Goal: Task Accomplishment & Management: Manage account settings

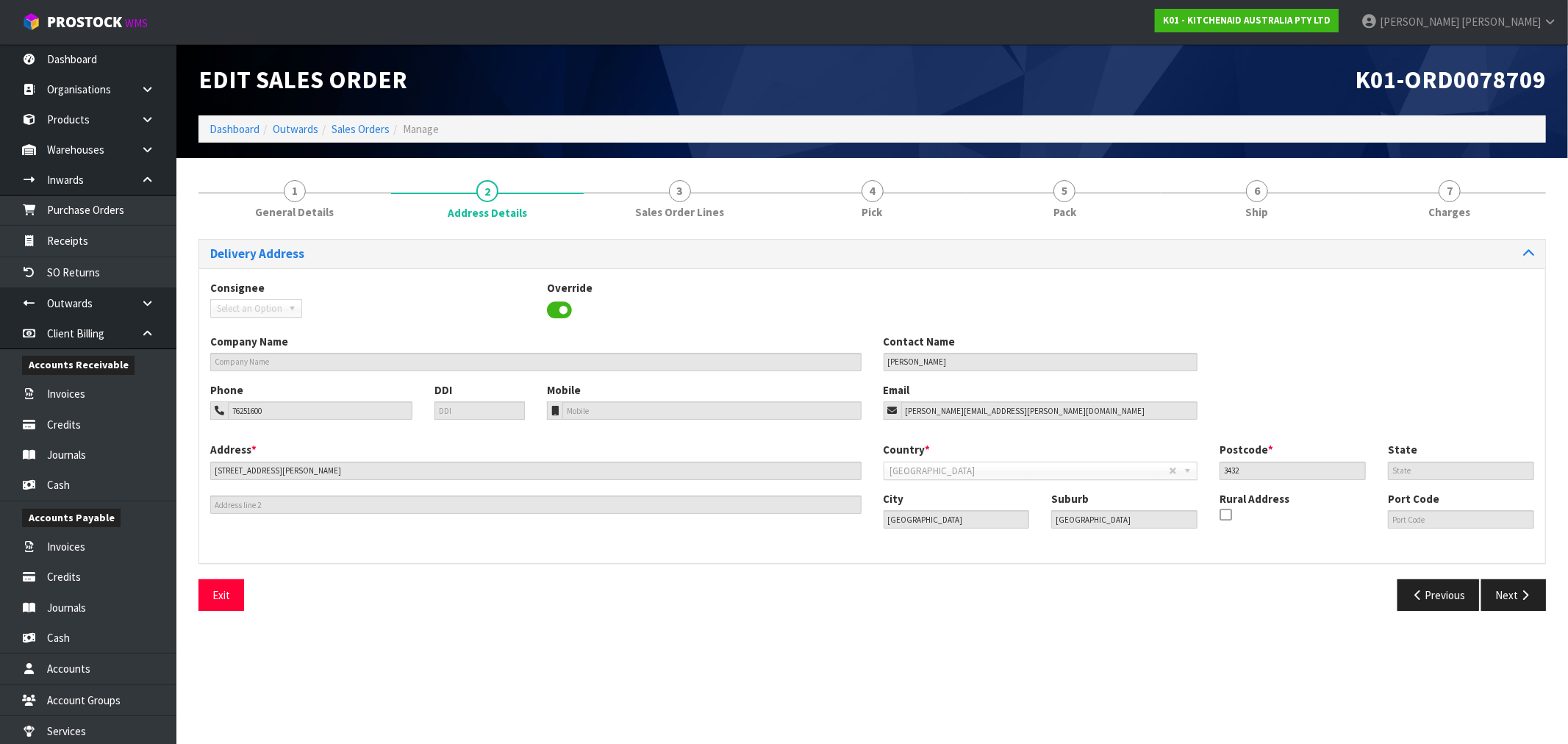
click at [230, 143] on div "Edit Sales Order K01-ORD0078709 Dashboard Outwards Sales Orders Manage" at bounding box center [872, 101] width 1369 height 114
click at [224, 122] on li "Dashboard" at bounding box center [234, 129] width 50 height 16
click at [230, 124] on link "Dashboard" at bounding box center [234, 128] width 50 height 14
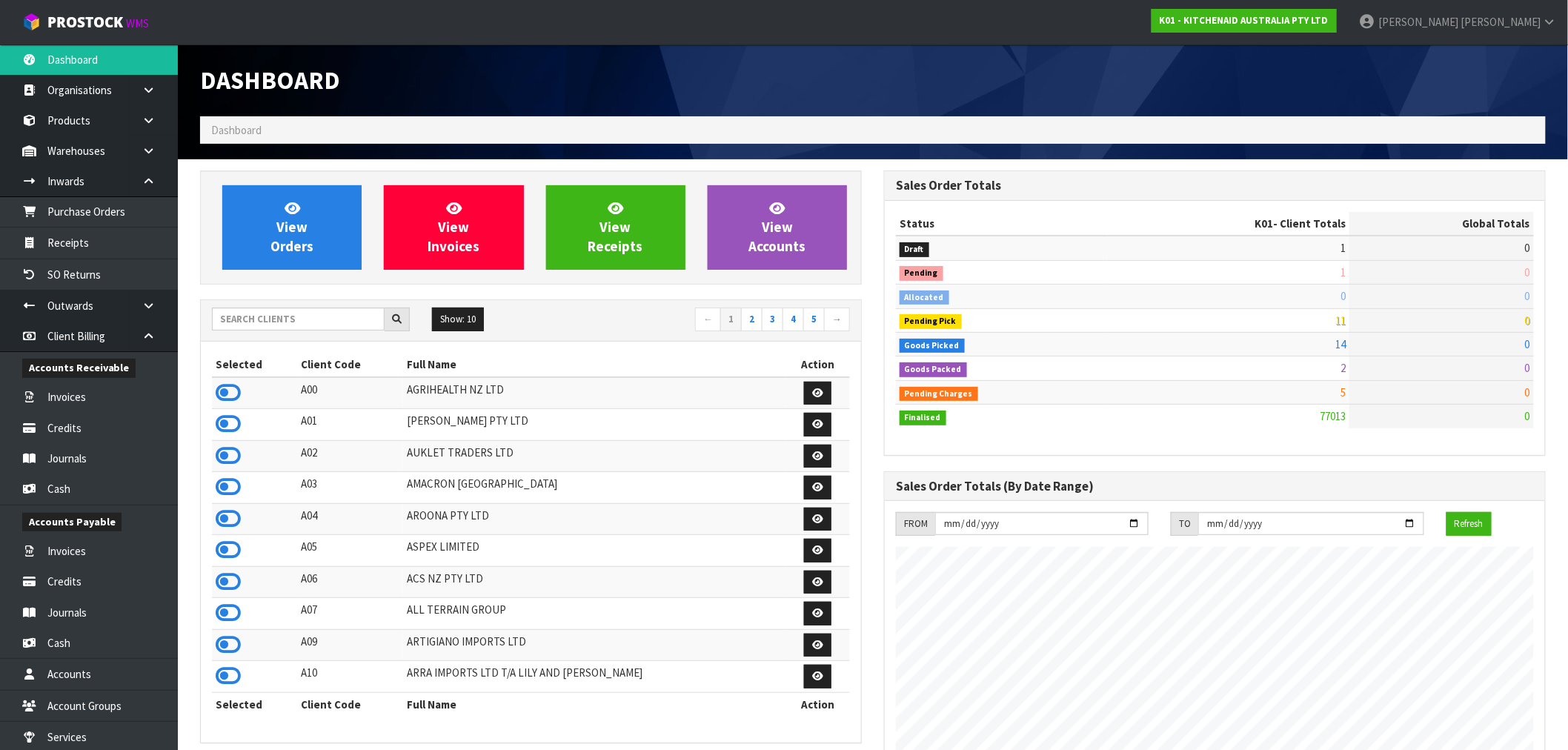
scroll to position [1123, 684]
click at [242, 329] on input "text" at bounding box center [298, 318] width 172 height 23
click at [292, 325] on input "text" at bounding box center [298, 318] width 172 height 23
click at [303, 243] on span "View Orders" at bounding box center [291, 227] width 43 height 55
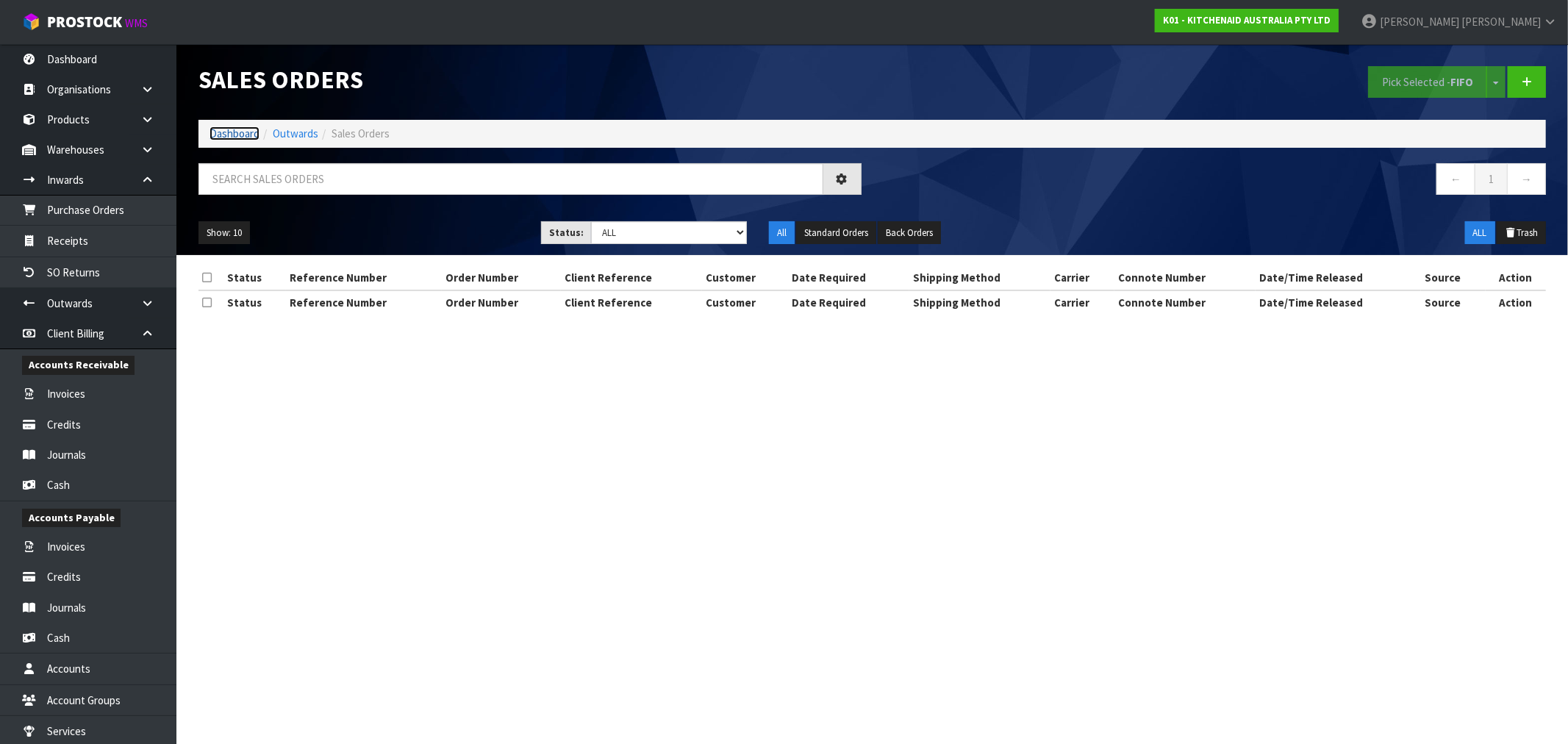
click at [233, 134] on link "Dashboard" at bounding box center [234, 133] width 50 height 14
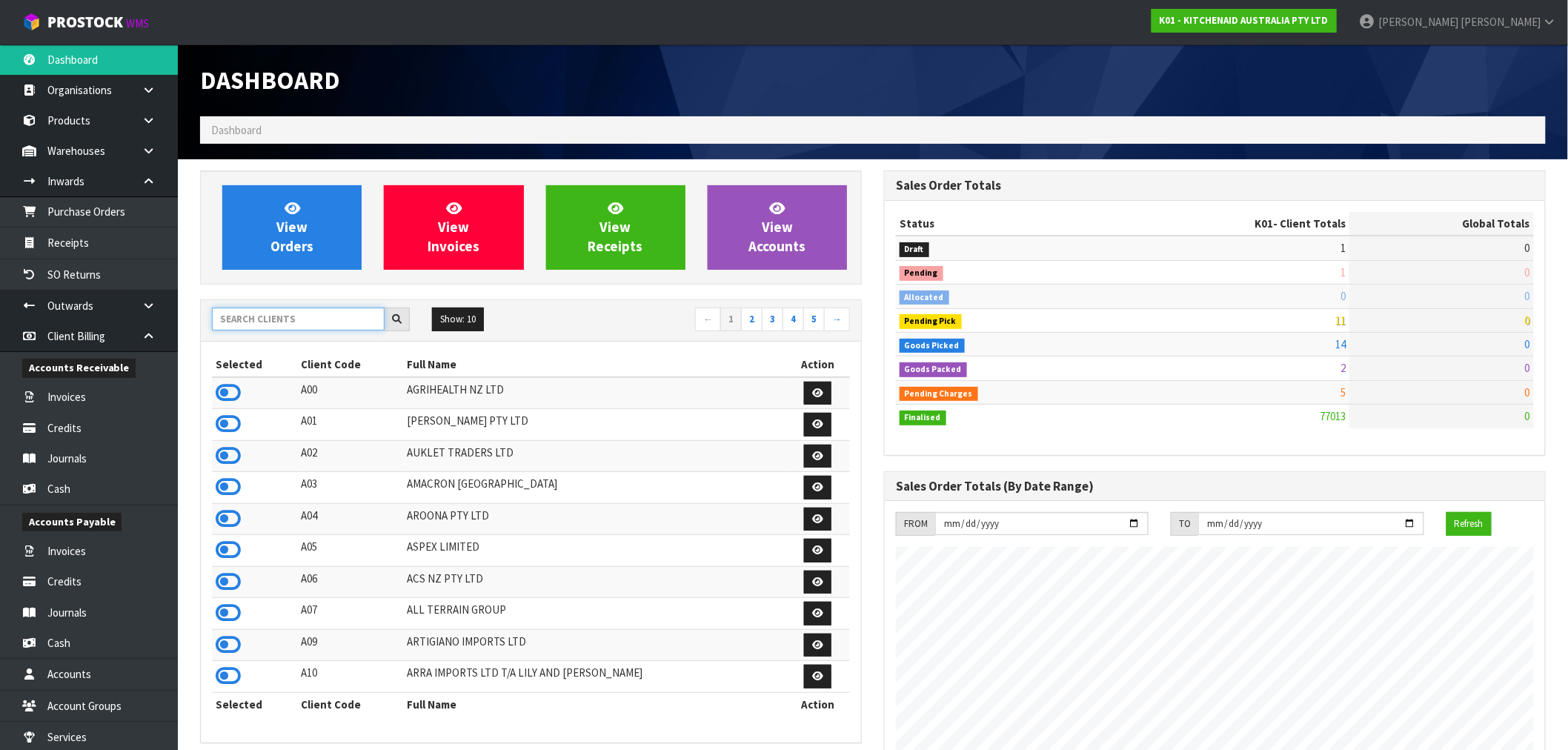
scroll to position [1123, 684]
click at [321, 330] on input "text" at bounding box center [298, 318] width 172 height 23
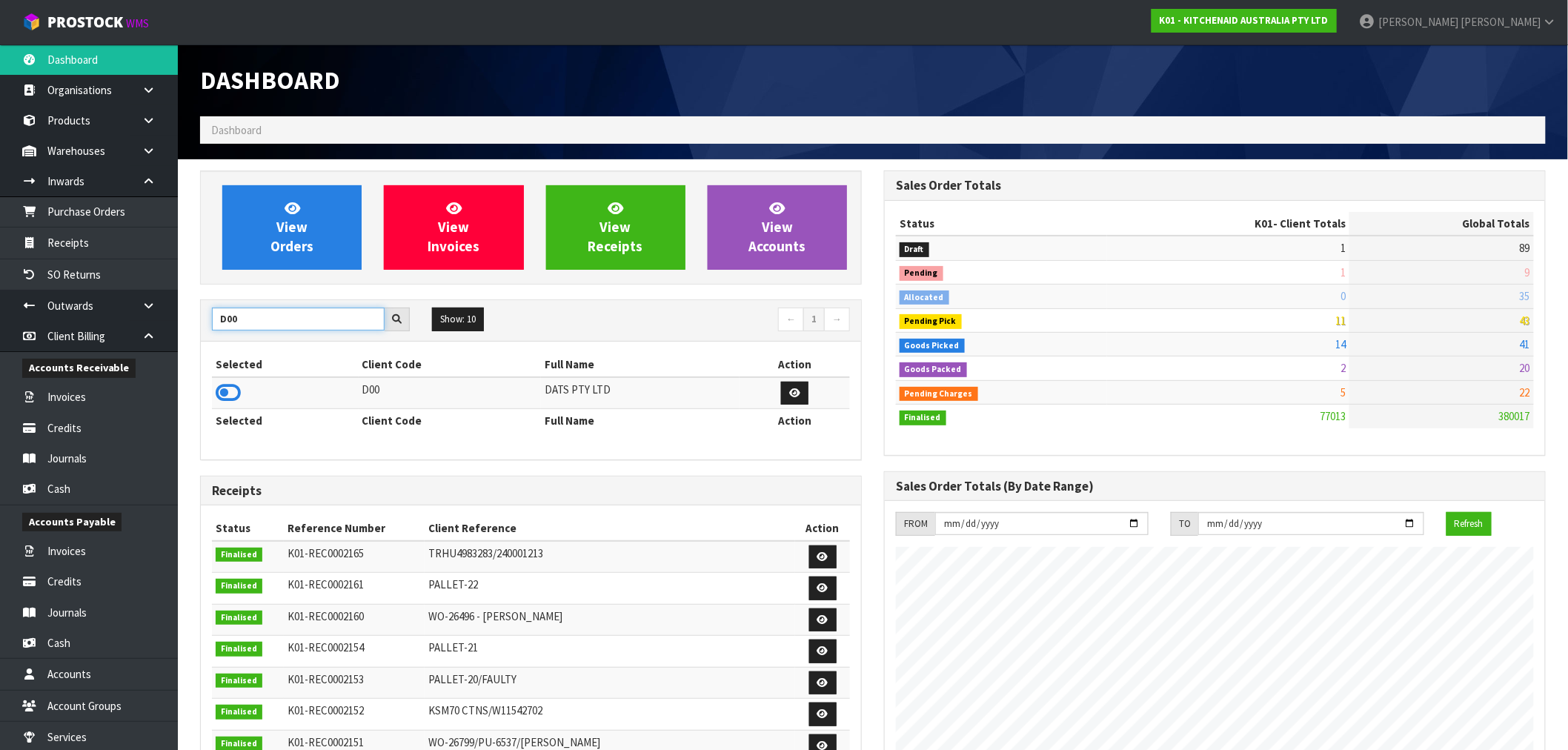
type input "D00"
drag, startPoint x: 241, startPoint y: 395, endPoint x: 156, endPoint y: 175, distance: 235.8
click at [239, 394] on td at bounding box center [285, 393] width 147 height 32
click at [225, 396] on icon at bounding box center [228, 393] width 25 height 22
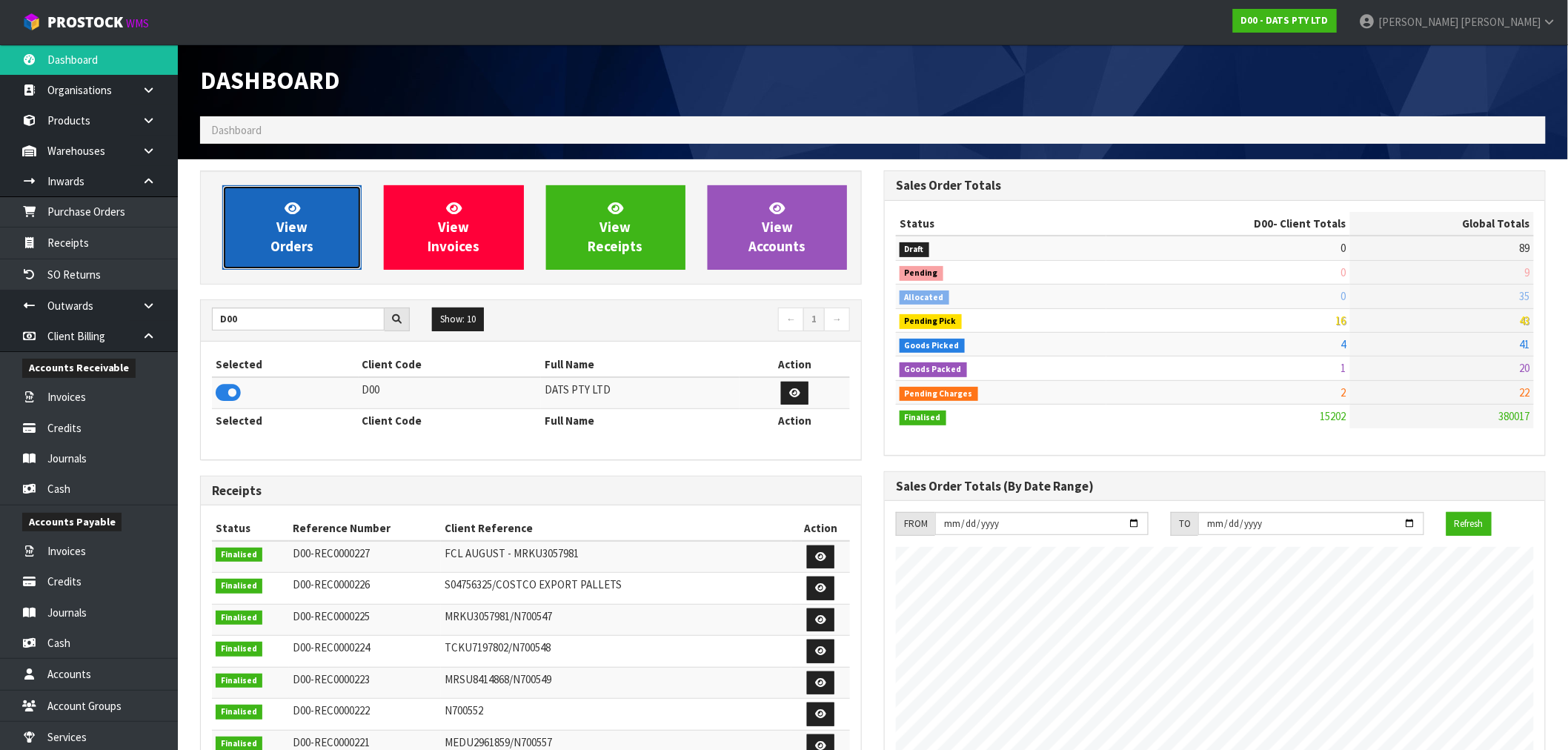
click at [319, 209] on link "View Orders" at bounding box center [291, 228] width 139 height 85
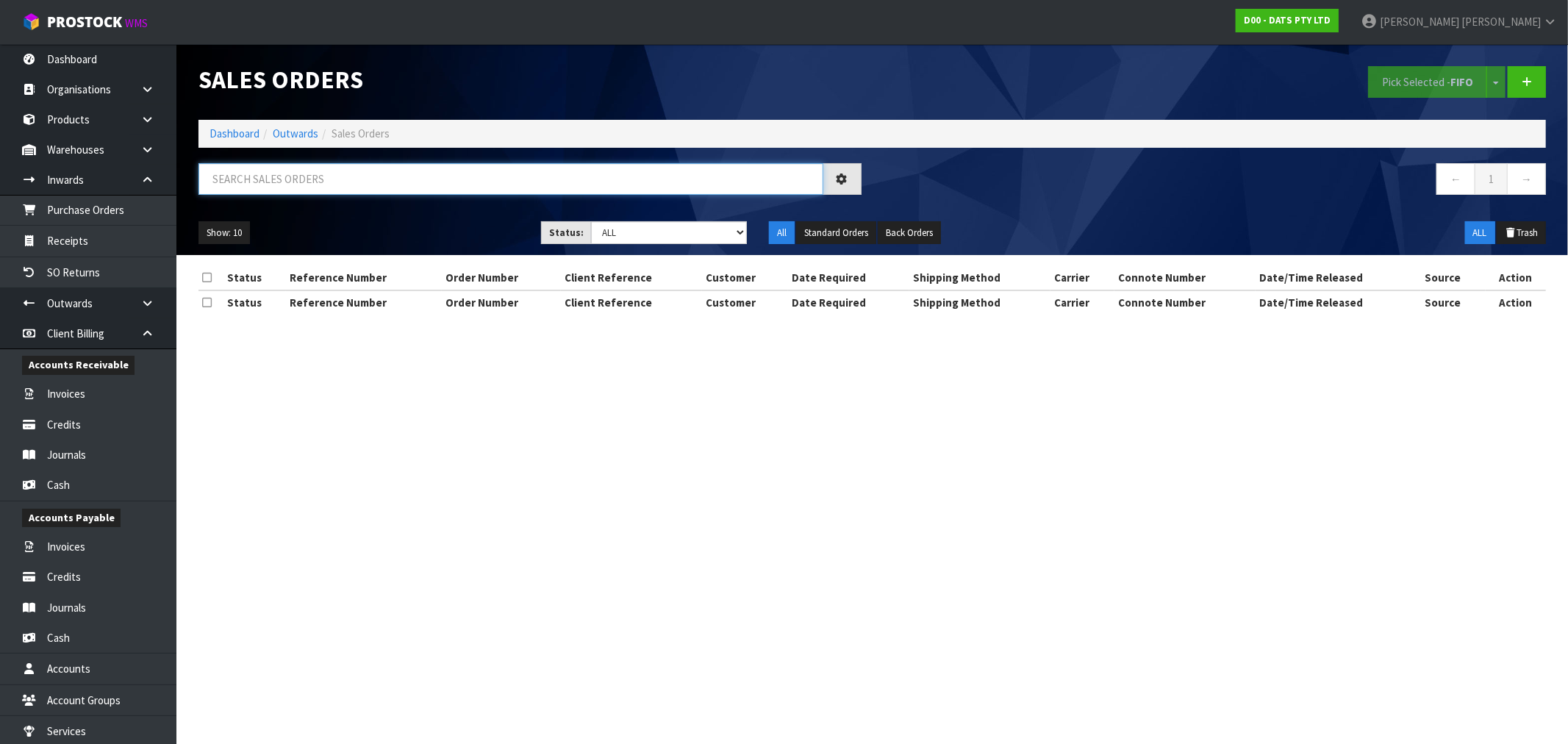
click at [357, 182] on input "text" at bounding box center [510, 178] width 625 height 32
type input "15700"
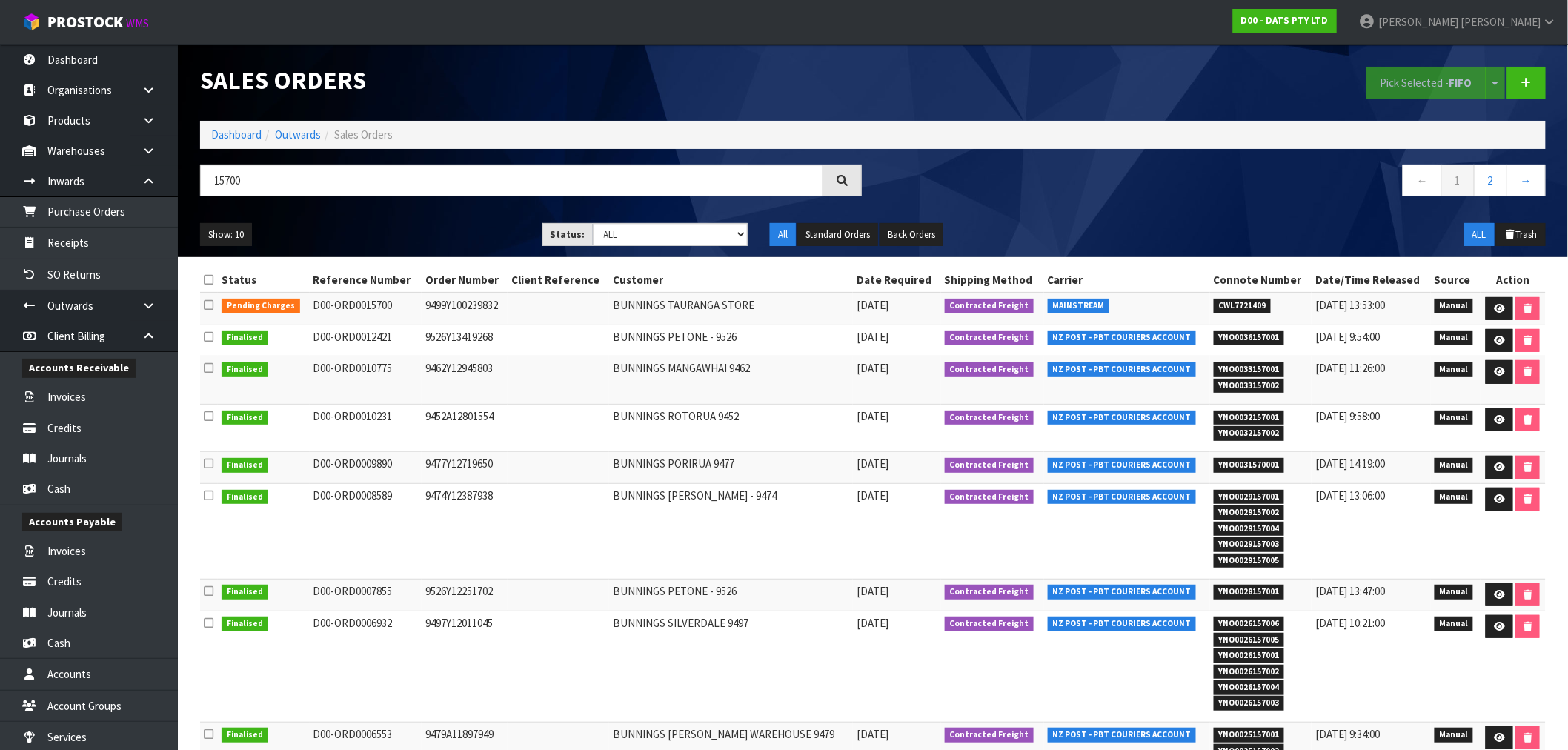
click at [483, 308] on td "9499Y100239832" at bounding box center [464, 308] width 86 height 32
copy td "9499Y100239832"
click at [1509, 312] on link at bounding box center [1500, 309] width 28 height 24
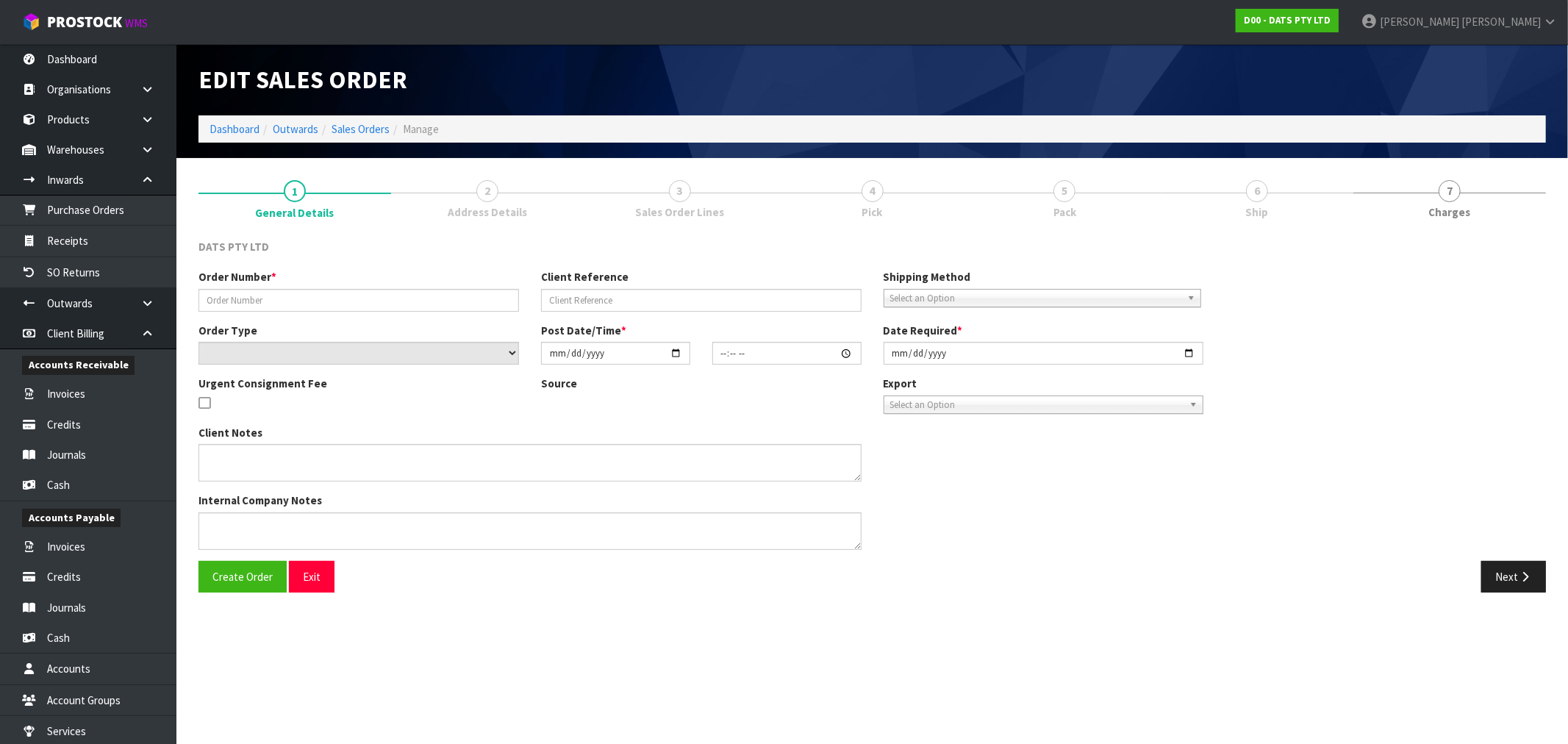
type input "9499Y100239832"
select select "number:0"
type input "2025-09-04"
type input "09:21:00.000"
type input "2025-09-04"
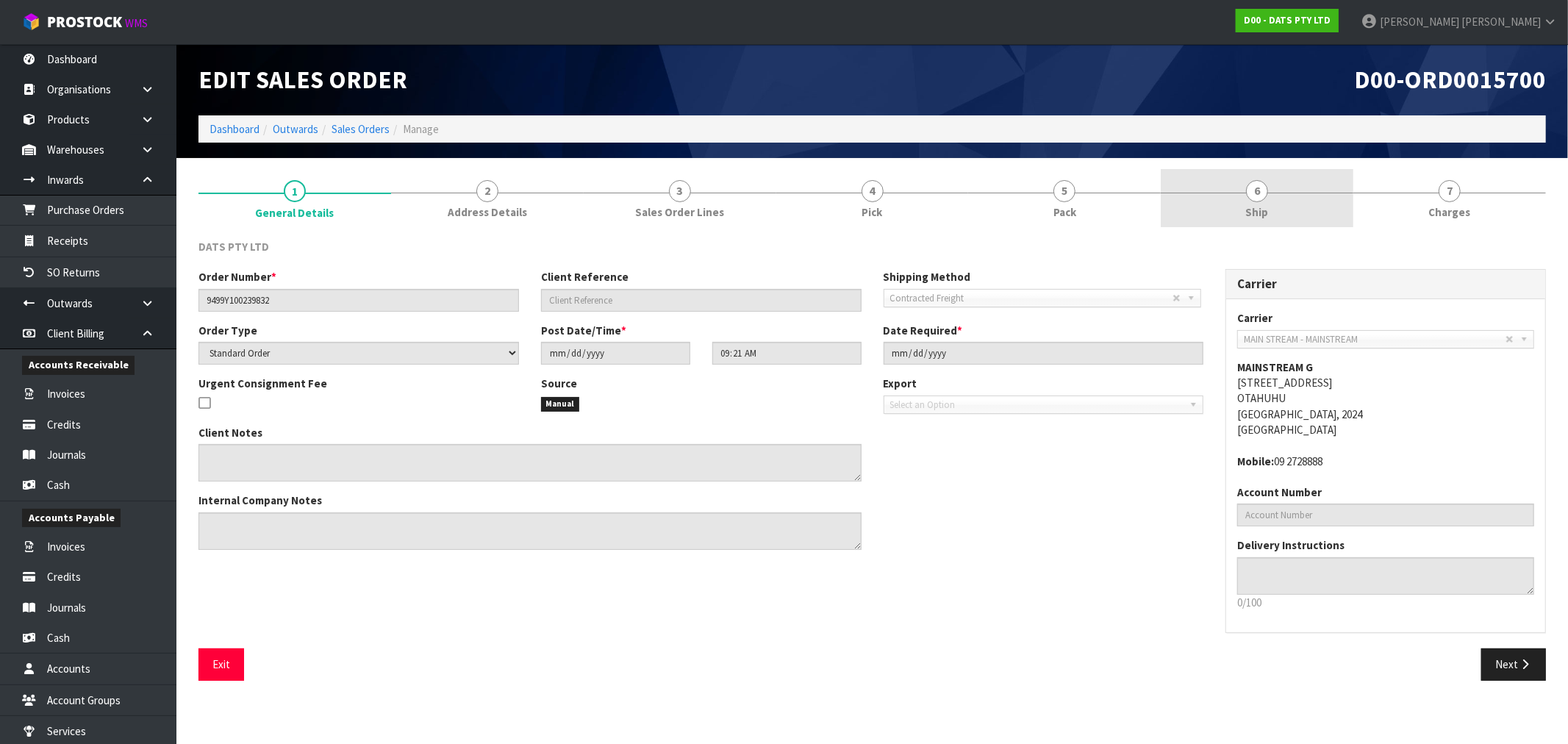
drag, startPoint x: 1274, startPoint y: 211, endPoint x: 1273, endPoint y: 223, distance: 12.0
click at [1276, 211] on link "6 Ship" at bounding box center [1257, 198] width 193 height 58
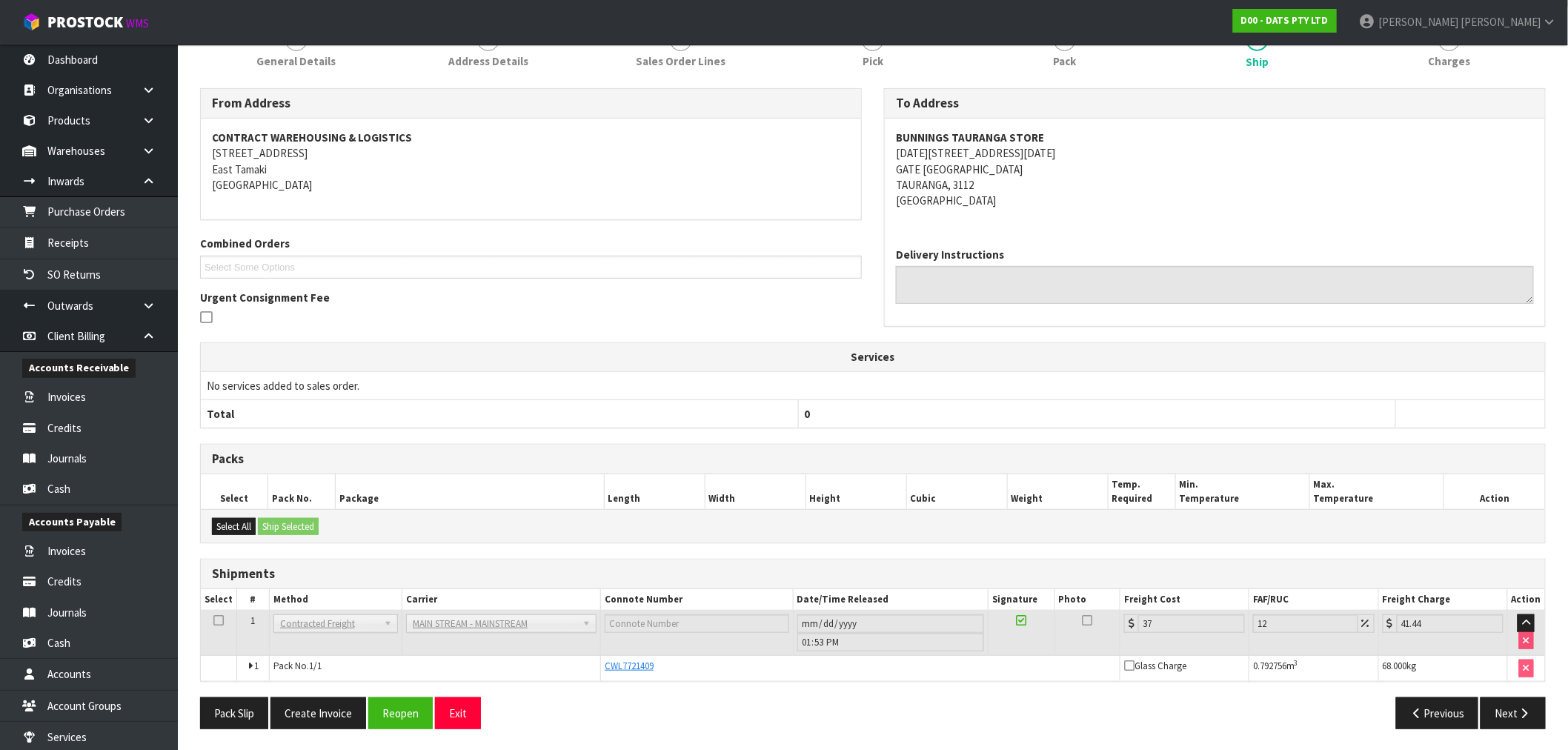
scroll to position [154, 0]
click at [321, 722] on button "Create Invoice" at bounding box center [318, 712] width 96 height 32
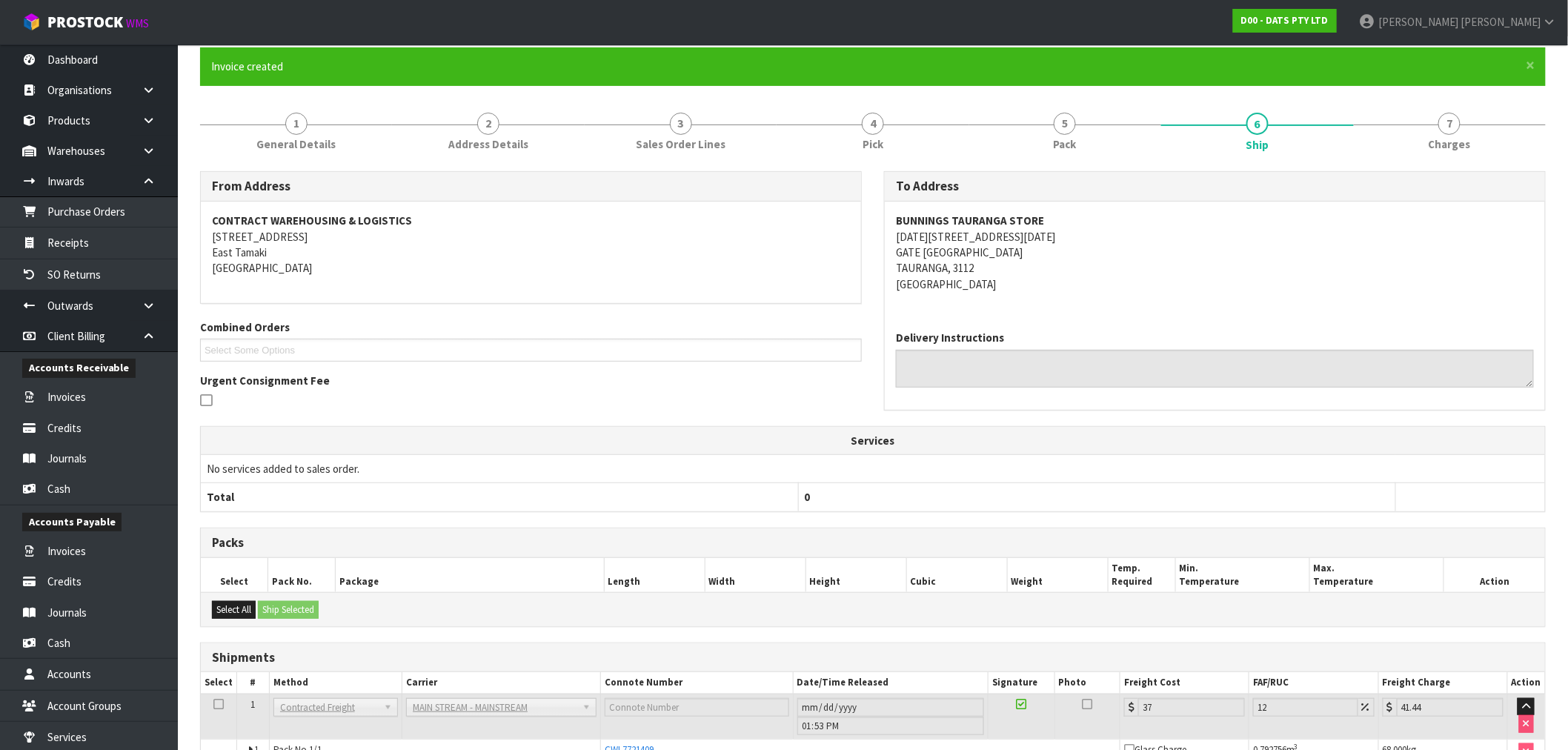
scroll to position [208, 0]
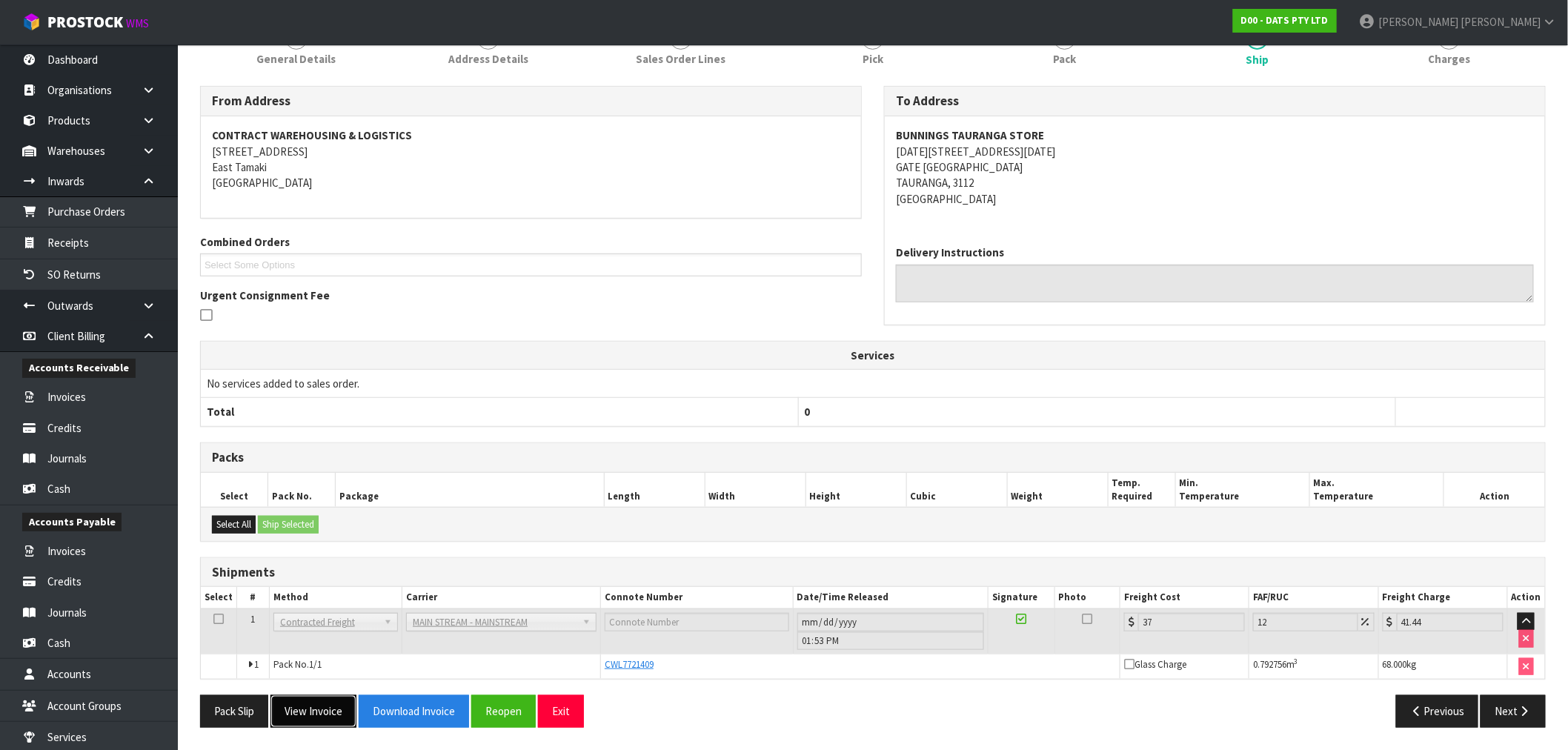
drag, startPoint x: 335, startPoint y: 711, endPoint x: 372, endPoint y: 676, distance: 50.9
click at [335, 712] on button "View Invoice" at bounding box center [313, 711] width 86 height 32
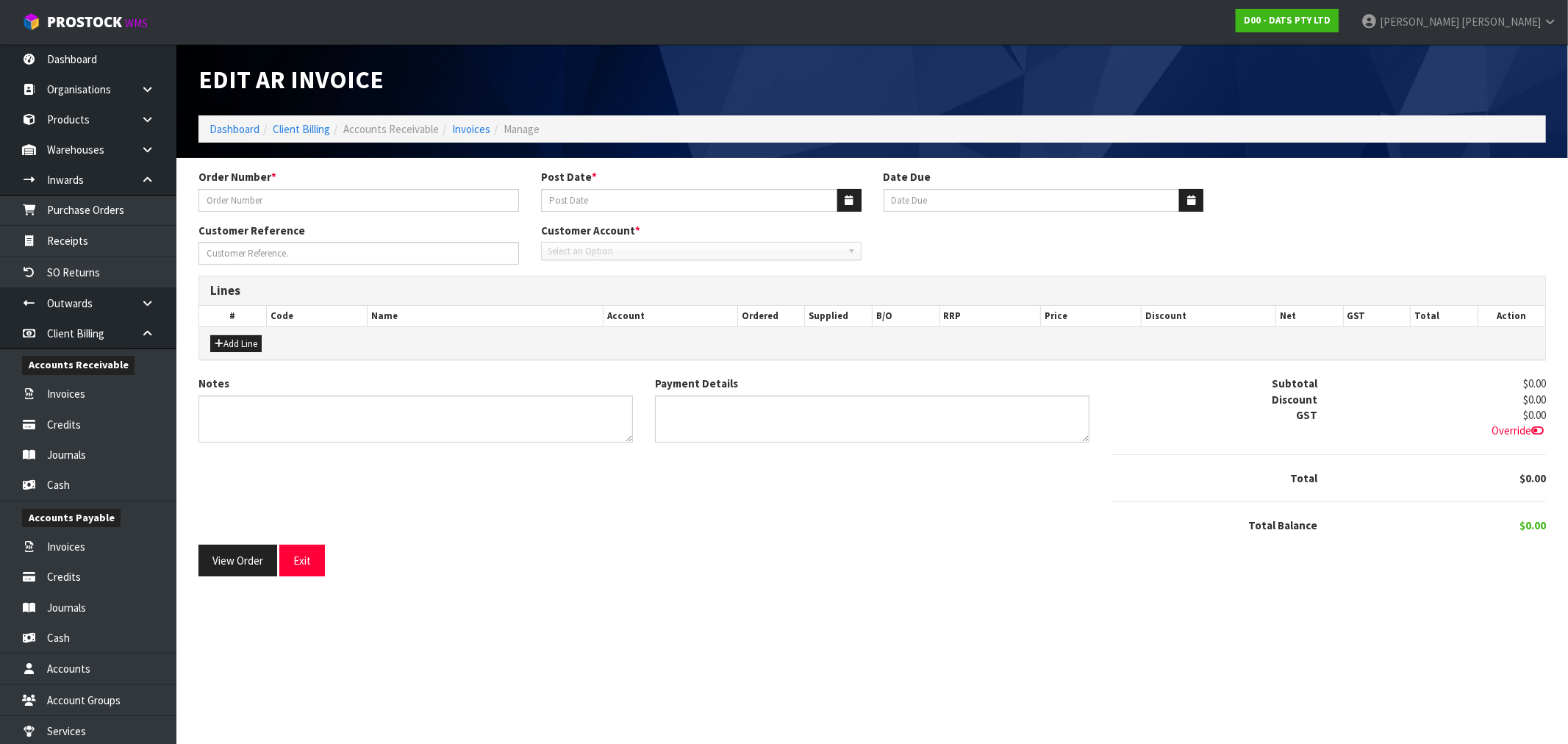
type input "9499Y100239832"
type input "05/09/2025"
type input "20/10/2025"
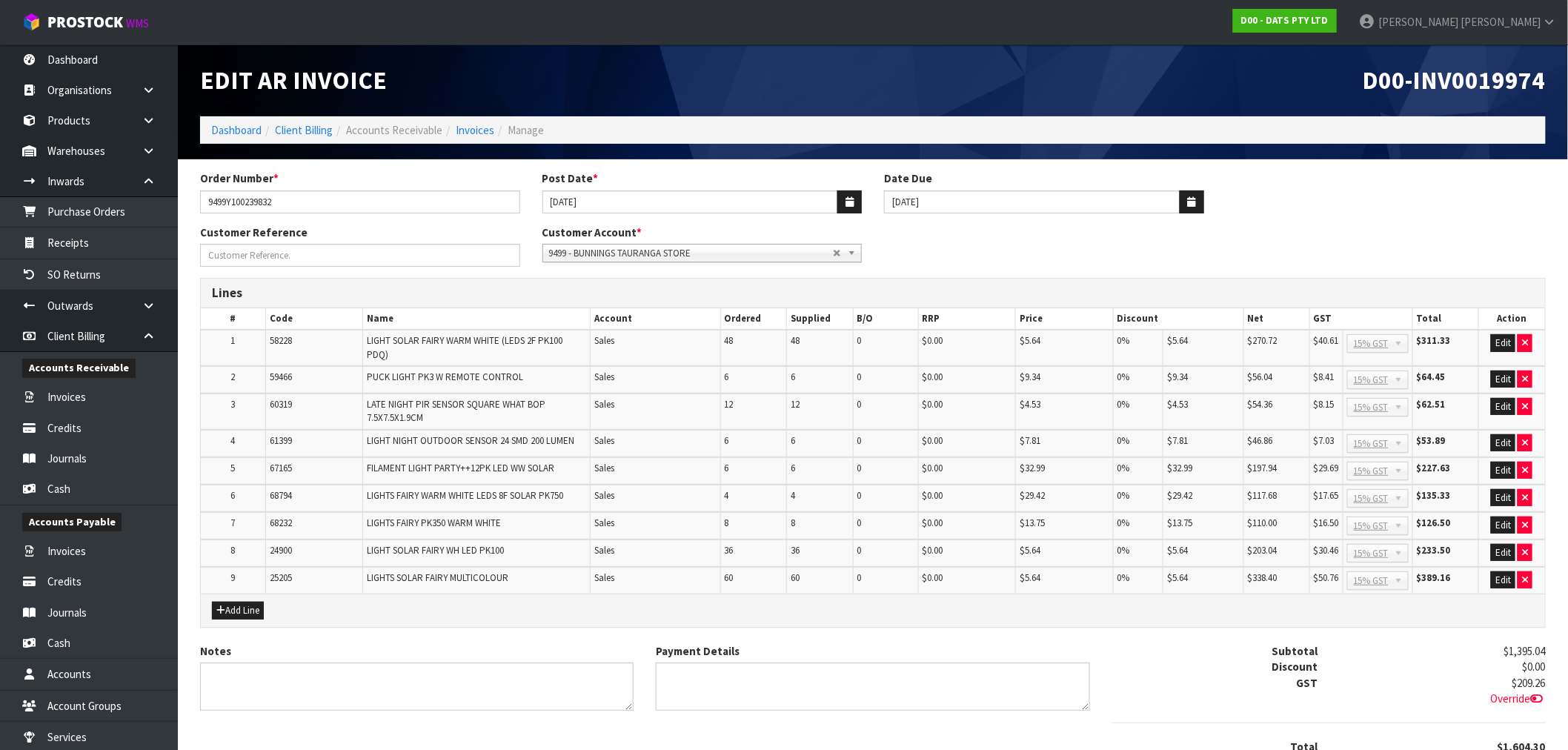
click at [1476, 85] on span "D00-INV0019974" at bounding box center [1455, 80] width 183 height 31
copy span "INV0019974"
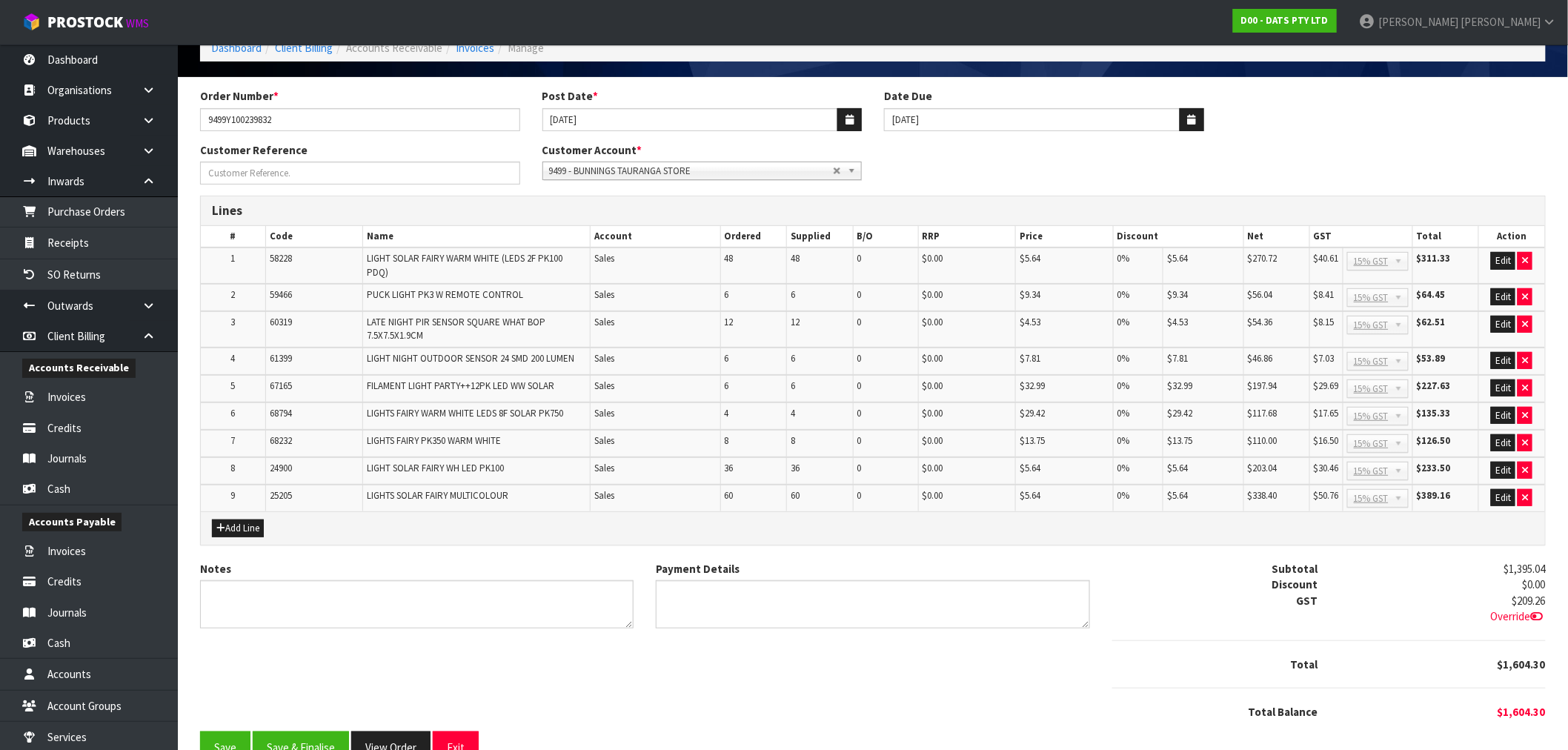
scroll to position [112, 0]
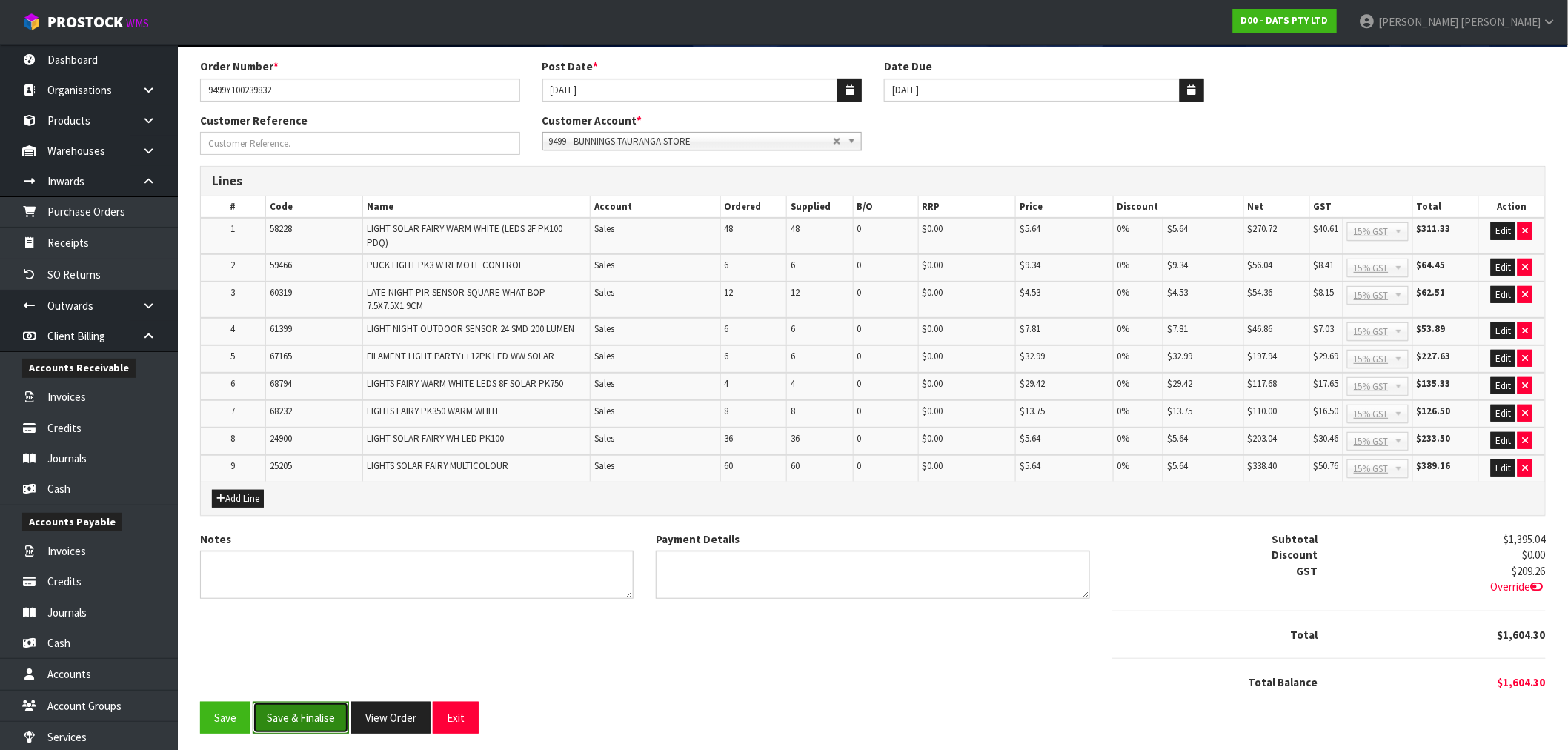
click at [328, 718] on button "Save & Finalise" at bounding box center [301, 718] width 96 height 32
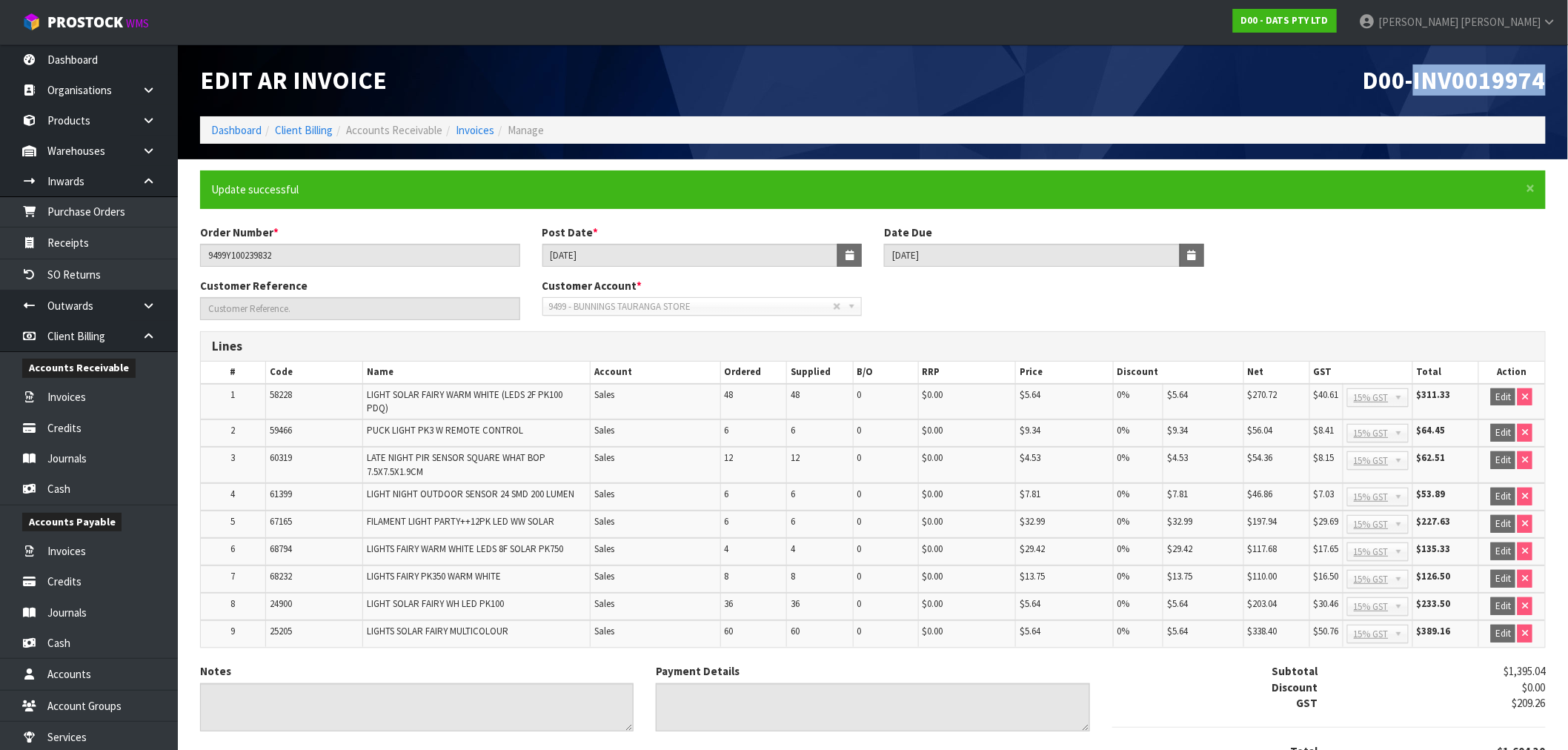
scroll to position [115, 0]
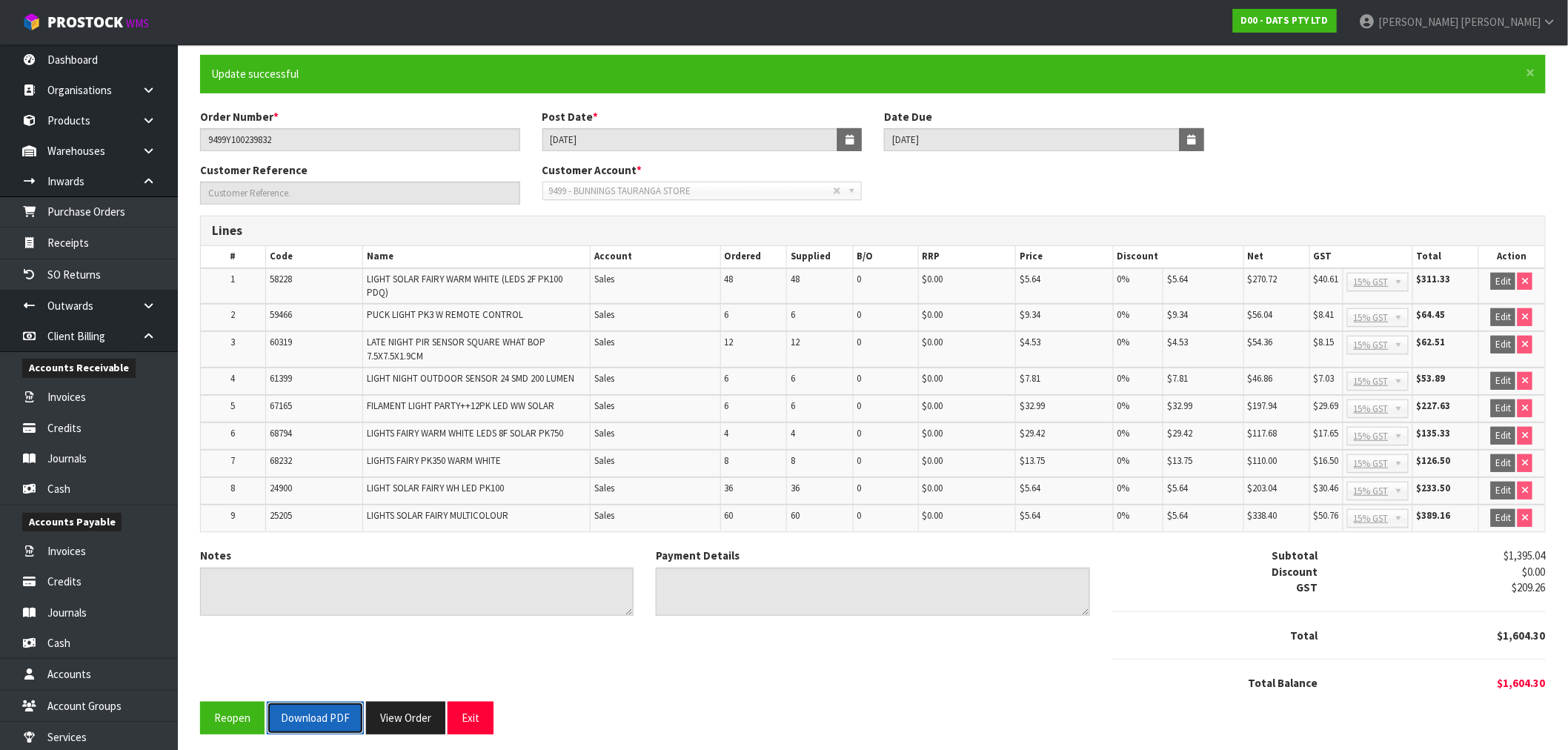
click at [308, 707] on button "Download PDF" at bounding box center [315, 718] width 97 height 32
click at [401, 708] on button "View Order" at bounding box center [406, 718] width 79 height 32
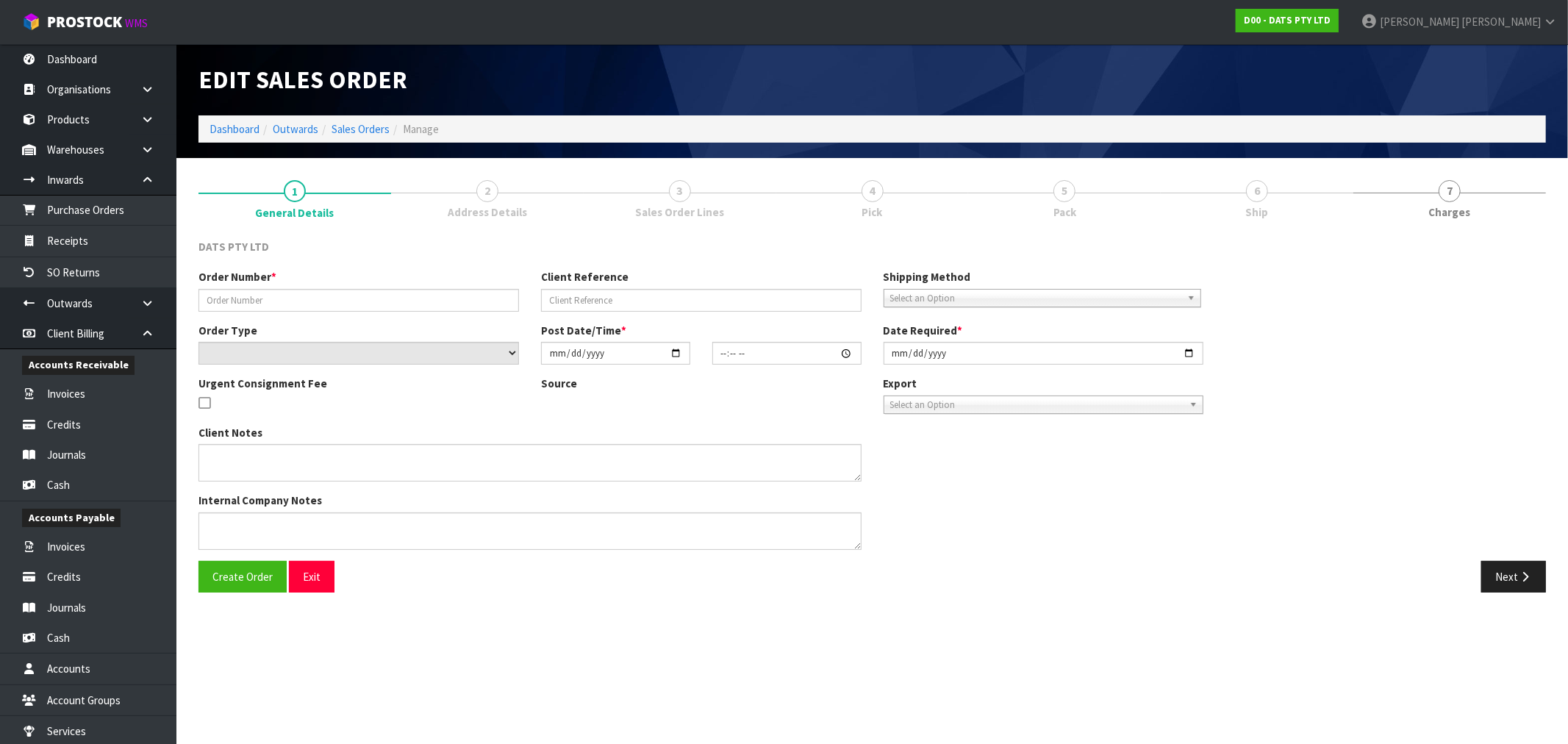
type input "9499Y100239832"
select select "number:0"
type input "2025-09-04"
type input "09:21:00.000"
type input "2025-09-04"
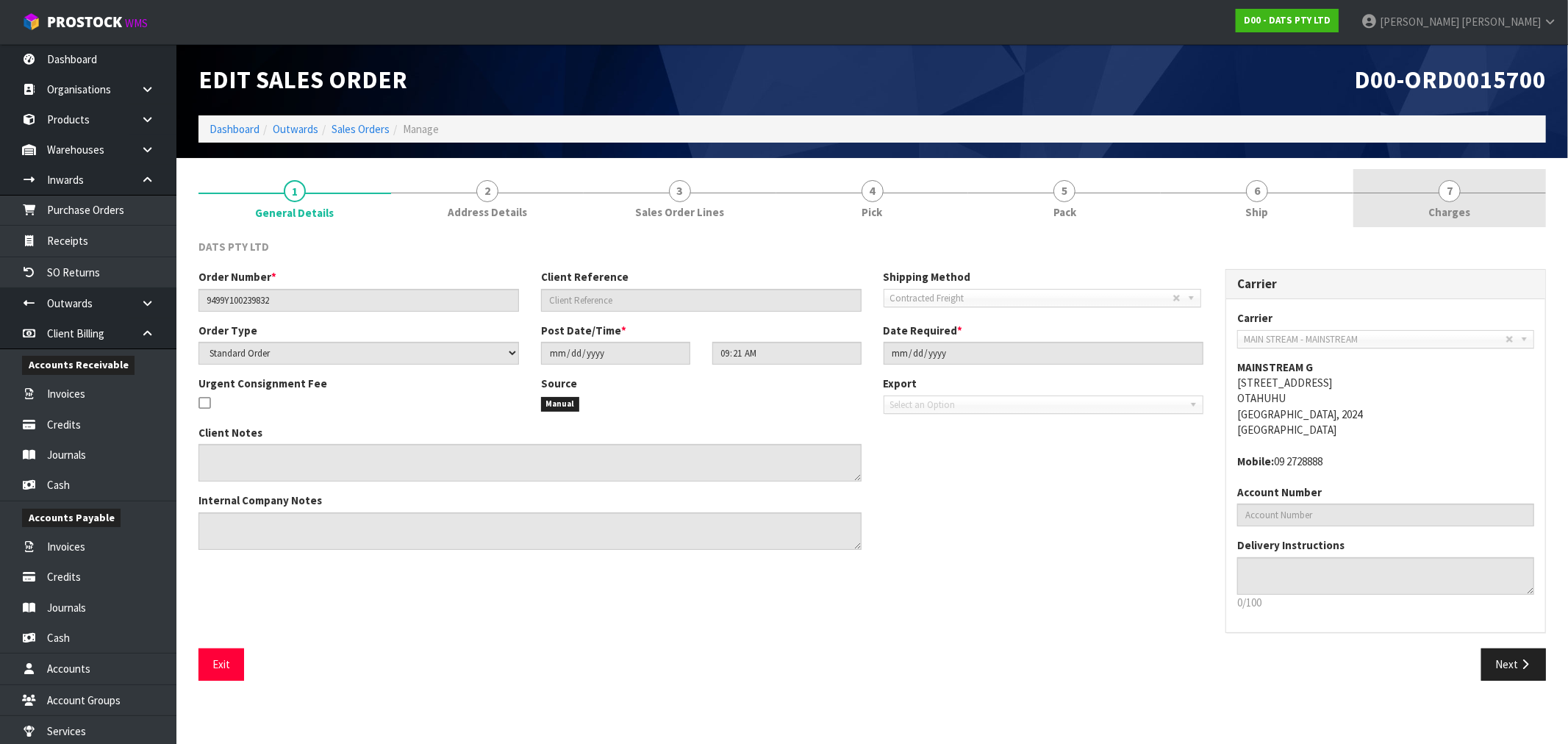
drag, startPoint x: 1460, startPoint y: 203, endPoint x: 1449, endPoint y: 215, distance: 16.3
click at [1460, 204] on span "Charges" at bounding box center [1450, 211] width 42 height 16
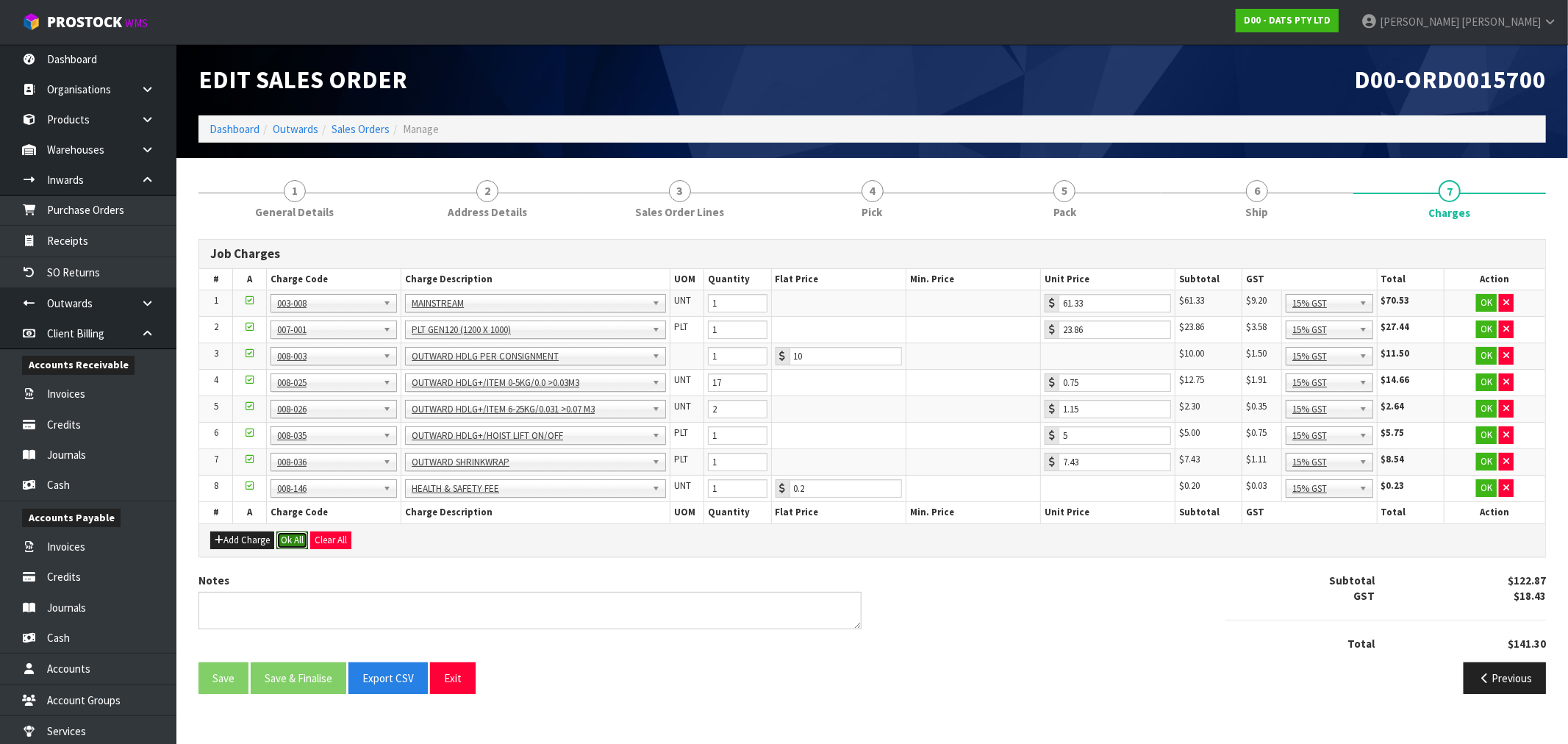
click at [297, 541] on button "Ok All" at bounding box center [292, 540] width 32 height 17
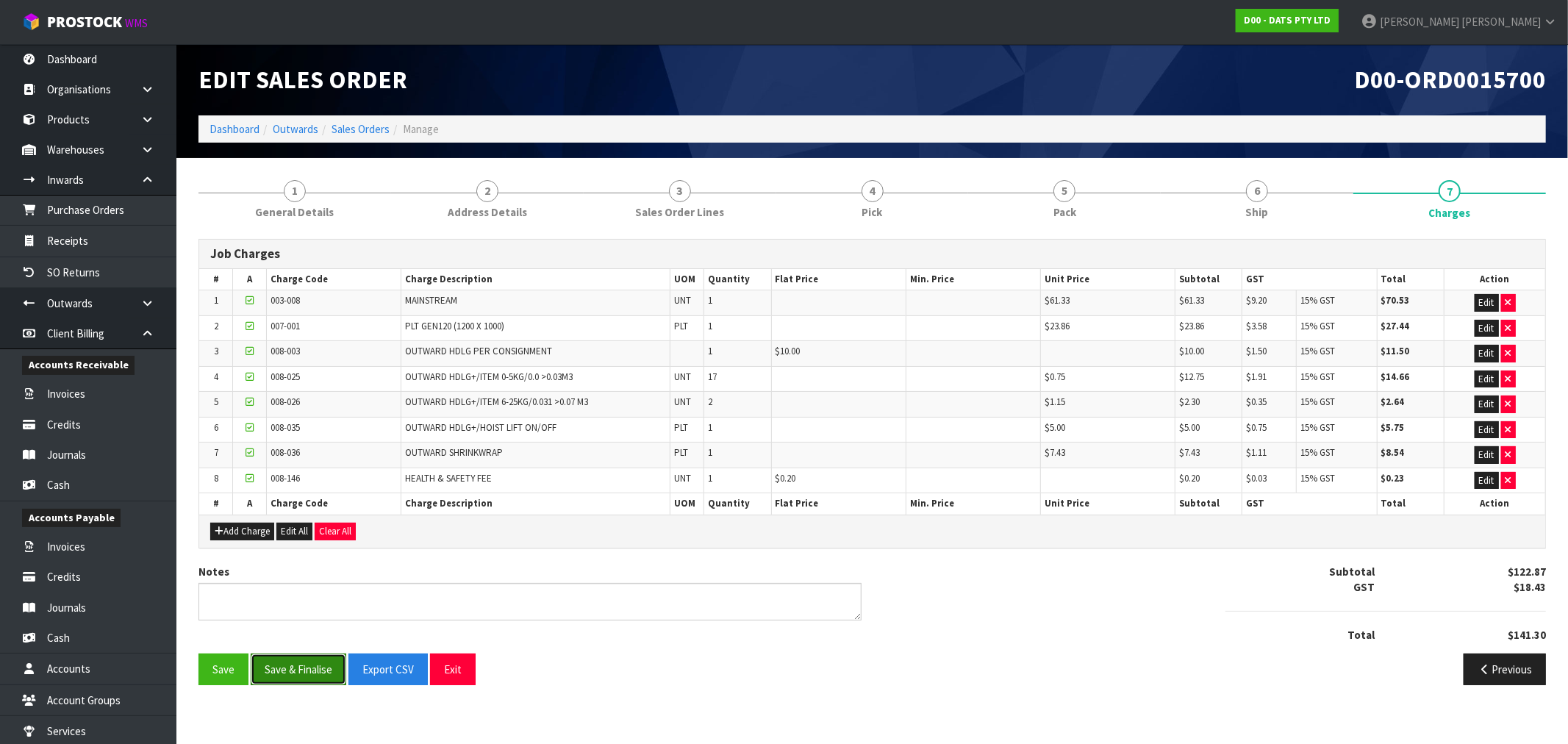
click at [310, 674] on button "Save & Finalise" at bounding box center [298, 669] width 95 height 32
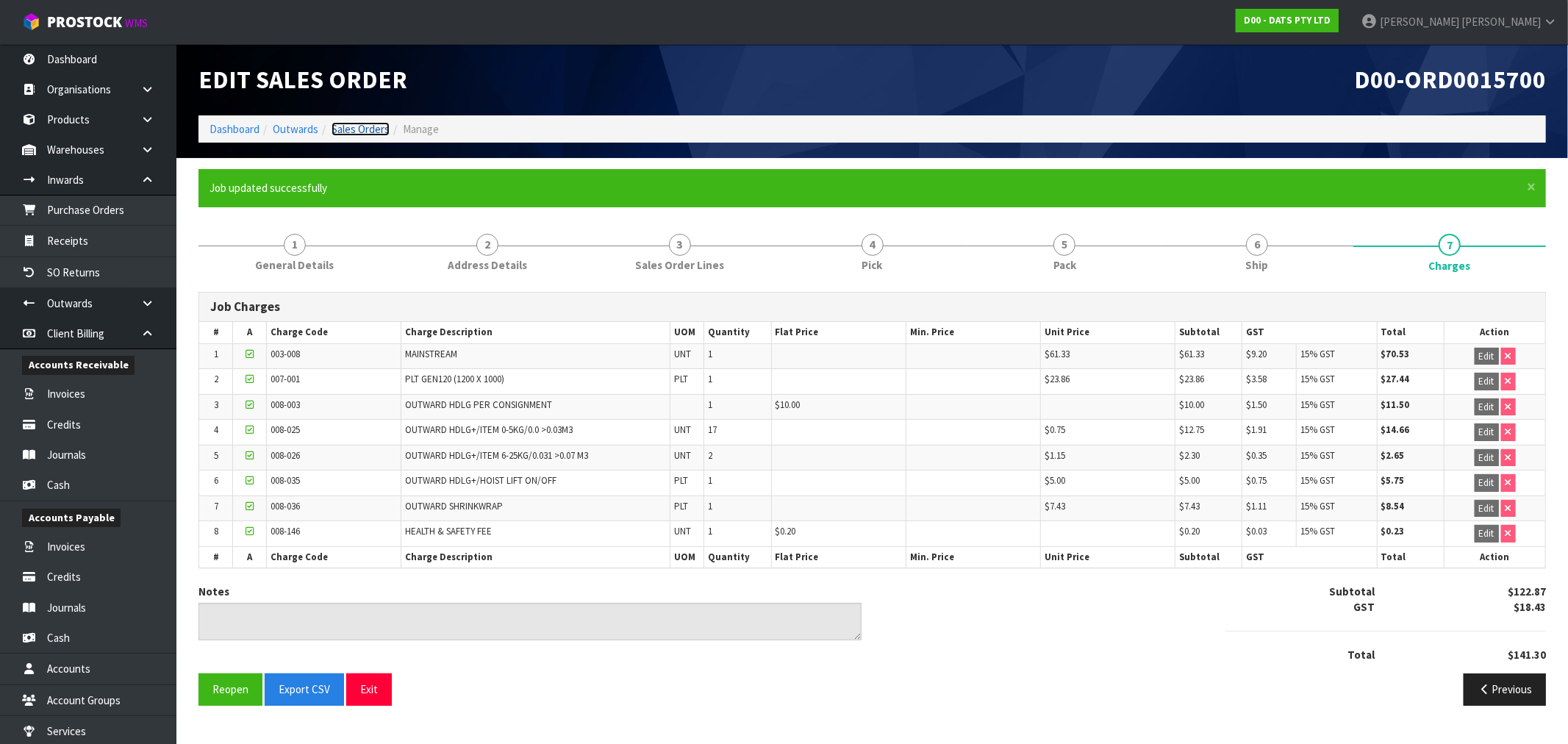
click at [377, 129] on link "Sales Orders" at bounding box center [360, 128] width 58 height 14
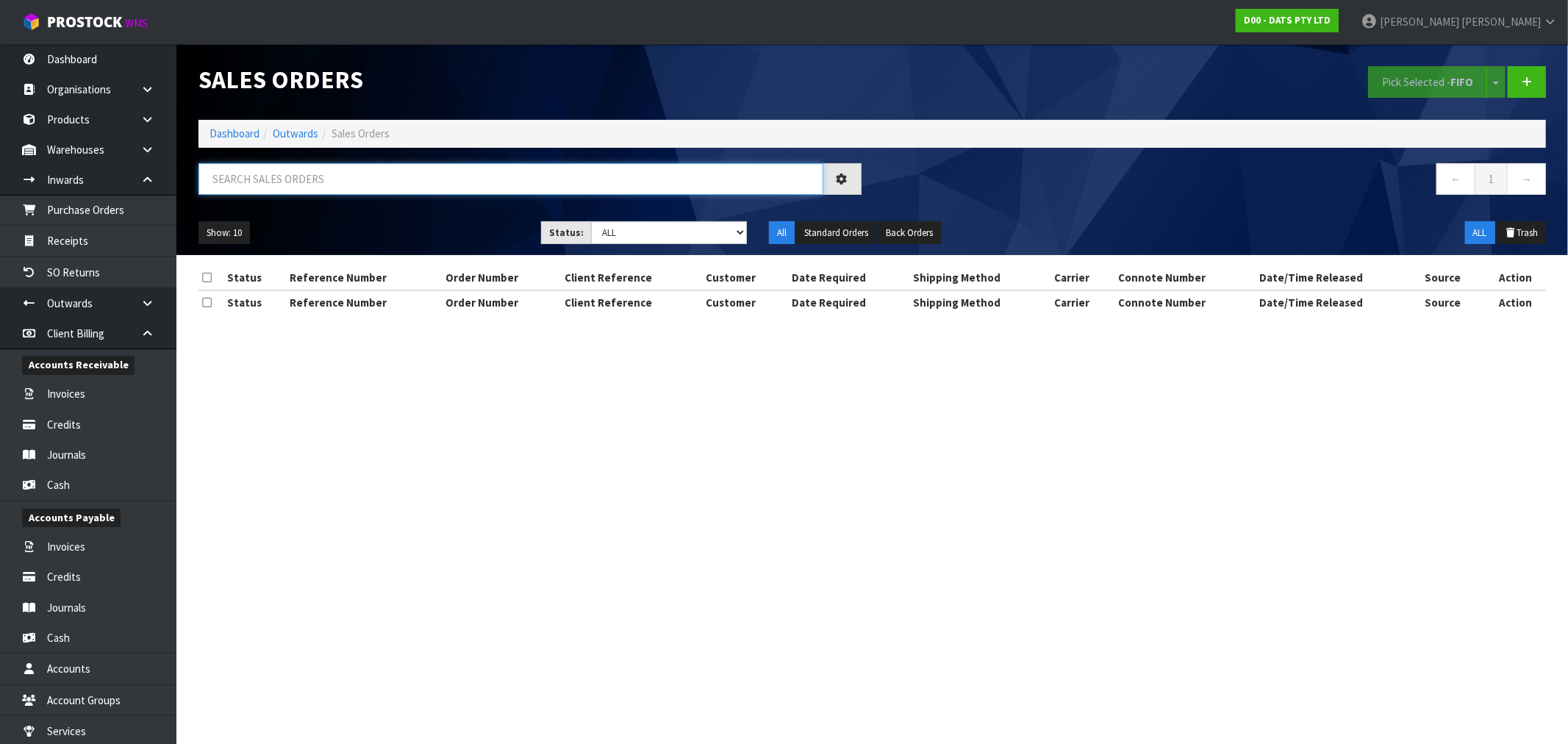
click at [431, 180] on input "text" at bounding box center [510, 178] width 625 height 32
type input "15709"
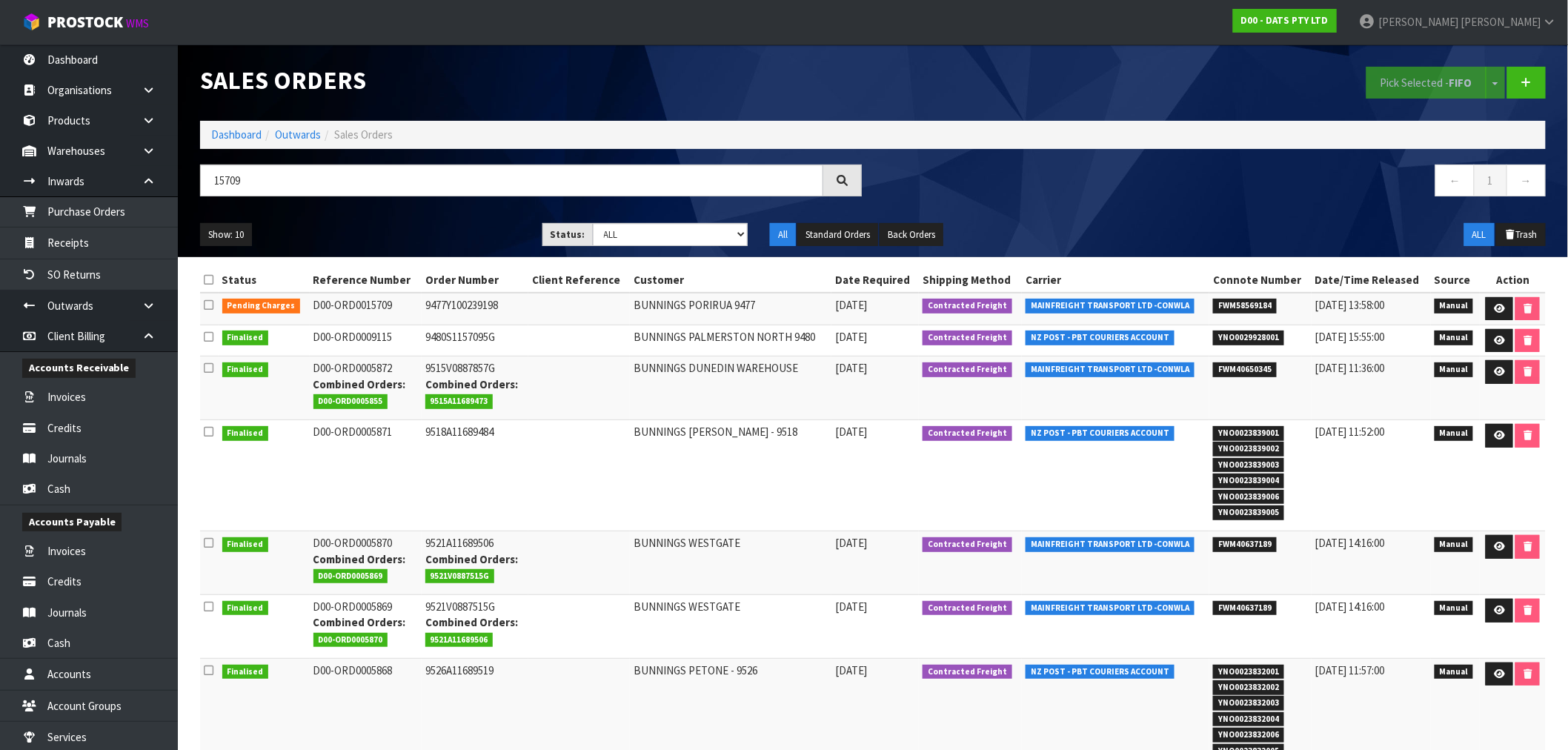
click at [464, 309] on td "9477Y100239198" at bounding box center [475, 308] width 107 height 32
copy td "9477Y100239198"
click at [1491, 308] on link at bounding box center [1500, 309] width 28 height 24
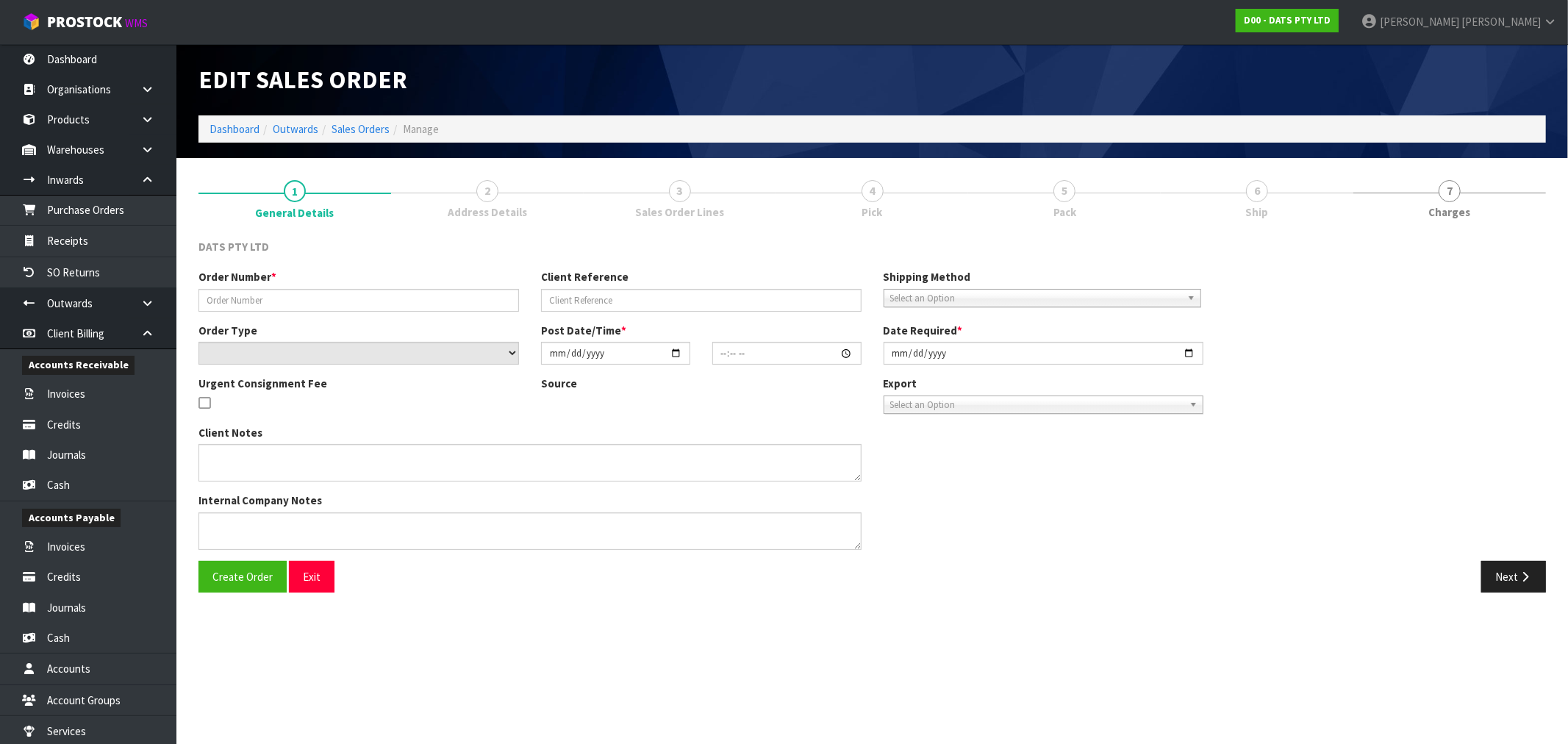
type input "9477Y100239198"
select select "number:0"
type input "2025-09-04"
type input "09:40:00.000"
type input "2025-09-04"
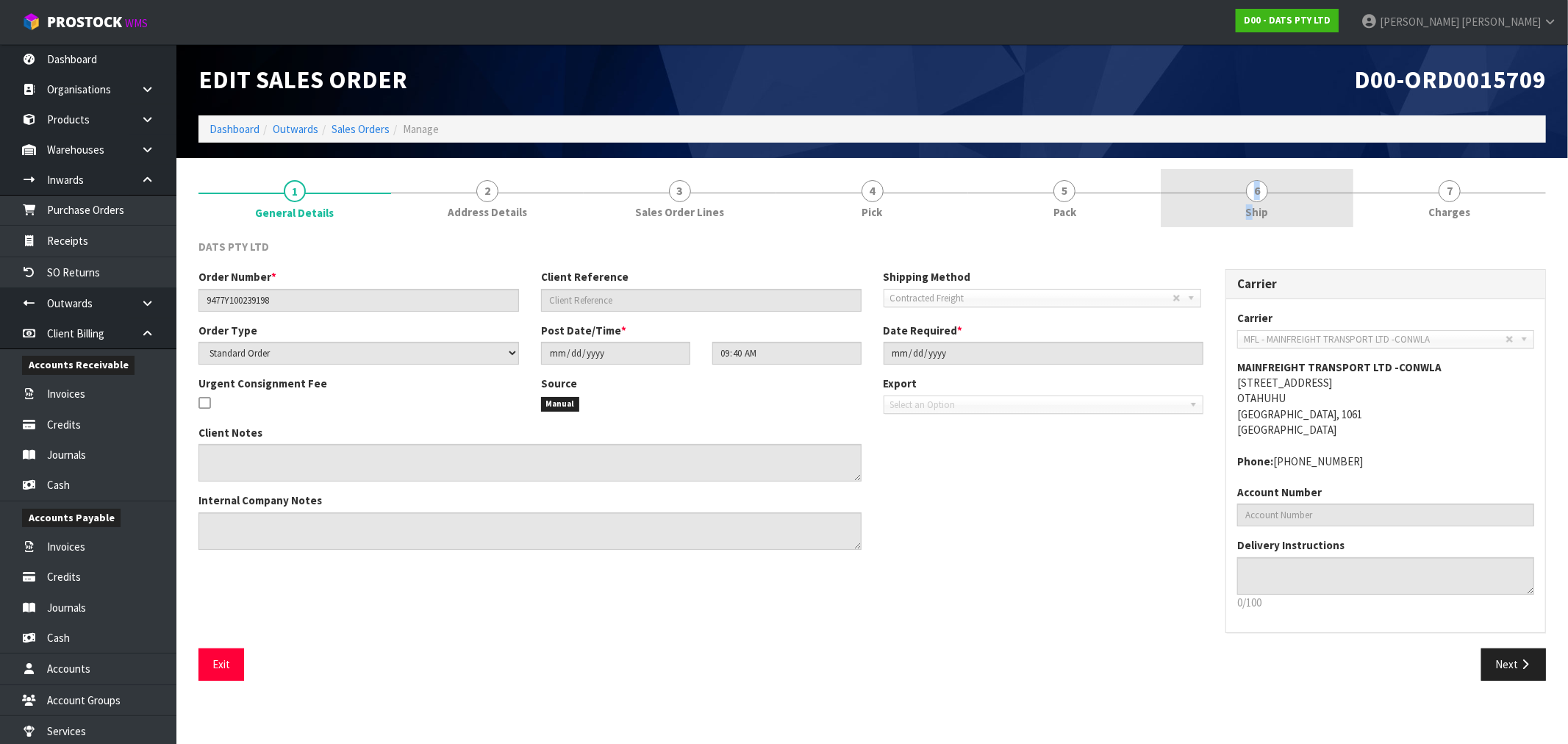
click at [1255, 206] on link "6 Ship" at bounding box center [1257, 198] width 193 height 58
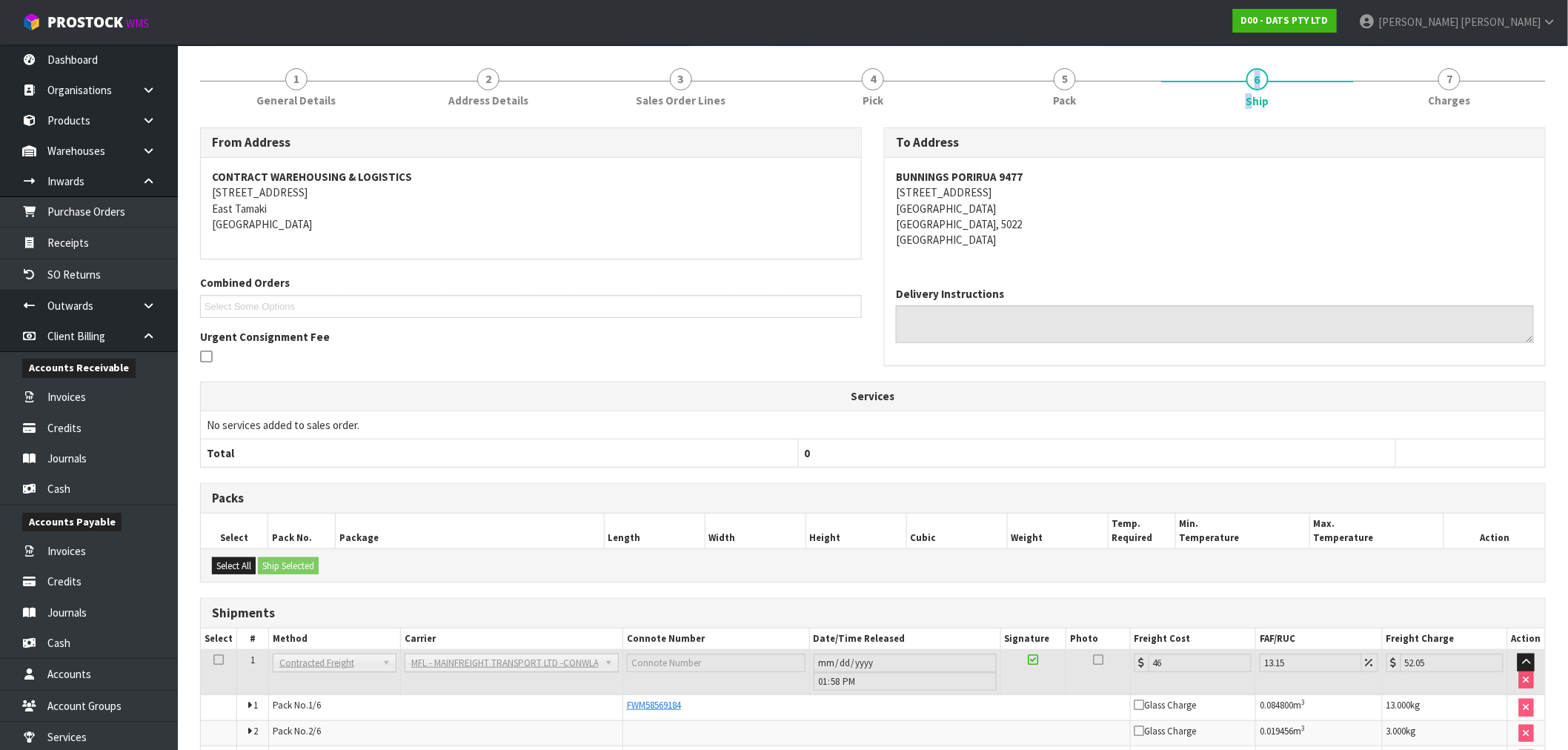
scroll to position [284, 0]
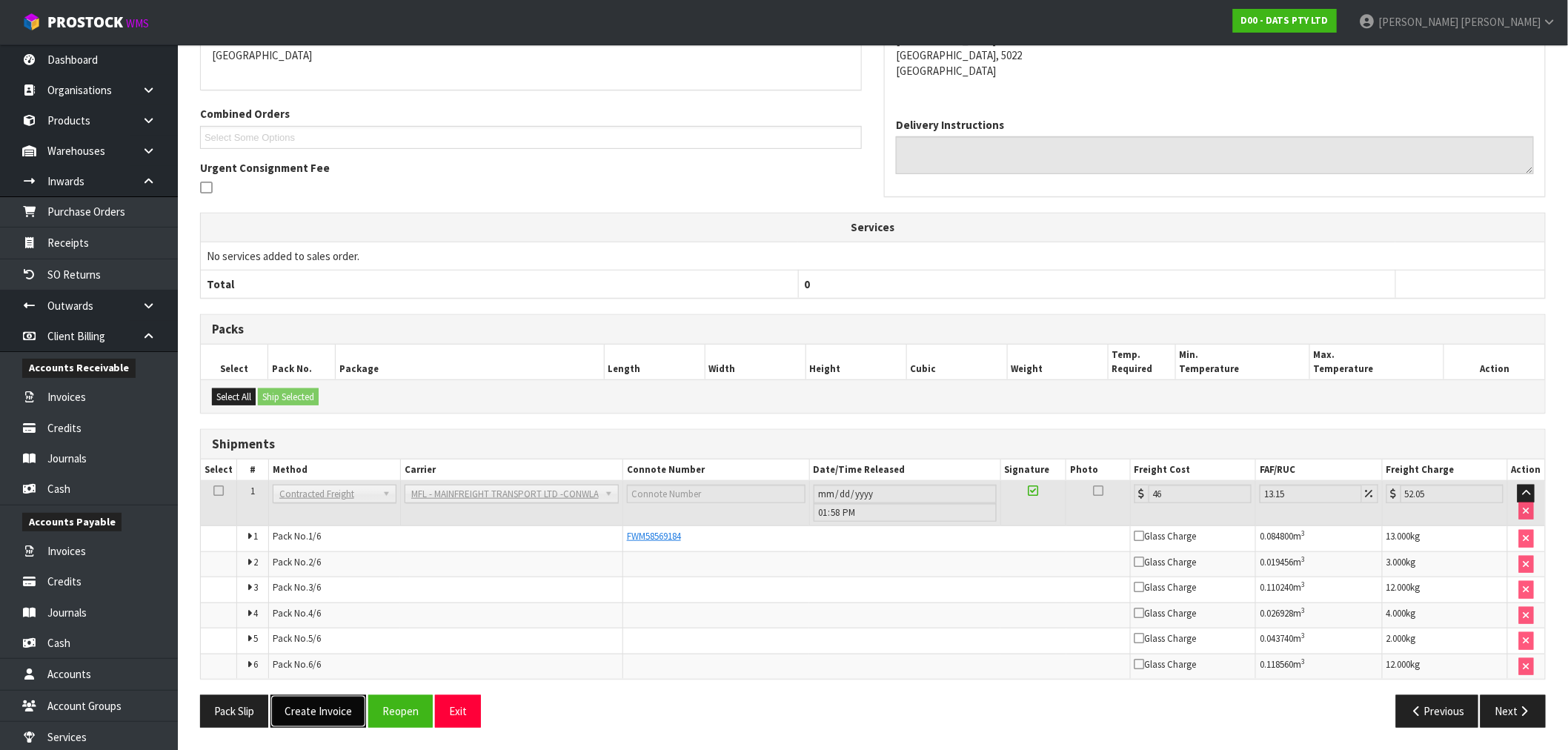
click at [301, 708] on button "Create Invoice" at bounding box center [318, 711] width 96 height 32
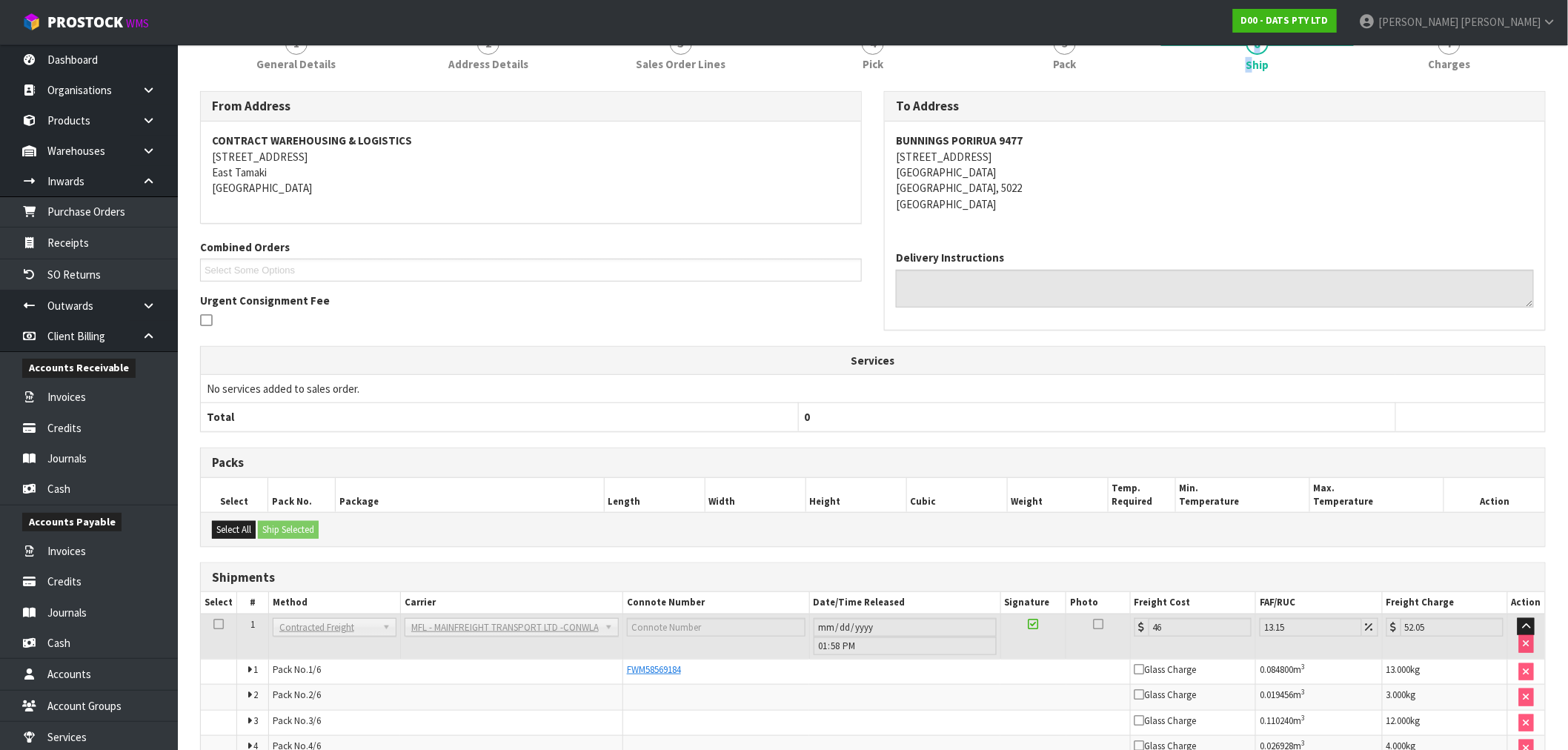
scroll to position [338, 0]
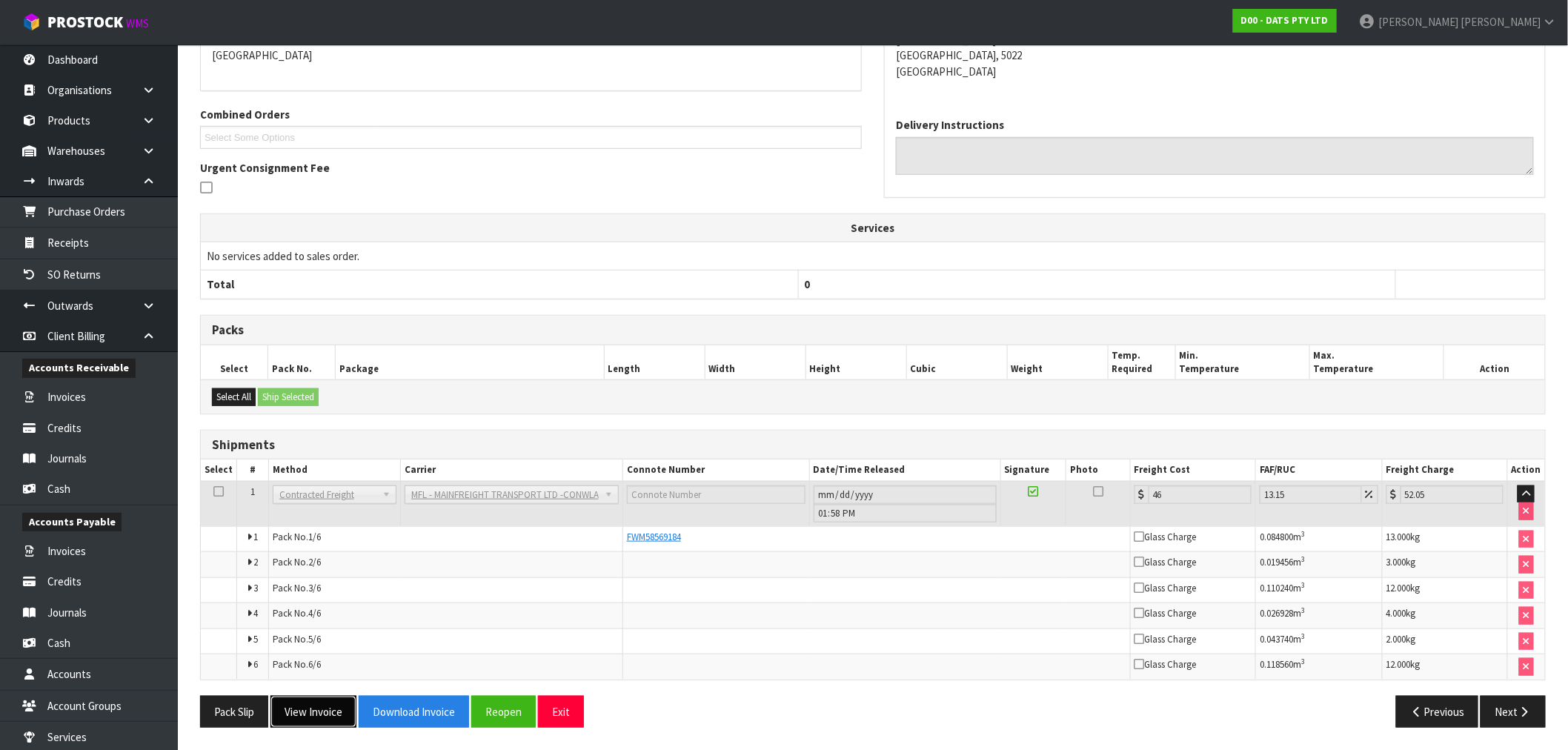
click at [327, 704] on button "View Invoice" at bounding box center [313, 712] width 86 height 32
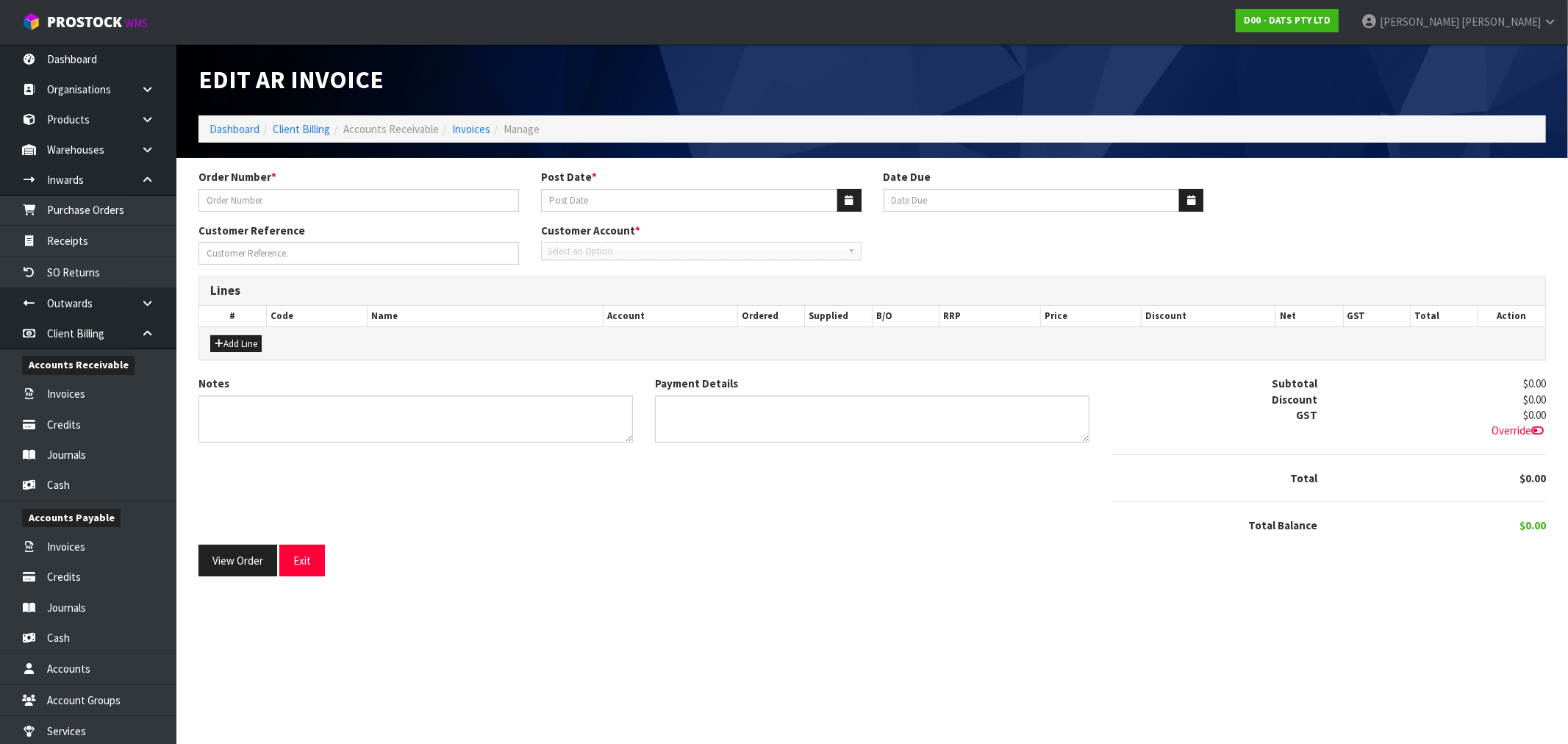
type input "9477Y100239198"
type input "05/09/2025"
type input "20/10/2025"
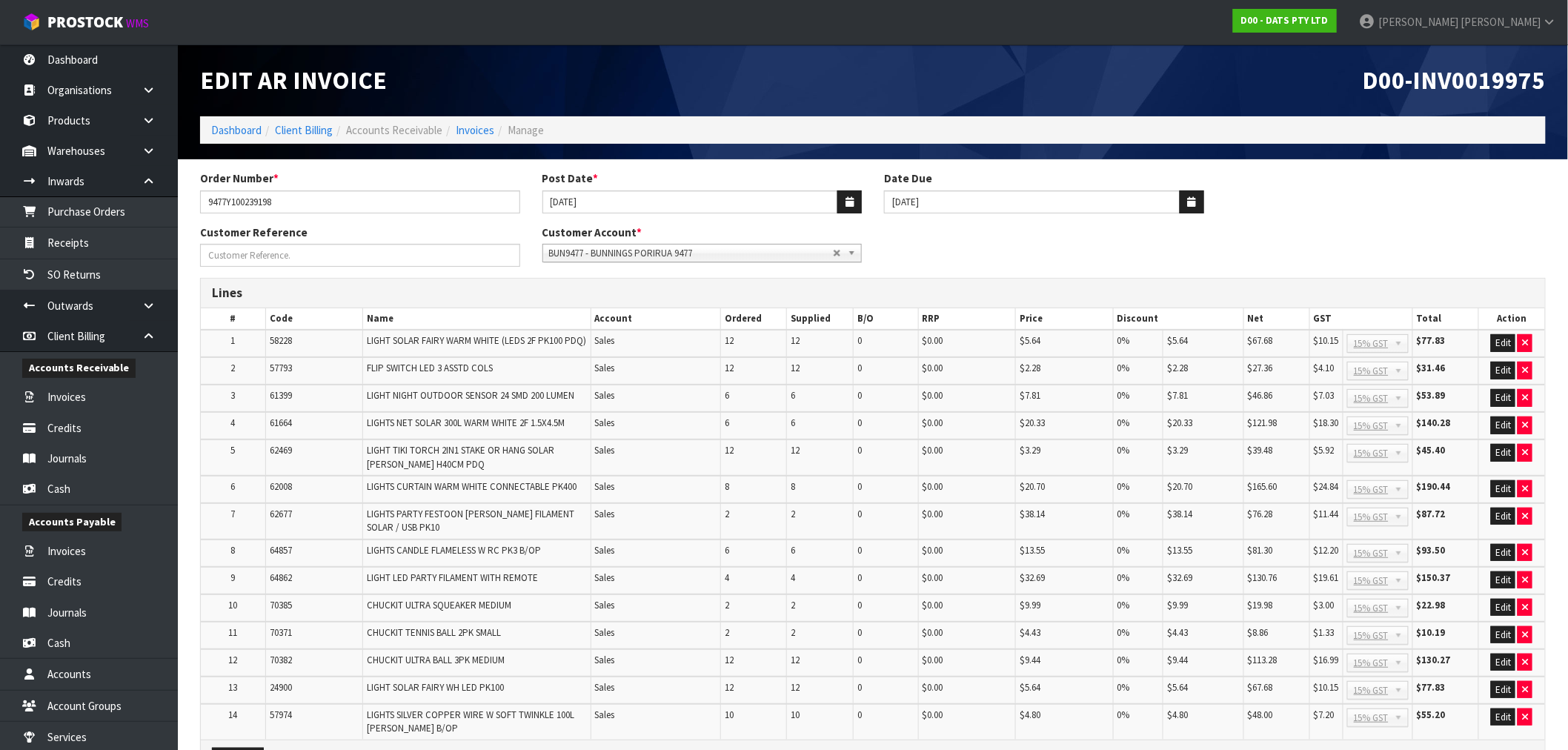
click at [1488, 92] on span "D00-INV0019975" at bounding box center [1455, 80] width 183 height 31
click at [1487, 97] on div "D00-INV0019975" at bounding box center [1216, 80] width 684 height 72
click at [1486, 89] on span "D00-INV0019975" at bounding box center [1455, 80] width 183 height 31
copy span "INV0019975"
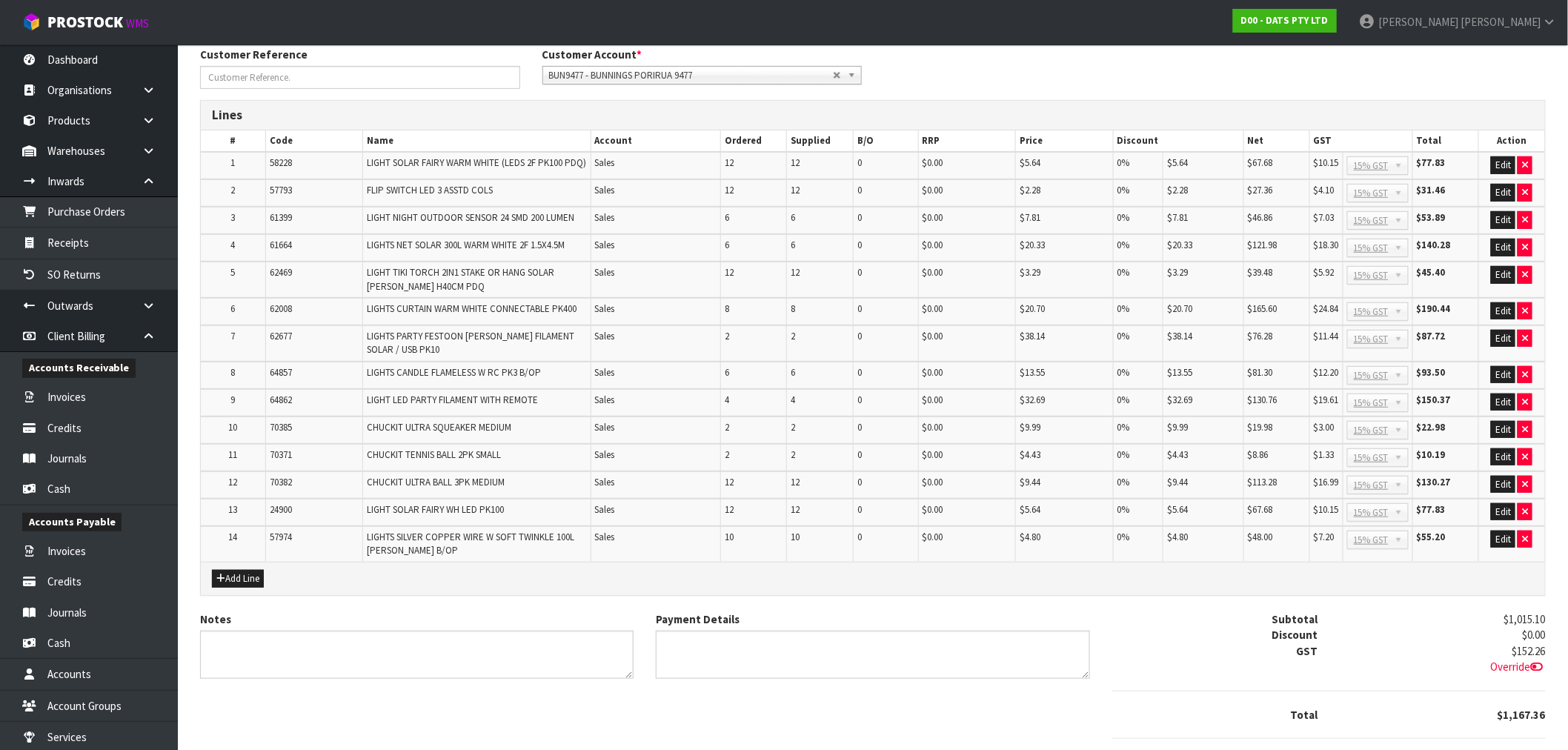
scroll to position [263, 0]
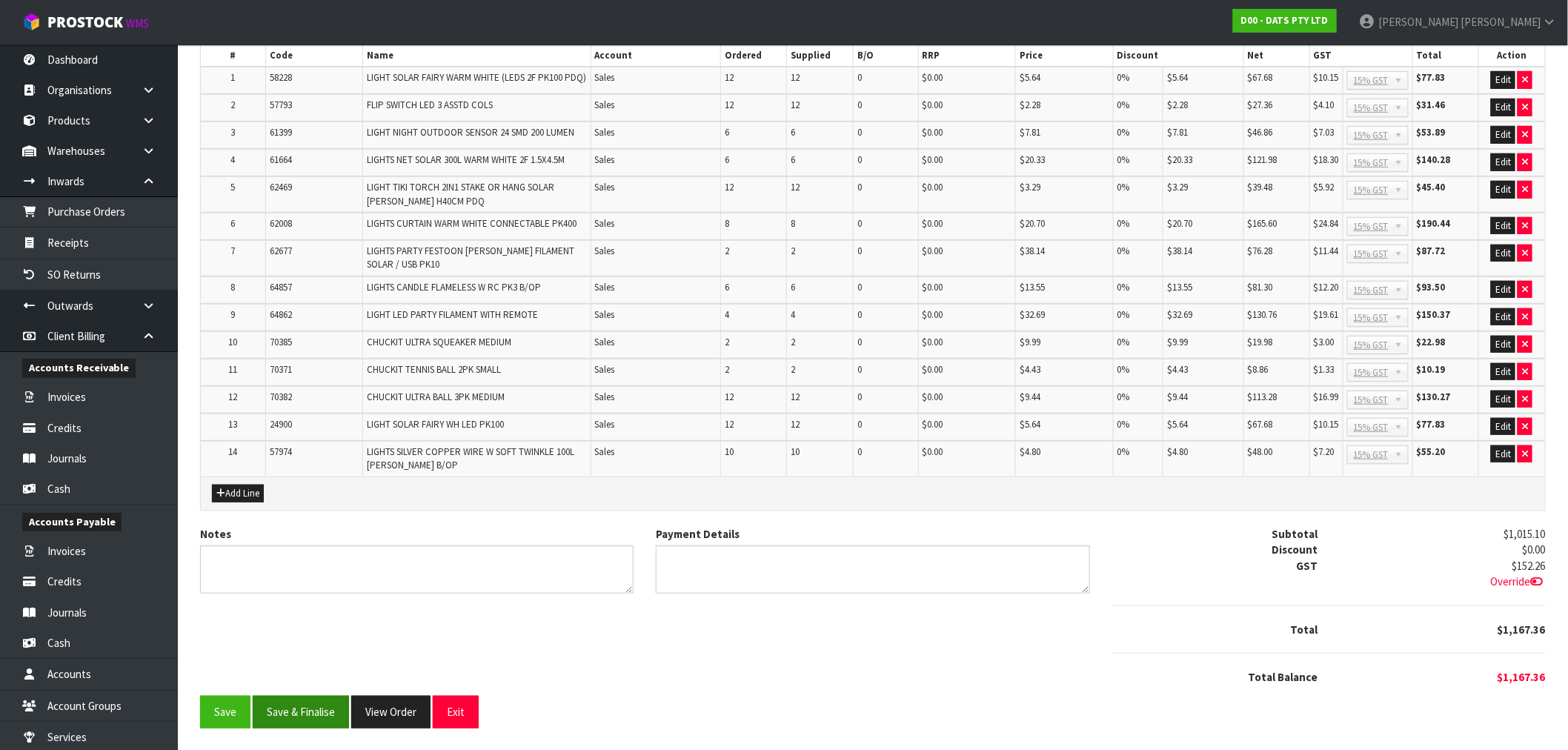
drag, startPoint x: 324, startPoint y: 686, endPoint x: 321, endPoint y: 701, distance: 15.3
click at [321, 690] on div "Notes Payment Details Subtotal $1,015.10 Discount $0.00 GST $152.26 Override" at bounding box center [873, 612] width 1368 height 171
click at [321, 705] on button "Save & Finalise" at bounding box center [301, 712] width 96 height 32
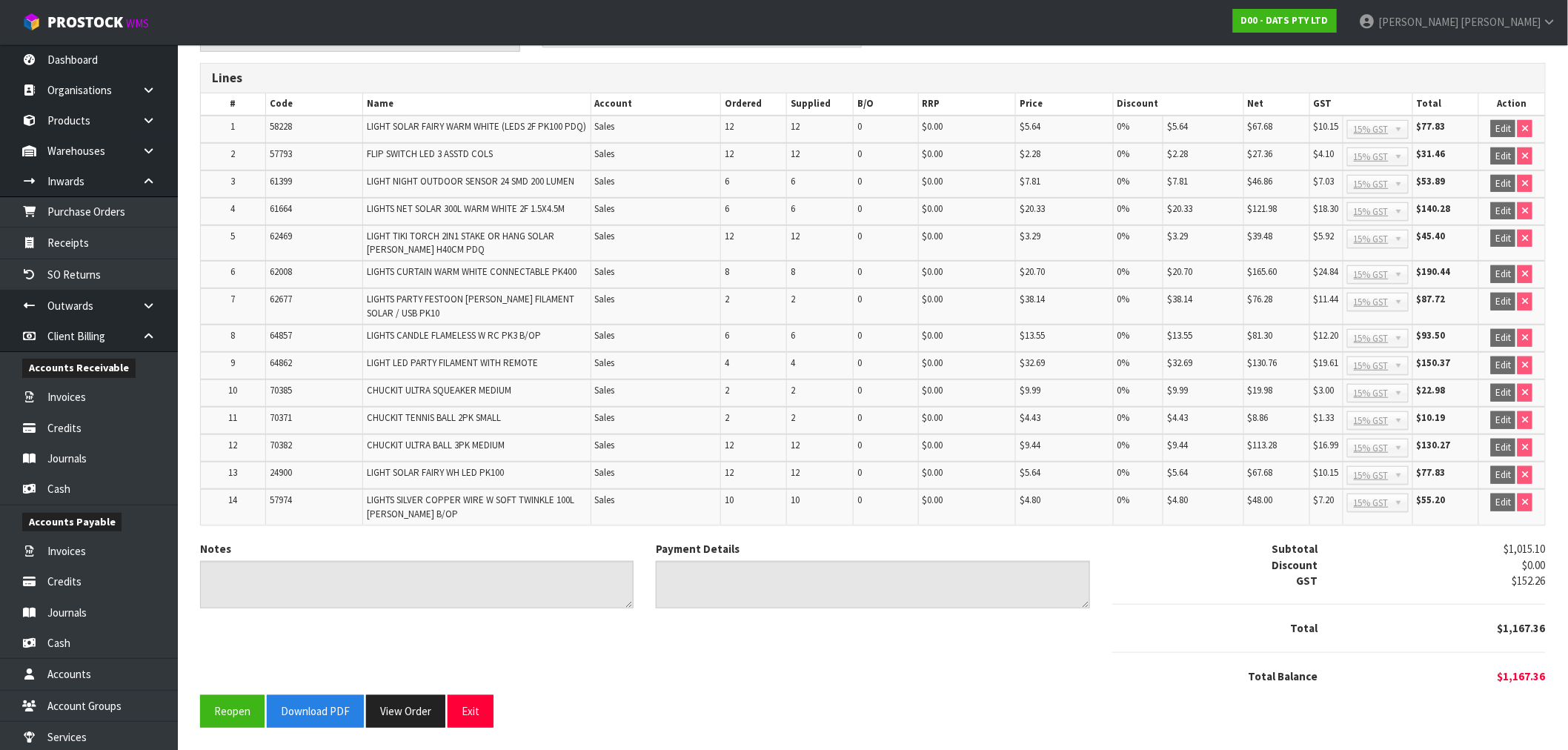
scroll to position [268, 0]
click at [316, 717] on button "Download PDF" at bounding box center [315, 712] width 97 height 32
click at [437, 710] on button "View Order" at bounding box center [422, 712] width 79 height 32
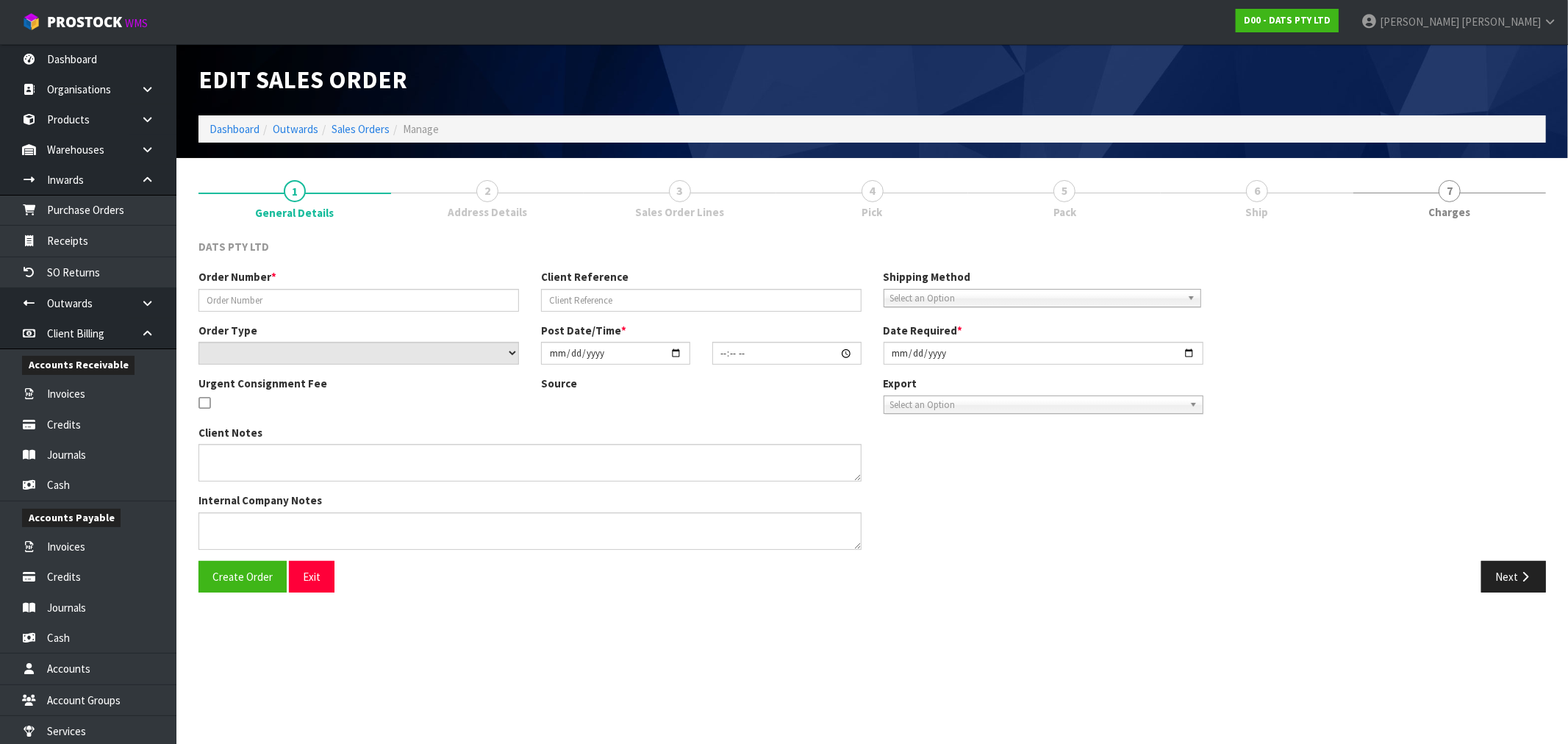
type input "9477Y100239198"
select select "number:0"
type input "2025-09-04"
type input "09:40:00.000"
type input "2025-09-04"
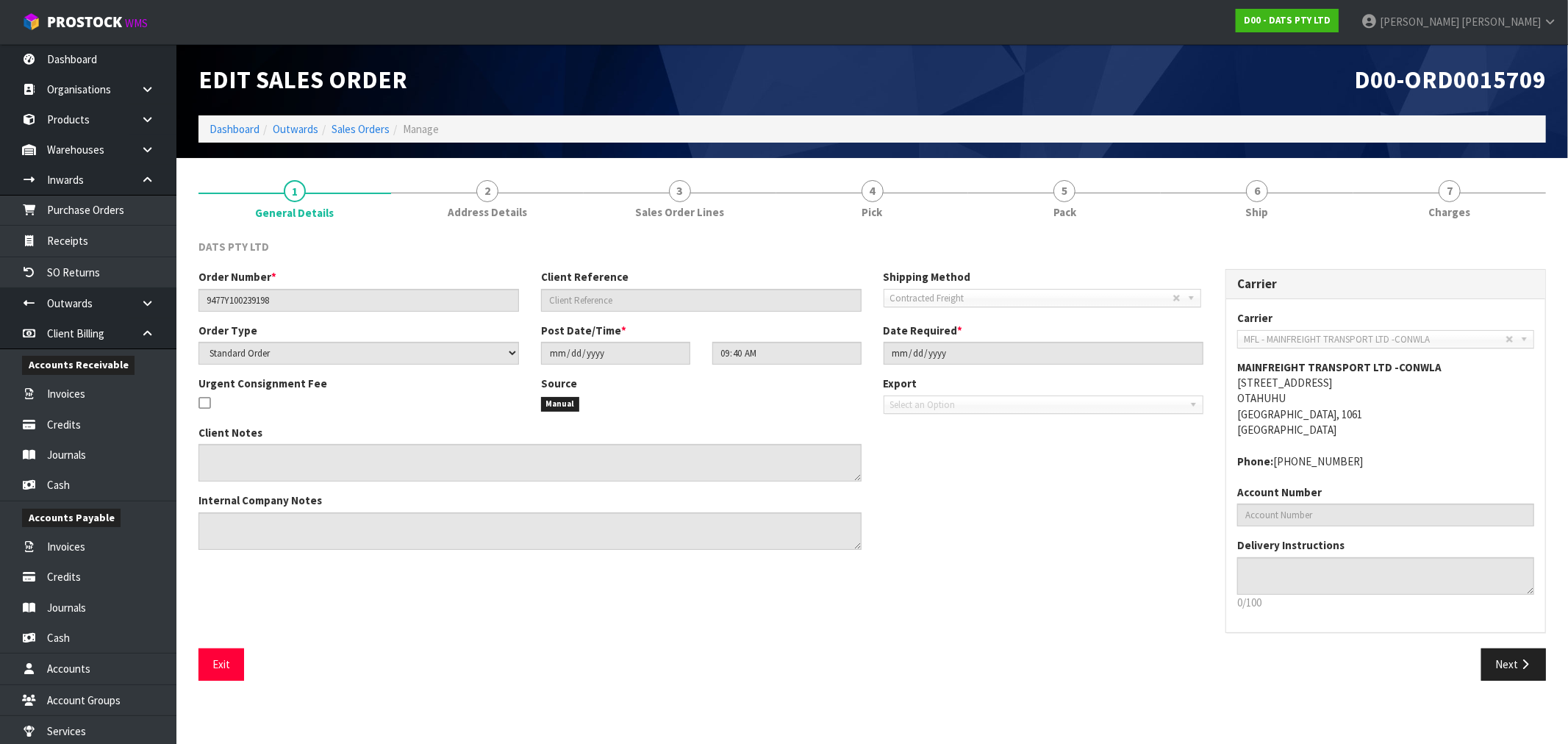
click at [1012, 555] on div "Client Notes Internal Company Notes" at bounding box center [701, 492] width 1027 height 136
drag, startPoint x: 1442, startPoint y: 189, endPoint x: 1150, endPoint y: 313, distance: 317.2
click at [1443, 189] on span "7" at bounding box center [1450, 191] width 22 height 22
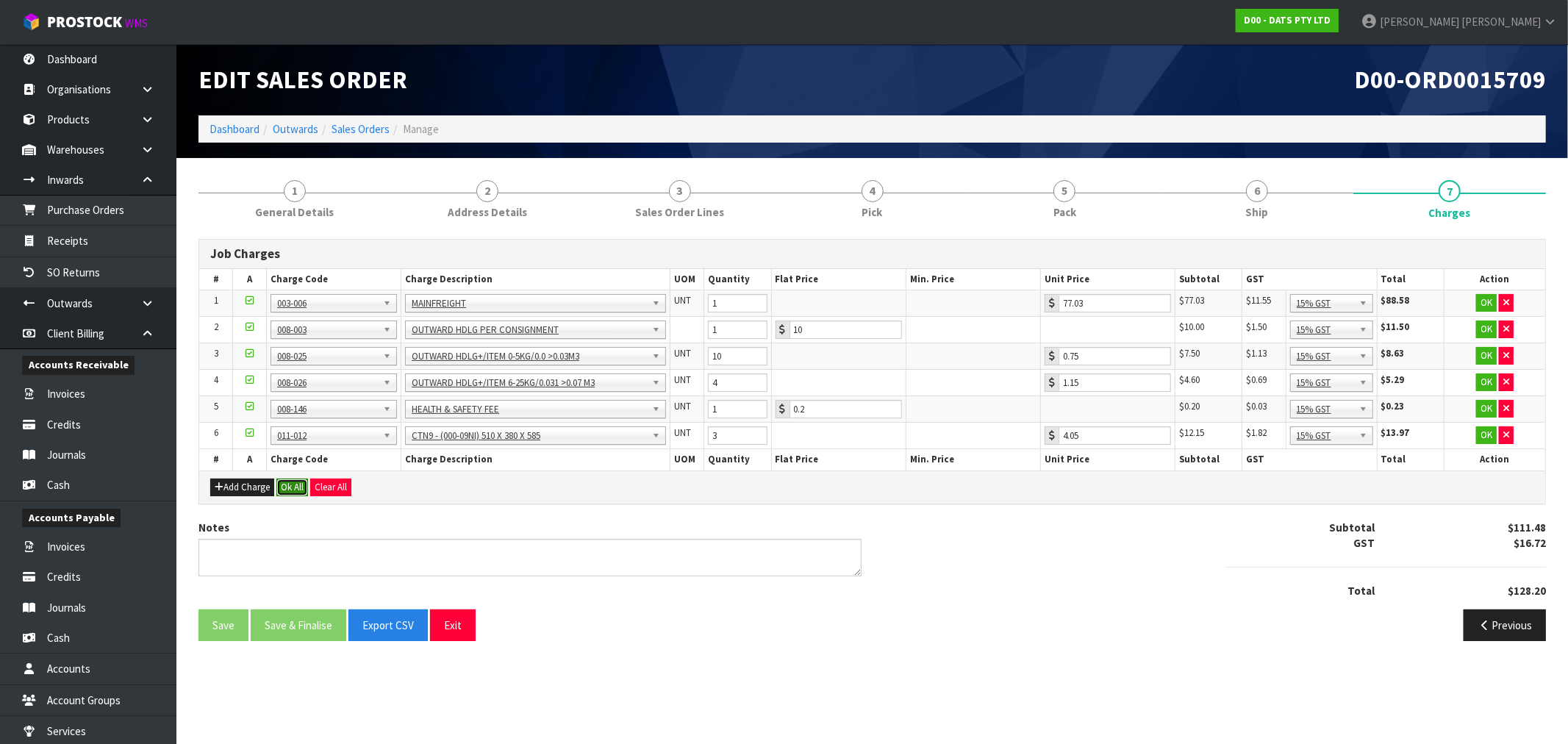
click at [300, 493] on button "Ok All" at bounding box center [292, 487] width 32 height 17
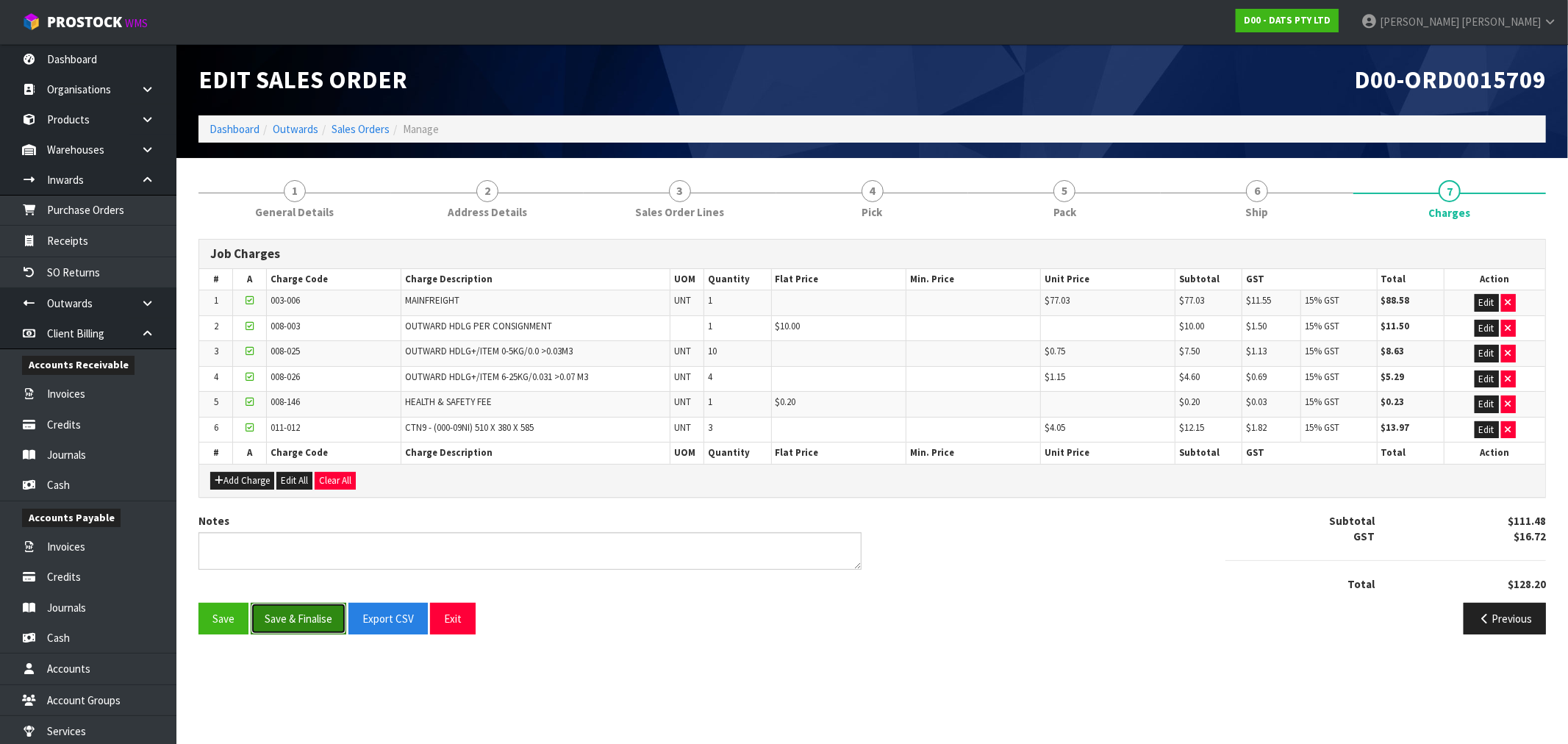
click at [294, 627] on button "Save & Finalise" at bounding box center [298, 619] width 95 height 32
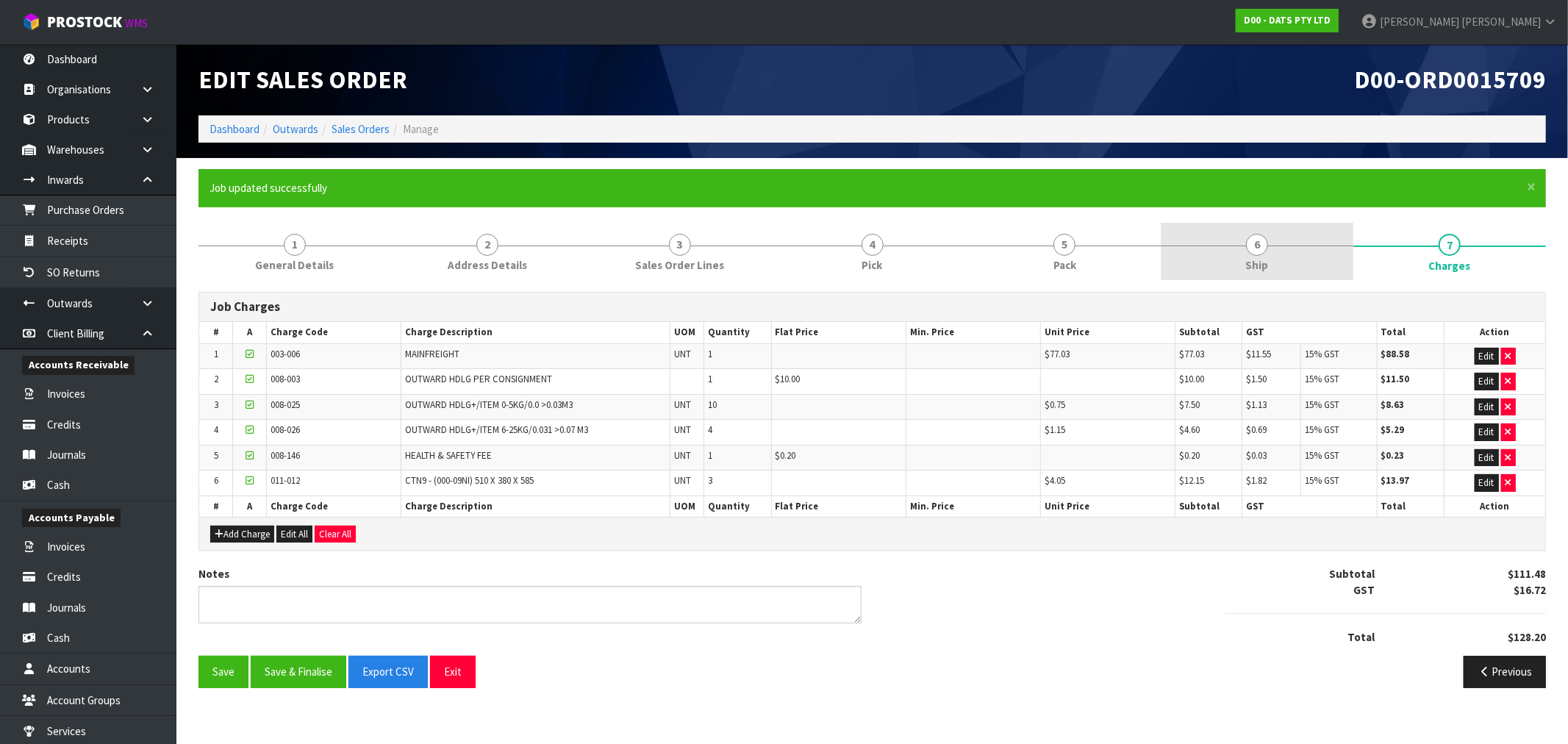
click at [1280, 244] on link "6 Ship" at bounding box center [1257, 251] width 193 height 58
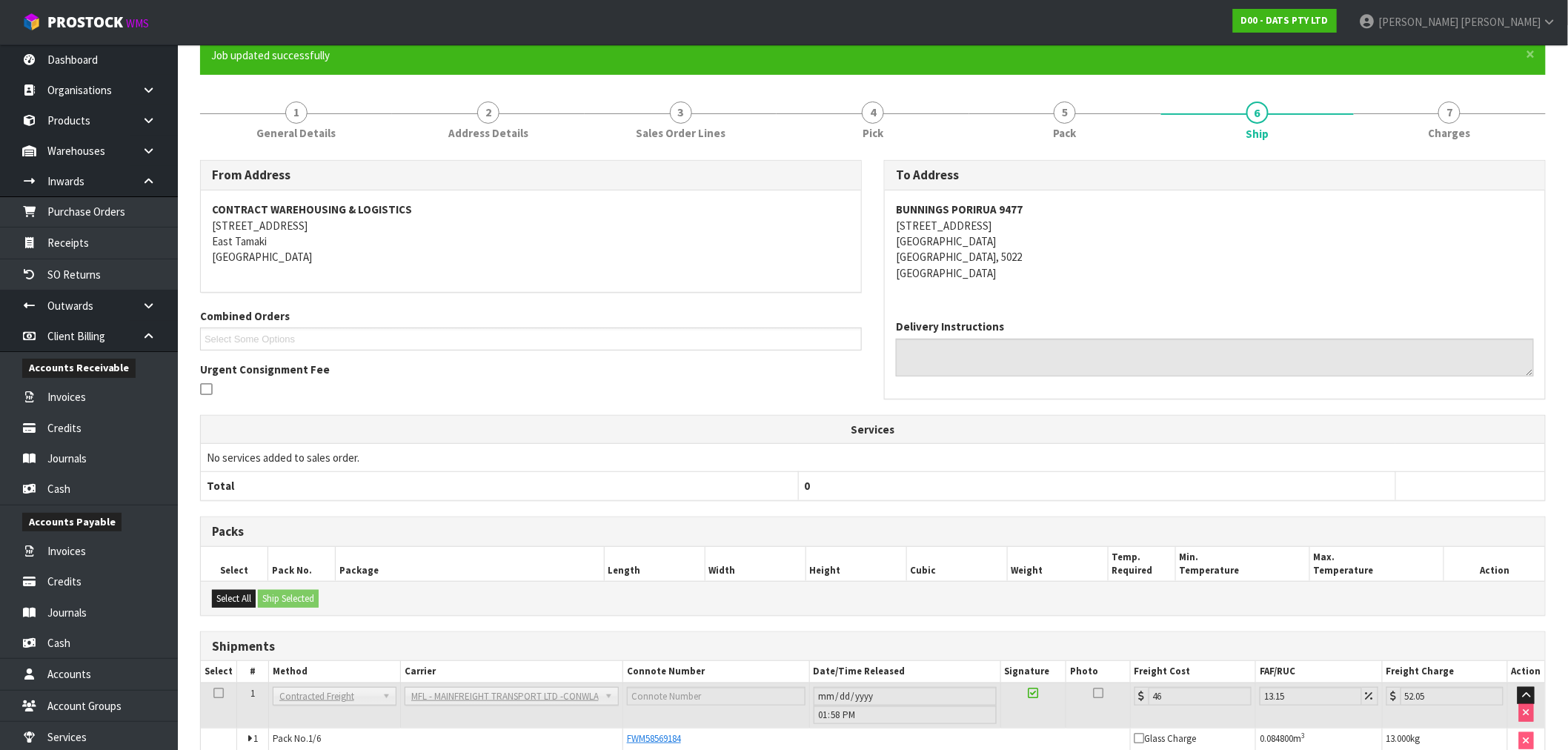
scroll to position [338, 0]
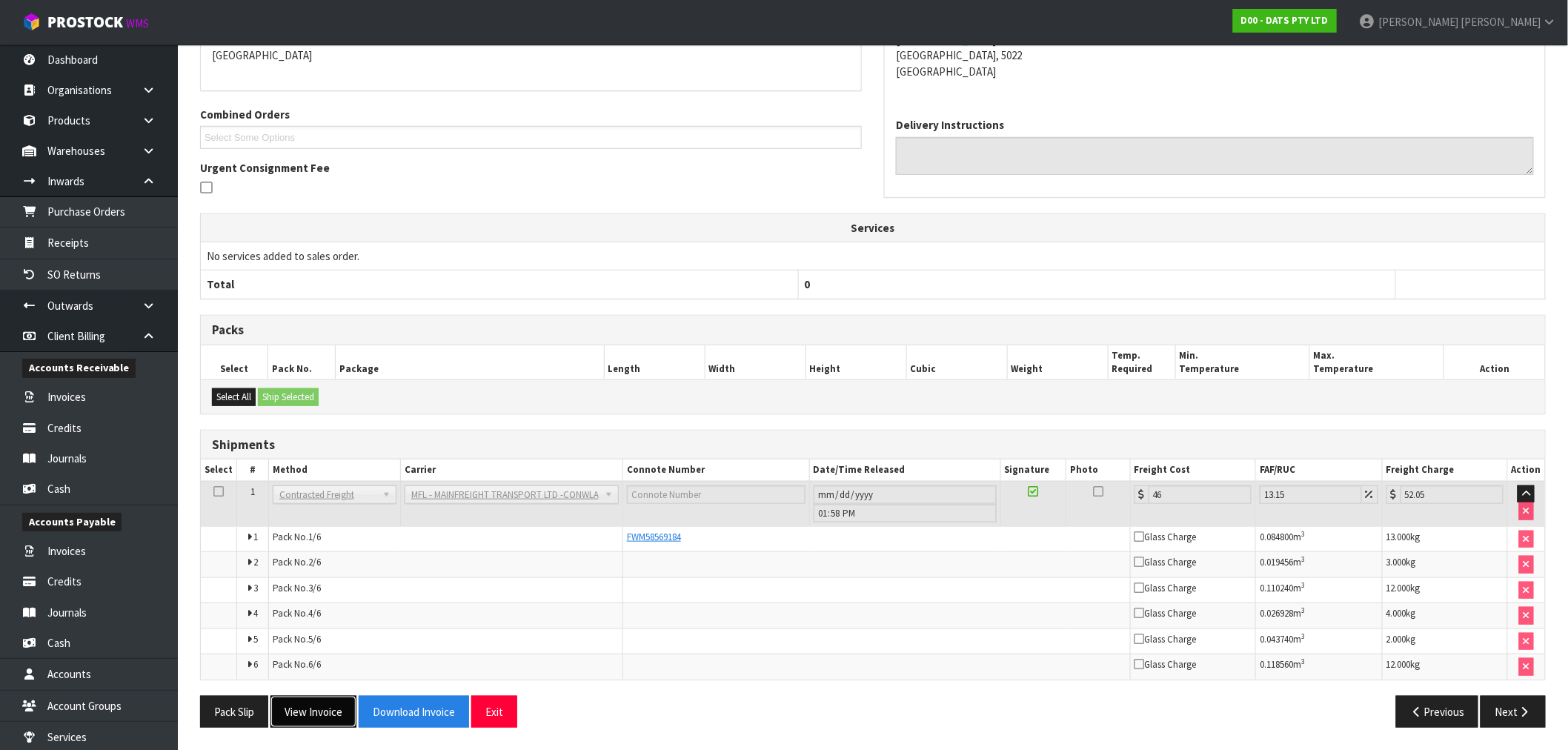
click at [309, 706] on button "View Invoice" at bounding box center [313, 712] width 86 height 32
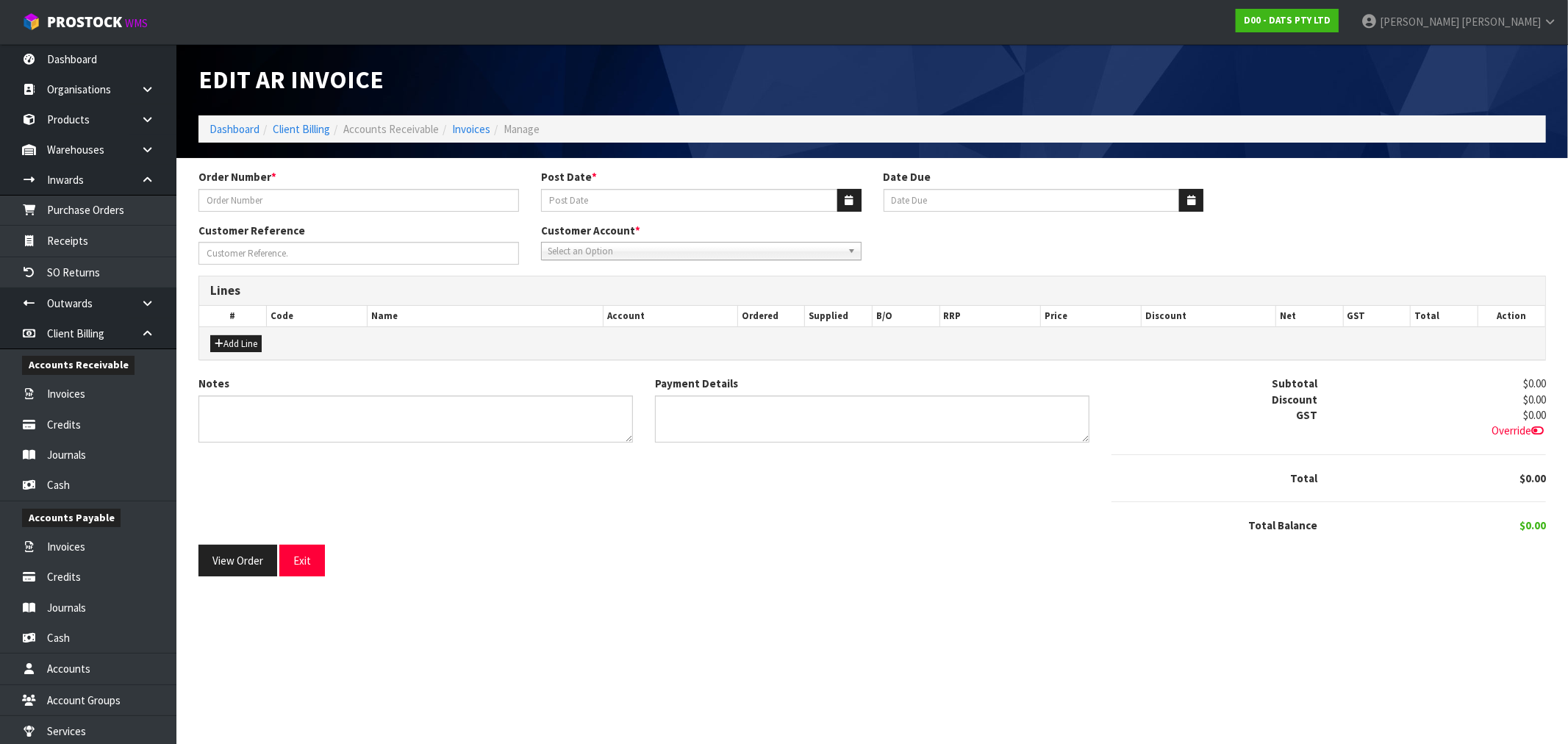
type input "9477Y100239198"
type input "05/09/2025"
type input "20/10/2025"
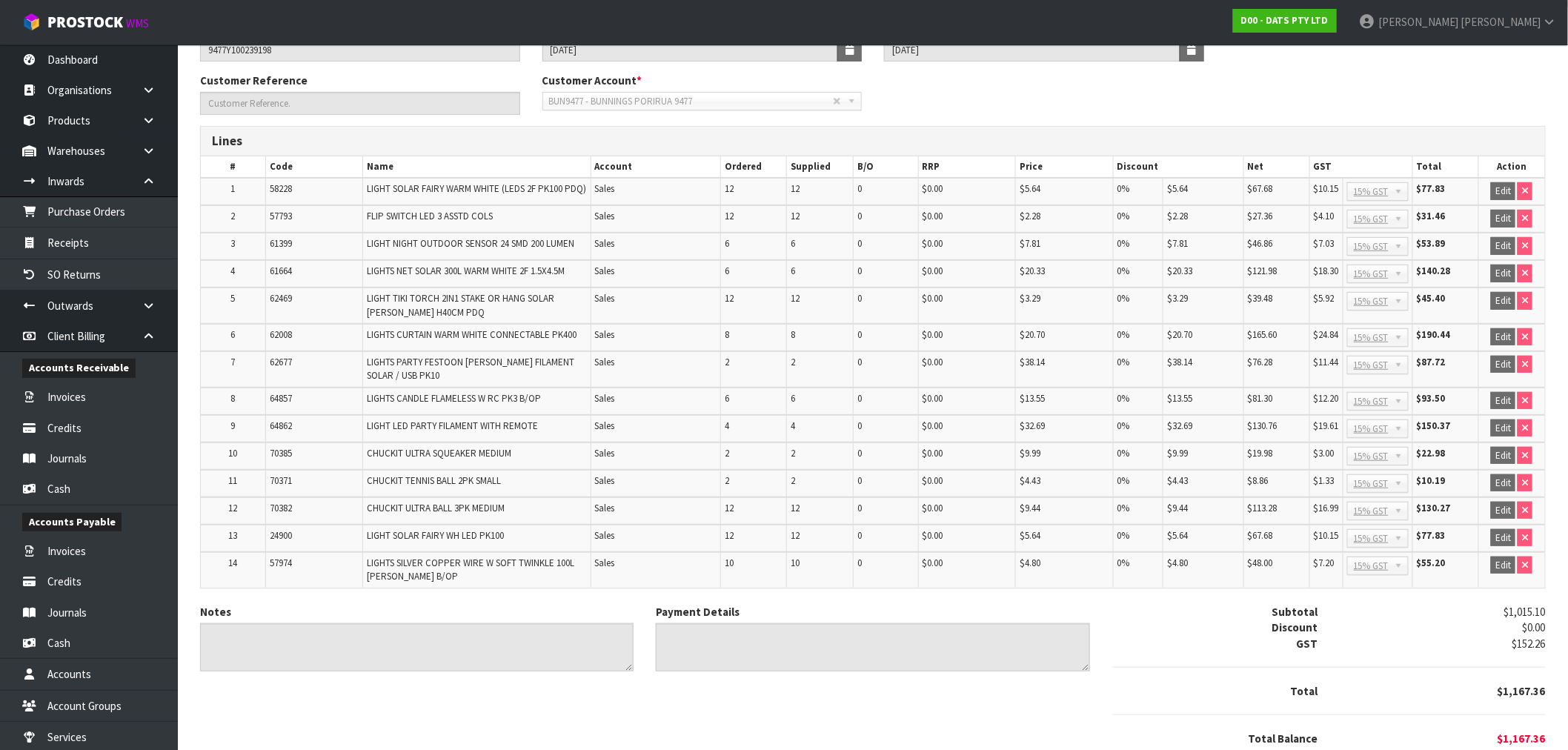
scroll to position [213, 0]
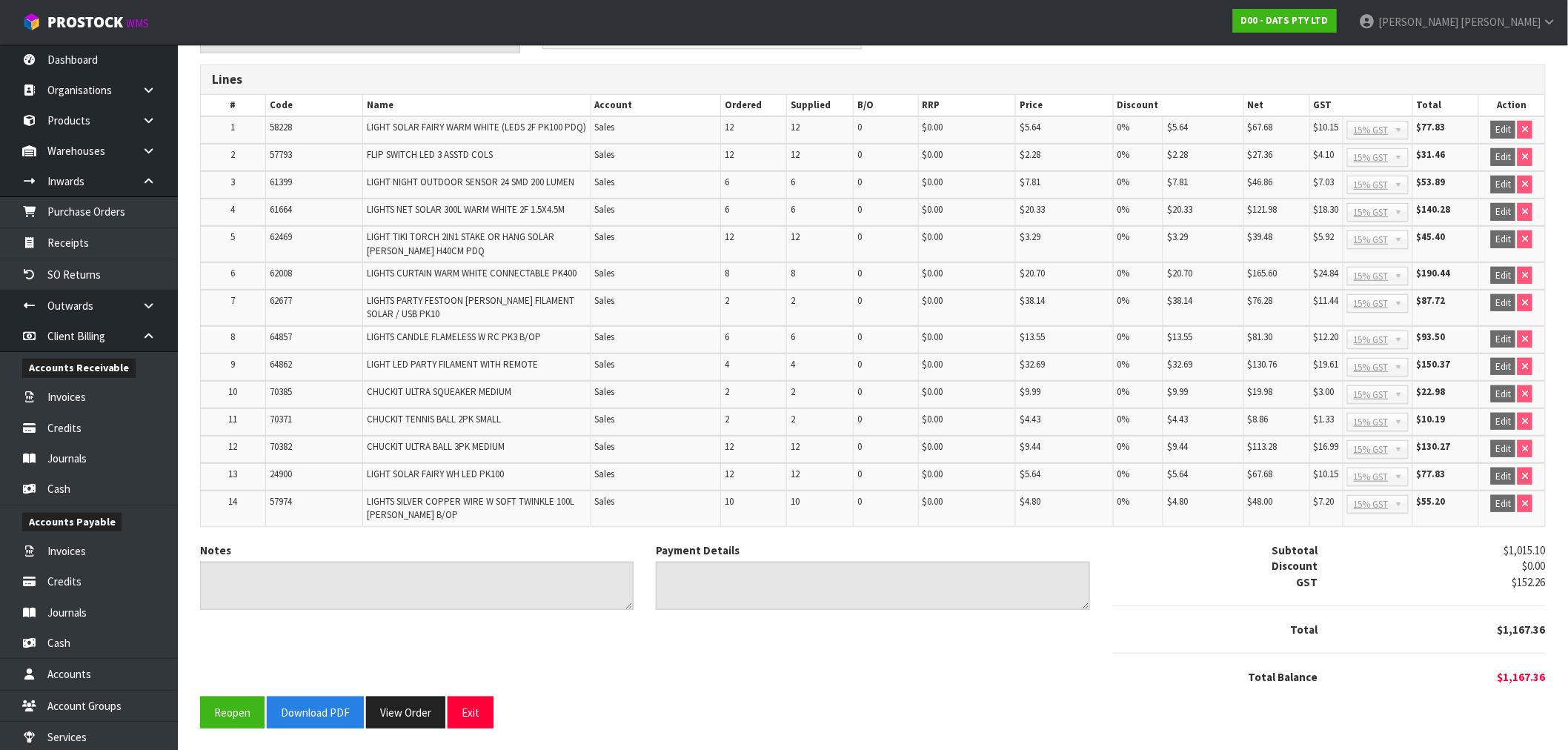
click at [363, 726] on div "Reopen Download PDF View Order Exit" at bounding box center [873, 712] width 1346 height 32
click at [384, 715] on button "View Order" at bounding box center [406, 712] width 79 height 32
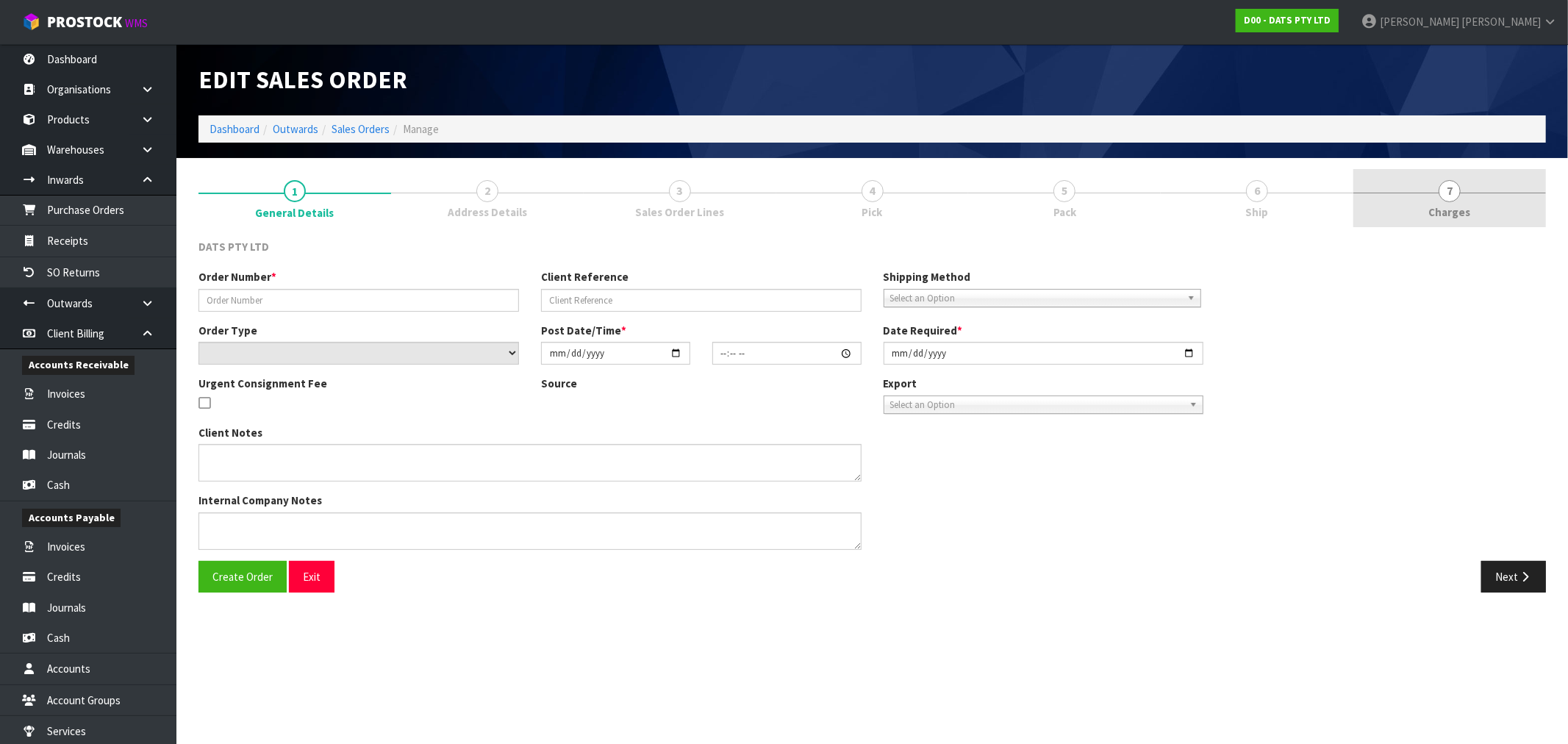
type input "9477Y100239198"
select select "number:0"
type input "2025-09-04"
type input "09:40:00.000"
type input "2025-09-04"
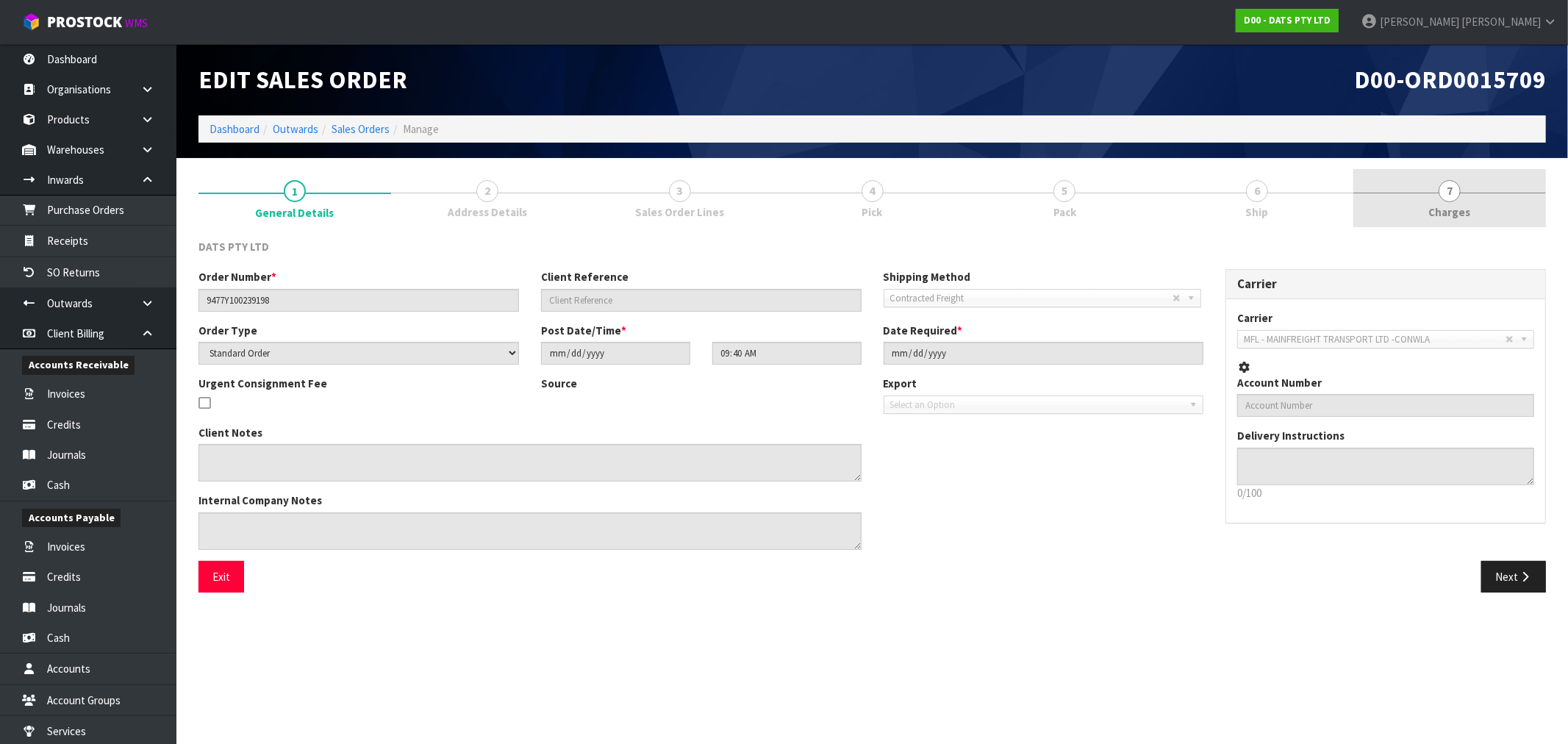
click at [1454, 179] on link "7 Charges" at bounding box center [1449, 198] width 193 height 58
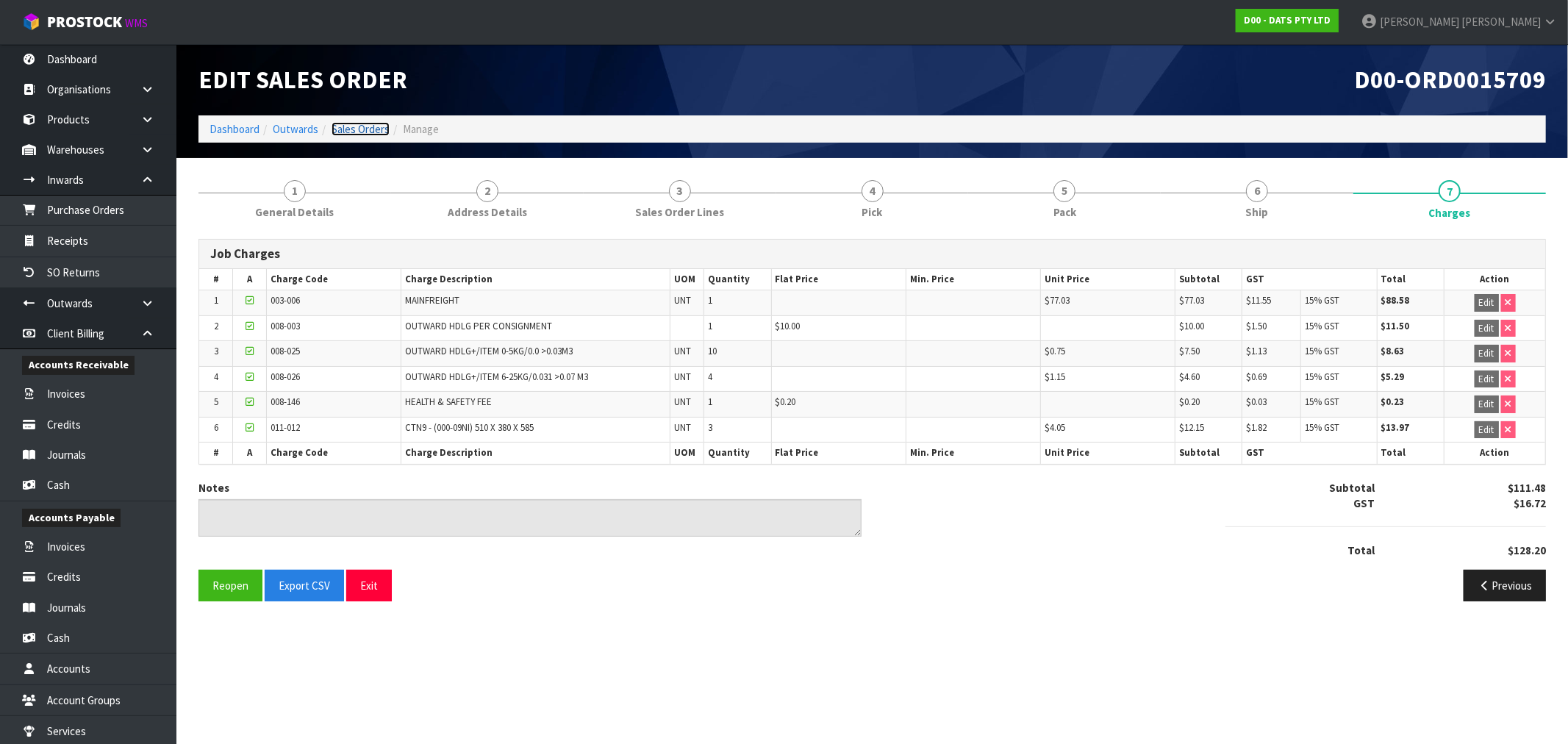
click at [370, 125] on link "Sales Orders" at bounding box center [360, 128] width 58 height 14
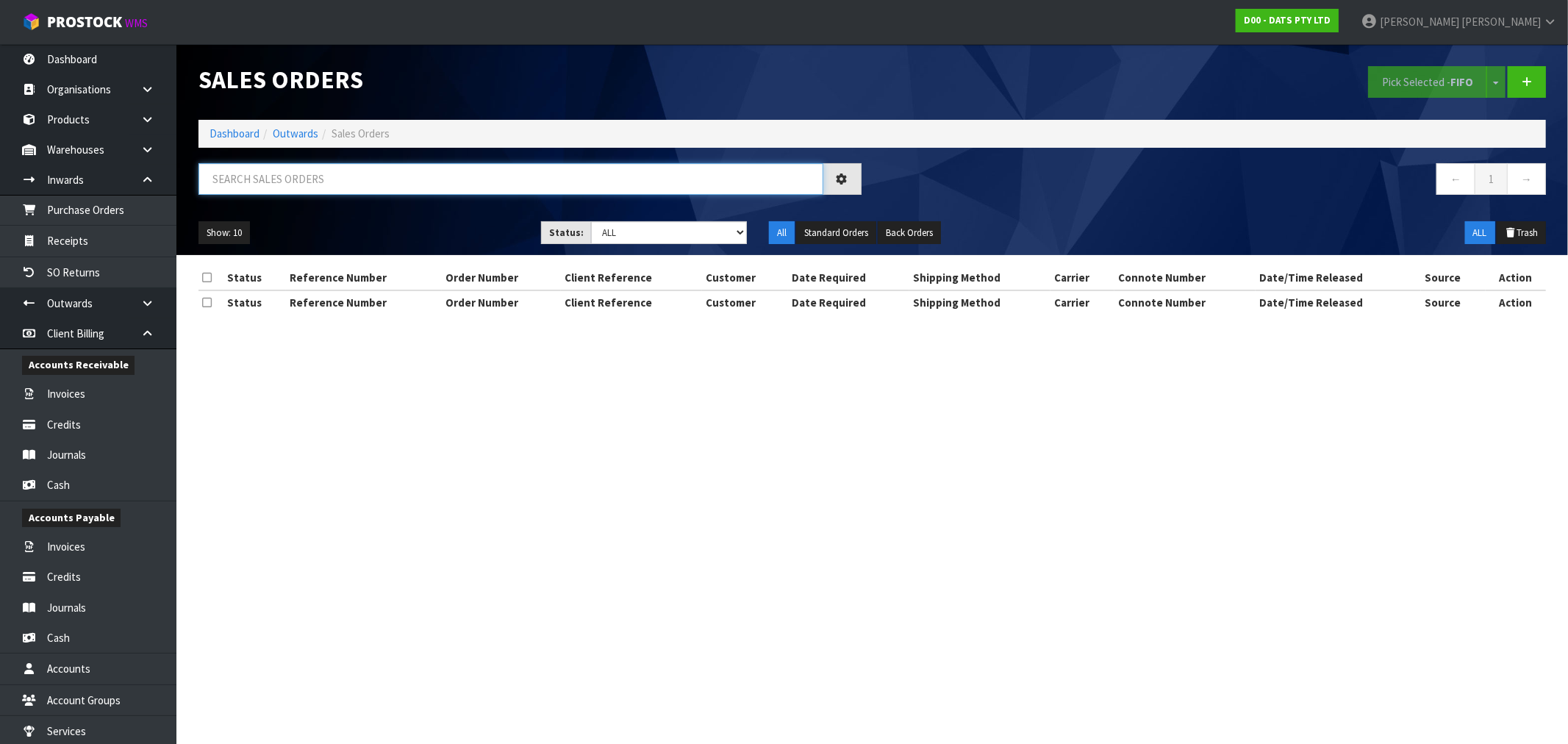
click at [505, 178] on input "text" at bounding box center [510, 178] width 625 height 32
type input "15701"
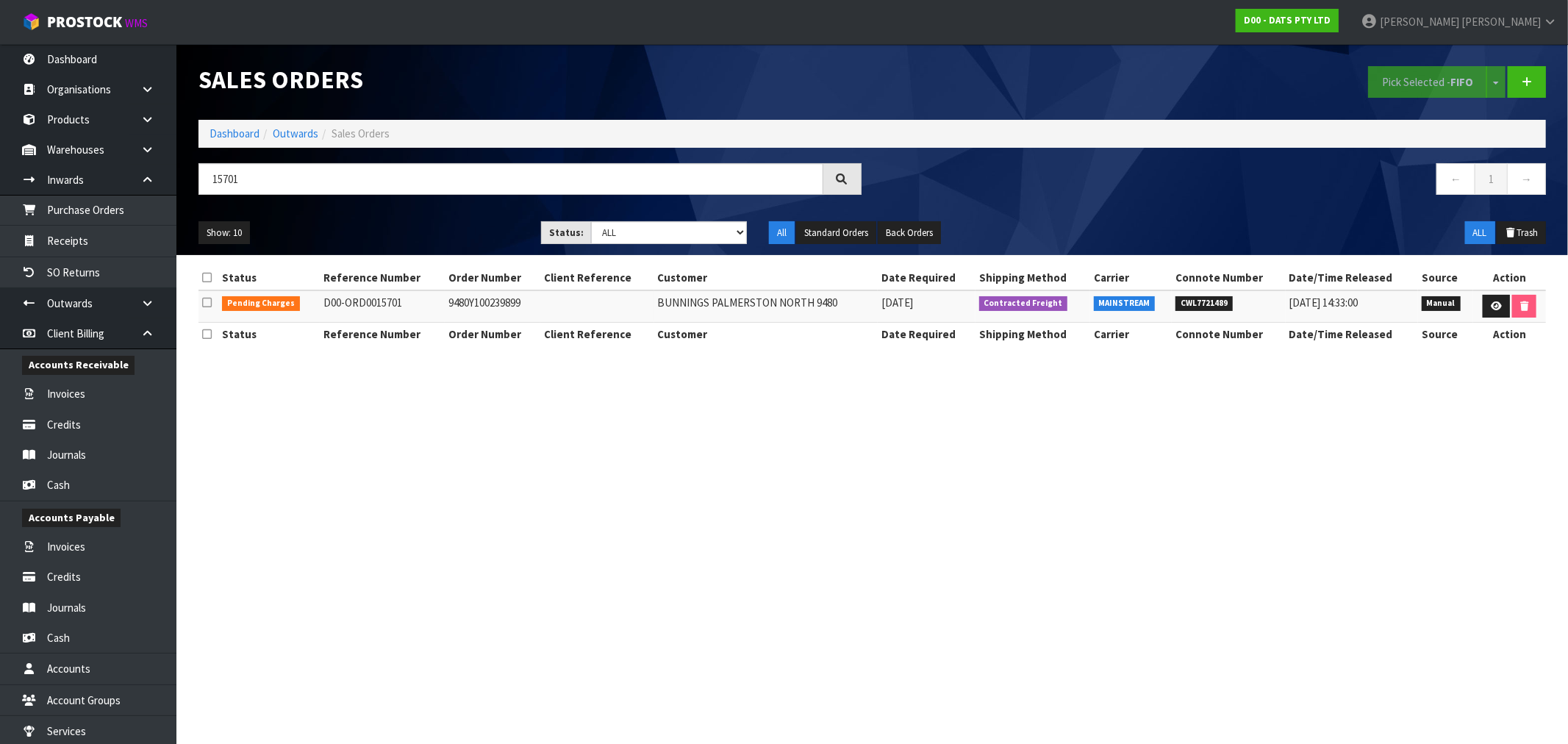
click at [371, 306] on td "D00-ORD0015701" at bounding box center [382, 306] width 125 height 32
click at [485, 302] on td "9480Y100239899" at bounding box center [492, 306] width 95 height 32
click at [485, 307] on td "9480Y100239899" at bounding box center [492, 306] width 95 height 32
copy td "9480Y100239899"
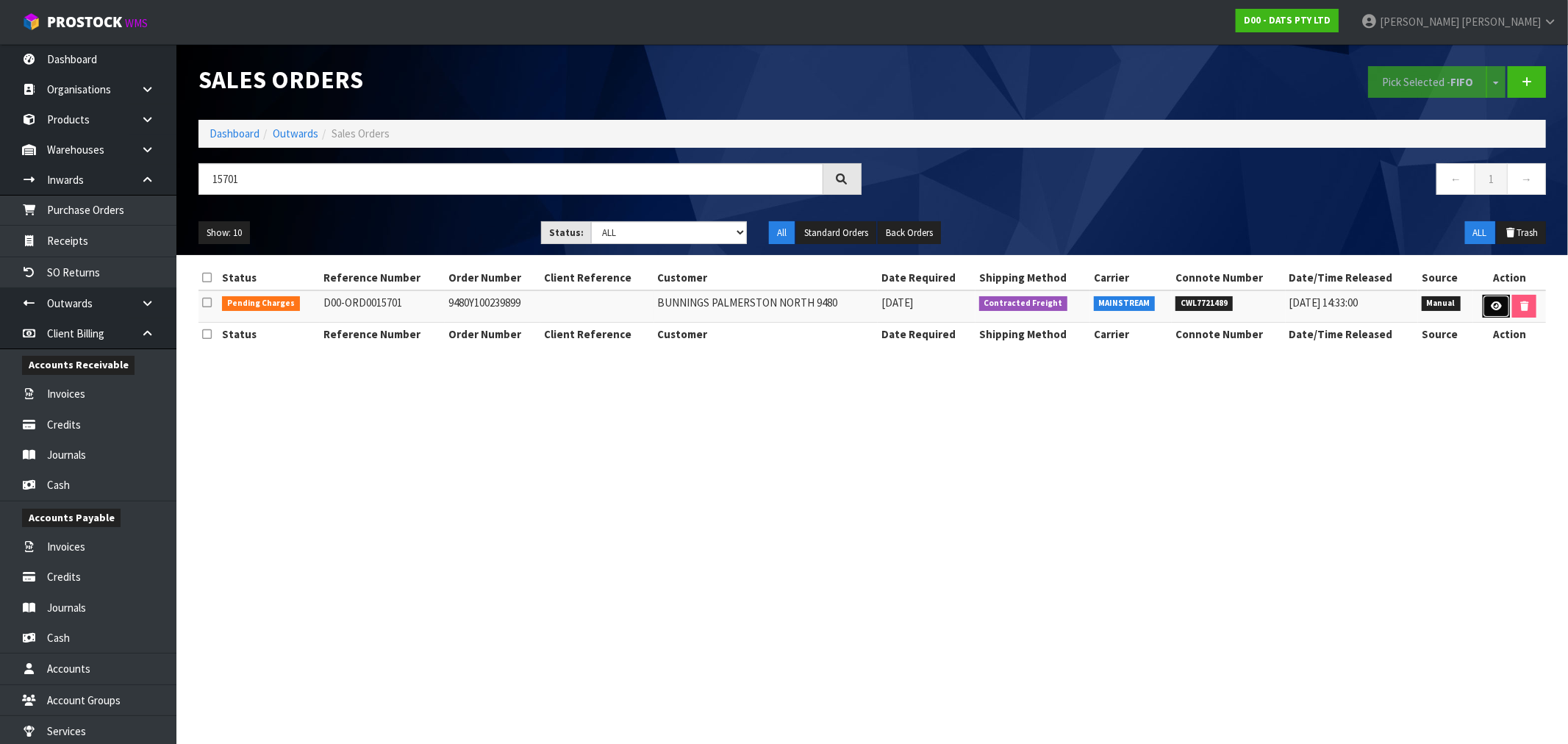
click at [1487, 310] on link at bounding box center [1497, 307] width 27 height 24
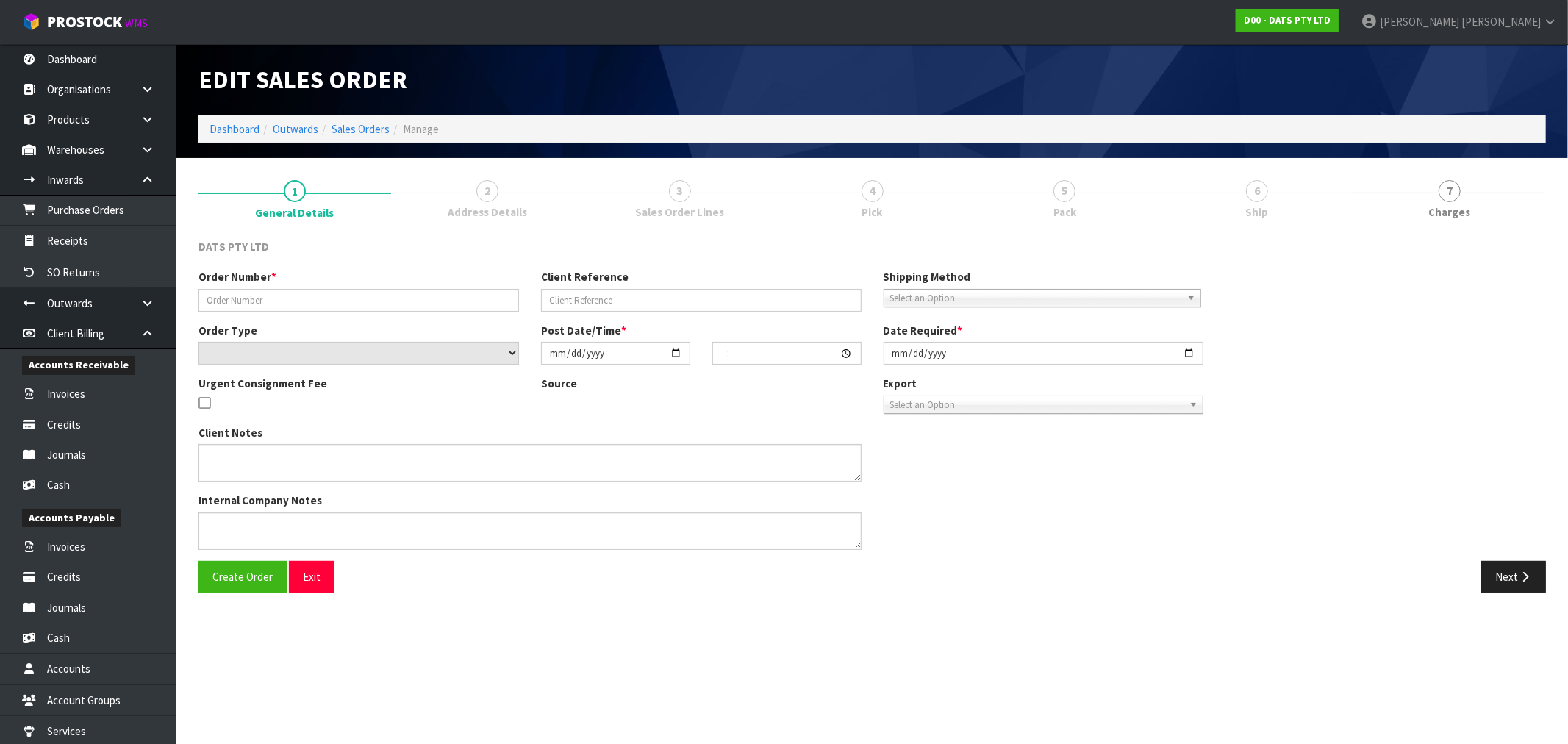
type input "9480Y100239899"
select select "number:0"
type input "2025-09-04"
type input "09:23:00.000"
type input "2025-09-04"
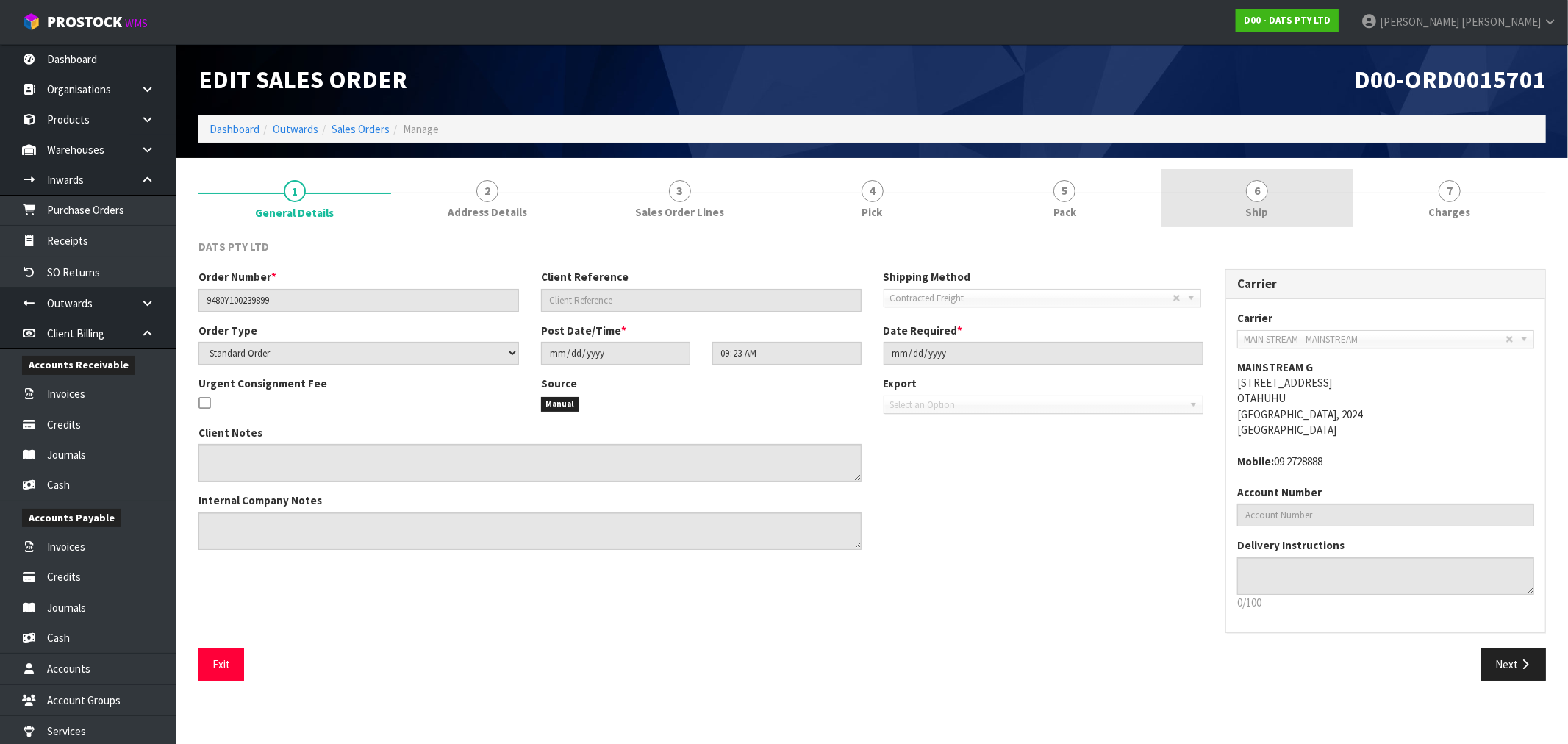
click at [1272, 213] on link "6 Ship" at bounding box center [1257, 198] width 193 height 58
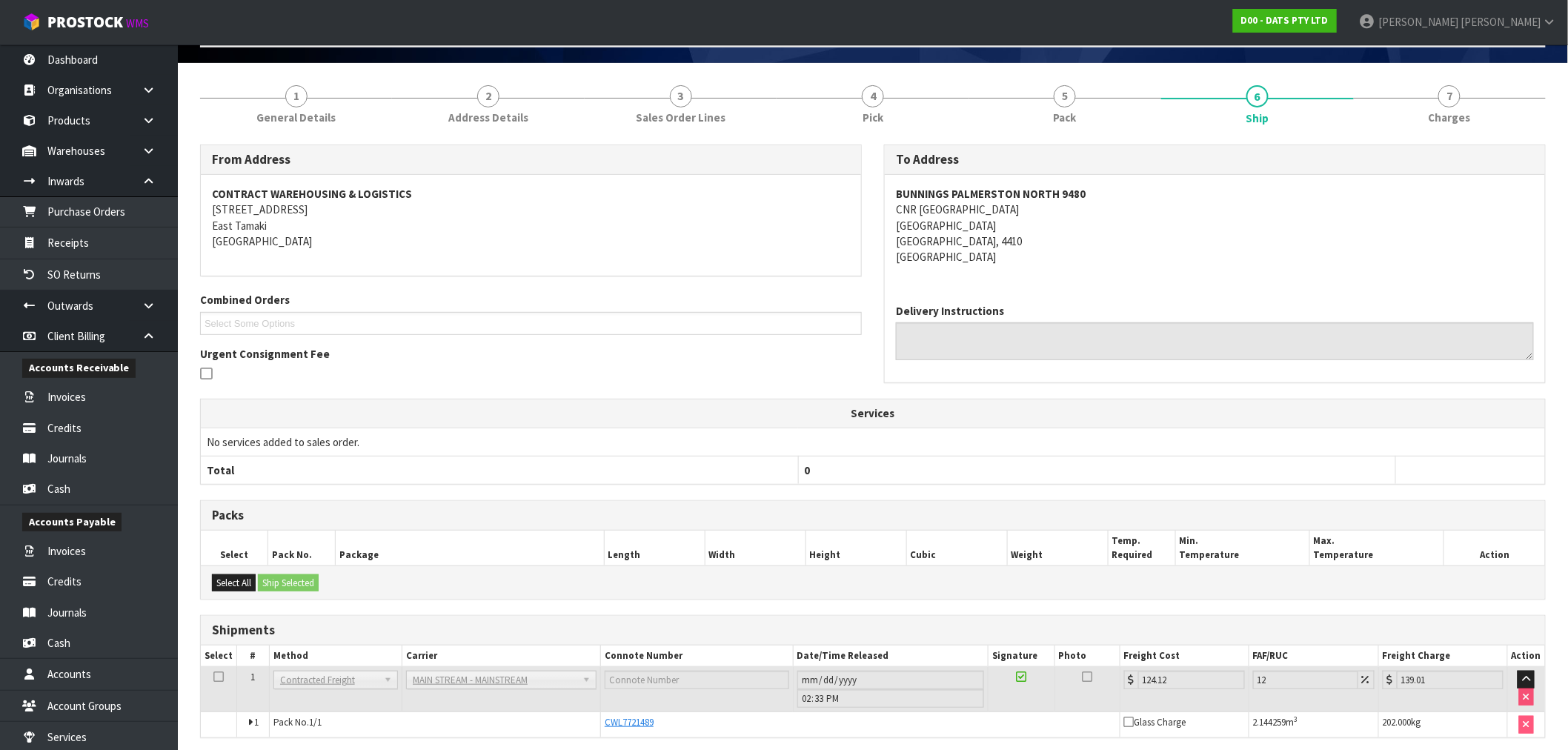
scroll to position [154, 0]
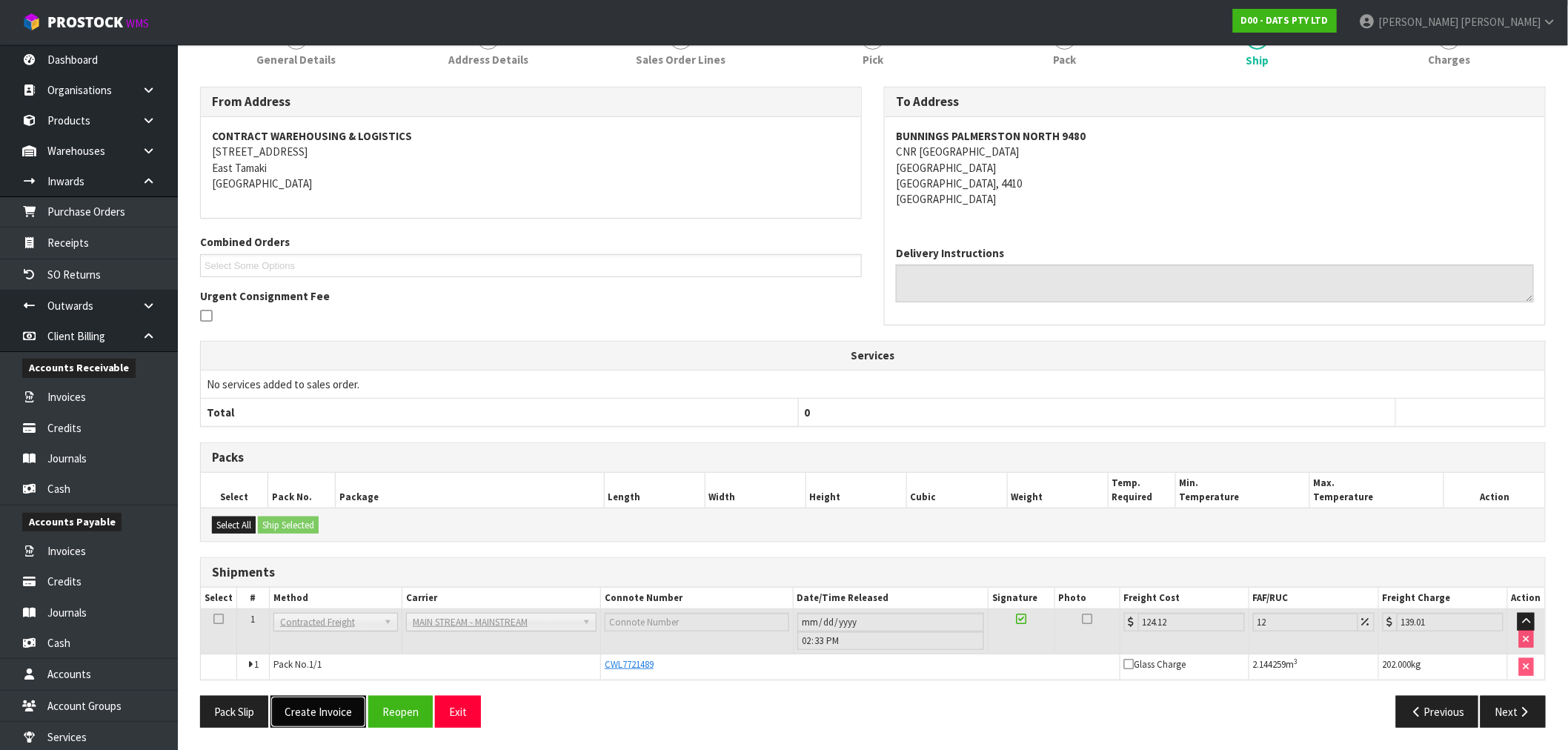
click at [347, 710] on button "Create Invoice" at bounding box center [318, 712] width 96 height 32
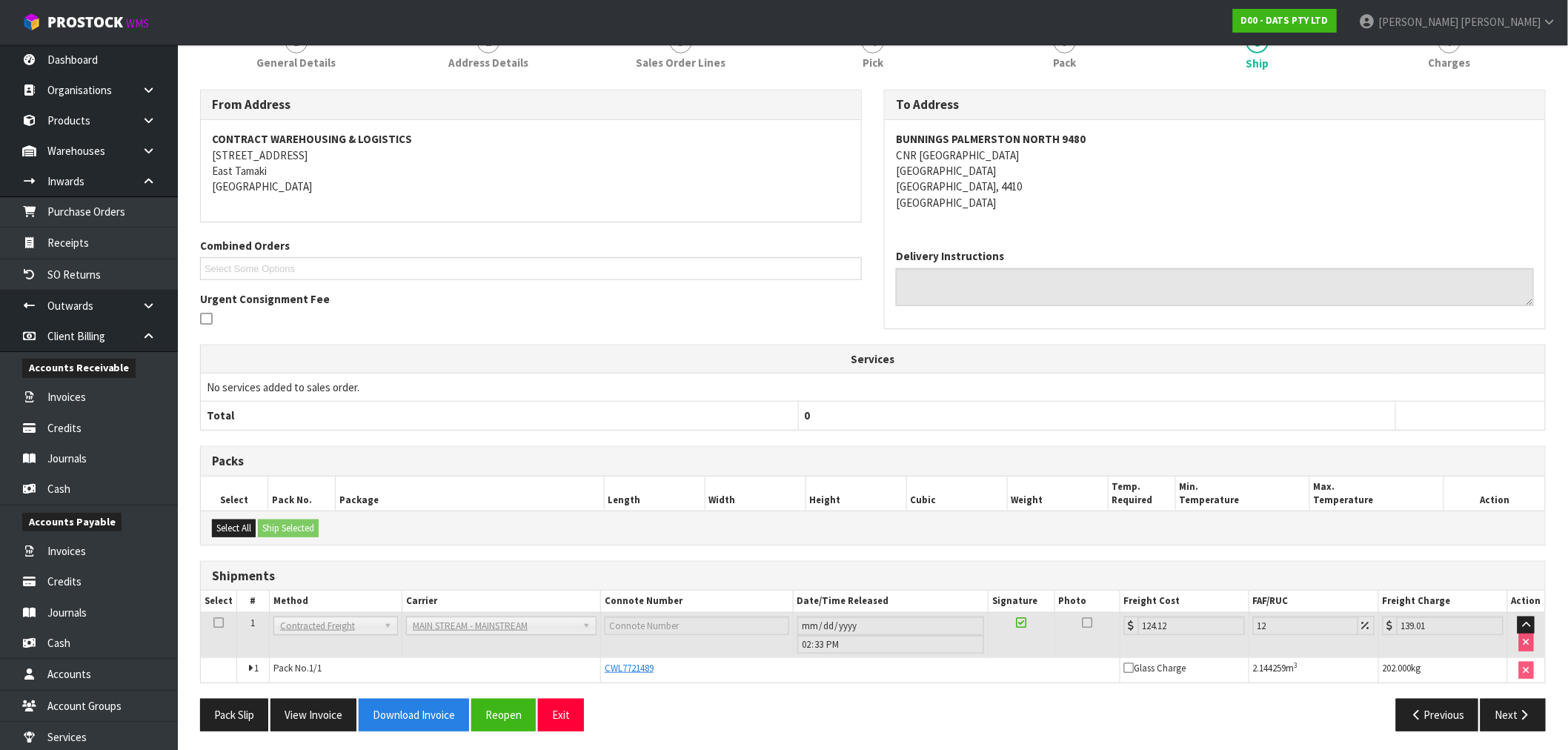
scroll to position [208, 0]
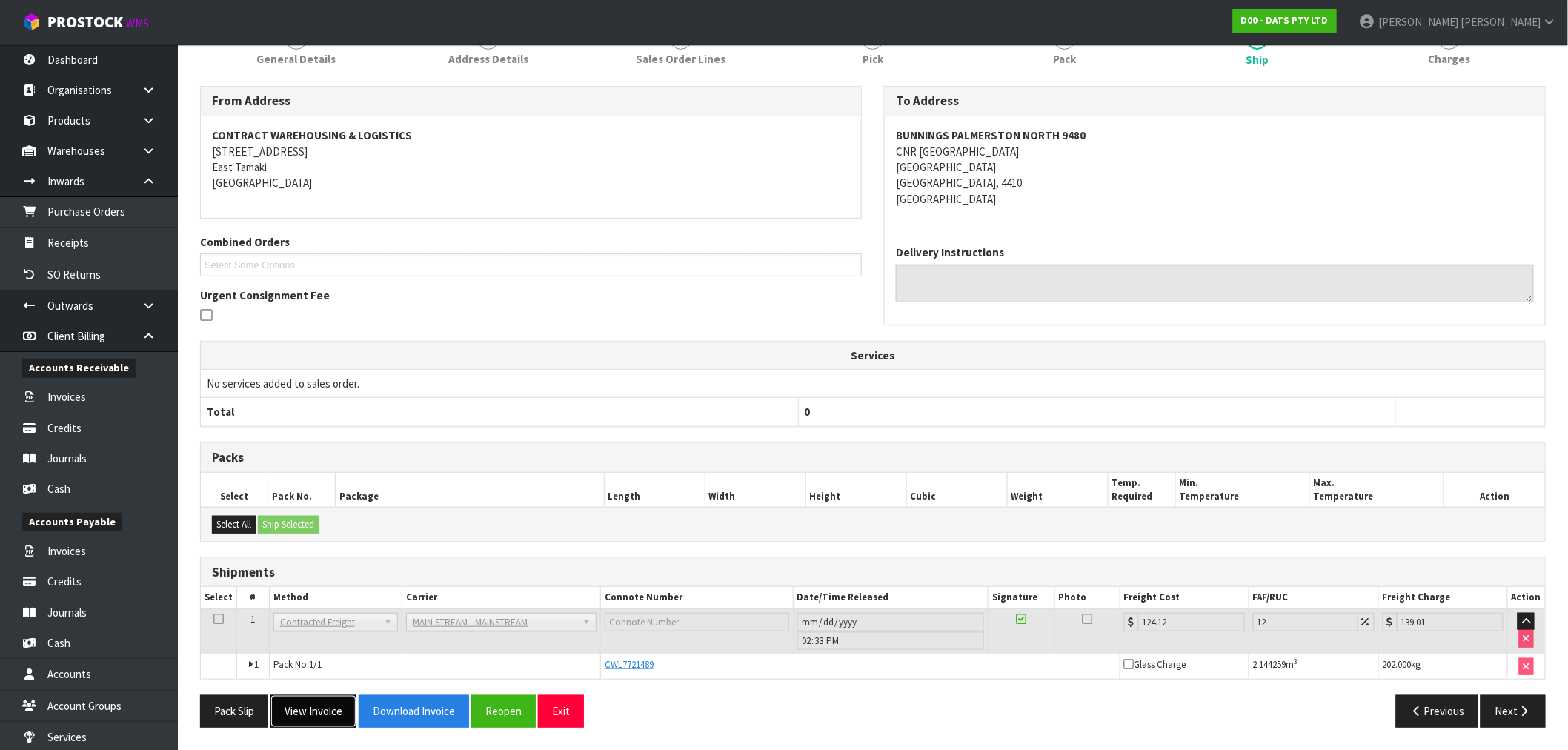
click at [331, 716] on button "View Invoice" at bounding box center [313, 711] width 86 height 32
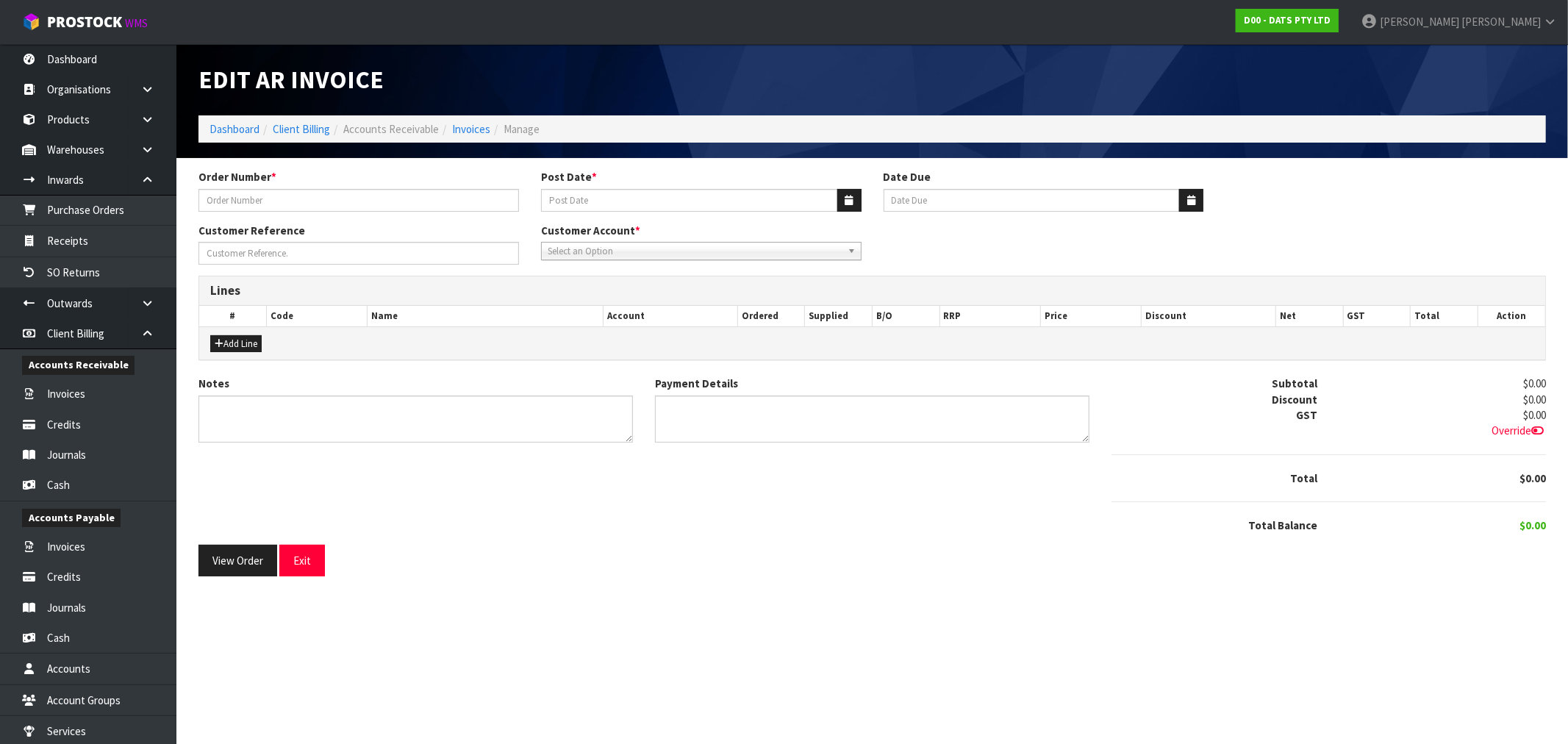
type input "9480Y100239899"
type input "05/09/2025"
type input "20/10/2025"
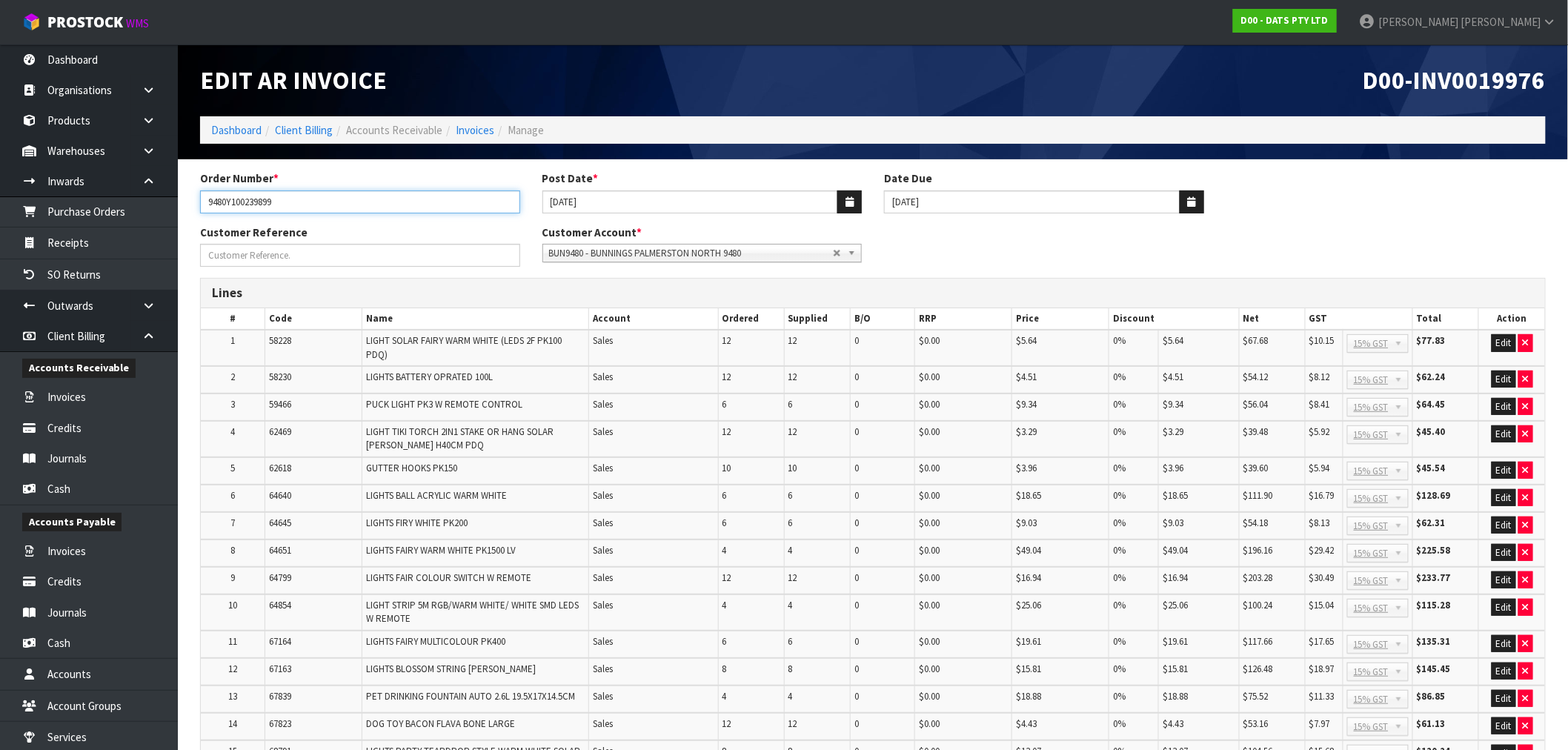
click at [344, 209] on input "9480Y100239899" at bounding box center [360, 202] width 320 height 23
click at [1490, 92] on span "D00-INV0019976" at bounding box center [1455, 80] width 183 height 31
copy span "INV0019976"
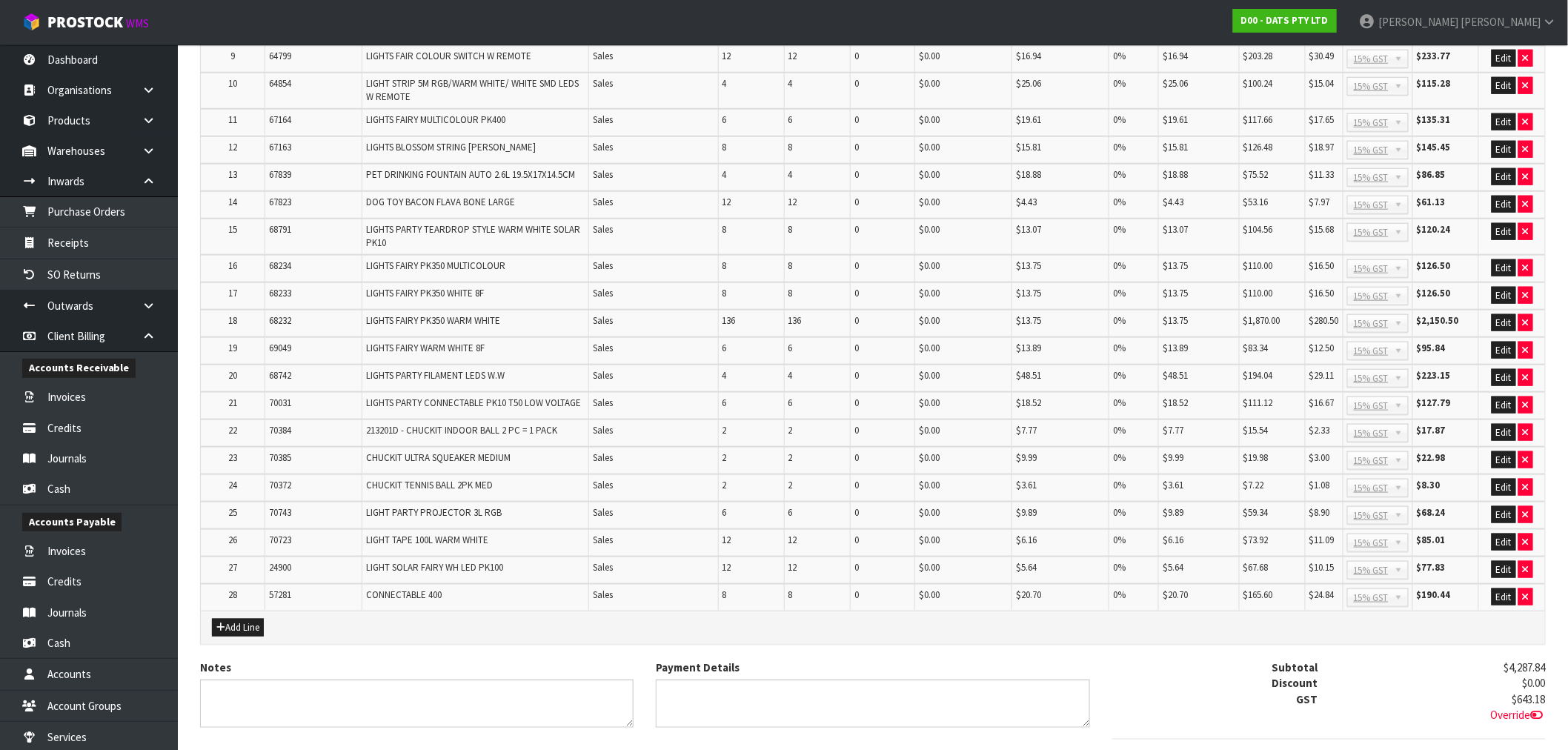
scroll to position [638, 0]
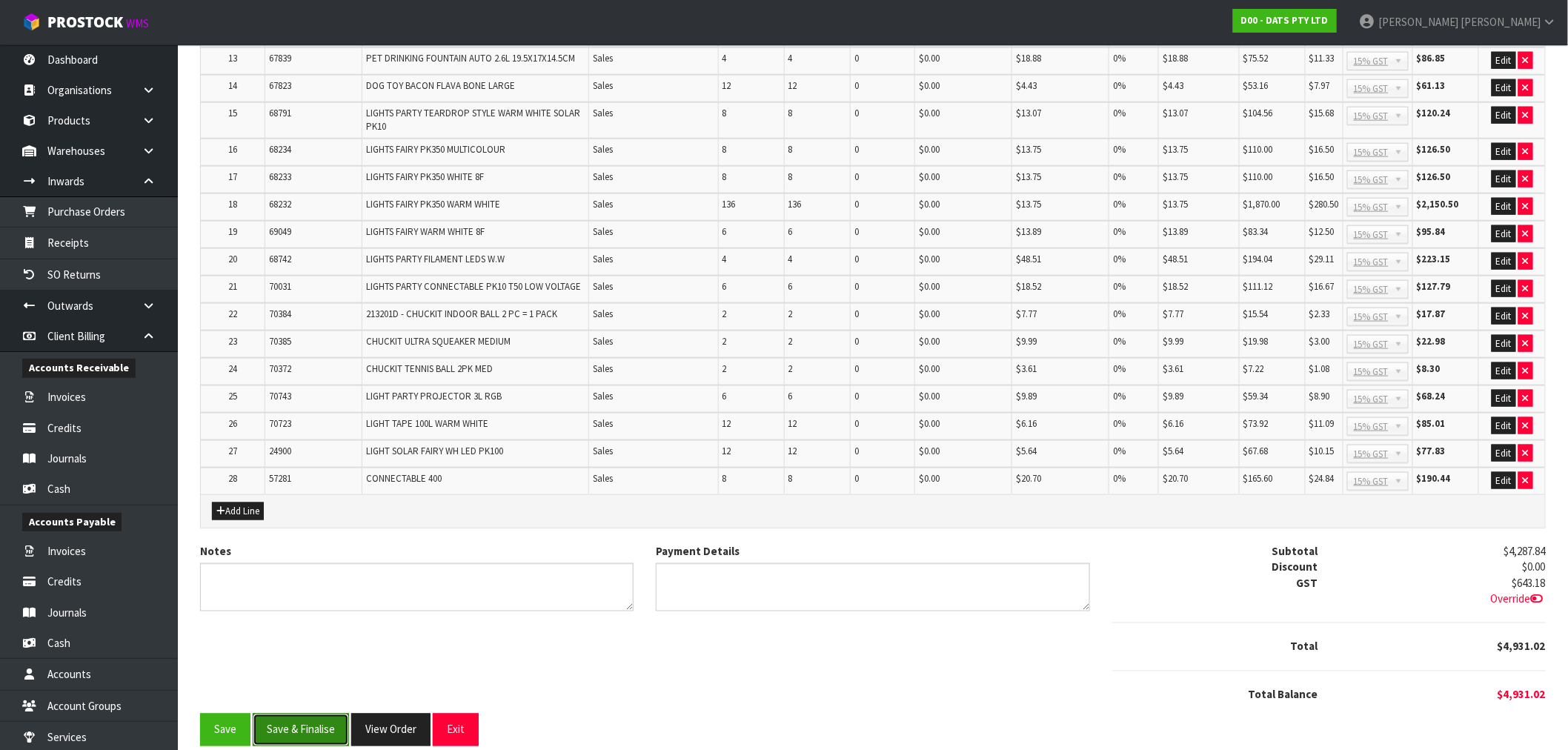
click at [310, 720] on button "Save & Finalise" at bounding box center [301, 730] width 96 height 32
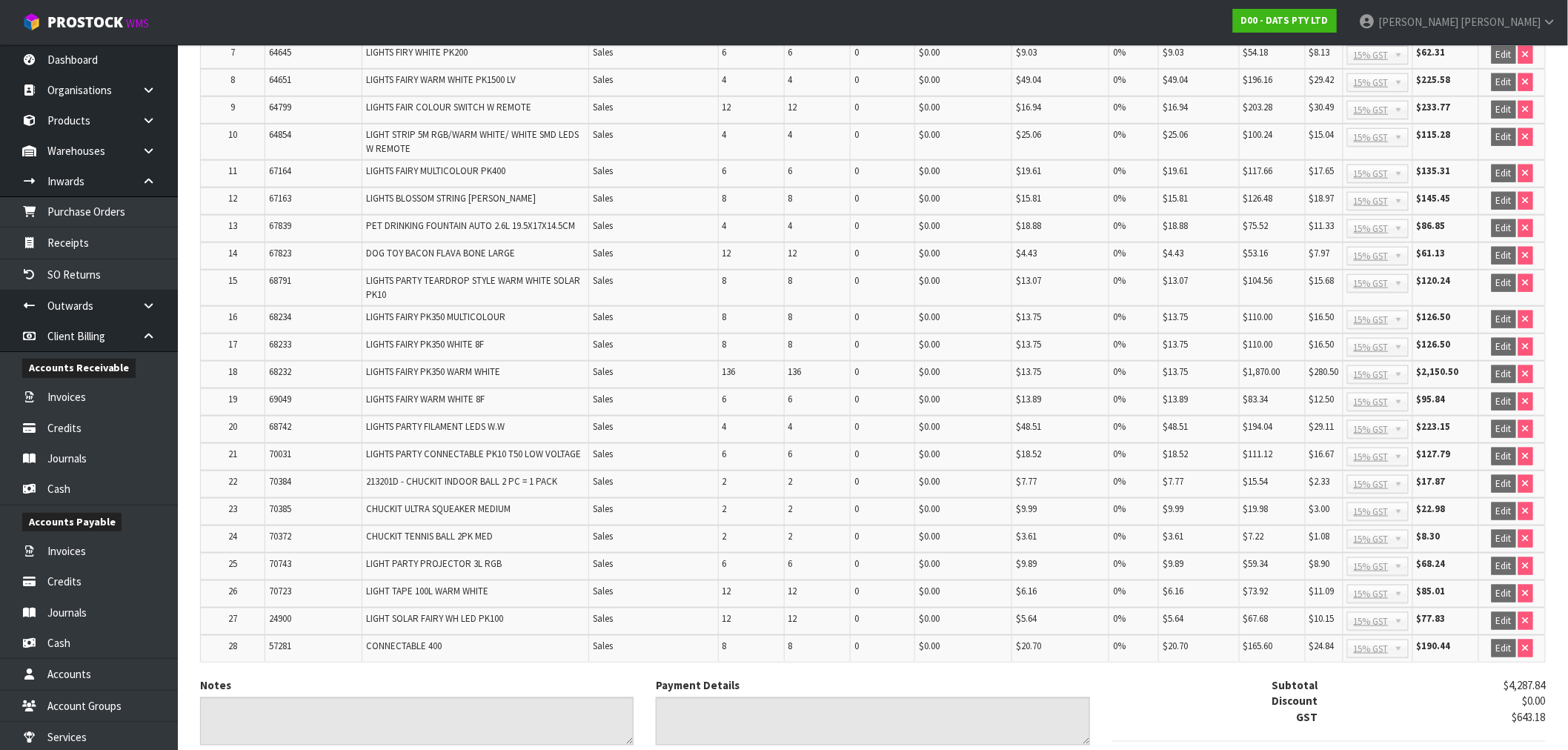
scroll to position [642, 0]
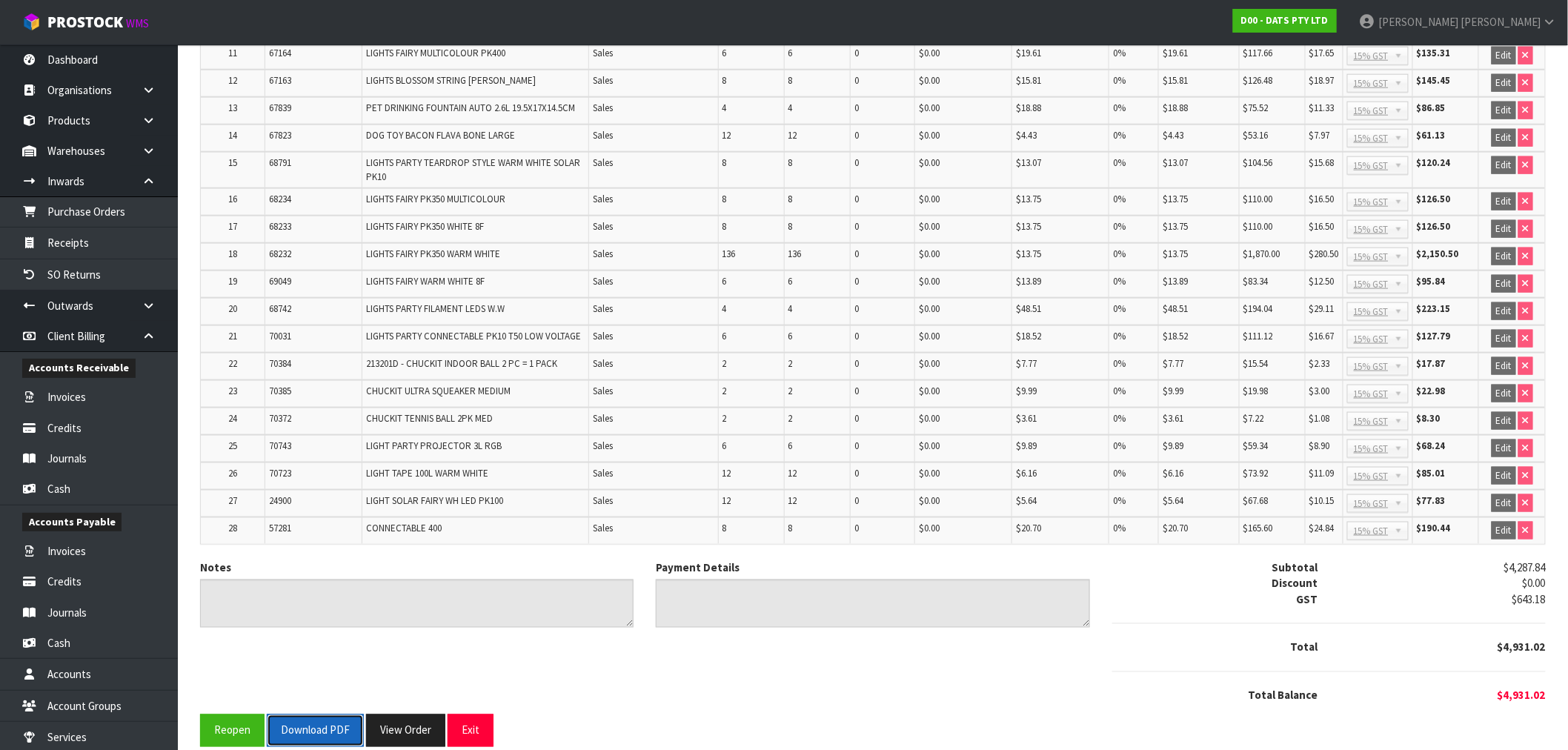
click at [327, 715] on button "Download PDF" at bounding box center [315, 731] width 97 height 32
drag, startPoint x: 419, startPoint y: 700, endPoint x: 630, endPoint y: 530, distance: 271.0
click at [419, 715] on button "View Order" at bounding box center [406, 731] width 79 height 32
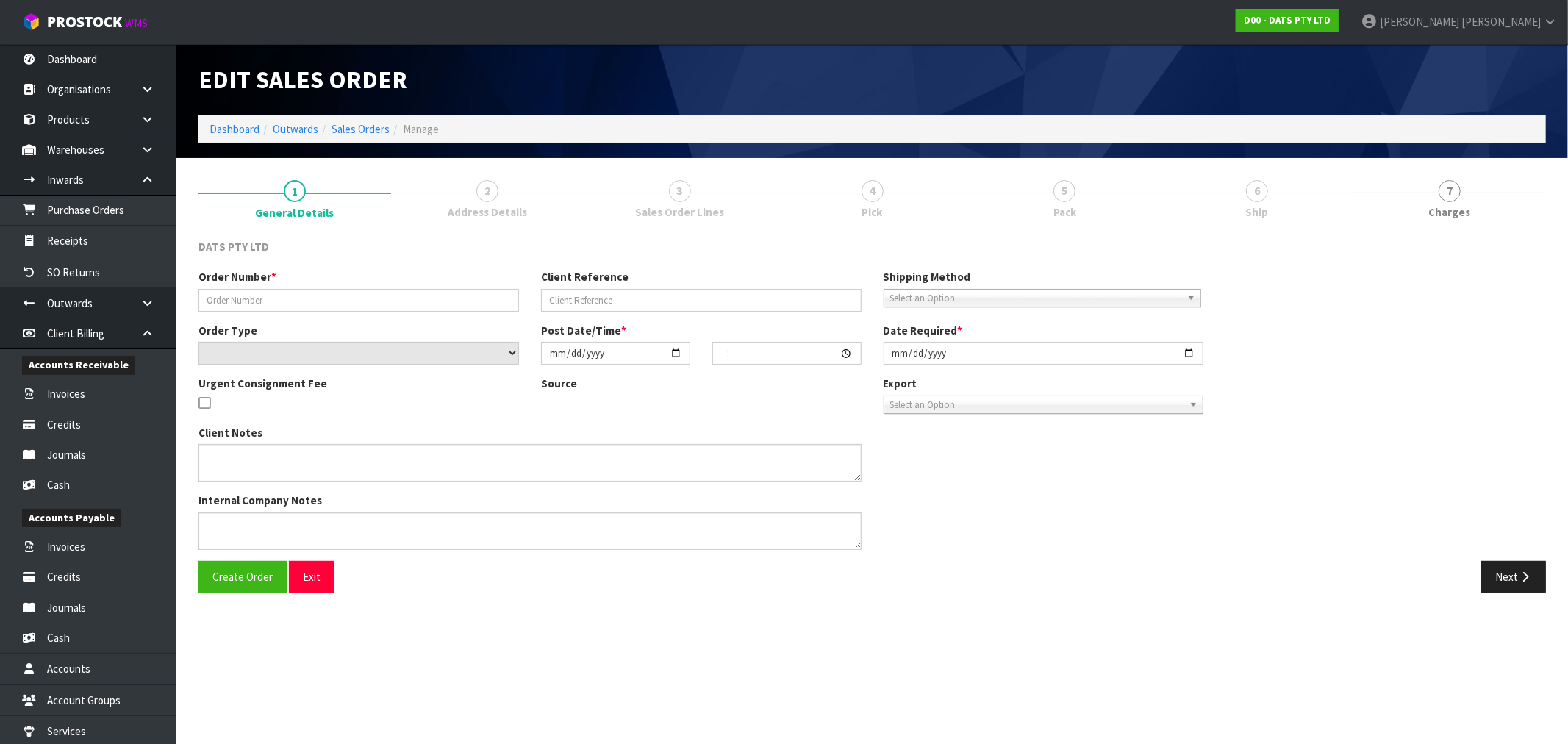
type input "9480Y100239899"
select select "number:0"
type input "2025-09-04"
type input "09:23:00.000"
type input "2025-09-04"
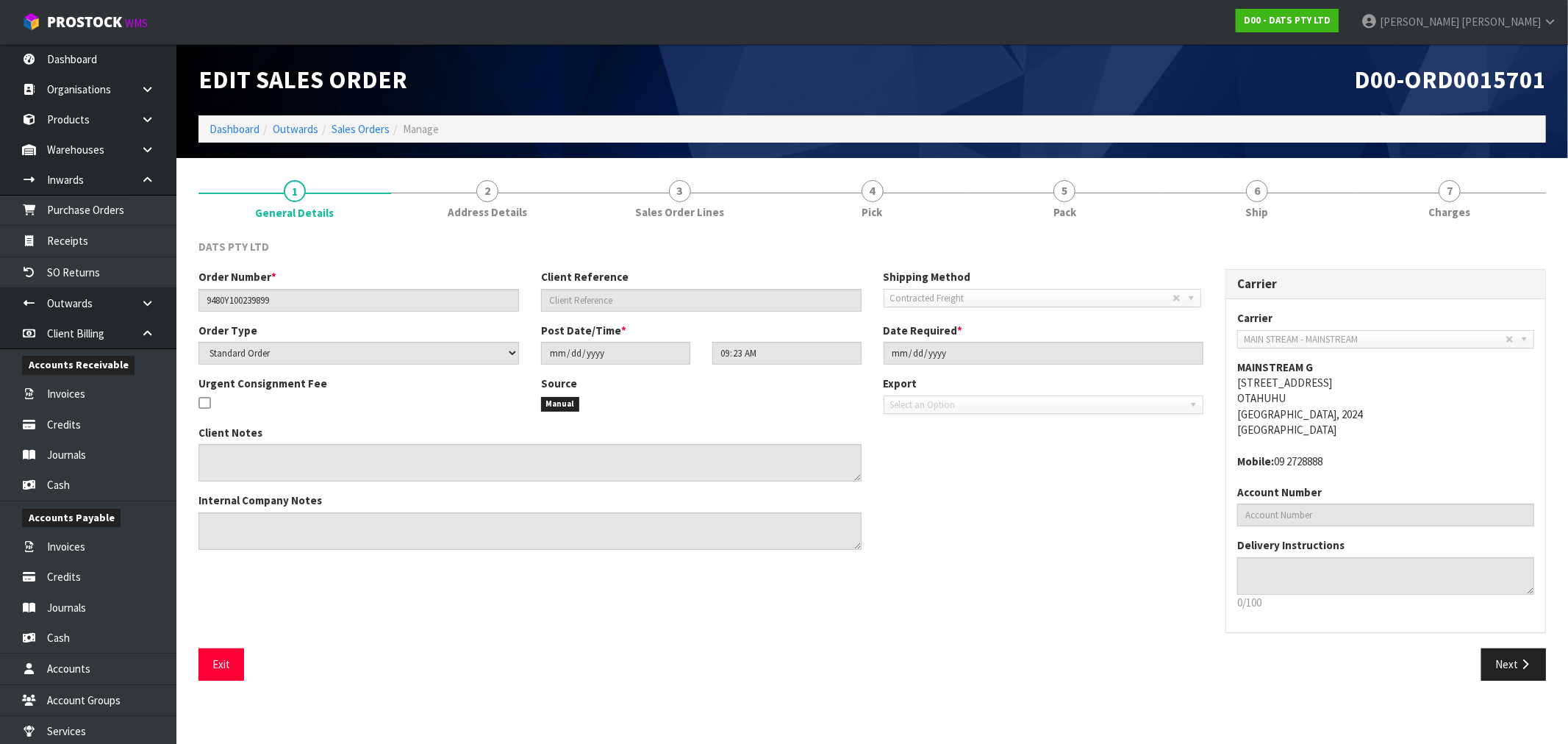
click at [1538, 178] on link "7 Charges" at bounding box center [1449, 198] width 193 height 58
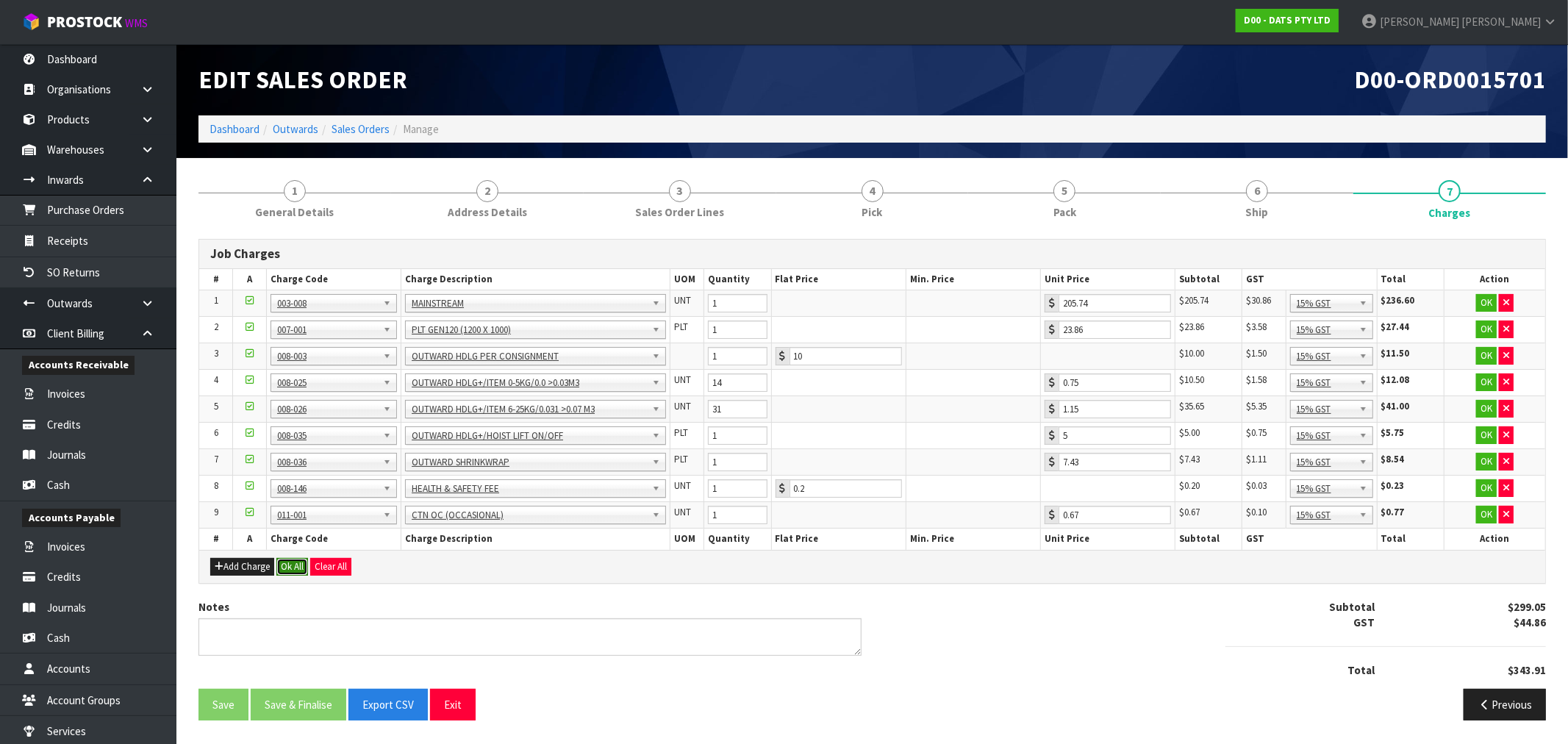
click at [294, 575] on button "Ok All" at bounding box center [292, 566] width 32 height 17
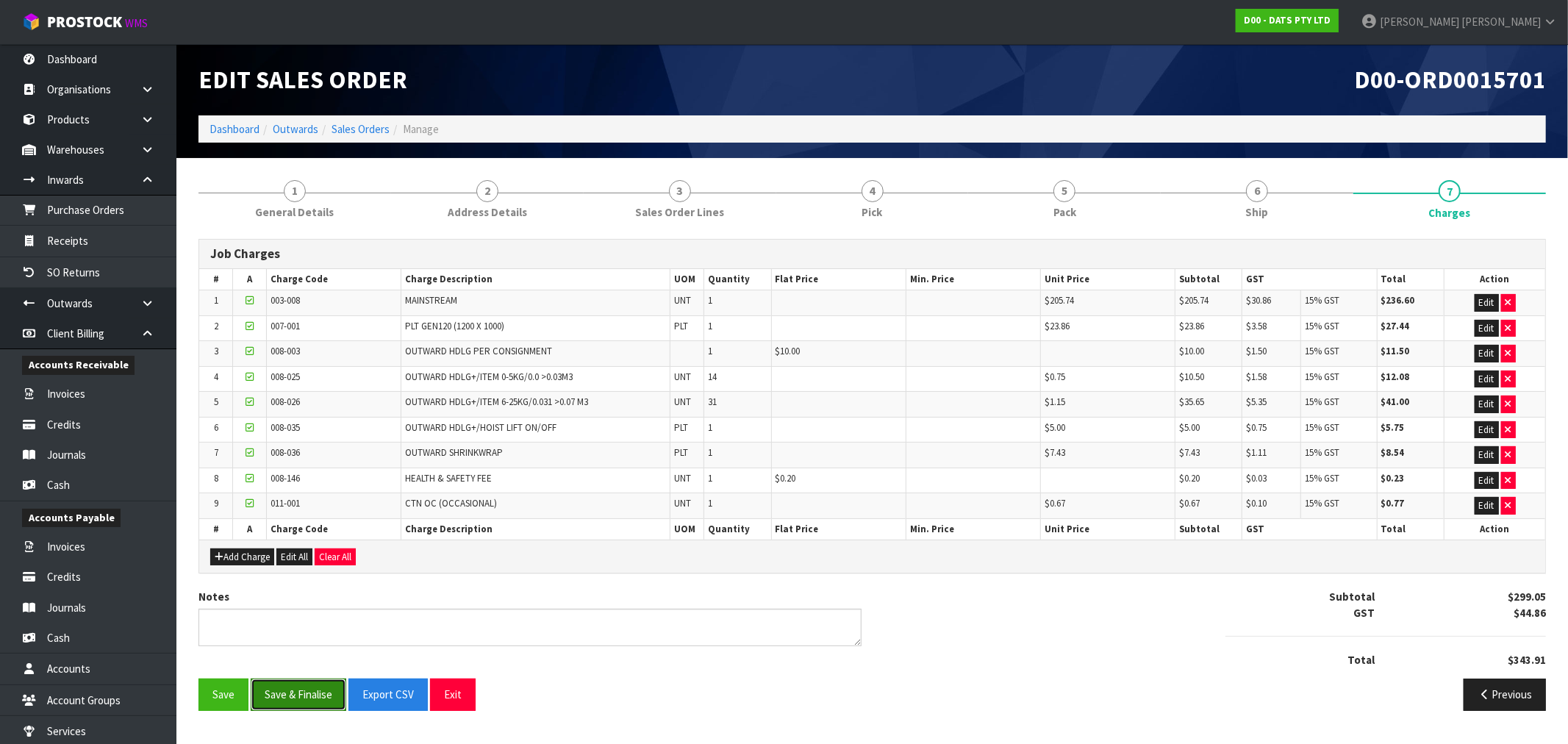
click at [301, 706] on button "Save & Finalise" at bounding box center [298, 695] width 95 height 32
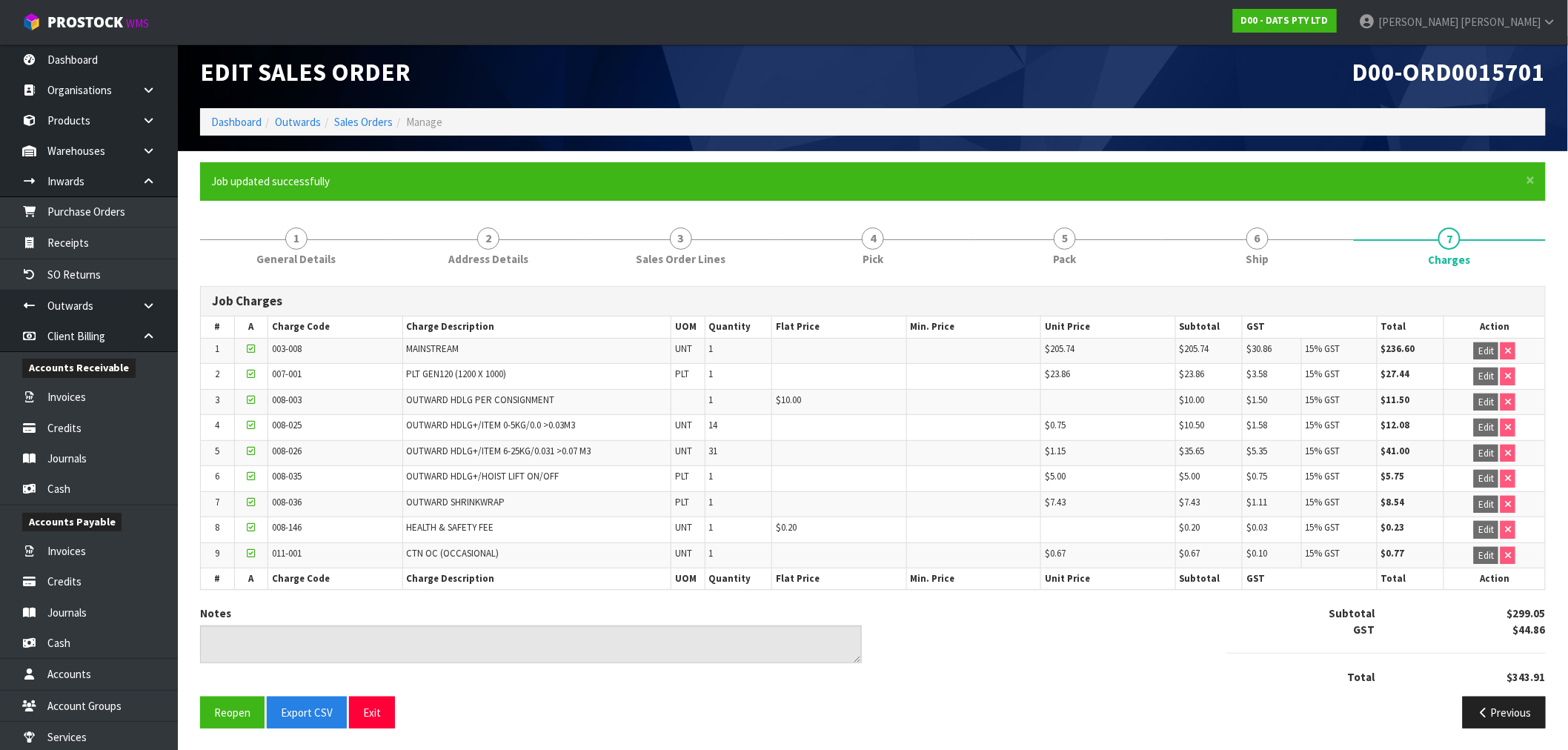
scroll to position [10, 0]
click at [386, 116] on ol "Dashboard Outwards Sales Orders Manage" at bounding box center [873, 122] width 1346 height 28
click at [361, 121] on link "Sales Orders" at bounding box center [362, 121] width 58 height 14
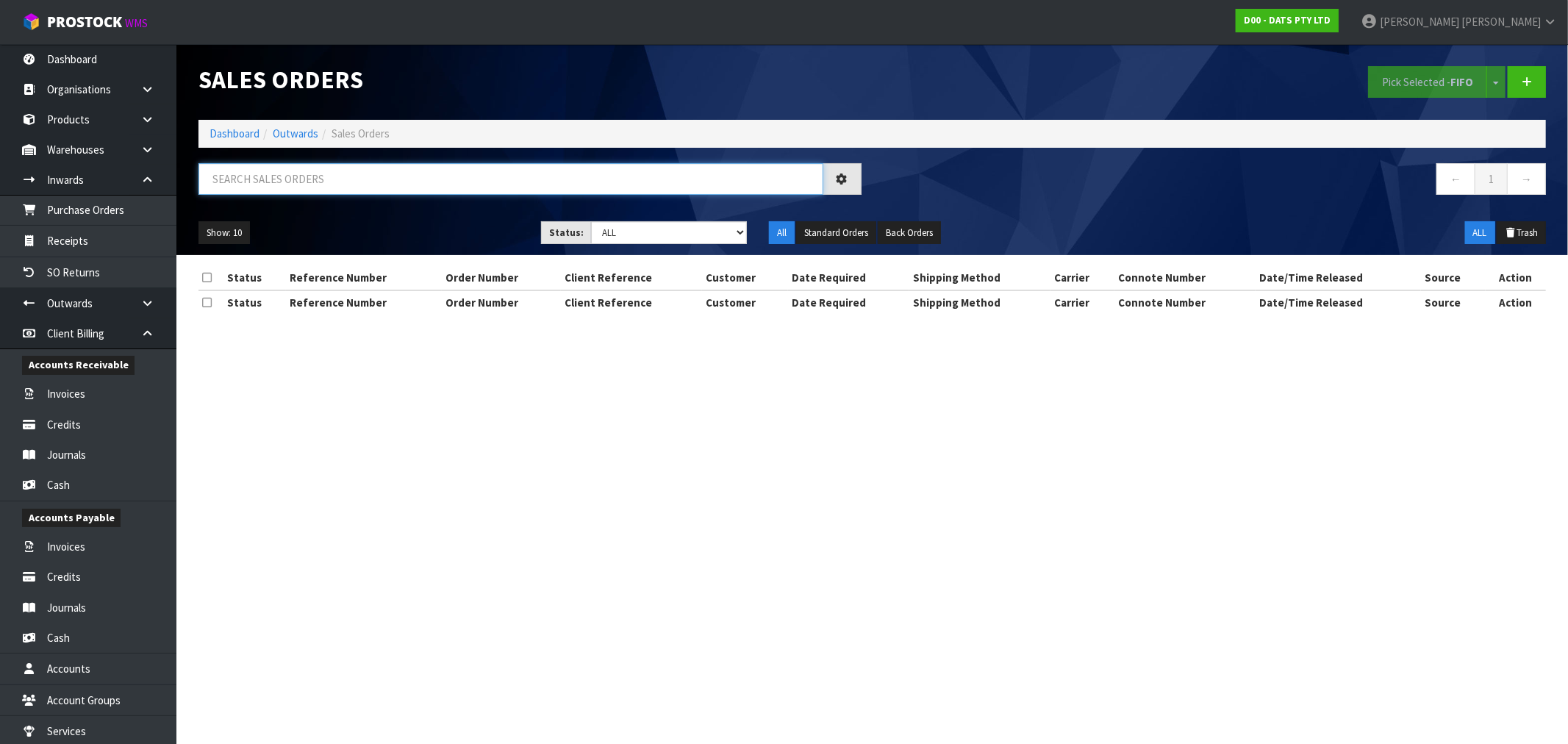
click at [376, 174] on input "text" at bounding box center [510, 178] width 625 height 32
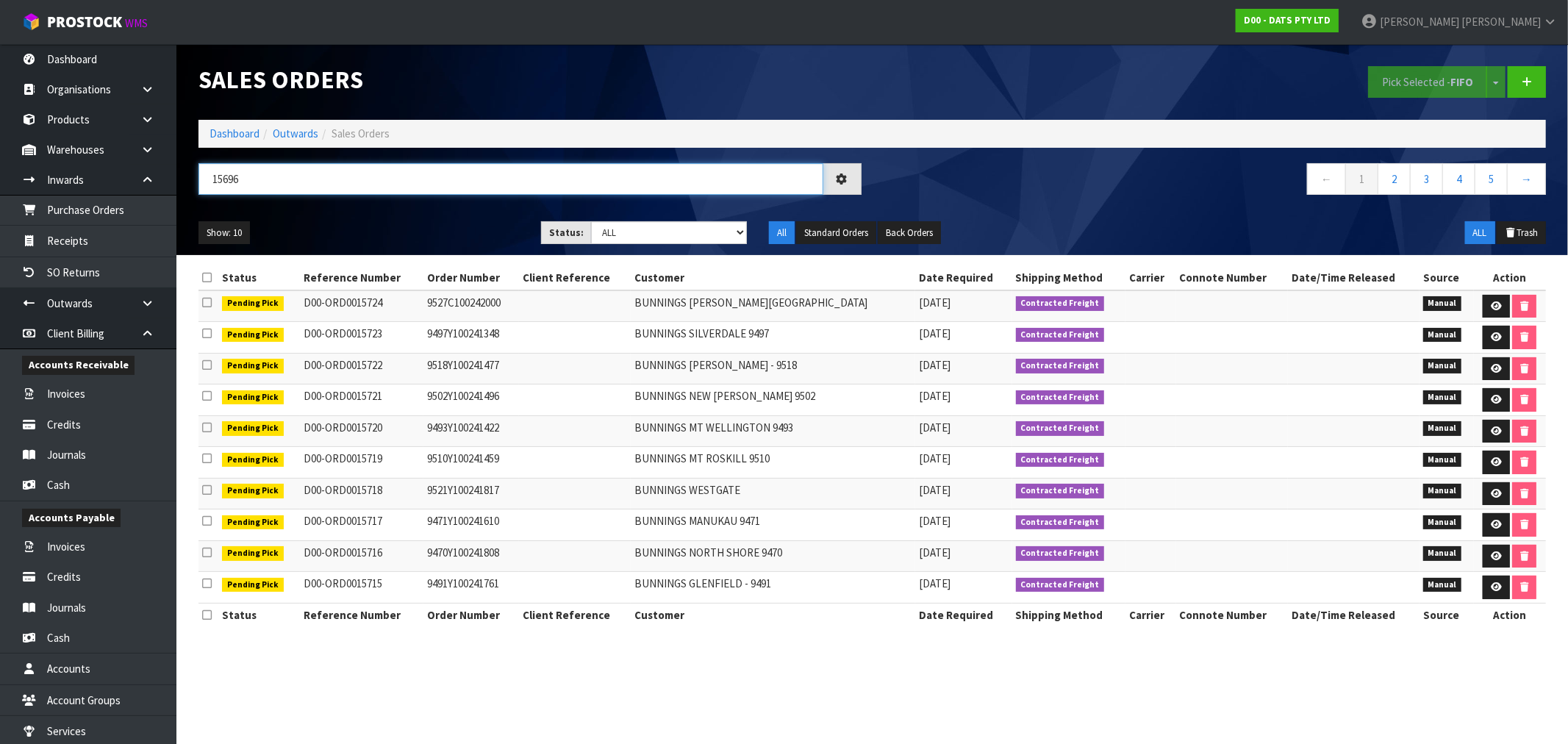
type input "15696"
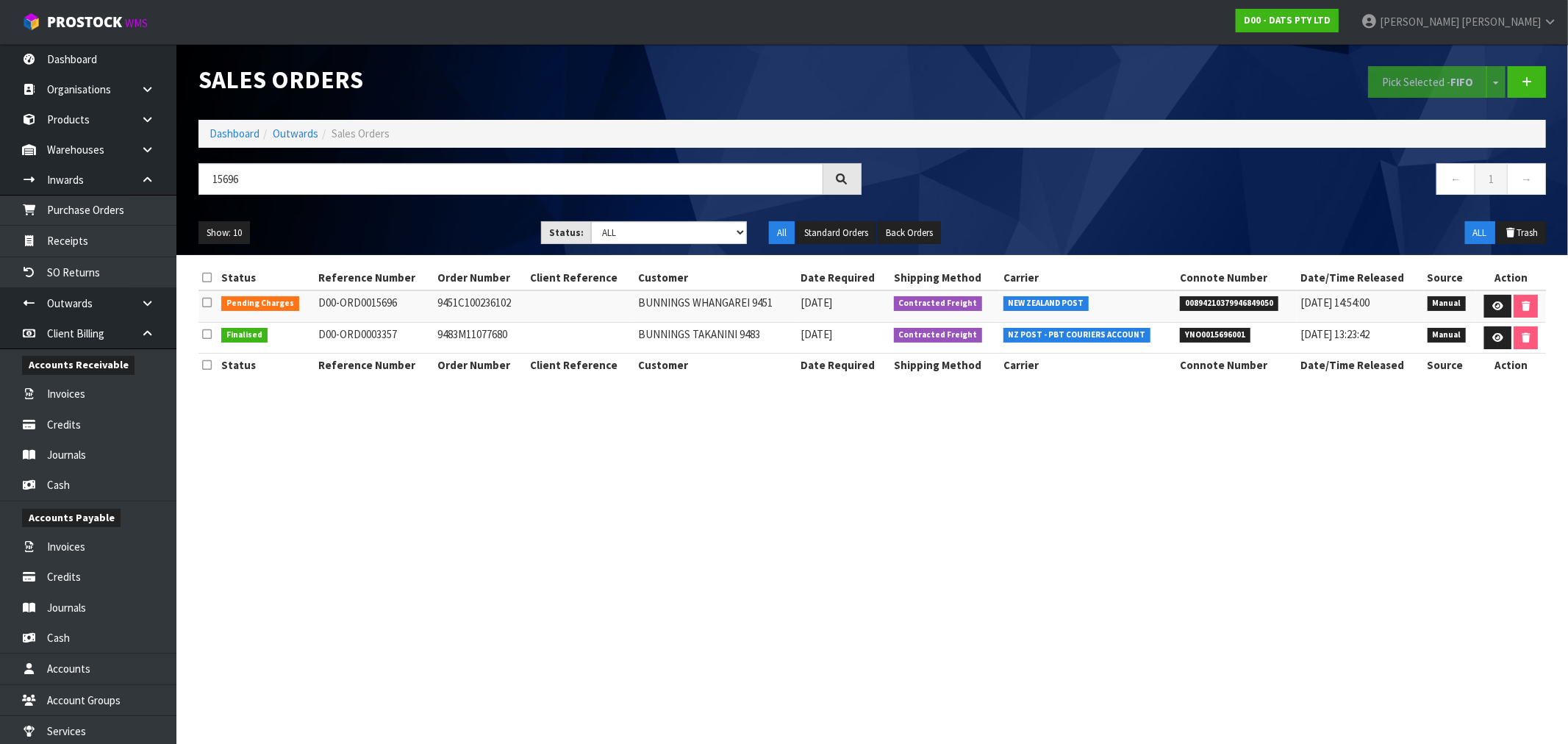
click at [492, 307] on td "9451C100236102" at bounding box center [479, 306] width 92 height 32
copy td "9451C100236102"
click at [1487, 313] on link at bounding box center [1498, 307] width 27 height 24
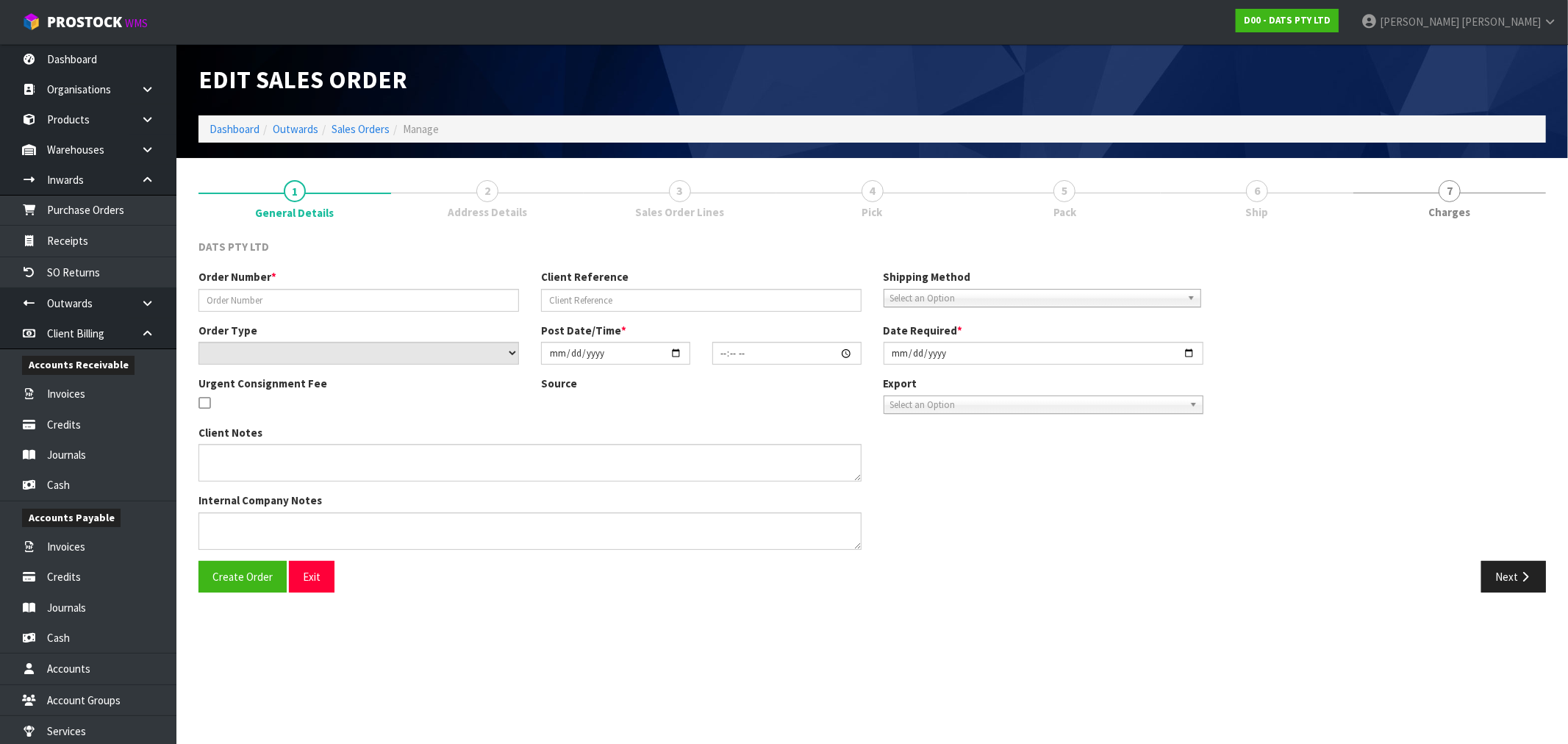
type input "9451C100236102"
select select "number:0"
type input "2025-09-02"
type input "16:12:00.000"
type input "2025-09-03"
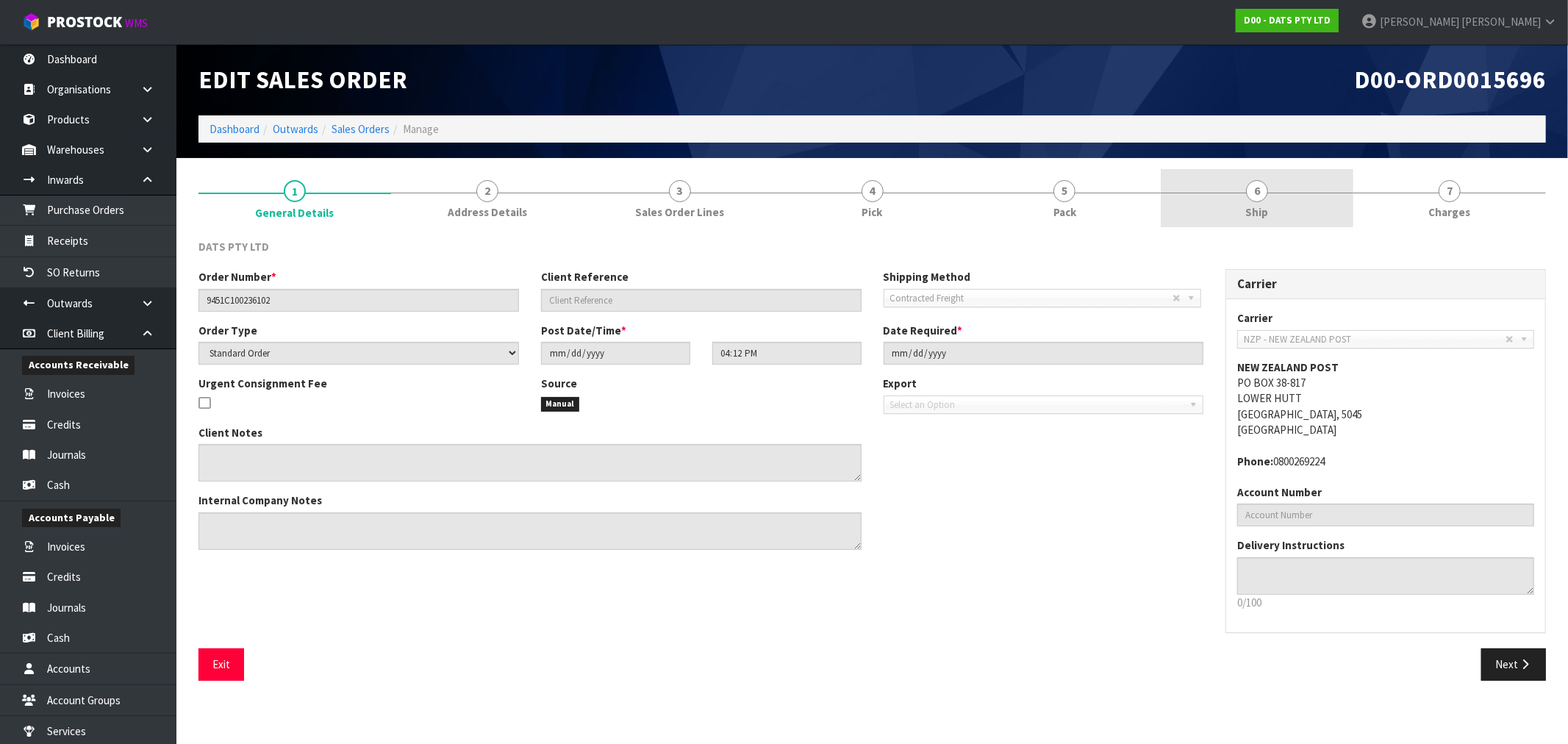
click at [1245, 213] on link "6 Ship" at bounding box center [1257, 198] width 193 height 58
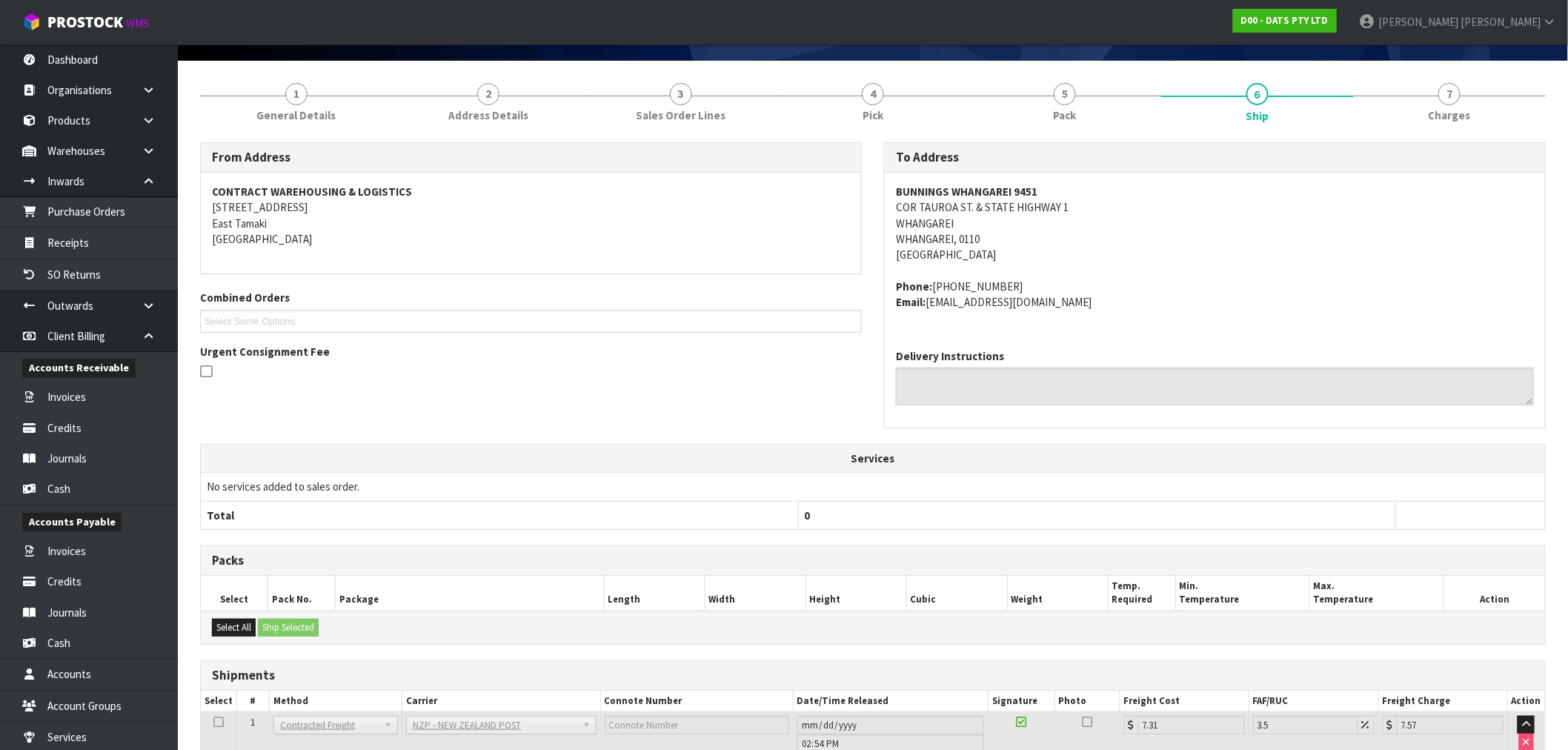
scroll to position [211, 0]
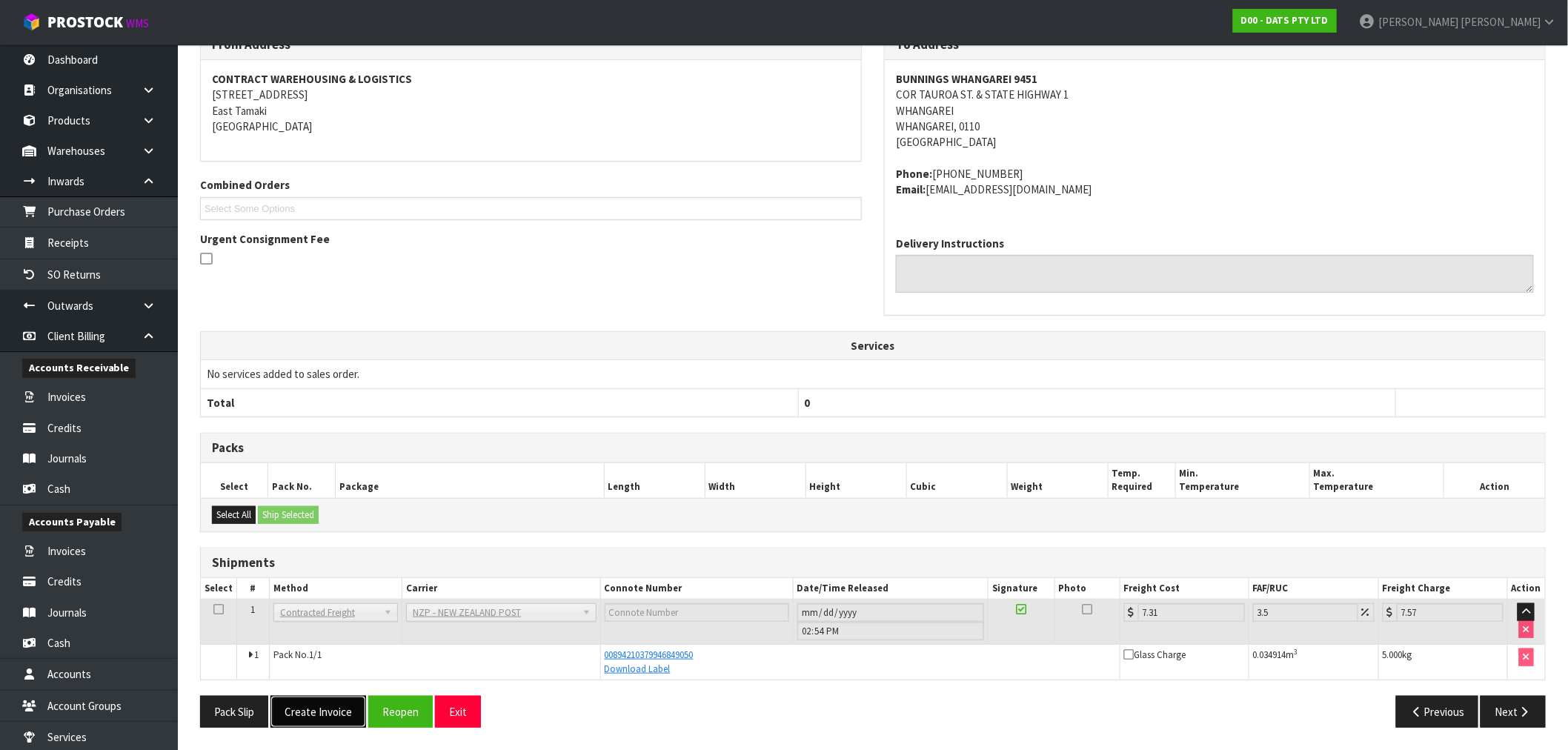
click at [344, 721] on button "Create Invoice" at bounding box center [318, 712] width 96 height 32
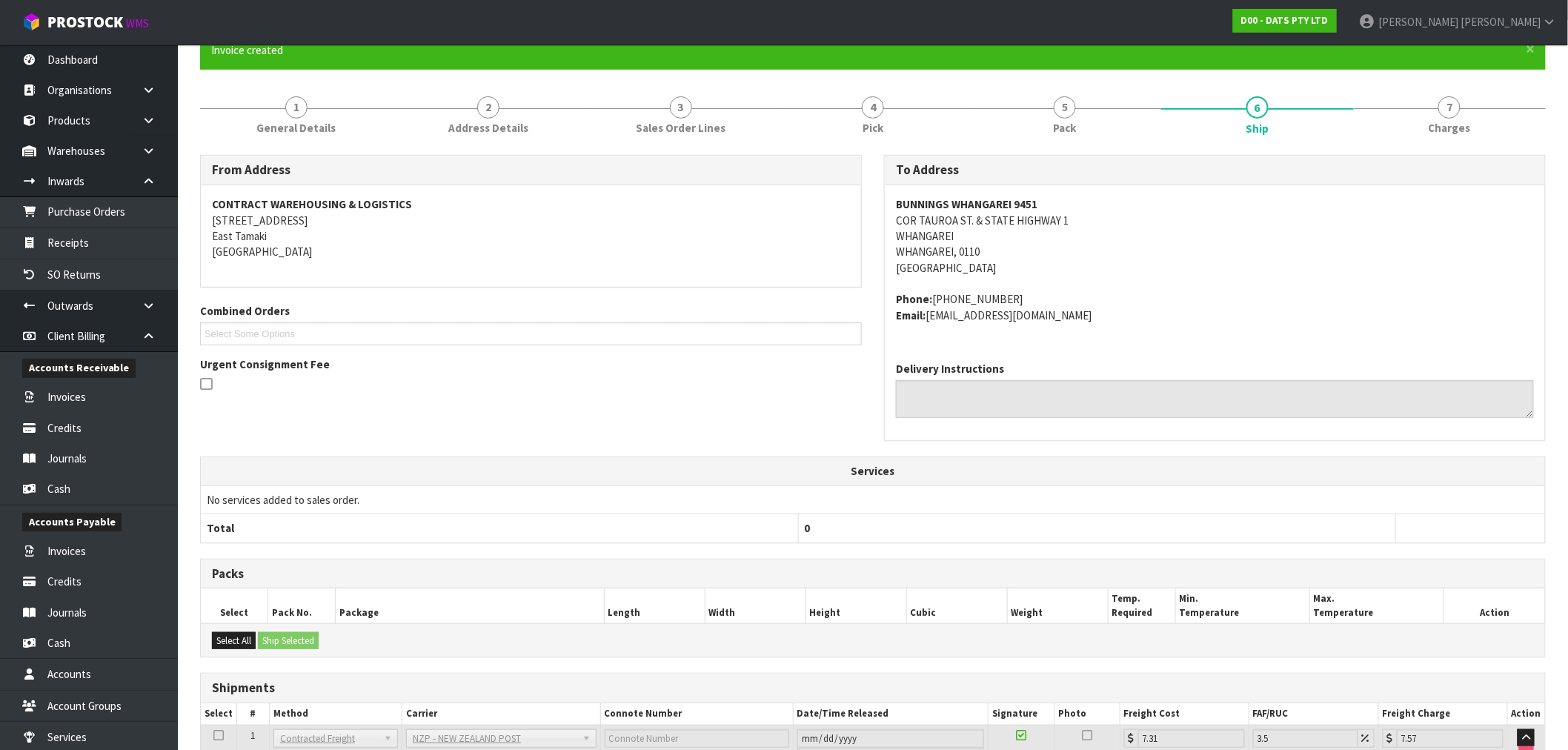
scroll to position [265, 0]
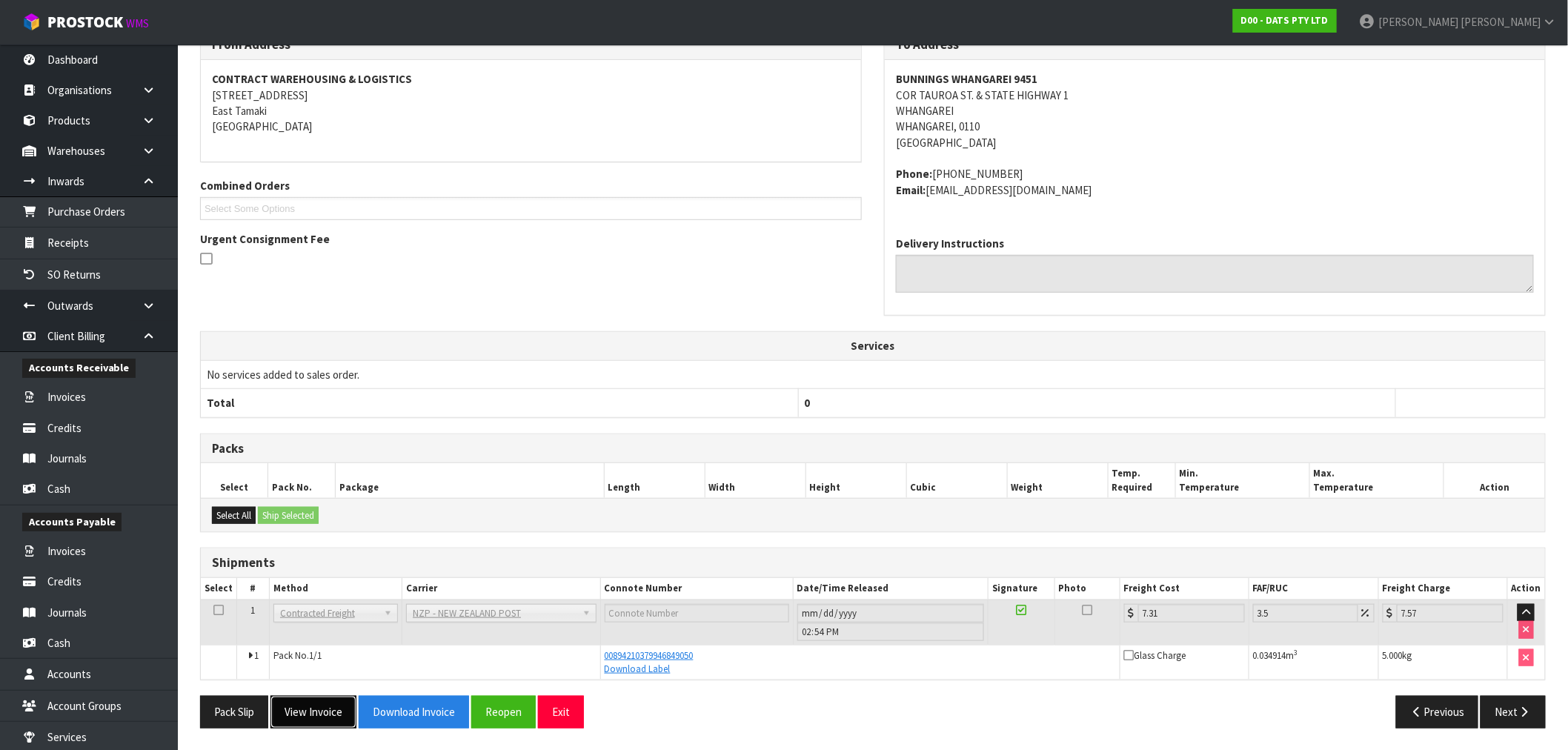
click at [334, 720] on button "View Invoice" at bounding box center [313, 712] width 86 height 32
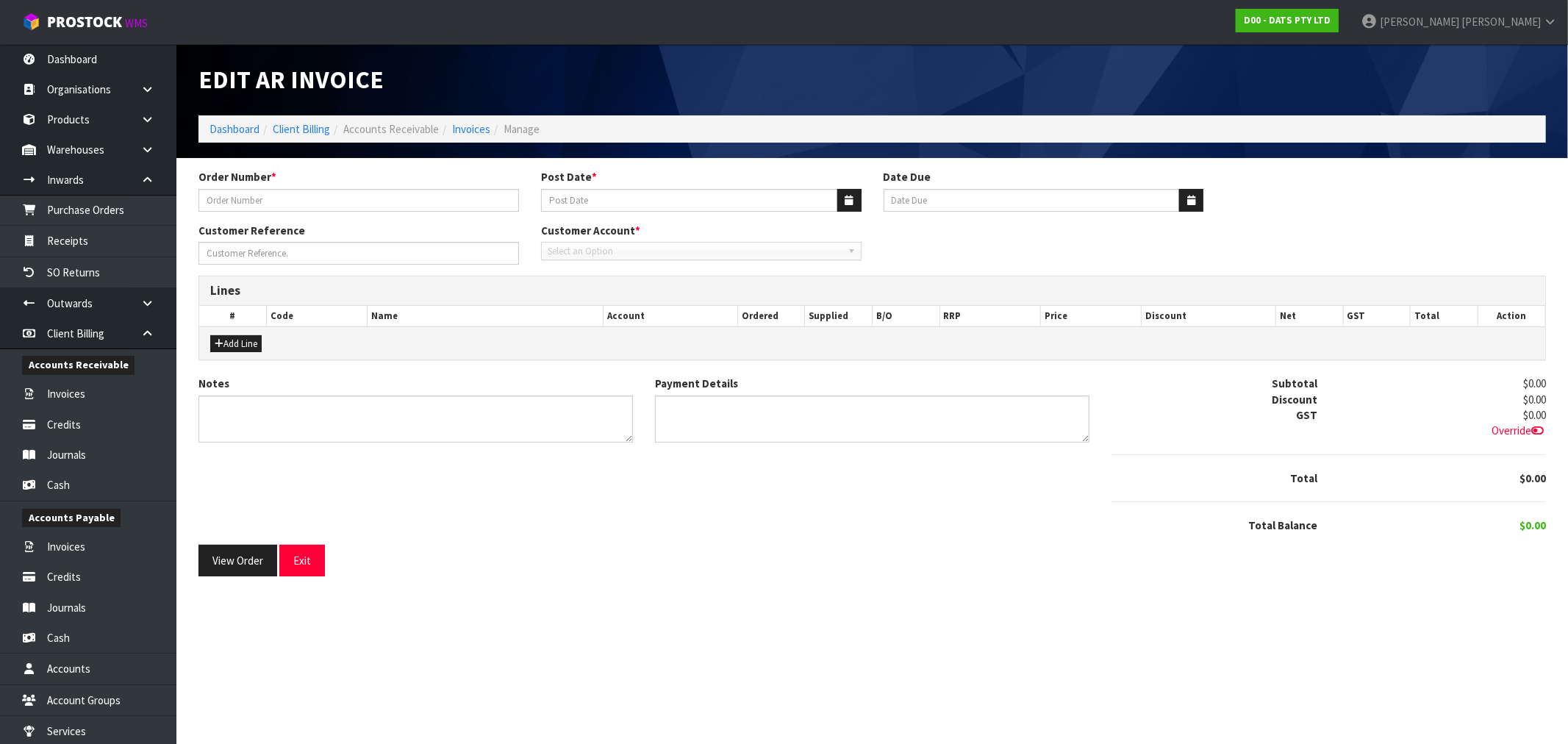
type input "9451C100236102"
type input "05/09/2025"
type input "20/10/2025"
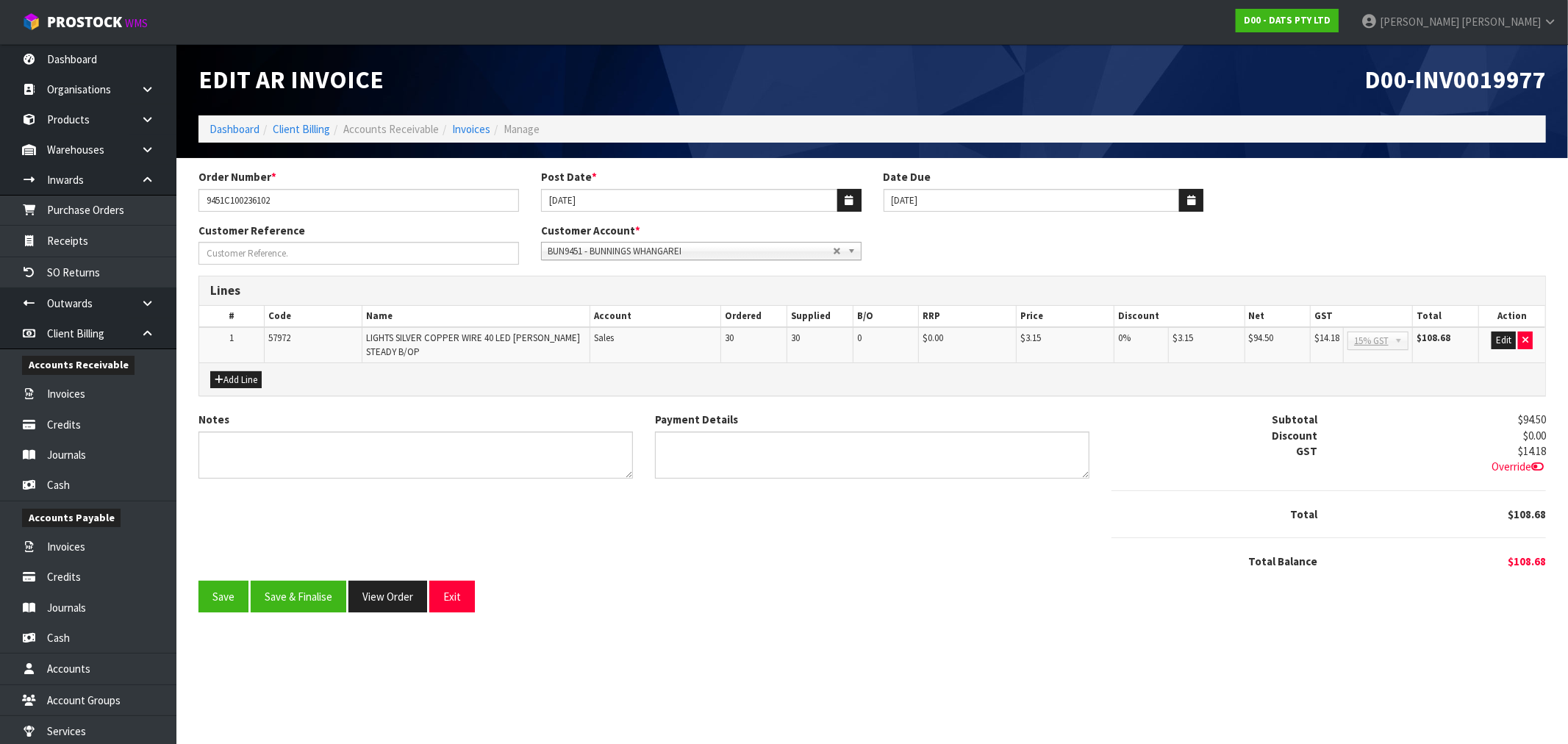
click at [1436, 90] on span "D00-INV0019977" at bounding box center [1455, 80] width 181 height 31
copy span "INV0019977"
click at [307, 592] on button "Save & Finalise" at bounding box center [298, 597] width 95 height 32
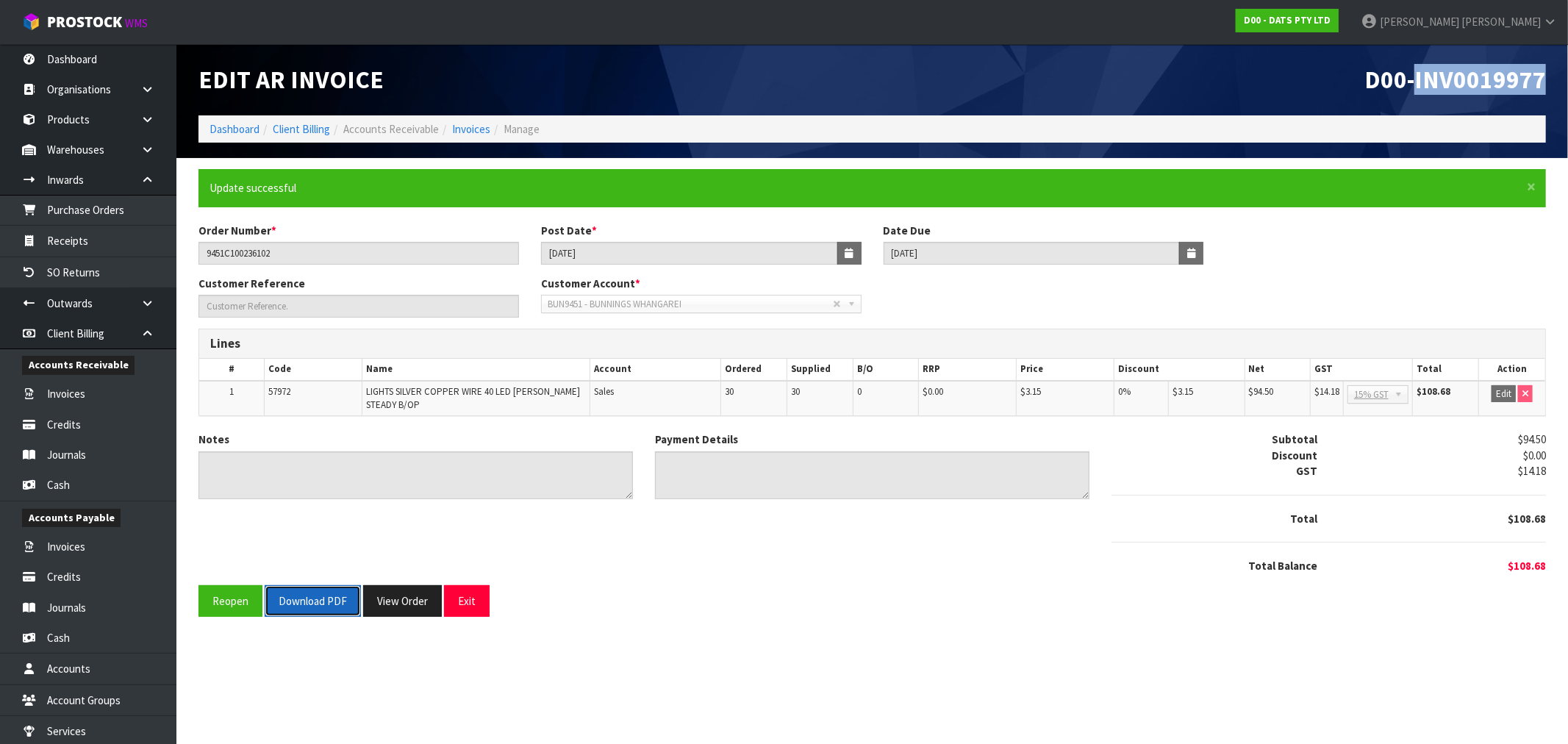
click at [303, 608] on button "Download PDF" at bounding box center [312, 601] width 96 height 32
click at [1545, 236] on div "Order Number * 9451C100236102 Post Date * 05/09/2025 Date Due 20/10/2025" at bounding box center [872, 249] width 1369 height 53
click at [417, 604] on button "View Order" at bounding box center [403, 601] width 79 height 32
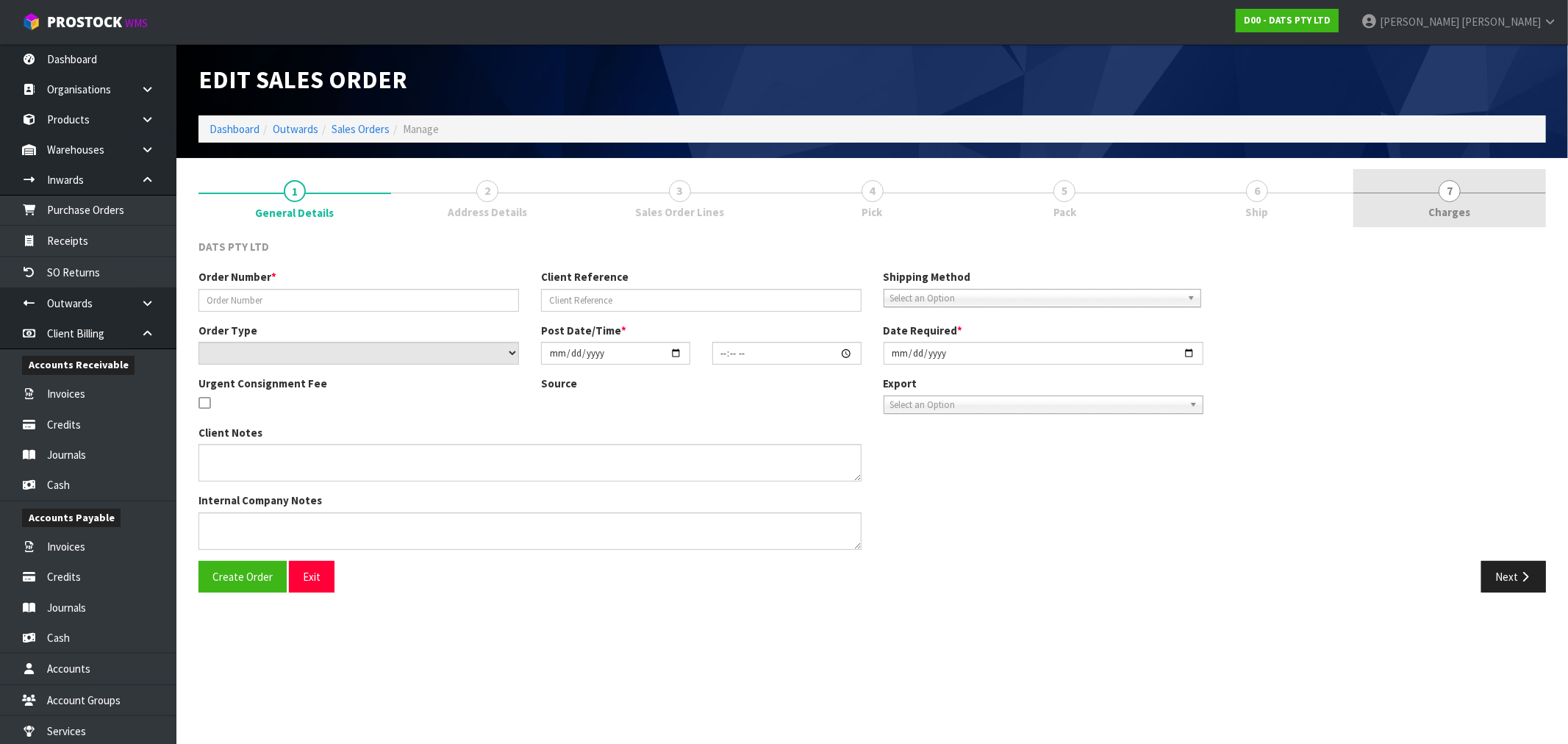
click at [1439, 197] on link "7 Charges" at bounding box center [1449, 198] width 193 height 58
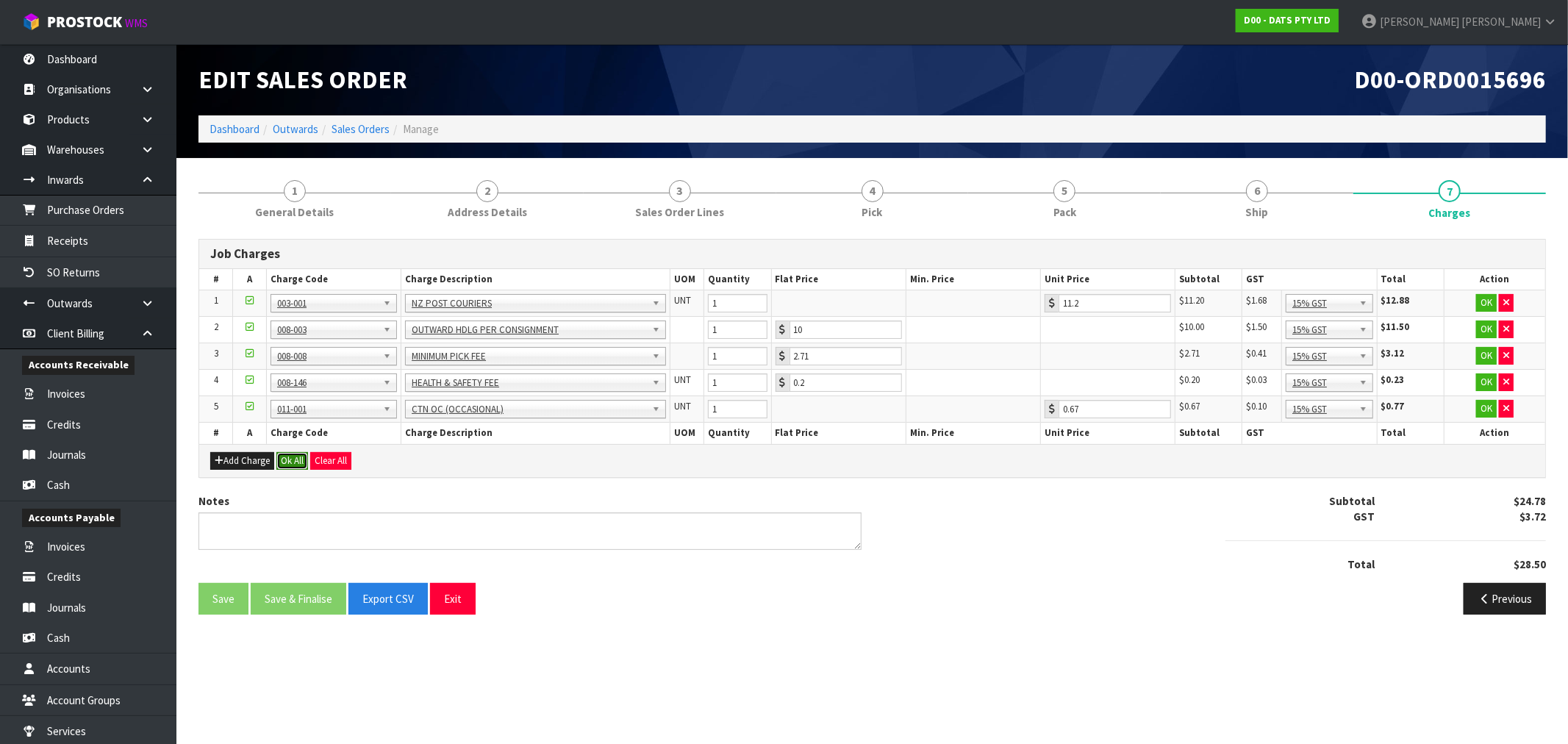
click at [300, 461] on button "Ok All" at bounding box center [292, 460] width 32 height 17
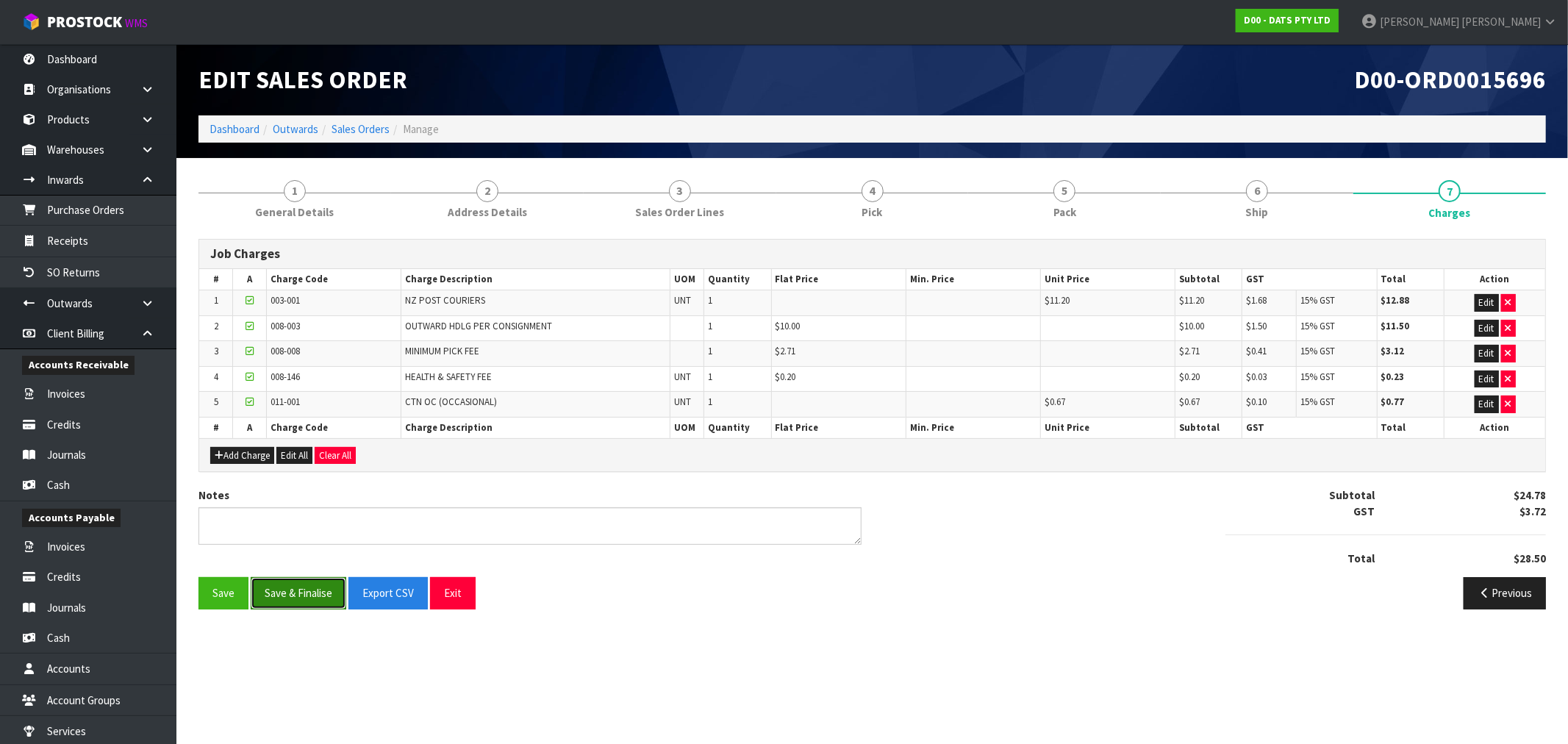
click at [313, 588] on button "Save & Finalise" at bounding box center [298, 593] width 95 height 32
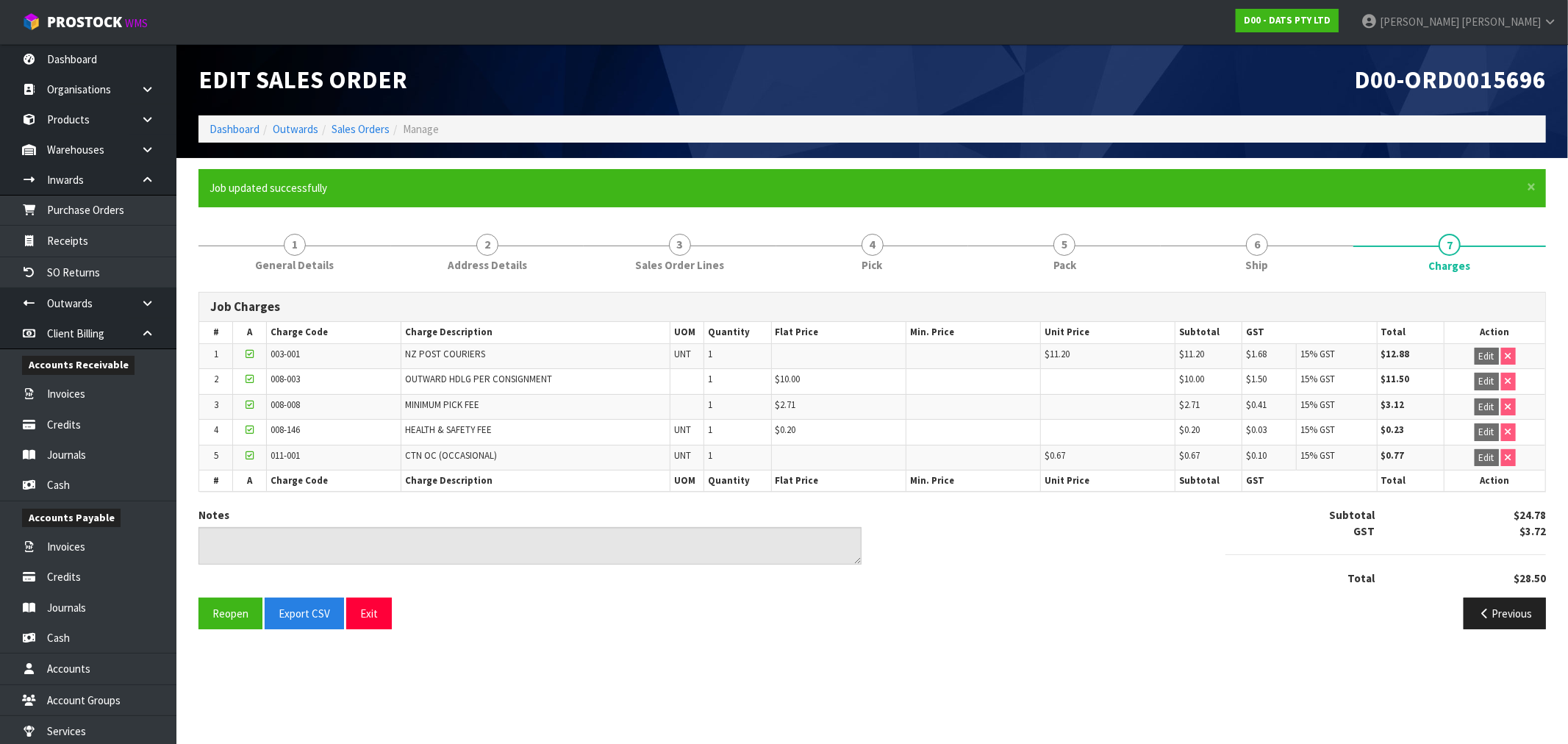
click at [202, 133] on ol "Dashboard Outwards Sales Orders Manage" at bounding box center [872, 129] width 1348 height 27
click at [216, 127] on link "Dashboard" at bounding box center [234, 128] width 50 height 14
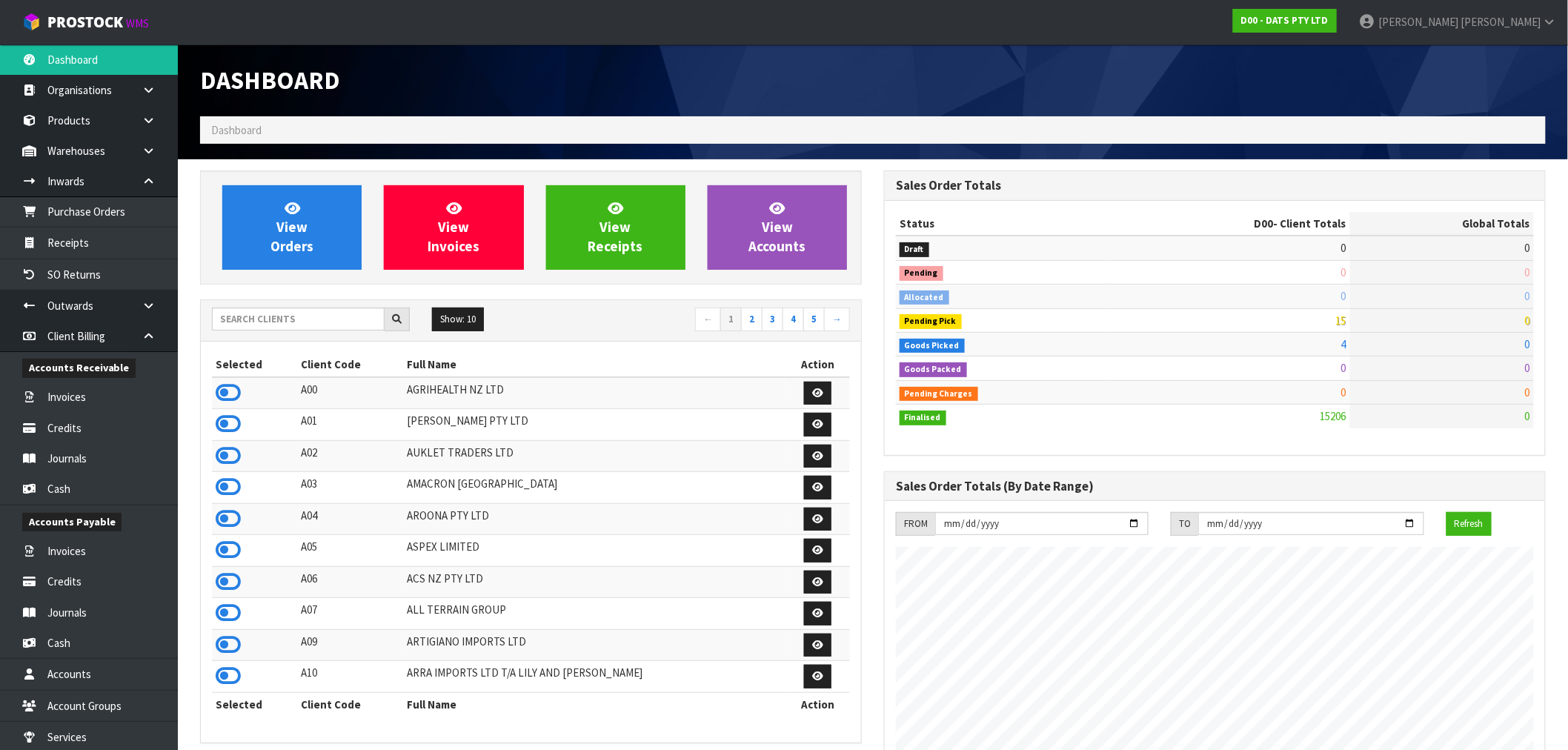
scroll to position [1123, 684]
click at [334, 305] on div "Show: 10 5 10 25 50 ← 1 2 3 4 5 →" at bounding box center [531, 320] width 660 height 42
click at [349, 330] on input "text" at bounding box center [298, 318] width 172 height 23
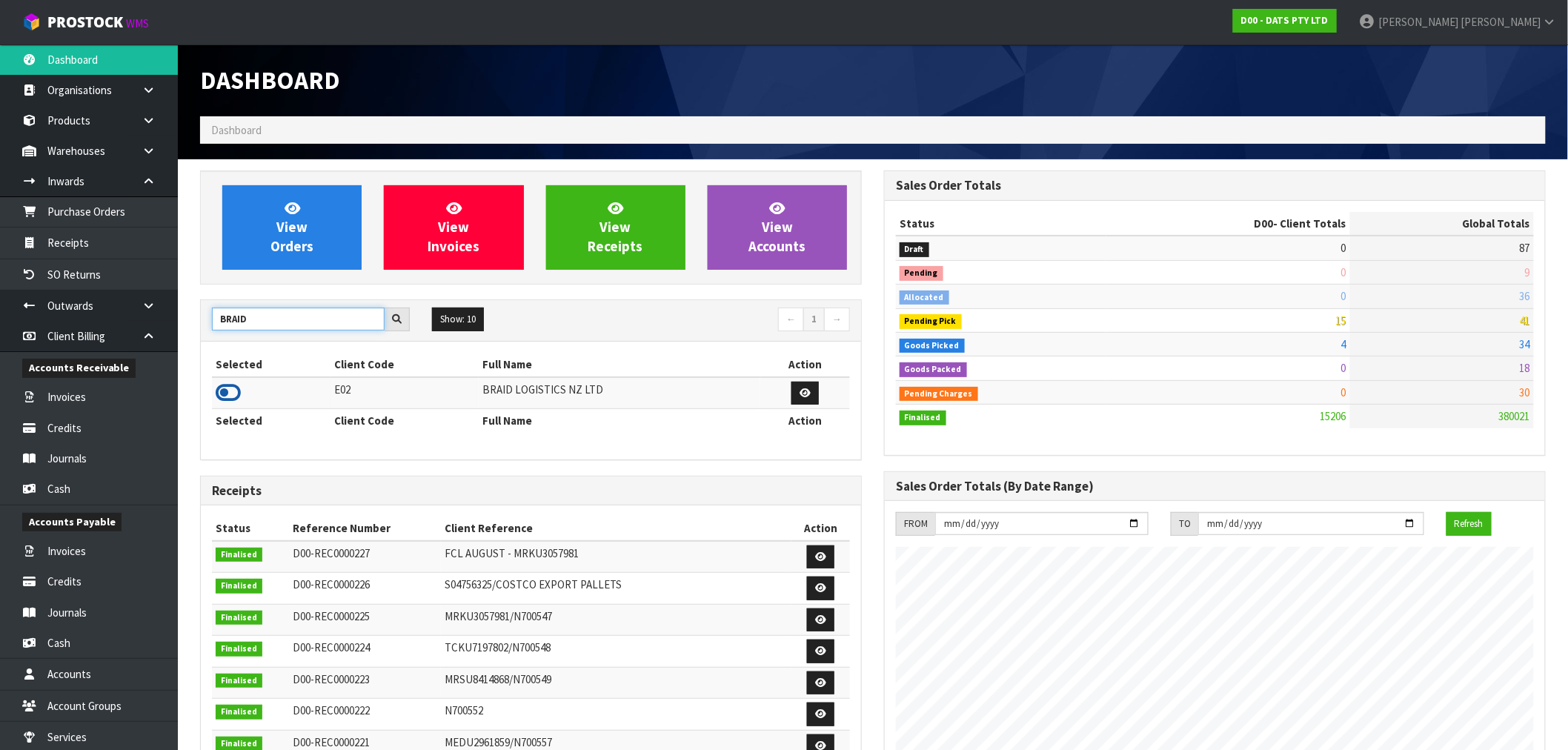
type input "BRAID"
click at [232, 393] on icon at bounding box center [228, 393] width 25 height 22
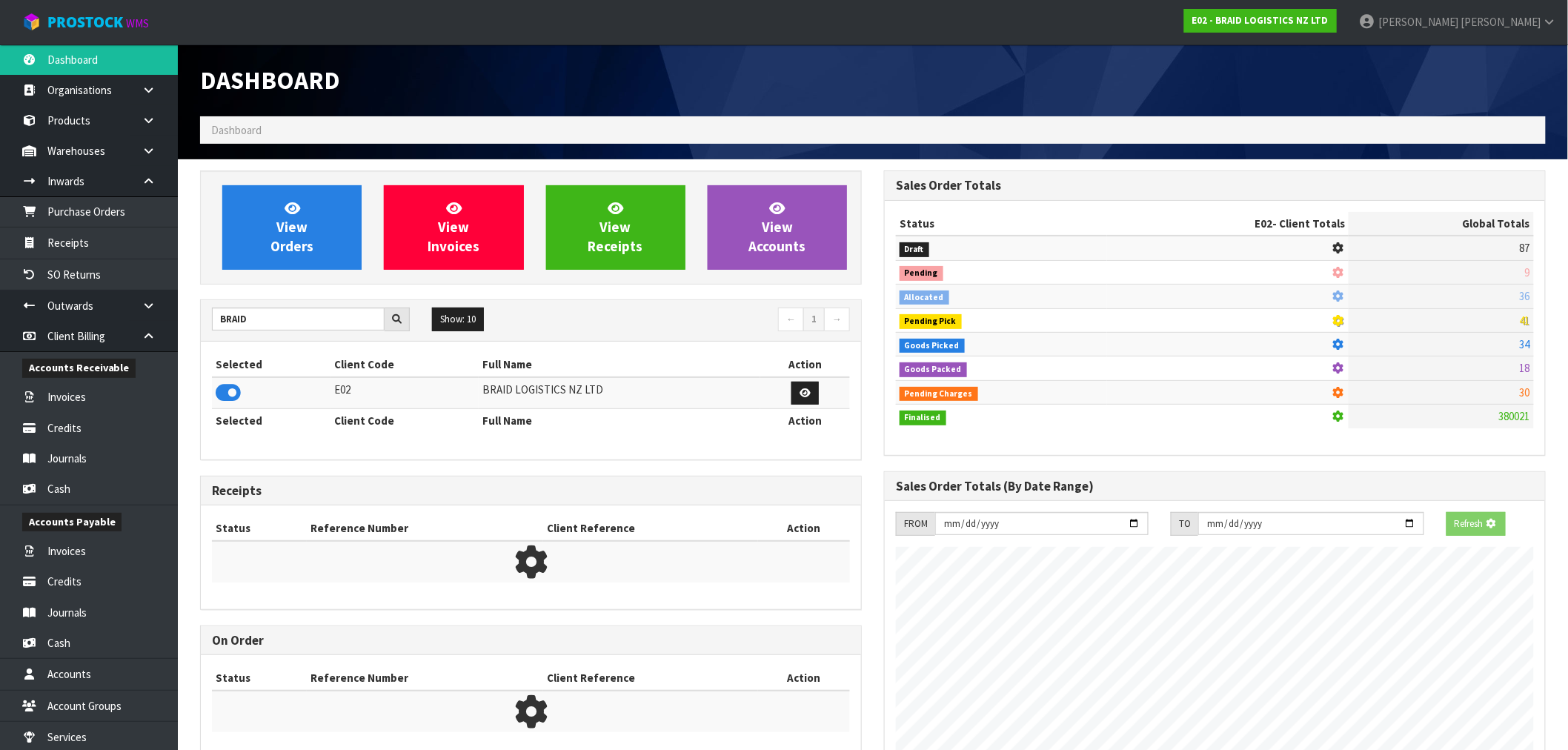
scroll to position [954, 684]
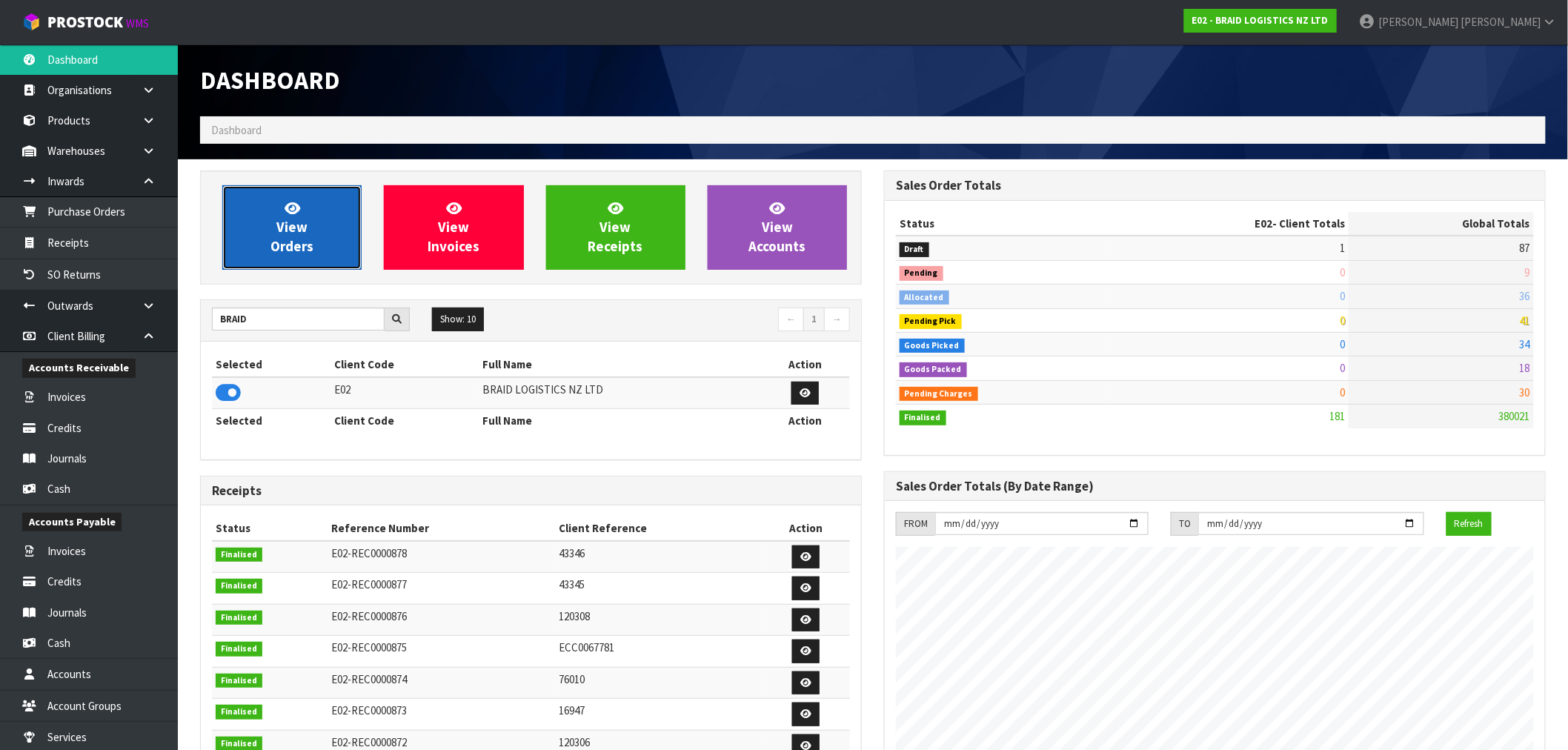
click at [276, 232] on link "View Orders" at bounding box center [291, 228] width 139 height 85
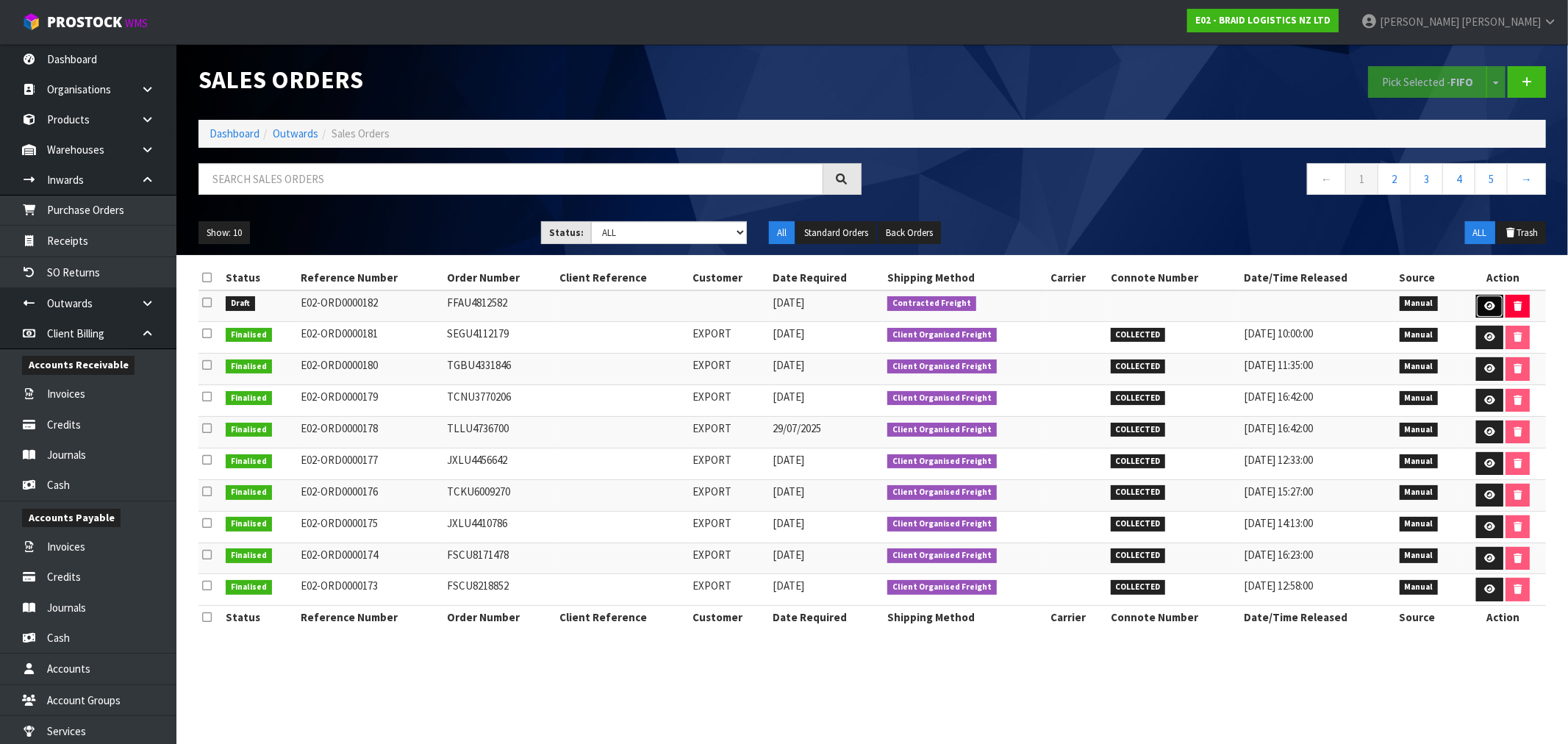
click at [1487, 298] on link at bounding box center [1490, 307] width 27 height 24
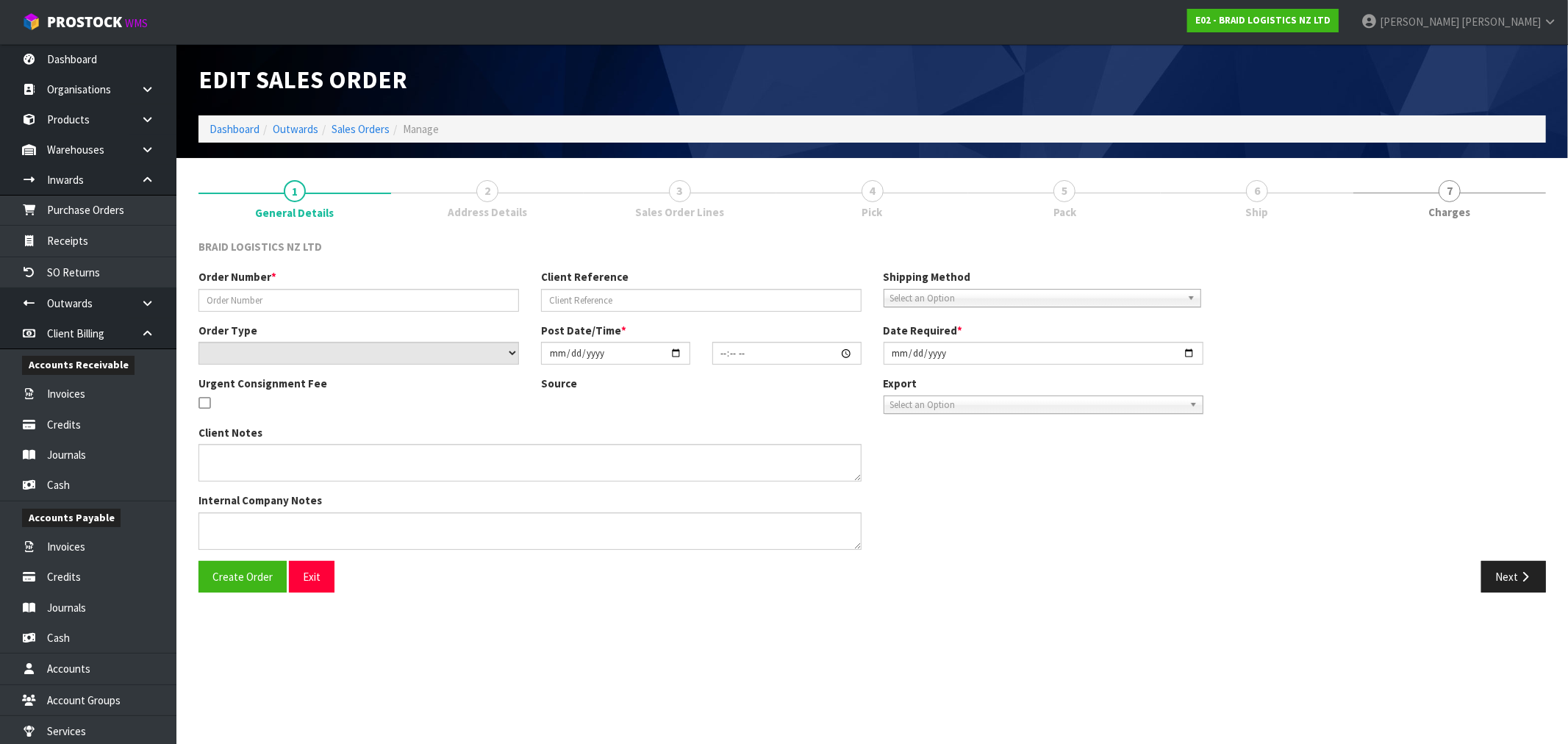
type input "FFAU4812582"
select select "number:0"
type input "2025-09-05"
type input "09:28:00.000"
type input "2025-09-05"
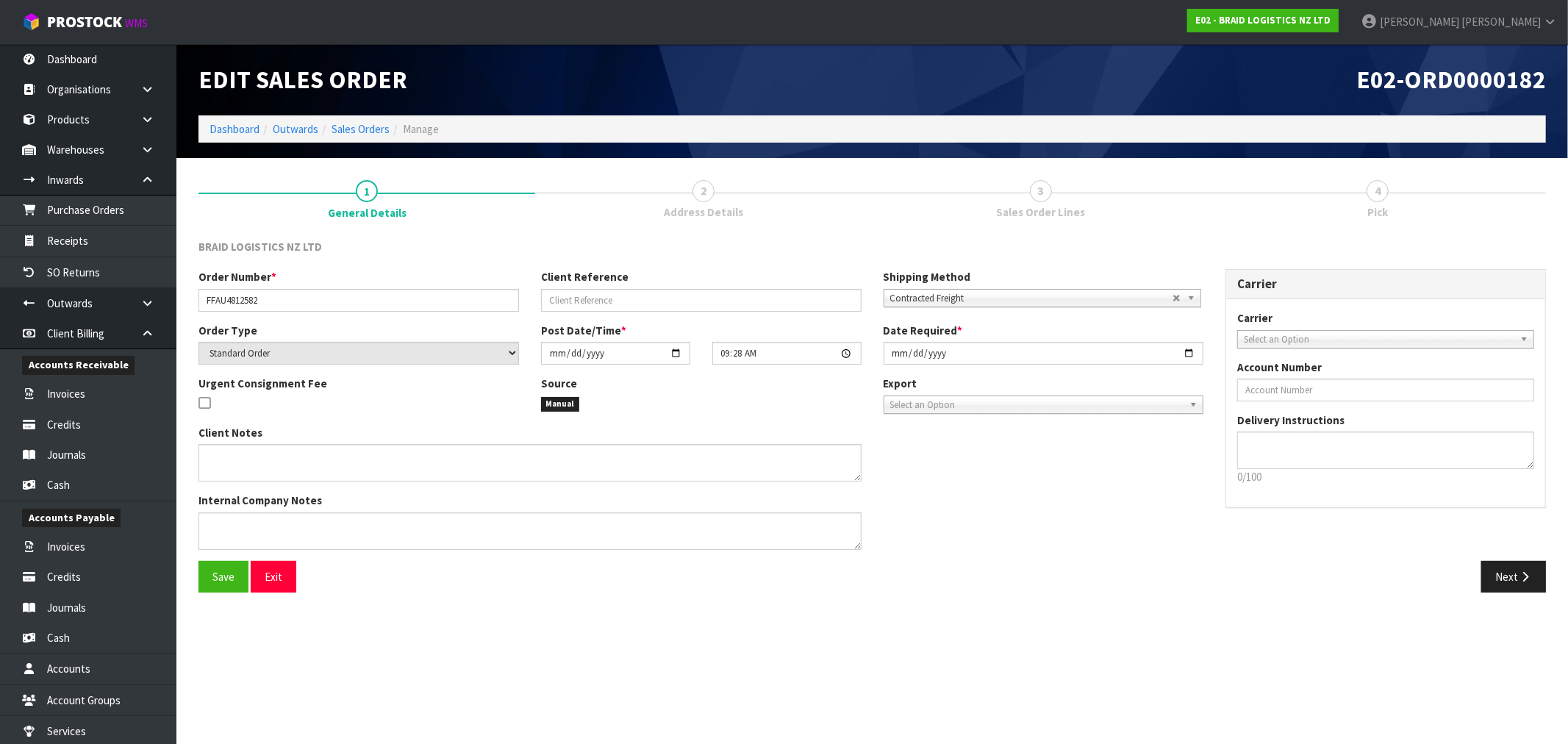
drag, startPoint x: 1475, startPoint y: 545, endPoint x: 1487, endPoint y: 555, distance: 15.6
click at [1487, 555] on div "Order Number * FFAU4812582 Client Reference Shipping Method Client Local Pickup…" at bounding box center [872, 415] width 1369 height 291
click at [1495, 559] on div "Order Number * FFAU4812582 Client Reference Shipping Method Client Local Pickup…" at bounding box center [872, 415] width 1369 height 291
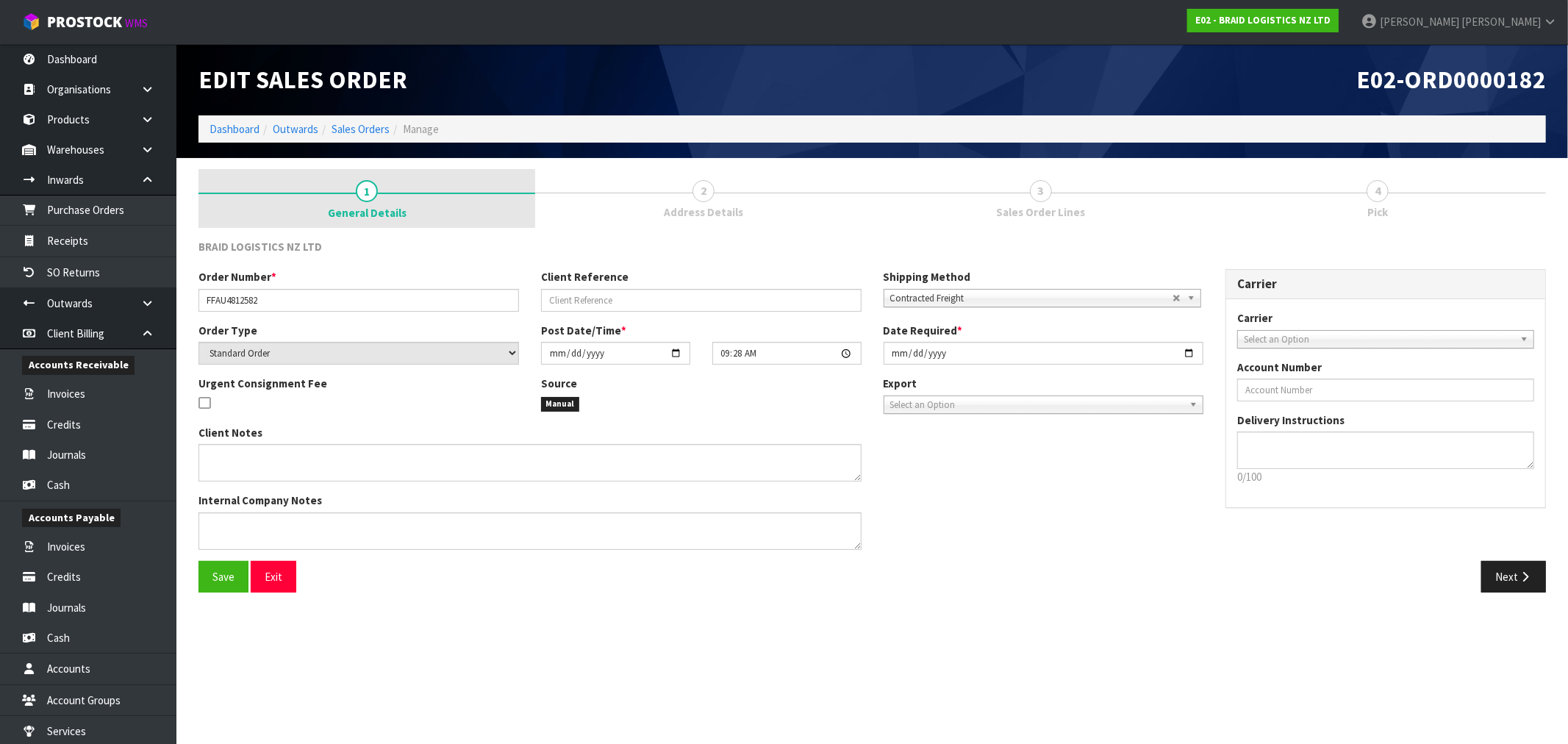
click at [378, 194] on link "1 General Details" at bounding box center [367, 199] width 337 height 59
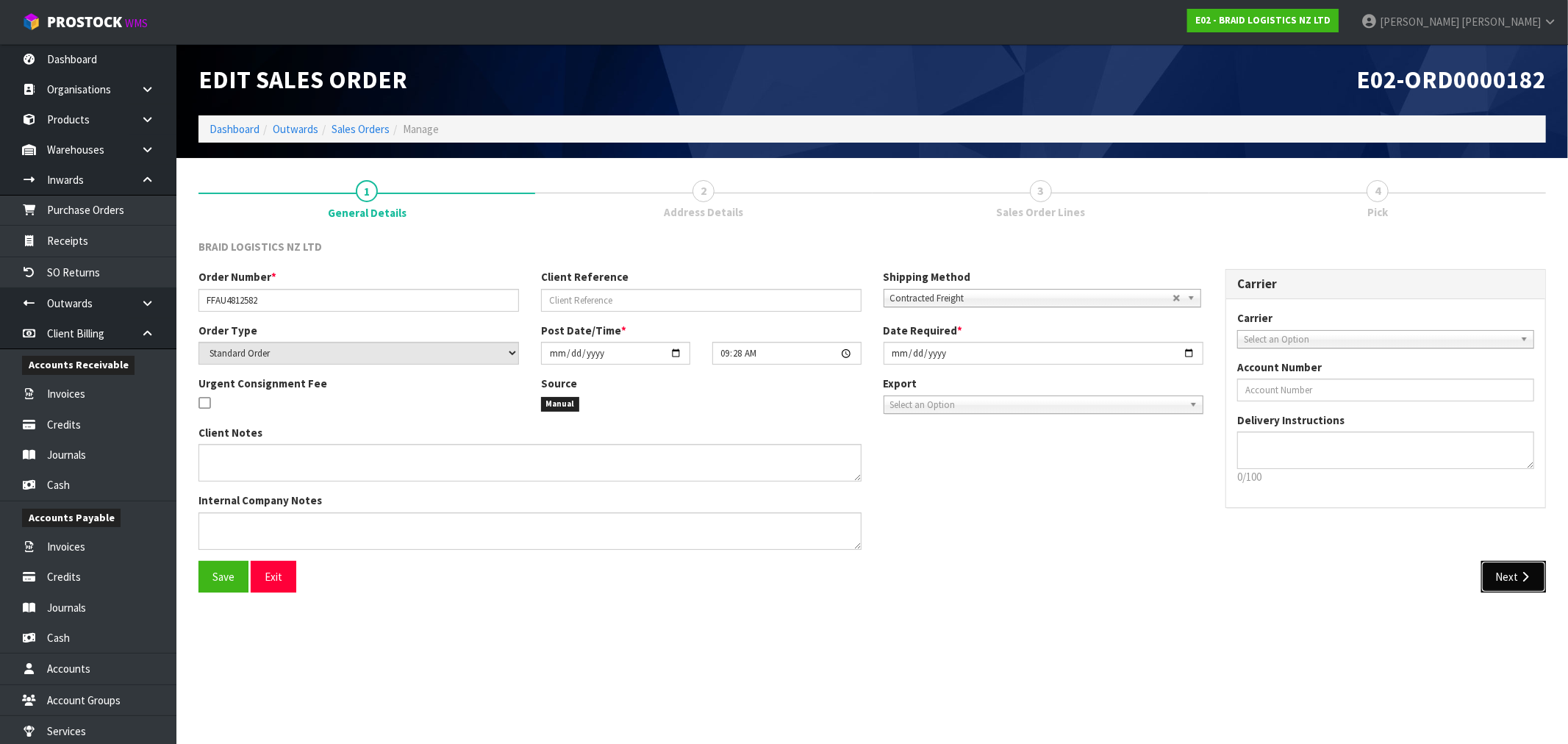
click at [1510, 571] on button "Next" at bounding box center [1513, 577] width 65 height 32
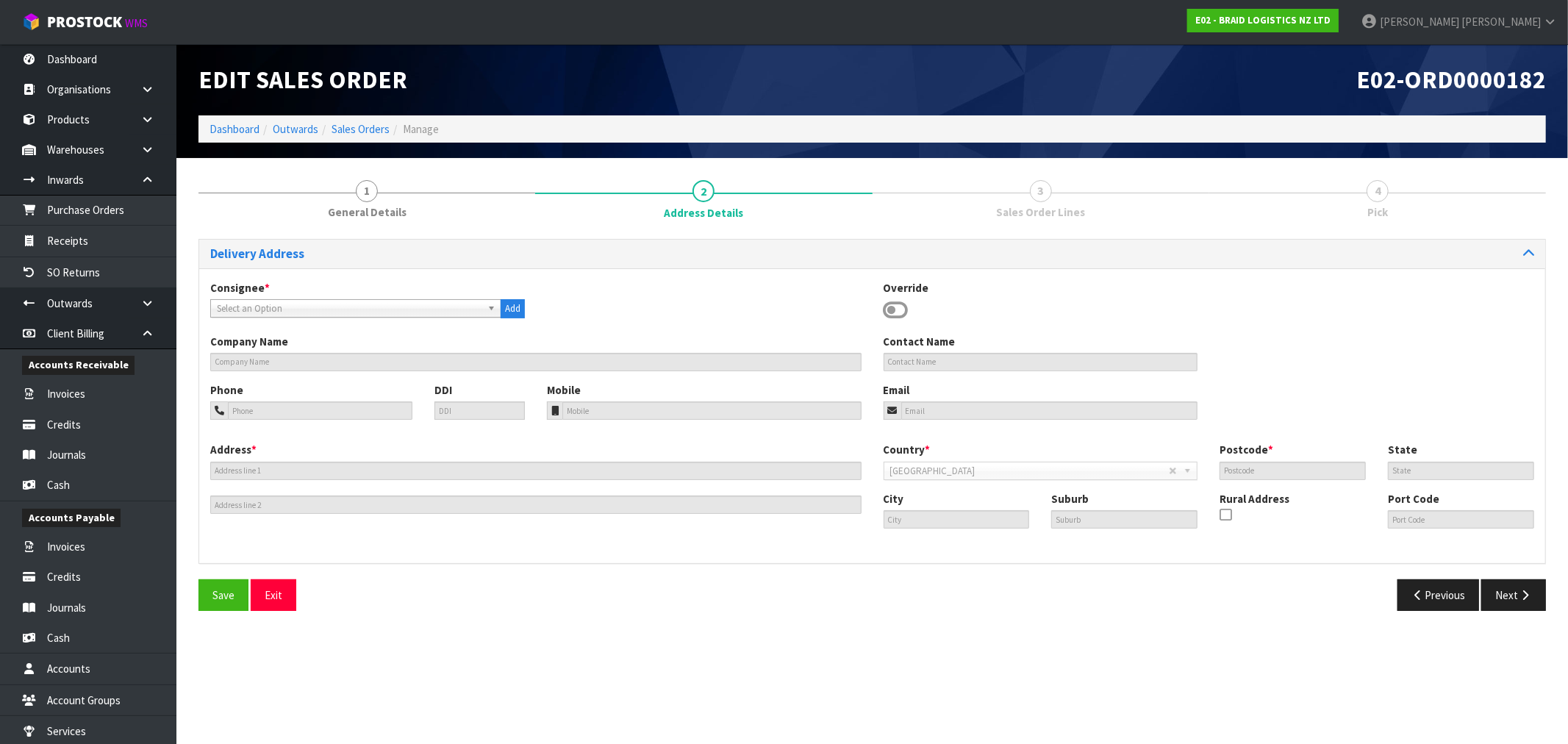
click at [450, 306] on span "Select an Option" at bounding box center [349, 308] width 264 height 17
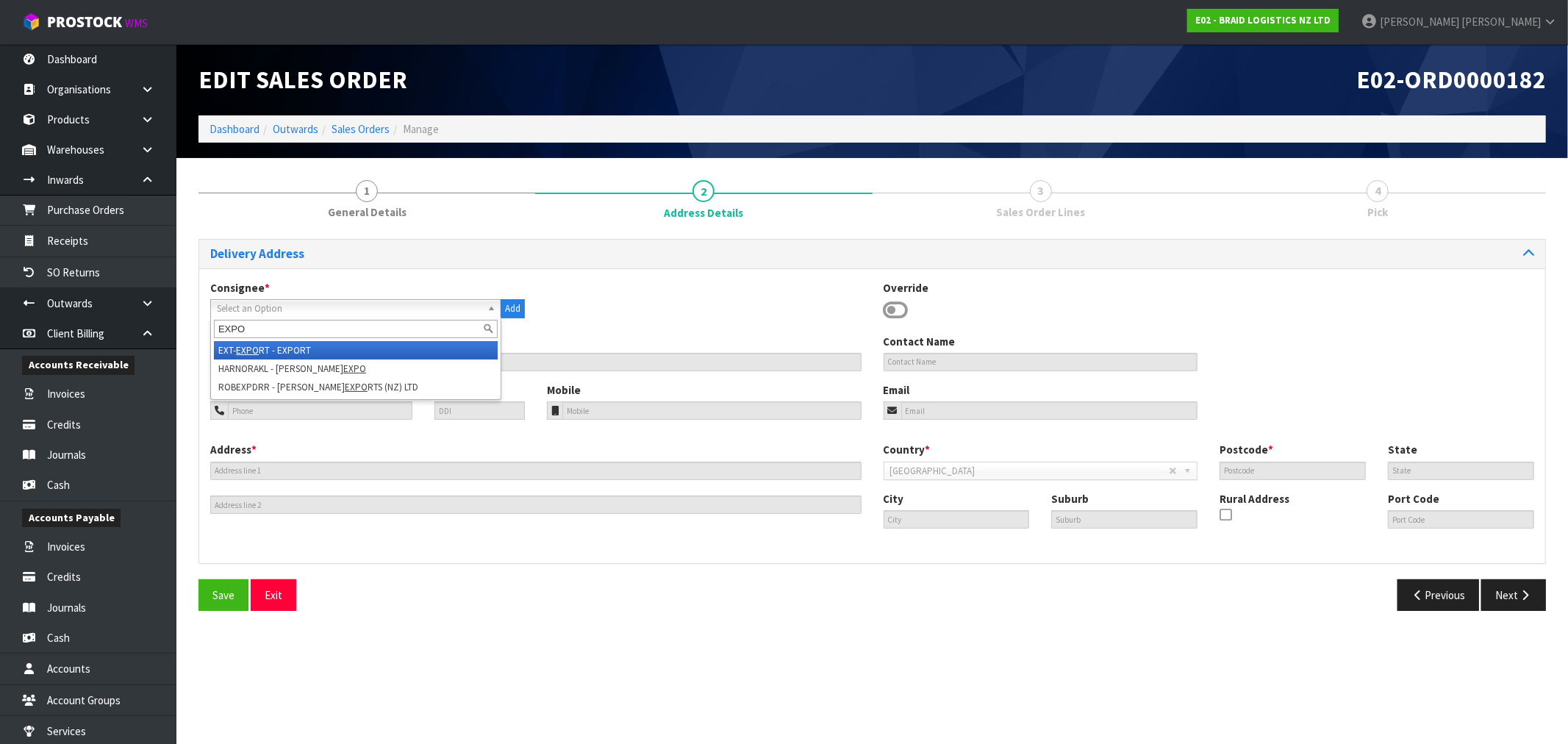
type input "EXPO"
click at [403, 348] on li "EXT- EXPO RT - EXPORT" at bounding box center [356, 350] width 284 height 18
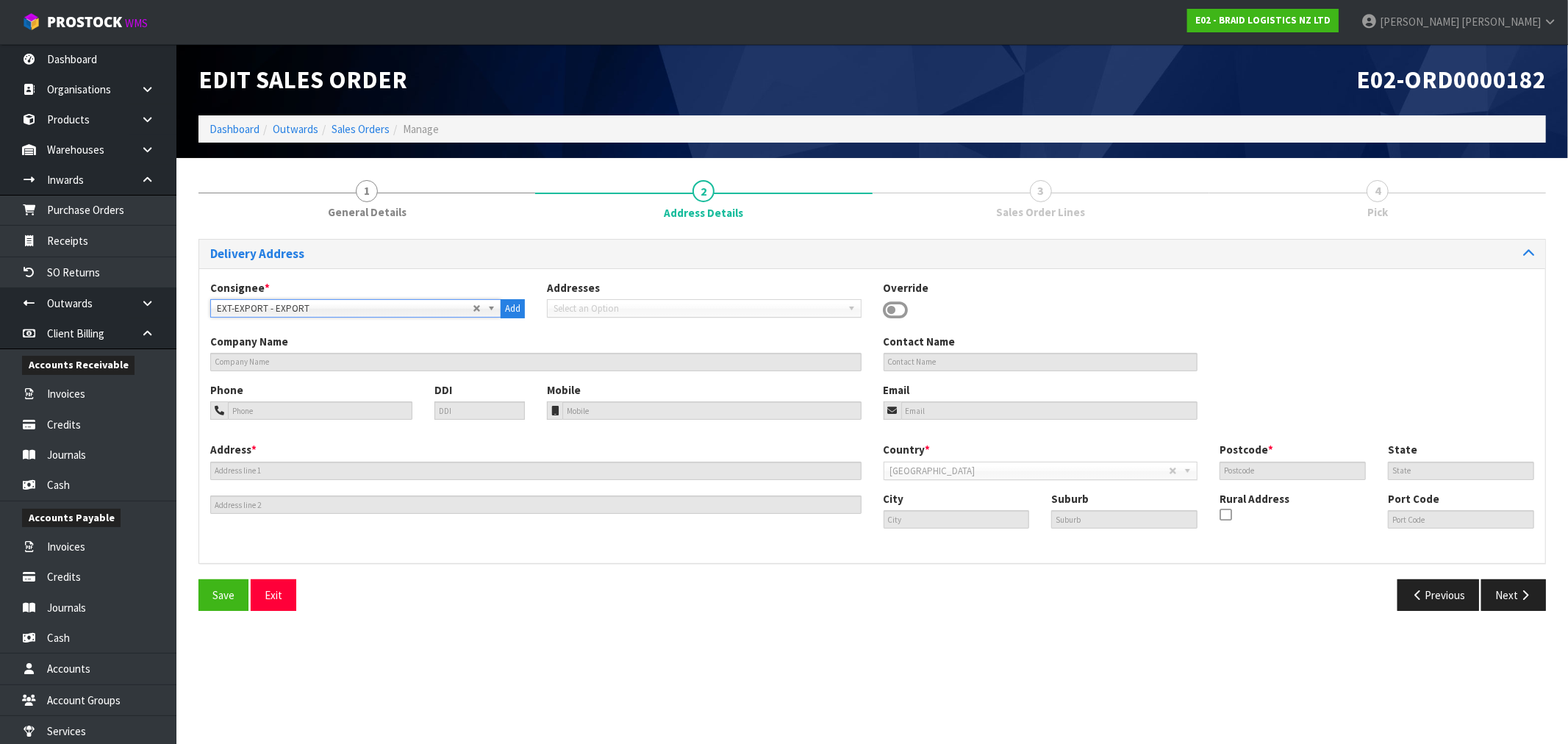
type input "EXPORT"
type input "TO AUSTRALIA"
type input "4110"
type input "QLD"
type input "BRISBANE"
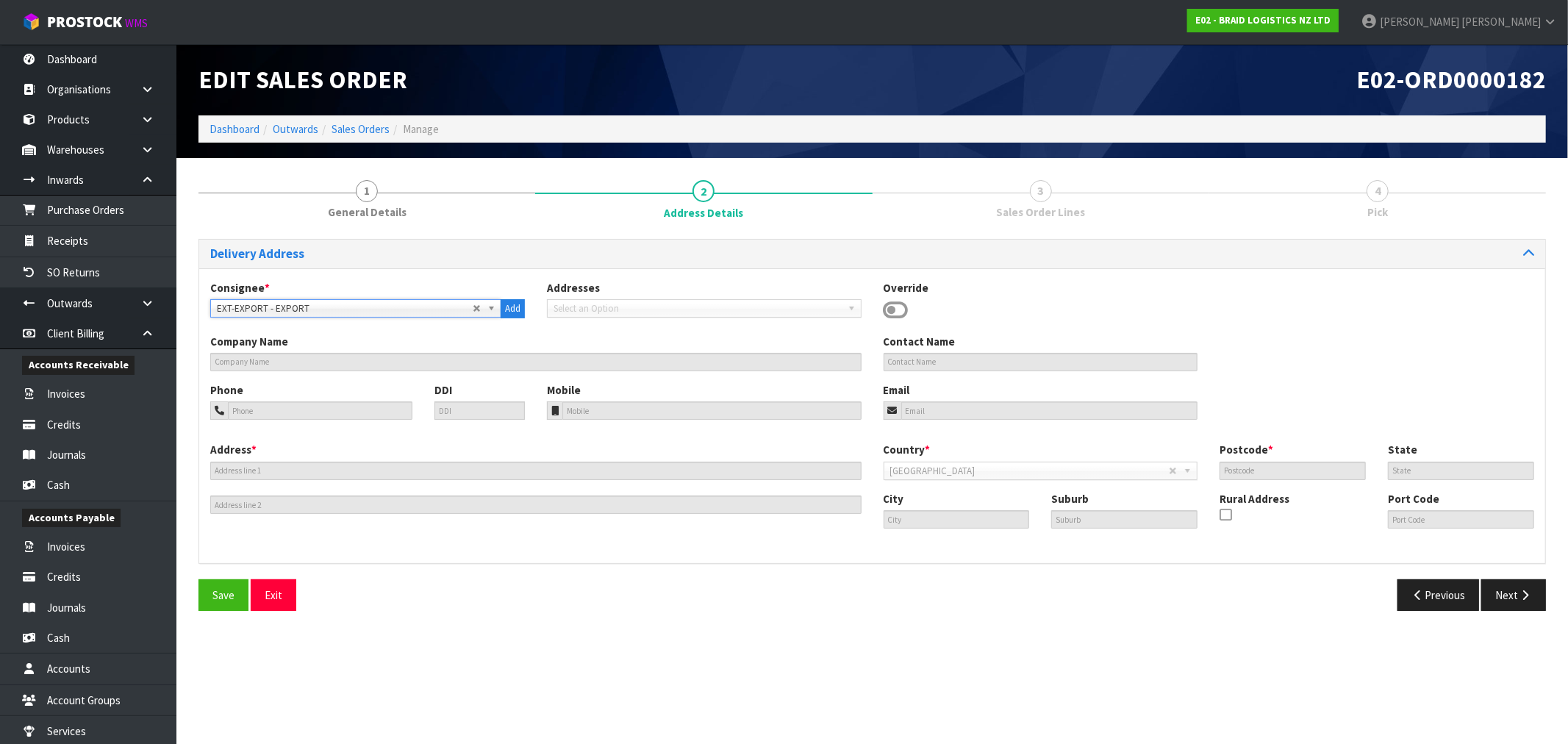
type input "BRISBANE"
type input "AUBNE"
click at [231, 596] on span "Save" at bounding box center [223, 595] width 22 height 14
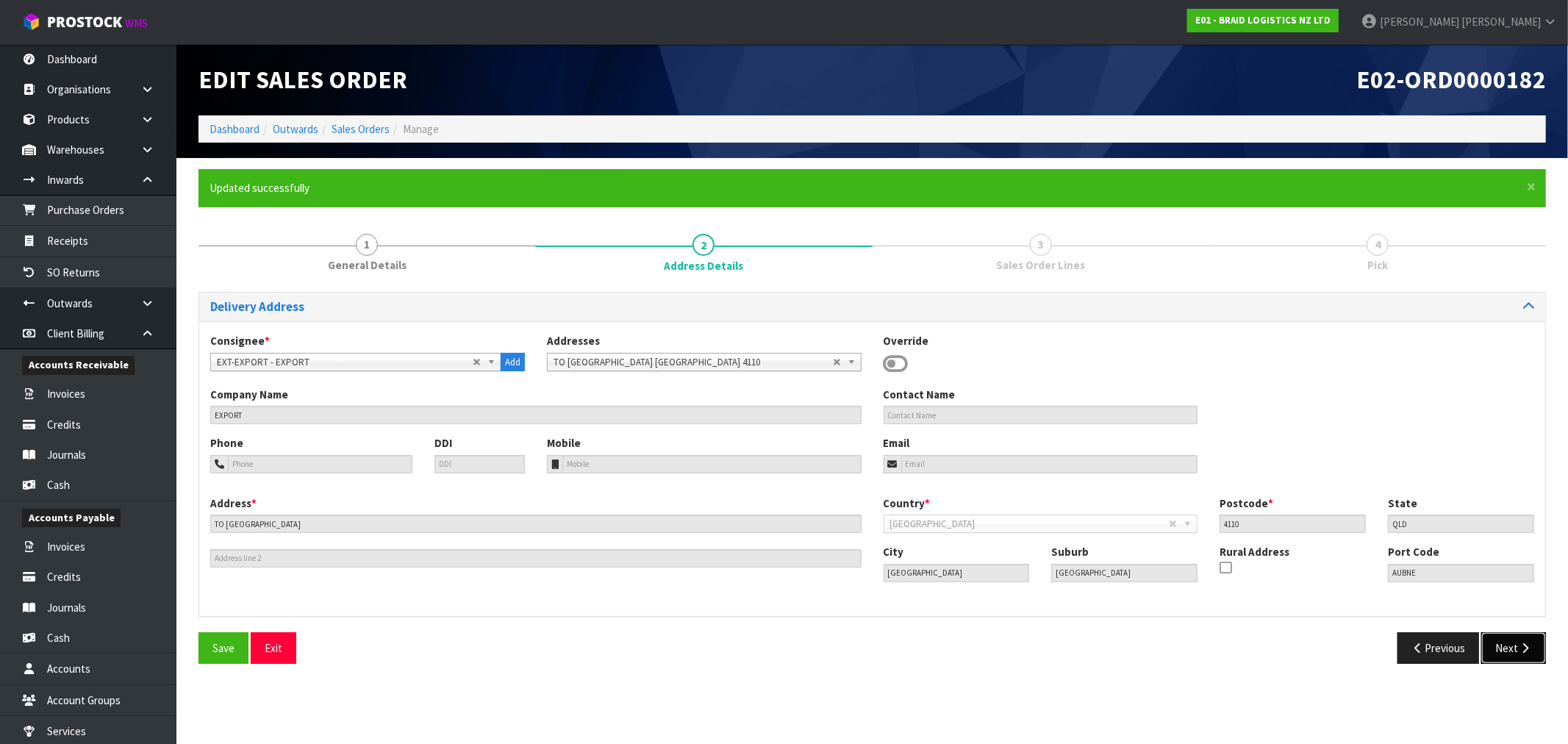
click at [1509, 655] on button "Next" at bounding box center [1513, 648] width 65 height 32
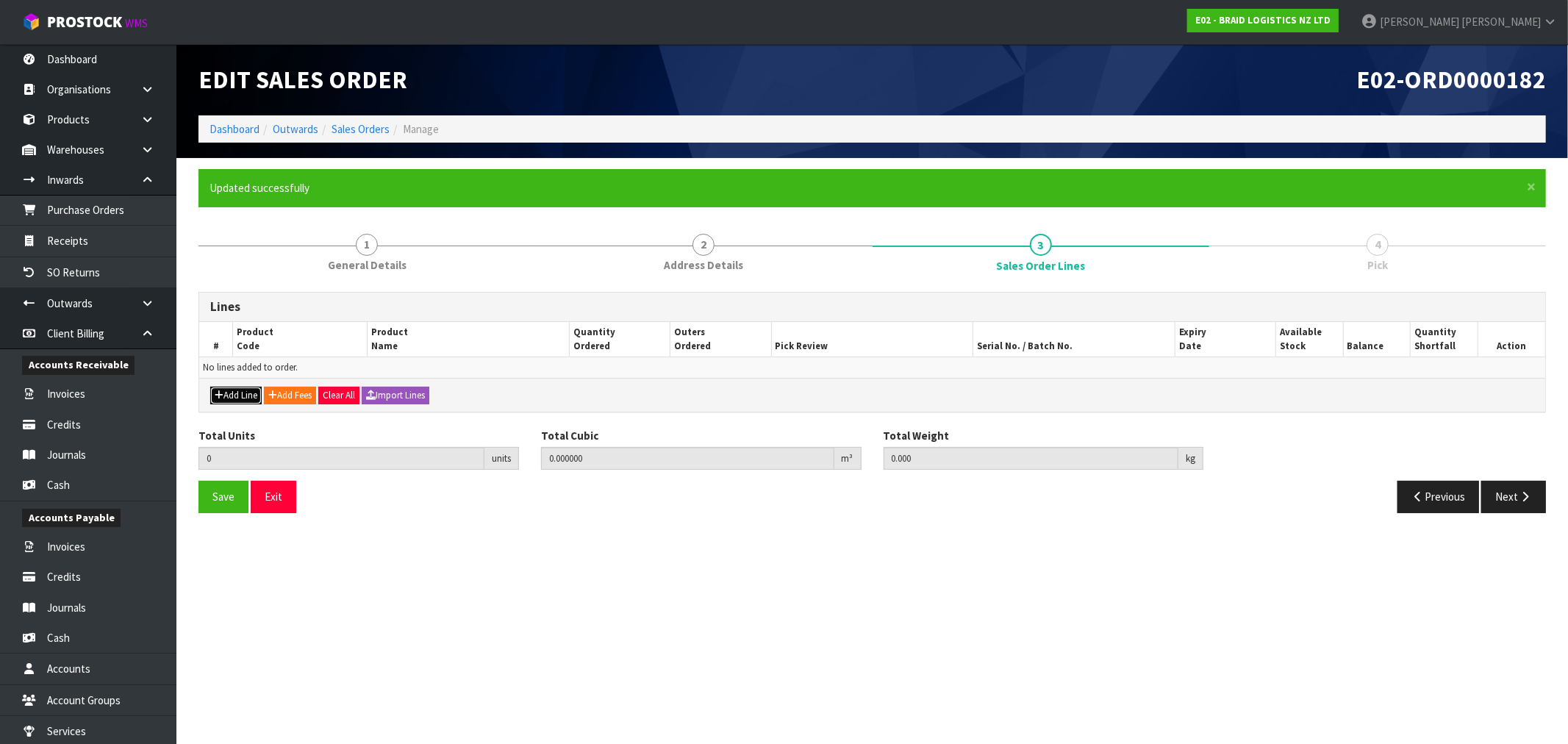
click at [245, 391] on button "Add Line" at bounding box center [236, 395] width 51 height 17
type input "0"
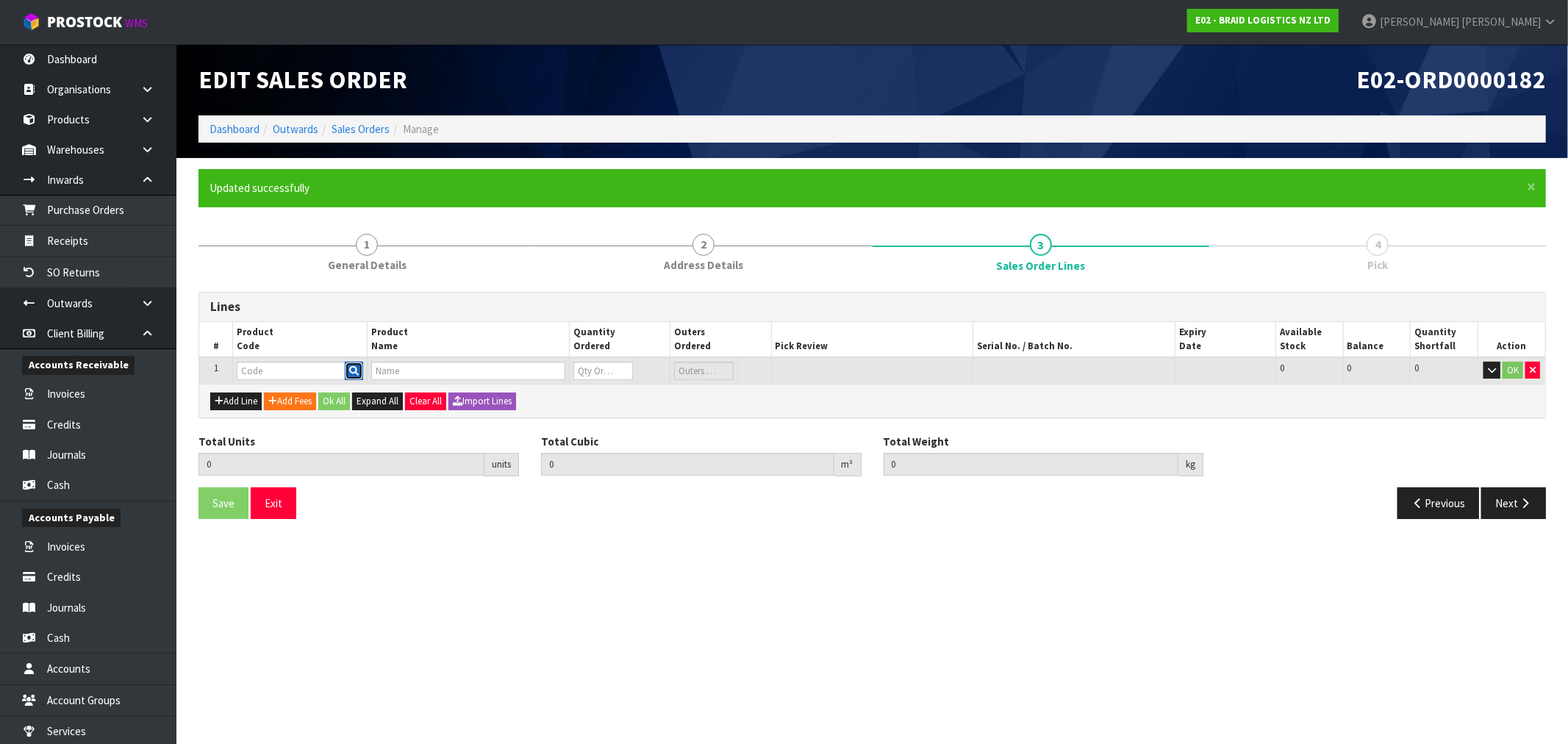
click at [357, 373] on icon "button" at bounding box center [354, 371] width 9 height 9
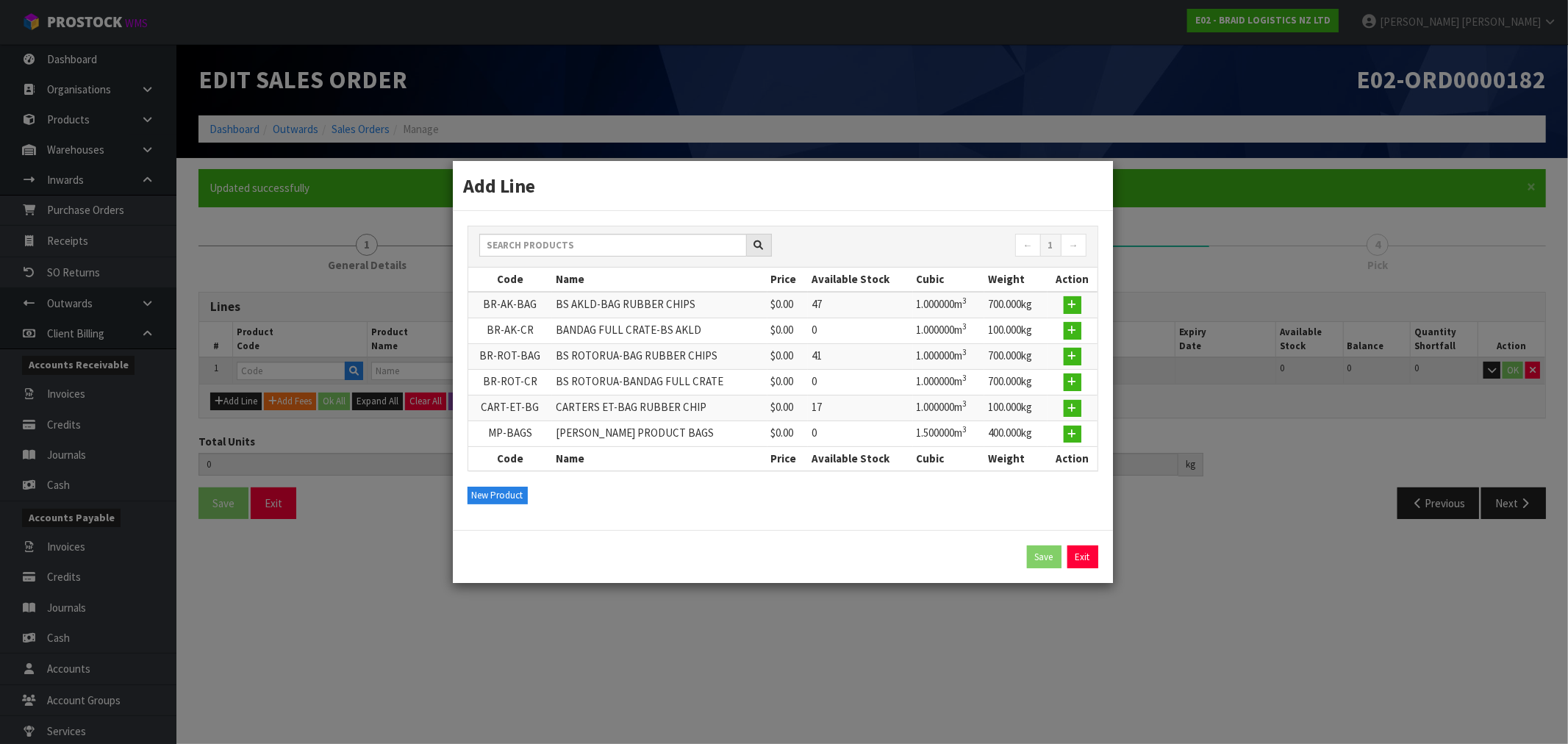
drag, startPoint x: 1045, startPoint y: 409, endPoint x: 1058, endPoint y: 409, distance: 13.0
click at [1056, 409] on tr "CART-ET-BG CARTERS ET-BAG RUBBER CHIP $0.00 17 1.000000m 3 100.000kg" at bounding box center [783, 408] width 629 height 26
click at [1065, 409] on button "button" at bounding box center [1072, 408] width 17 height 17
type input "0.000000"
type input "0.000"
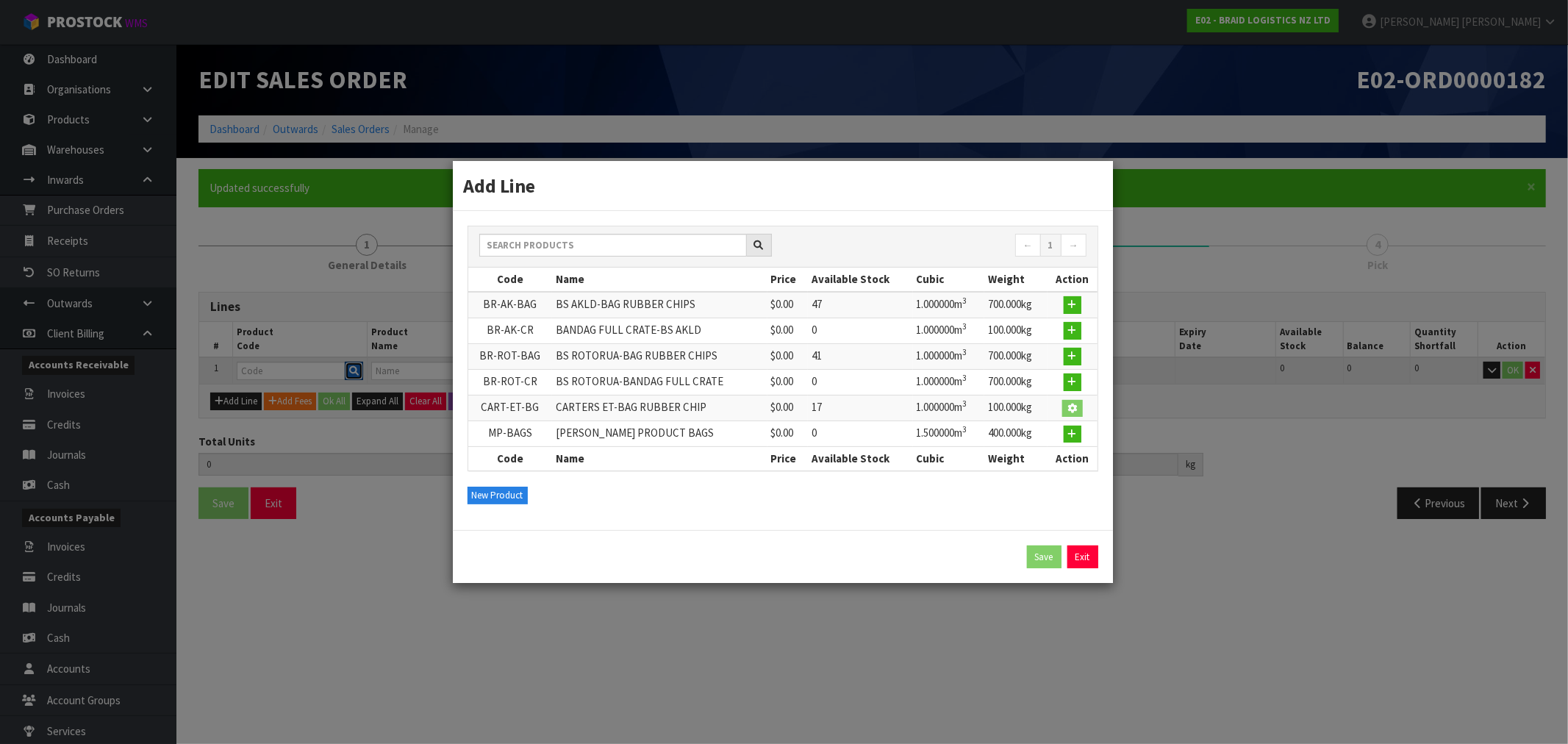
type input "CART-ET-BG"
type input "CARTERS ET-BAG RUBBER CHIP"
type input "0"
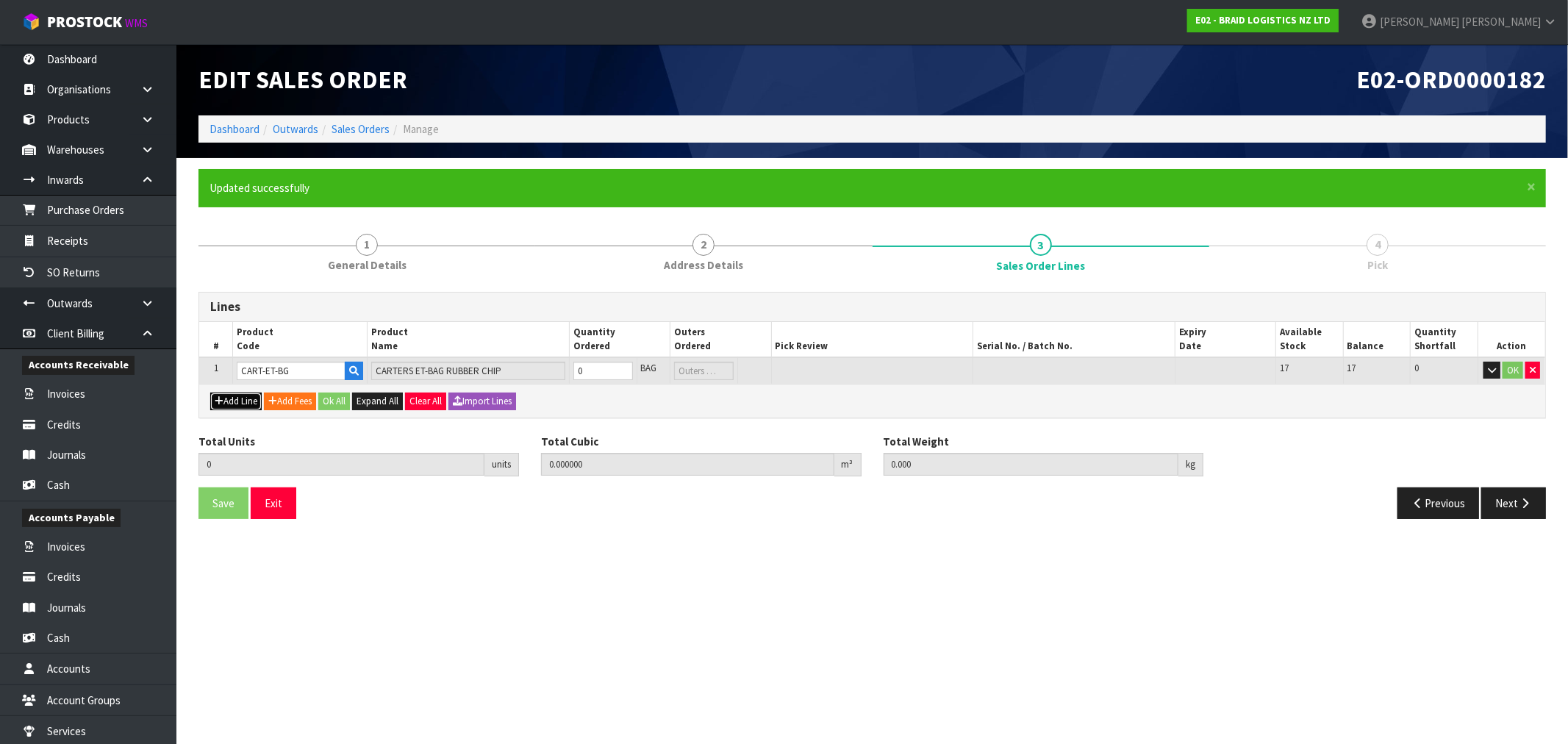
click at [245, 401] on button "Add Line" at bounding box center [236, 401] width 51 height 17
type input "0"
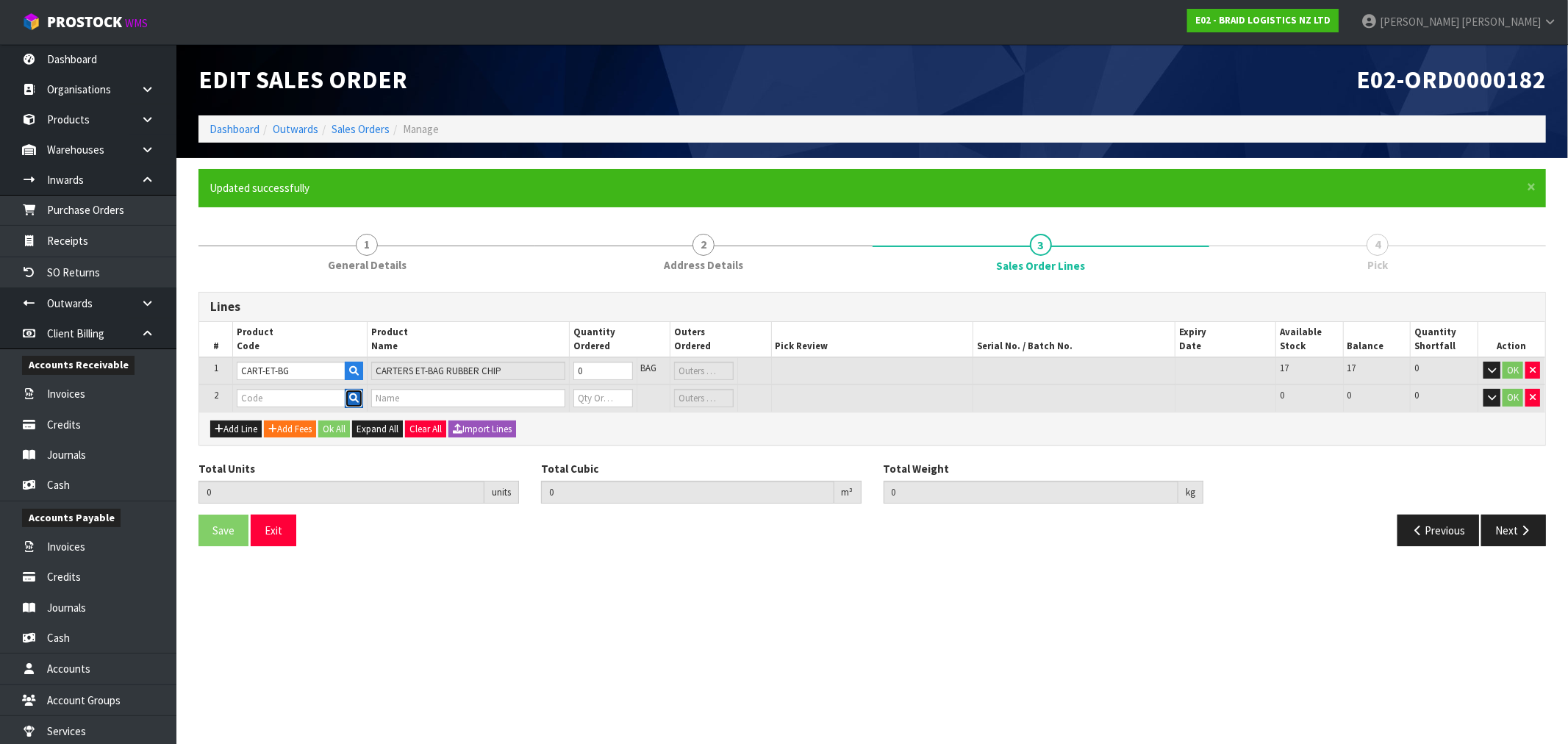
click at [357, 404] on button "button" at bounding box center [354, 398] width 18 height 19
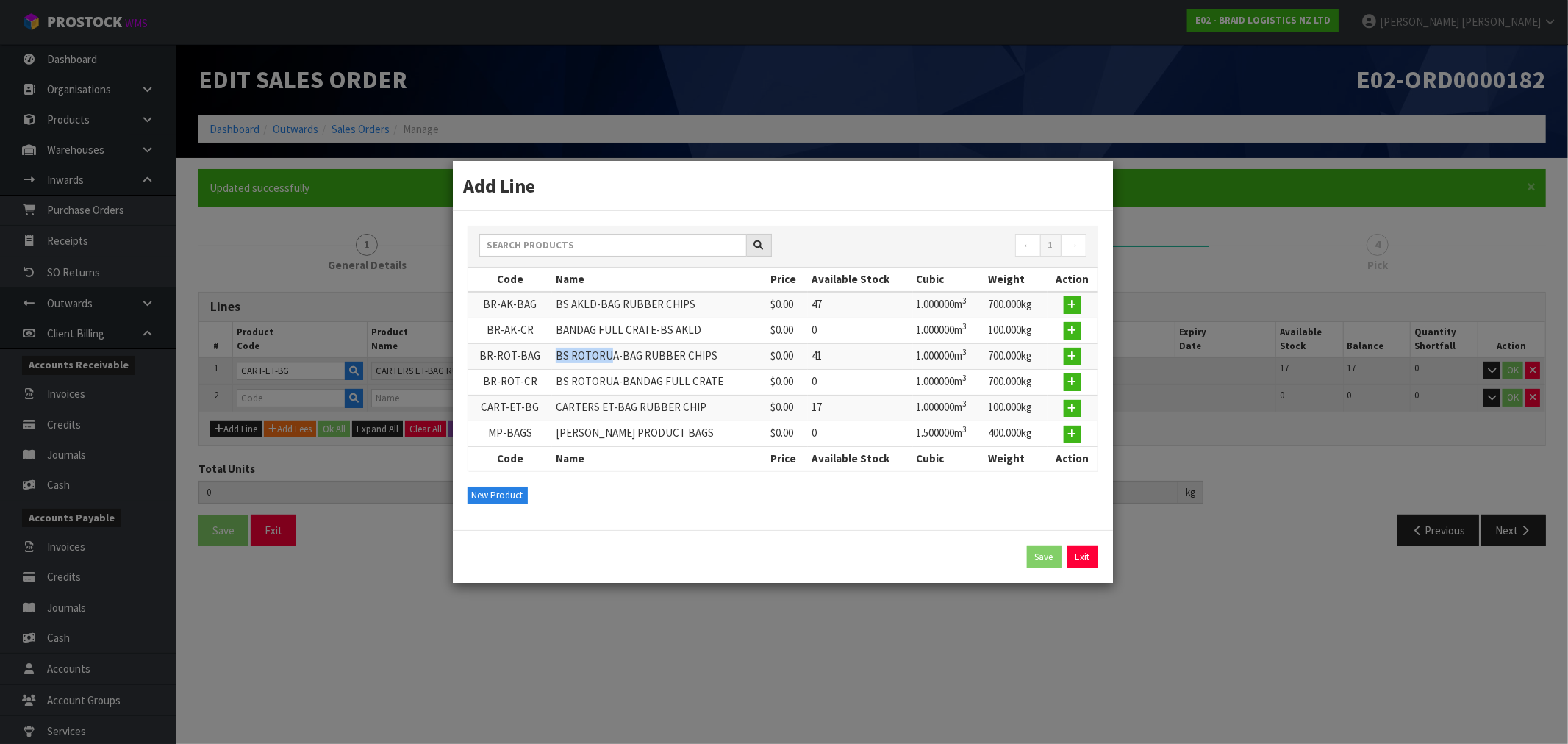
drag, startPoint x: 553, startPoint y: 358, endPoint x: 607, endPoint y: 357, distance: 54.0
click at [607, 357] on td "BS ROTORUA-BAG RUBBER CHIPS" at bounding box center [659, 356] width 215 height 26
drag, startPoint x: 547, startPoint y: 327, endPoint x: 690, endPoint y: 337, distance: 143.3
click at [690, 337] on tr "BR-AK-CR BANDAG FULL CRATE-BS AKLD $0.00 0 1.000000m 3 100.000kg" at bounding box center [783, 330] width 629 height 26
drag, startPoint x: 548, startPoint y: 307, endPoint x: 774, endPoint y: 305, distance: 226.0
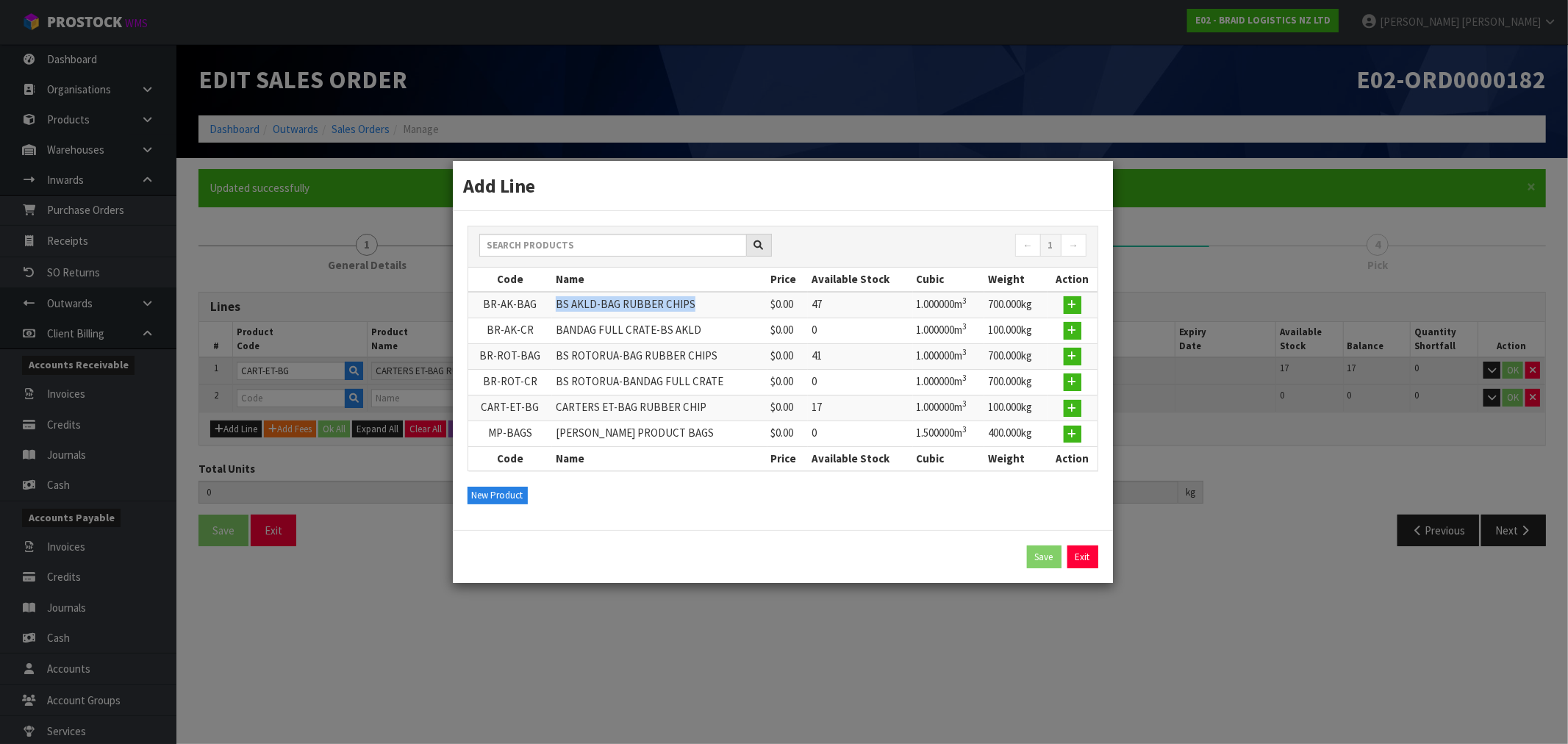
click at [741, 313] on td "BS AKLD-BAG RUBBER CHIPS" at bounding box center [659, 305] width 215 height 27
click at [1073, 305] on icon "button" at bounding box center [1073, 305] width 9 height 9
type input "0.000000"
type input "0.000"
type input "BR-AK-BAG"
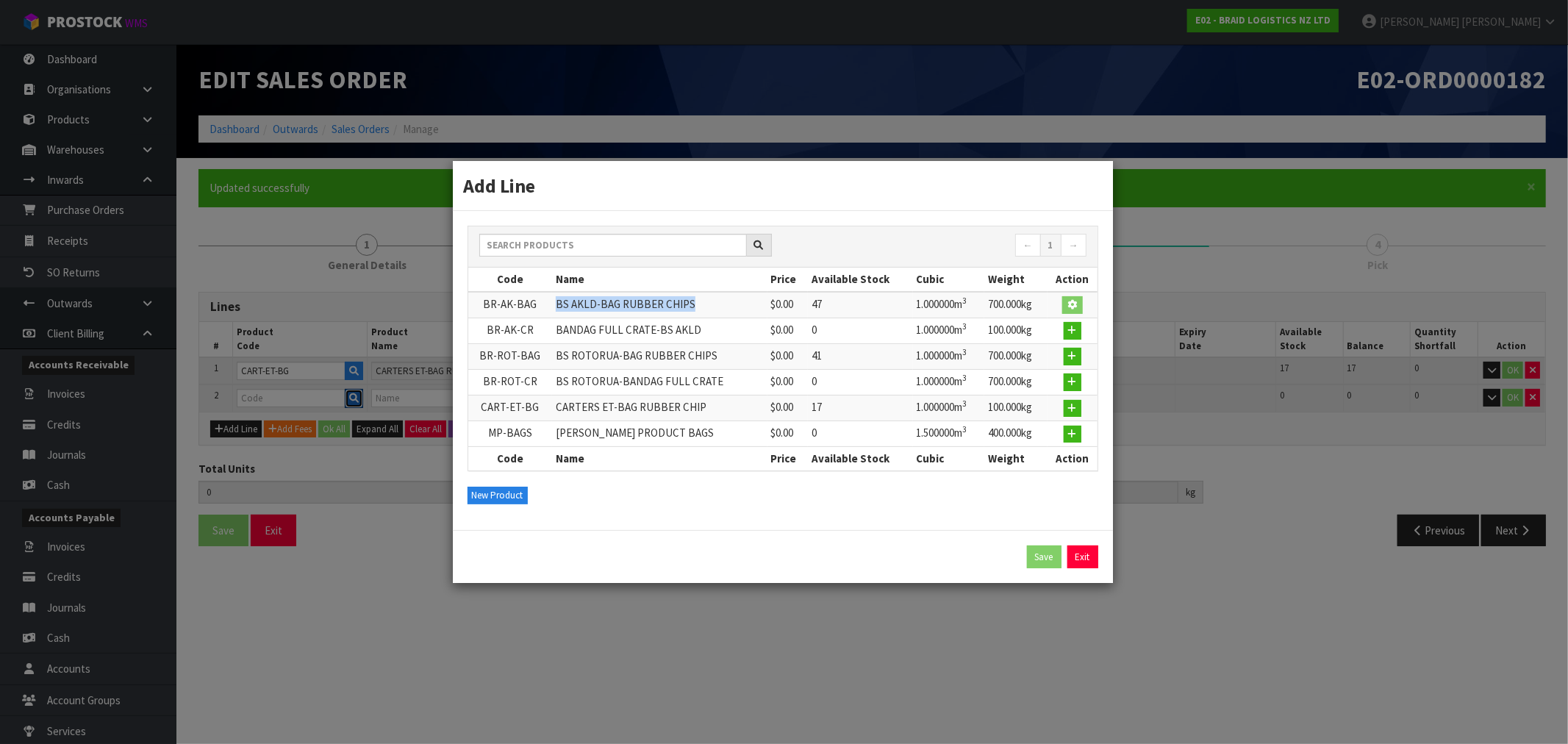
type input "BS AKLD-BAG RUBBER CHIPS"
type input "0"
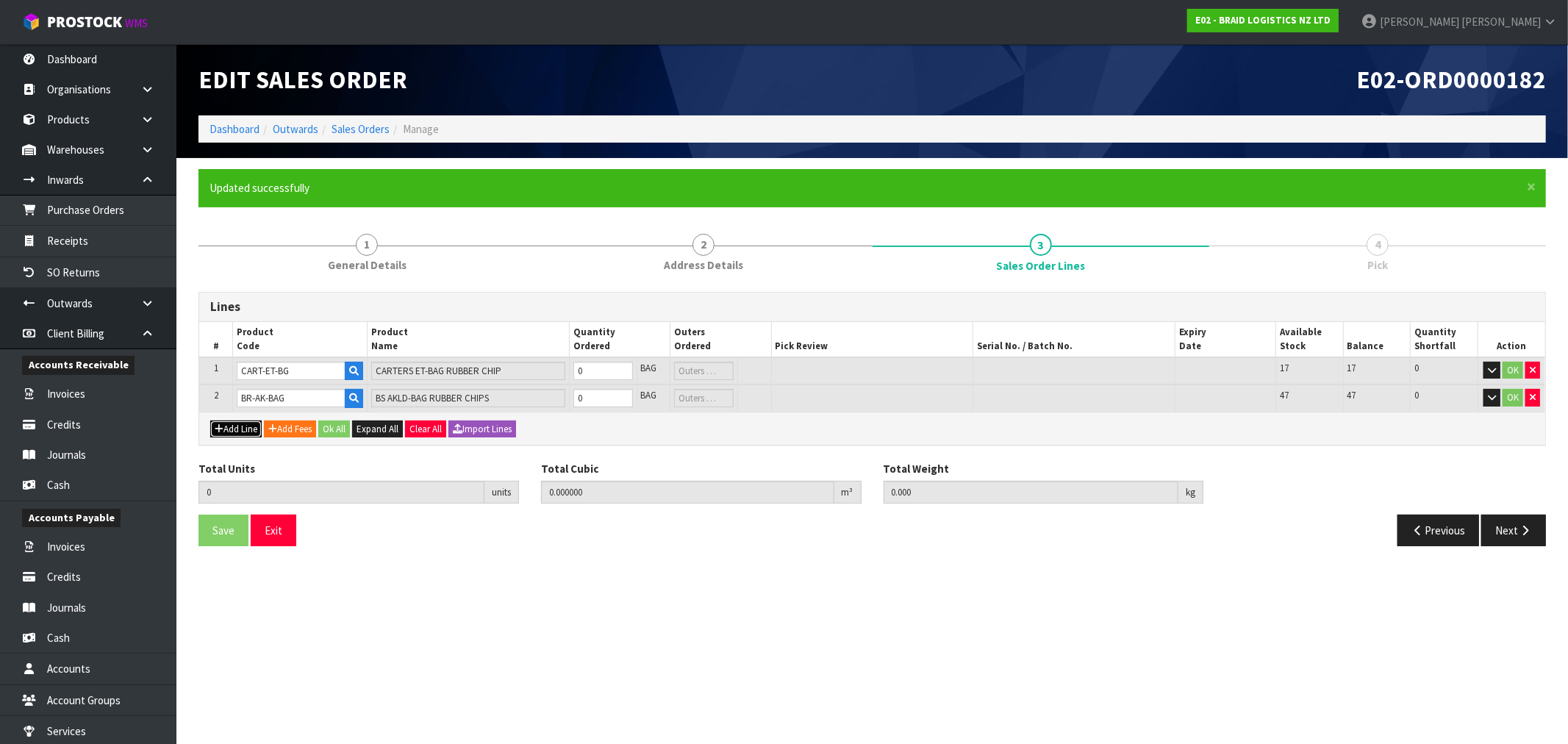
click at [219, 426] on icon "button" at bounding box center [220, 429] width 9 height 9
type input "0"
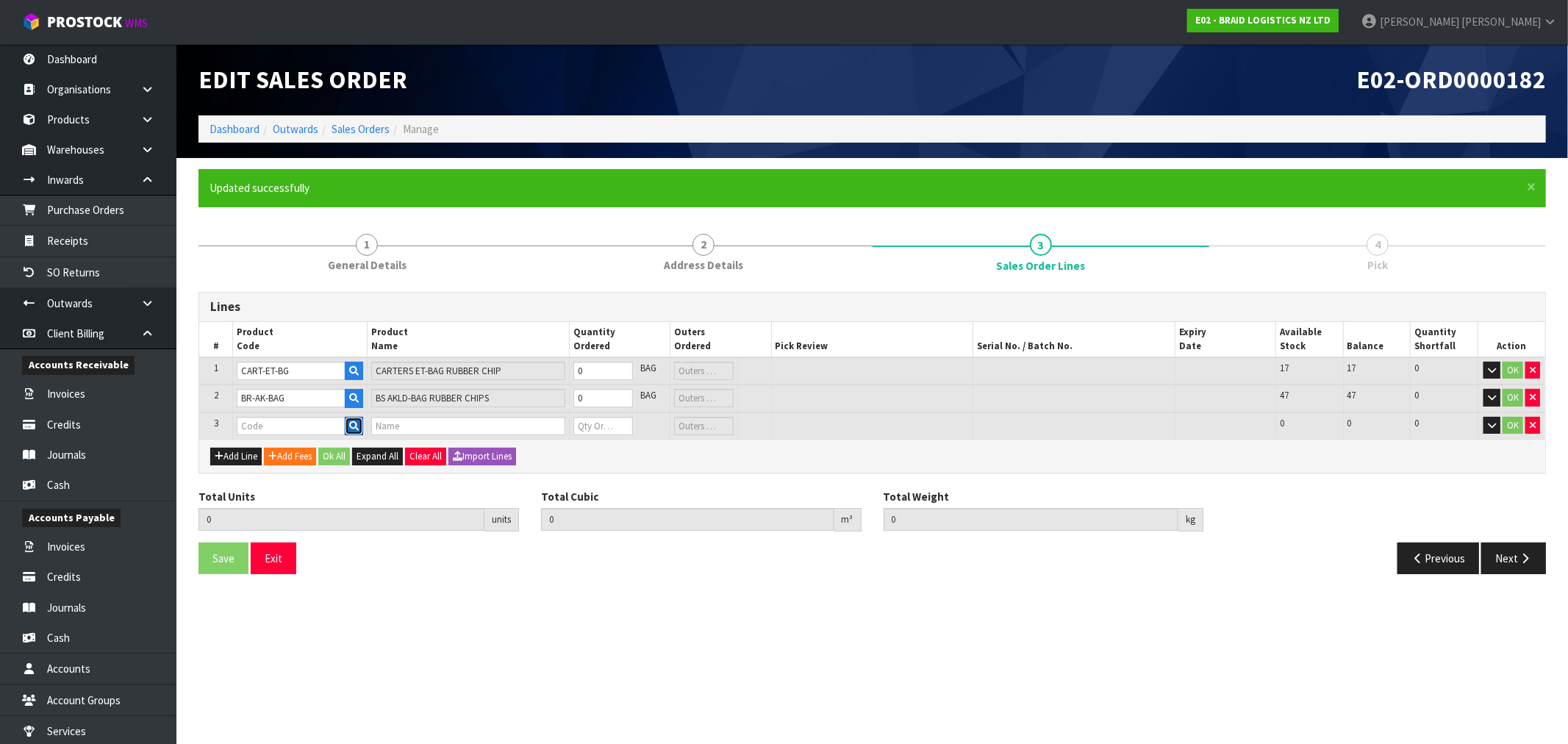
click at [357, 428] on icon "button" at bounding box center [354, 426] width 9 height 9
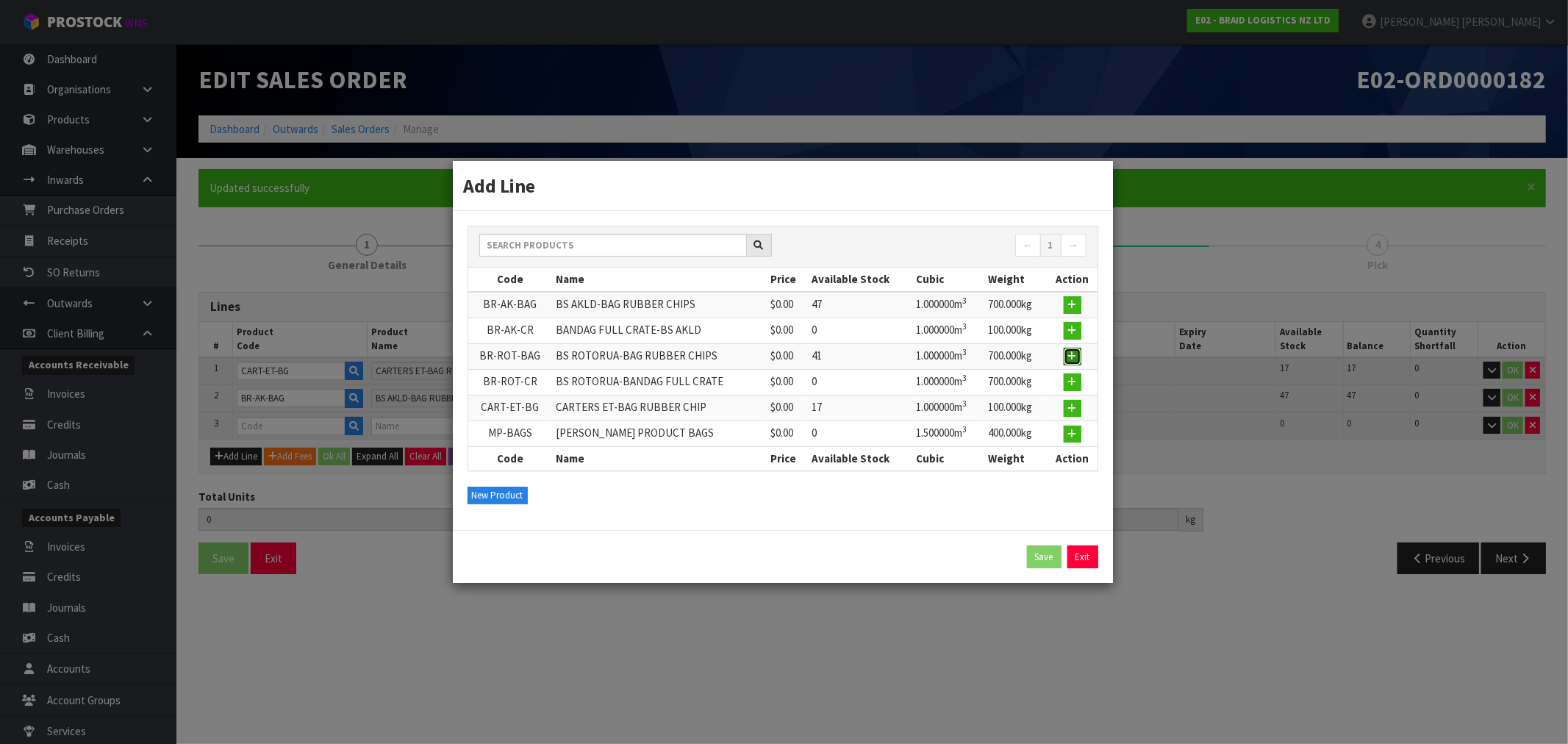
click at [1075, 354] on icon "button" at bounding box center [1073, 356] width 9 height 9
type input "0.000000"
type input "0.000"
type input "BR-ROT-BAG"
type input "BS ROTORUA-BAG RUBBER CHIPS"
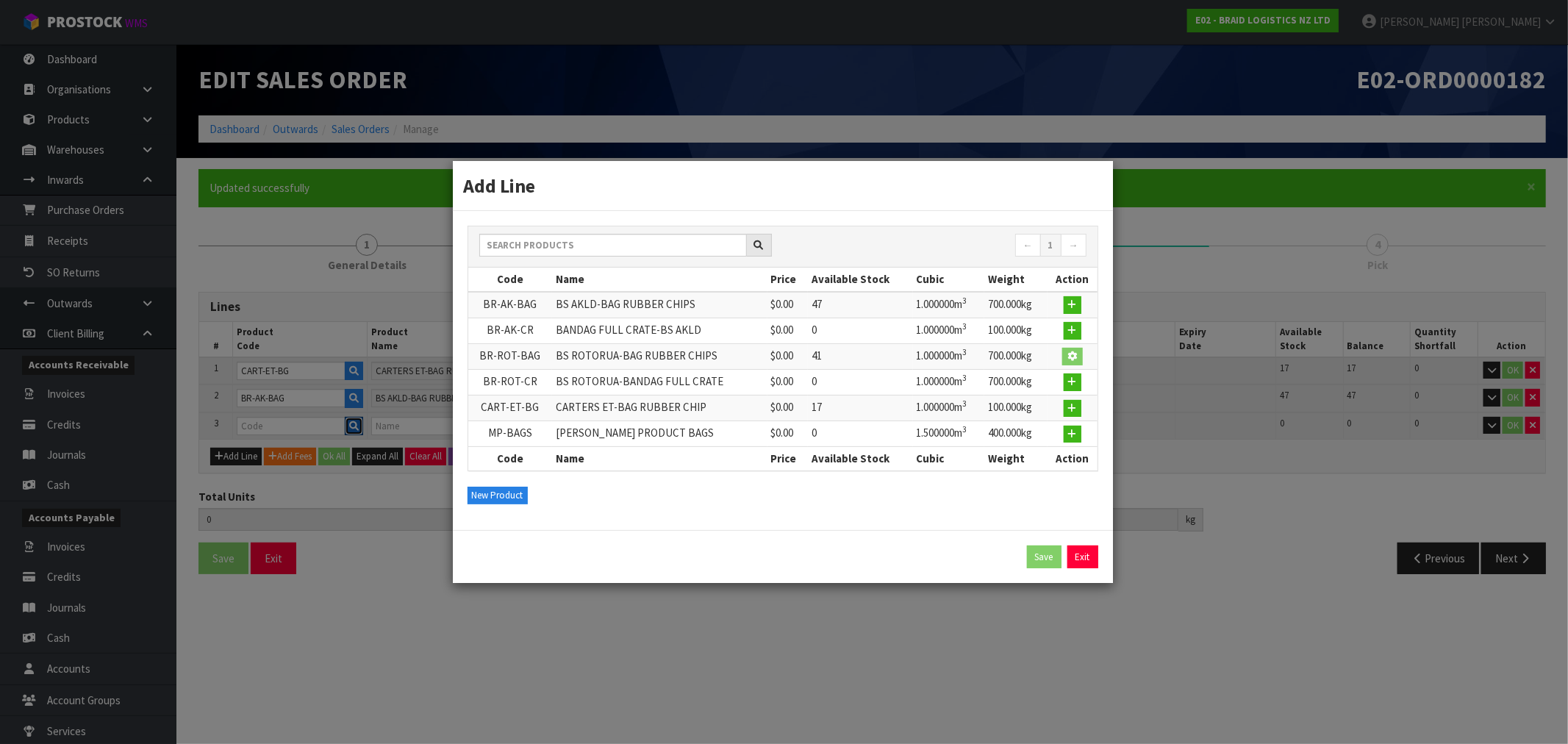
type input "0"
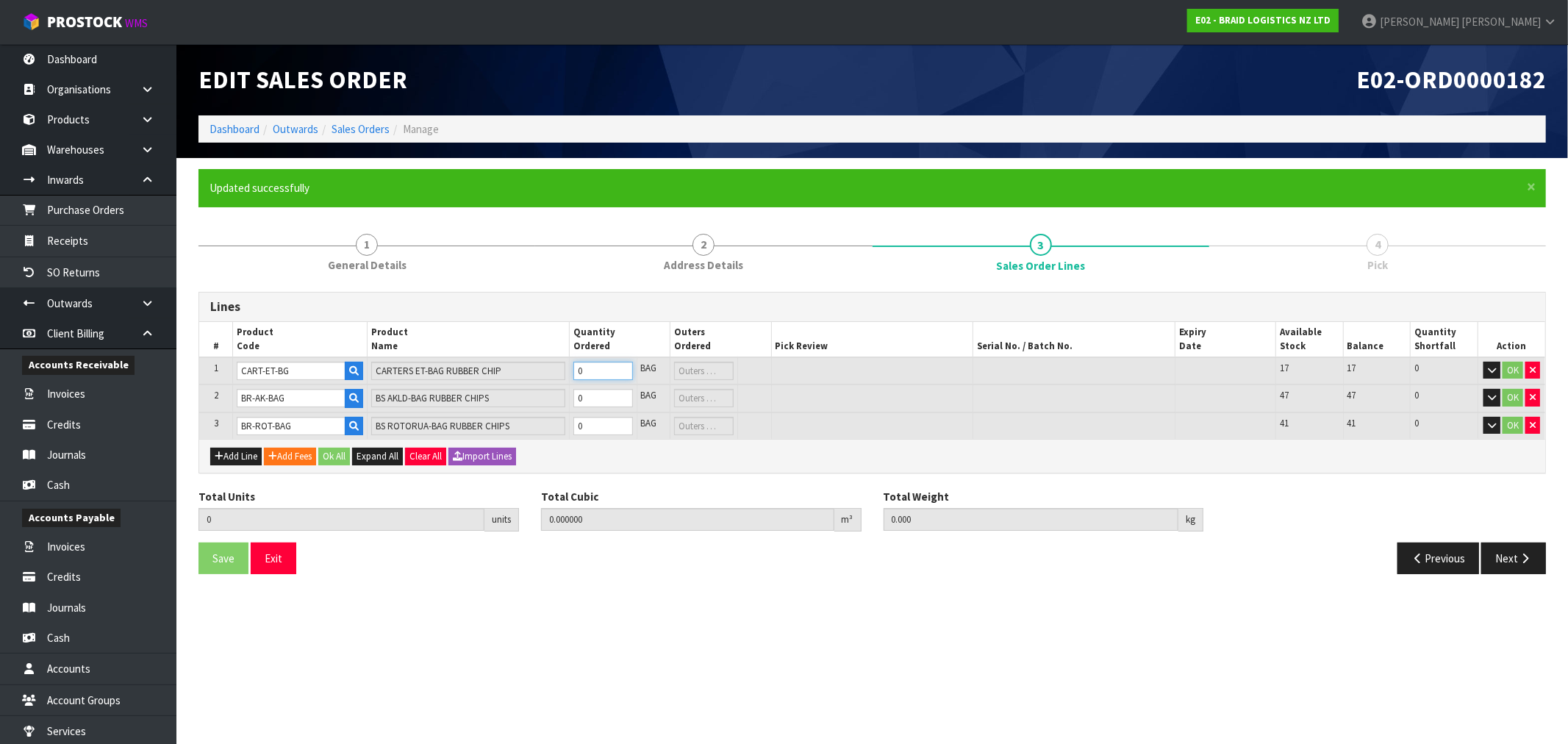
click at [585, 371] on input "0" at bounding box center [603, 371] width 59 height 18
type input "1"
type input "100"
type input "10"
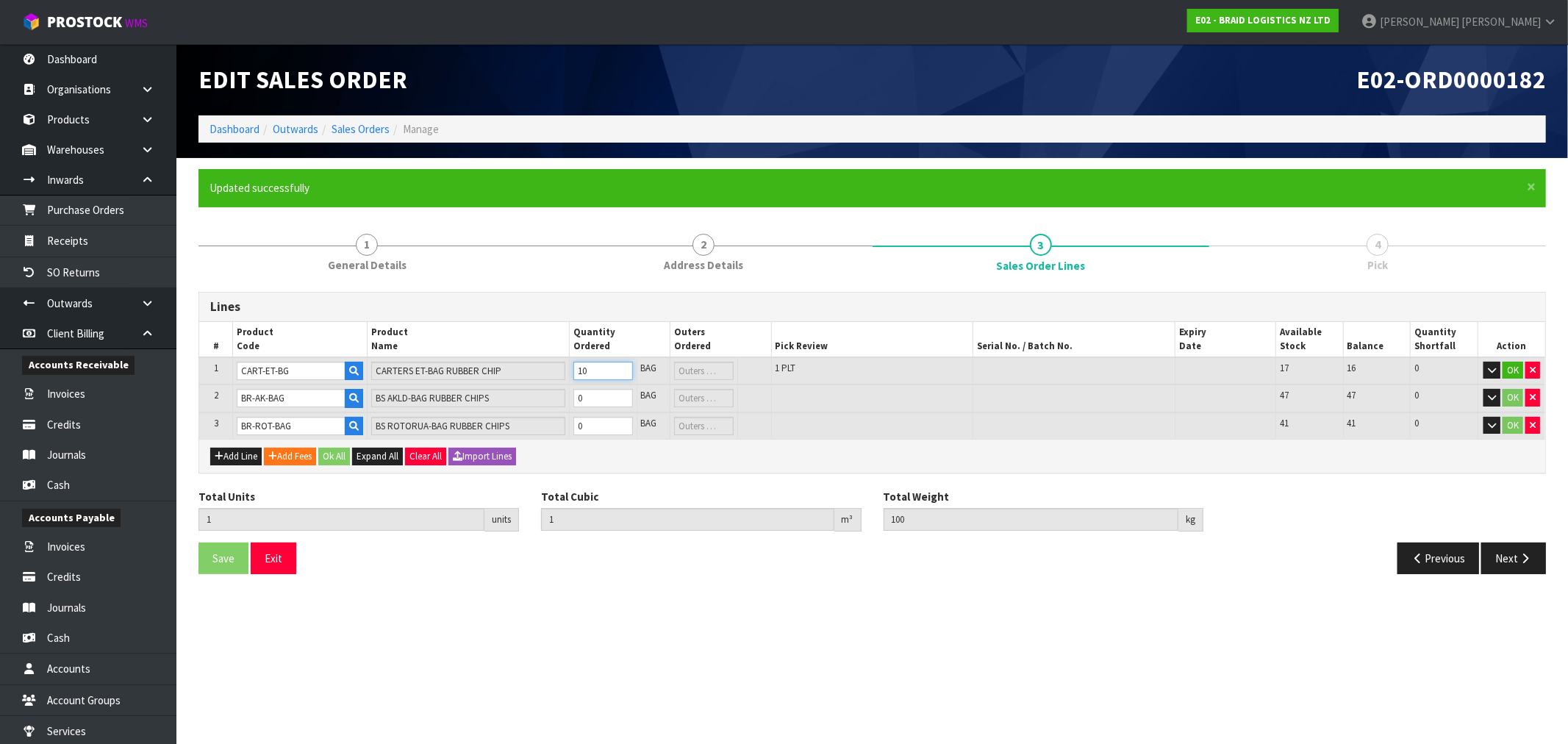
type input "10"
type input "1000"
type input "10"
click at [585, 395] on input "0" at bounding box center [603, 398] width 59 height 18
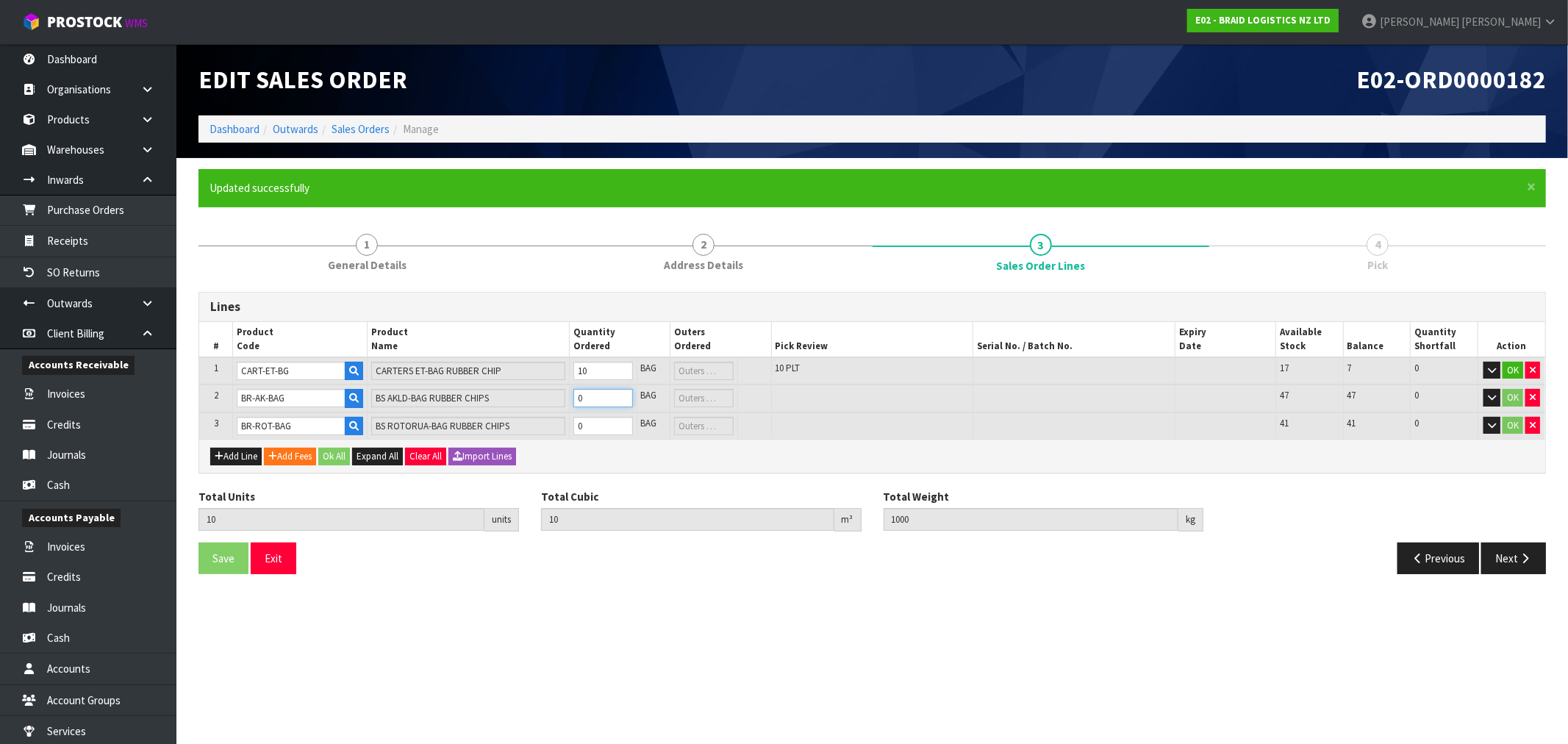
type input "11"
type input "1700"
type input "1"
type input "25"
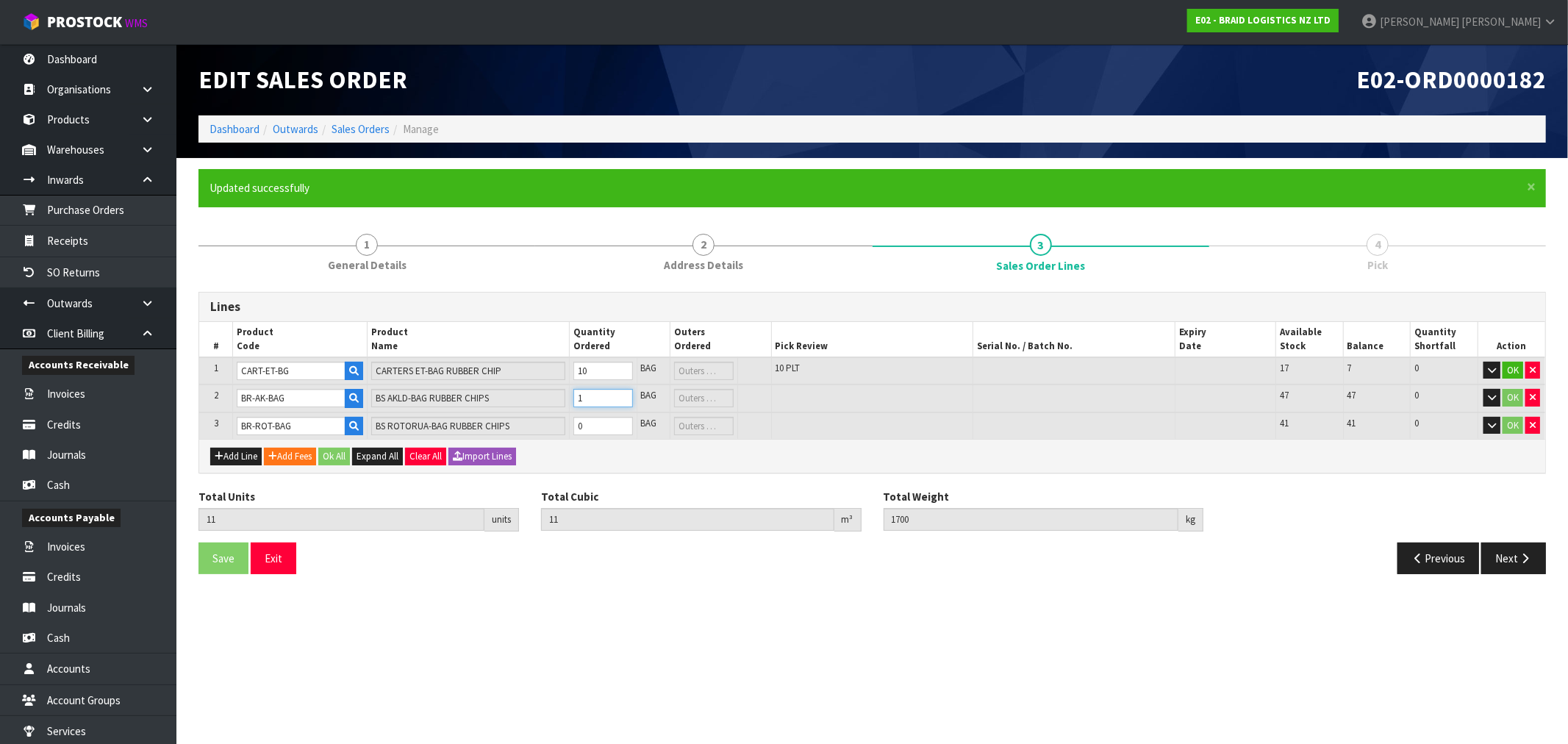
type input "25"
type input "11500"
type input "15"
click at [601, 423] on input "0" at bounding box center [603, 426] width 59 height 18
type input "26"
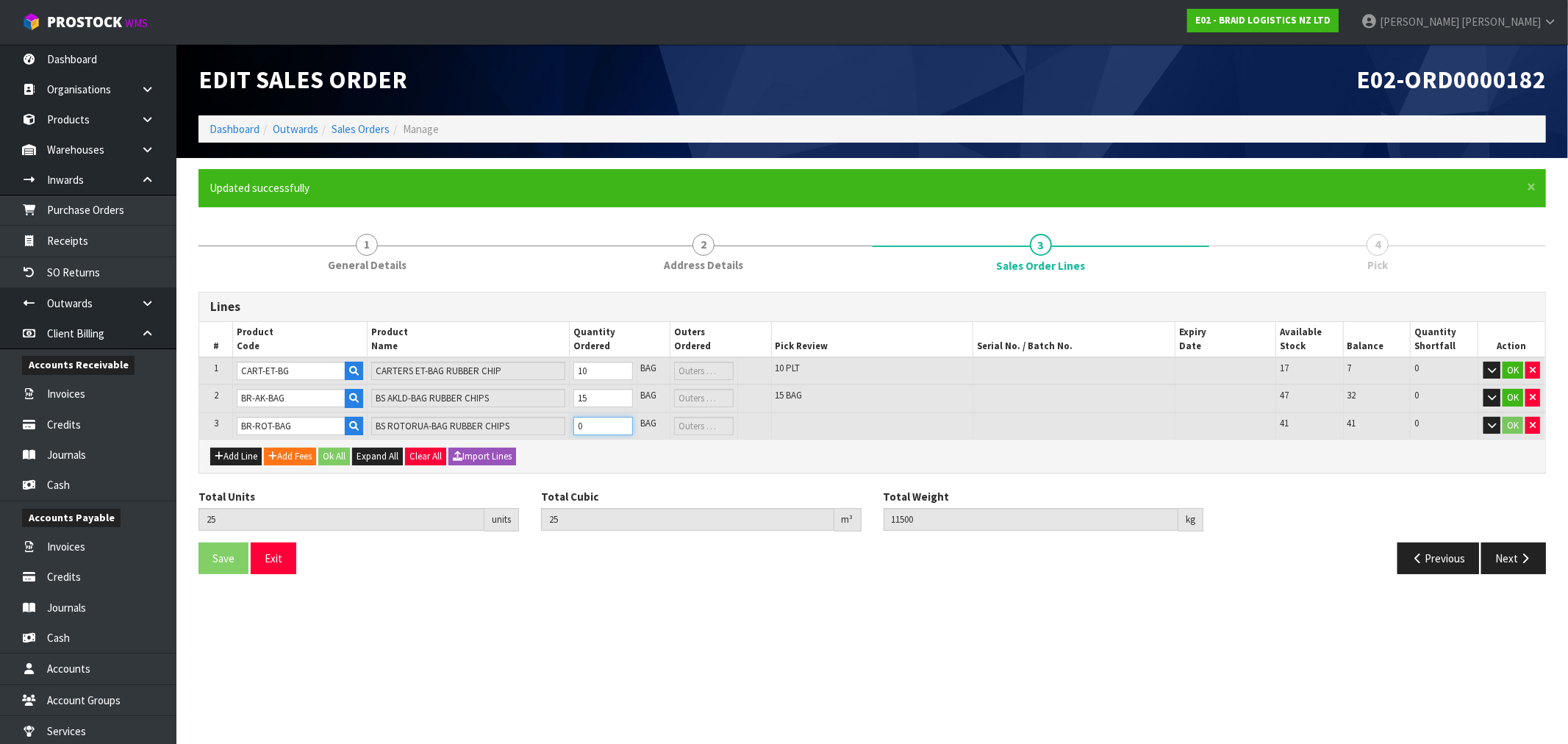
type input "26"
type input "12200"
type input "1"
type input "40"
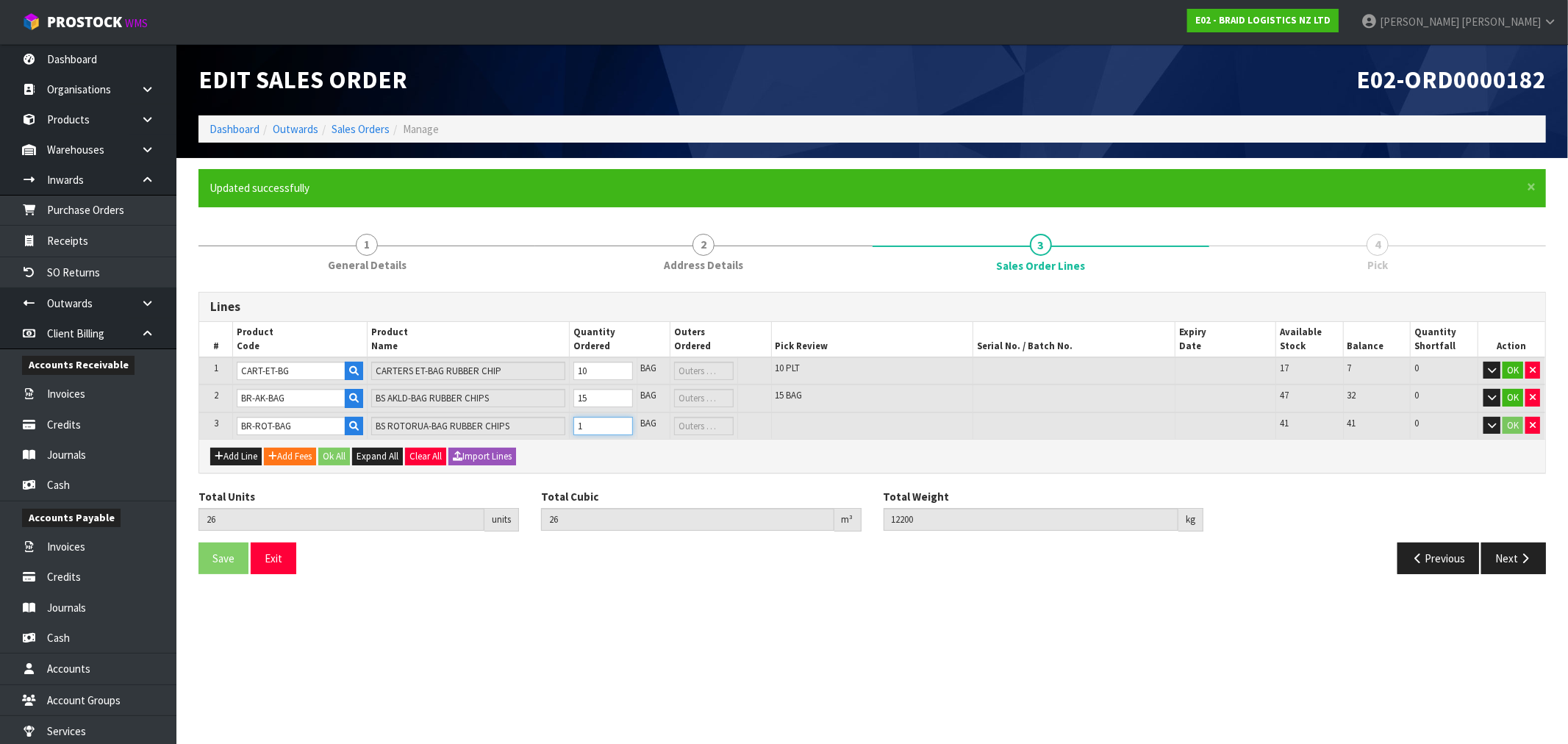
type input "22000"
type input "15"
click at [337, 458] on button "Ok All" at bounding box center [334, 456] width 32 height 17
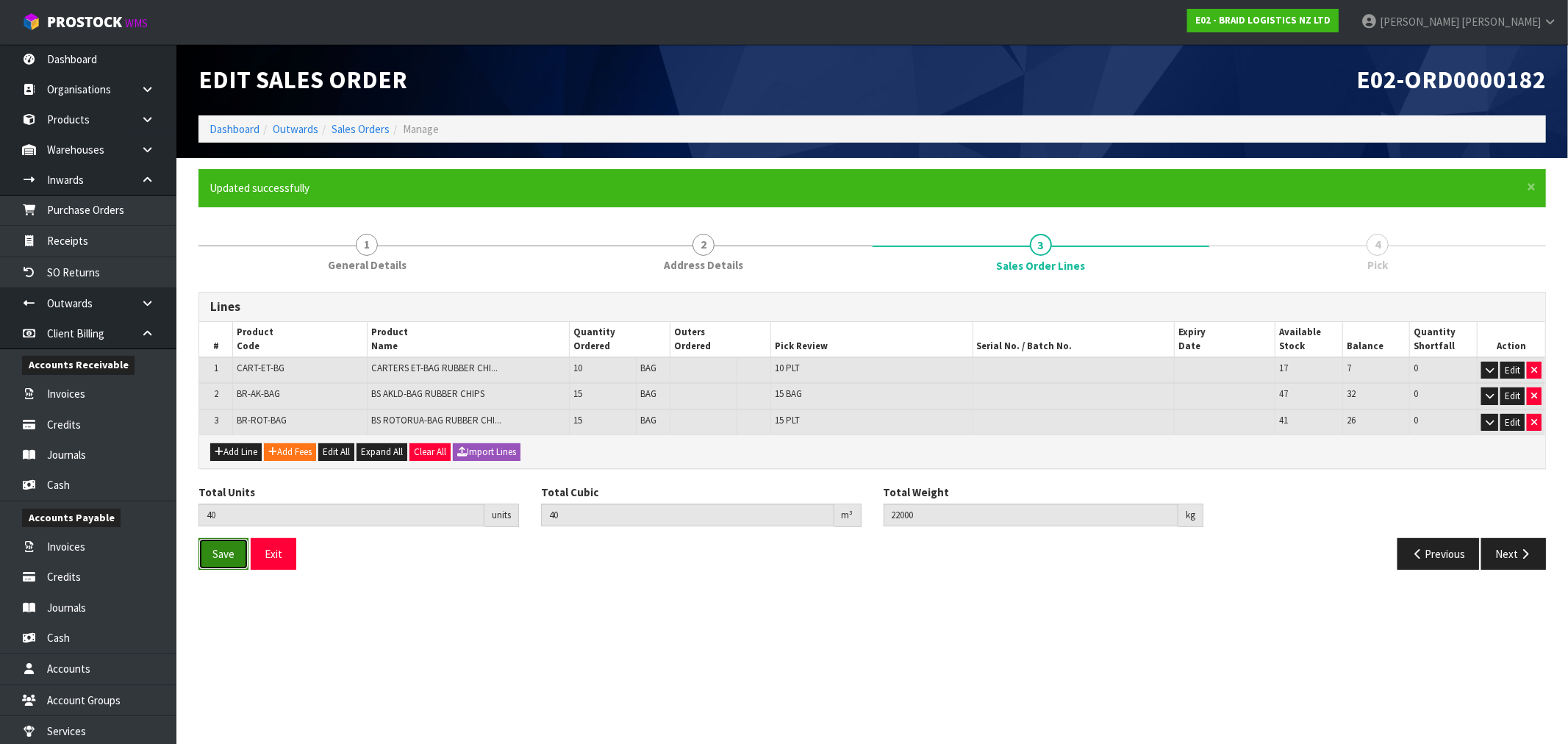
click at [231, 550] on span "Save" at bounding box center [223, 554] width 22 height 14
click at [1516, 546] on button "Next" at bounding box center [1513, 554] width 65 height 32
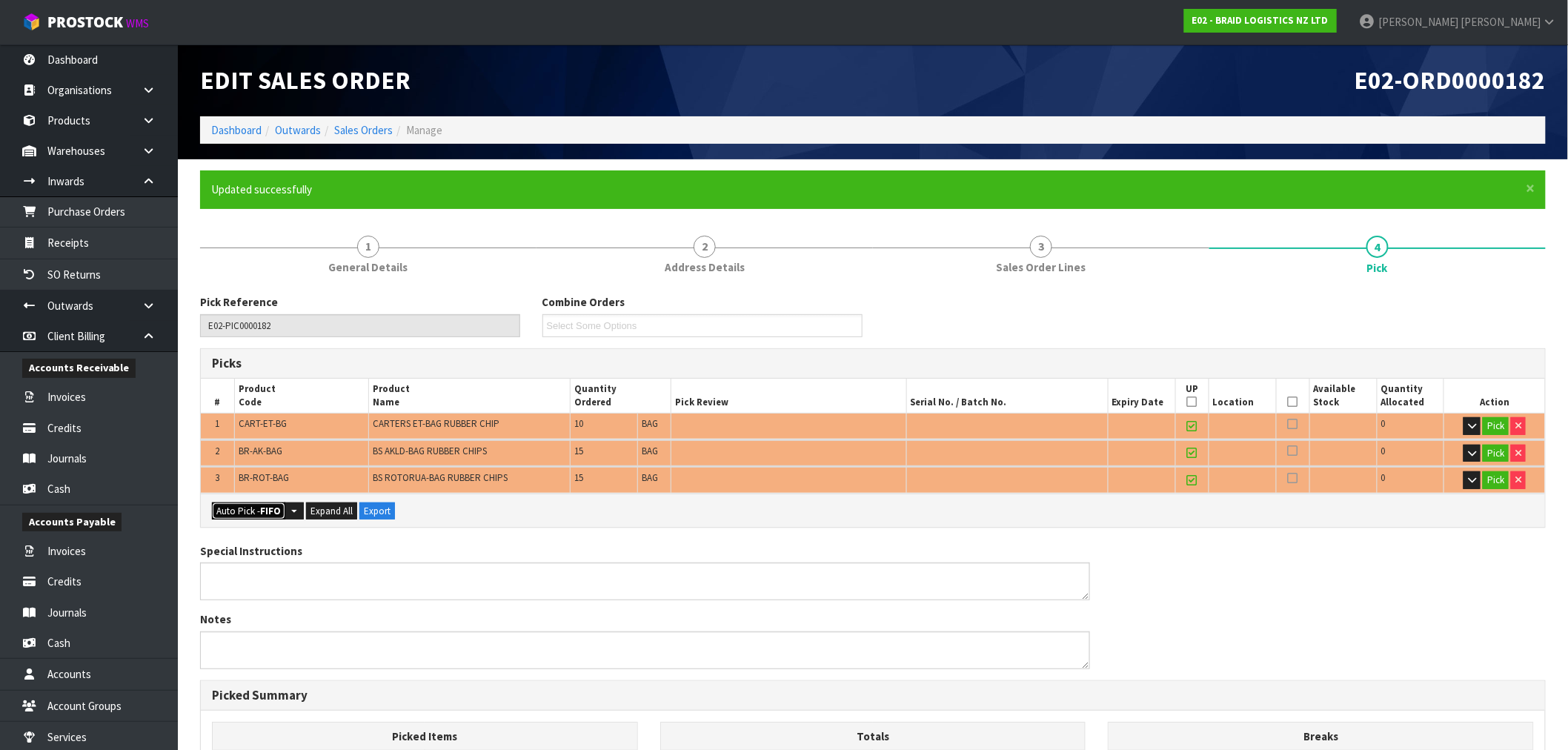
click at [239, 507] on button "Auto Pick - FIFO" at bounding box center [249, 511] width 74 height 18
type input "40"
type input "40.000000"
type input "22000.000"
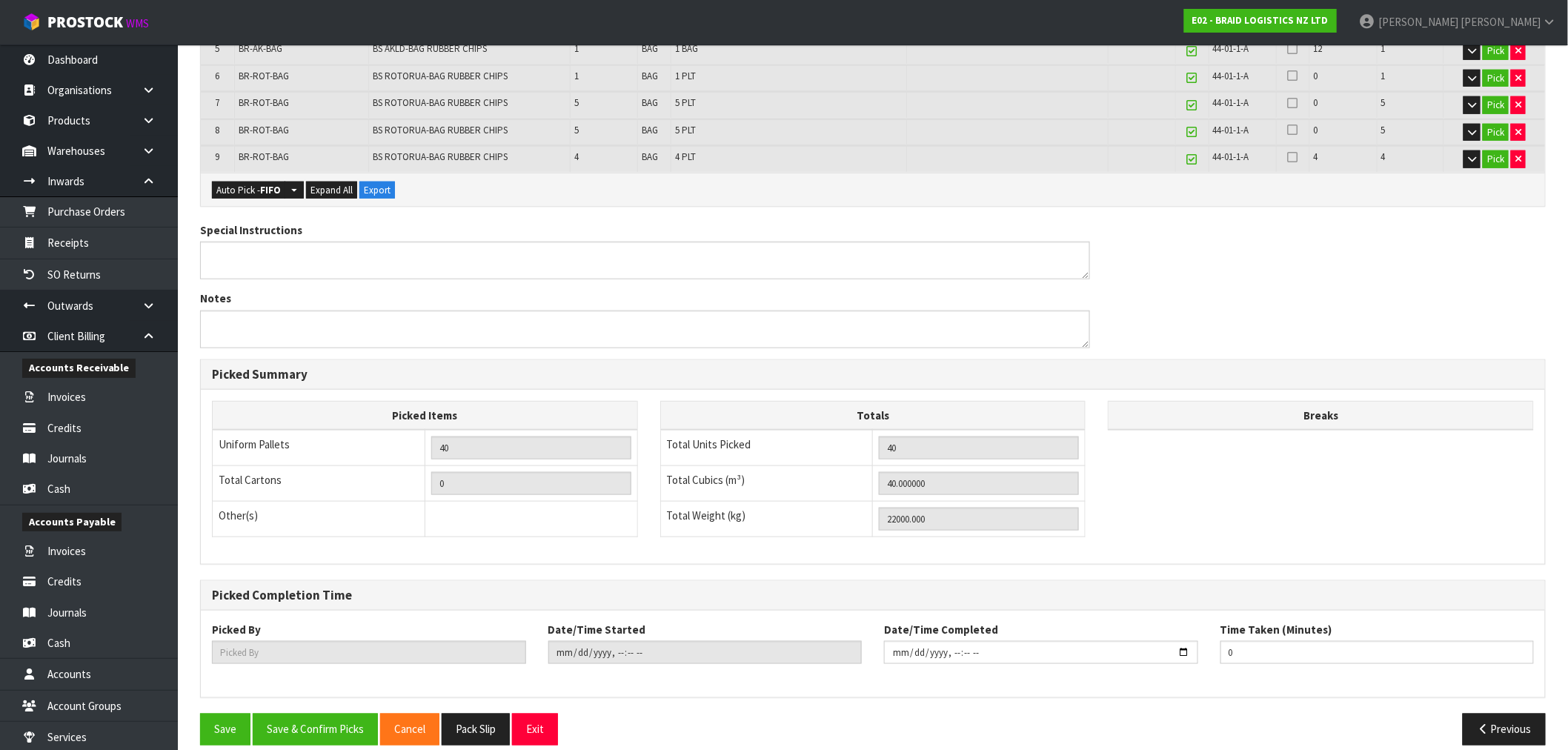
scroll to position [498, 0]
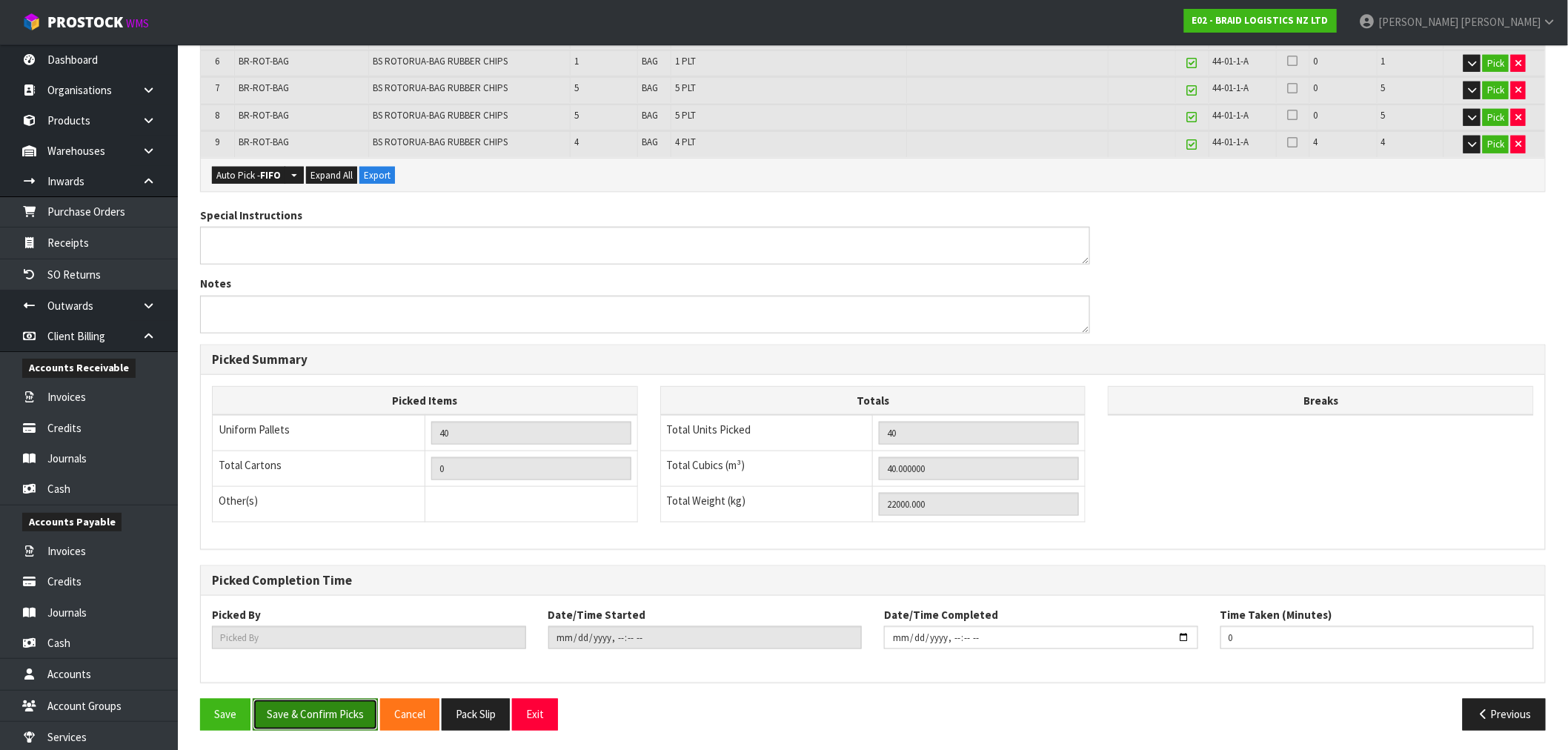
click at [329, 722] on button "Save & Confirm Picks" at bounding box center [315, 715] width 125 height 32
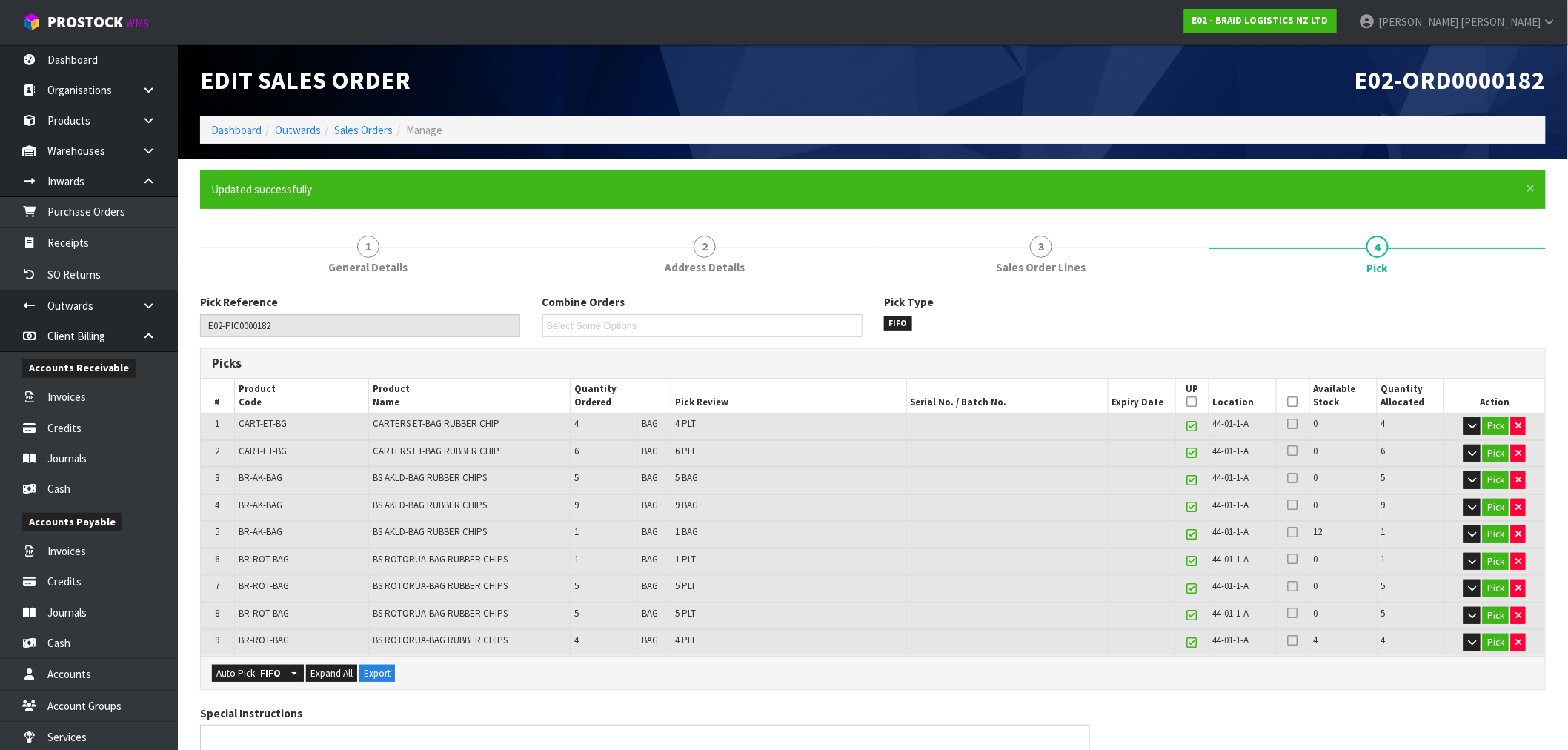
type input "[PERSON_NAME]"
type input "2025-09-05T15:00:50"
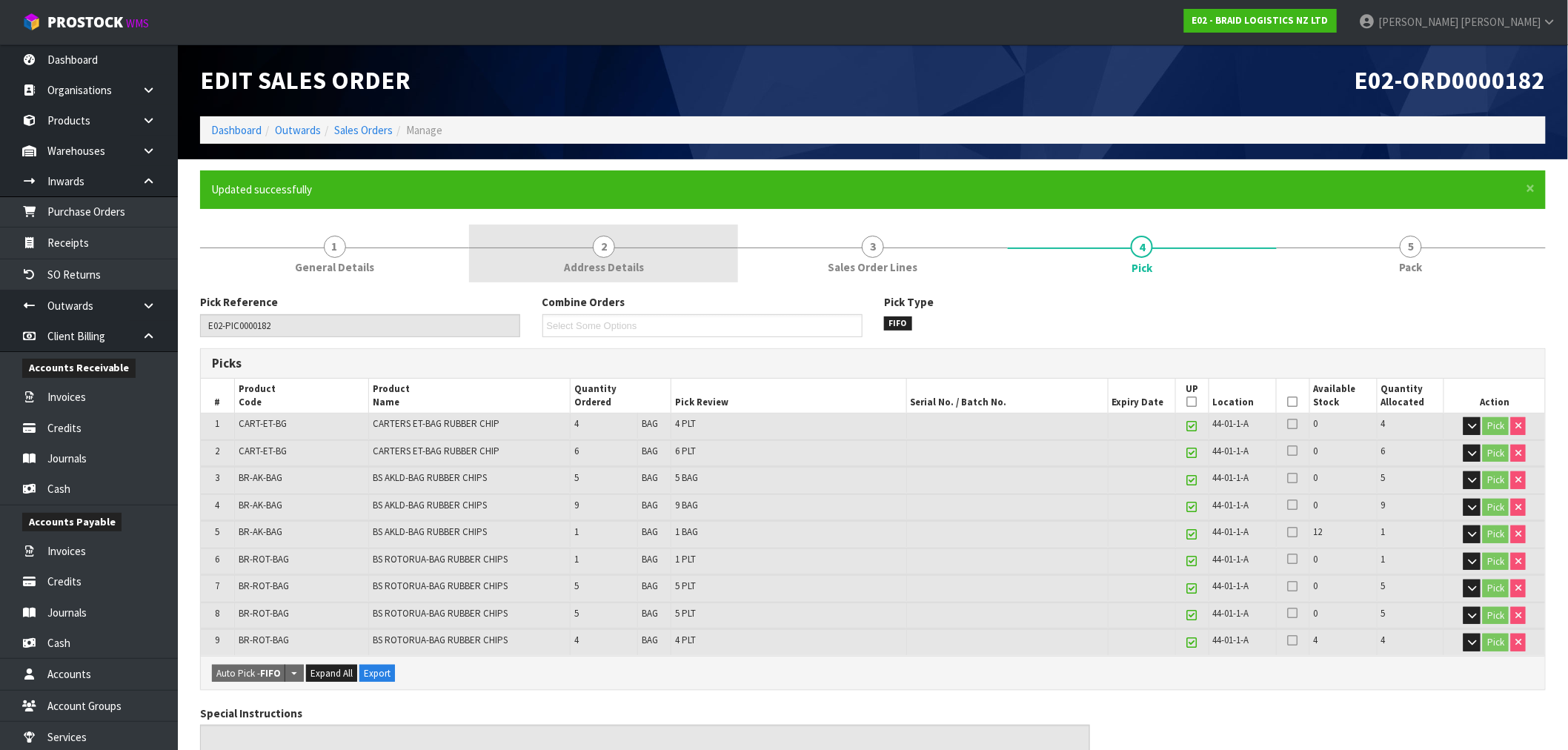
click at [611, 262] on span "Address Details" at bounding box center [604, 267] width 80 height 16
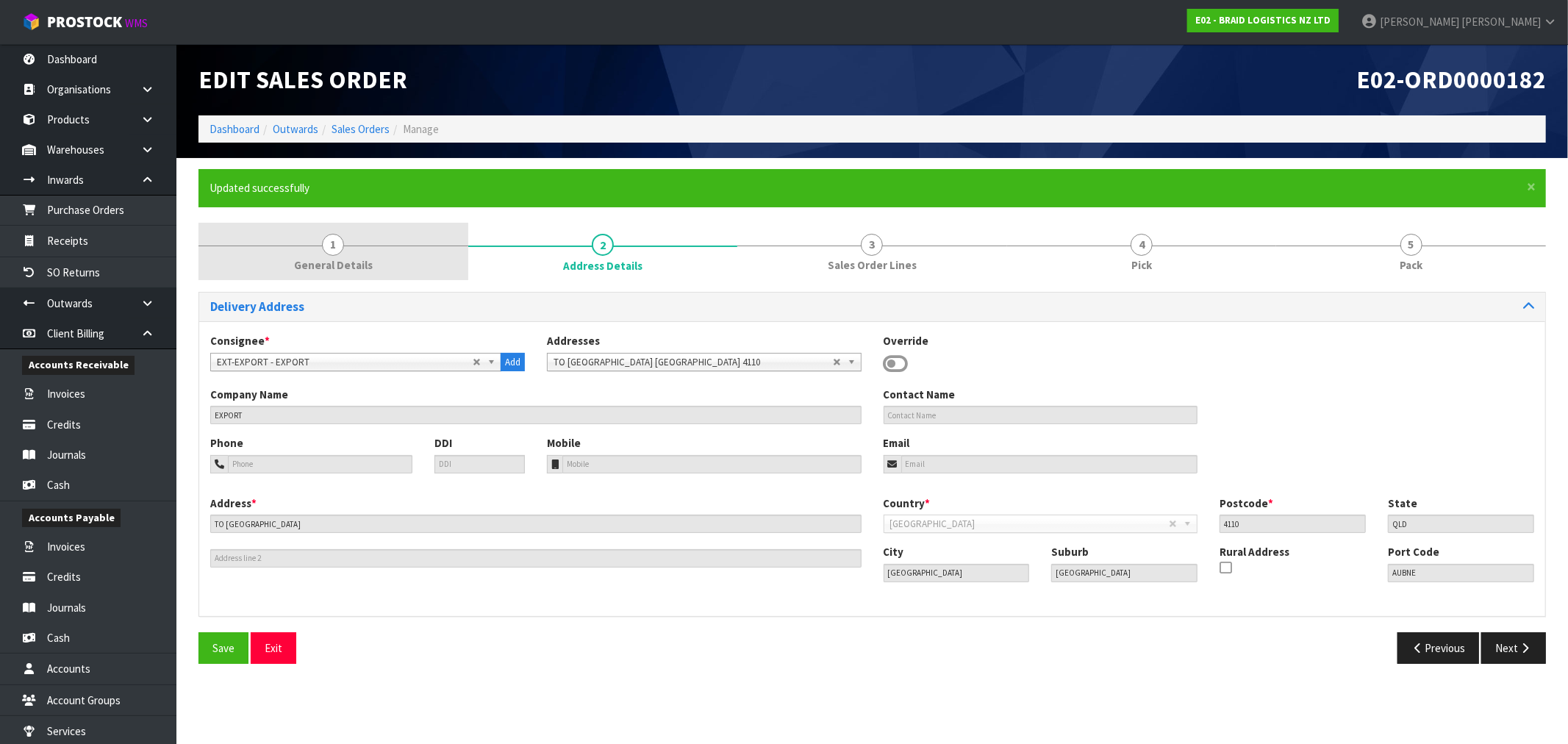
click at [346, 256] on link "1 General Details" at bounding box center [333, 251] width 270 height 58
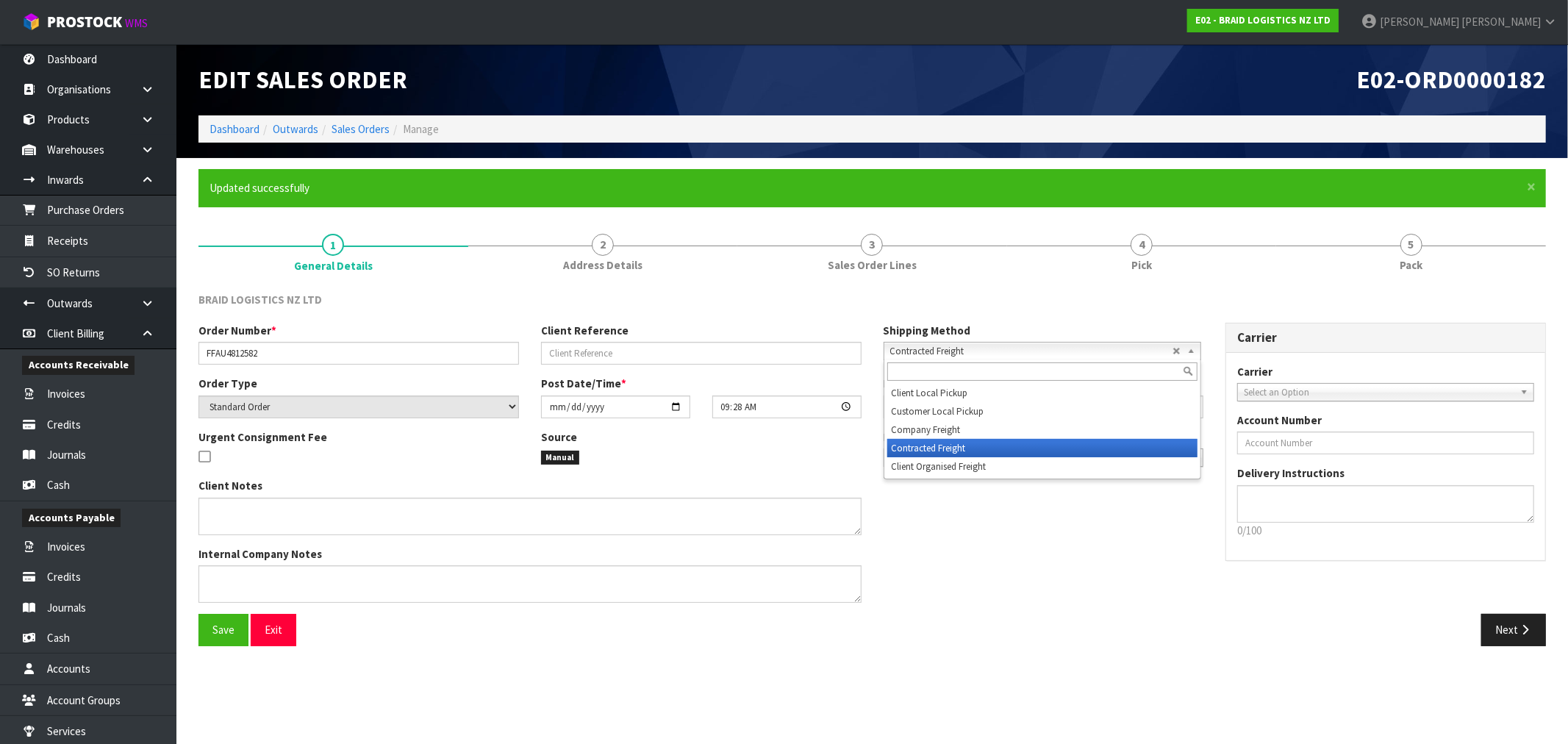
click at [1013, 356] on span "Contracted Freight" at bounding box center [1031, 350] width 283 height 17
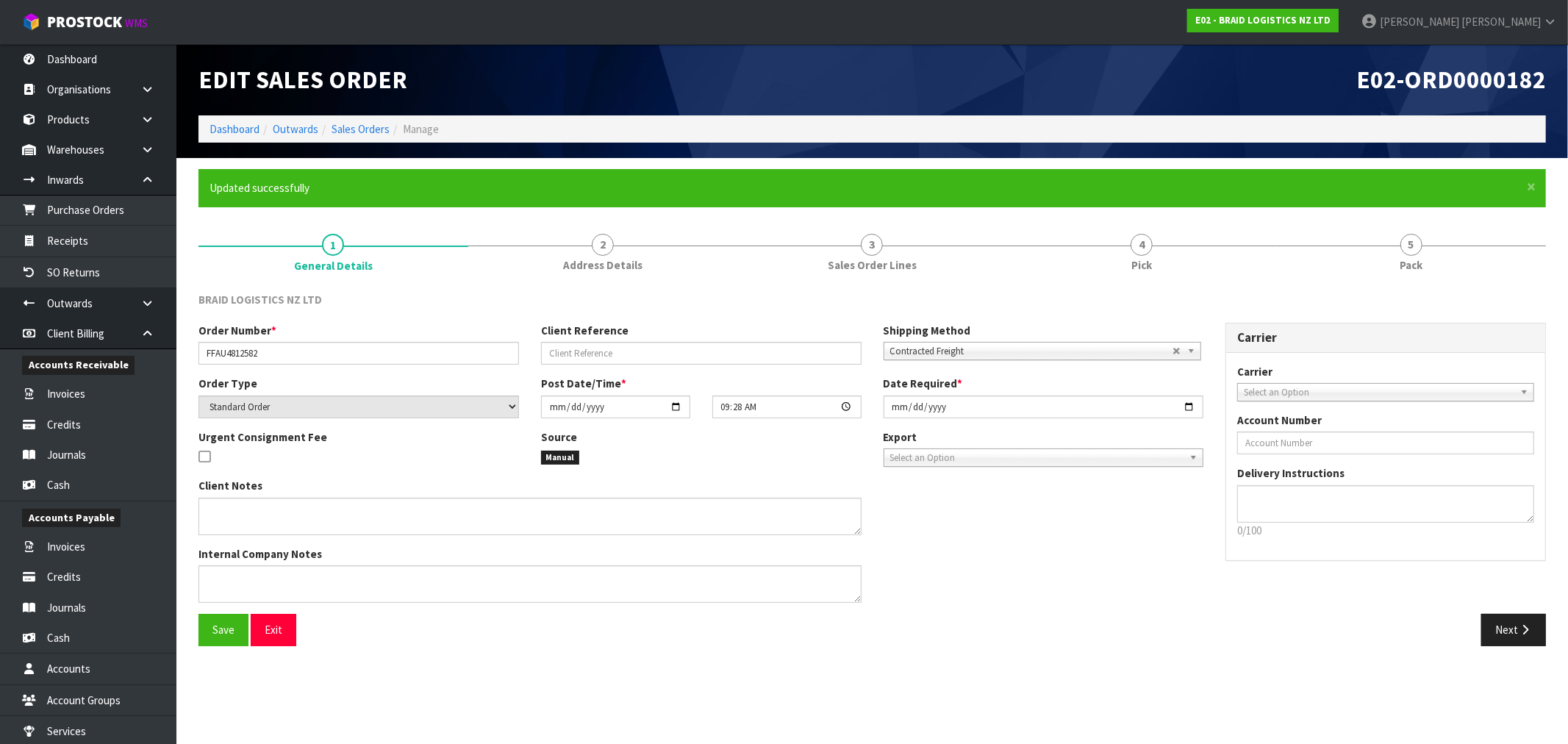
click at [1076, 344] on span "Contracted Freight" at bounding box center [1031, 350] width 283 height 17
click at [1025, 466] on li "Client Organised Freight" at bounding box center [1042, 467] width 310 height 18
click at [967, 452] on span "Select an Option" at bounding box center [1036, 458] width 294 height 17
click at [952, 512] on li "FCL-40ft" at bounding box center [1044, 518] width 313 height 18
click at [232, 637] on button "Save" at bounding box center [223, 630] width 50 height 32
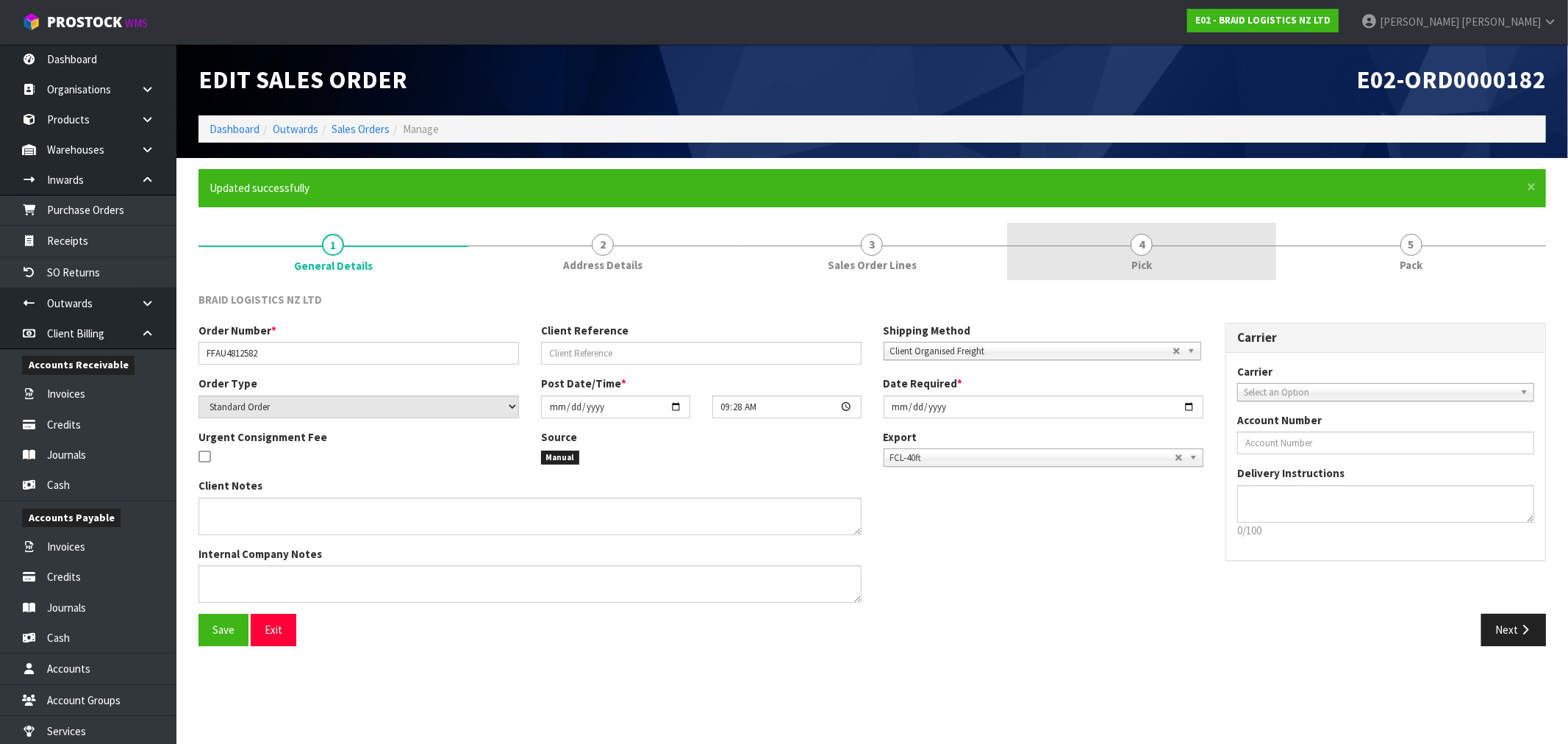
click at [1169, 253] on link "4 Pick" at bounding box center [1142, 251] width 270 height 58
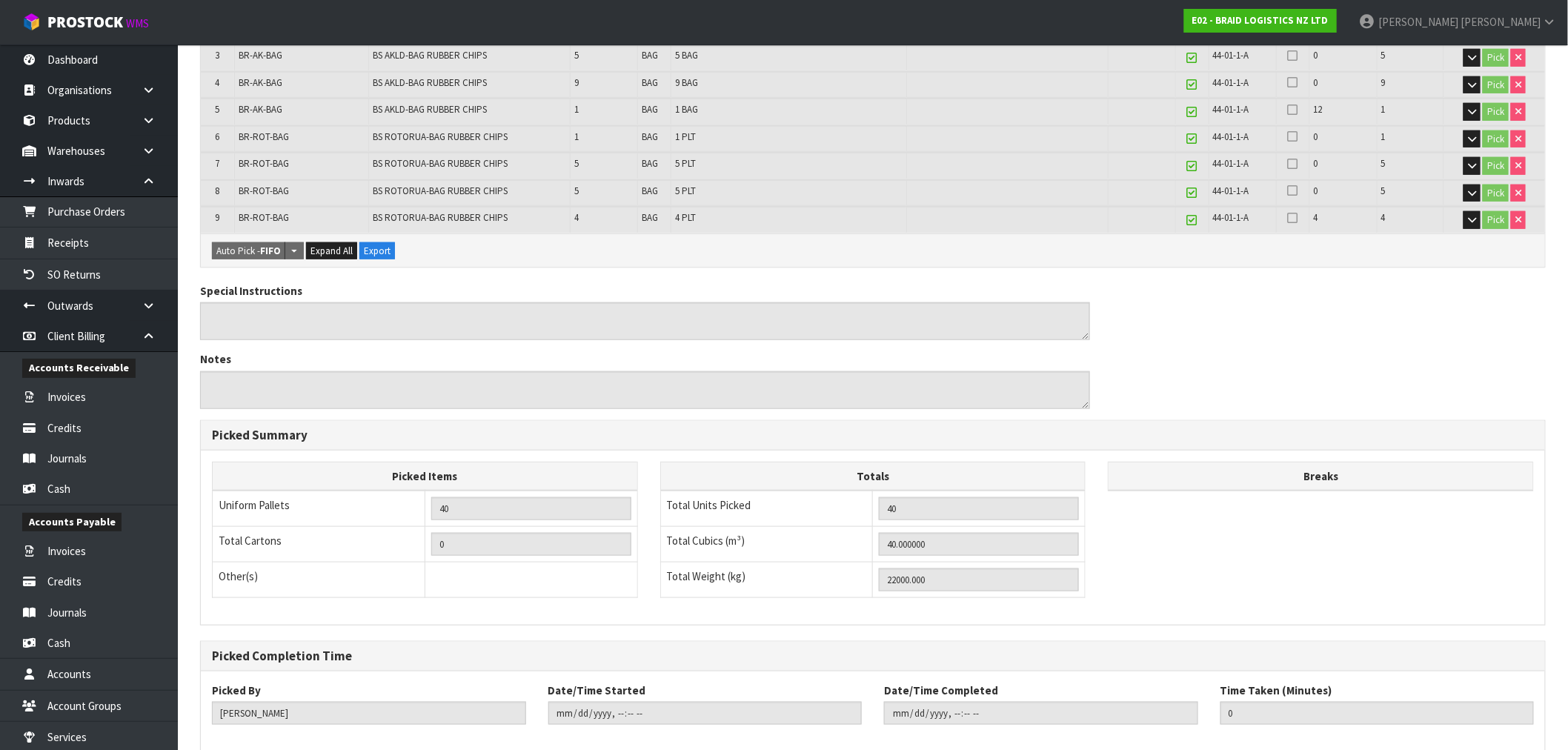
scroll to position [498, 0]
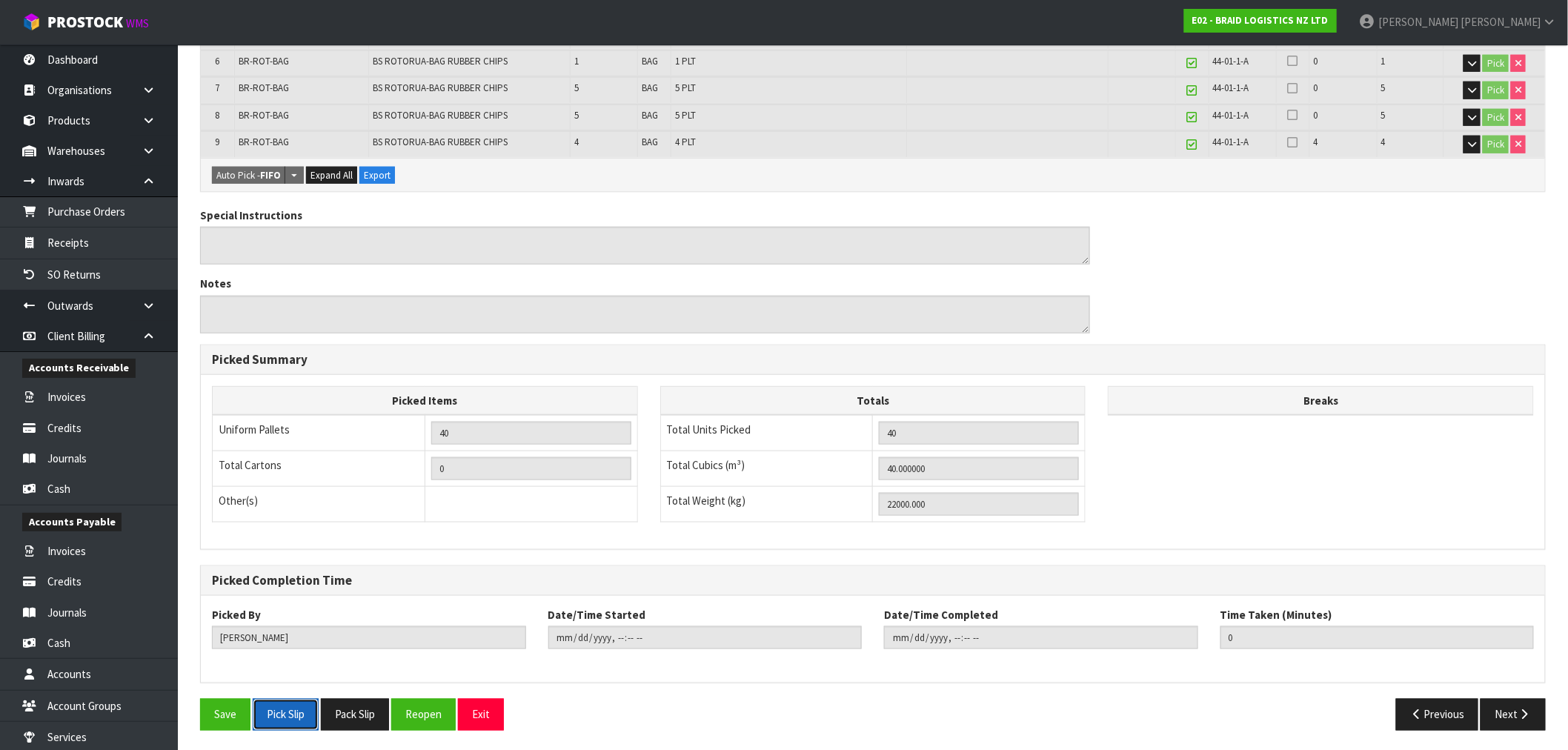
click at [289, 718] on button "Pick Slip" at bounding box center [286, 715] width 66 height 32
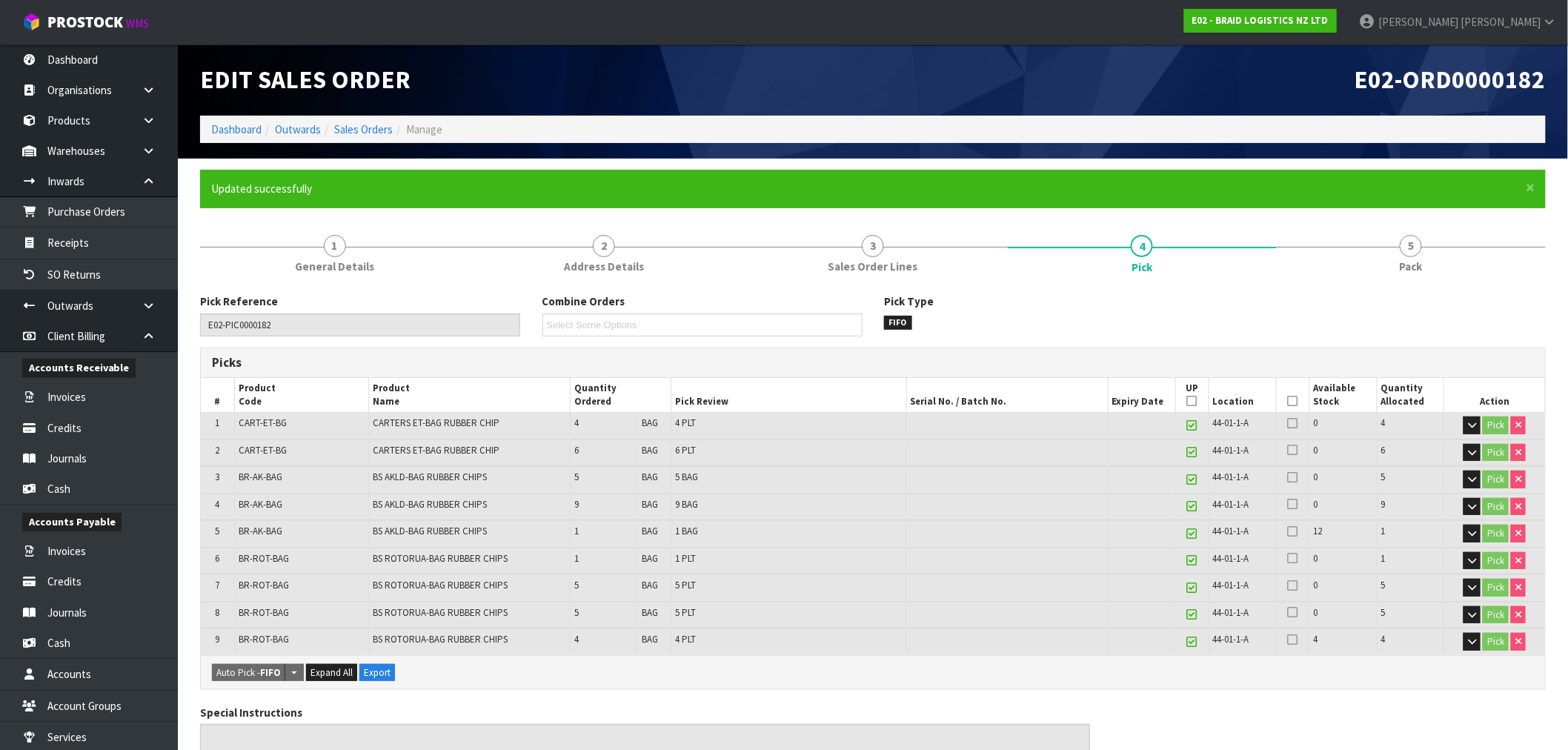
scroll to position [0, 0]
click at [360, 134] on link "Sales Orders" at bounding box center [362, 129] width 58 height 14
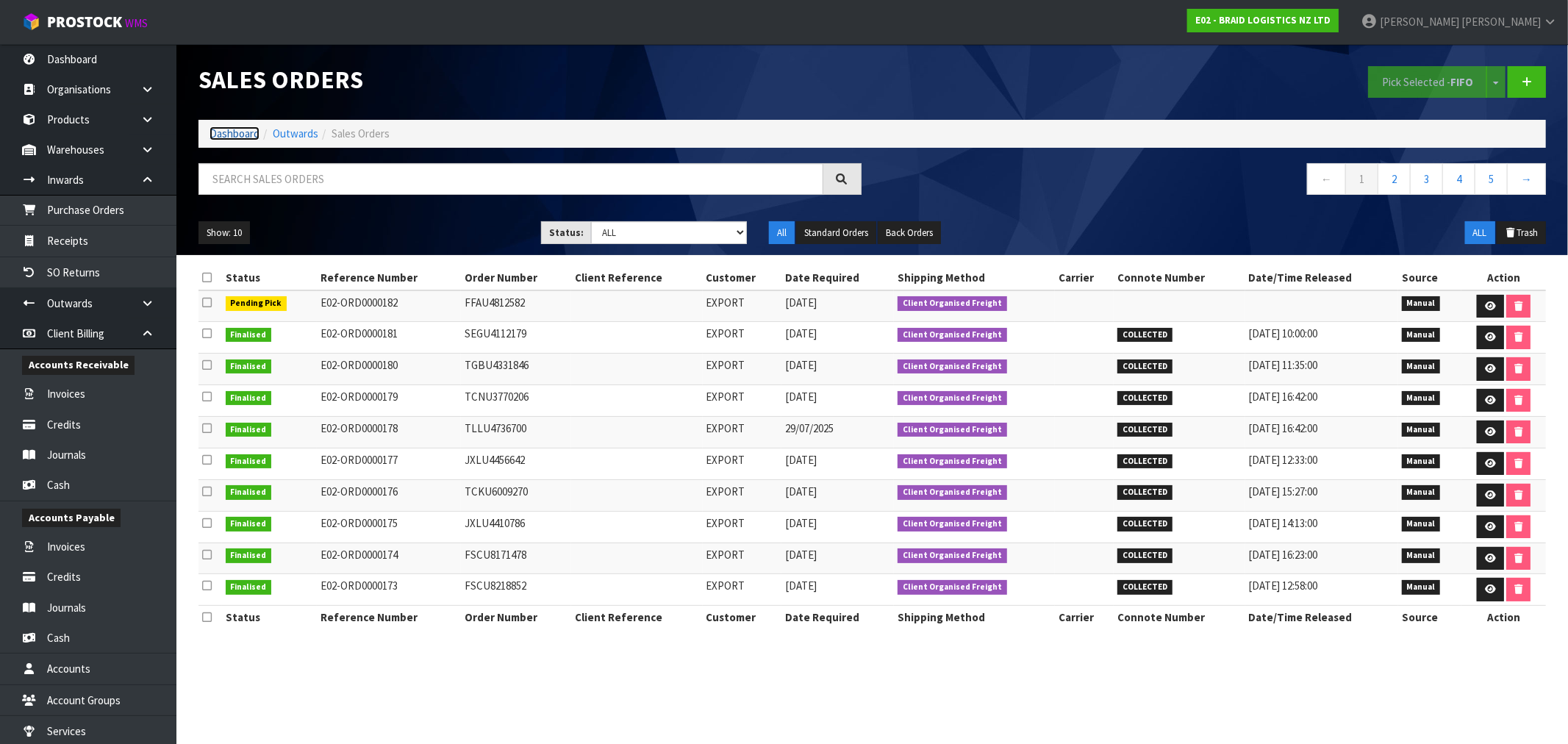
click at [237, 138] on link "Dashboard" at bounding box center [234, 133] width 50 height 14
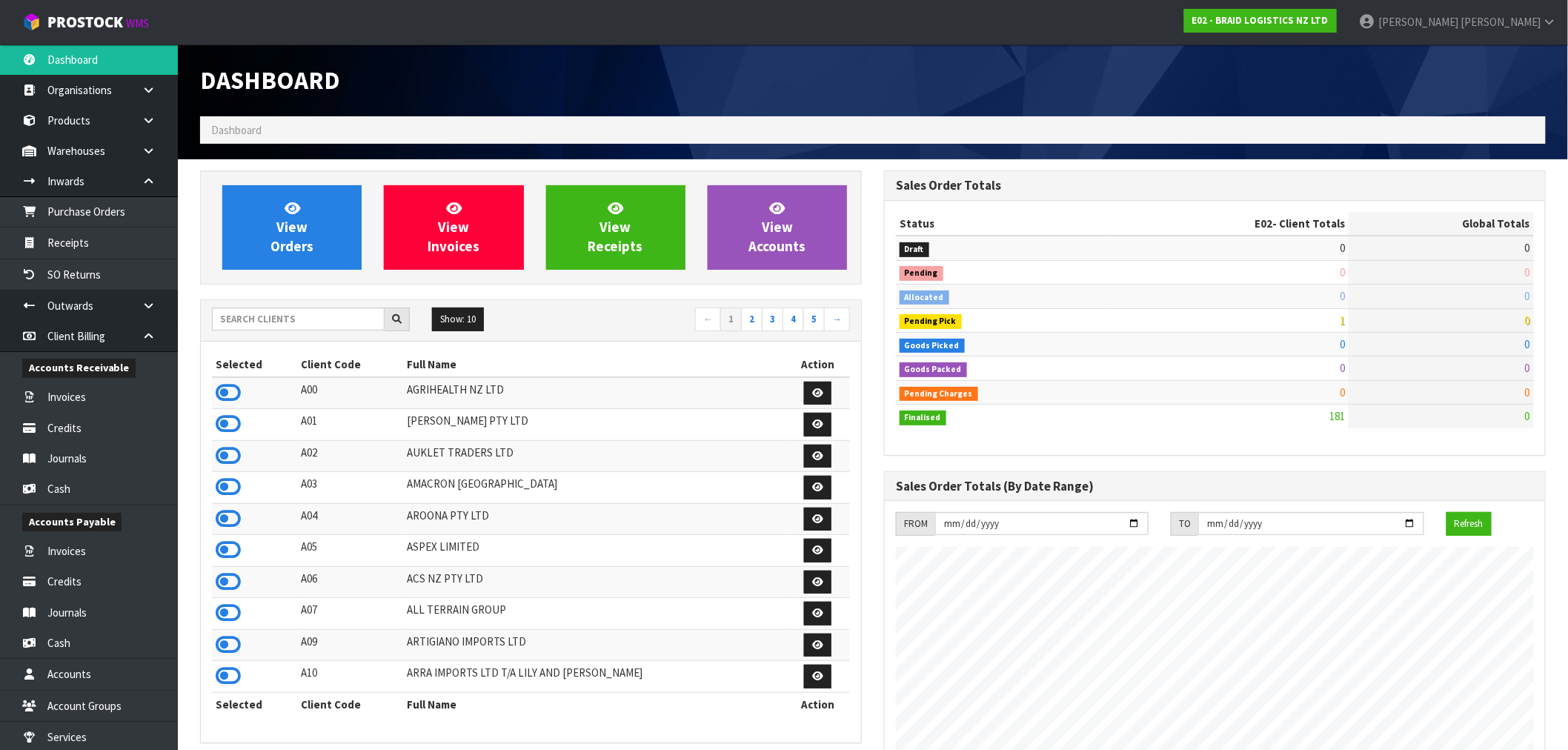
scroll to position [954, 684]
click at [316, 319] on input "text" at bounding box center [298, 318] width 172 height 23
type input "J01"
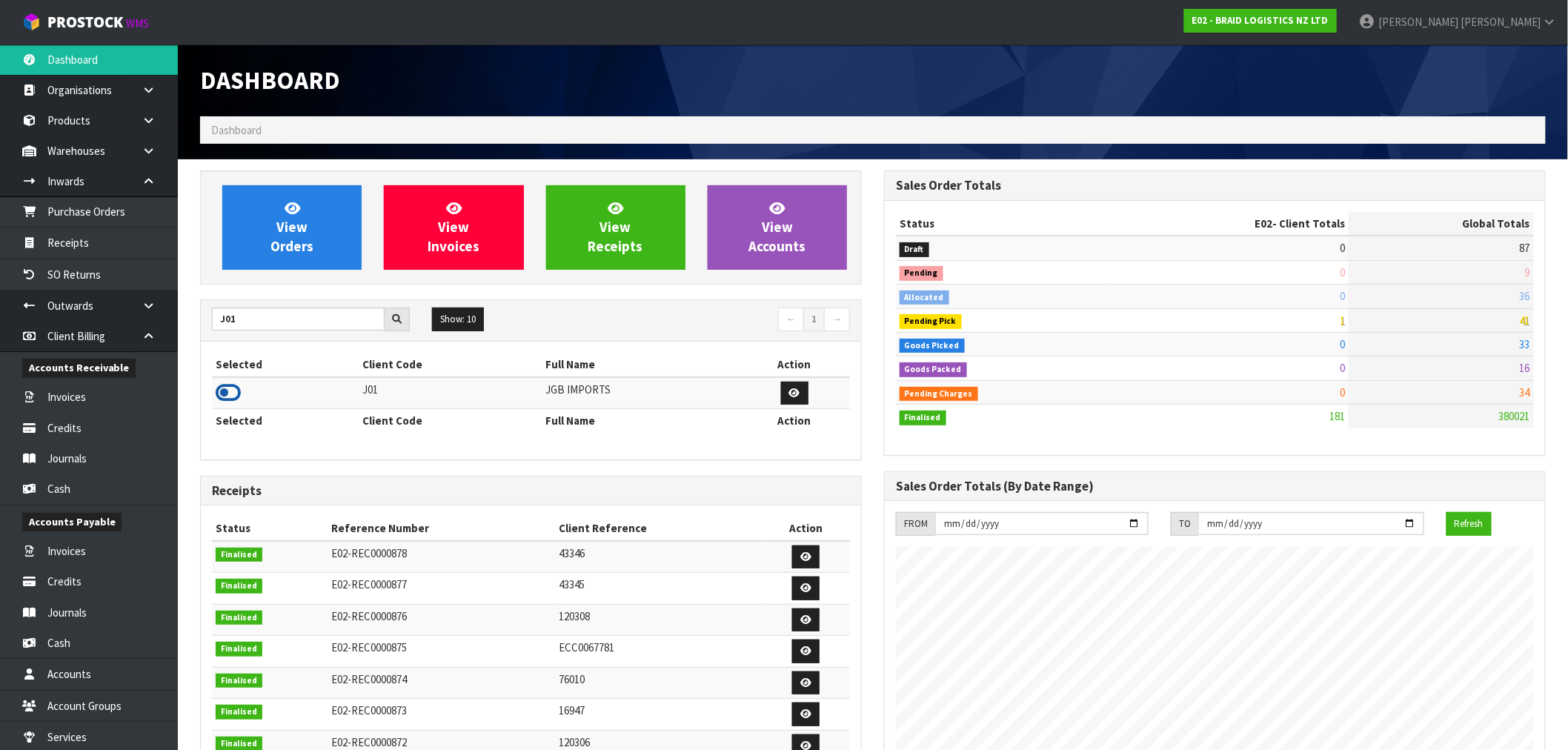
click at [237, 391] on icon at bounding box center [228, 393] width 25 height 22
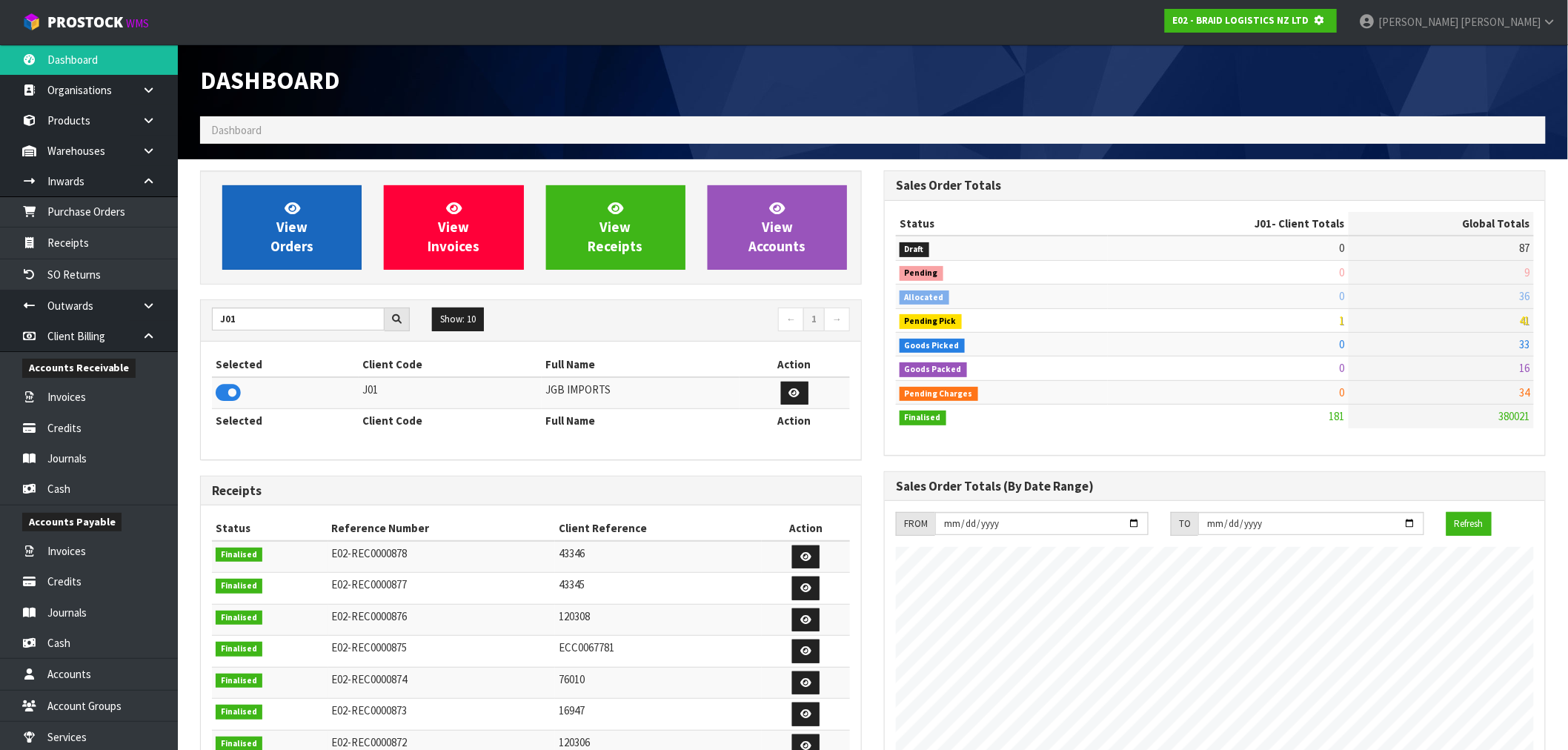
scroll to position [924, 684]
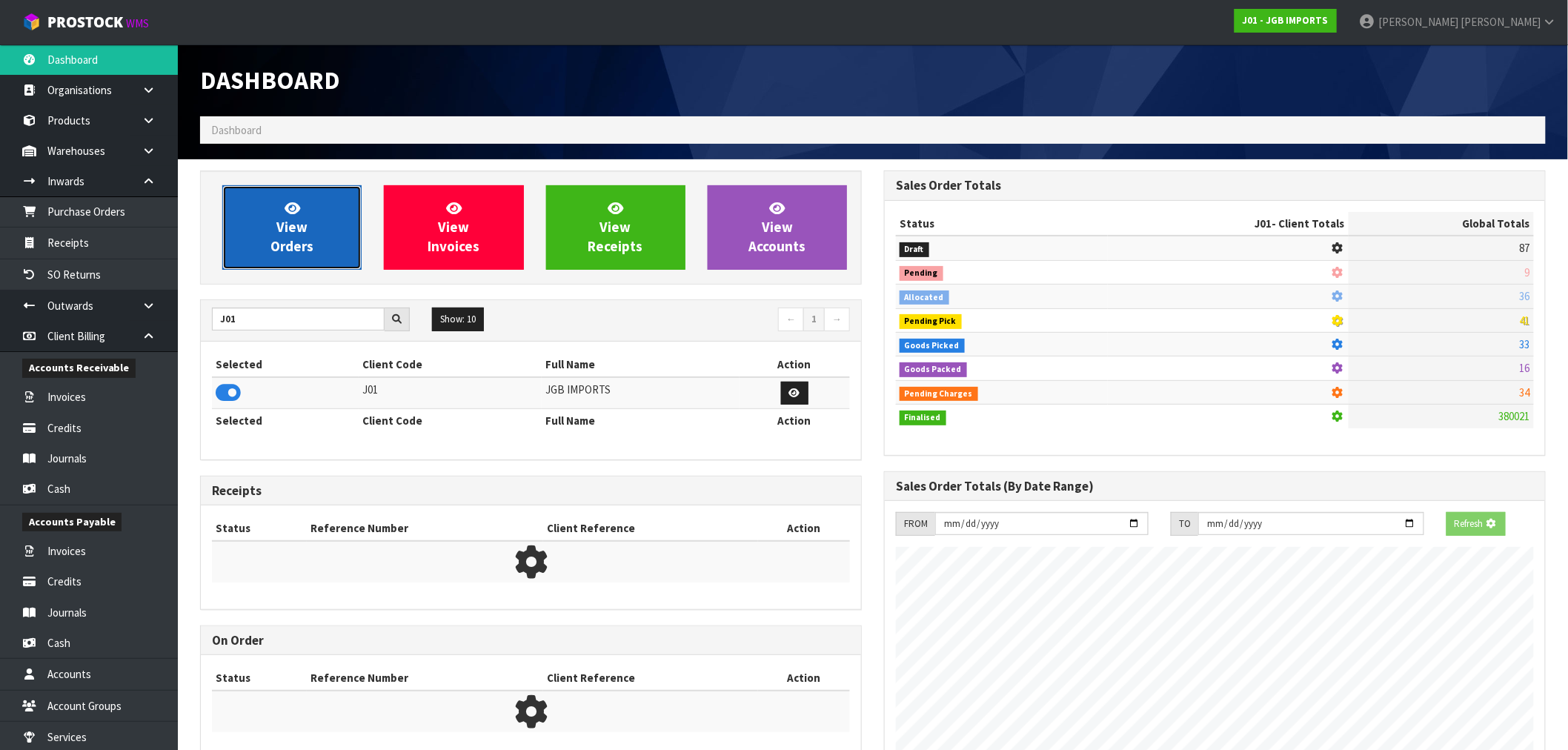
click at [343, 231] on link "View Orders" at bounding box center [291, 228] width 139 height 85
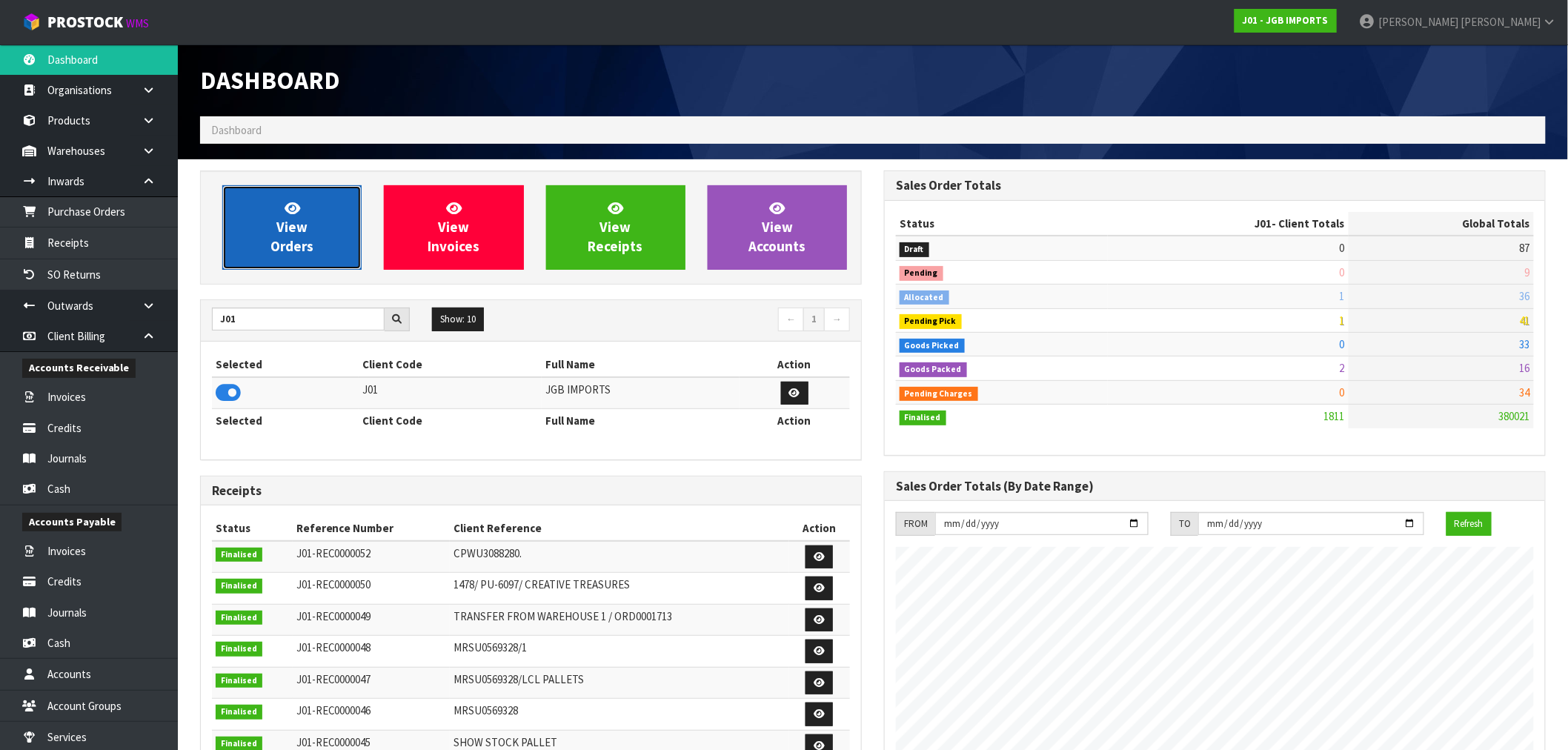
scroll to position [1123, 684]
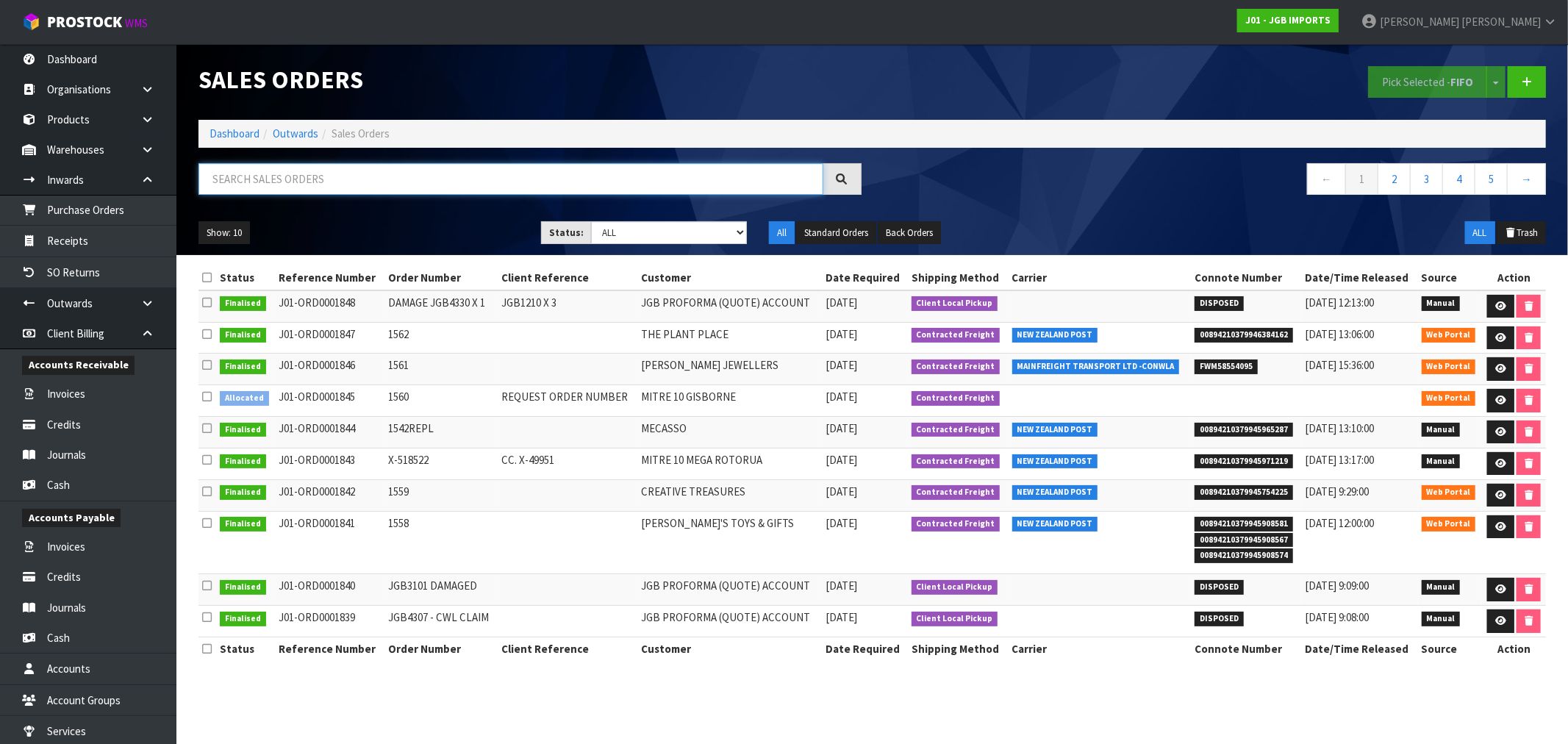
click at [328, 181] on input "text" at bounding box center [510, 178] width 625 height 32
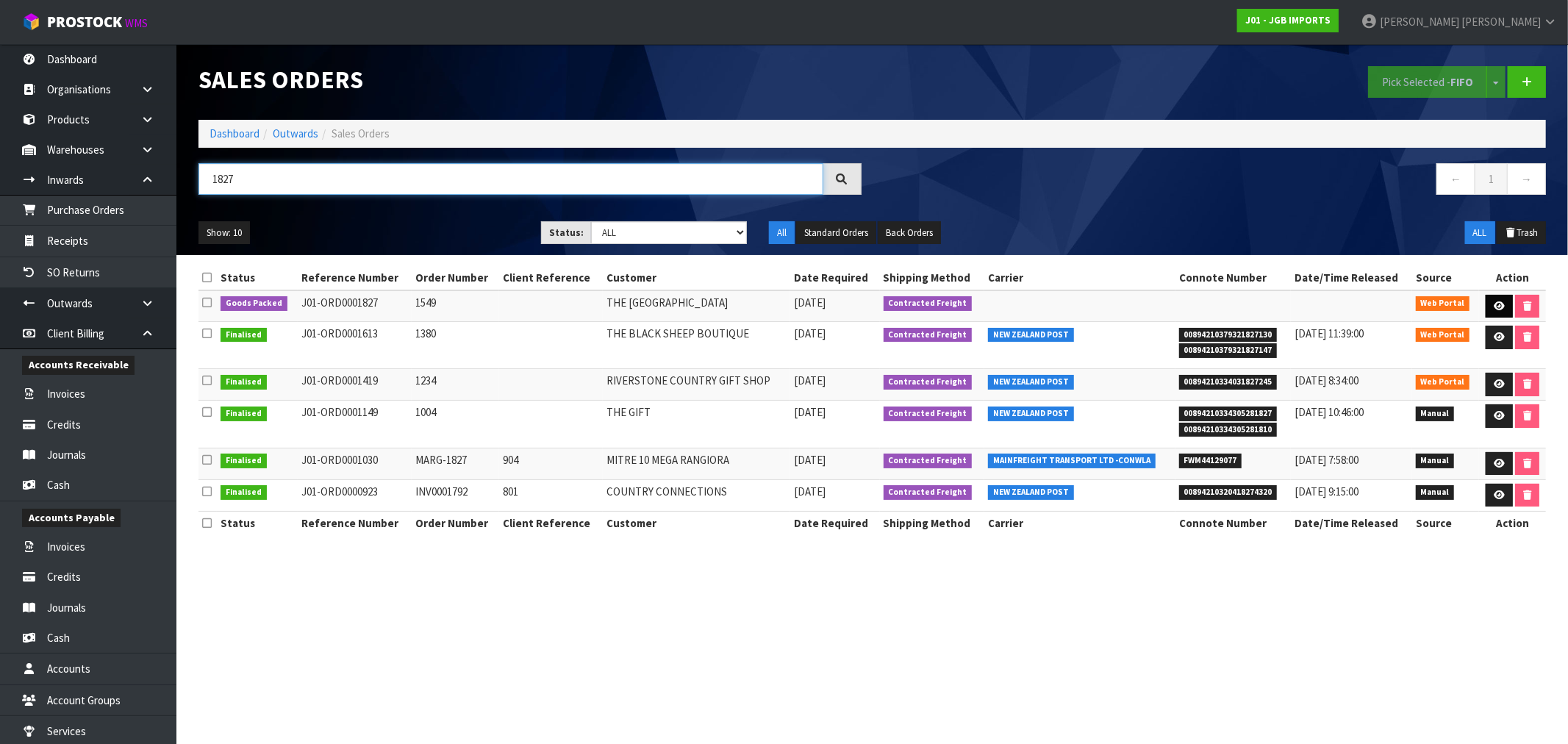
type input "1827"
click at [1495, 311] on link at bounding box center [1499, 307] width 27 height 24
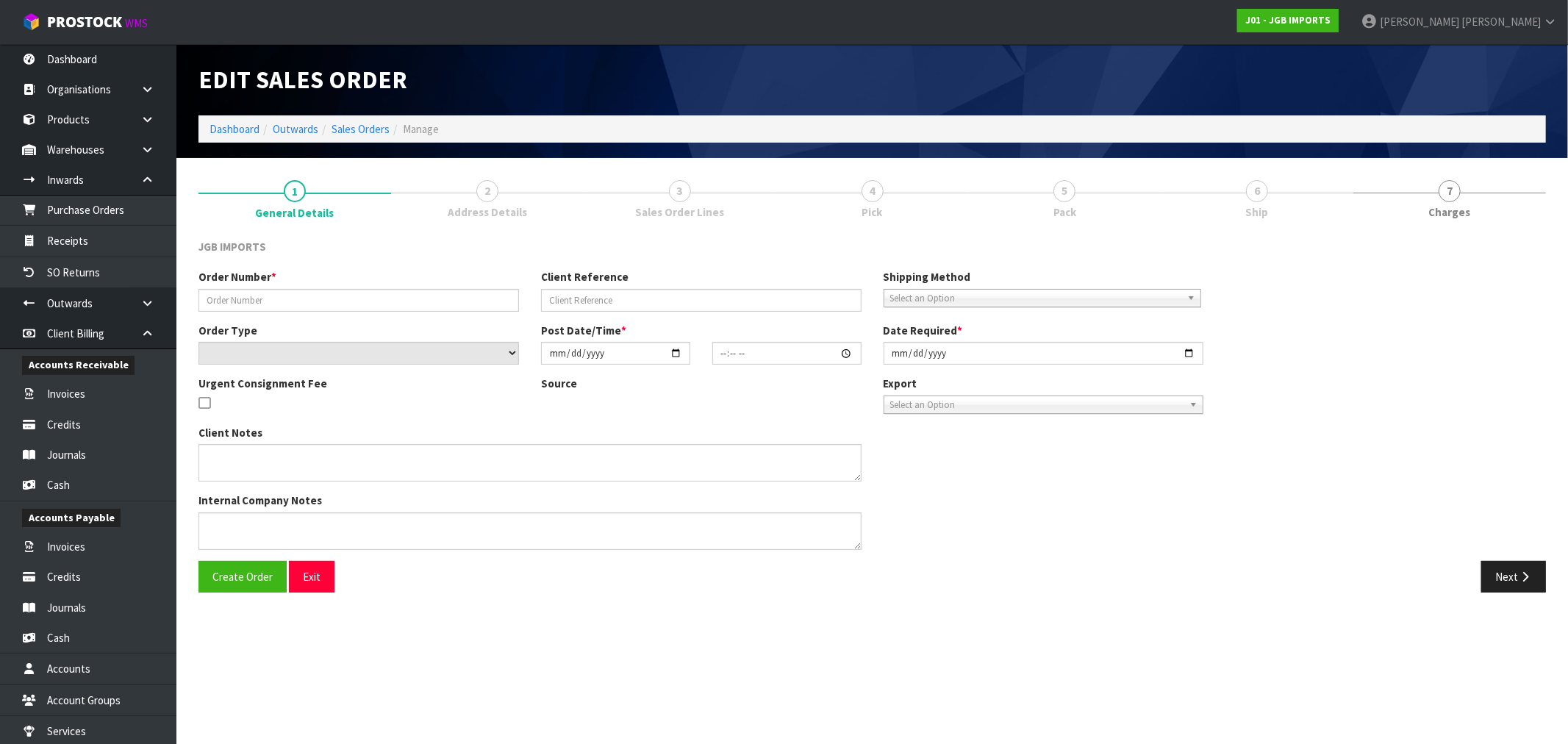
type input "1549"
select select "number:0"
type input "2025-08-29"
type input "13:15:00.000"
type input "2025-09-04"
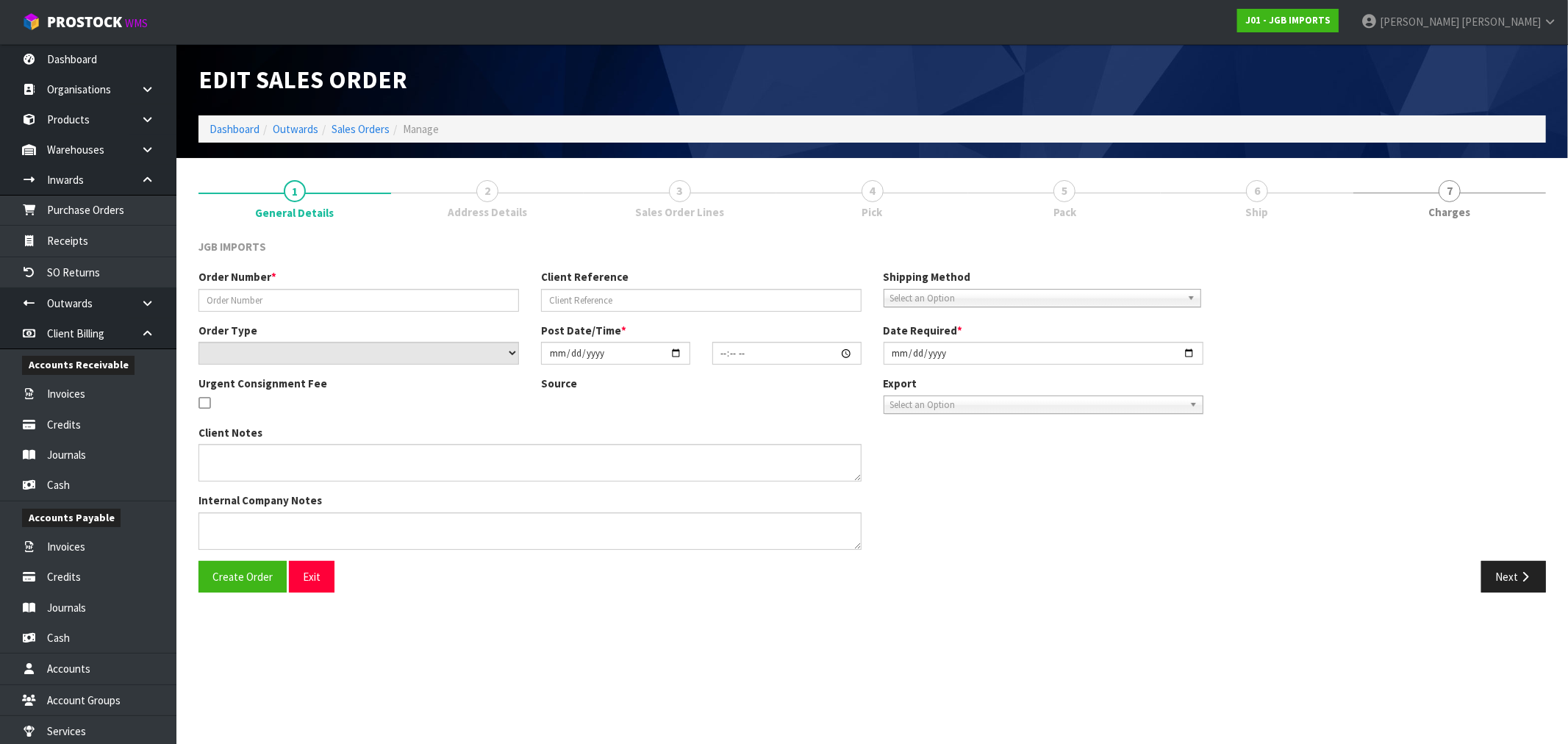
type textarea "THE FIRST ITEM…9Q14S019I…PLEASE SEND FREE. IT REPLACES A PREVIOUSLY SENT DAMAGE…"
type textarea "REMOVED 1 X JGB3101 AS ITEM WAS FOUND DAMAGED IN LOCATION"
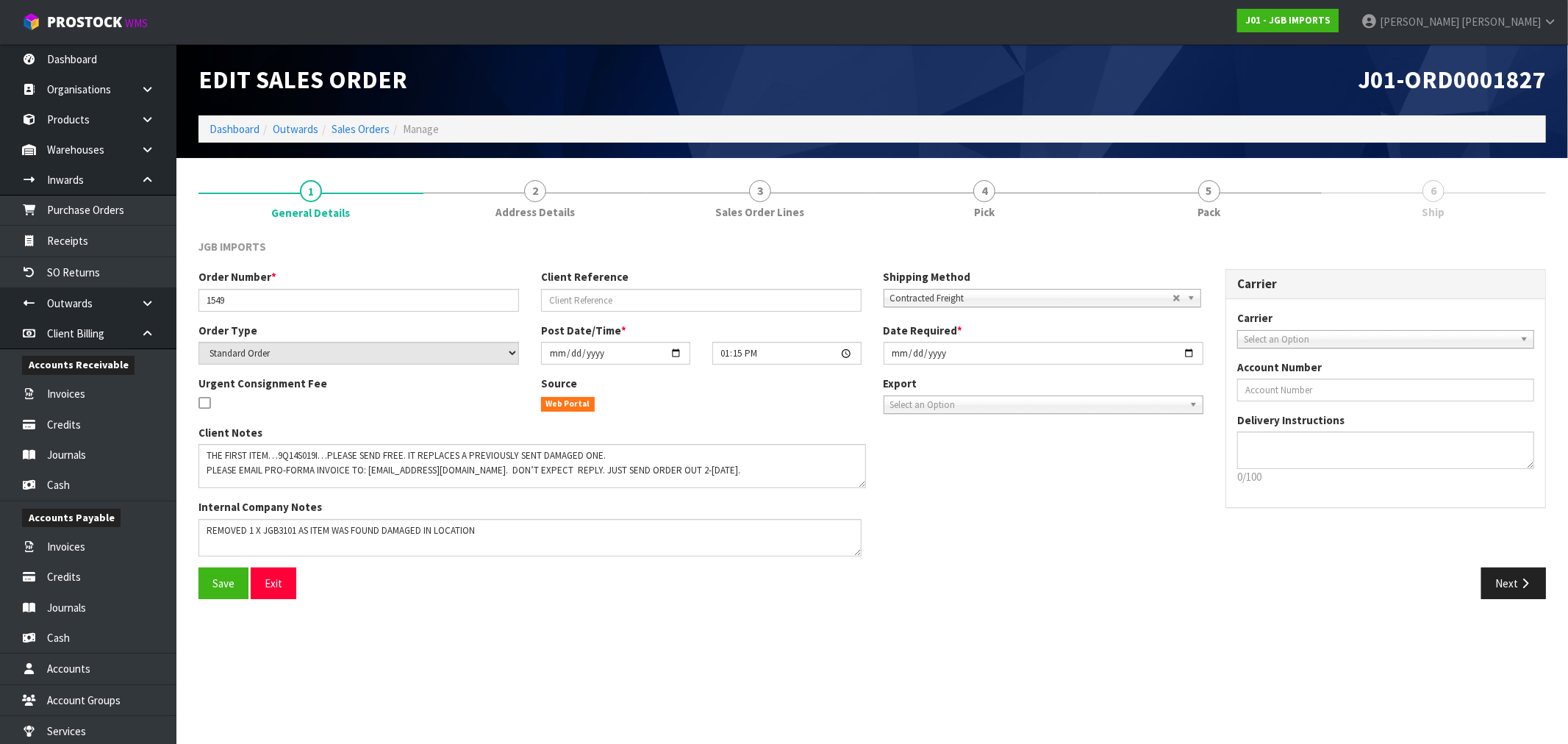
drag, startPoint x: 854, startPoint y: 479, endPoint x: 858, endPoint y: 485, distance: 7.2
click at [858, 485] on textarea at bounding box center [532, 466] width 668 height 44
drag, startPoint x: 206, startPoint y: 456, endPoint x: 791, endPoint y: 473, distance: 585.2
click at [791, 473] on textarea at bounding box center [532, 466] width 668 height 44
drag, startPoint x: 548, startPoint y: 534, endPoint x: 200, endPoint y: 532, distance: 348.0
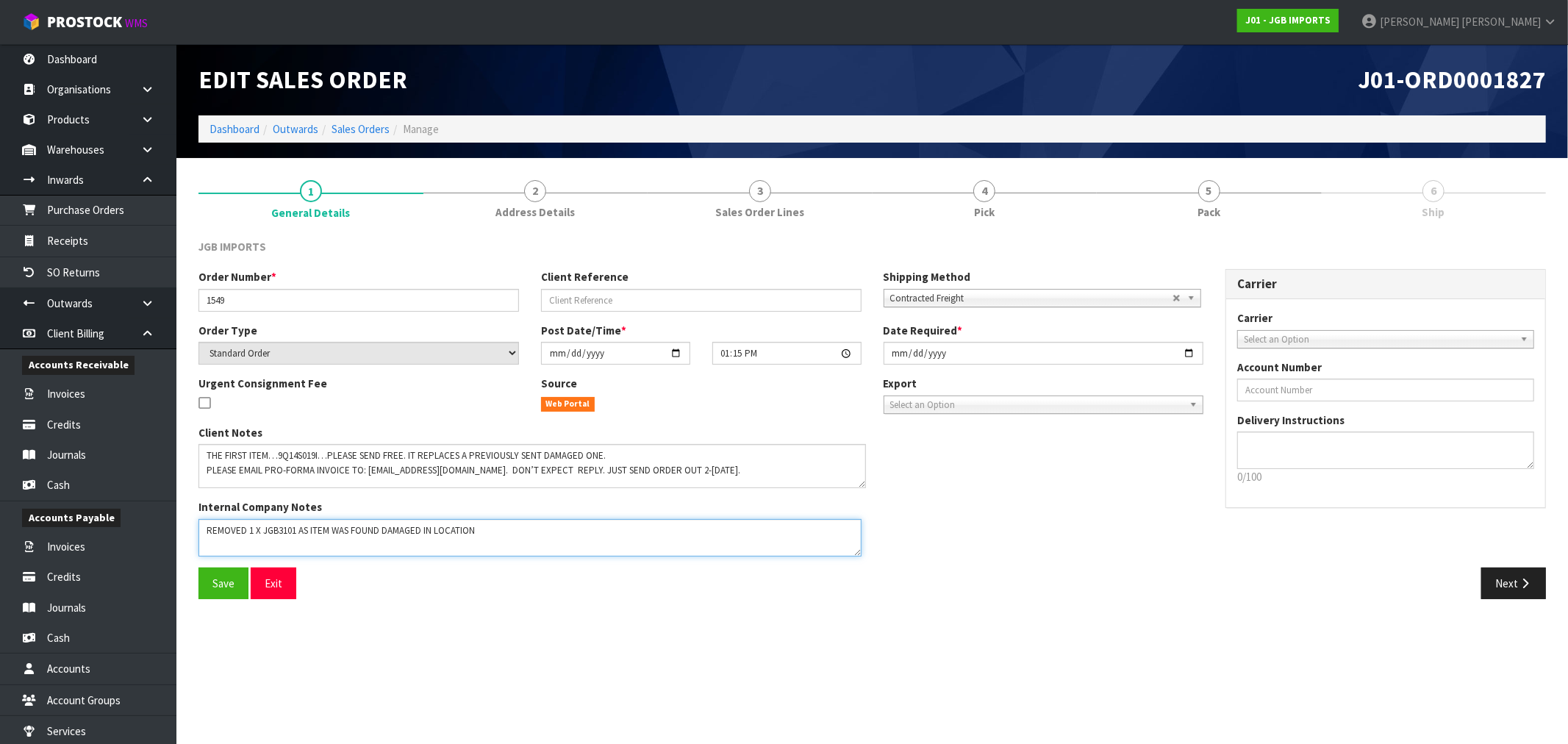
click at [200, 532] on textarea at bounding box center [530, 537] width 663 height 38
click at [1198, 207] on span "Pack" at bounding box center [1208, 211] width 23 height 16
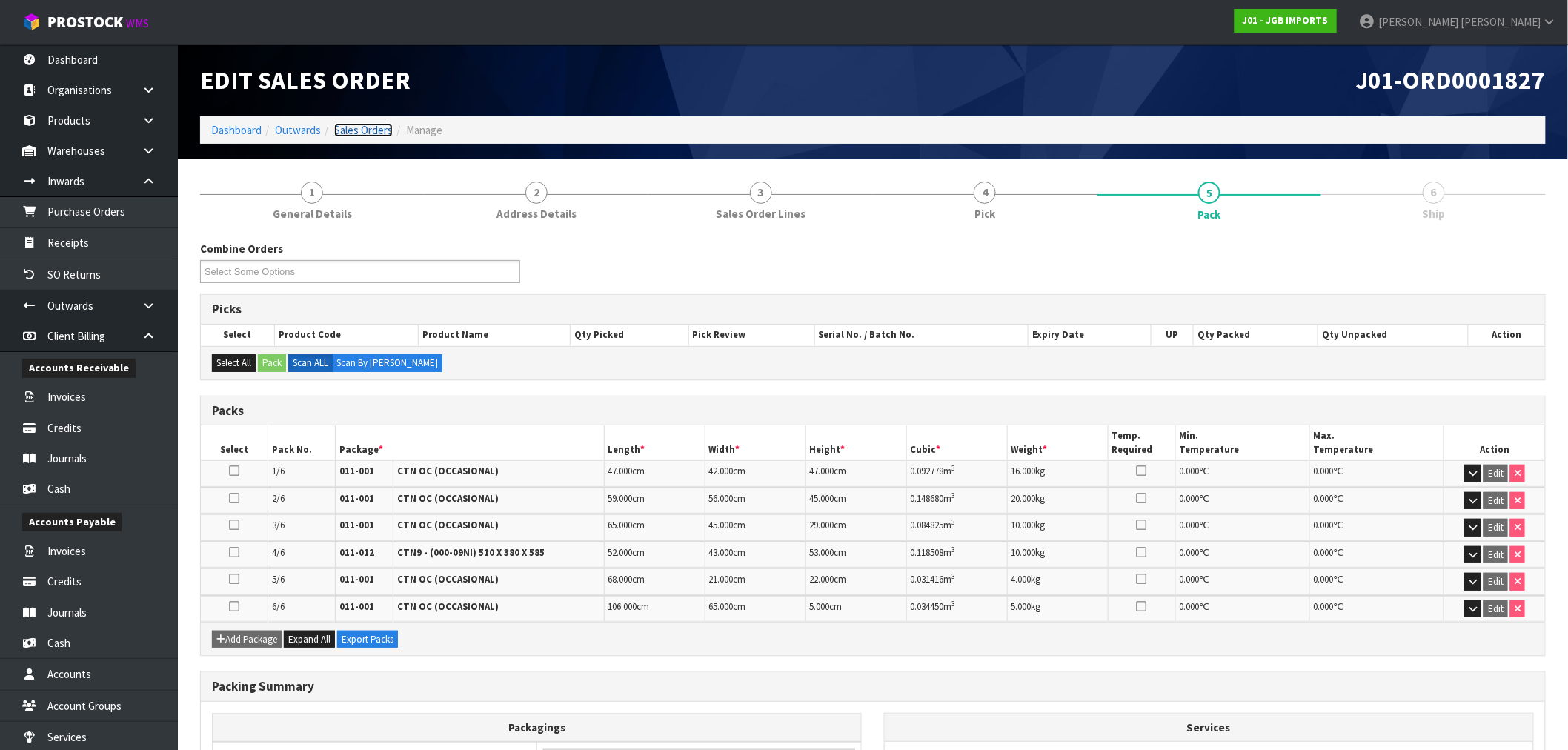
click at [360, 135] on link "Sales Orders" at bounding box center [362, 129] width 58 height 14
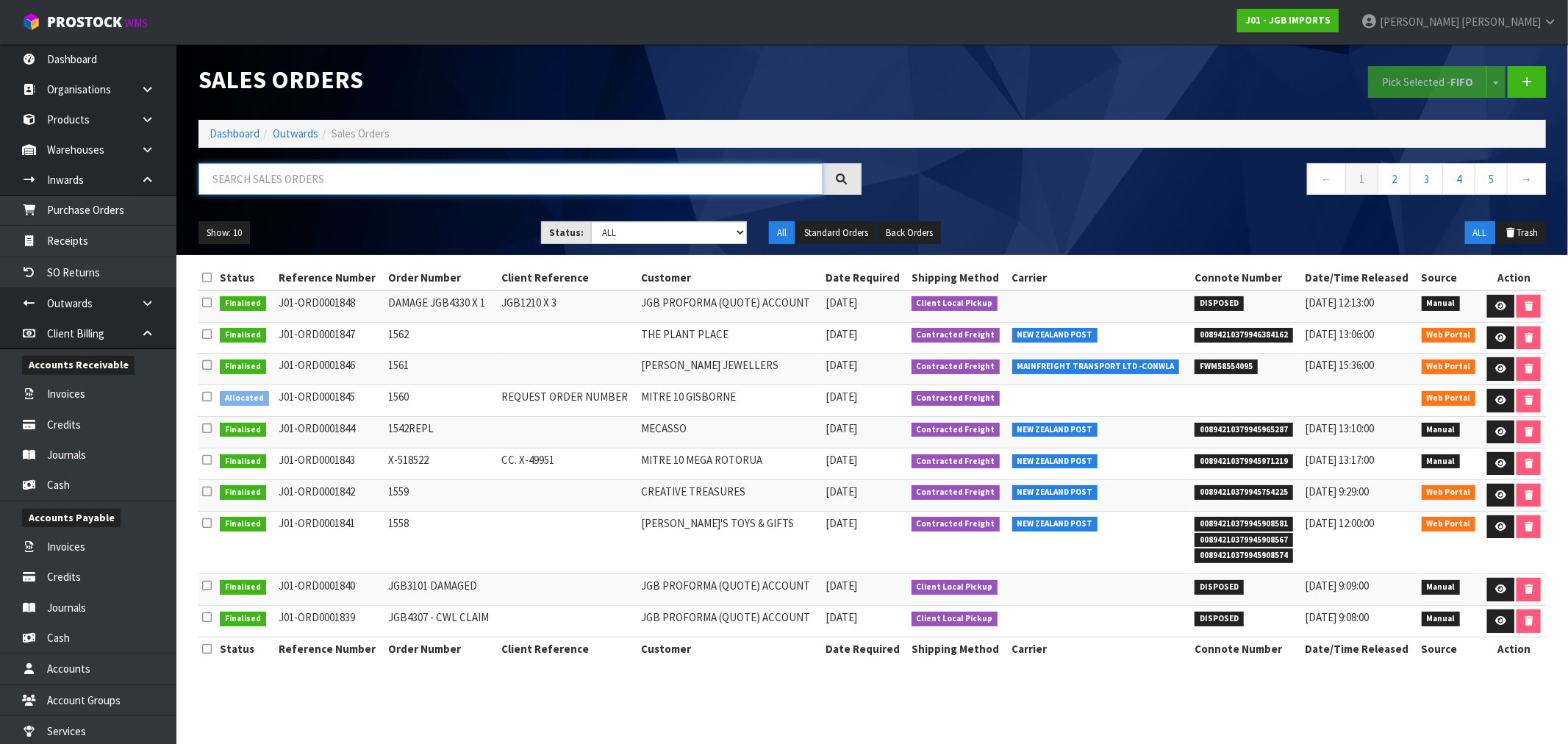
click at [369, 180] on input "text" at bounding box center [510, 178] width 625 height 32
type input "1827"
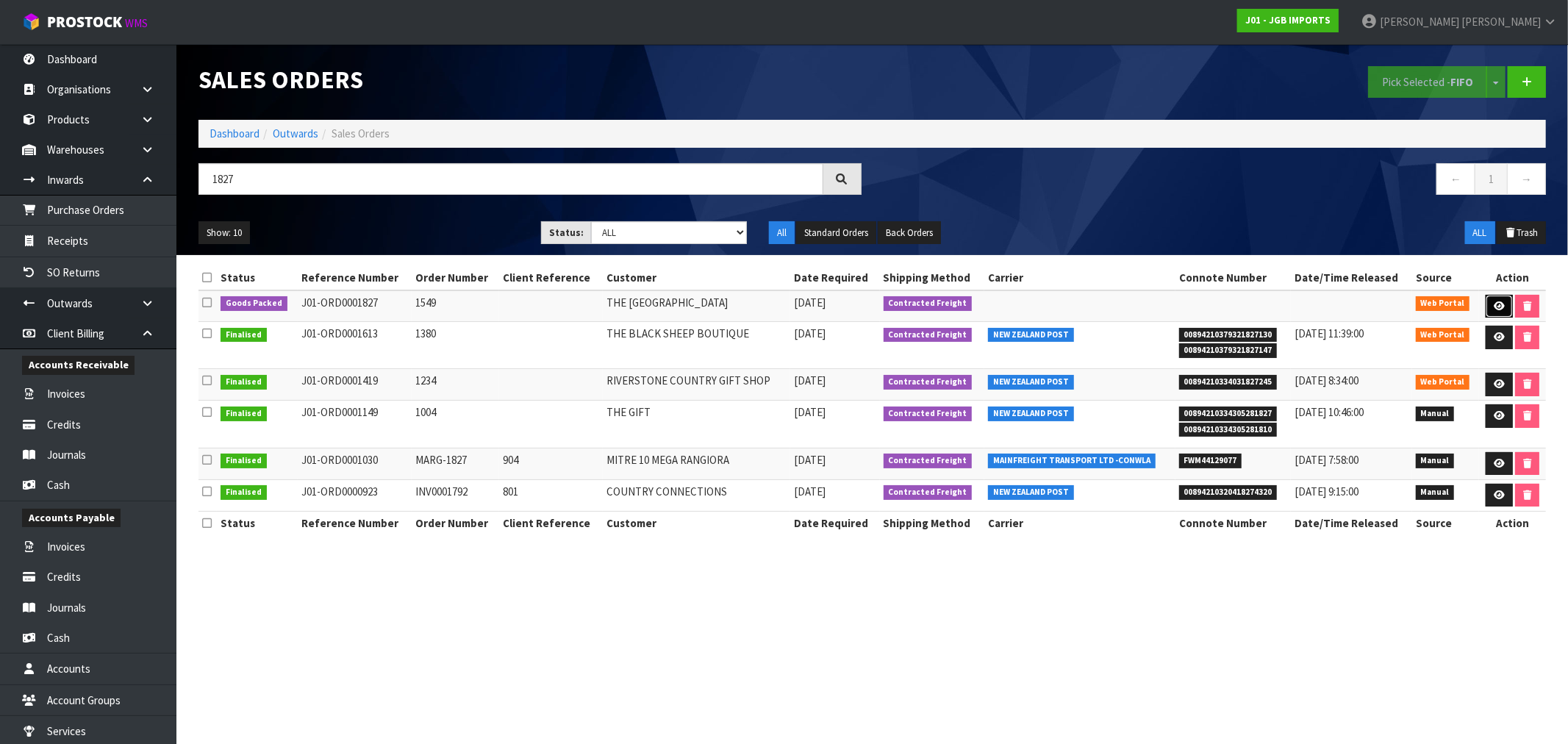
click at [1502, 304] on icon at bounding box center [1499, 306] width 11 height 9
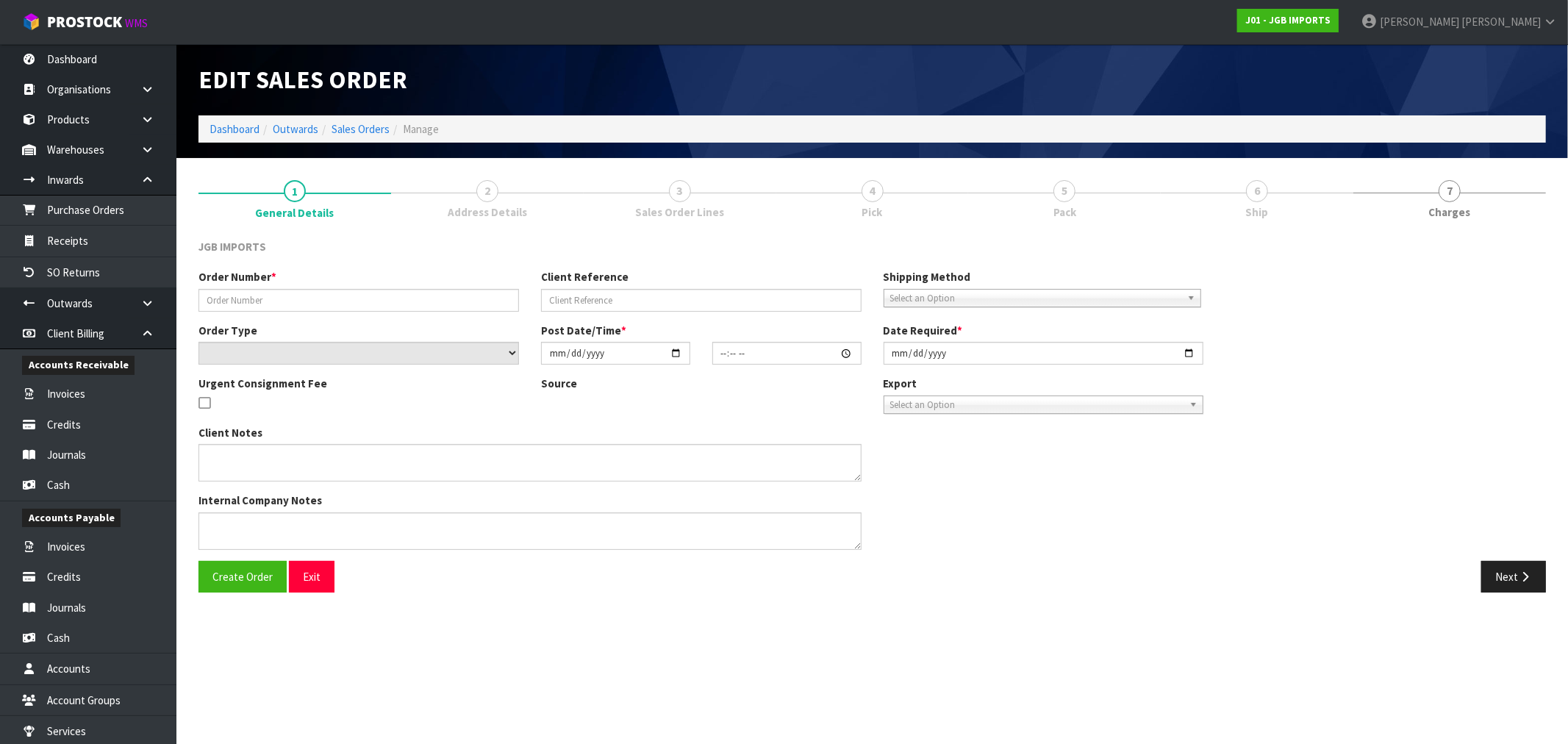
type input "1549"
select select "number:0"
type input "2025-08-29"
type input "13:15:00.000"
type input "2025-09-04"
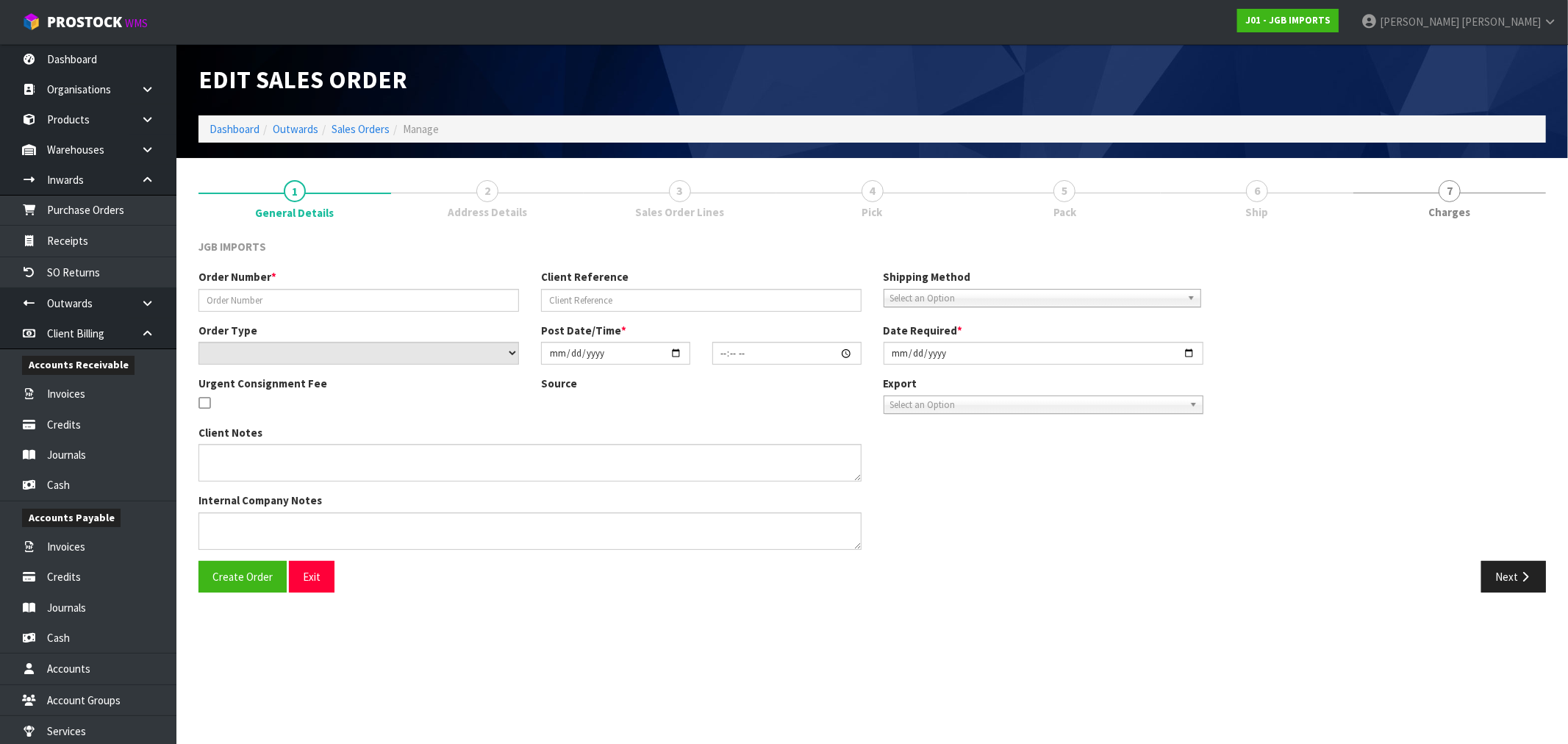
type textarea "THE FIRST ITEM…9Q14S019I…PLEASE SEND FREE. IT REPLACES A PREVIOUSLY SENT DAMAGE…"
type textarea "REMOVED 1 X JGB3101 AS ITEM WAS FOUND DAMAGED IN LOCATION"
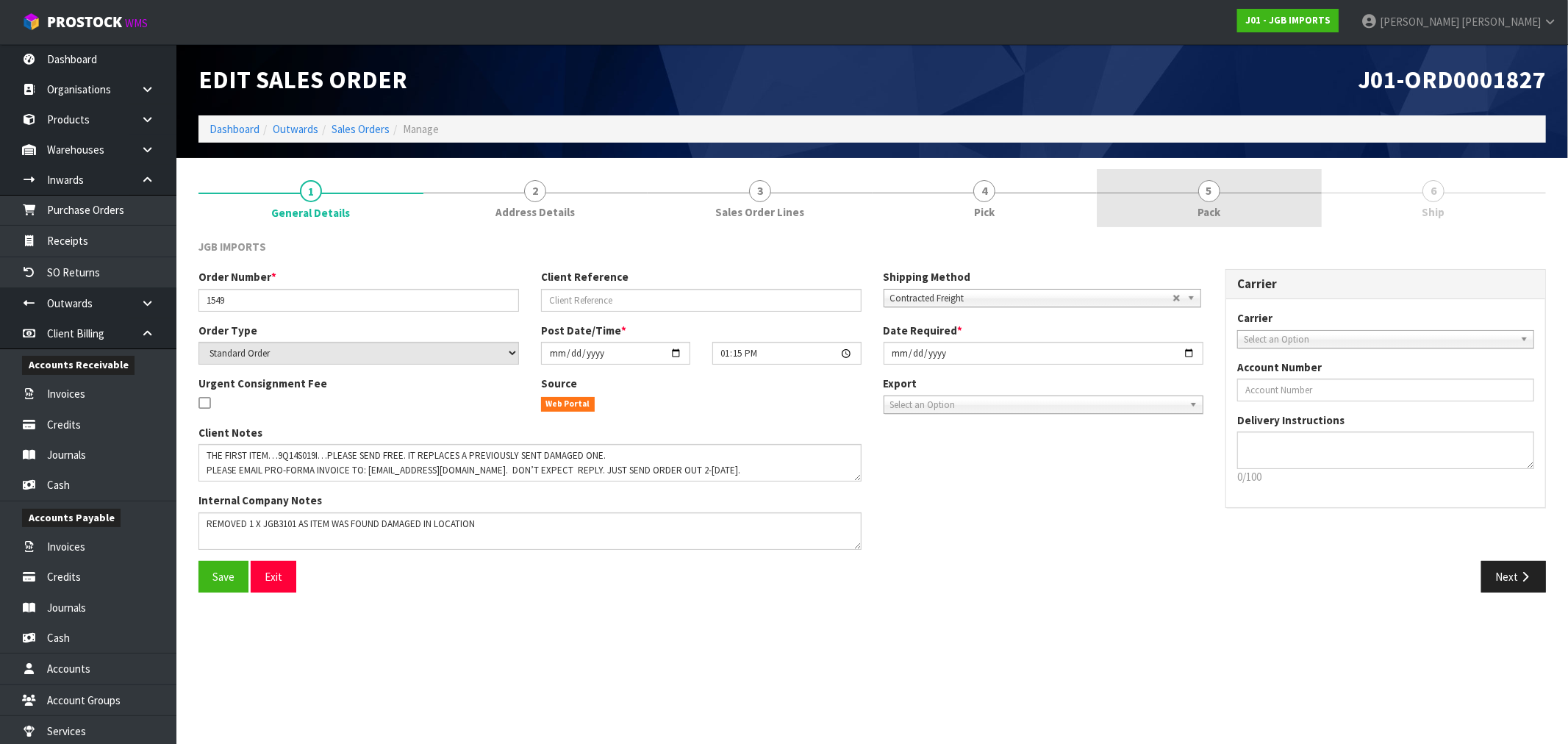
click at [1173, 202] on link "5 Pack" at bounding box center [1209, 198] width 225 height 58
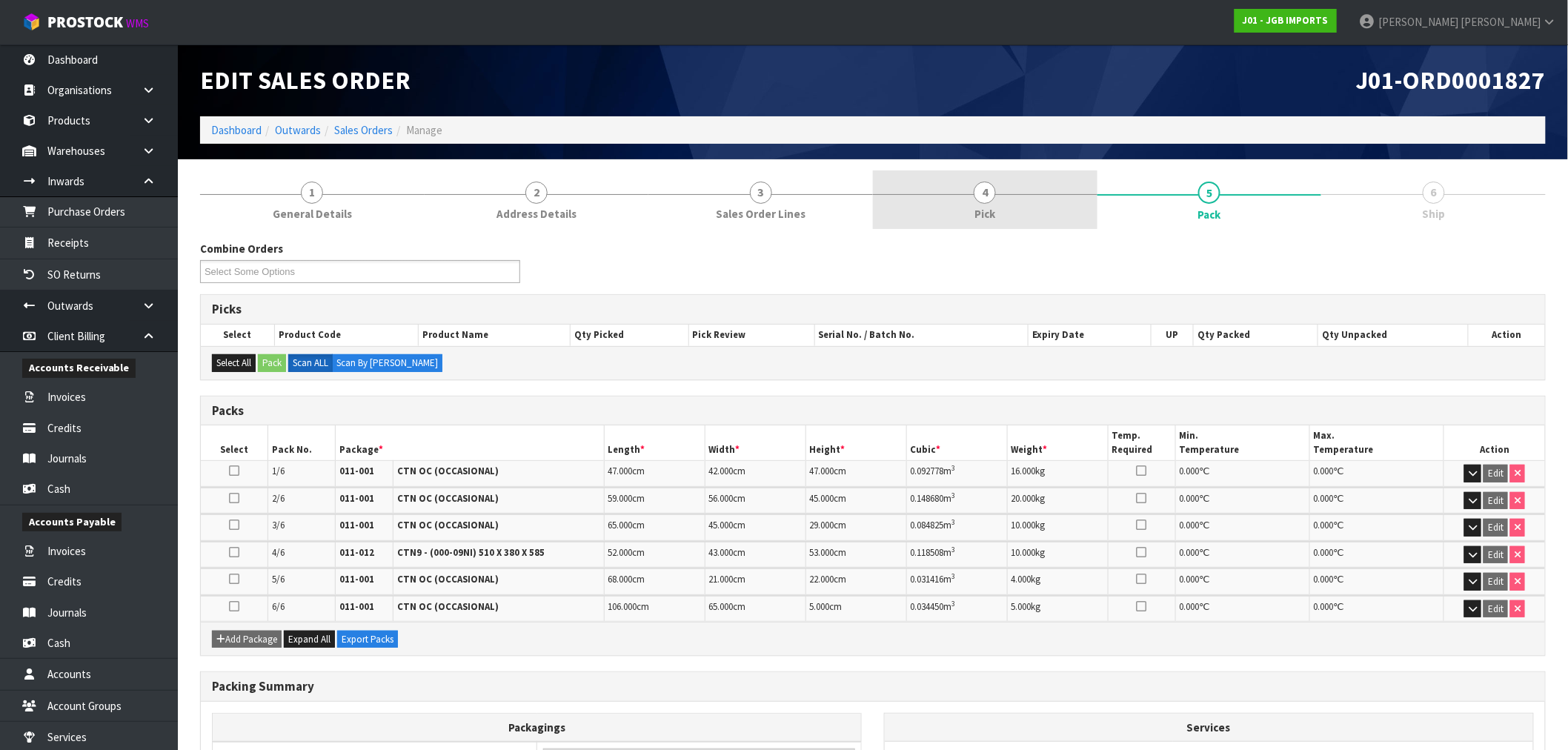
click at [917, 208] on link "4 Pick" at bounding box center [985, 199] width 224 height 58
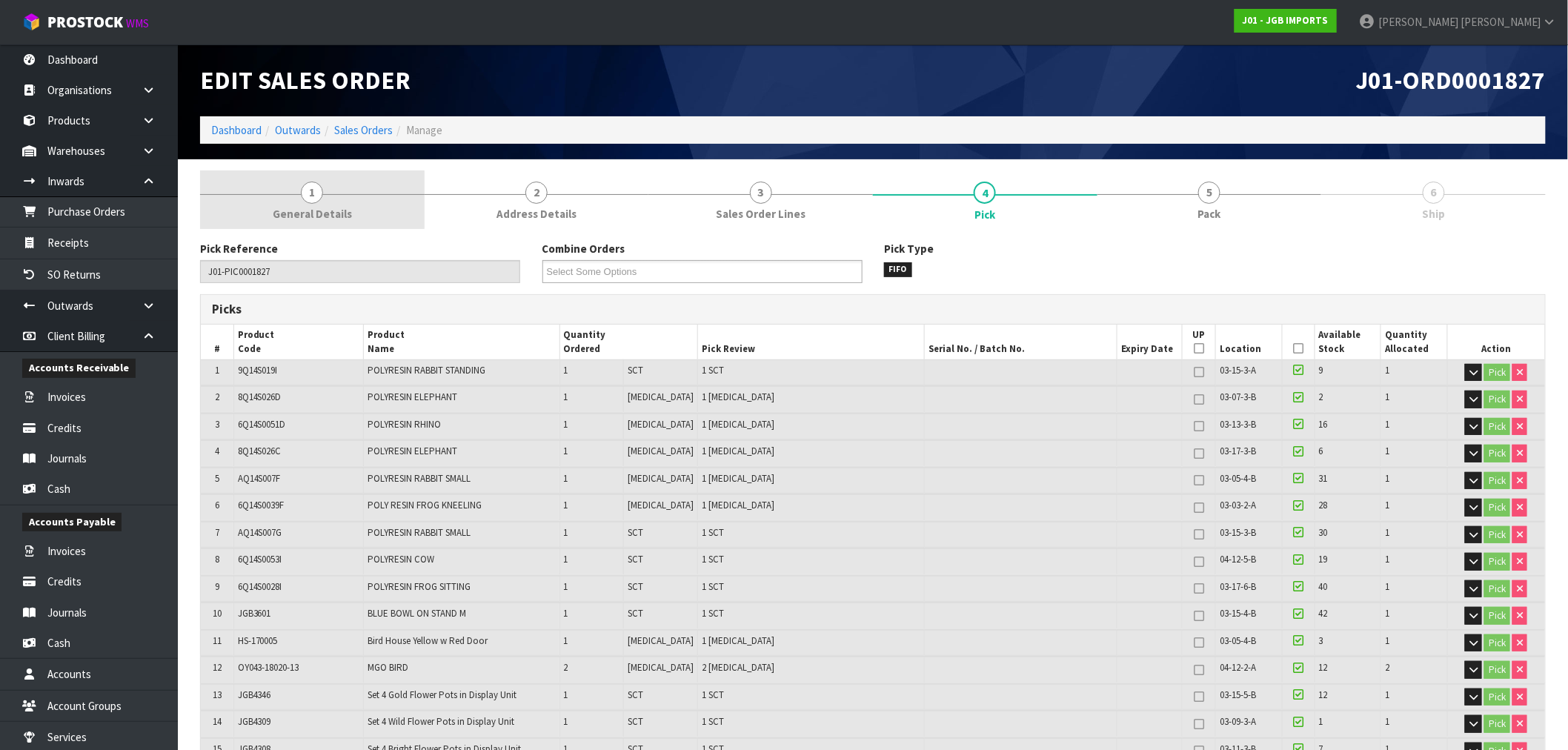
click at [366, 204] on link "1 General Details" at bounding box center [312, 199] width 224 height 58
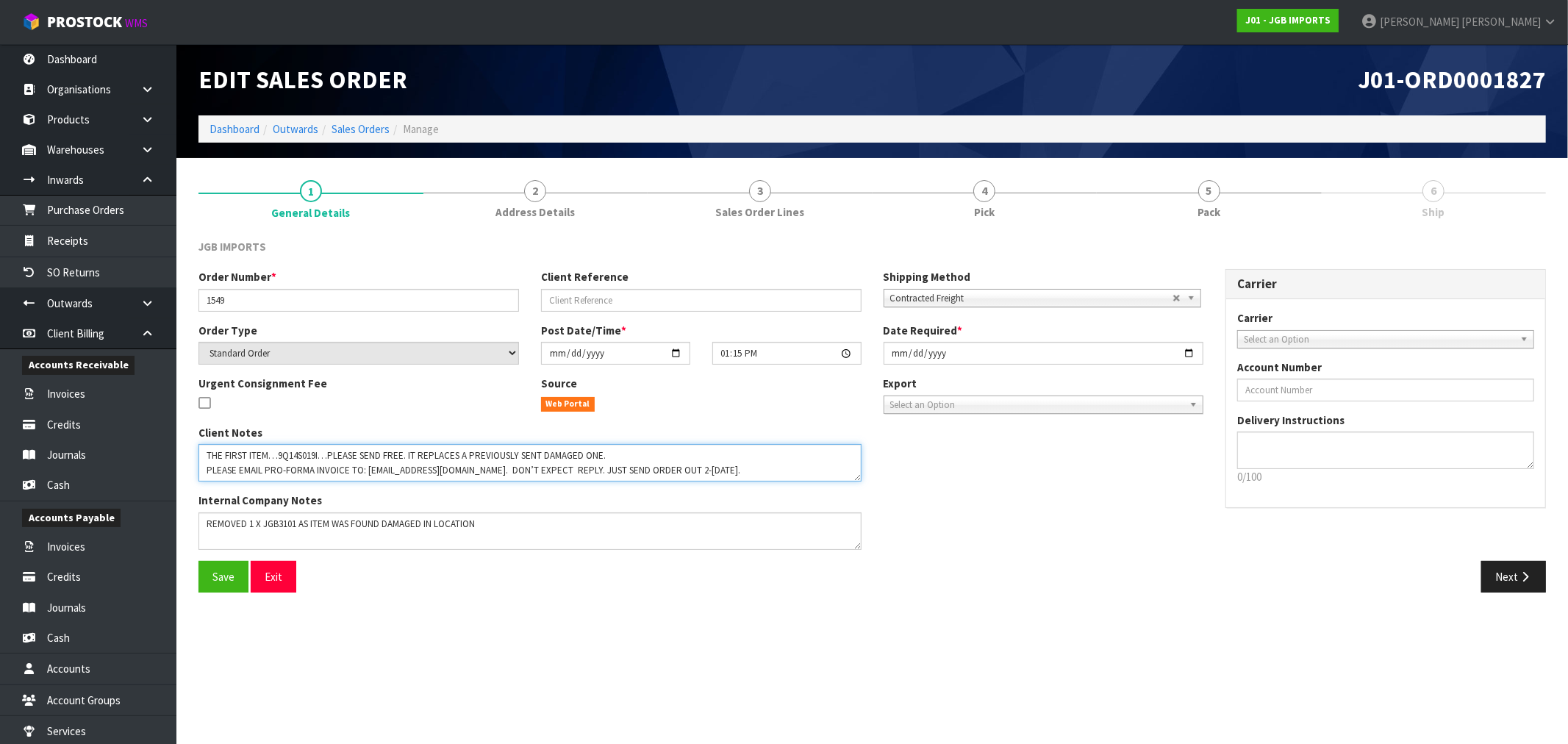
click at [298, 456] on textarea at bounding box center [530, 462] width 663 height 38
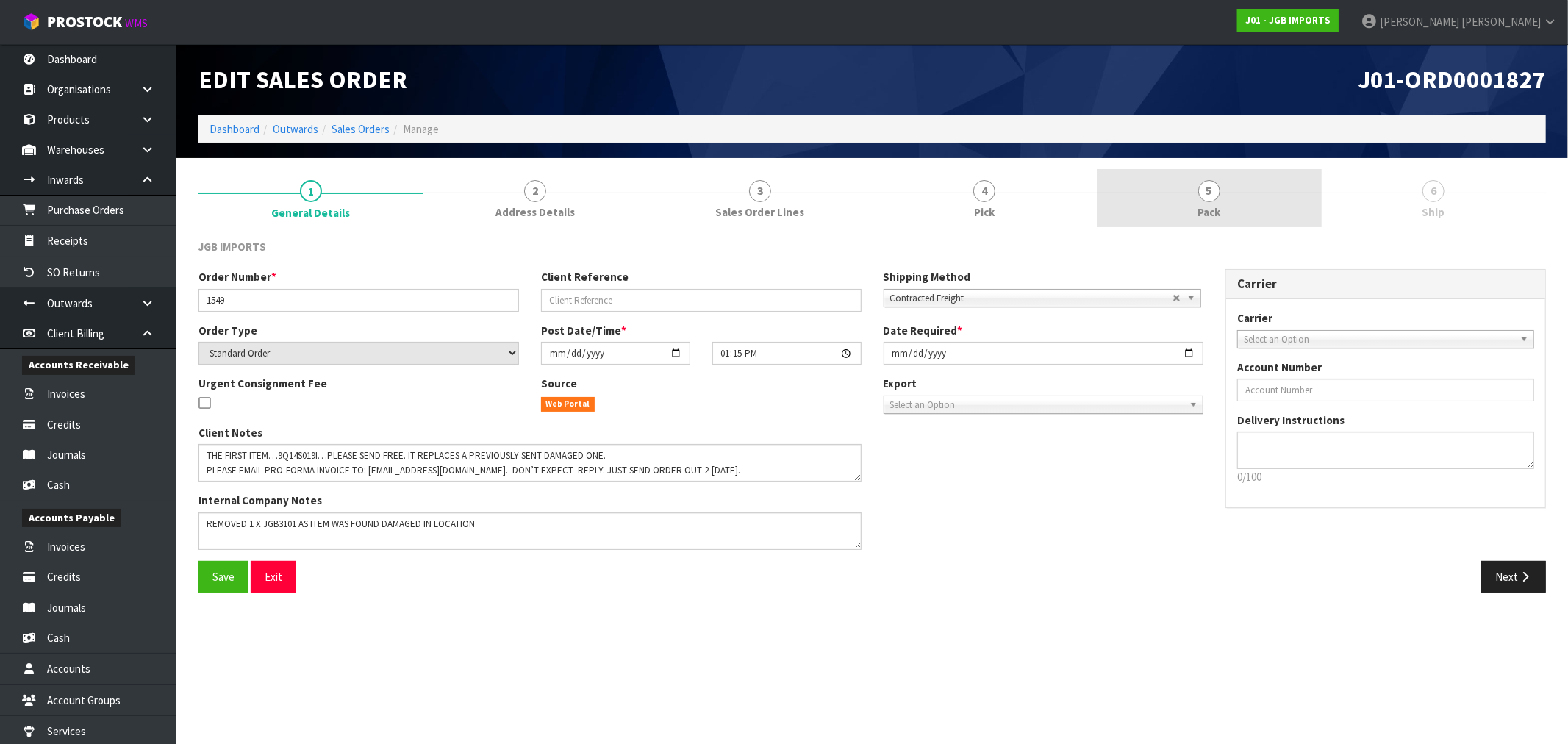
click at [1186, 188] on link "5 Pack" at bounding box center [1209, 198] width 225 height 58
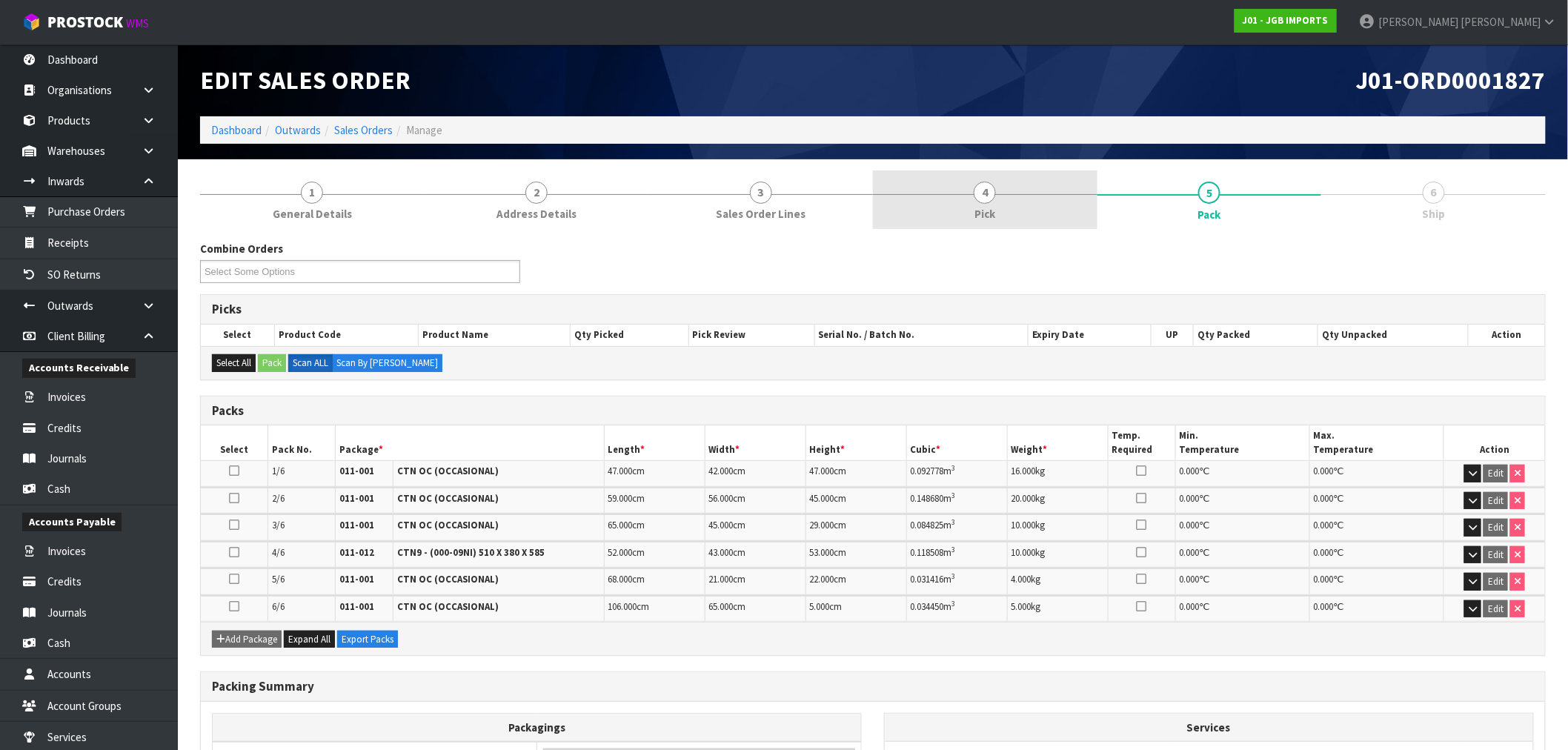
click at [971, 201] on link "4 Pick" at bounding box center [985, 199] width 224 height 58
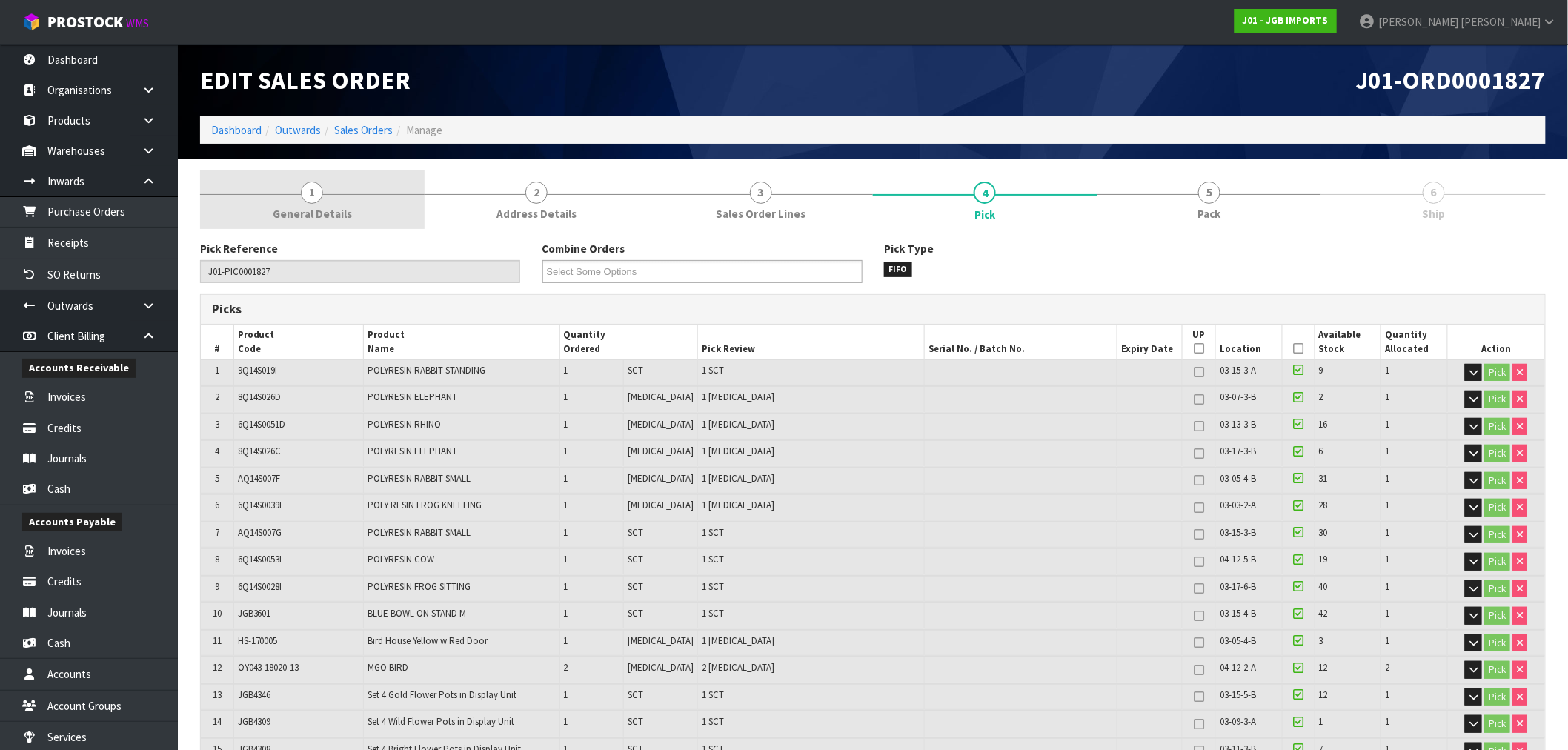
click at [394, 202] on link "1 General Details" at bounding box center [312, 199] width 224 height 58
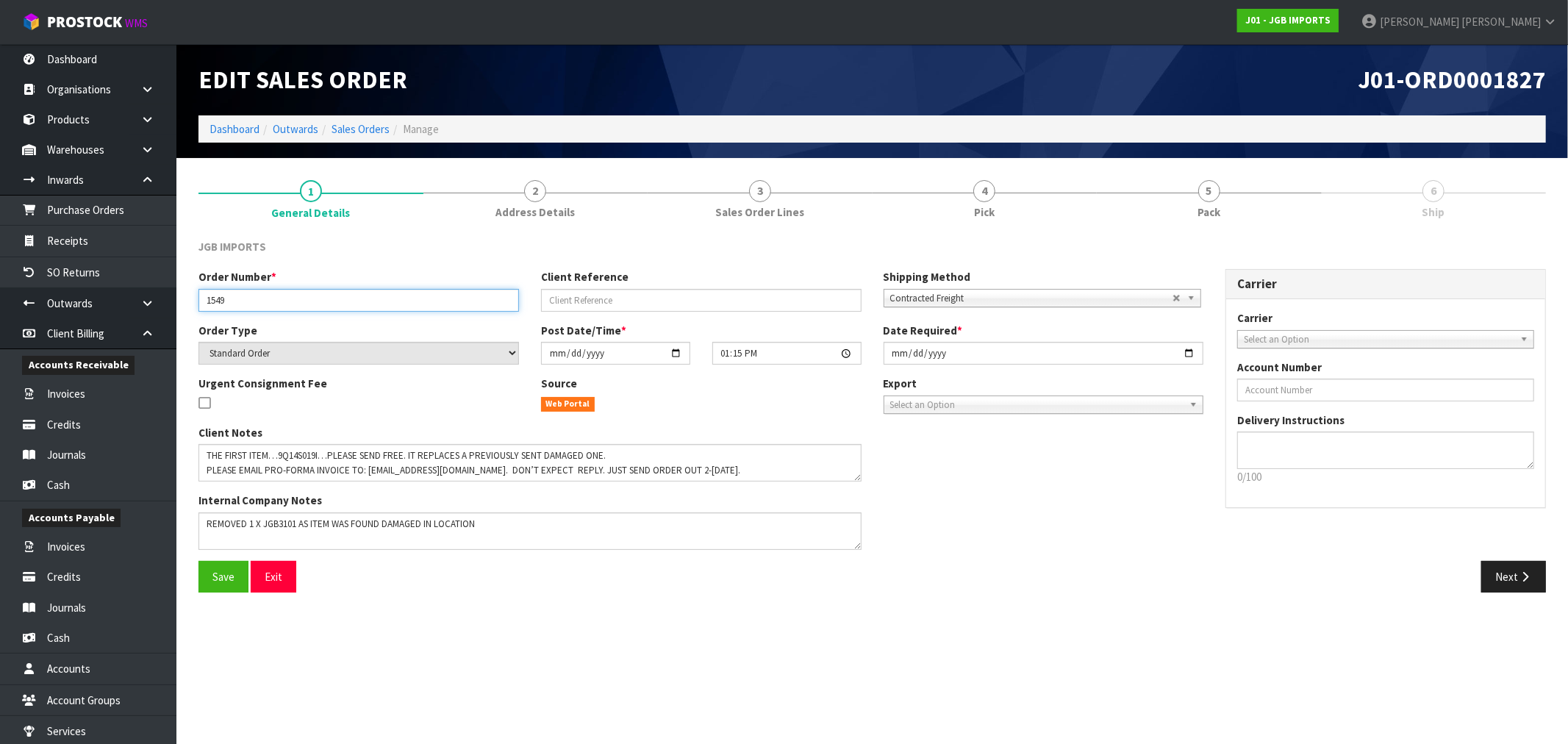
drag, startPoint x: 259, startPoint y: 301, endPoint x: 197, endPoint y: 298, distance: 62.1
click at [197, 298] on div "Order Number * 1549" at bounding box center [359, 290] width 342 height 42
click at [855, 481] on div "Client Notes Internal Company Notes" at bounding box center [530, 492] width 685 height 136
drag, startPoint x: 229, startPoint y: 300, endPoint x: 191, endPoint y: 299, distance: 38.0
click at [191, 299] on div "Order Number * 1549" at bounding box center [359, 290] width 342 height 42
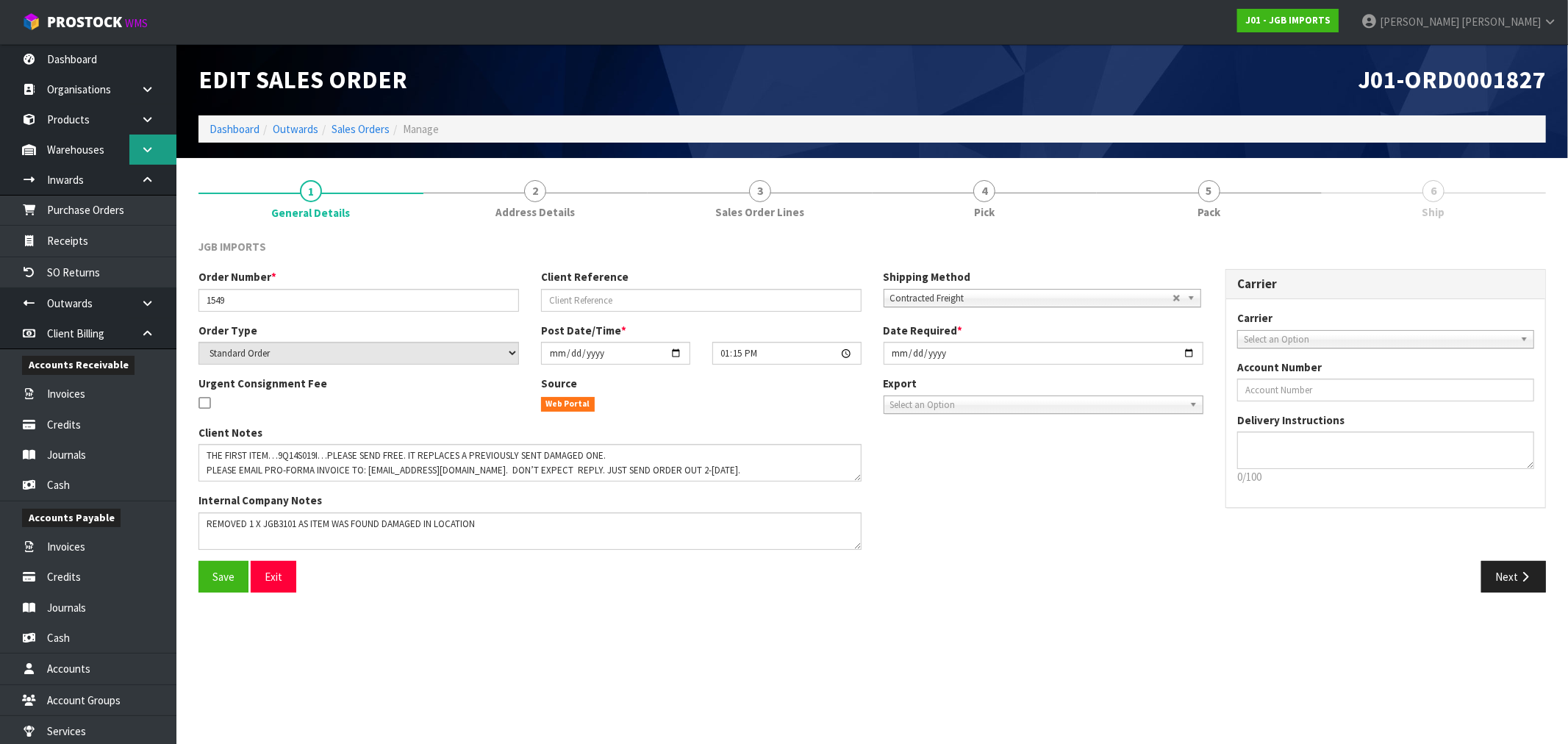
click at [142, 152] on icon at bounding box center [146, 149] width 14 height 11
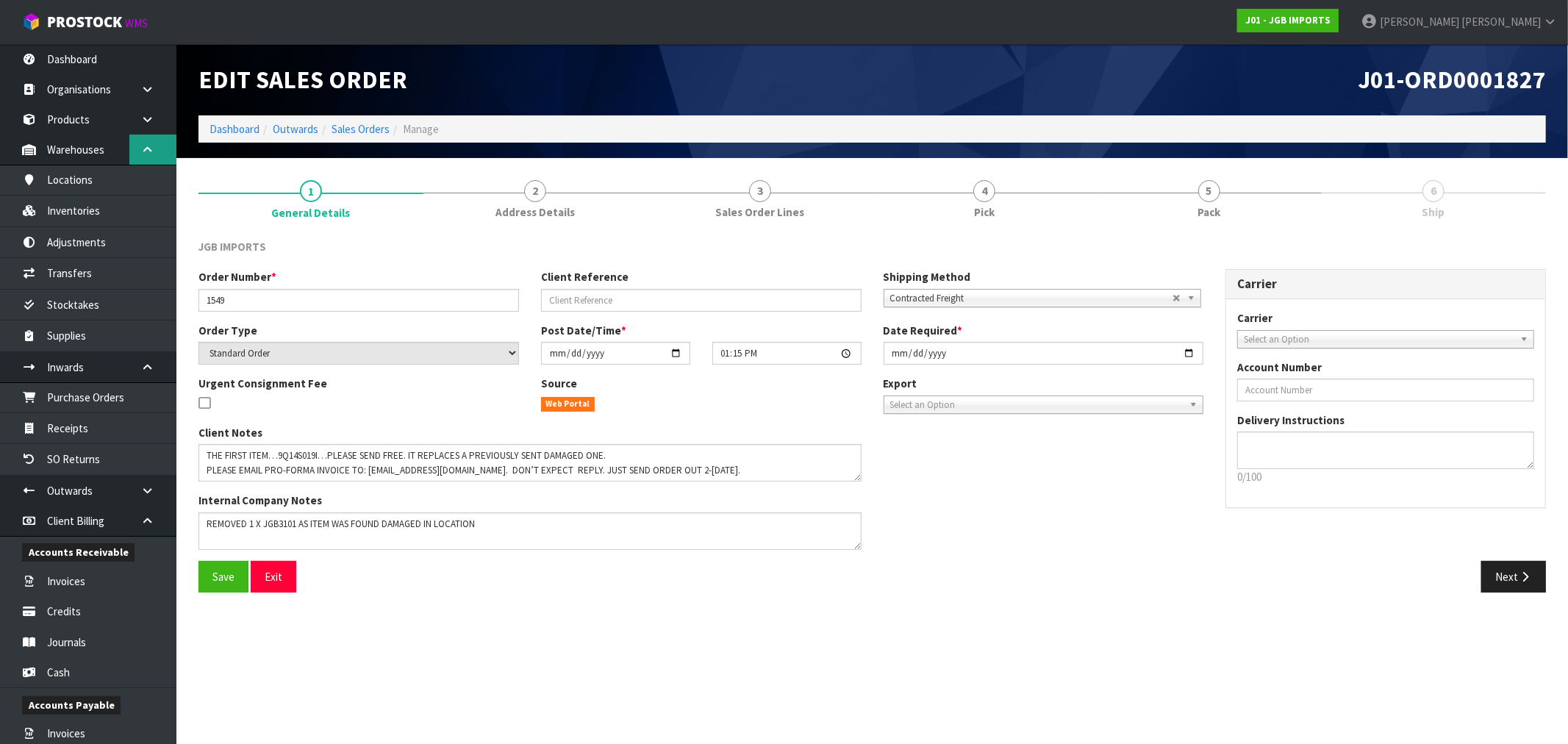
click at [140, 151] on icon at bounding box center [146, 149] width 14 height 11
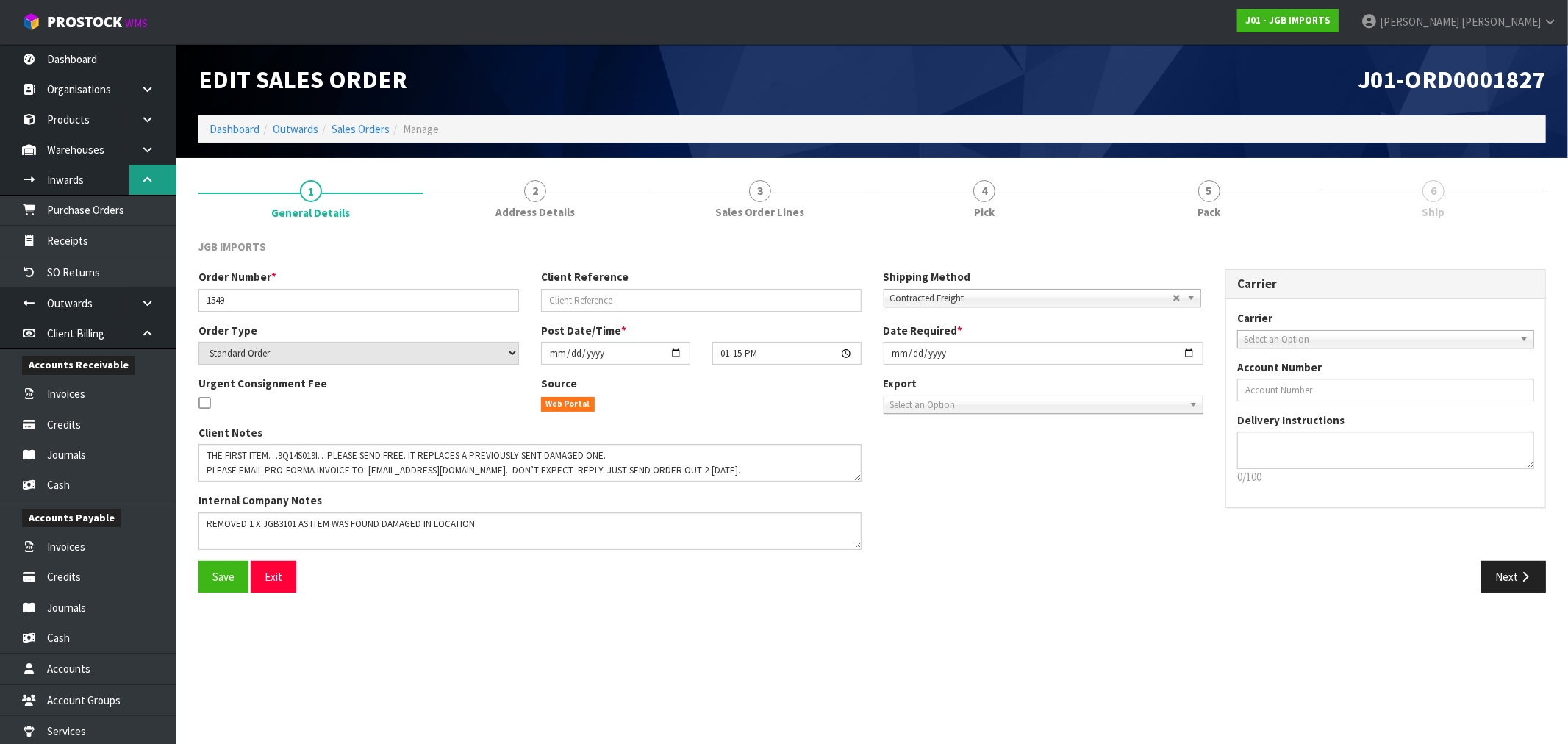
click at [140, 185] on icon at bounding box center [146, 179] width 14 height 11
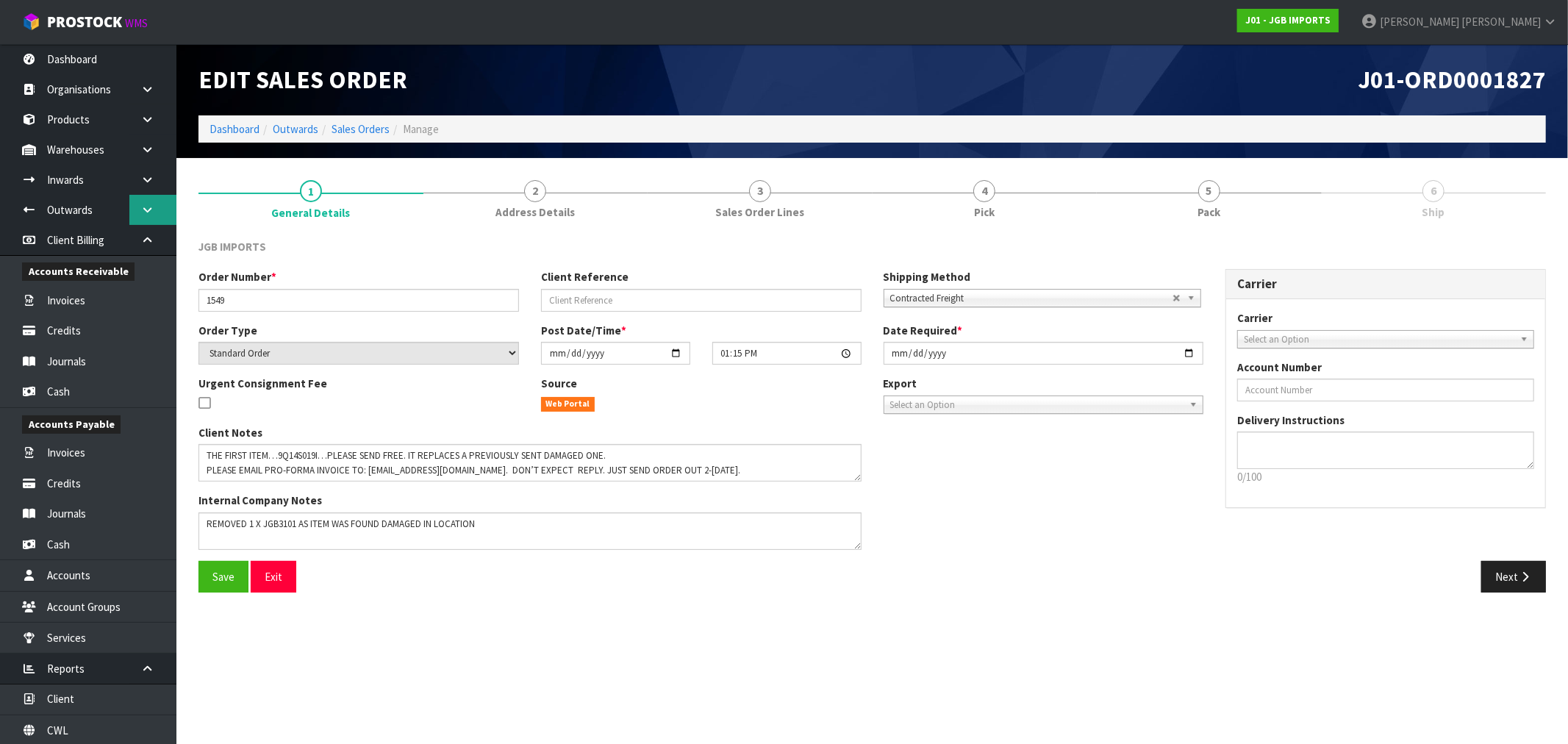
click at [142, 207] on icon at bounding box center [146, 210] width 14 height 11
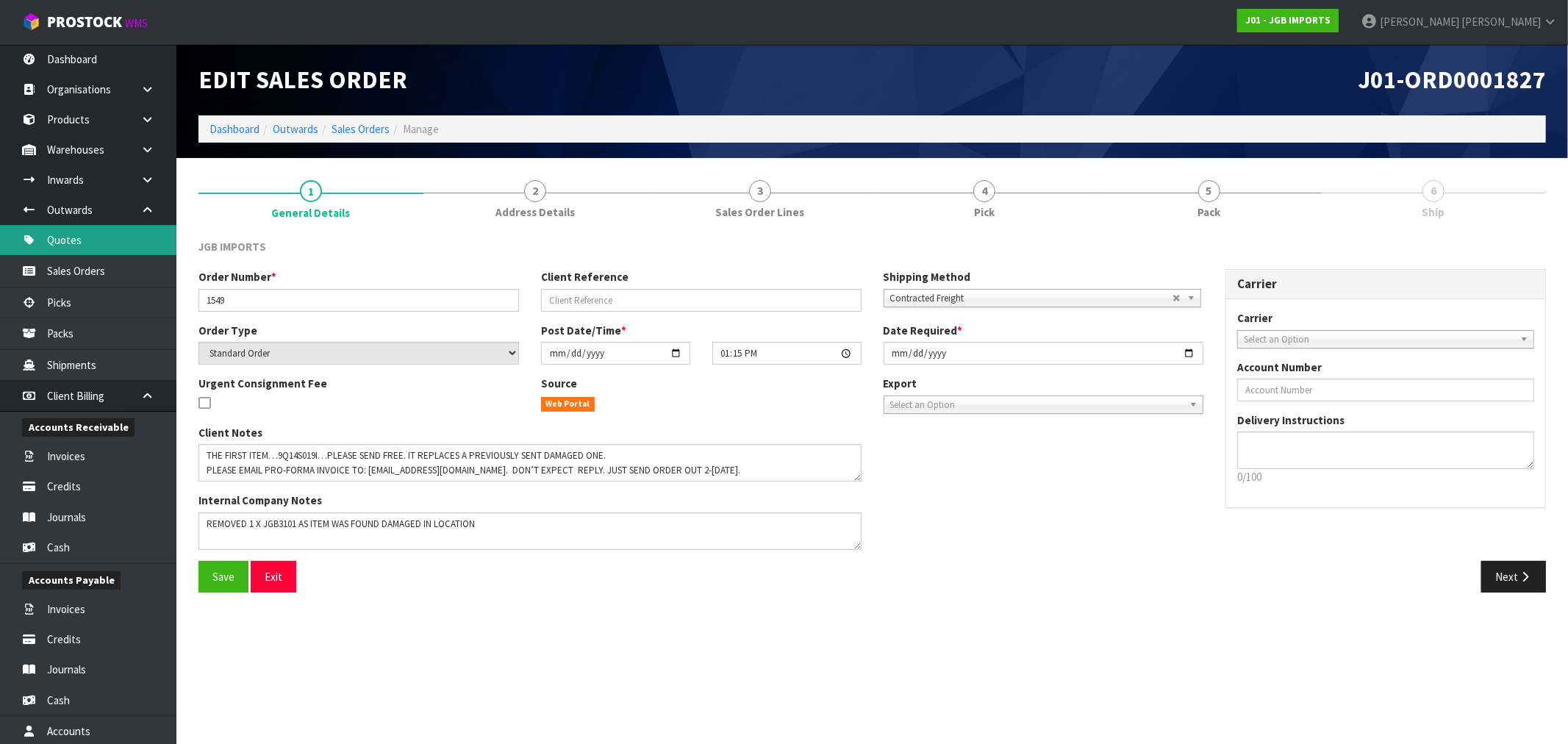
click at [77, 242] on link "Quotes" at bounding box center [88, 240] width 177 height 30
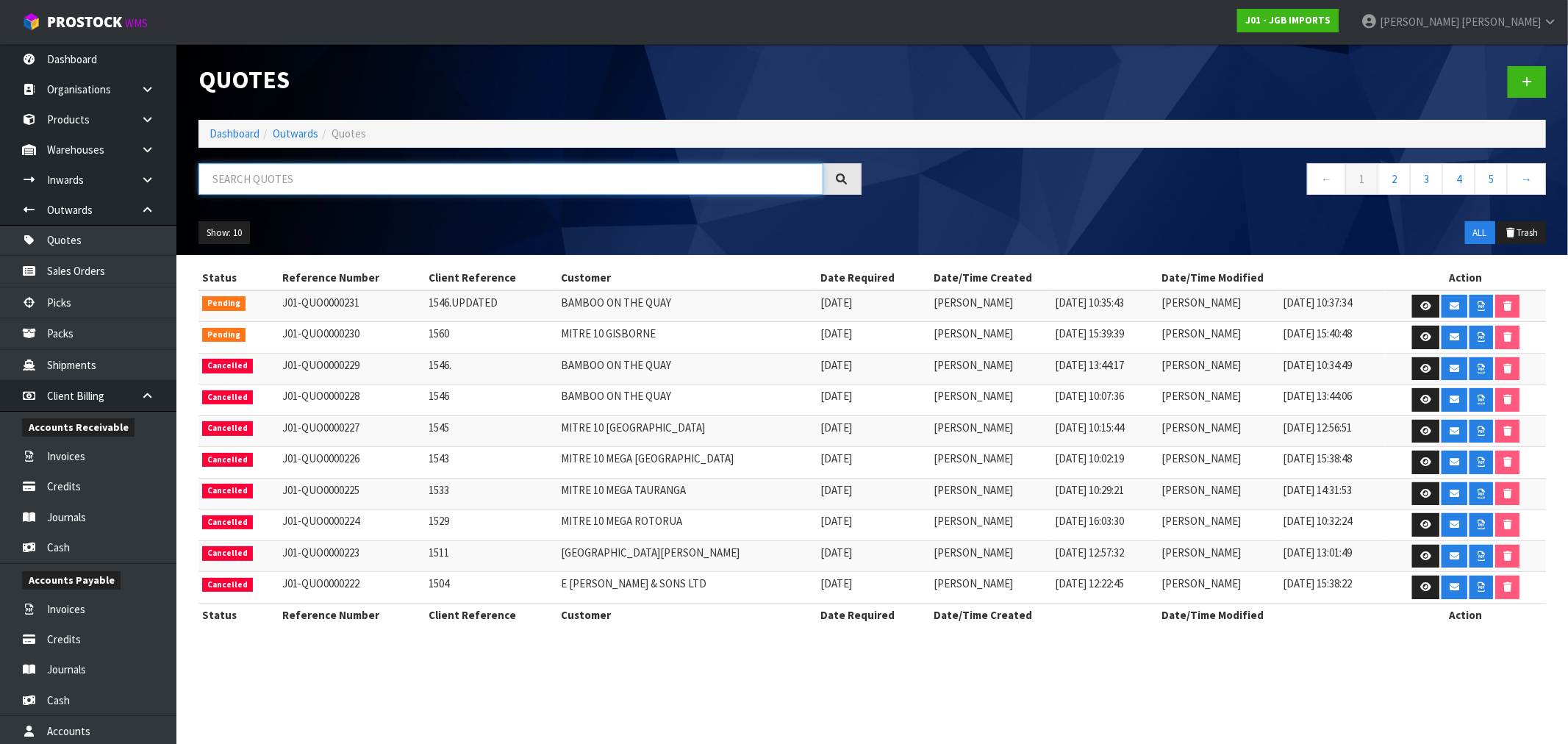
click at [272, 171] on input "text" at bounding box center [510, 178] width 625 height 32
type input "1549"
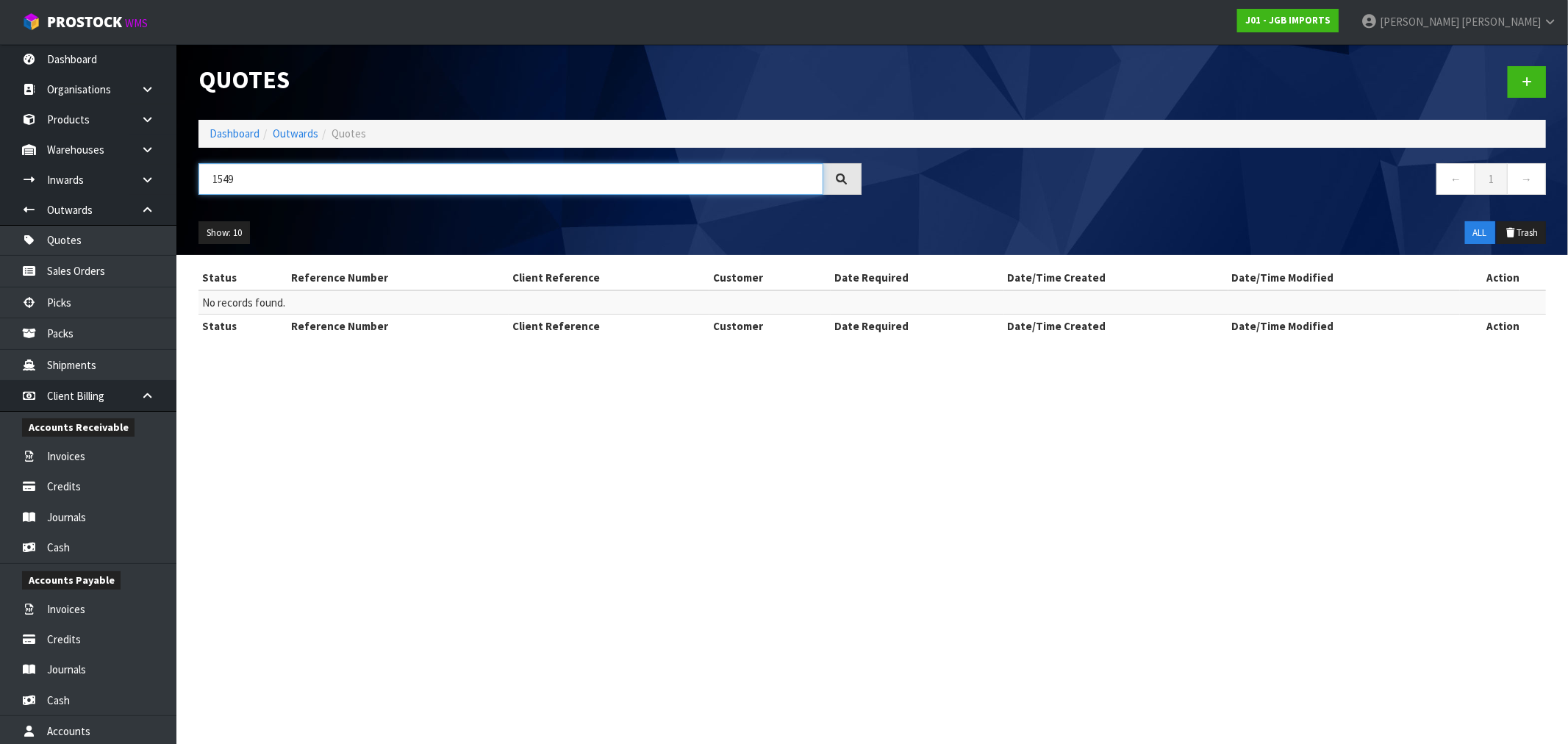
click at [272, 171] on input "1549" at bounding box center [510, 178] width 625 height 32
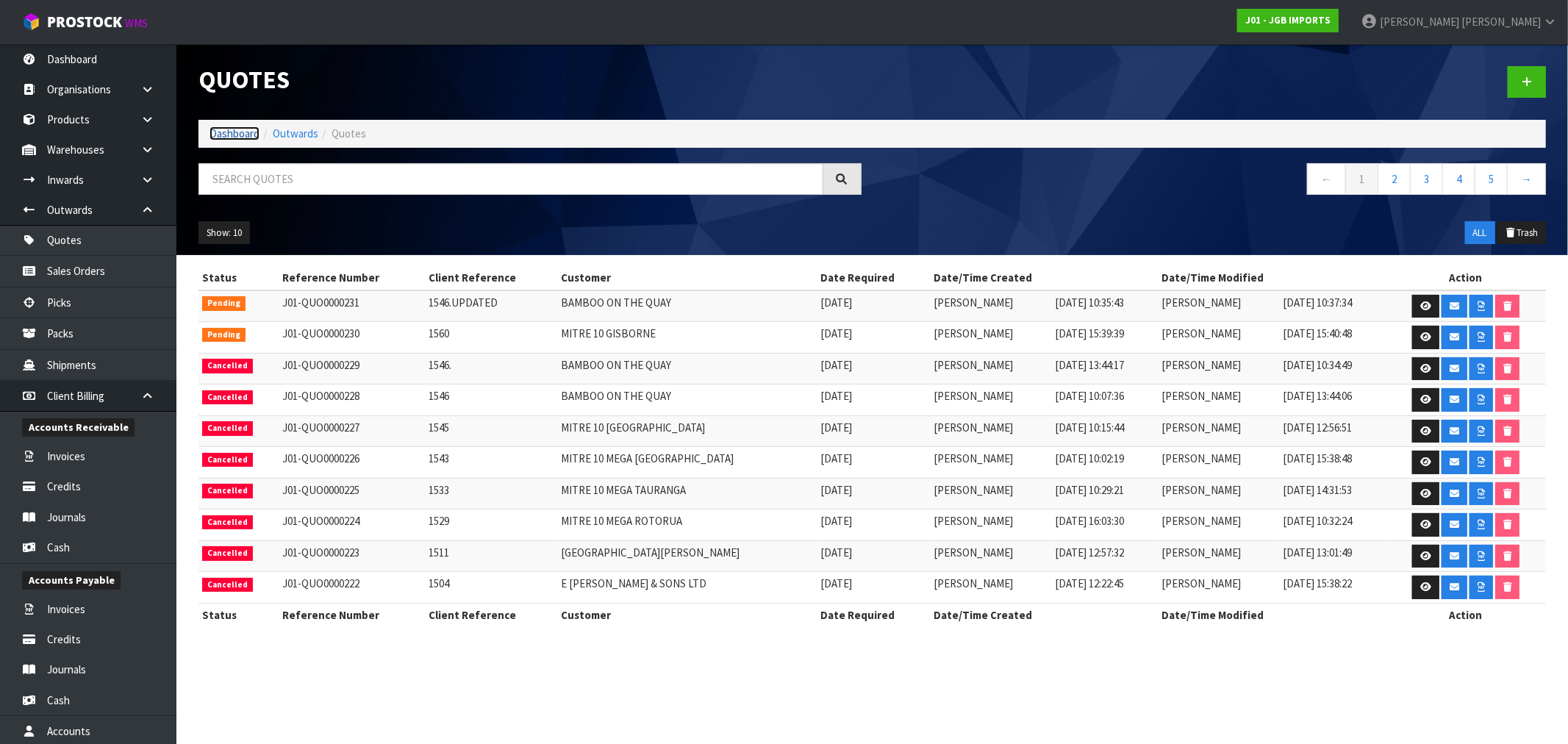
click at [228, 135] on link "Dashboard" at bounding box center [234, 133] width 50 height 14
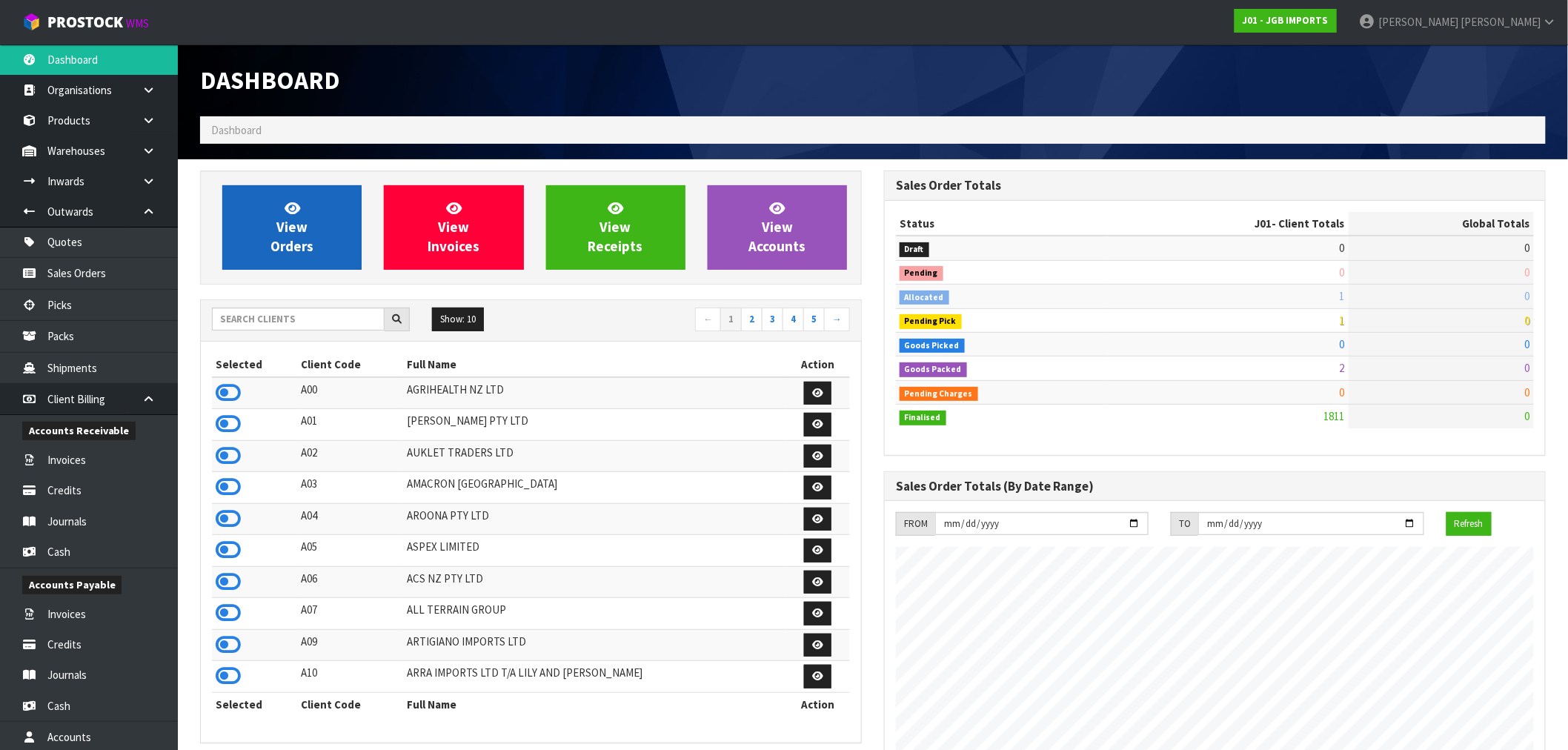
scroll to position [1123, 684]
click at [301, 228] on span "View Orders" at bounding box center [291, 227] width 43 height 55
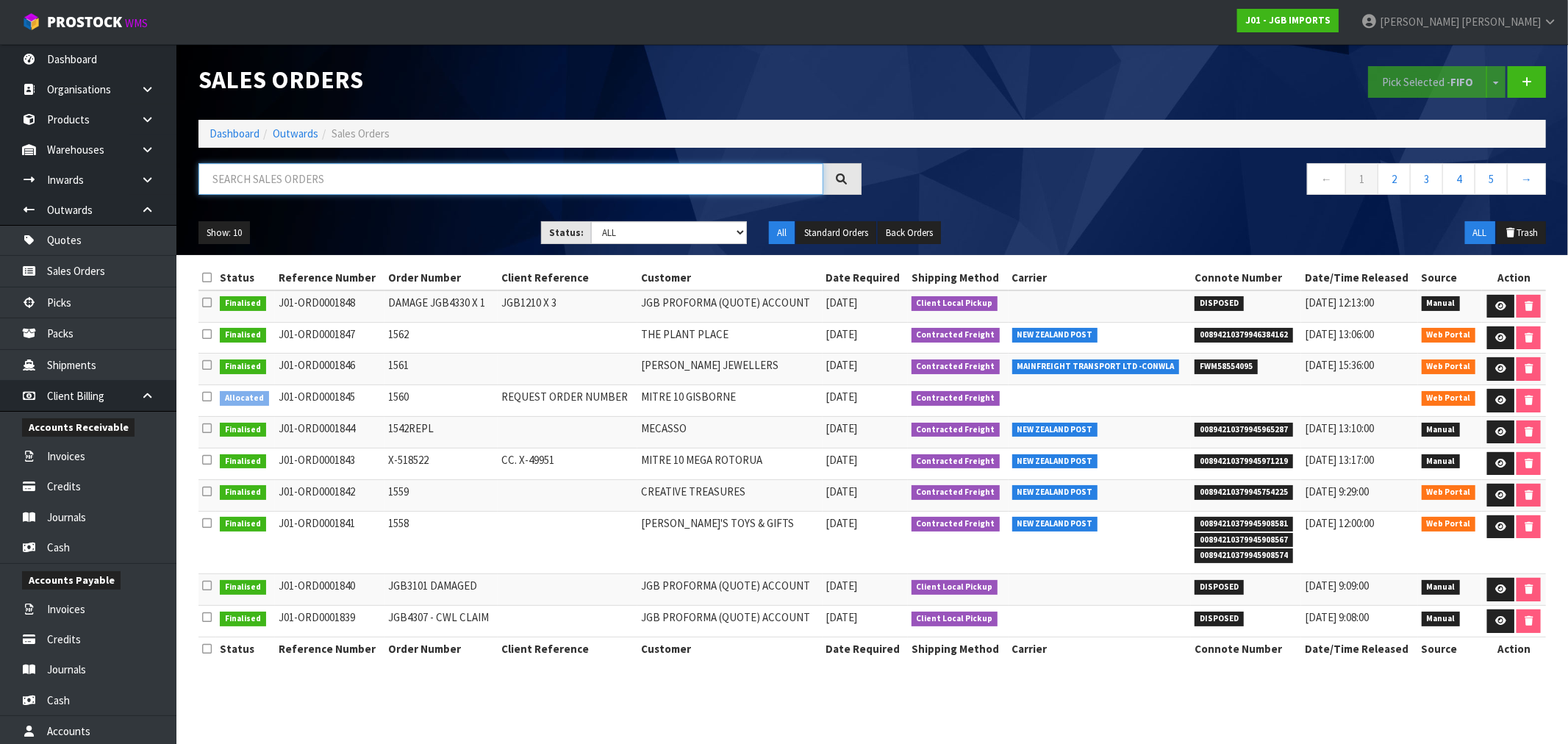
click at [284, 170] on input "text" at bounding box center [510, 178] width 625 height 32
type input "1549"
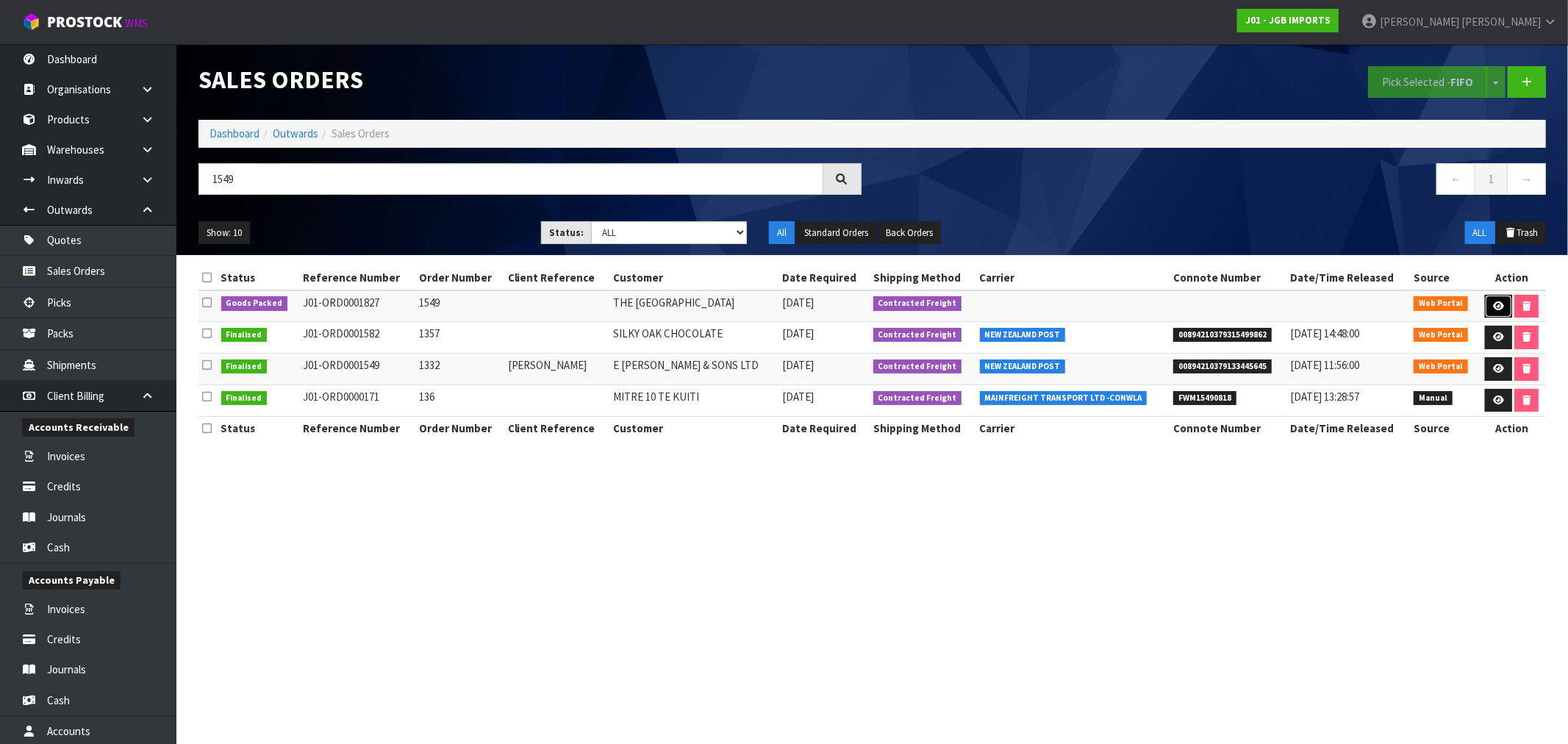
click at [1488, 307] on link at bounding box center [1498, 307] width 27 height 24
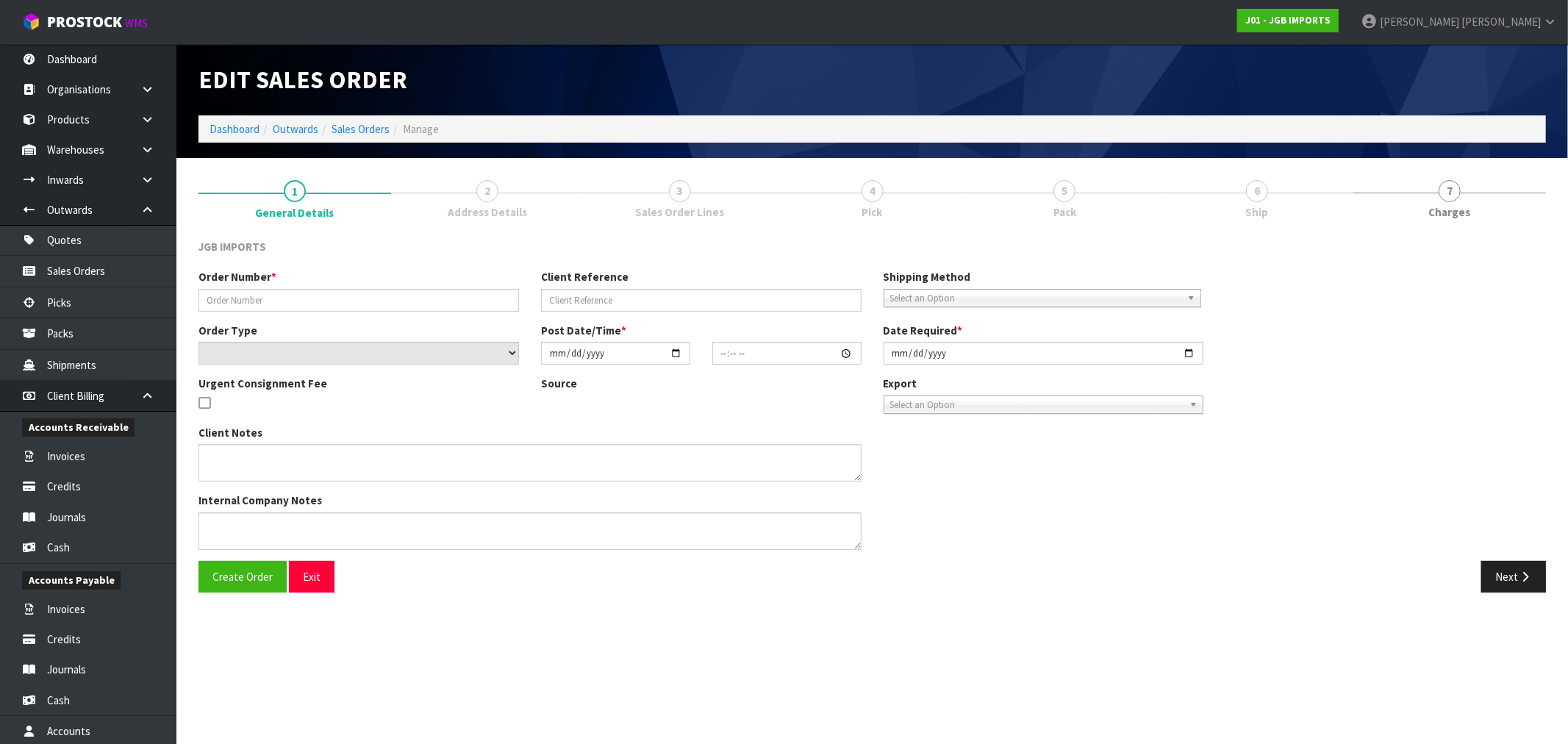
type input "1549"
select select "number:0"
type input "2025-08-29"
type input "13:15:00.000"
type input "2025-09-04"
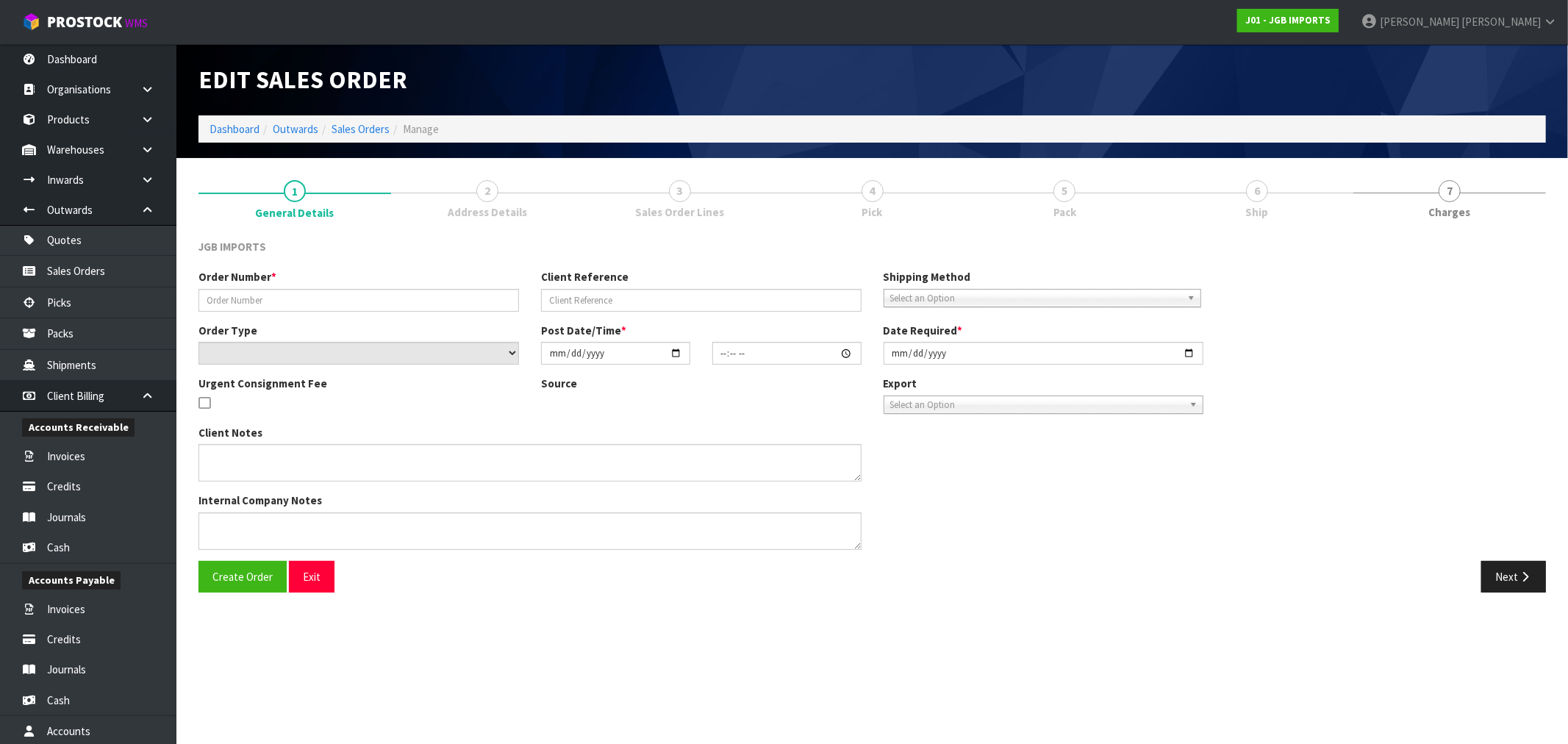
type textarea "THE FIRST ITEM…9Q14S019I…PLEASE SEND FREE. IT REPLACES A PREVIOUSLY SENT DAMAGE…"
type textarea "REMOVED 1 X JGB3101 AS ITEM WAS FOUND DAMAGED IN LOCATION"
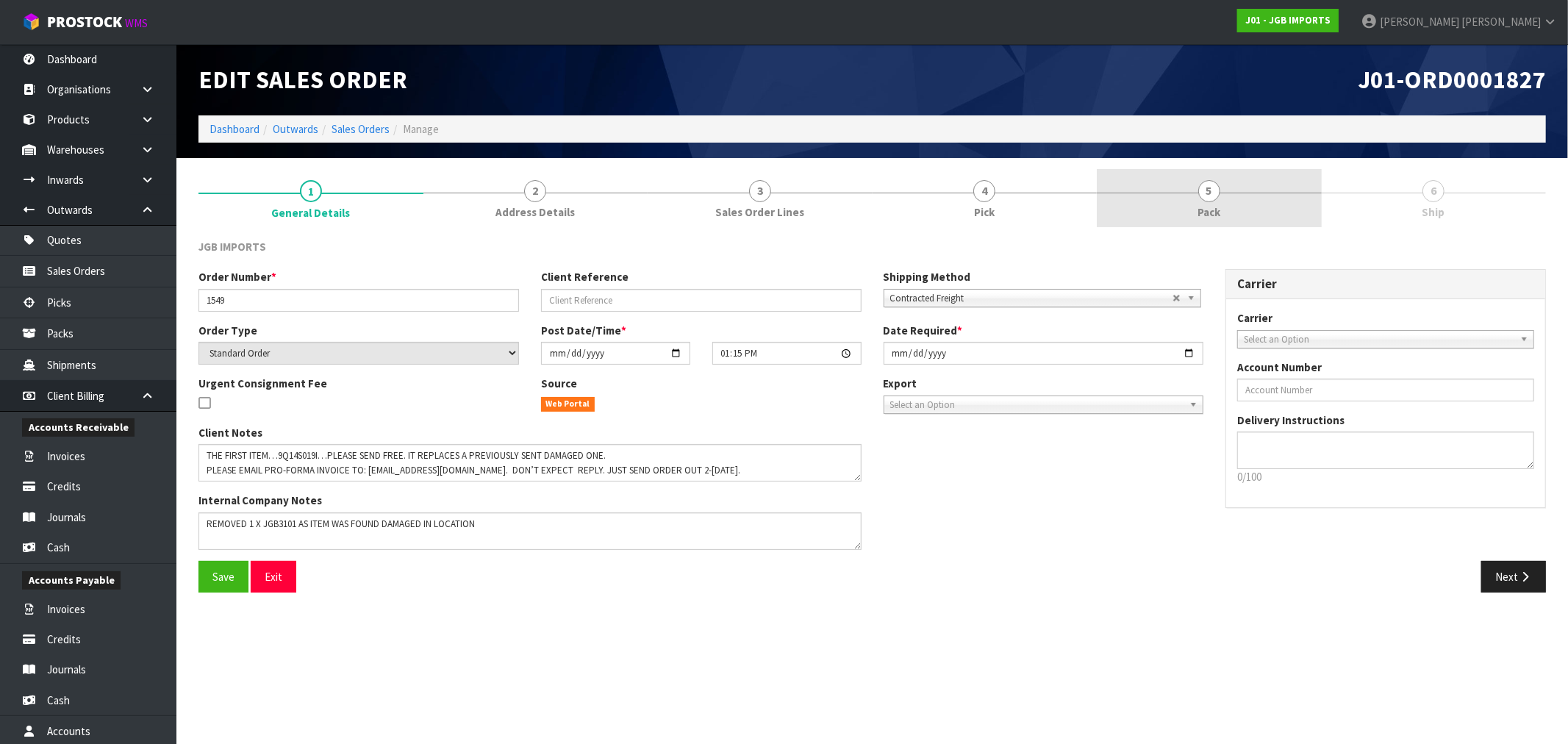
click at [1223, 211] on link "5 Pack" at bounding box center [1209, 198] width 225 height 58
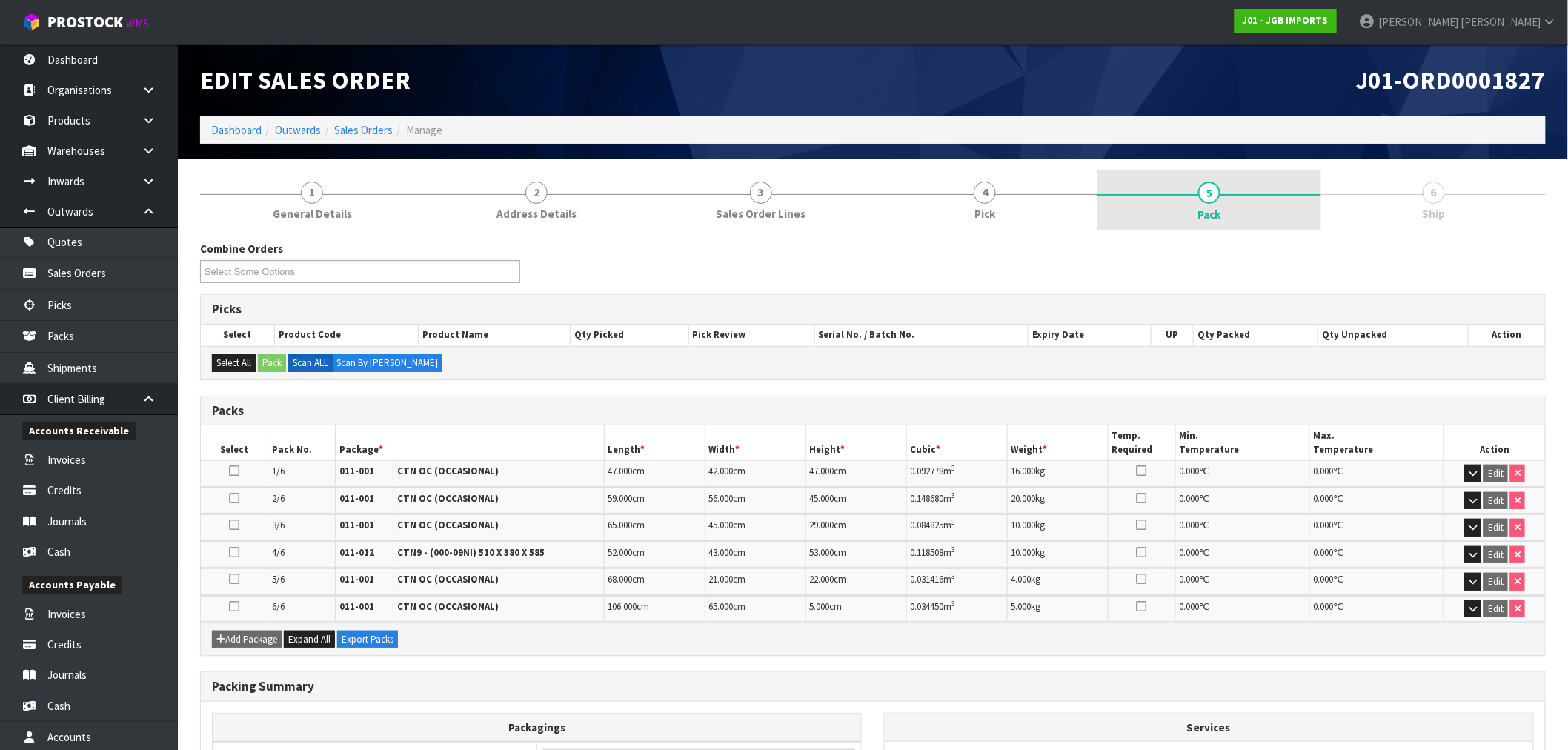
click at [1043, 196] on link "4 Pick" at bounding box center [985, 199] width 224 height 58
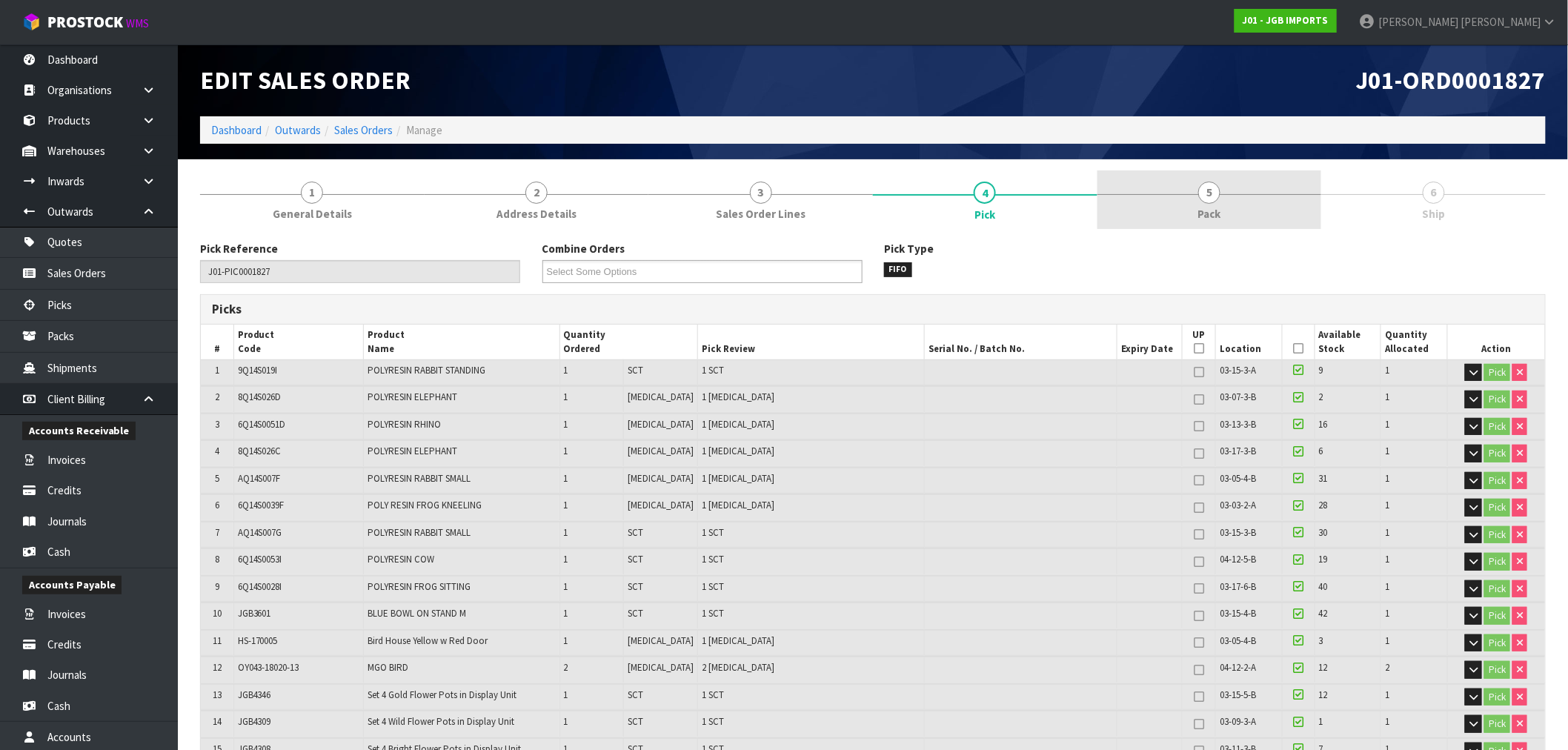
click at [1202, 200] on span "5" at bounding box center [1209, 193] width 22 height 22
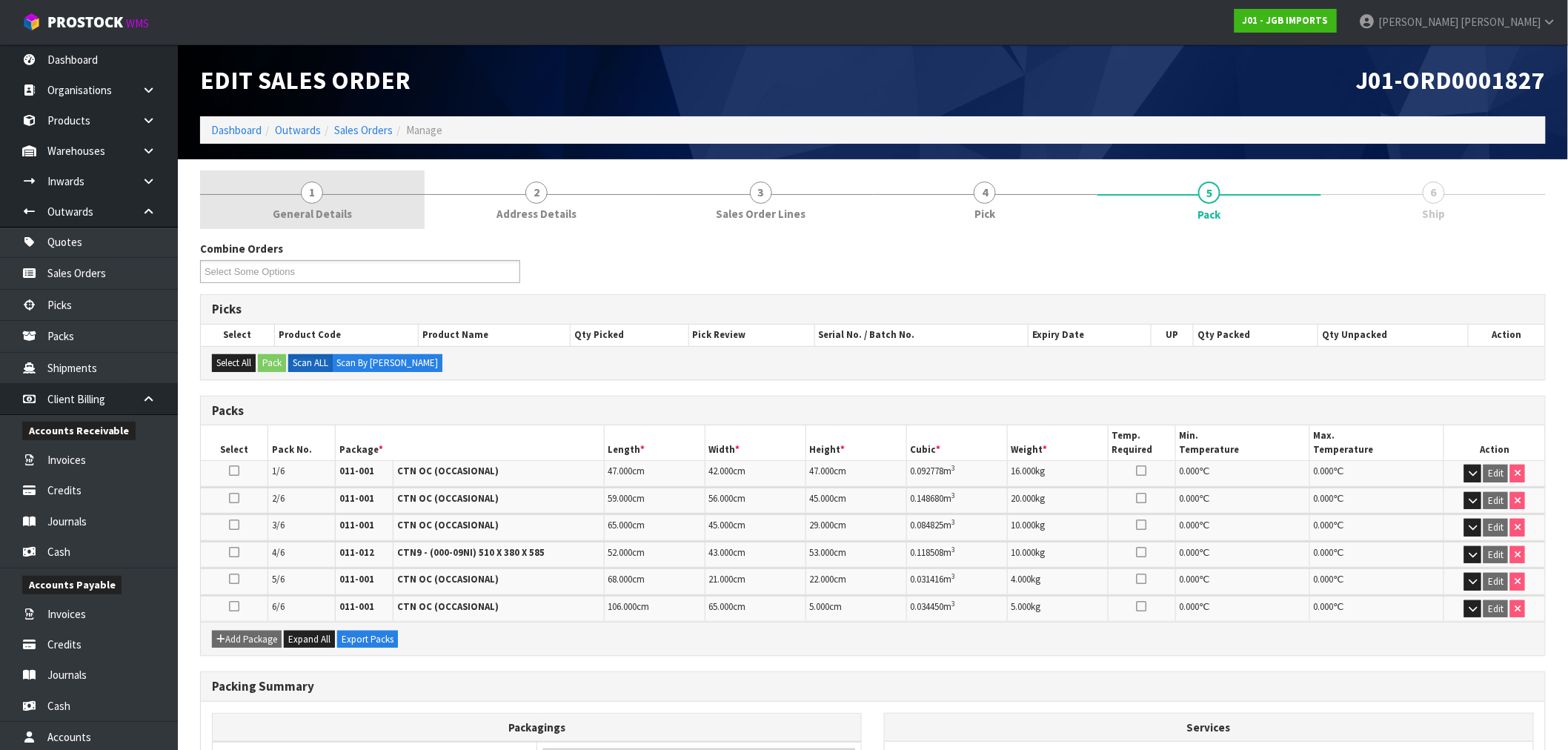
click at [381, 197] on link "1 General Details" at bounding box center [312, 199] width 224 height 58
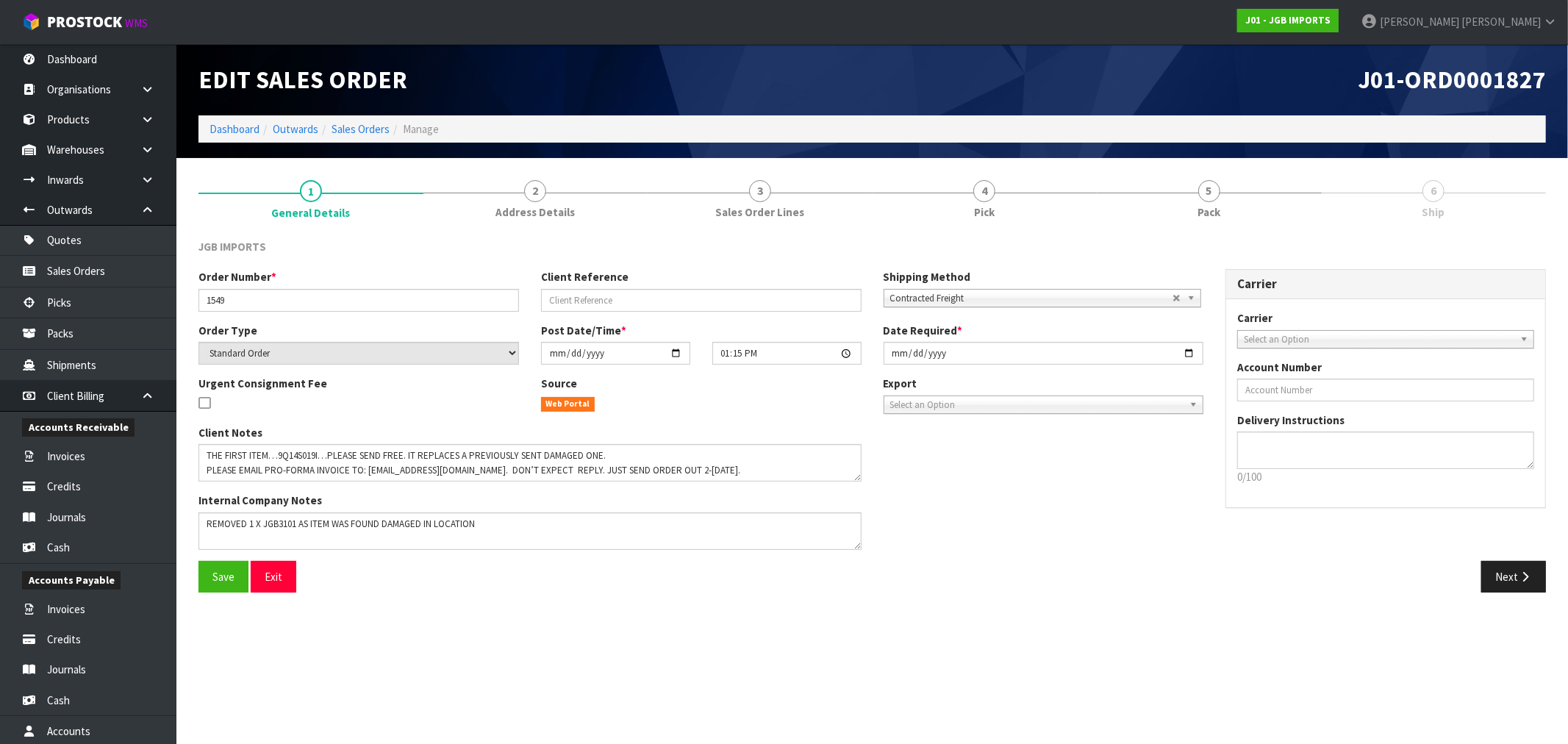
click at [549, 193] on link "2 Address Details" at bounding box center [536, 198] width 225 height 58
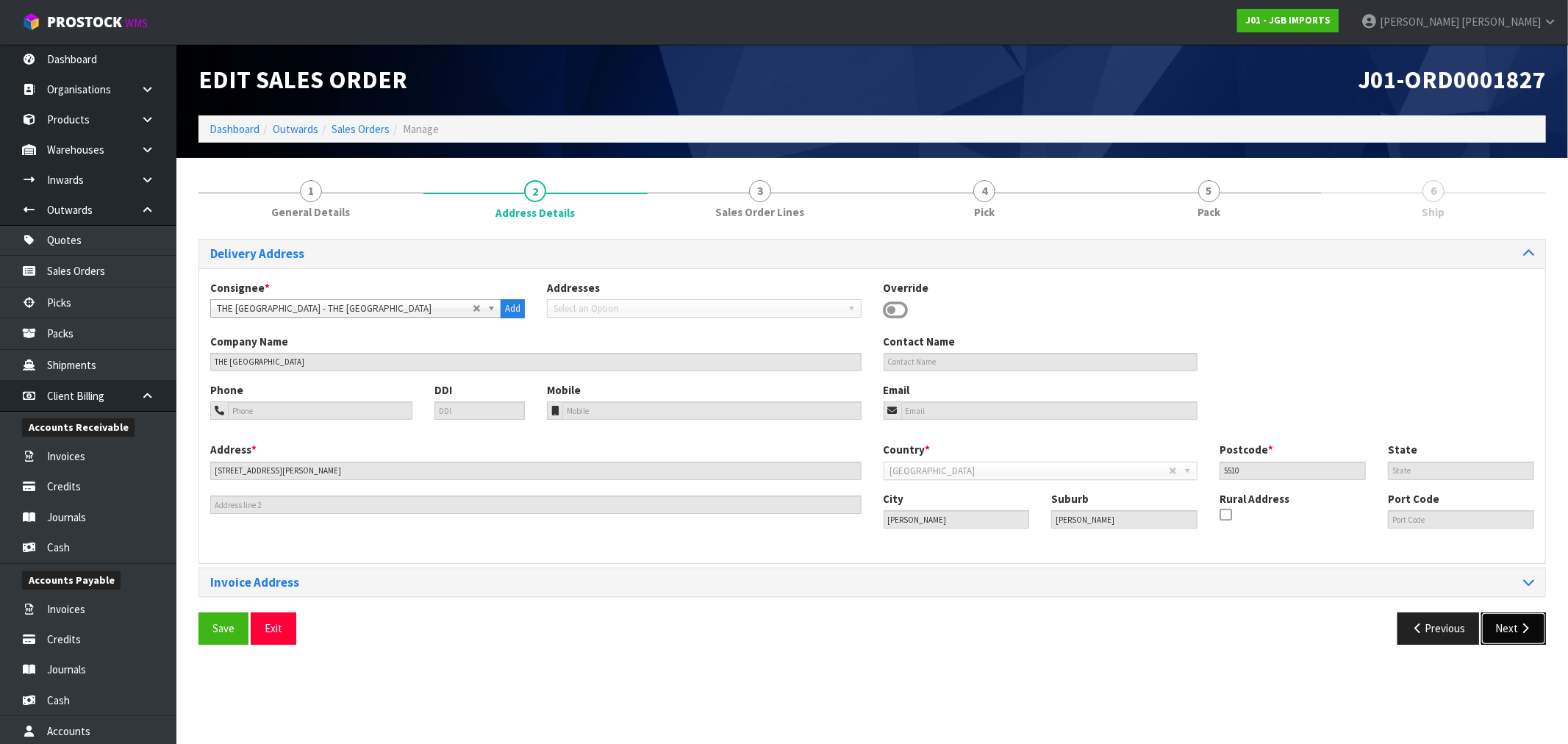
drag, startPoint x: 1520, startPoint y: 643, endPoint x: 1520, endPoint y: 630, distance: 13.0
click at [1520, 643] on button "Next" at bounding box center [1513, 628] width 65 height 32
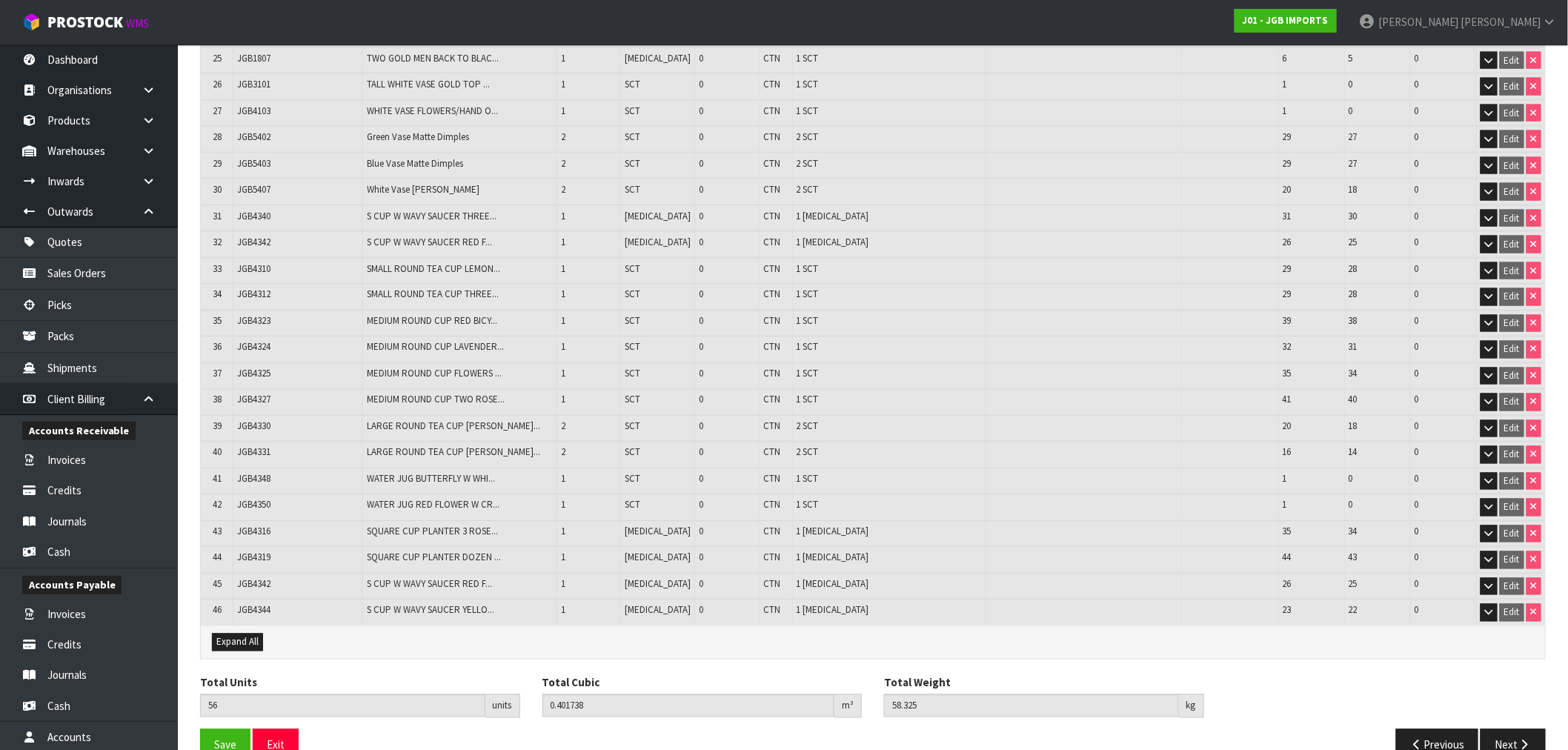
scroll to position [900, 0]
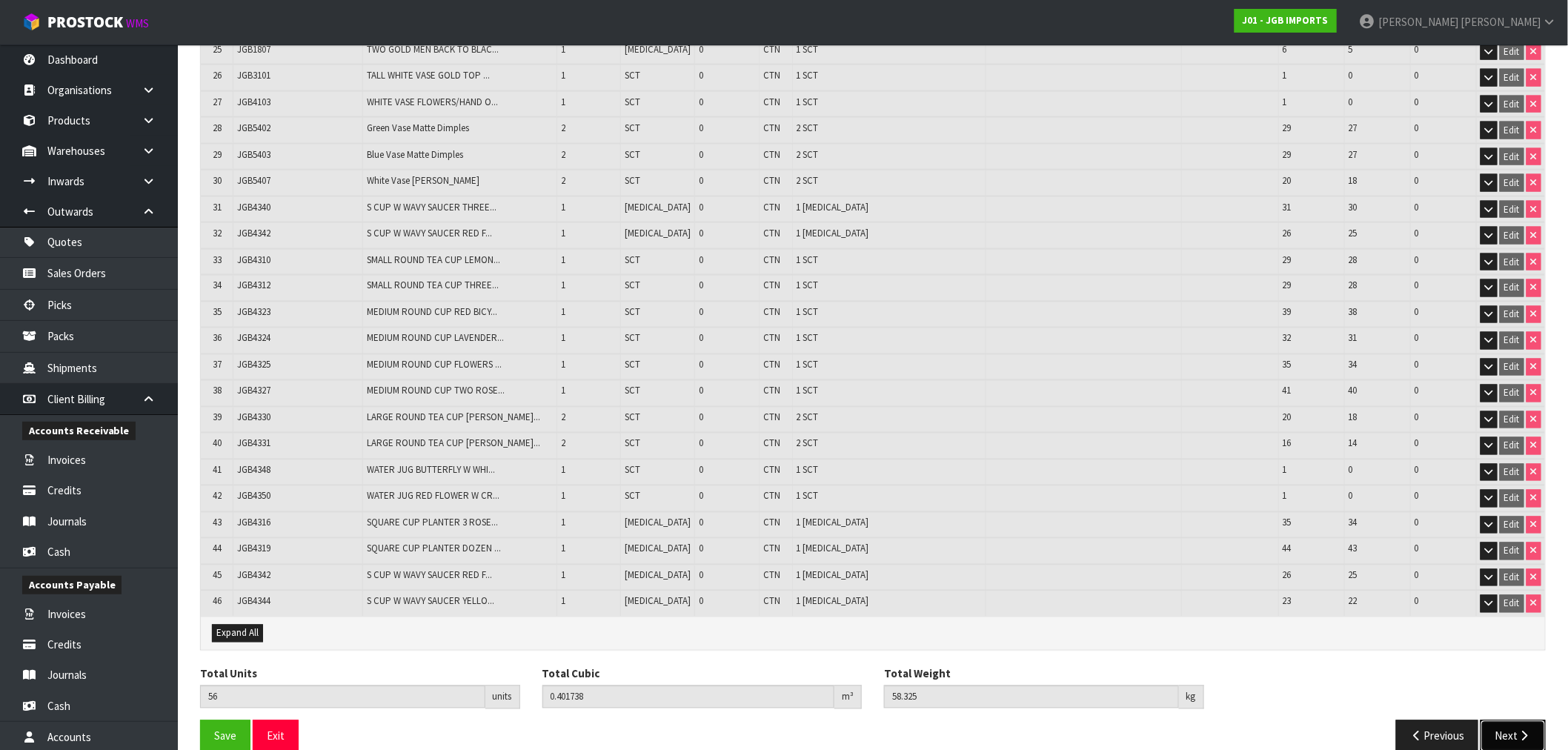
click at [1526, 731] on icon "button" at bounding box center [1525, 736] width 14 height 11
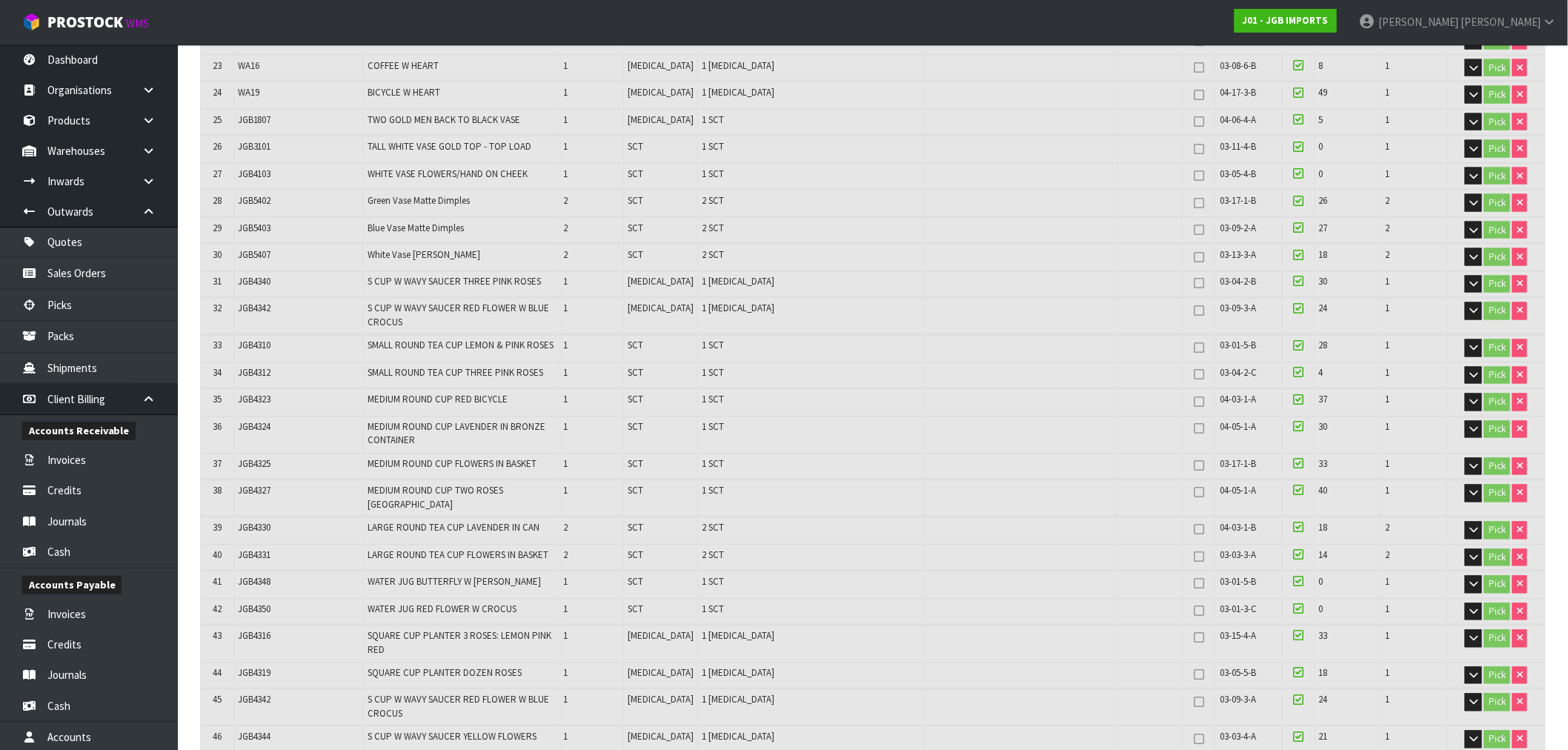
scroll to position [0, 0]
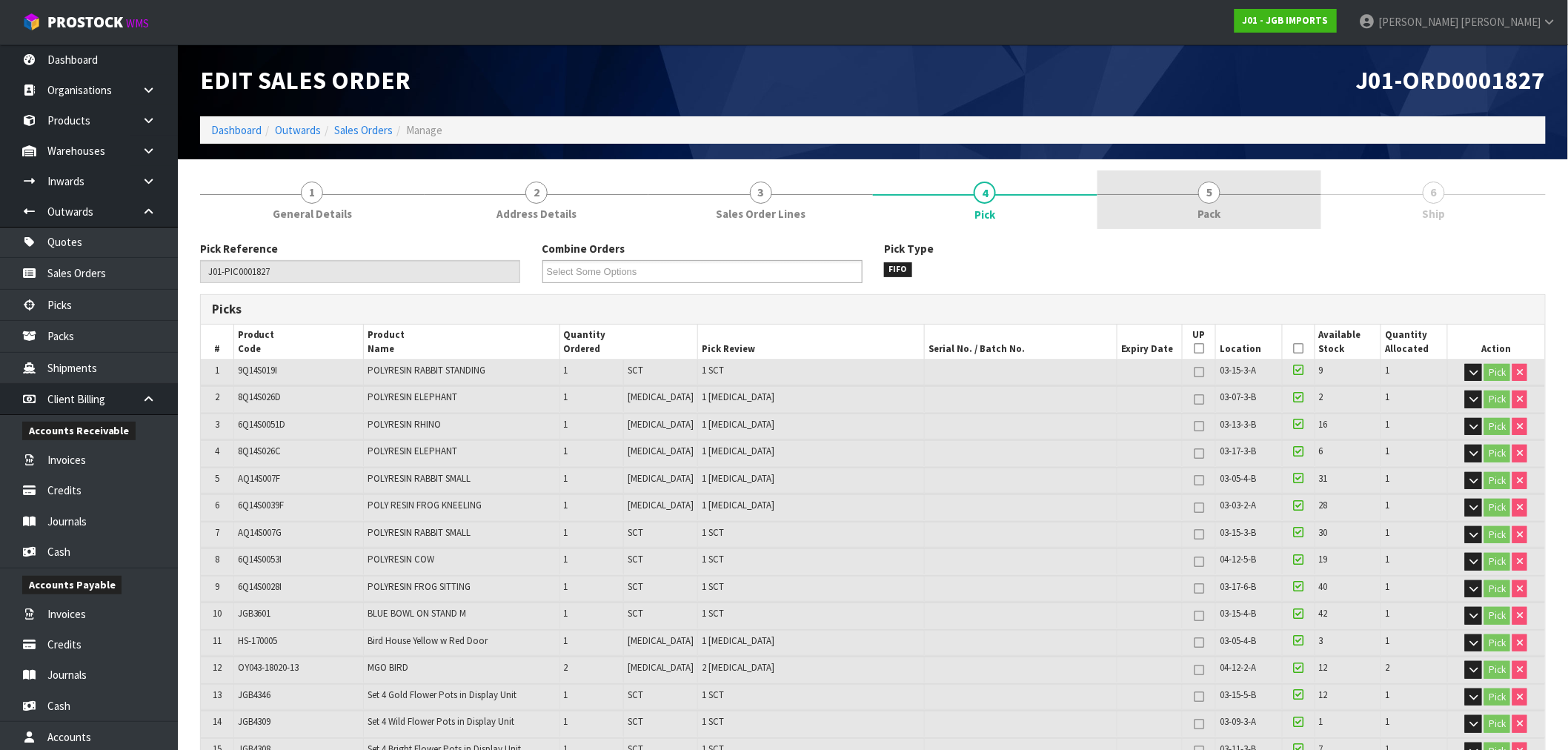
click at [1230, 183] on link "5 Pack" at bounding box center [1209, 199] width 224 height 58
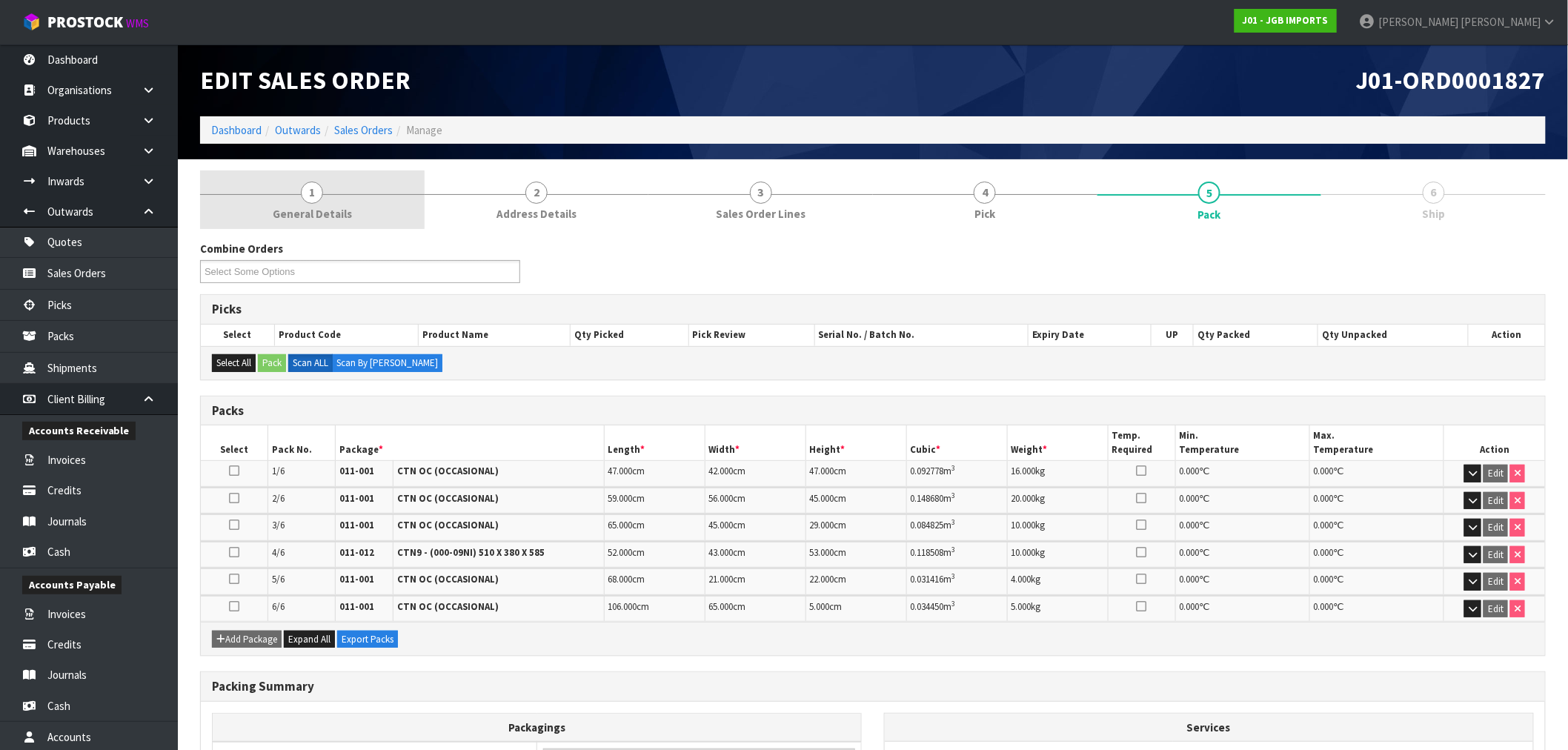
click at [352, 182] on link "1 General Details" at bounding box center [312, 199] width 224 height 58
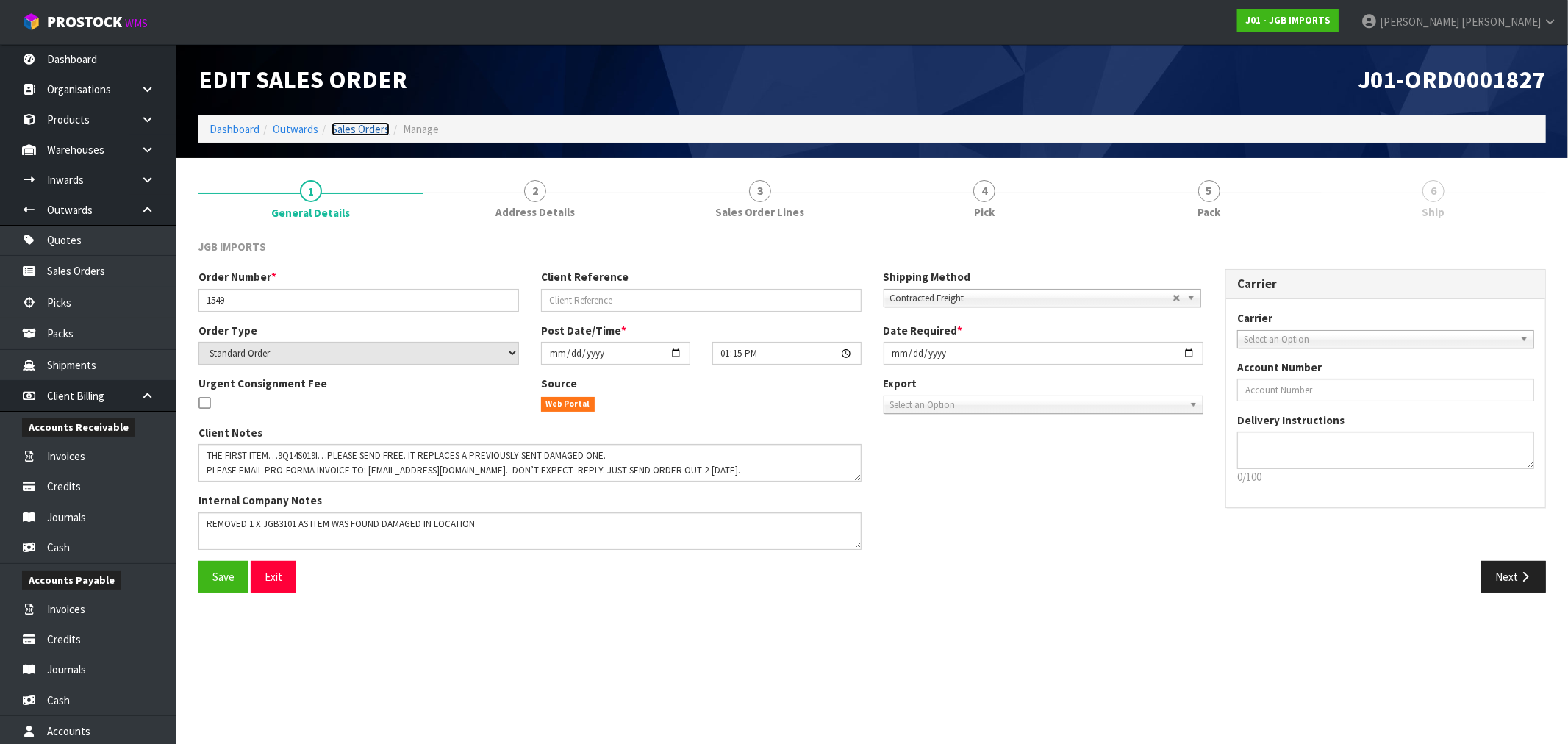
click at [366, 133] on link "Sales Orders" at bounding box center [360, 128] width 58 height 14
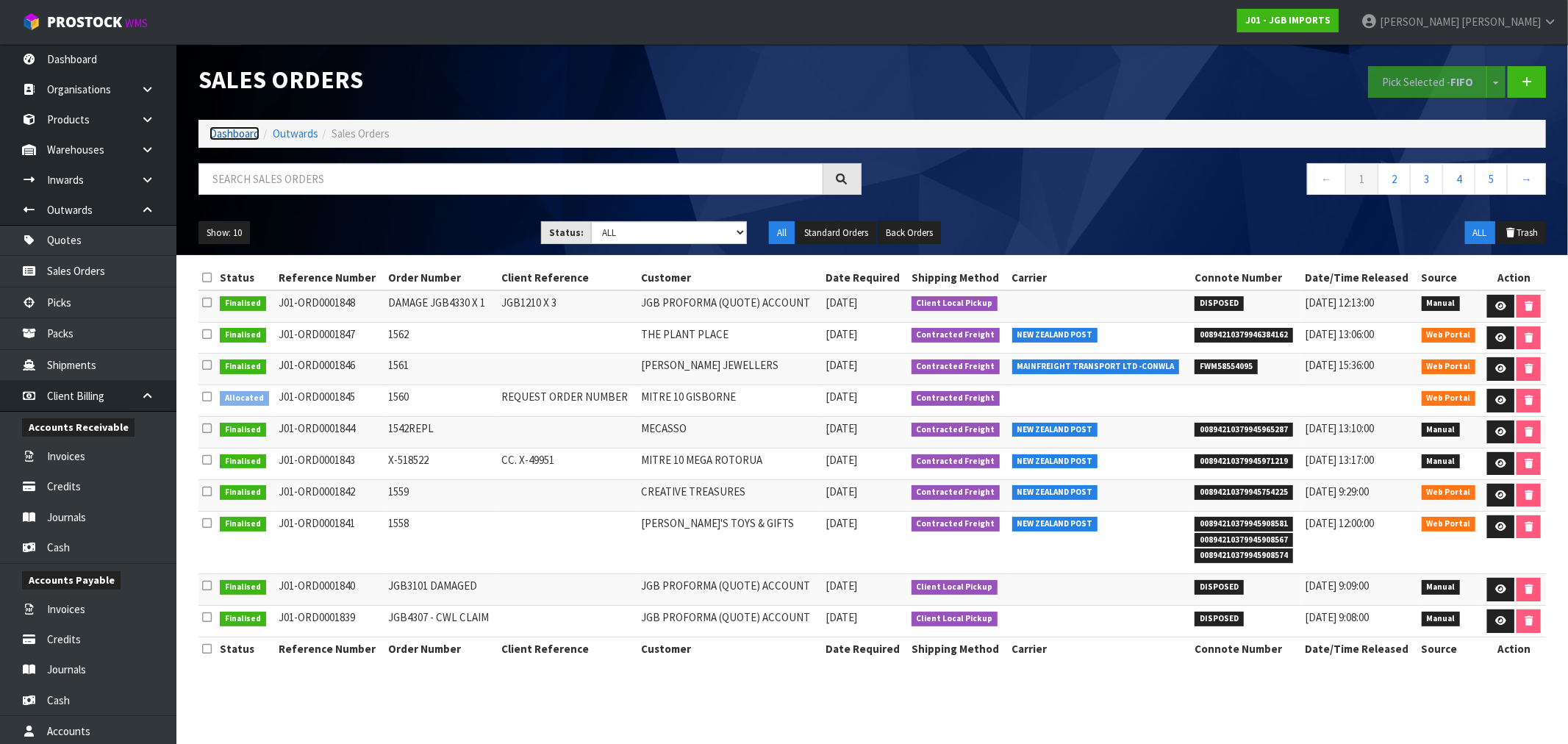
click at [243, 129] on link "Dashboard" at bounding box center [234, 133] width 50 height 14
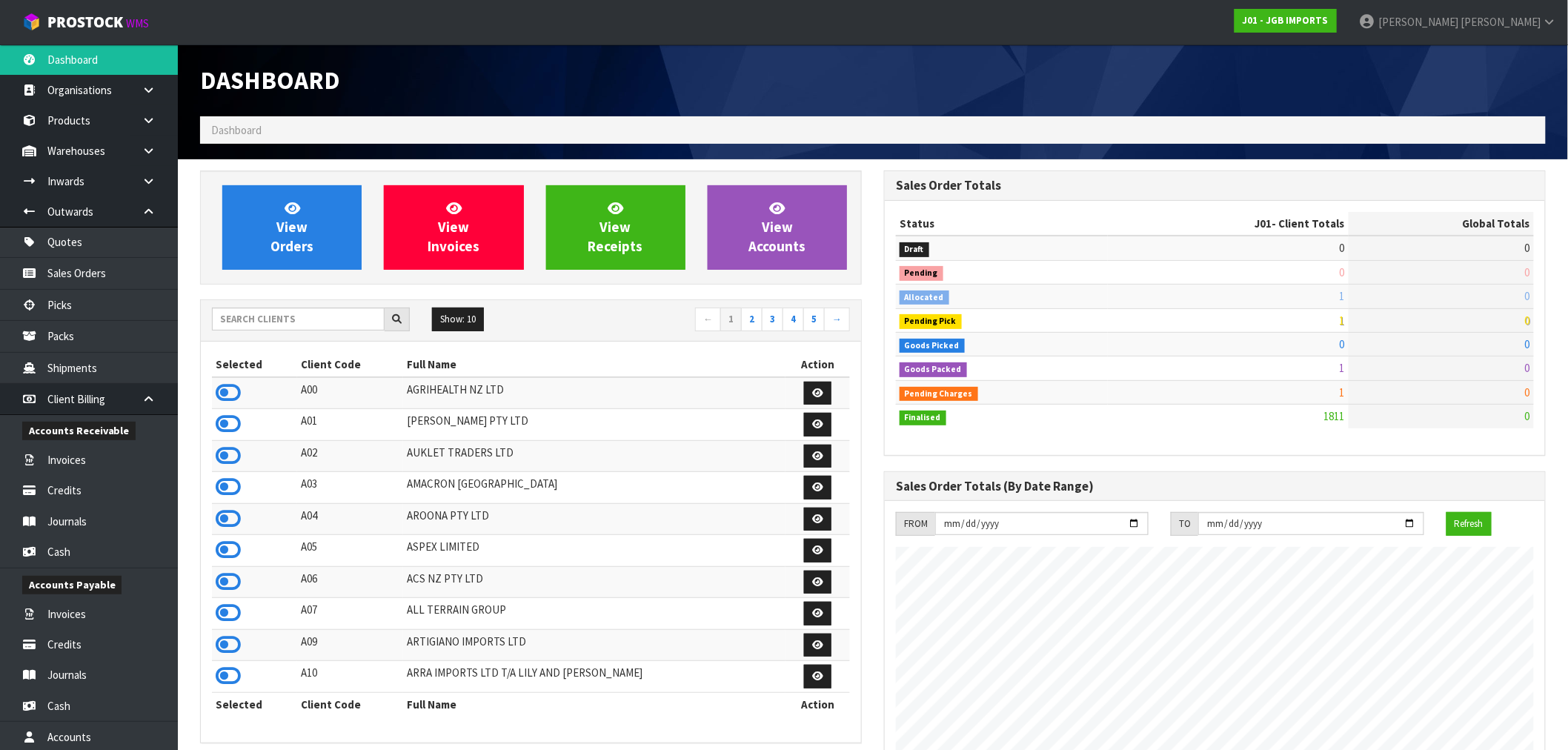
scroll to position [1123, 684]
click at [281, 320] on input "text" at bounding box center [298, 318] width 172 height 23
type input "D00"
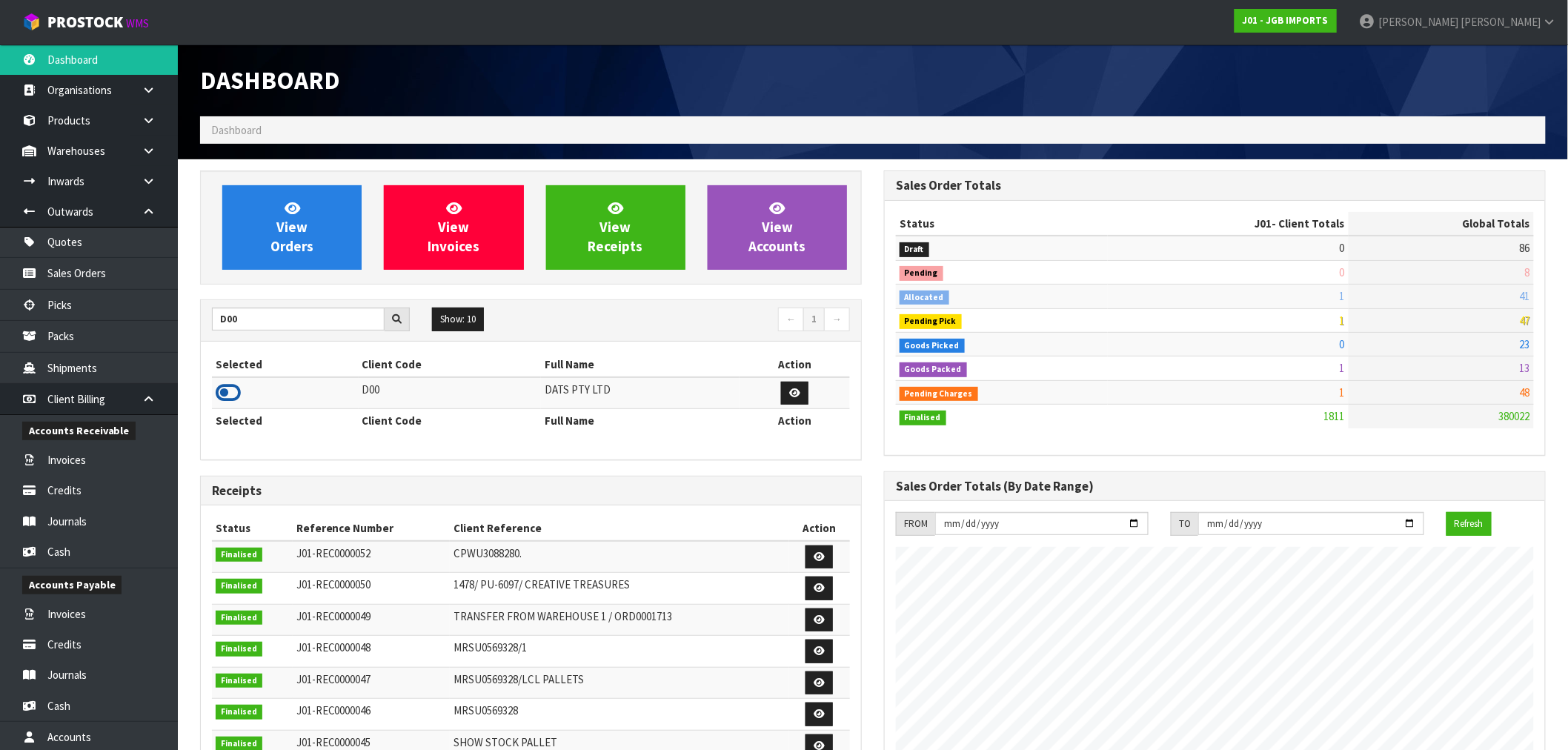
click at [244, 394] on td at bounding box center [285, 393] width 147 height 32
click at [239, 389] on icon at bounding box center [228, 393] width 25 height 22
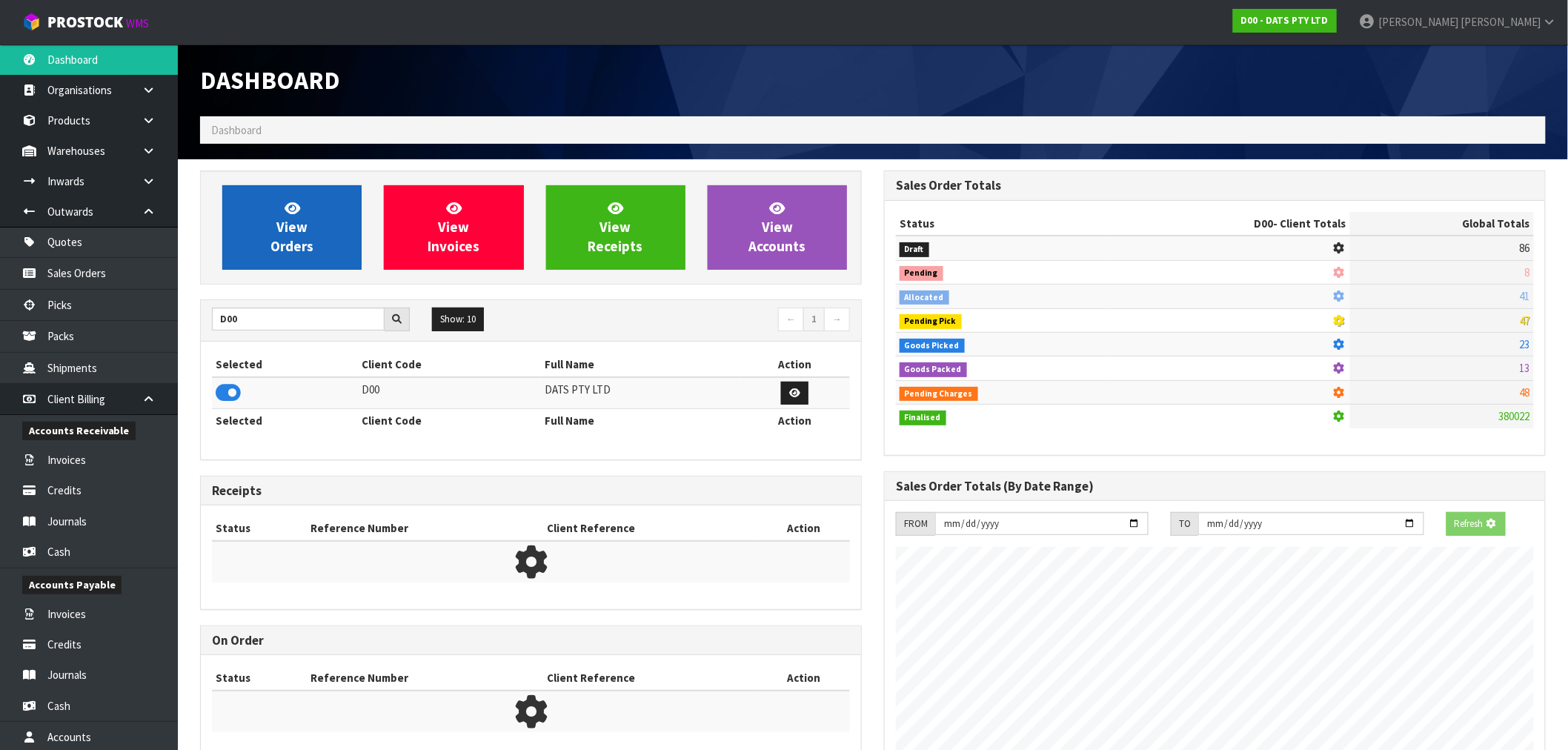
scroll to position [740376, 740490]
click at [294, 251] on span "View Orders" at bounding box center [291, 227] width 43 height 55
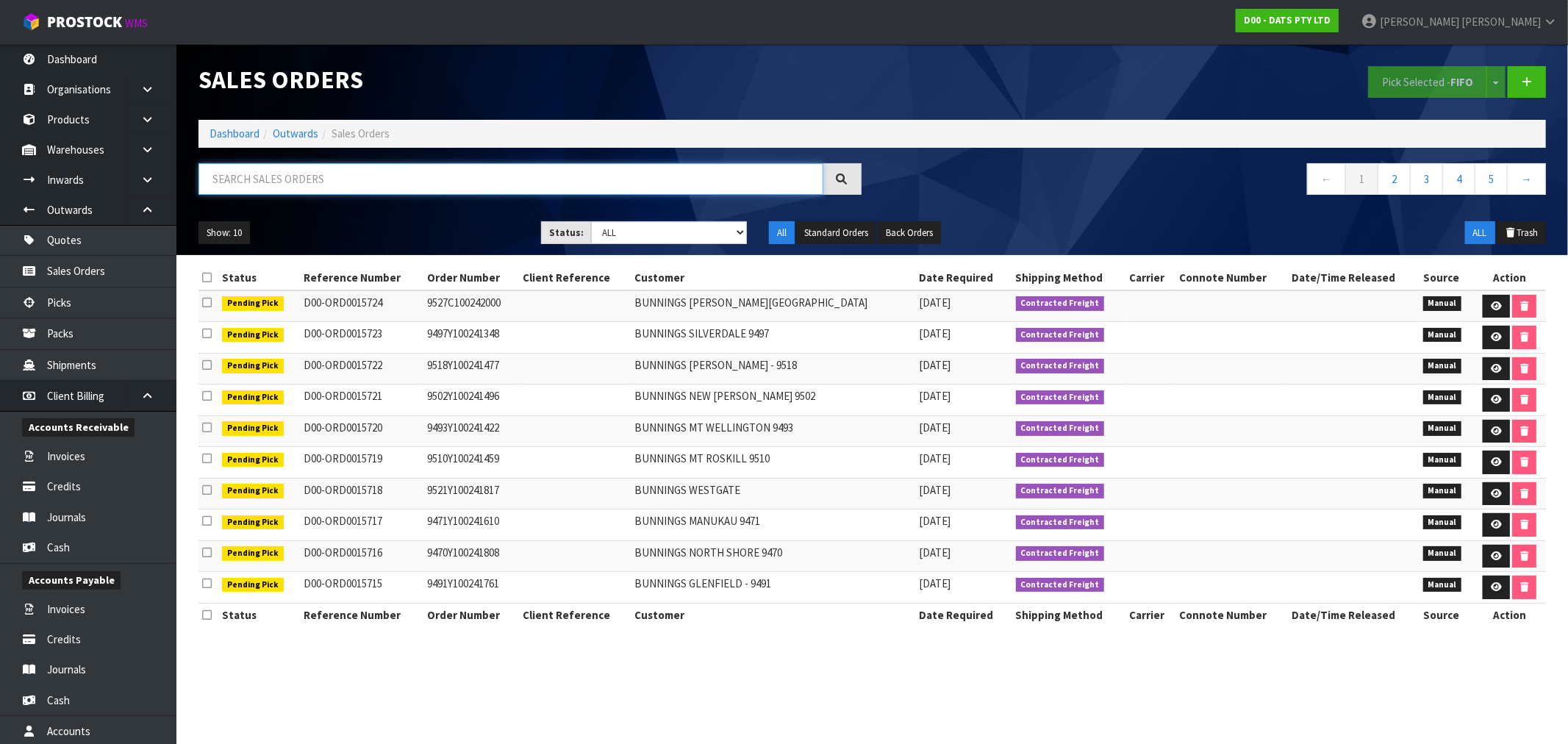
click at [322, 173] on input "text" at bounding box center [510, 178] width 625 height 32
type input "15698"
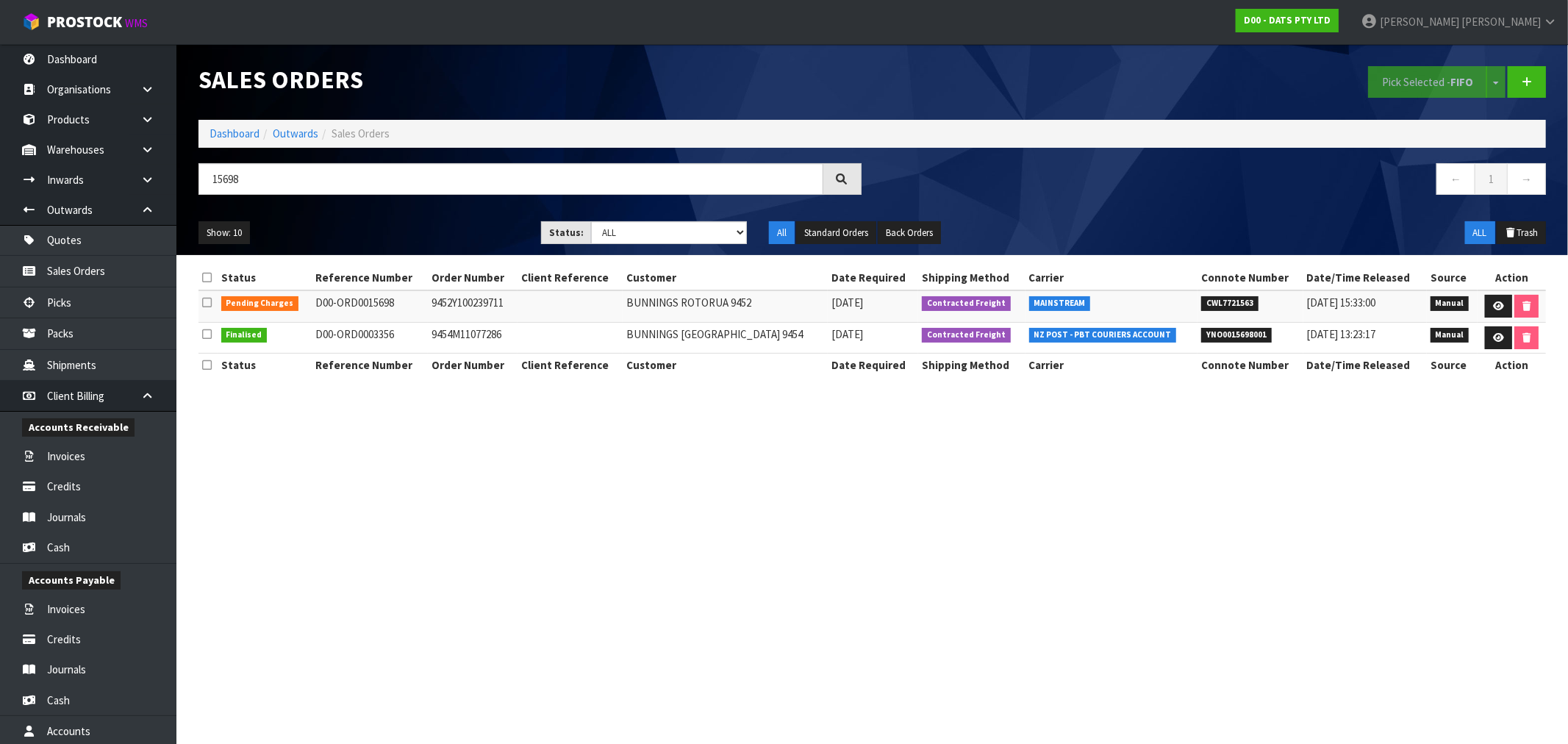
click at [489, 302] on td "9452Y100239711" at bounding box center [472, 306] width 89 height 32
copy td "9452Y100239711"
click at [1502, 307] on icon at bounding box center [1498, 306] width 11 height 9
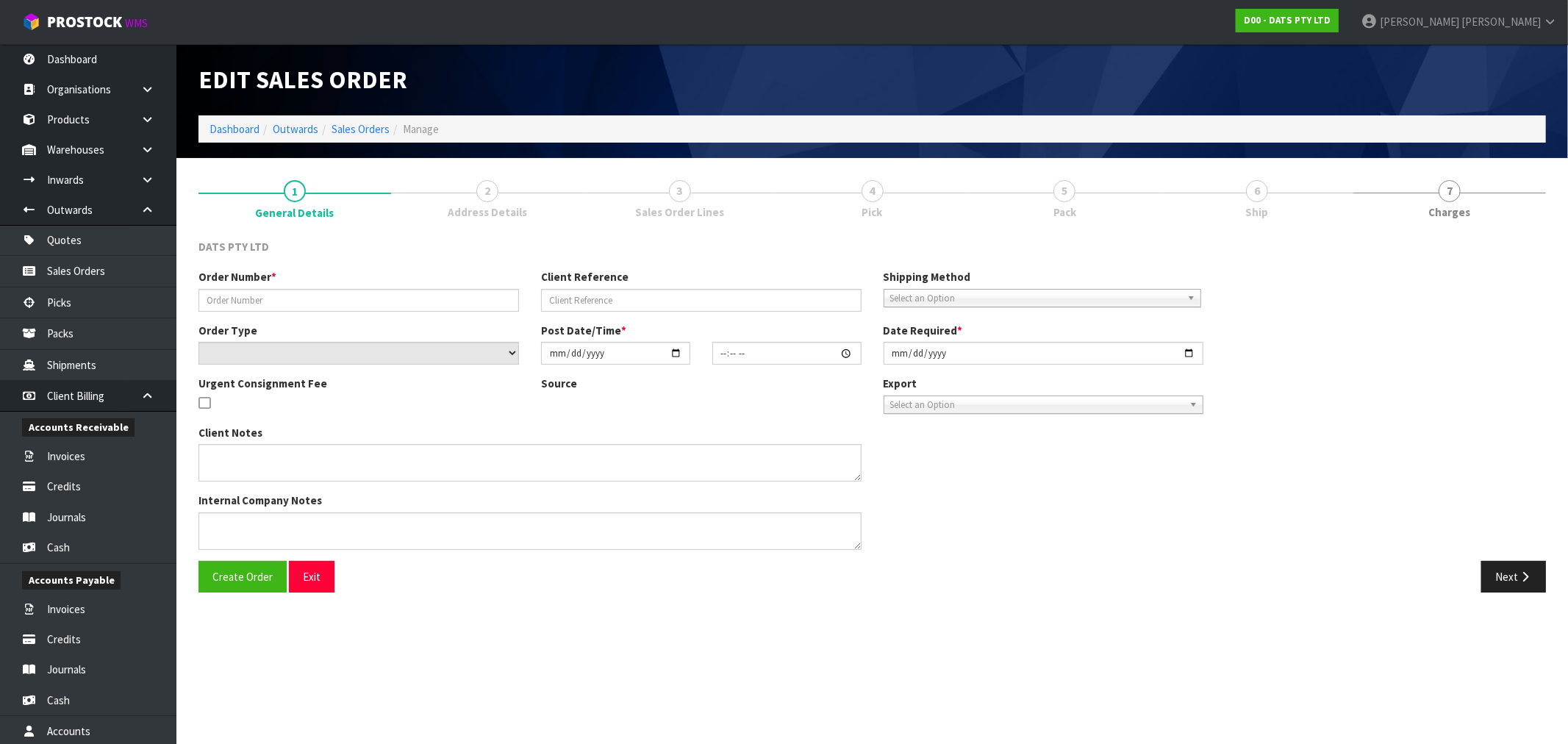
type input "9452Y100239711"
select select "number:0"
type input "2025-09-04"
type input "09:13:00.000"
type input "2025-09-04"
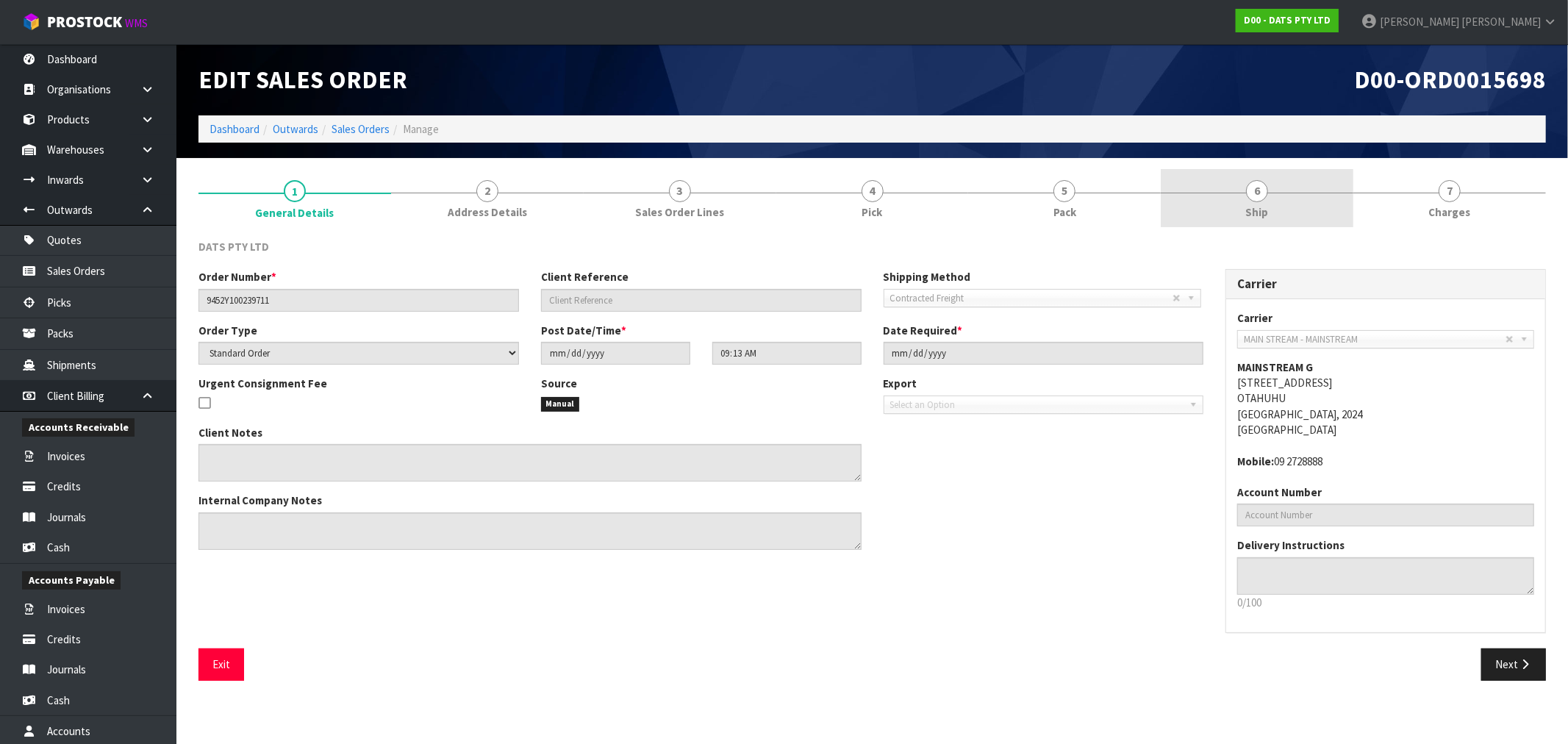
click at [1268, 206] on link "6 Ship" at bounding box center [1257, 198] width 193 height 58
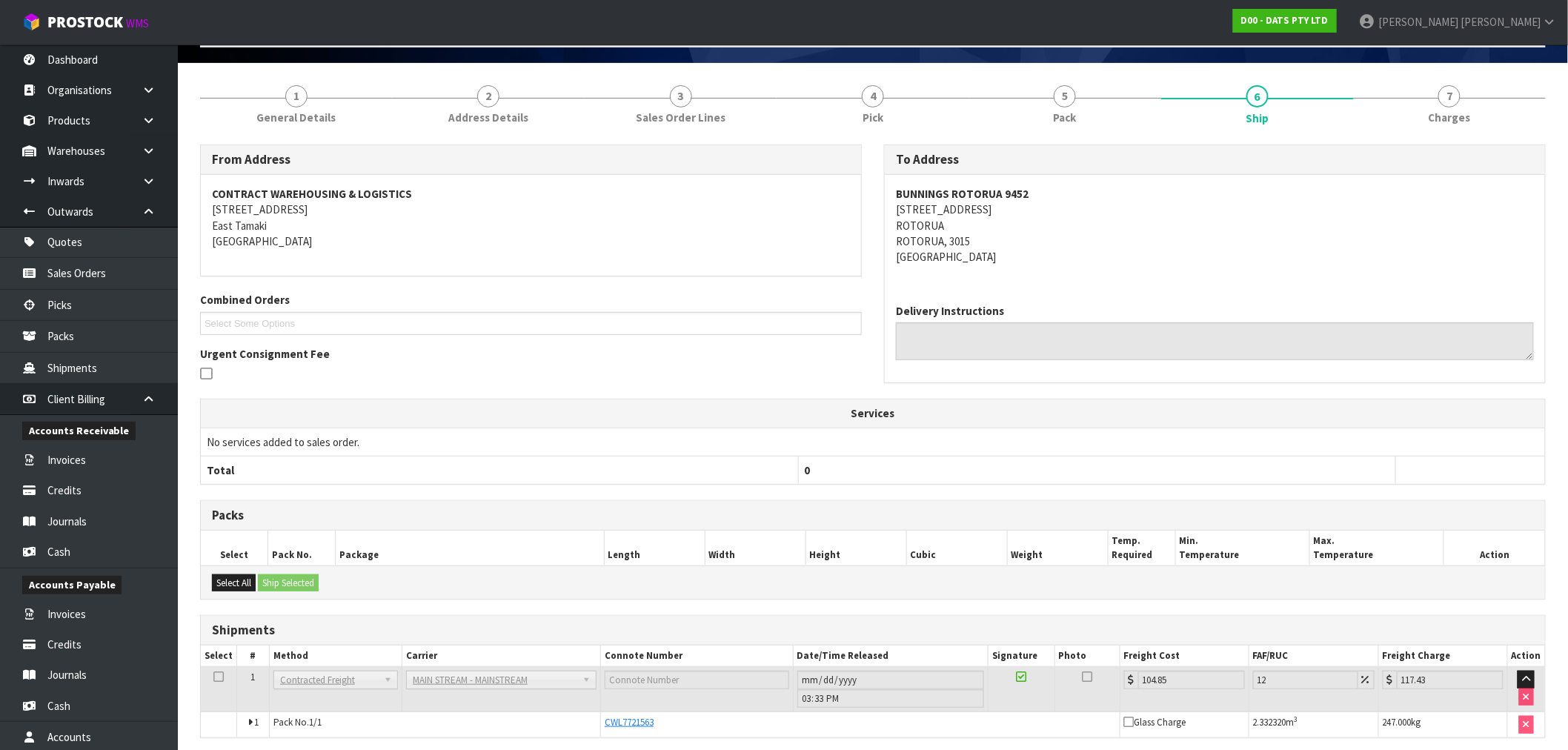
scroll to position [154, 0]
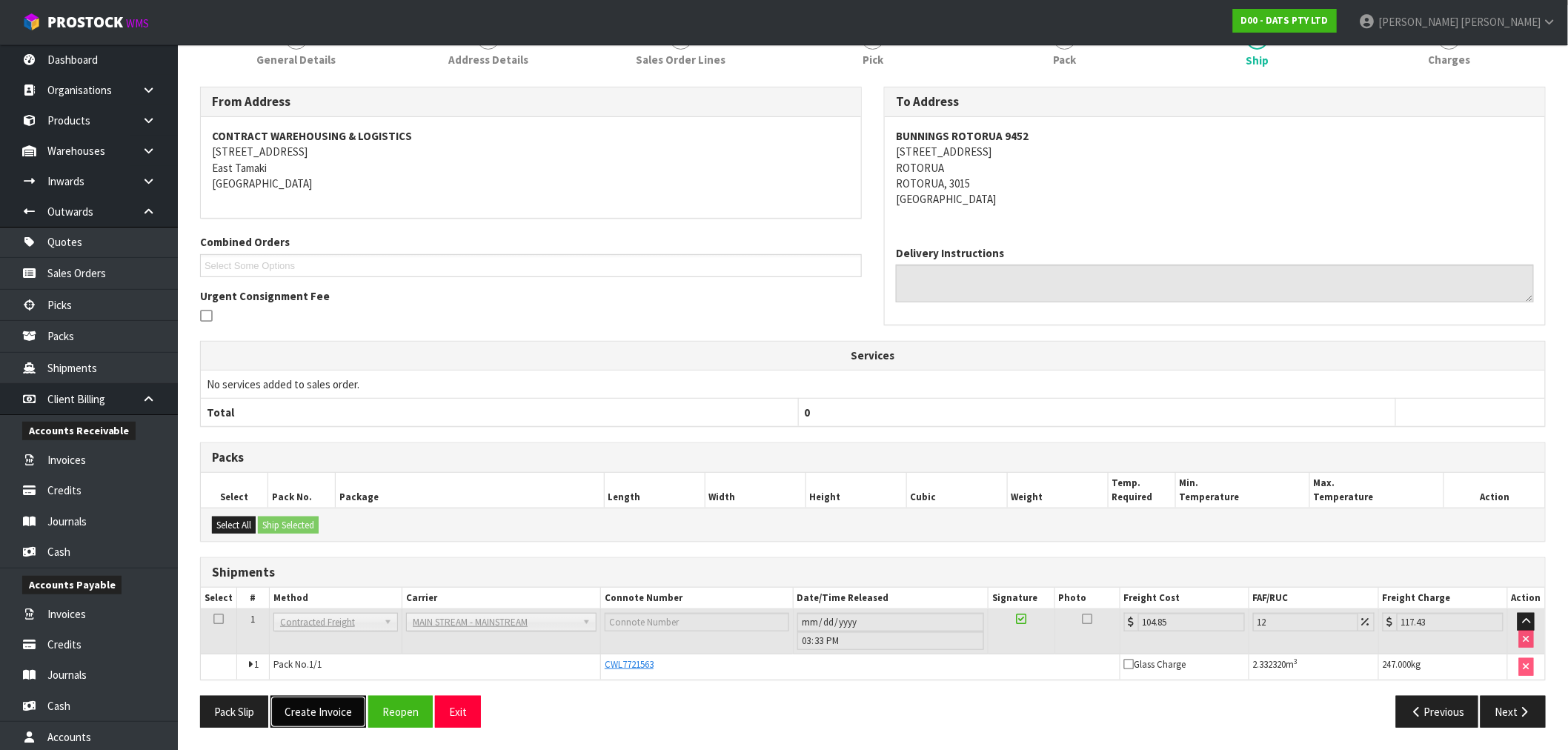
click at [319, 706] on button "Create Invoice" at bounding box center [318, 712] width 96 height 32
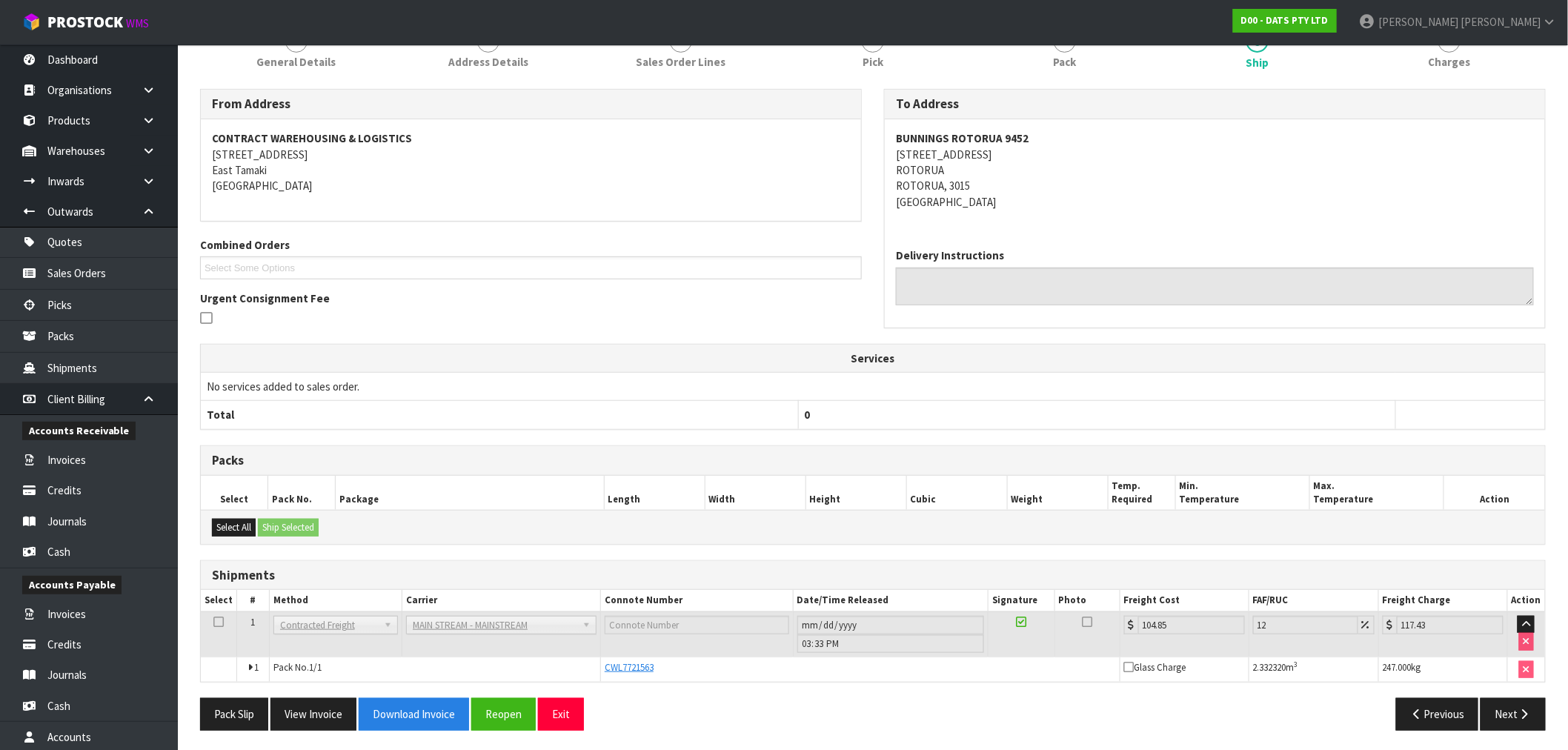
scroll to position [208, 0]
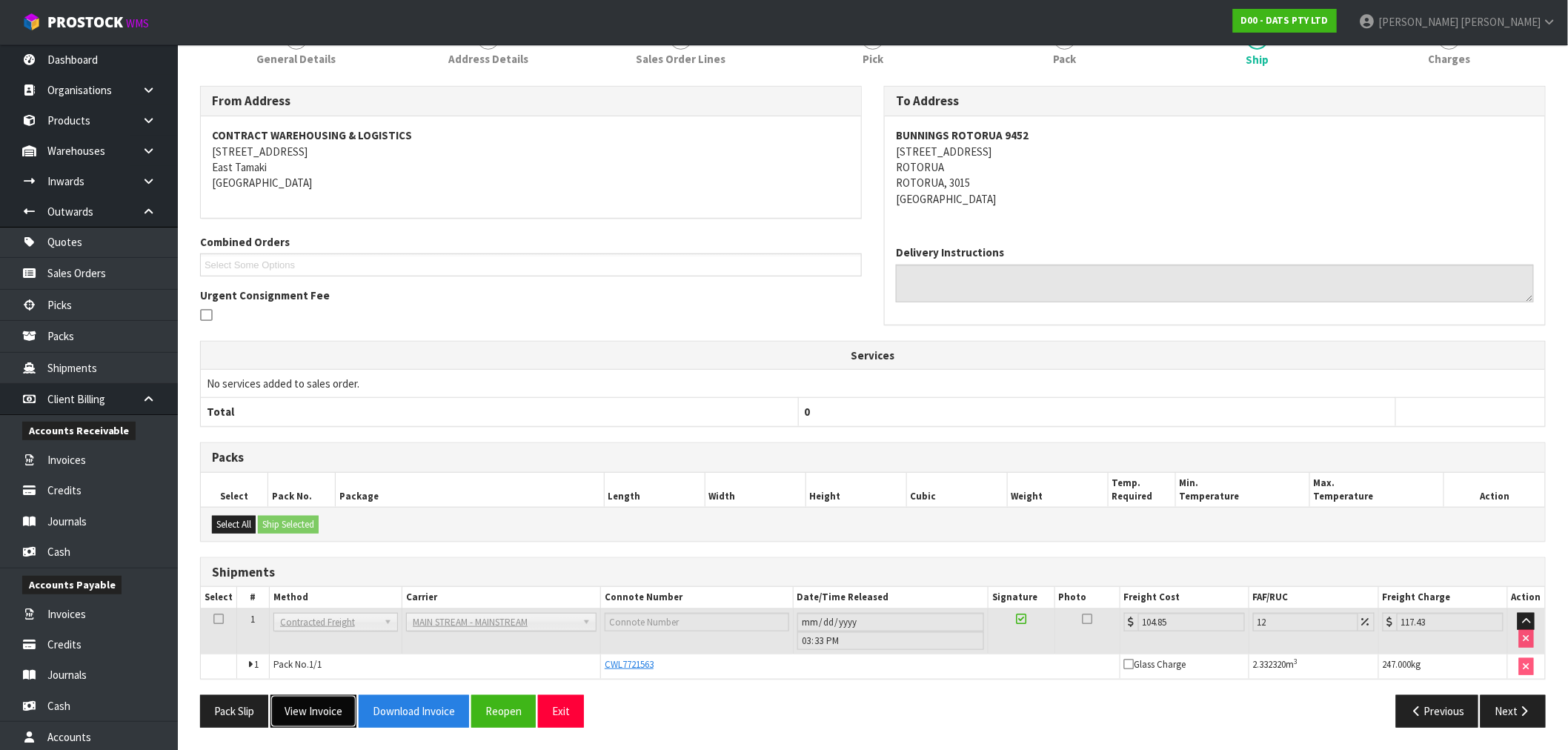
click at [345, 696] on button "View Invoice" at bounding box center [313, 711] width 86 height 32
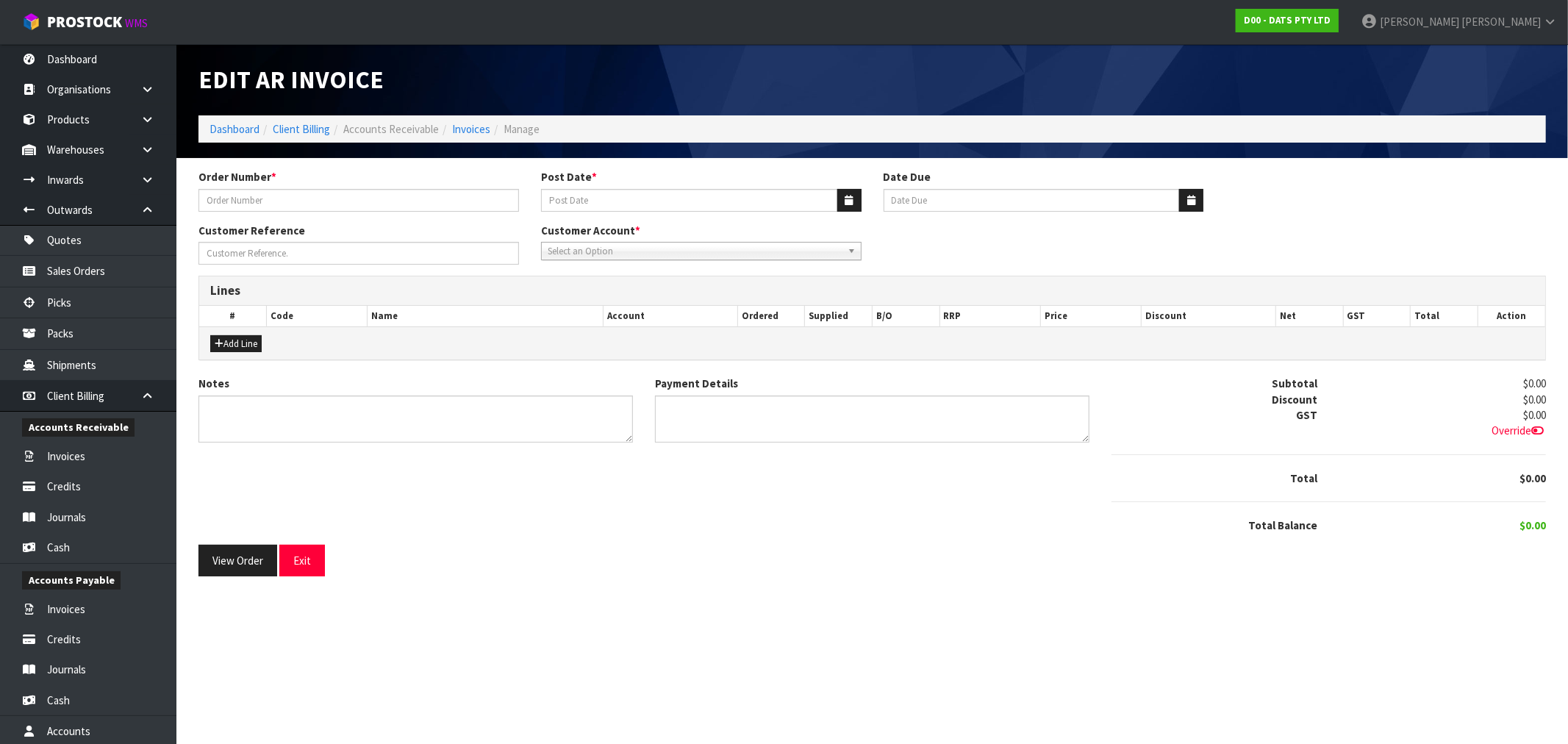
type input "9452Y100239711"
type input "05/09/2025"
type input "20/10/2025"
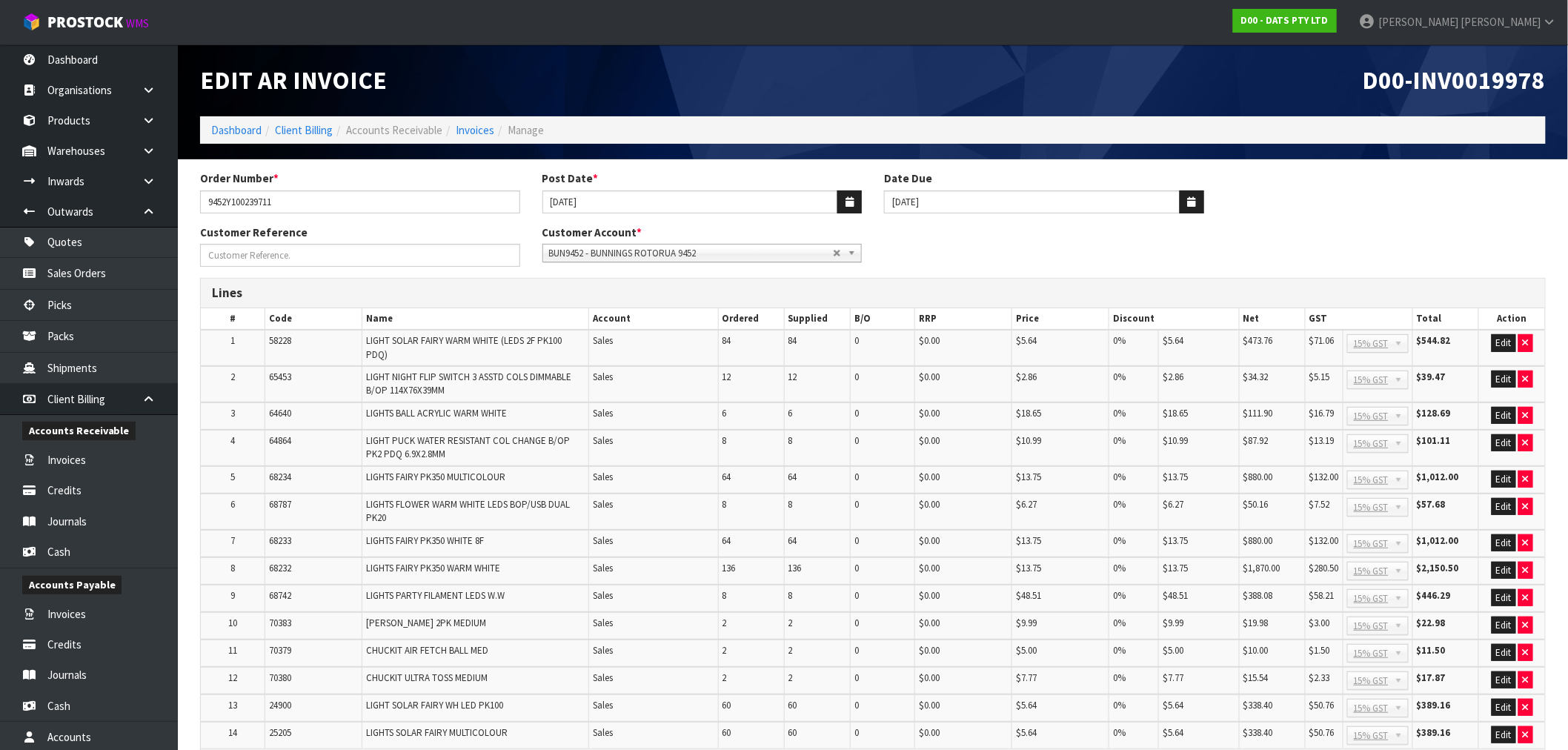
click at [1468, 77] on span "D00-INV0019978" at bounding box center [1455, 80] width 183 height 31
click at [1468, 77] on span "D00-INV0019978" at bounding box center [1455, 80] width 183 height 31
copy span "INV0019978"
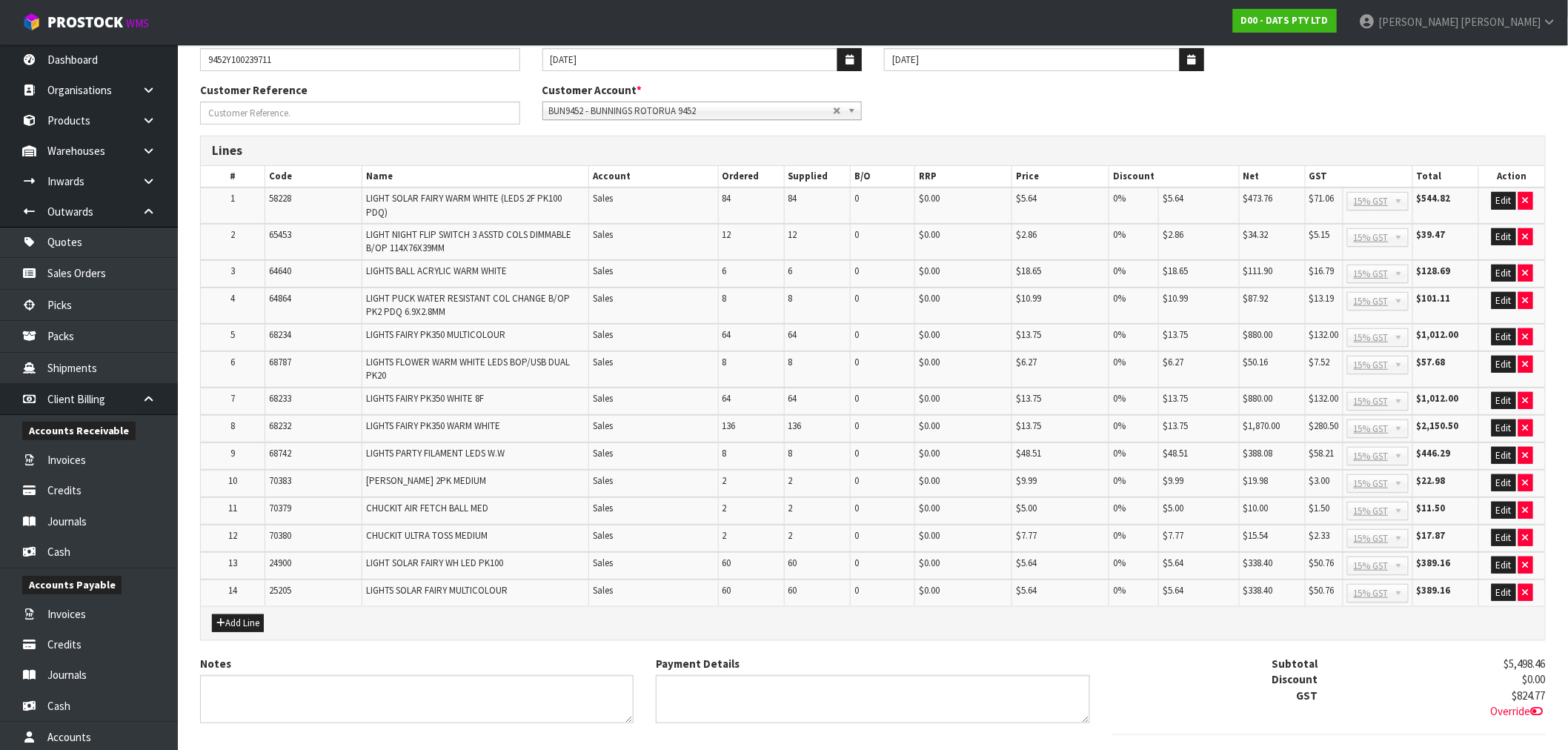
scroll to position [263, 0]
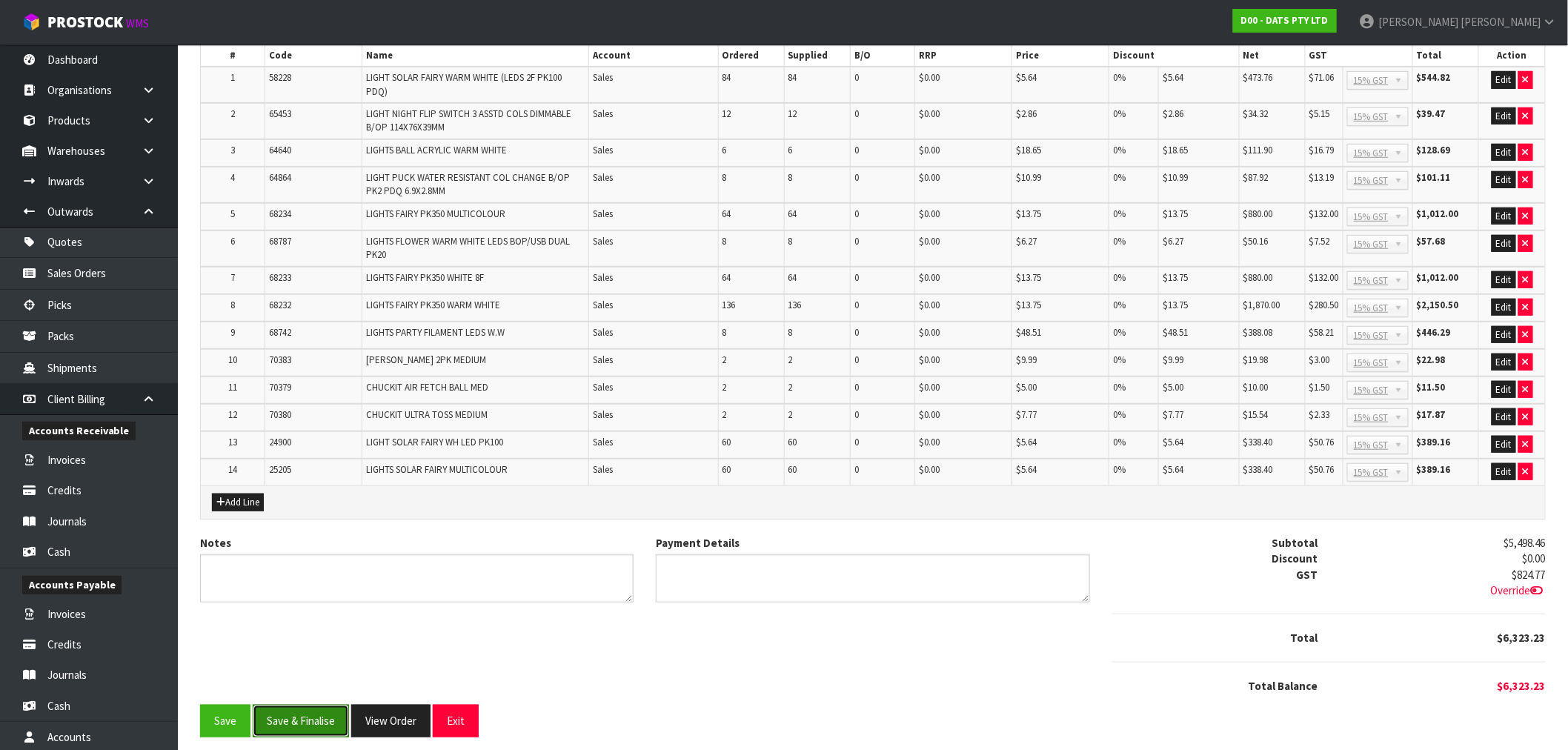
click at [291, 708] on button "Save & Finalise" at bounding box center [301, 720] width 96 height 32
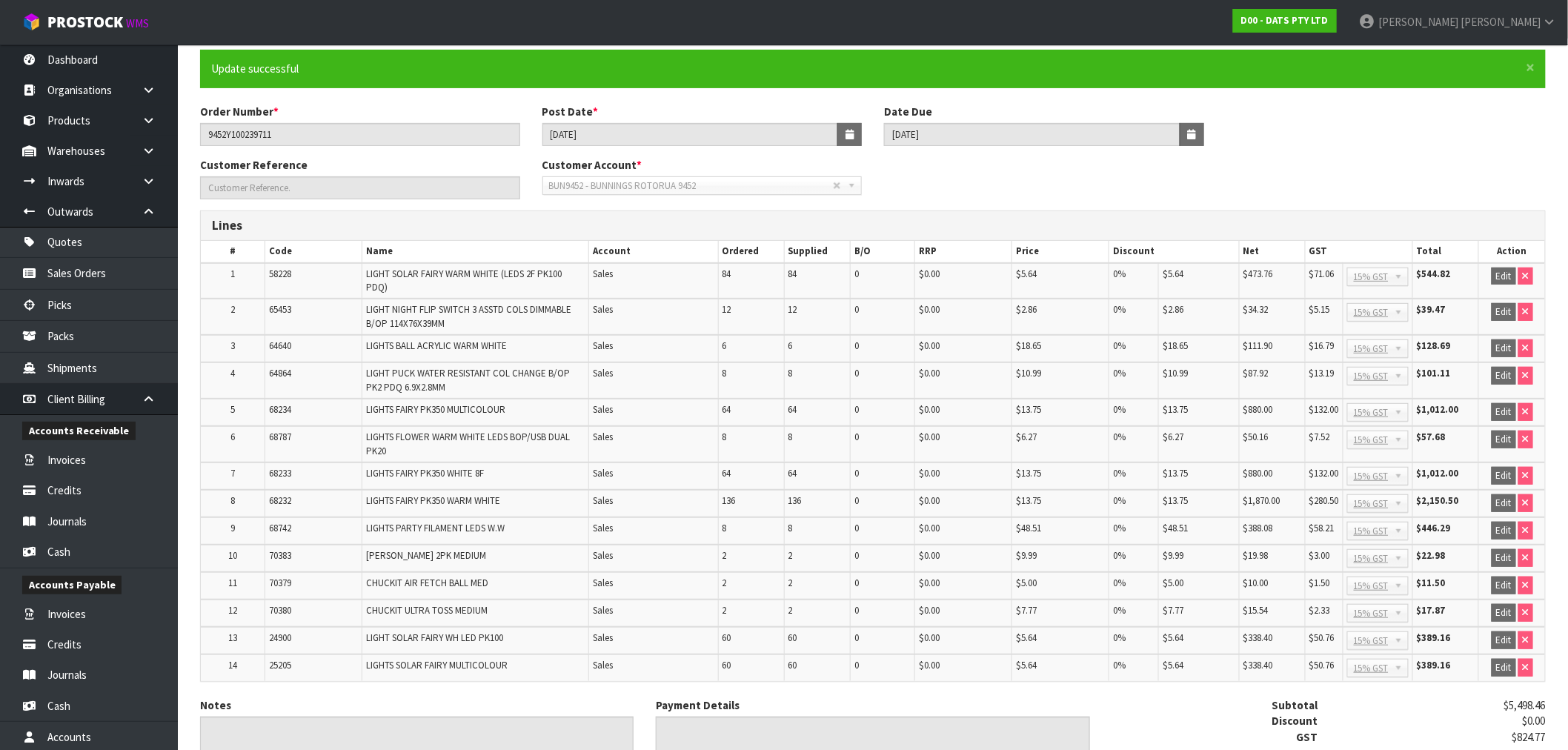
scroll to position [268, 0]
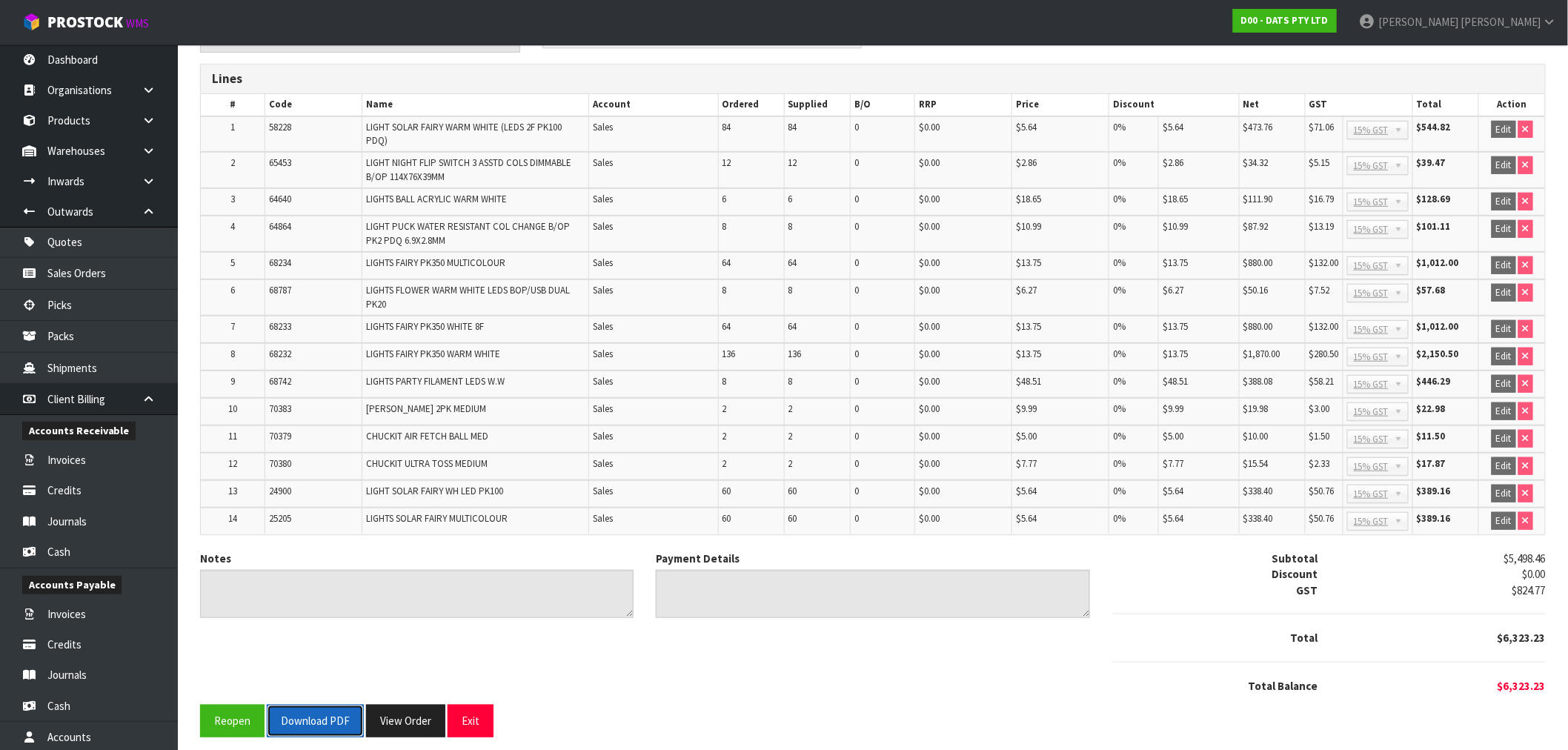
drag, startPoint x: 315, startPoint y: 718, endPoint x: 312, endPoint y: 710, distance: 8.5
click at [315, 718] on button "Download PDF" at bounding box center [315, 720] width 97 height 32
click at [388, 711] on button "View Order" at bounding box center [406, 720] width 79 height 32
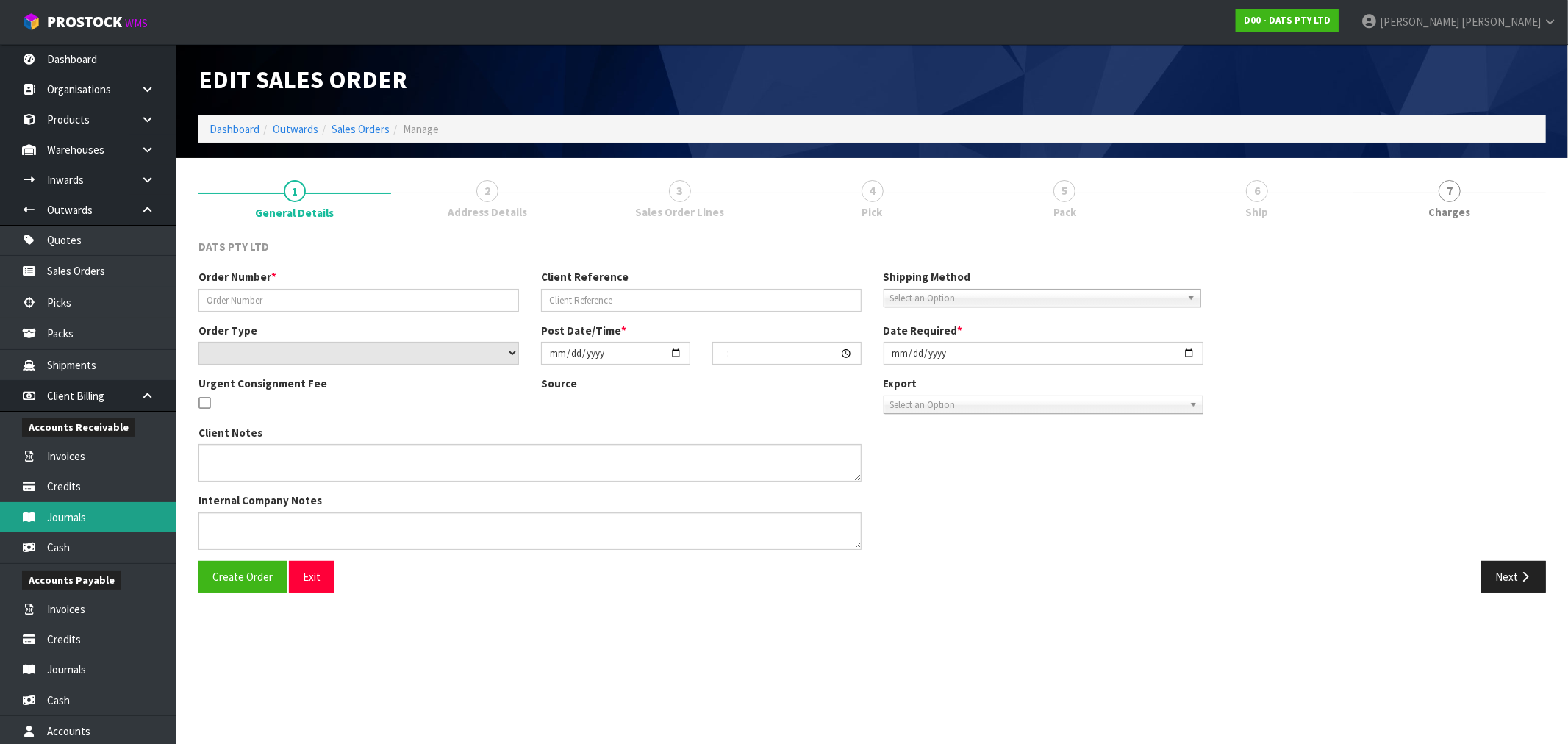
type input "9452Y100239711"
select select "number:0"
type input "2025-09-04"
type input "09:13:00.000"
type input "2025-09-04"
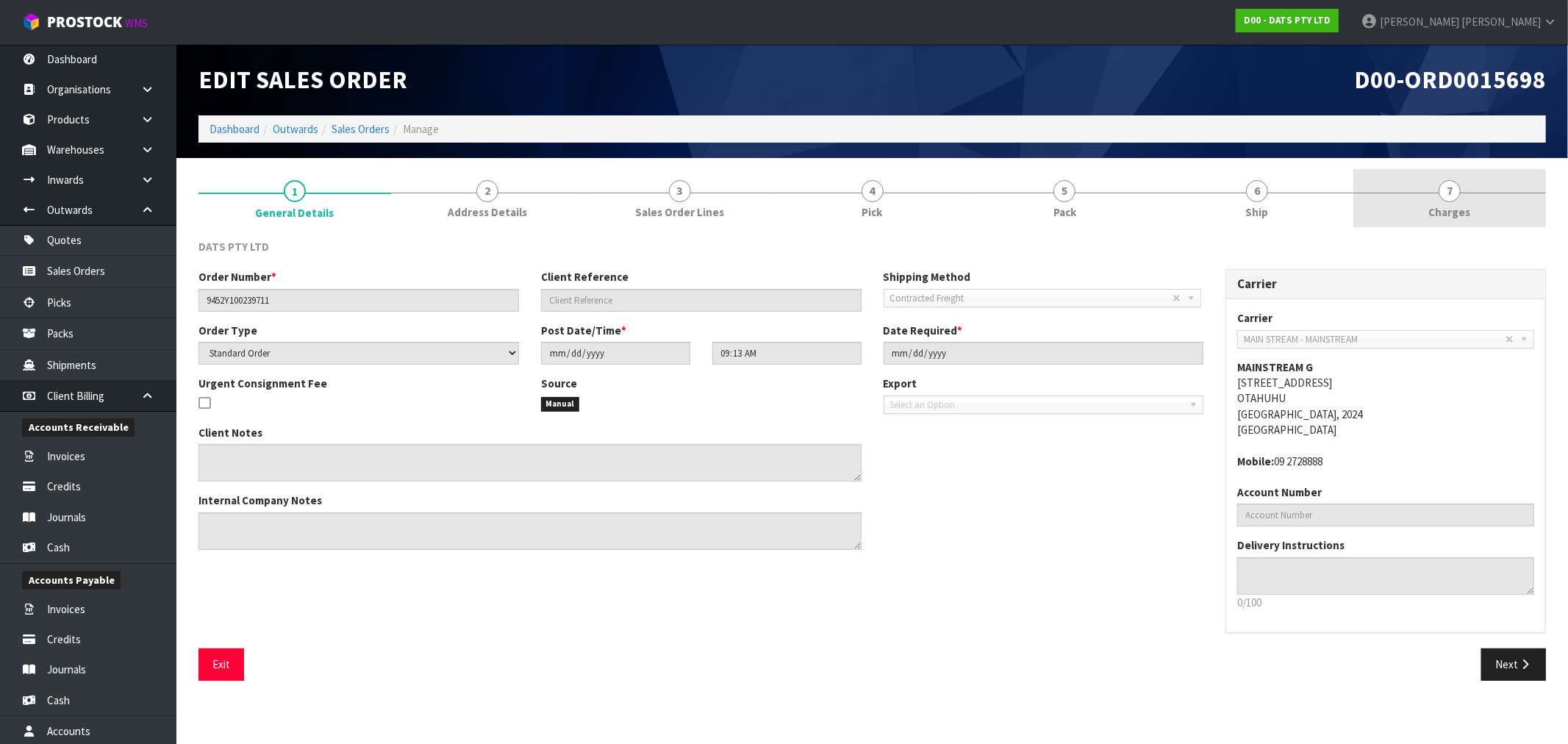
click at [1477, 167] on section "1 General Details 2 Address Details 3 Sales Order Lines 4 Pick 5 Pack 6 Ship 7 …" at bounding box center [872, 430] width 1391 height 545
click at [1466, 185] on link "7 Charges" at bounding box center [1449, 198] width 193 height 58
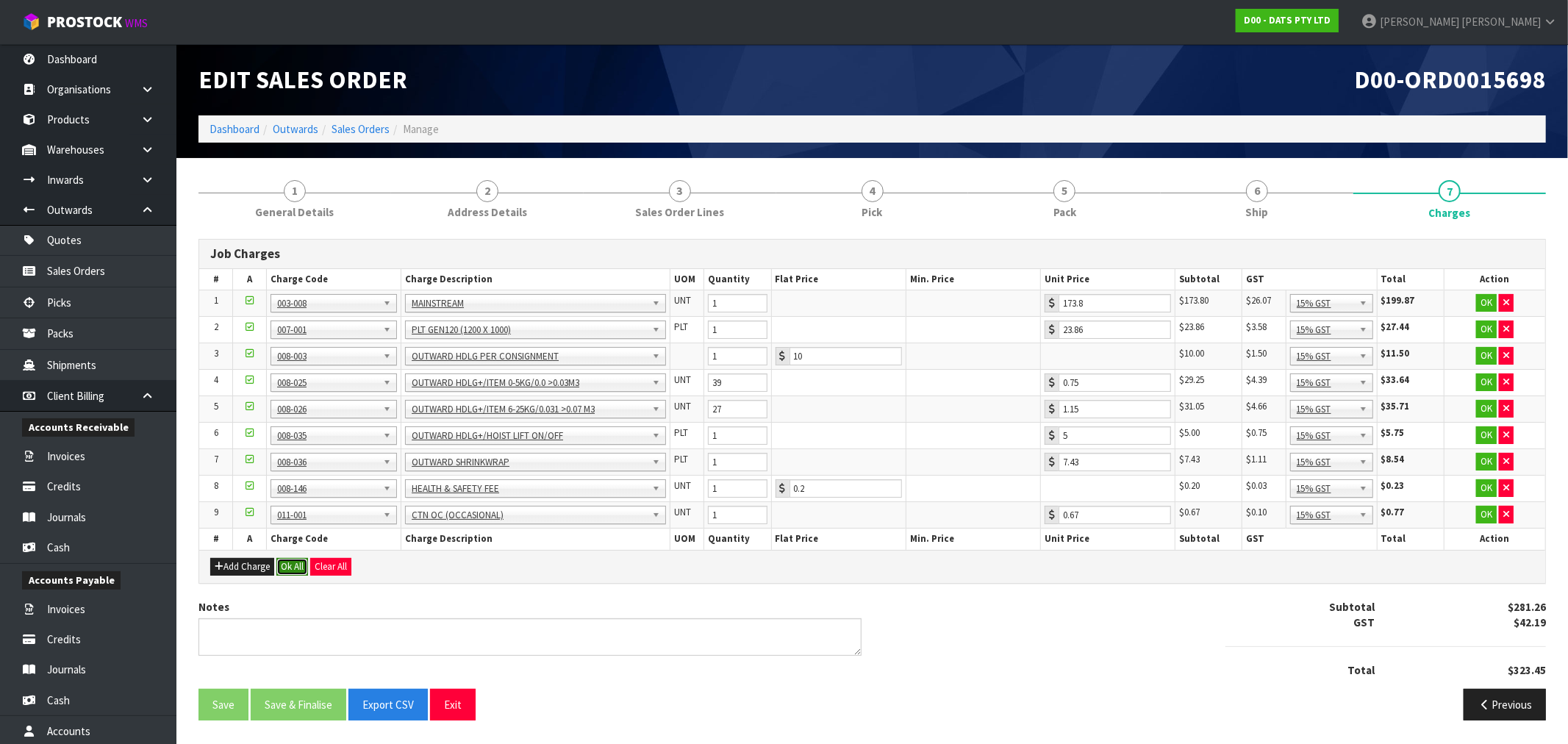
click at [302, 571] on button "Ok All" at bounding box center [292, 566] width 32 height 17
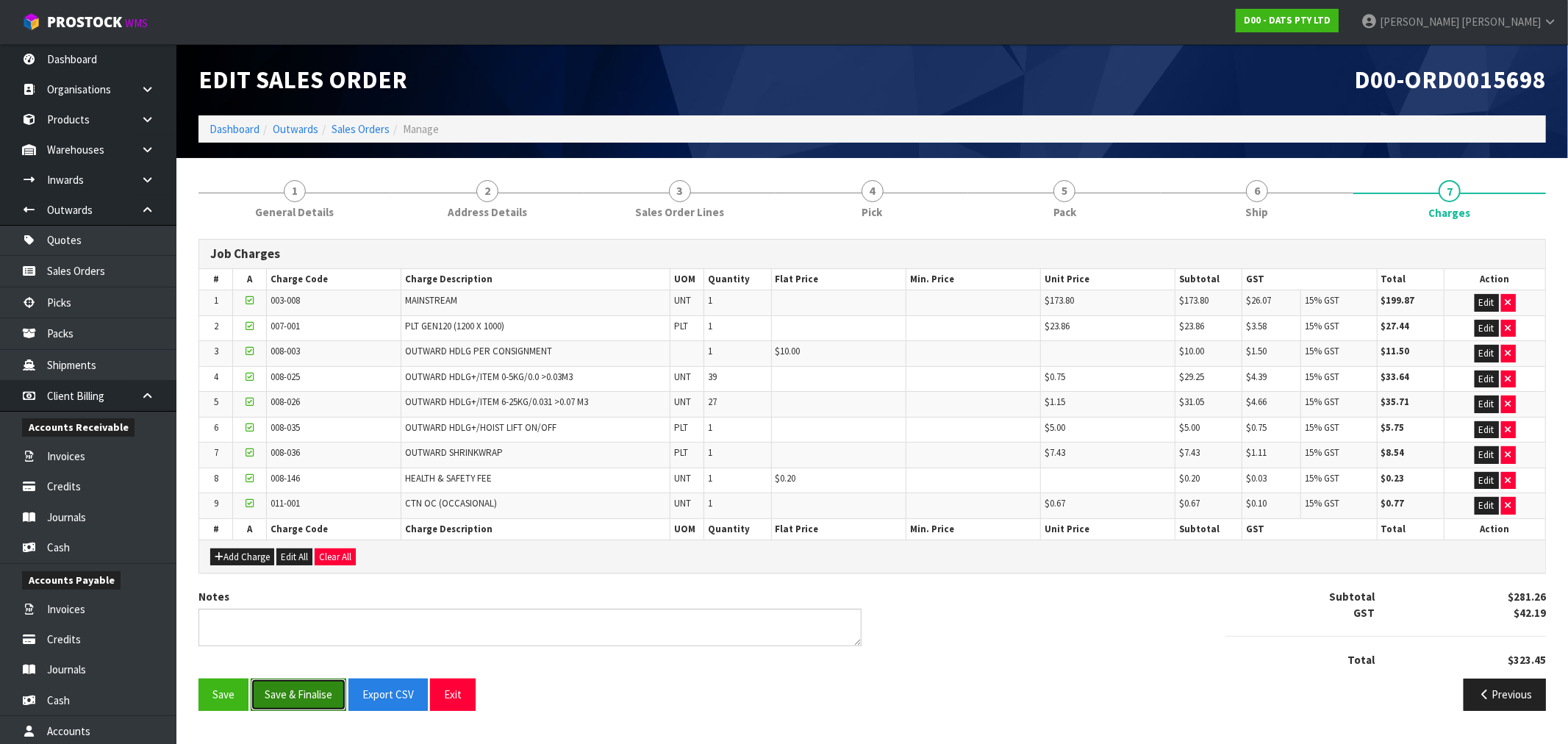
click at [282, 710] on button "Save & Finalise" at bounding box center [298, 695] width 95 height 32
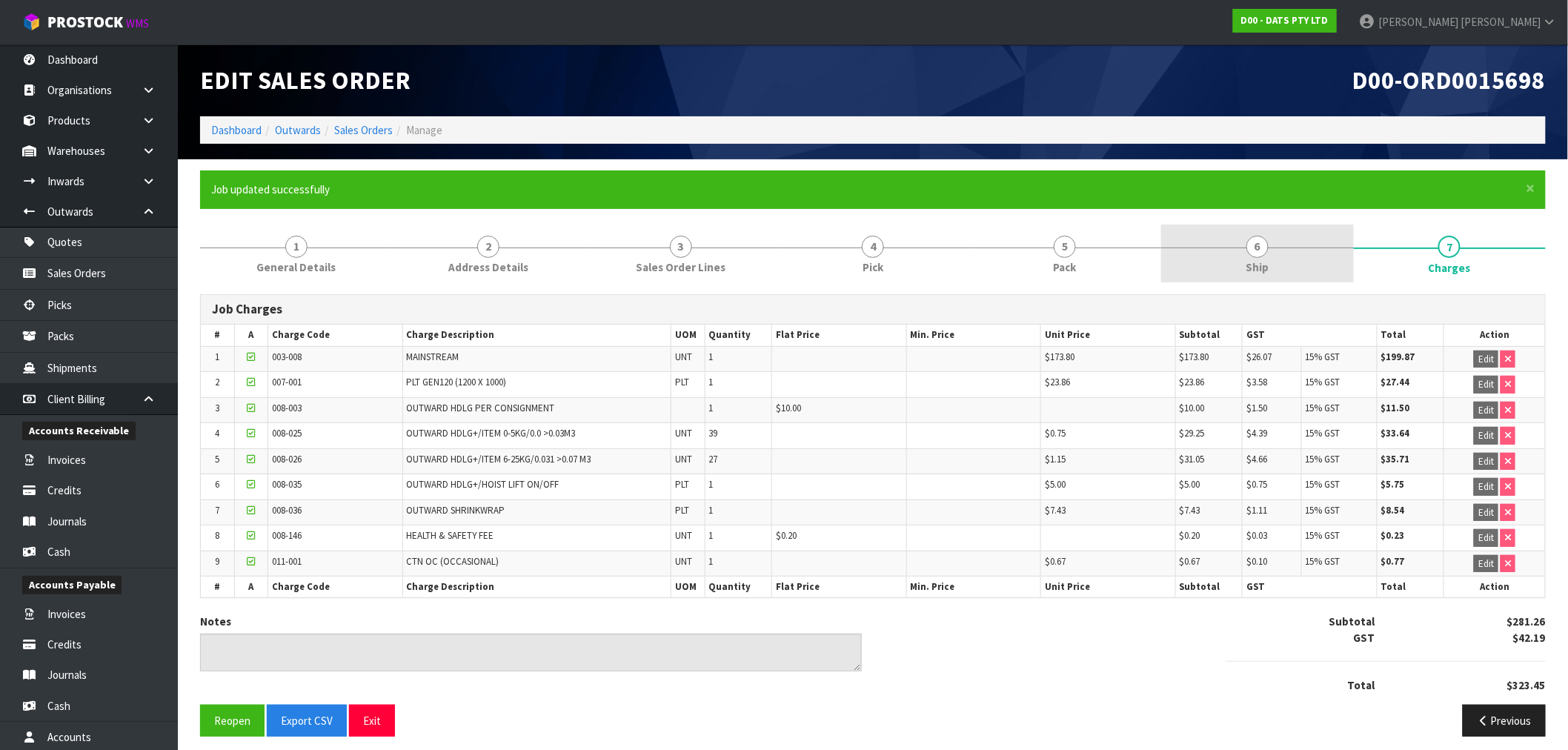
click at [1194, 256] on link "6 Ship" at bounding box center [1257, 253] width 192 height 58
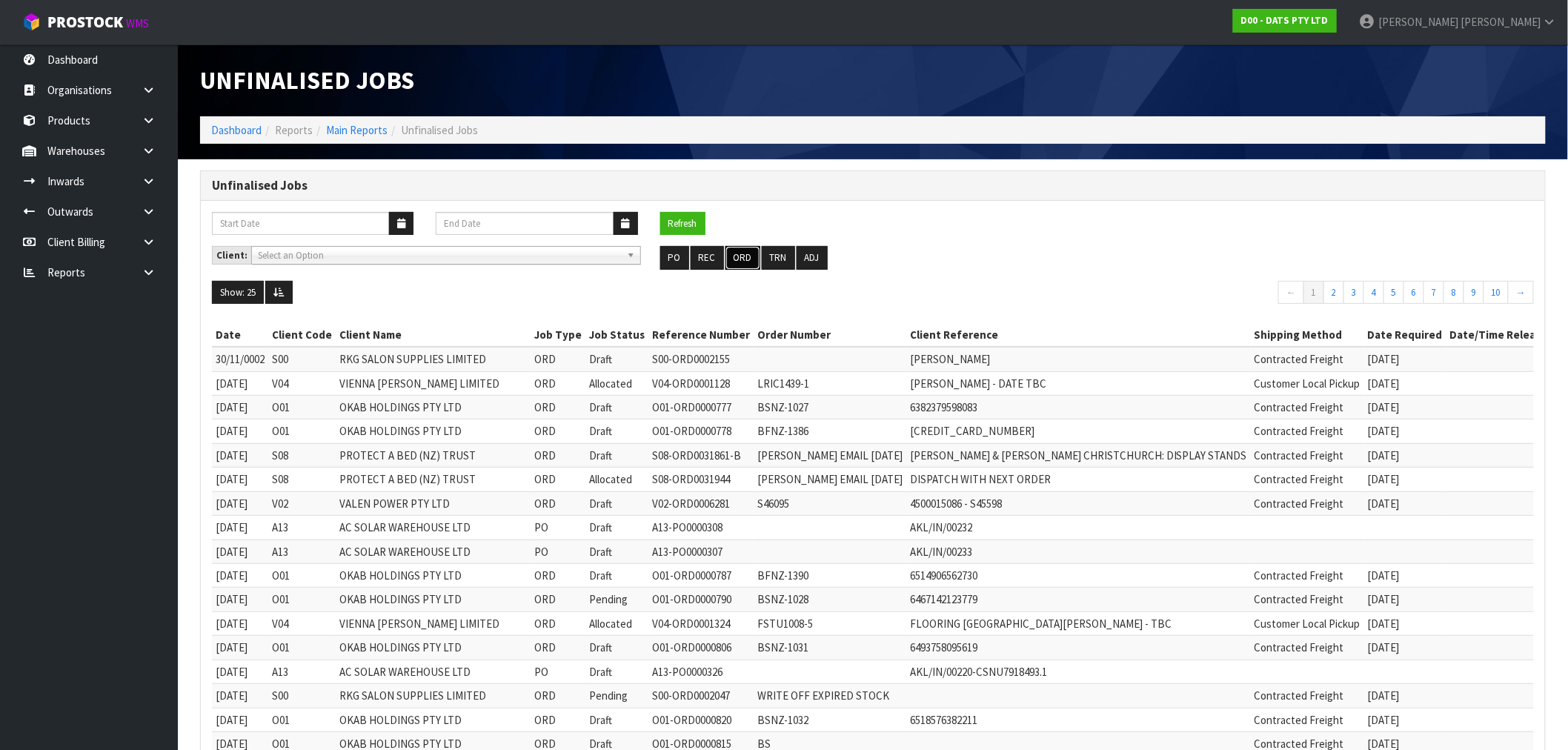
drag, startPoint x: 747, startPoint y: 261, endPoint x: 1211, endPoint y: 270, distance: 464.1
click at [747, 261] on button "ORD" at bounding box center [743, 258] width 35 height 24
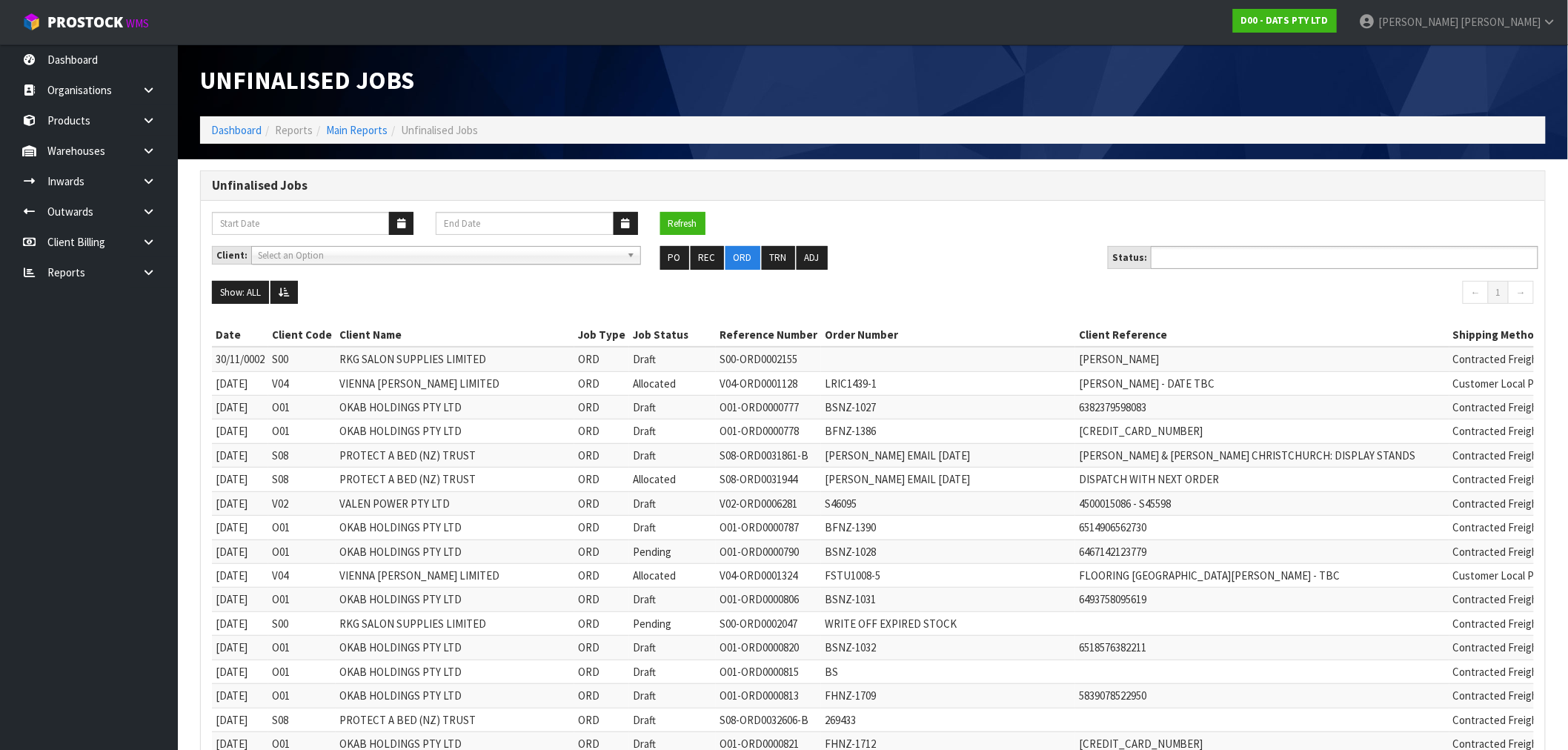
click at [1272, 254] on ul at bounding box center [1345, 257] width 387 height 23
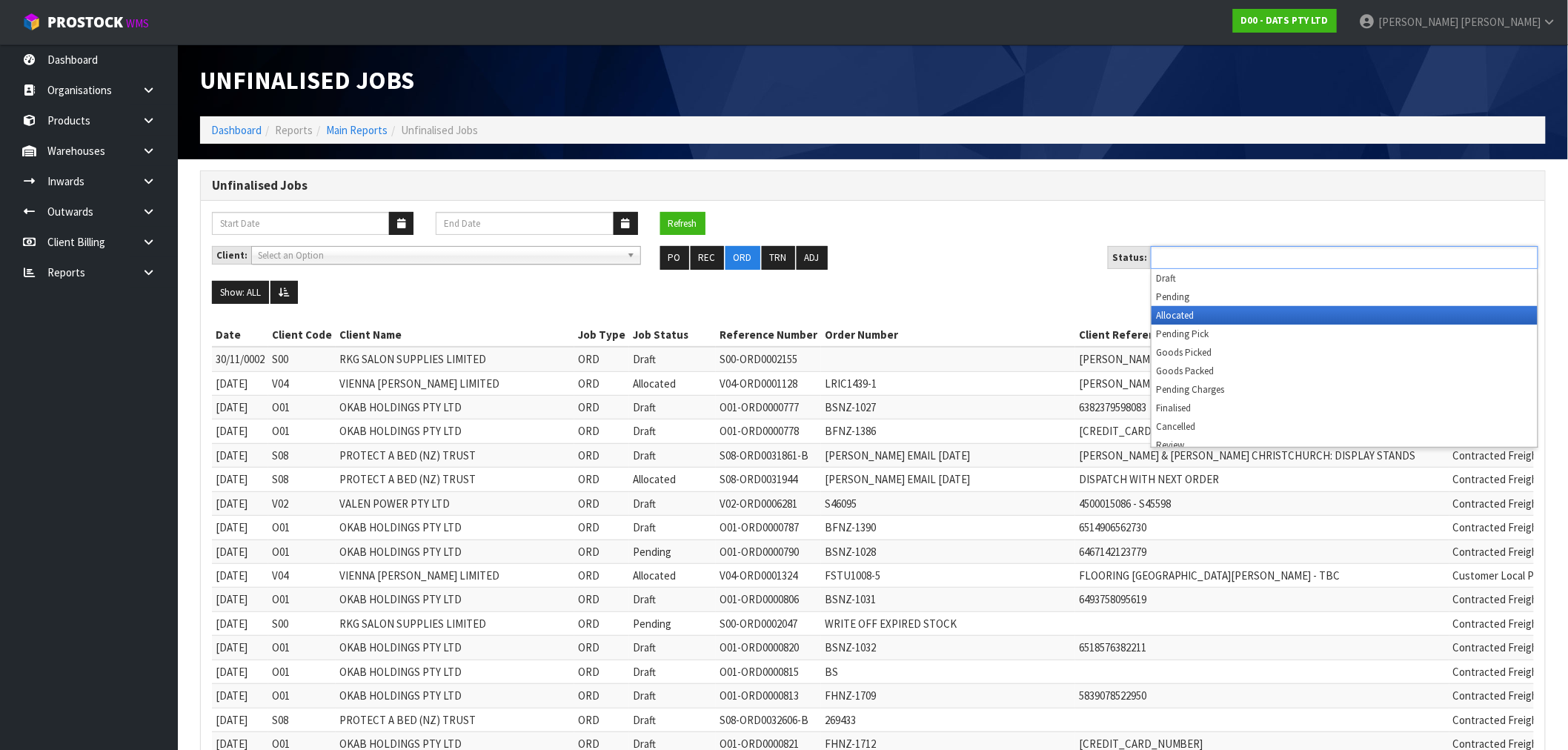
click at [1217, 312] on li "Allocated" at bounding box center [1345, 315] width 386 height 18
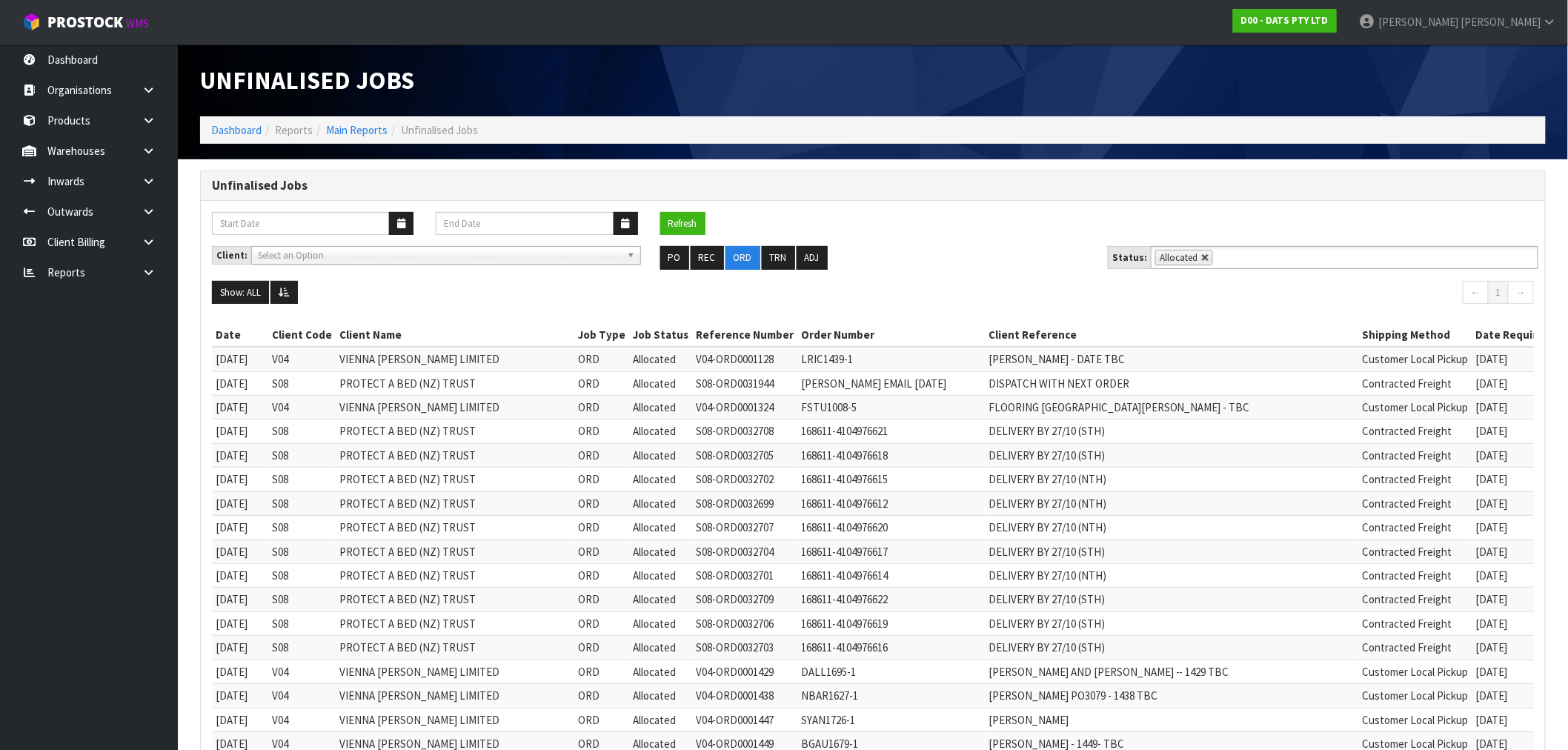
click at [1202, 256] on link at bounding box center [1206, 258] width 9 height 9
type input "Select Some Options"
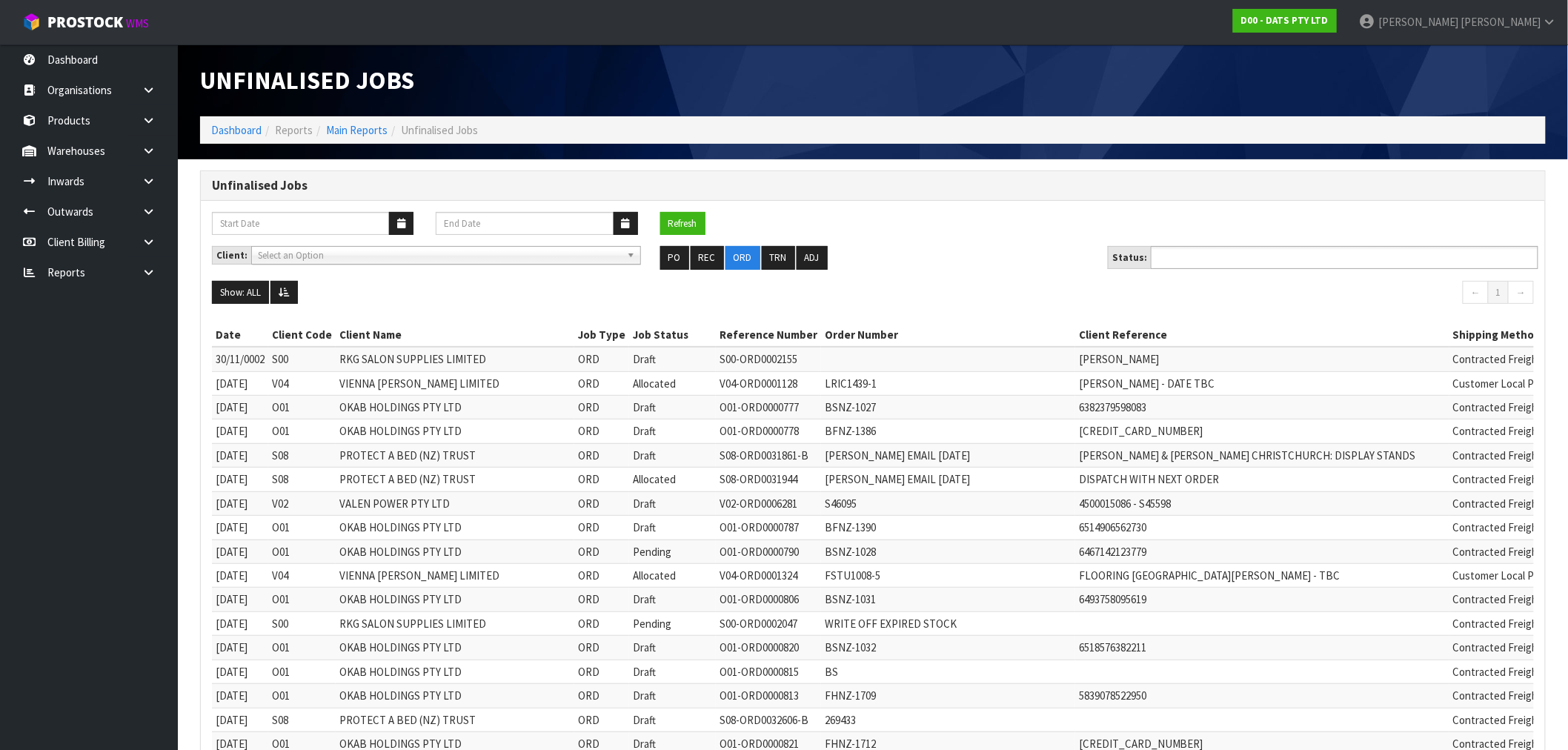
click at [1206, 256] on input "text" at bounding box center [1210, 257] width 109 height 18
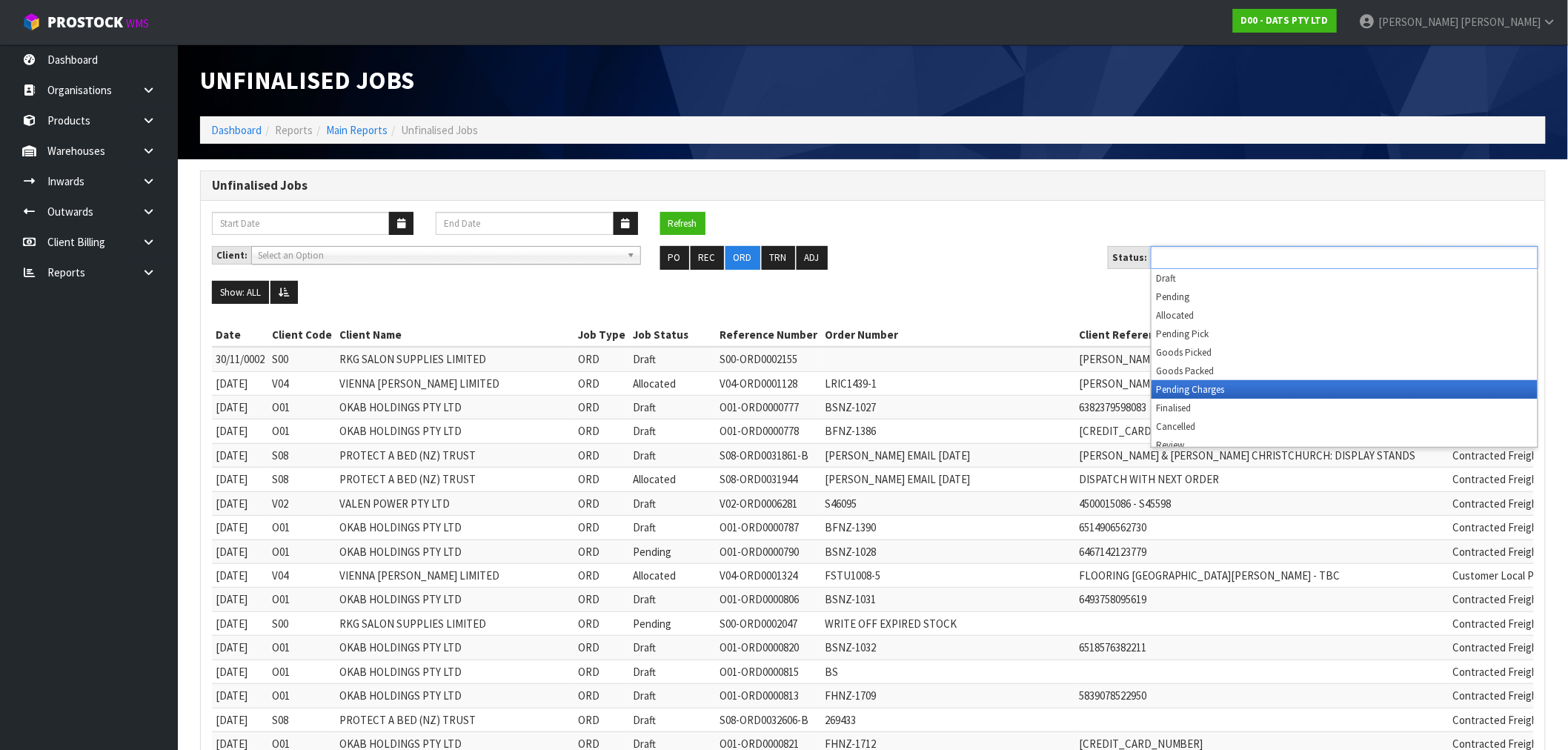
click at [1232, 387] on li "Pending Charges" at bounding box center [1345, 389] width 386 height 18
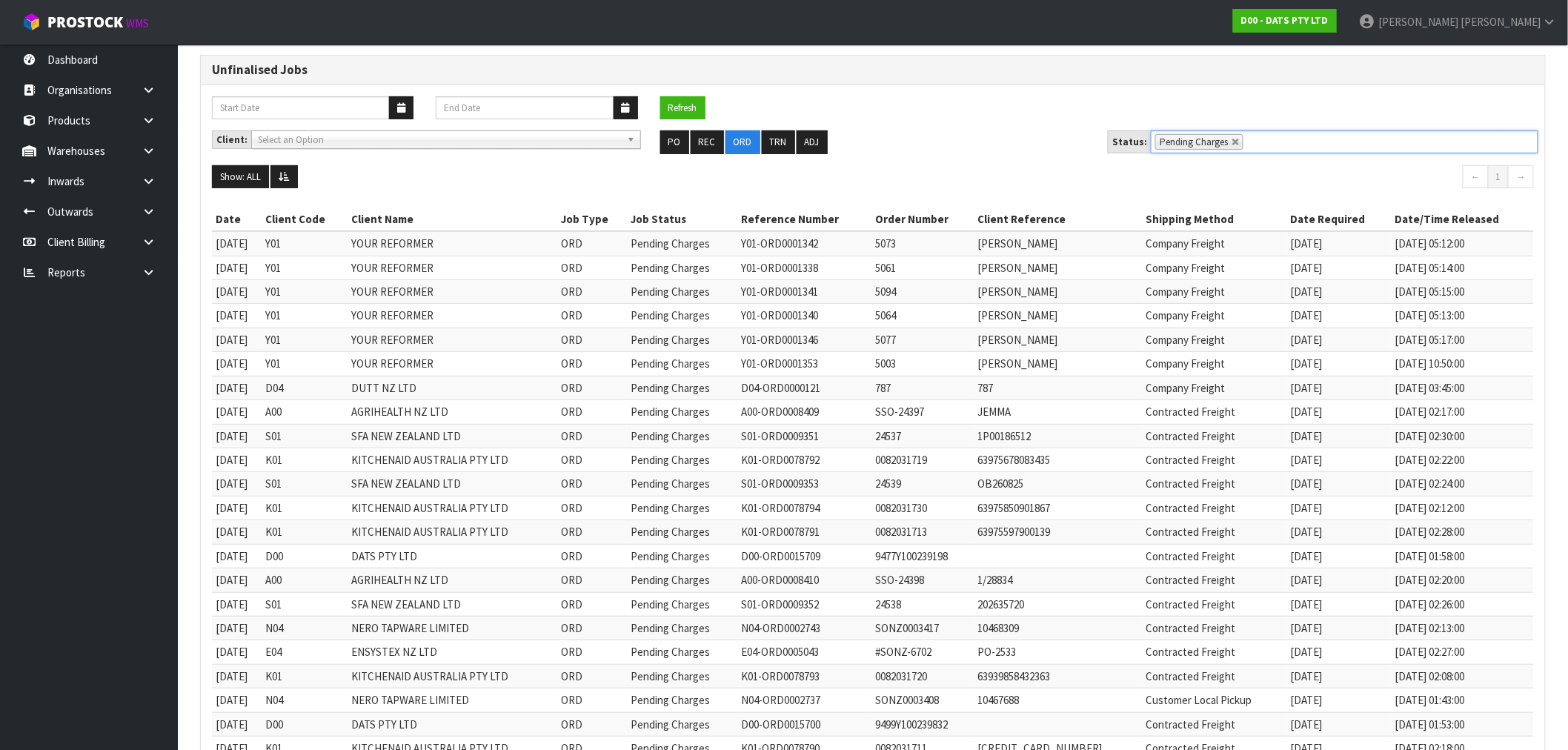
scroll to position [244, 0]
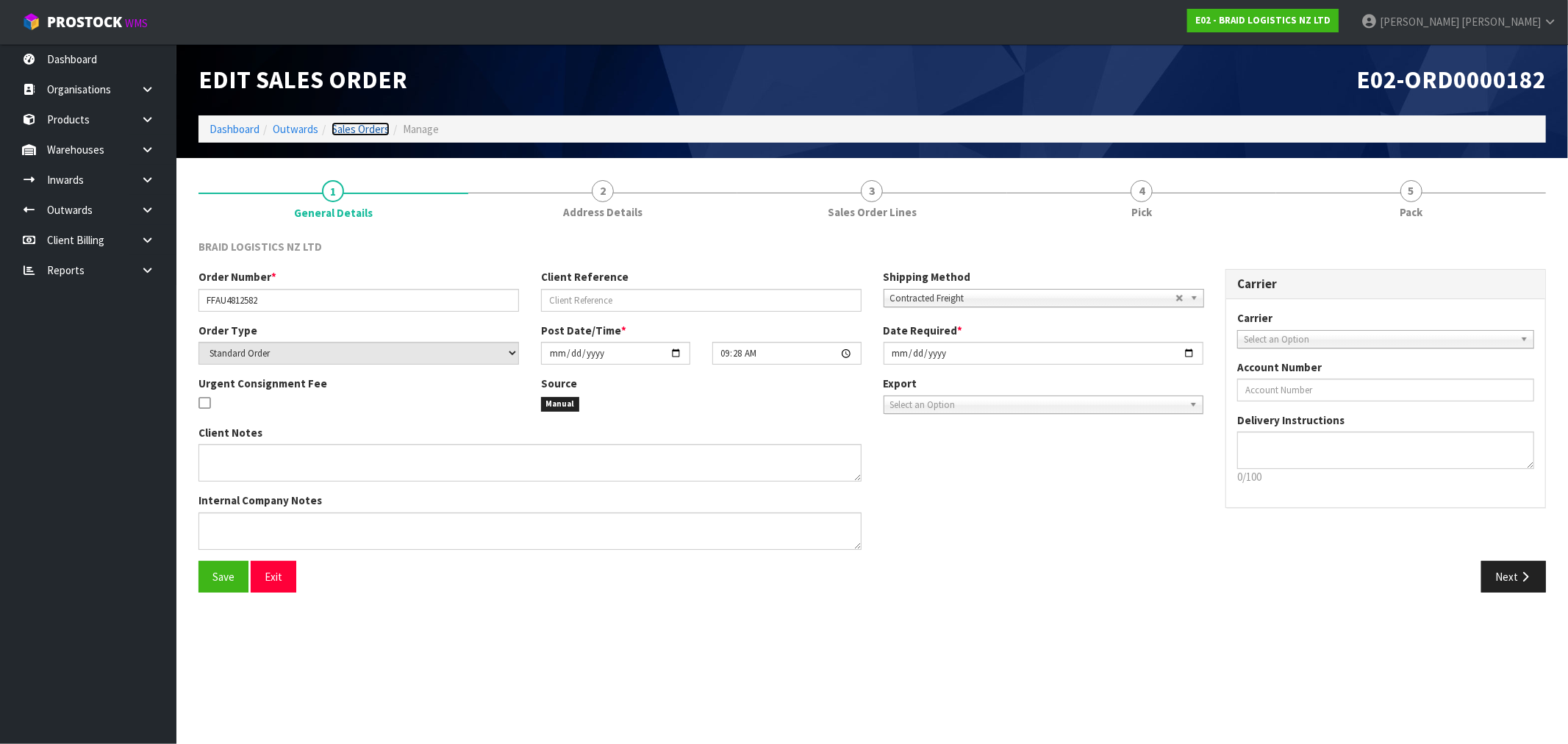
click at [382, 129] on link "Sales Orders" at bounding box center [360, 128] width 58 height 14
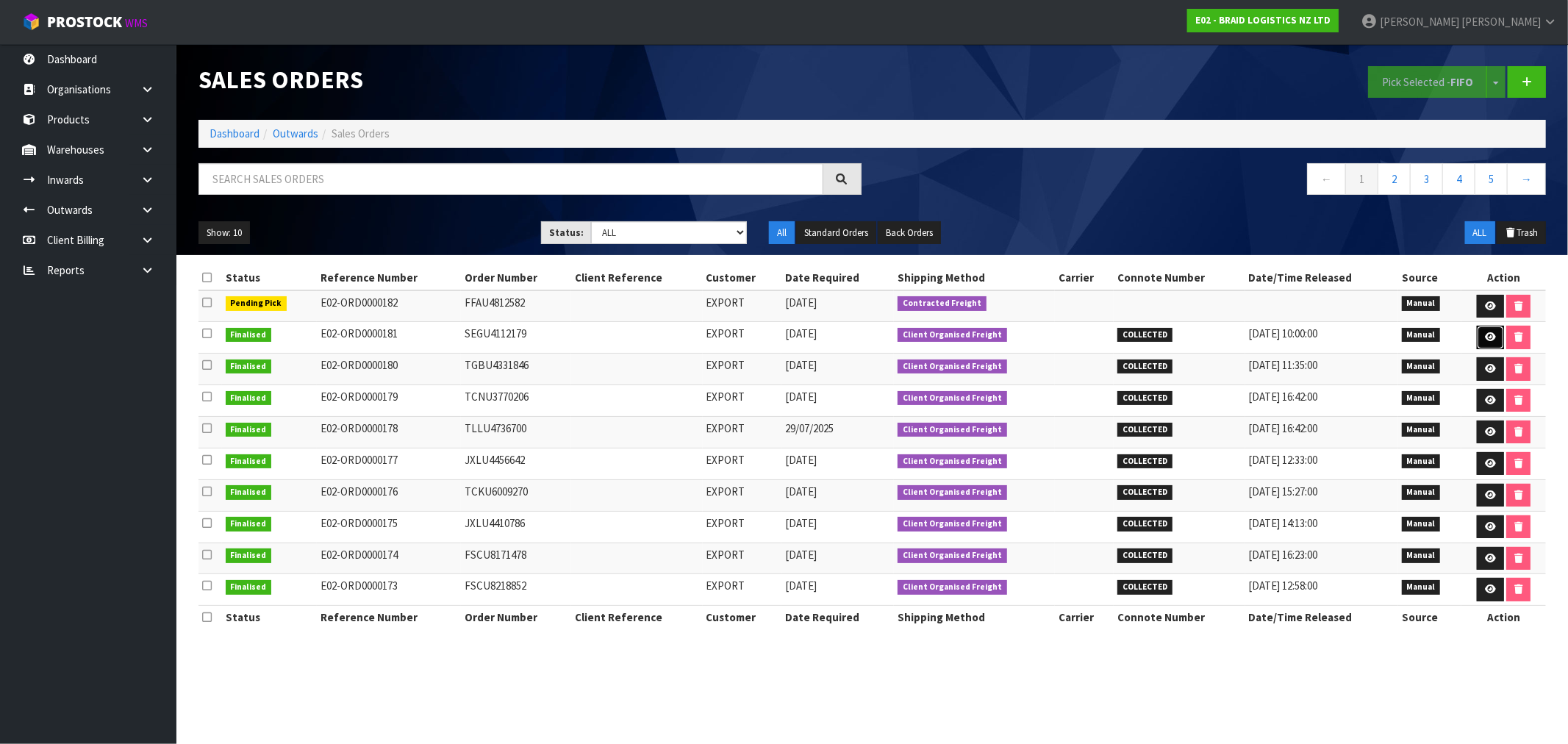
click at [1499, 346] on link at bounding box center [1490, 338] width 27 height 24
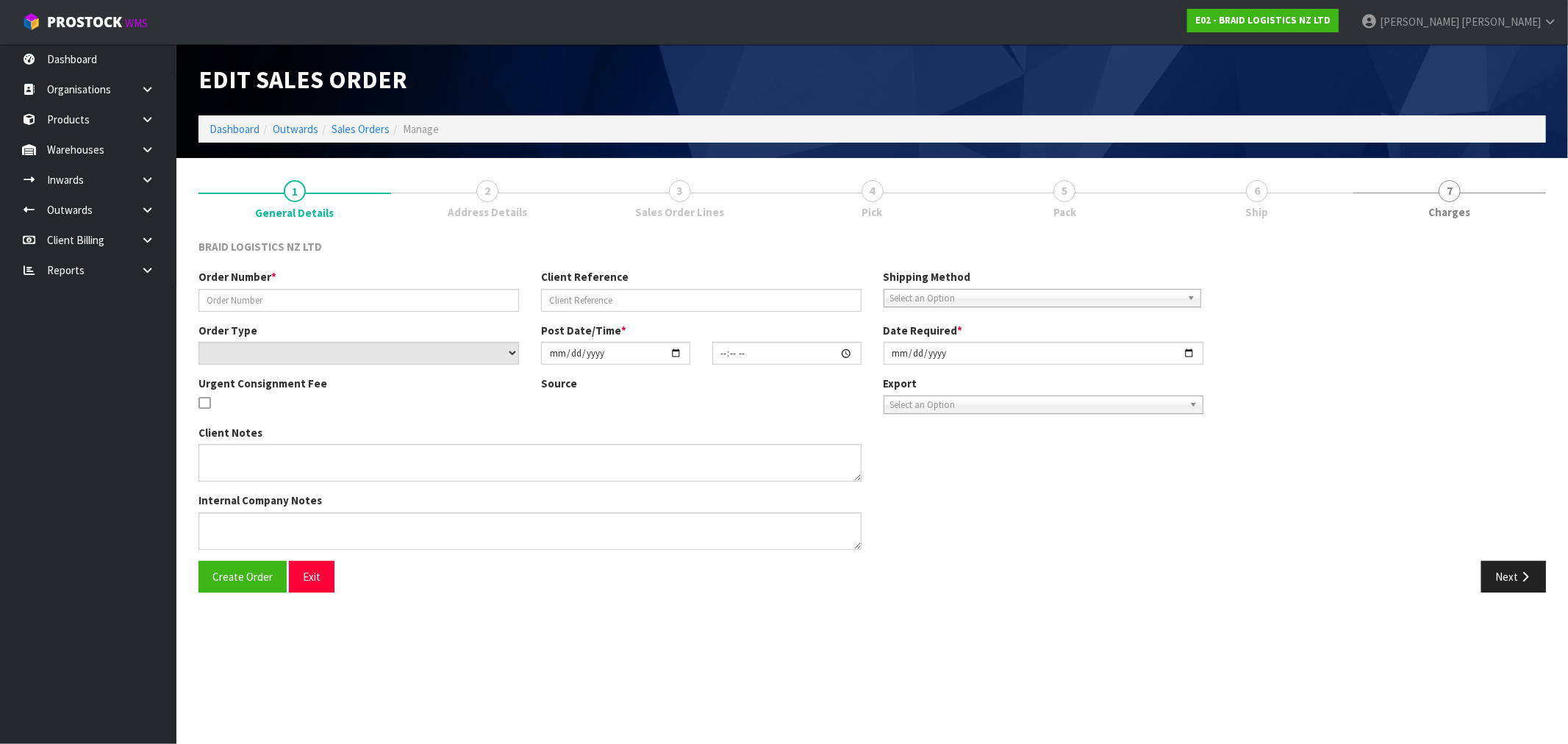
type input "SEGU4112179"
select select "number:0"
type input "2025-09-01"
type input "15:35:00.000"
type input "2025-09-01"
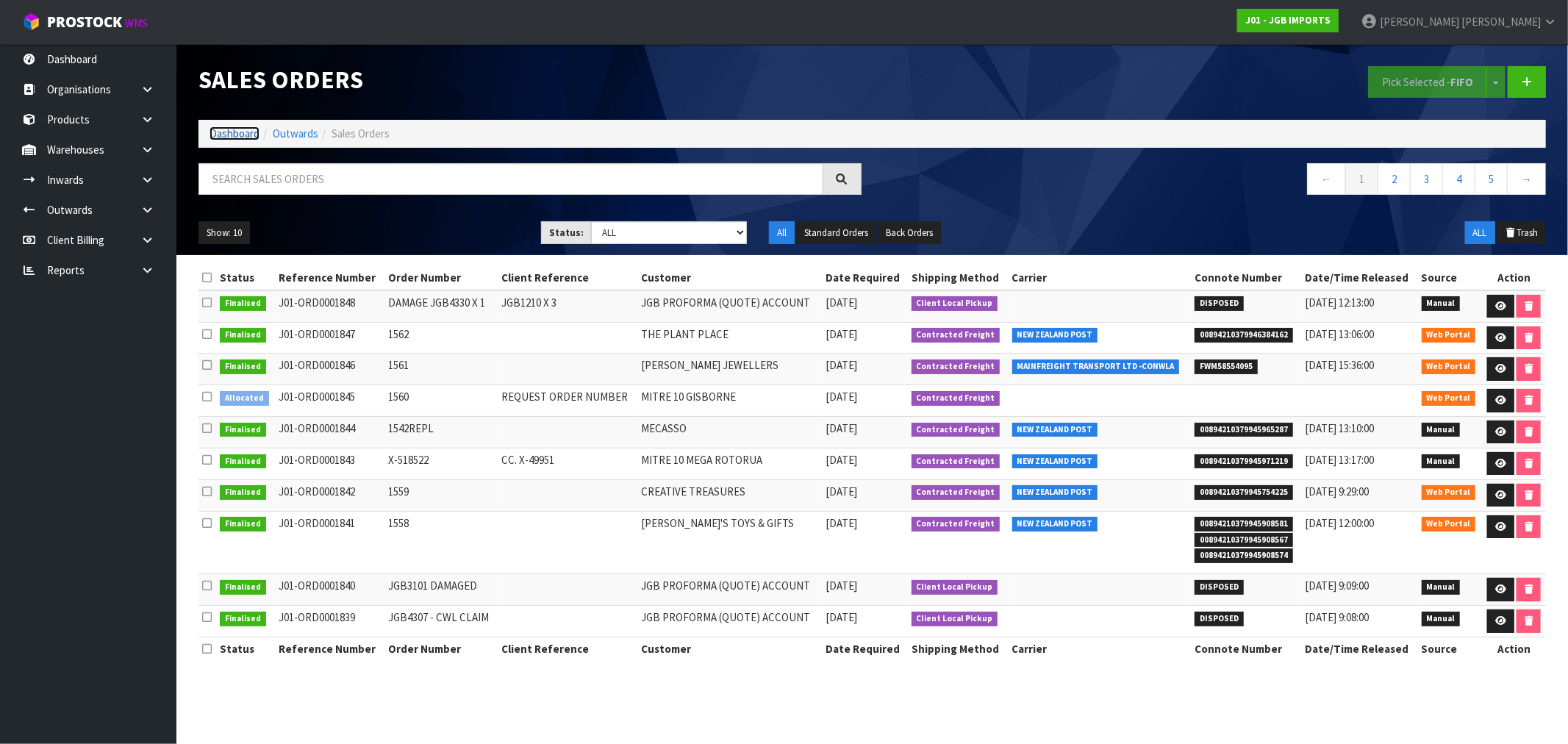
click at [238, 140] on link "Dashboard" at bounding box center [234, 133] width 50 height 14
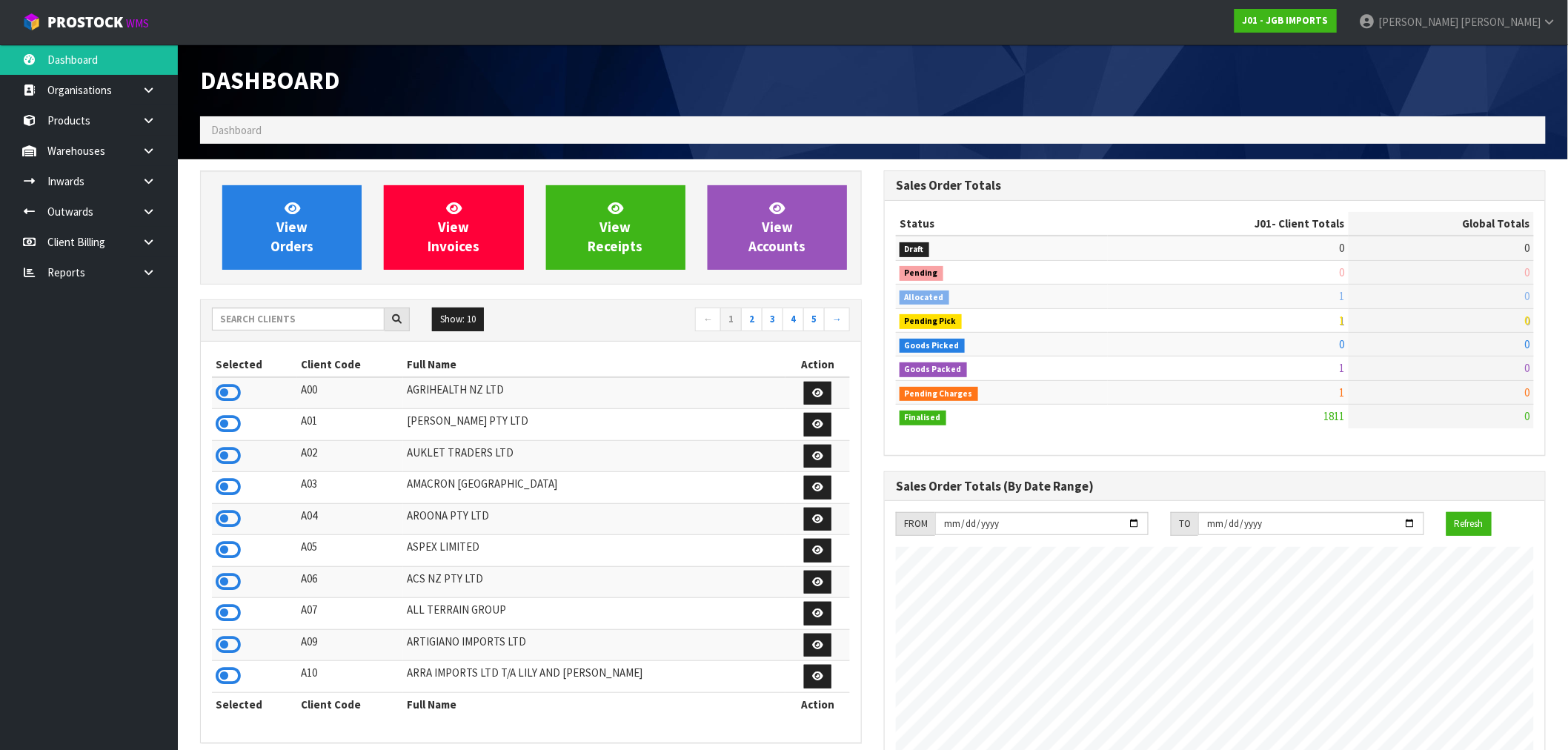
scroll to position [1123, 684]
click at [289, 316] on input "text" at bounding box center [298, 318] width 172 height 23
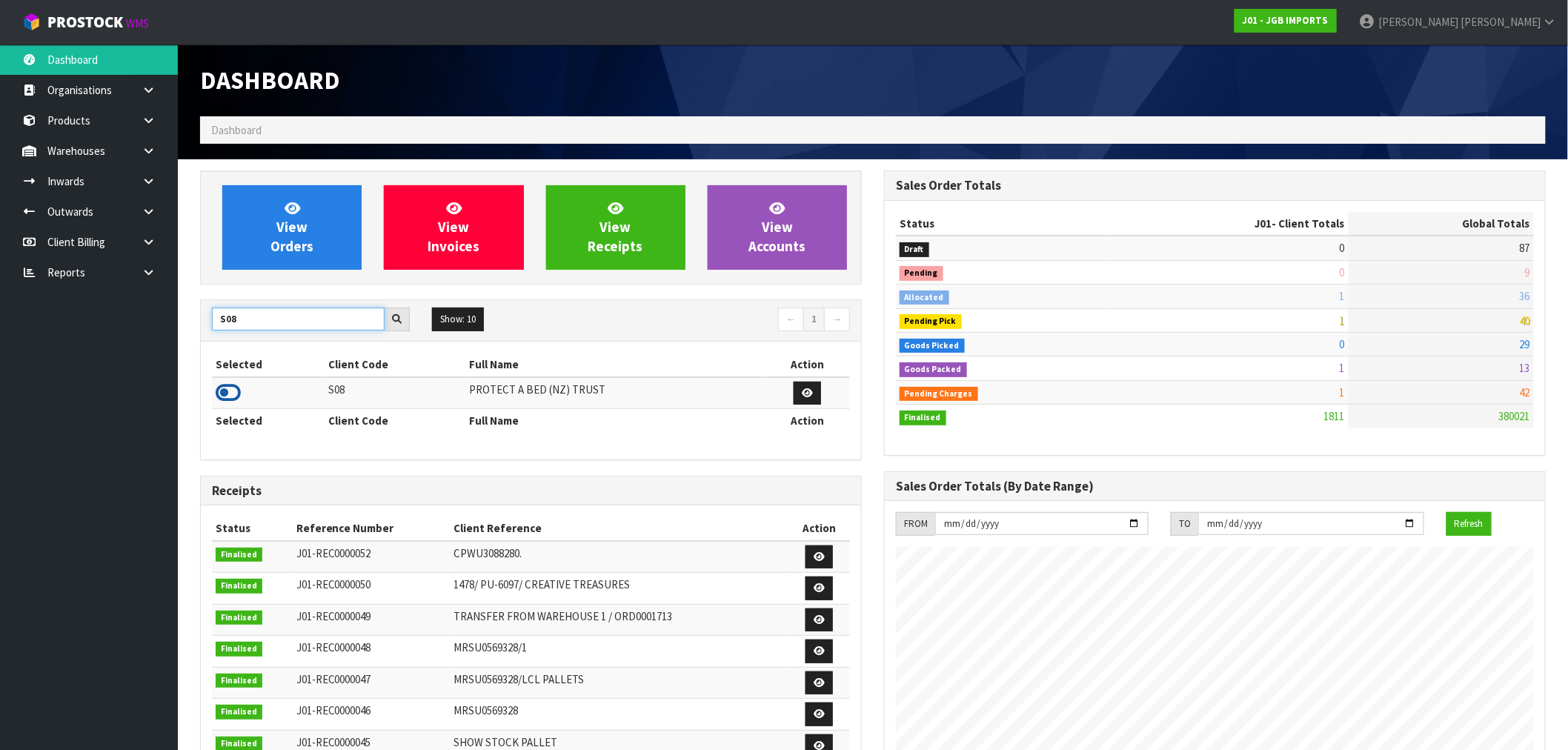
type input "S08"
click at [232, 393] on icon at bounding box center [228, 393] width 25 height 22
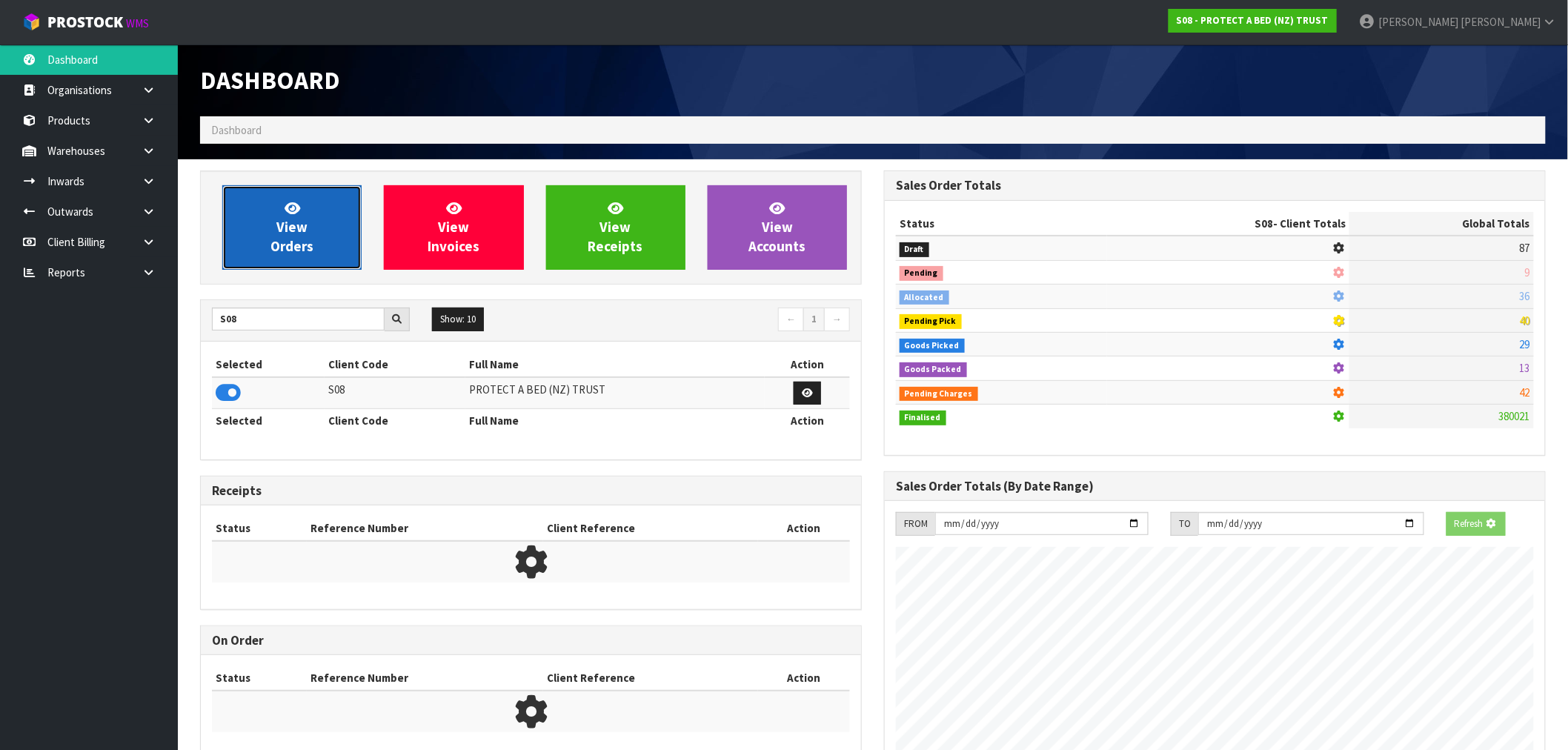
scroll to position [740376, 740490]
click at [273, 240] on span "View Orders" at bounding box center [291, 227] width 43 height 55
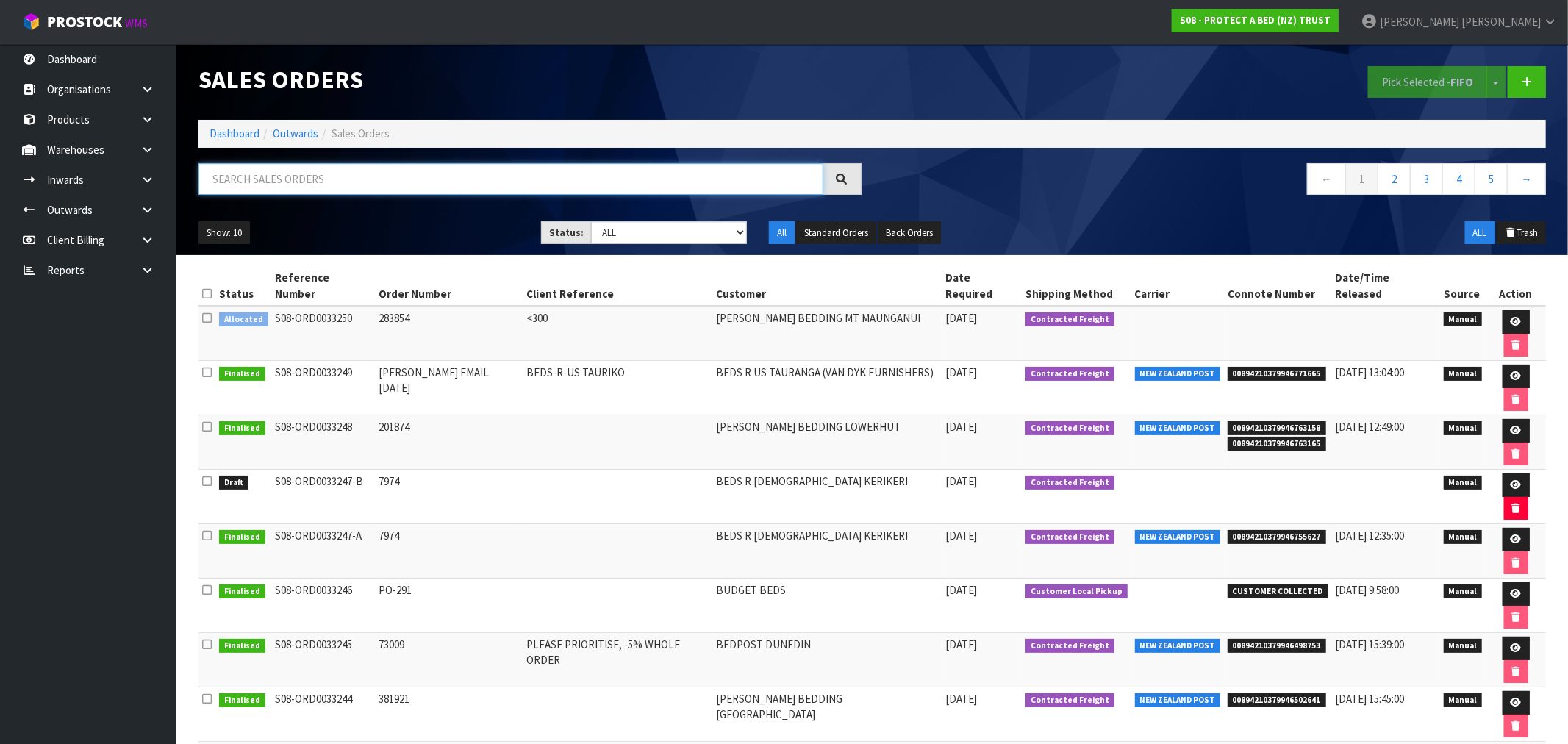
click at [422, 194] on input "text" at bounding box center [510, 178] width 625 height 32
type input "31092"
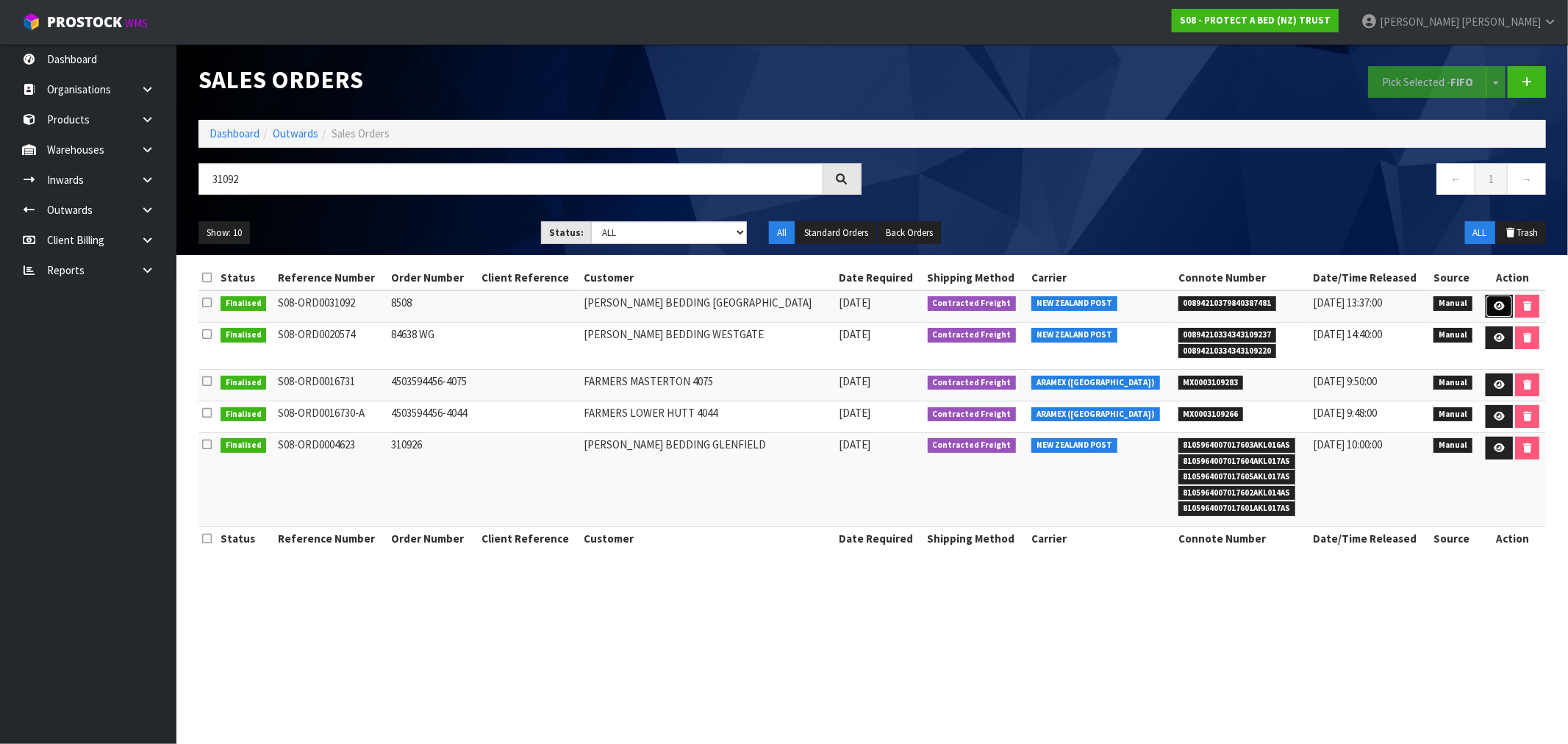
click at [1503, 298] on link at bounding box center [1499, 307] width 27 height 24
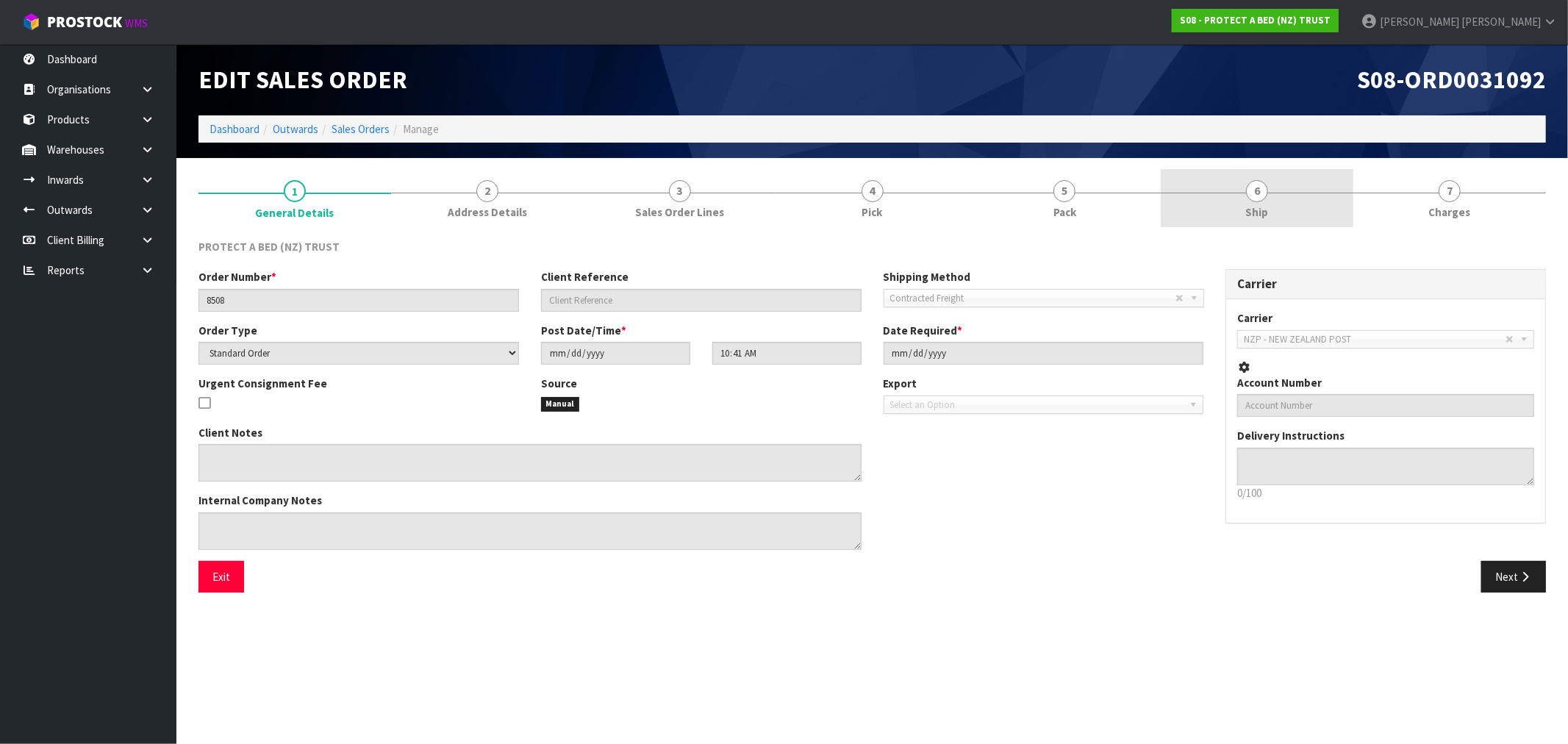
click at [1285, 193] on link "6 Ship" at bounding box center [1257, 198] width 193 height 58
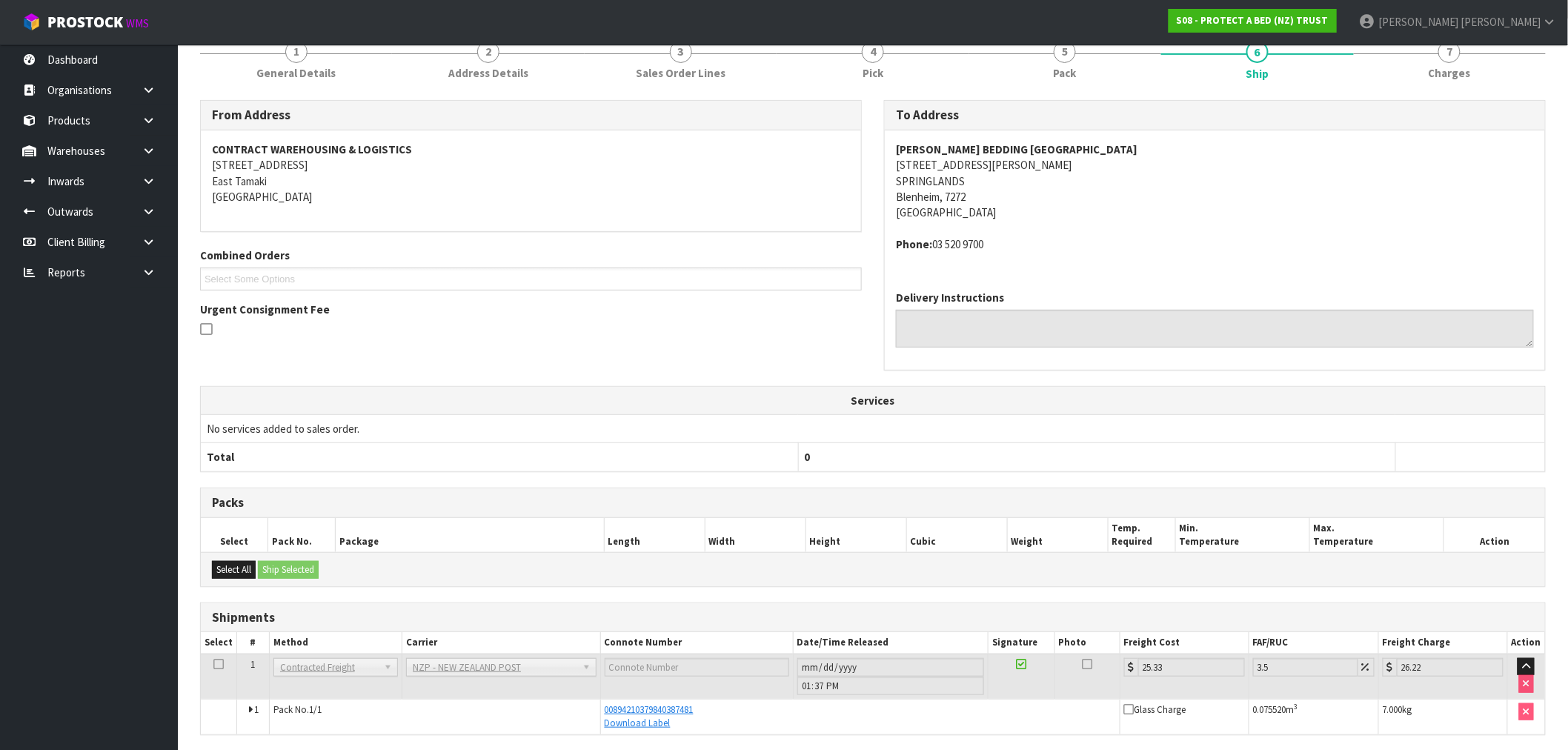
scroll to position [196, 0]
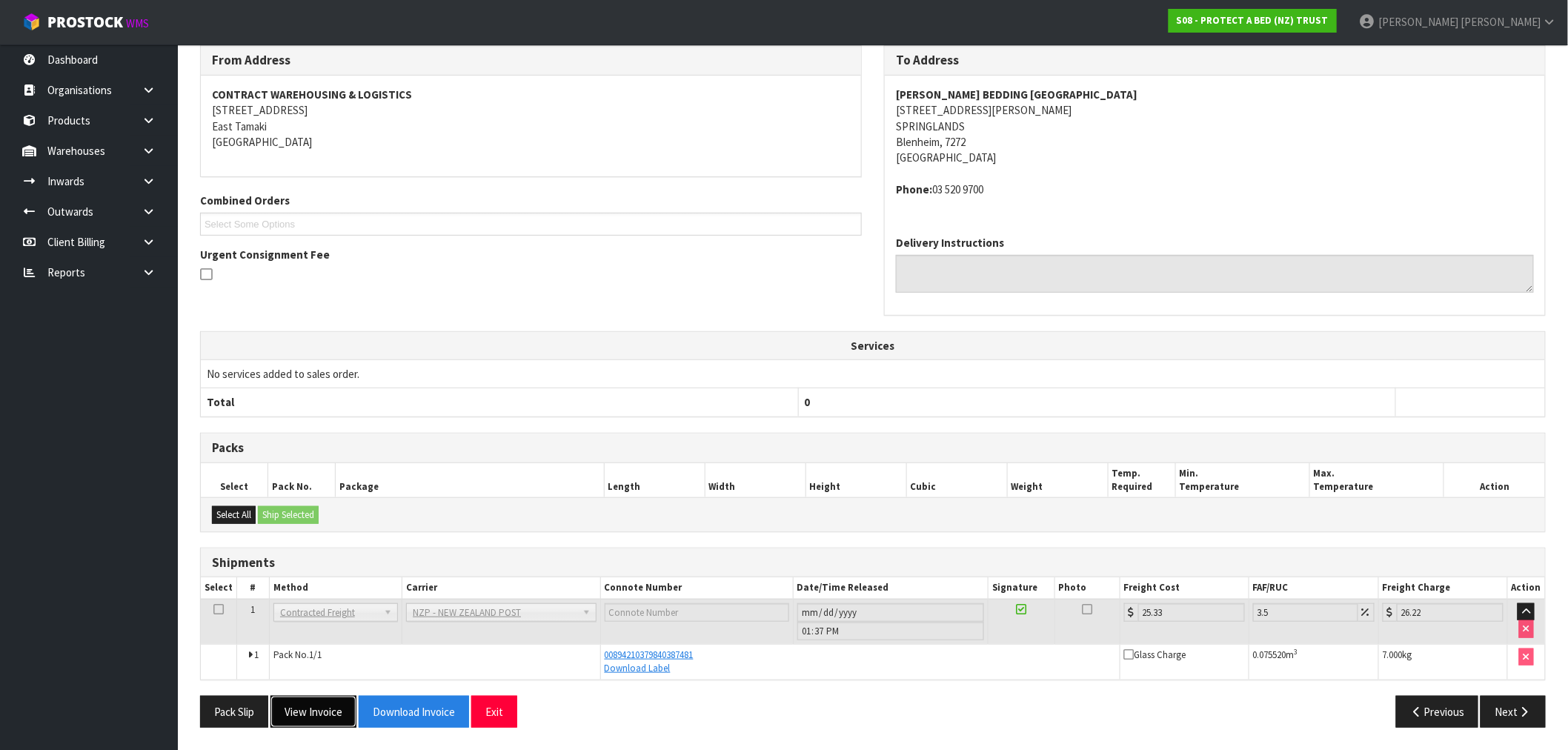
click at [313, 716] on button "View Invoice" at bounding box center [313, 712] width 86 height 32
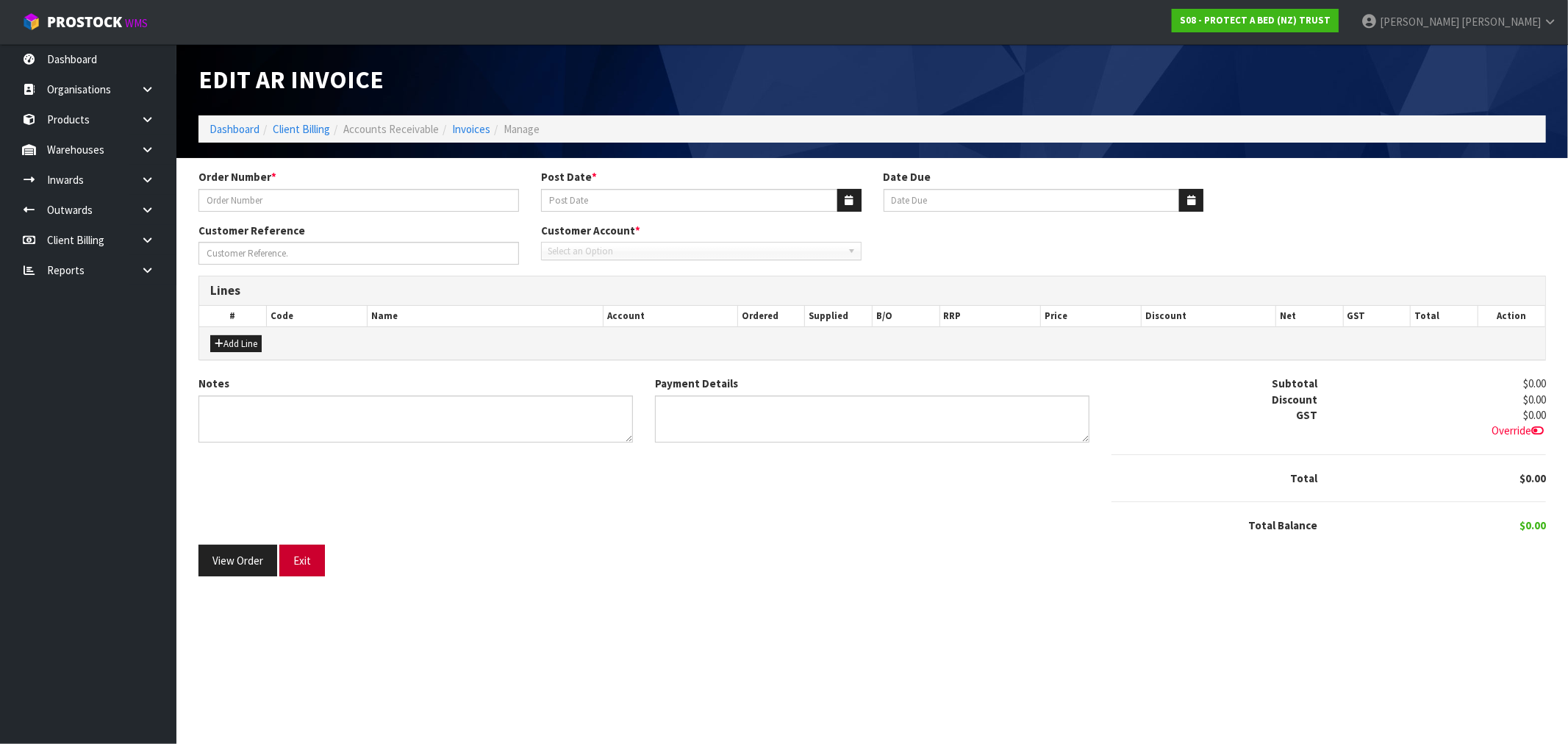
type input "8508"
type input "31/03/2025"
type input "20/04/2025"
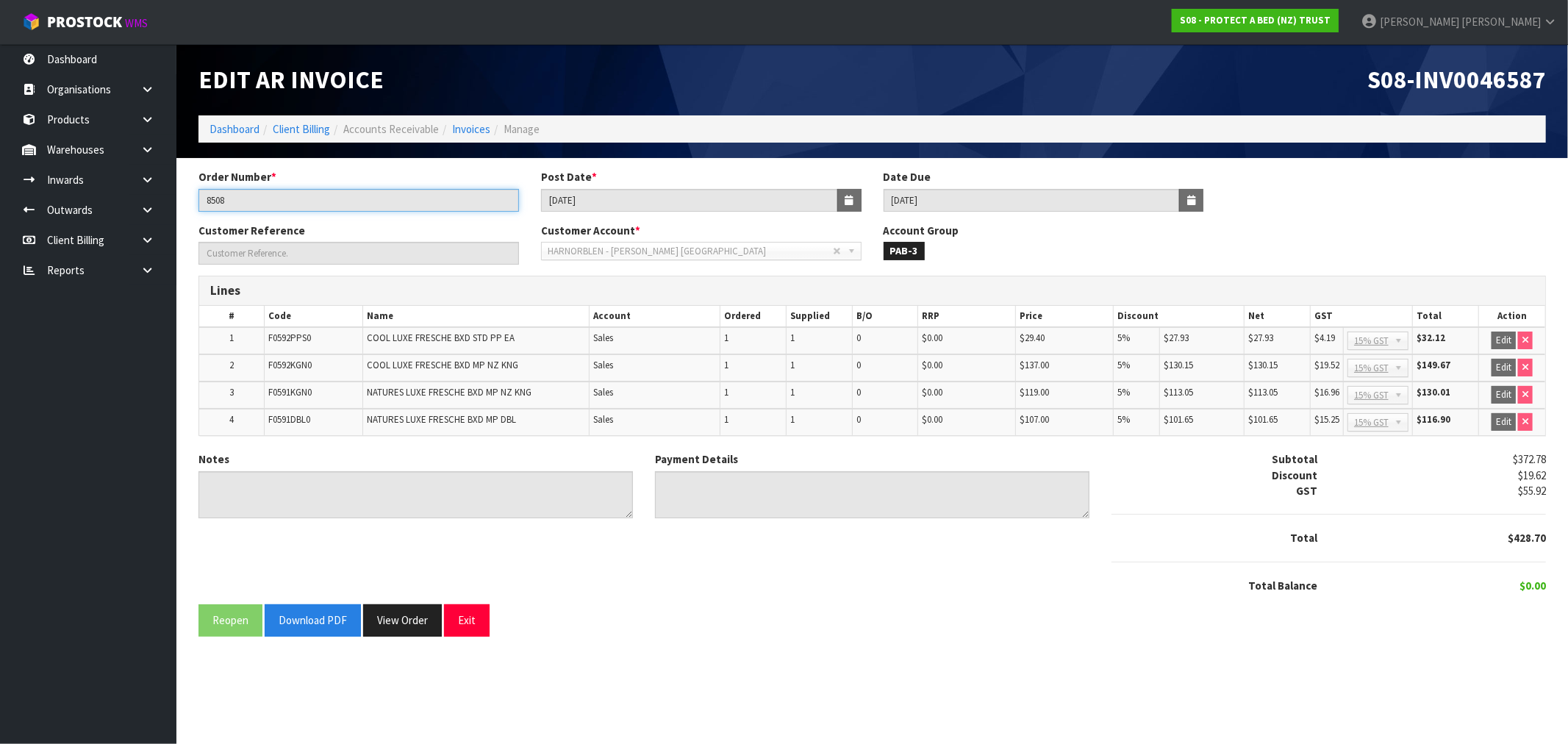
drag, startPoint x: 226, startPoint y: 208, endPoint x: 181, endPoint y: 208, distance: 45.0
click at [188, 208] on div "Order Number * 8508" at bounding box center [359, 190] width 342 height 42
click at [1502, 91] on span "S08-INV0046587" at bounding box center [1456, 80] width 178 height 31
copy span "INV0046587"
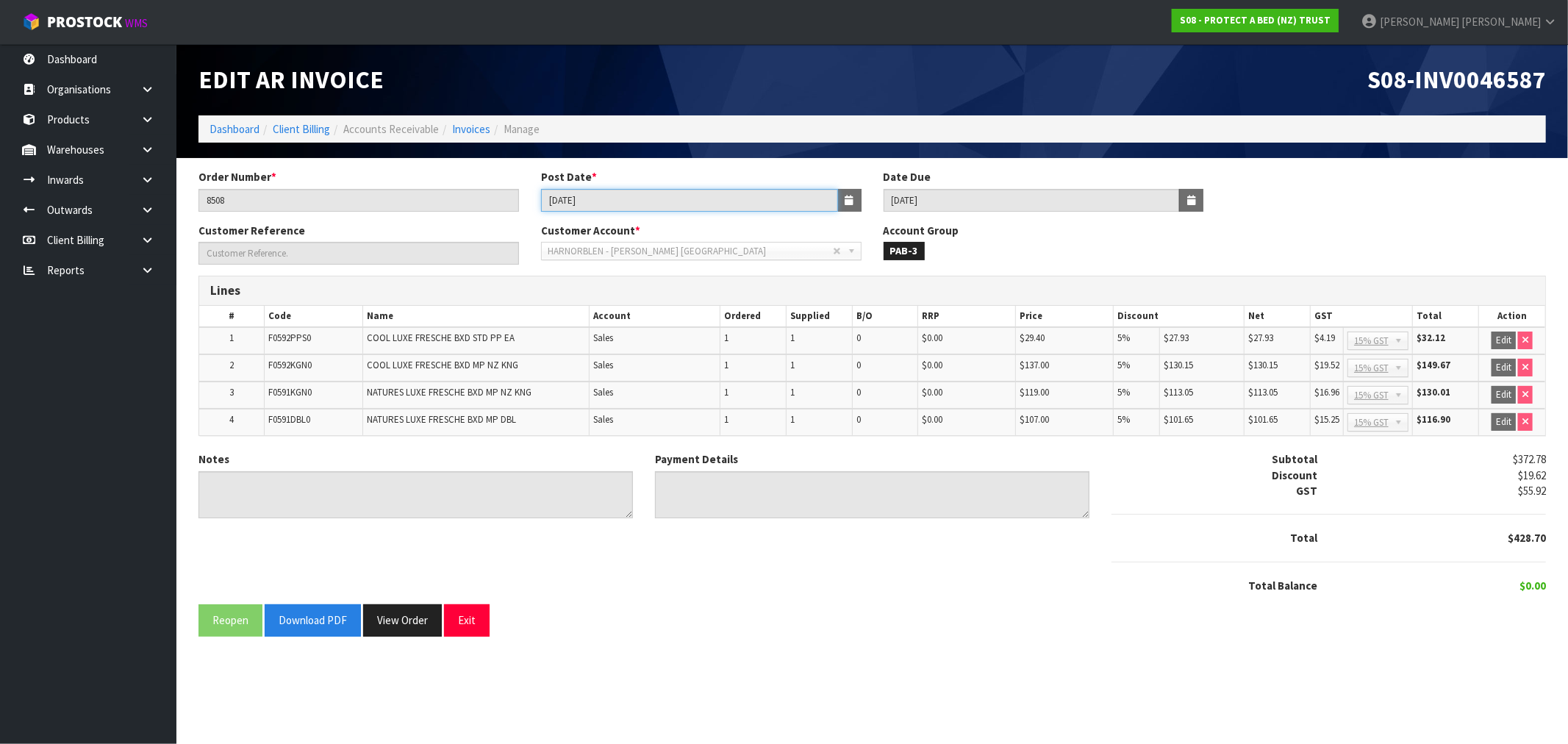
drag, startPoint x: 642, startPoint y: 204, endPoint x: 338, endPoint y: 210, distance: 304.1
click at [391, 204] on div "Order Number * 8508 Post Date * 31/03/2025 Date Due 20/04/2025" at bounding box center [872, 196] width 1369 height 53
click at [415, 613] on button "View Order" at bounding box center [403, 620] width 79 height 32
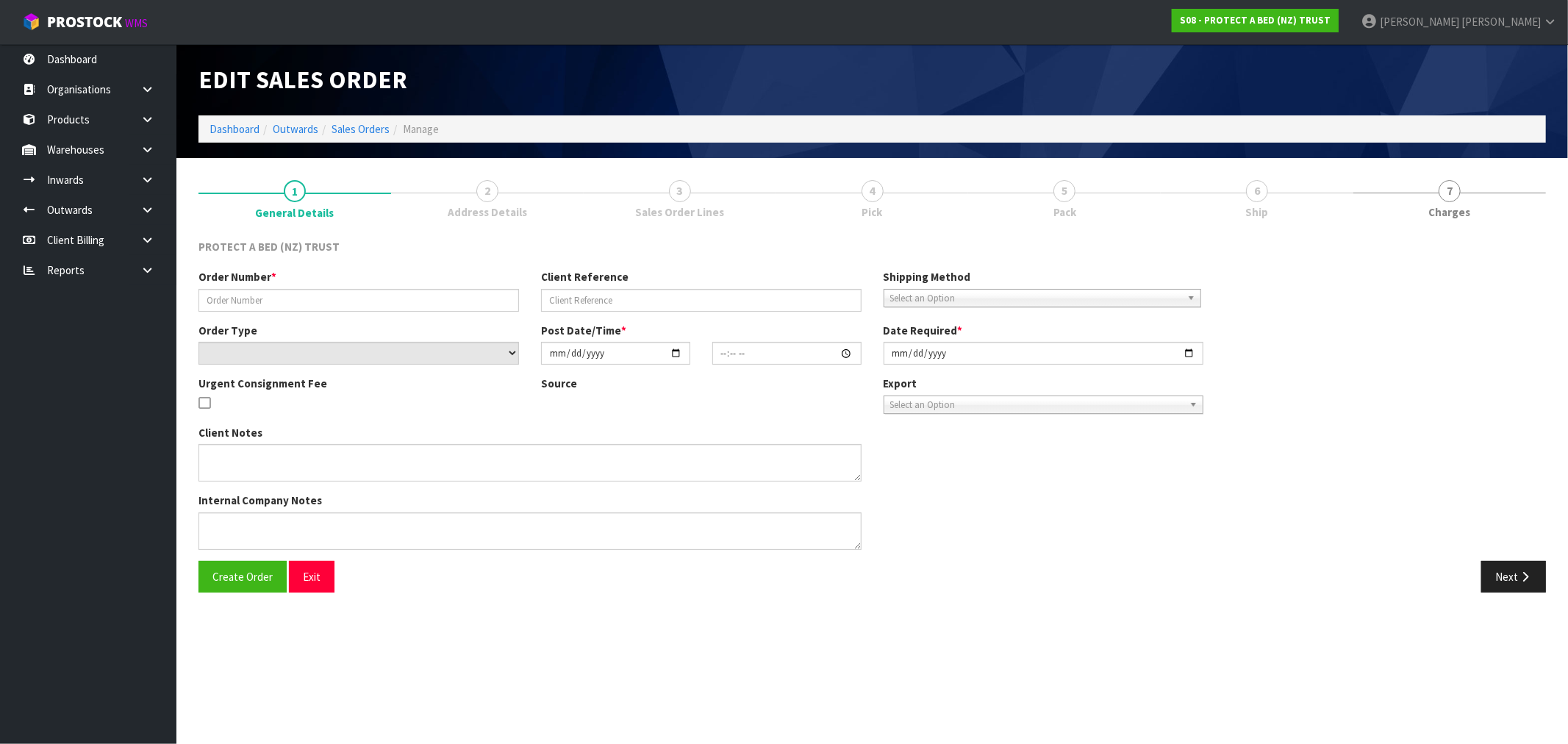
type input "8508"
select select "number:0"
type input "2025-03-31"
type input "10:41:00.000"
type input "2025-03-31"
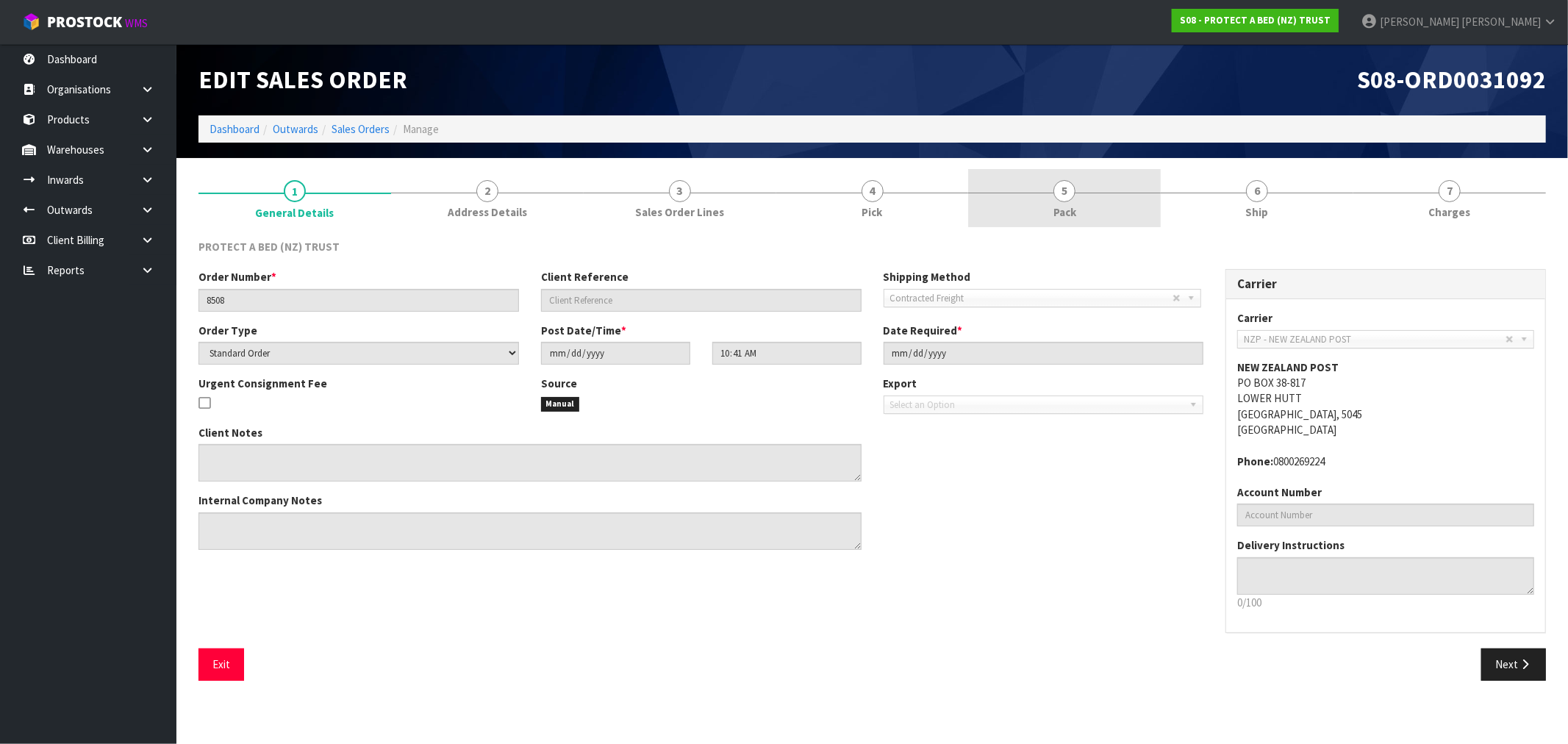
click at [1027, 200] on link "5 Pack" at bounding box center [1064, 198] width 193 height 58
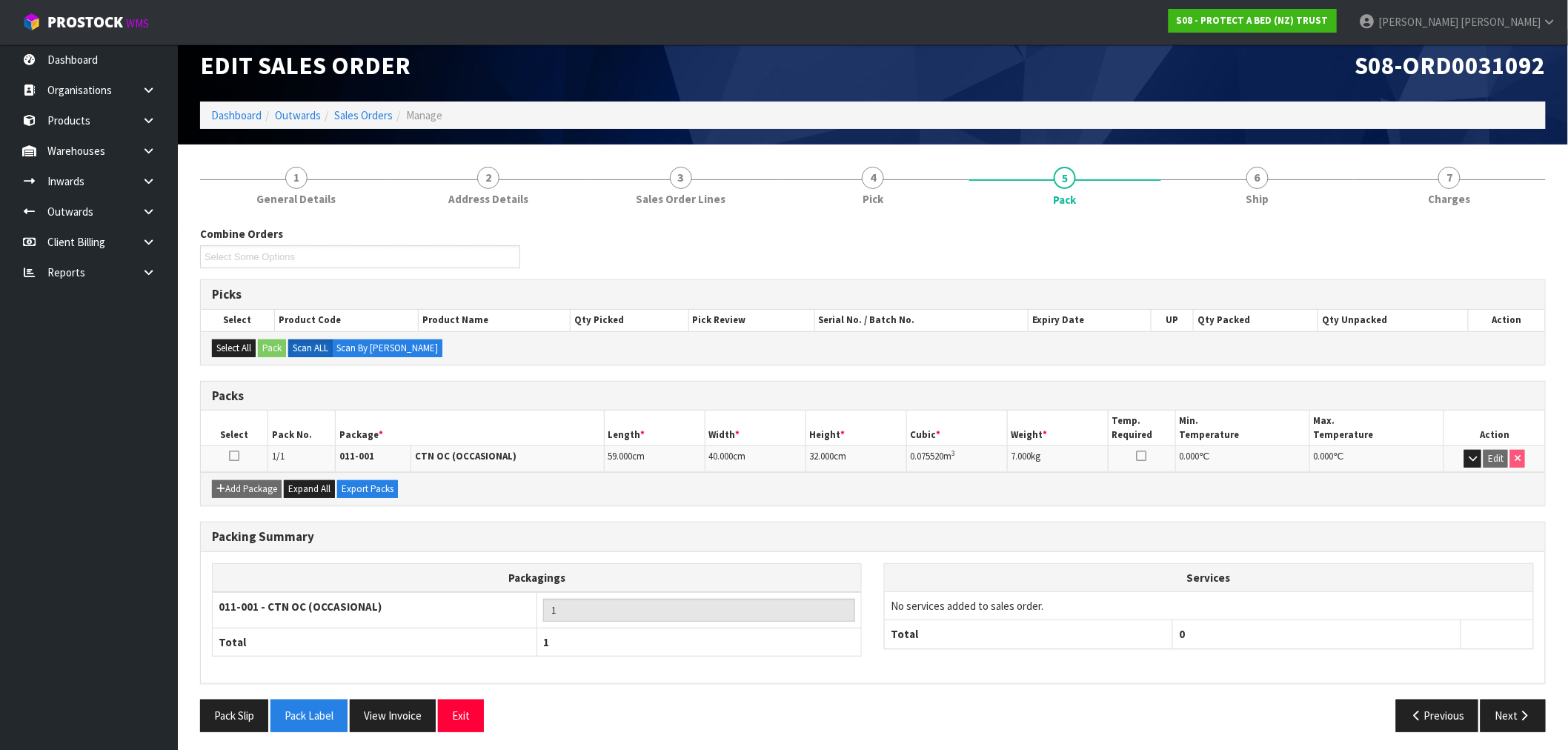
scroll to position [18, 0]
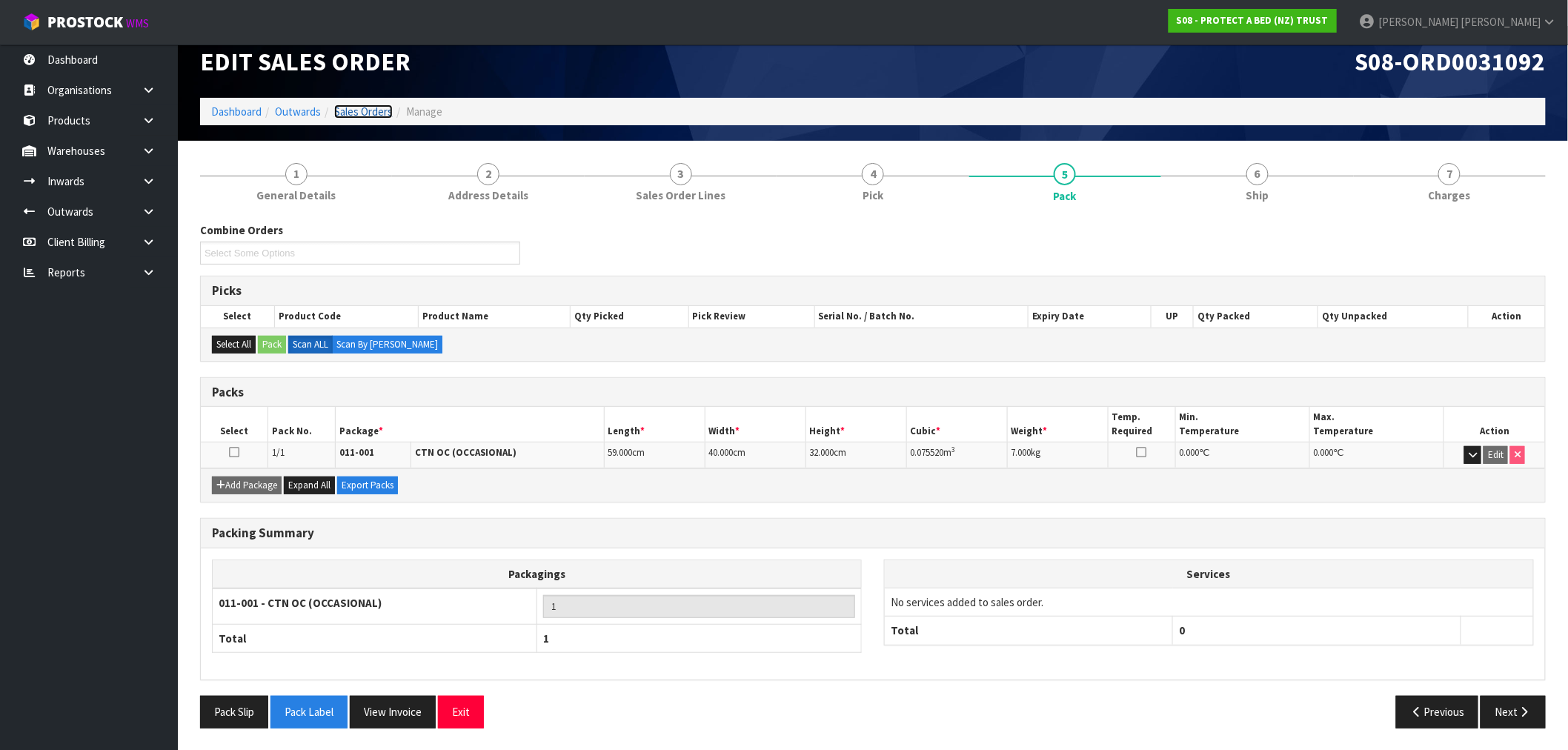
click at [379, 113] on link "Sales Orders" at bounding box center [362, 111] width 58 height 14
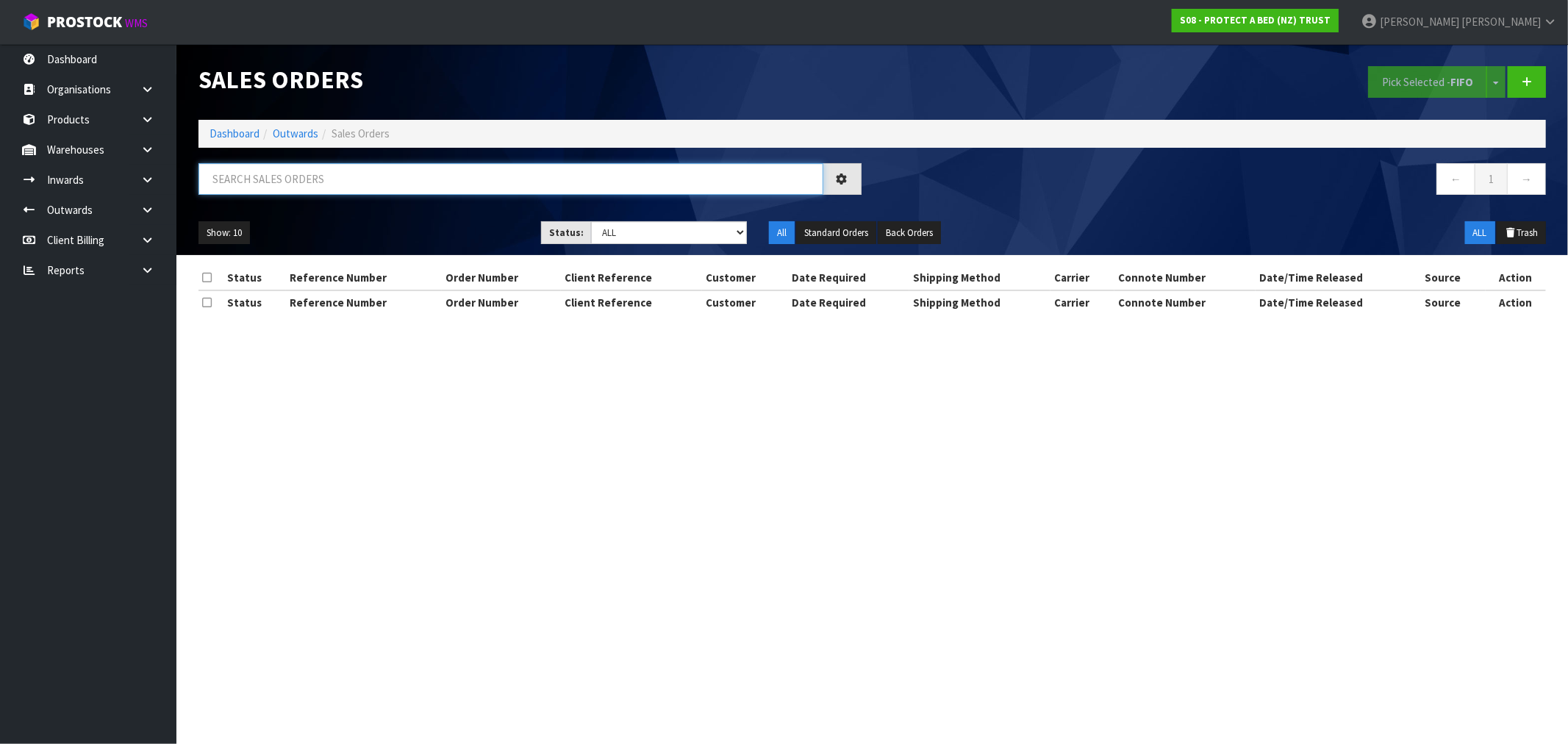
click at [483, 178] on input "text" at bounding box center [510, 178] width 625 height 32
type input "31088"
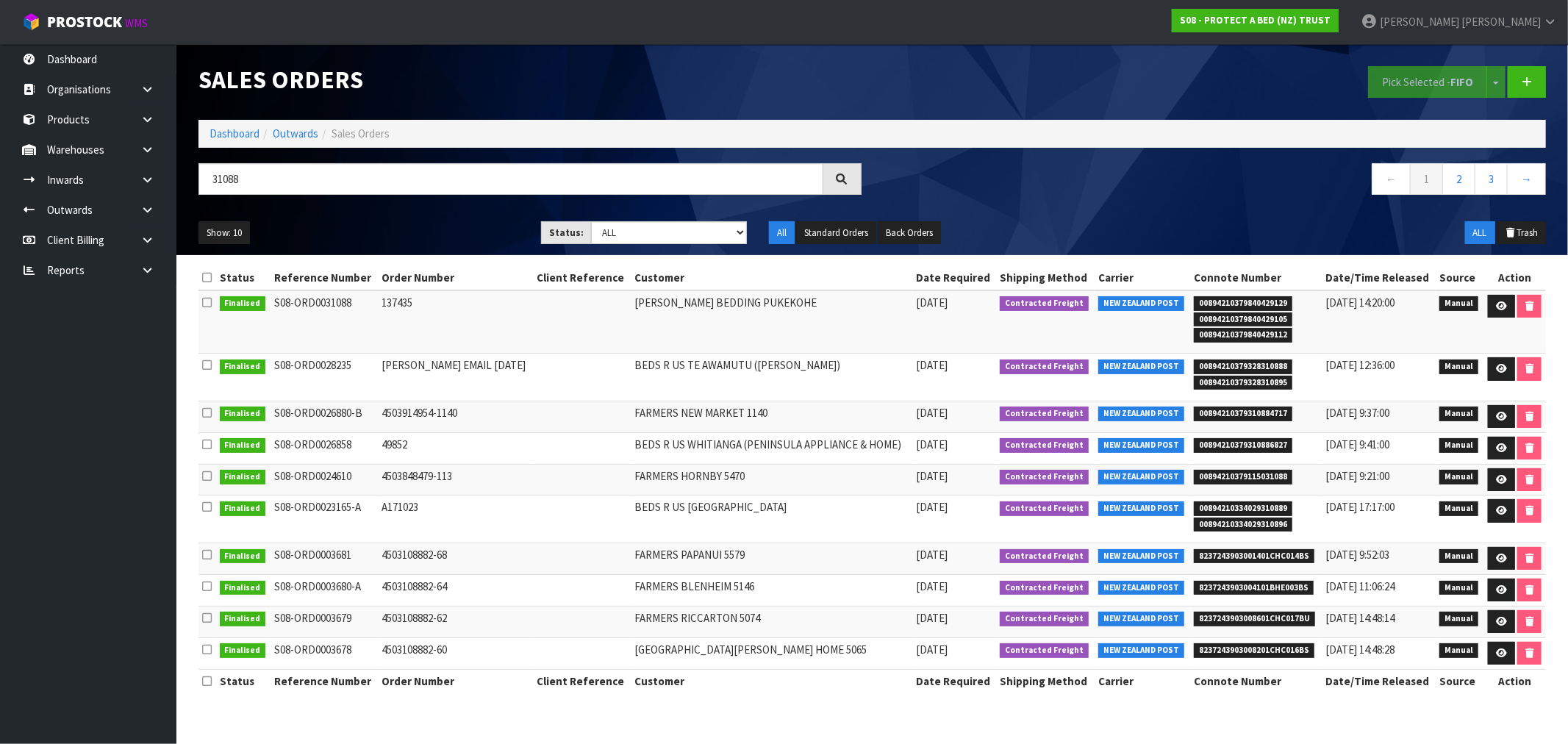
click at [386, 307] on td "137435" at bounding box center [456, 321] width 156 height 63
copy td "137435"
click at [1496, 307] on icon at bounding box center [1501, 306] width 11 height 9
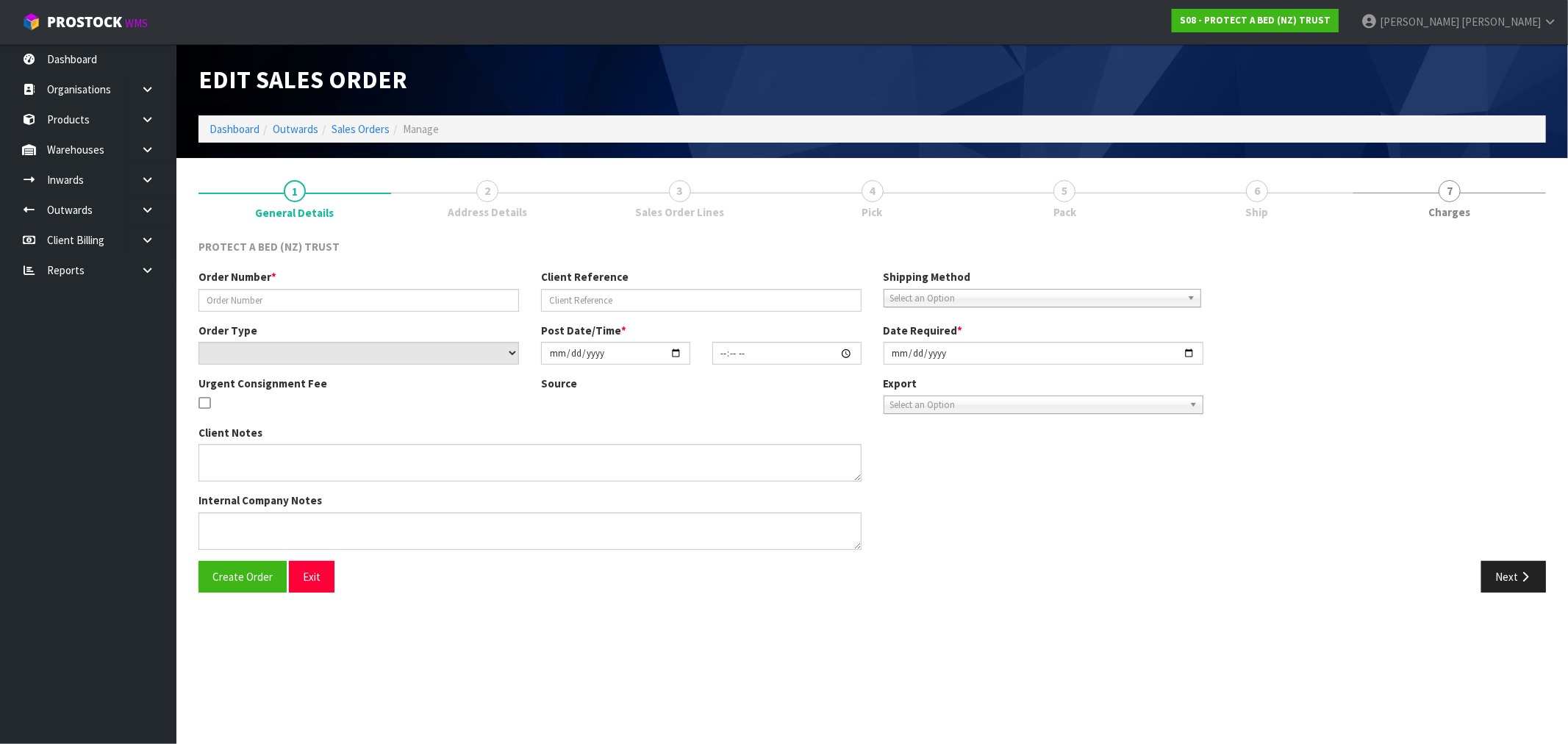
type input "137435"
select select "number:0"
type input "2025-03-31"
type input "10:35:00.000"
type input "2025-03-31"
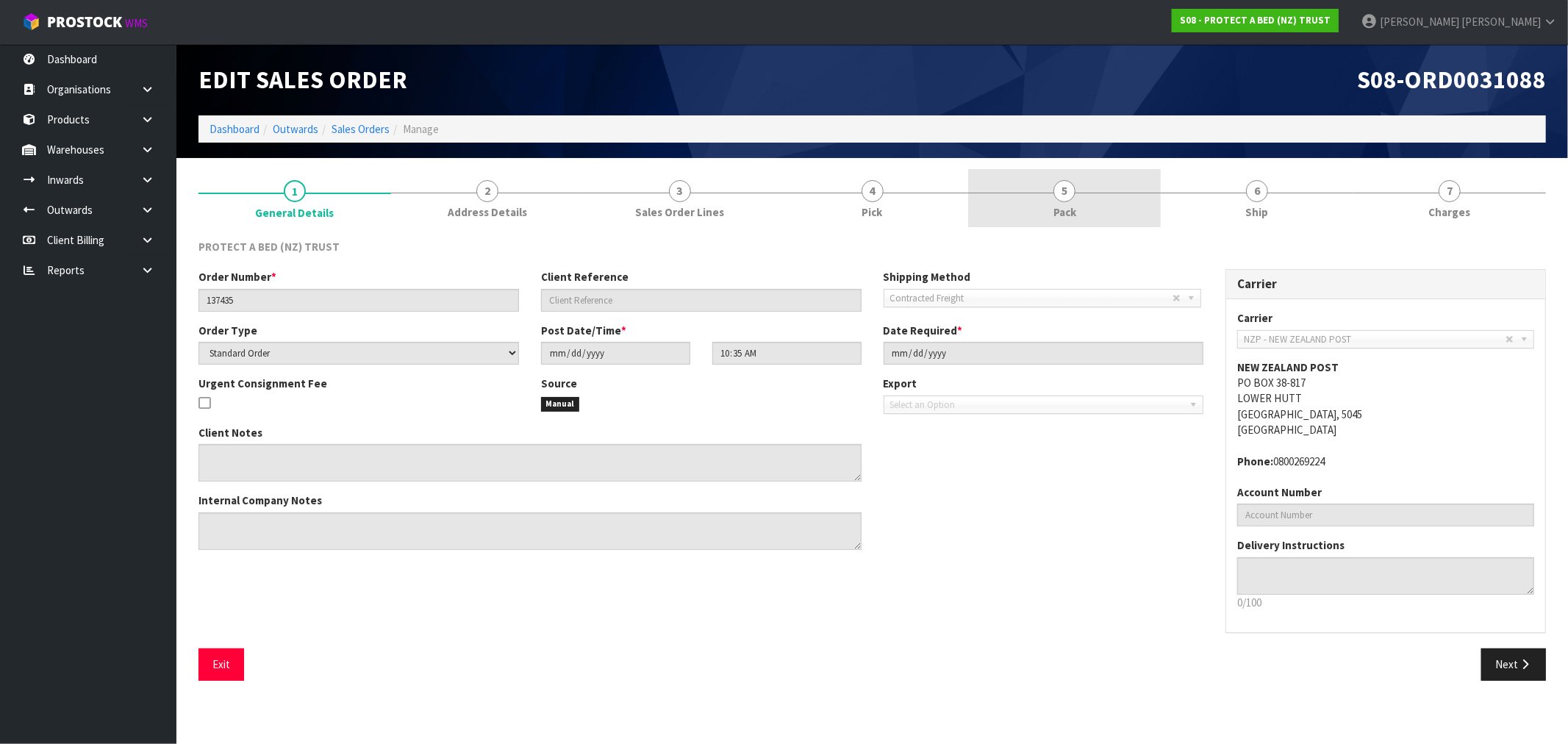
click at [1063, 194] on span "5" at bounding box center [1065, 191] width 22 height 22
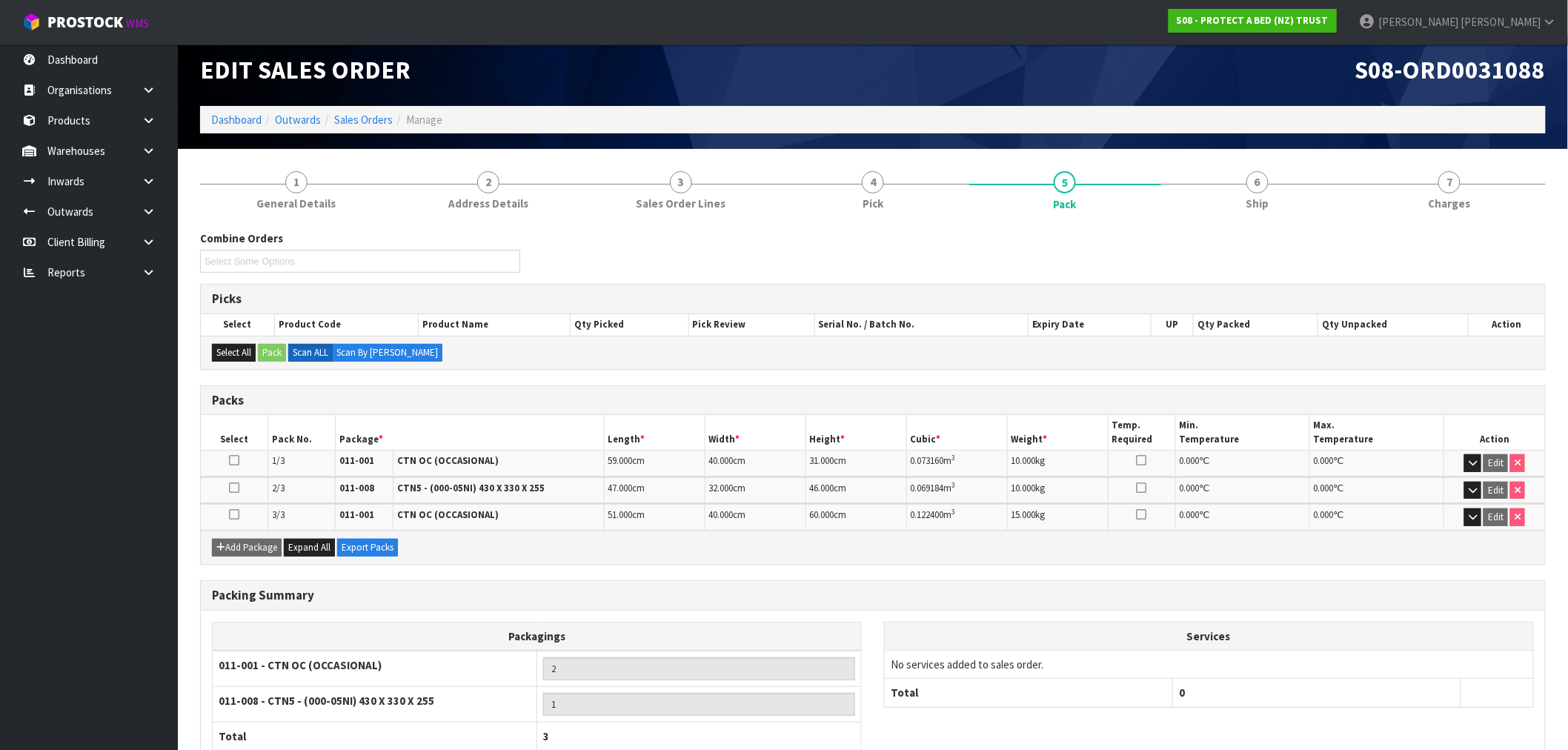
scroll to position [108, 0]
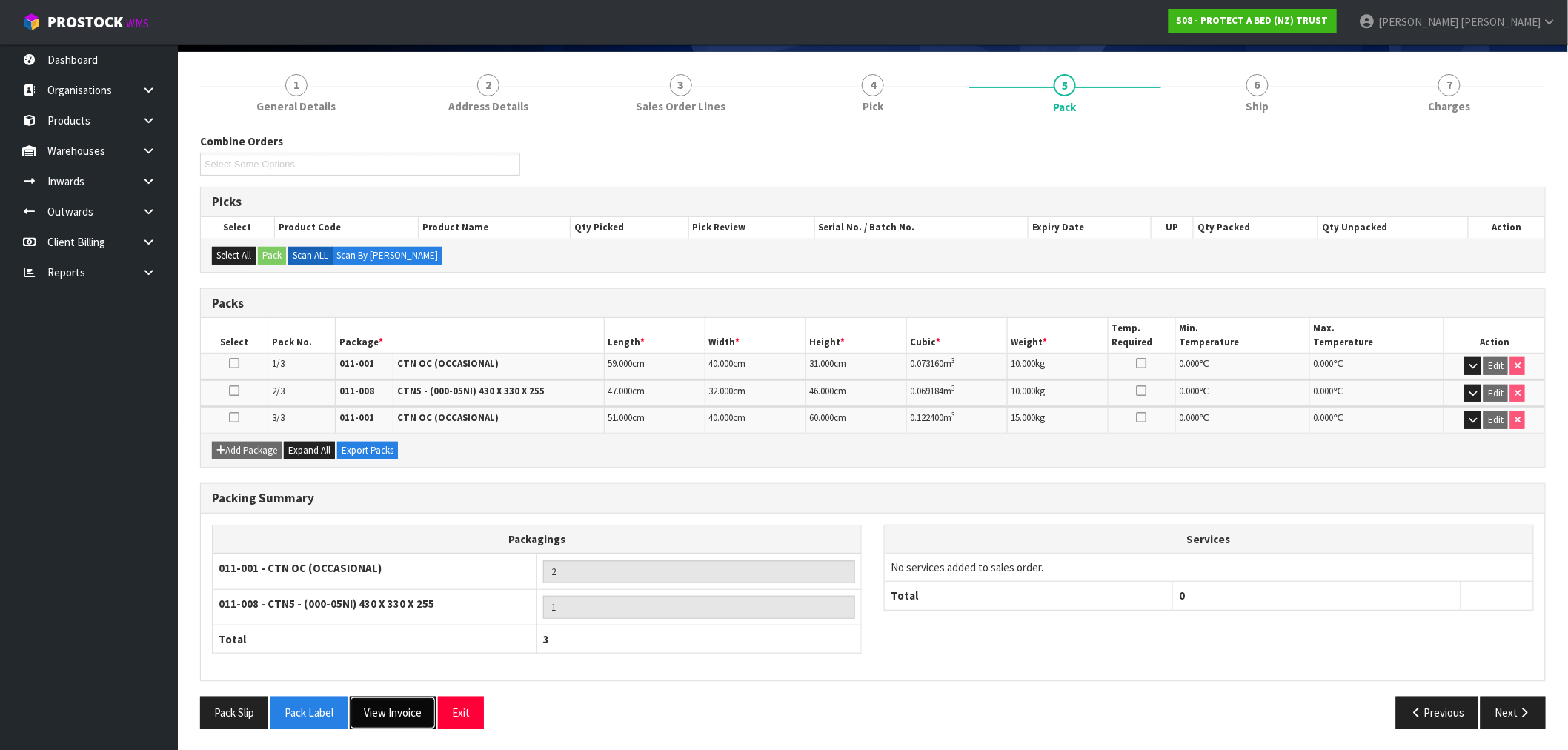
drag, startPoint x: 394, startPoint y: 705, endPoint x: 409, endPoint y: 689, distance: 21.9
click at [394, 706] on button "View Invoice" at bounding box center [392, 712] width 86 height 32
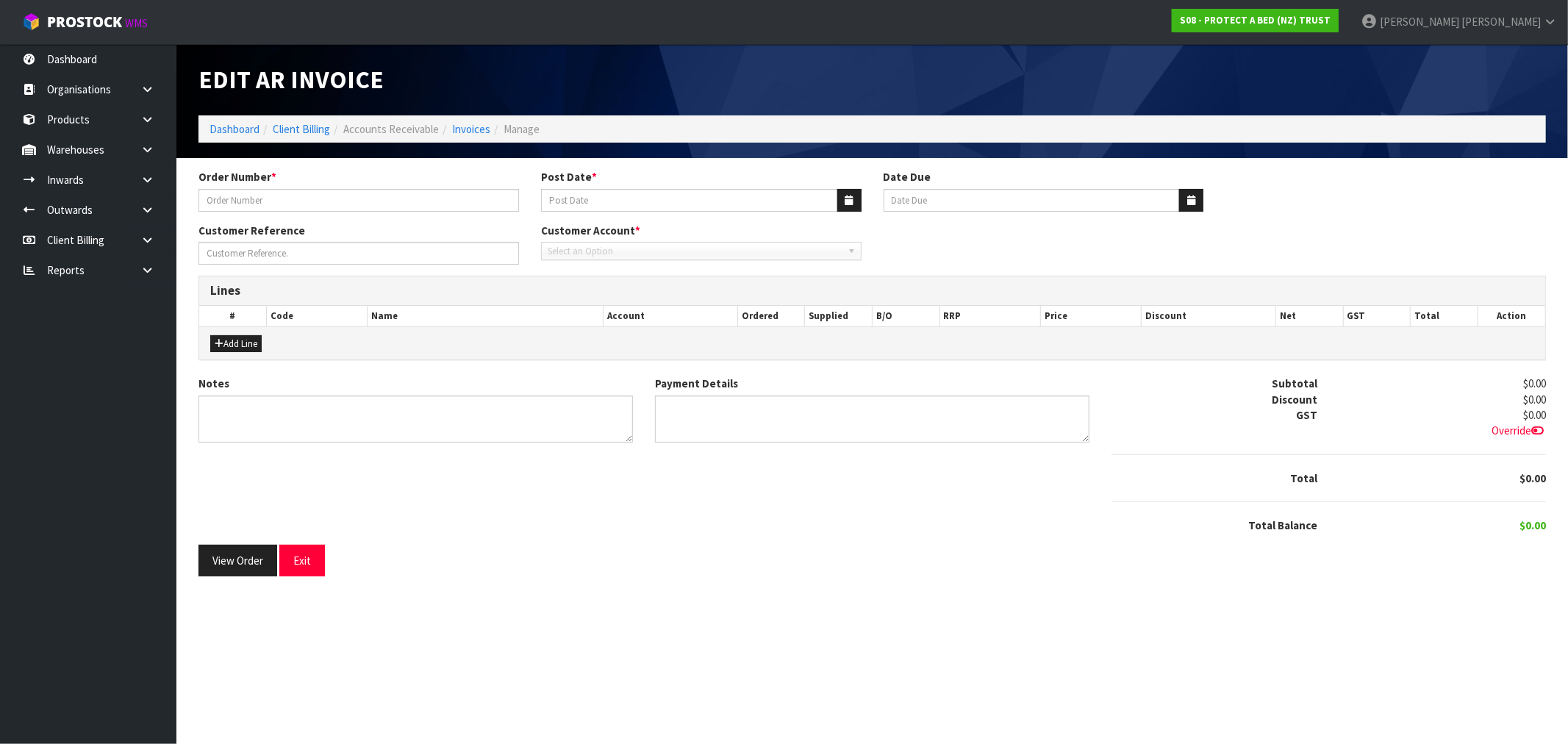
type input "137435"
type input "31/03/2025"
type input "20/04/2025"
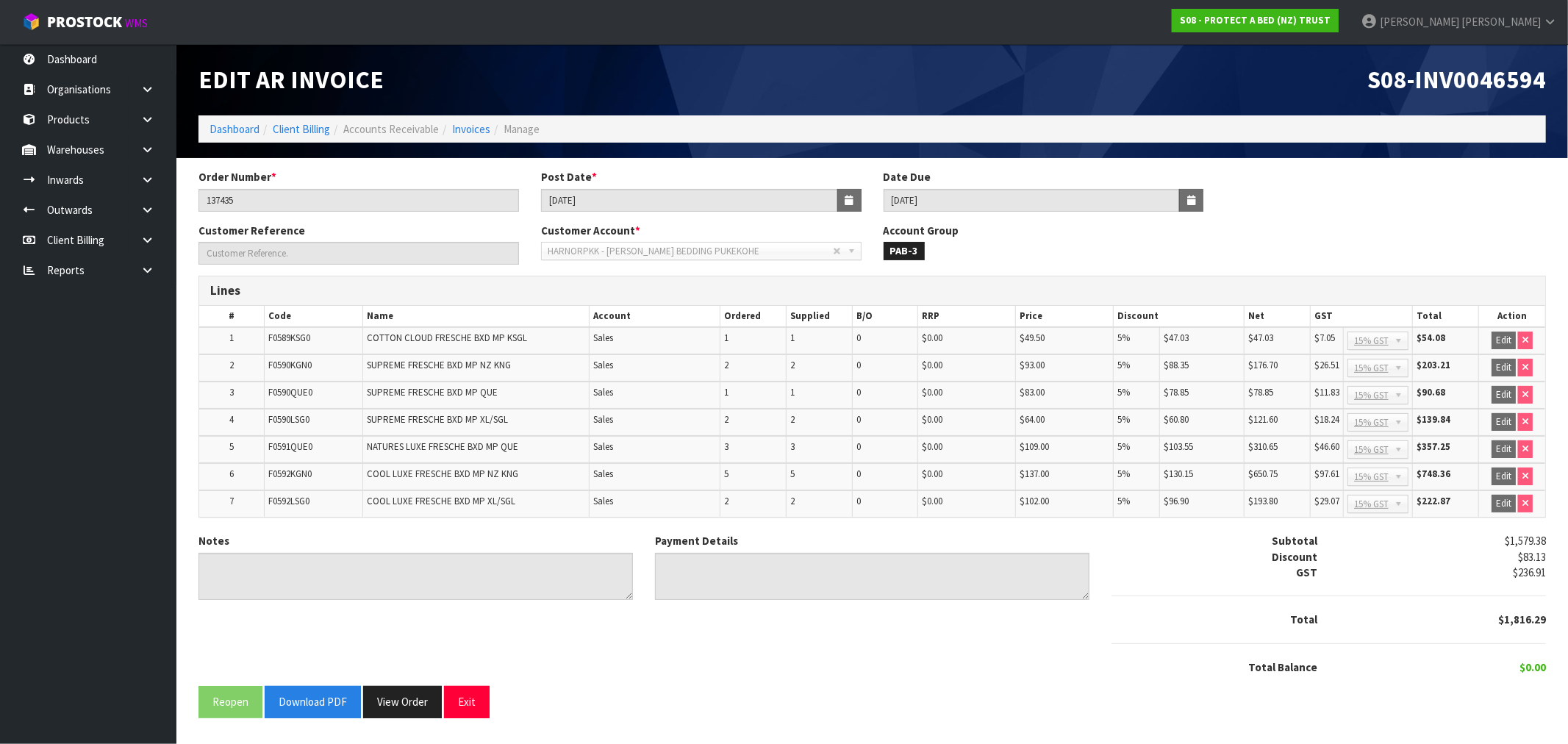
click at [1417, 103] on div "S08-INV0046594" at bounding box center [1215, 80] width 685 height 71
copy span "INV0046594"
drag, startPoint x: 524, startPoint y: 199, endPoint x: 263, endPoint y: 222, distance: 262.0
click at [428, 208] on div "Order Number * 137435 Post Date * 31/03/2025 Date Due 20/04/2025" at bounding box center [872, 196] width 1369 height 53
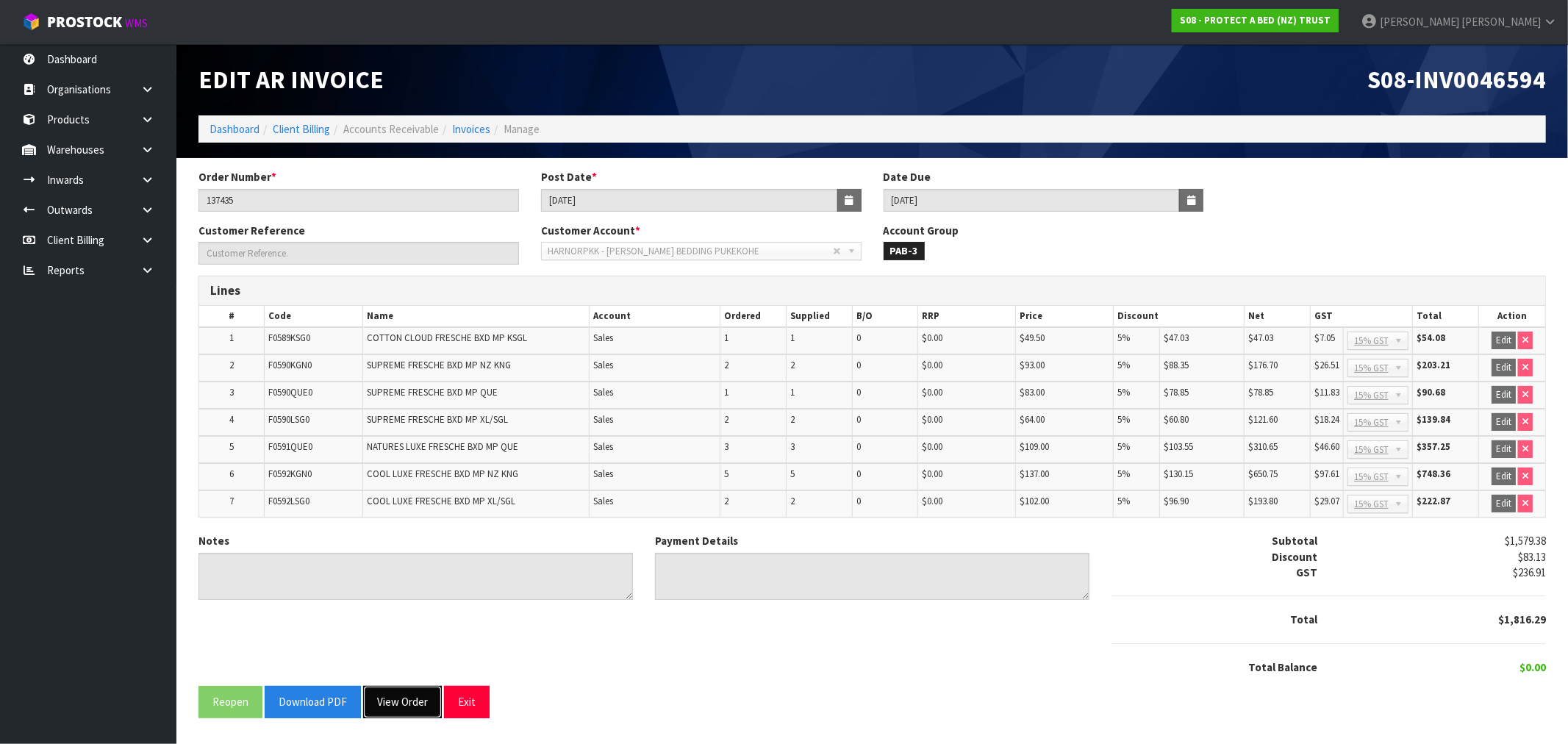
click at [408, 695] on button "View Order" at bounding box center [403, 702] width 79 height 32
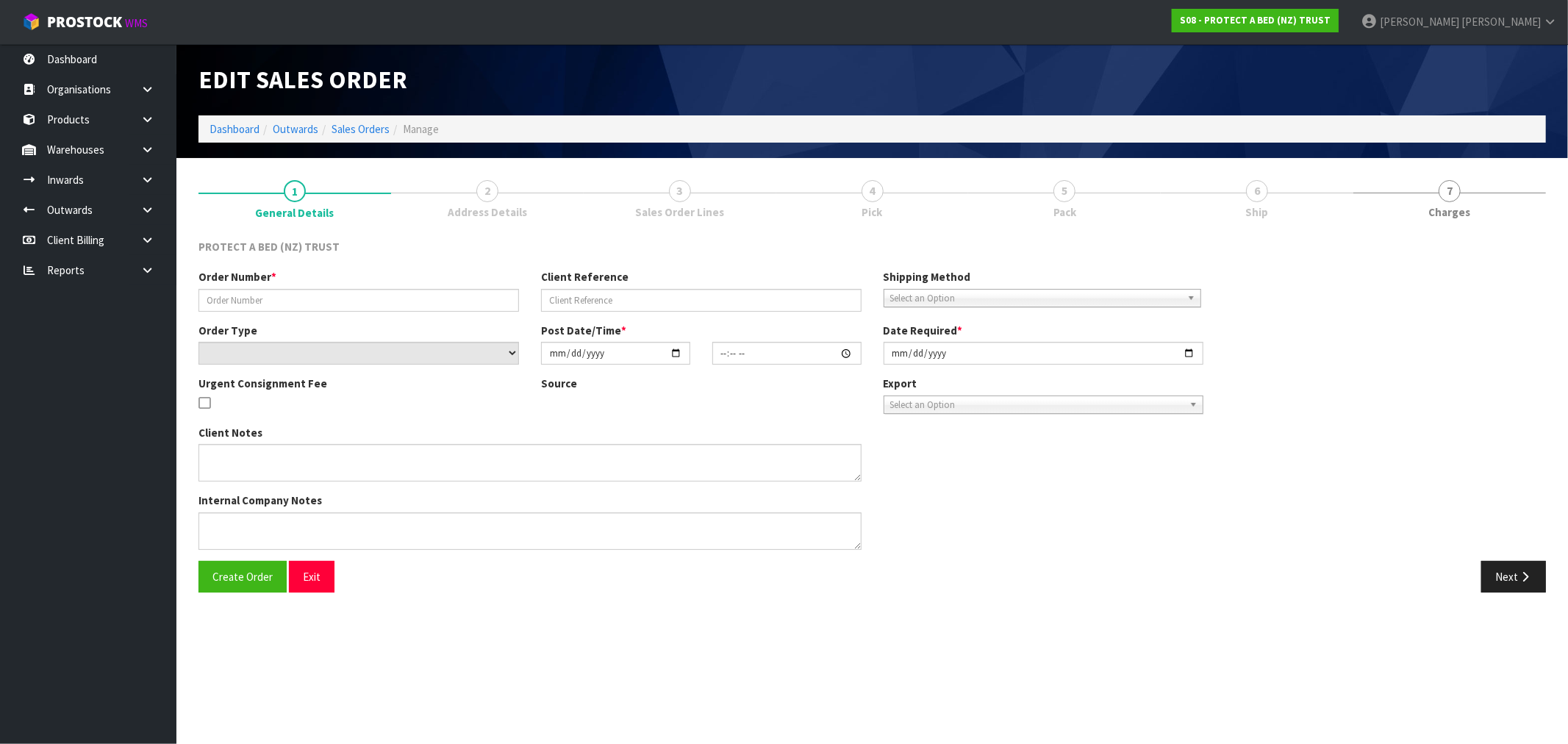
type input "137435"
select select "number:0"
type input "2025-03-31"
type input "10:35:00.000"
type input "2025-03-31"
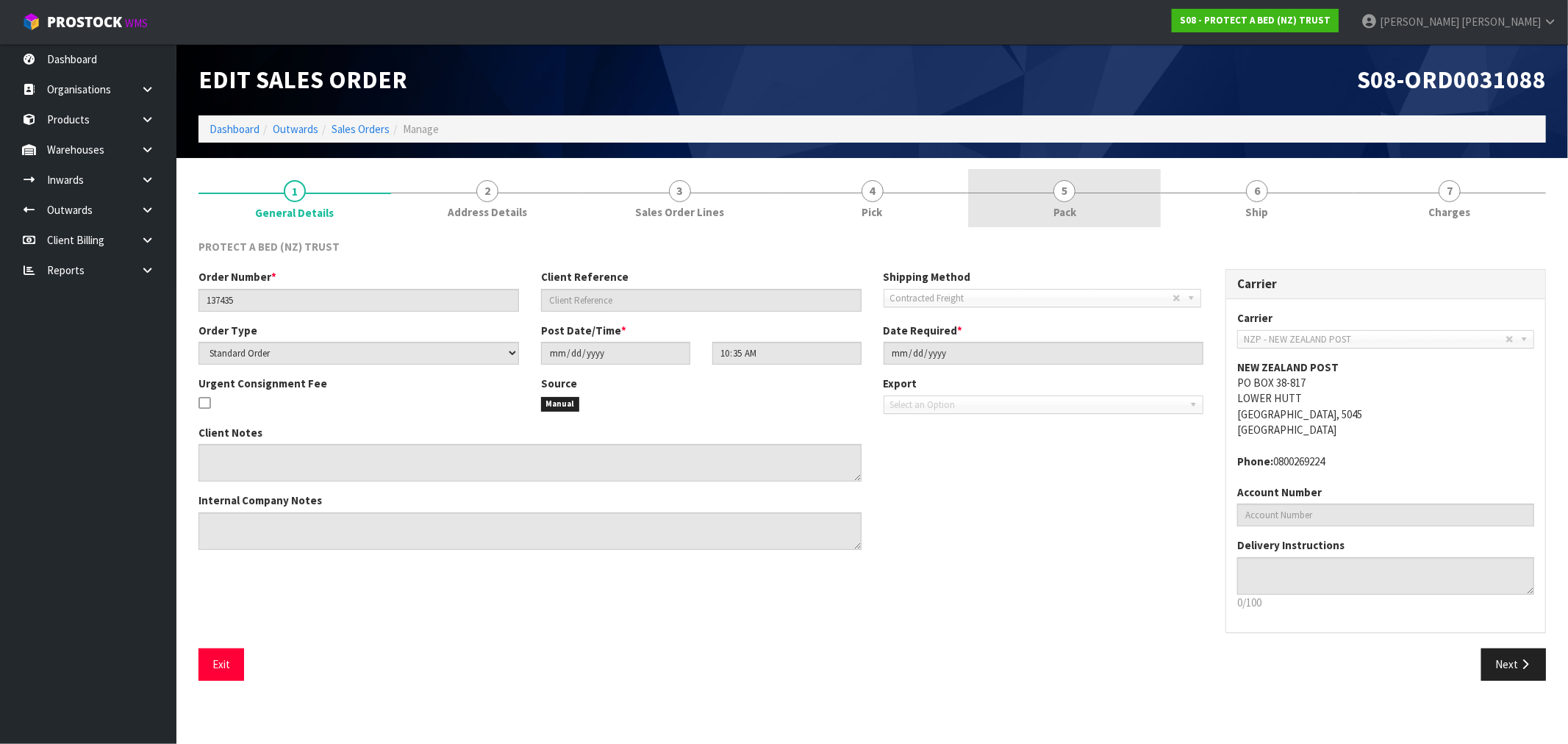
click at [1069, 204] on span "Pack" at bounding box center [1065, 211] width 23 height 16
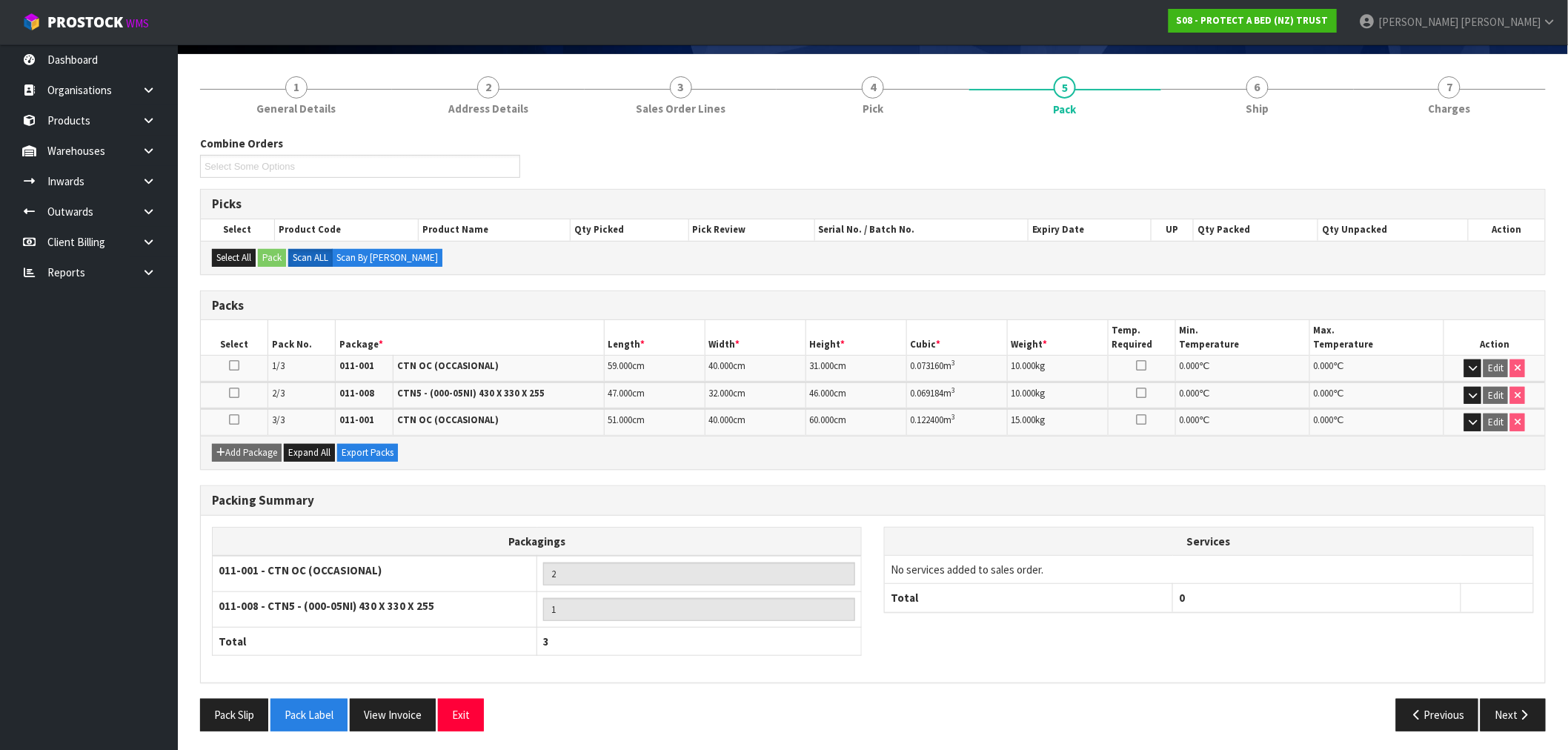
scroll to position [108, 0]
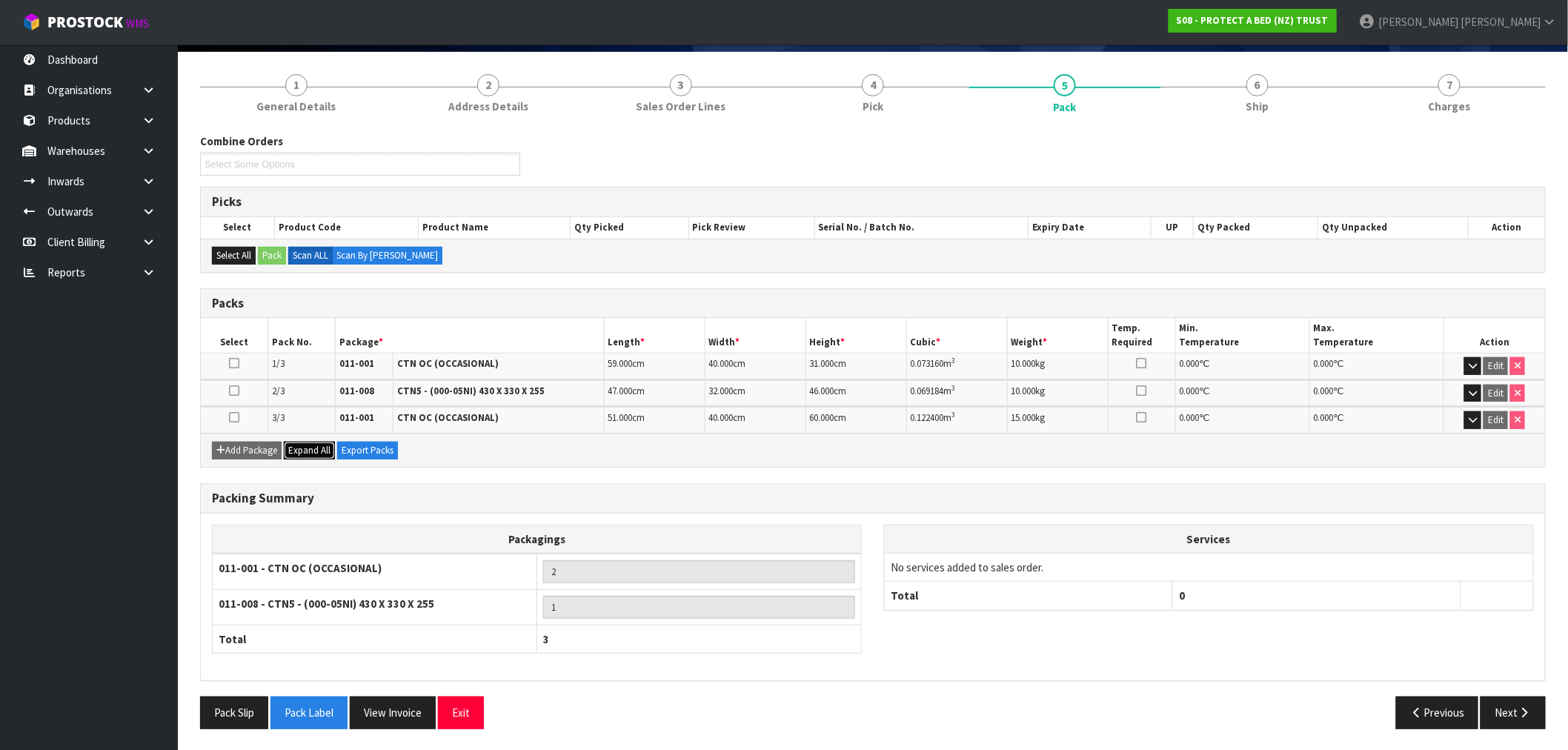
click at [322, 452] on span "Expand All" at bounding box center [310, 450] width 42 height 13
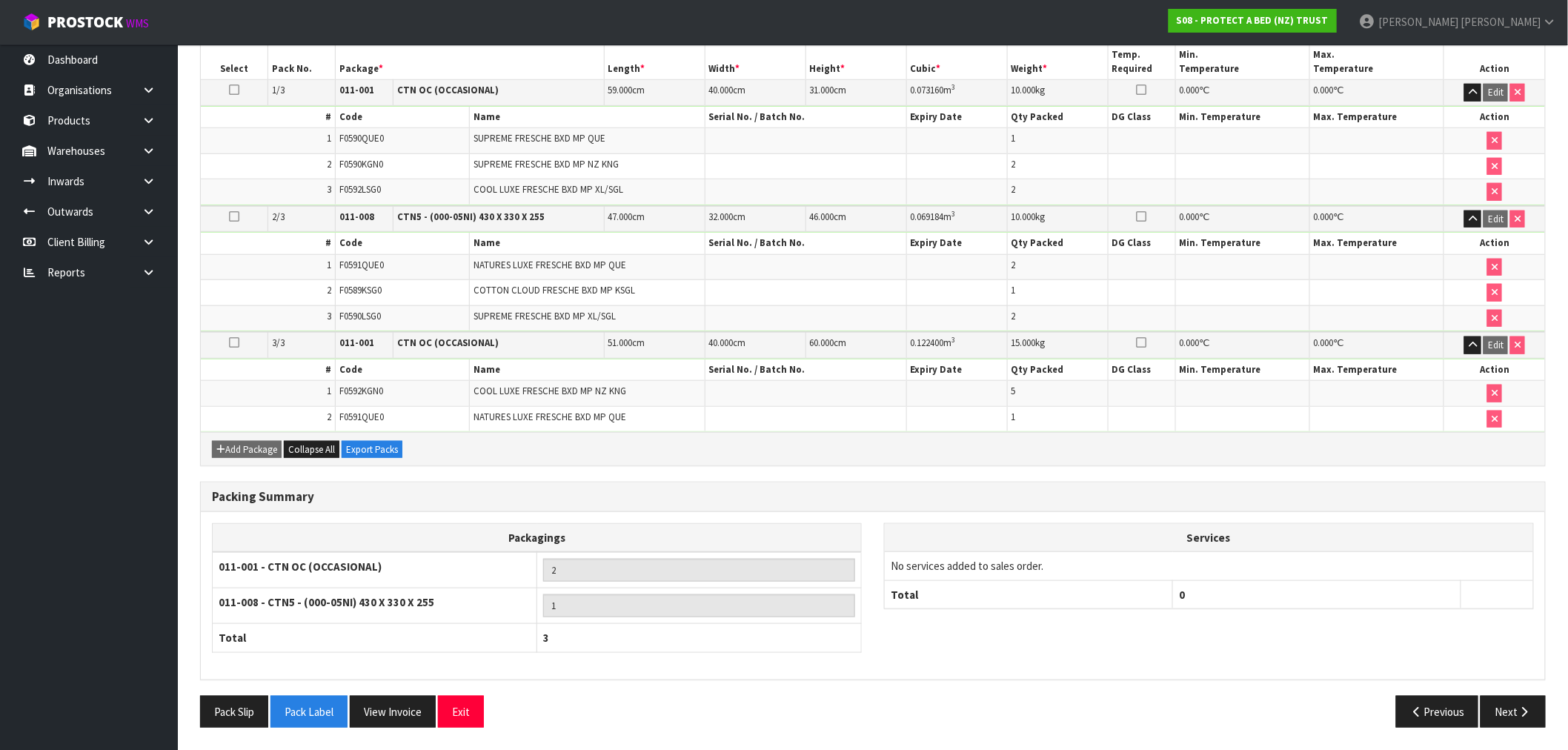
scroll to position [0, 0]
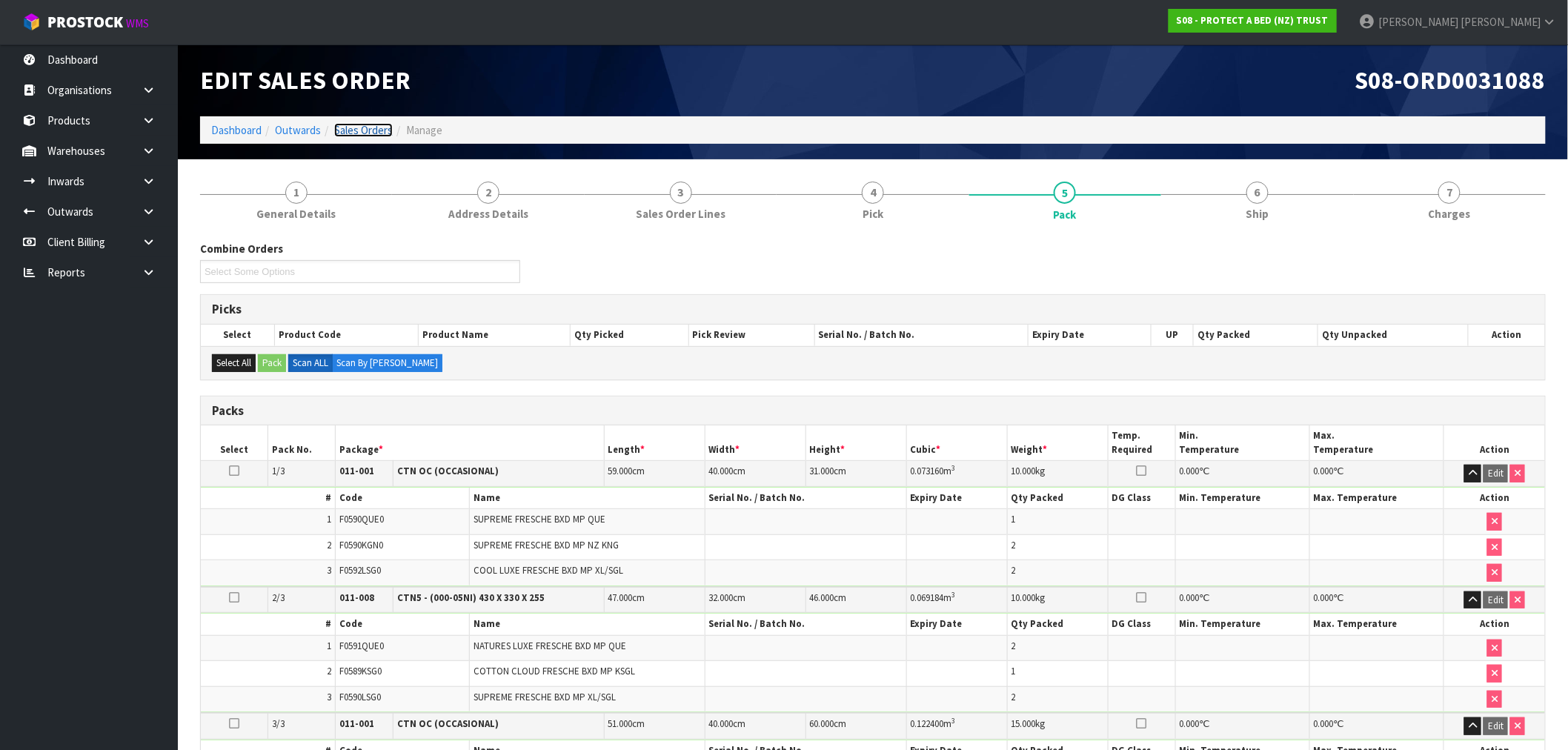
click at [374, 127] on link "Sales Orders" at bounding box center [362, 129] width 58 height 14
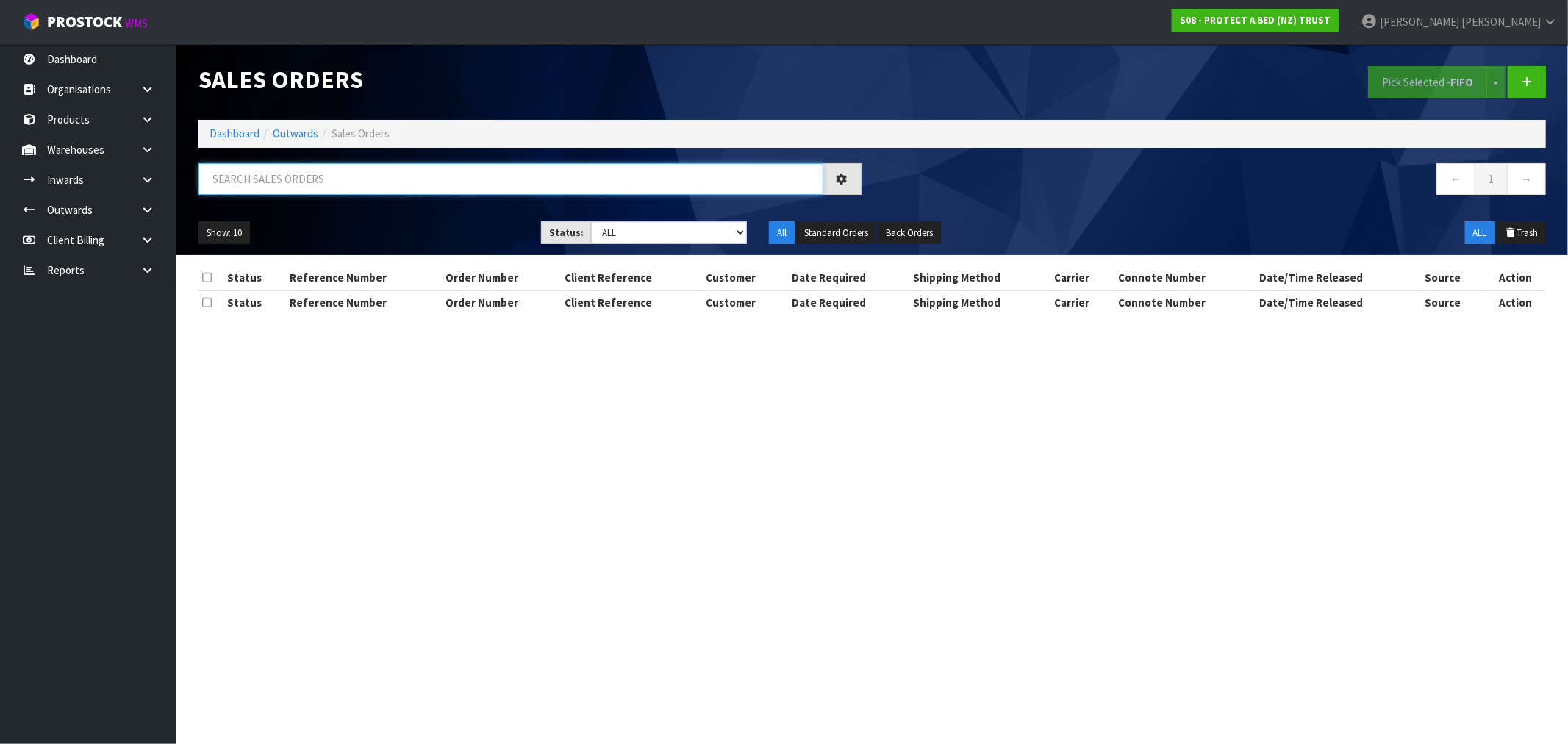
click at [406, 174] on input "text" at bounding box center [510, 178] width 625 height 32
type input "31097"
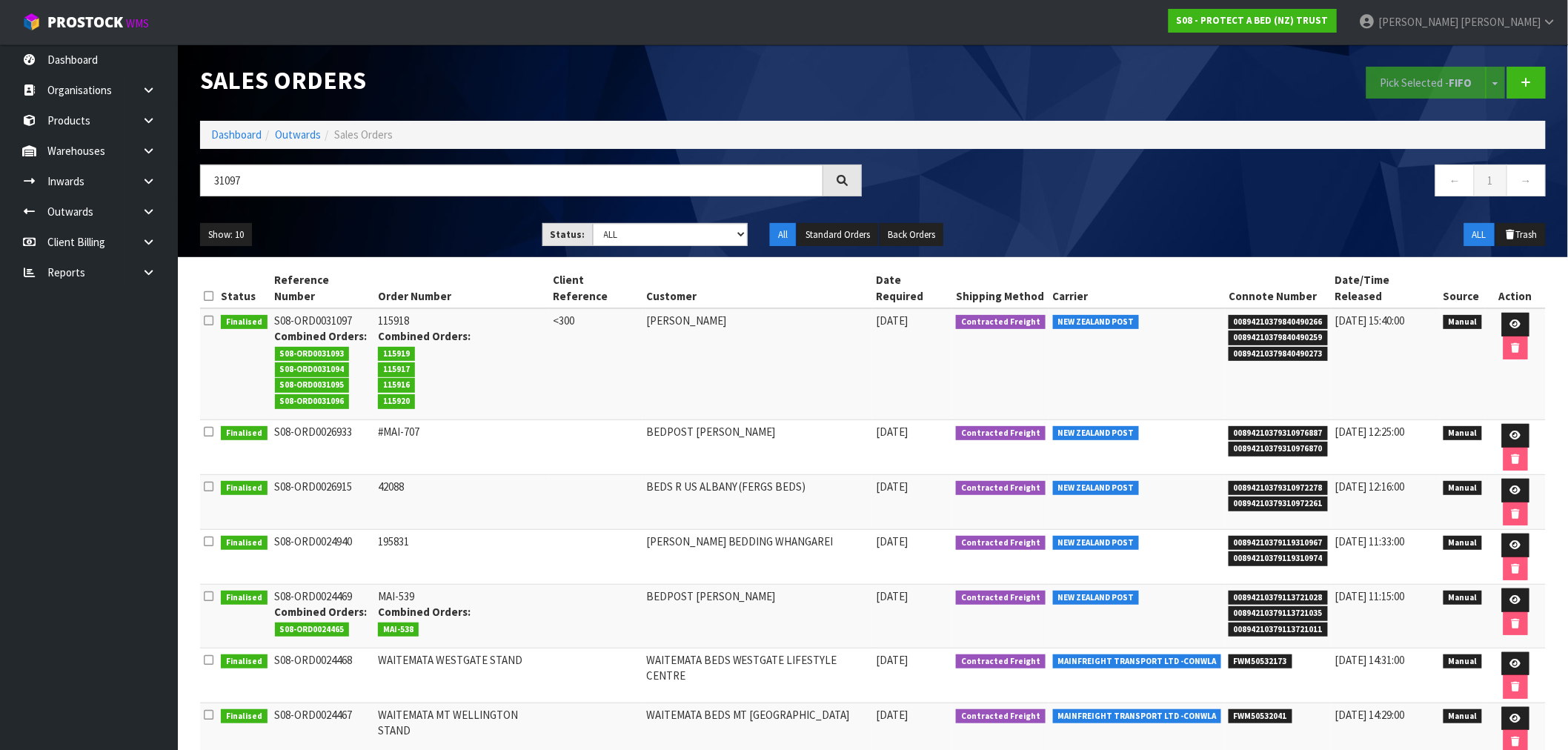
click at [402, 308] on td "115918 Combined Orders: 115919 115917 115916 115920" at bounding box center [462, 363] width 175 height 112
copy td "115918"
click at [1504, 319] on link at bounding box center [1516, 325] width 28 height 24
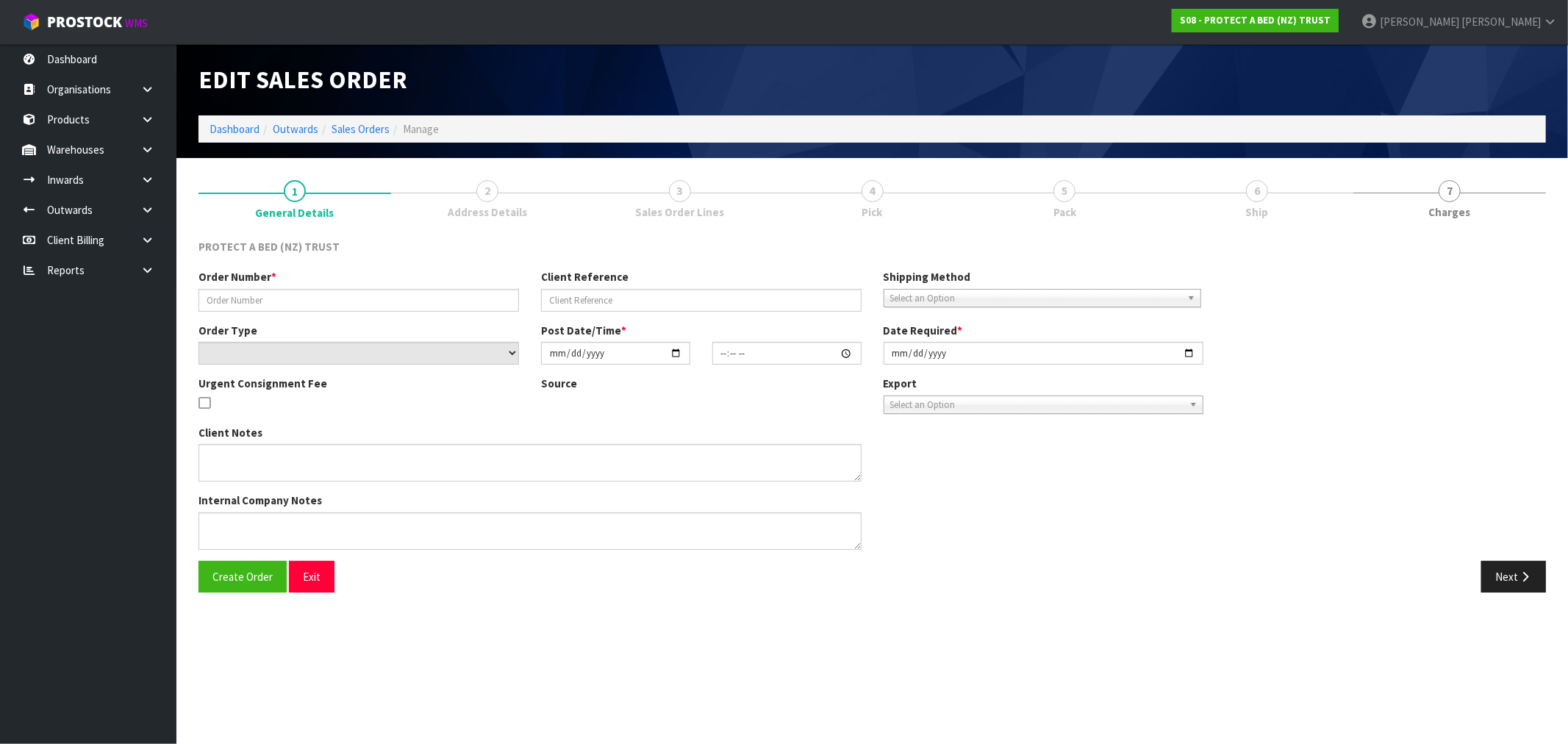
type input "115918"
type input "<300"
select select "number:0"
type input "2025-03-31"
type input "10:47:00.000"
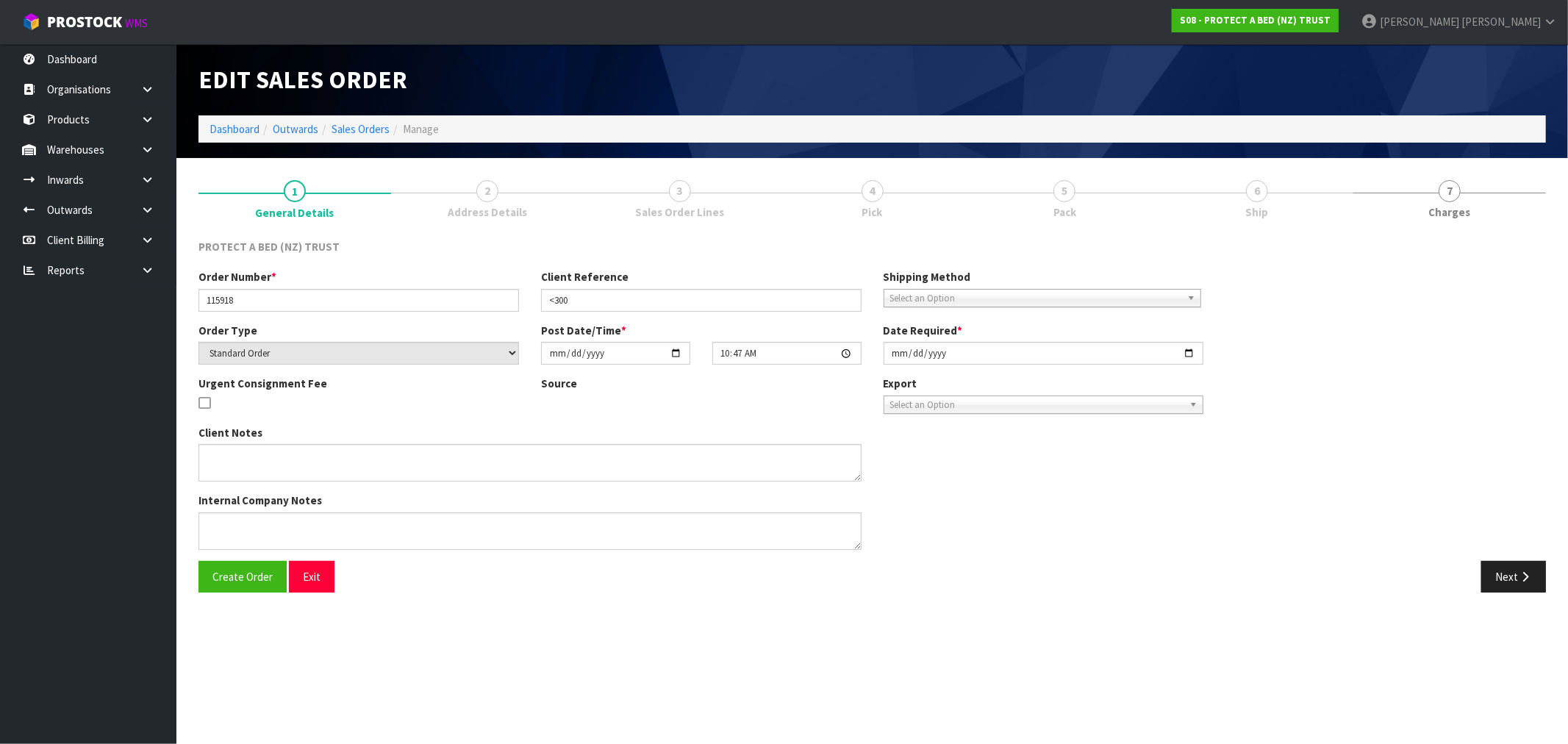
type input "2025-03-31"
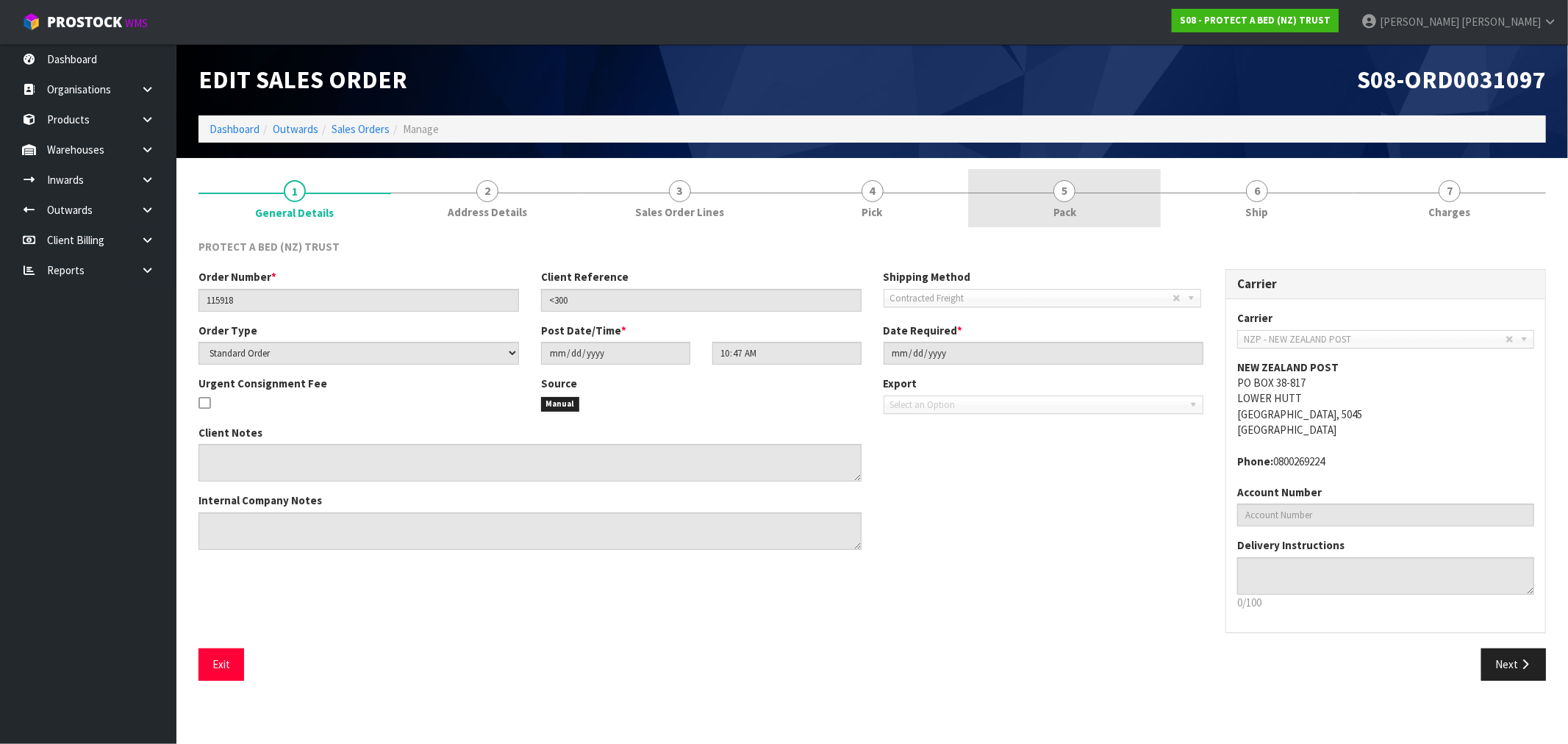
click at [1090, 193] on link "5 Pack" at bounding box center [1064, 198] width 193 height 58
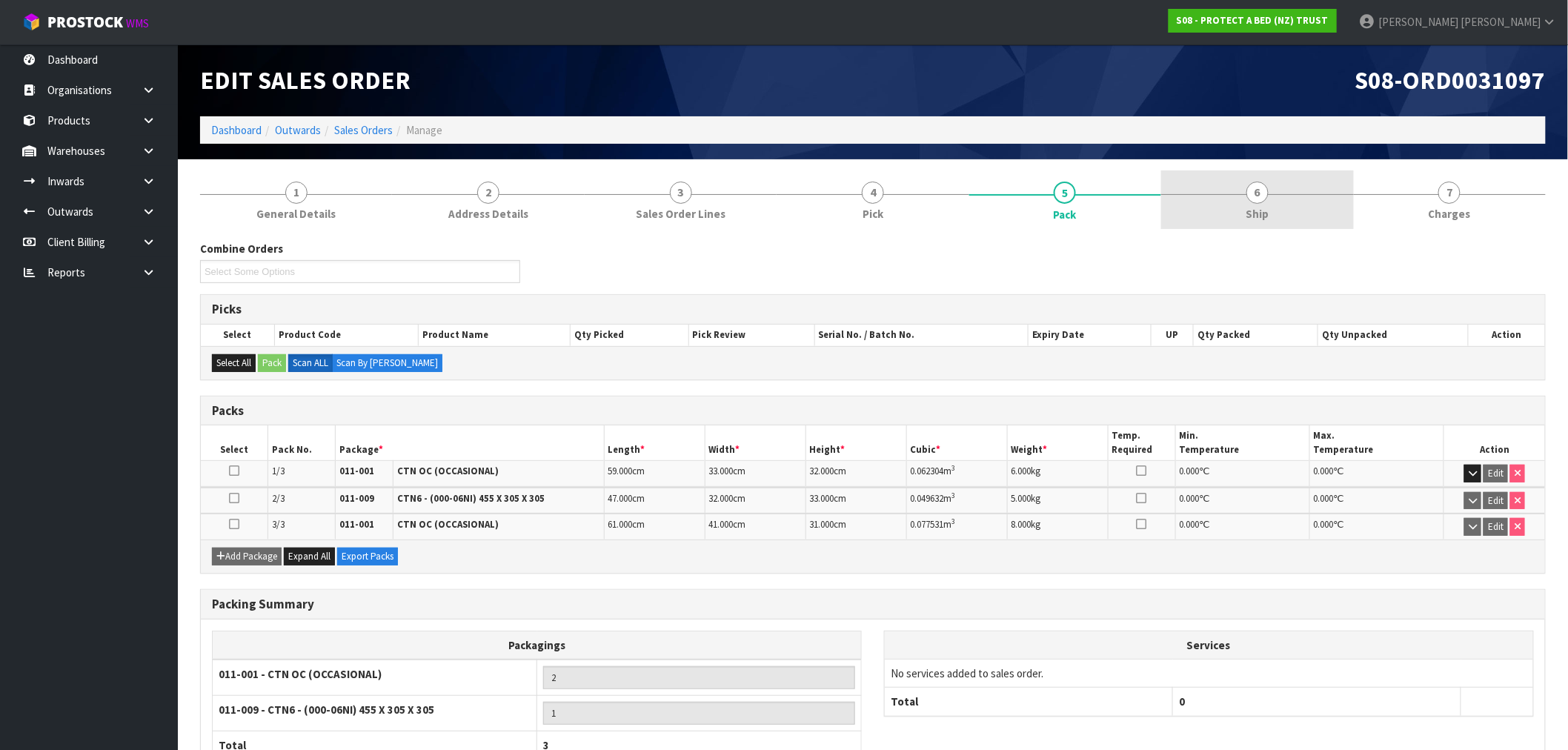
click at [1265, 206] on span "Ship" at bounding box center [1257, 213] width 23 height 16
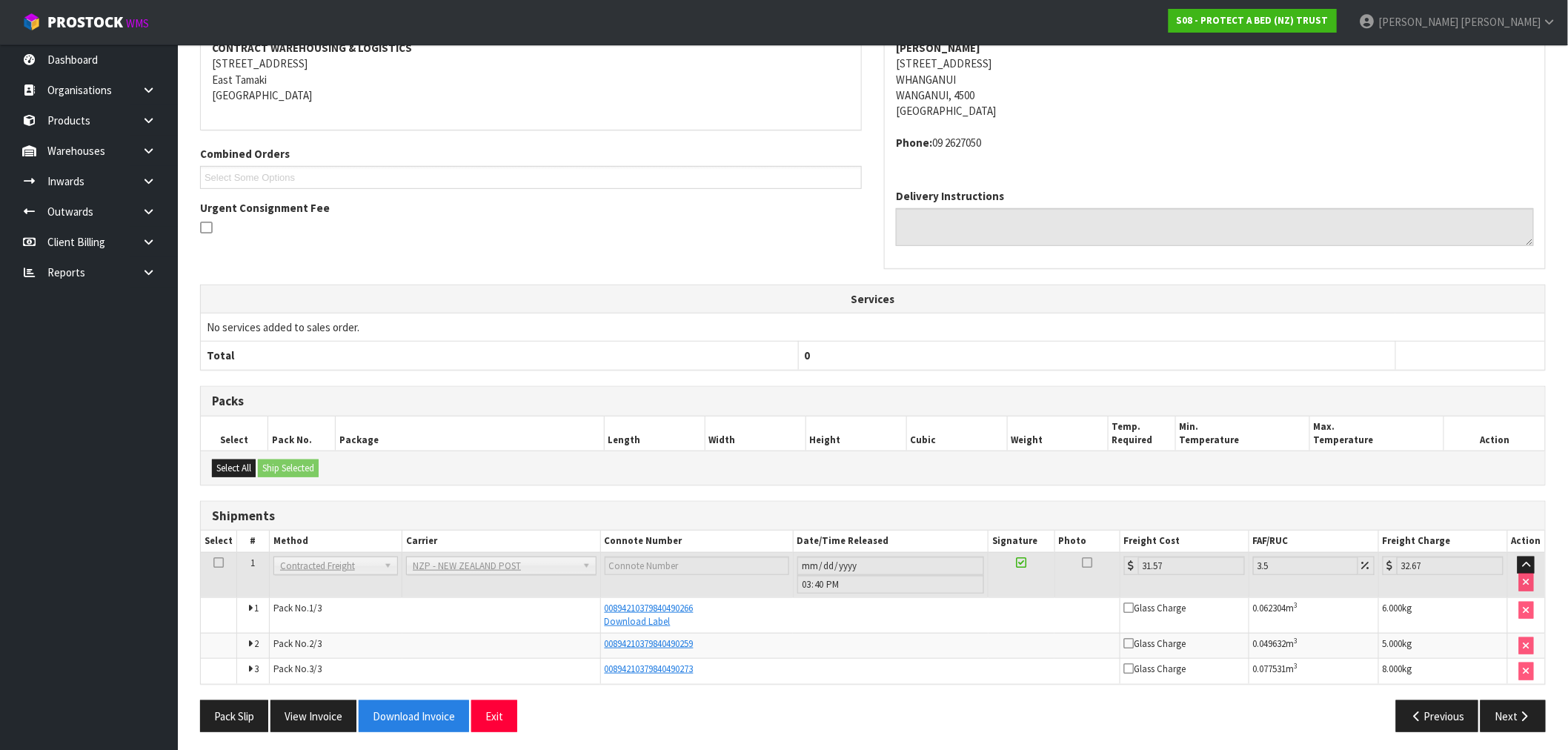
scroll to position [247, 0]
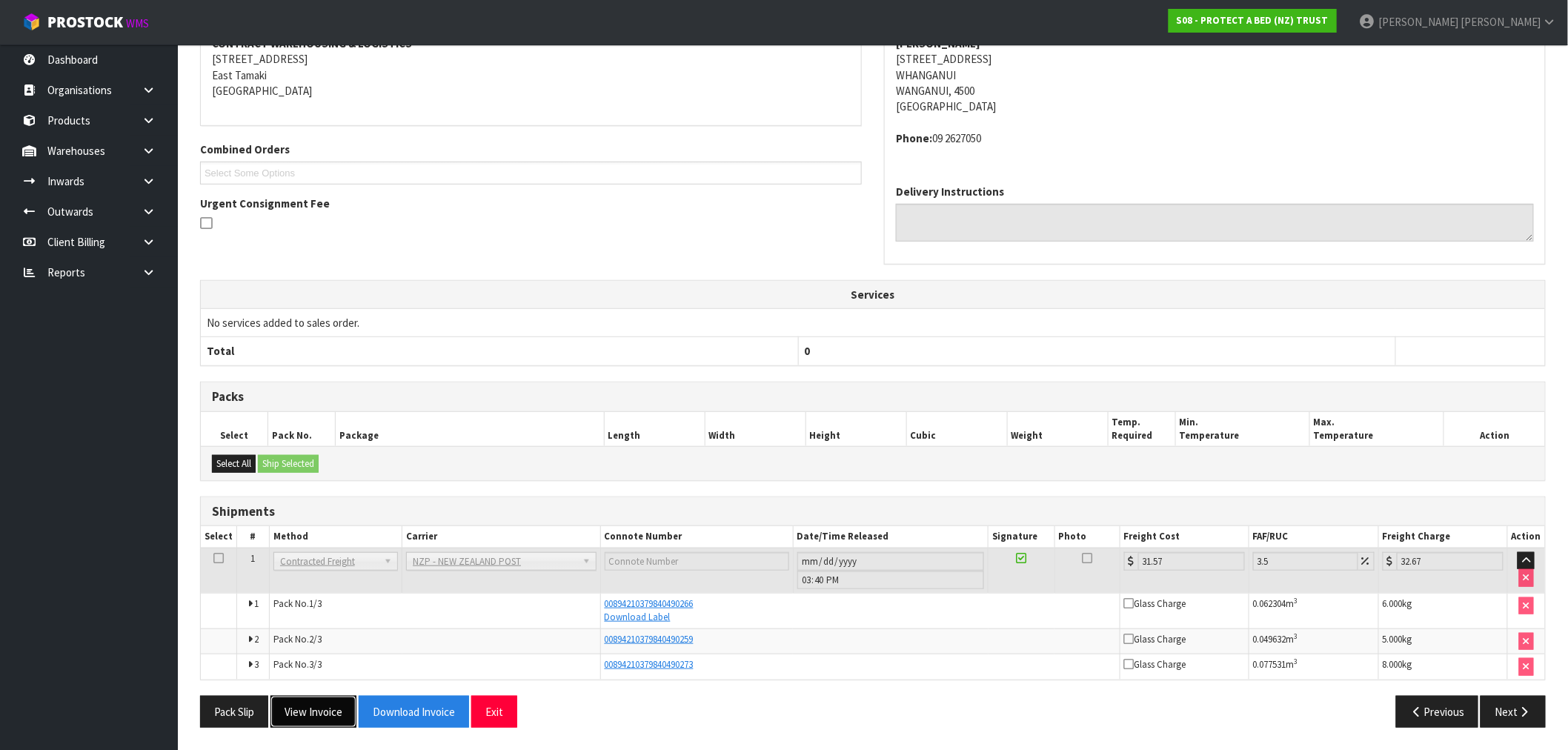
click at [327, 720] on button "View Invoice" at bounding box center [313, 712] width 86 height 32
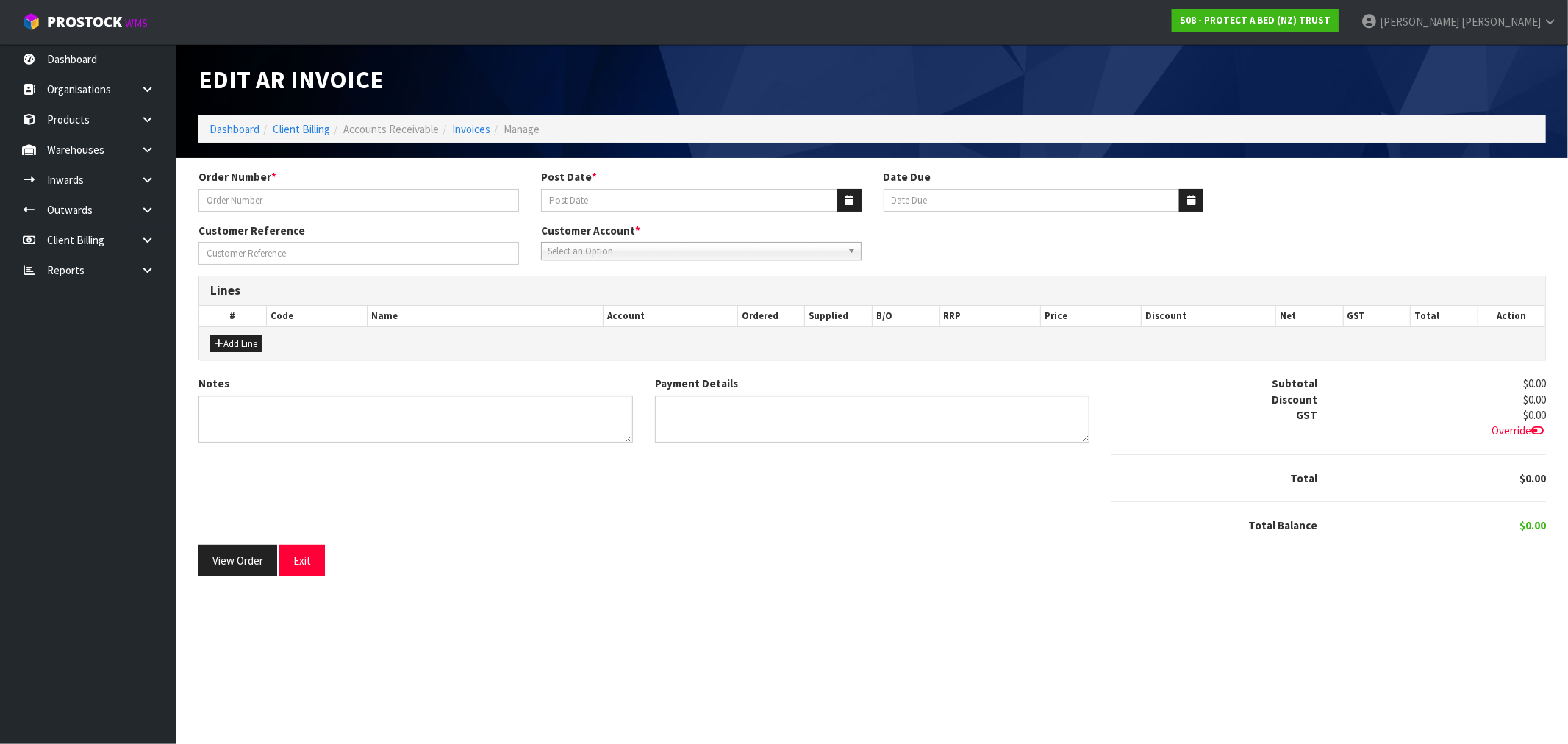
type input "115918"
type input "31/03/2025"
type input "20/04/2025"
type input "<300"
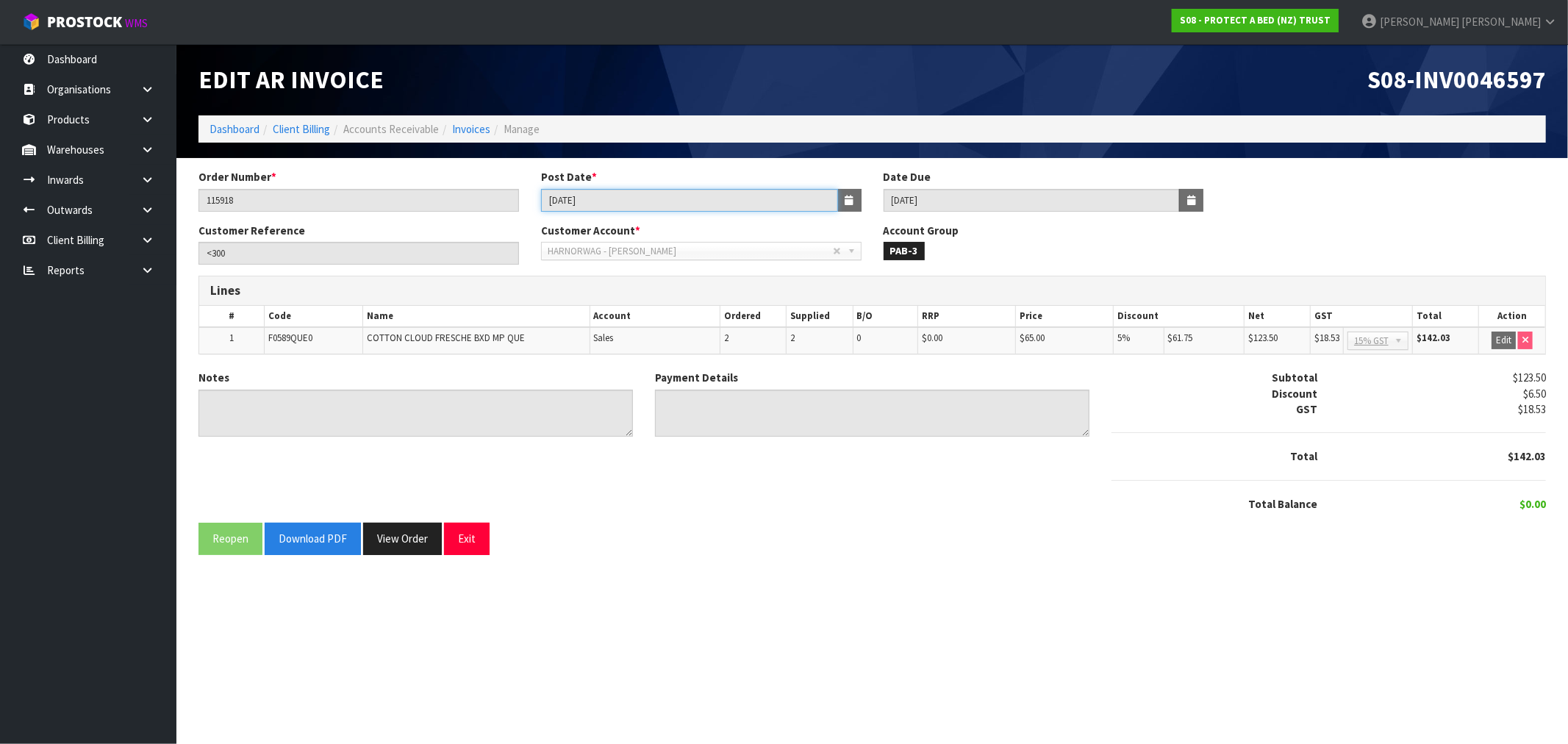
drag, startPoint x: 623, startPoint y: 199, endPoint x: 256, endPoint y: 228, distance: 368.1
click at [424, 206] on div "Order Number * 115918 Post Date * 31/03/2025 Date Due 20/04/2025" at bounding box center [872, 196] width 1369 height 53
drag, startPoint x: 249, startPoint y: 197, endPoint x: 77, endPoint y: 206, distance: 172.2
click at [124, 203] on body "Toggle navigation ProStock WMS S08 - PROTECT A BED (NZ) TRUST Rocio Lopez Logou…" at bounding box center [784, 372] width 1568 height 744
click at [1465, 92] on span "S08-INV0046597" at bounding box center [1456, 80] width 178 height 31
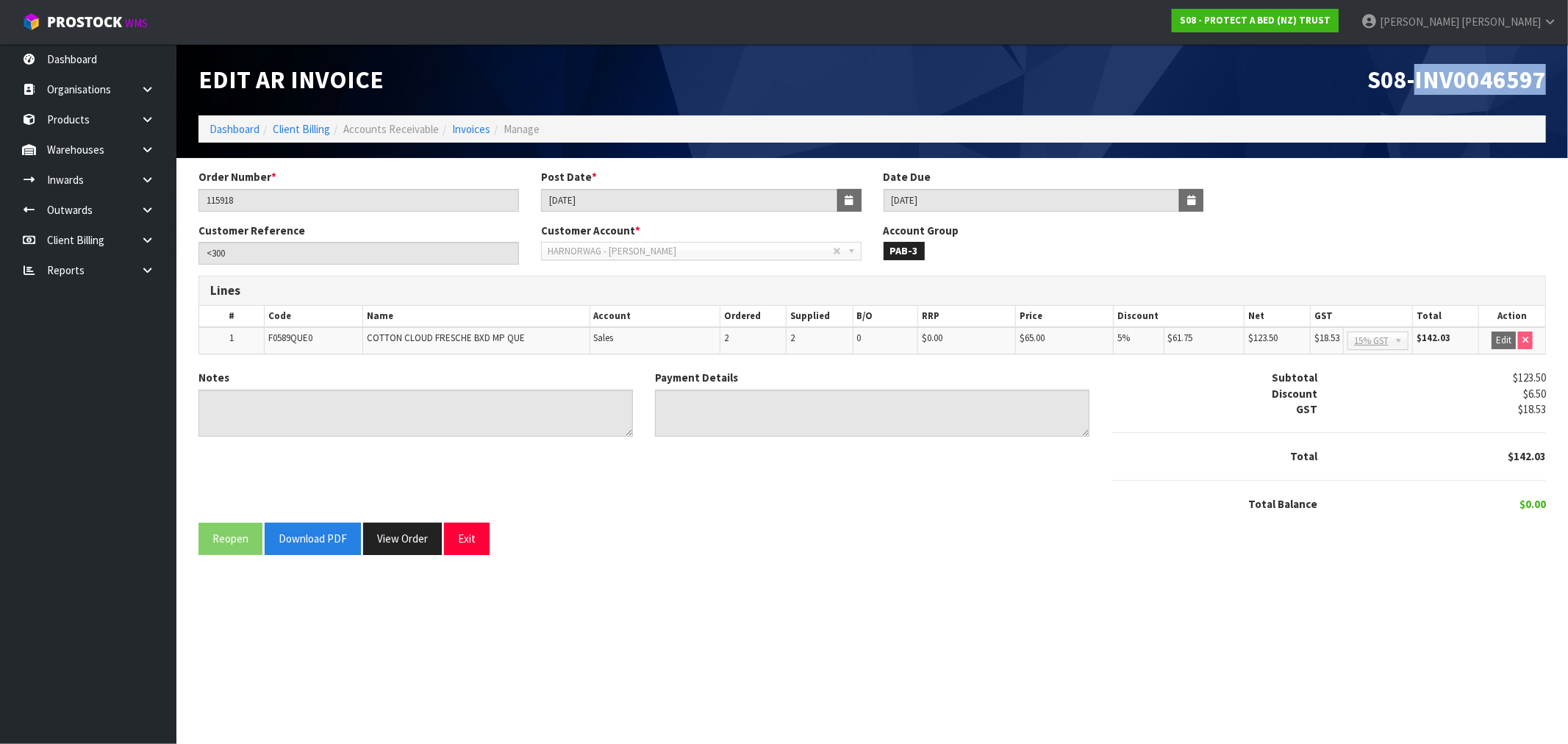
click at [1465, 92] on span "S08-INV0046597" at bounding box center [1456, 80] width 178 height 31
copy span "INV0046597"
drag, startPoint x: 613, startPoint y: 200, endPoint x: 90, endPoint y: 233, distance: 524.0
click at [412, 219] on div "Order Number * 115918 Post Date * 31/03/2025 Date Due 20/04/2025" at bounding box center [872, 196] width 1369 height 53
click at [398, 534] on button "View Order" at bounding box center [403, 538] width 79 height 32
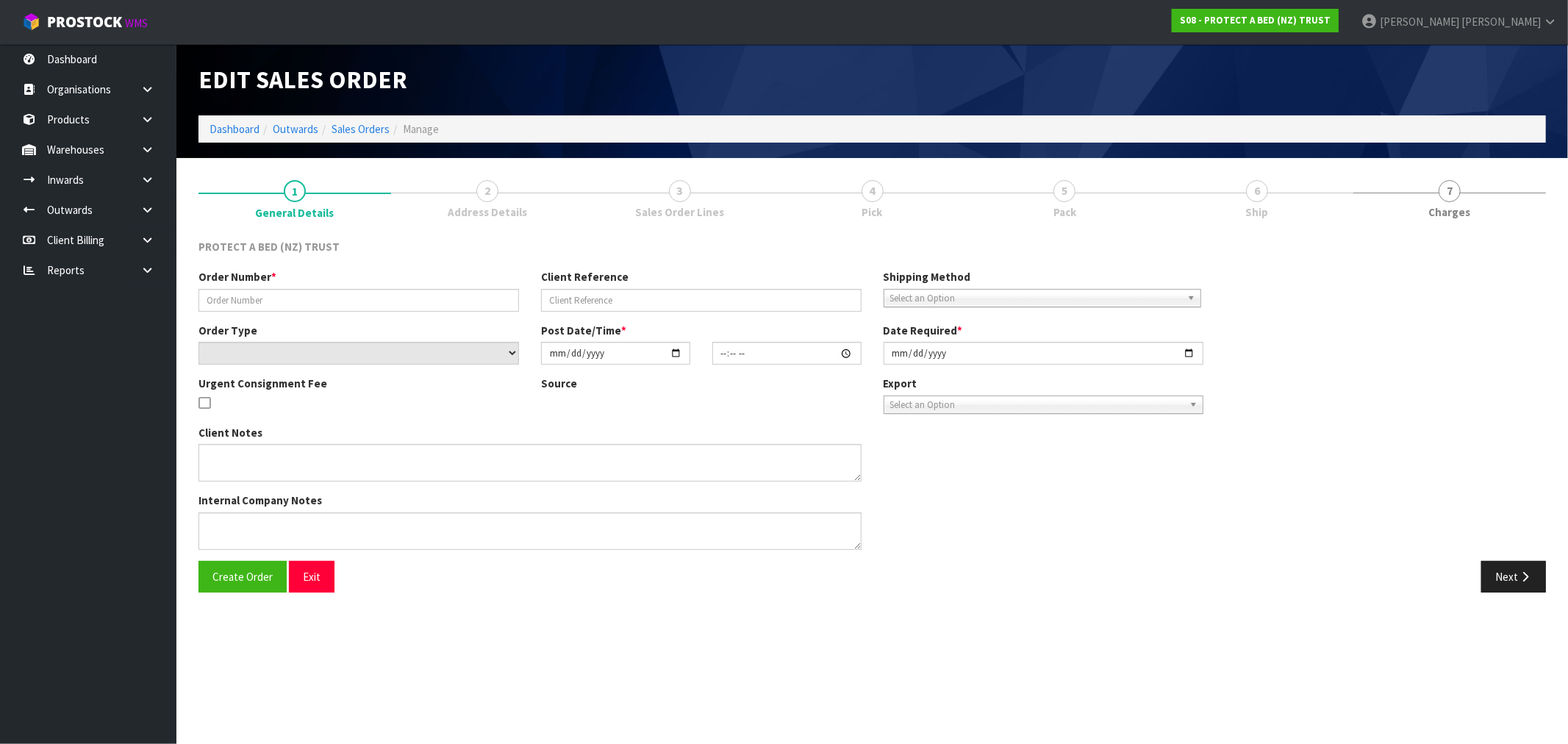
type input "115918"
type input "<300"
select select "number:0"
type input "2025-03-31"
type input "10:47:00.000"
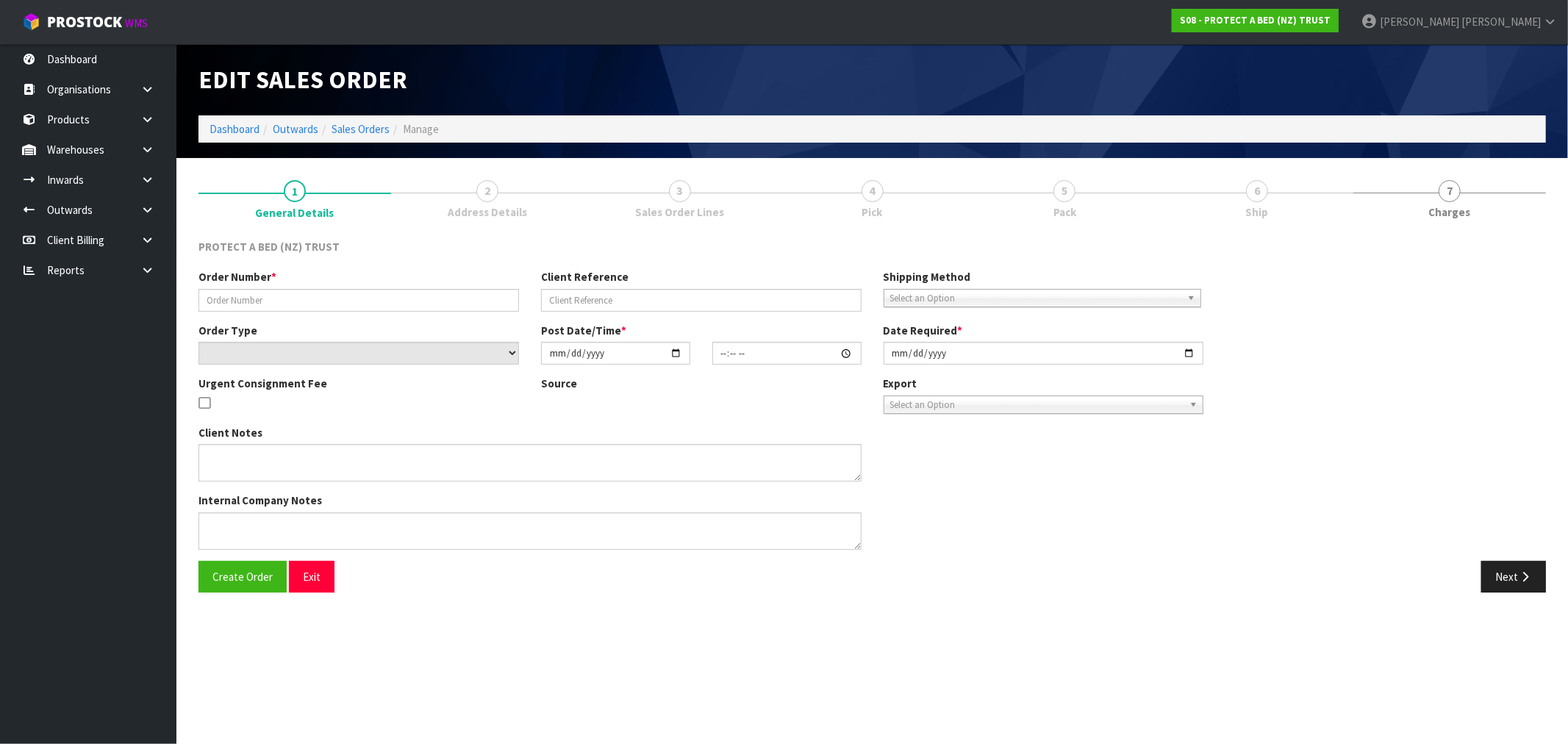
type input "2025-03-31"
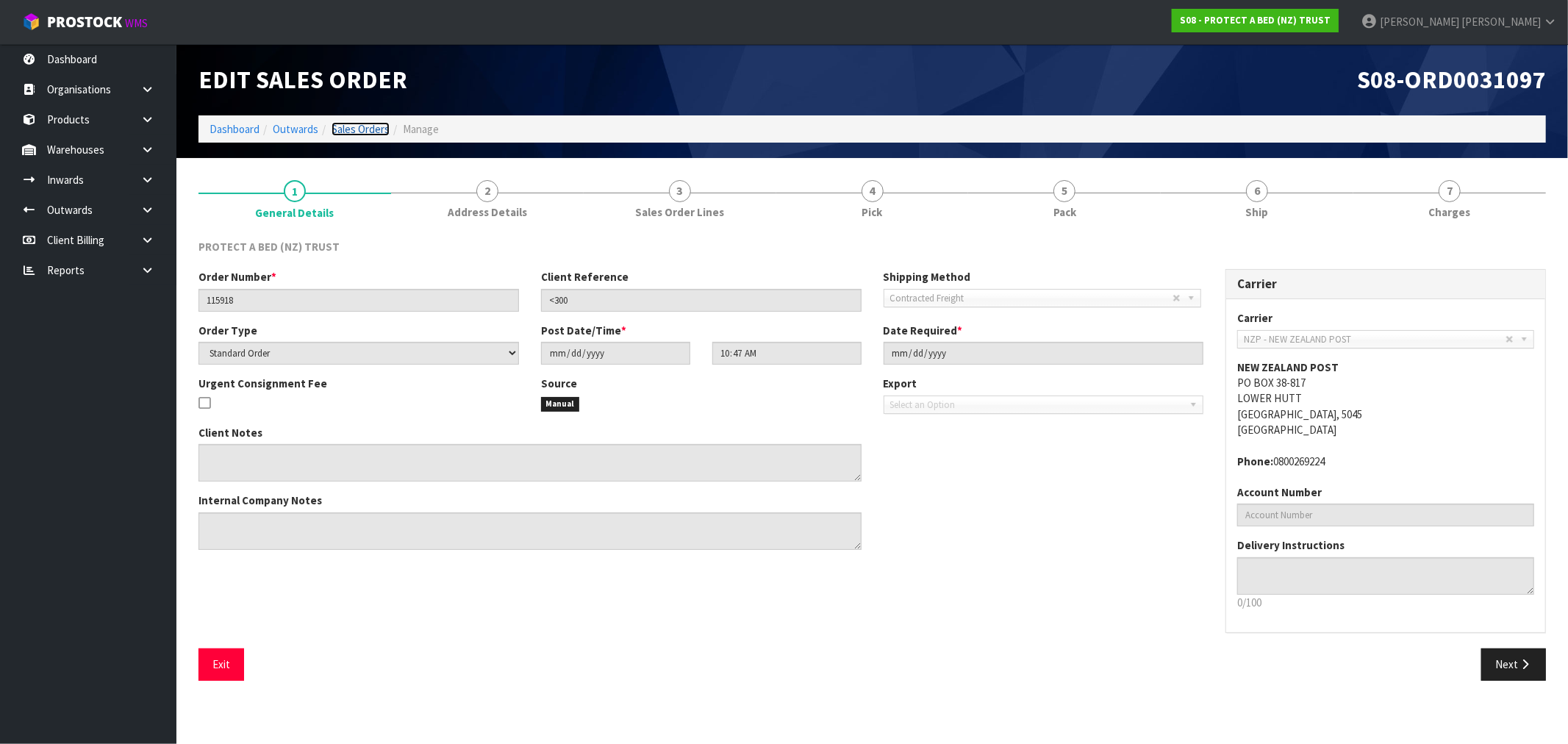
click at [369, 130] on link "Sales Orders" at bounding box center [360, 128] width 58 height 14
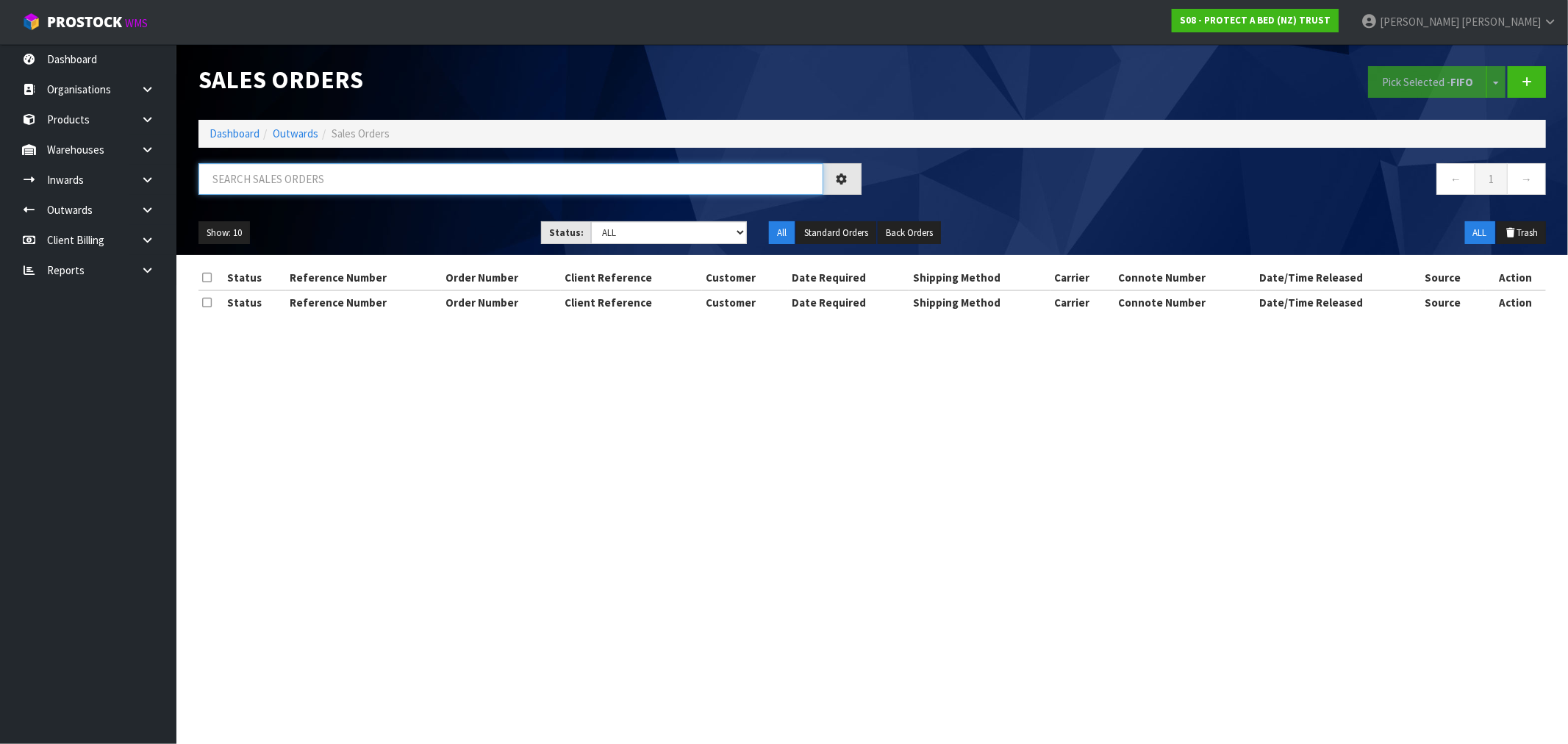
click at [511, 189] on input "text" at bounding box center [510, 178] width 625 height 32
type input "31094"
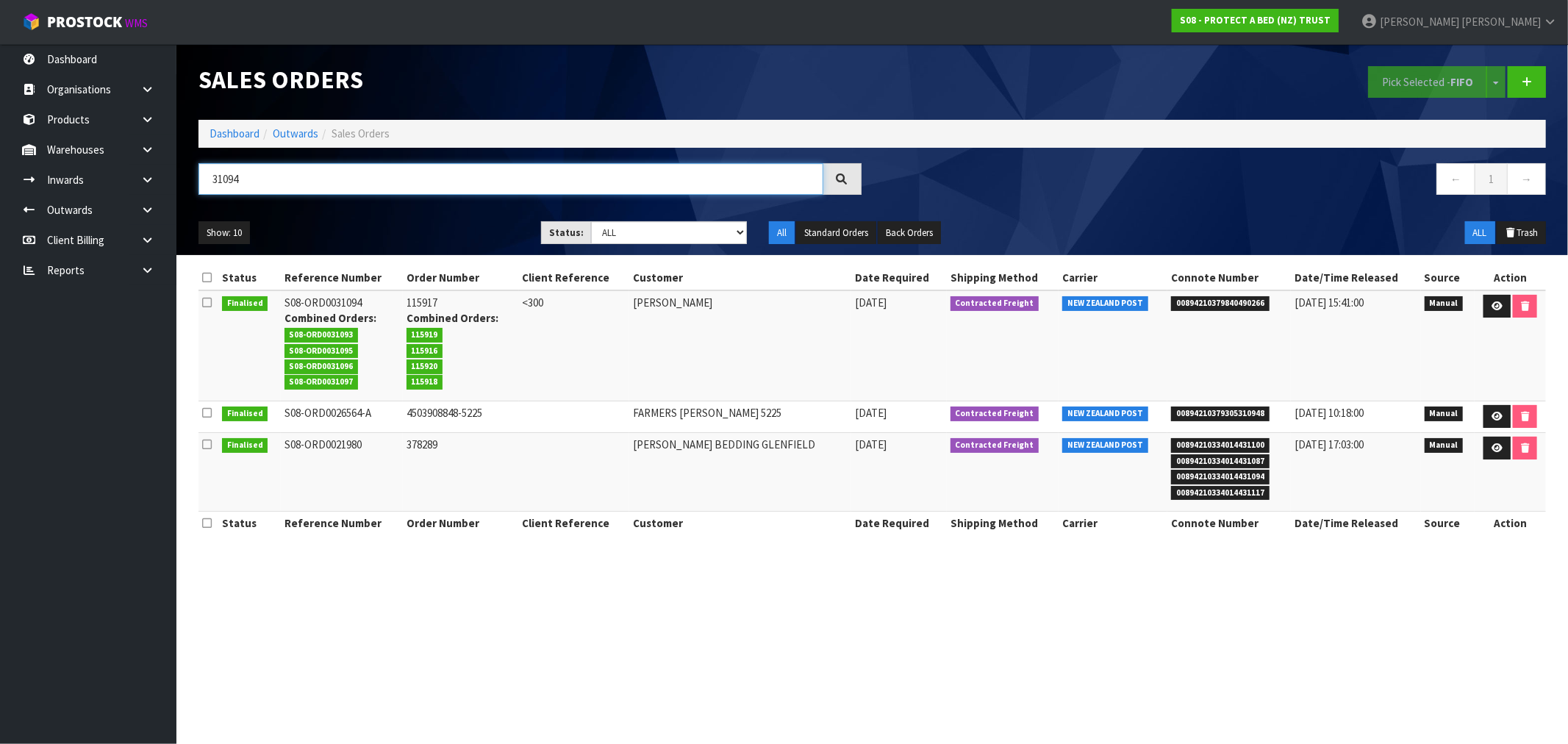
click at [221, 178] on input "31094" at bounding box center [510, 178] width 625 height 32
drag, startPoint x: 221, startPoint y: 178, endPoint x: 24, endPoint y: 210, distance: 199.6
click at [219, 178] on input "31094" at bounding box center [510, 178] width 625 height 32
click at [417, 299] on td "115917 Combined Orders: 115919 115916 115920 115918" at bounding box center [460, 345] width 116 height 111
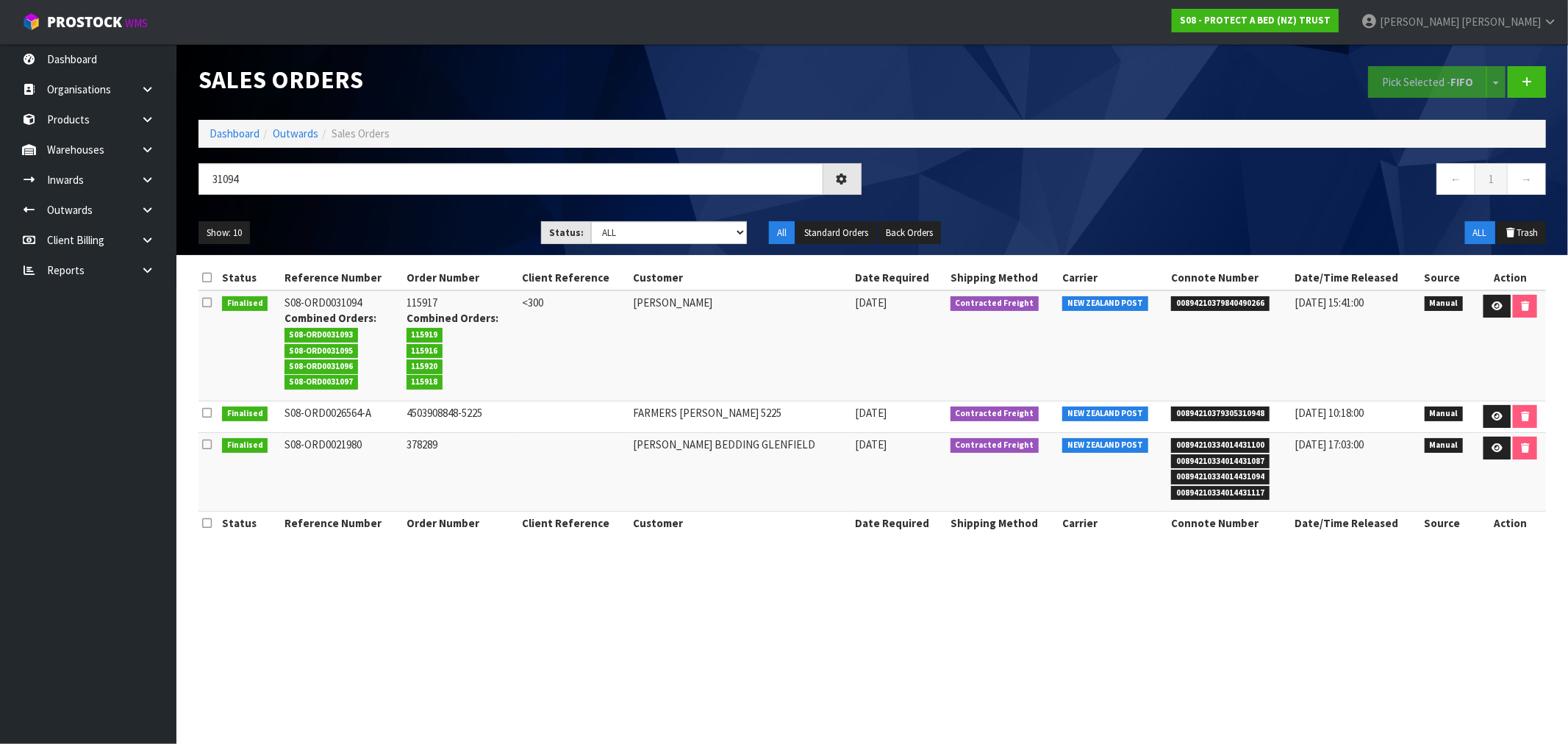
copy td "115917"
click at [1506, 302] on link at bounding box center [1498, 307] width 27 height 24
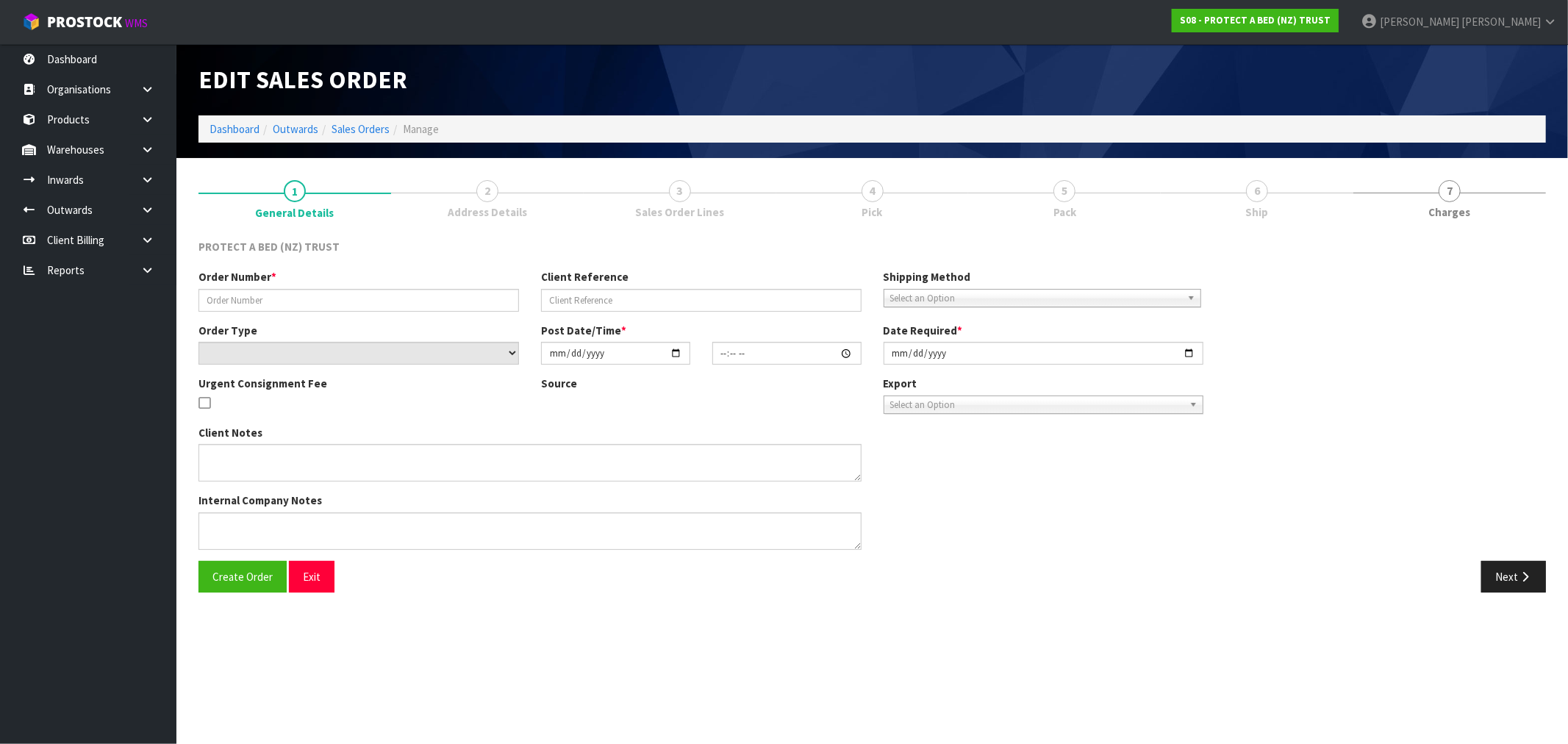
type input "115917"
type input "<300"
select select "number:0"
type input "2025-03-31"
type input "10:43:00.000"
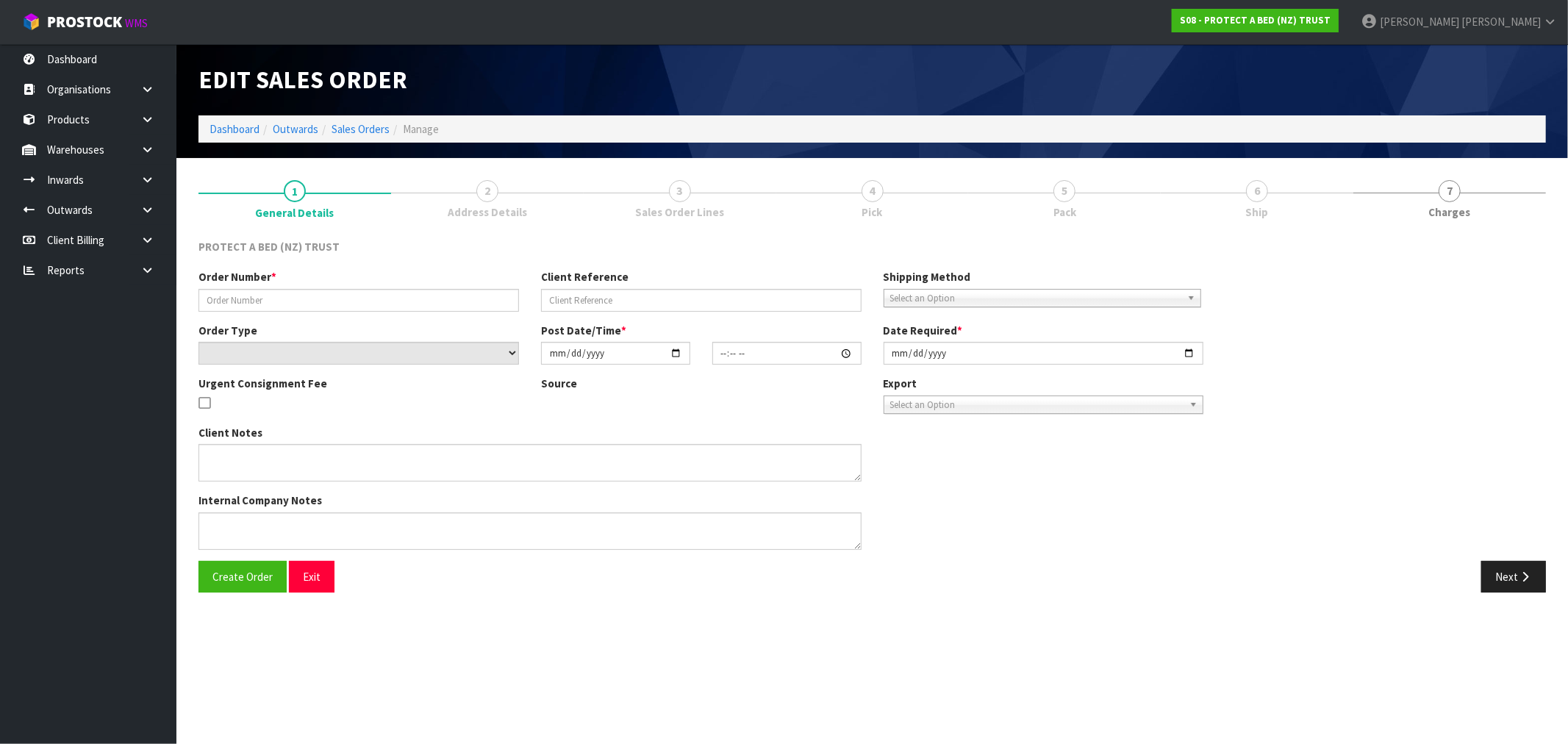
type input "2025-03-31"
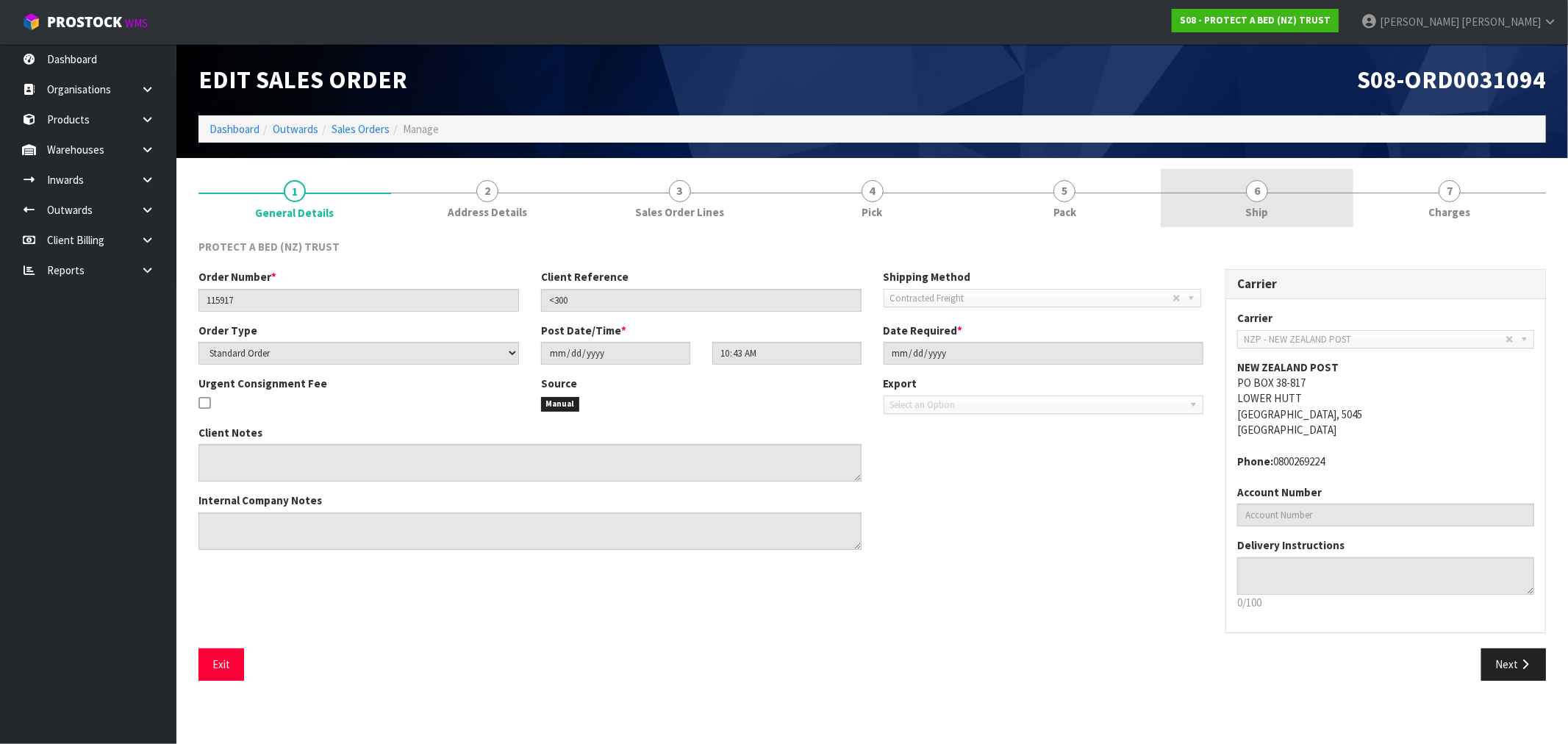
click at [1230, 196] on link "6 Ship" at bounding box center [1257, 198] width 193 height 58
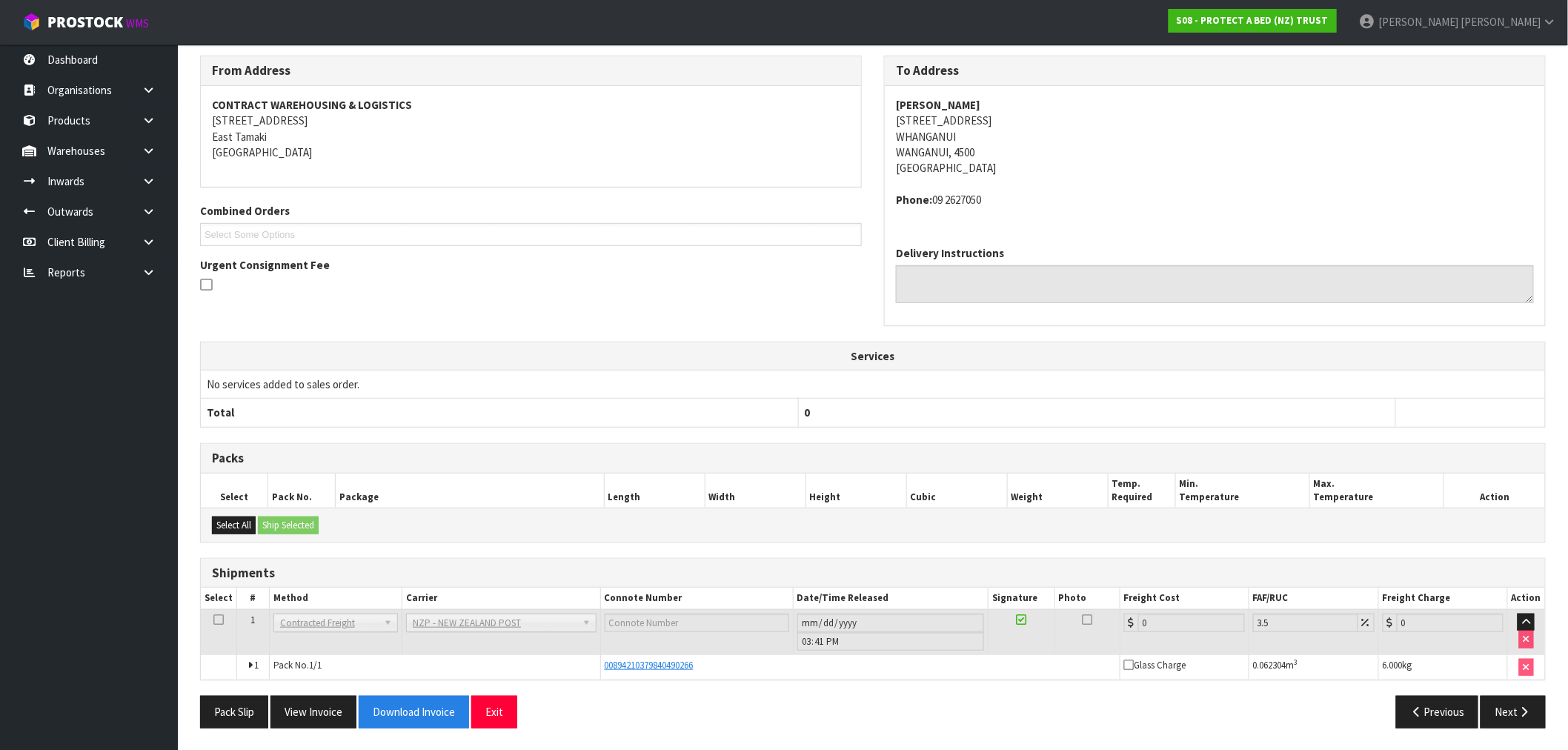
scroll to position [186, 0]
click at [341, 703] on button "View Invoice" at bounding box center [313, 711] width 86 height 32
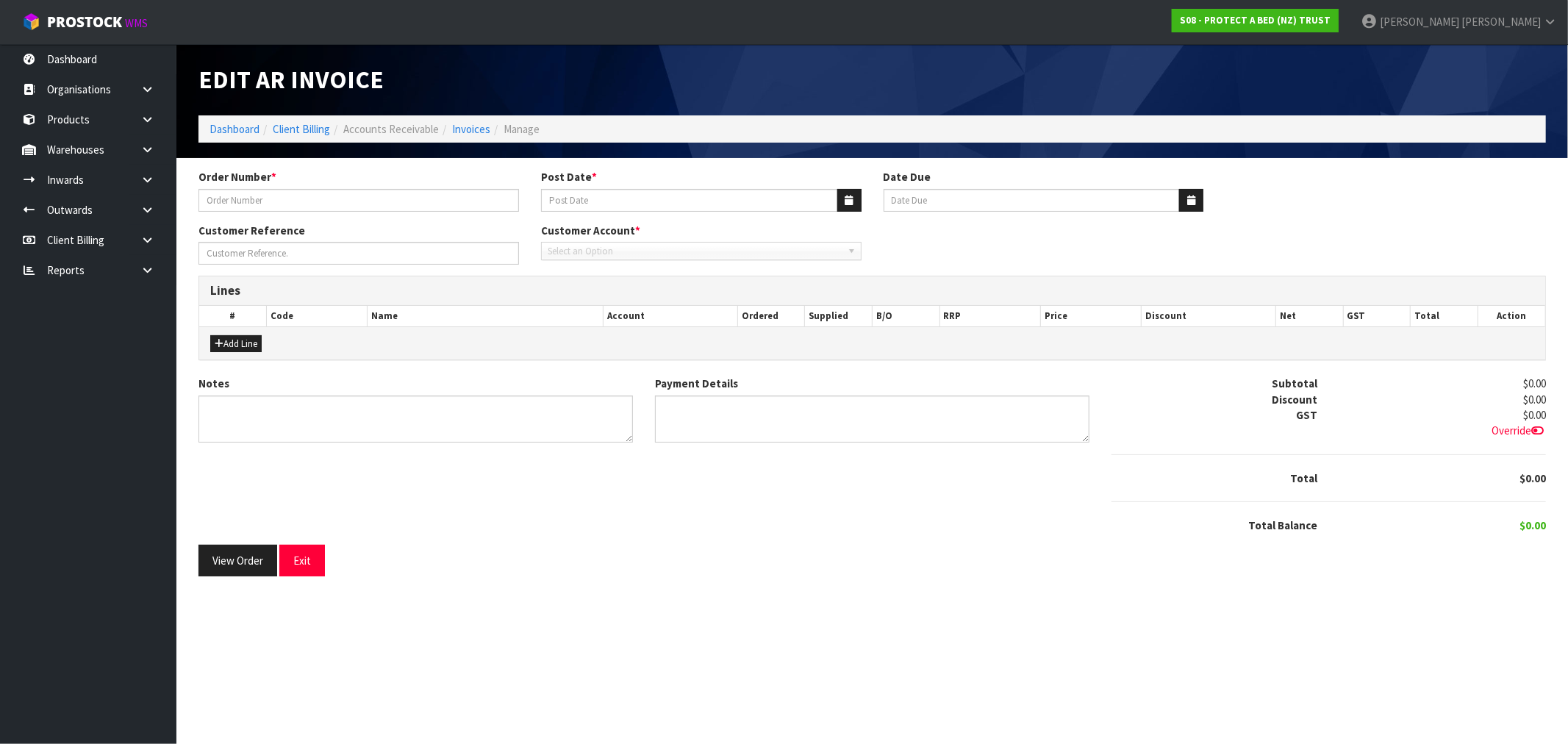
type input "115917"
type input "31/03/2025"
type input "20/04/2025"
type input "<300"
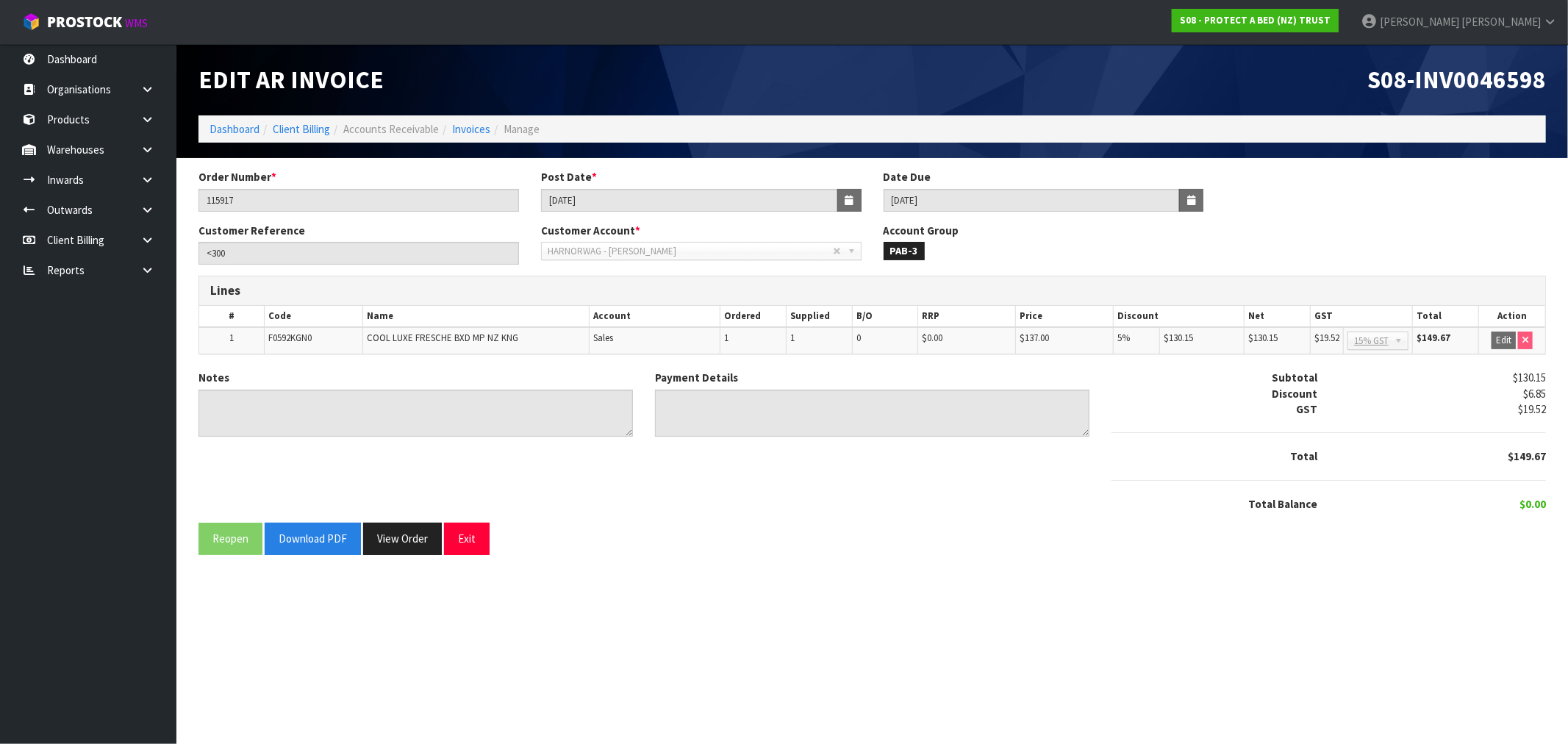
click at [1473, 92] on span "S08-INV0046598" at bounding box center [1456, 80] width 178 height 31
copy span "INV0046598"
click at [1493, 85] on span "S08-INV0046598" at bounding box center [1456, 80] width 178 height 31
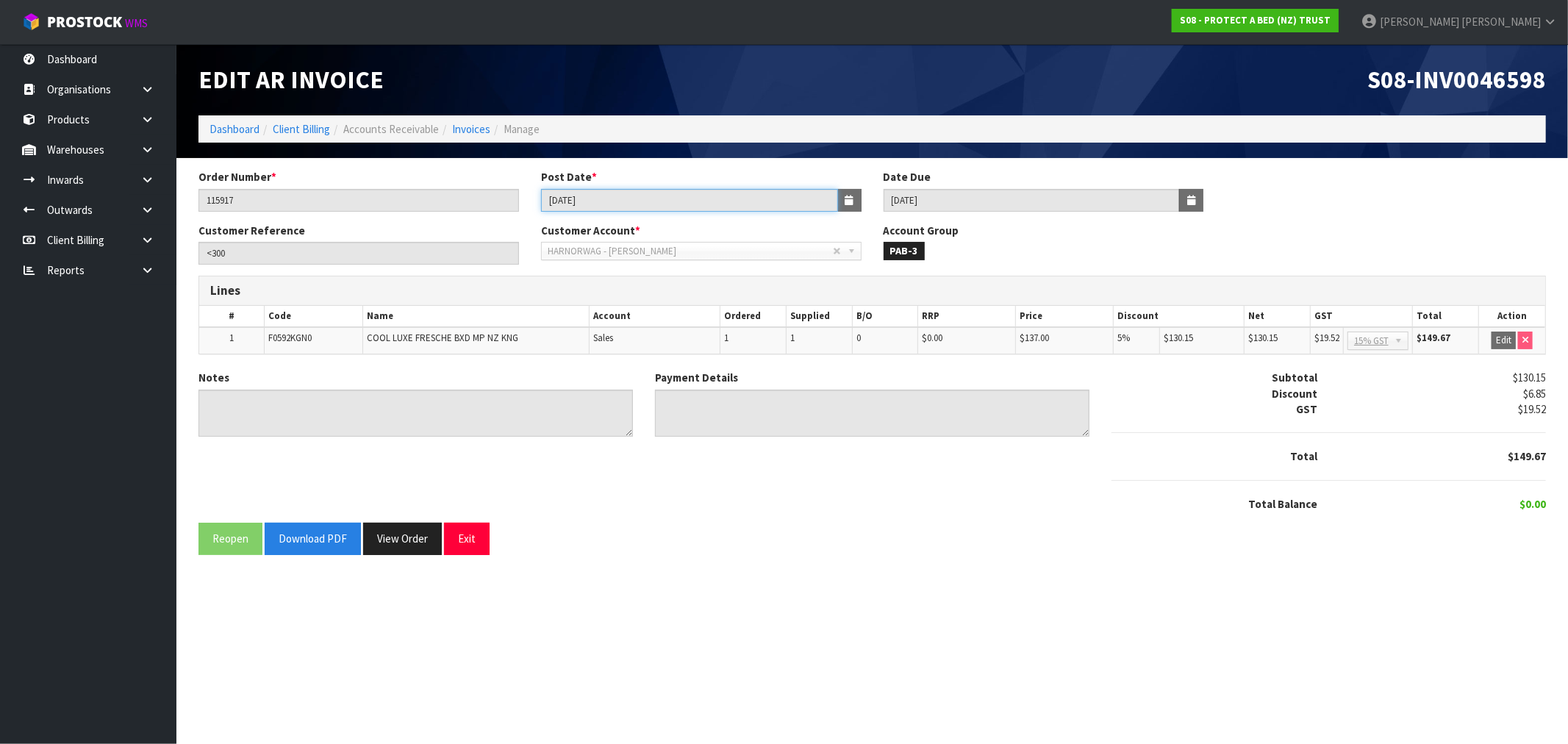
drag, startPoint x: 679, startPoint y: 197, endPoint x: 409, endPoint y: 234, distance: 272.5
click at [456, 223] on form "Order Number * 115917 Post Date * 31/03/2025 Date Due 20/04/2025 Customer Refer…" at bounding box center [872, 362] width 1348 height 386
drag, startPoint x: 273, startPoint y: 206, endPoint x: 24, endPoint y: 246, distance: 252.2
click at [131, 215] on body "Toggle navigation ProStock WMS S08 - PROTECT A BED (NZ) TRUST Rocio Lopez Logou…" at bounding box center [784, 372] width 1568 height 744
click at [328, 191] on input "115917" at bounding box center [359, 200] width 320 height 23
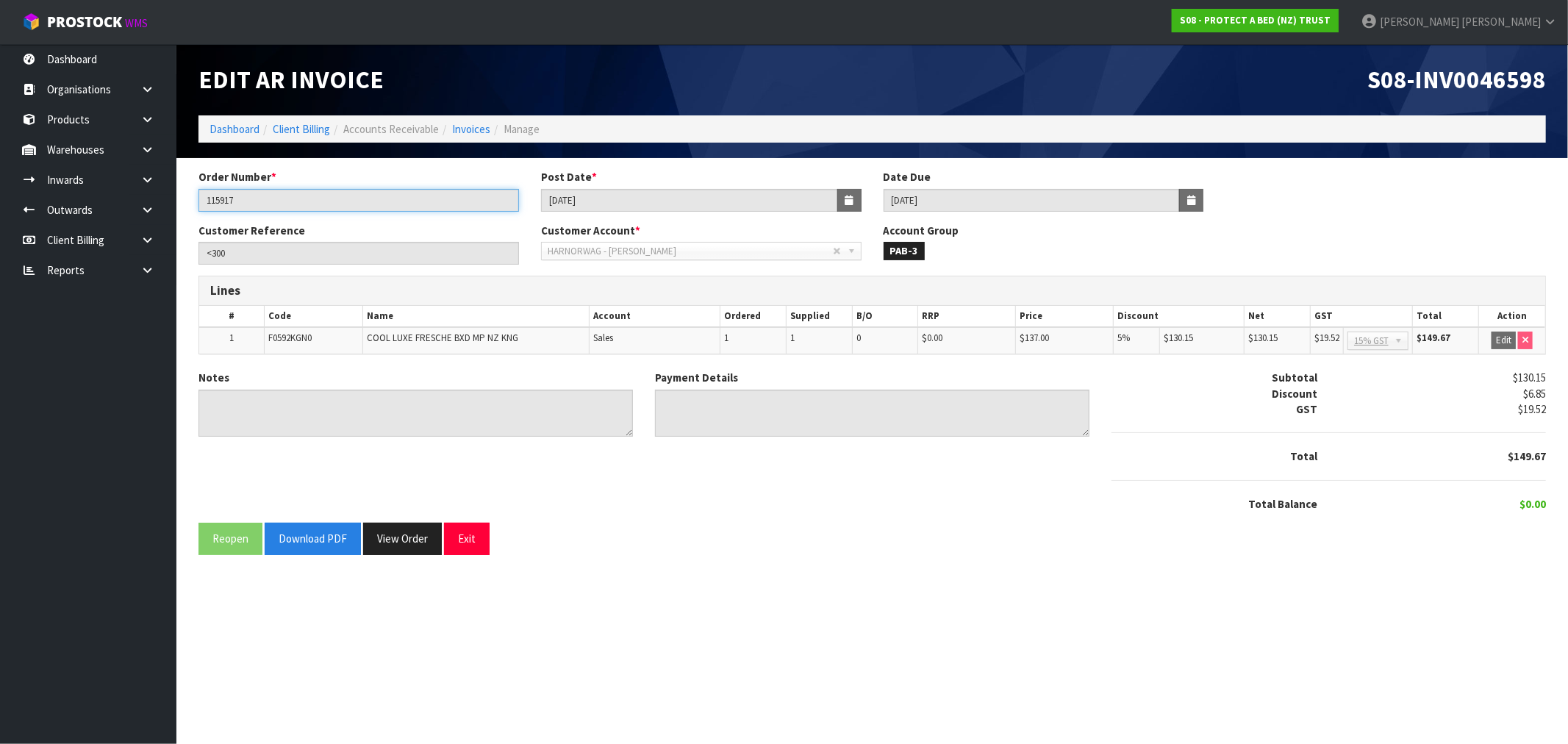
click at [328, 191] on input "115917" at bounding box center [359, 200] width 320 height 23
click at [215, 204] on input "115917" at bounding box center [359, 200] width 320 height 23
click at [1465, 81] on span "S08-INV0046598" at bounding box center [1456, 80] width 178 height 31
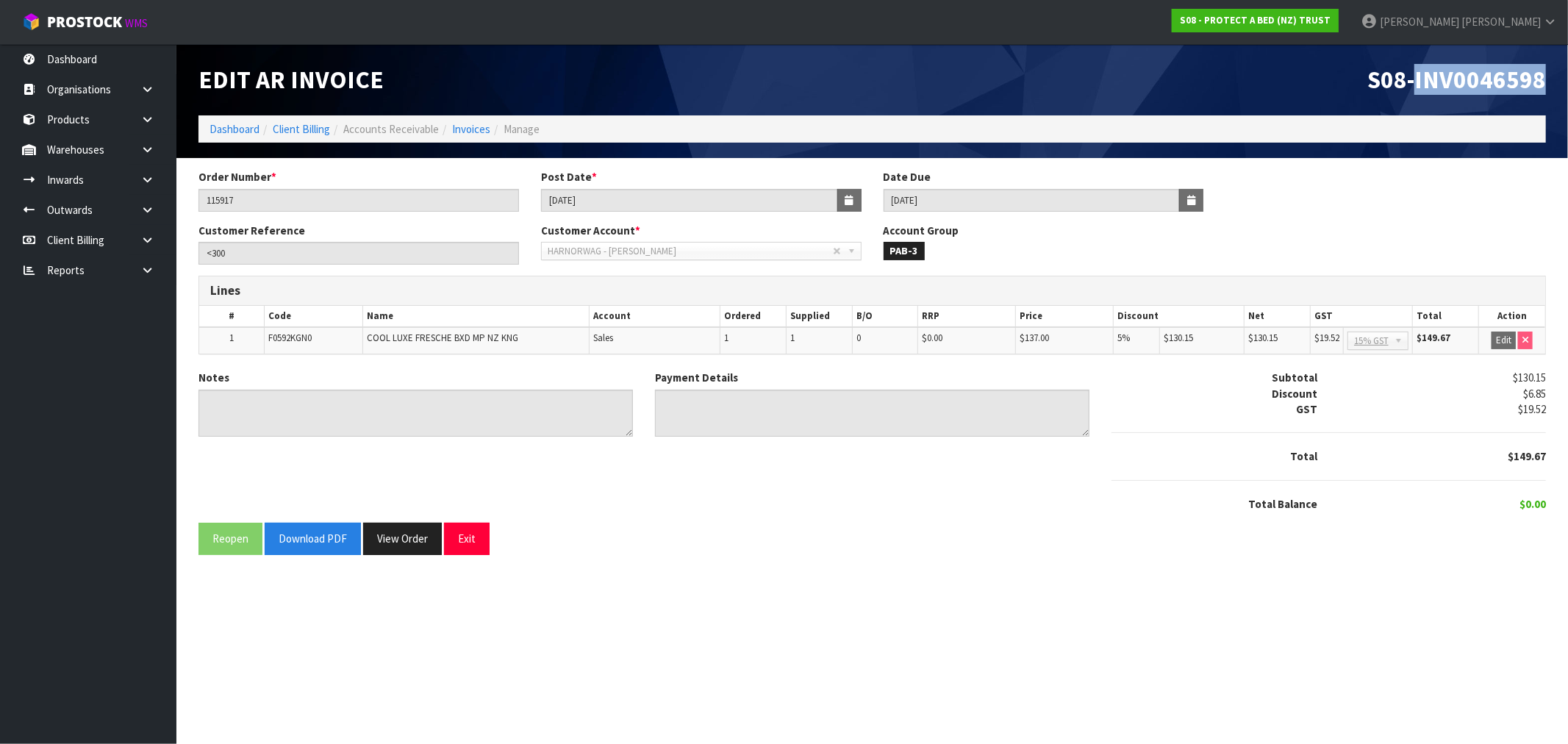
copy span "INV0046598"
drag, startPoint x: 601, startPoint y: 200, endPoint x: 493, endPoint y: 203, distance: 108.0
click at [493, 203] on div "Order Number * 115917 Post Date * 31/03/2025 Date Due 20/04/2025" at bounding box center [872, 196] width 1369 height 53
click at [406, 538] on button "View Order" at bounding box center [403, 538] width 79 height 32
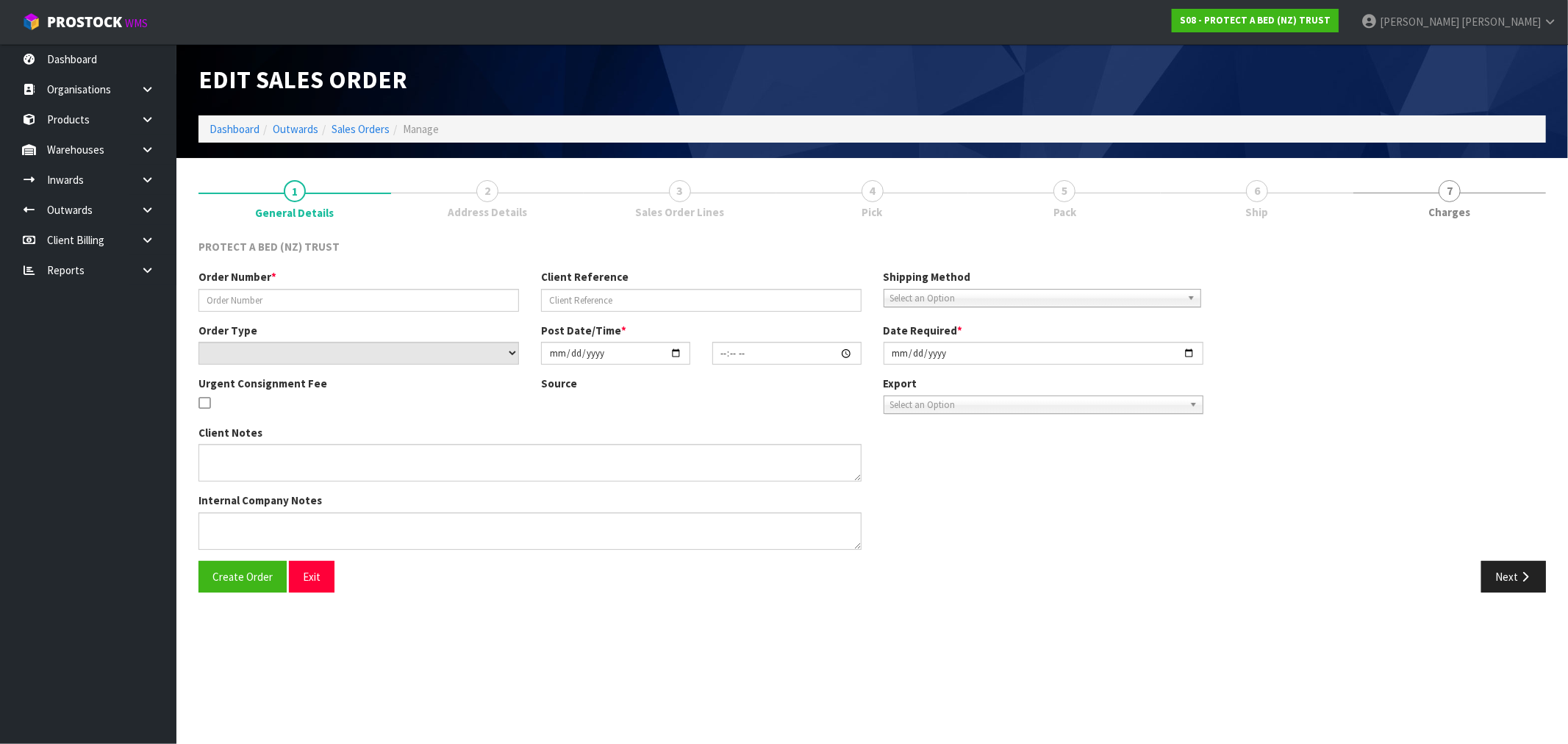
type input "115917"
type input "<300"
select select "number:0"
type input "2025-03-31"
type input "10:43:00.000"
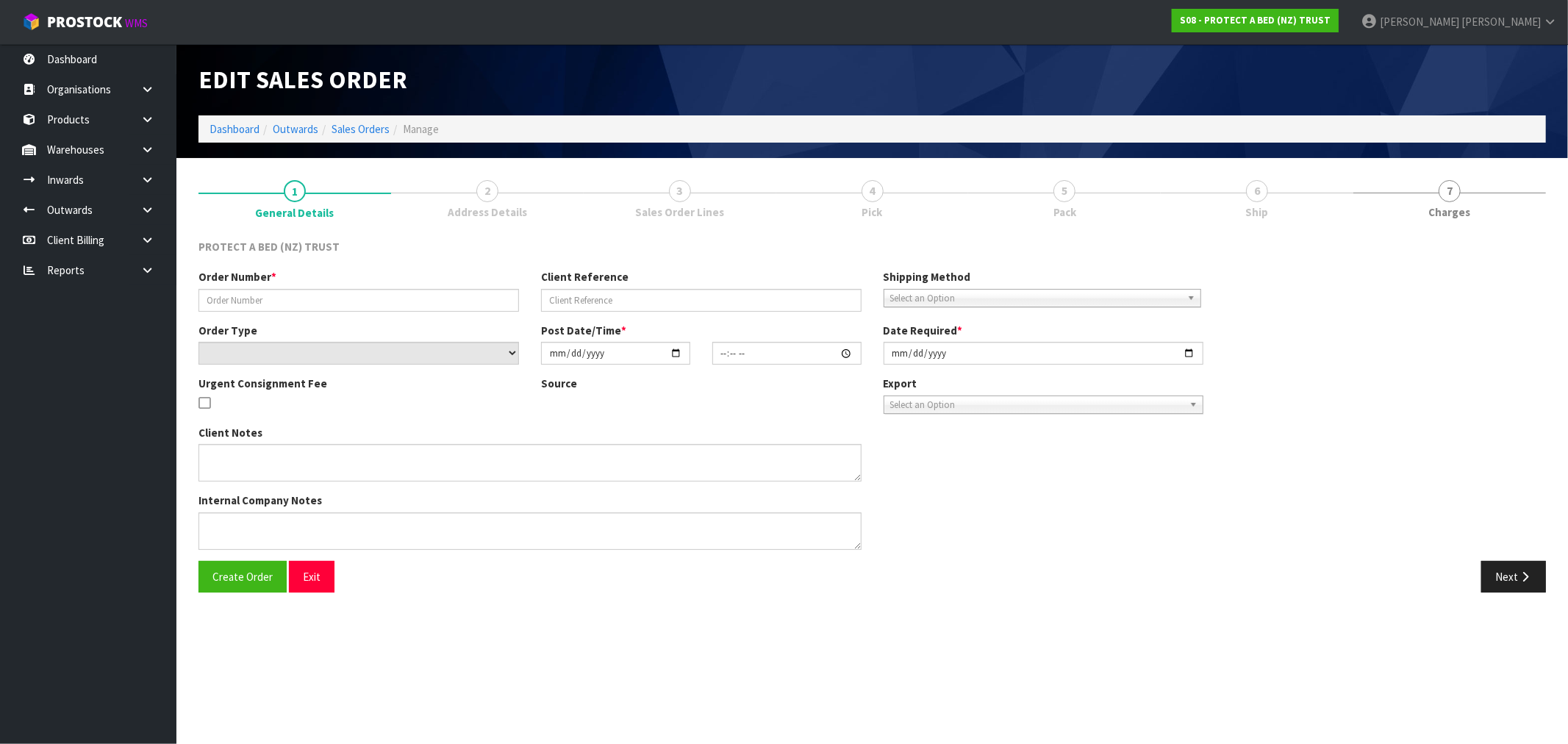
type input "2025-03-31"
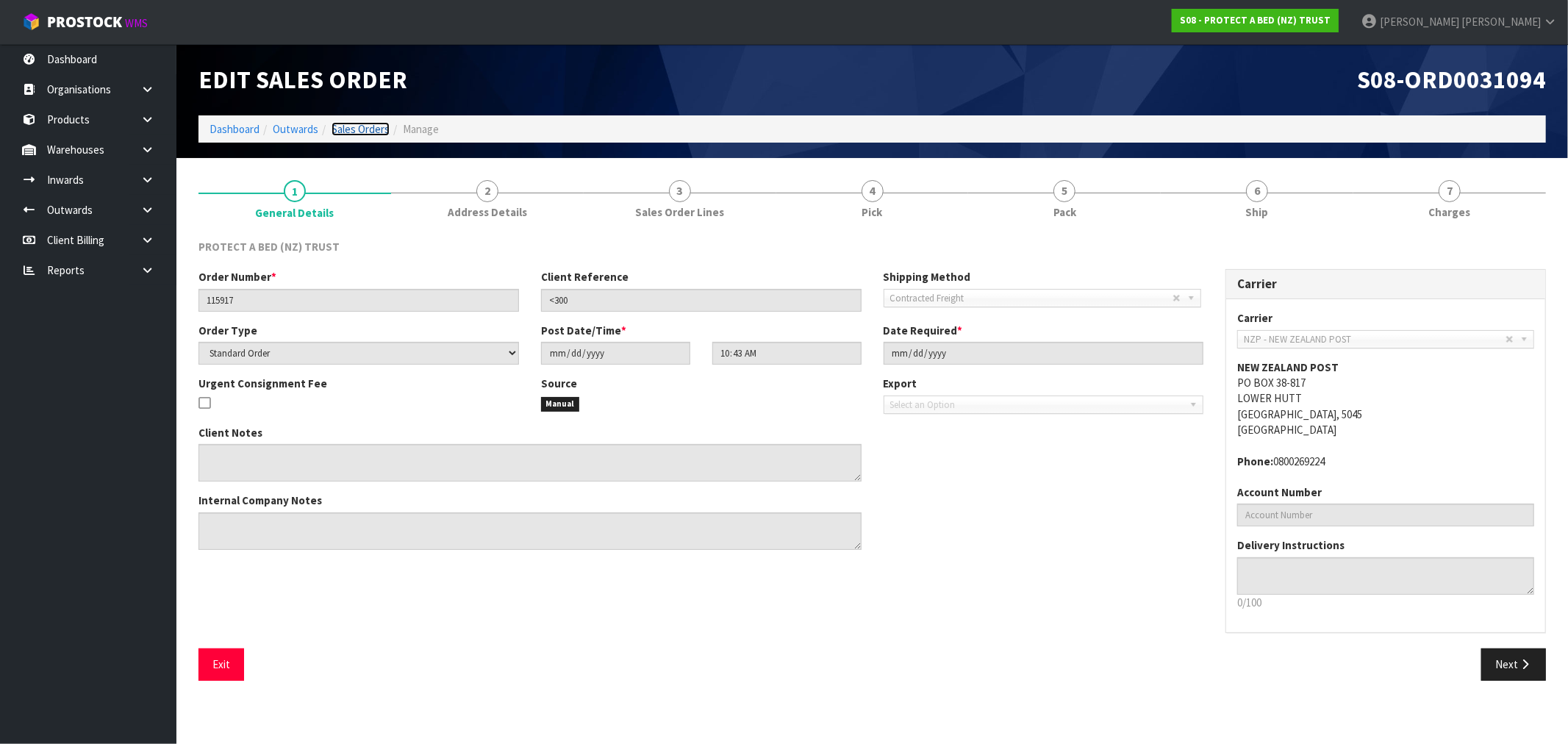
click at [346, 130] on link "Sales Orders" at bounding box center [360, 128] width 58 height 14
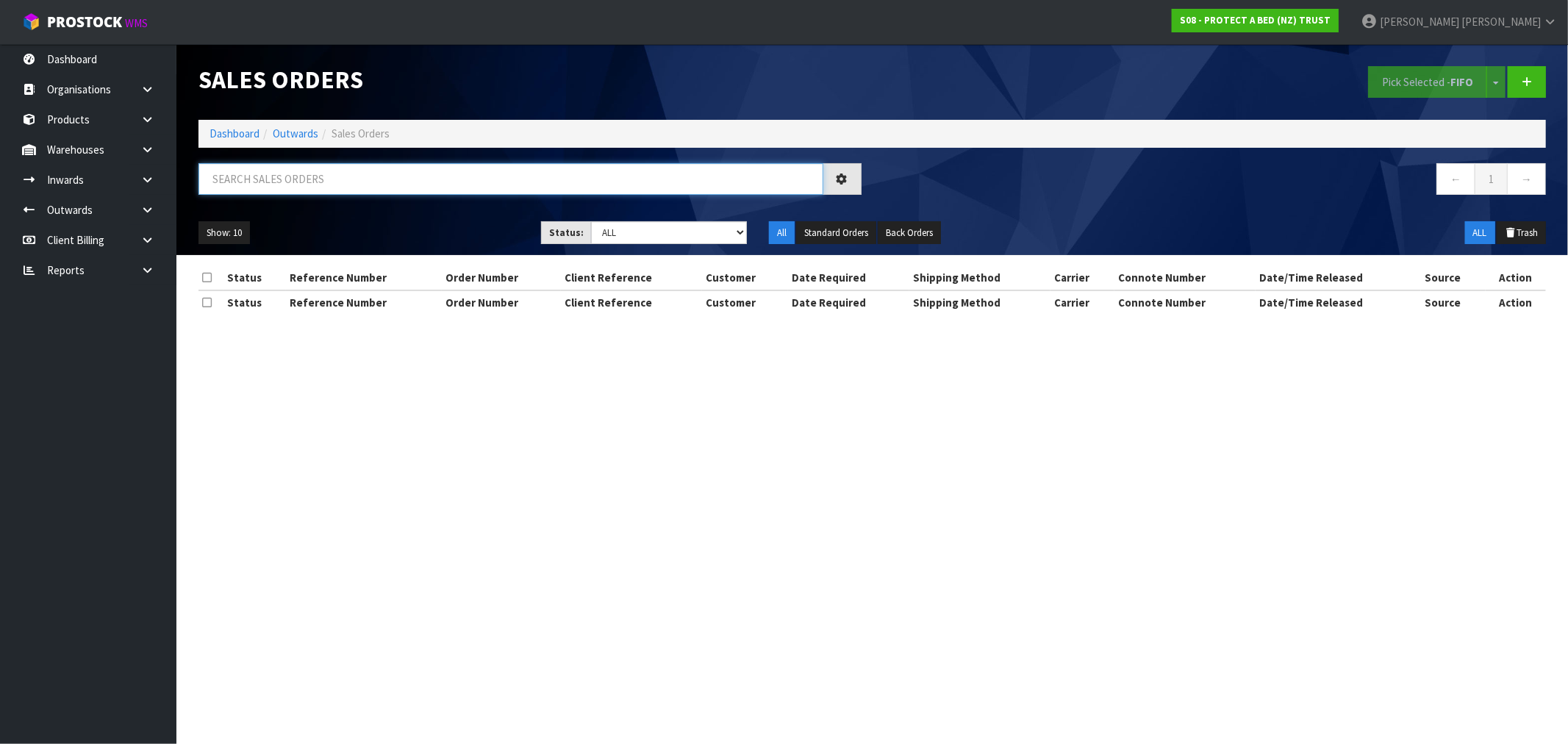
click at [392, 175] on input "text" at bounding box center [510, 178] width 625 height 32
type input "31096"
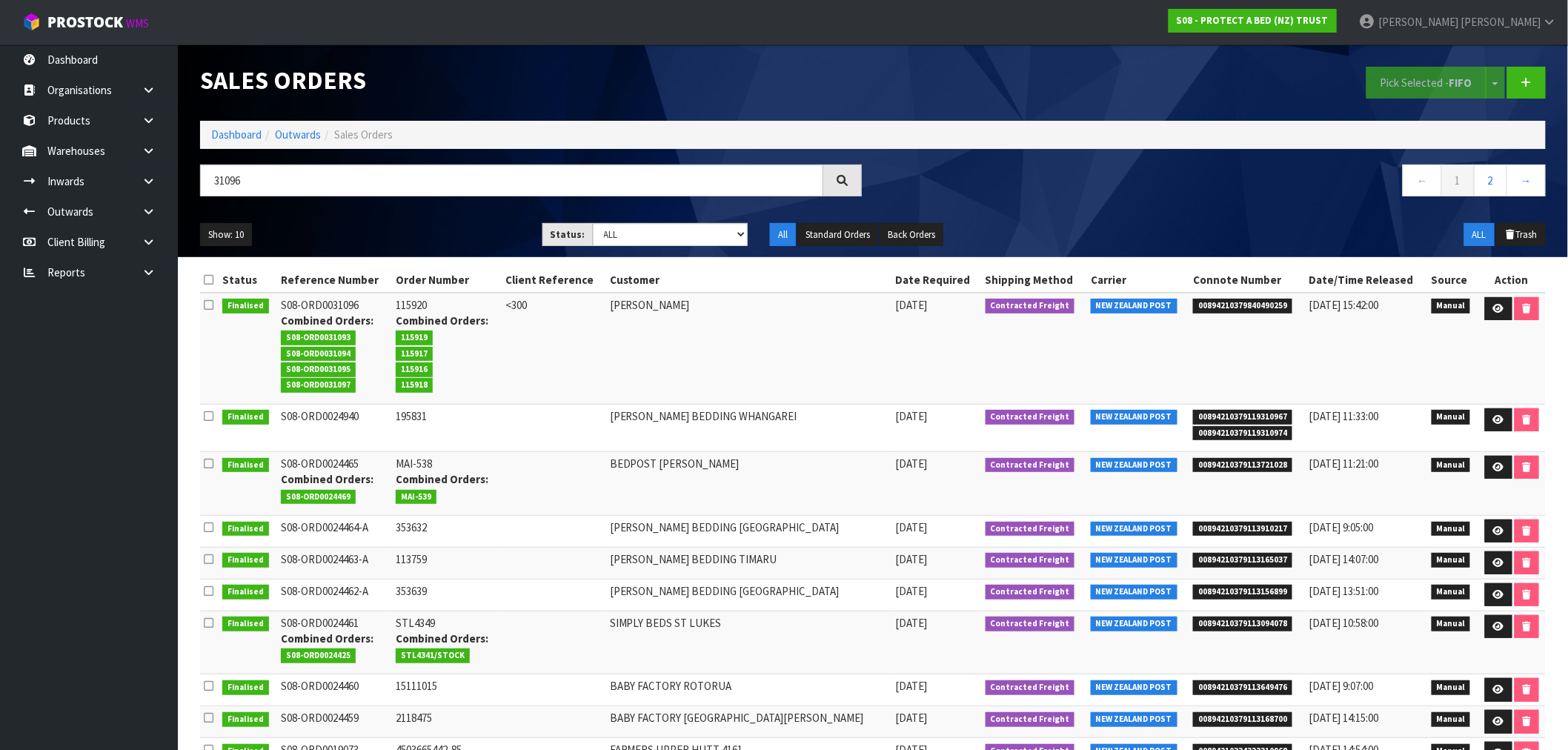
click at [424, 301] on td "115920 Combined Orders: 115919 115917 115916 115918" at bounding box center [446, 348] width 109 height 112
copy td "115920"
click at [1501, 310] on icon at bounding box center [1499, 308] width 11 height 9
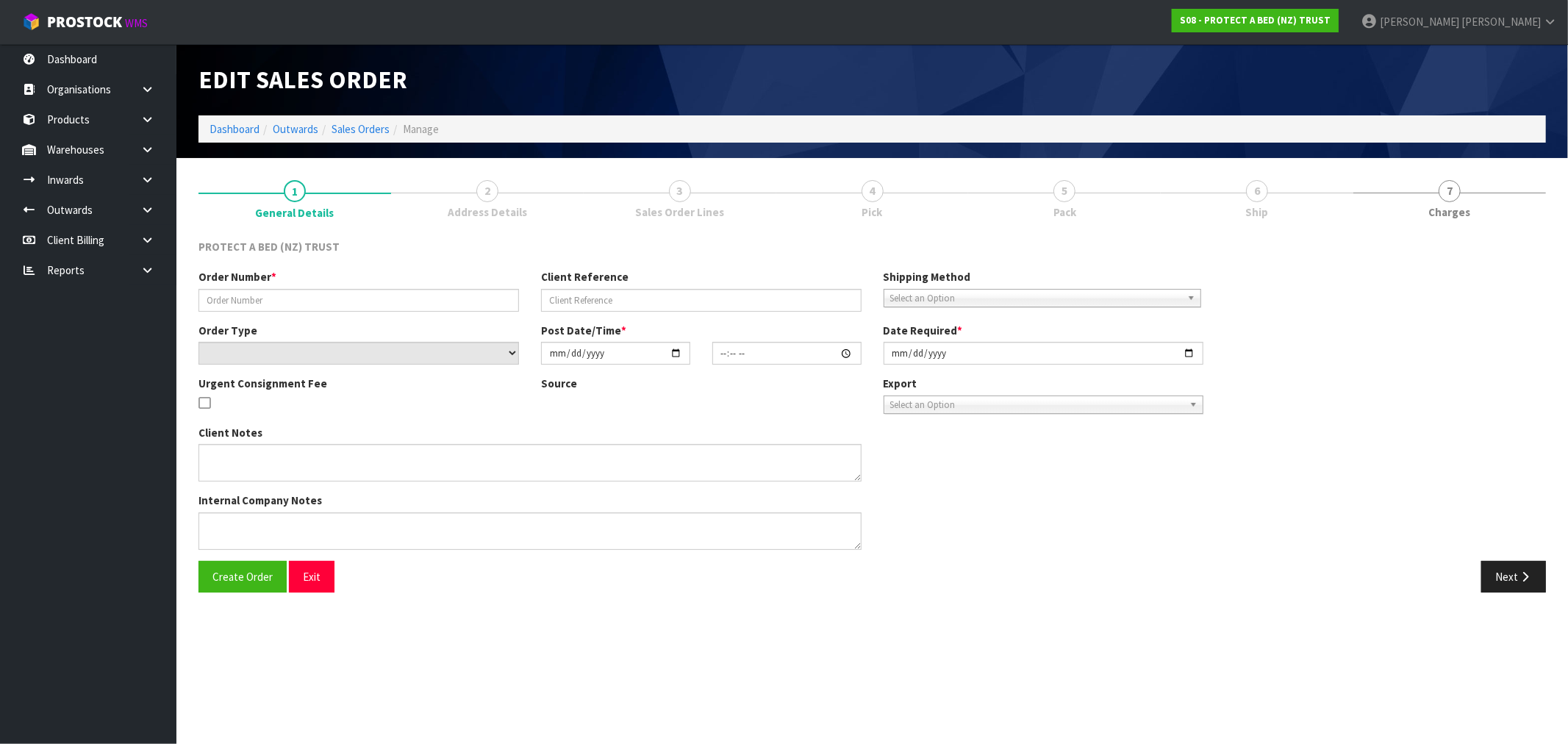
type input "115920"
type input "<300"
select select "number:0"
type input "2025-03-31"
type input "10:46:00.000"
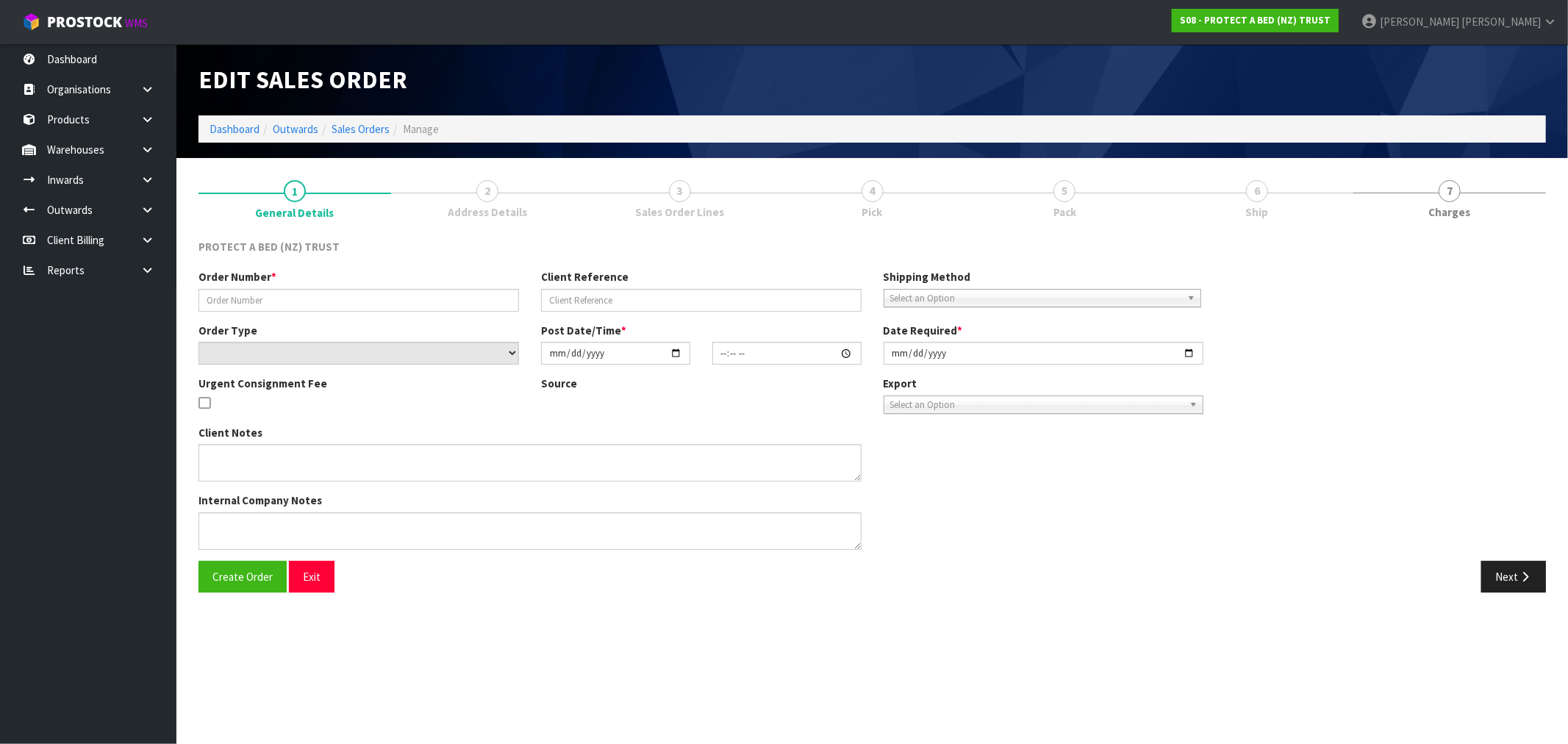
type input "2025-03-31"
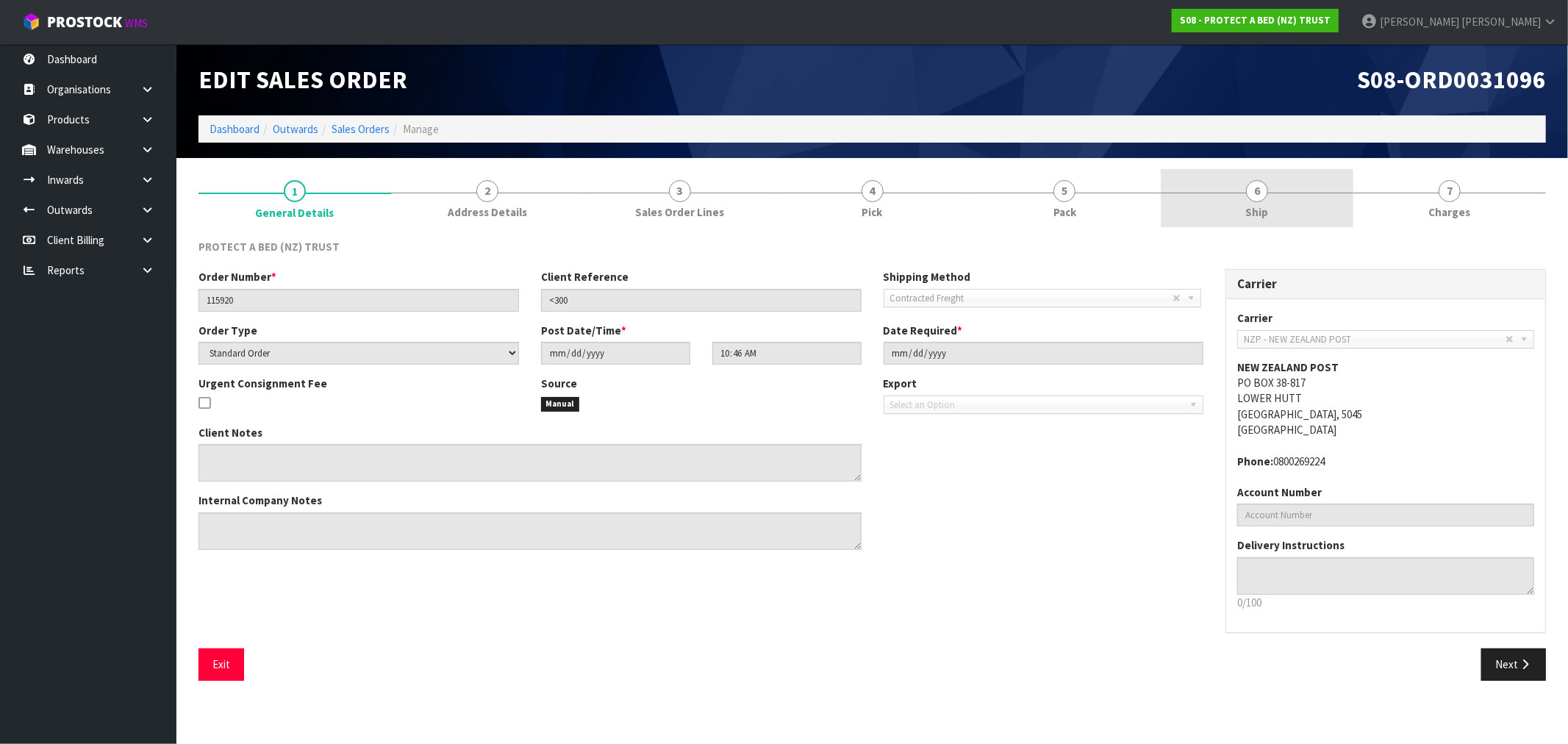
drag, startPoint x: 1269, startPoint y: 201, endPoint x: 1215, endPoint y: 214, distance: 55.5
click at [1268, 200] on link "6 Ship" at bounding box center [1257, 198] width 193 height 58
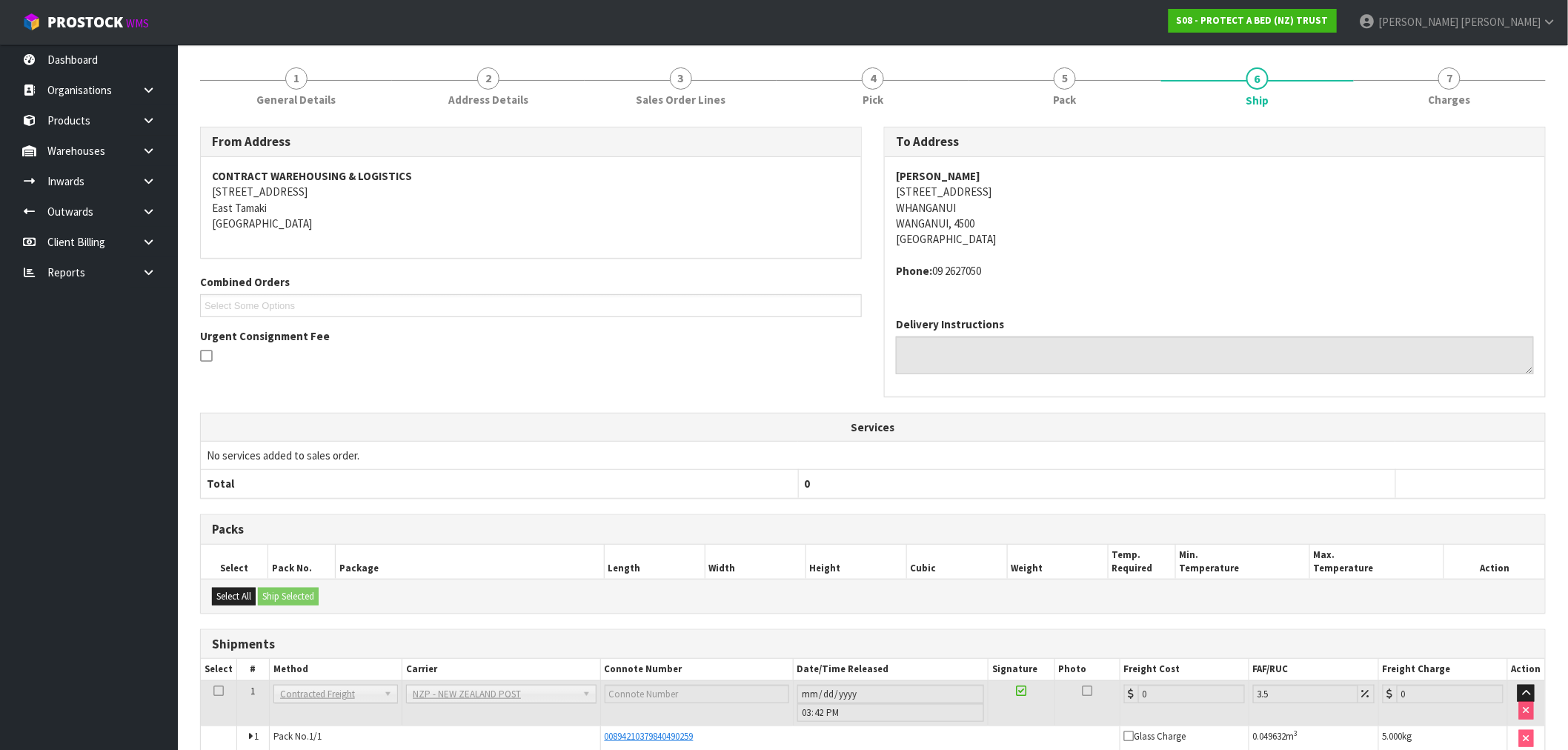
scroll to position [186, 0]
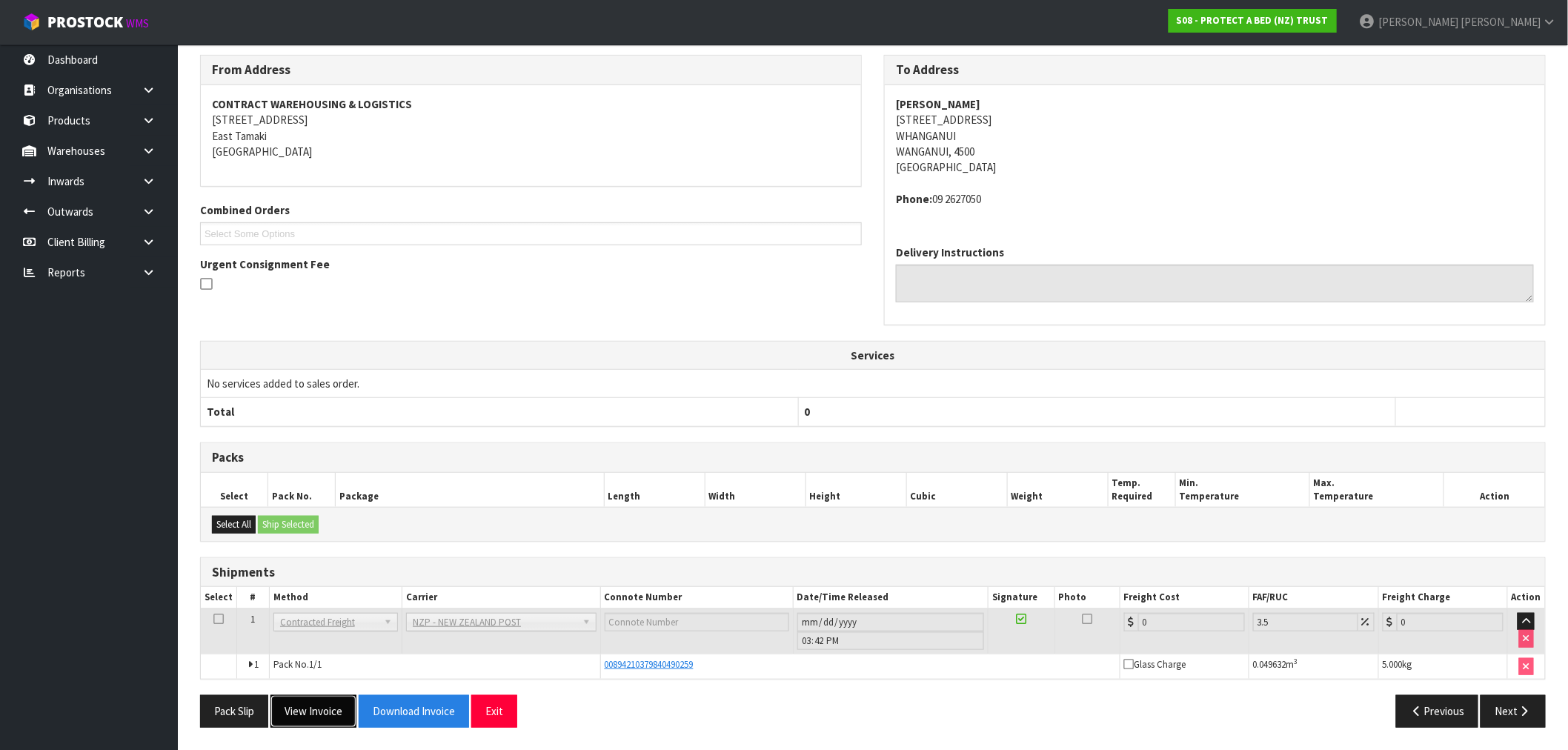
click at [327, 705] on button "View Invoice" at bounding box center [313, 711] width 86 height 32
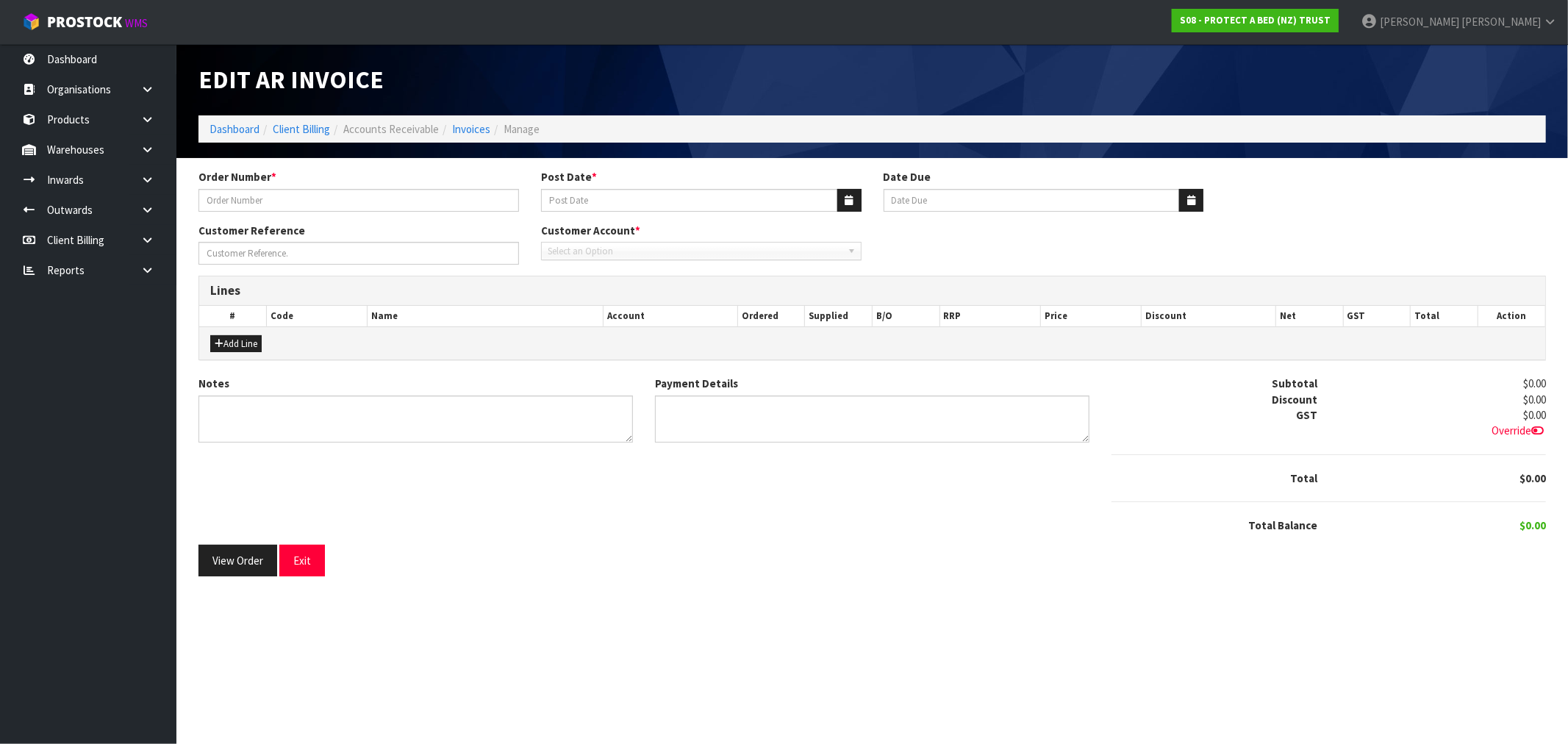
type input "115920"
type input "31/03/2025"
type input "20/04/2025"
type input "<300"
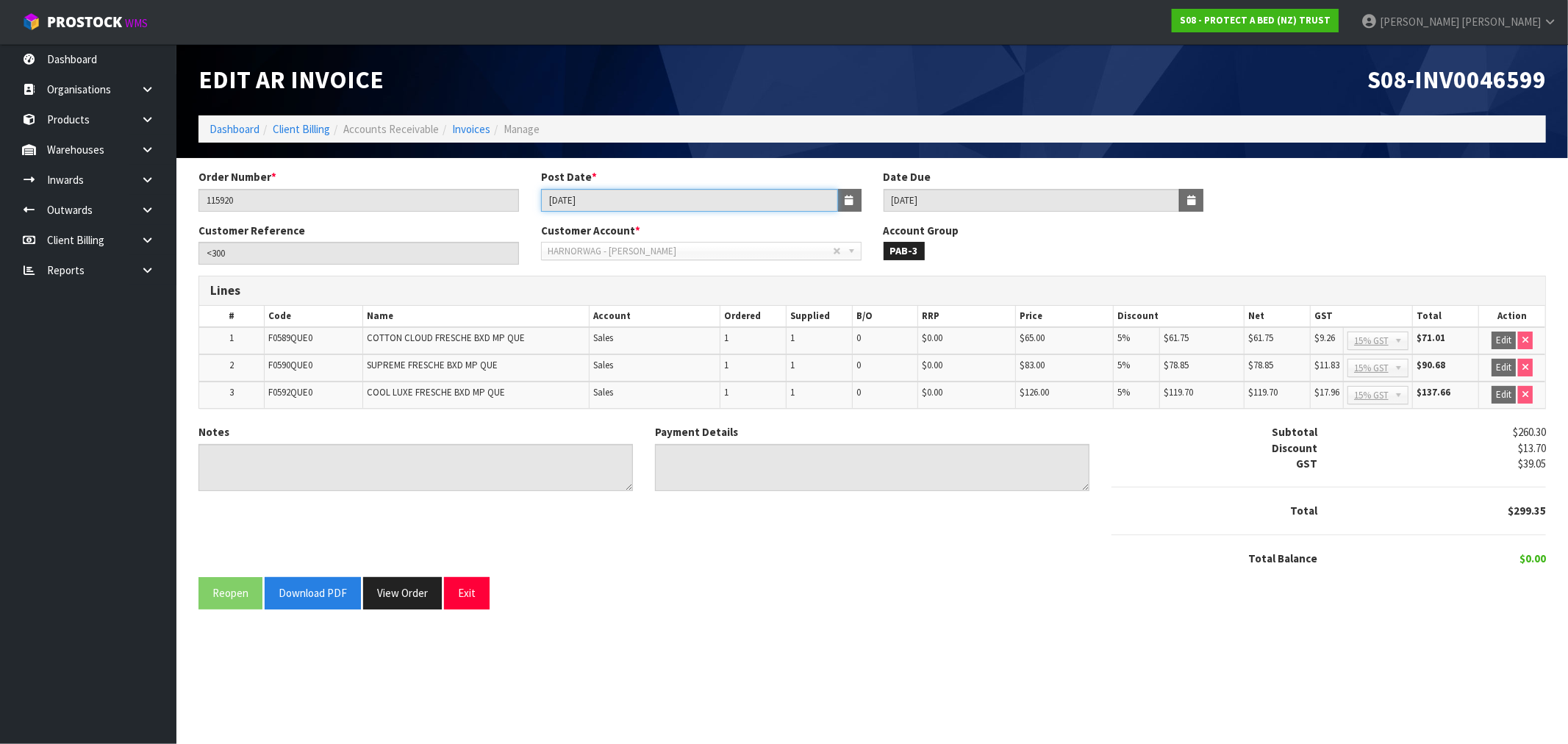
drag, startPoint x: 601, startPoint y: 196, endPoint x: 466, endPoint y: 211, distance: 135.8
click at [480, 209] on div "Order Number * 115920 Post Date * 31/03/2025 Date Due 20/04/2025" at bounding box center [872, 196] width 1369 height 53
drag, startPoint x: 400, startPoint y: 589, endPoint x: 442, endPoint y: 575, distance: 44.3
click at [400, 589] on button "View Order" at bounding box center [403, 593] width 79 height 32
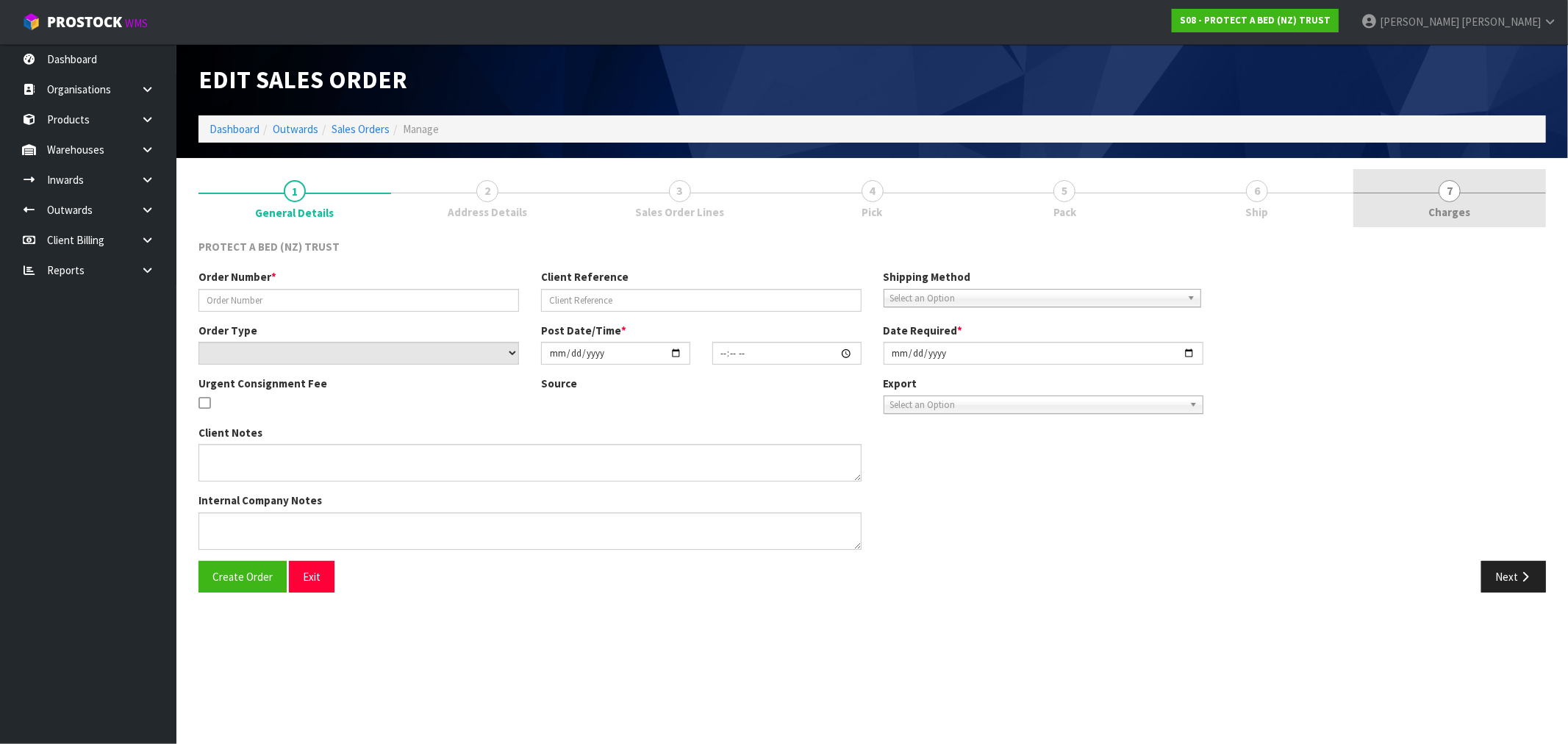
type input "115920"
type input "<300"
select select "number:0"
type input "2025-03-31"
type input "10:46:00.000"
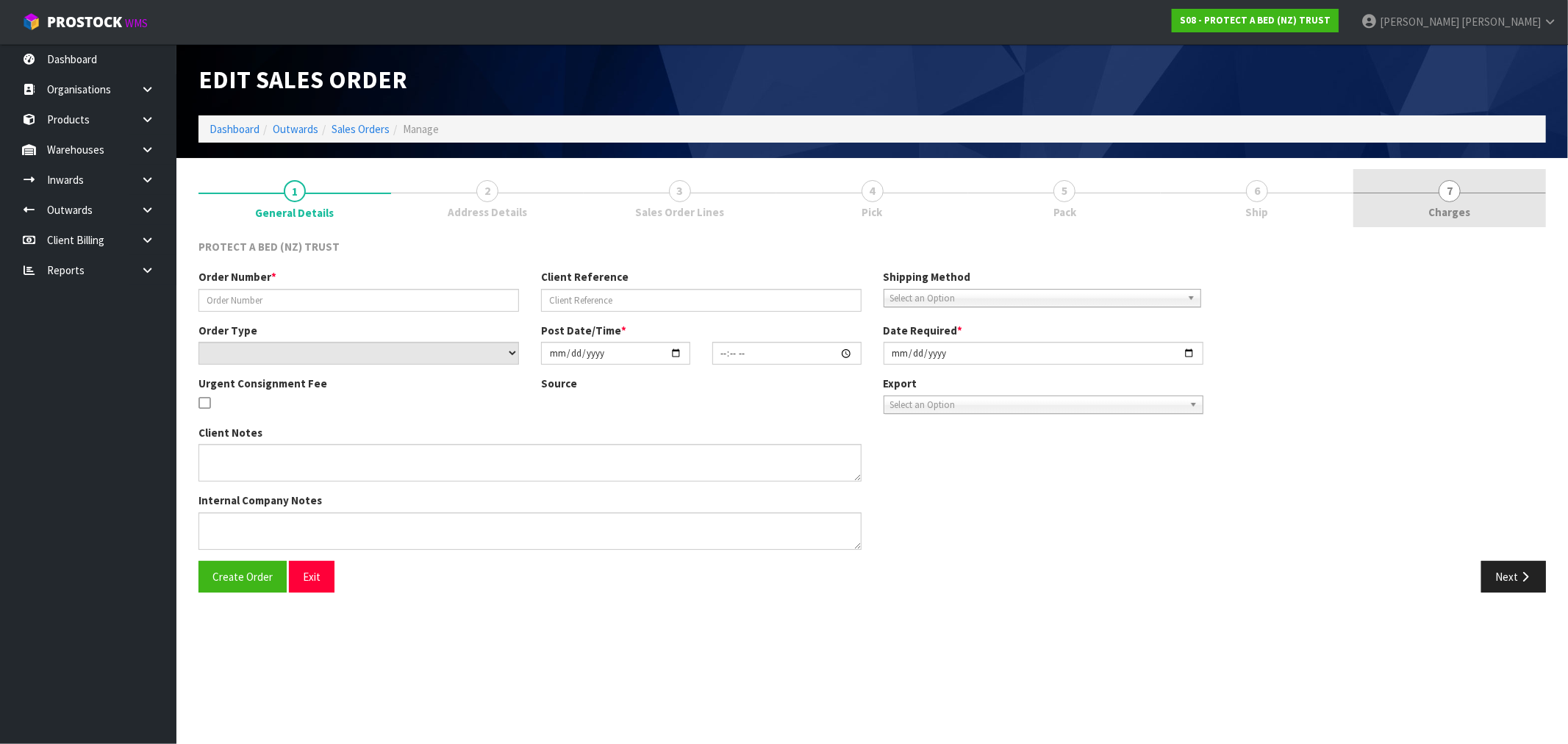
type input "2025-03-31"
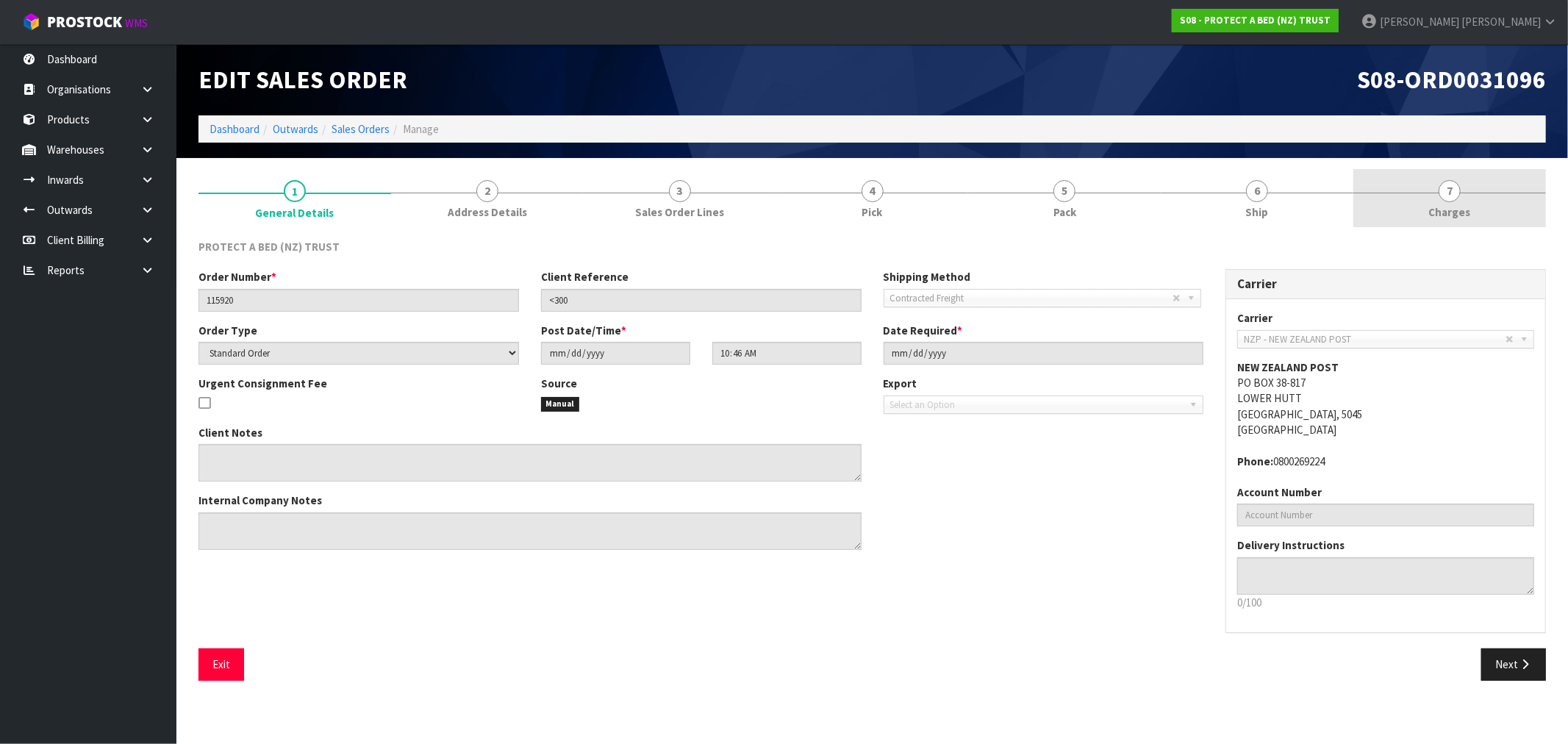
click at [1414, 197] on link "7 Charges" at bounding box center [1449, 198] width 193 height 58
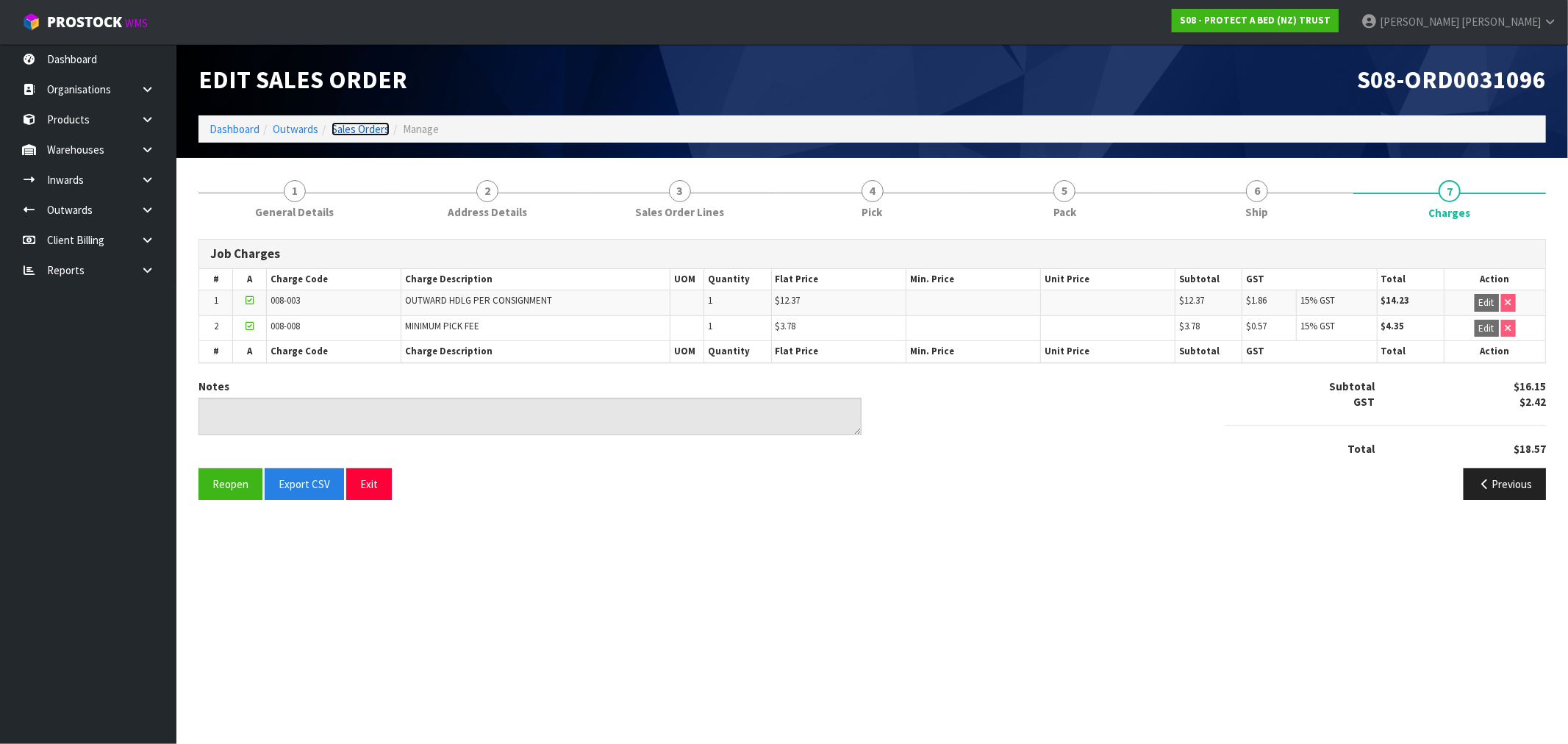
click at [354, 125] on link "Sales Orders" at bounding box center [360, 128] width 58 height 14
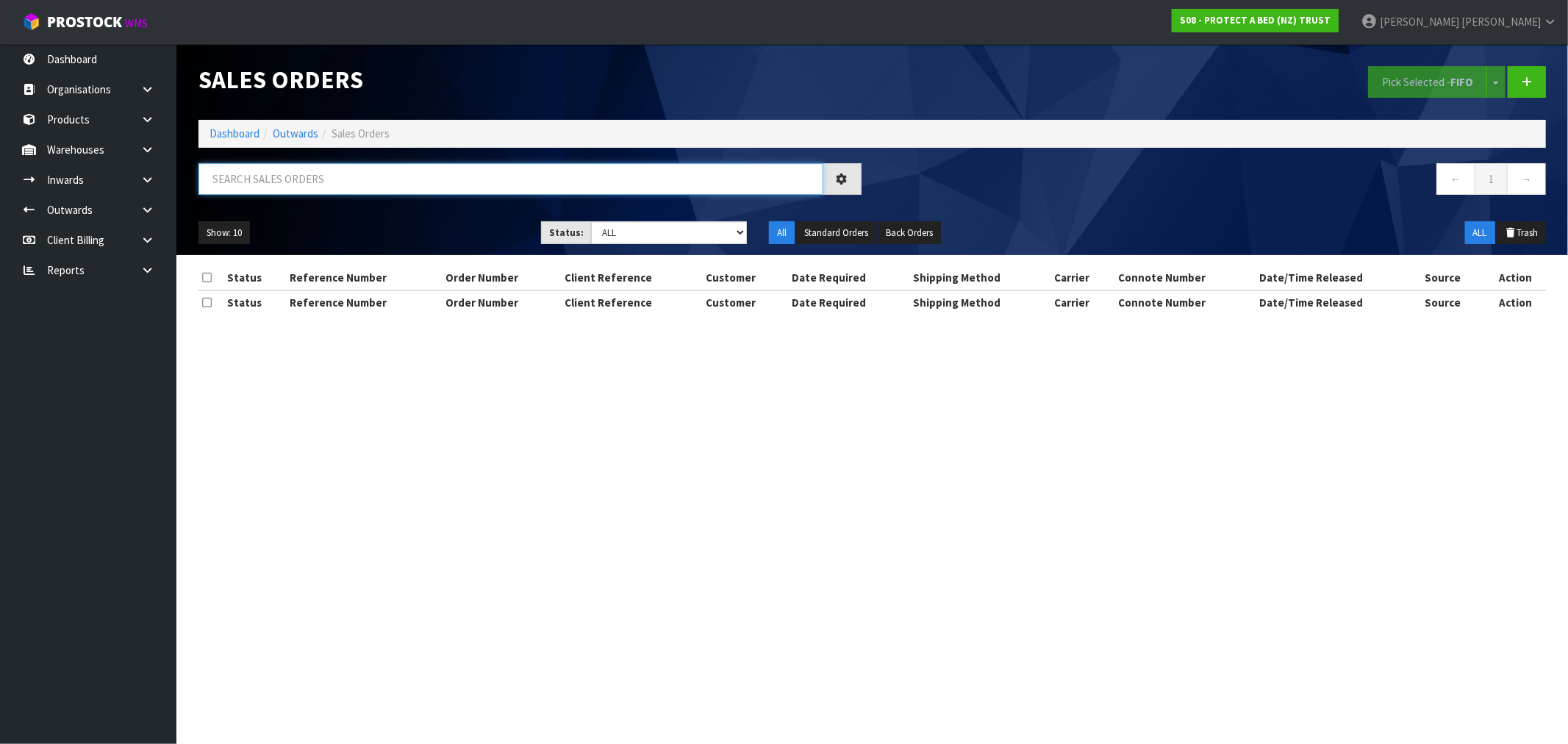
click at [421, 172] on input "text" at bounding box center [510, 178] width 625 height 32
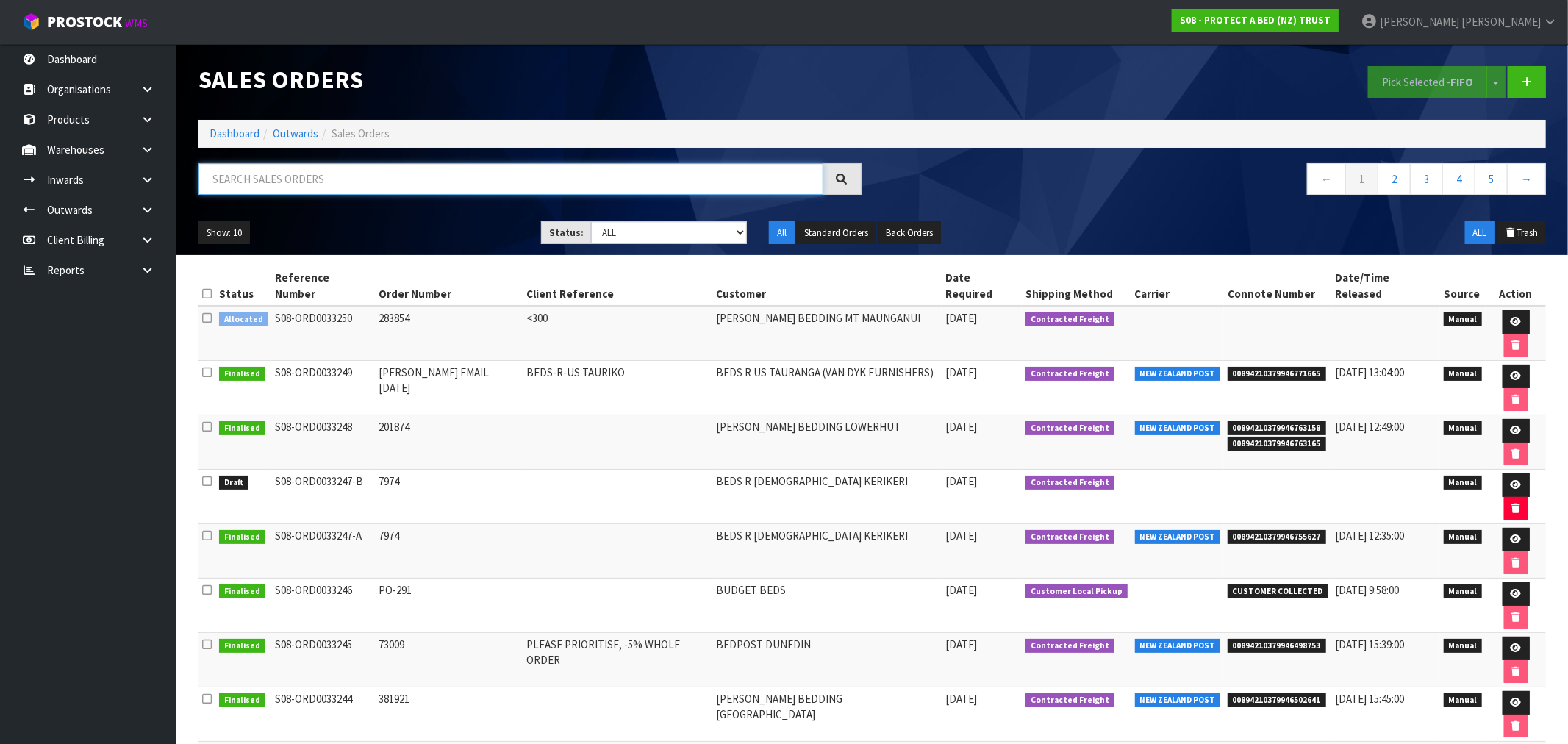
type input "9"
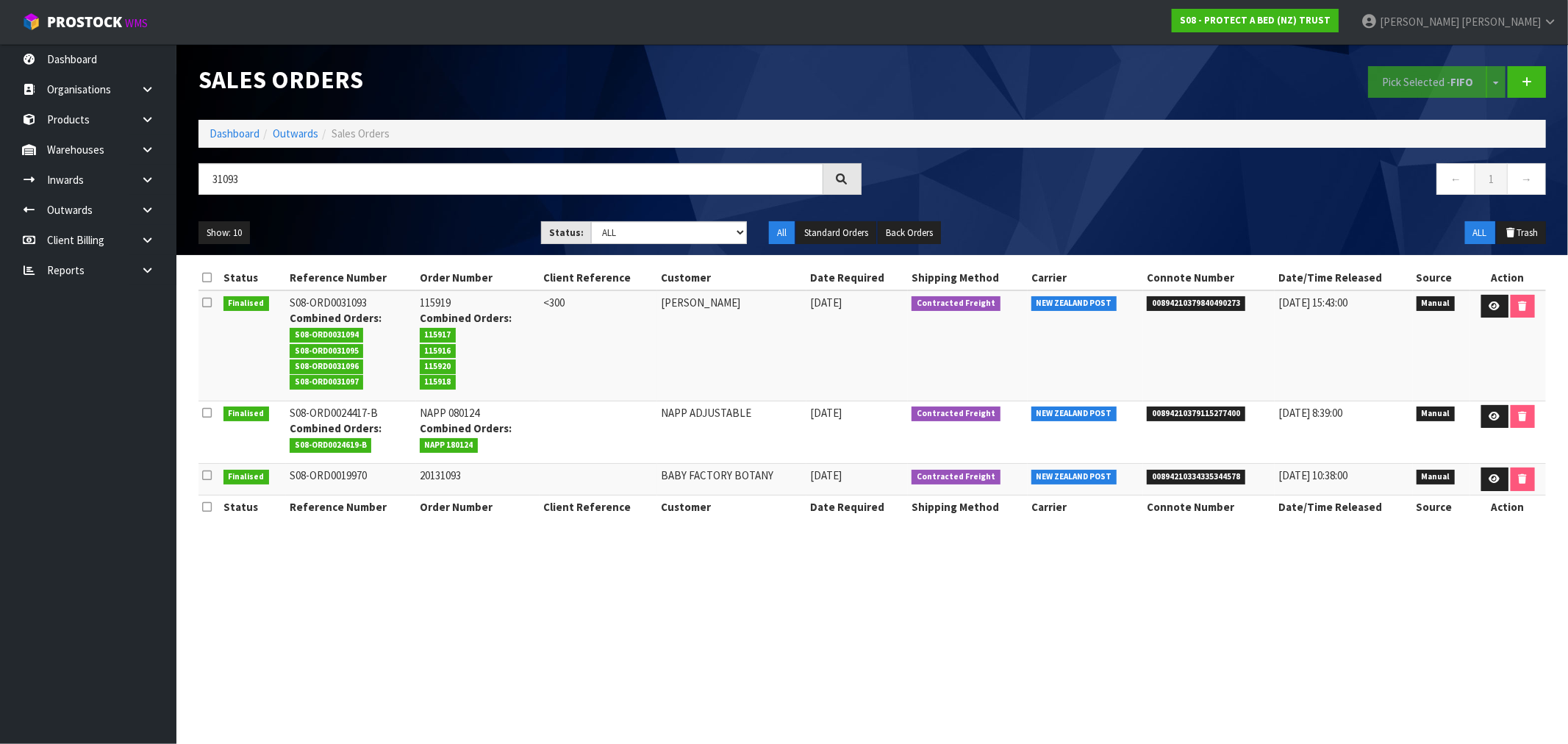
click at [424, 307] on td "115919 Combined Orders: 115917 115916 115920 115918" at bounding box center [478, 345] width 124 height 111
copy td "115919"
click at [255, 173] on input "31093" at bounding box center [510, 178] width 625 height 32
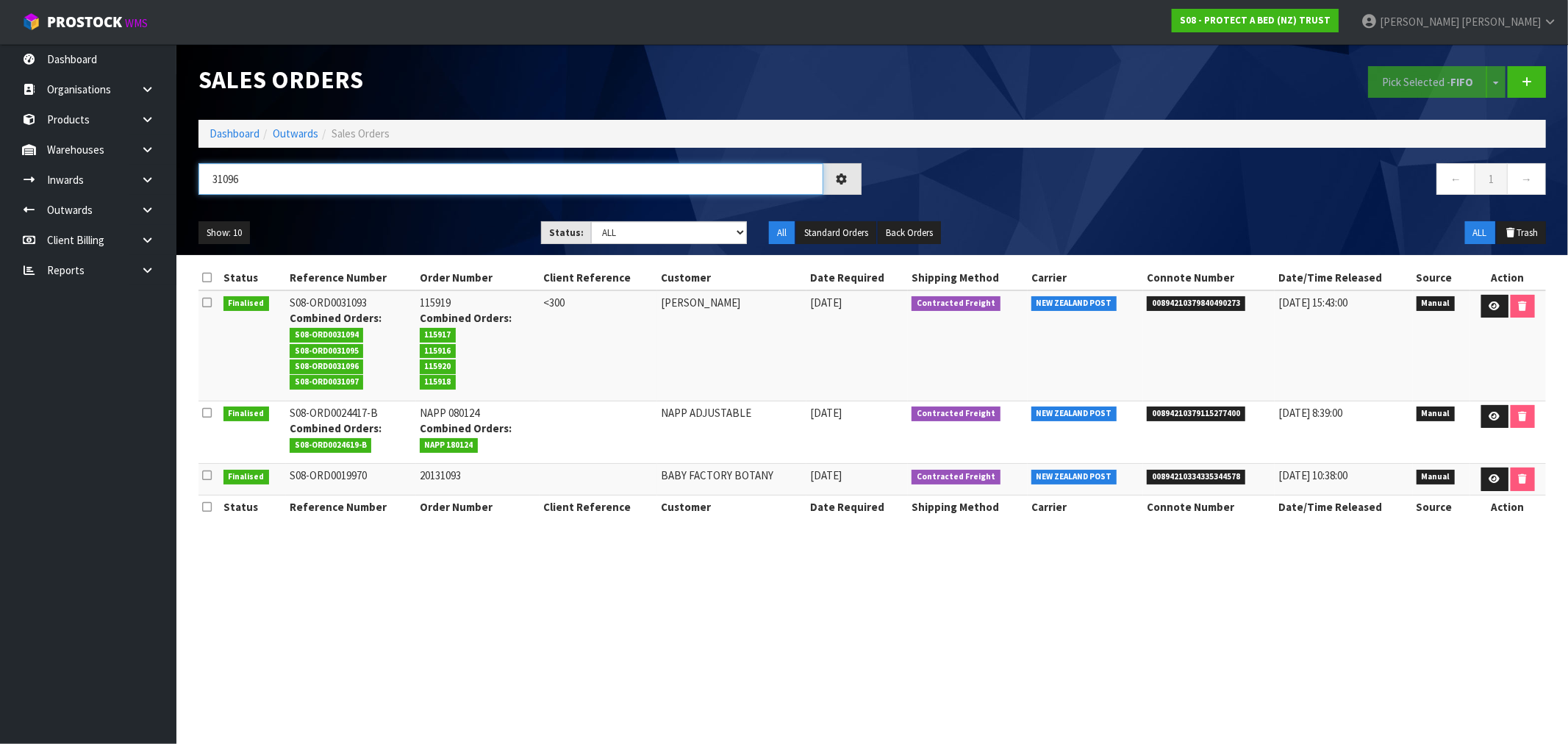
type input "31096"
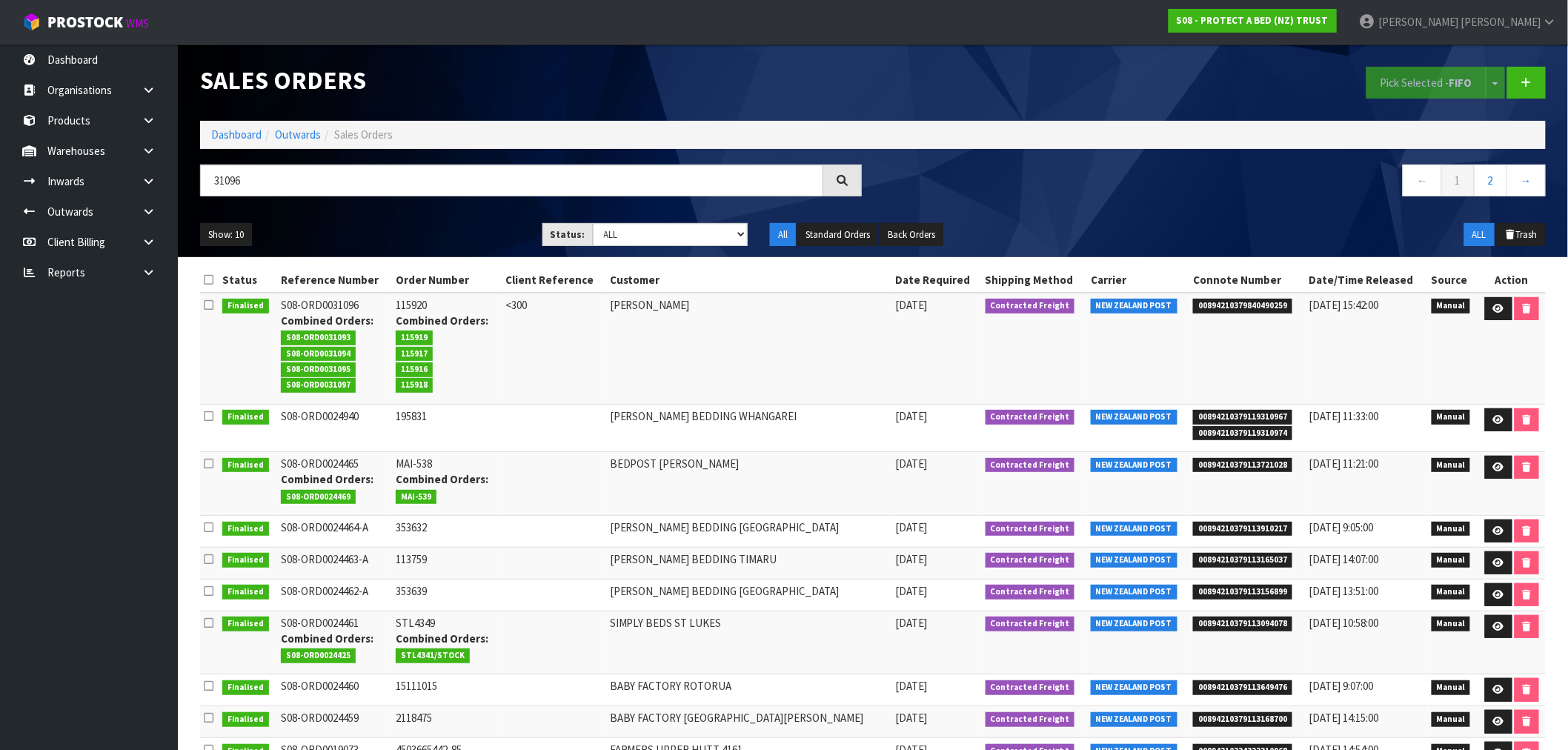
click at [428, 303] on td "115920 Combined Orders: 115919 115917 115916 115918" at bounding box center [446, 348] width 109 height 112
click at [424, 303] on td "115920 Combined Orders: 115919 115917 115916 115918" at bounding box center [446, 348] width 109 height 112
drag, startPoint x: 1500, startPoint y: 309, endPoint x: 1484, endPoint y: 315, distance: 17.1
click at [1500, 309] on icon at bounding box center [1499, 308] width 11 height 9
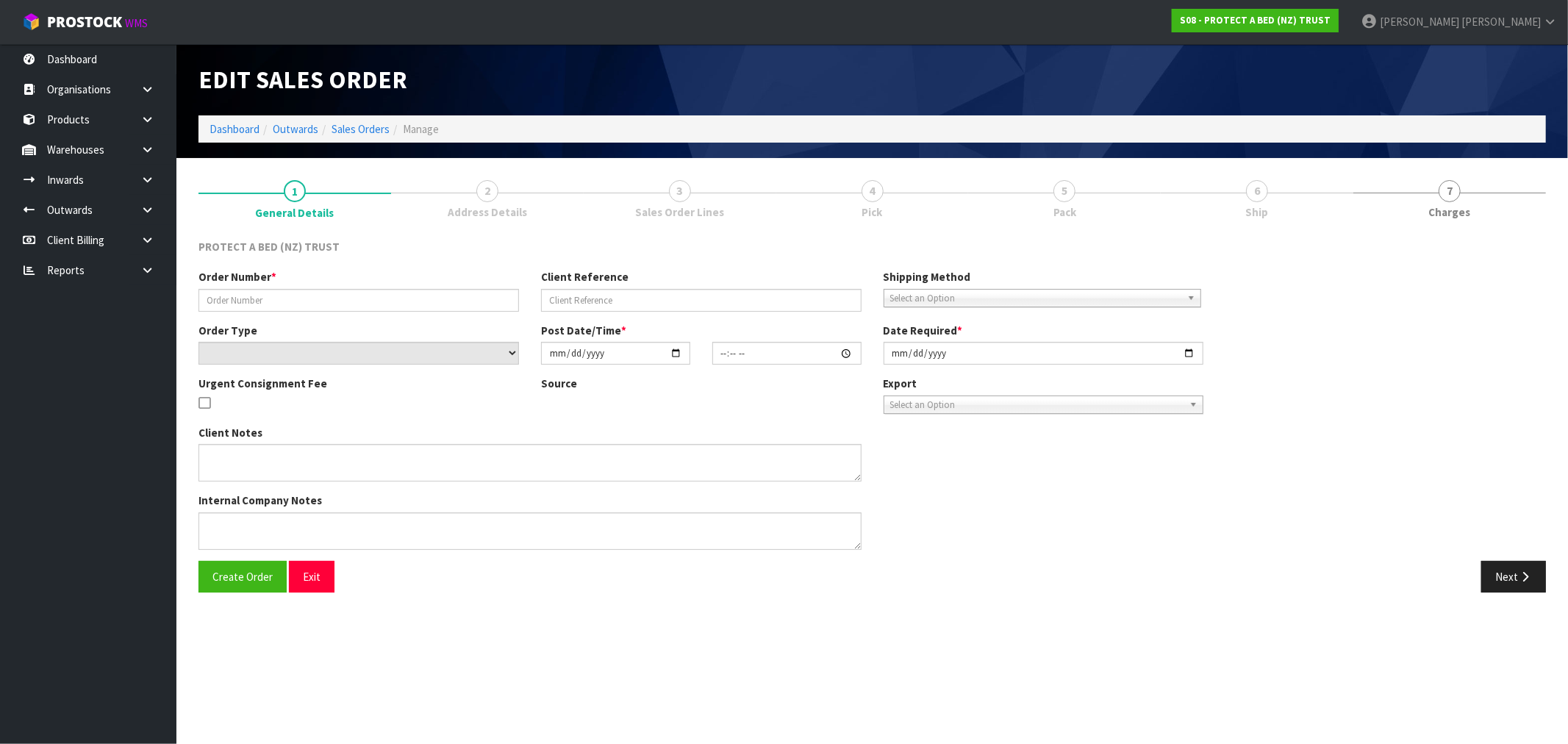
type input "115920"
type input "<300"
select select "number:0"
type input "2025-03-31"
type input "10:46:00.000"
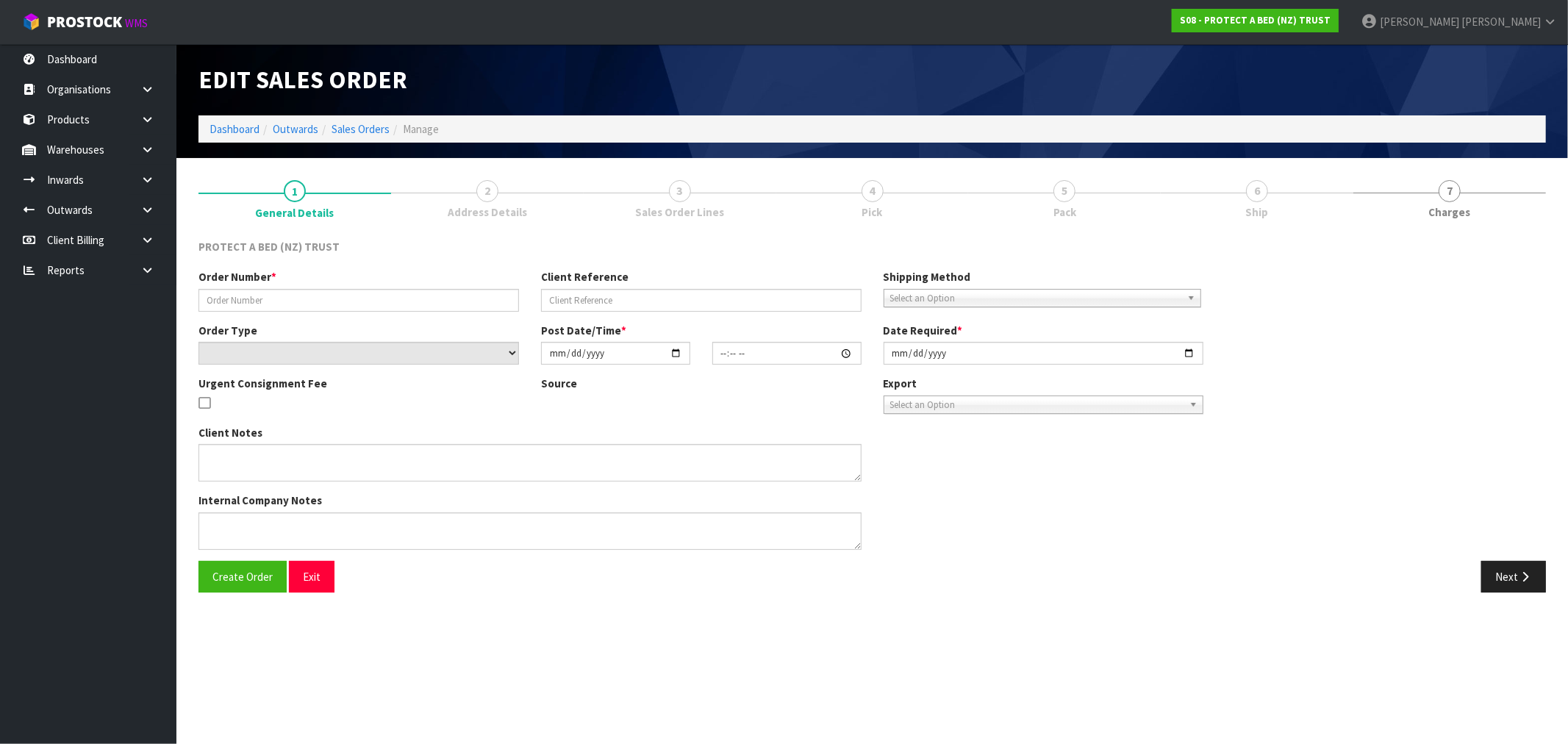
type input "2025-03-31"
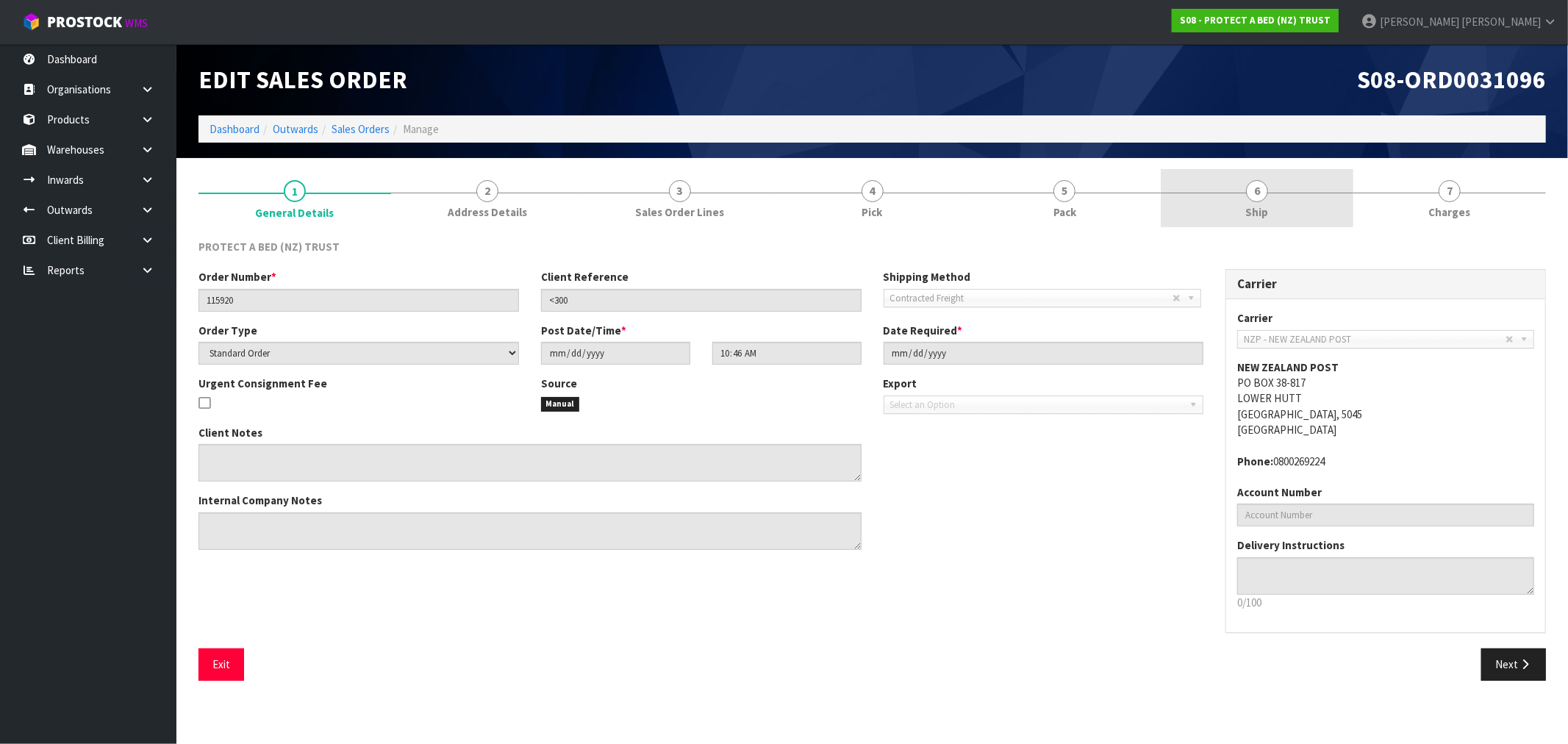
click at [1248, 211] on span "Ship" at bounding box center [1257, 211] width 23 height 16
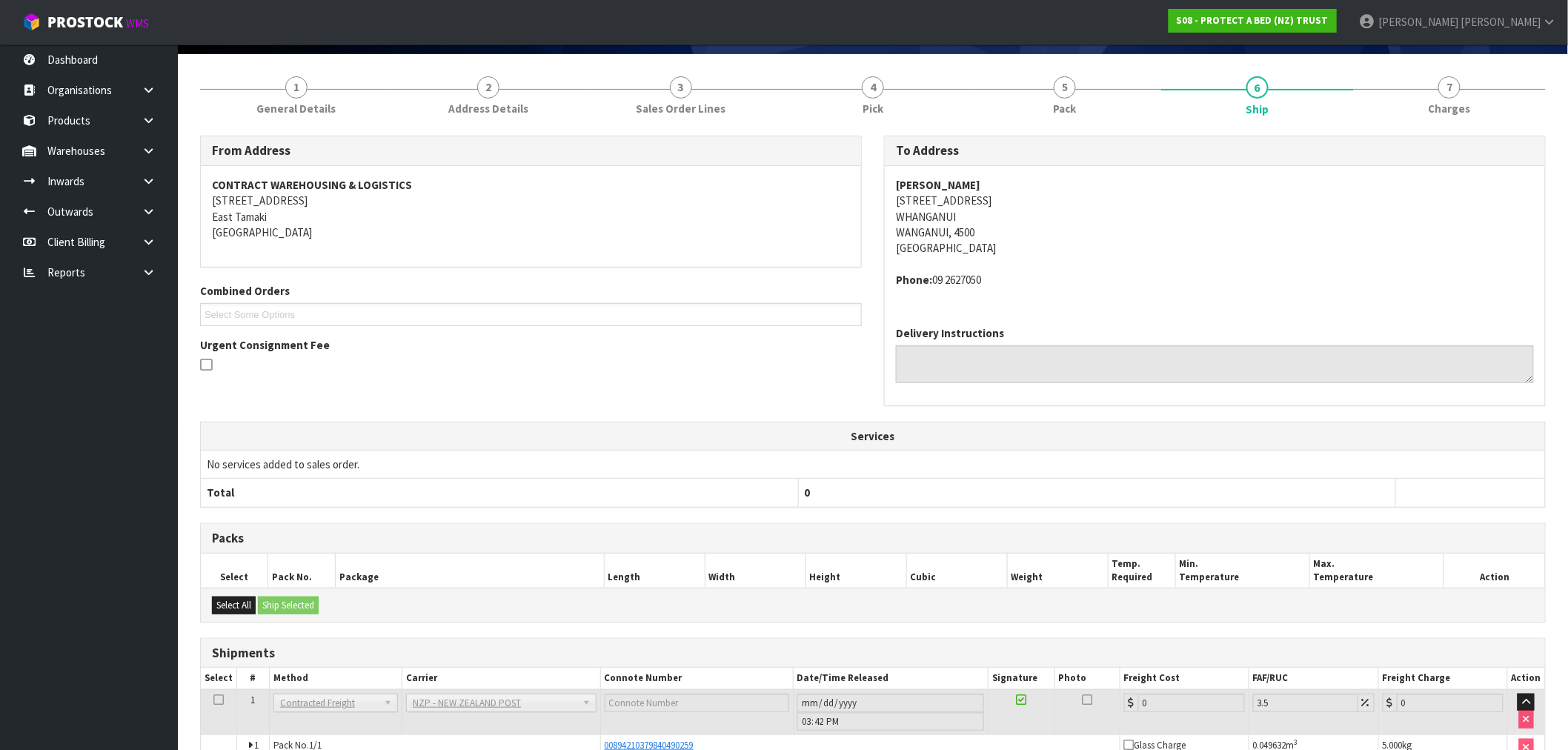
scroll to position [186, 0]
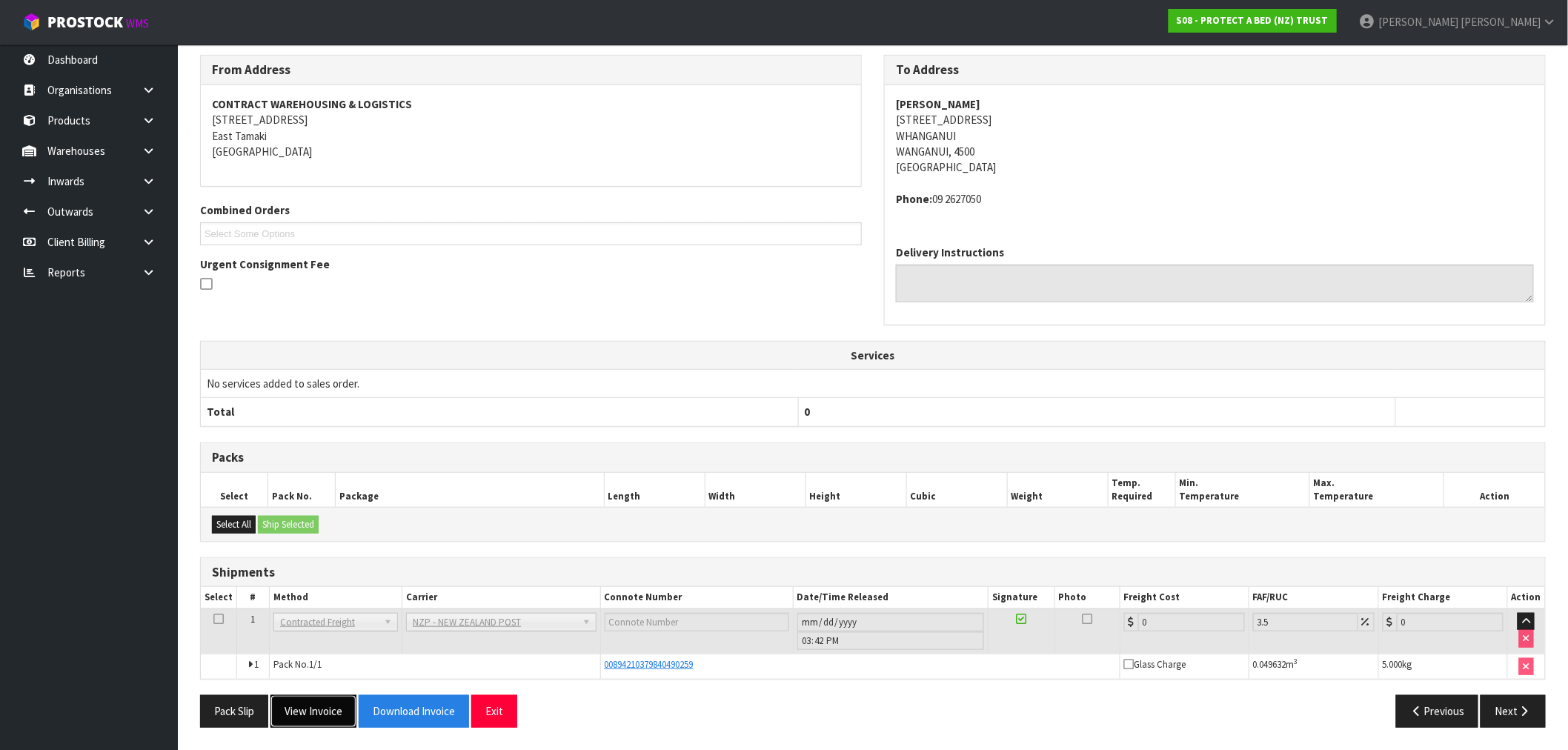
click at [323, 726] on button "View Invoice" at bounding box center [313, 711] width 86 height 32
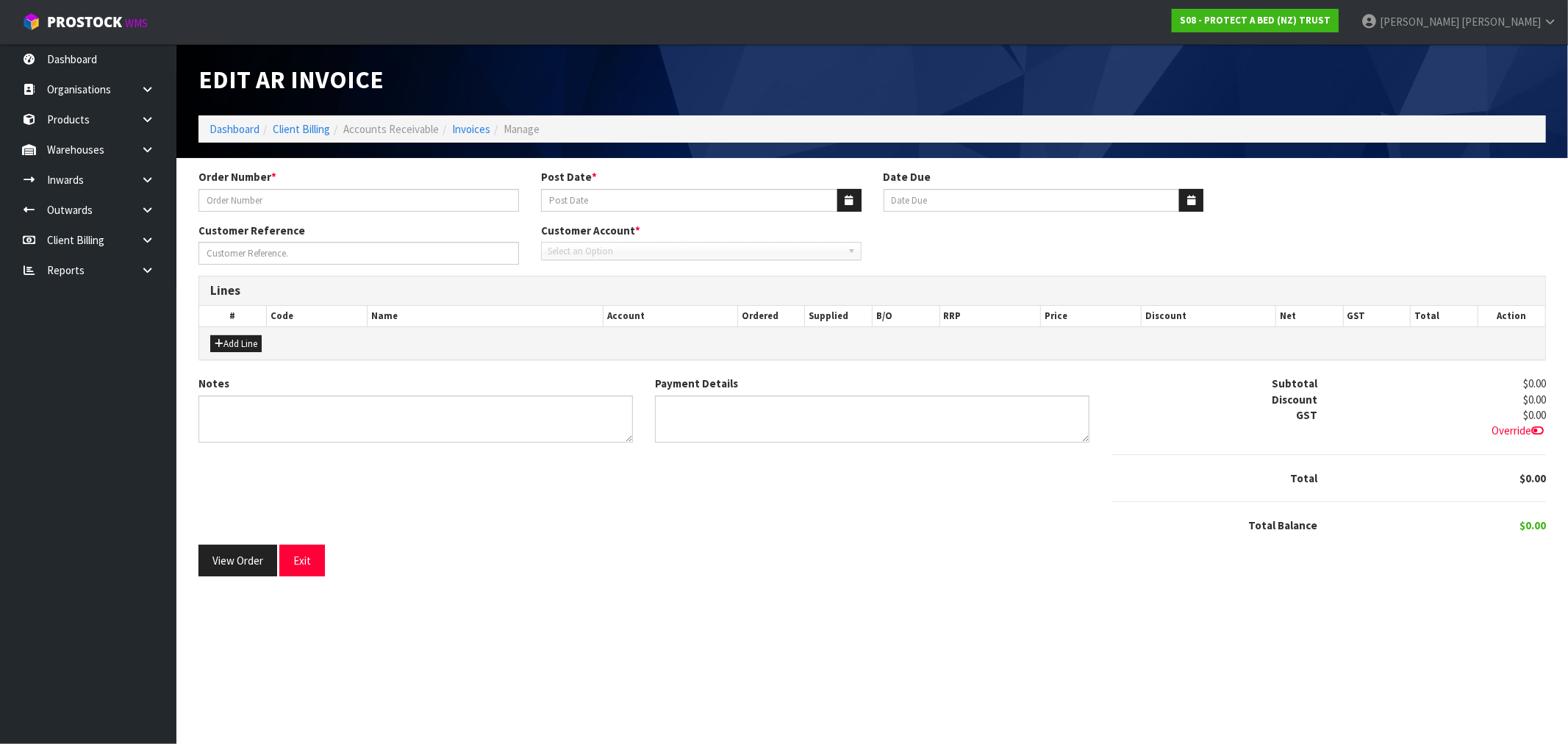
type input "115920"
type input "31/03/2025"
type input "20/04/2025"
type input "<300"
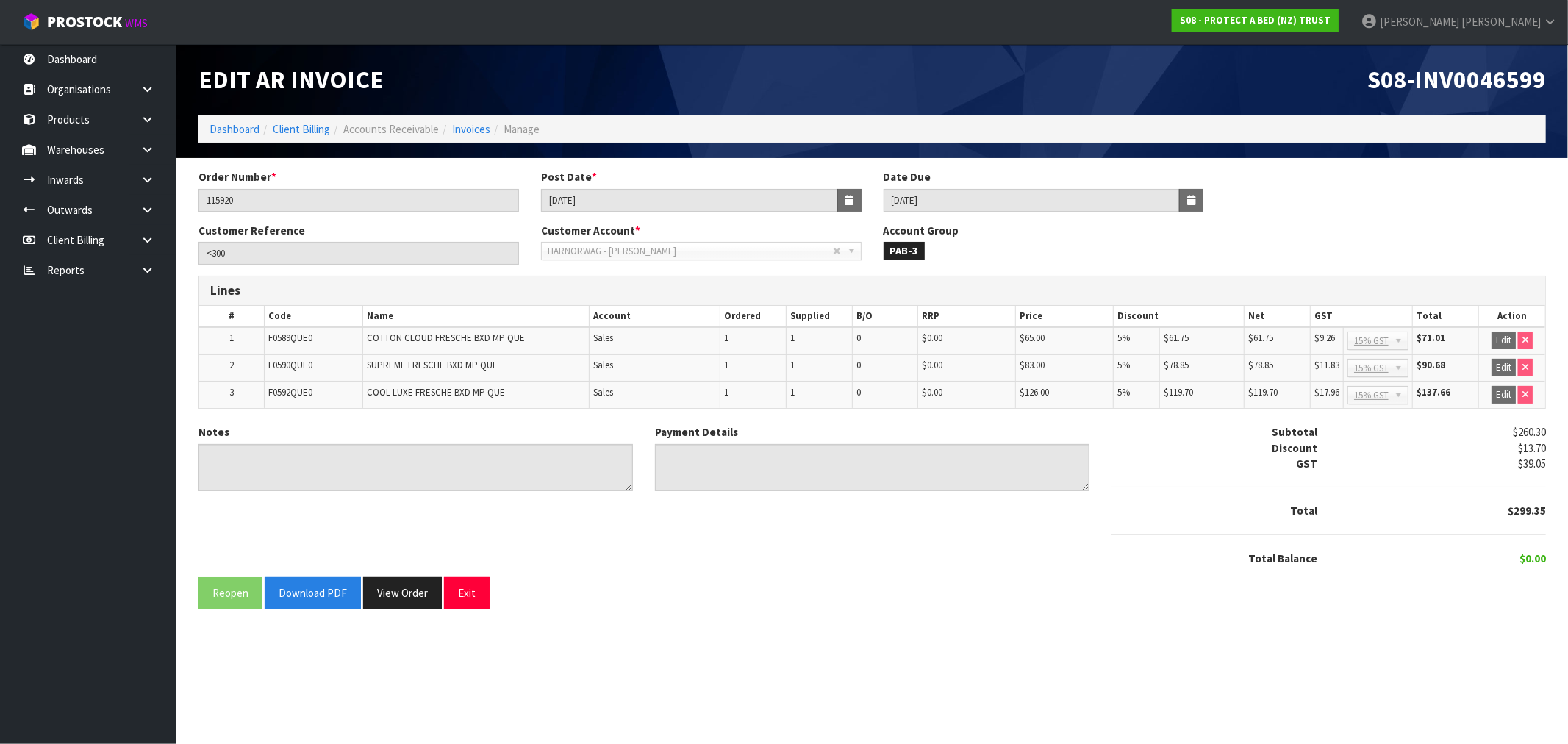
click at [1448, 99] on div "S08-INV0046599" at bounding box center [1215, 80] width 685 height 71
click at [1450, 94] on div "S08-INV0046599" at bounding box center [1215, 80] width 685 height 71
click at [1454, 81] on span "S08-INV0046599" at bounding box center [1456, 80] width 178 height 31
click at [274, 200] on input "115920" at bounding box center [359, 200] width 320 height 23
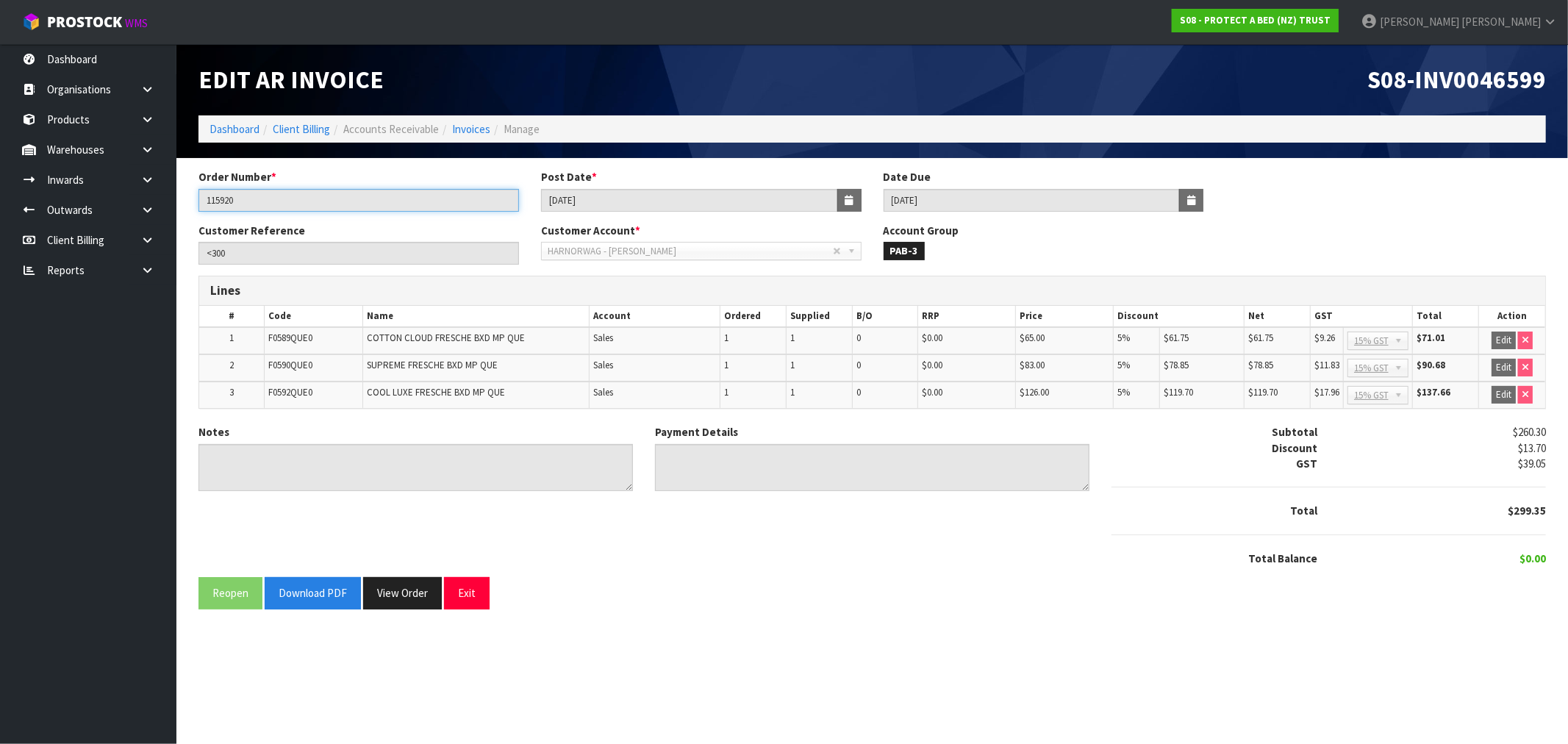
click at [274, 200] on input "115920" at bounding box center [359, 200] width 320 height 23
drag, startPoint x: 619, startPoint y: 199, endPoint x: 532, endPoint y: 200, distance: 87.0
click at [532, 200] on div "Post Date * 31/03/2025" at bounding box center [701, 190] width 342 height 42
click at [417, 591] on button "View Order" at bounding box center [403, 593] width 79 height 32
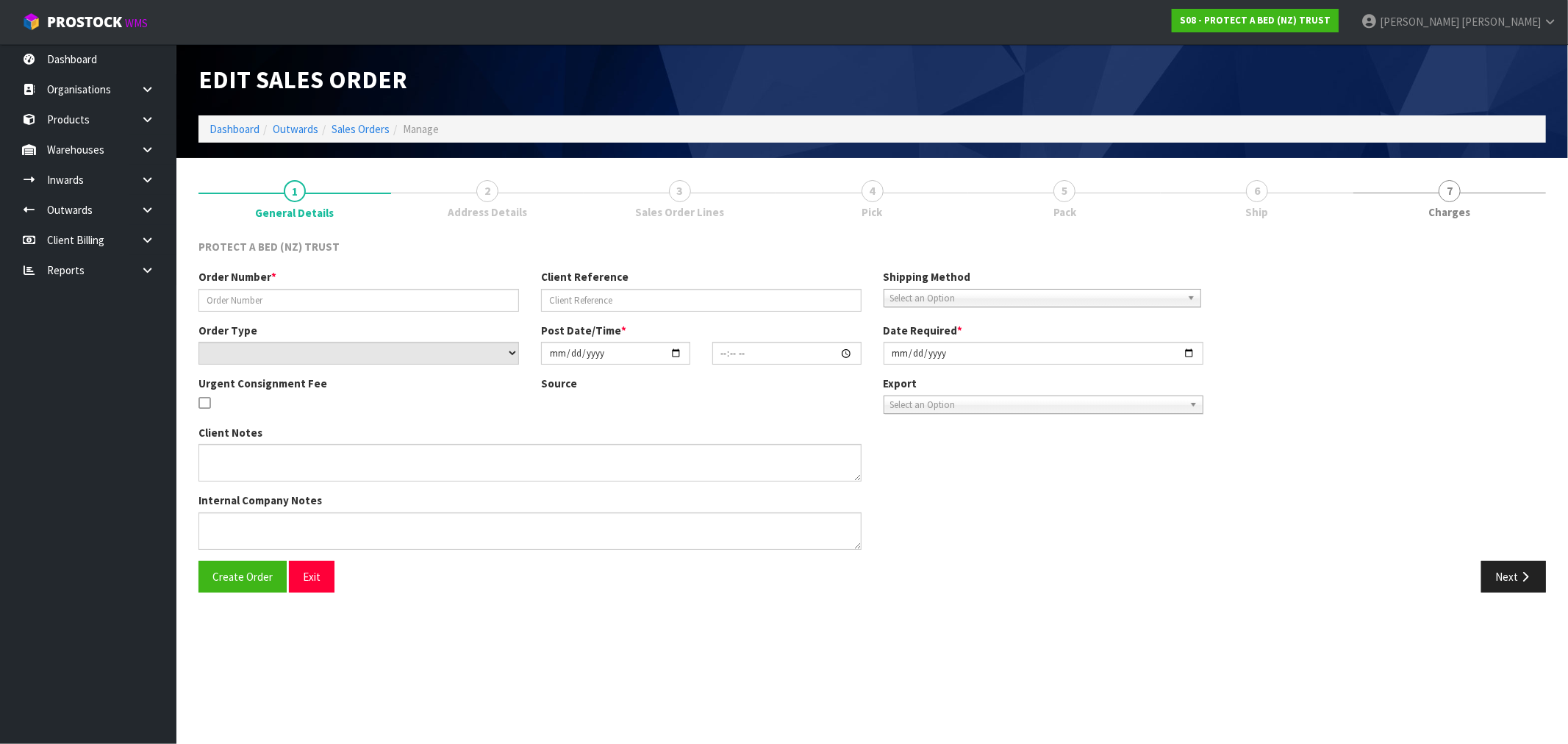
type input "115920"
type input "<300"
select select "number:0"
type input "2025-03-31"
type input "10:46:00.000"
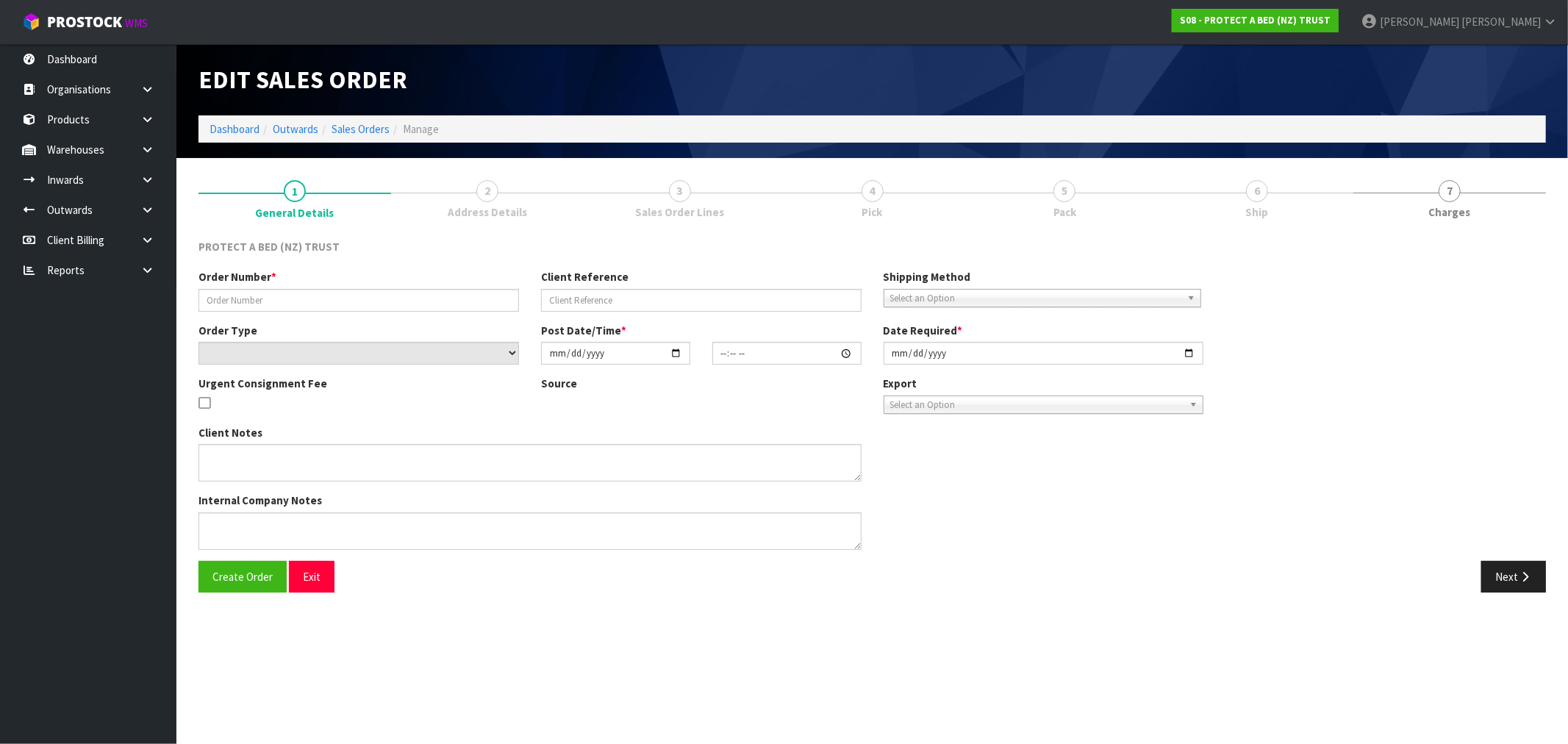
type input "2025-03-31"
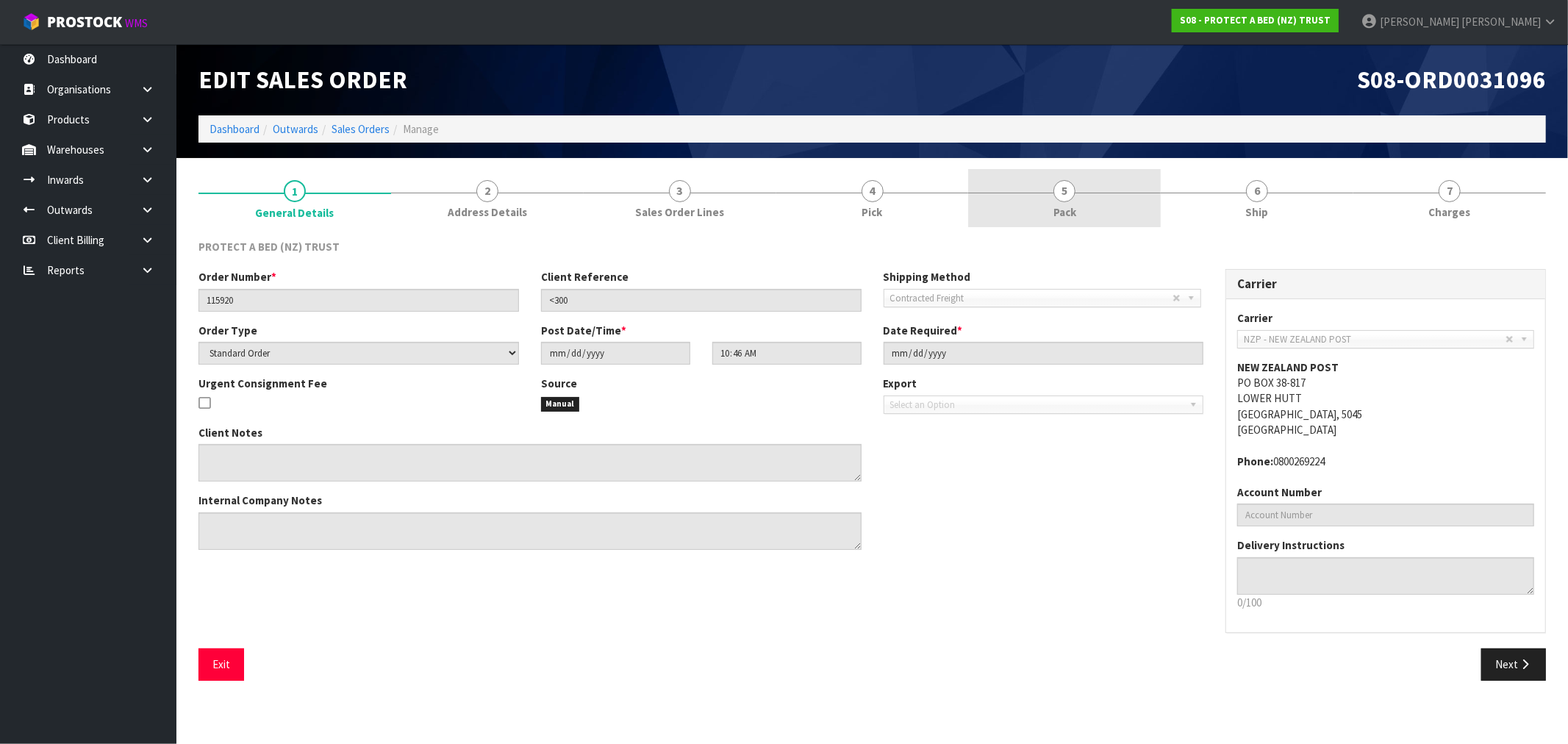
click at [1069, 202] on link "5 Pack" at bounding box center [1064, 198] width 193 height 58
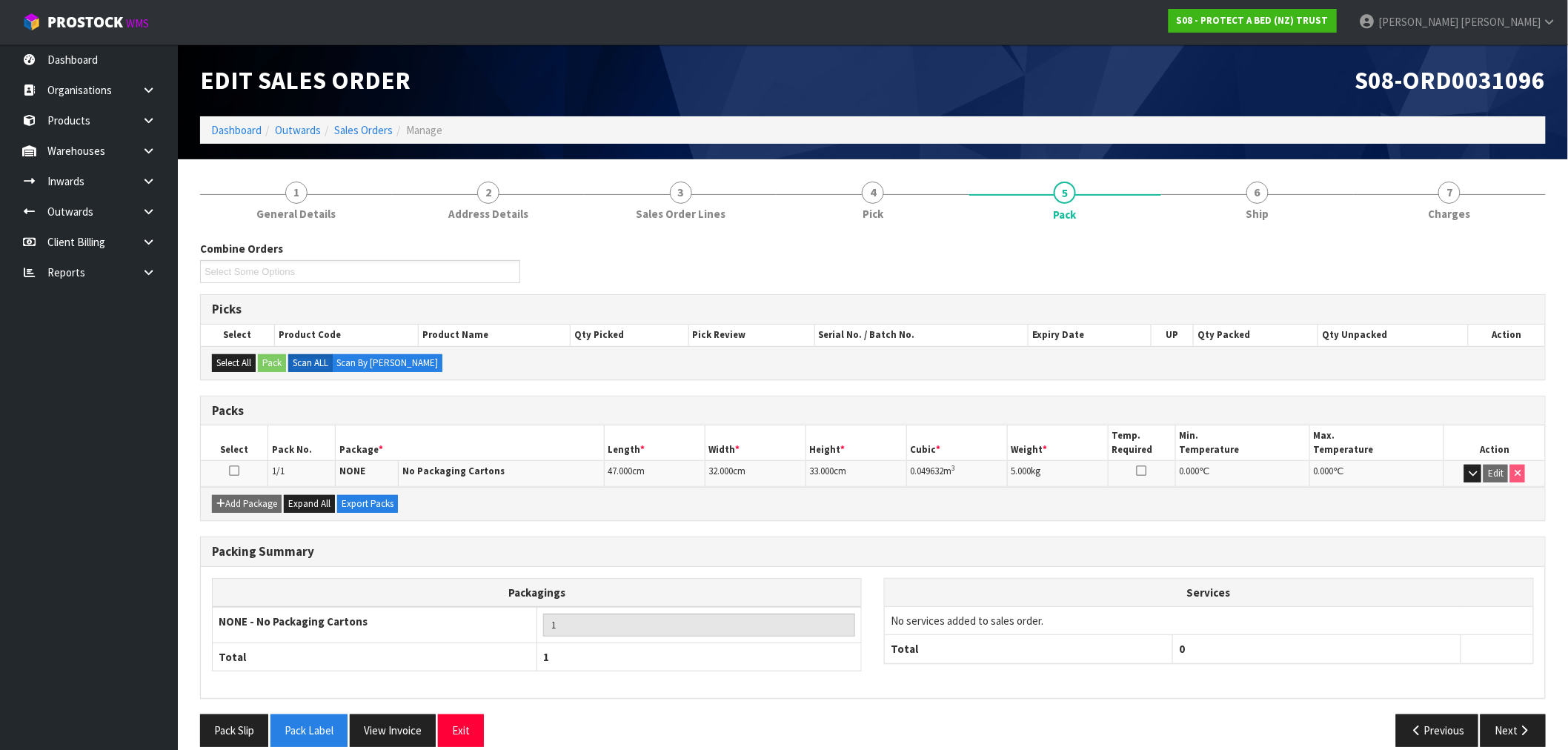
click at [380, 121] on ol "Dashboard Outwards Sales Orders Manage" at bounding box center [873, 130] width 1346 height 28
click at [371, 130] on link "Sales Orders" at bounding box center [362, 129] width 58 height 14
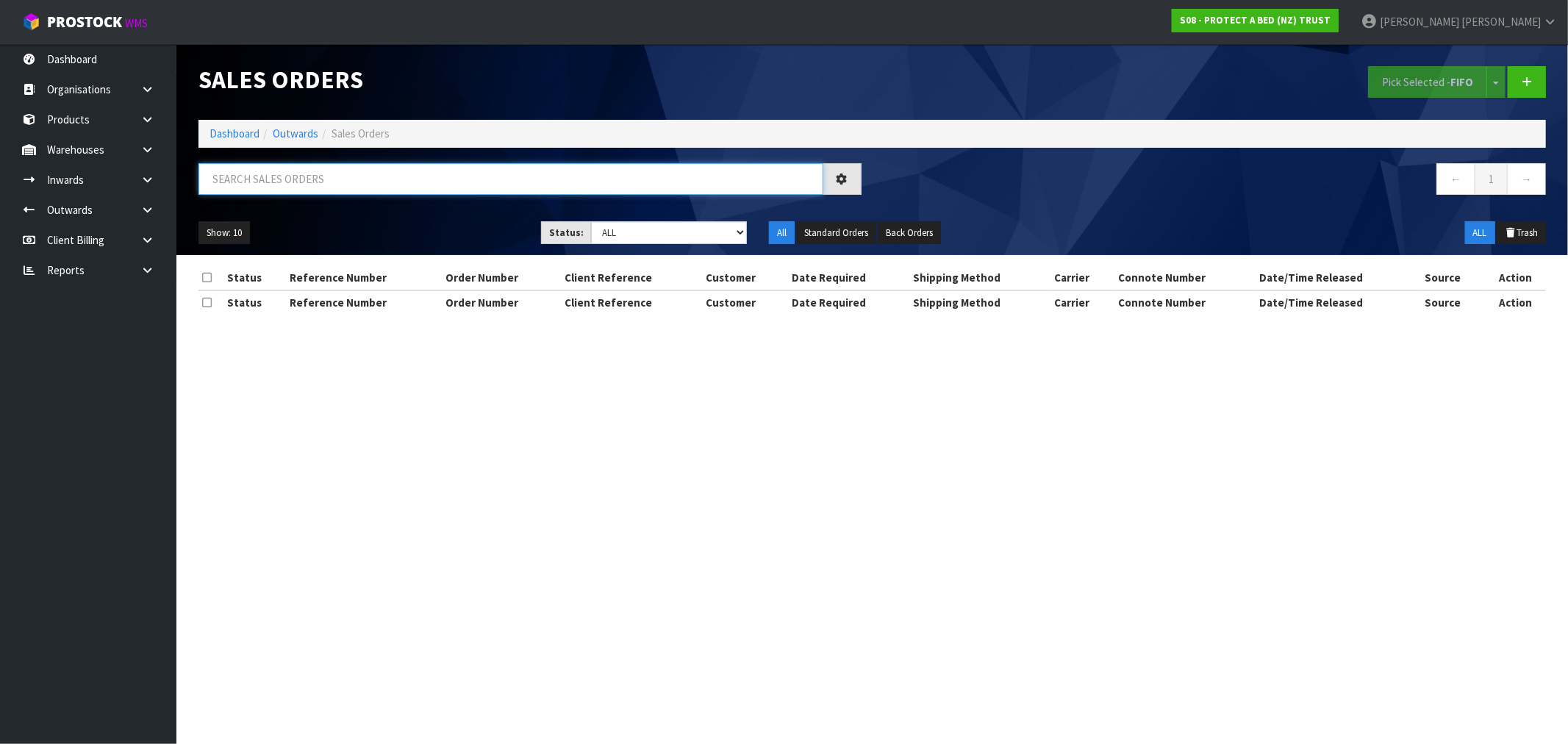
click at [379, 173] on input "text" at bounding box center [510, 178] width 625 height 32
type input "31093"
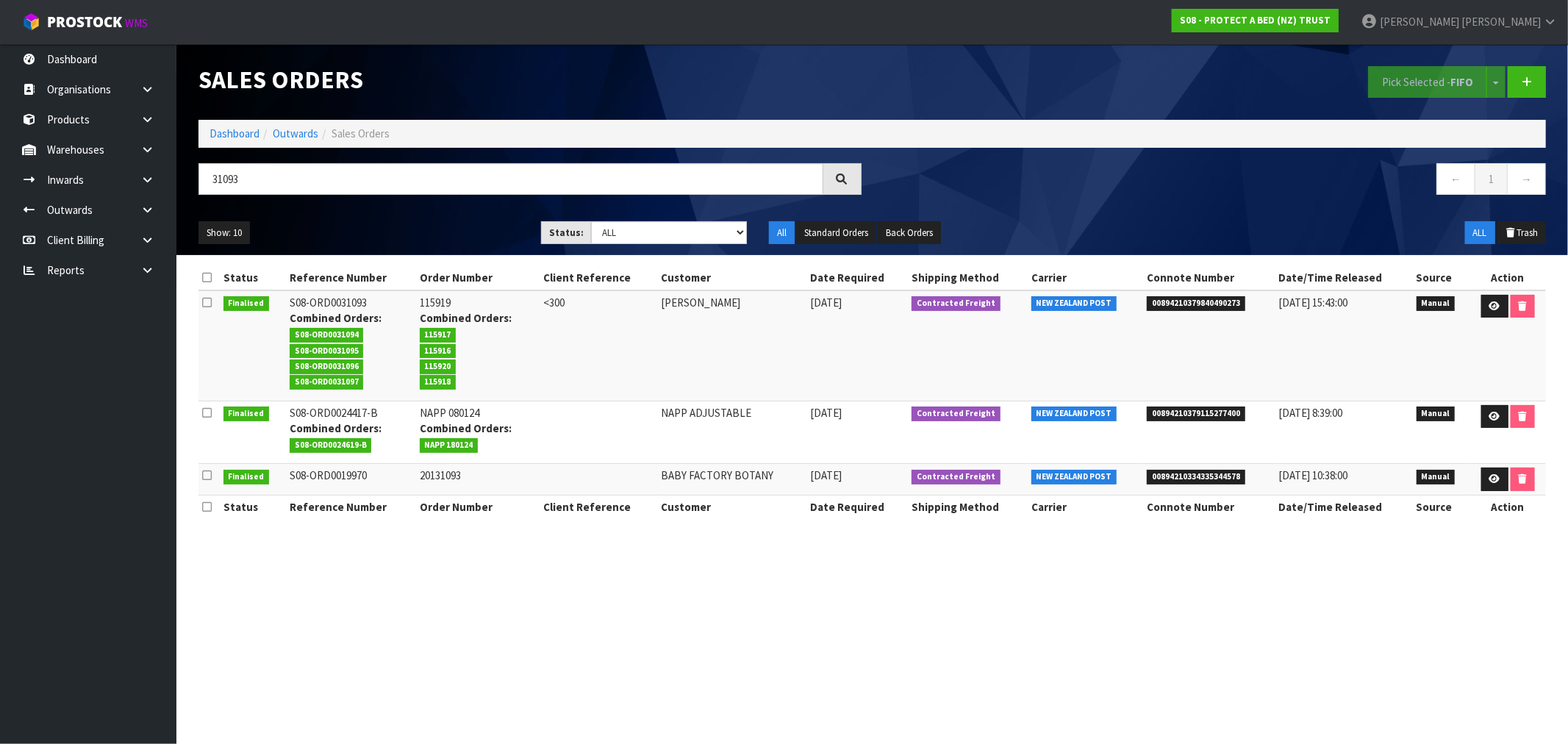
click at [436, 306] on td "115919 Combined Orders: 115917 115916 115920 115918" at bounding box center [478, 345] width 124 height 111
click at [419, 304] on td "115919 Combined Orders: 115917 115916 115920 115918" at bounding box center [478, 345] width 124 height 111
click at [1493, 307] on icon at bounding box center [1495, 306] width 11 height 9
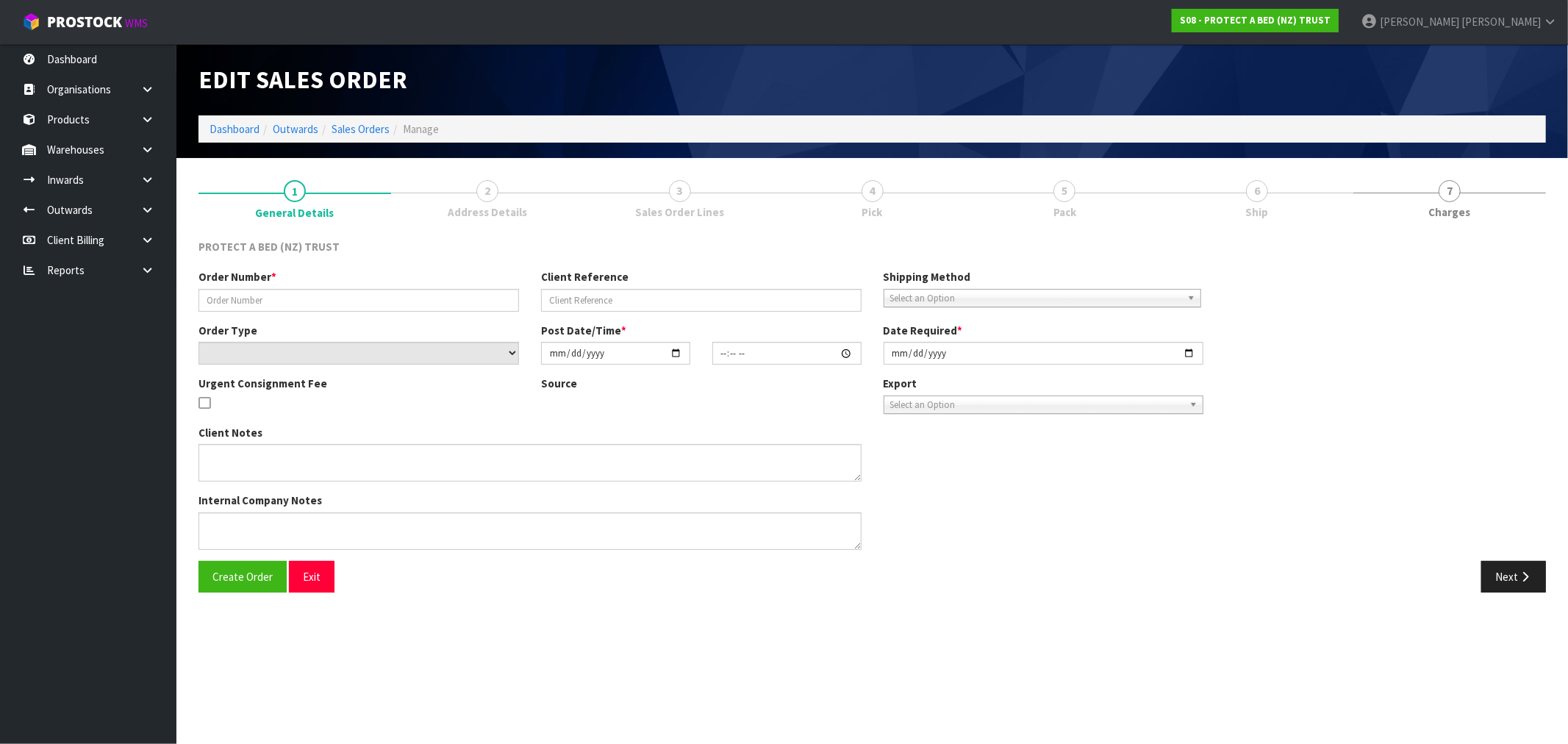
type input "115919"
type input "<300"
select select "number:0"
type input "2025-03-31"
type input "10:42:00.000"
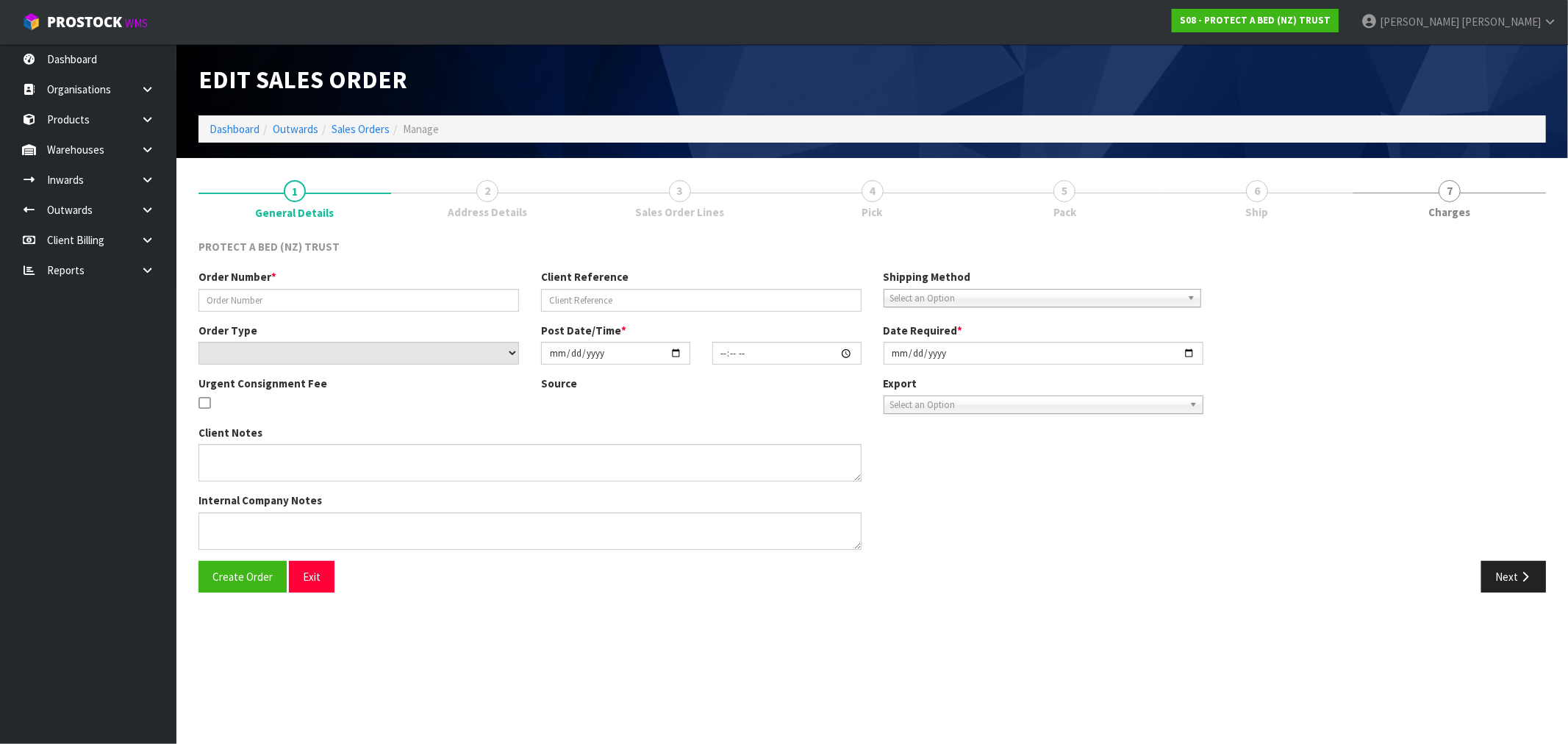
type input "2025-03-31"
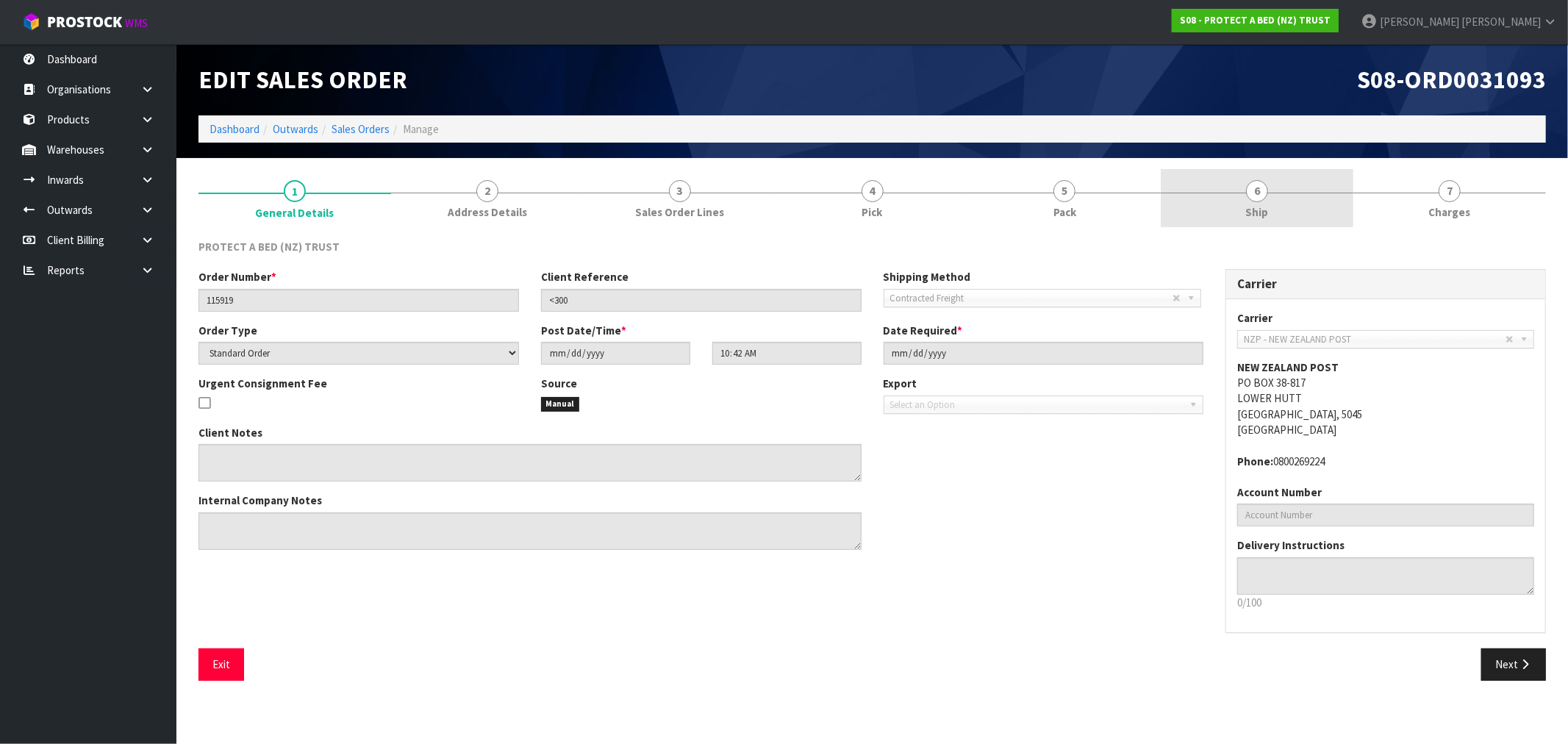
click at [1258, 206] on span "Ship" at bounding box center [1257, 211] width 23 height 16
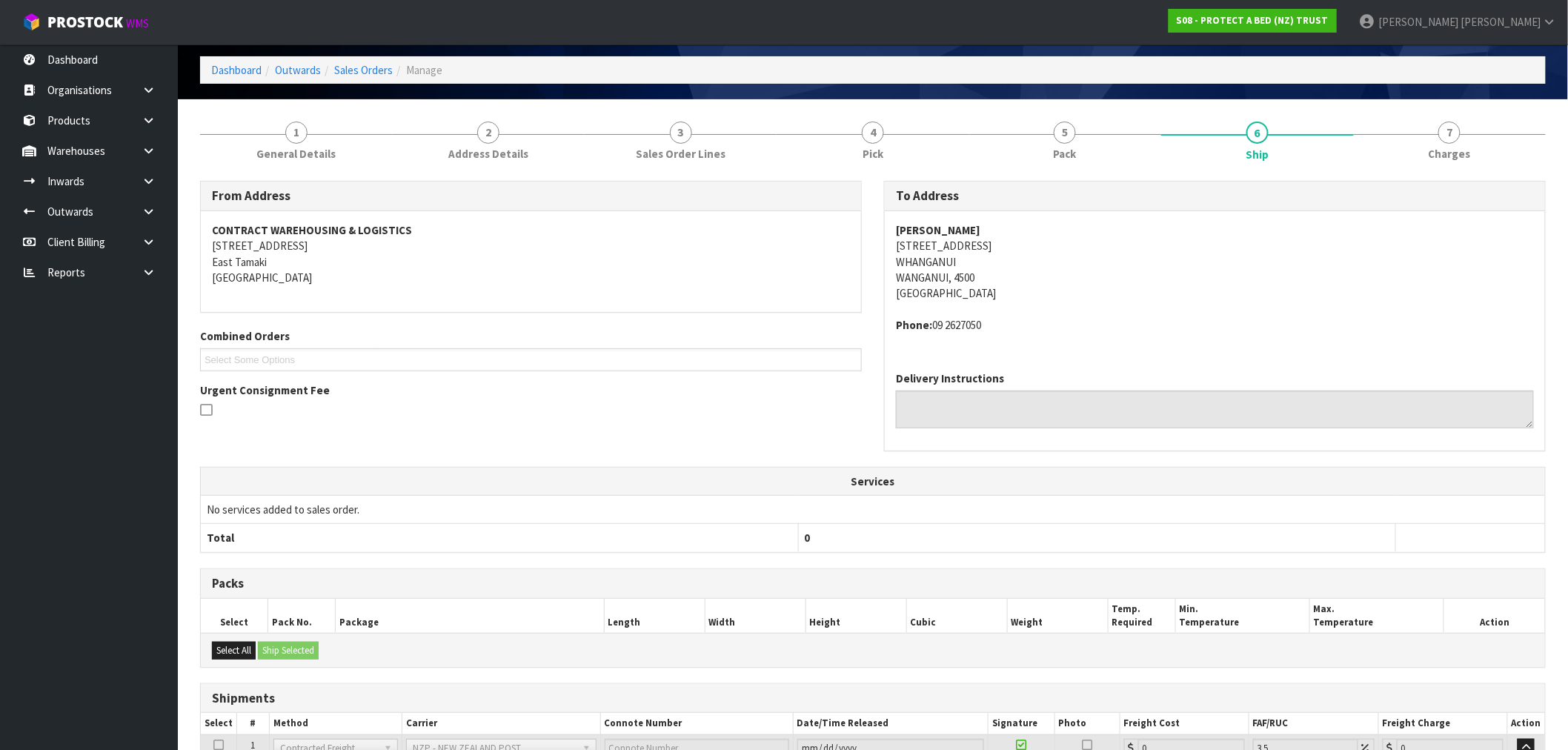
scroll to position [186, 0]
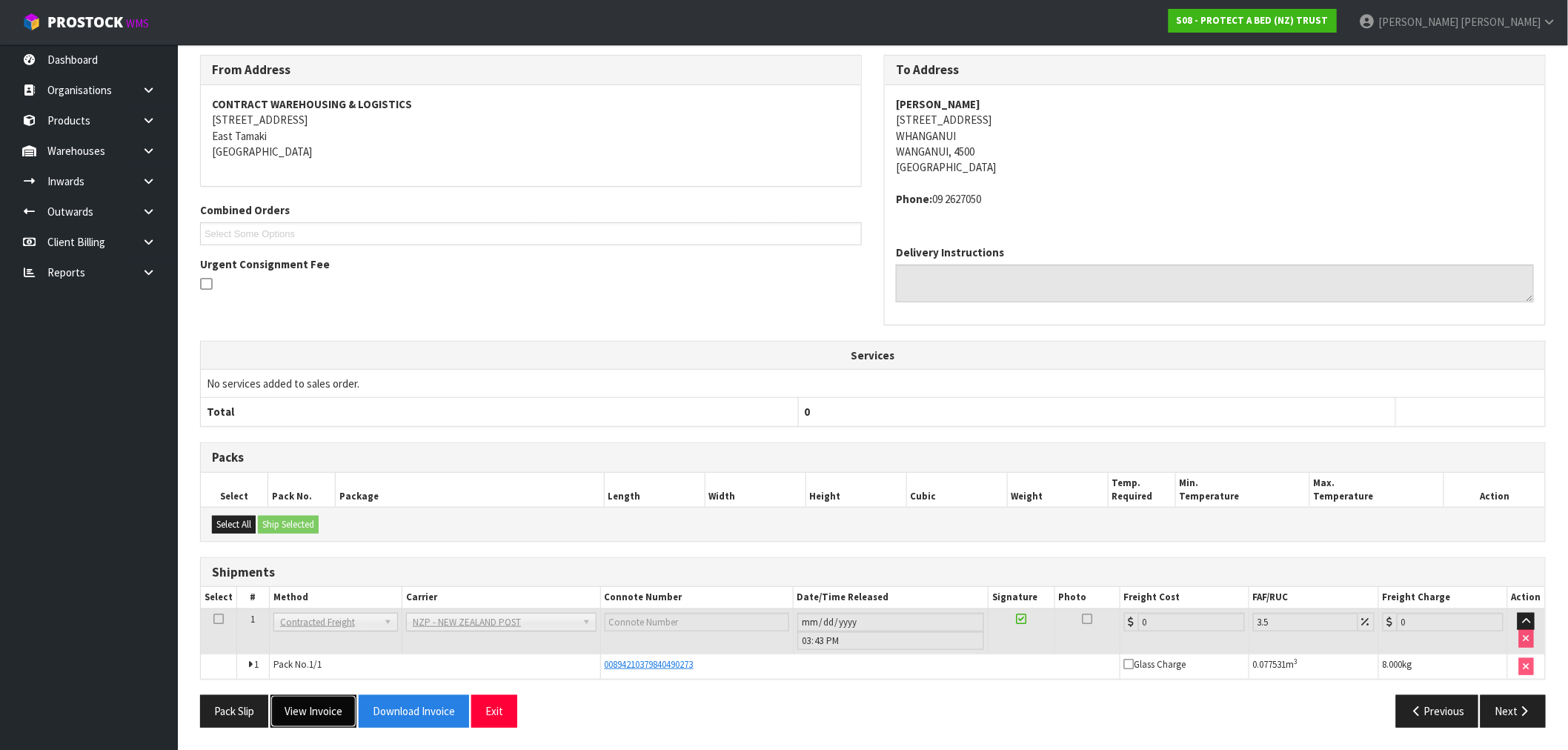
click at [309, 703] on button "View Invoice" at bounding box center [313, 711] width 86 height 32
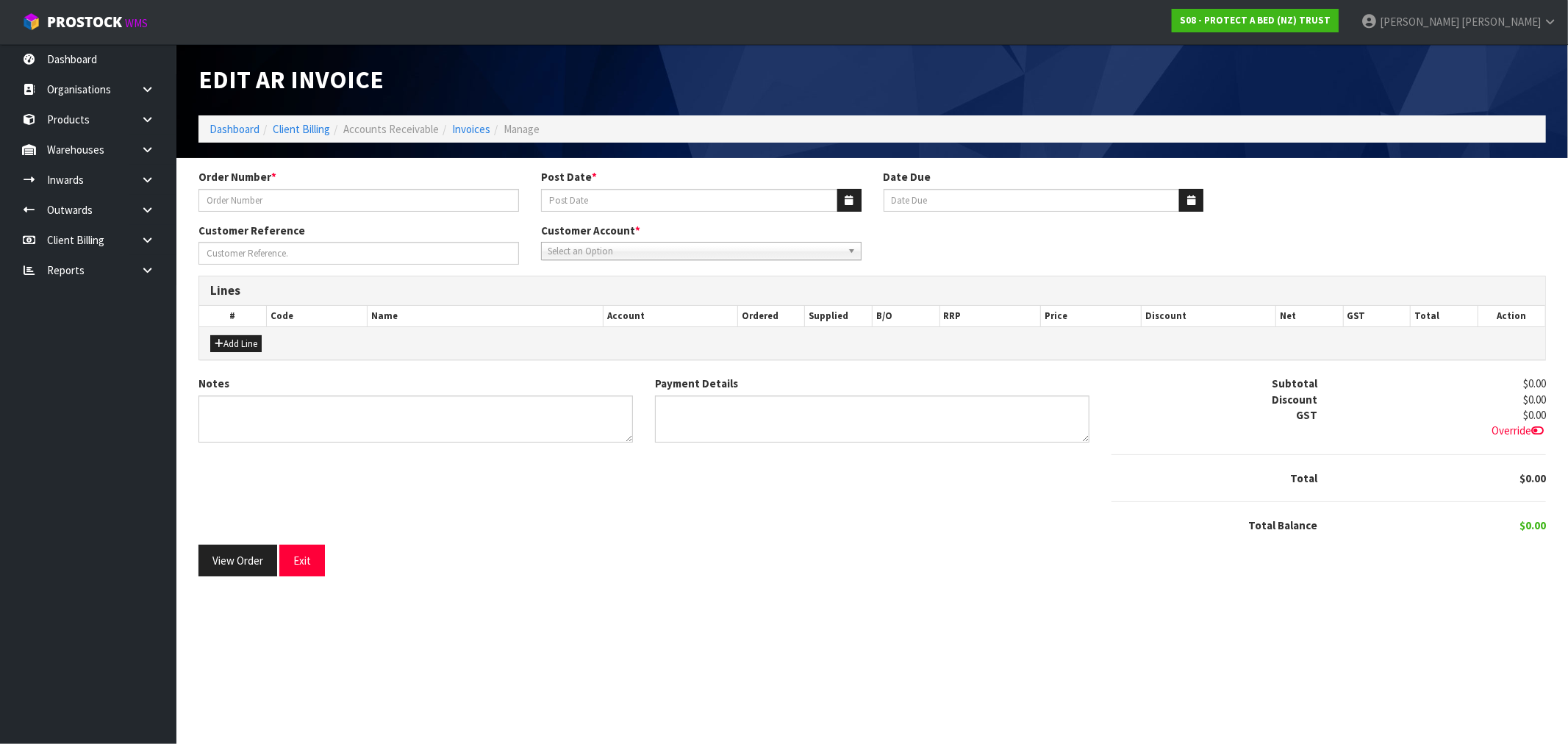
type input "115919"
type input "31/03/2025"
type input "20/04/2025"
type input "<300"
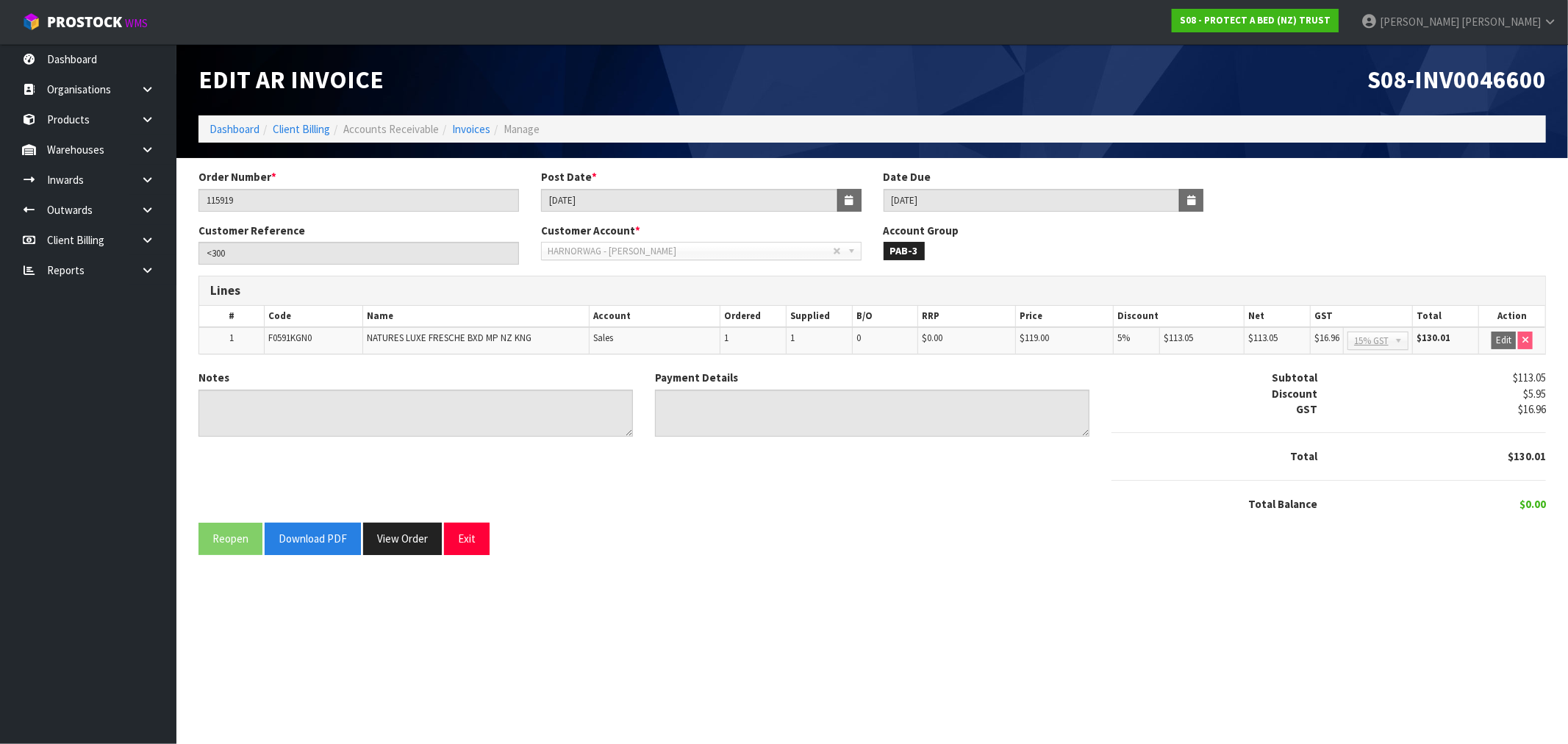
click at [1485, 77] on span "S08-INV0046600" at bounding box center [1456, 80] width 178 height 31
drag, startPoint x: 600, startPoint y: 204, endPoint x: 387, endPoint y: 223, distance: 213.8
click at [451, 218] on div "Order Number * 115919 Post Date * 31/03/2025 Date Due 20/04/2025" at bounding box center [872, 196] width 1369 height 53
drag, startPoint x: 317, startPoint y: 208, endPoint x: 121, endPoint y: 210, distance: 196.0
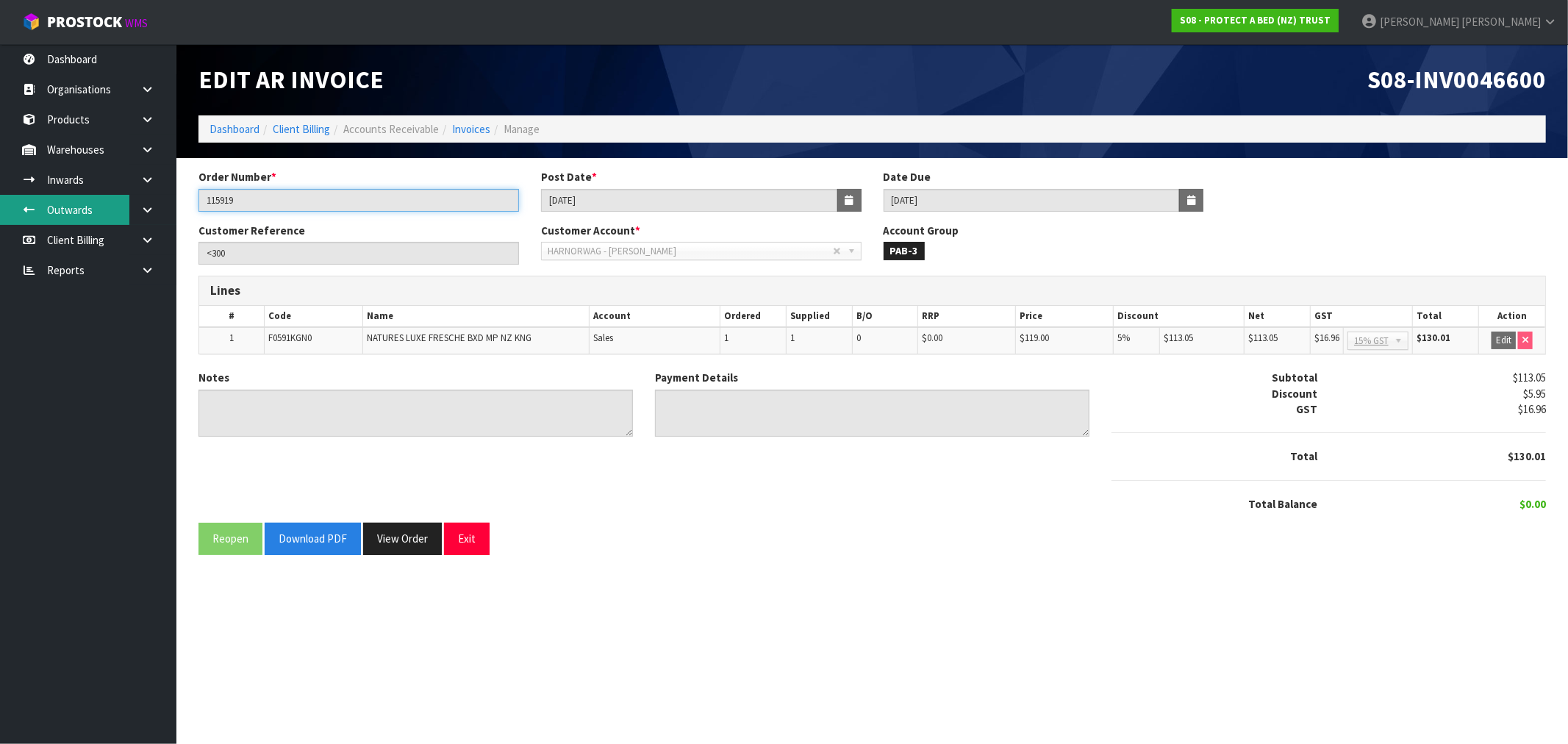
click at [121, 210] on body "Toggle navigation ProStock WMS S08 - PROTECT A BED (NZ) TRUST Rocio Lopez Logou…" at bounding box center [784, 372] width 1568 height 744
click at [1478, 75] on span "S08-INV0046600" at bounding box center [1456, 80] width 178 height 31
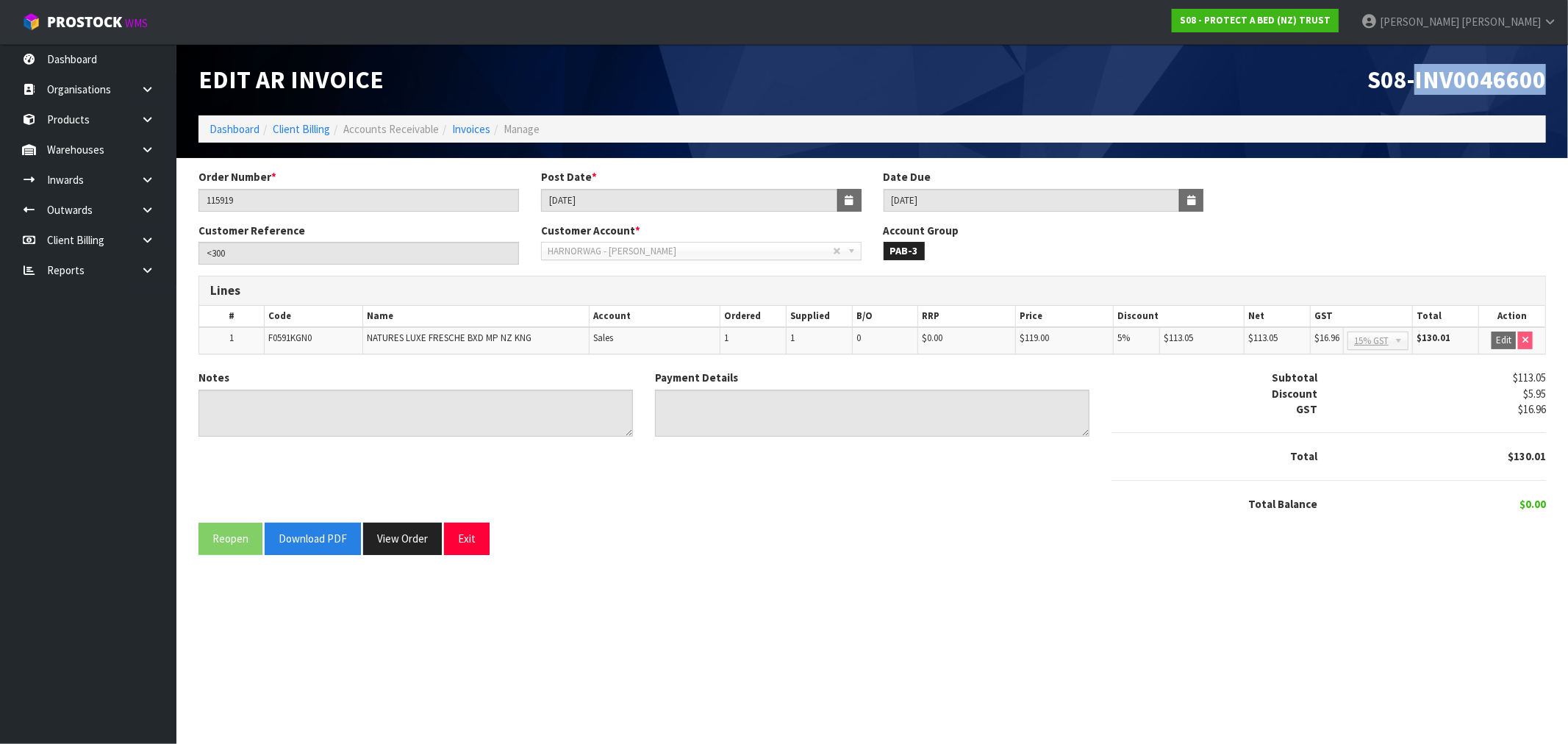
click at [1478, 75] on span "S08-INV0046600" at bounding box center [1456, 80] width 178 height 31
drag, startPoint x: 592, startPoint y: 197, endPoint x: 497, endPoint y: 206, distance: 95.4
click at [497, 206] on div "Order Number * 115919 Post Date * 31/03/2025 Date Due 20/04/2025" at bounding box center [872, 196] width 1369 height 53
click at [392, 530] on button "View Order" at bounding box center [403, 538] width 79 height 32
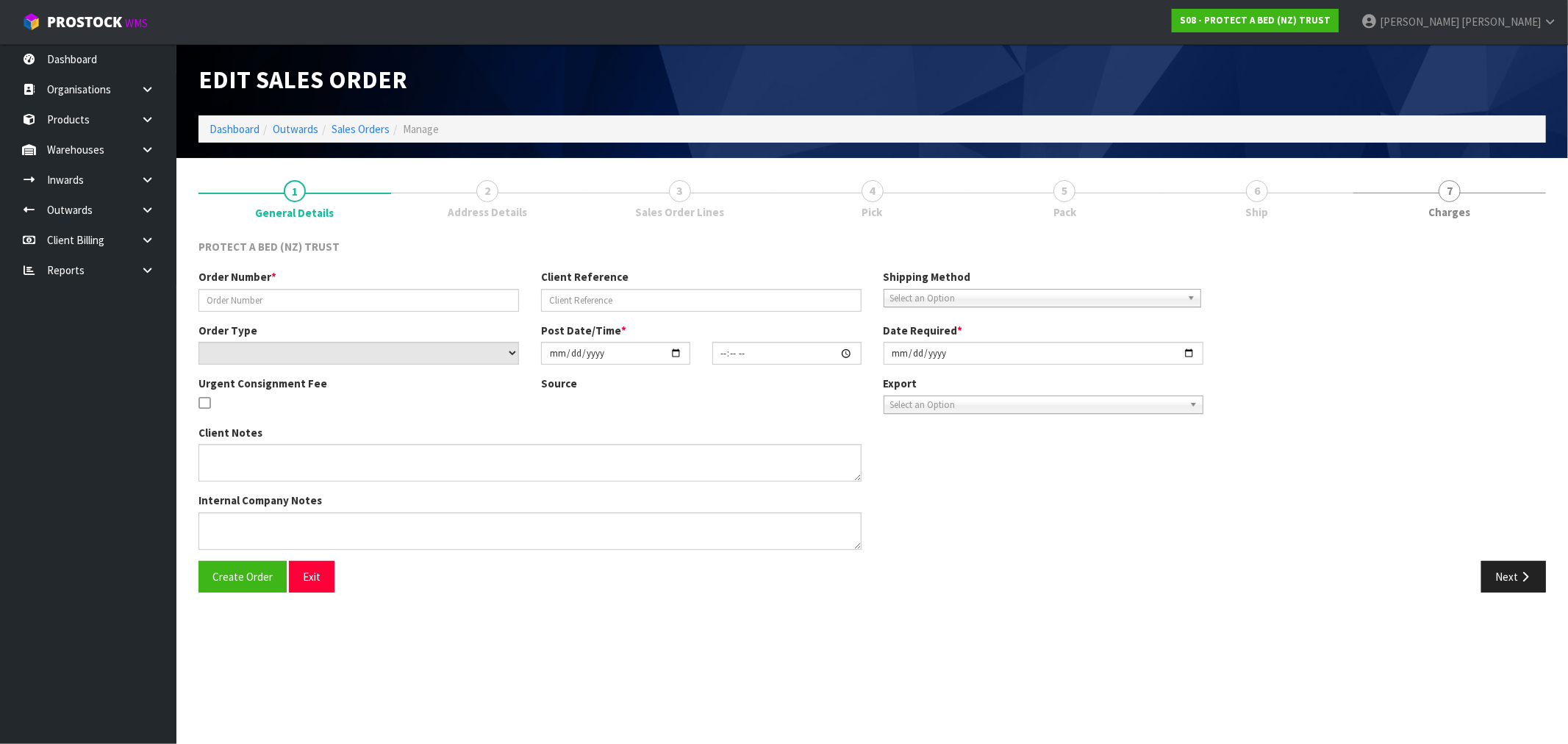
type input "115919"
type input "<300"
select select "number:0"
type input "2025-03-31"
type input "10:42:00.000"
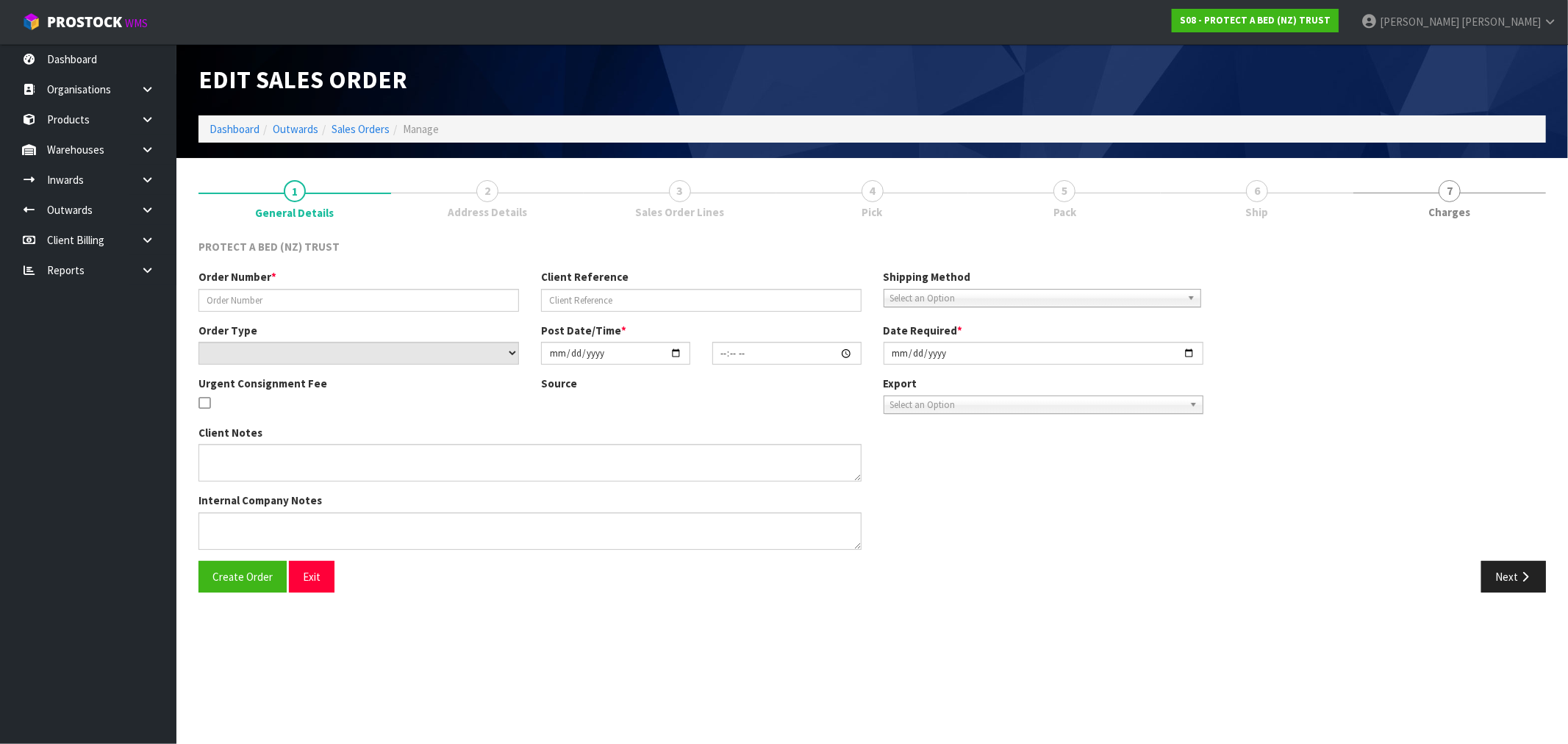
type input "2025-03-31"
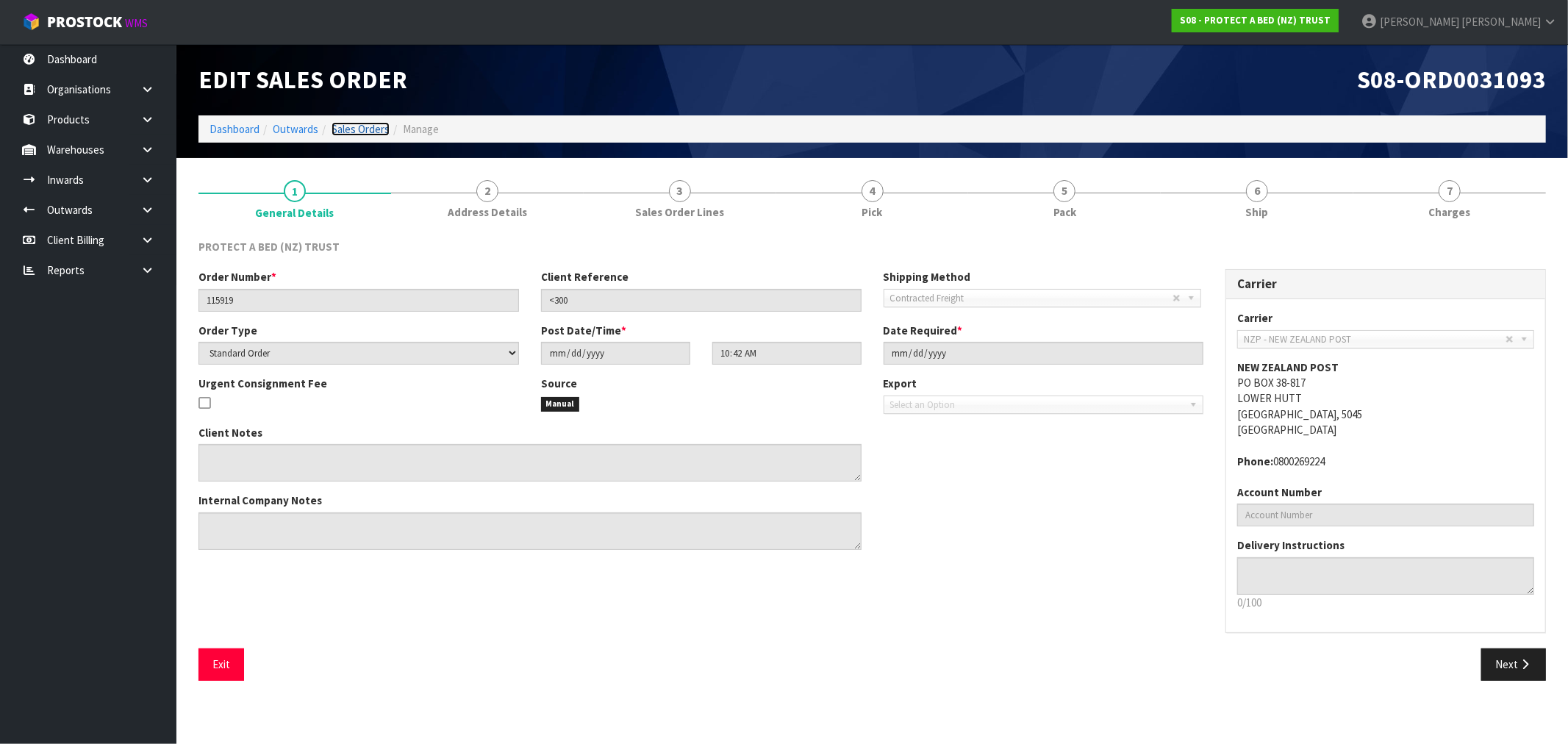
click at [354, 134] on link "Sales Orders" at bounding box center [360, 128] width 58 height 14
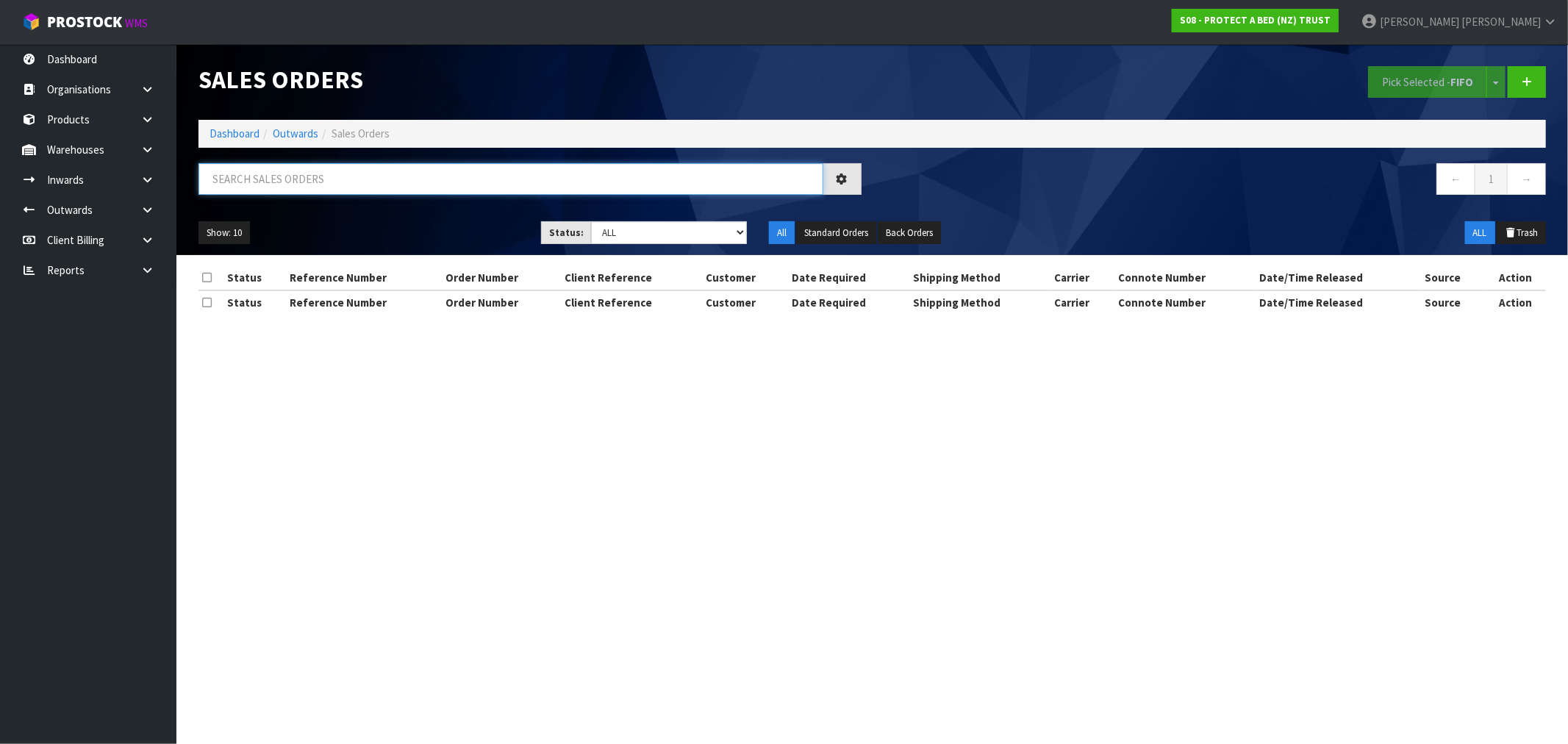
click at [473, 175] on input "text" at bounding box center [510, 178] width 625 height 32
type input "31095"
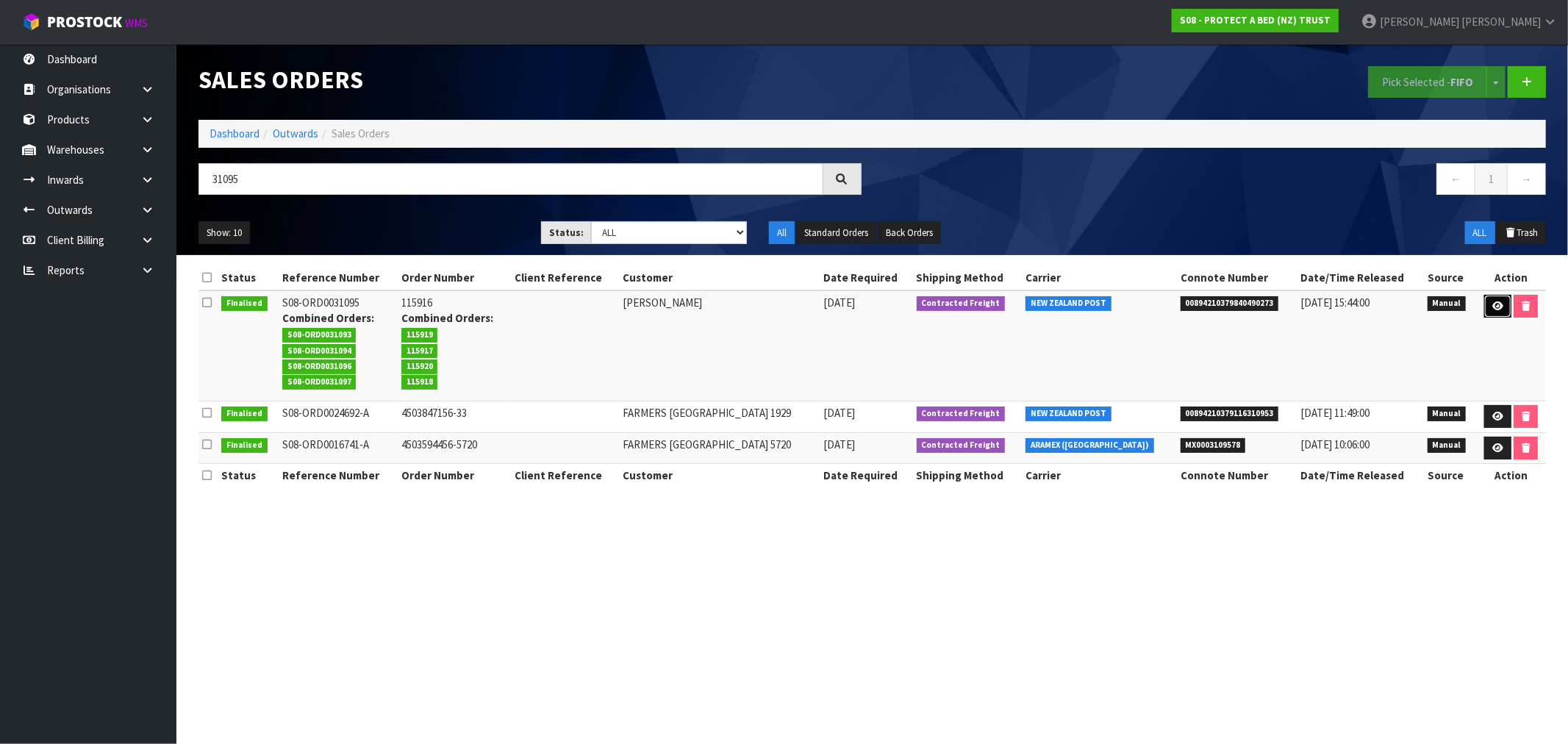
click at [1499, 310] on icon at bounding box center [1498, 306] width 11 height 9
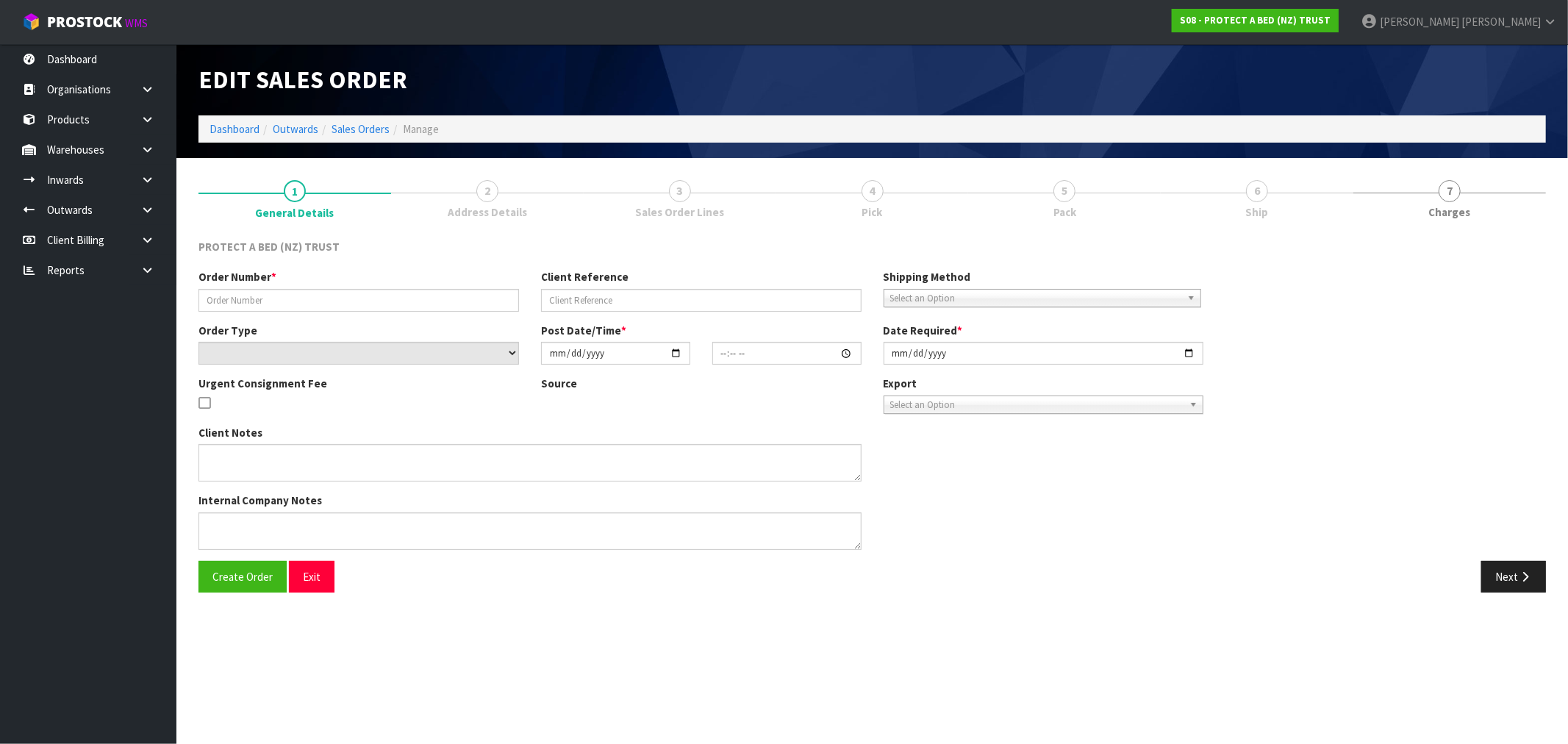
type input "115916"
select select "number:0"
type input "2025-03-31"
type input "10:44:00.000"
type input "2025-03-31"
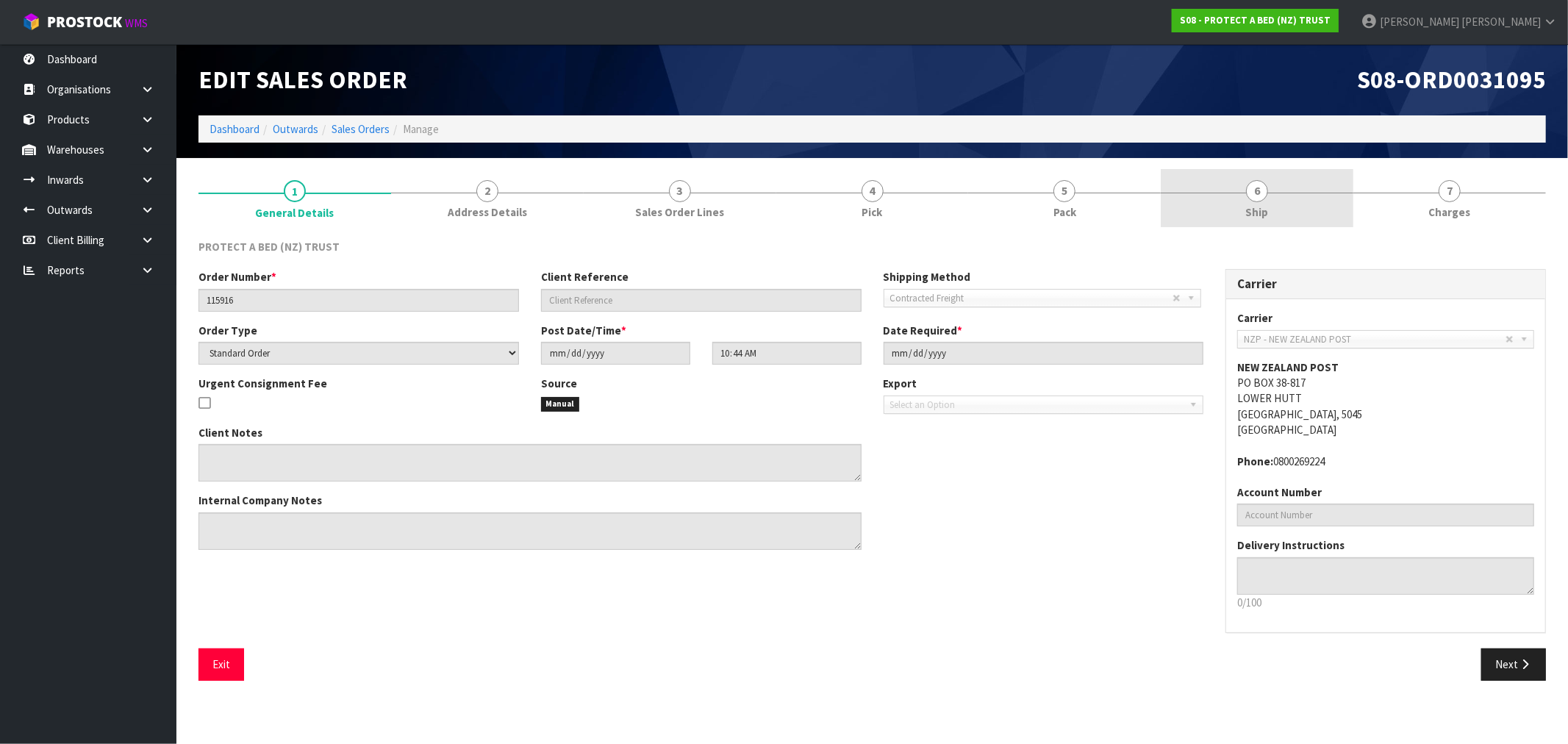
click at [1248, 193] on span "6" at bounding box center [1257, 191] width 22 height 22
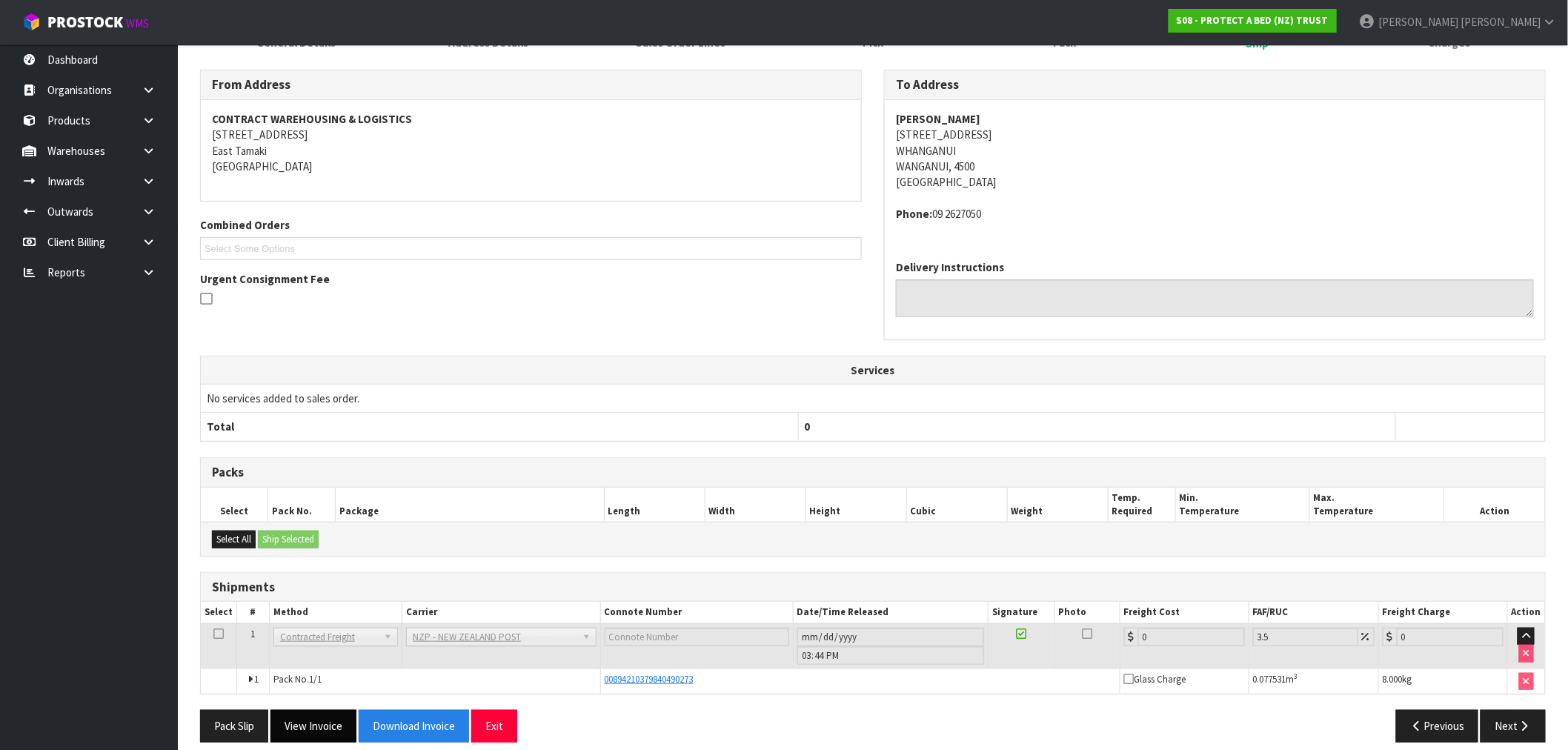
scroll to position [186, 0]
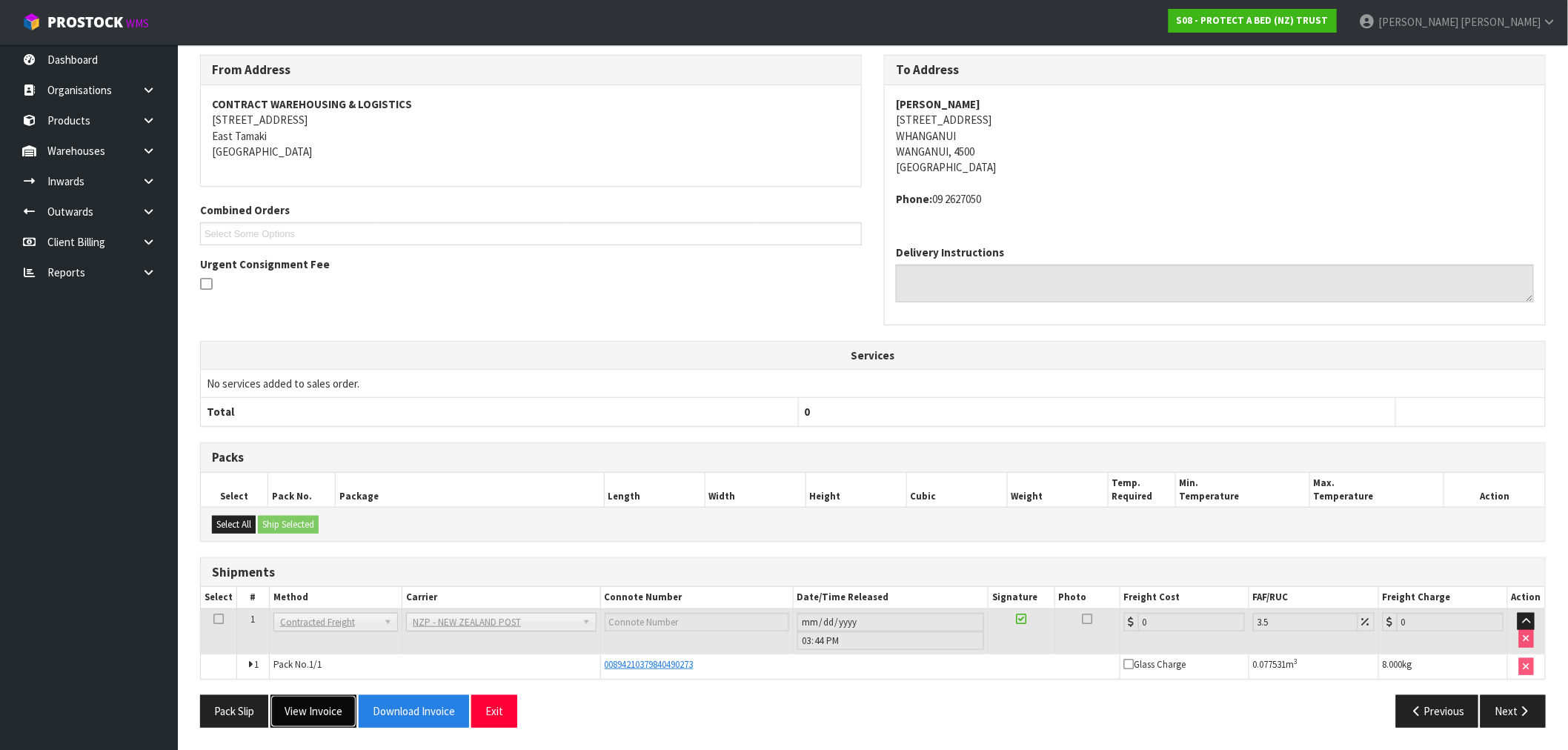
click at [315, 723] on button "View Invoice" at bounding box center [313, 711] width 86 height 32
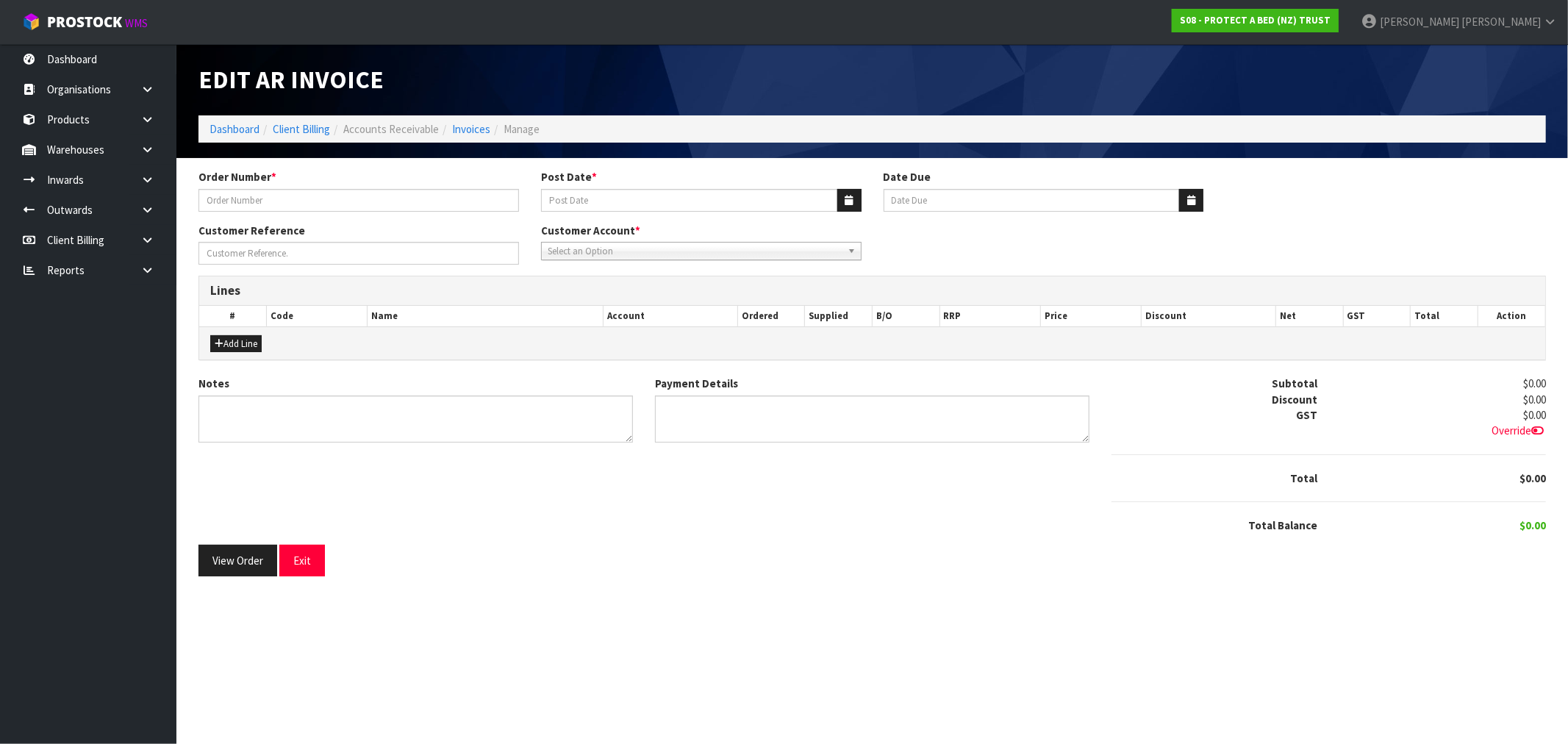
type input "115916"
type input "31/03/2025"
type input "20/04/2025"
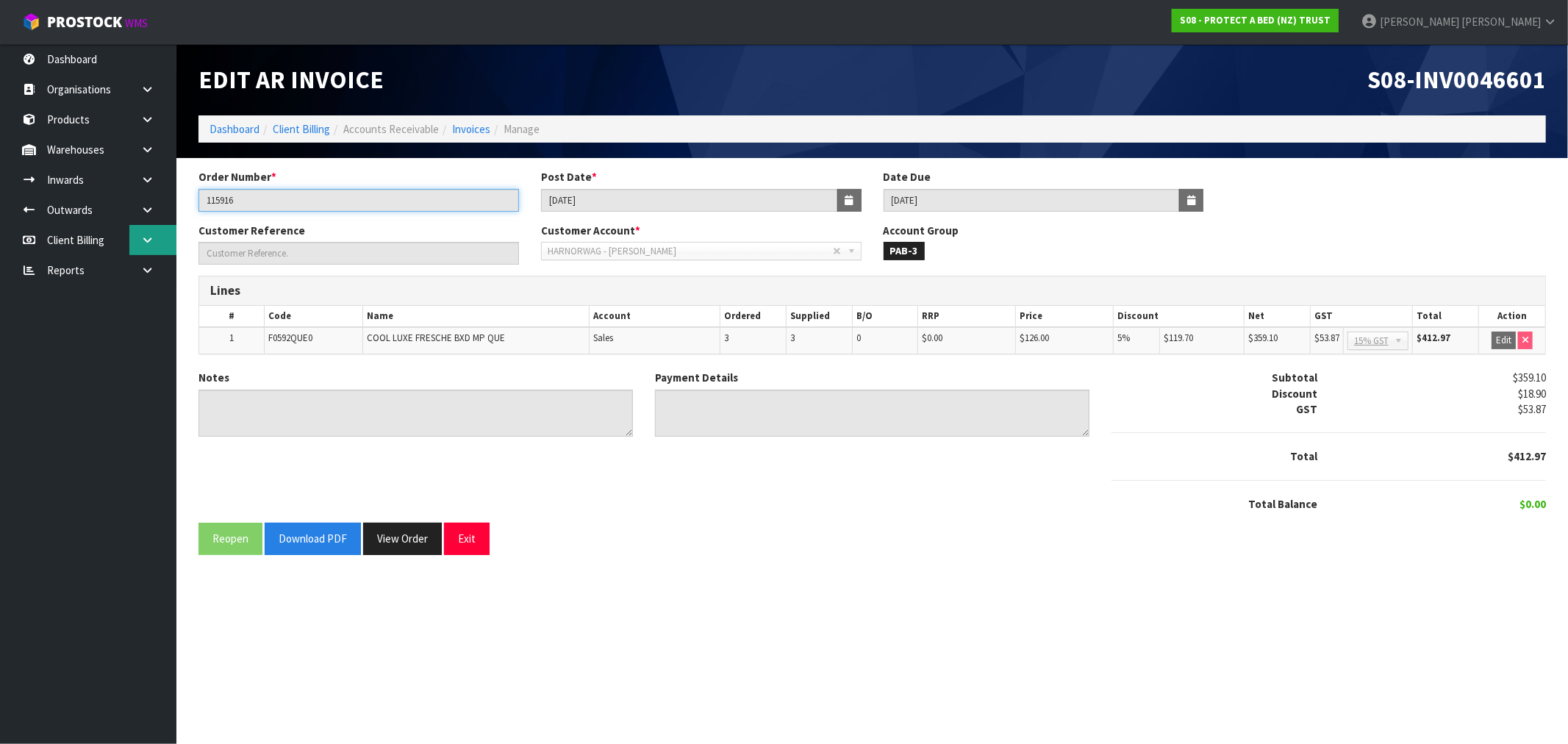
drag, startPoint x: 273, startPoint y: 200, endPoint x: 172, endPoint y: 238, distance: 107.9
click at [165, 213] on body "Toggle navigation ProStock WMS S08 - PROTECT A BED (NZ) TRUST Rocio Lopez Logou…" at bounding box center [784, 372] width 1568 height 744
click at [1471, 102] on div "S08-INV0046601" at bounding box center [1215, 80] width 685 height 71
drag, startPoint x: 622, startPoint y: 199, endPoint x: 386, endPoint y: 196, distance: 236.0
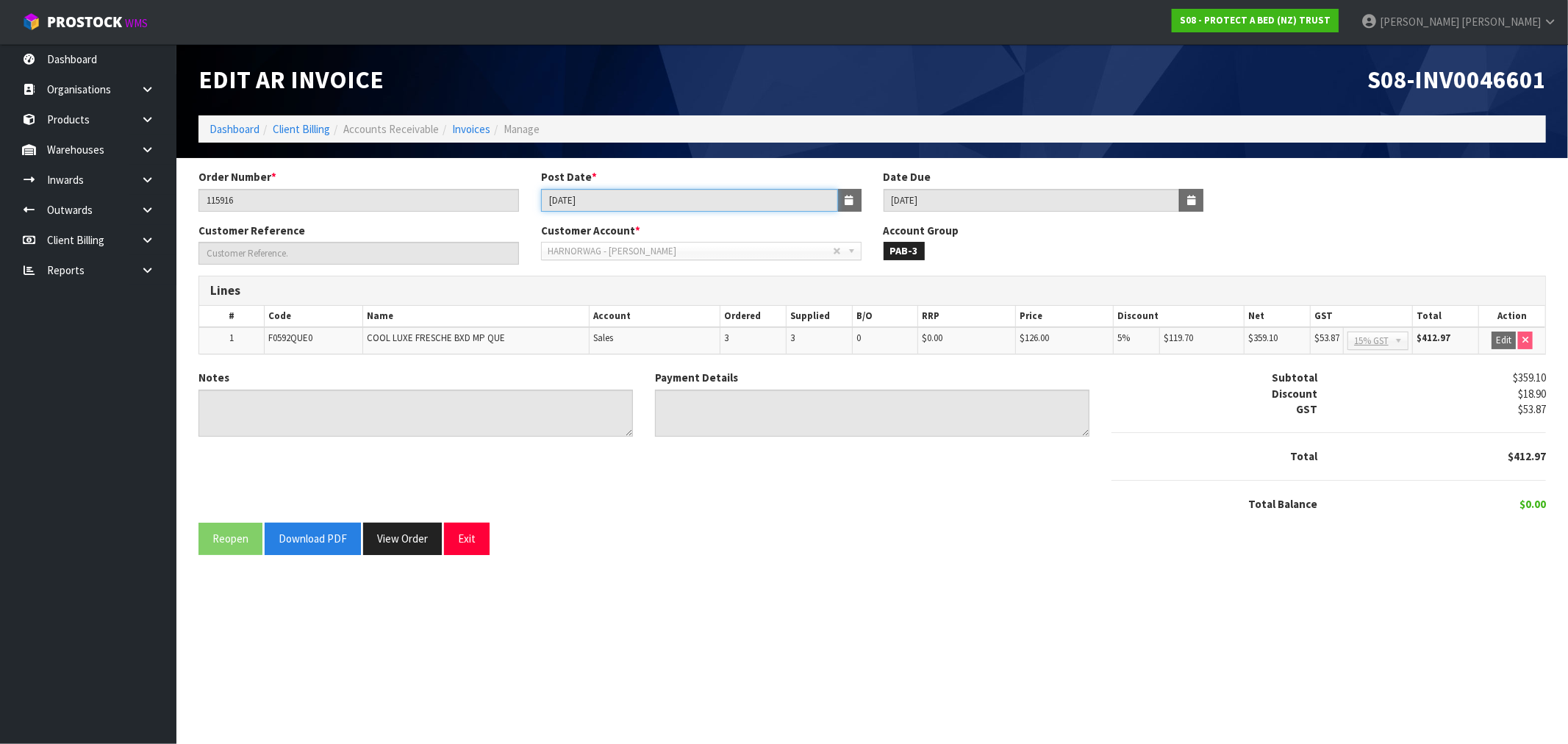
click at [393, 196] on div "Order Number * 115916 Post Date * 31/03/2025 Date Due 20/04/2025" at bounding box center [872, 196] width 1369 height 53
click at [252, 127] on link "Dashboard" at bounding box center [234, 128] width 50 height 14
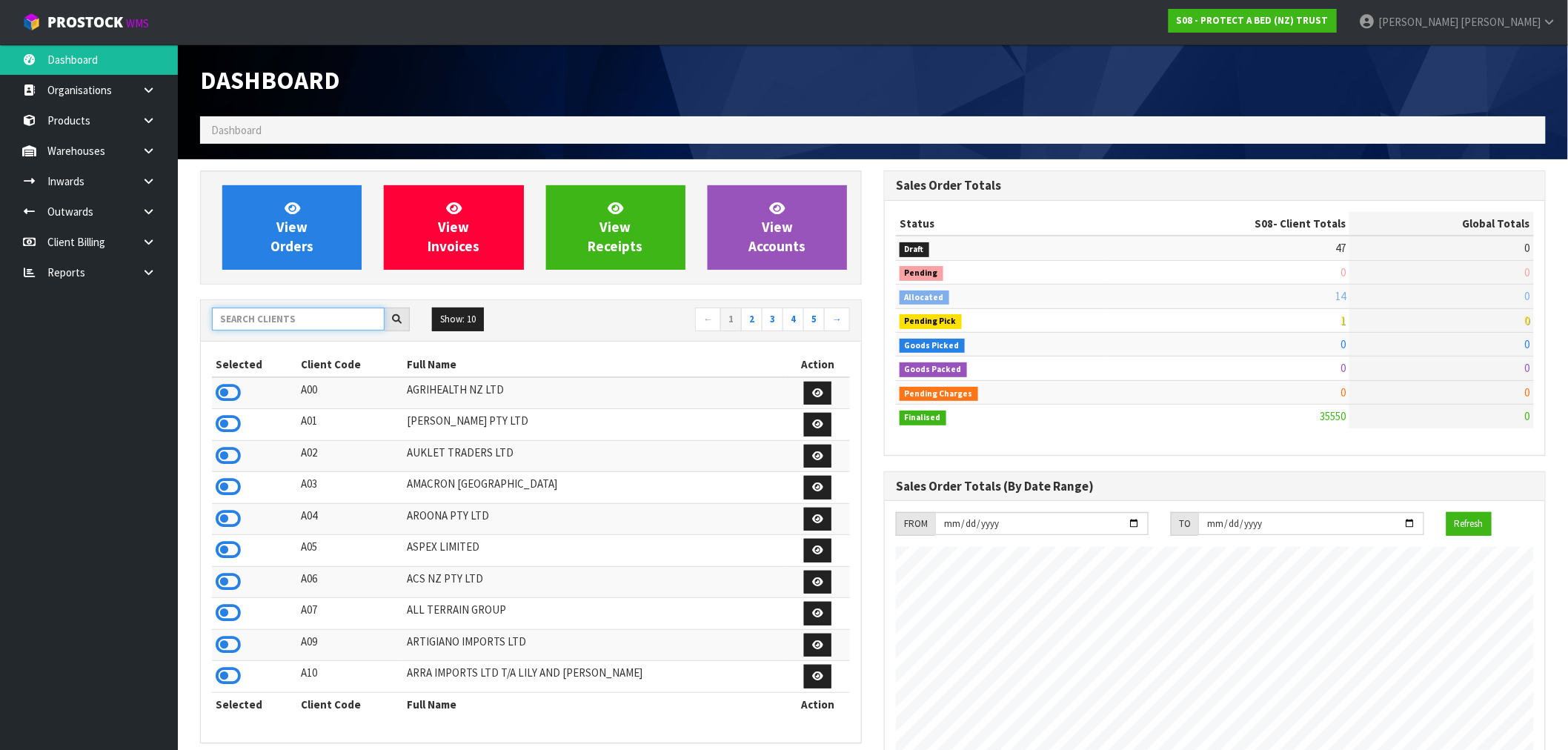
click at [320, 320] on input "text" at bounding box center [298, 318] width 172 height 23
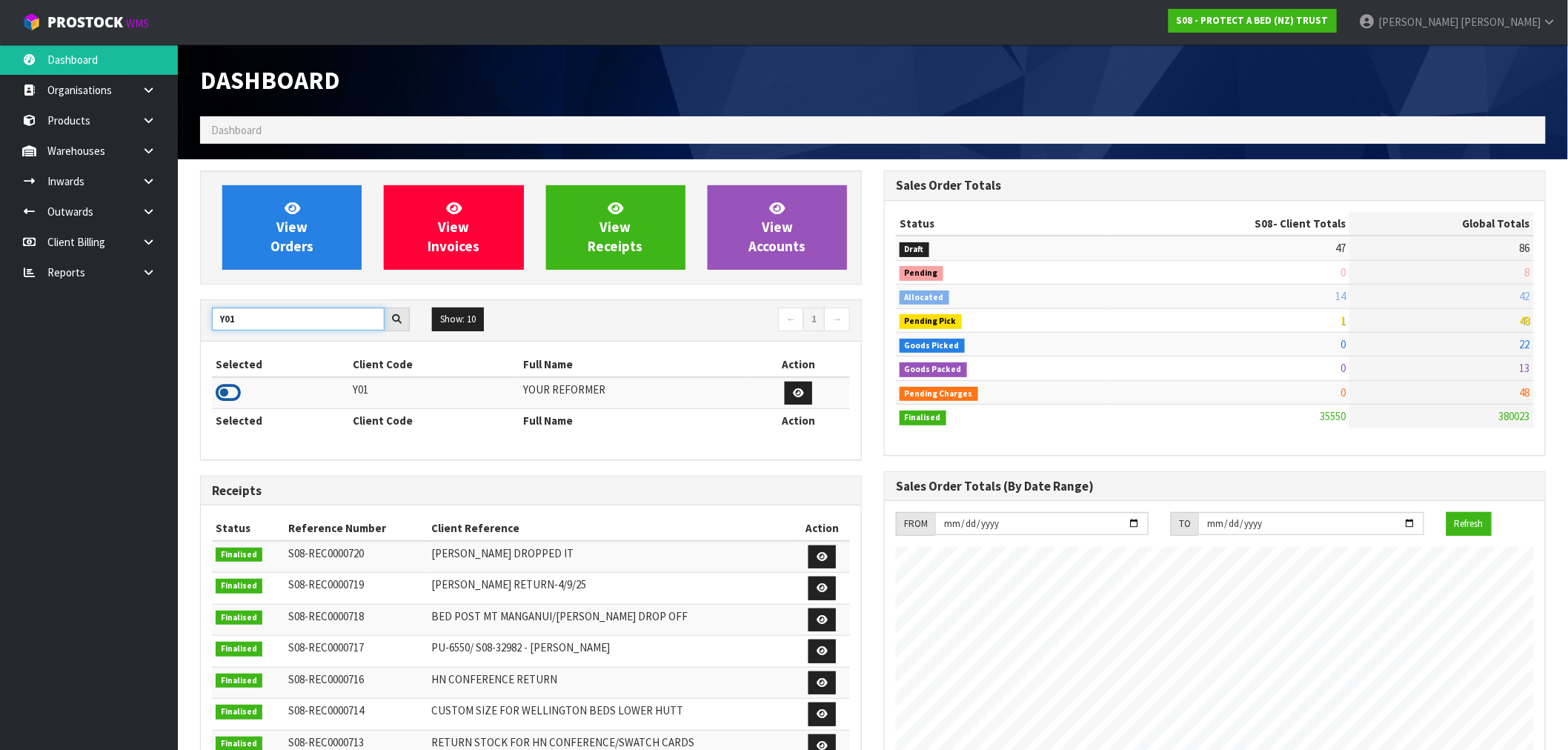
type input "Y01"
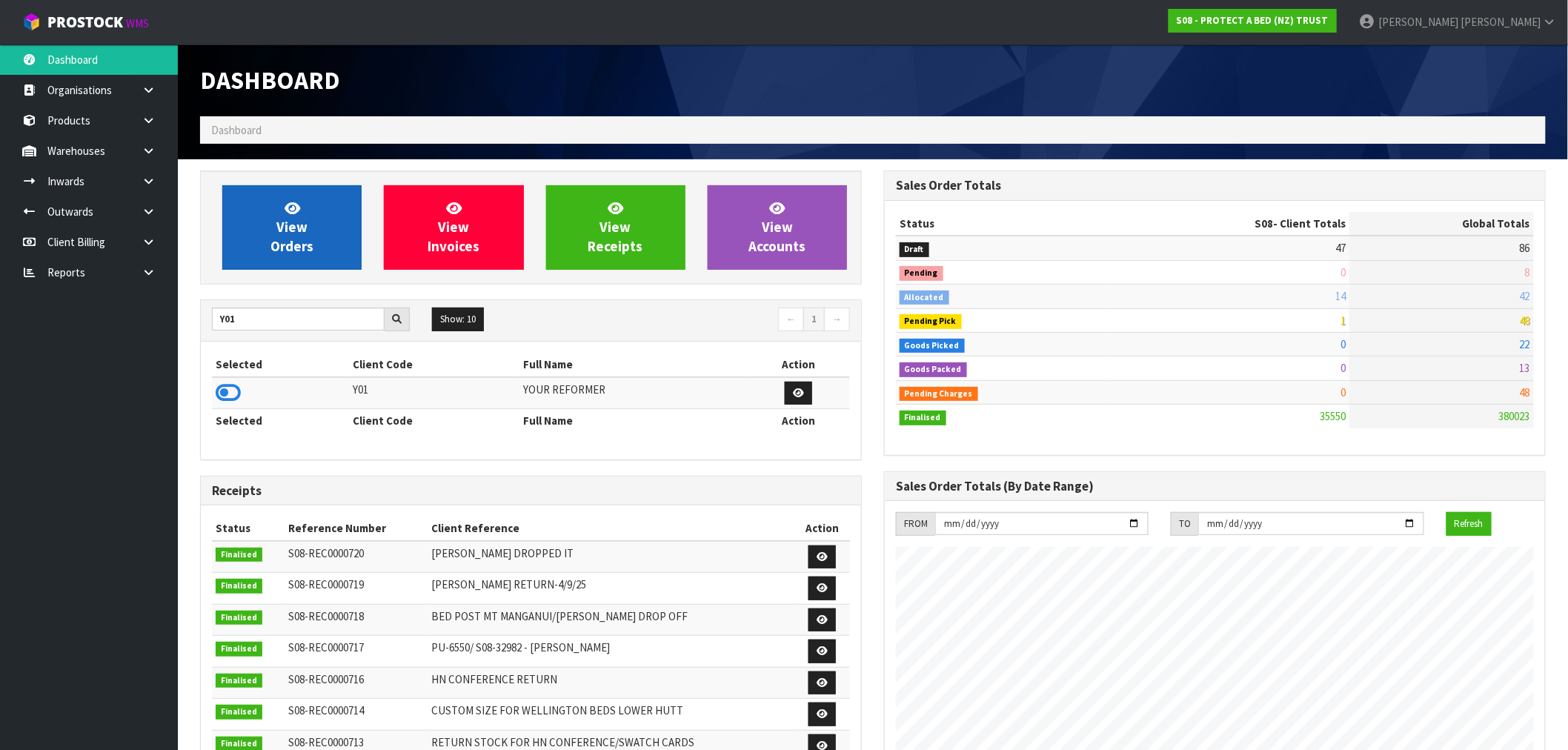
drag, startPoint x: 227, startPoint y: 382, endPoint x: 285, endPoint y: 232, distance: 160.8
click at [228, 379] on td at bounding box center [280, 393] width 137 height 32
click at [287, 231] on span "View Orders" at bounding box center [291, 227] width 43 height 55
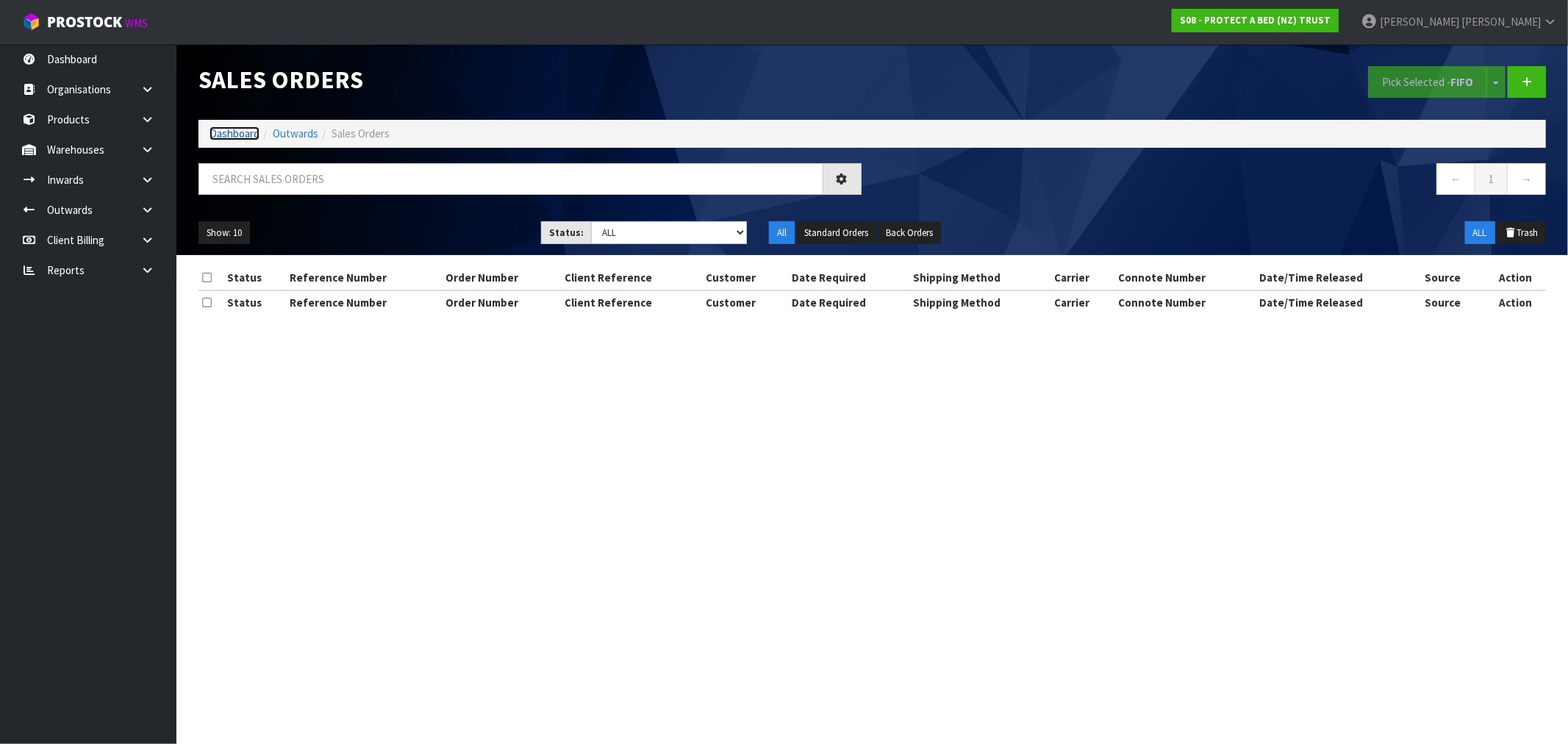
click at [238, 130] on link "Dashboard" at bounding box center [234, 133] width 50 height 14
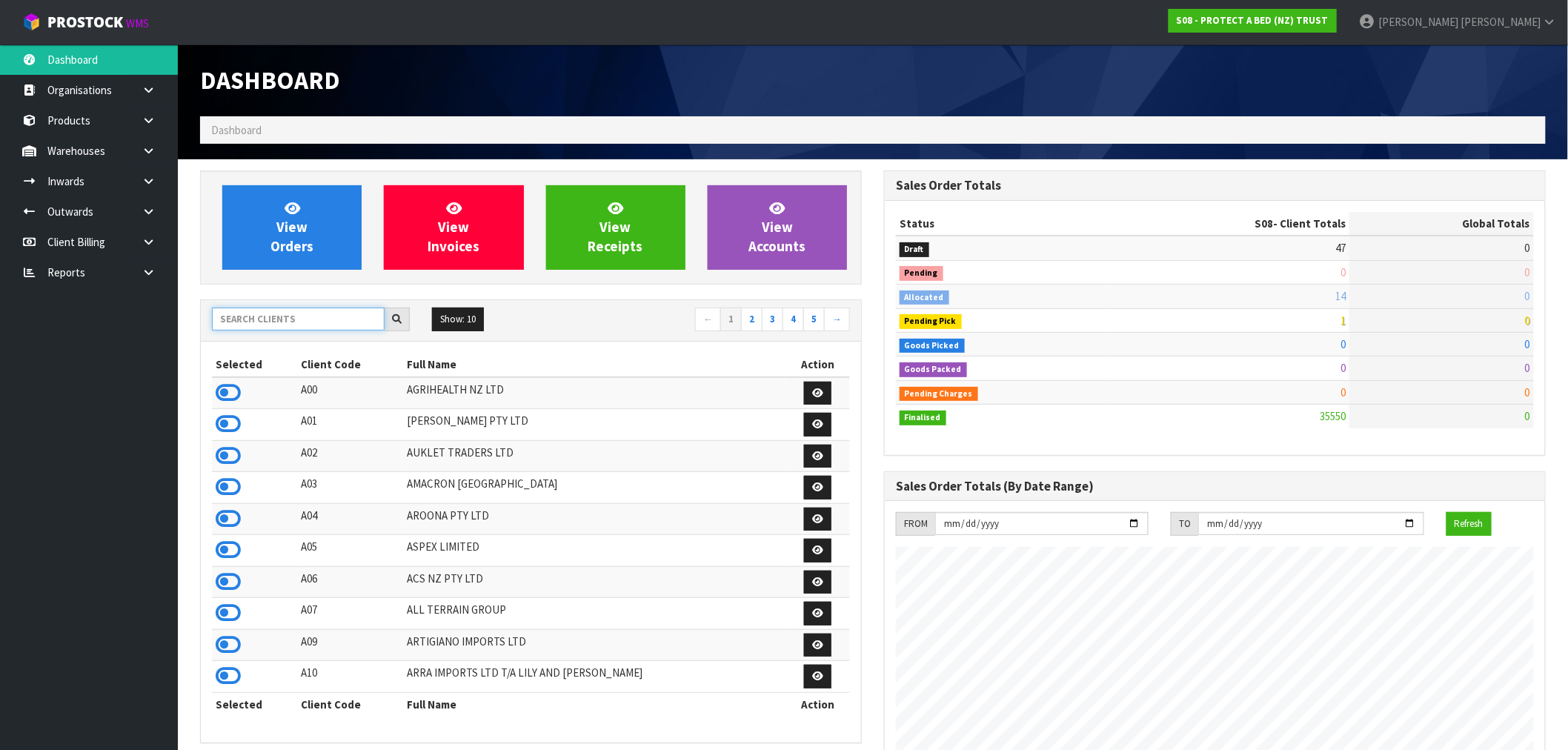
scroll to position [924, 684]
click at [285, 310] on input "text" at bounding box center [298, 318] width 172 height 23
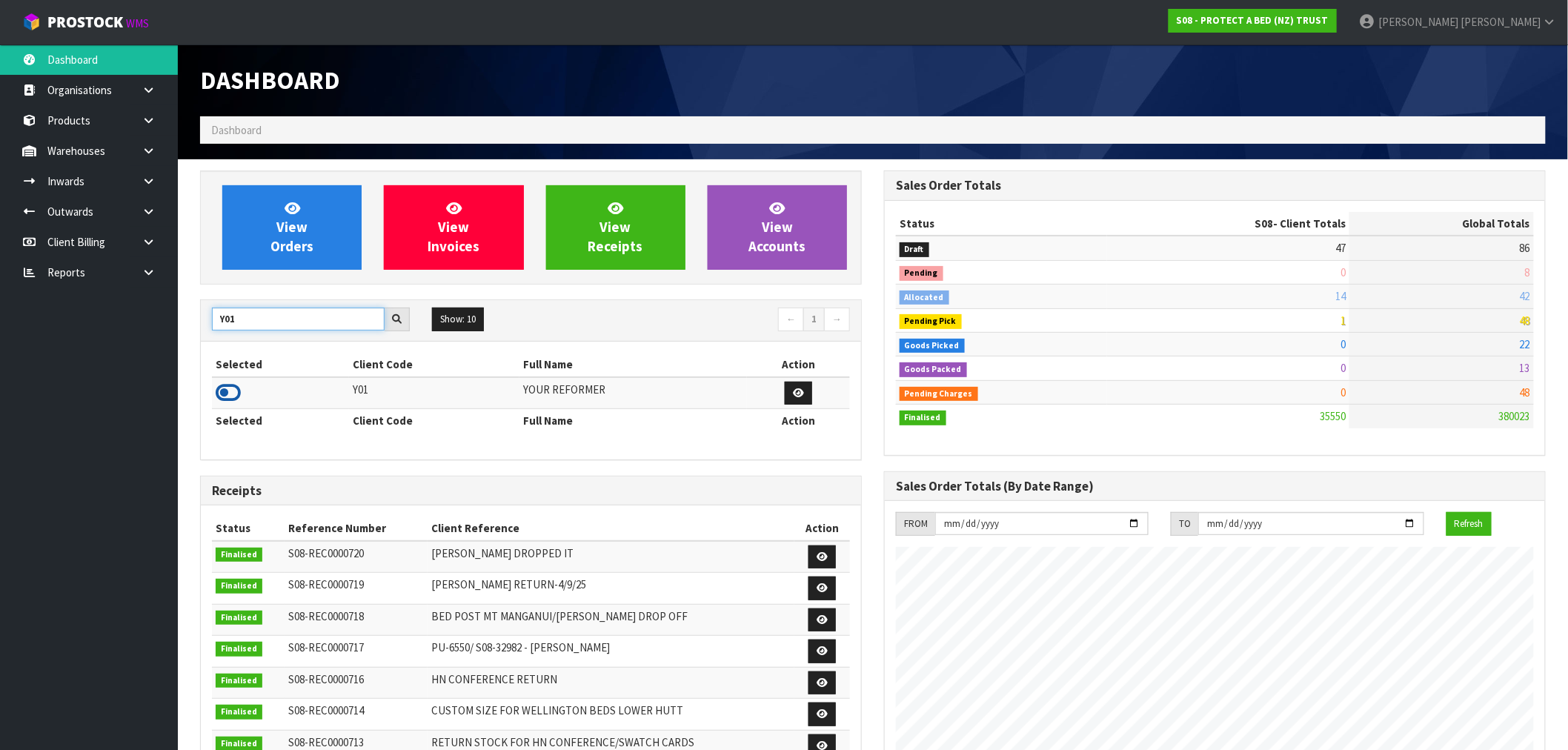
type input "Y01"
click at [237, 398] on icon at bounding box center [228, 393] width 25 height 22
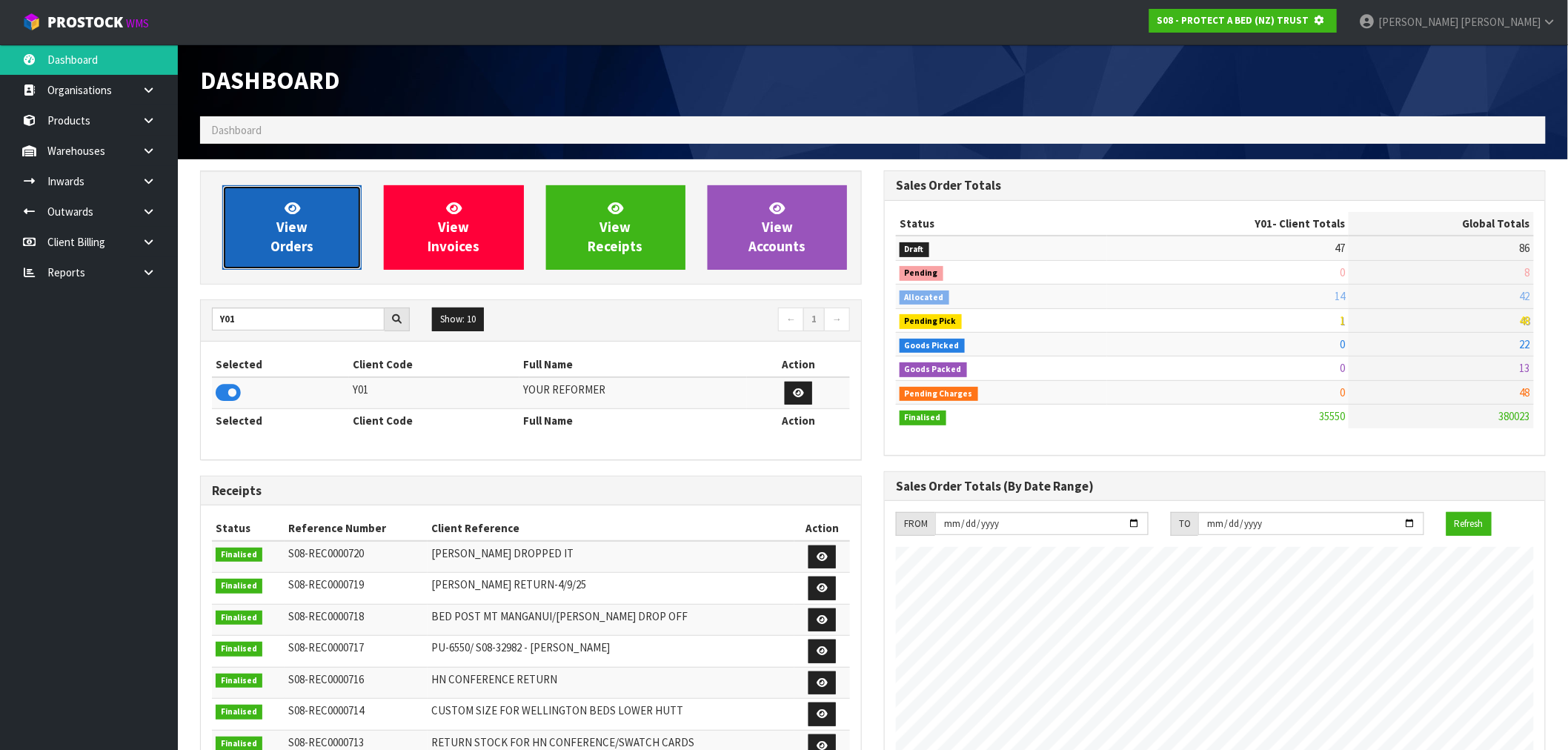
click at [279, 248] on span "View Orders" at bounding box center [291, 227] width 43 height 55
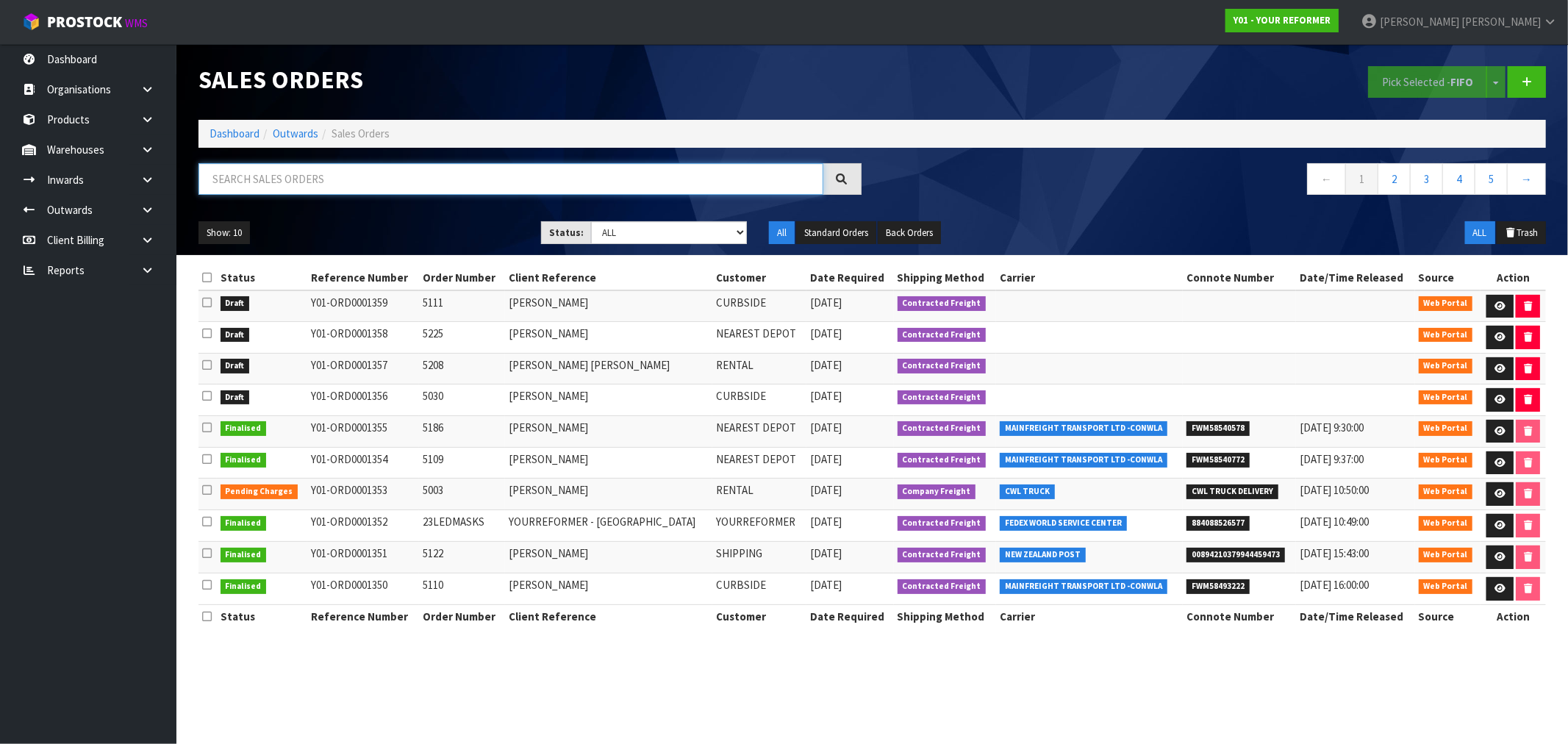
click at [290, 178] on input "text" at bounding box center [510, 178] width 625 height 32
paste input "ORD0001061"
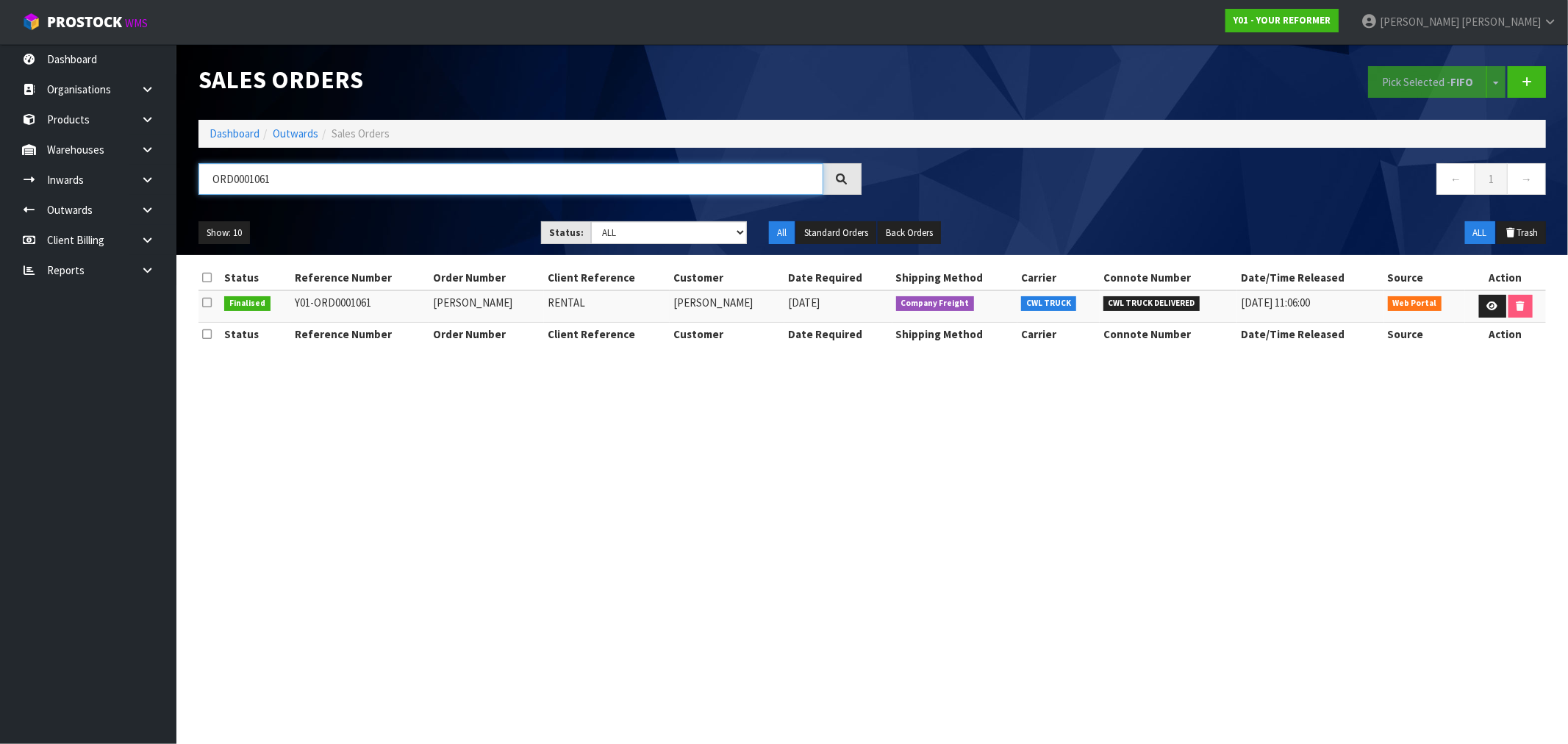
type input "ORD0001061"
drag, startPoint x: 291, startPoint y: 181, endPoint x: 175, endPoint y: 179, distance: 116.0
click at [177, 179] on header "Sales Orders Pick Selected - FIFO Split button! FIFO - First In First Out FEFO …" at bounding box center [872, 149] width 1391 height 211
click at [477, 303] on td "EMMA HU" at bounding box center [486, 306] width 114 height 32
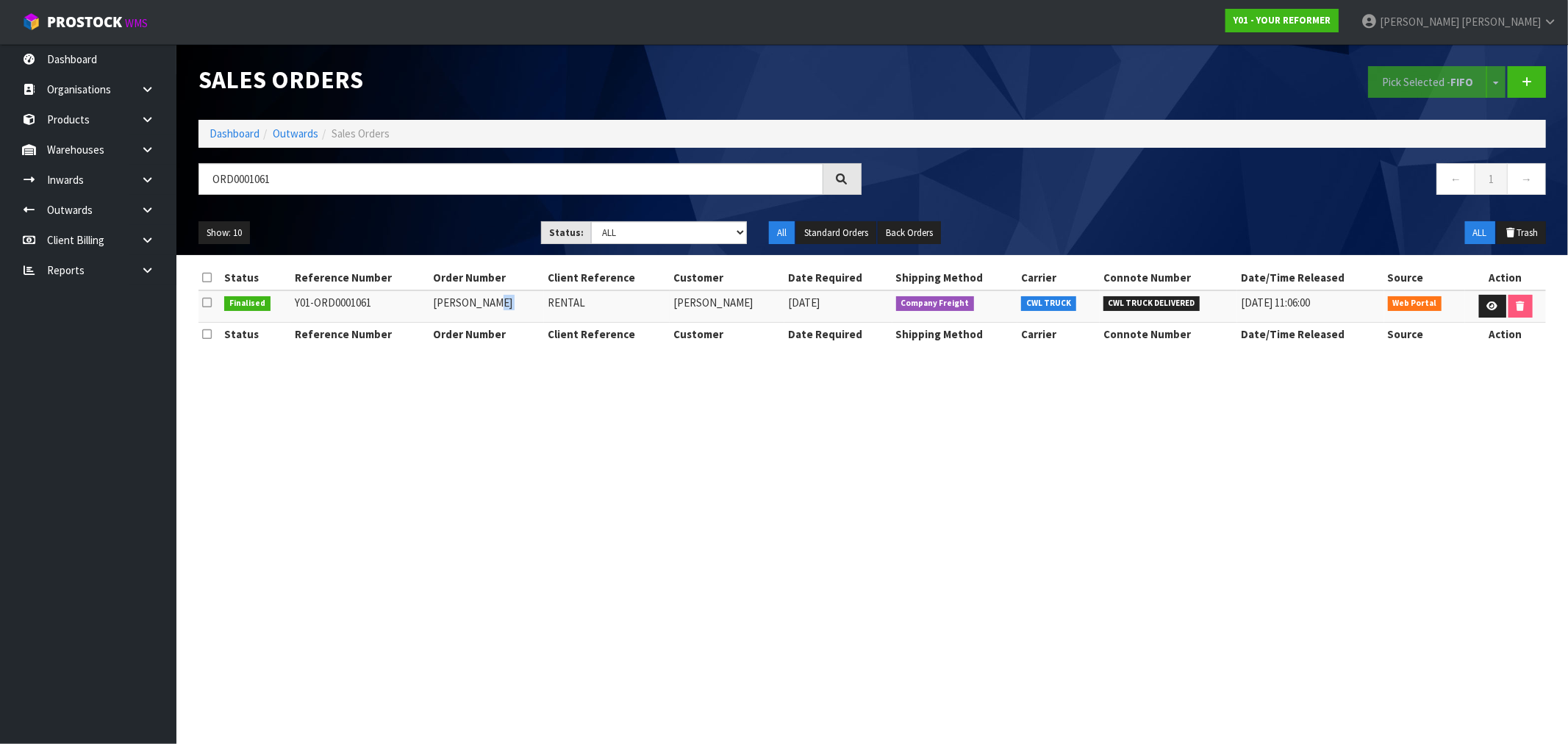
click at [477, 303] on td "EMMA HU" at bounding box center [486, 306] width 114 height 32
click at [1493, 305] on icon at bounding box center [1493, 306] width 11 height 9
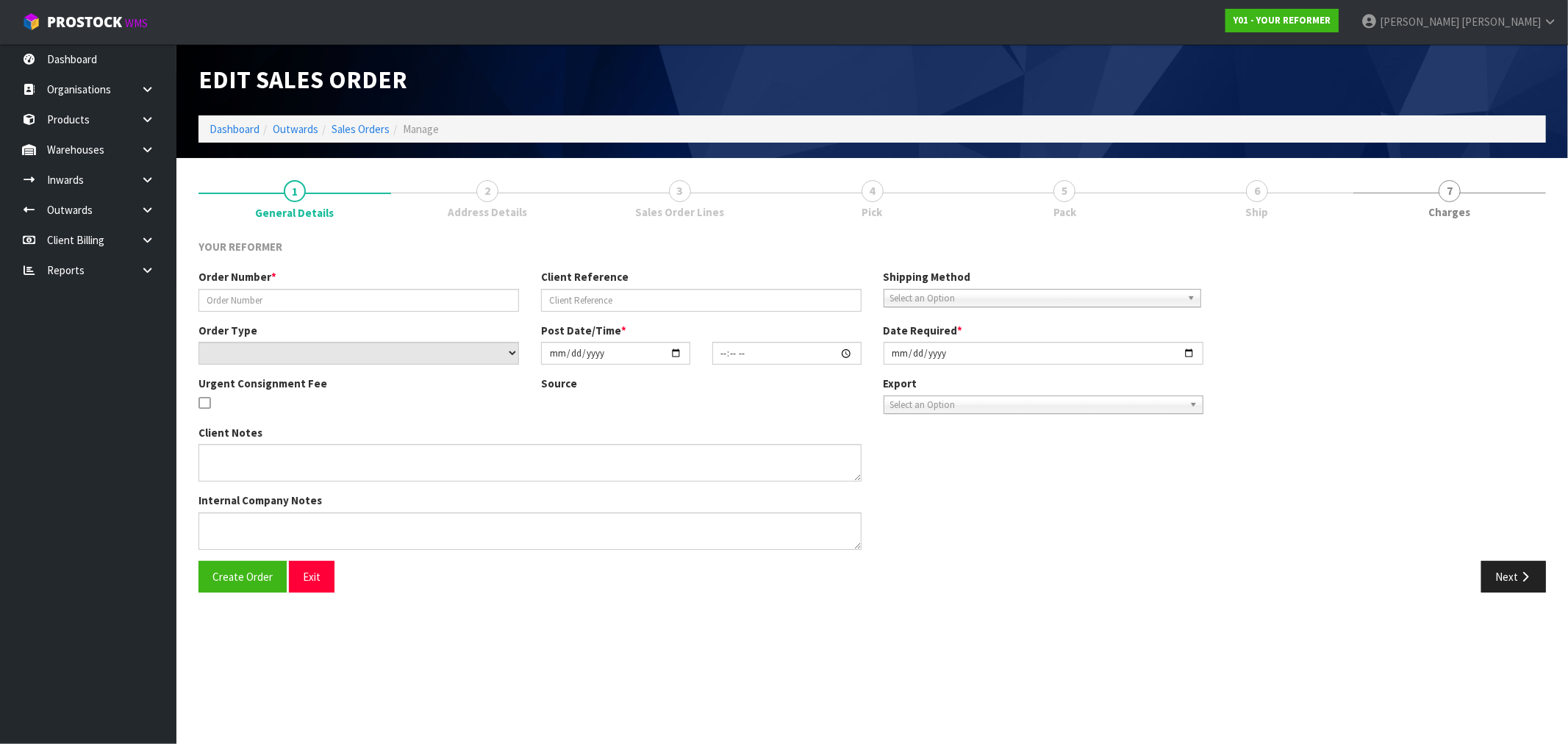
type input "EMMA HU"
type input "RENTAL"
select select "number:0"
type input "2025-04-17"
type input "13:42:00.000"
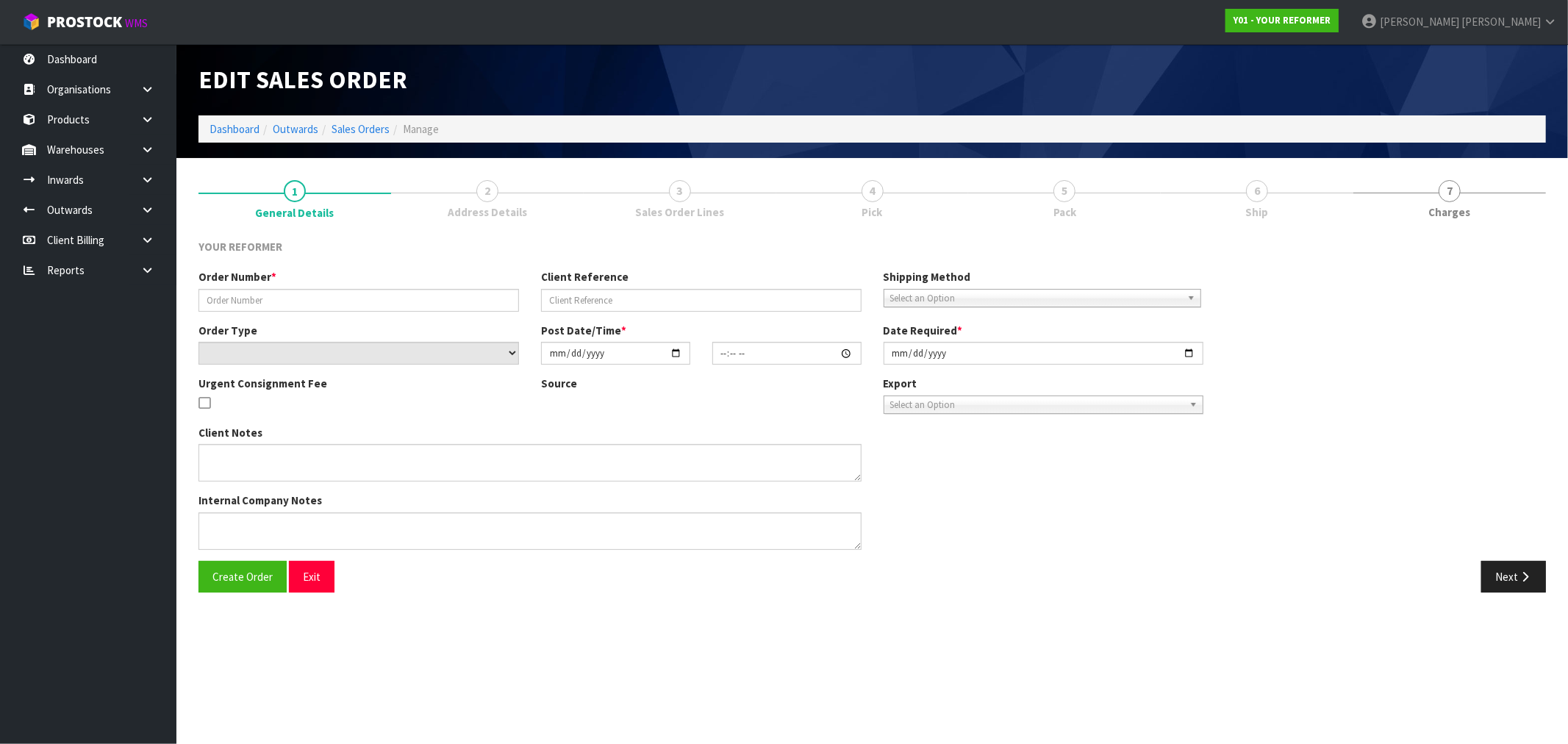
type input "2025-04-29"
type textarea "EMMA HU 57 DALWHINNIE PARADE HIGHLAND PARK AUK AUCKLAND 2010 NEW ZEALAND +64 21…"
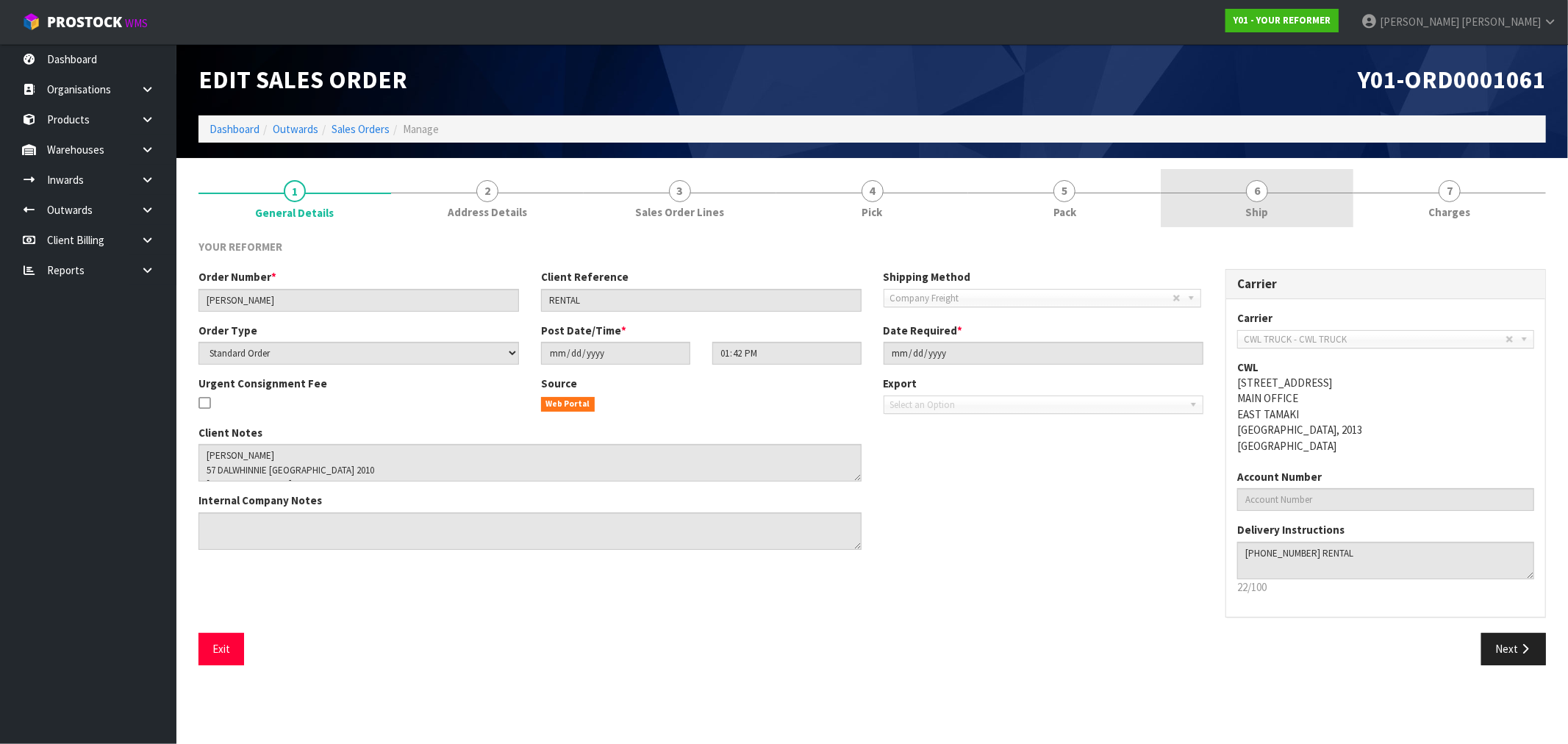
click at [1274, 196] on link "6 Ship" at bounding box center [1257, 198] width 193 height 58
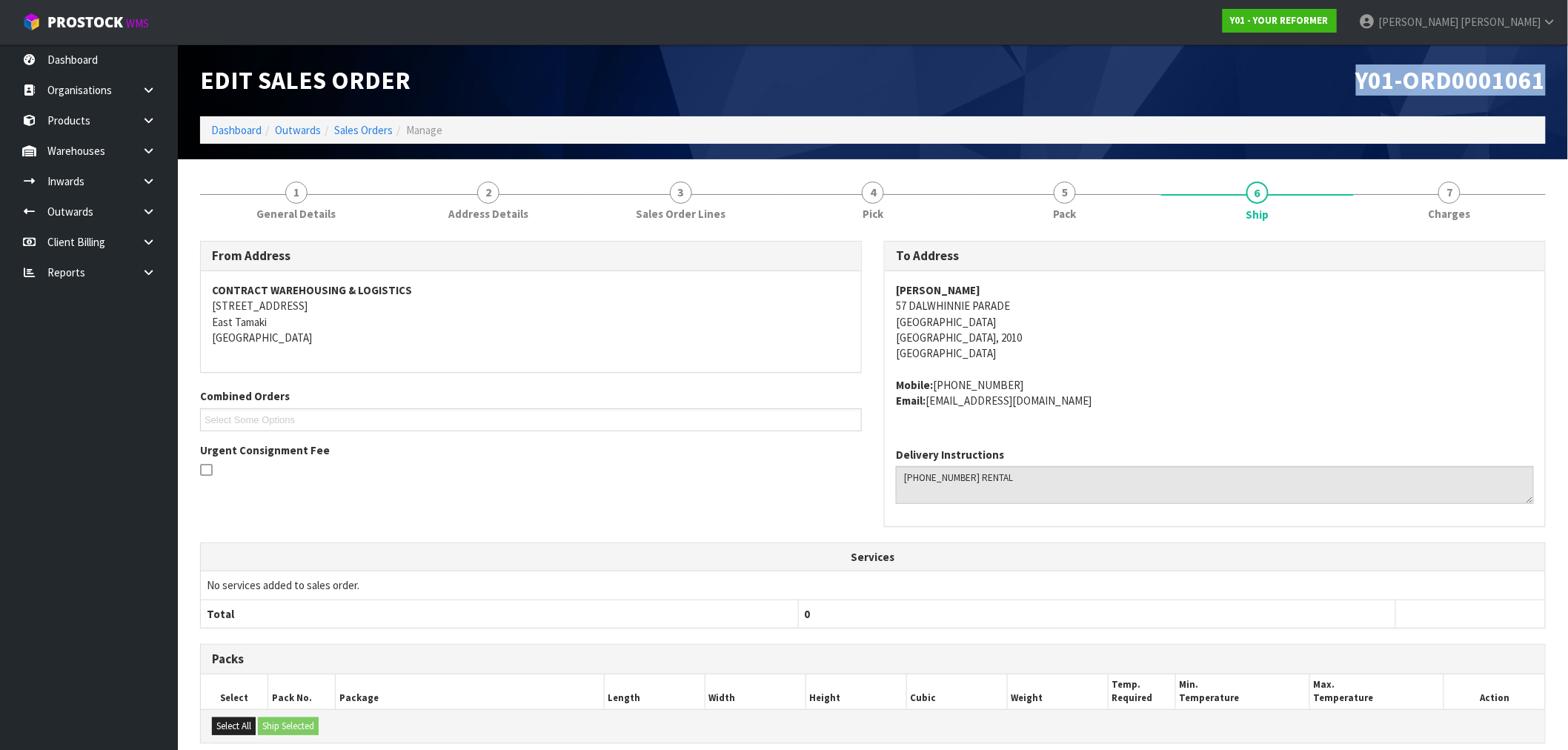
drag, startPoint x: 1545, startPoint y: 77, endPoint x: 1345, endPoint y: 87, distance: 200.2
click at [1345, 87] on div "Y01-ORD0001061" at bounding box center [1216, 80] width 684 height 72
click at [144, 186] on icon at bounding box center [148, 181] width 14 height 11
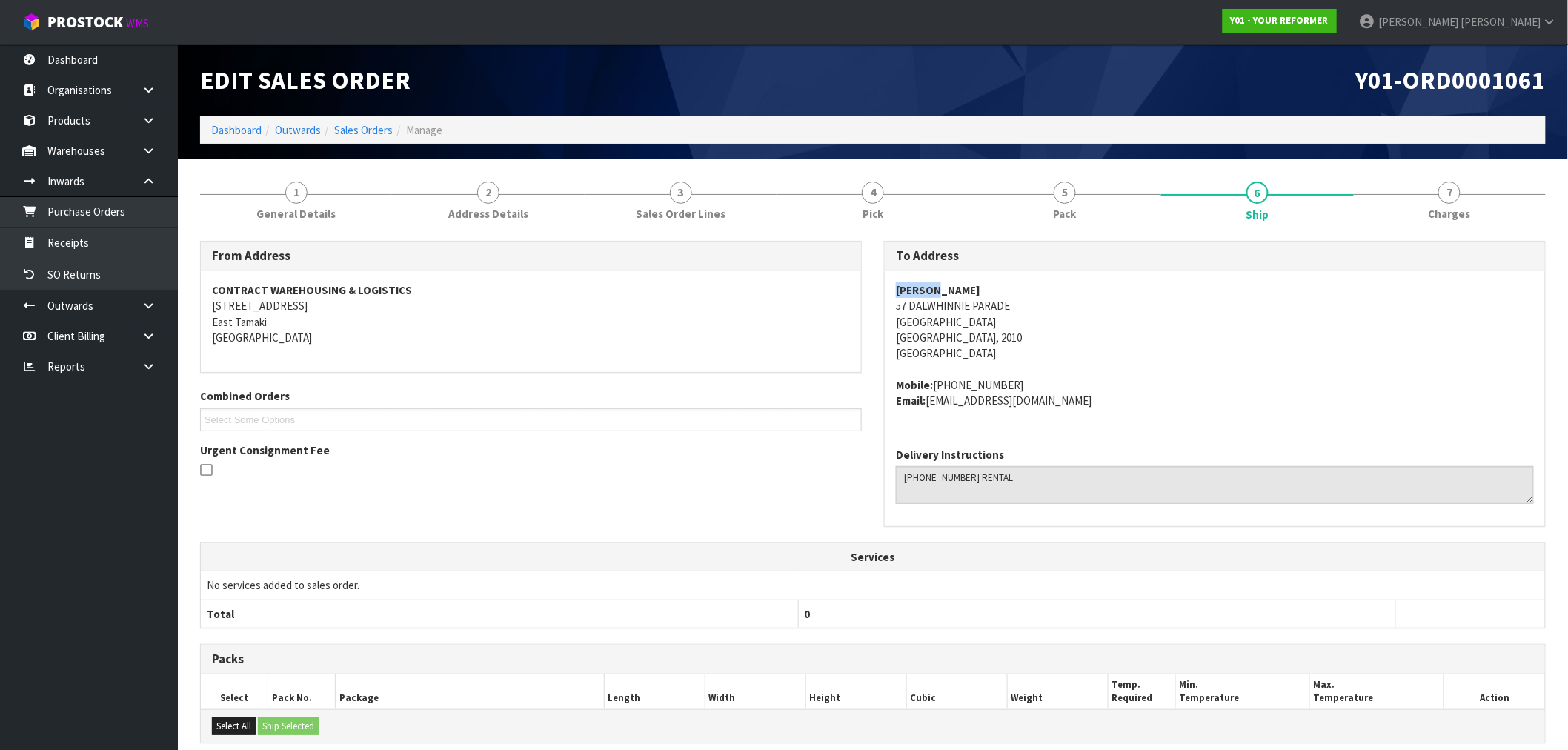
drag, startPoint x: 945, startPoint y: 288, endPoint x: 887, endPoint y: 286, distance: 58.0
click at [887, 286] on div "EMMA HU 57 DALWHINNIE PARADE HIGHLAND PARK Auckland, 2010 New Zealand Mobile: +…" at bounding box center [1215, 353] width 660 height 164
click at [372, 123] on link "Sales Orders" at bounding box center [362, 129] width 58 height 14
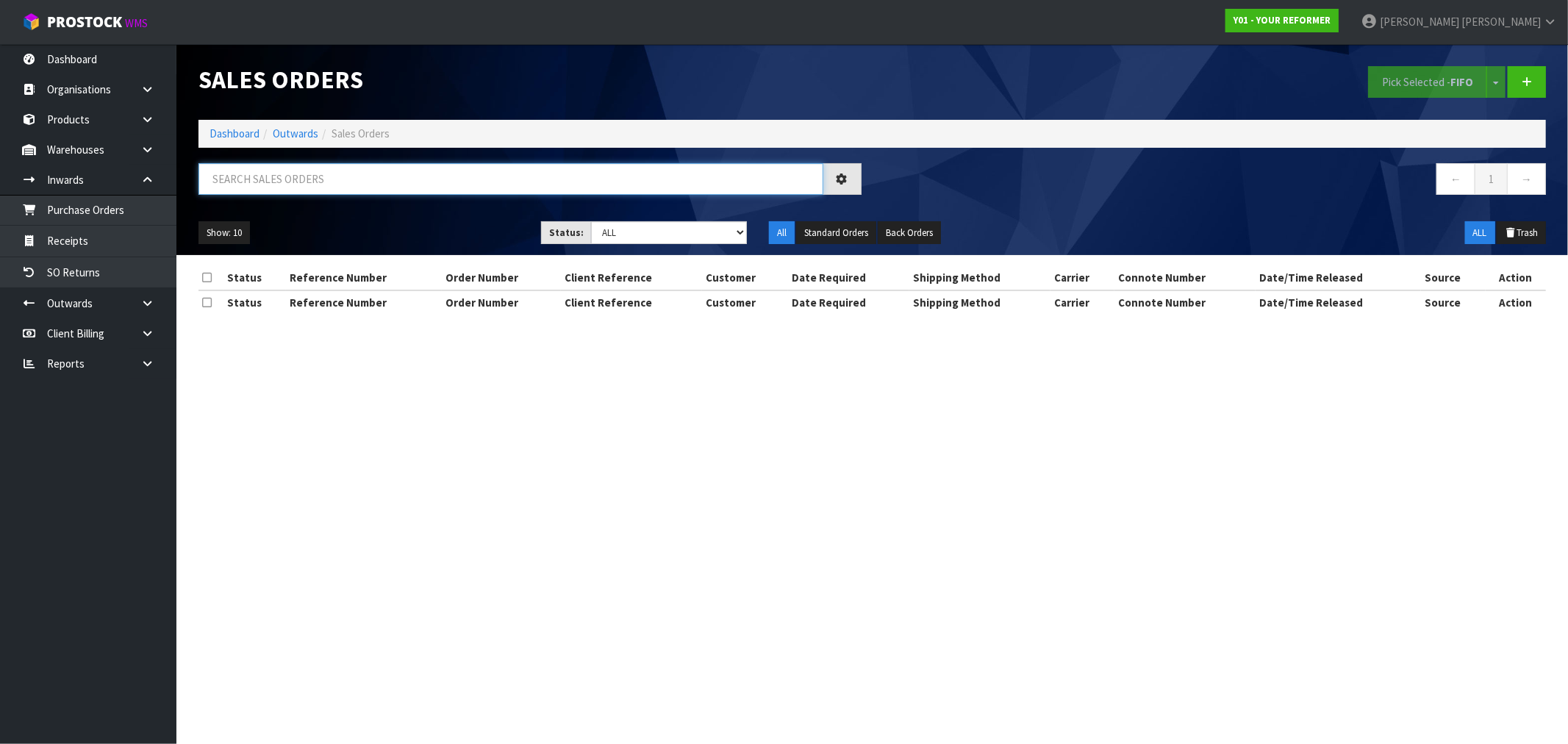
click at [364, 191] on input "text" at bounding box center [510, 178] width 625 height 32
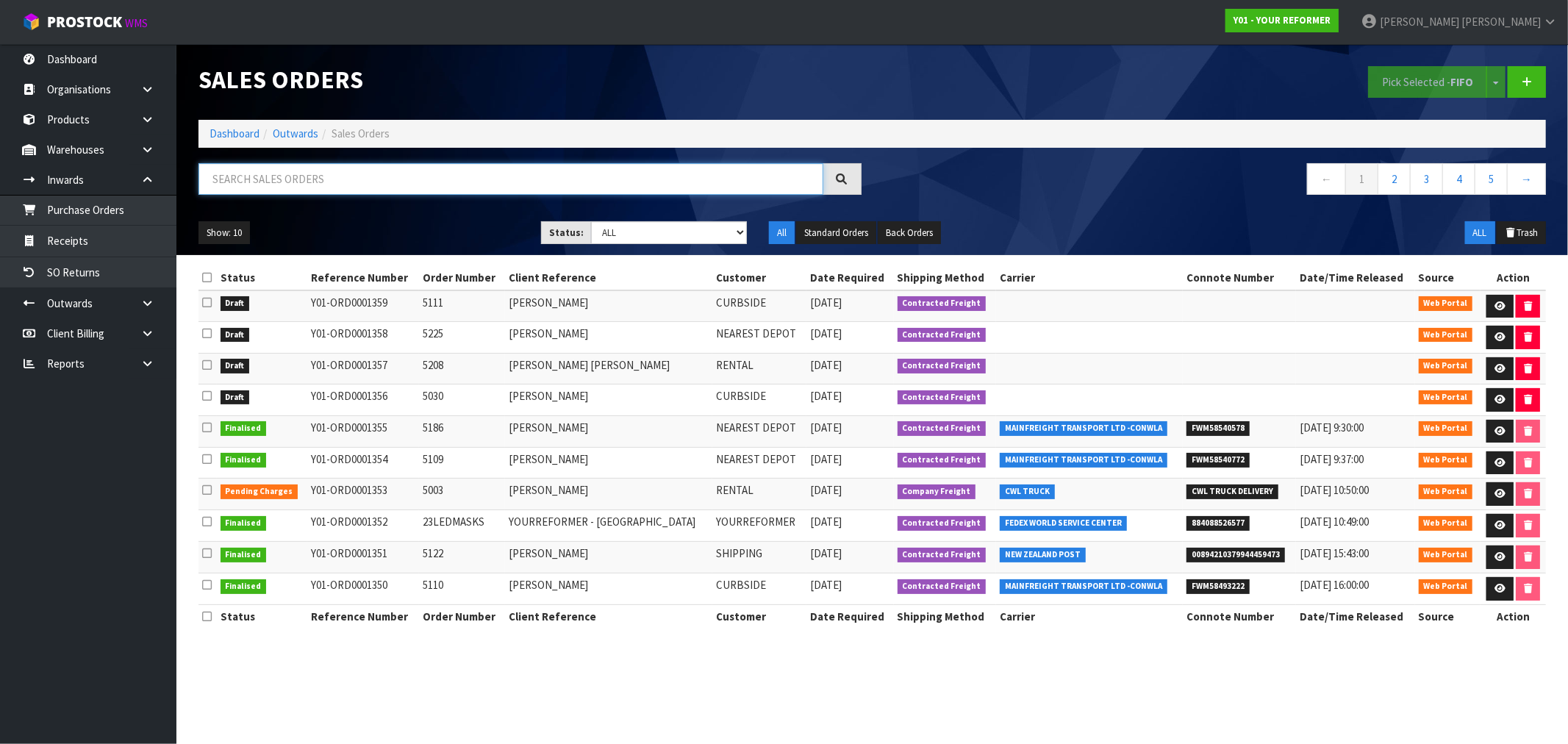
type input "4"
type input "1040"
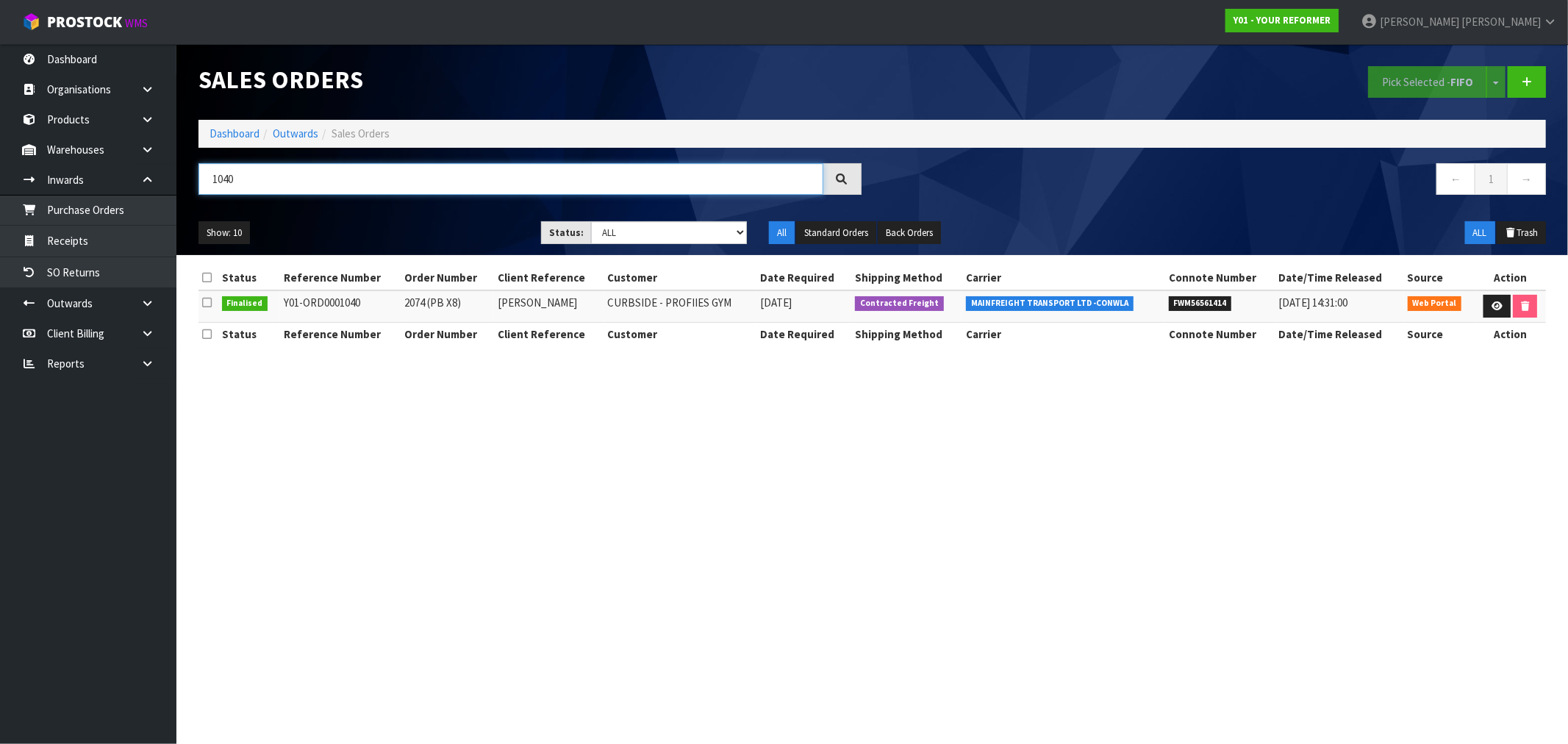
click at [272, 180] on input "1040" at bounding box center [510, 178] width 625 height 32
drag, startPoint x: 263, startPoint y: 177, endPoint x: 199, endPoint y: 166, distance: 64.9
click at [199, 166] on input "1040" at bounding box center [510, 178] width 625 height 32
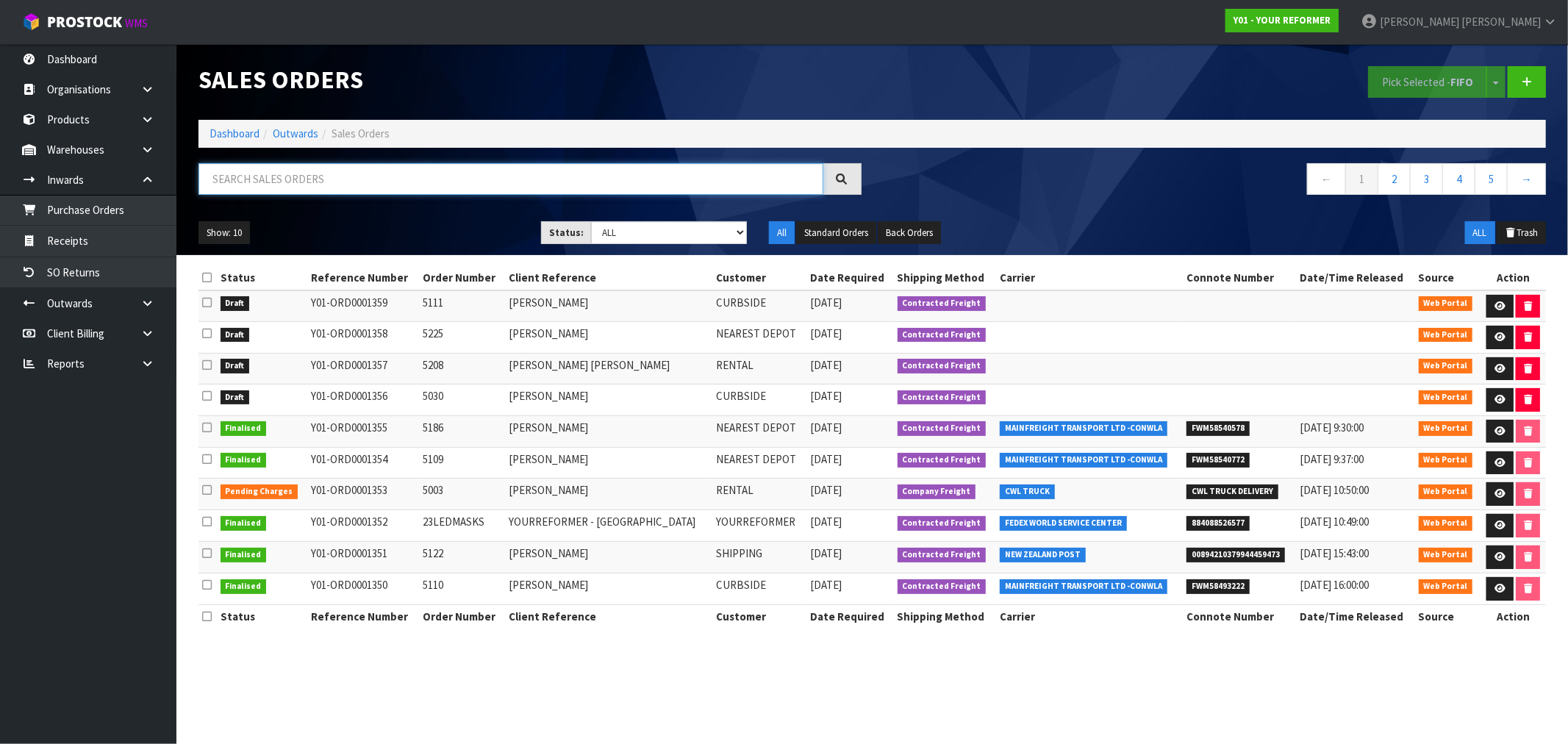
click at [515, 185] on input "text" at bounding box center [510, 178] width 625 height 32
type input "1040"
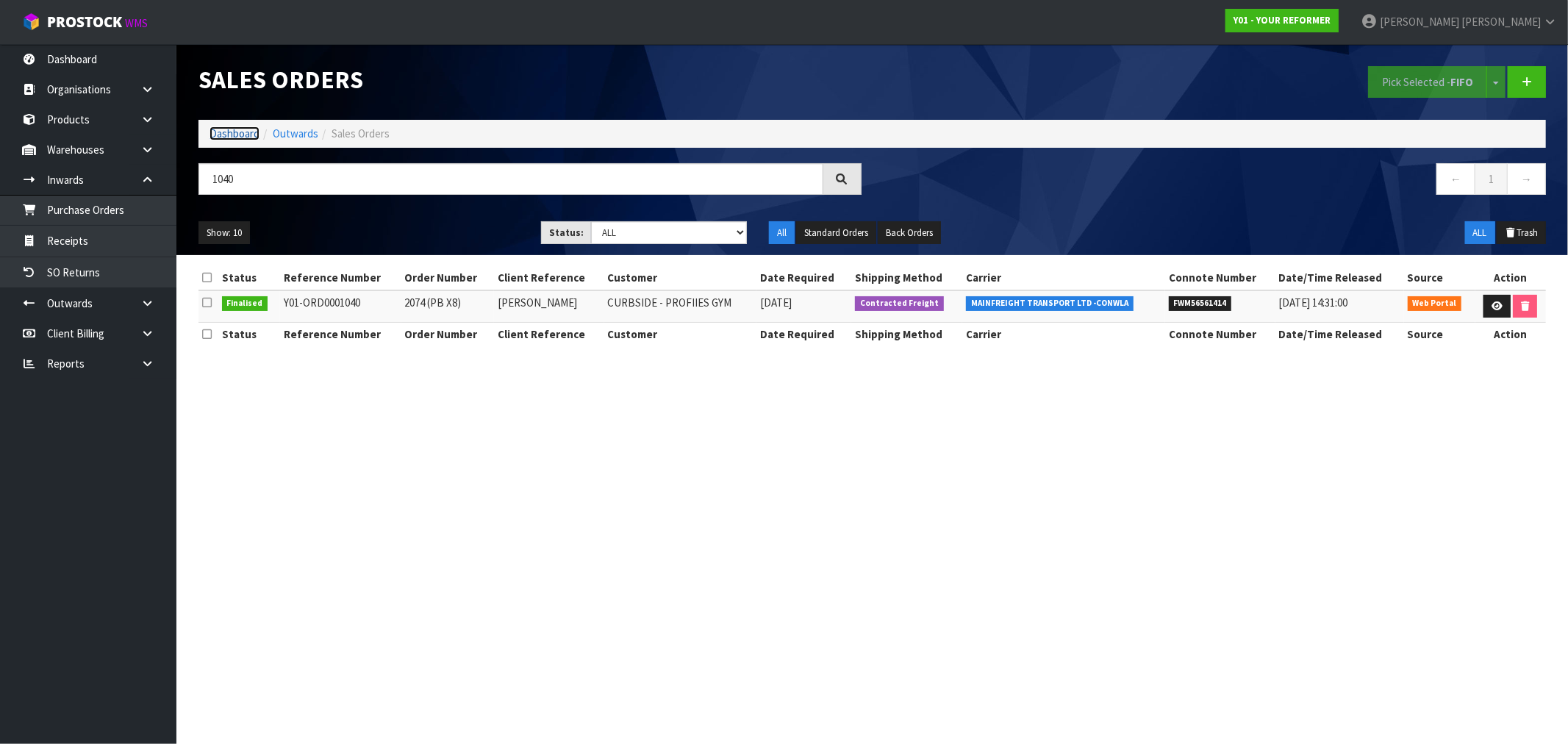
click at [231, 135] on link "Dashboard" at bounding box center [234, 133] width 50 height 14
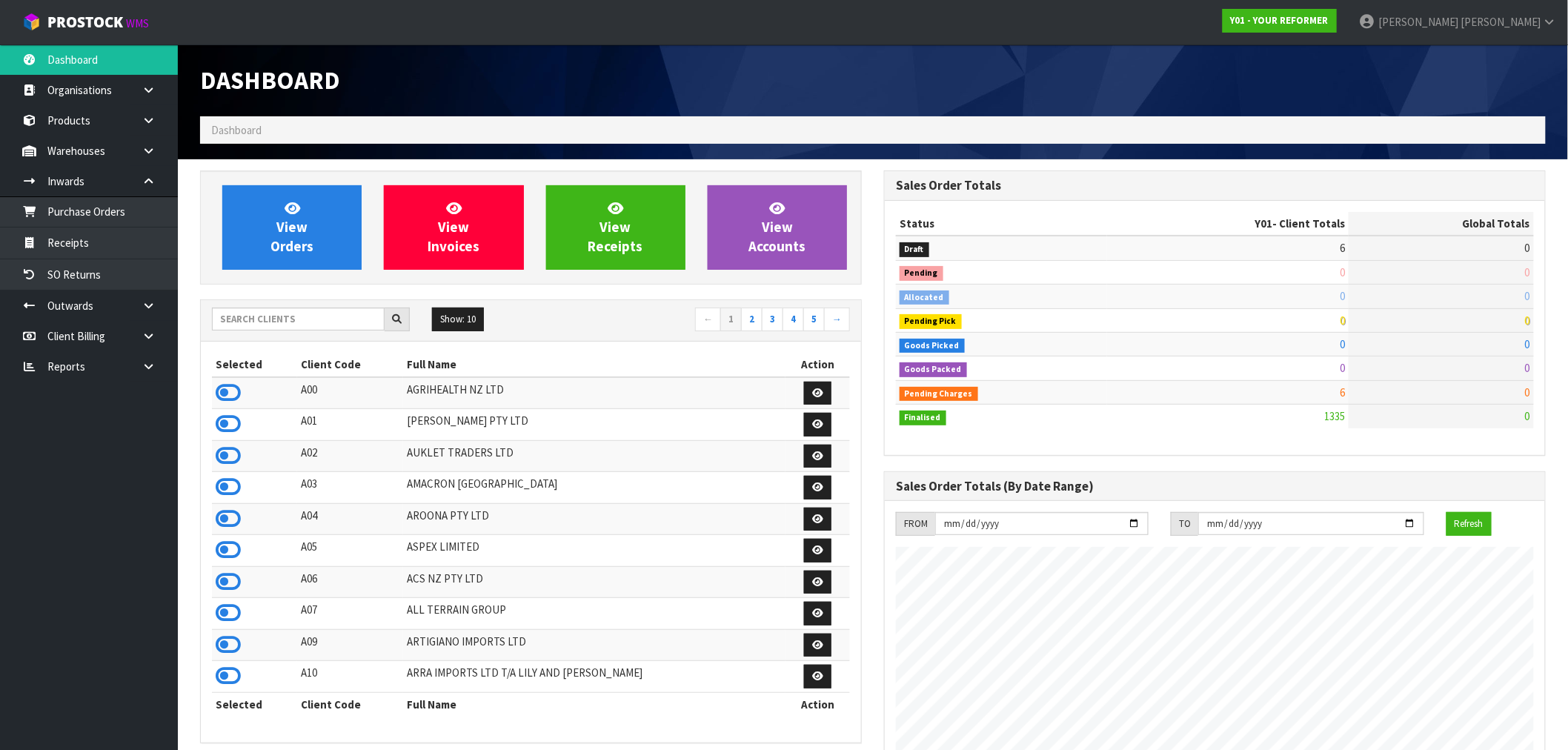
scroll to position [1123, 684]
click at [255, 247] on link "View Orders" at bounding box center [291, 228] width 139 height 85
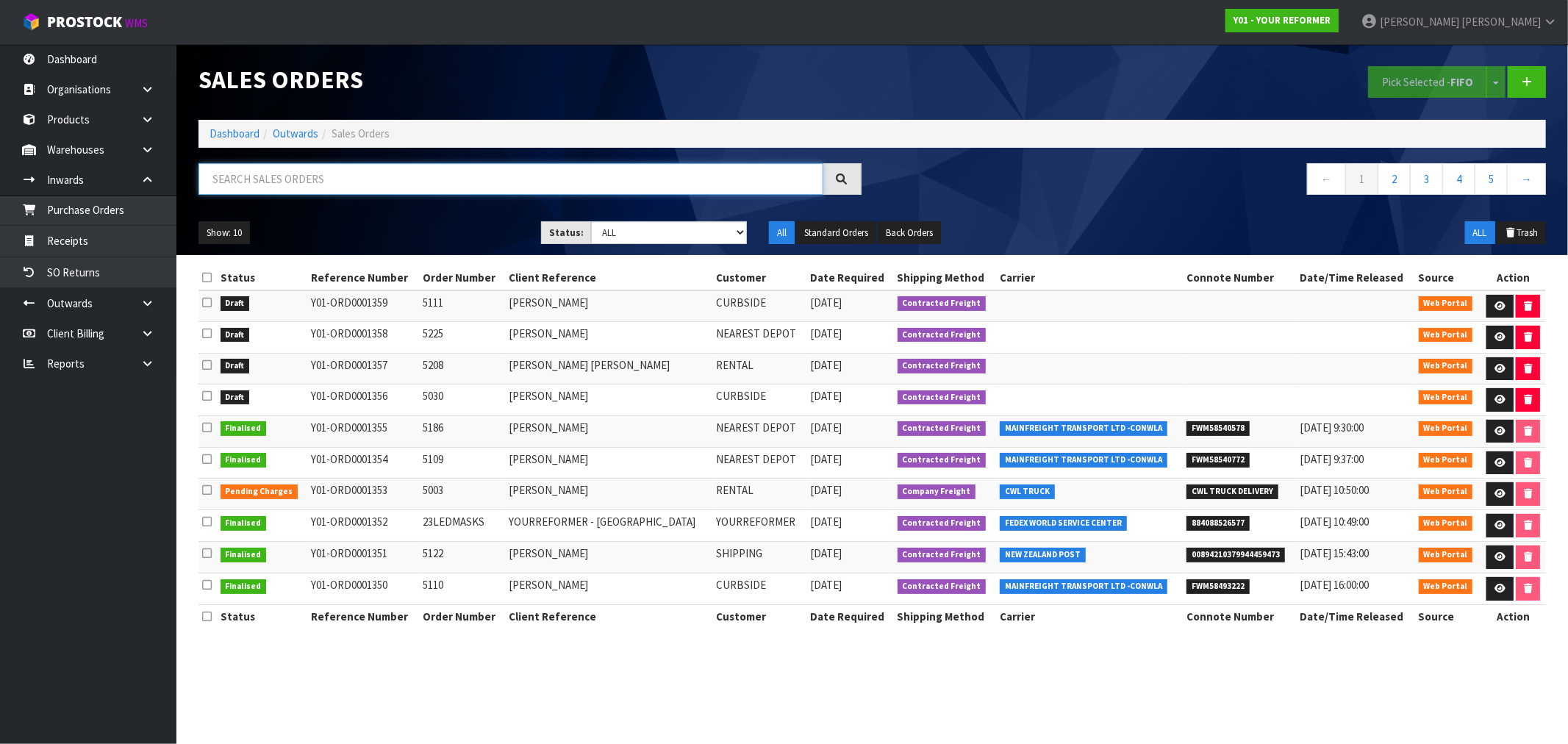
click at [336, 178] on input "text" at bounding box center [510, 178] width 625 height 32
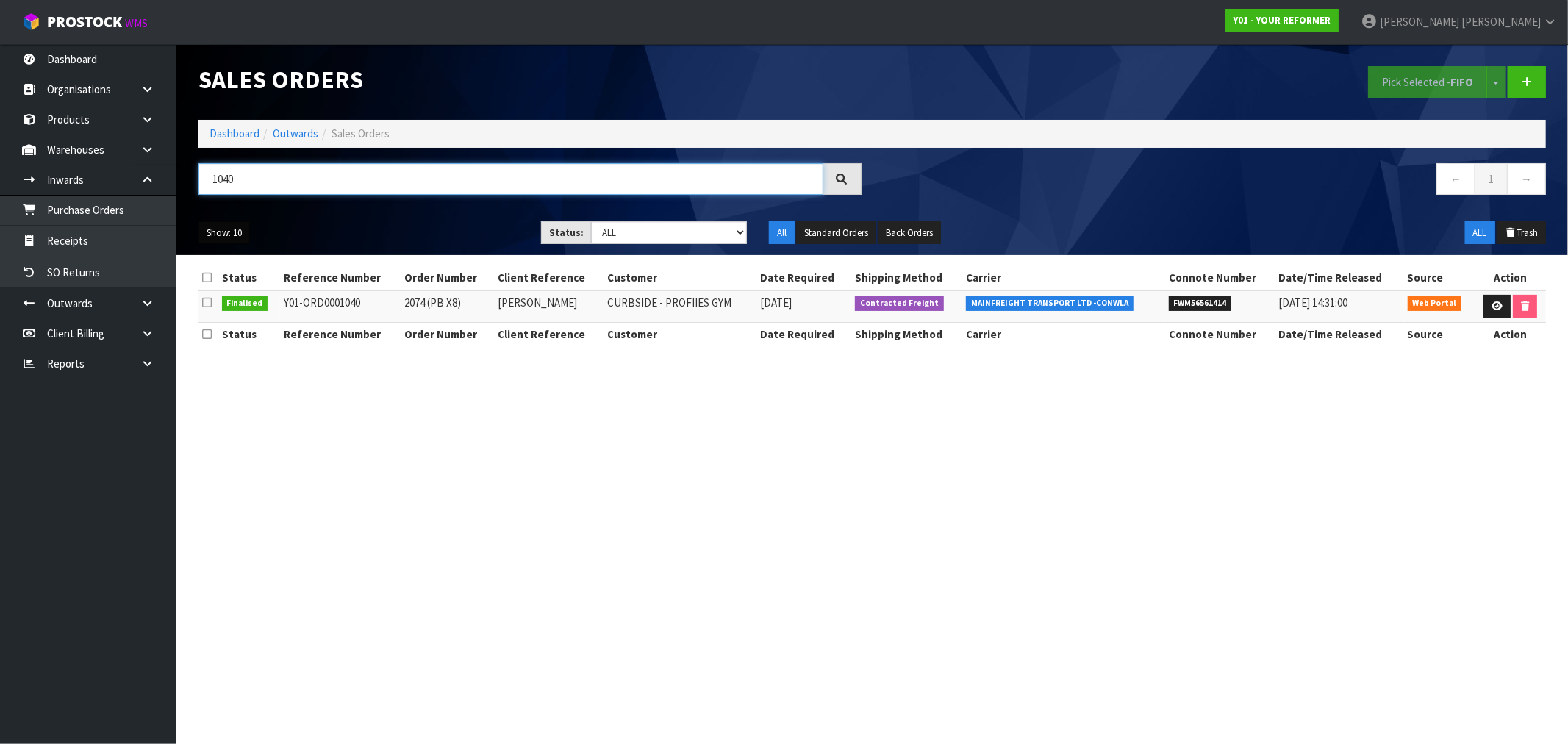
type input "1040"
click at [229, 236] on button "Show: 10" at bounding box center [224, 233] width 51 height 24
click at [243, 312] on link "50" at bounding box center [257, 320] width 116 height 20
drag, startPoint x: 267, startPoint y: 189, endPoint x: 181, endPoint y: 193, distance: 86.1
click at [182, 193] on header "Sales Orders Pick Selected - FIFO Split button! FIFO - First In First Out FEFO …" at bounding box center [872, 149] width 1391 height 211
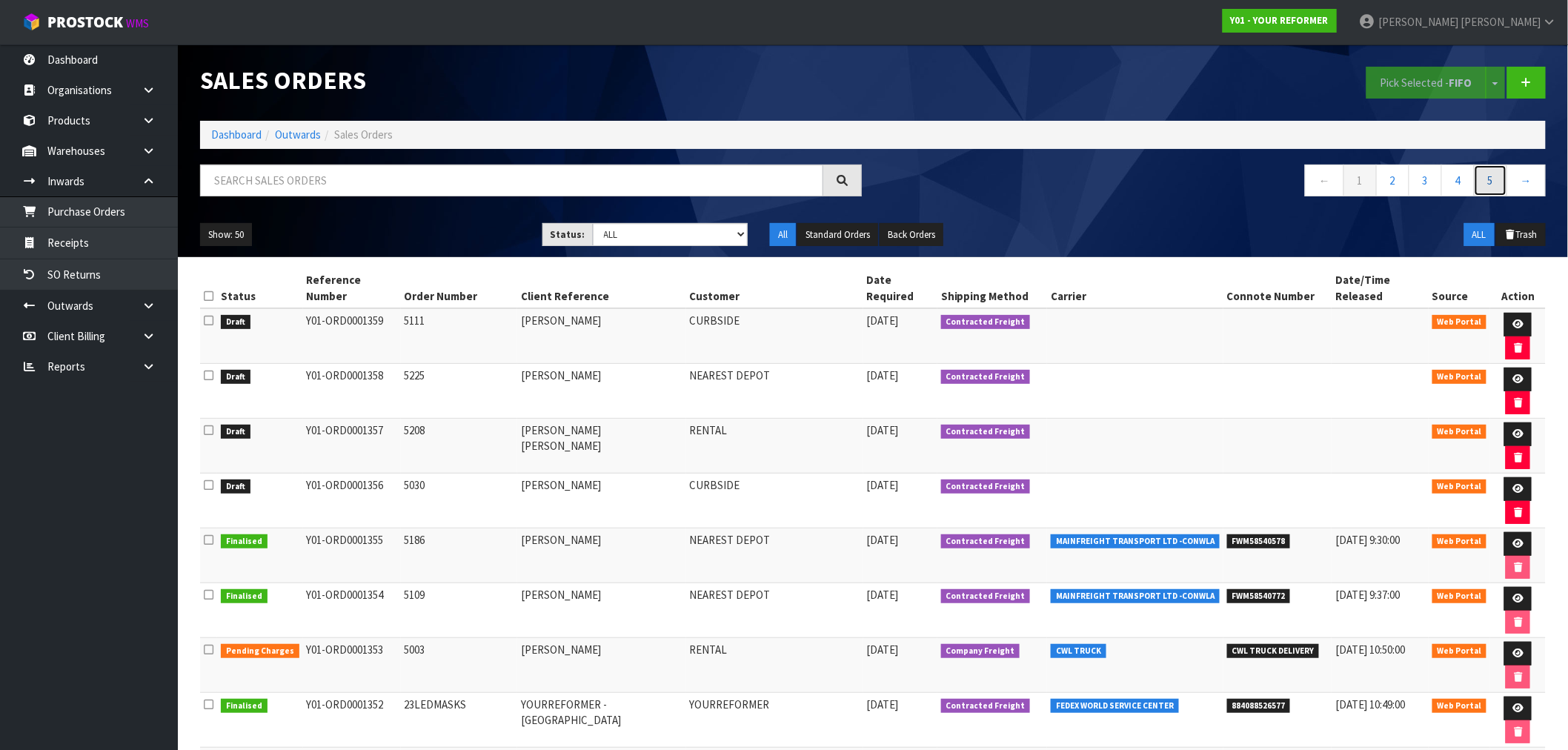
click at [1482, 179] on link "5" at bounding box center [1491, 180] width 33 height 32
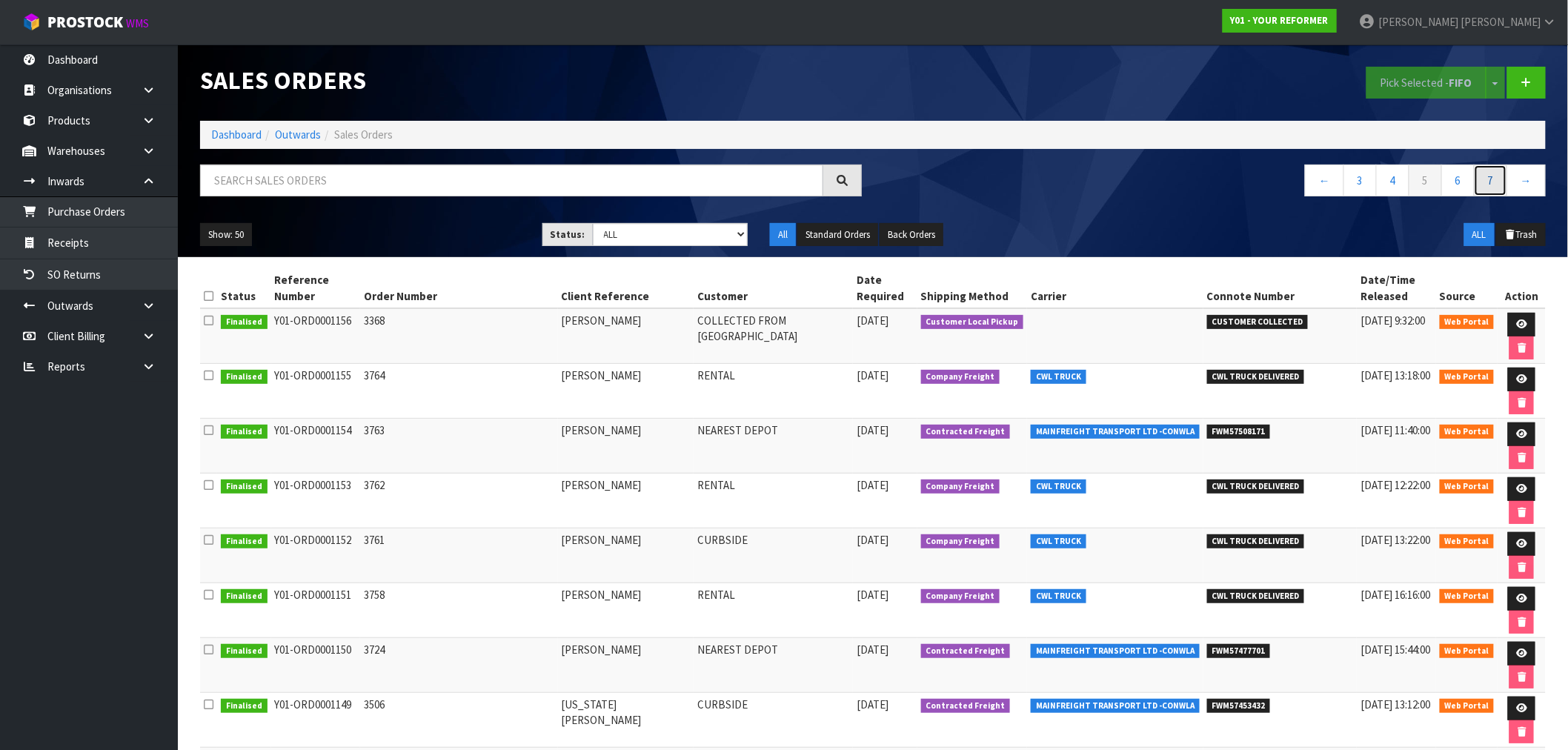
click at [1493, 185] on link "7" at bounding box center [1491, 180] width 33 height 32
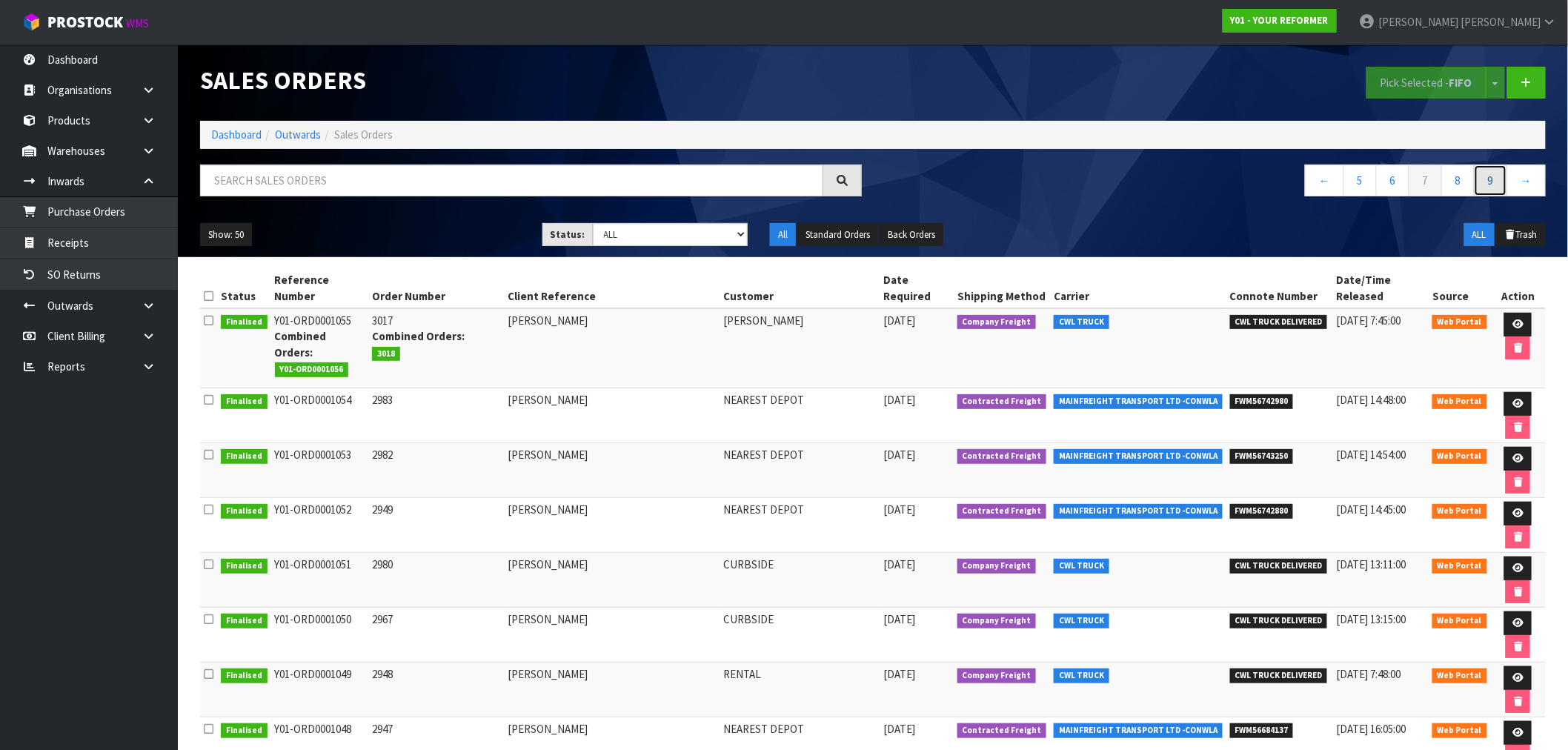
click at [1490, 183] on link "9" at bounding box center [1491, 180] width 33 height 32
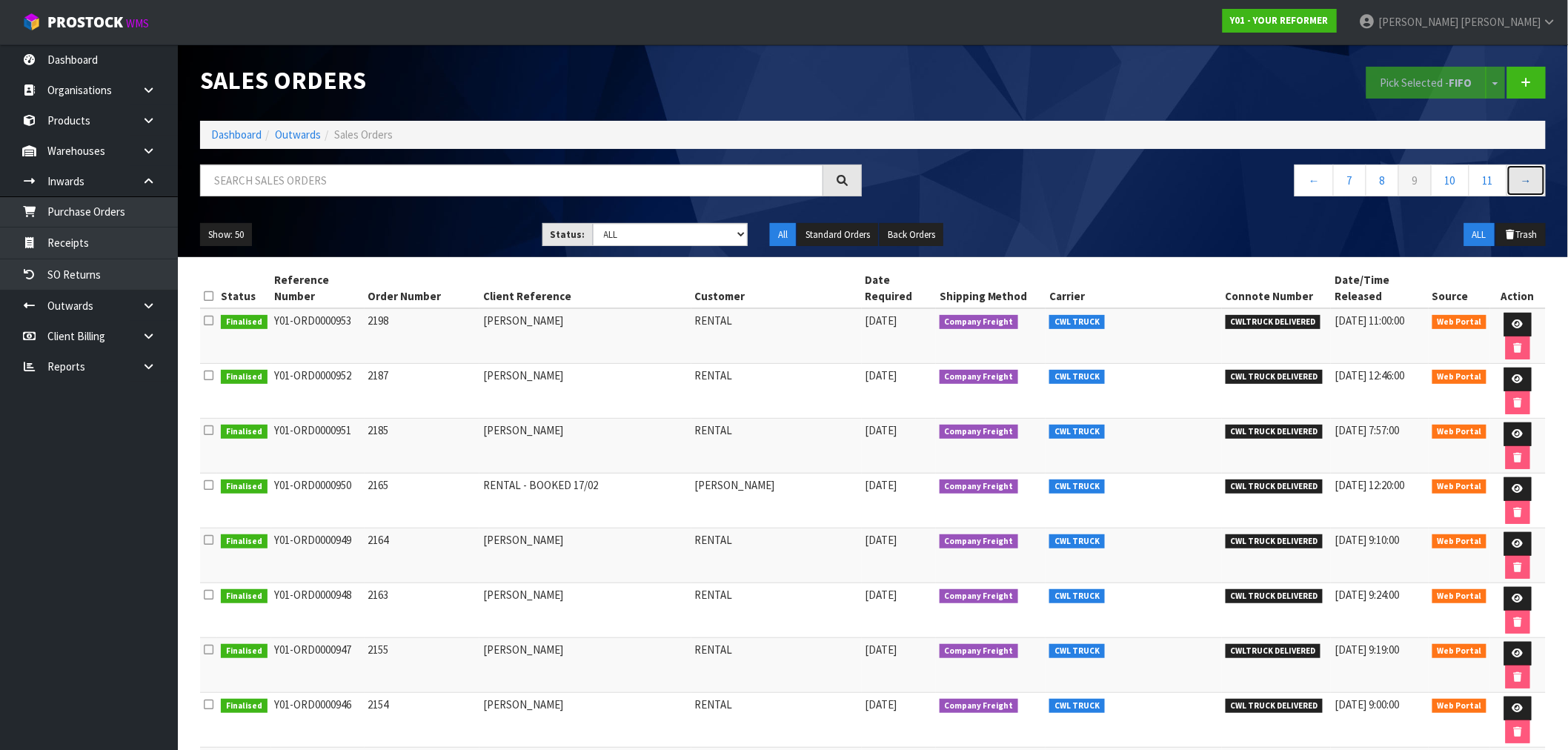
click at [1532, 183] on link "→" at bounding box center [1526, 180] width 40 height 32
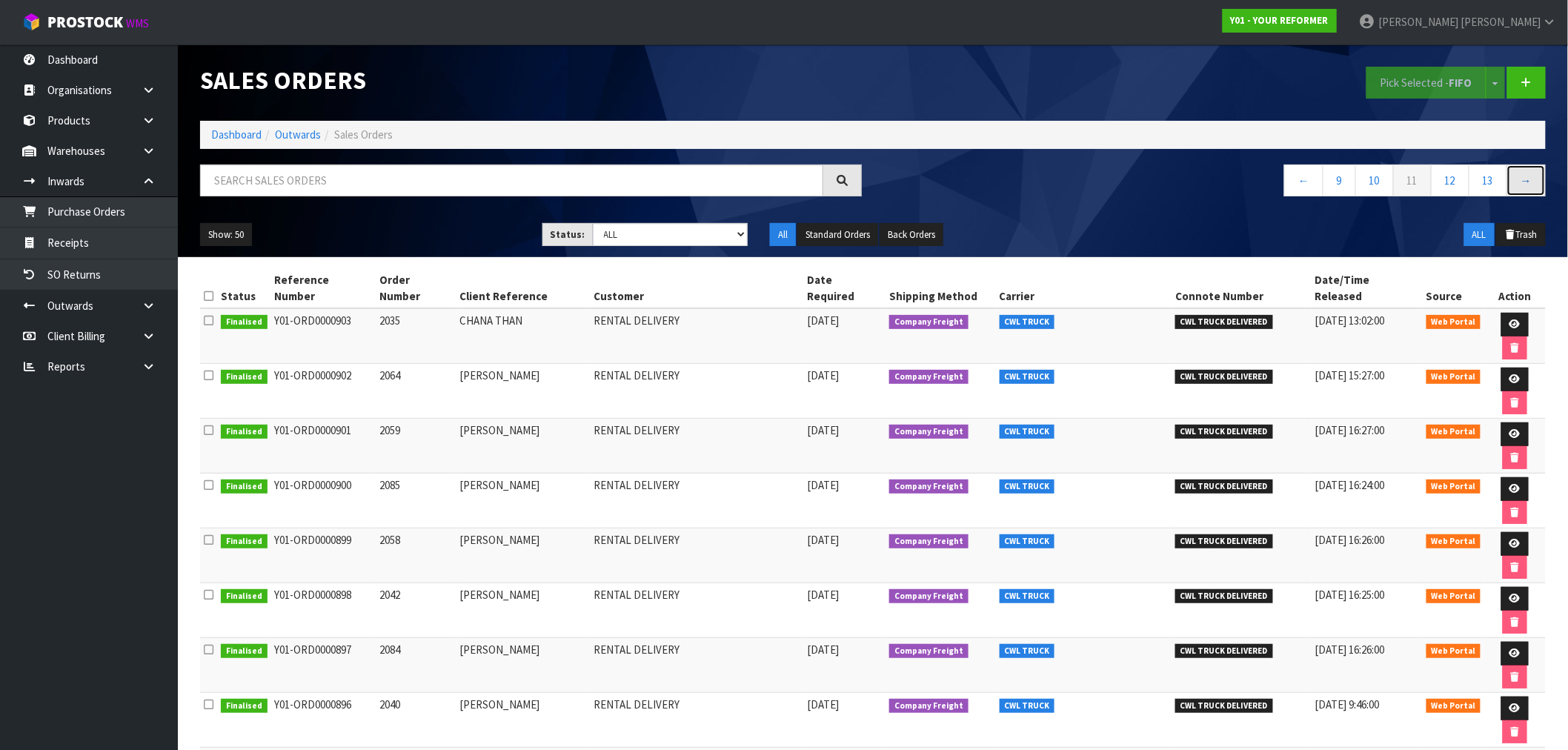
click at [1532, 183] on link "→" at bounding box center [1526, 180] width 40 height 32
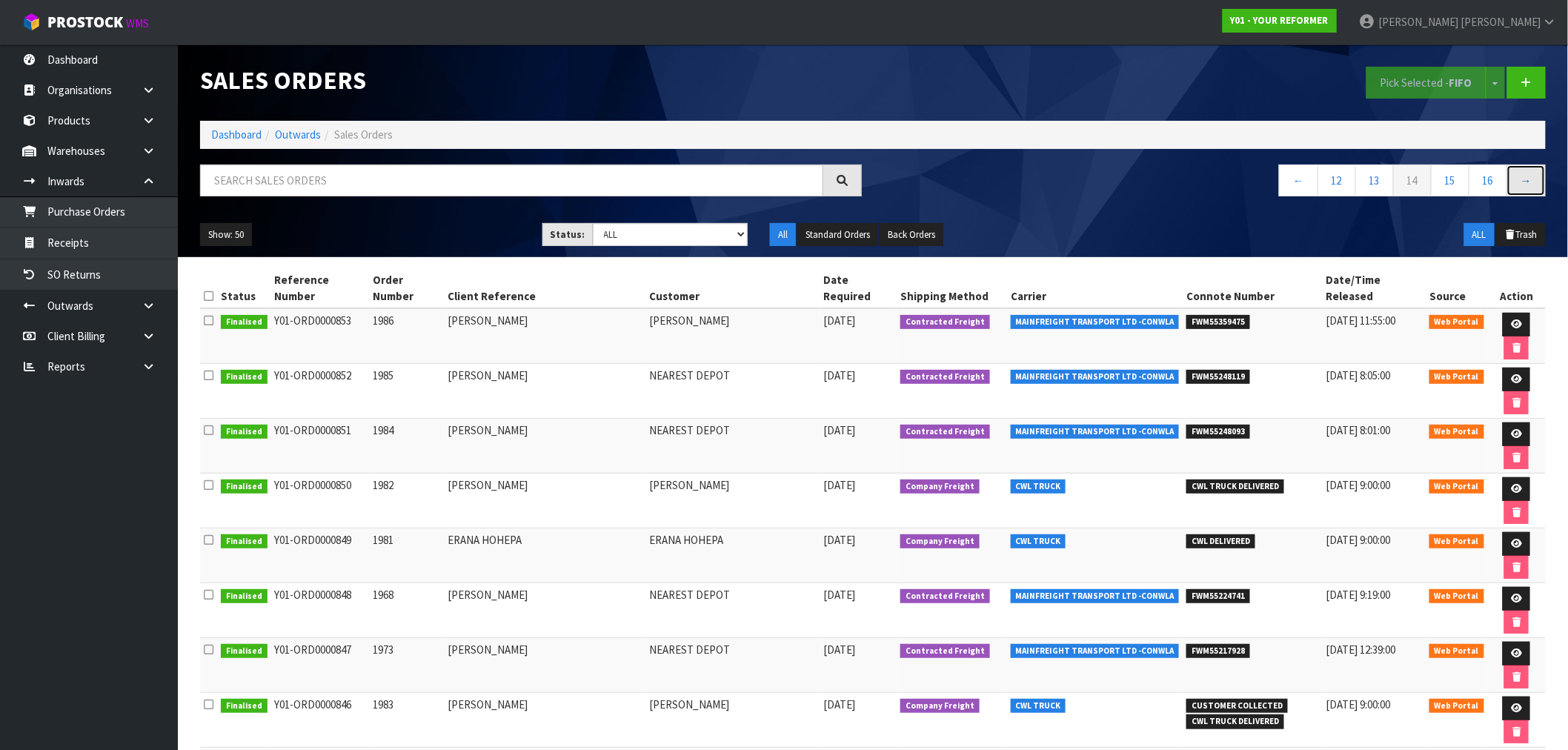
click at [1532, 183] on link "→" at bounding box center [1526, 180] width 40 height 32
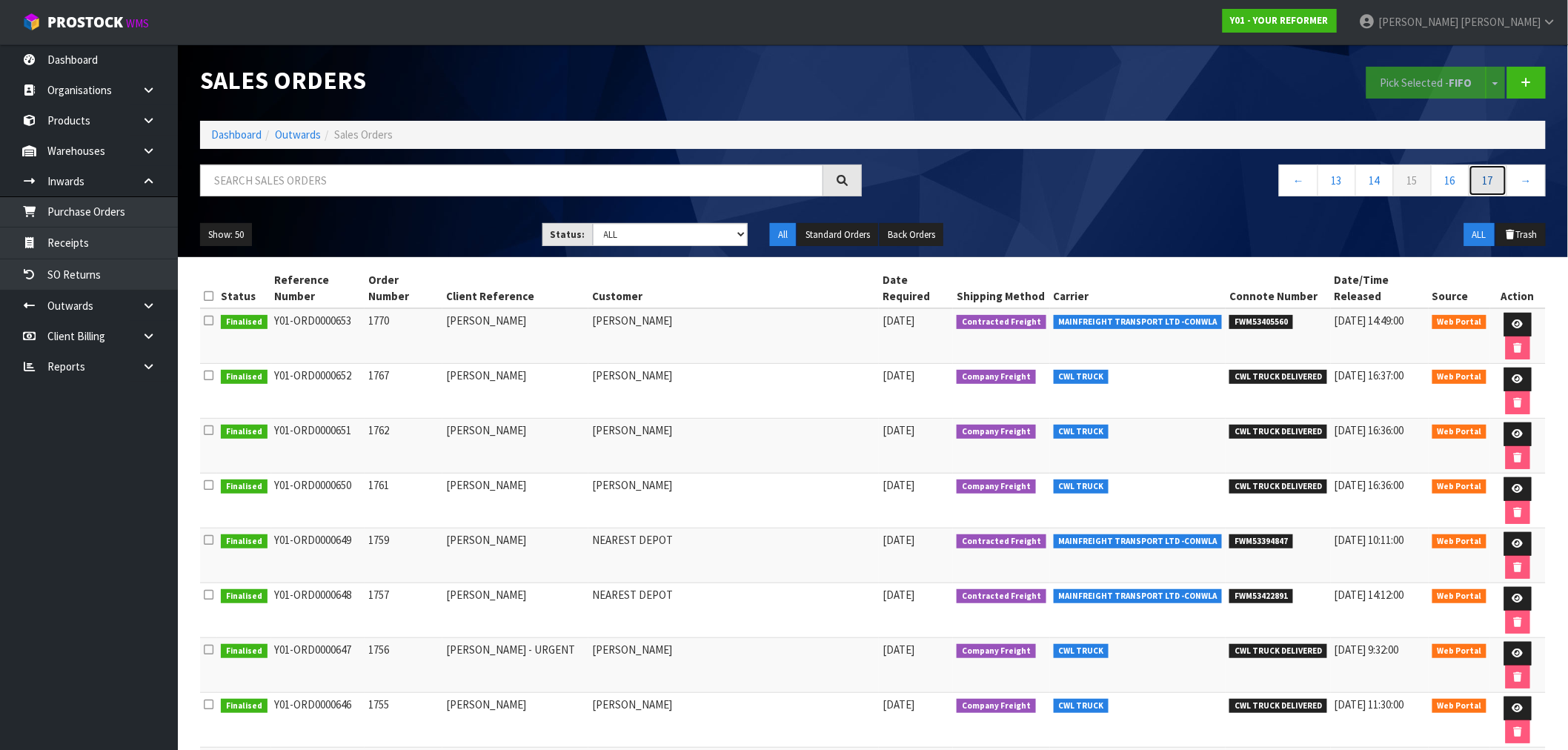
click at [1501, 183] on link "17" at bounding box center [1489, 180] width 39 height 32
click at [1520, 185] on link "→" at bounding box center [1526, 180] width 40 height 32
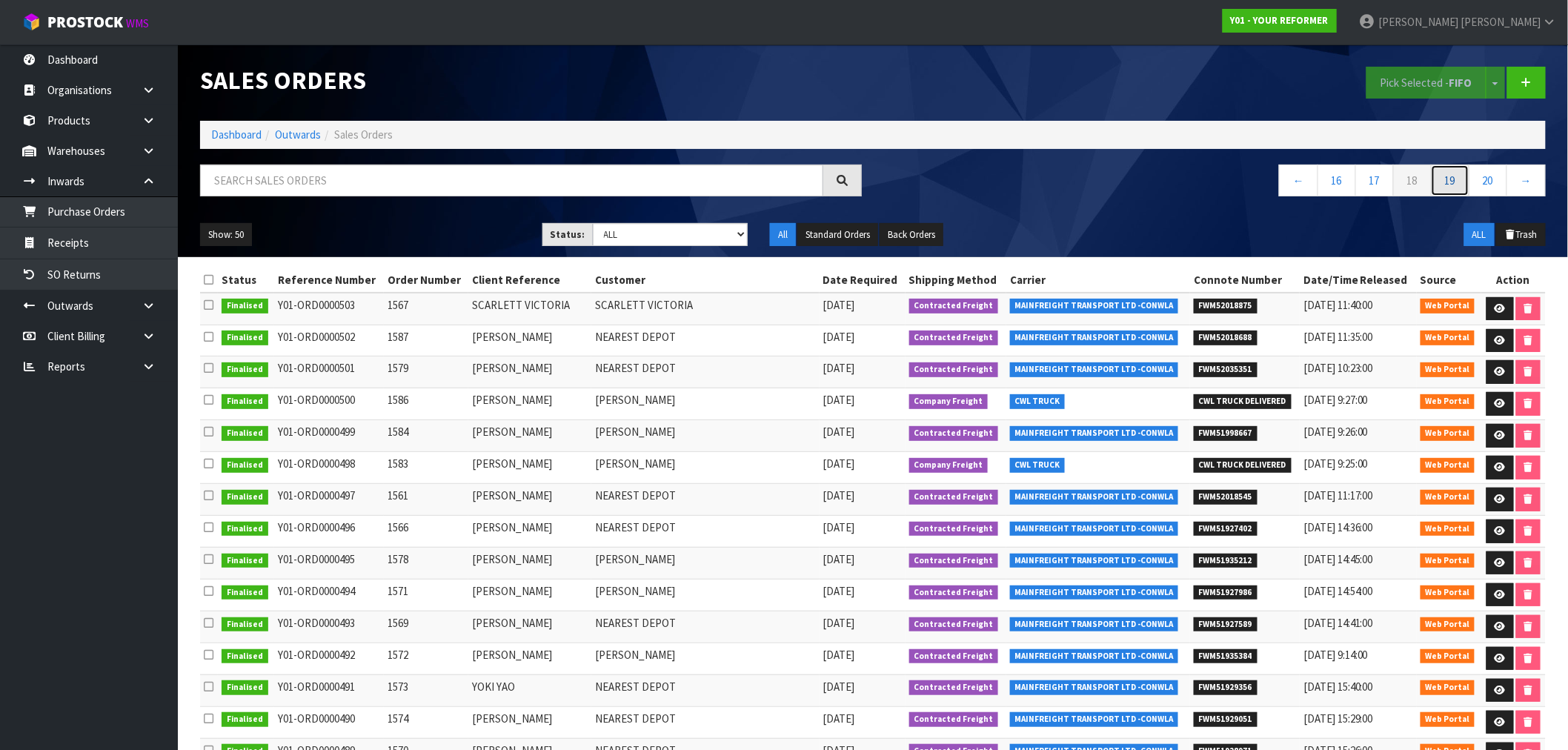
click at [1456, 185] on link "19" at bounding box center [1451, 180] width 39 height 32
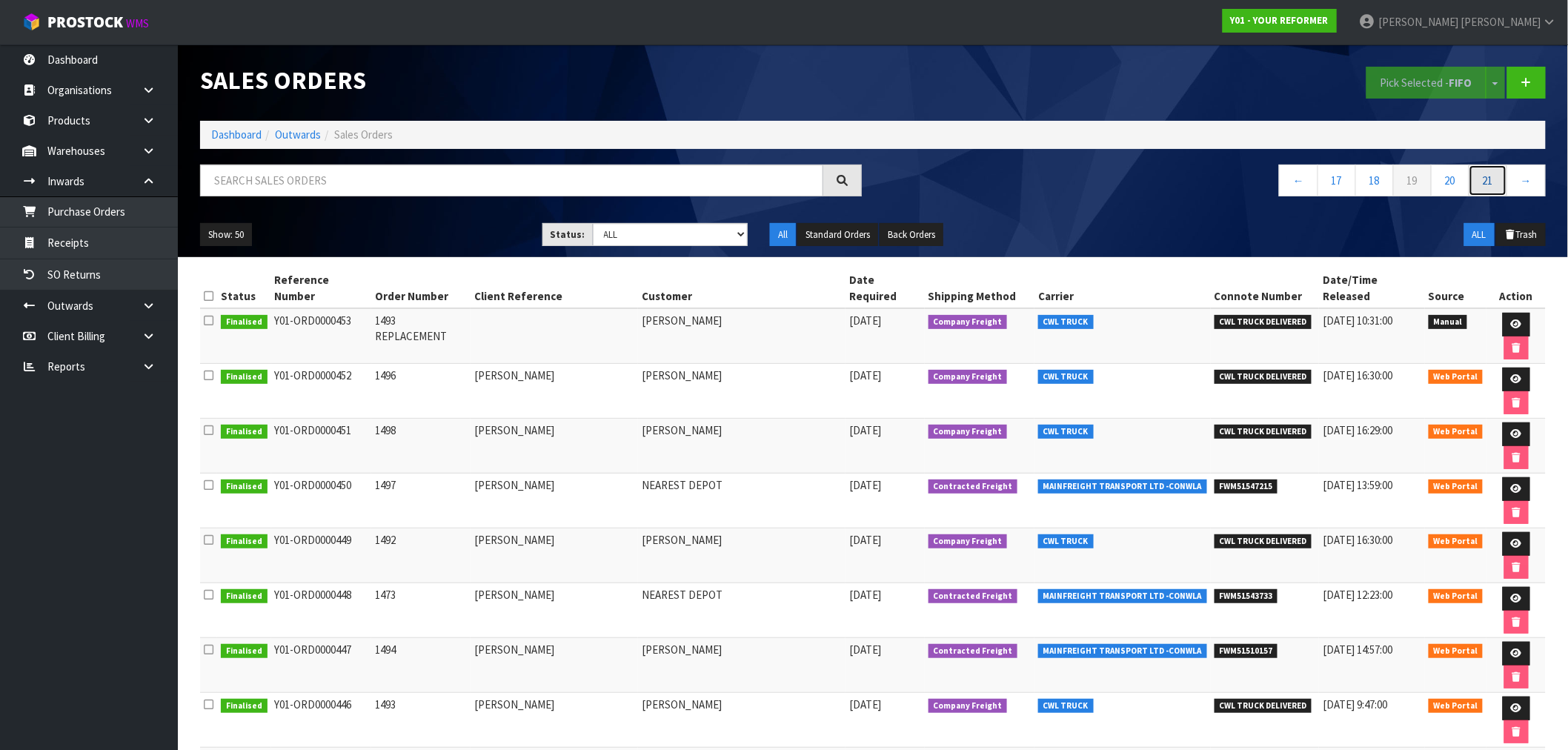
click at [1497, 183] on link "21" at bounding box center [1489, 180] width 39 height 32
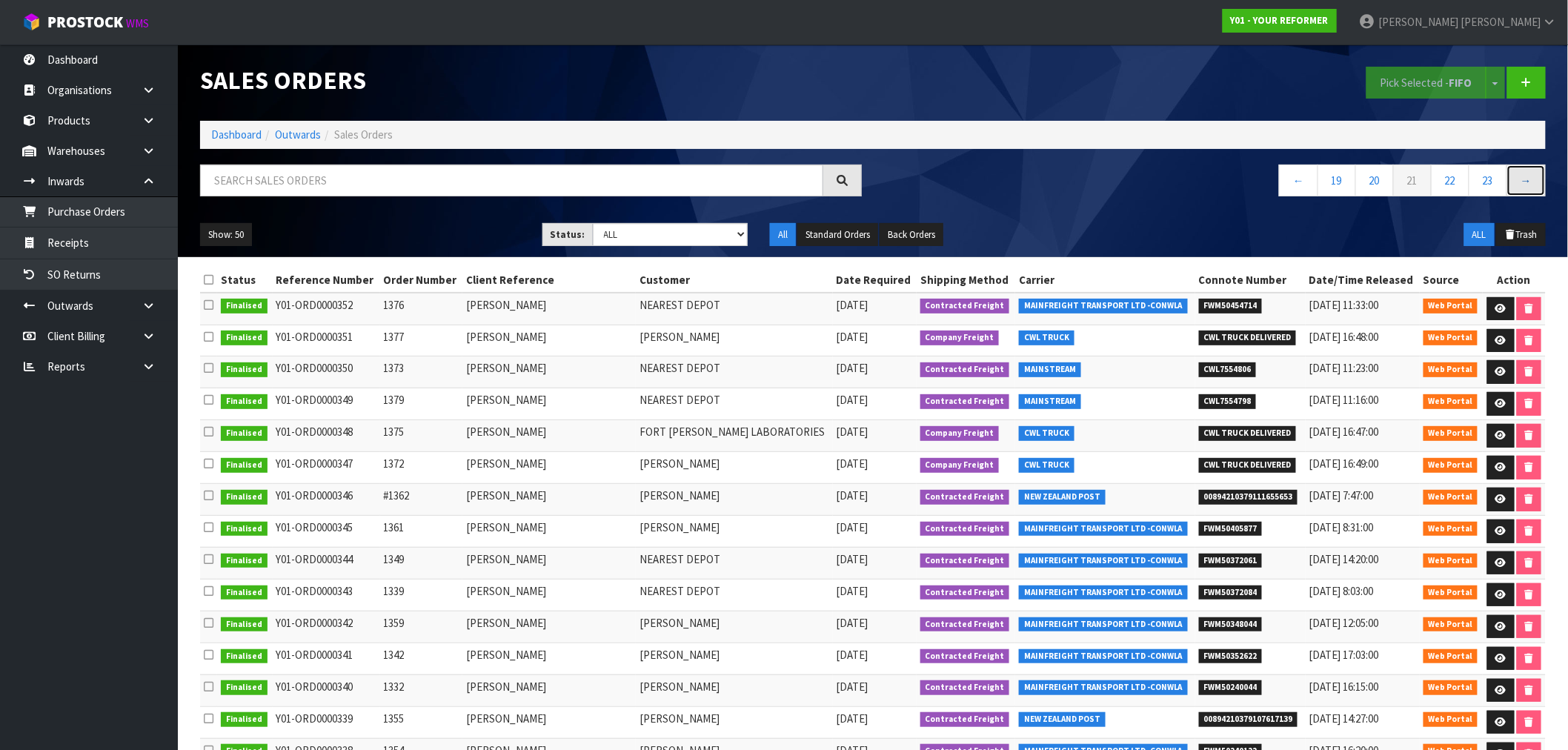
click at [1521, 181] on link "→" at bounding box center [1526, 180] width 40 height 32
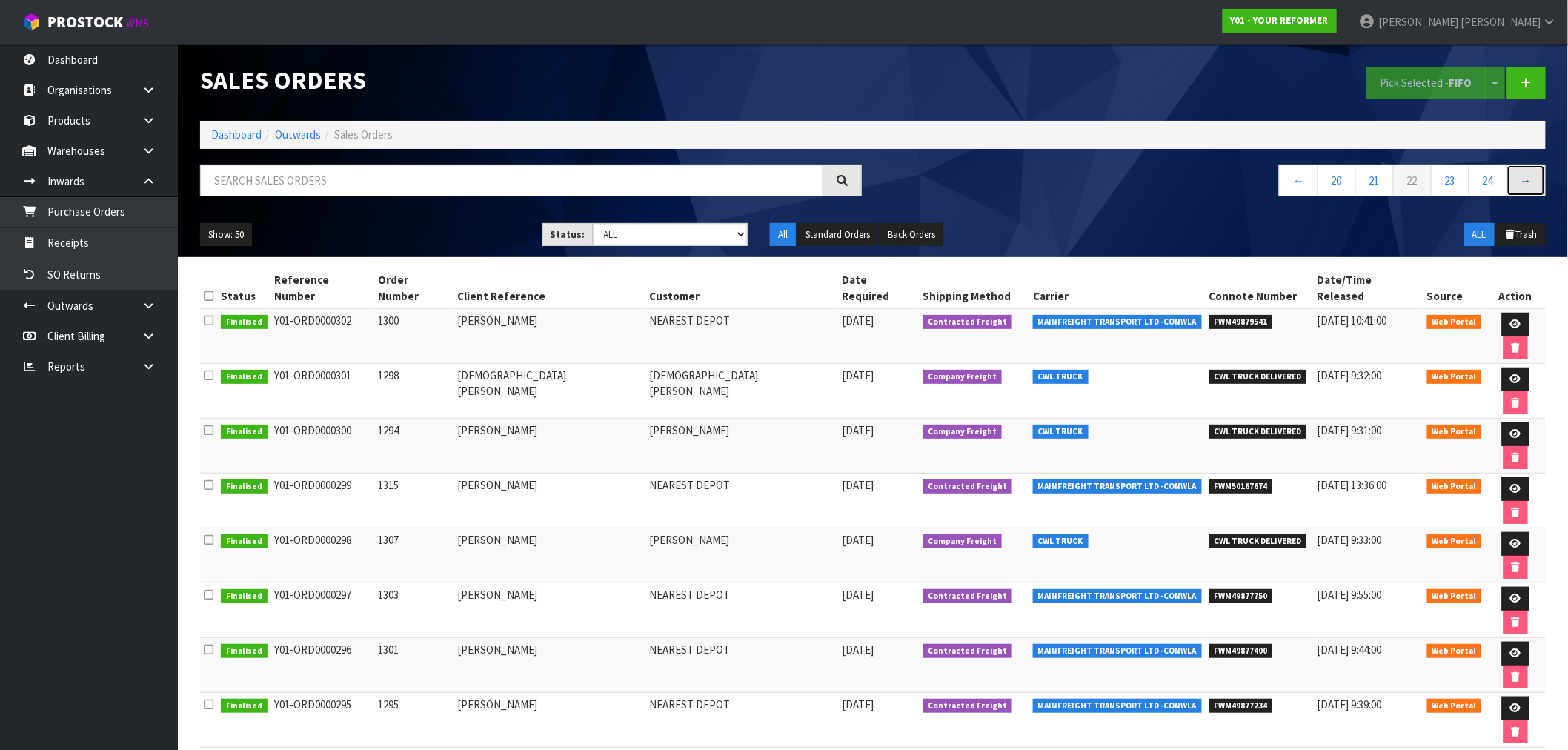
click at [1522, 175] on link "→" at bounding box center [1526, 180] width 40 height 32
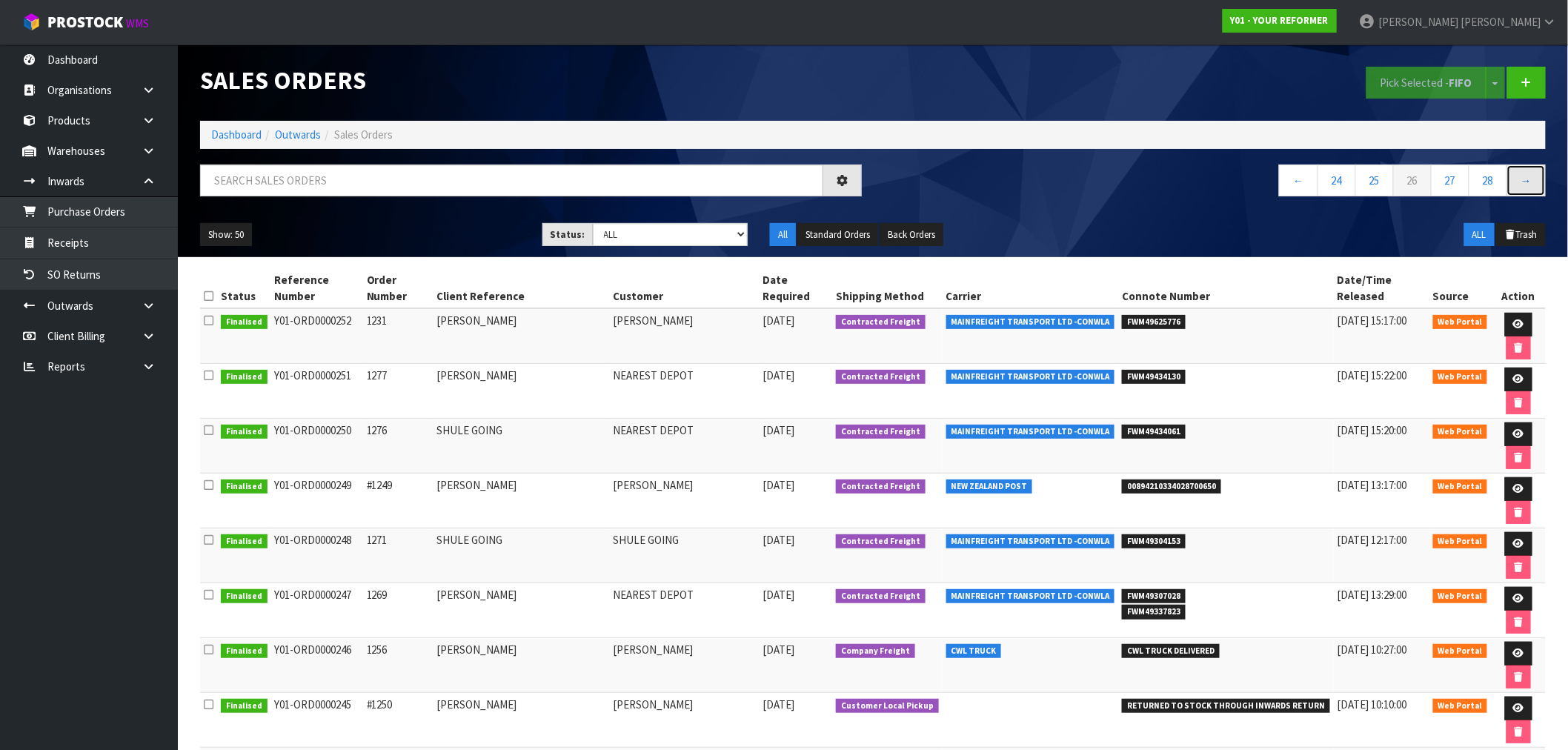
click at [1522, 175] on link "→" at bounding box center [1526, 180] width 40 height 32
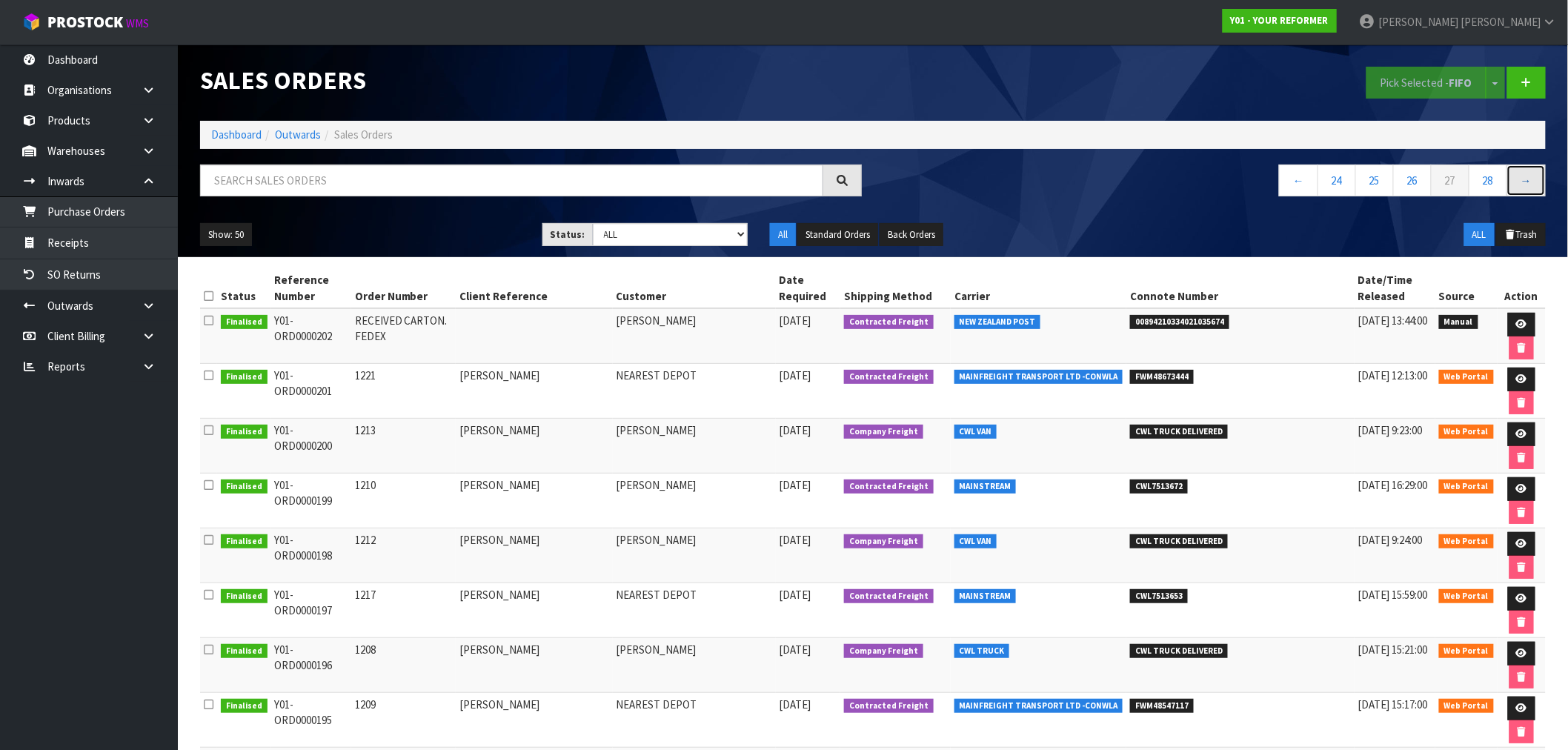
click at [1522, 175] on link "→" at bounding box center [1526, 180] width 40 height 32
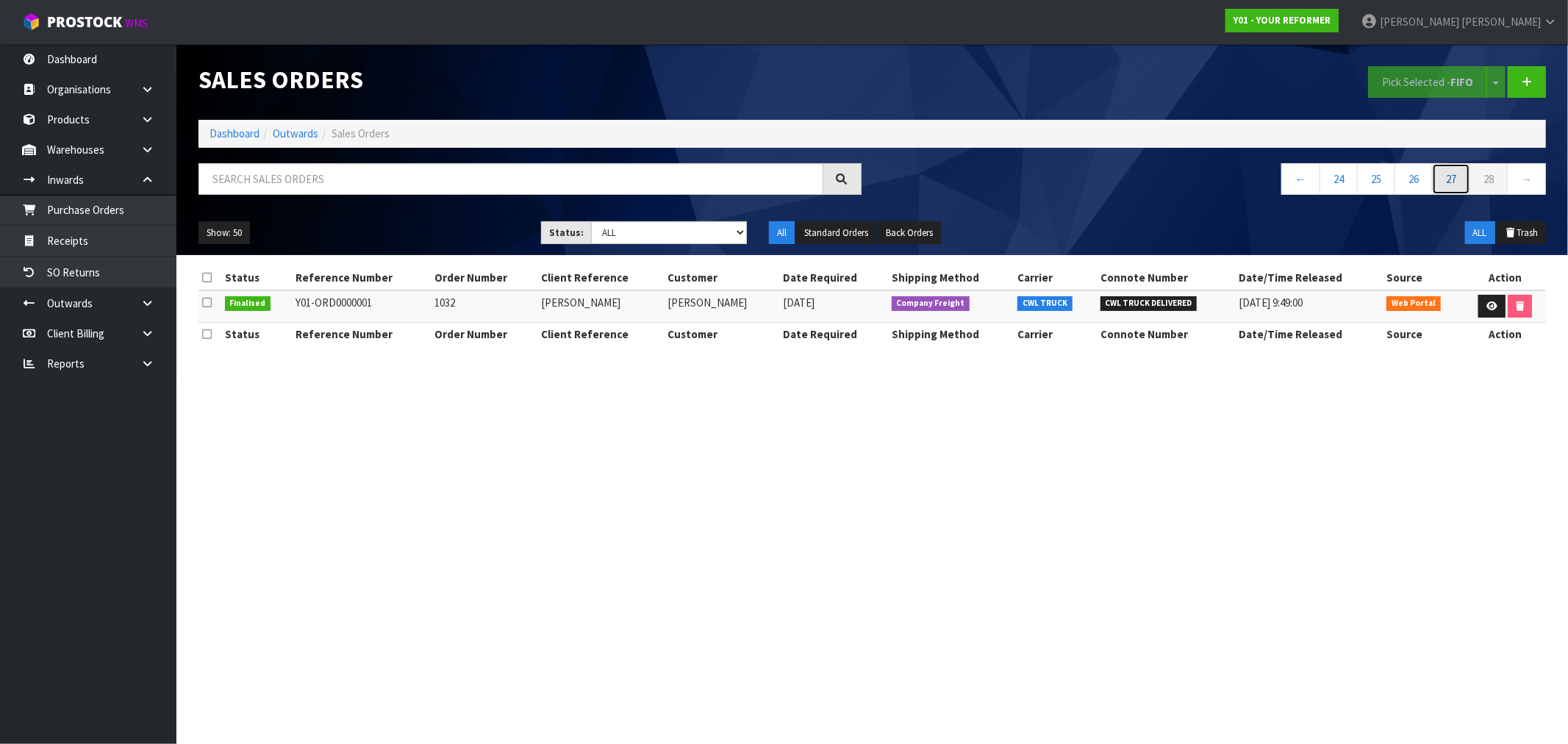
click at [1461, 181] on link "27" at bounding box center [1451, 178] width 38 height 32
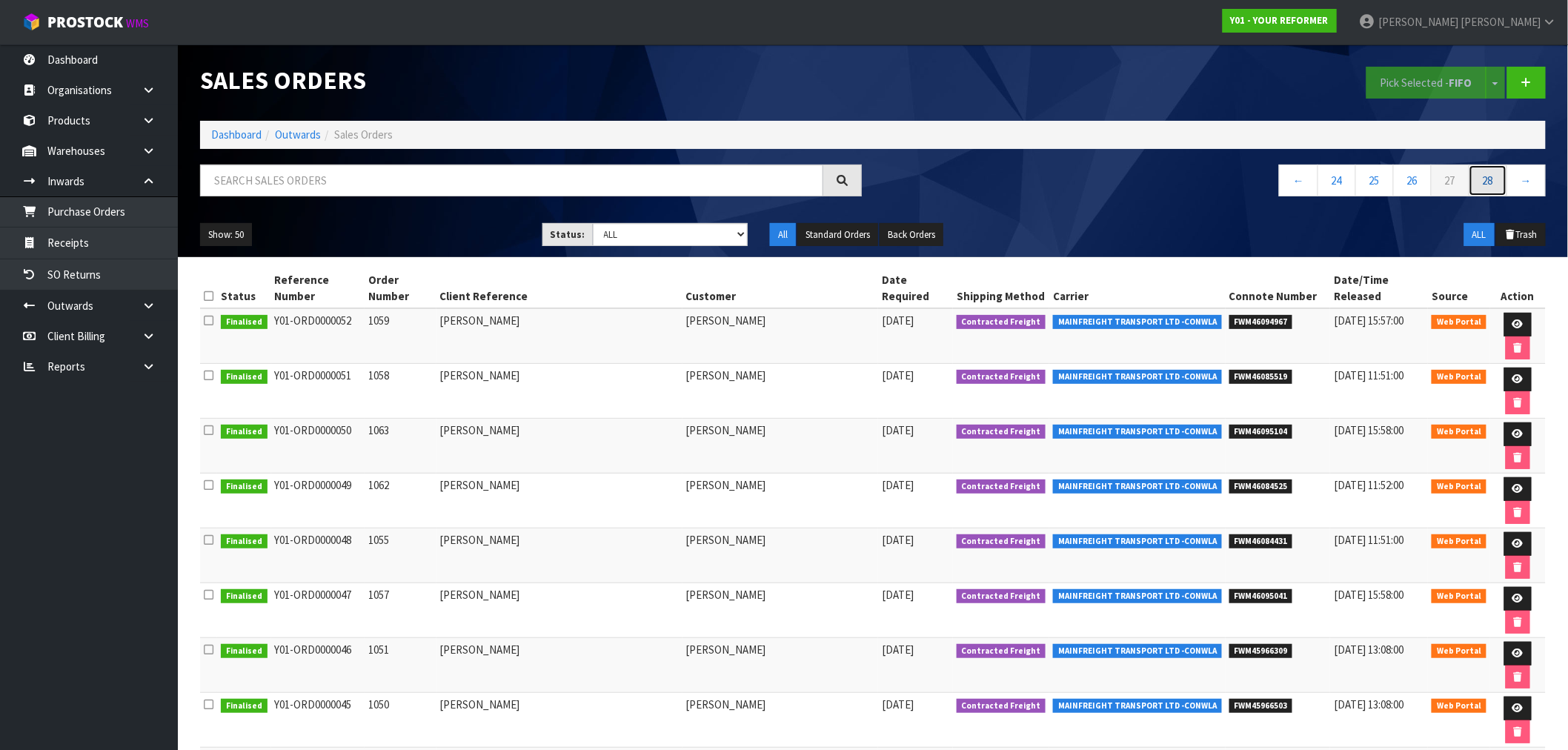
click at [1491, 183] on link "28" at bounding box center [1489, 180] width 39 height 32
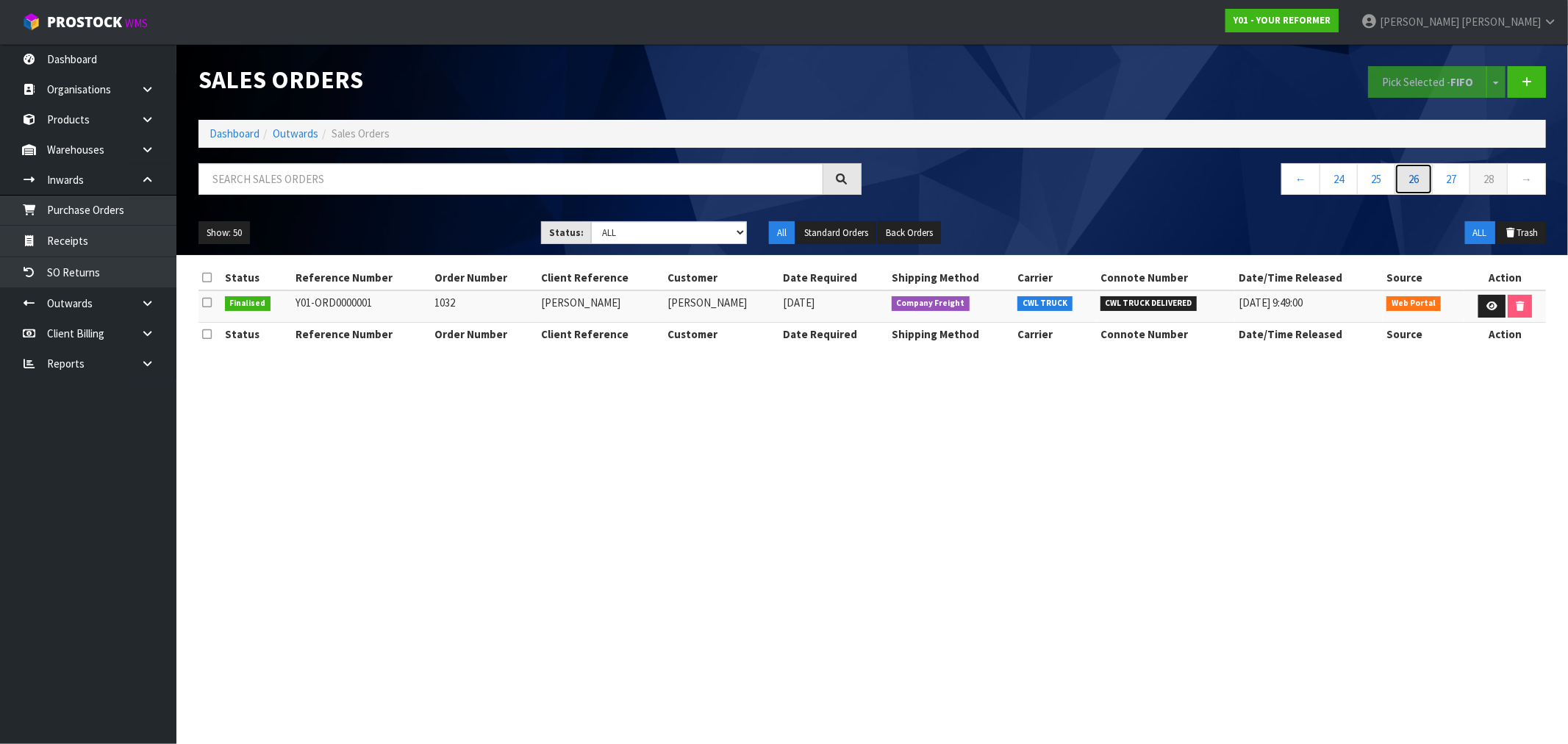
click at [1412, 184] on link "26" at bounding box center [1413, 178] width 38 height 32
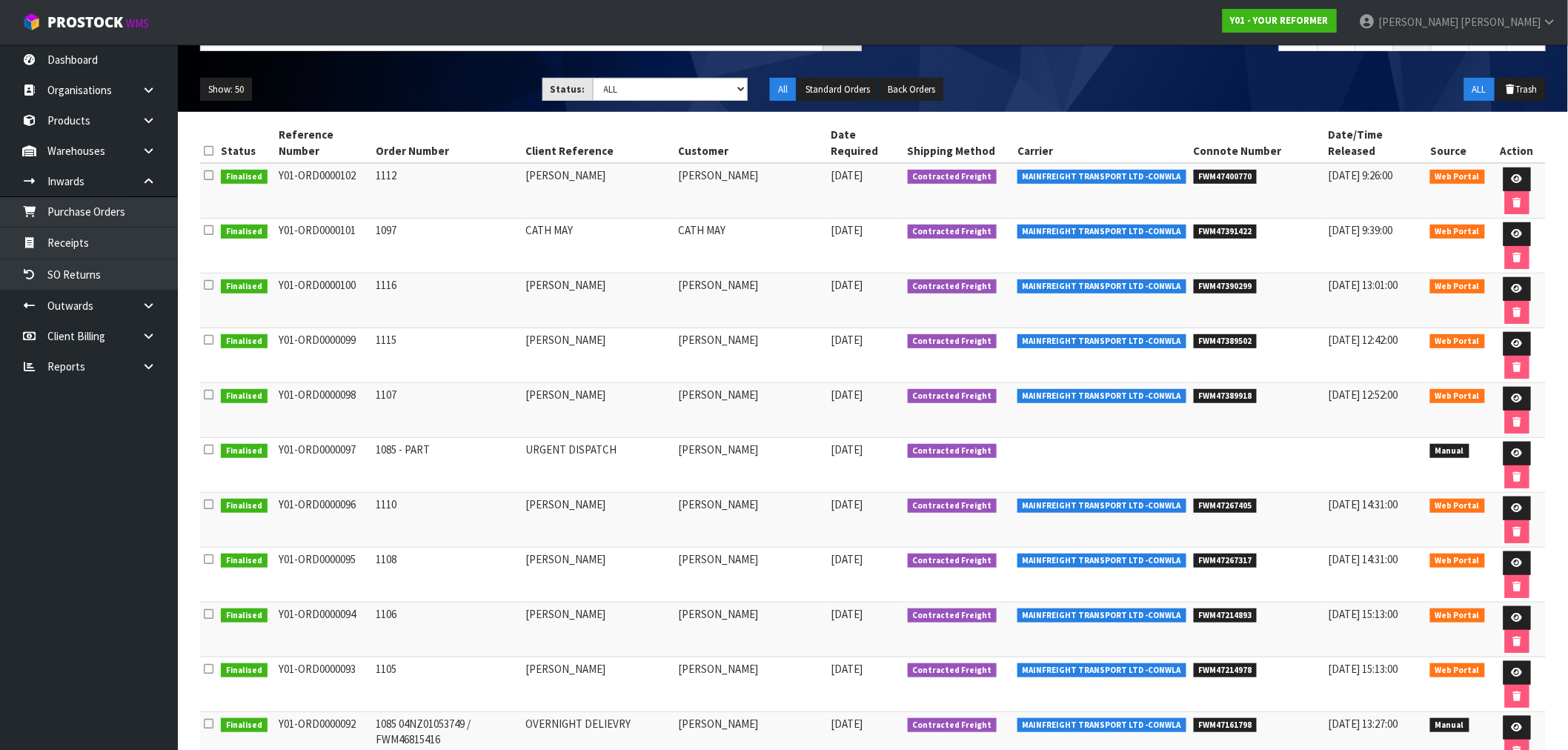
scroll to position [115, 0]
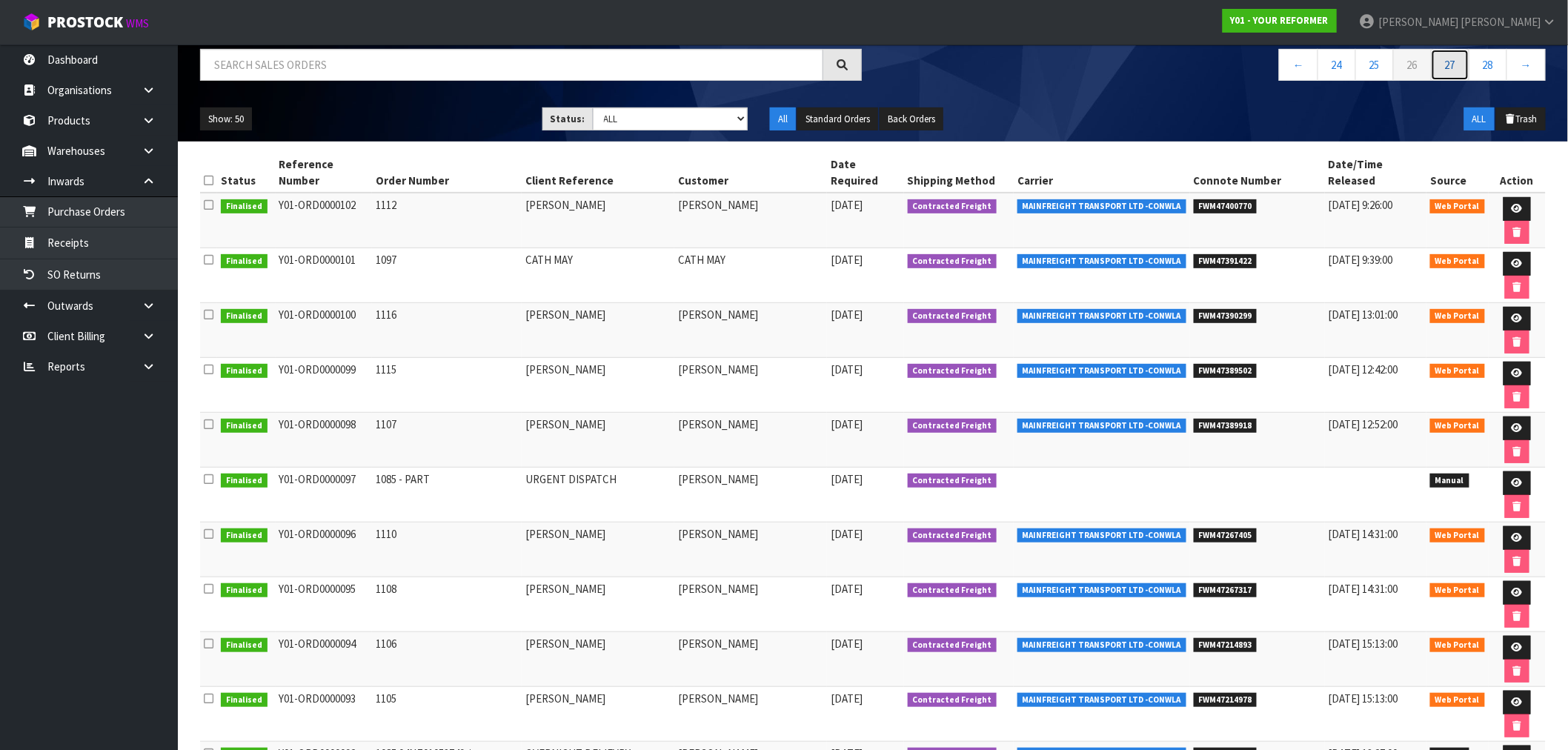
click at [1457, 71] on link "27" at bounding box center [1451, 65] width 39 height 32
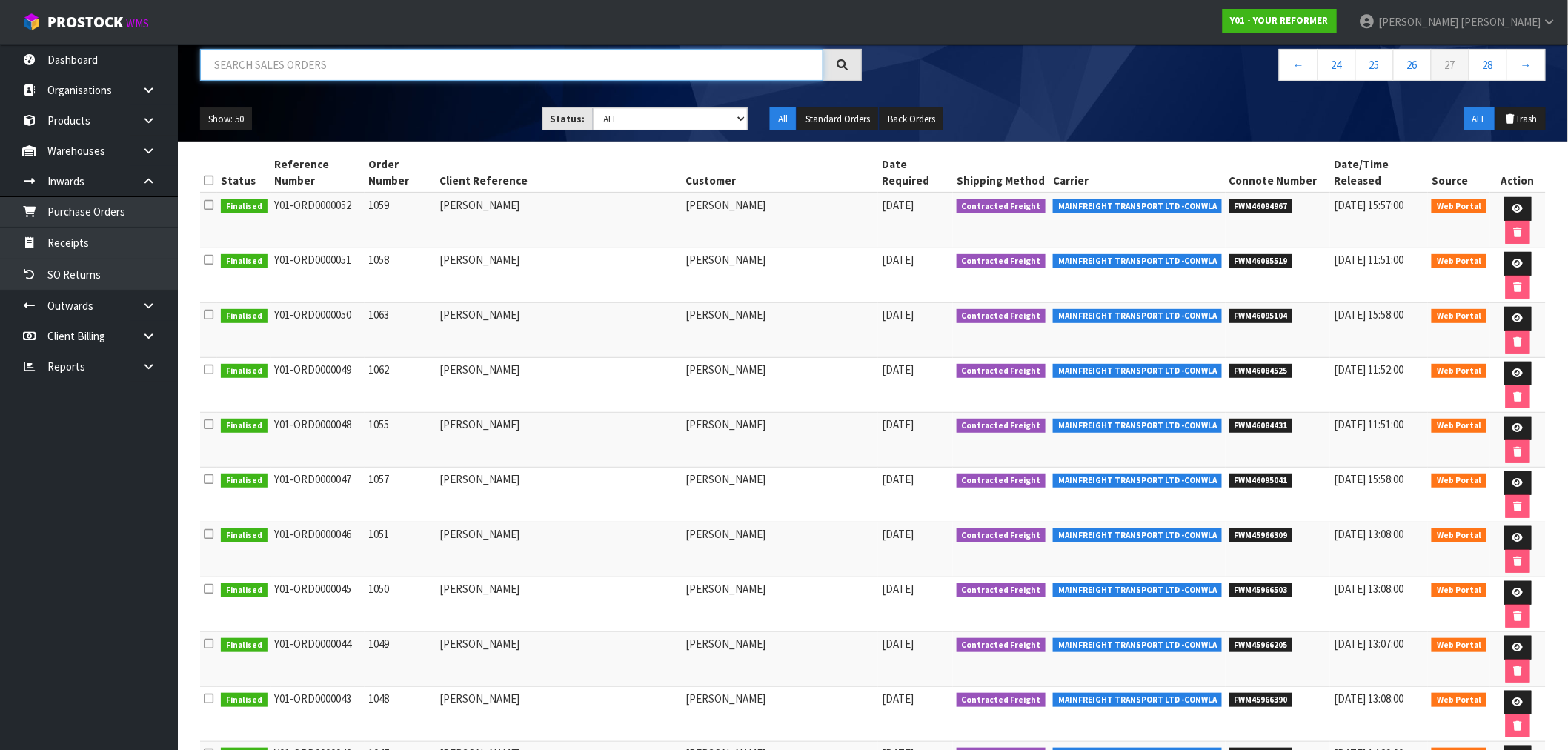
click at [290, 72] on input "text" at bounding box center [512, 65] width 624 height 32
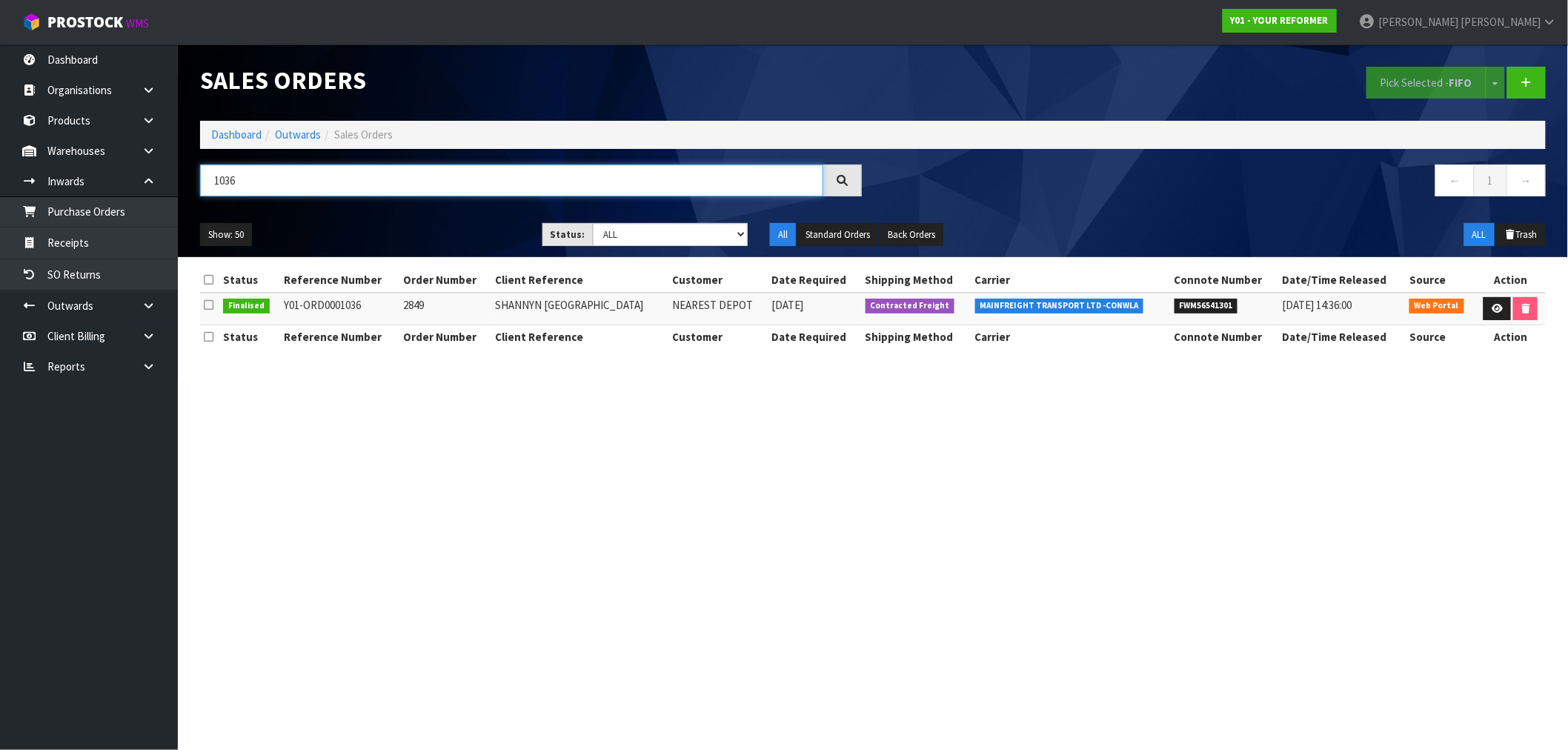
scroll to position [0, 0]
drag, startPoint x: 216, startPoint y: 173, endPoint x: 175, endPoint y: 174, distance: 41.0
click at [191, 173] on div "1036" at bounding box center [534, 185] width 691 height 43
paste input "Y01-ORD0001049"
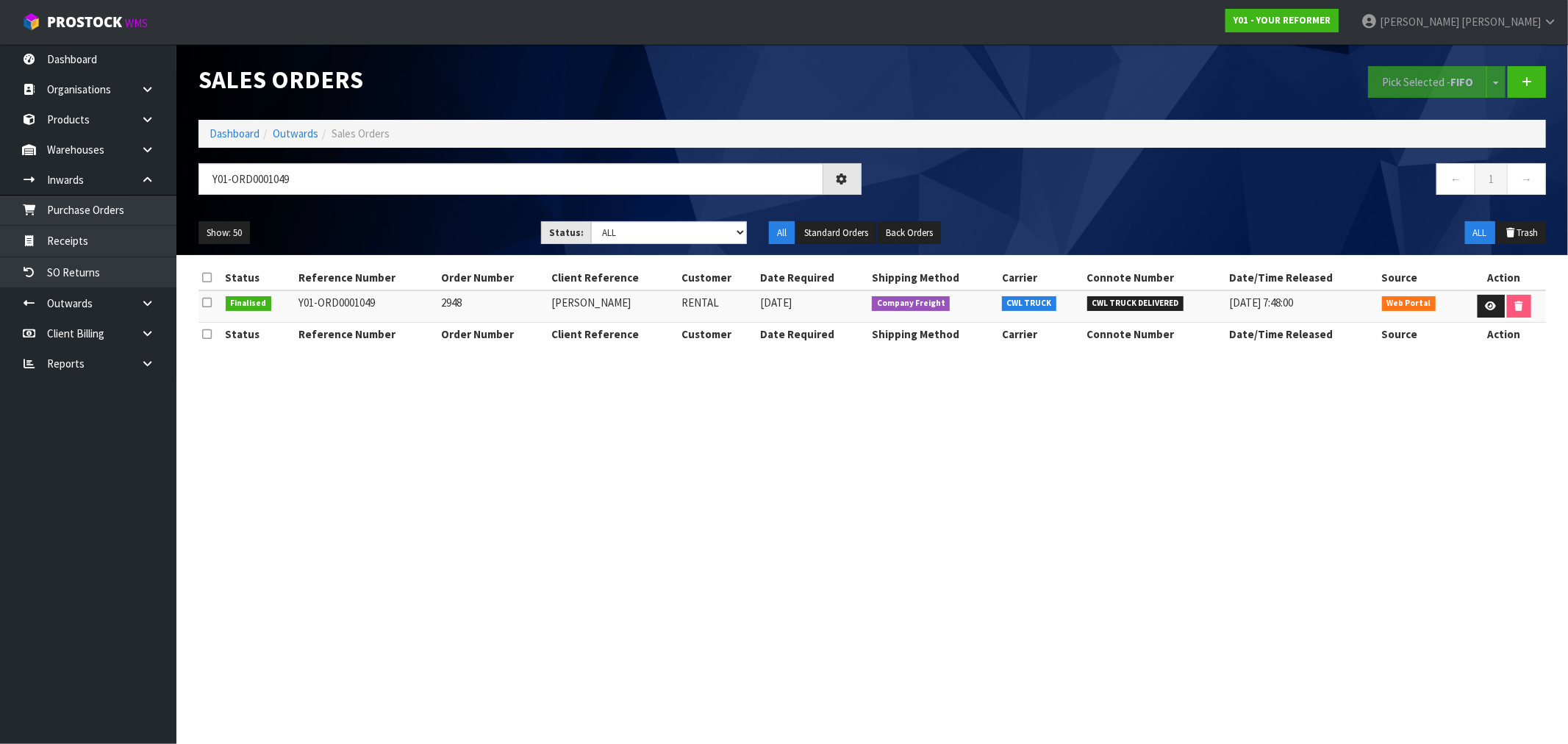
click at [548, 317] on td "ELLIE REYNOLDS" at bounding box center [613, 306] width 130 height 32
click at [568, 306] on td "ELLIE REYNOLDS" at bounding box center [613, 306] width 130 height 32
drag, startPoint x: 324, startPoint y: 180, endPoint x: 267, endPoint y: 178, distance: 57.0
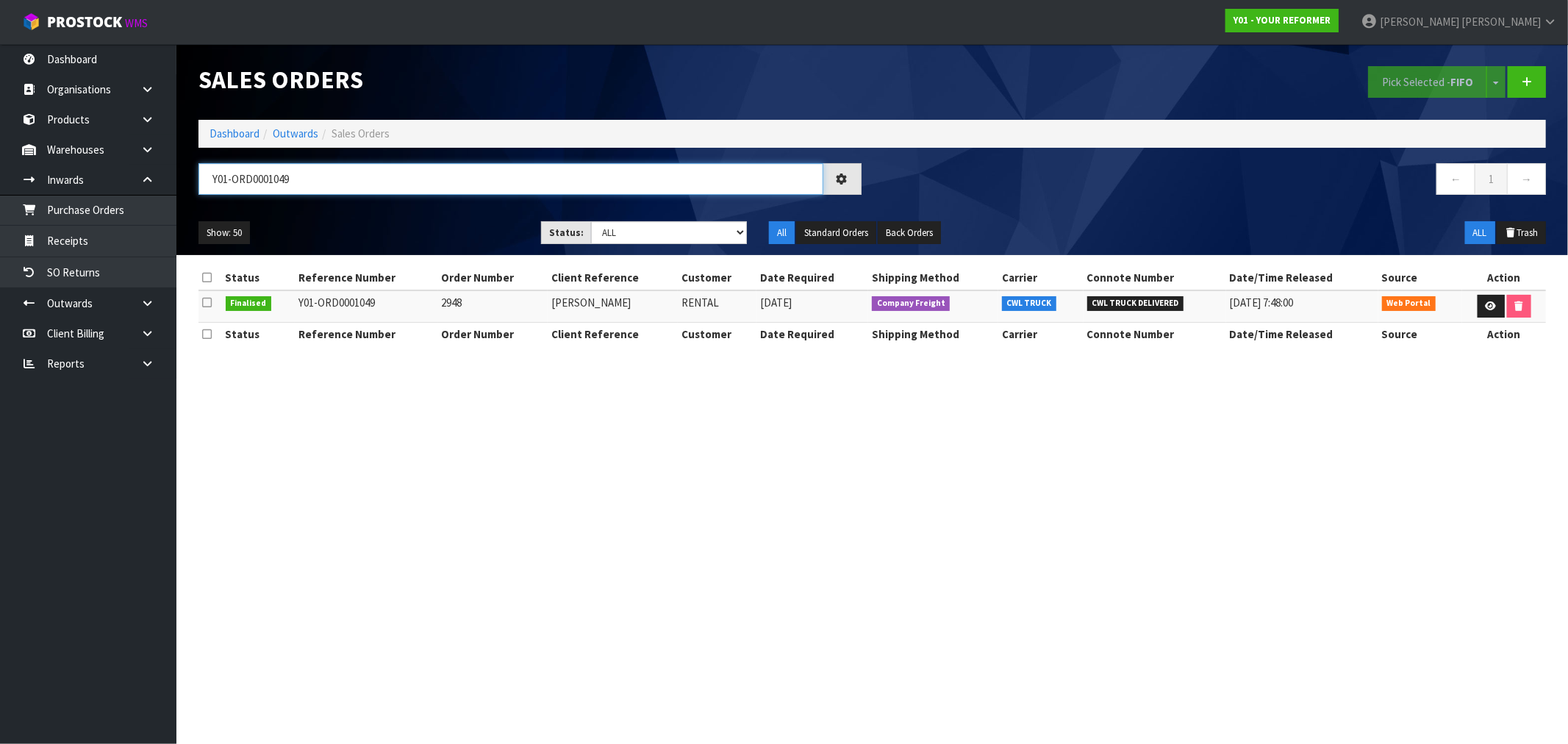
click at [324, 180] on input "Y01-ORD0001049" at bounding box center [510, 178] width 625 height 32
drag, startPoint x: 267, startPoint y: 178, endPoint x: 170, endPoint y: 178, distance: 97.0
click at [170, 178] on body "Toggle navigation ProStock WMS Y01 - YOUR REFORMER [PERSON_NAME] Logout Dashboa…" at bounding box center [784, 372] width 1568 height 744
paste input "ELLIE REYNOLDs"
type input "ELLIE REYNOLDS"
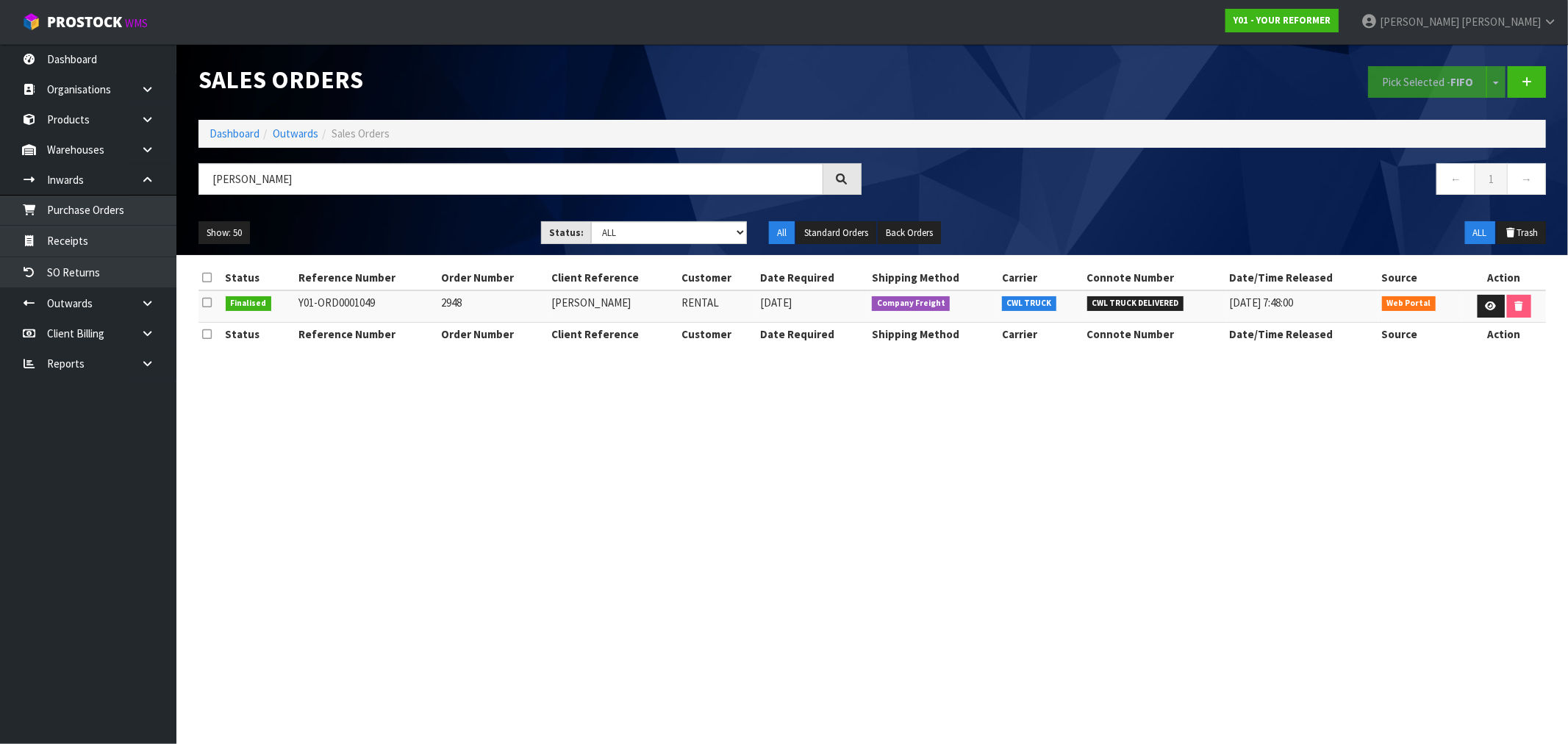
click at [439, 489] on section "Sales Orders Pick Selected - FIFO Split button! FIFO - First In First Out FEFO …" at bounding box center [784, 372] width 1568 height 744
click at [234, 136] on link "Dashboard" at bounding box center [234, 133] width 50 height 14
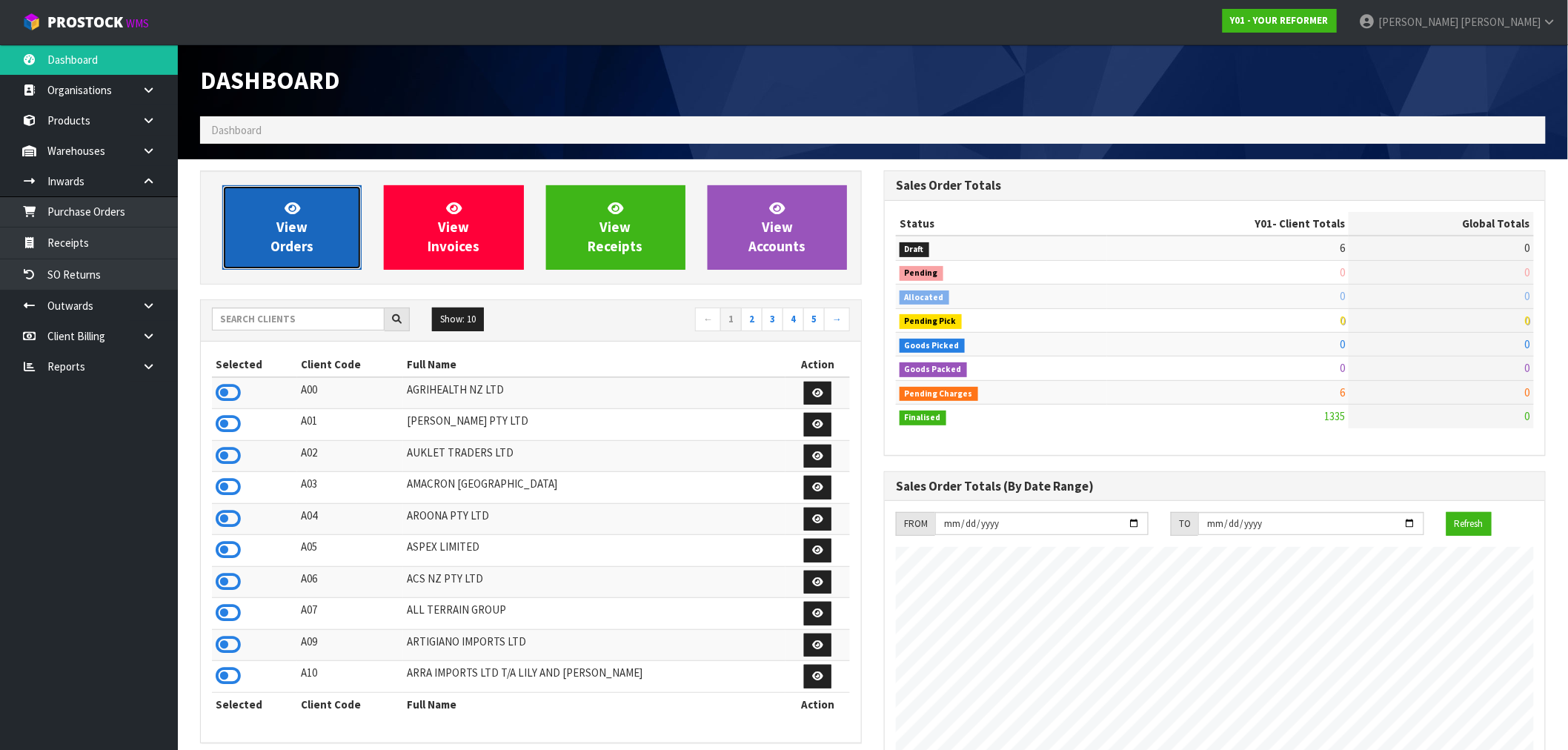
click at [300, 237] on span "View Orders" at bounding box center [291, 227] width 43 height 55
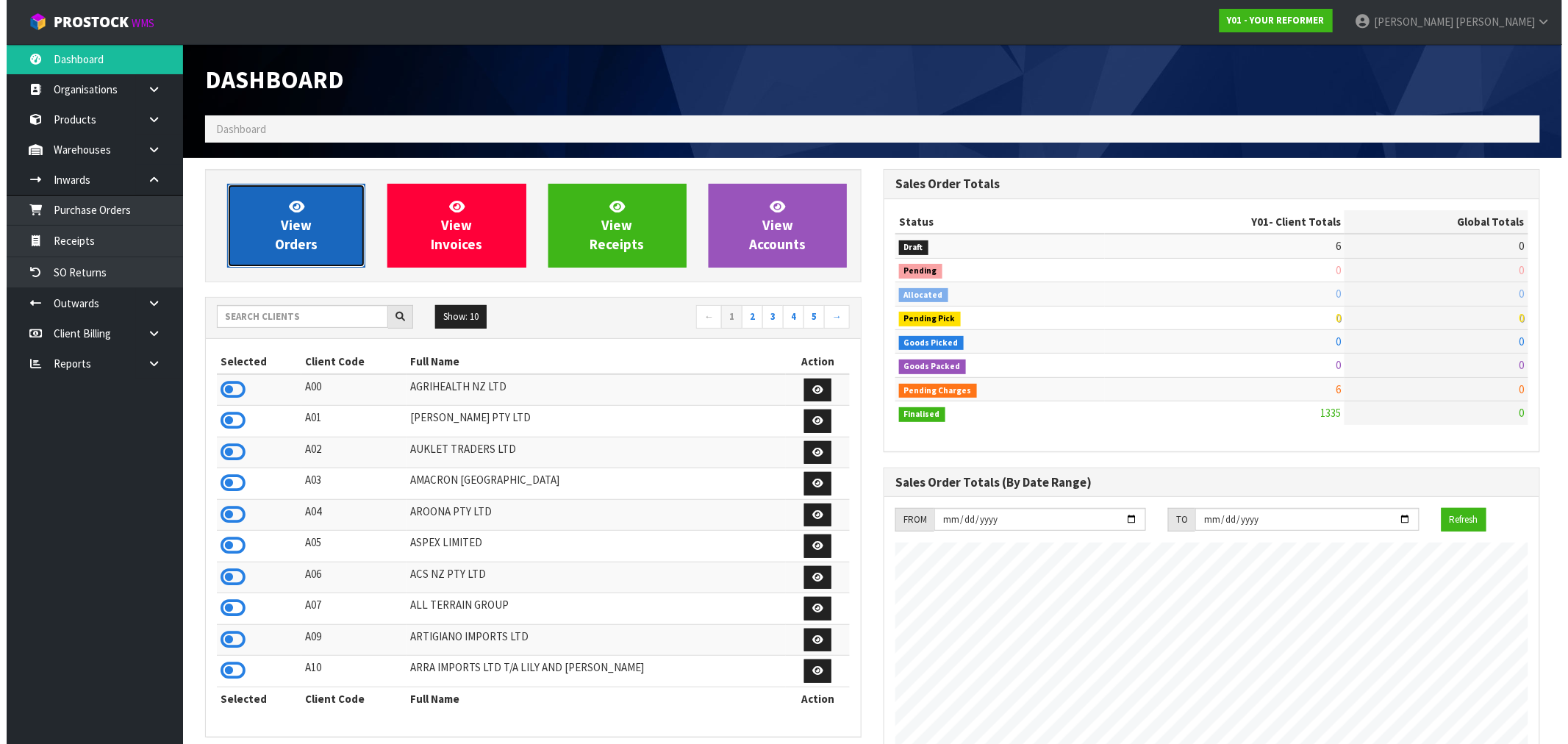
scroll to position [1114, 679]
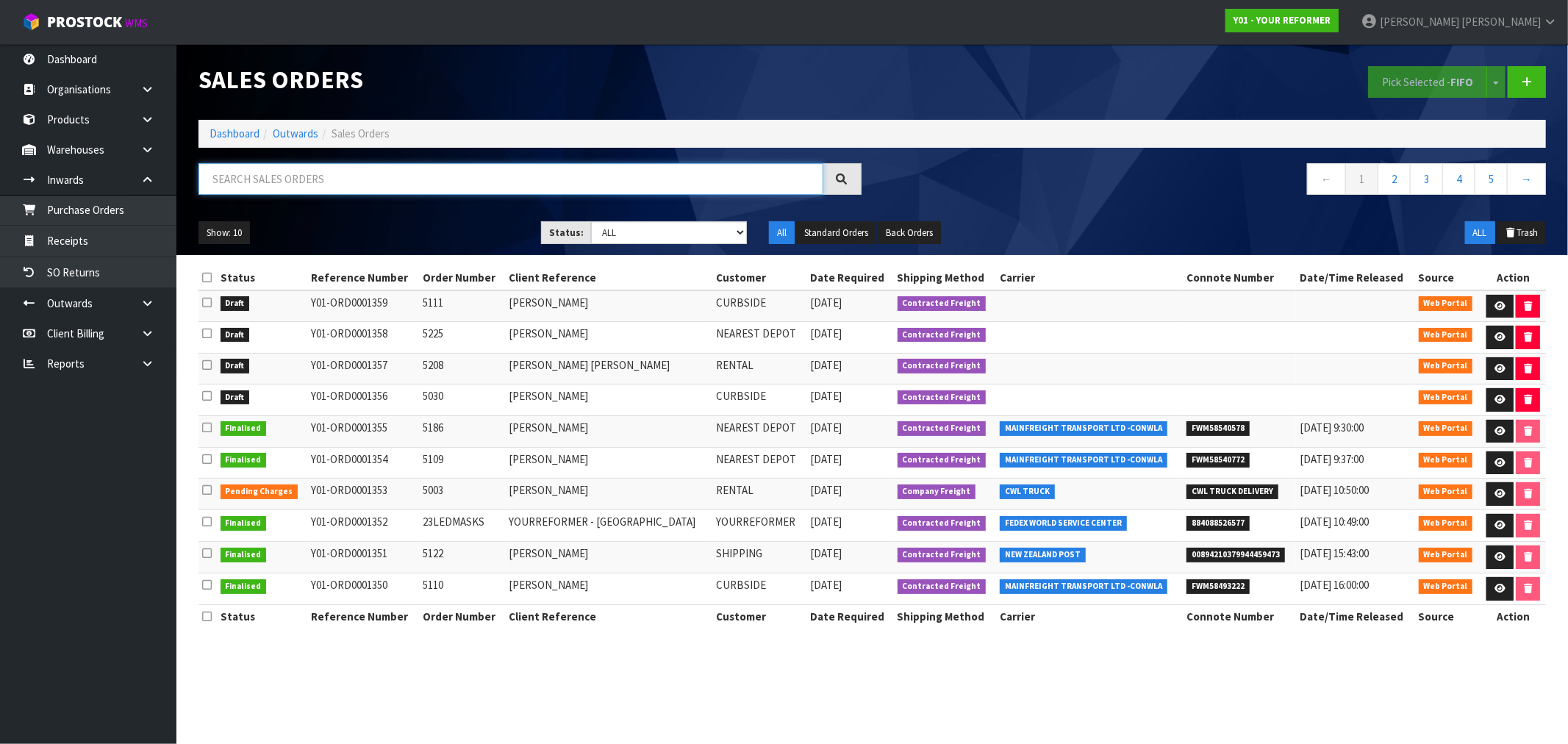
click at [332, 185] on input "text" at bounding box center [510, 178] width 625 height 32
paste input "ELLIE REYNOLDs"
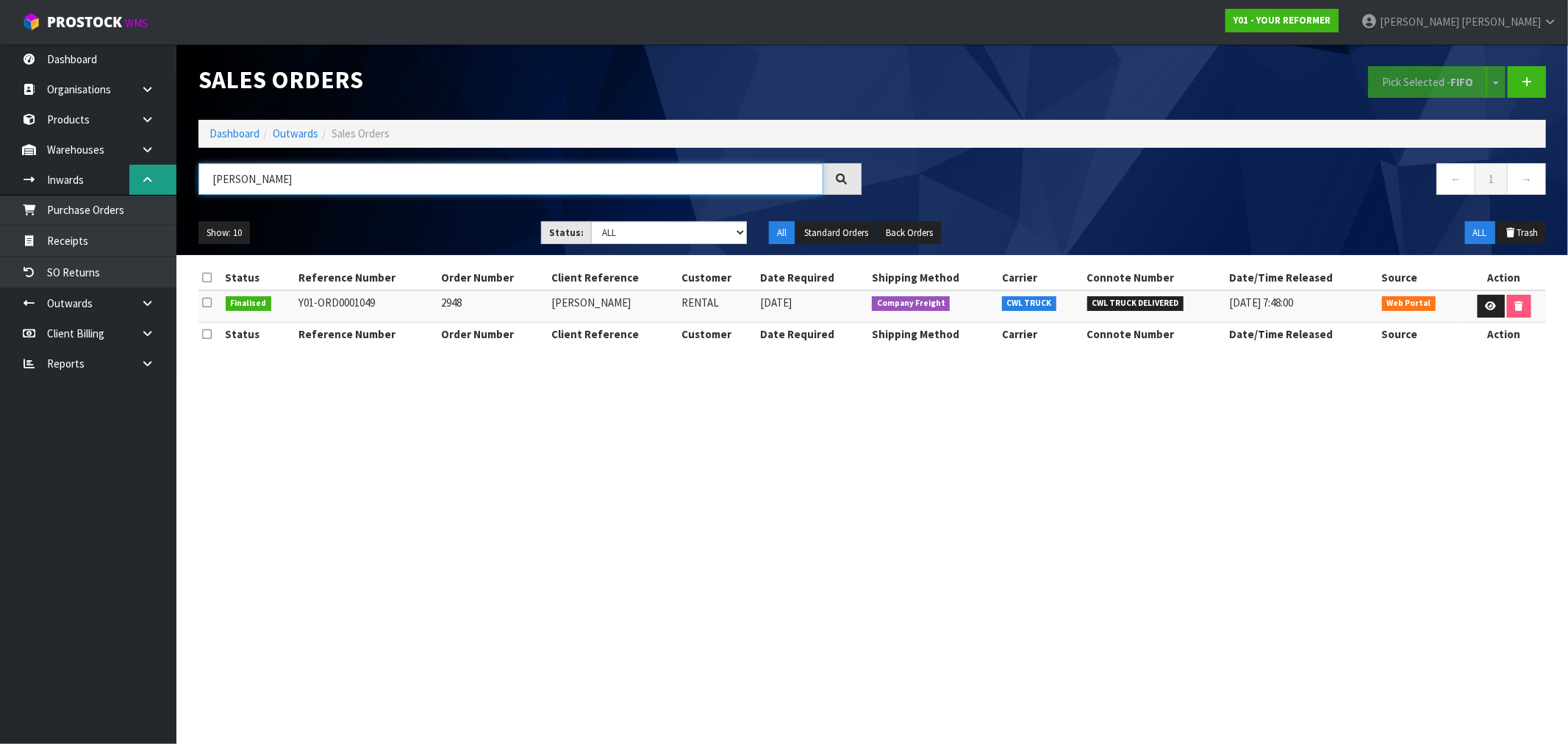
drag, startPoint x: 300, startPoint y: 177, endPoint x: 124, endPoint y: 179, distance: 176.0
click at [124, 179] on body "Toggle navigation ProStock WMS Y01 - YOUR REFORMER Rocio Lopez Logout Dashboard…" at bounding box center [784, 372] width 1568 height 744
paste input "Y01-ORD0000948"
drag, startPoint x: 442, startPoint y: 182, endPoint x: 159, endPoint y: 177, distance: 283.0
click at [166, 177] on body "Toggle navigation ProStock WMS Y01 - YOUR REFORMER Rocio Lopez Logout Dashboard…" at bounding box center [784, 372] width 1568 height 744
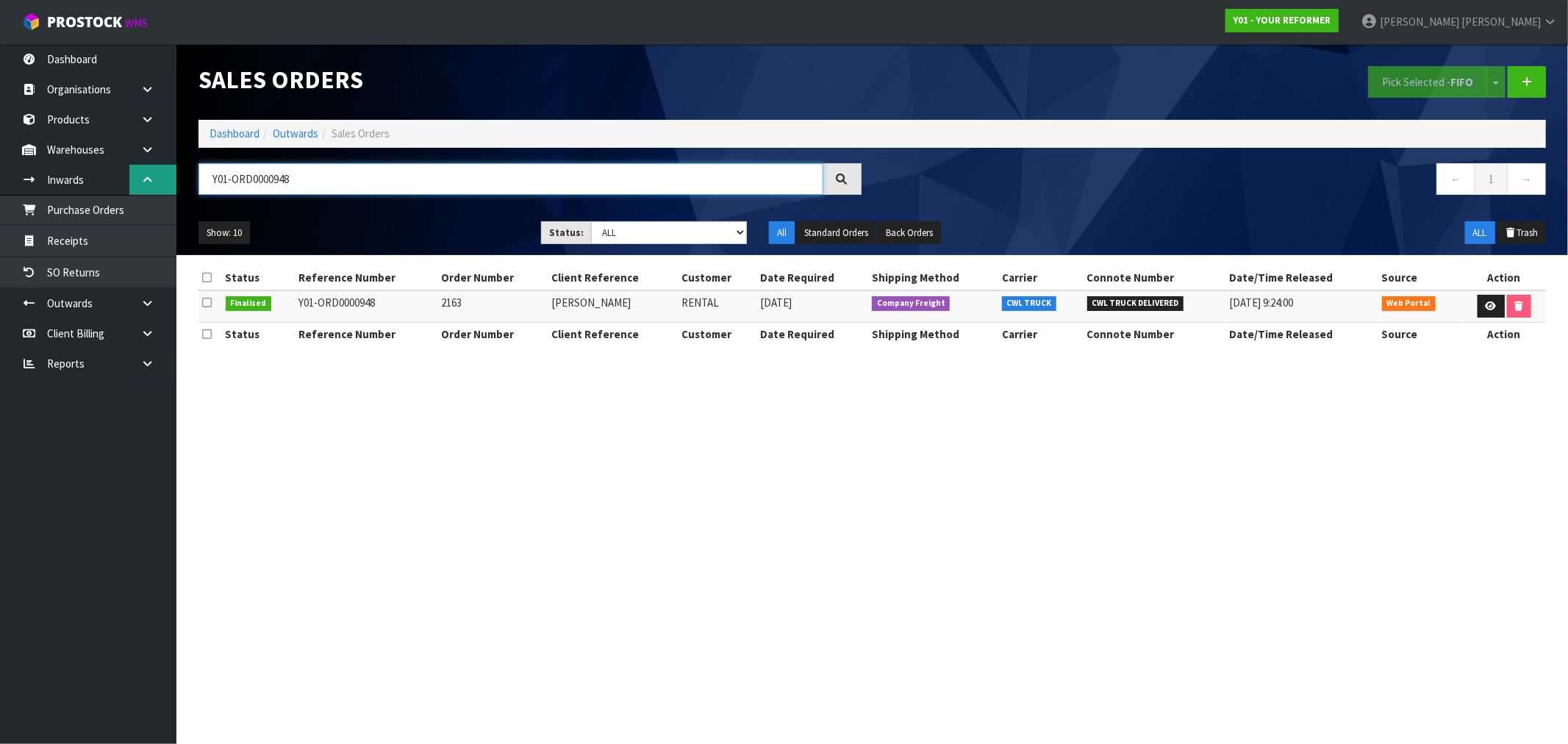
paste input "1049"
drag, startPoint x: 338, startPoint y: 172, endPoint x: 115, endPoint y: 185, distance: 223.4
click at [155, 178] on body "Toggle navigation ProStock WMS Y01 - YOUR REFORMER Rocio Lopez Logout Dashboard…" at bounding box center [784, 372] width 1568 height 744
paste input "0948"
type input "Y01-ORD0000948"
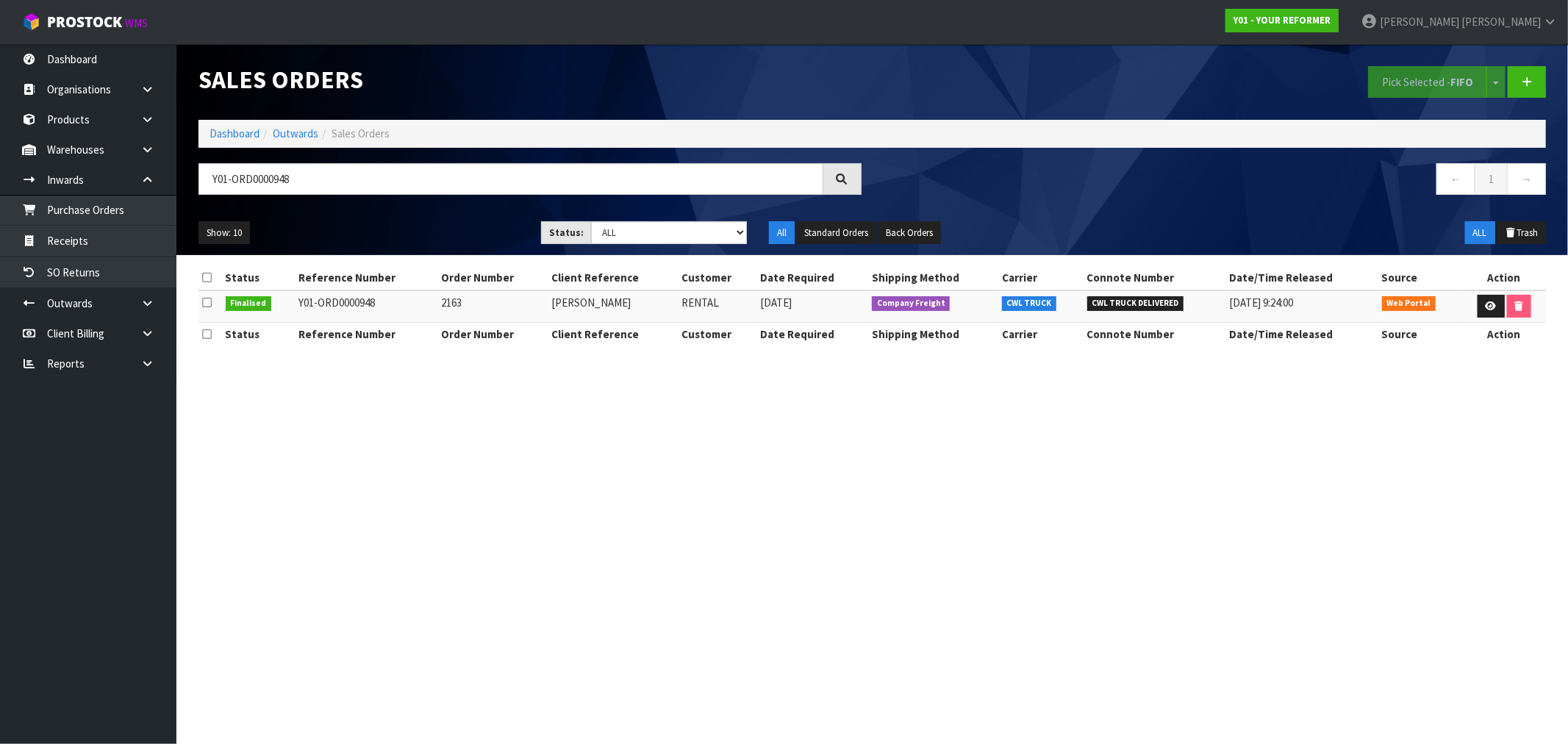
click at [588, 303] on td "STACEY WEBBER" at bounding box center [613, 306] width 130 height 32
click at [347, 307] on td "Y01-ORD0000948" at bounding box center [366, 306] width 144 height 32
click at [453, 300] on td "2163" at bounding box center [493, 306] width 110 height 32
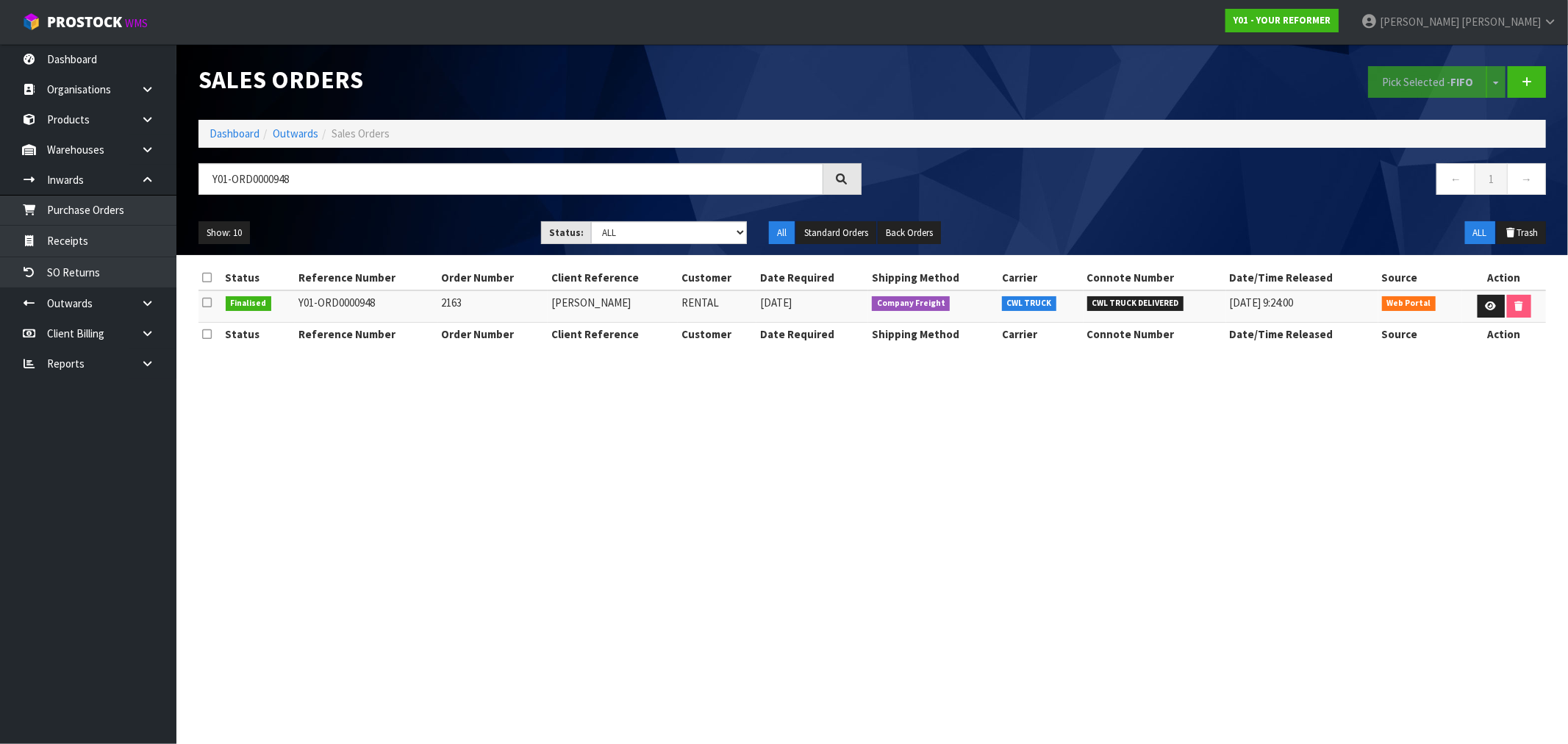
click at [453, 300] on td "2163" at bounding box center [493, 306] width 110 height 32
click at [1490, 307] on icon at bounding box center [1491, 306] width 11 height 9
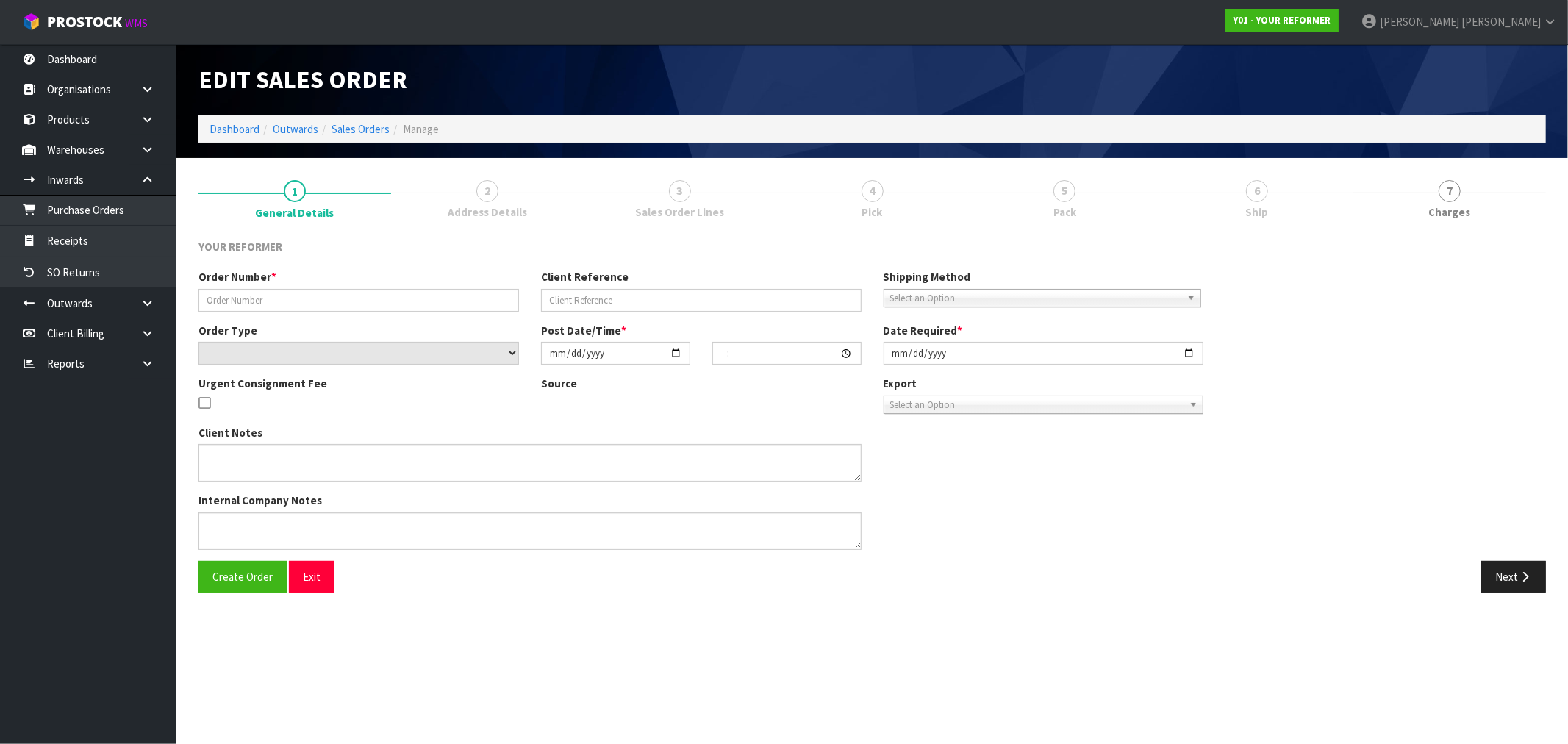
type input "2163"
type input "STACEY WEBBER"
select select "number:0"
type input "2025-02-03"
type input "16:52:00.000"
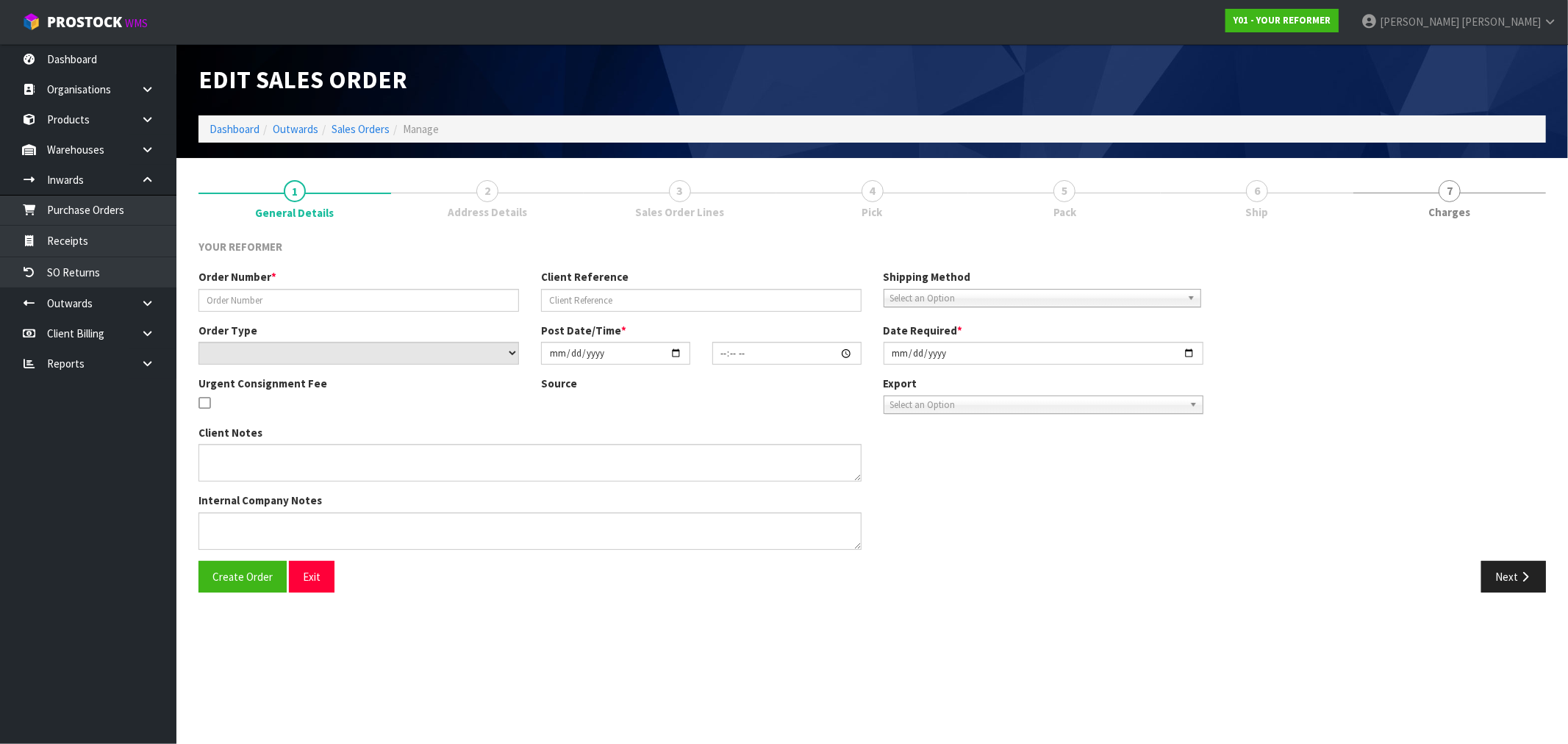
type input "2025-02-04"
type textarea "STACEY WEBBER UNIT 11 2 MOOR AVENUE TE ATATU PENINSULA AUK AUCKLAND 0610 NEW ZE…"
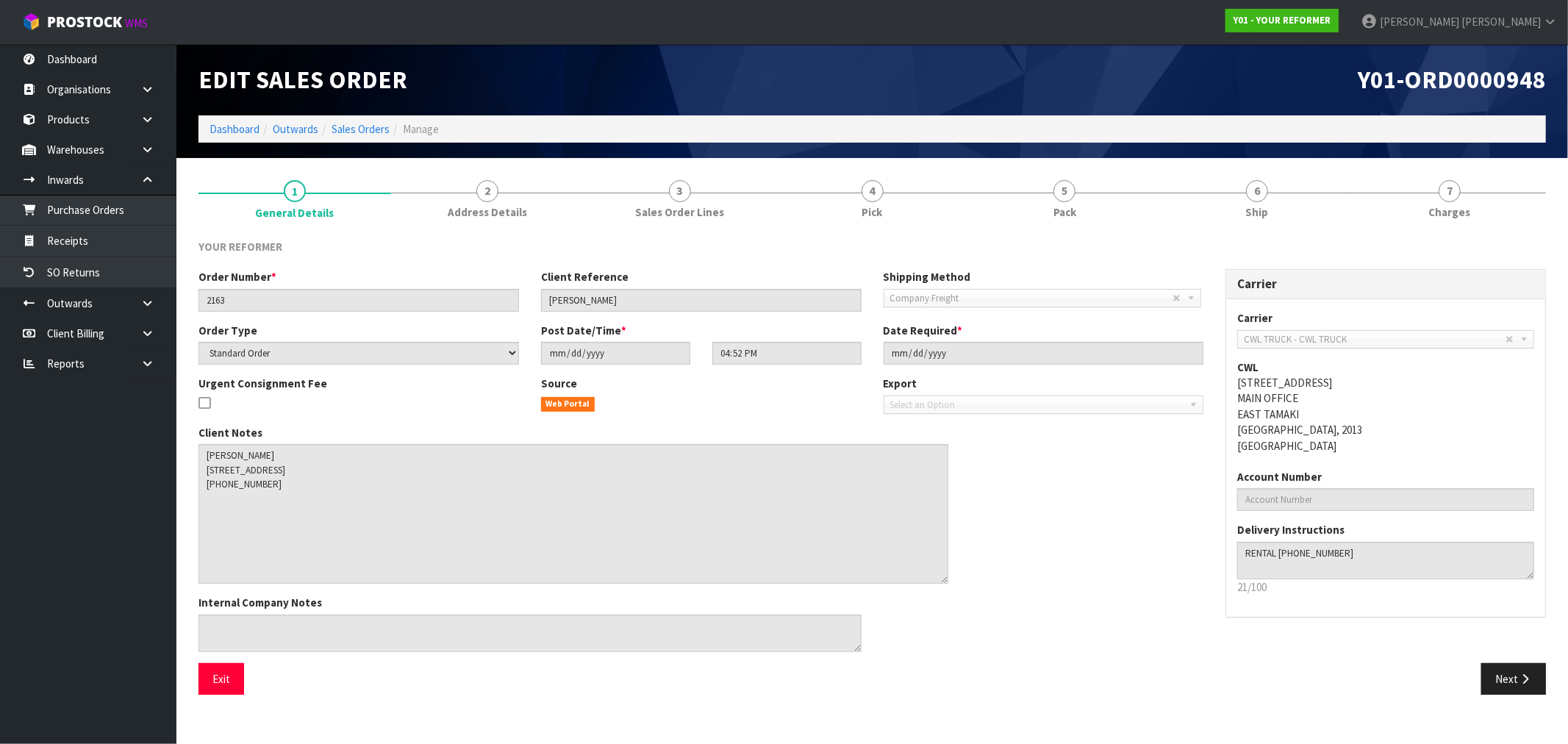
drag, startPoint x: 857, startPoint y: 477, endPoint x: 956, endPoint y: 563, distance: 131.1
click at [946, 575] on textarea at bounding box center [574, 513] width 750 height 140
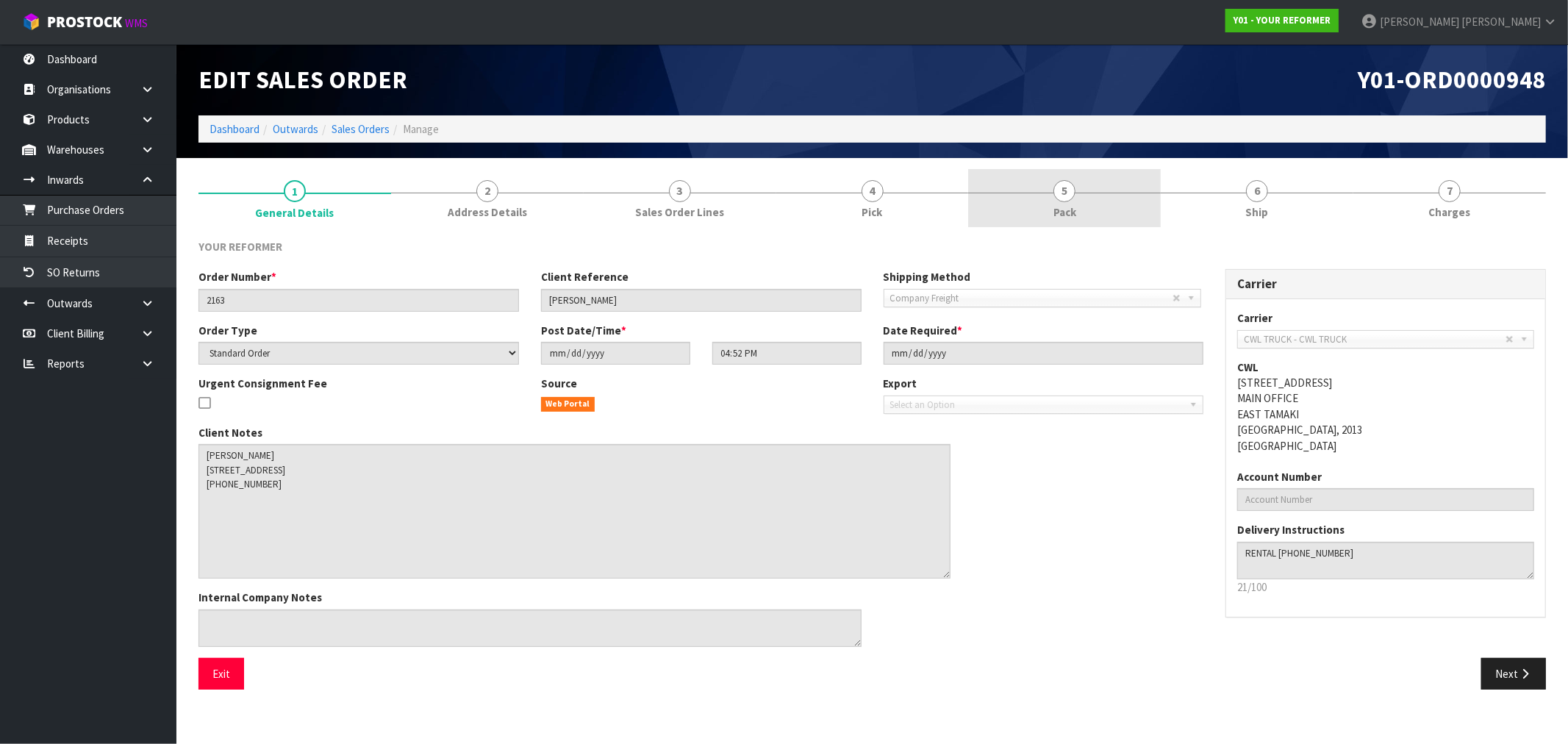
click at [1049, 197] on link "5 Pack" at bounding box center [1064, 198] width 193 height 58
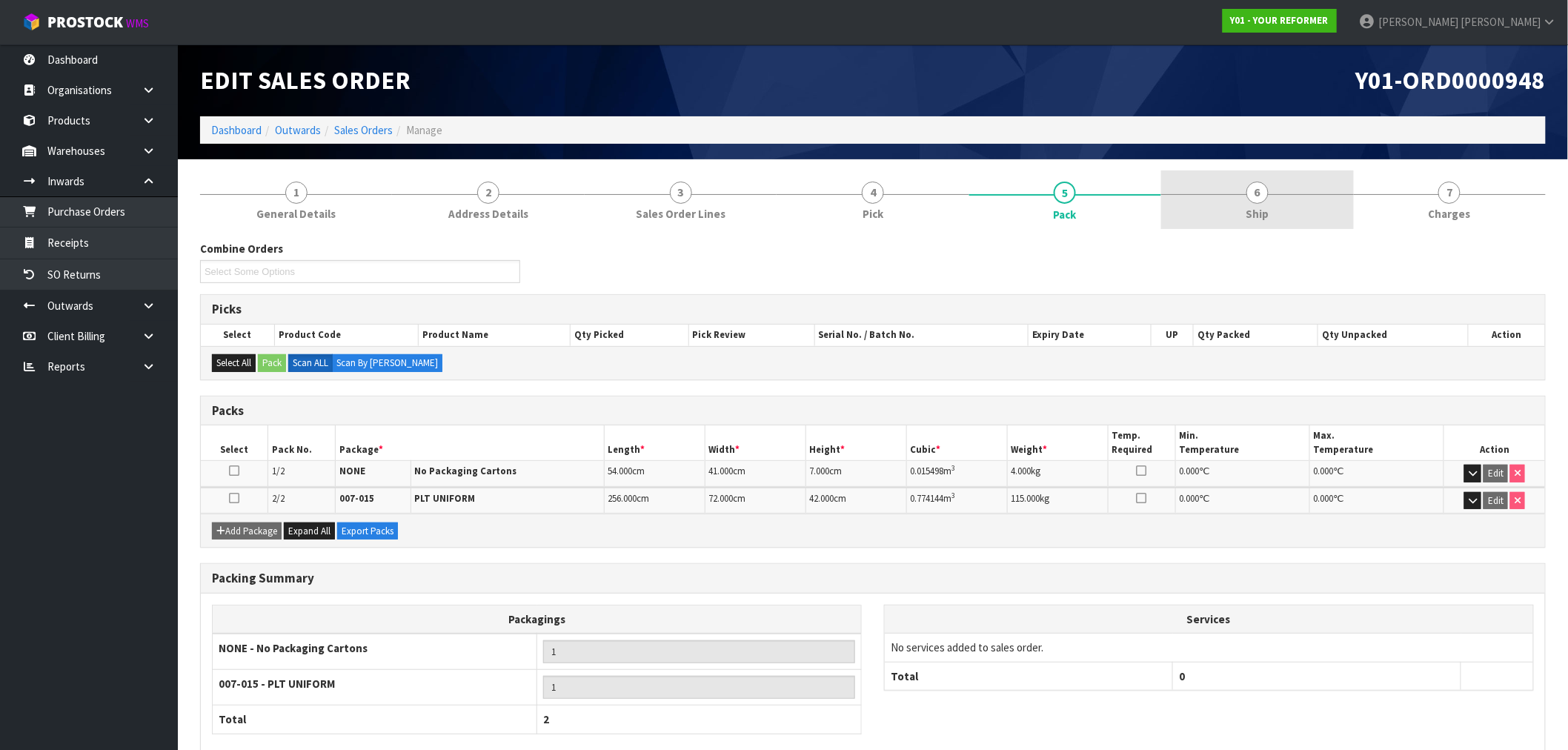
drag, startPoint x: 1360, startPoint y: 227, endPoint x: 1360, endPoint y: 216, distance: 11.0
click at [1360, 224] on link "7 Charges" at bounding box center [1450, 199] width 192 height 58
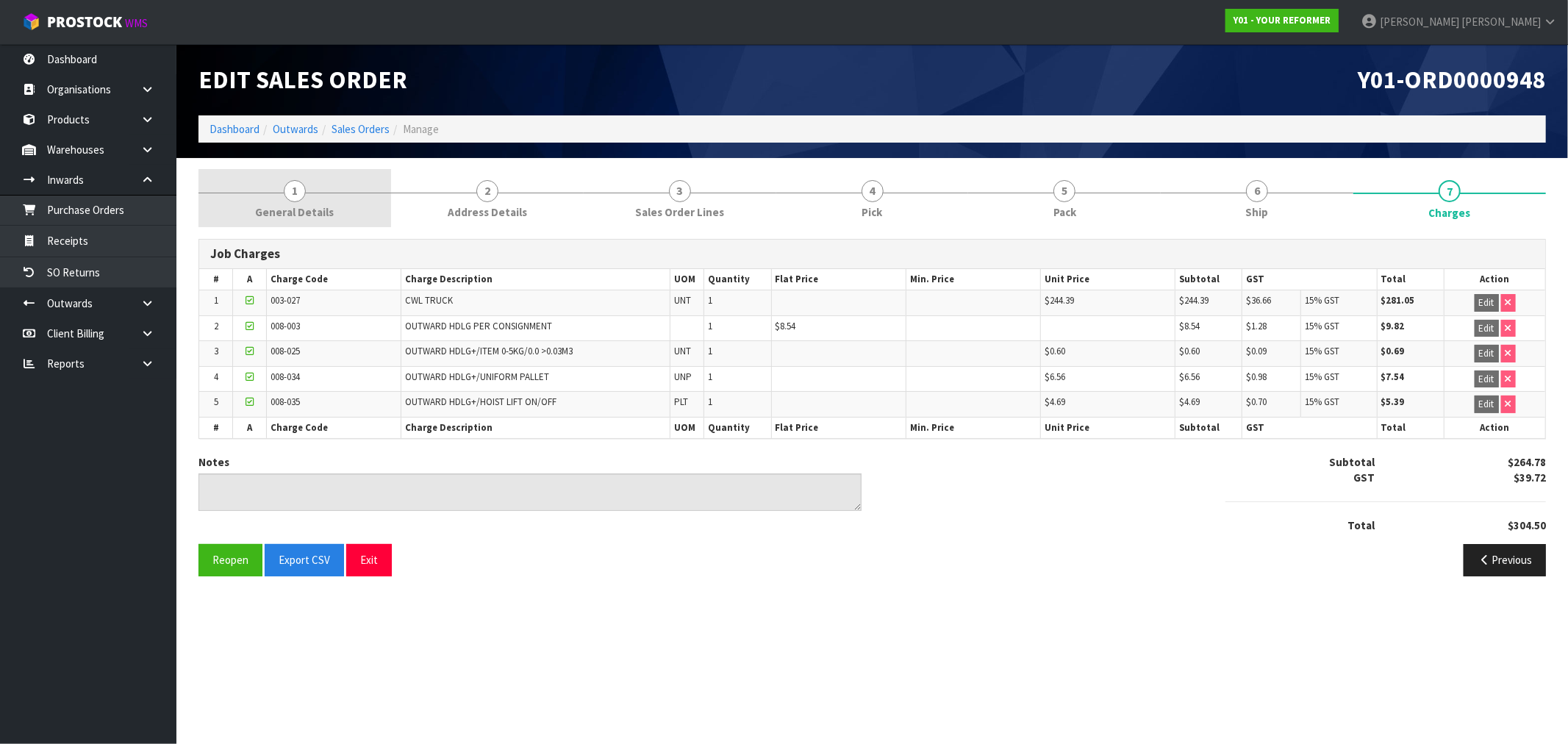
click at [289, 185] on span "1" at bounding box center [295, 191] width 22 height 22
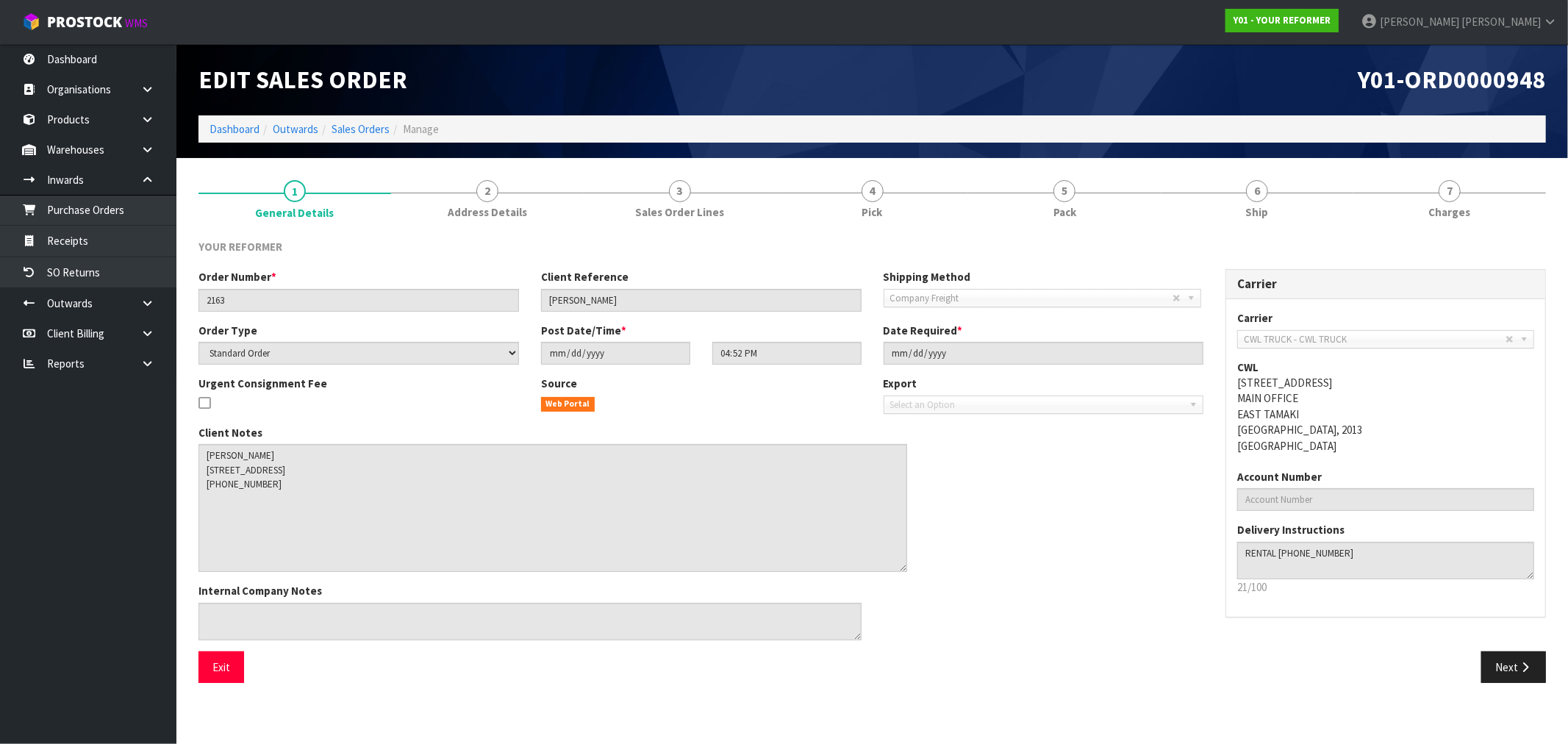
drag, startPoint x: 856, startPoint y: 477, endPoint x: 923, endPoint y: 445, distance: 74.2
click at [902, 566] on textarea at bounding box center [553, 508] width 709 height 128
click at [928, 221] on link "4 Pick" at bounding box center [873, 198] width 193 height 58
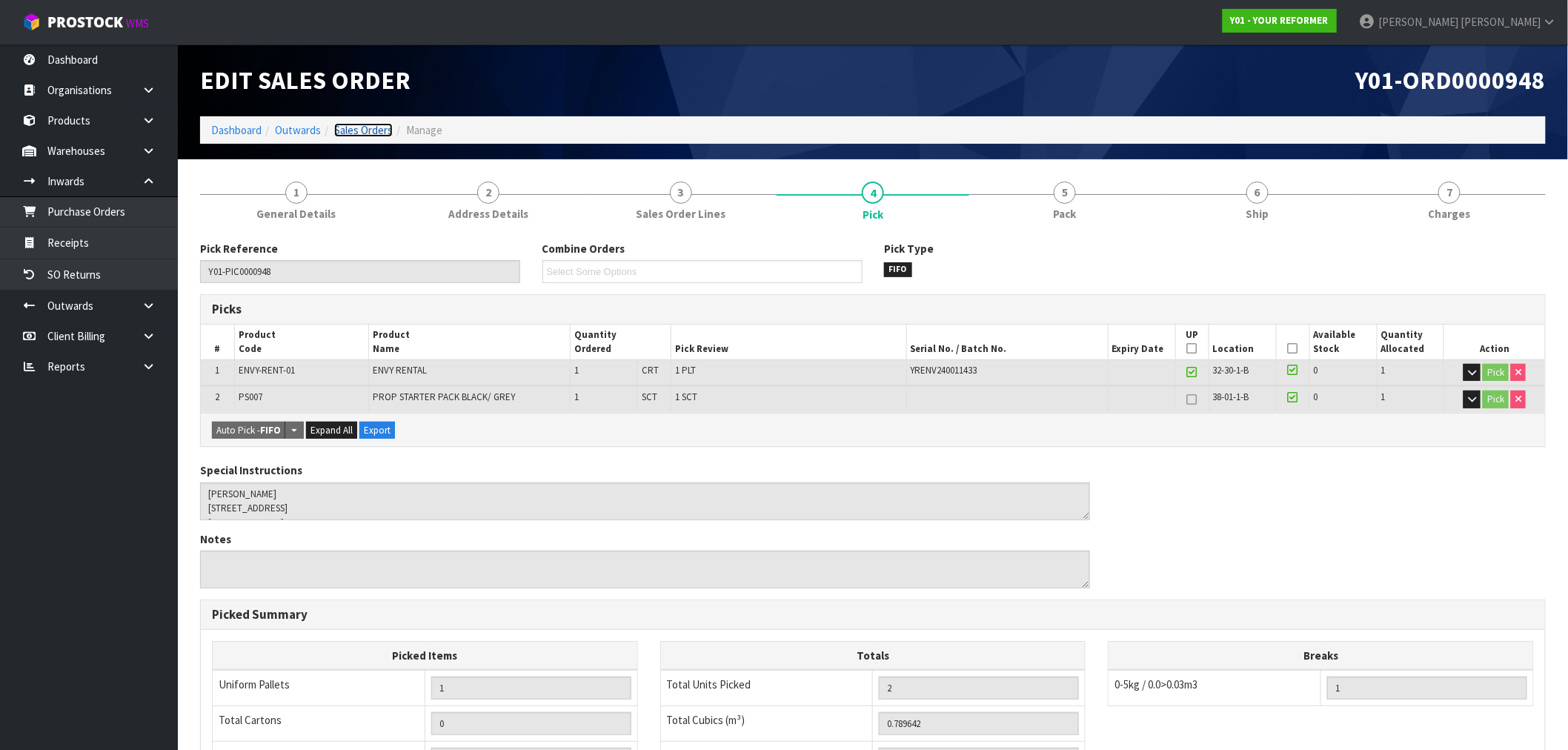
drag, startPoint x: 379, startPoint y: 128, endPoint x: 396, endPoint y: 129, distance: 17.0
click at [379, 128] on link "Sales Orders" at bounding box center [362, 129] width 58 height 14
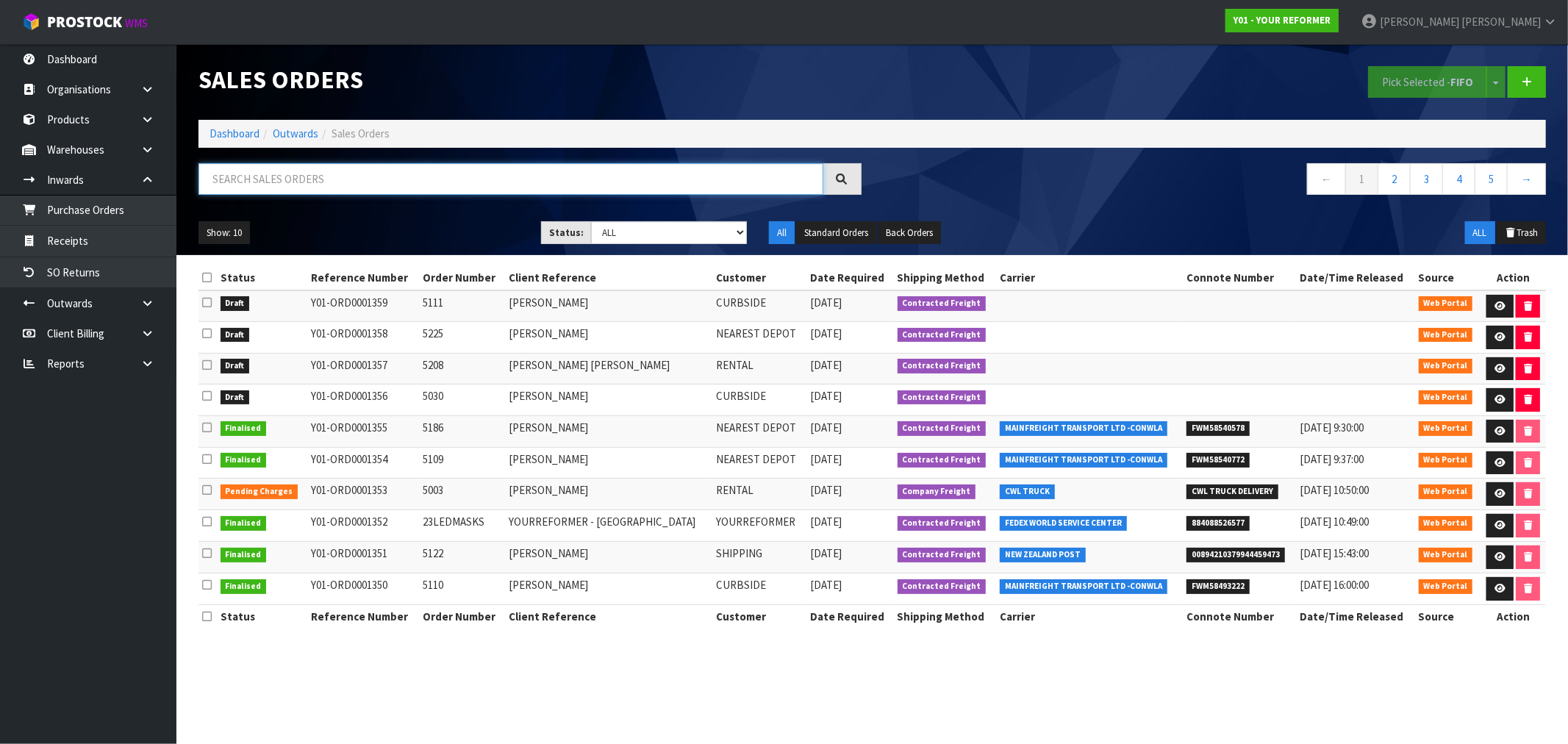
click at [365, 173] on input "text" at bounding box center [510, 178] width 625 height 32
paste input "Y01-ORD0001016"
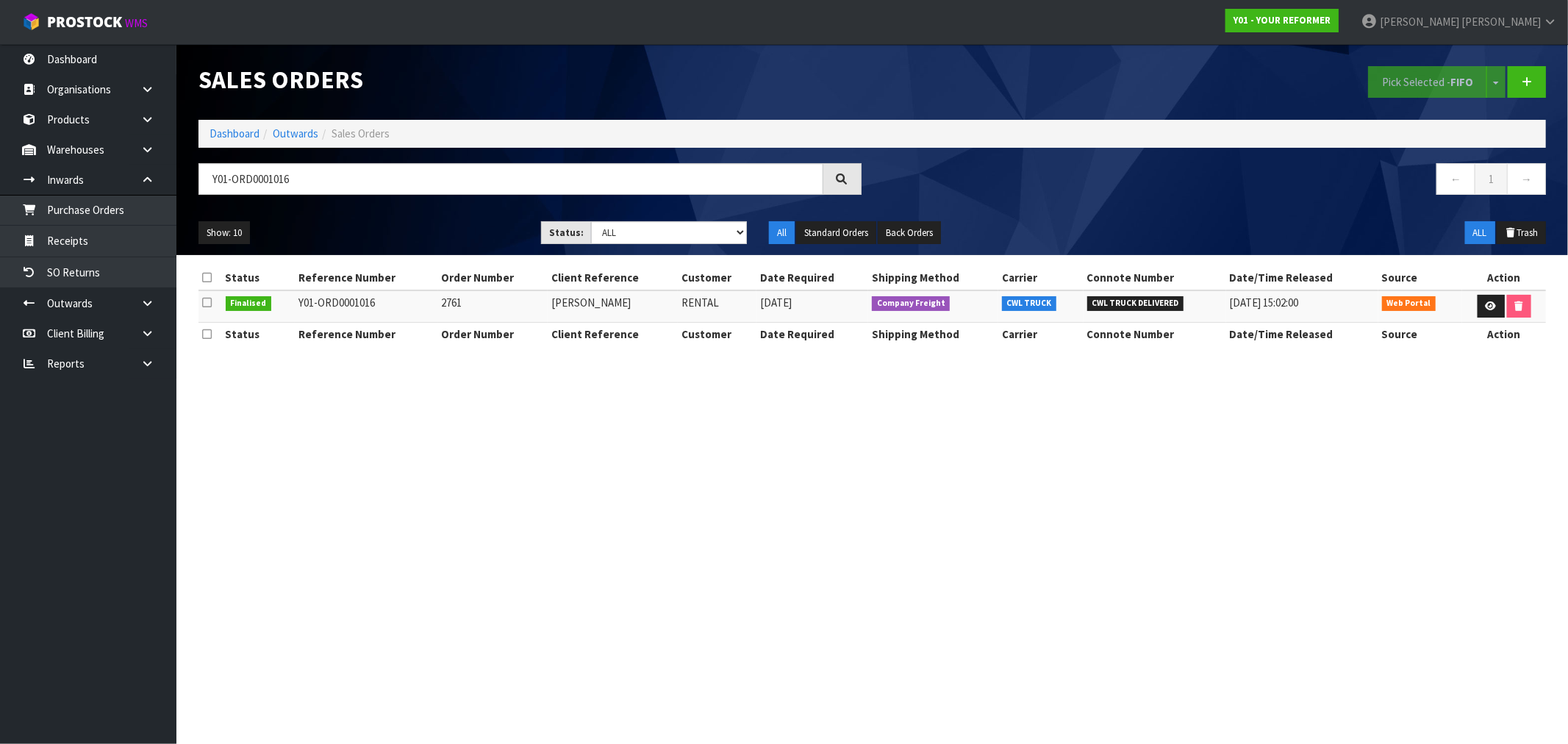
click at [453, 304] on td "2761" at bounding box center [493, 306] width 110 height 32
click at [353, 298] on td "Y01-ORD0001016" at bounding box center [366, 306] width 144 height 32
drag, startPoint x: 340, startPoint y: 178, endPoint x: 191, endPoint y: 174, distance: 149.1
click at [199, 174] on input "Y01-ORD0001016" at bounding box center [510, 178] width 625 height 32
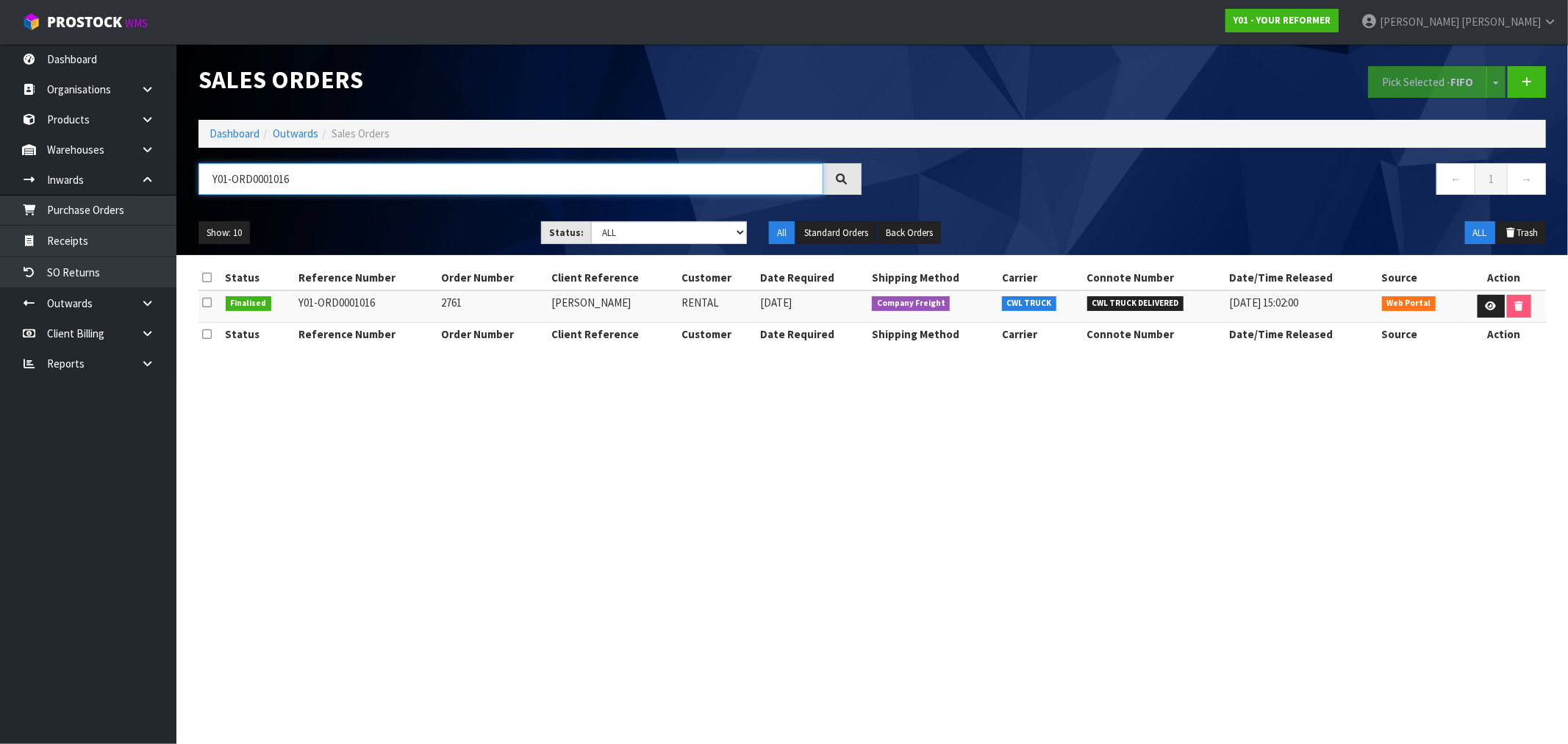
paste input "43"
drag, startPoint x: 318, startPoint y: 181, endPoint x: 119, endPoint y: 189, distance: 199.2
click at [131, 189] on body "Toggle navigation ProStock WMS Y01 - YOUR REFORMER Rocio Lopez Logout Dashboard…" at bounding box center [784, 372] width 1568 height 744
paste input "090"
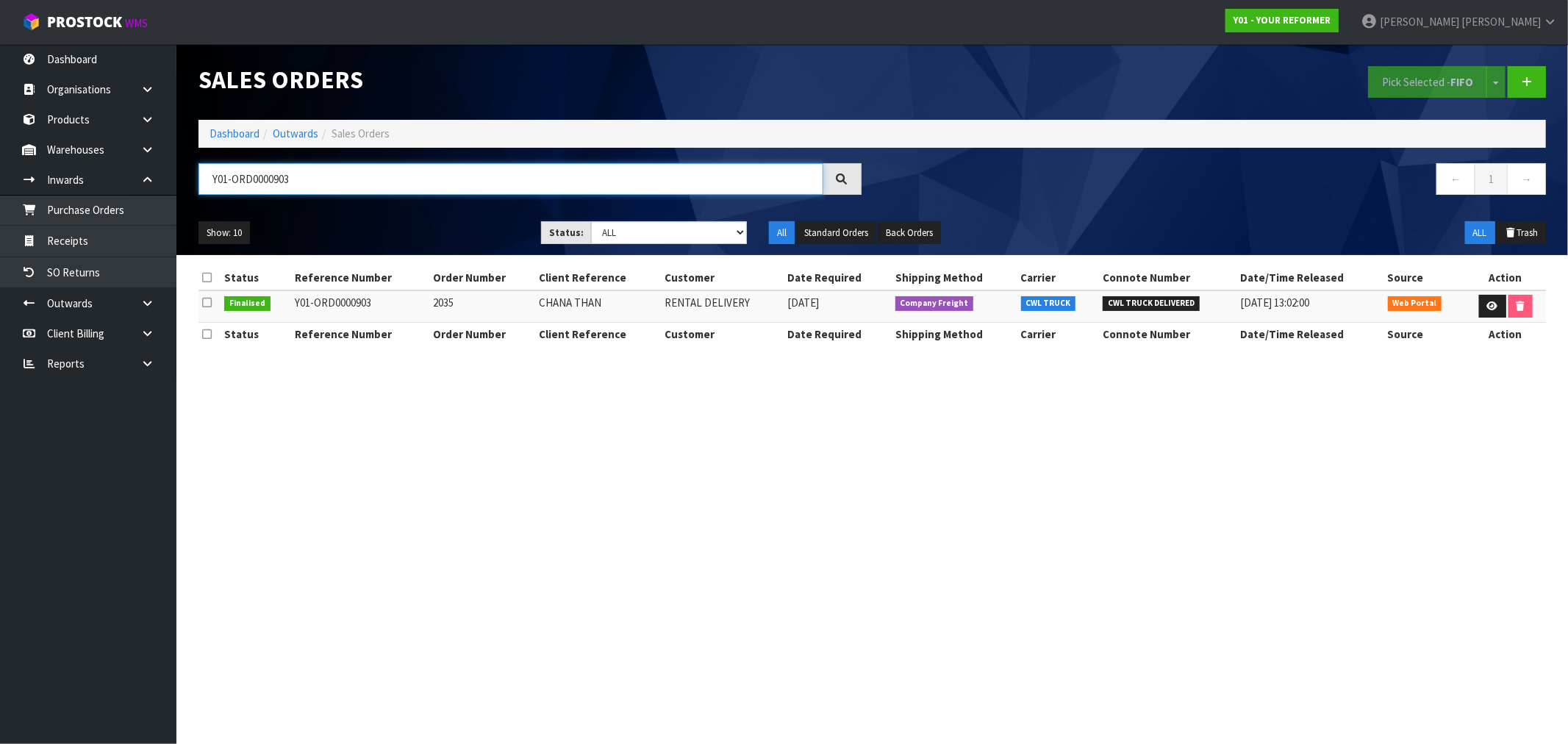
type input "Y01-ORD0000903"
drag, startPoint x: 613, startPoint y: 307, endPoint x: 604, endPoint y: 16, distance: 291.1
click at [536, 295] on td "CHANA THAN" at bounding box center [598, 306] width 125 height 32
click at [438, 299] on td "2035" at bounding box center [482, 306] width 106 height 32
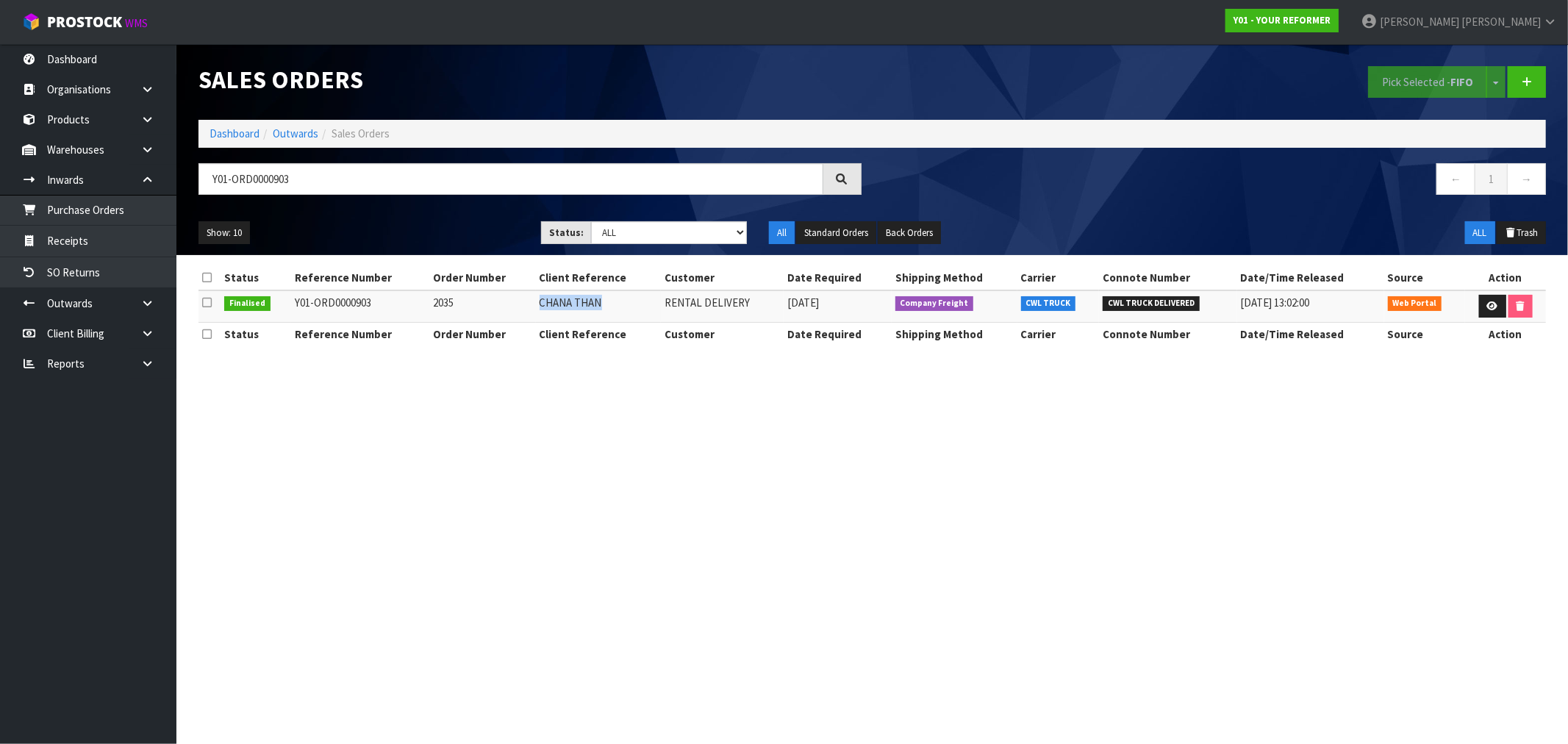
drag, startPoint x: 608, startPoint y: 303, endPoint x: 541, endPoint y: 299, distance: 67.1
click at [541, 299] on td "CHANA THAN" at bounding box center [598, 306] width 125 height 32
click at [267, 178] on input "Y01-ORD0000903" at bounding box center [510, 178] width 625 height 32
click at [464, 313] on td "2035" at bounding box center [482, 306] width 106 height 32
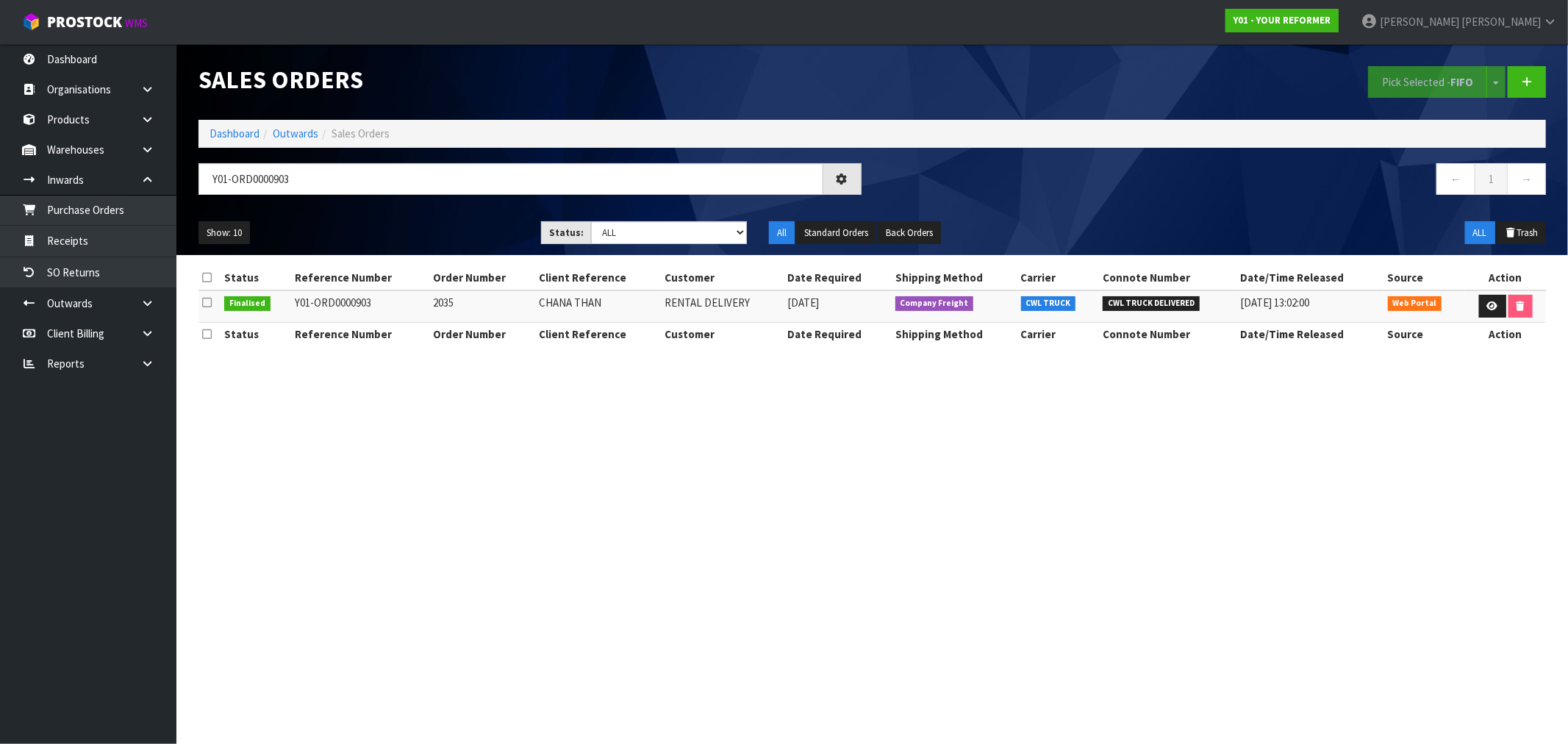
click at [440, 304] on td "2035" at bounding box center [482, 306] width 106 height 32
click at [607, 306] on td "CHANA THAN" at bounding box center [598, 306] width 125 height 32
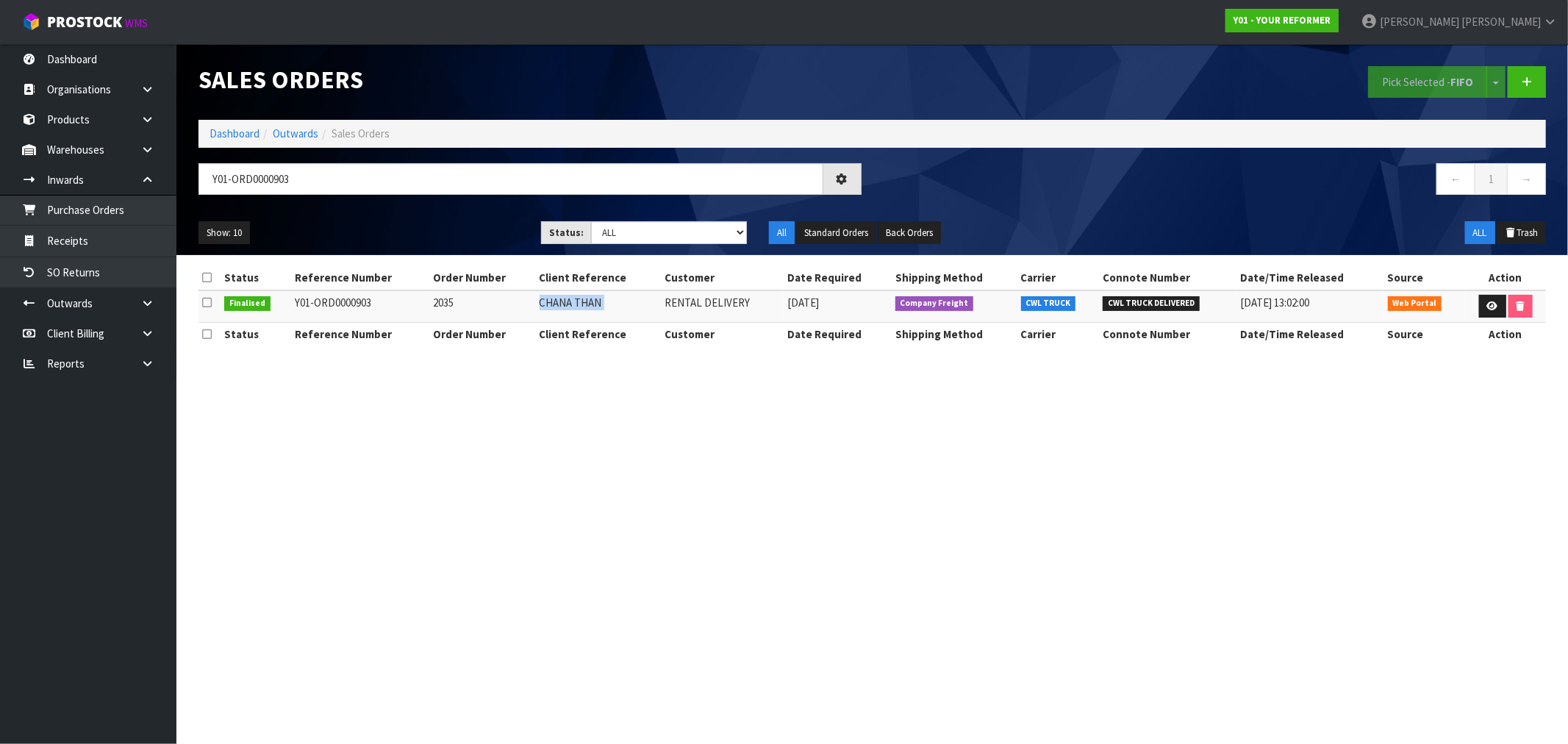
click at [607, 306] on td "CHANA THAN" at bounding box center [598, 306] width 125 height 32
drag, startPoint x: 832, startPoint y: 308, endPoint x: 780, endPoint y: 307, distance: 52.0
click at [780, 307] on tr "Finalised Y01-ORD0000903 2035 CHANA THAN RENTAL DELIVERY 22/01/2025 Company Fre…" at bounding box center [872, 306] width 1348 height 32
drag, startPoint x: 616, startPoint y: 313, endPoint x: 535, endPoint y: 311, distance: 81.0
click at [536, 311] on td "CHANA THAN" at bounding box center [598, 306] width 125 height 32
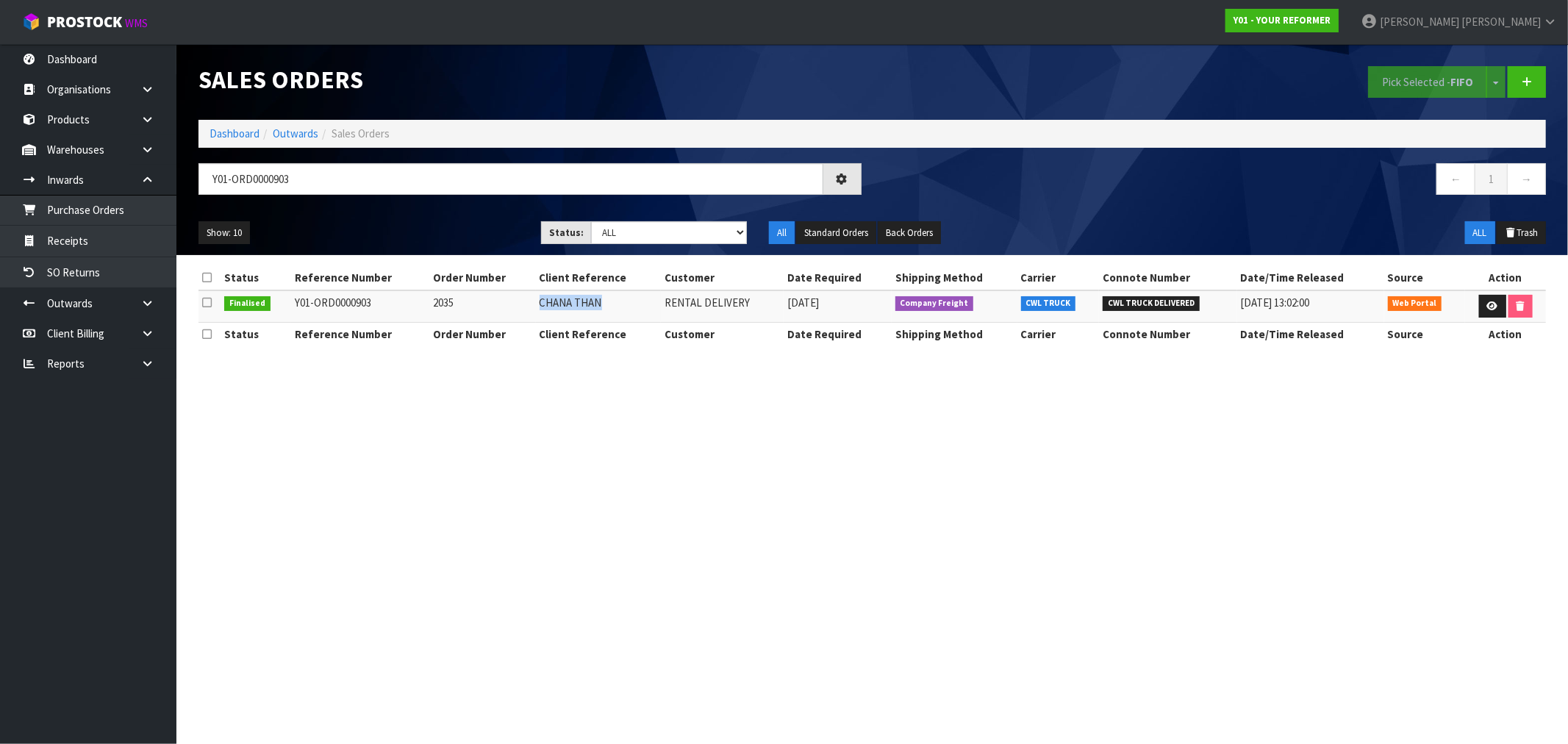
click at [563, 307] on td "CHANA THAN" at bounding box center [598, 306] width 125 height 32
click at [335, 178] on input "Y01-ORD0000903" at bounding box center [510, 178] width 625 height 32
drag, startPoint x: 387, startPoint y: 303, endPoint x: 366, endPoint y: 107, distance: 197.1
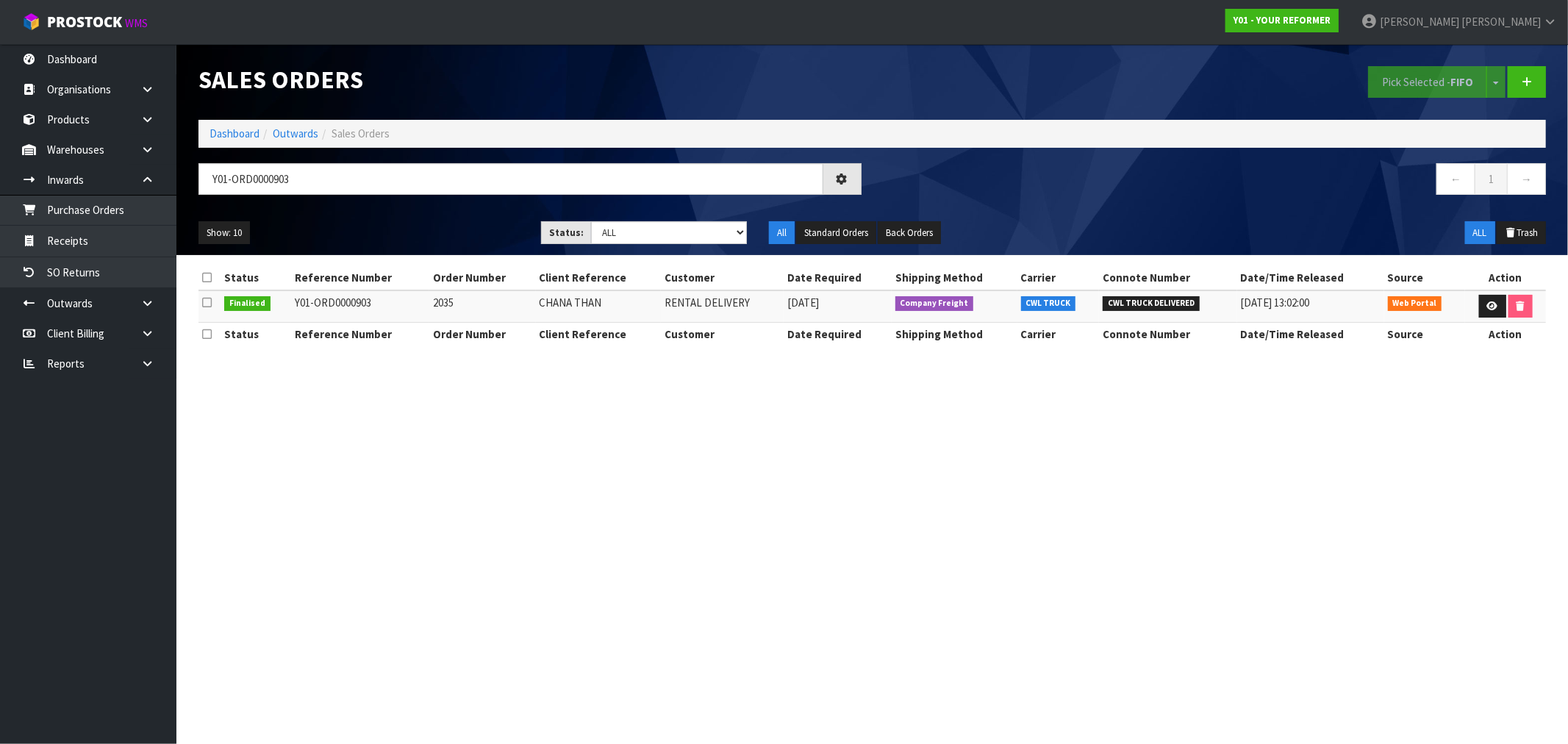
click at [297, 299] on td "Y01-ORD0000903" at bounding box center [360, 306] width 138 height 32
click at [441, 302] on td "2035" at bounding box center [482, 306] width 106 height 32
click at [371, 311] on td "Y01-ORD0000903" at bounding box center [360, 306] width 138 height 32
click at [371, 308] on td "Y01-ORD0000903" at bounding box center [360, 306] width 138 height 32
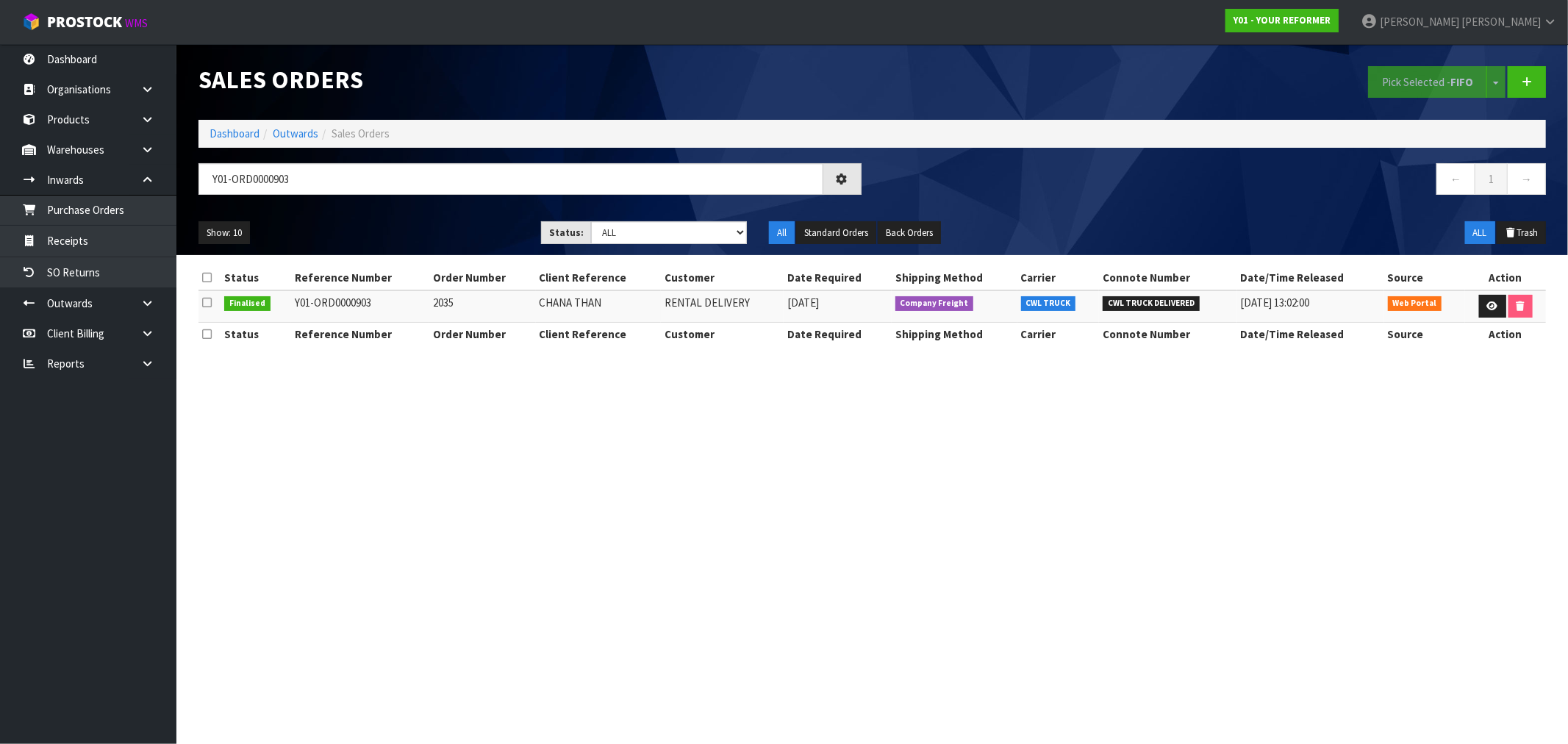
drag, startPoint x: 376, startPoint y: 307, endPoint x: 296, endPoint y: 305, distance: 80.0
click at [296, 305] on td "Y01-ORD0000903" at bounding box center [360, 306] width 138 height 32
click at [451, 302] on td "2035" at bounding box center [482, 306] width 106 height 32
click at [442, 303] on td "2035" at bounding box center [482, 306] width 106 height 32
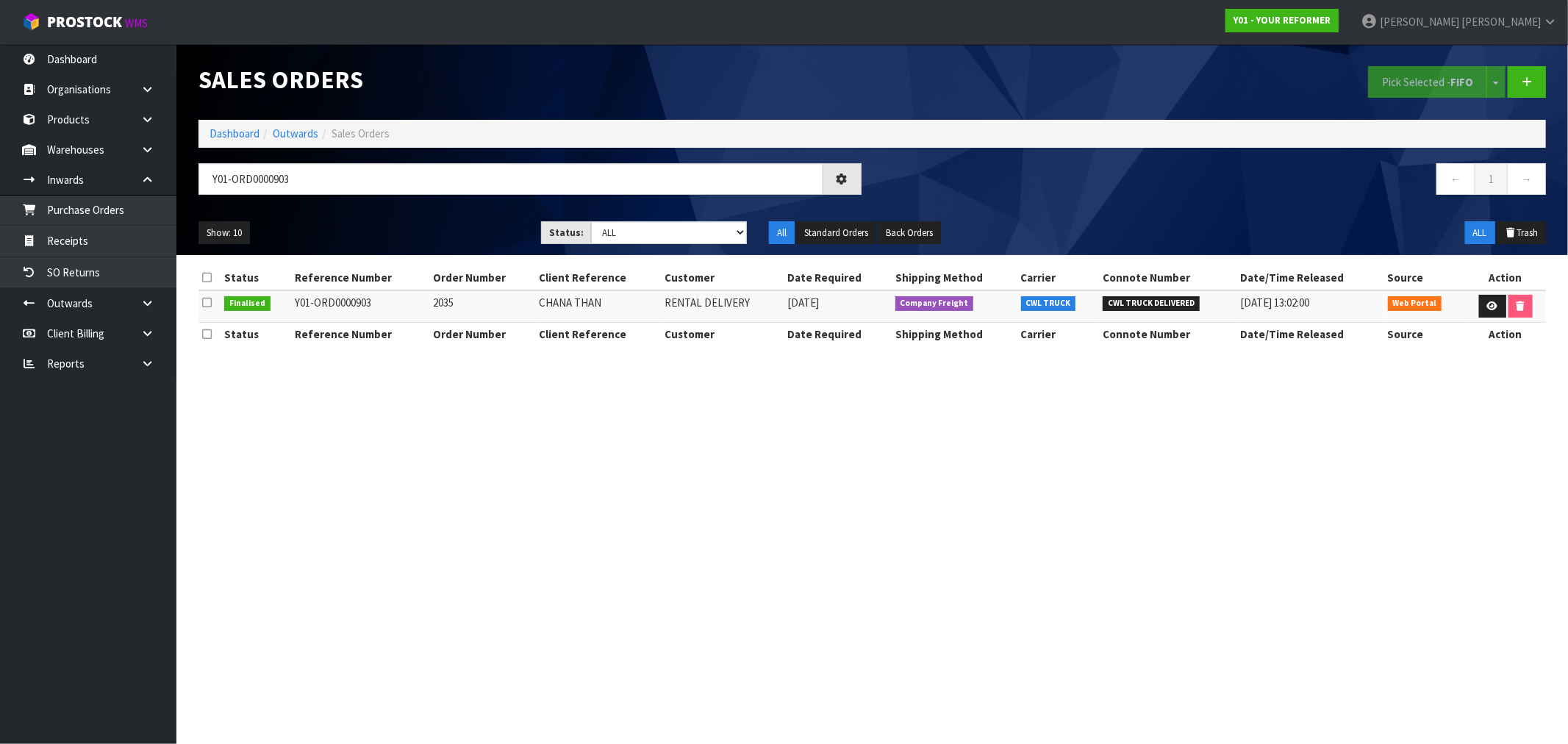
click at [442, 303] on td "2035" at bounding box center [482, 306] width 106 height 32
drag, startPoint x: 613, startPoint y: 311, endPoint x: 505, endPoint y: 202, distance: 153.4
click at [537, 303] on td "CHANA THAN" at bounding box center [598, 306] width 125 height 32
click at [1487, 298] on link at bounding box center [1493, 307] width 27 height 24
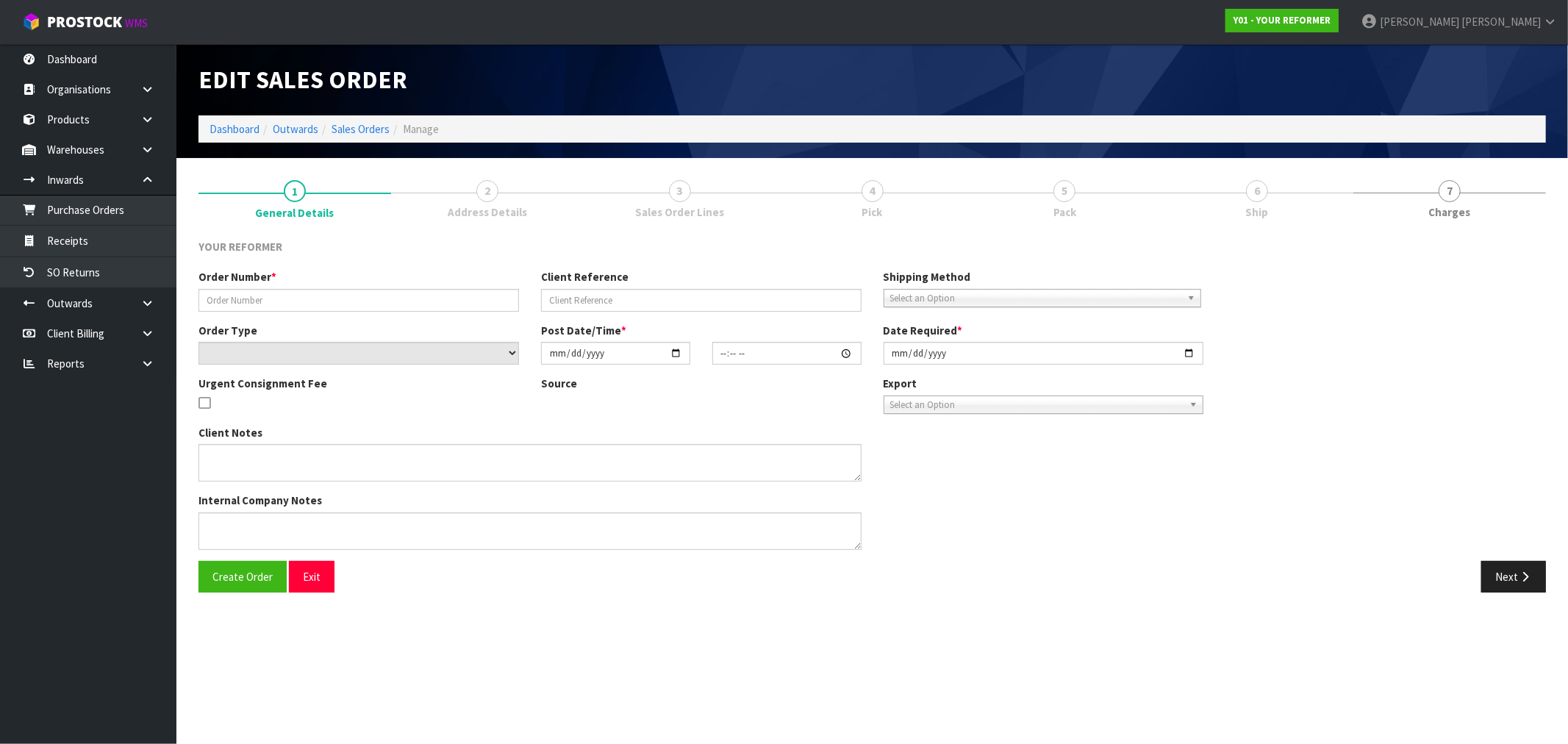
type input "2035"
type input "CHANA THAN"
select select "number:0"
type input "2025-01-21"
type input "14:05:00.000"
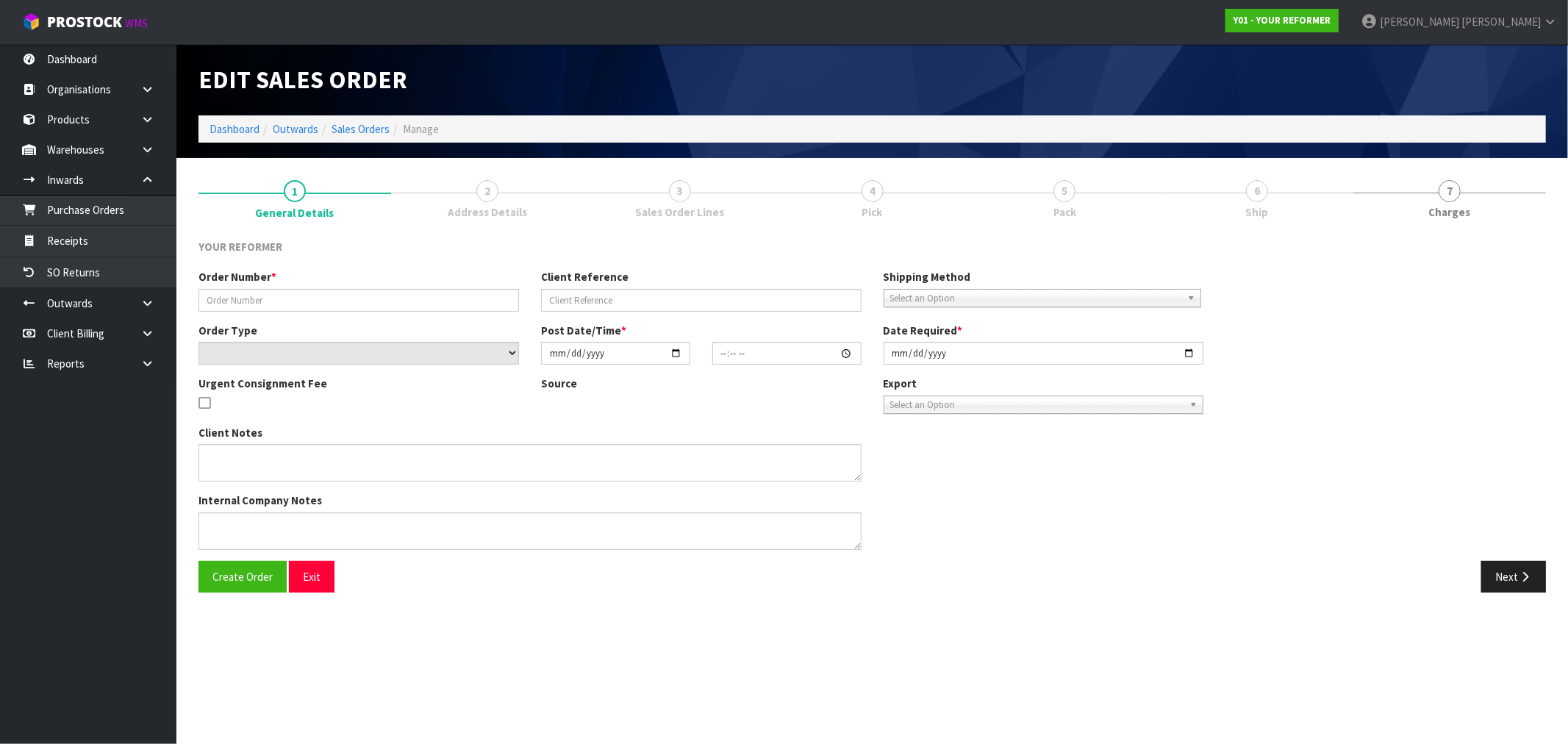
type input "2025-01-22"
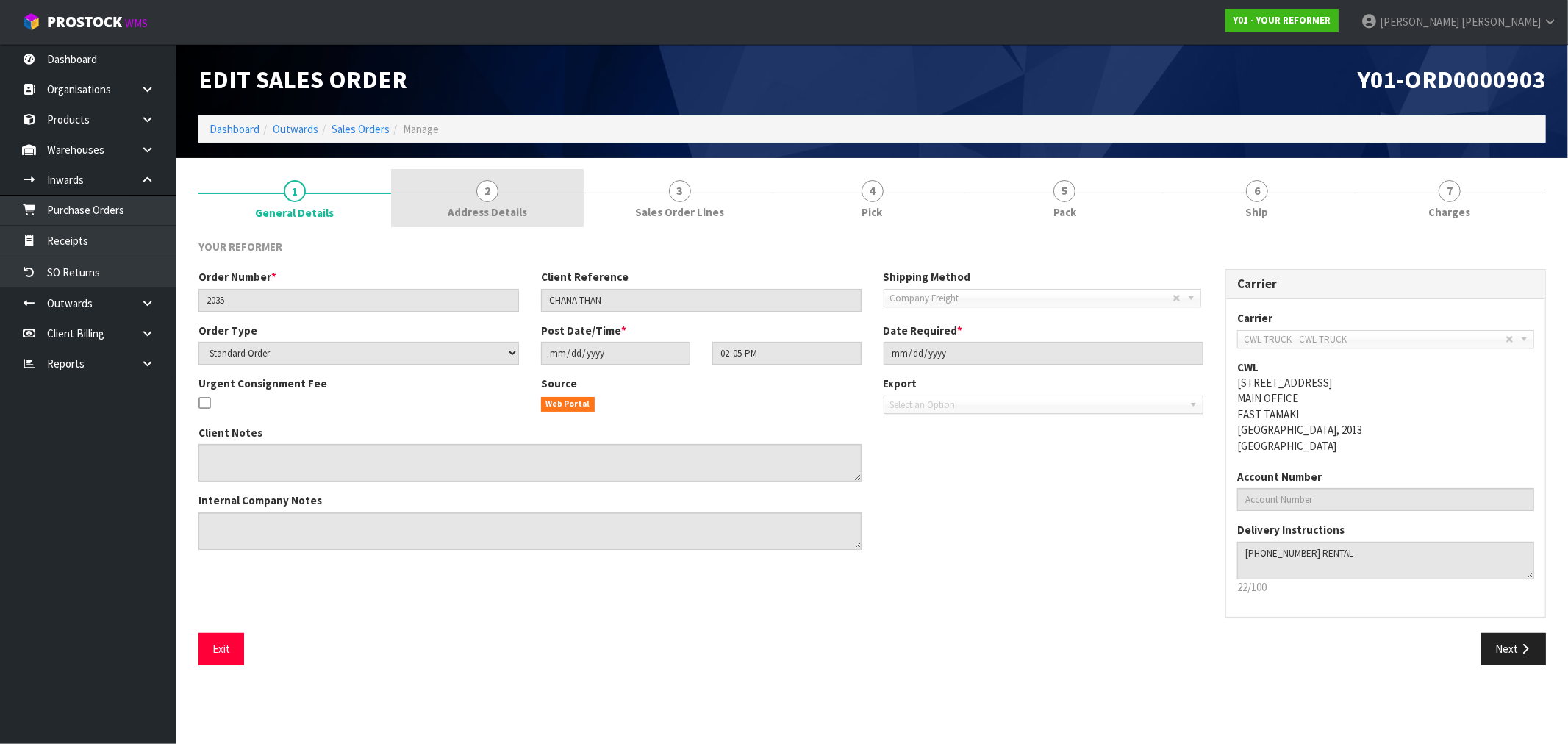
click at [533, 199] on link "2 Address Details" at bounding box center [487, 198] width 193 height 58
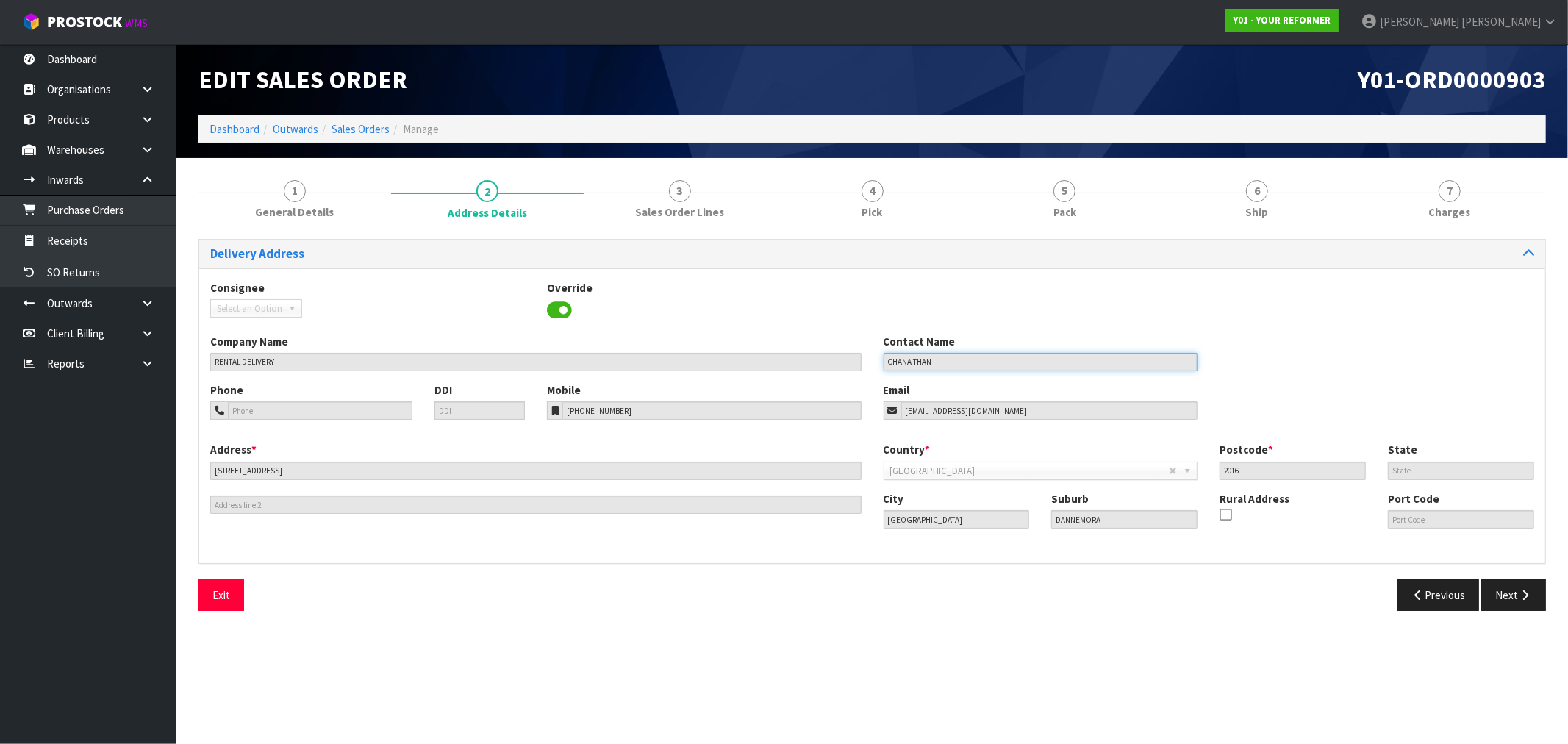
click at [934, 364] on input "CHANA THAN" at bounding box center [1041, 362] width 315 height 18
drag, startPoint x: 942, startPoint y: 364, endPoint x: 832, endPoint y: 351, distance: 110.8
click at [846, 358] on div "Company Name RENTAL DELIVERY Contact Name CHANA THAN" at bounding box center [872, 358] width 1346 height 49
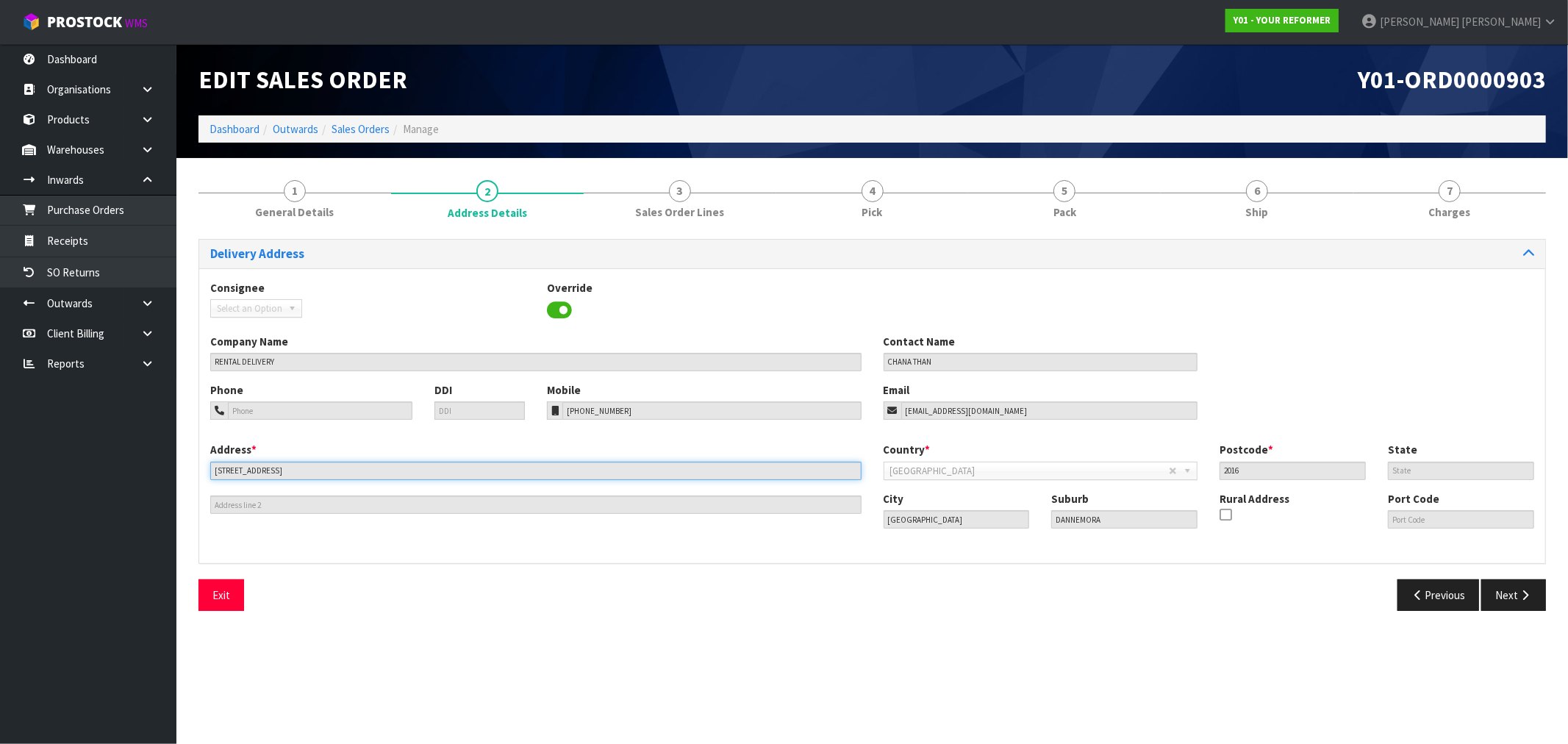
drag, startPoint x: 311, startPoint y: 475, endPoint x: 252, endPoint y: 406, distance: 90.8
click at [188, 471] on div "1 General Details 2 Address Details 3 Sales Order Lines 4 Pick 5 Pack 6 Ship 7 …" at bounding box center [872, 395] width 1369 height 453
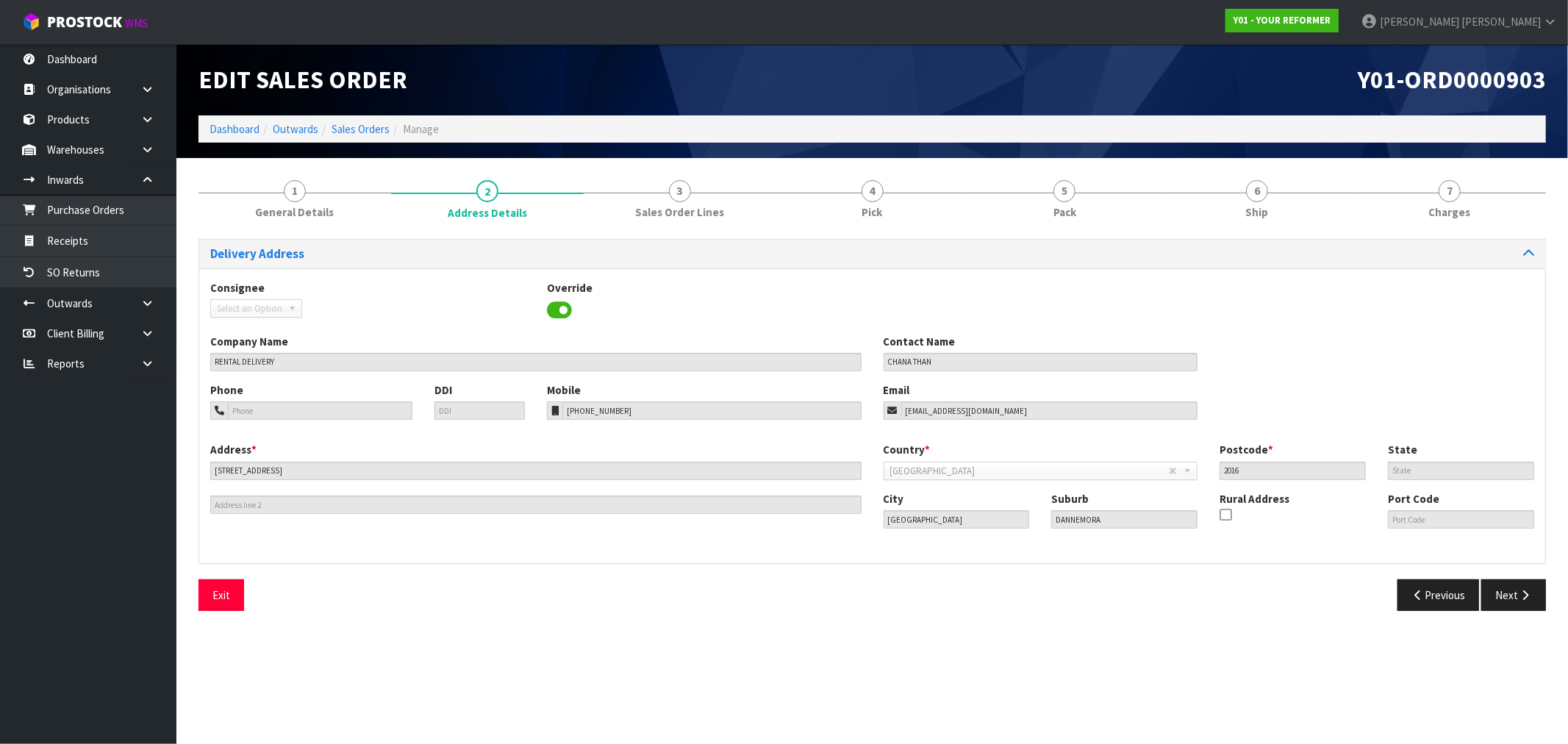
click at [850, 524] on div "Address * 11 LIMERICK PLACE This address line exceeds the recommended limit of …" at bounding box center [872, 497] width 1346 height 110
click at [954, 518] on div "City Auckland Suburb DANNEMORA Rural Address Port Code" at bounding box center [1209, 516] width 673 height 50
drag, startPoint x: 1248, startPoint y: 473, endPoint x: 1113, endPoint y: 432, distance: 141.1
click at [1184, 466] on div "Country * Afghanistan Aland Islands Albania Algeria American Samoa Andorra Ango…" at bounding box center [1209, 466] width 673 height 49
drag, startPoint x: 679, startPoint y: 400, endPoint x: 391, endPoint y: 376, distance: 289.0
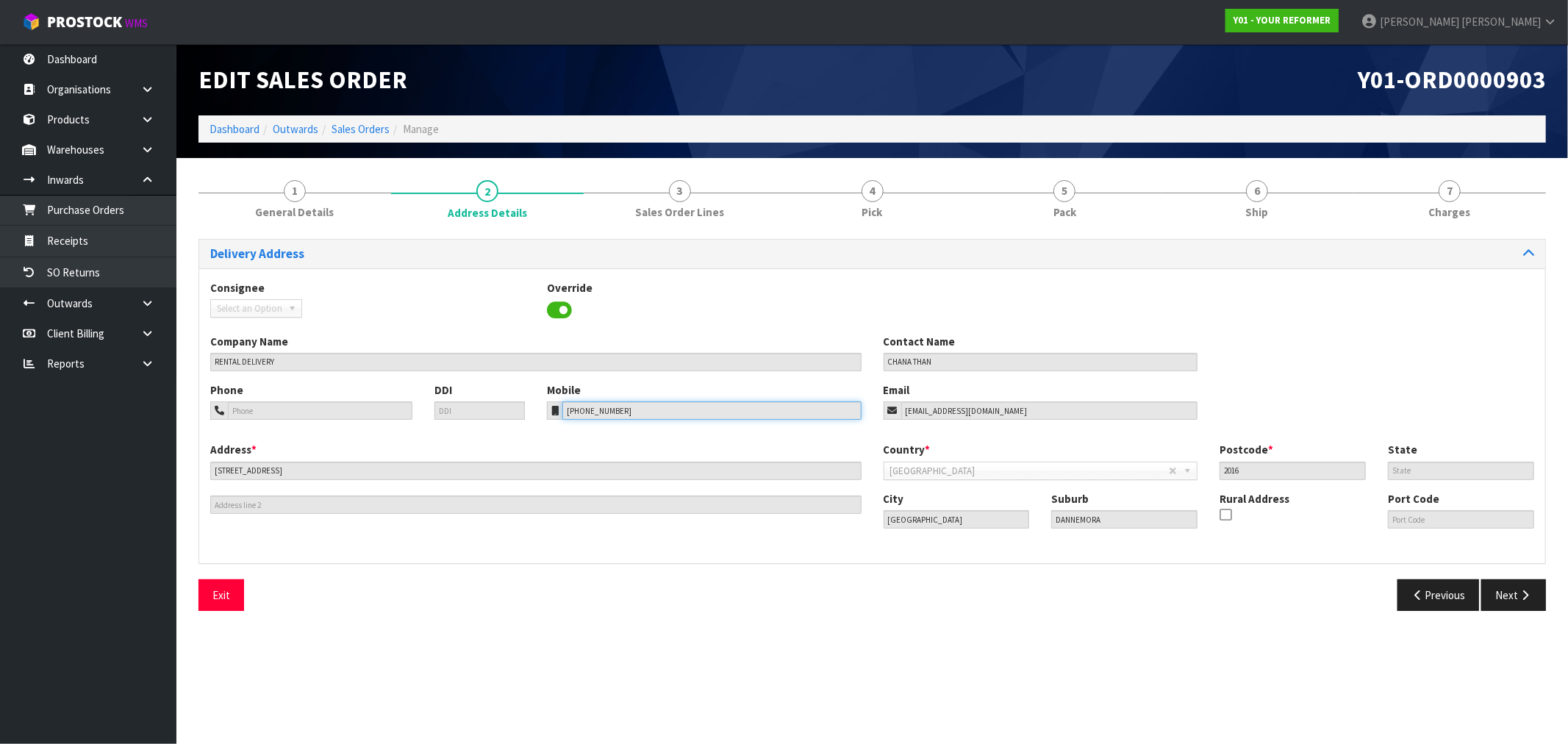
click at [400, 381] on div "Consignee 000001.BAY MECHANICS - BAY MECHANICS 000001A - BRAKE & TRANSMISSION N…" at bounding box center [872, 415] width 1346 height 295
click at [1504, 599] on button "Next" at bounding box center [1513, 595] width 65 height 32
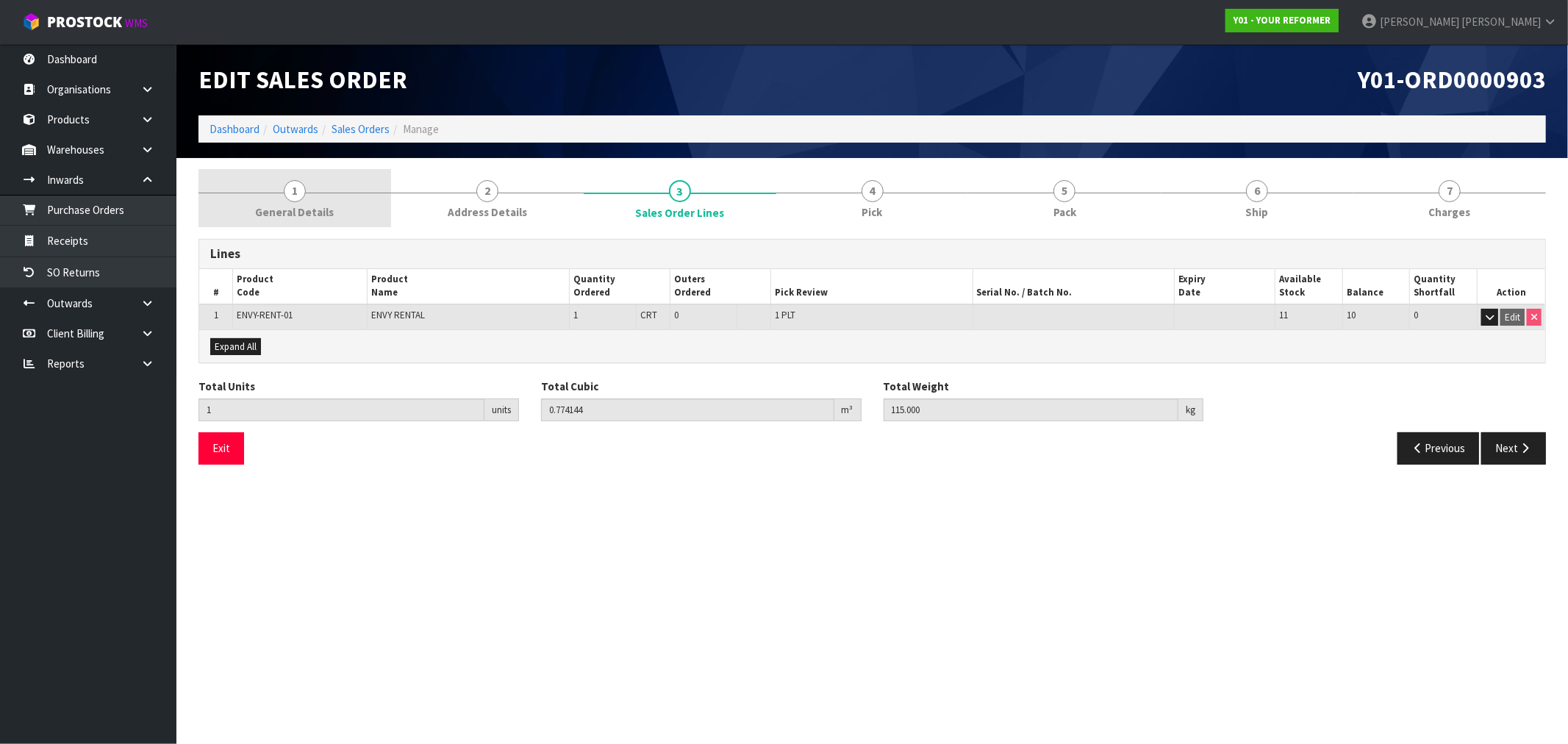
click at [336, 181] on link "1 General Details" at bounding box center [295, 198] width 193 height 58
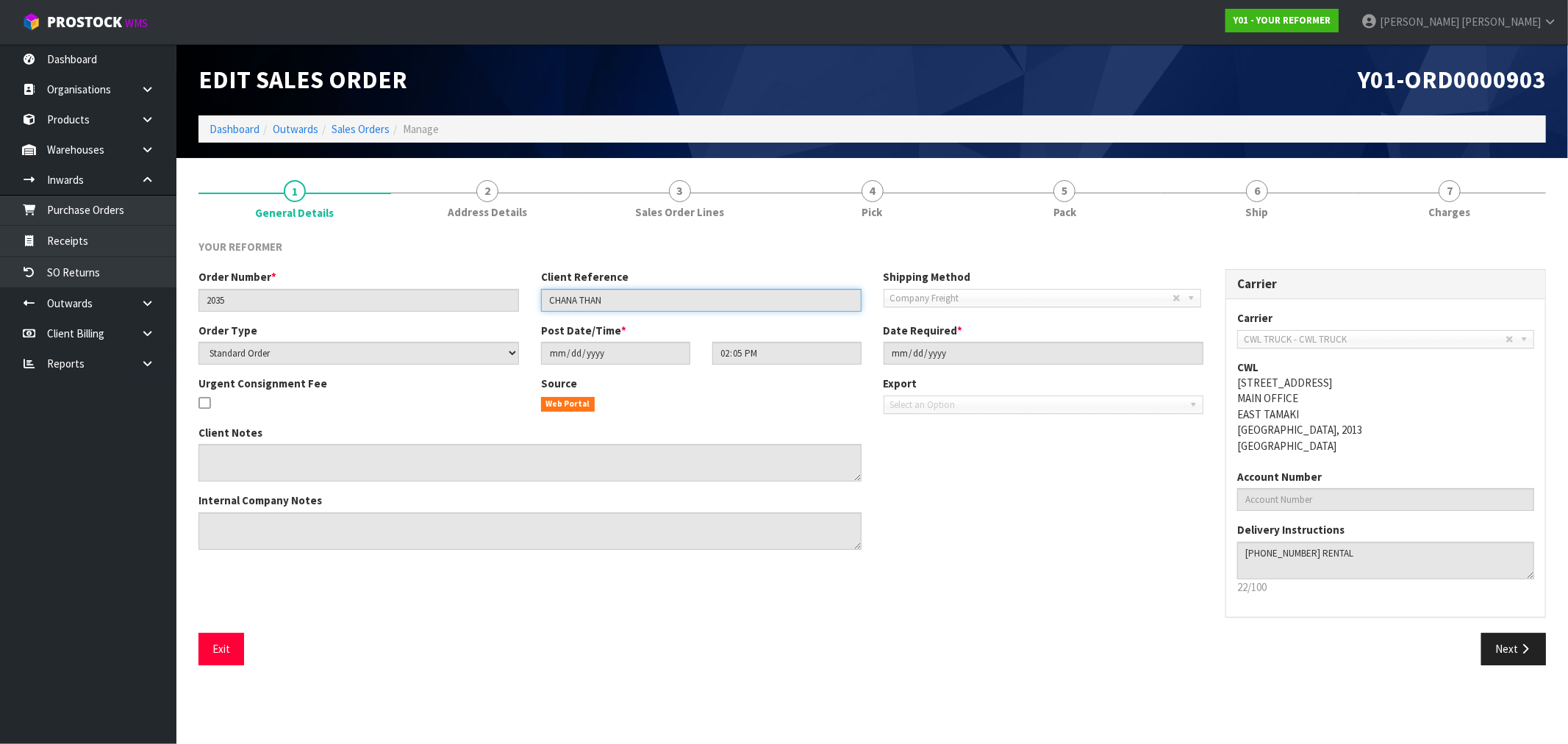
drag, startPoint x: 629, startPoint y: 296, endPoint x: 513, endPoint y: 287, distance: 116.3
click at [515, 290] on div "Order Number * 2035 Client Reference CHANA THAN Shipping Method Client Local Pi…" at bounding box center [701, 296] width 1027 height 53
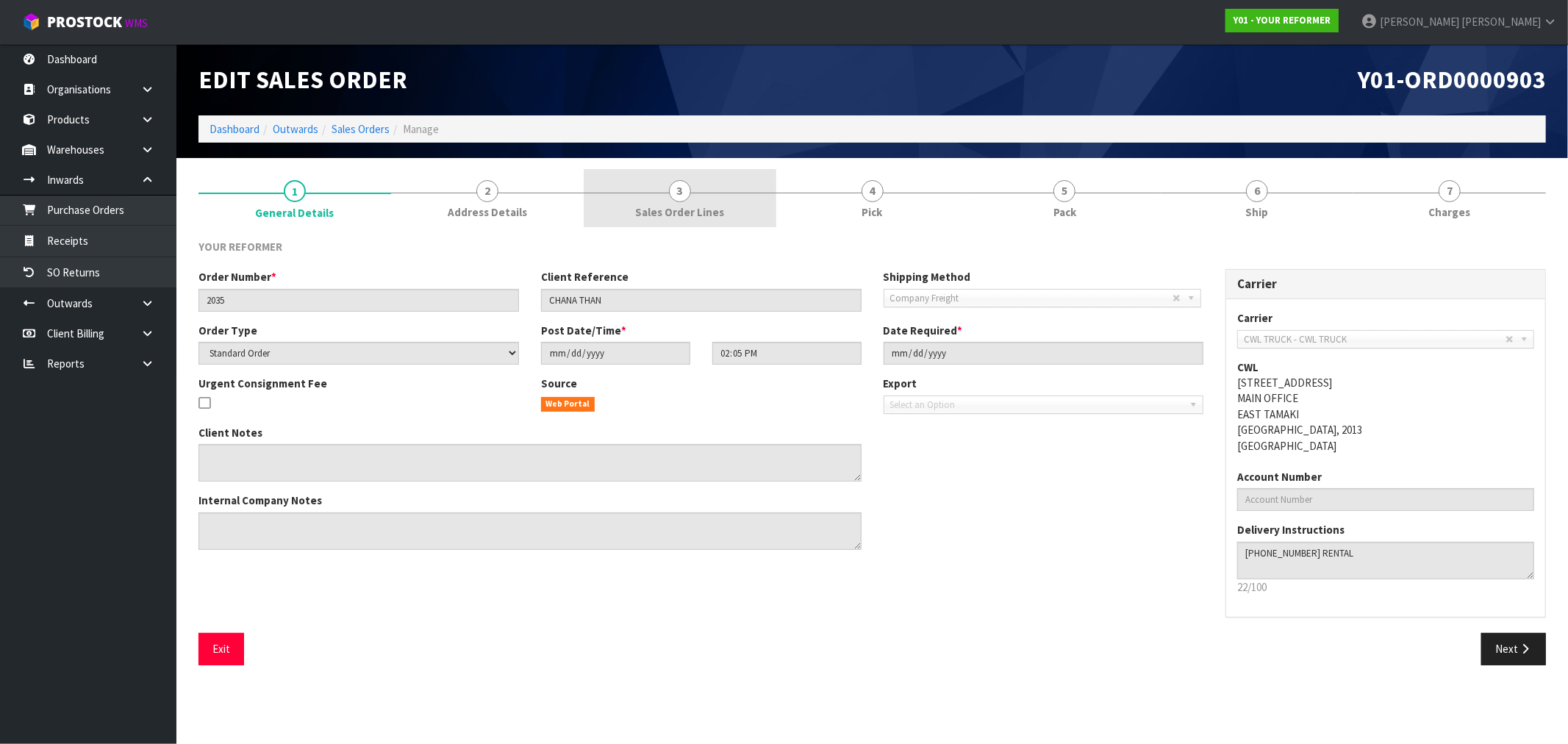
click at [718, 201] on link "3 Sales Order Lines" at bounding box center [680, 198] width 193 height 58
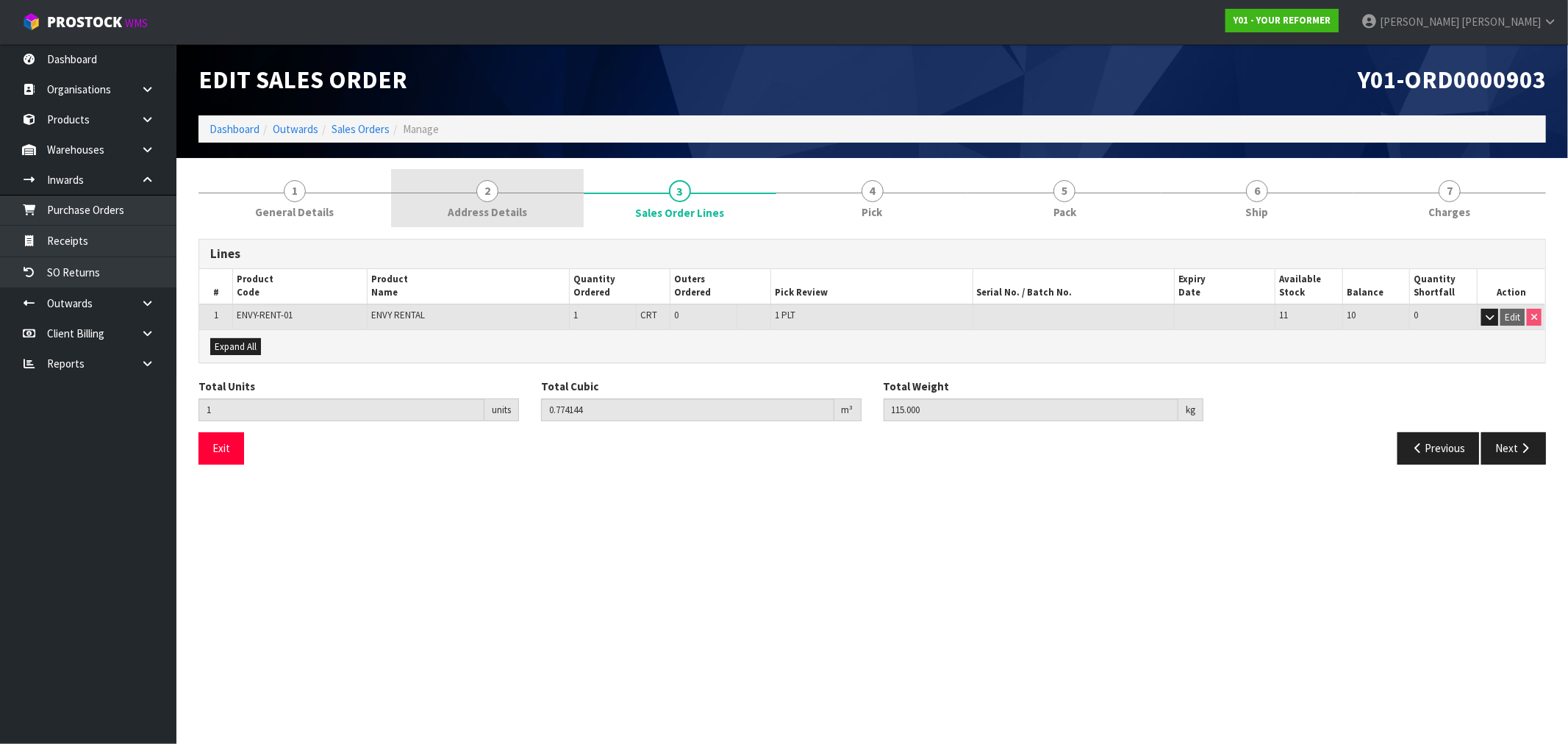
click at [489, 204] on span "Address Details" at bounding box center [487, 211] width 80 height 16
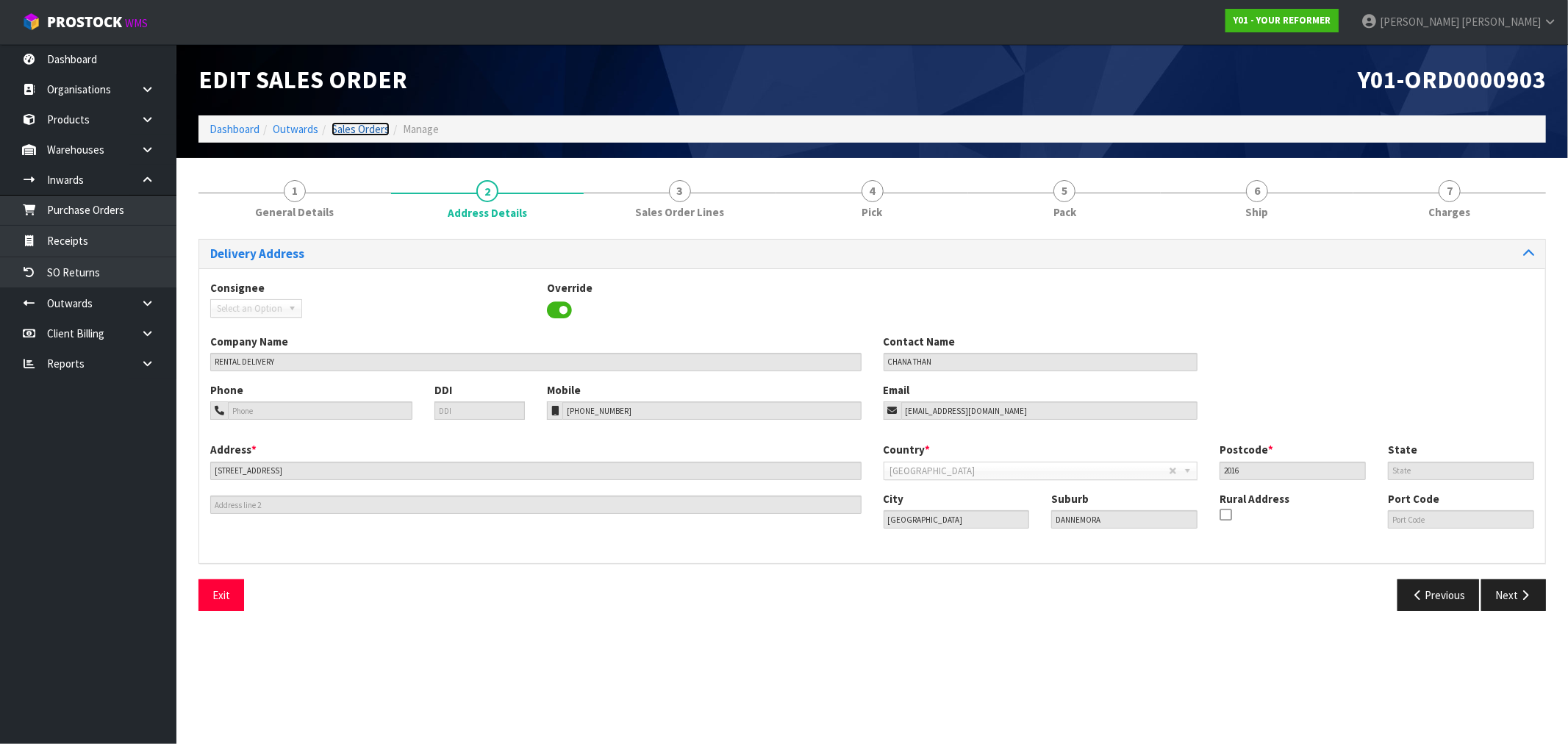
click at [362, 124] on link "Sales Orders" at bounding box center [360, 128] width 58 height 14
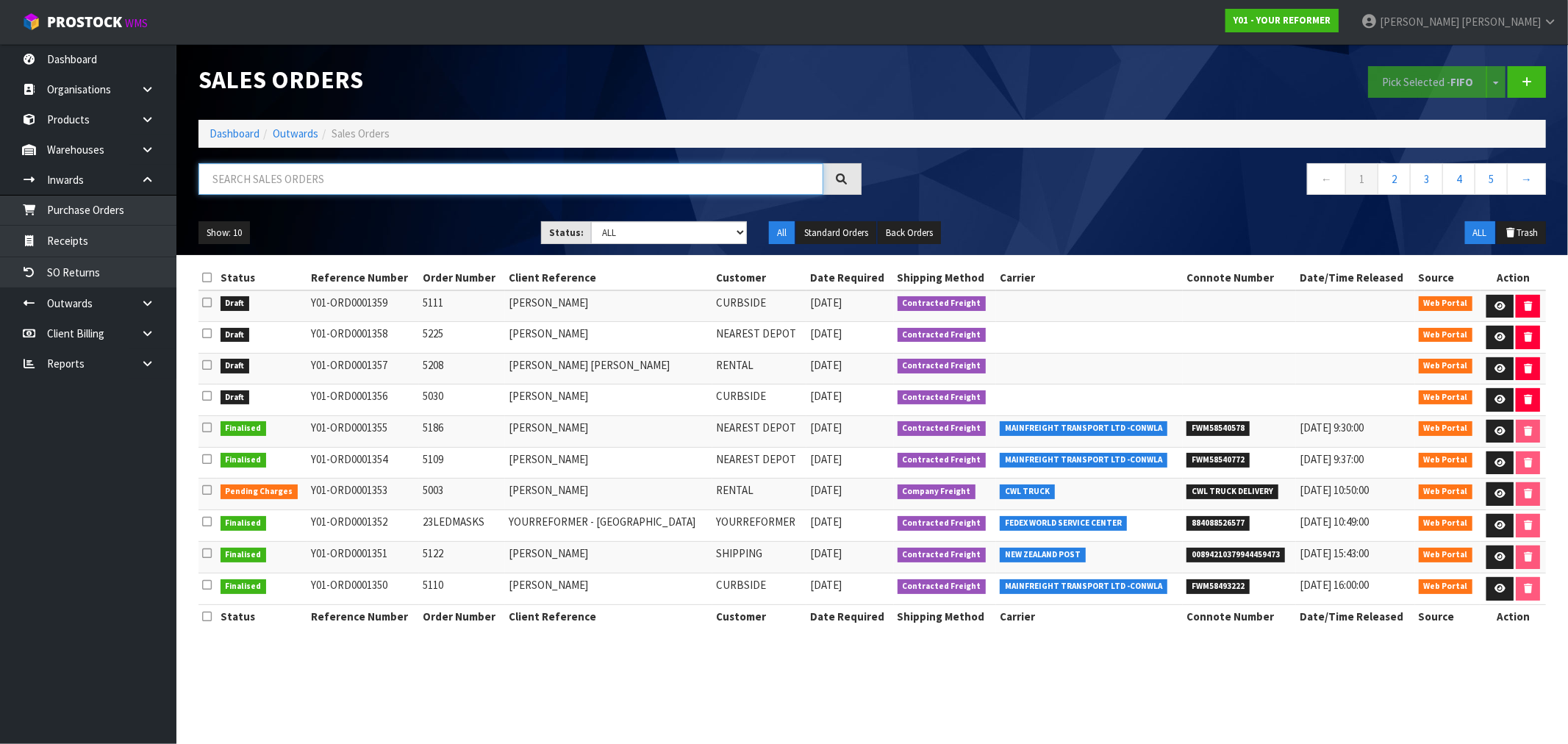
click at [343, 181] on input "text" at bounding box center [510, 178] width 625 height 32
paste input "Y01-ORD0001061"
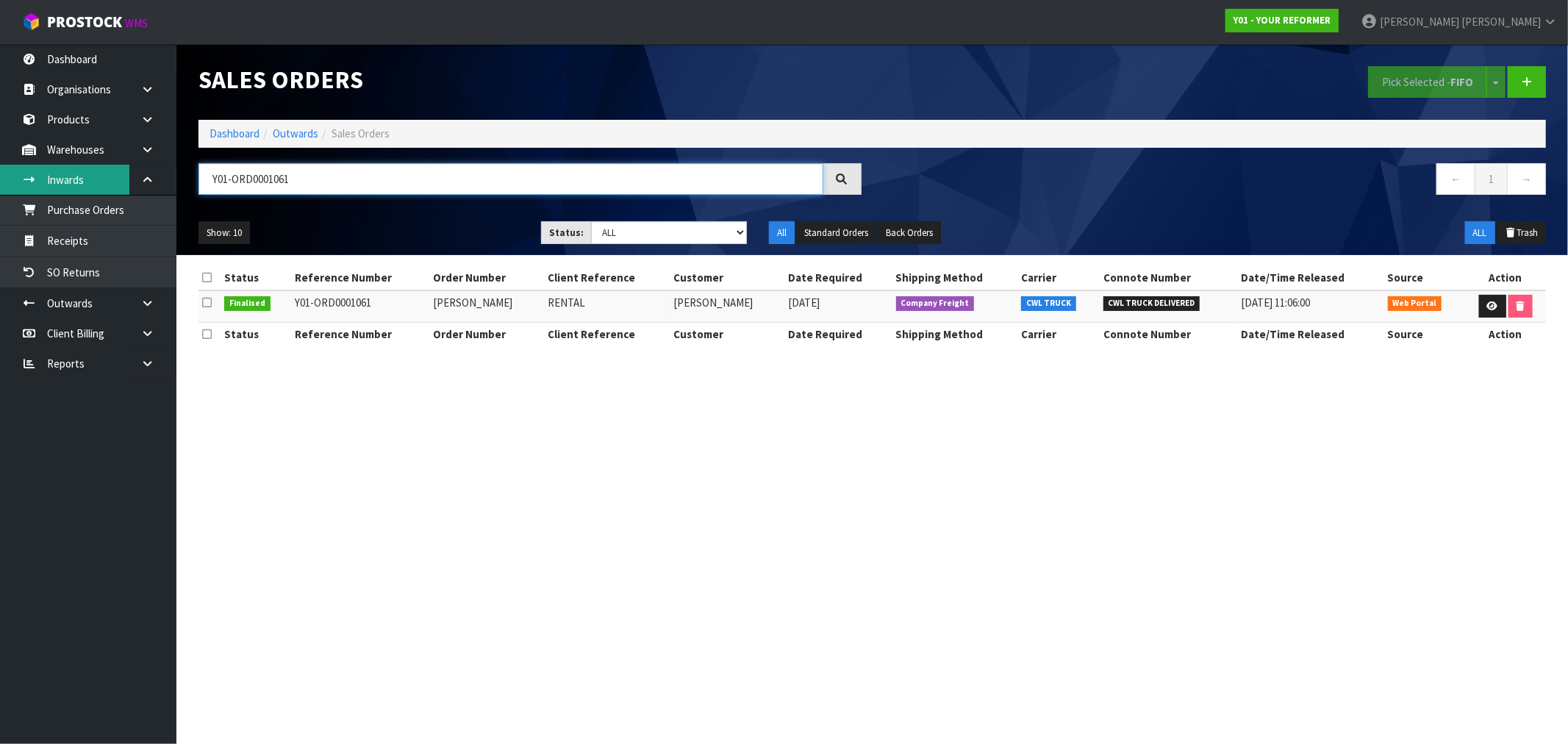
drag, startPoint x: 231, startPoint y: 181, endPoint x: 77, endPoint y: 189, distance: 154.2
click at [158, 181] on body "Toggle navigation ProStock WMS Y01 - YOUR REFORMER Rocio Lopez Logout Dashboard…" at bounding box center [784, 372] width 1568 height 744
paste input "099"
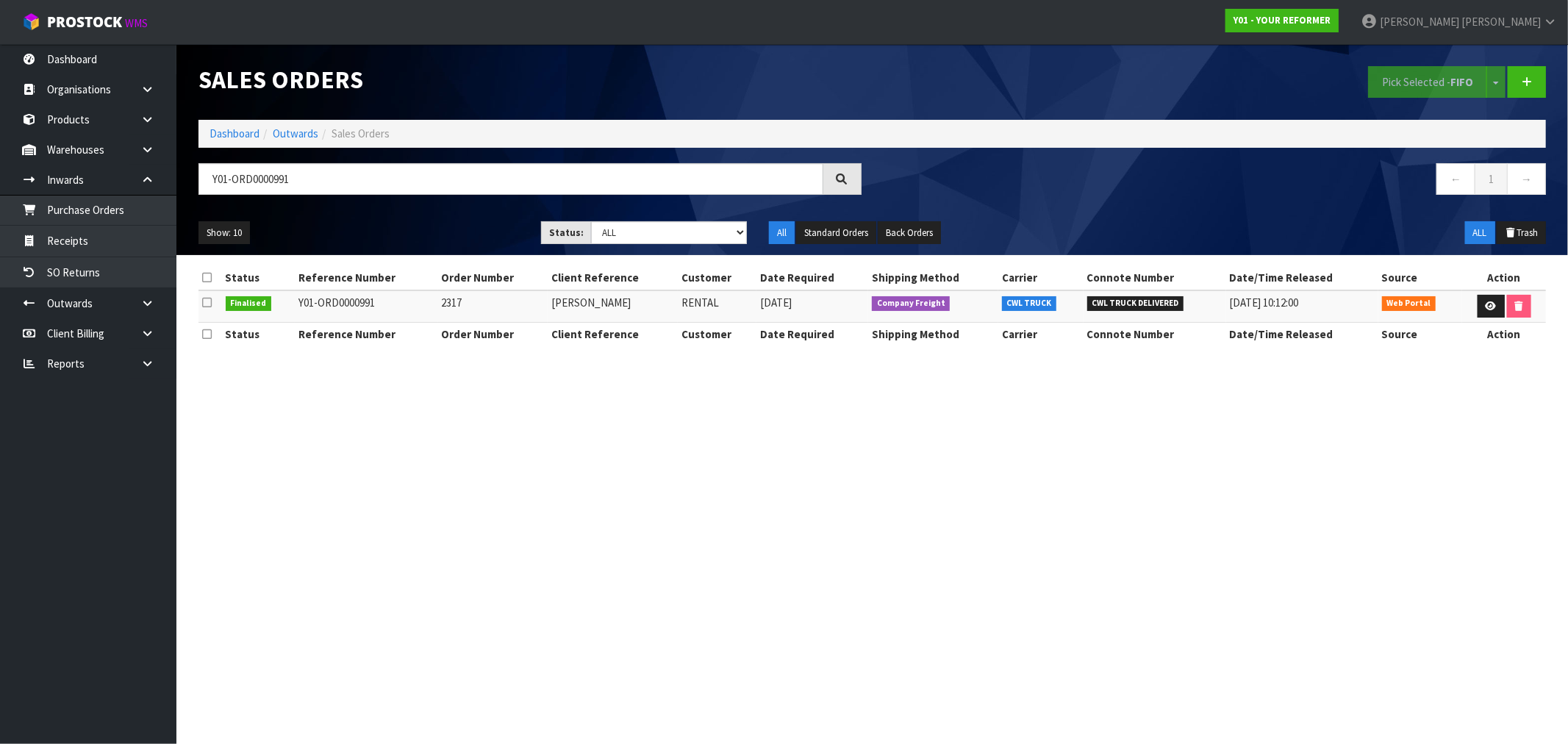
drag, startPoint x: 616, startPoint y: 305, endPoint x: 538, endPoint y: 305, distance: 78.0
click at [538, 305] on tr "Finalised Y01-ORD0000991 2317 JESSE WOOD RENTAL 17/02/2025 Company Freight CWL …" at bounding box center [872, 306] width 1348 height 32
drag, startPoint x: 382, startPoint y: 298, endPoint x: 265, endPoint y: 297, distance: 117.0
click at [265, 297] on tr "Finalised Y01-ORD0000991 2317 JESSE WOOD RENTAL 17/02/2025 Company Freight CWL …" at bounding box center [872, 306] width 1348 height 32
click at [450, 304] on td "2317" at bounding box center [493, 306] width 110 height 32
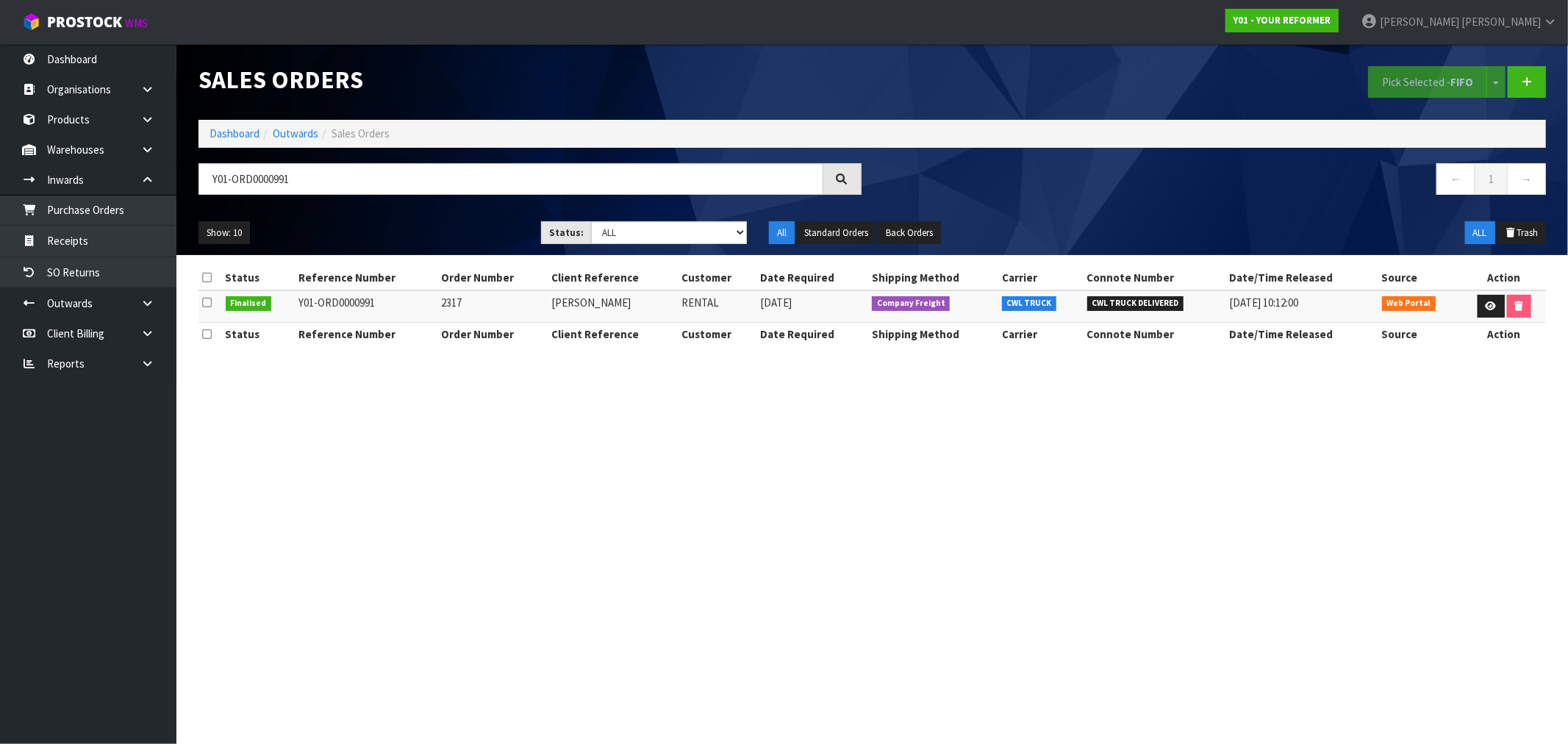
click at [450, 304] on td "2317" at bounding box center [493, 306] width 110 height 32
drag, startPoint x: 618, startPoint y: 313, endPoint x: 552, endPoint y: 305, distance: 66.5
click at [552, 305] on td "JESSE WOOD" at bounding box center [613, 306] width 130 height 32
click at [298, 181] on input "Y01-ORD0000991" at bounding box center [510, 178] width 625 height 32
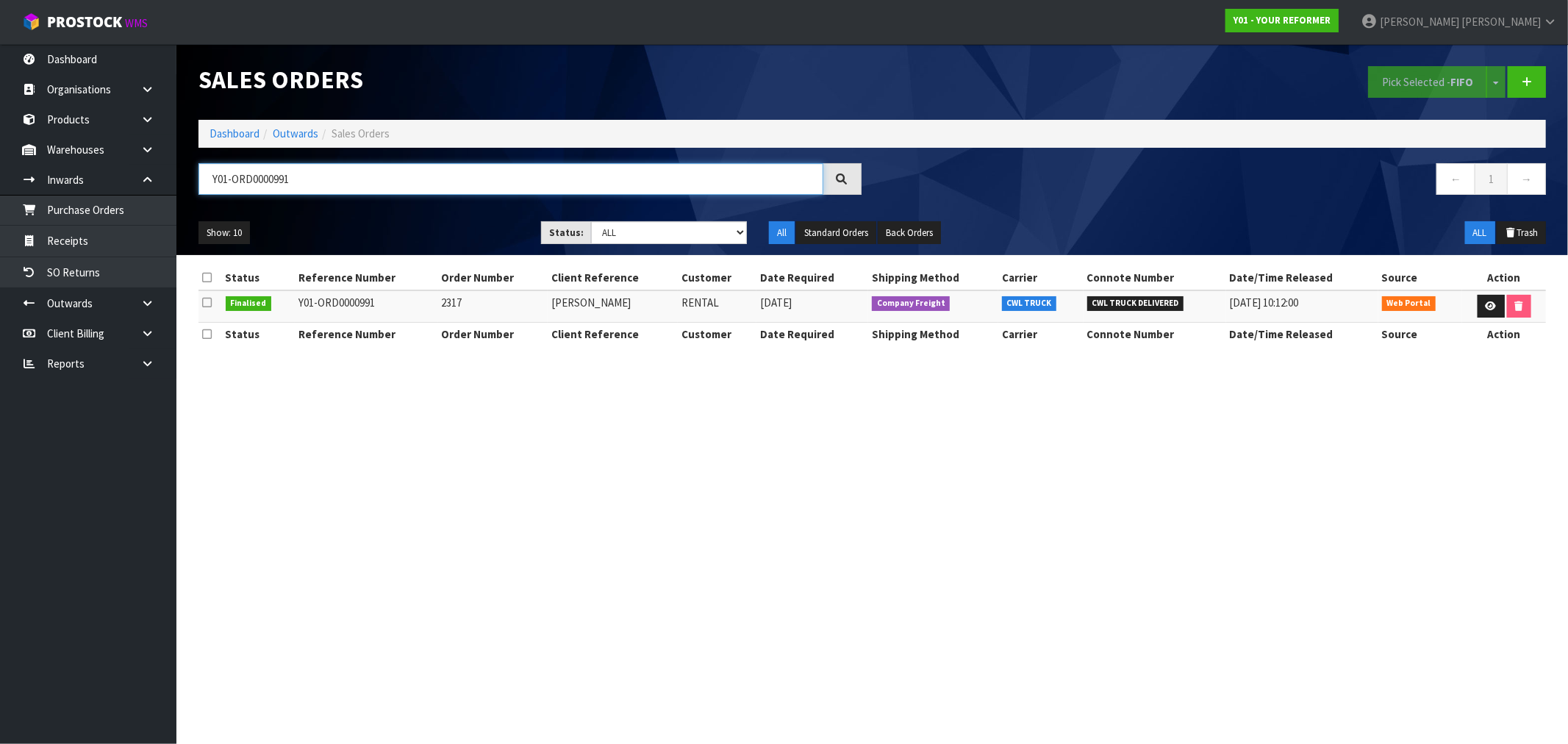
click at [298, 181] on input "Y01-ORD0000991" at bounding box center [510, 178] width 625 height 32
paste input "JESSE WOOD"
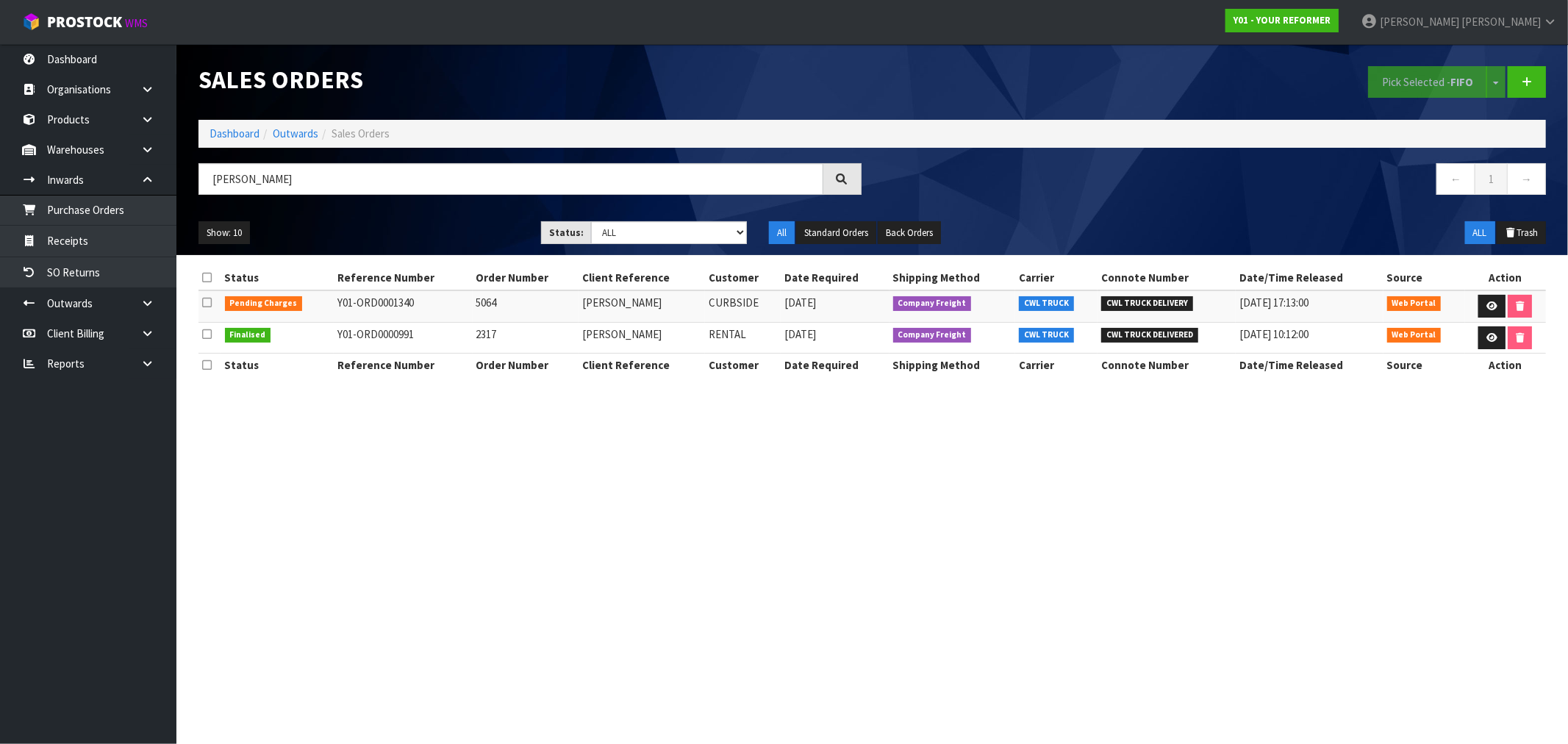
click at [483, 303] on td "5064" at bounding box center [526, 306] width 107 height 32
drag, startPoint x: 279, startPoint y: 177, endPoint x: 193, endPoint y: 178, distance: 86.0
click at [193, 178] on div "JESSE WOOD" at bounding box center [530, 184] width 685 height 43
paste input "Y01-ORD0000991"
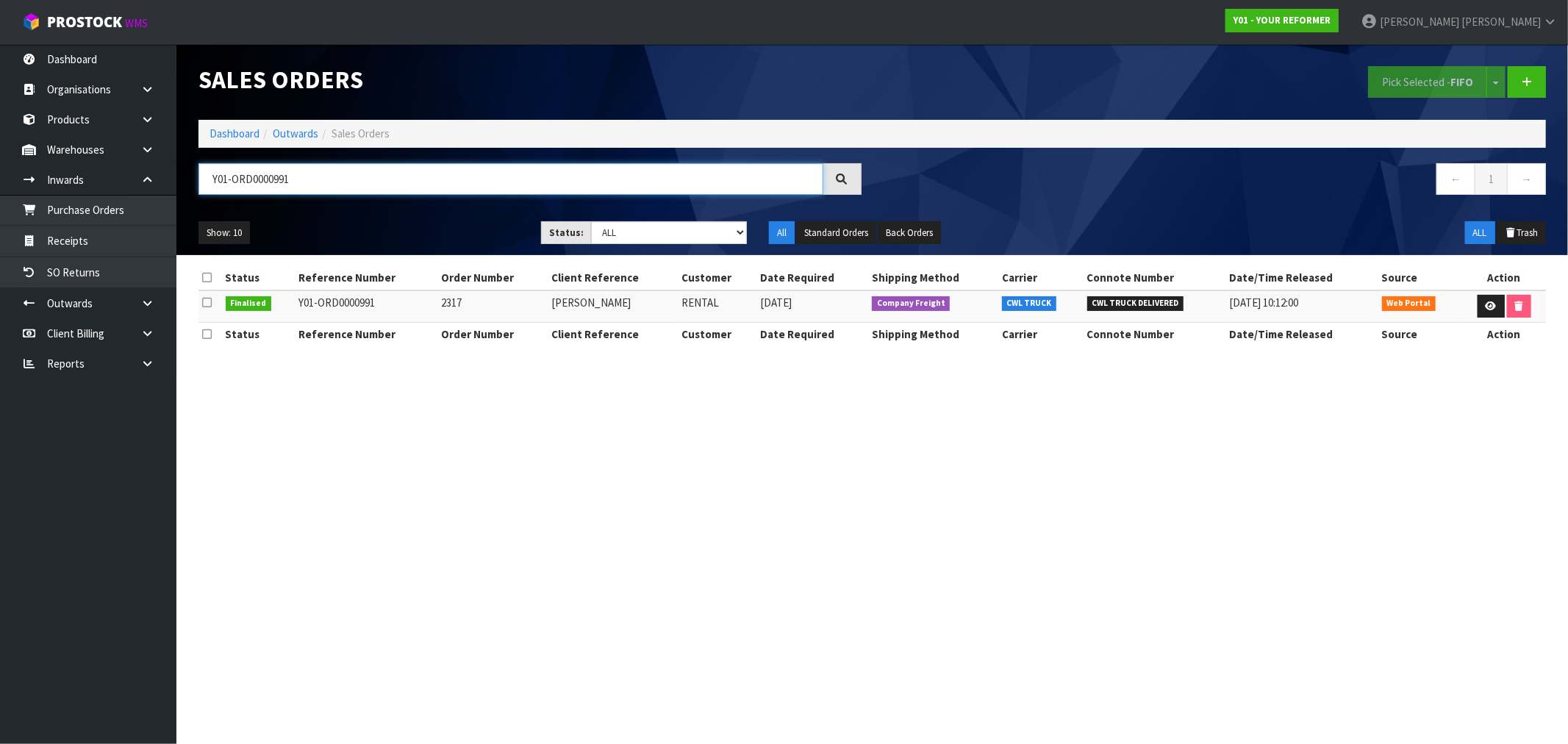
type input "Y01-ORD0000991"
click at [464, 313] on td "2317" at bounding box center [493, 306] width 110 height 32
click at [451, 306] on td "2317" at bounding box center [493, 306] width 110 height 32
drag, startPoint x: 380, startPoint y: 305, endPoint x: 297, endPoint y: 303, distance: 83.0
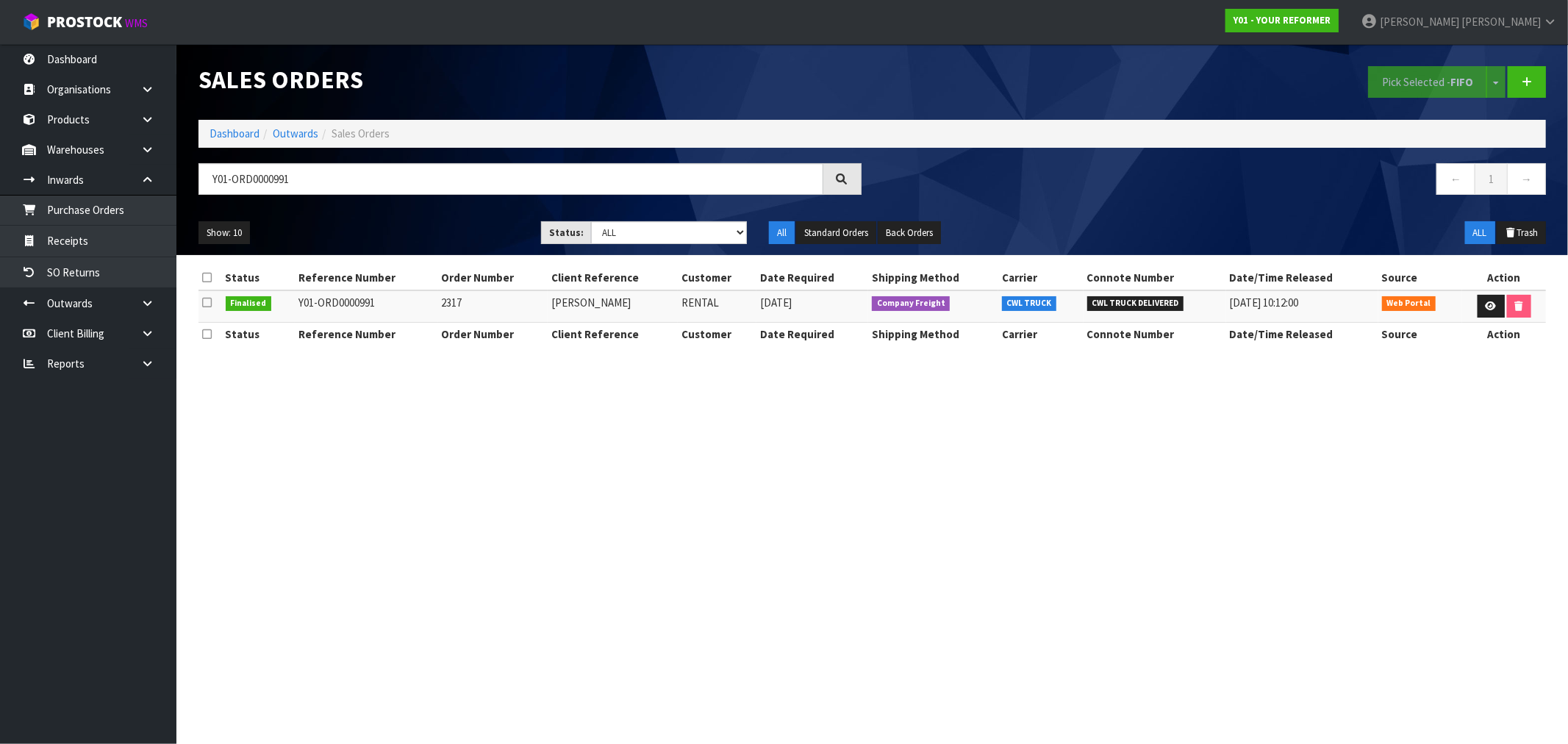
click at [297, 303] on td "Y01-ORD0000991" at bounding box center [366, 306] width 144 height 32
drag, startPoint x: 623, startPoint y: 306, endPoint x: 552, endPoint y: 302, distance: 71.1
click at [552, 302] on td "JESSE WOOD" at bounding box center [613, 306] width 130 height 32
click at [1487, 310] on icon at bounding box center [1491, 306] width 11 height 9
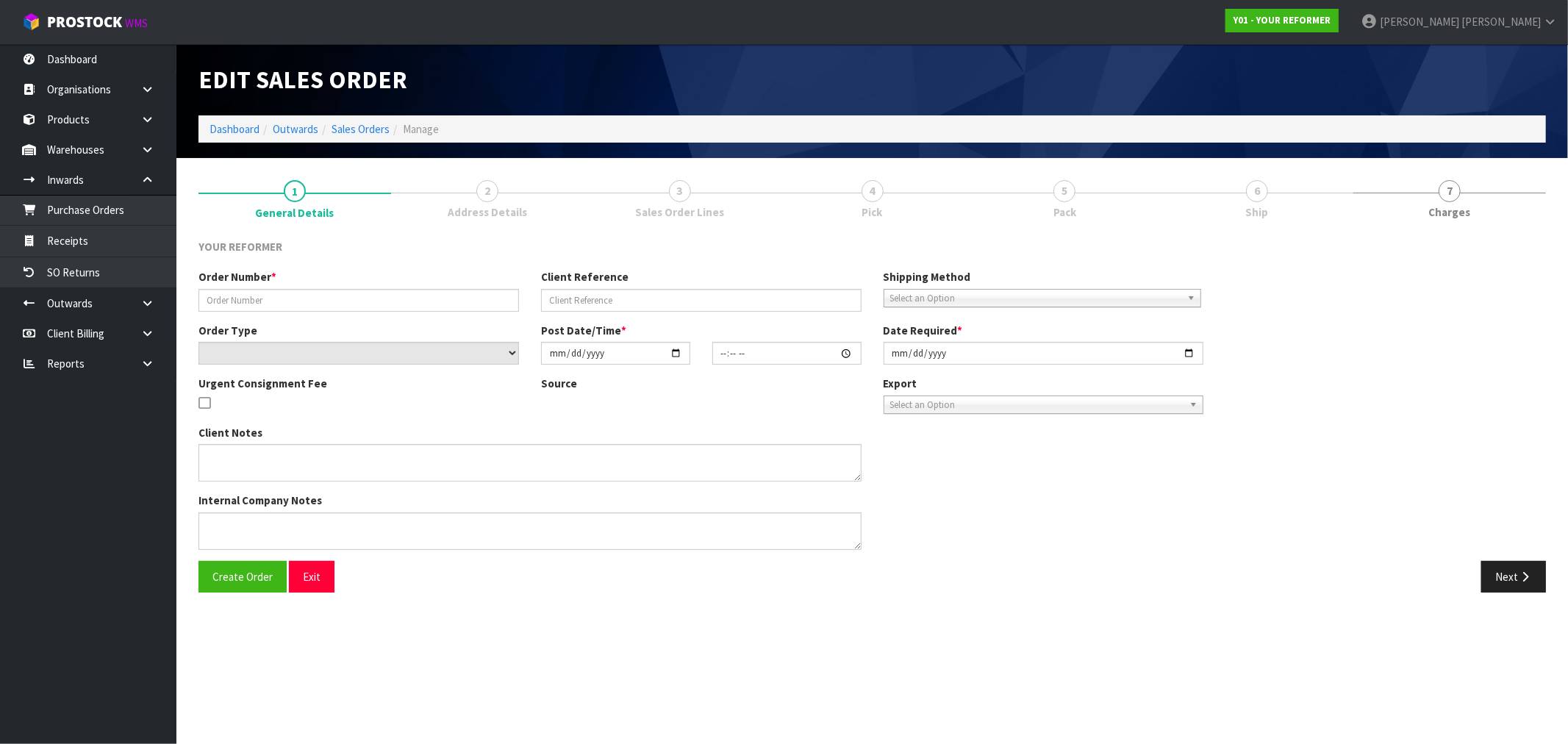
type input "2317"
type input "JESSE WOOD"
select select "number:0"
type input "2025-02-14"
type input "14:48:00.000"
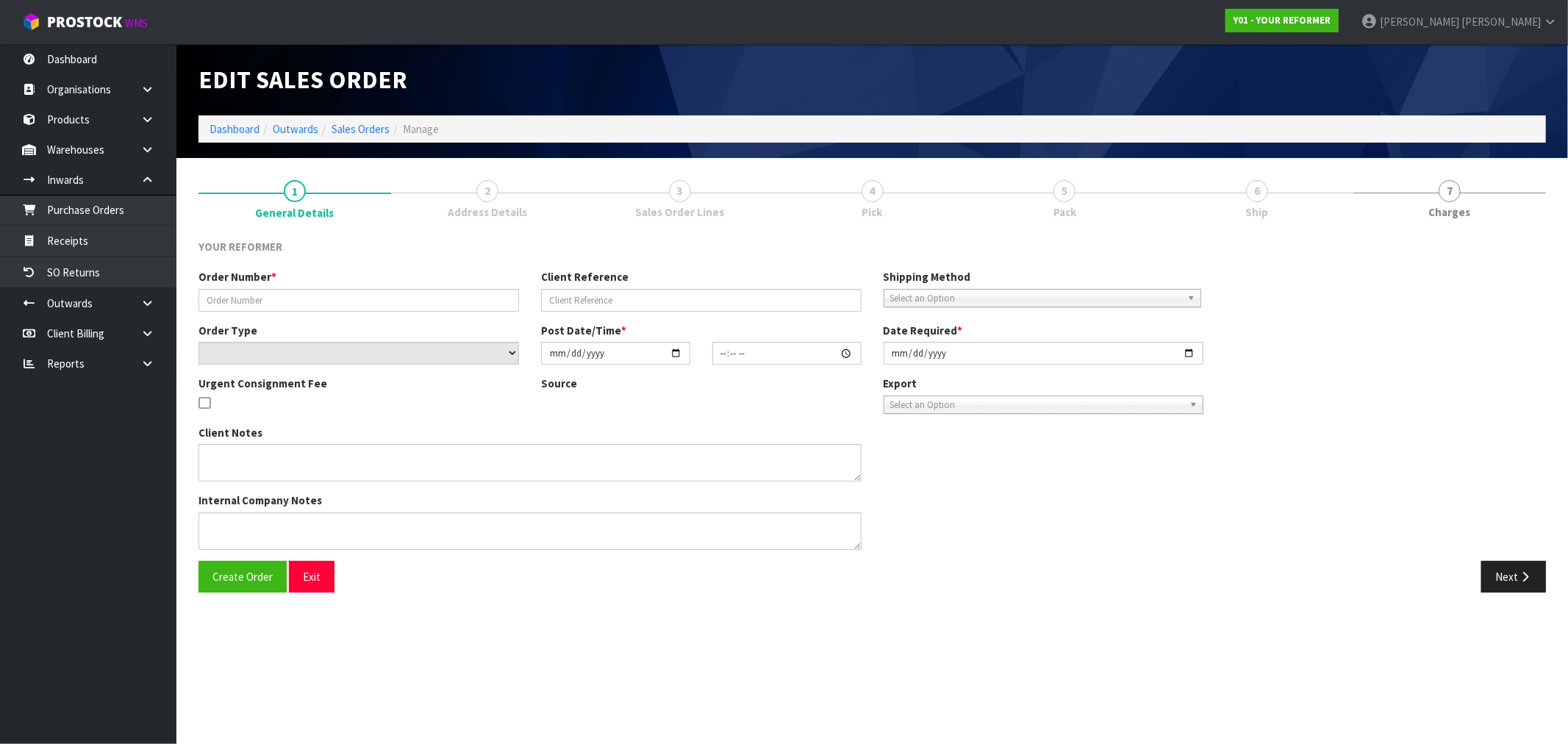
type input "2025-02-17"
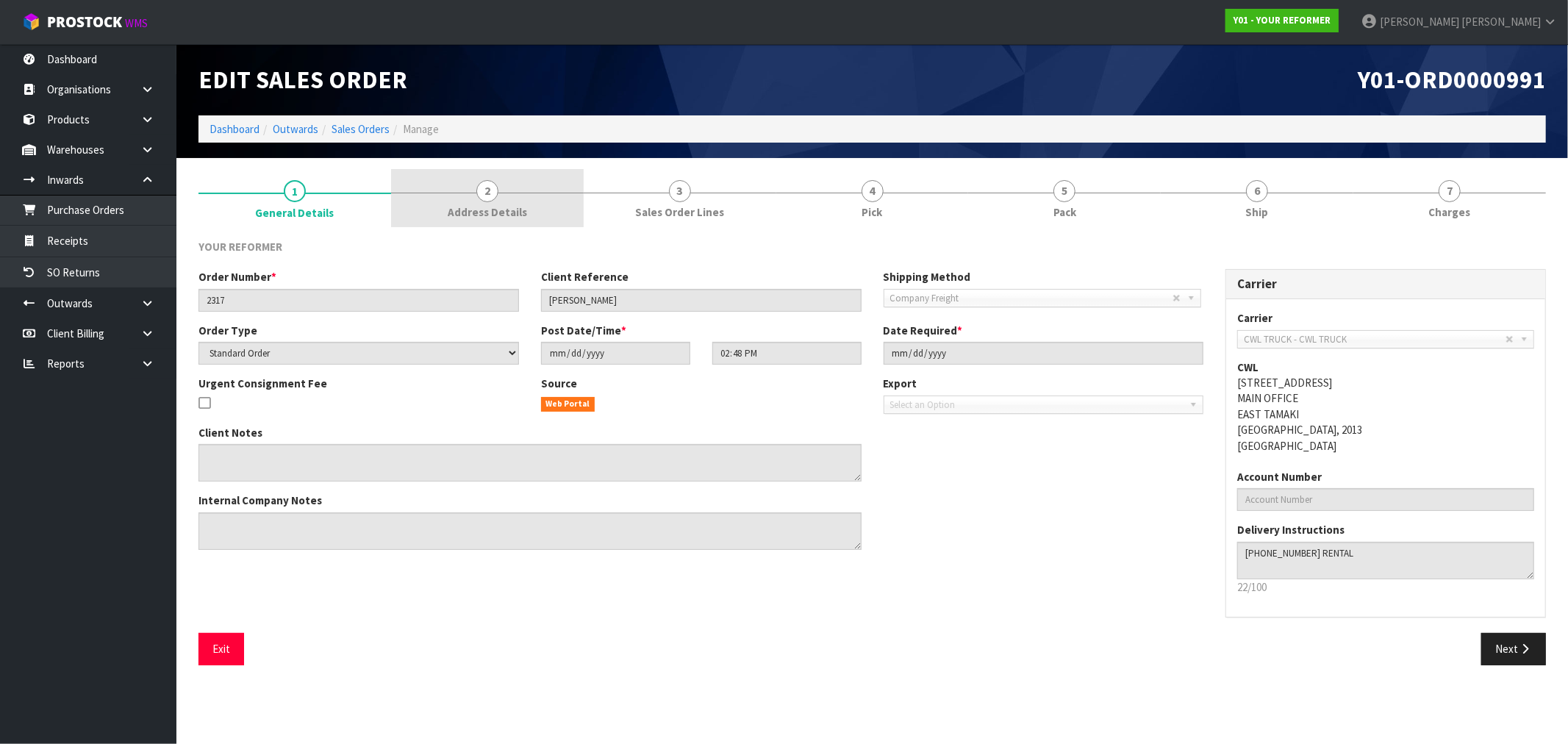
click at [508, 199] on link "2 Address Details" at bounding box center [487, 198] width 193 height 58
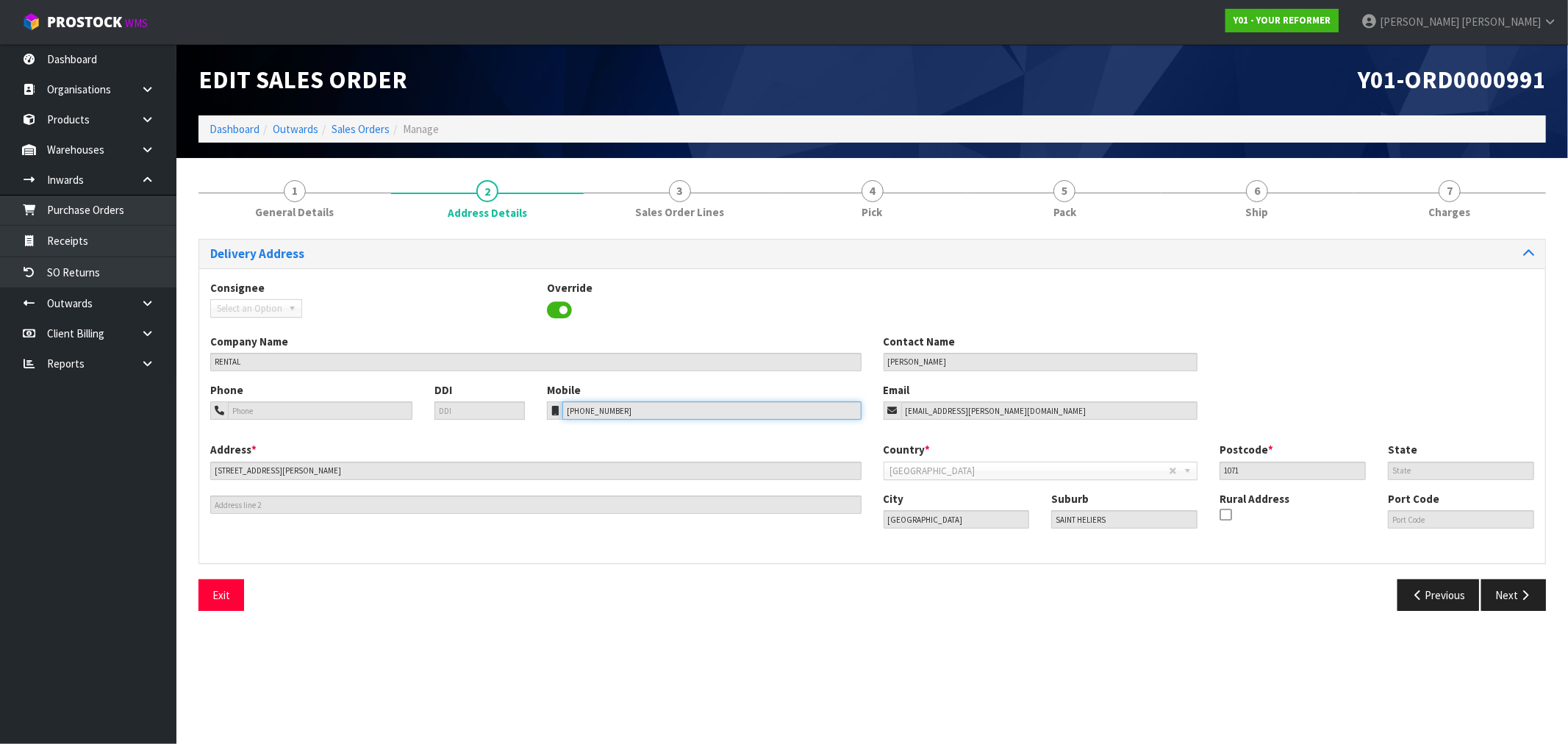
drag, startPoint x: 645, startPoint y: 412, endPoint x: 552, endPoint y: 328, distance: 125.3
click at [542, 413] on div "Mobile +64 210 445 417" at bounding box center [704, 401] width 337 height 38
click at [1004, 511] on div "City Auckland Suburb SAINT HELIERS Rural Address Port Code" at bounding box center [1209, 516] width 673 height 50
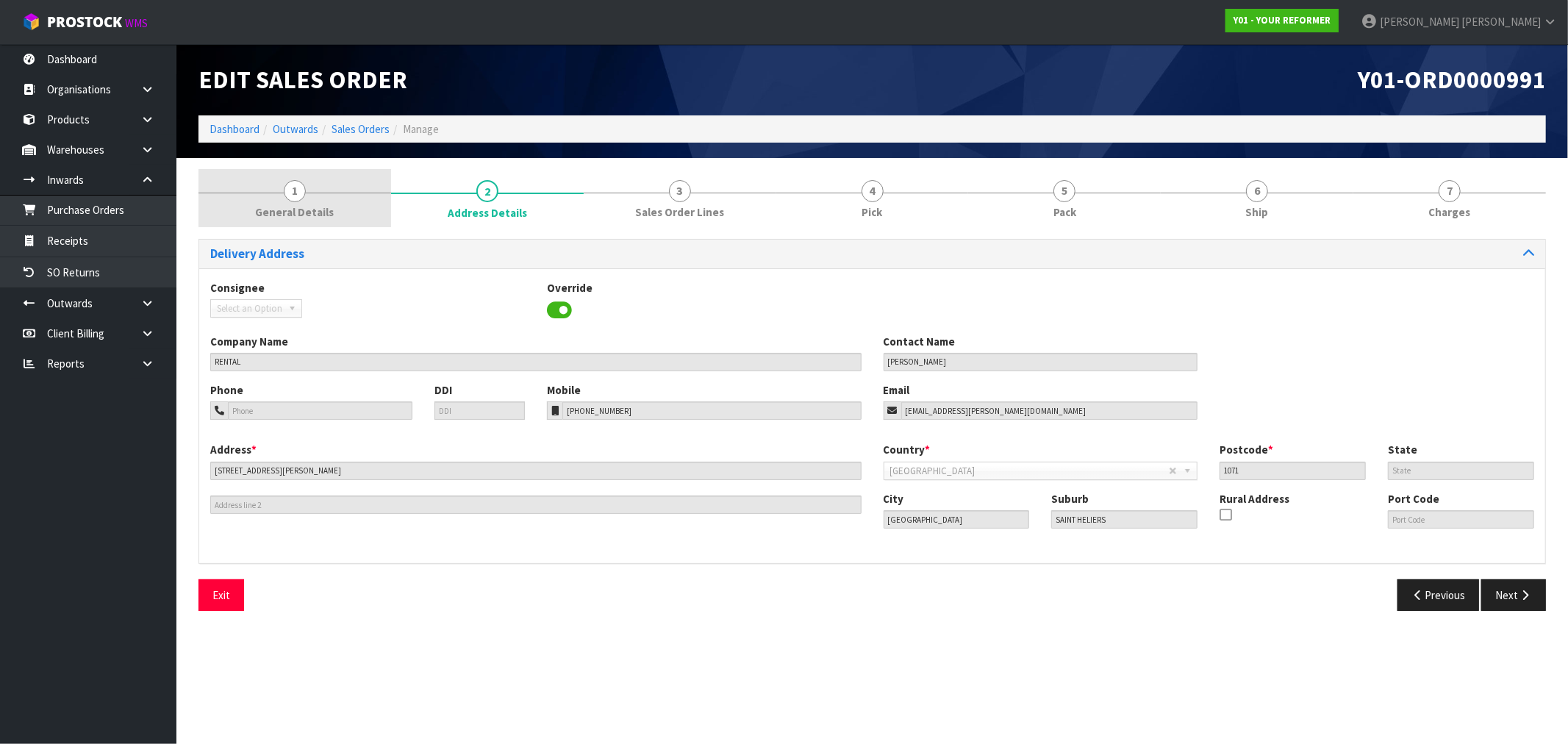
click at [324, 181] on link "1 General Details" at bounding box center [295, 198] width 193 height 58
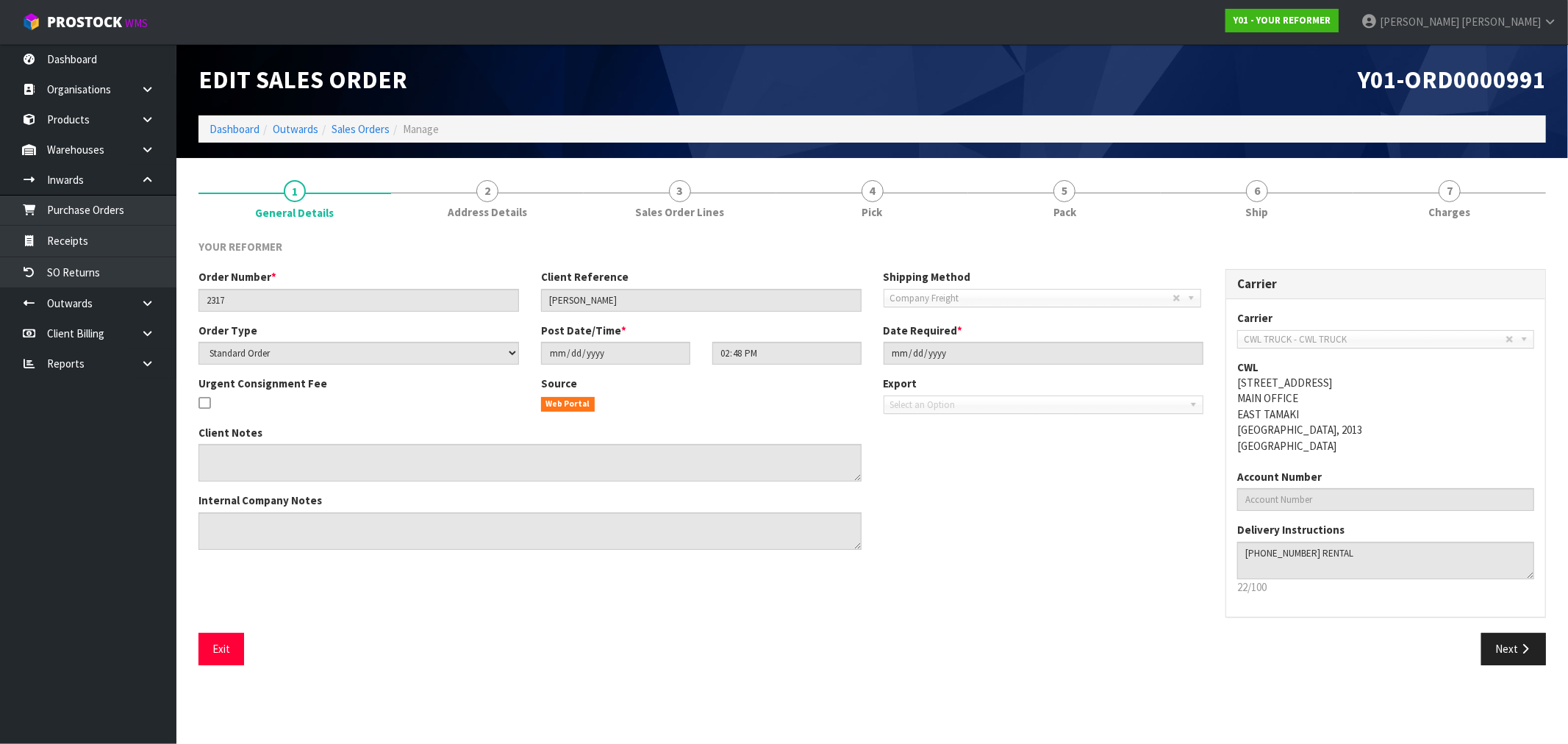
click at [1498, 77] on span "Y01-ORD0000991" at bounding box center [1452, 80] width 188 height 31
drag, startPoint x: 241, startPoint y: 301, endPoint x: 159, endPoint y: 292, distance: 82.5
click at [167, 299] on body "Toggle navigation ProStock WMS Y01 - YOUR REFORMER Rocio Lopez Logout Dashboard…" at bounding box center [784, 372] width 1568 height 744
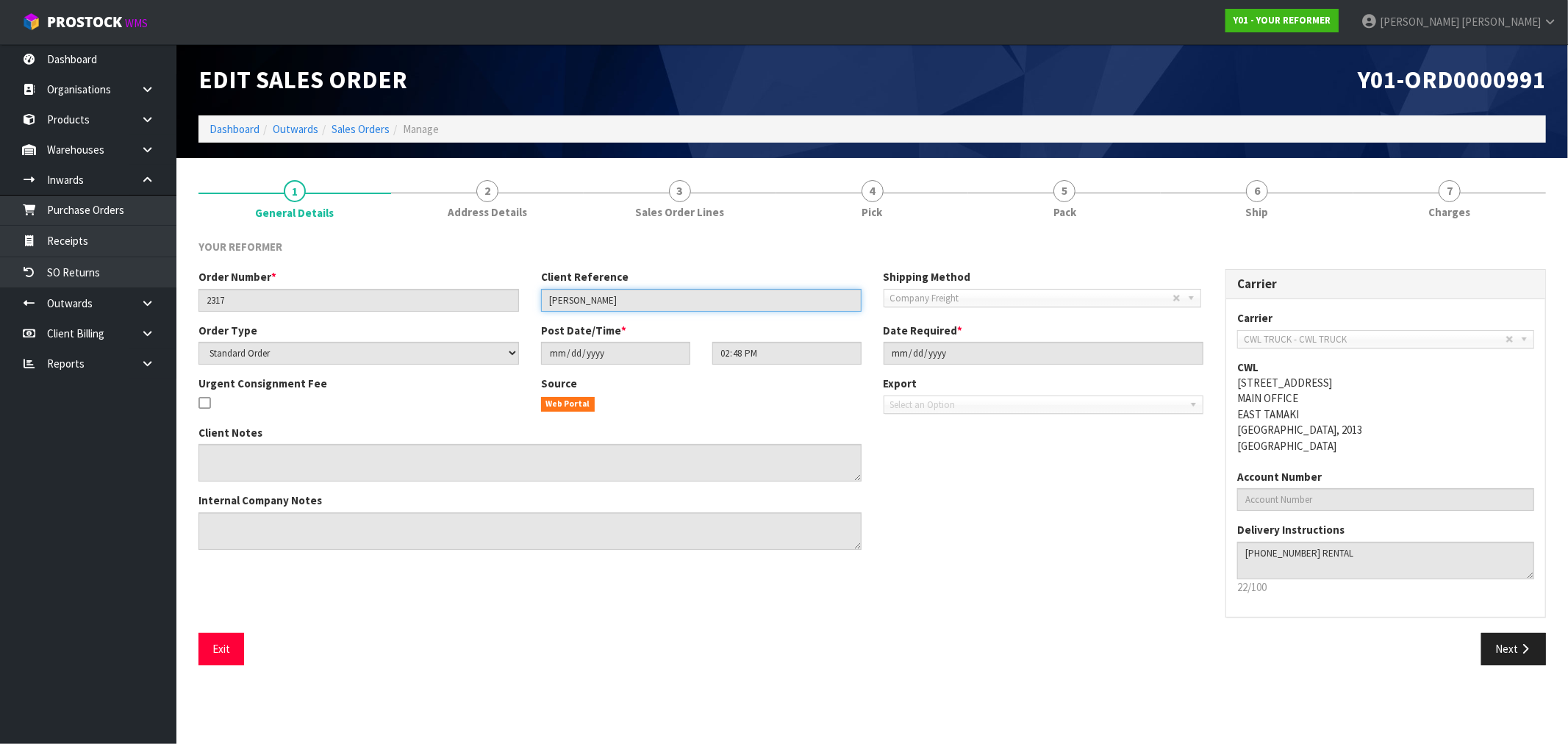
drag, startPoint x: 618, startPoint y: 298, endPoint x: 479, endPoint y: 250, distance: 147.1
click at [499, 278] on div "Order Number * 2317 Client Reference JESSE WOOD Shipping Method Client Local Pi…" at bounding box center [701, 296] width 1027 height 53
click at [499, 163] on section "1 General Details 2 Address Details 3 Sales Order Lines 4 Pick 5 Pack 6 Ship 7 …" at bounding box center [872, 423] width 1391 height 530
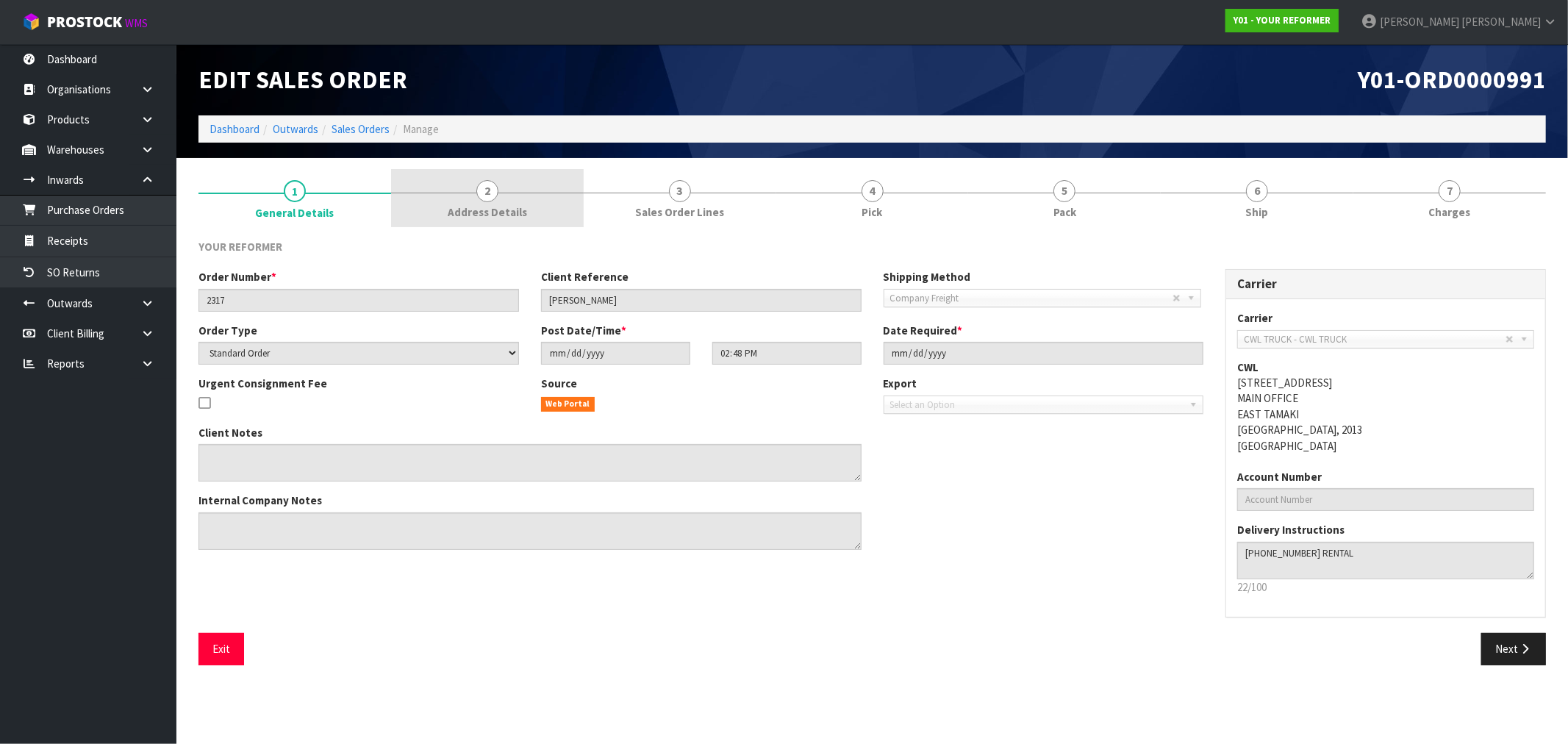
click at [506, 199] on link "2 Address Details" at bounding box center [487, 198] width 193 height 58
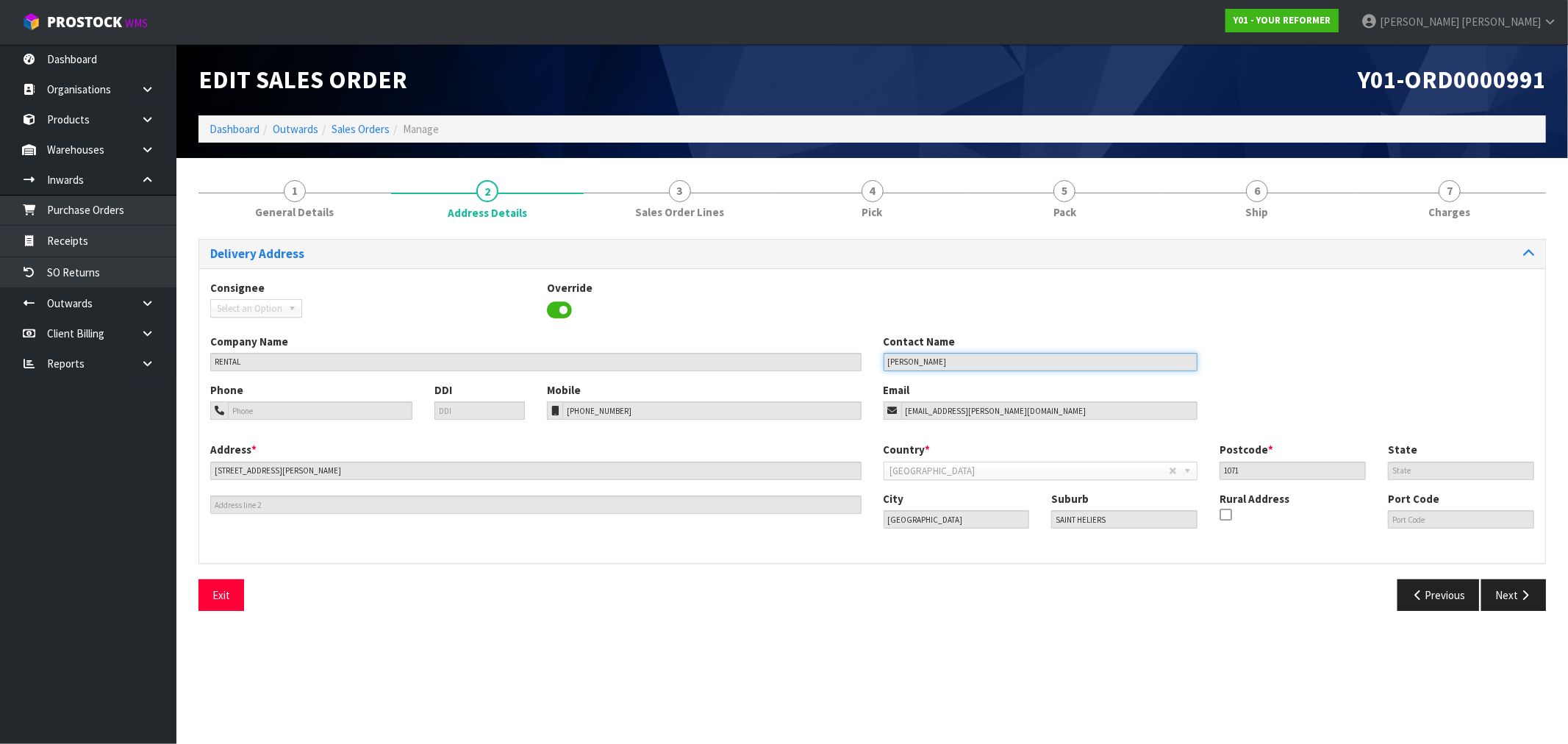
drag, startPoint x: 913, startPoint y: 363, endPoint x: 746, endPoint y: 298, distance: 179.2
click at [789, 340] on div "Company Name RENTAL Contact Name JESSE WOOD" at bounding box center [872, 358] width 1346 height 49
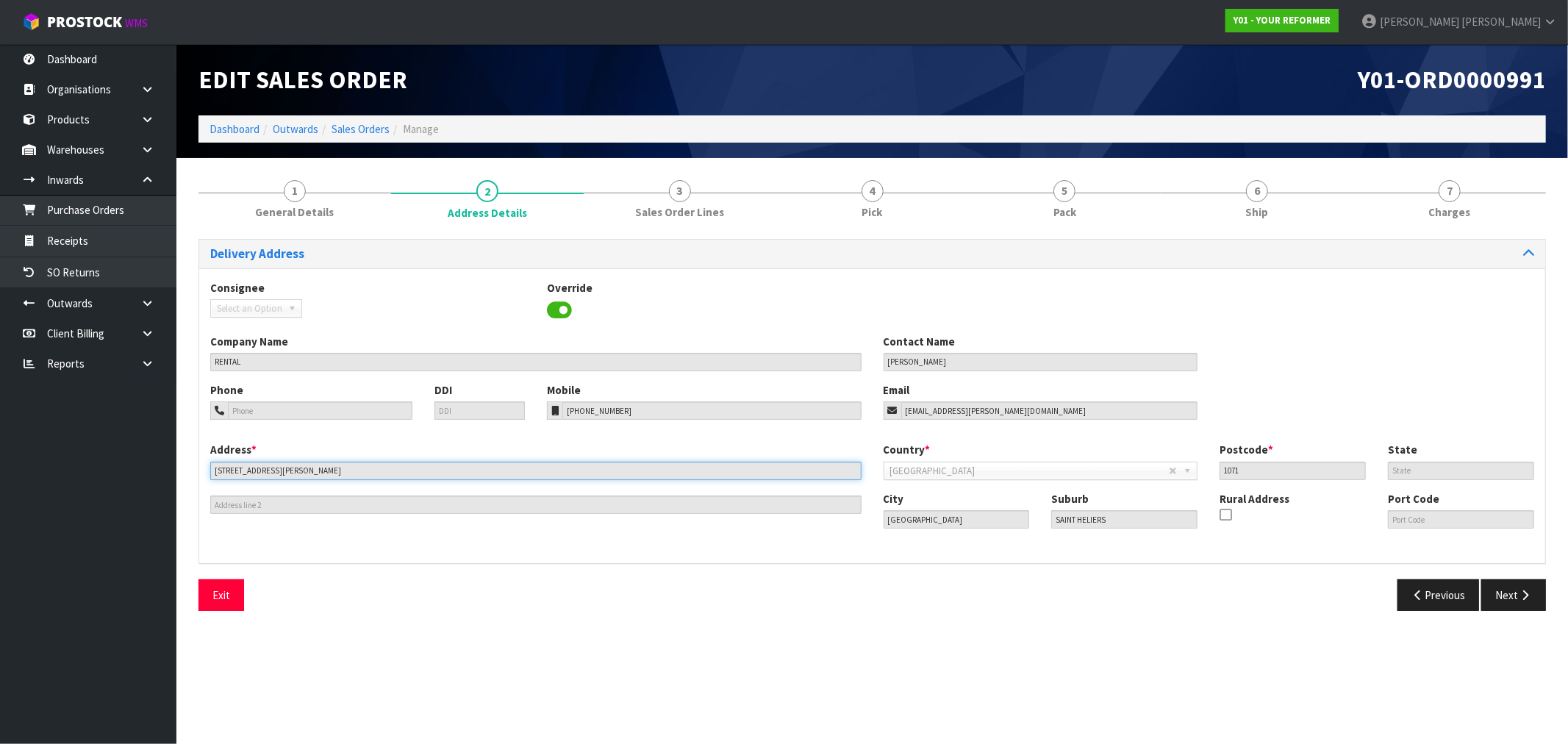
drag, startPoint x: 267, startPoint y: 474, endPoint x: 213, endPoint y: 461, distance: 55.5
click at [213, 461] on div "Address * 95A MASKELL STREET This address line exceeds the recommended limit of…" at bounding box center [536, 478] width 673 height 72
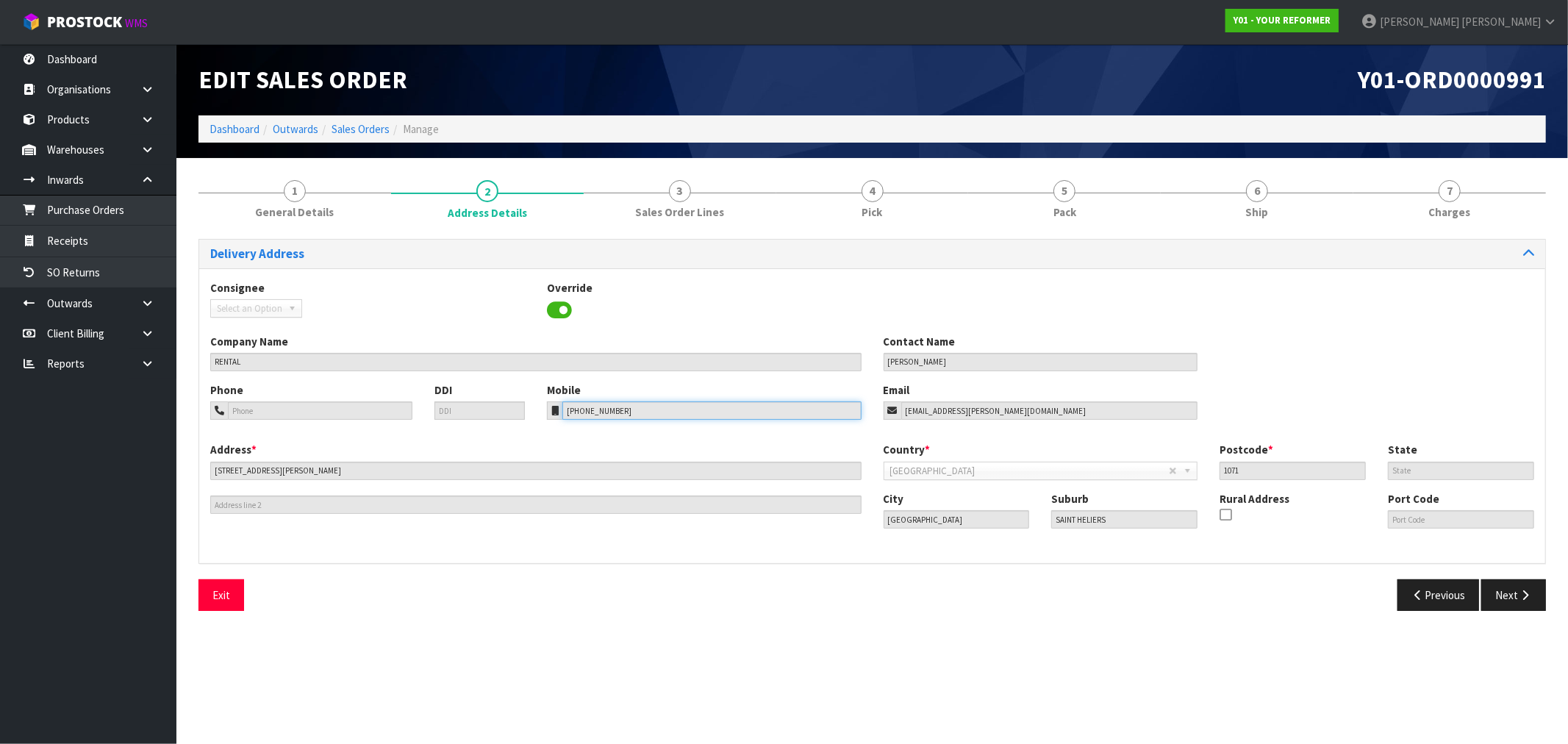
drag, startPoint x: 642, startPoint y: 412, endPoint x: 535, endPoint y: 404, distance: 107.3
click at [537, 412] on div "Mobile +64 210 445 417" at bounding box center [704, 401] width 337 height 38
drag, startPoint x: 1005, startPoint y: 410, endPoint x: 869, endPoint y: 400, distance: 136.4
click at [873, 405] on div "Email wood.jesse@gmail.com" at bounding box center [1041, 401] width 337 height 38
click at [852, 506] on div "Address * 95A MASKELL STREET This address line exceeds the recommended limit of…" at bounding box center [872, 497] width 1346 height 110
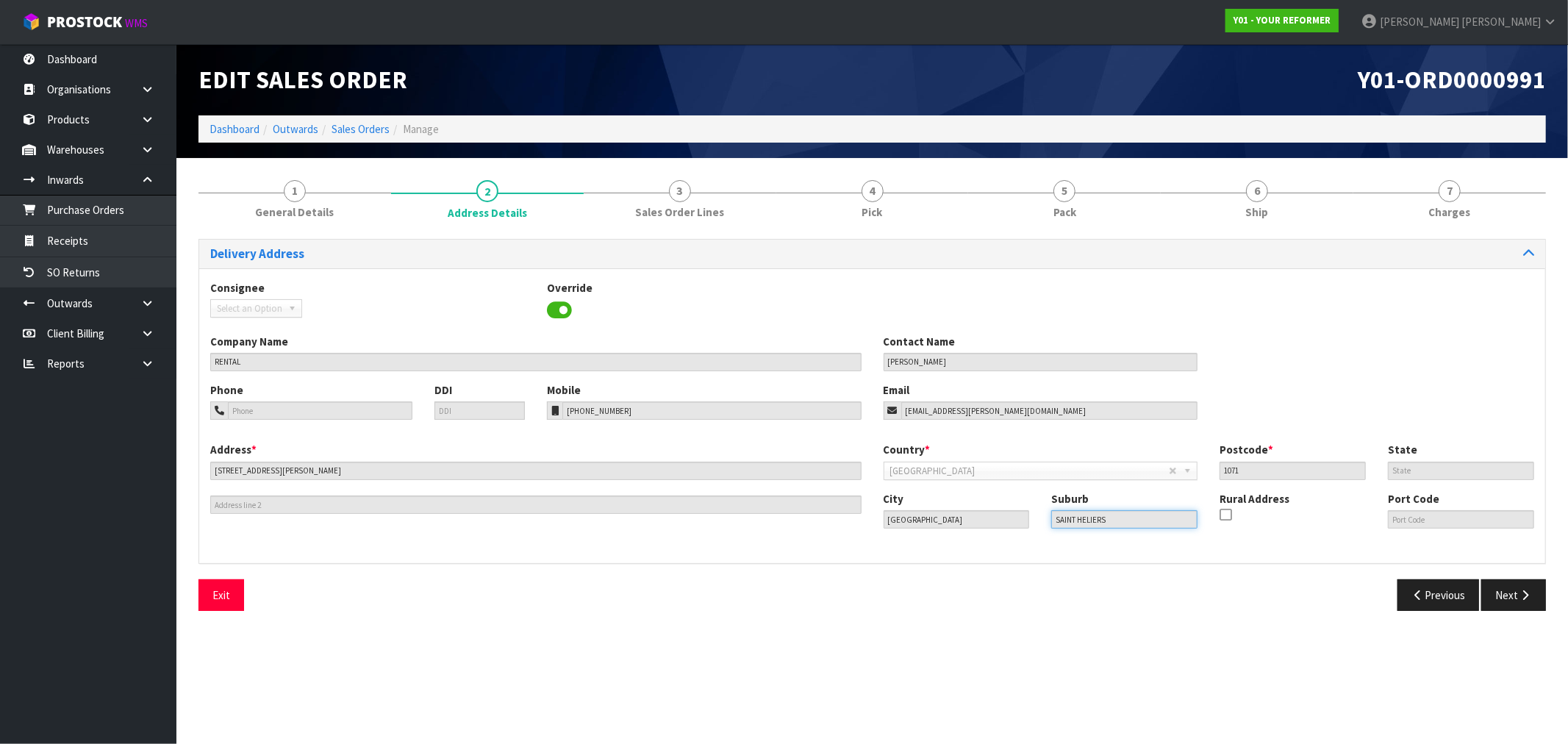
drag, startPoint x: 1132, startPoint y: 523, endPoint x: 925, endPoint y: 492, distance: 209.3
click at [944, 505] on div "City Auckland Suburb SAINT HELIERS Rural Address Port Code" at bounding box center [1209, 516] width 673 height 50
click at [647, 189] on link "3 Sales Order Lines" at bounding box center [680, 198] width 193 height 58
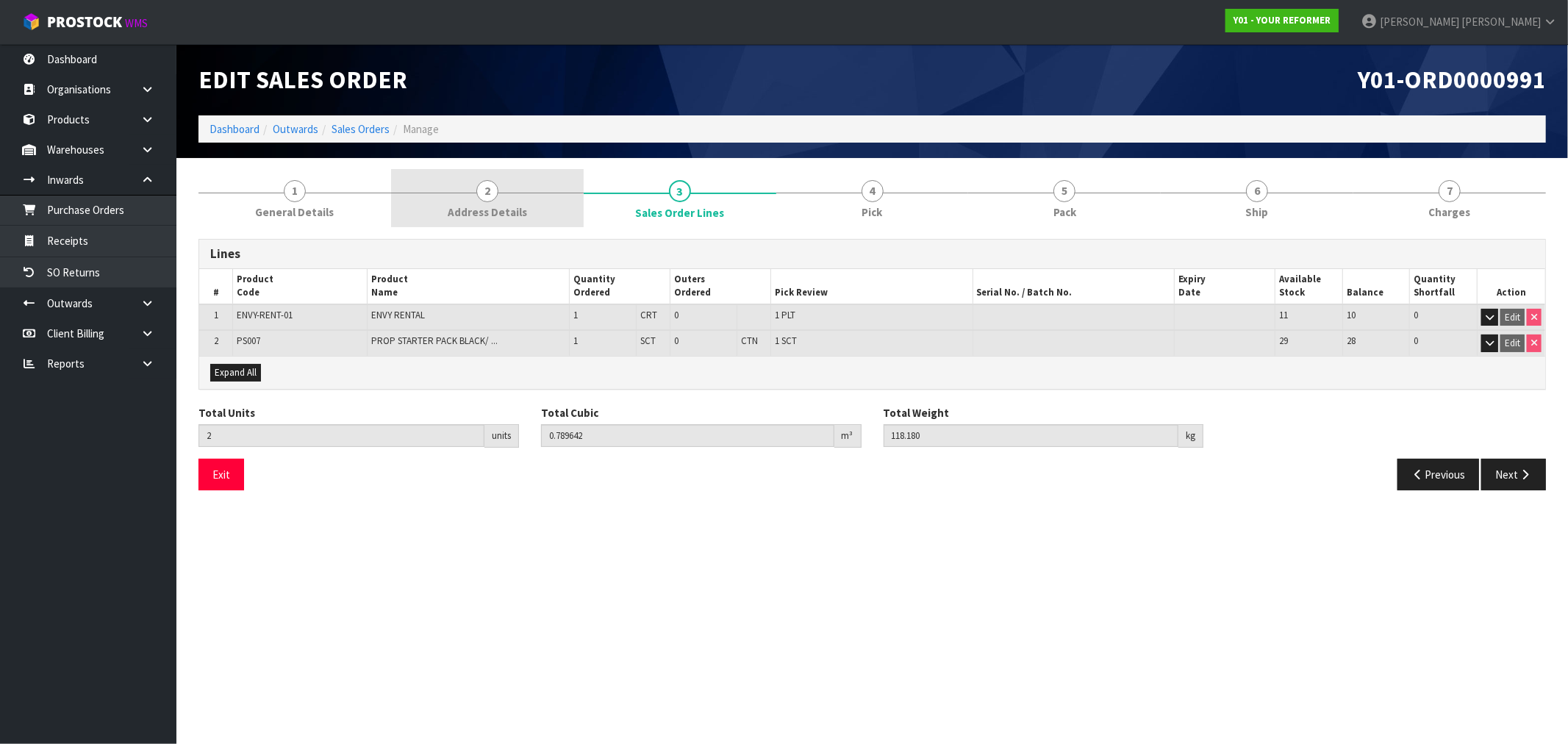
click at [480, 189] on span "2" at bounding box center [488, 191] width 22 height 22
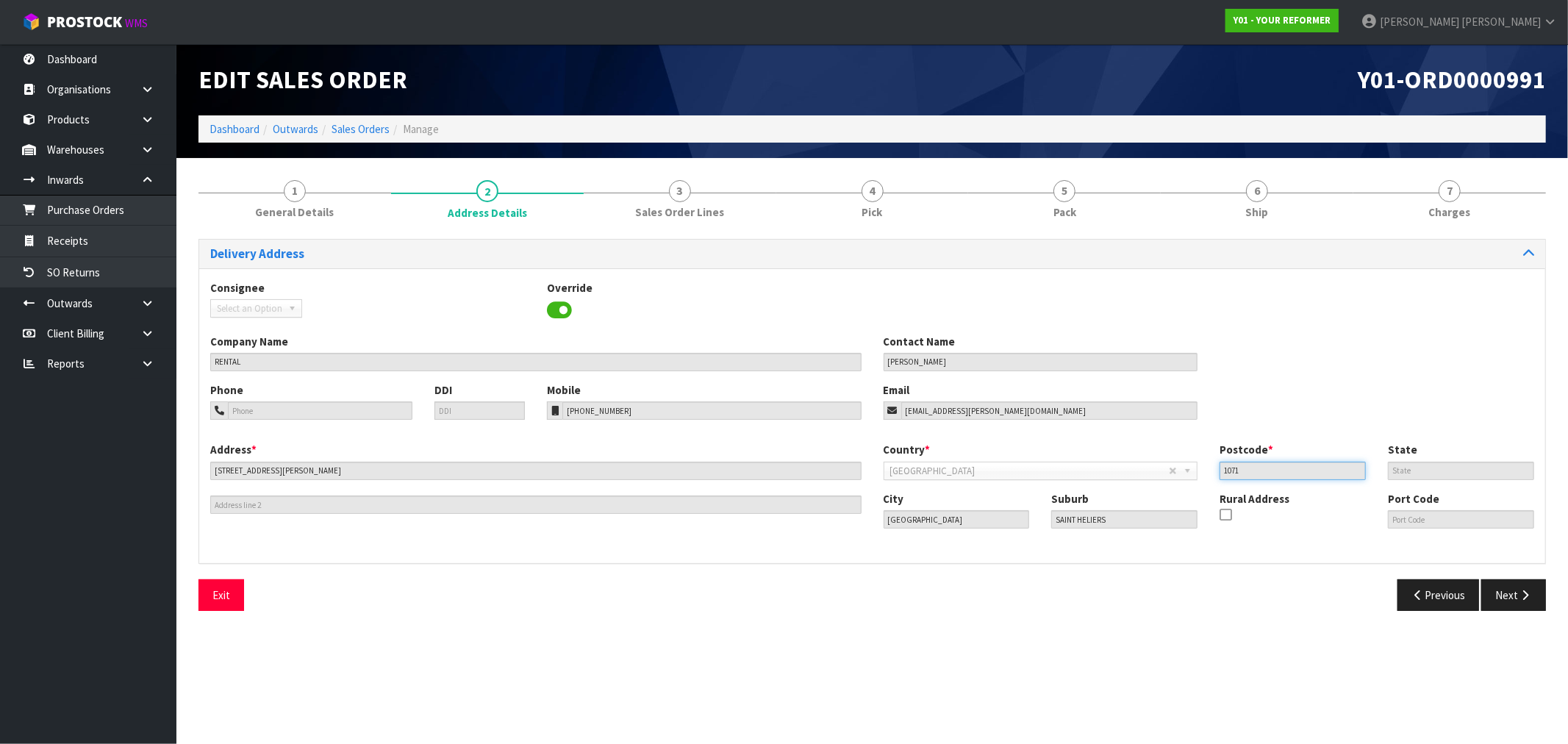
drag, startPoint x: 1254, startPoint y: 473, endPoint x: 779, endPoint y: 147, distance: 576.1
click at [1169, 465] on div "Country * Afghanistan Aland Islands Albania Algeria American Samoa Andorra Ango…" at bounding box center [1209, 466] width 673 height 49
click at [1424, 81] on span "Y01-ORD0000991" at bounding box center [1452, 80] width 188 height 31
click at [366, 133] on link "Sales Orders" at bounding box center [360, 128] width 58 height 14
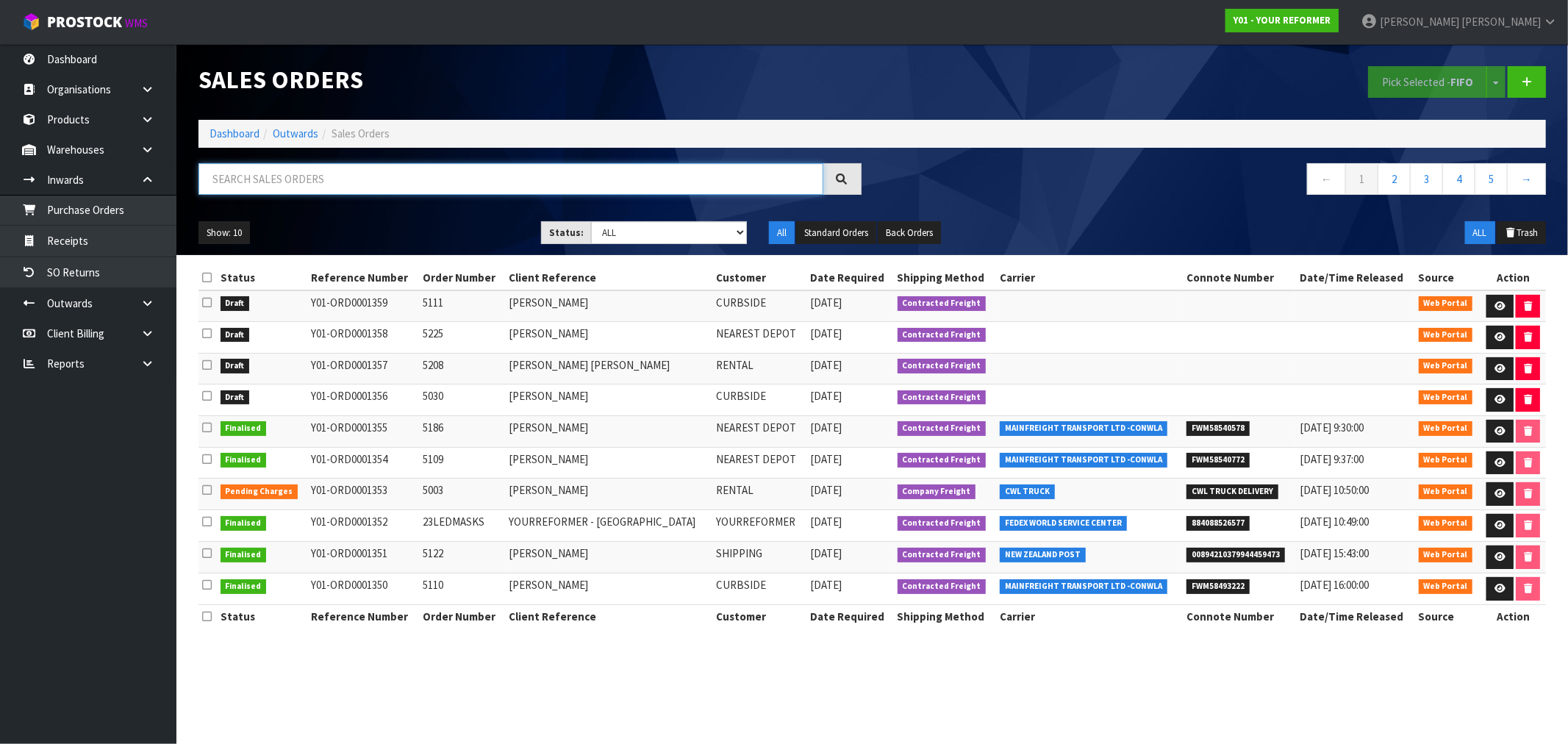
click at [340, 171] on input "text" at bounding box center [510, 178] width 625 height 32
paste input "Y01-ORD0001096"
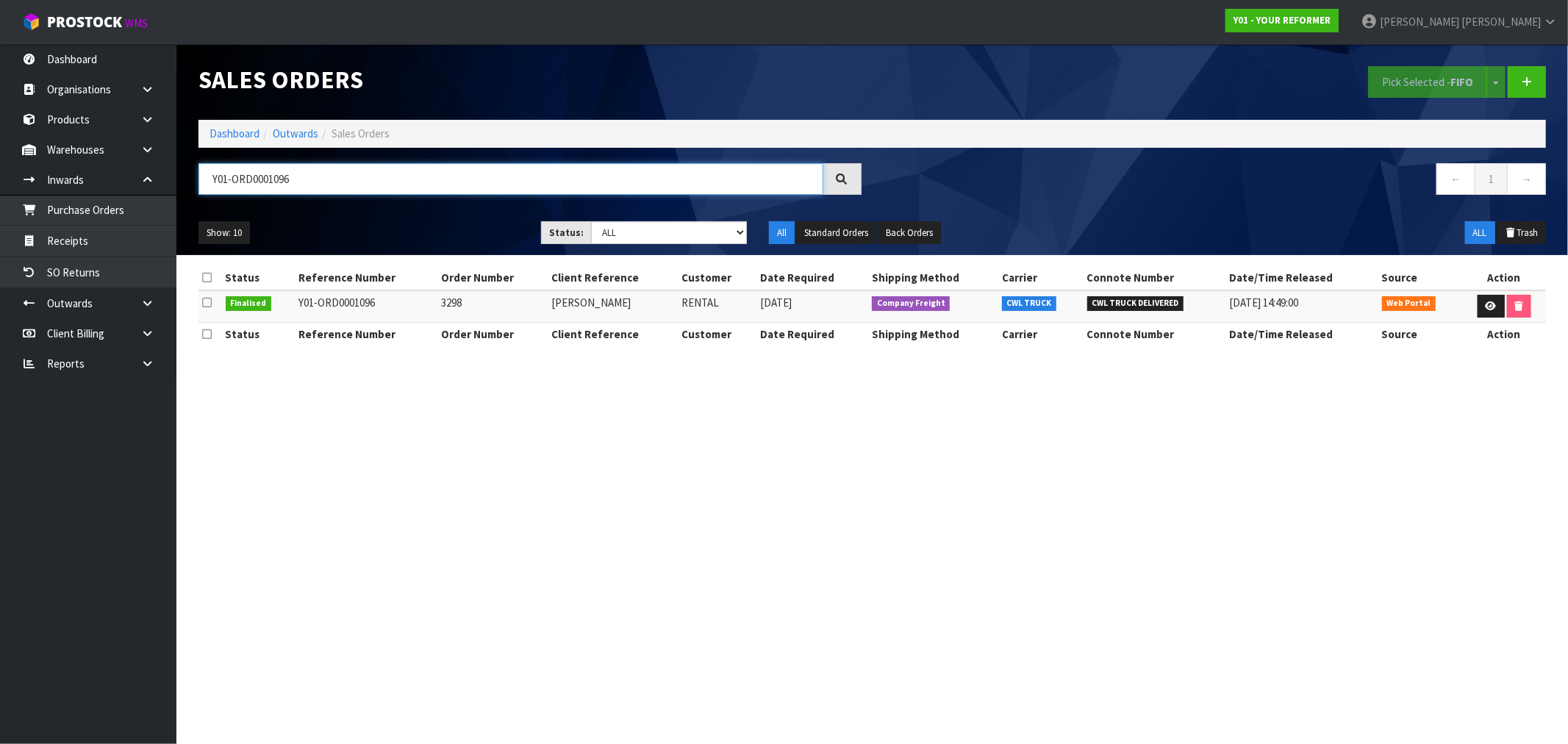
type input "Y01-ORD0001096"
click at [596, 299] on td "TAMMY POCKLINGTON" at bounding box center [613, 306] width 130 height 32
drag, startPoint x: 317, startPoint y: 181, endPoint x: 145, endPoint y: 159, distance: 173.4
click at [166, 177] on body "Toggle navigation ProStock WMS Y01 - YOUR REFORMER Rocio Lopez Logout Dashboard…" at bounding box center [784, 372] width 1568 height 744
click at [438, 297] on td "3298" at bounding box center [493, 306] width 110 height 32
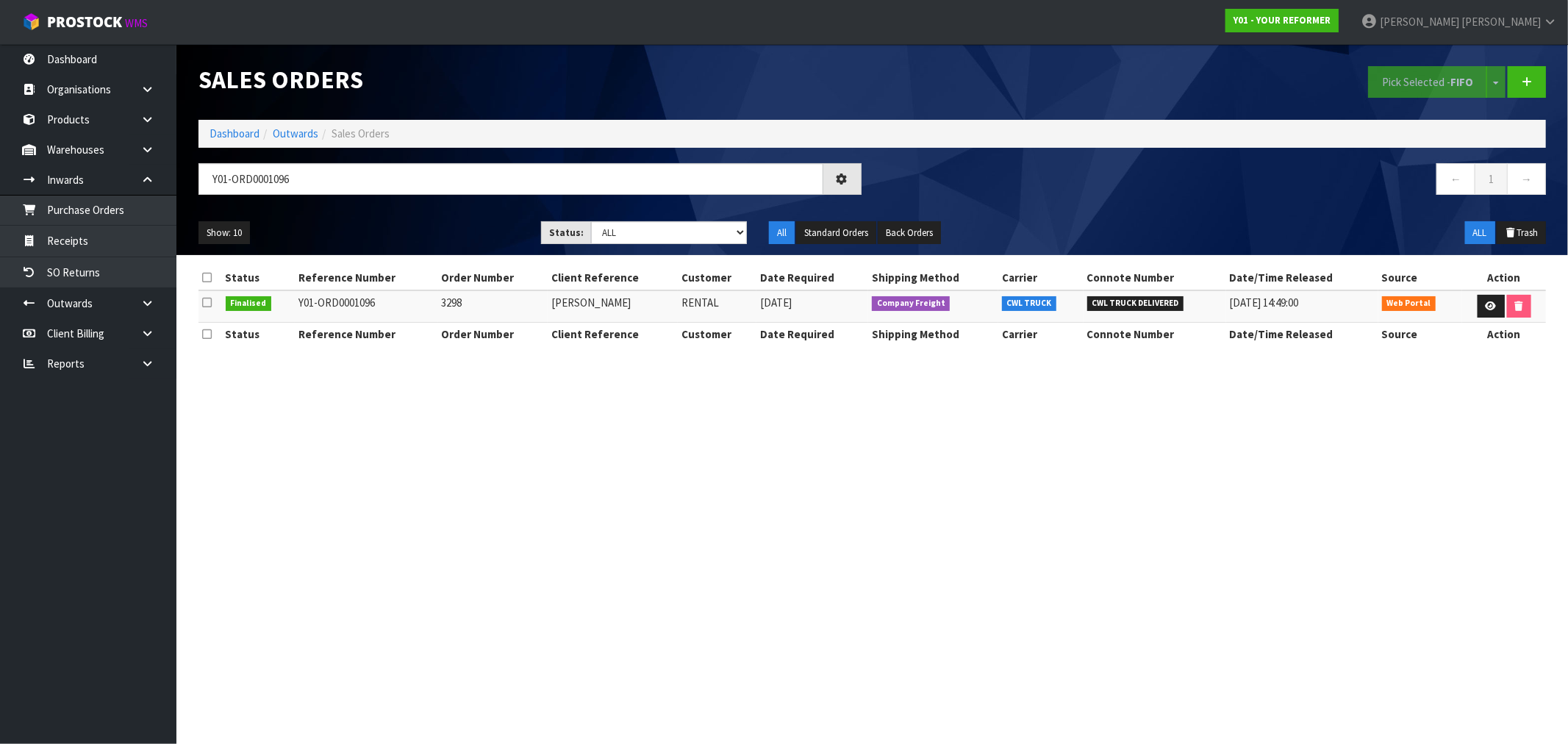
click at [438, 297] on td "3298" at bounding box center [493, 306] width 110 height 32
drag, startPoint x: 649, startPoint y: 307, endPoint x: 485, endPoint y: 61, distance: 295.7
click at [515, 293] on tr "Finalised Y01-ORD0001096 3298 TAMMY POCKLINGTON RENTAL 06/05/2025 Company Freig…" at bounding box center [872, 306] width 1348 height 32
click at [349, 301] on td "Y01-ORD0001096" at bounding box center [366, 306] width 144 height 32
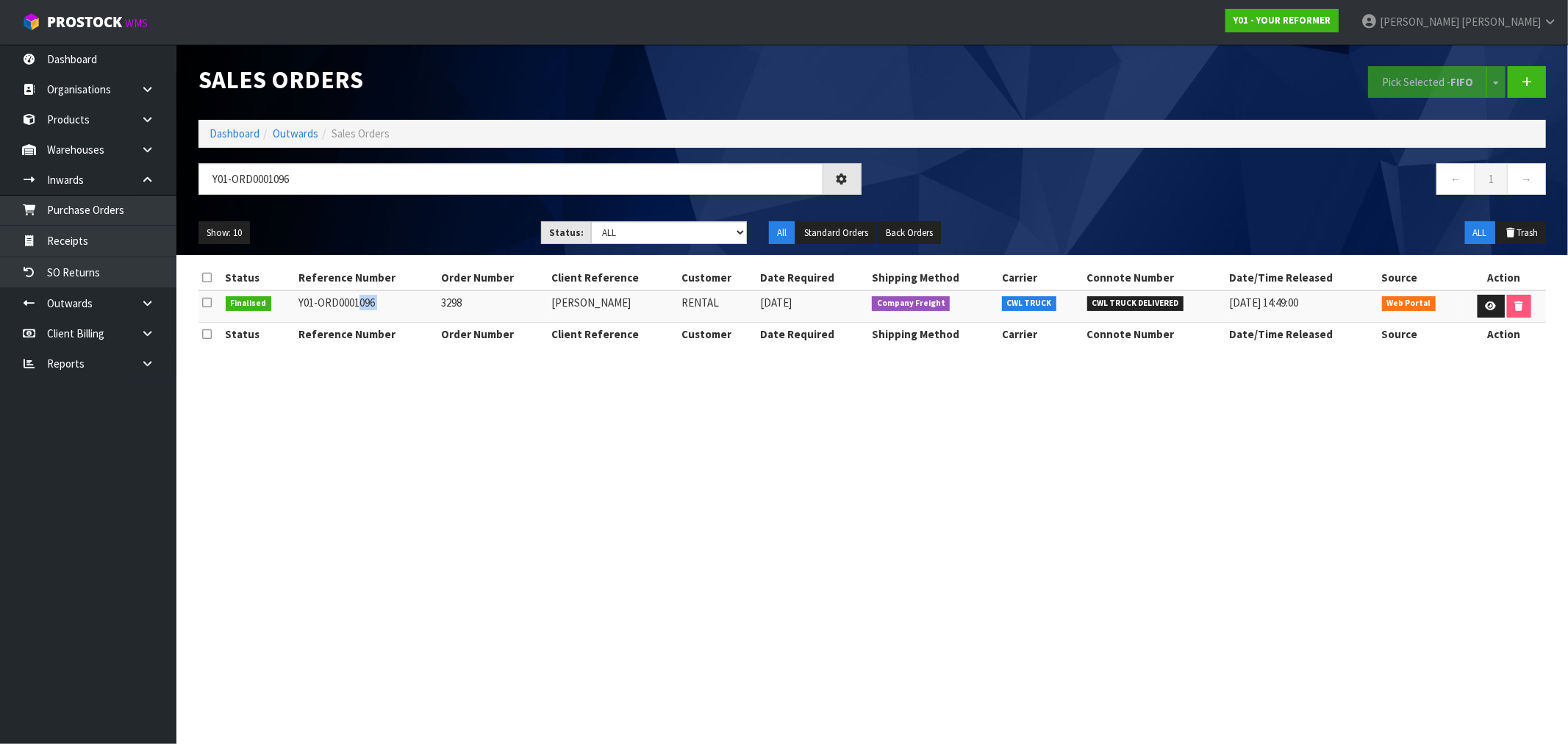
click at [349, 301] on td "Y01-ORD0001096" at bounding box center [366, 306] width 144 height 32
click at [443, 305] on td "3298" at bounding box center [493, 306] width 110 height 32
drag, startPoint x: 643, startPoint y: 303, endPoint x: 503, endPoint y: 268, distance: 144.3
click at [510, 295] on tr "Finalised Y01-ORD0001096 3298 TAMMY POCKLINGTON RENTAL 06/05/2025 Company Freig…" at bounding box center [872, 306] width 1348 height 32
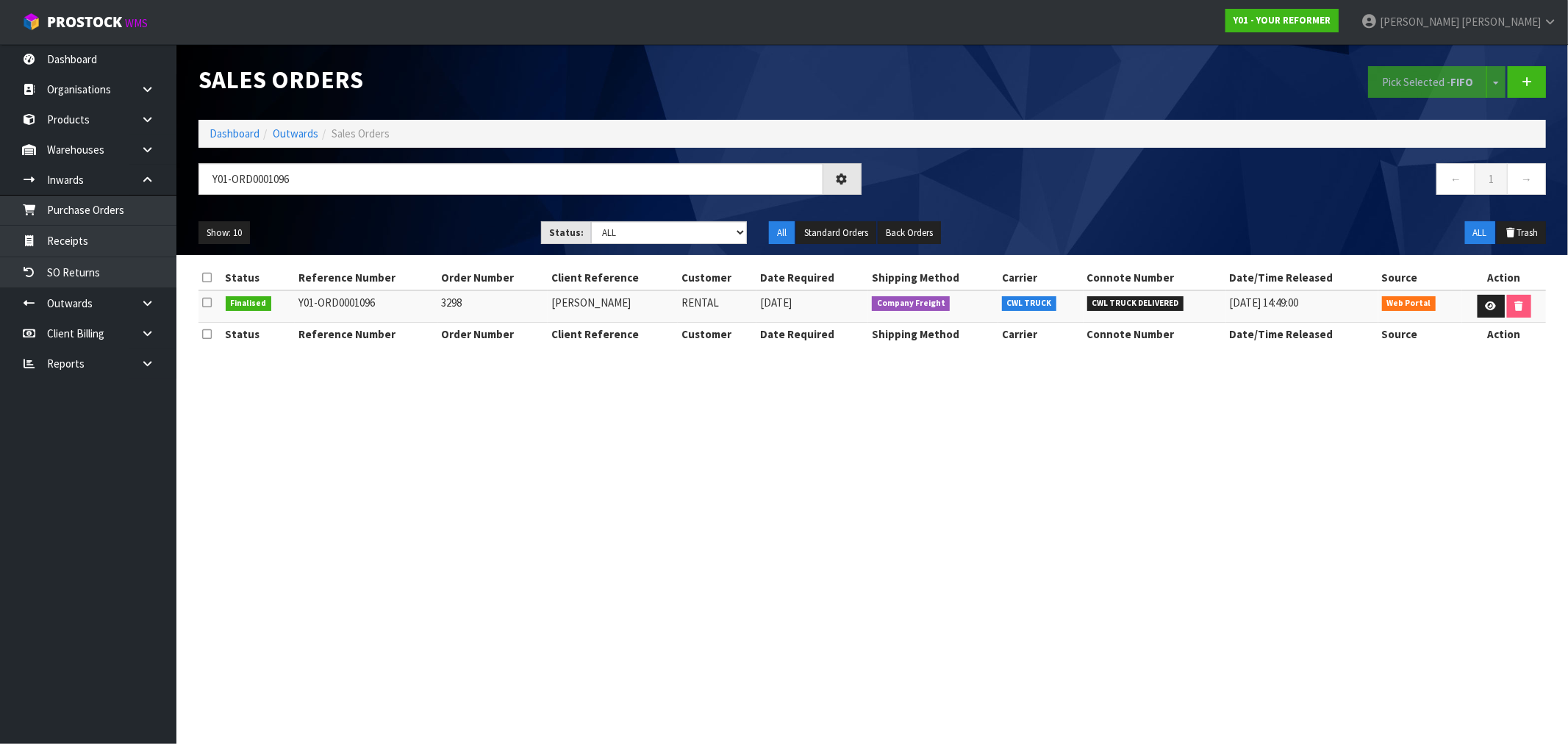
drag, startPoint x: 390, startPoint y: 300, endPoint x: 378, endPoint y: 302, distance: 12.2
click at [387, 300] on td "Y01-ORD0001096" at bounding box center [366, 306] width 144 height 32
drag, startPoint x: 378, startPoint y: 302, endPoint x: 297, endPoint y: 187, distance: 140.7
click at [285, 301] on tr "Finalised Y01-ORD0001096 3298 TAMMY POCKLINGTON RENTAL 06/05/2025 Company Freig…" at bounding box center [872, 306] width 1348 height 32
click at [451, 302] on td "3298" at bounding box center [493, 306] width 110 height 32
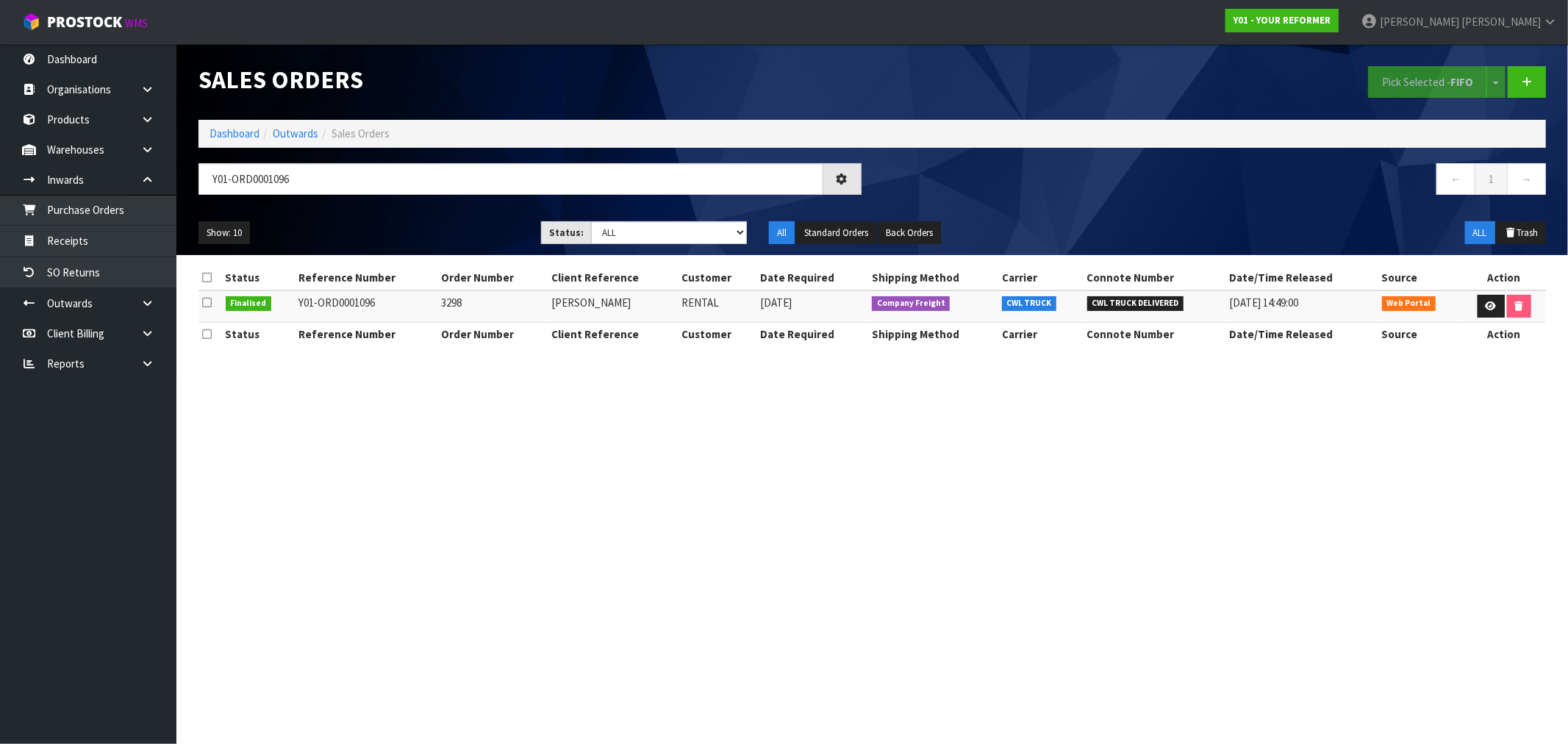
click at [451, 302] on td "3298" at bounding box center [493, 306] width 110 height 32
drag, startPoint x: 665, startPoint y: 305, endPoint x: 537, endPoint y: 297, distance: 128.2
click at [537, 297] on tr "Finalised Y01-ORD0001096 3298 TAMMY POCKLINGTON RENTAL 06/05/2025 Company Freig…" at bounding box center [872, 306] width 1348 height 32
click at [621, 302] on td "TAMMY POCKLINGTON" at bounding box center [613, 306] width 130 height 32
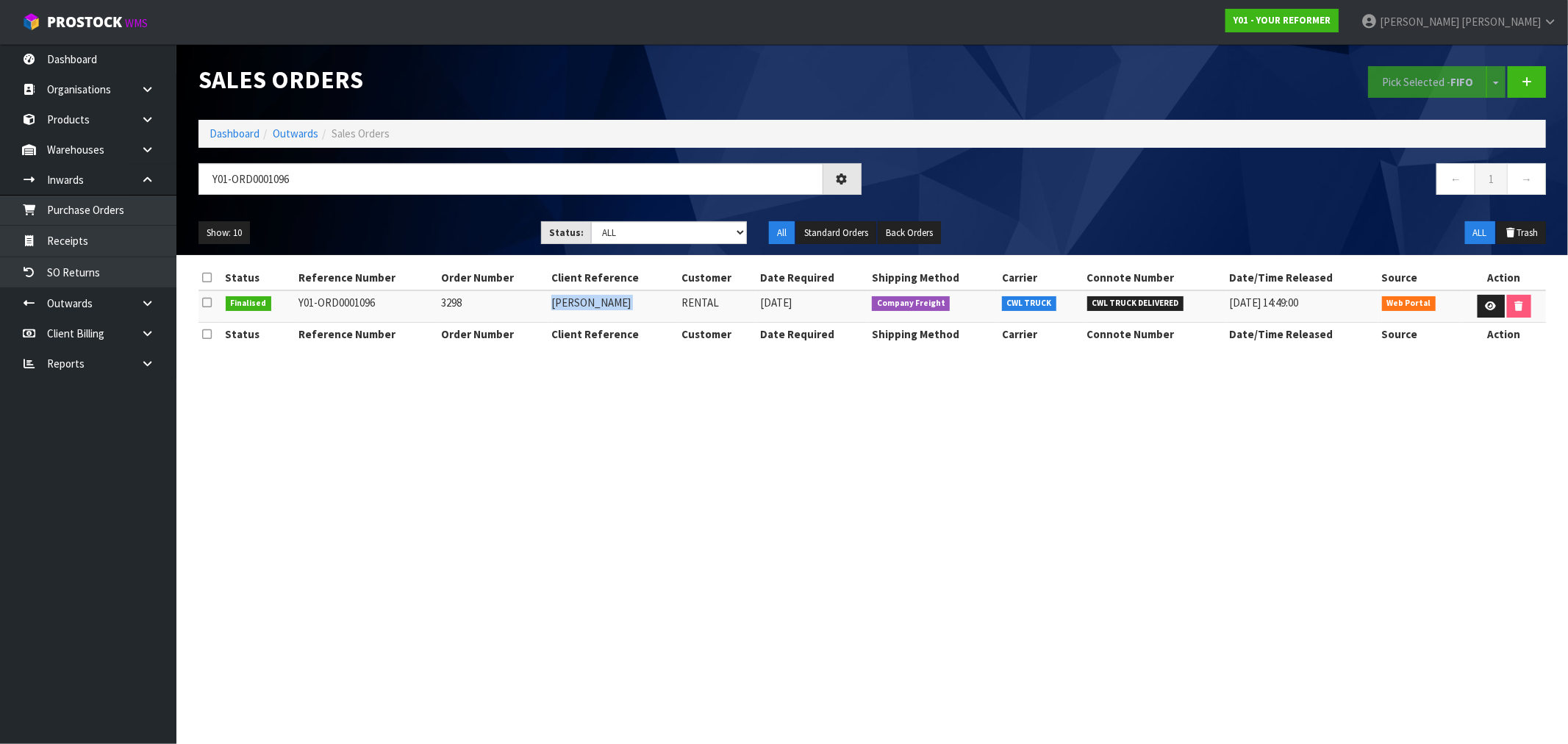
click at [621, 302] on td "TAMMY POCKLINGTON" at bounding box center [613, 306] width 130 height 32
click at [1490, 307] on icon at bounding box center [1491, 306] width 11 height 9
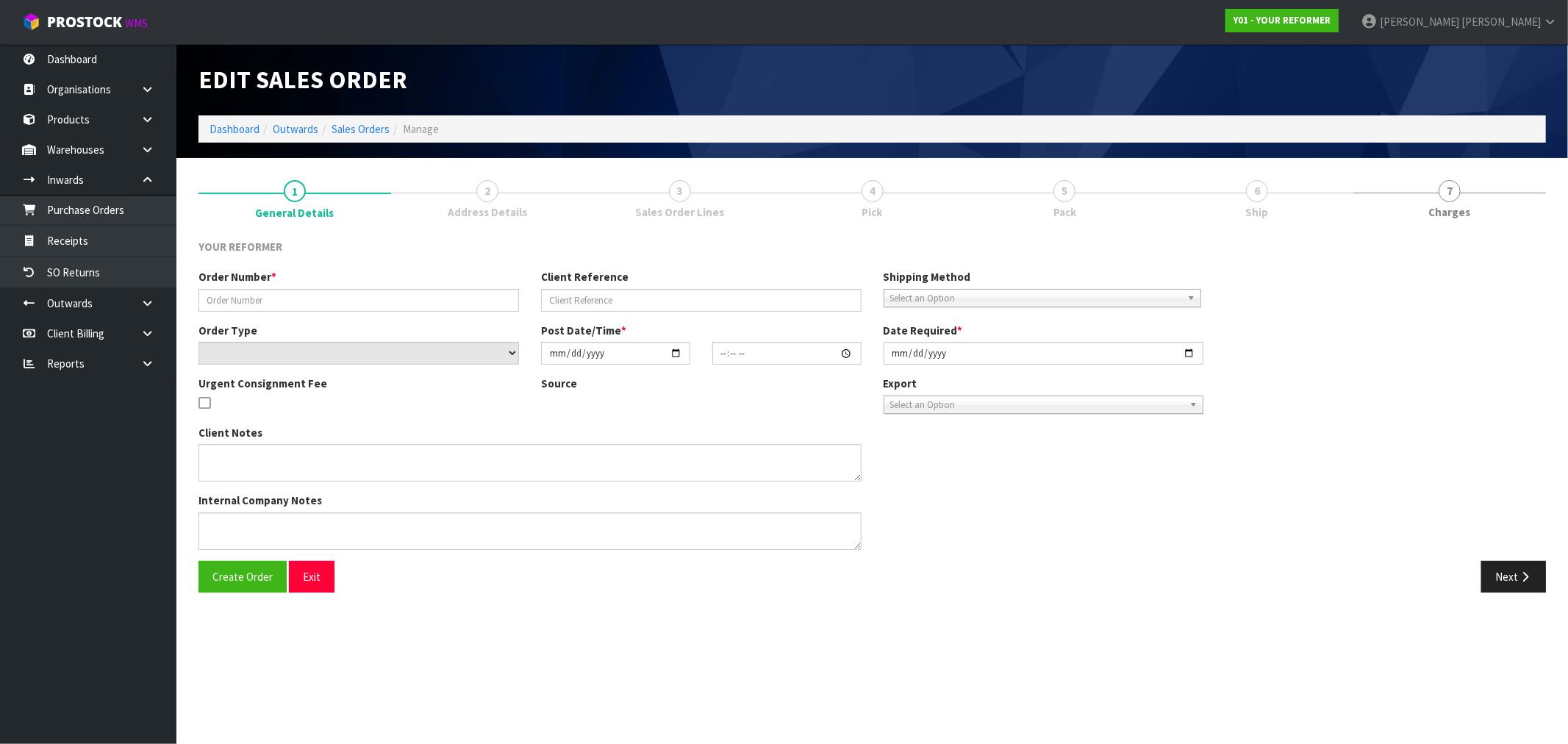
type input "3298"
type input "TAMMY POCKLINGTON"
select select "number:0"
type input "2025-05-05"
type input "12:54:00.000"
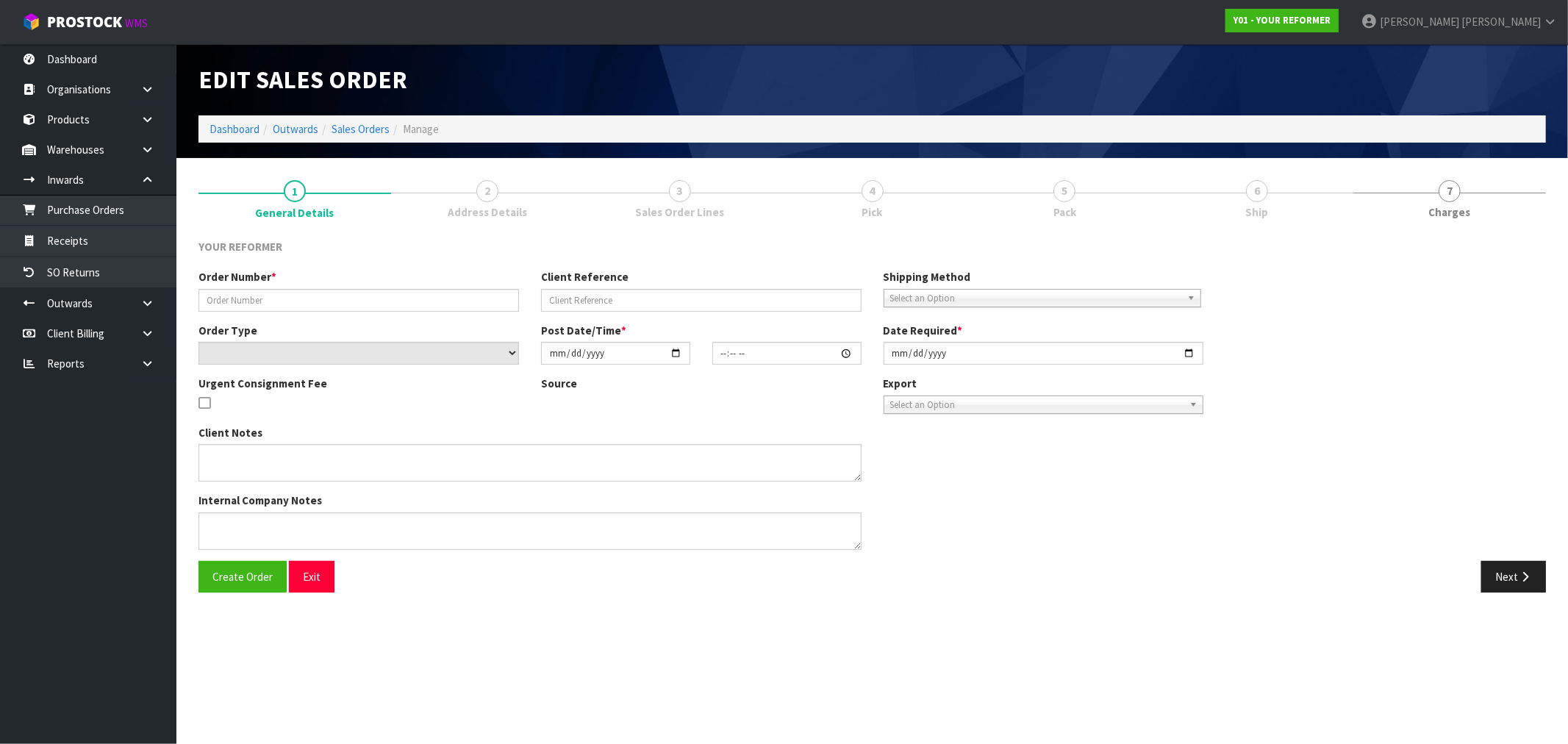
type input "2025-05-06"
type textarea "TAMMY POCKLINGTON 29 COLLIE STREET HILLPARK AUK AUCKLAND 2102 NEW ZEALAND +64 2…"
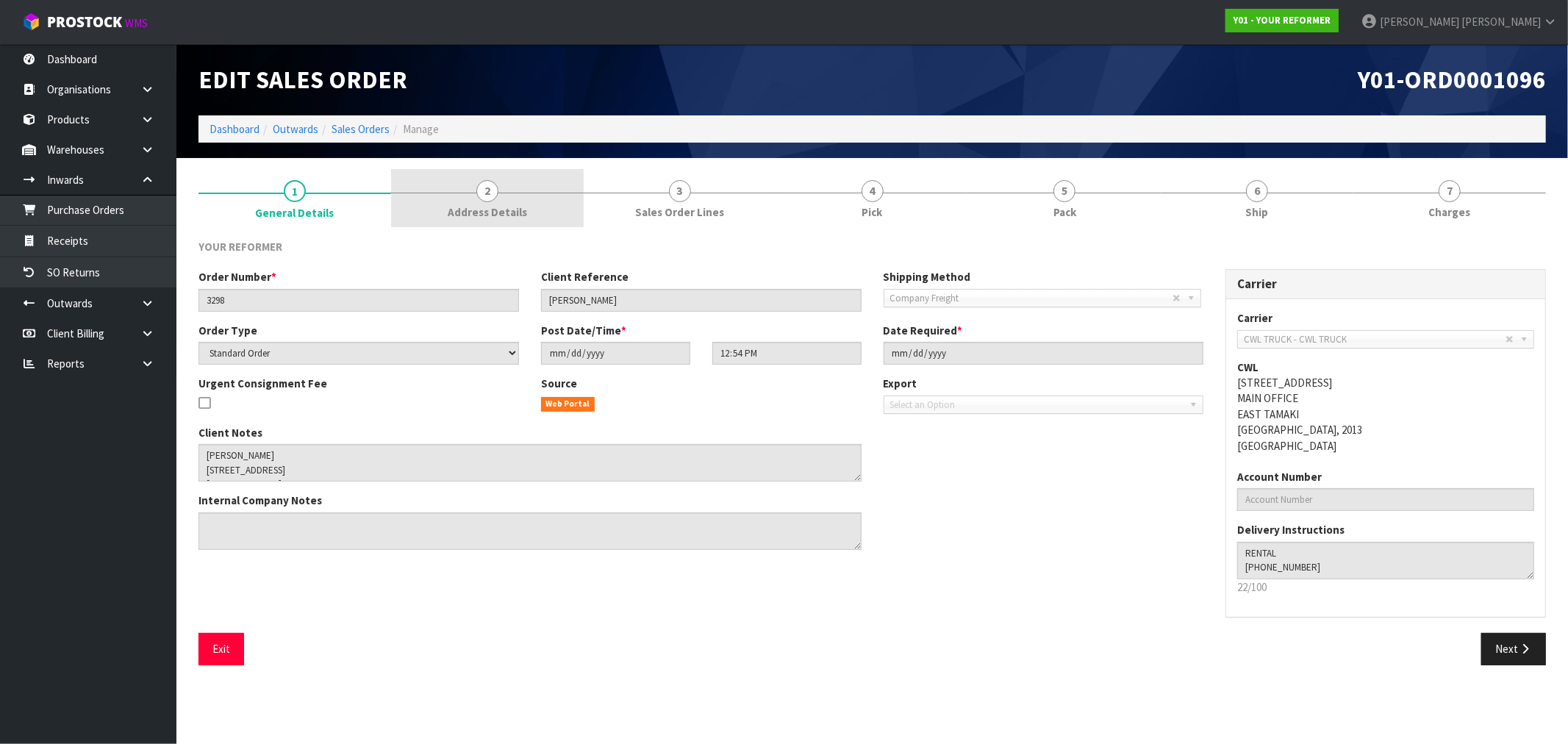
click at [510, 199] on link "2 Address Details" at bounding box center [487, 198] width 193 height 58
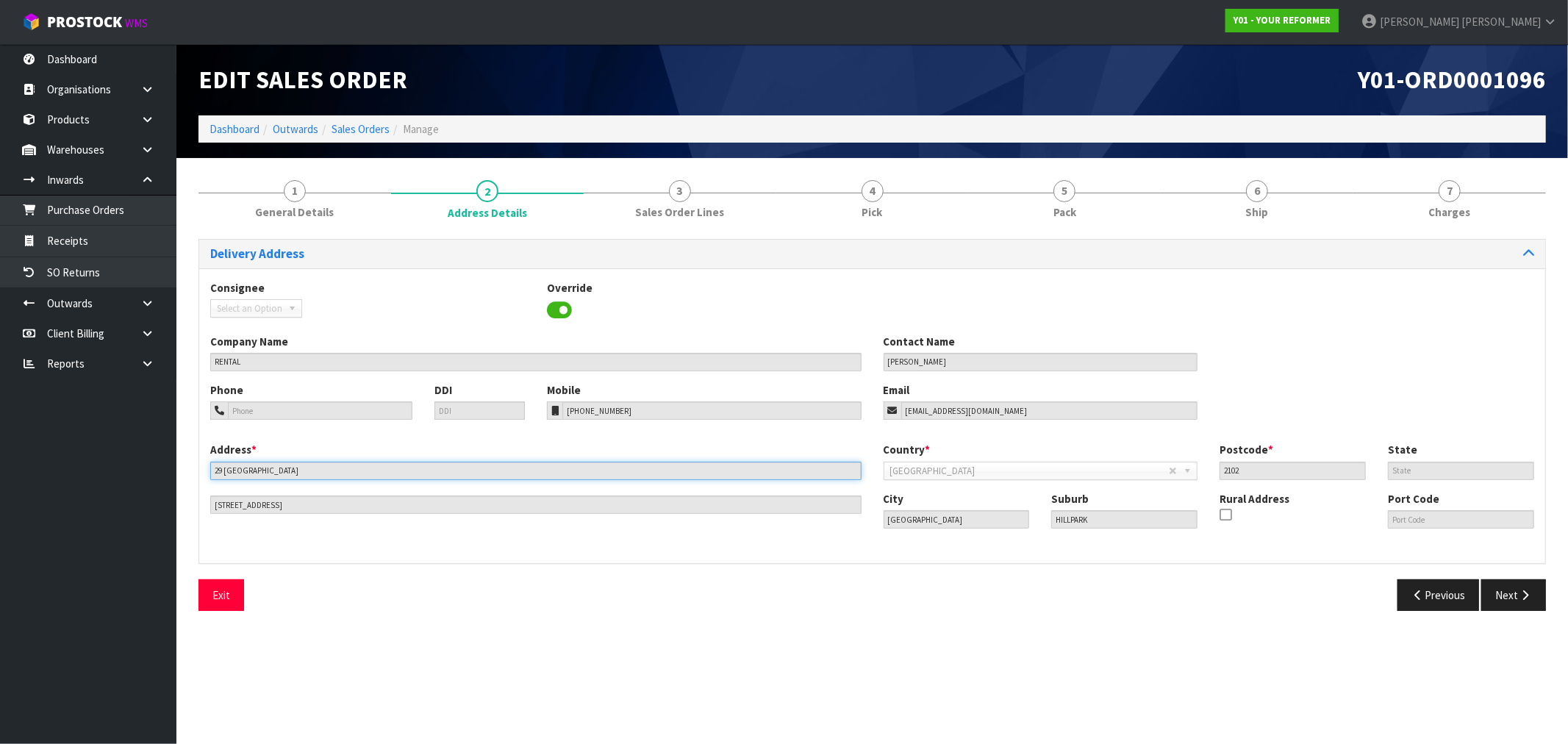
drag, startPoint x: 339, startPoint y: 470, endPoint x: 118, endPoint y: 403, distance: 230.9
click at [164, 456] on body "Toggle navigation ProStock WMS Y01 - YOUR REFORMER Rocio Lopez Logout Dashboard…" at bounding box center [784, 372] width 1568 height 744
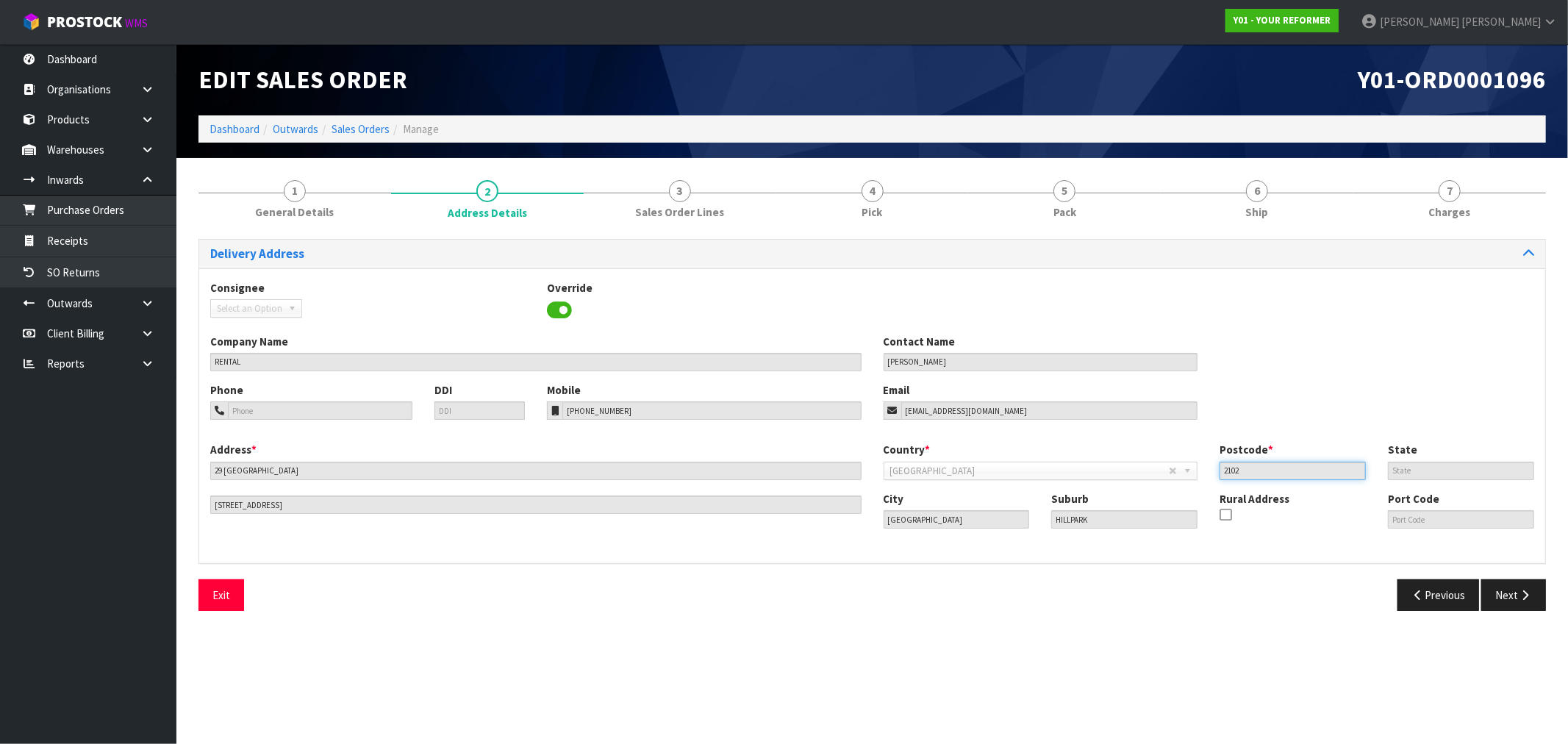
click at [1231, 473] on input "2102" at bounding box center [1293, 471] width 146 height 18
drag, startPoint x: 632, startPoint y: 410, endPoint x: 501, endPoint y: 407, distance: 131.0
click at [505, 409] on div "Phone DDI Mobile +64 21 205 6033 Email tammypock1@gmail.com" at bounding box center [872, 412] width 1346 height 59
drag, startPoint x: 1017, startPoint y: 410, endPoint x: 840, endPoint y: 395, distance: 177.6
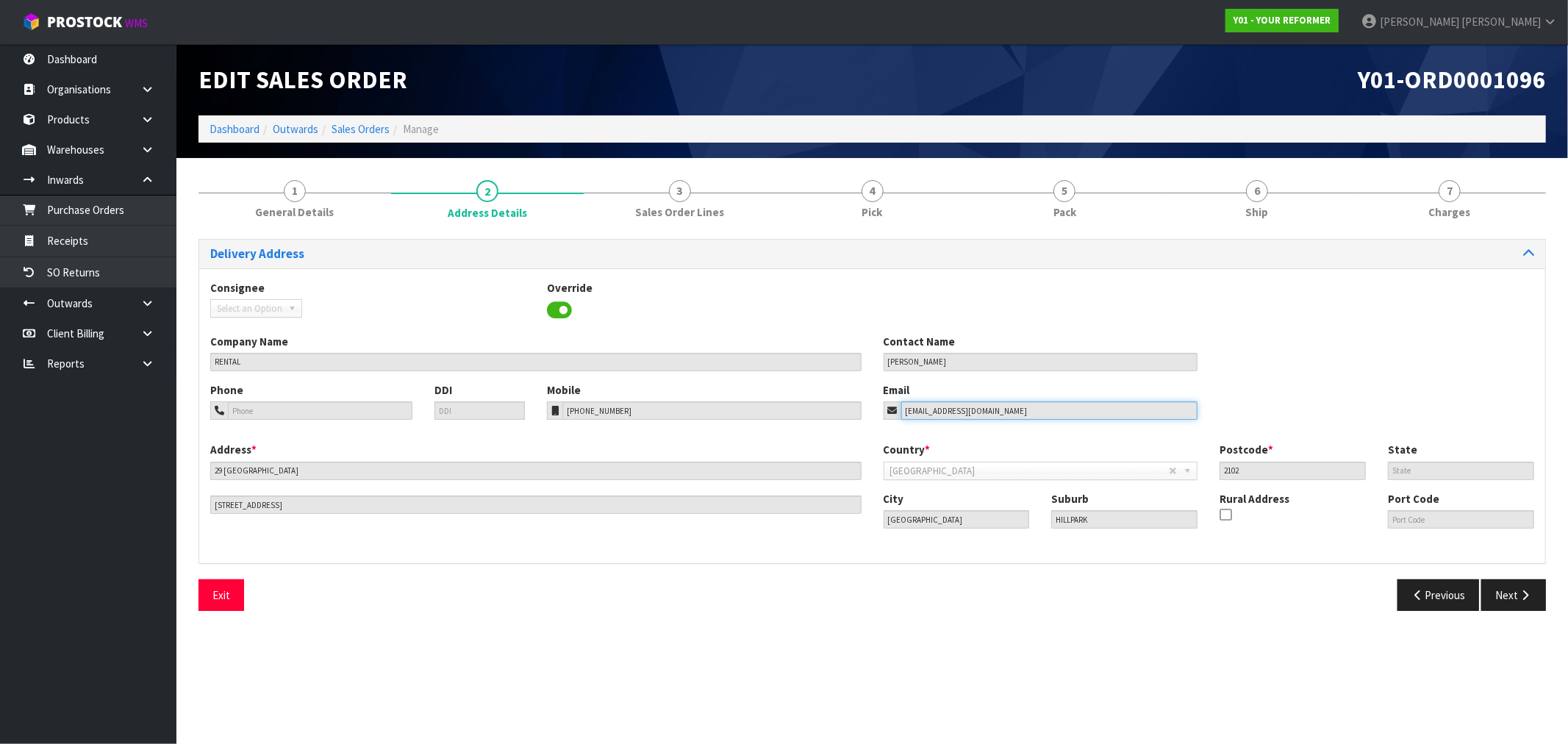
click at [850, 407] on div "Phone DDI Mobile +64 21 205 6033 Email tammypock1@gmail.com" at bounding box center [872, 412] width 1346 height 59
click at [1027, 511] on div "City Auckland Suburb HILLPARK Rural Address Port Code" at bounding box center [1209, 516] width 673 height 50
click at [353, 126] on link "Sales Orders" at bounding box center [360, 128] width 58 height 14
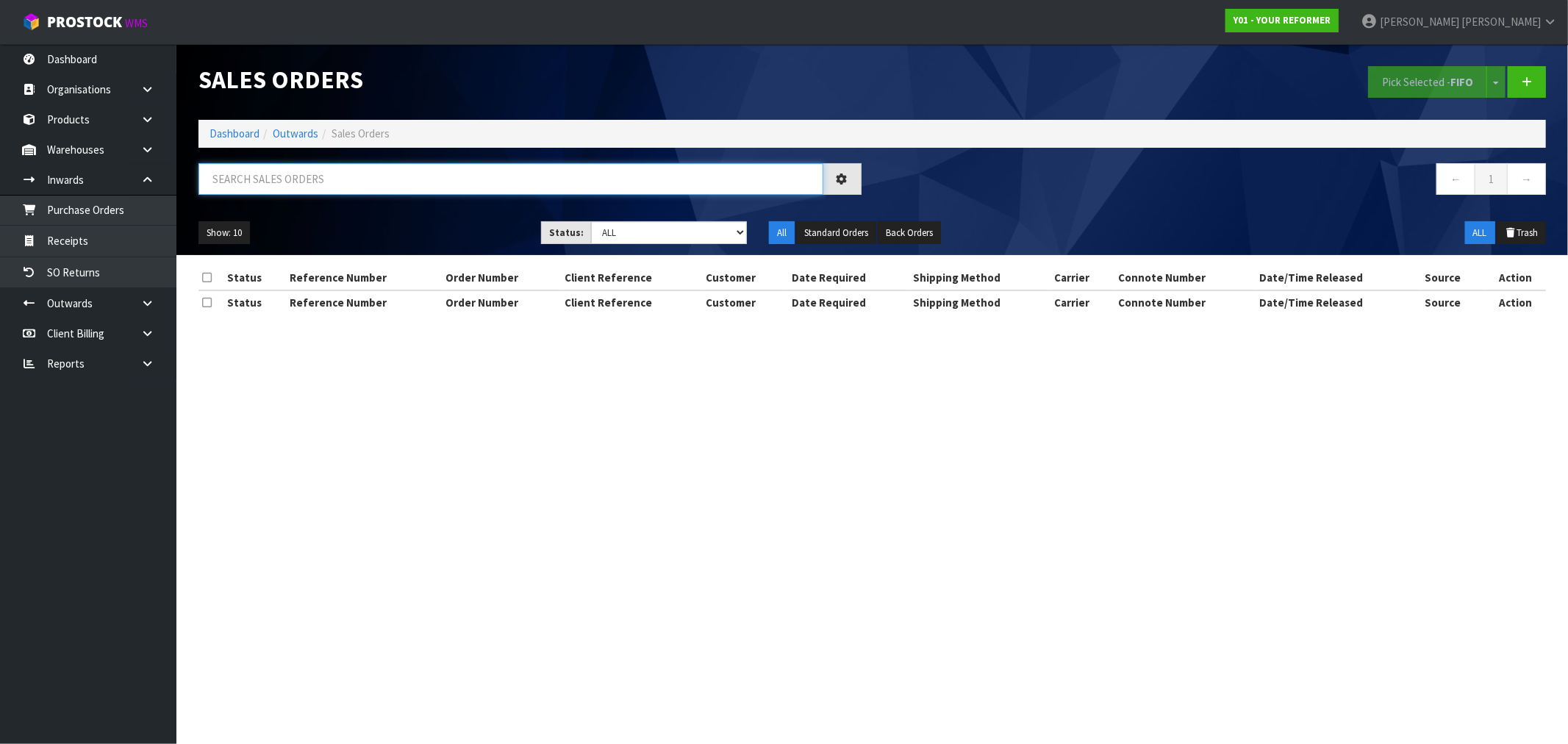
click at [309, 178] on input "text" at bounding box center [510, 178] width 625 height 32
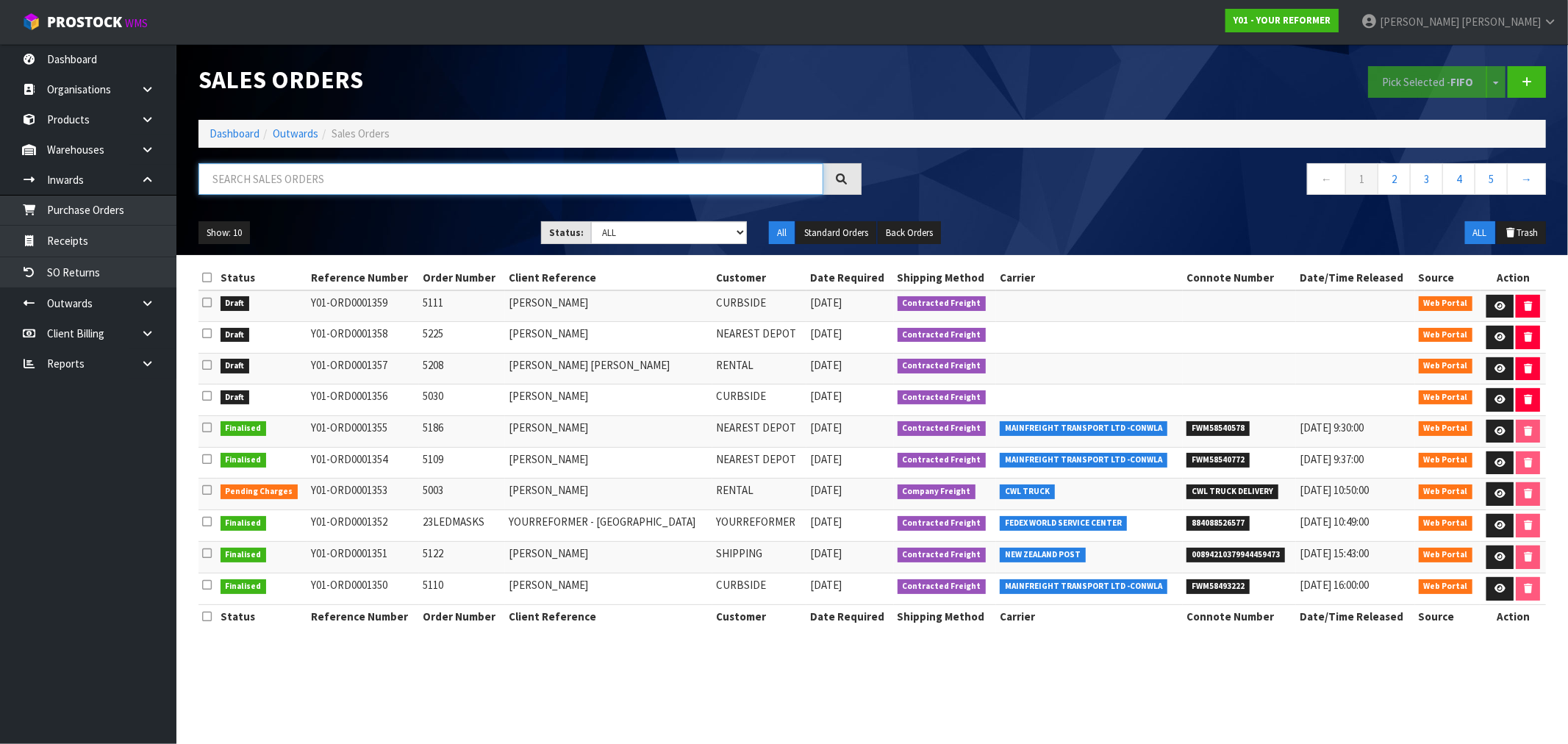
paste input "1062"
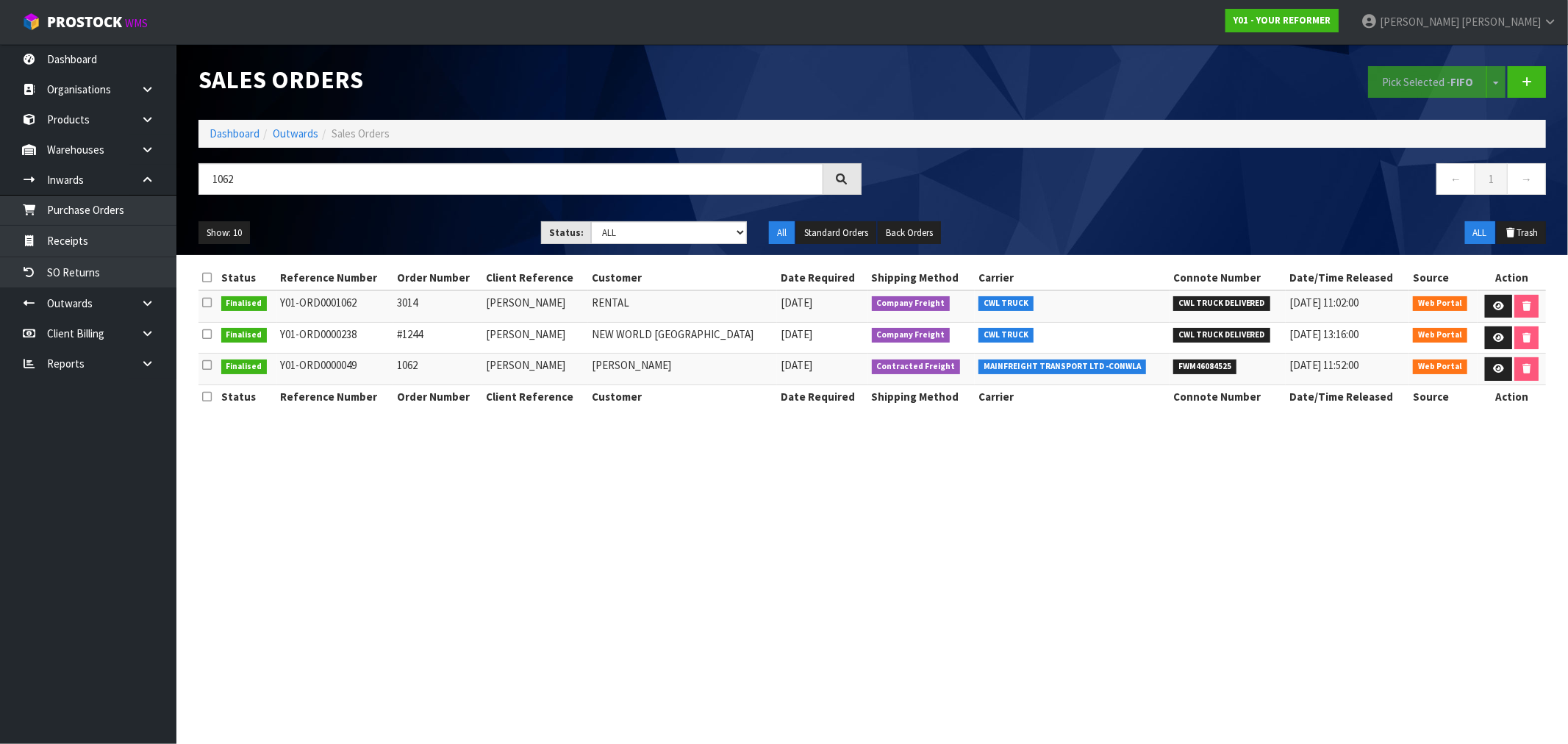
drag, startPoint x: 431, startPoint y: 365, endPoint x: 400, endPoint y: 372, distance: 31.8
click at [400, 372] on td "1062" at bounding box center [438, 370] width 90 height 32
drag, startPoint x: 452, startPoint y: 369, endPoint x: 479, endPoint y: 364, distance: 27.5
click at [452, 369] on td "1062" at bounding box center [438, 370] width 90 height 32
drag, startPoint x: 572, startPoint y: 362, endPoint x: 456, endPoint y: 328, distance: 120.9
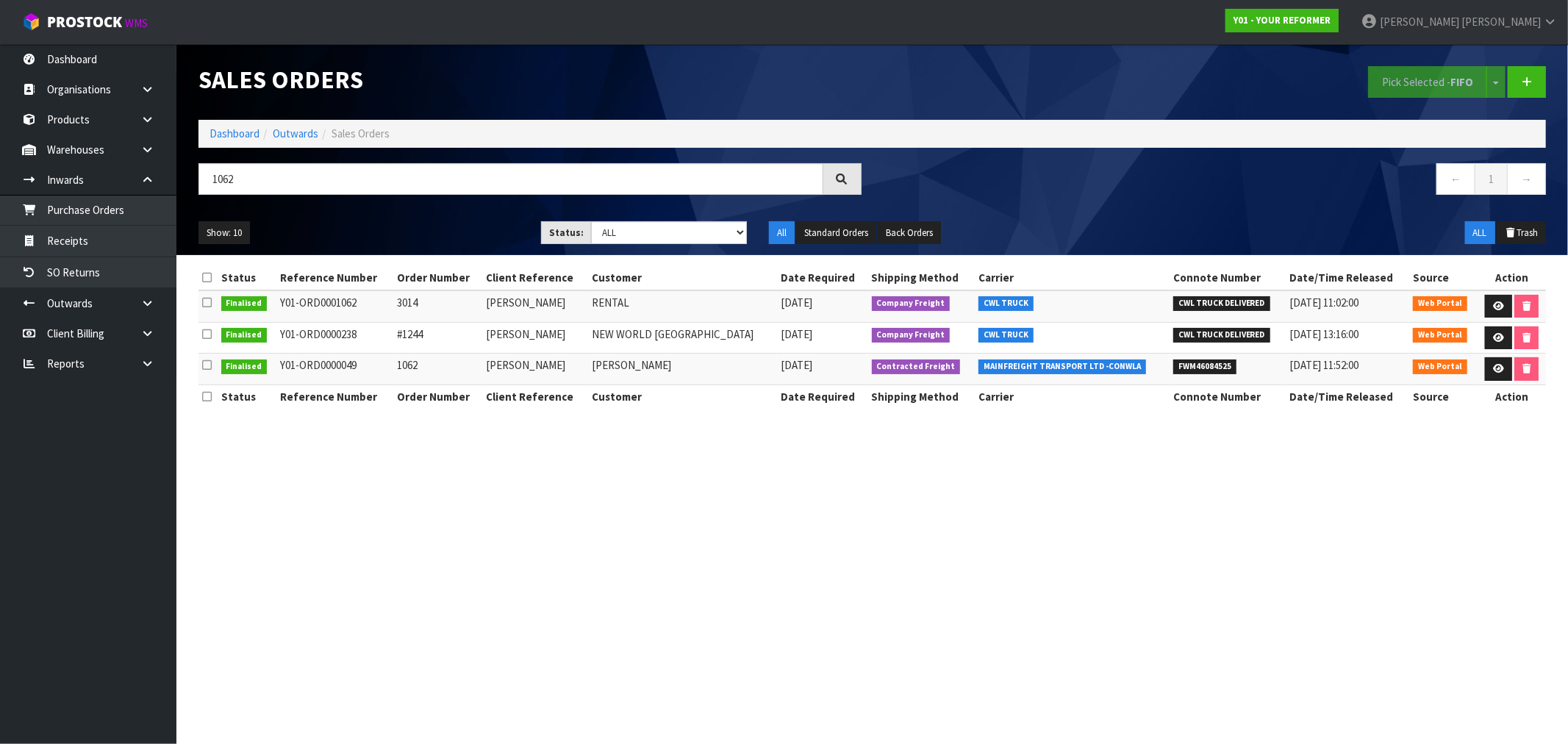
click at [478, 363] on tr "Finalised Y01-ORD0000049 1062 SARA BROOKES SARA BROOKES 07/02/2023 Contracted F…" at bounding box center [872, 370] width 1348 height 32
click at [336, 365] on td "Y01-ORD0000049" at bounding box center [335, 370] width 116 height 32
click at [348, 305] on td "Y01-ORD0001062" at bounding box center [335, 306] width 116 height 32
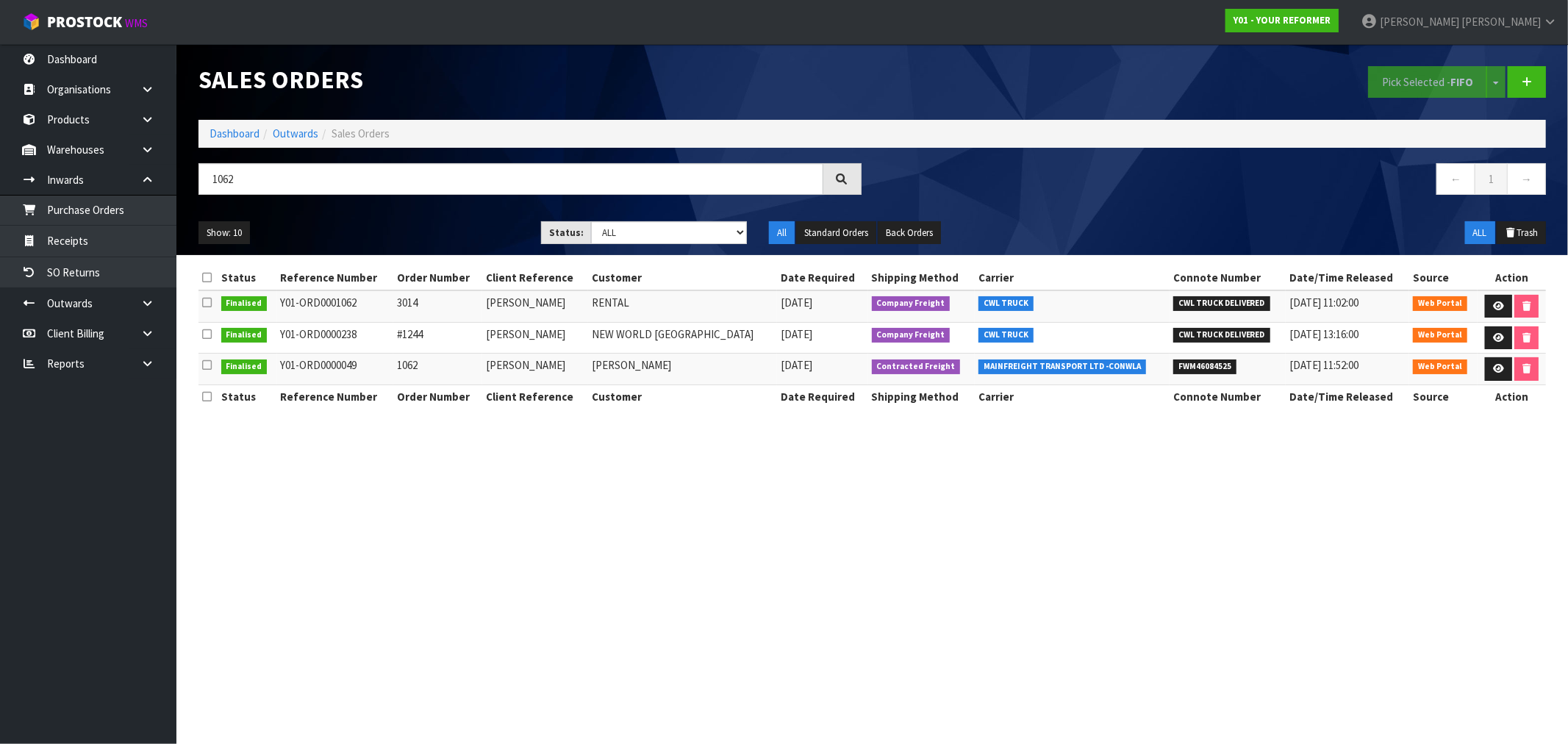
click at [343, 302] on td "Y01-ORD0001062" at bounding box center [335, 306] width 116 height 32
drag, startPoint x: 249, startPoint y: 184, endPoint x: 138, endPoint y: 181, distance: 111.0
click at [151, 185] on body "Toggle navigation ProStock WMS Y01 - YOUR REFORMER Rocio Lopez Logout Dashboard…" at bounding box center [784, 372] width 1568 height 744
paste input "1"
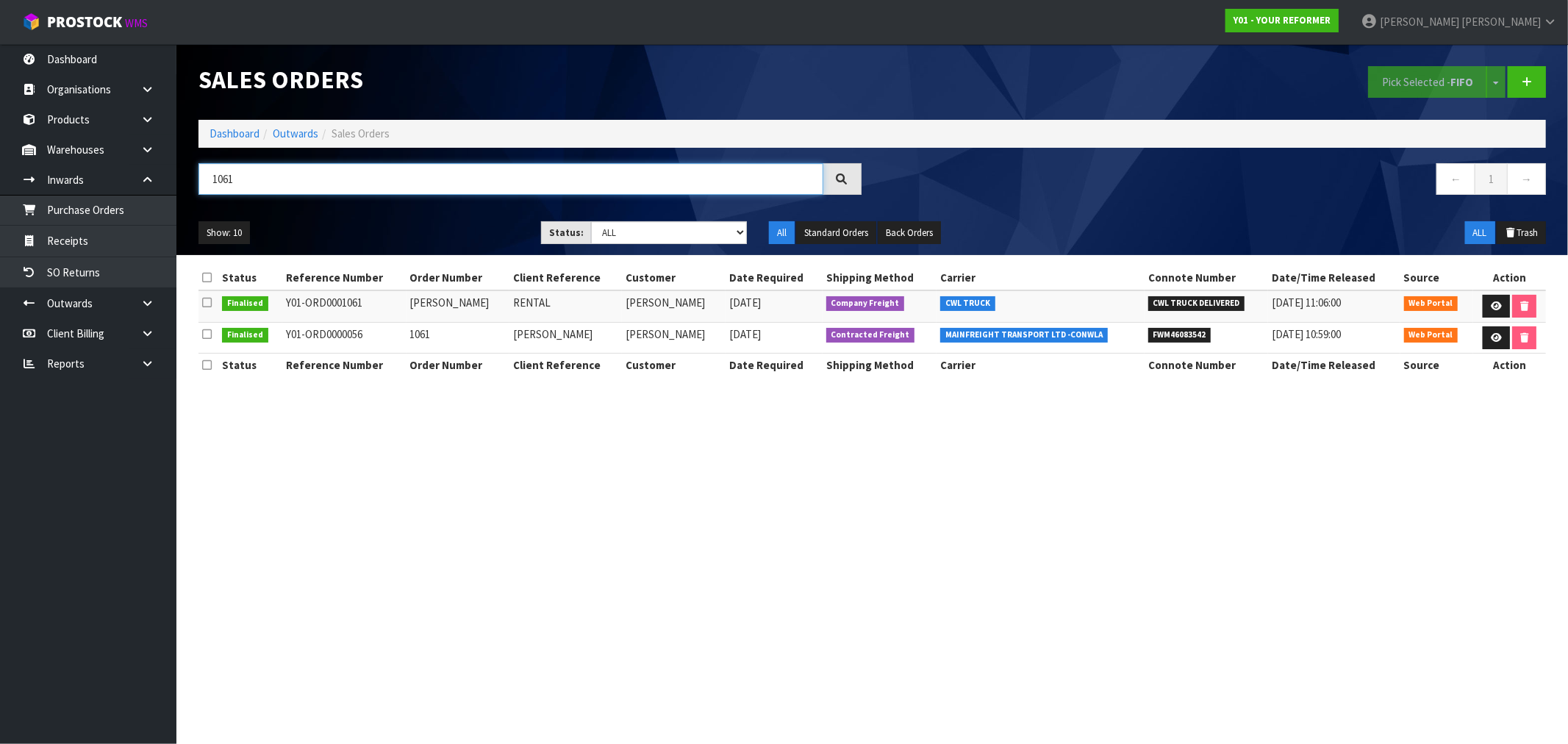
drag, startPoint x: 253, startPoint y: 184, endPoint x: 199, endPoint y: 177, distance: 54.5
click at [200, 177] on input "1061" at bounding box center [510, 178] width 625 height 32
paste input "Y01-ORD0001066"
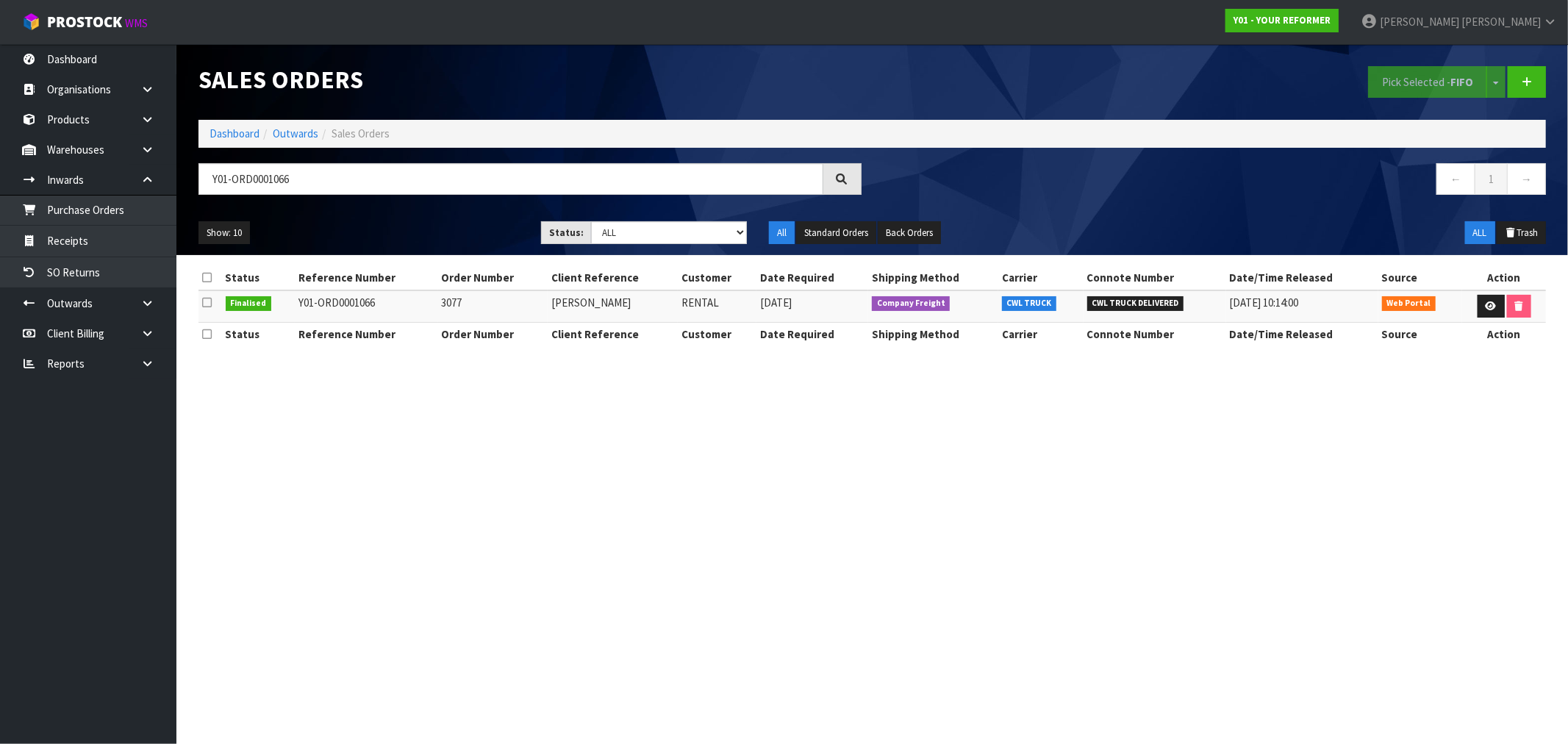
click at [629, 307] on td "VICTORIA PALFREY" at bounding box center [613, 306] width 130 height 32
drag, startPoint x: 305, startPoint y: 180, endPoint x: 170, endPoint y: 181, distance: 135.0
click at [170, 181] on body "Toggle navigation ProStock WMS Y01 - YOUR REFORMER Rocio Lopez Logout Dashboard…" at bounding box center [784, 372] width 1568 height 744
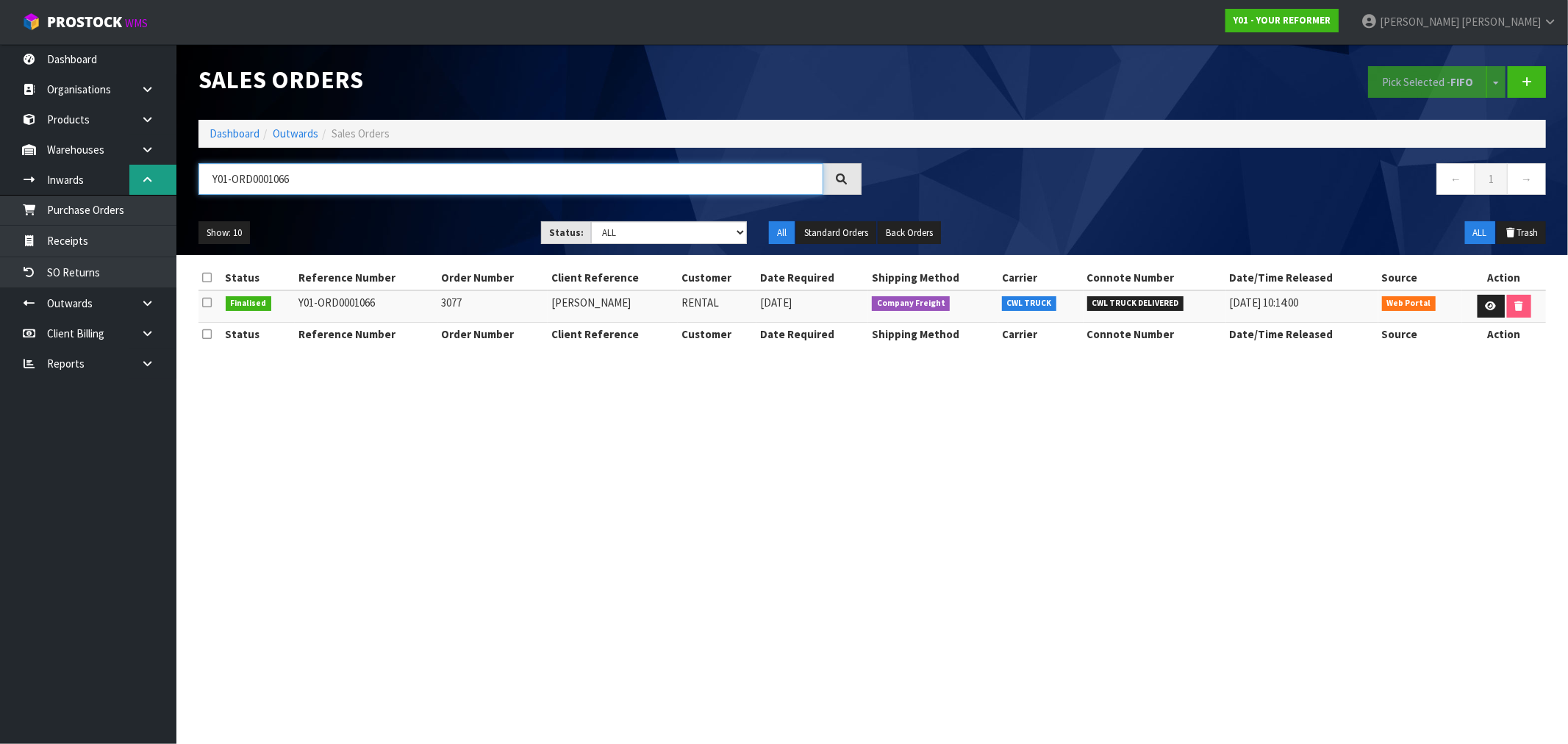
paste input "0903"
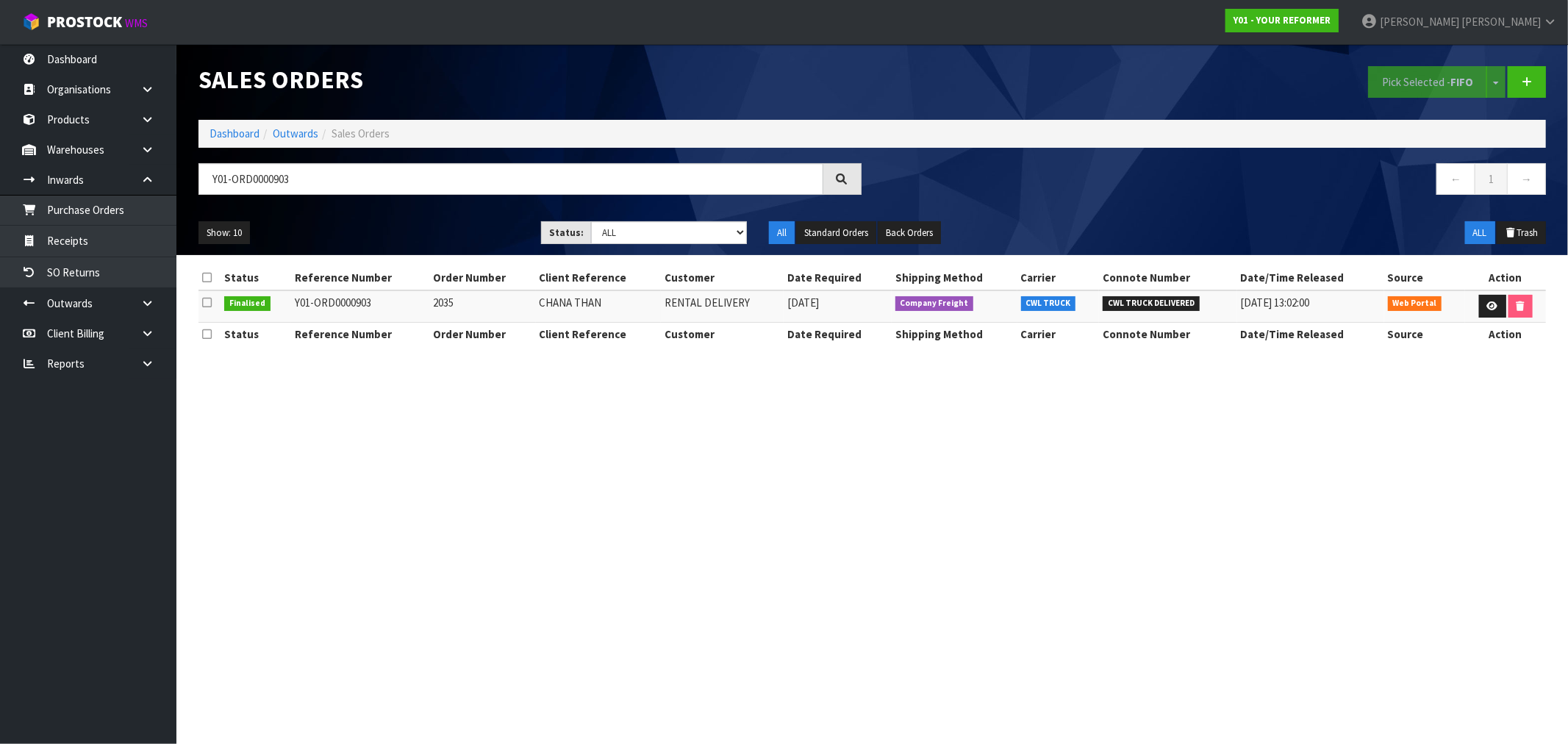
click at [443, 306] on td "2035" at bounding box center [482, 306] width 106 height 32
drag, startPoint x: 299, startPoint y: 178, endPoint x: 99, endPoint y: 185, distance: 200.1
click at [99, 185] on body "Toggle navigation ProStock WMS Y01 - YOUR REFORMER Rocio Lopez Logout Dashboard…" at bounding box center [784, 372] width 1568 height 744
paste input "91"
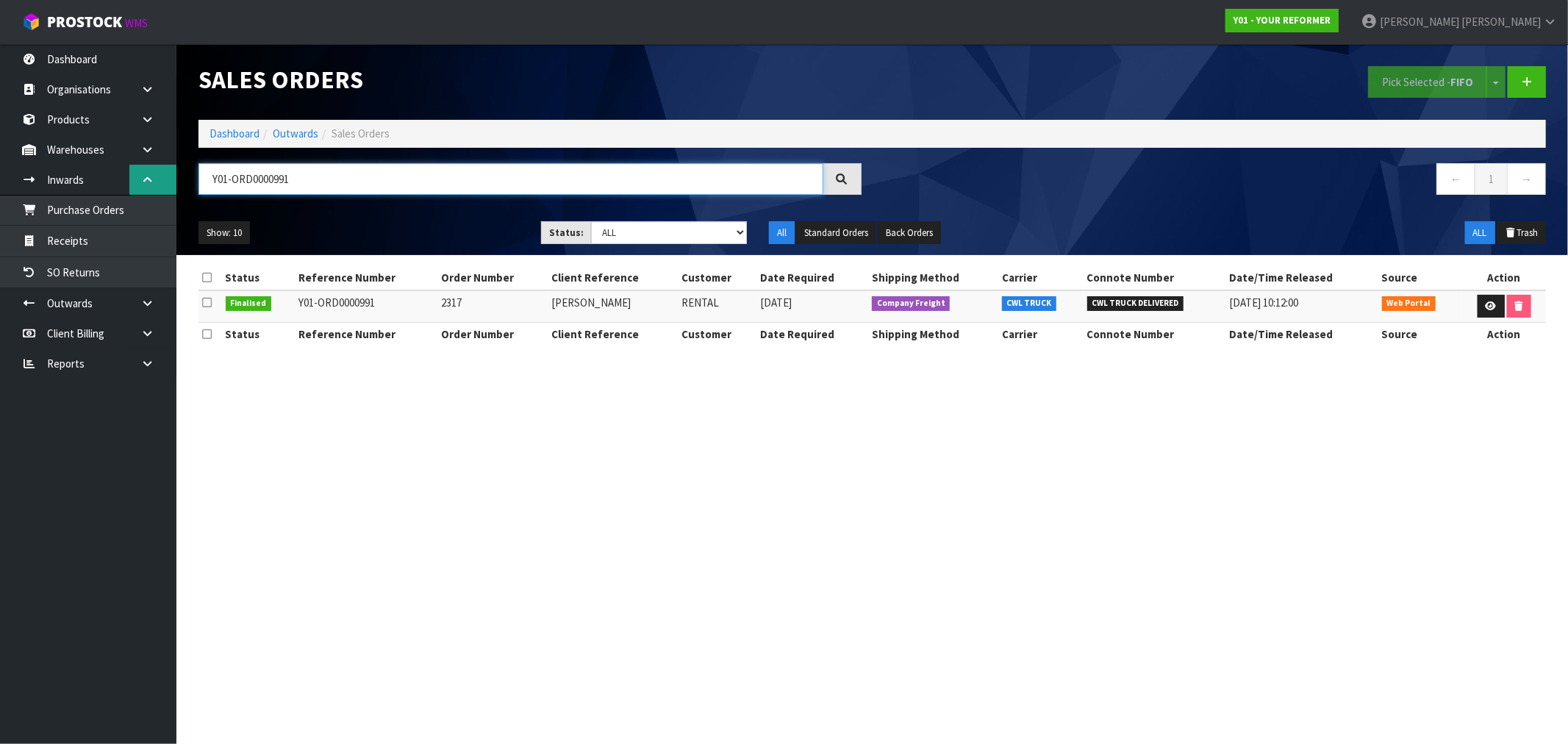
drag, startPoint x: 245, startPoint y: 180, endPoint x: 134, endPoint y: 182, distance: 111.0
click at [140, 181] on body "Toggle navigation ProStock WMS Y01 - YOUR REFORMER Rocio Lopez Logout Dashboard…" at bounding box center [784, 372] width 1568 height 744
paste input "1096"
drag, startPoint x: 298, startPoint y: 184, endPoint x: 134, endPoint y: 178, distance: 164.1
click at [144, 178] on body "Toggle navigation ProStock WMS Y01 - YOUR REFORMER Rocio Lopez Logout Dashboard…" at bounding box center [784, 372] width 1568 height 744
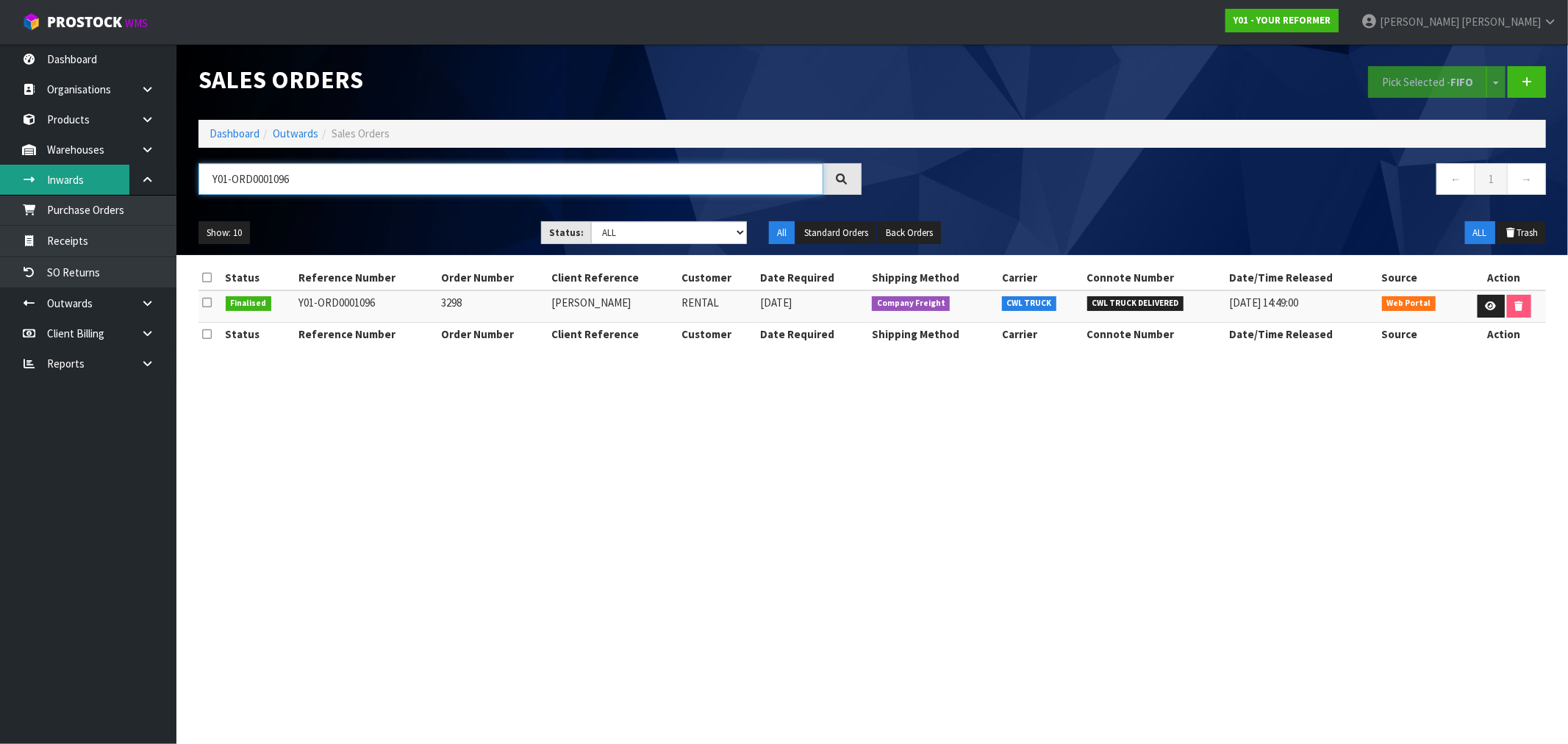
paste input "6"
click at [338, 302] on td "Y01-ORD0001066" at bounding box center [366, 306] width 144 height 32
click at [593, 309] on td "VICTORIA PALFREY" at bounding box center [613, 306] width 130 height 32
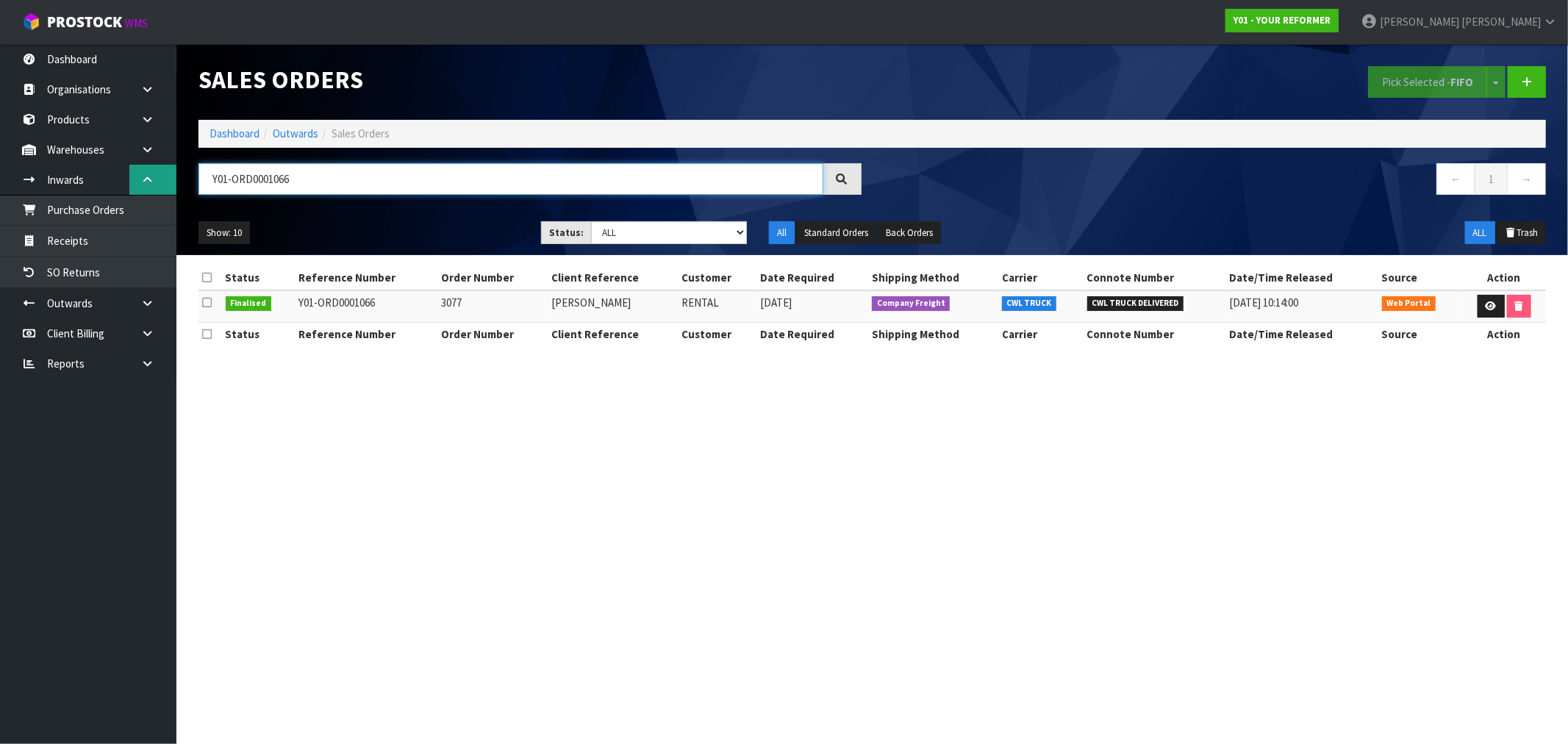
drag, startPoint x: 329, startPoint y: 184, endPoint x: 134, endPoint y: 193, distance: 195.2
click at [156, 191] on body "Toggle navigation ProStock WMS Y01 - YOUR REFORMER Rocio Lopez Logout Dashboard…" at bounding box center [784, 372] width 1568 height 744
paste input "11"
type input "Y01-ORD0001011"
click at [341, 306] on td "Y01-ORD0001011" at bounding box center [366, 306] width 144 height 32
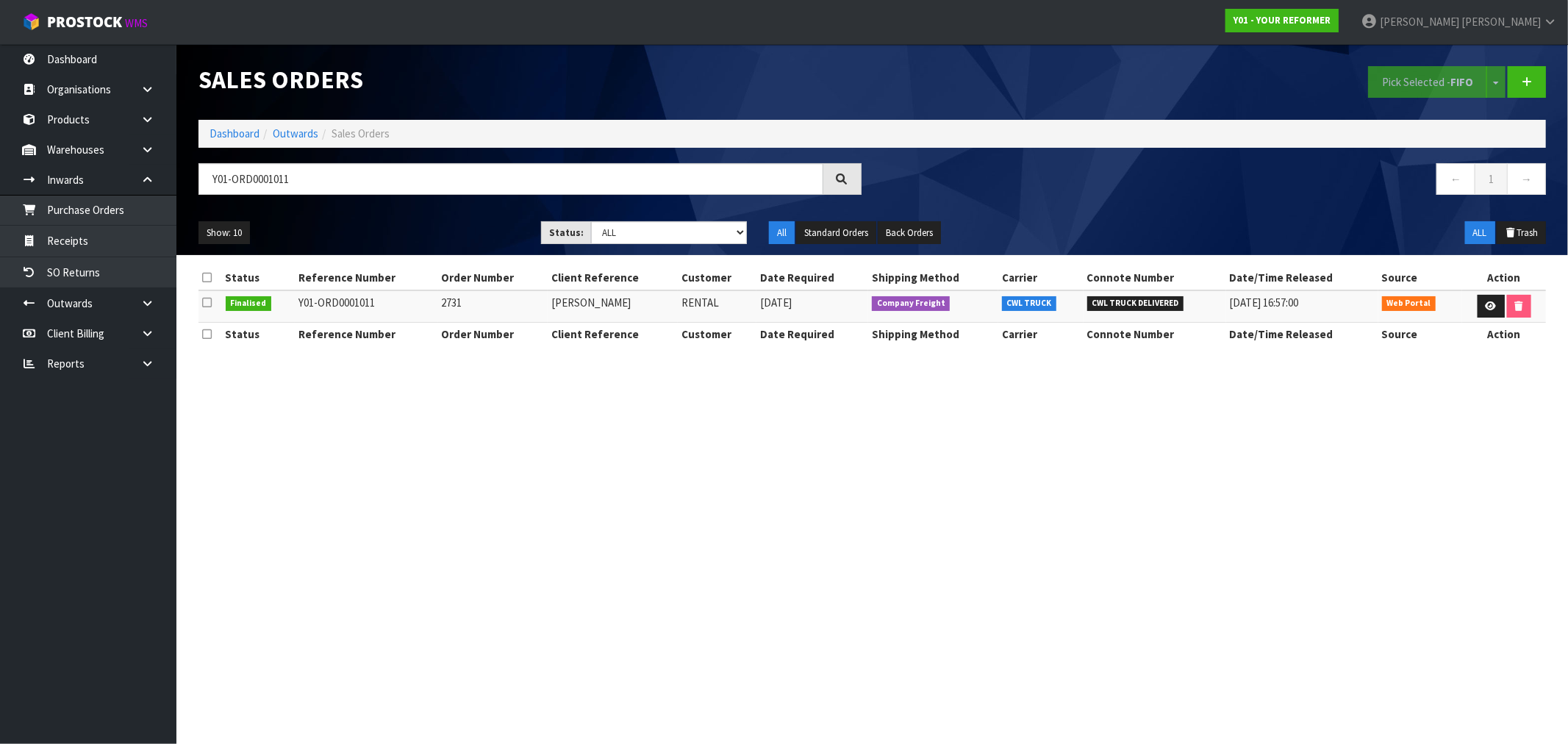
click at [341, 306] on td "Y01-ORD0001011" at bounding box center [366, 306] width 144 height 32
click at [449, 301] on td "2731" at bounding box center [493, 306] width 110 height 32
drag, startPoint x: 637, startPoint y: 305, endPoint x: 525, endPoint y: 305, distance: 112.0
click at [528, 310] on tr "Finalised Y01-ORD0001011 2731 KATHY WALLACE RENTAL 26/03/2025 Company Freight C…" at bounding box center [872, 306] width 1348 height 32
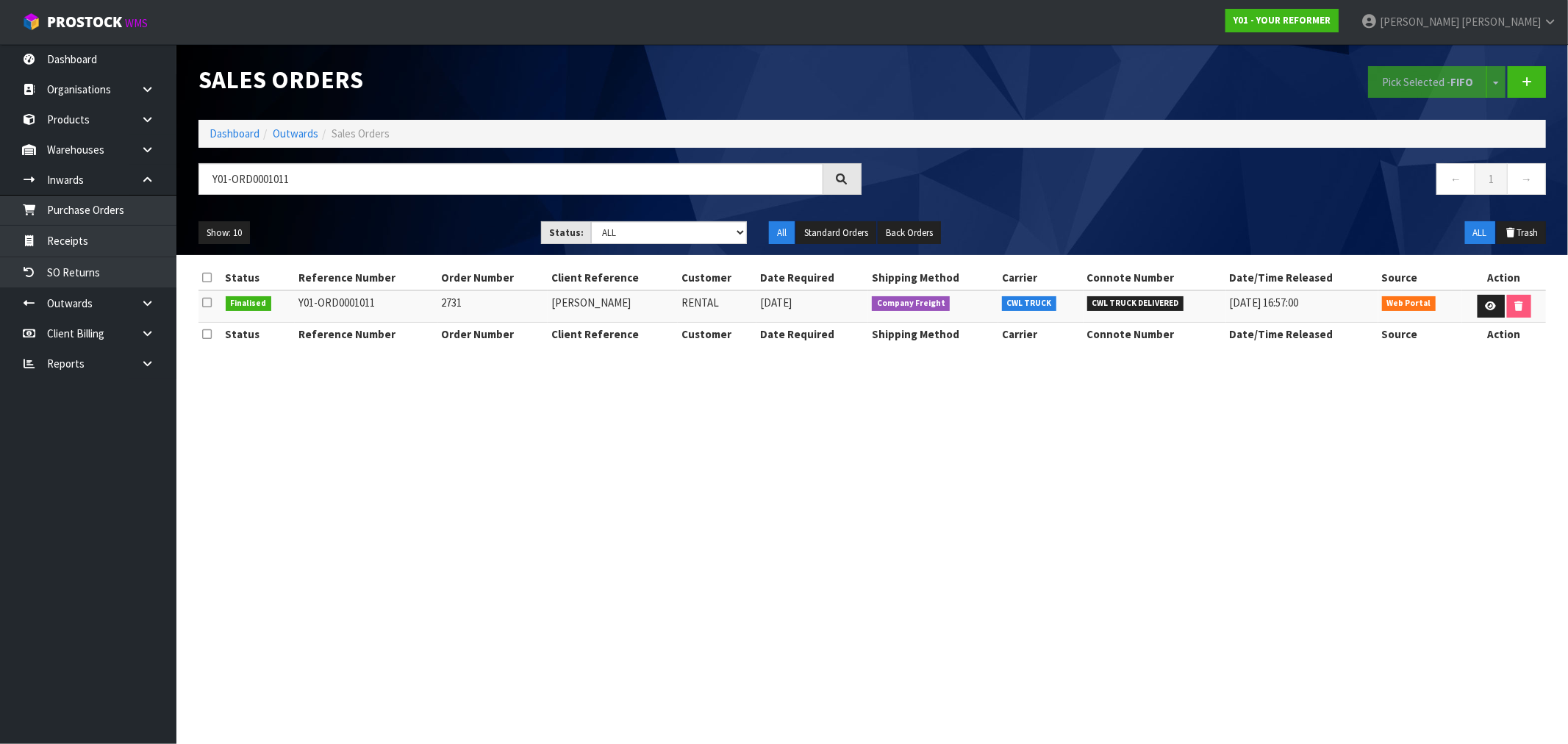
click at [456, 306] on td "2731" at bounding box center [493, 306] width 110 height 32
click at [456, 306] on td "2731" at bounding box center [493, 306] width 110 height 32
click at [328, 299] on td "Y01-ORD0001011" at bounding box center [366, 306] width 144 height 32
click at [451, 293] on td "2731" at bounding box center [493, 306] width 110 height 32
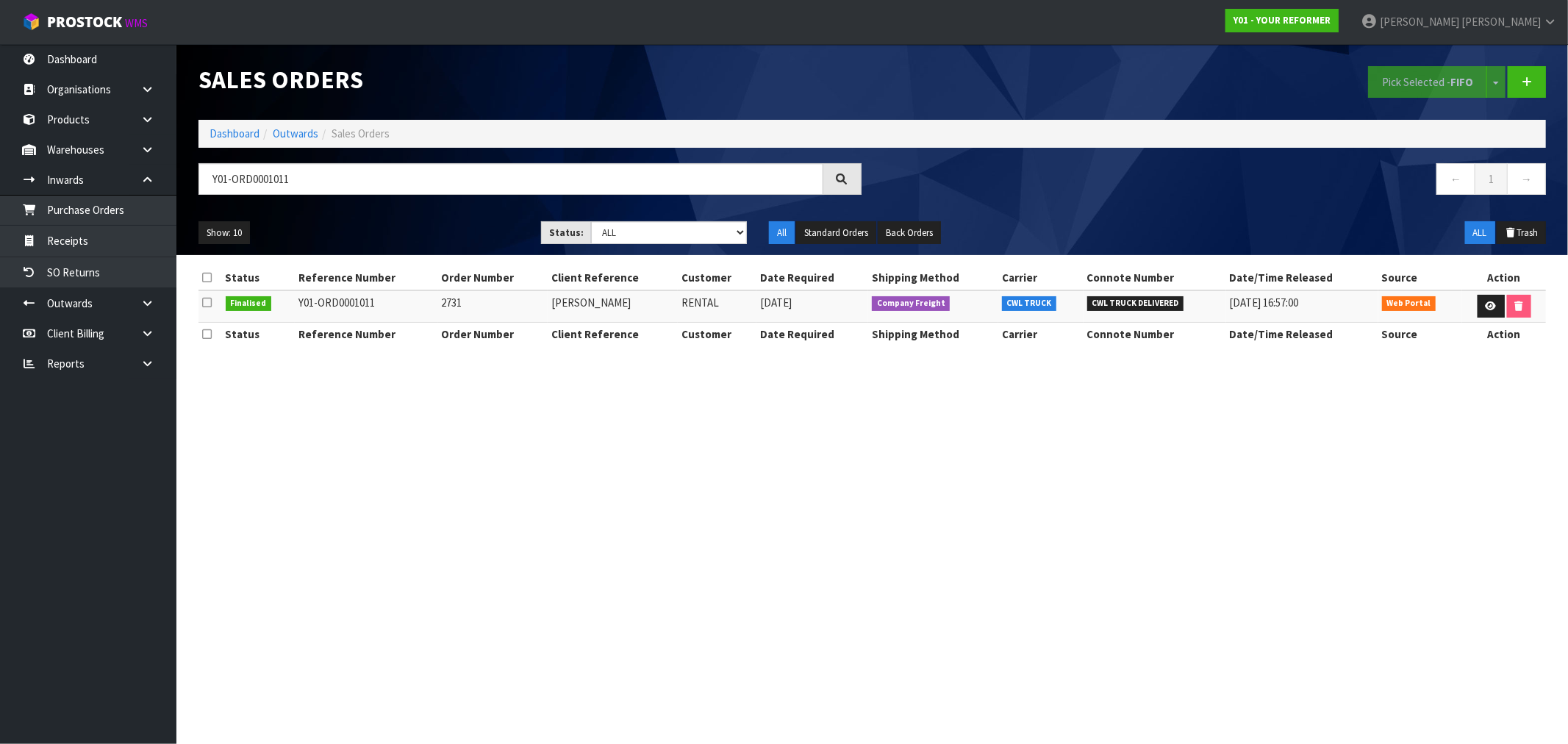
click at [451, 293] on td "2731" at bounding box center [493, 306] width 110 height 32
drag, startPoint x: 378, startPoint y: 302, endPoint x: 230, endPoint y: 278, distance: 149.9
click at [242, 295] on tr "Finalised Y01-ORD0001011 2731 KATHY WALLACE RENTAL 26/03/2025 Company Freight C…" at bounding box center [872, 306] width 1348 height 32
drag, startPoint x: 290, startPoint y: 274, endPoint x: 322, endPoint y: 295, distance: 38.3
click at [290, 275] on th "Status" at bounding box center [259, 278] width 73 height 24
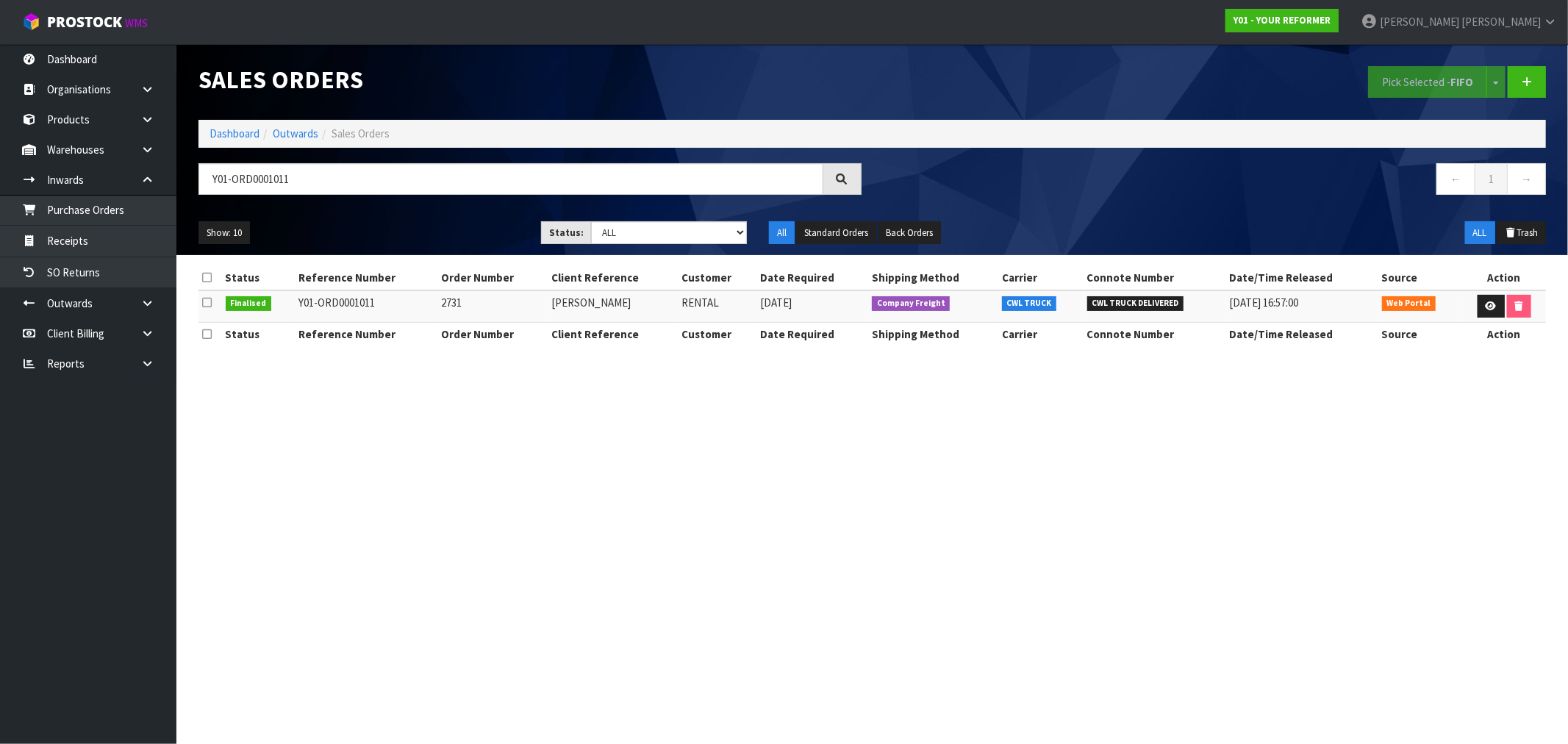
drag, startPoint x: 386, startPoint y: 304, endPoint x: 297, endPoint y: 303, distance: 89.0
click at [297, 306] on td "Y01-ORD0001011" at bounding box center [366, 306] width 144 height 32
click at [461, 306] on td "2731" at bounding box center [493, 306] width 110 height 32
click at [444, 308] on td "2731" at bounding box center [493, 306] width 110 height 32
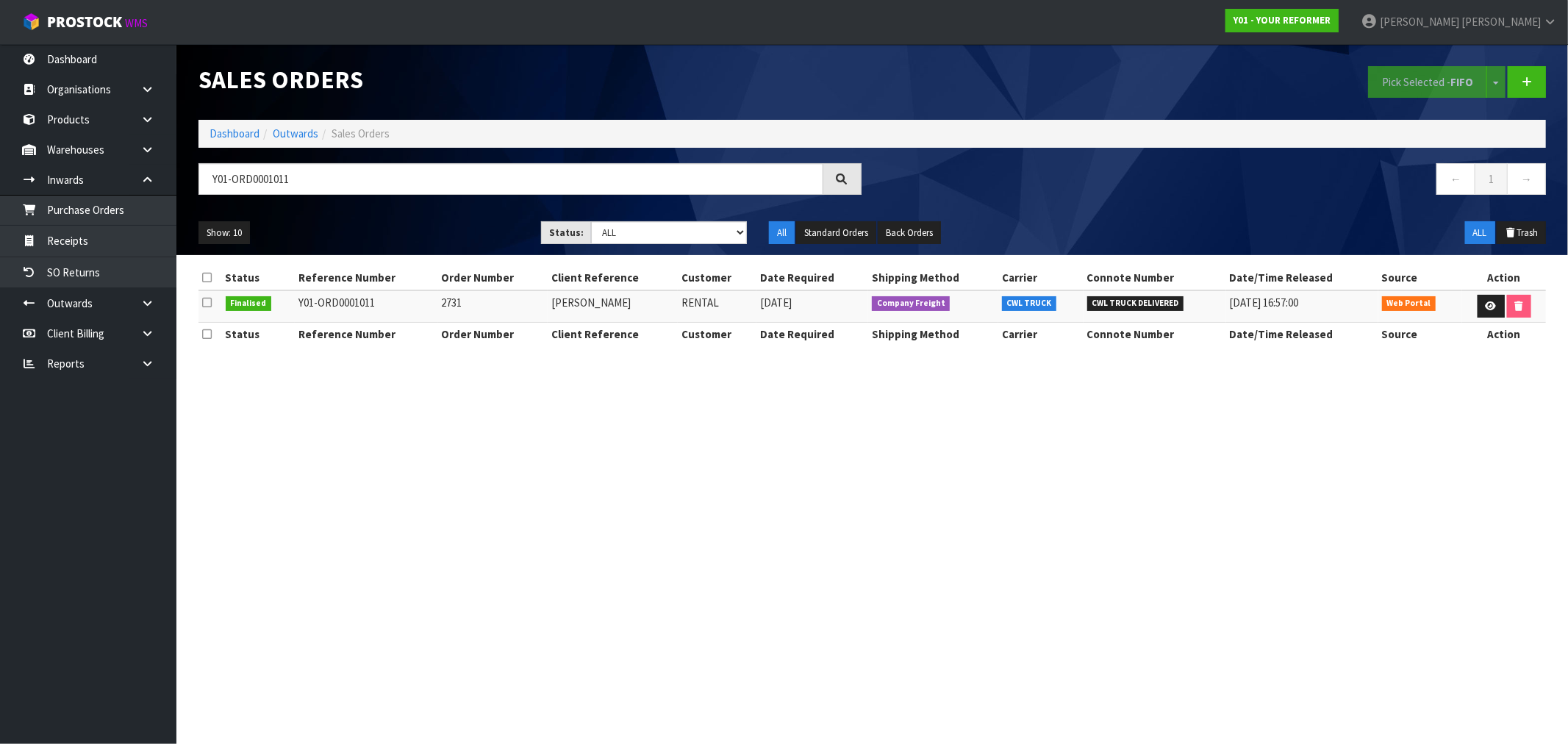
click at [444, 308] on td "2731" at bounding box center [493, 306] width 110 height 32
click at [623, 307] on td "KATHY WALLACE" at bounding box center [613, 306] width 130 height 32
drag, startPoint x: 633, startPoint y: 306, endPoint x: 499, endPoint y: 62, distance: 278.4
click at [545, 292] on tr "Finalised Y01-ORD0001011 2731 KATHY WALLACE RENTAL 26/03/2025 Company Freight C…" at bounding box center [872, 306] width 1348 height 32
click at [1495, 301] on link at bounding box center [1491, 307] width 27 height 24
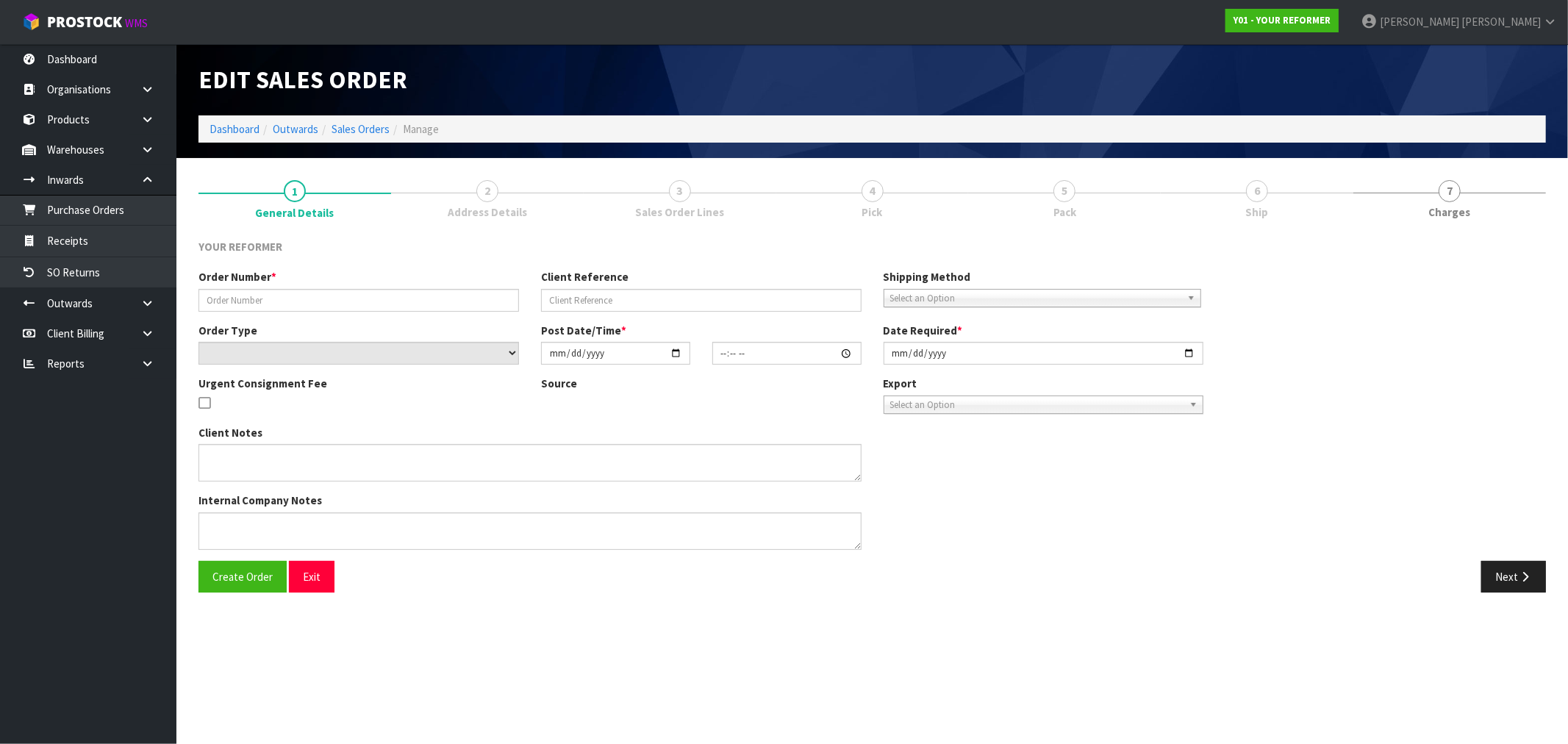
type input "2731"
type input "KATHY WALLACE"
select select "number:0"
type input "2025-03-25"
type input "13:37:00.000"
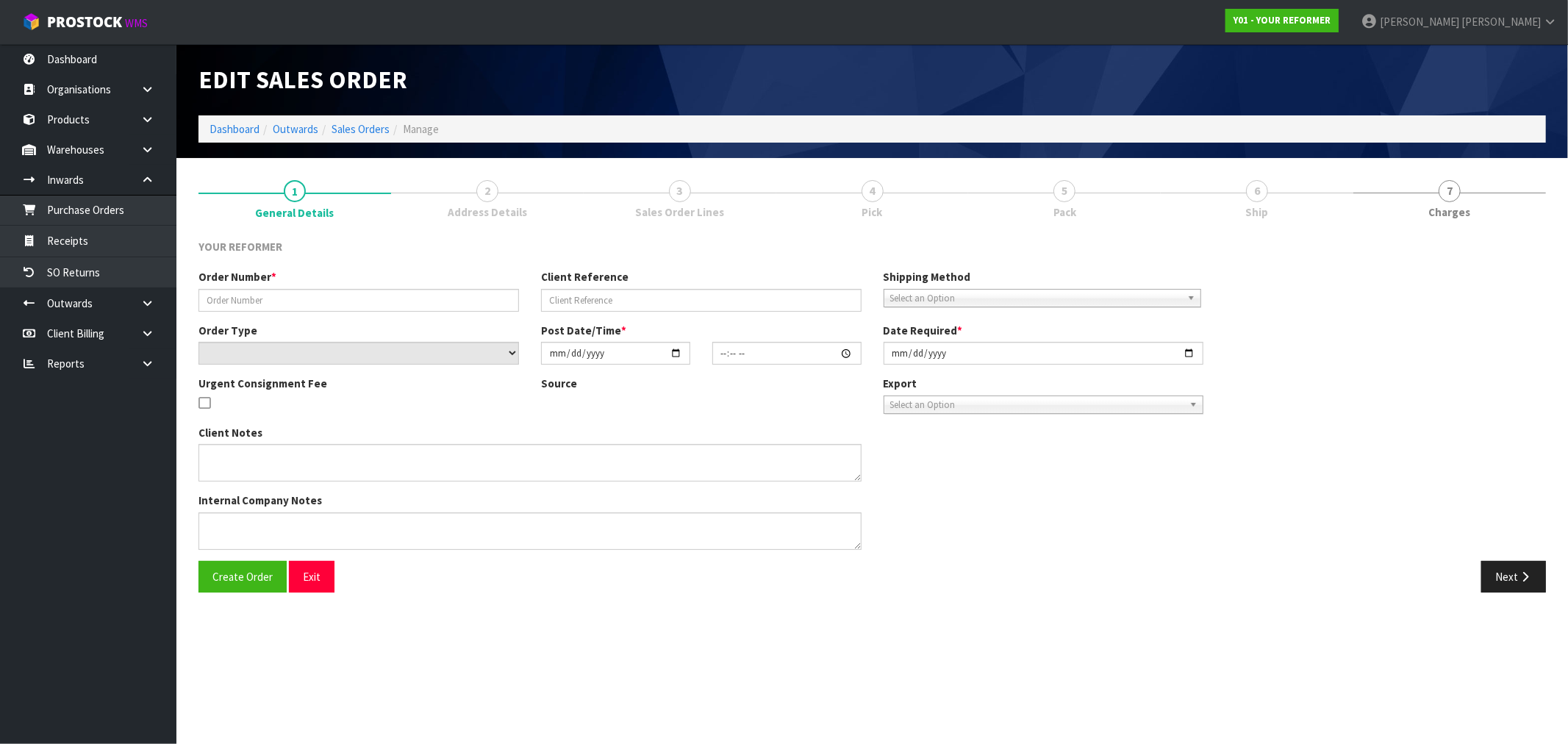
type input "2025-03-26"
type textarea "KATHY WALLACE 15 REWA ROAD THREE KINGS AUK AUCKLAND 1024 NEW ZEALAND +64 210 54…"
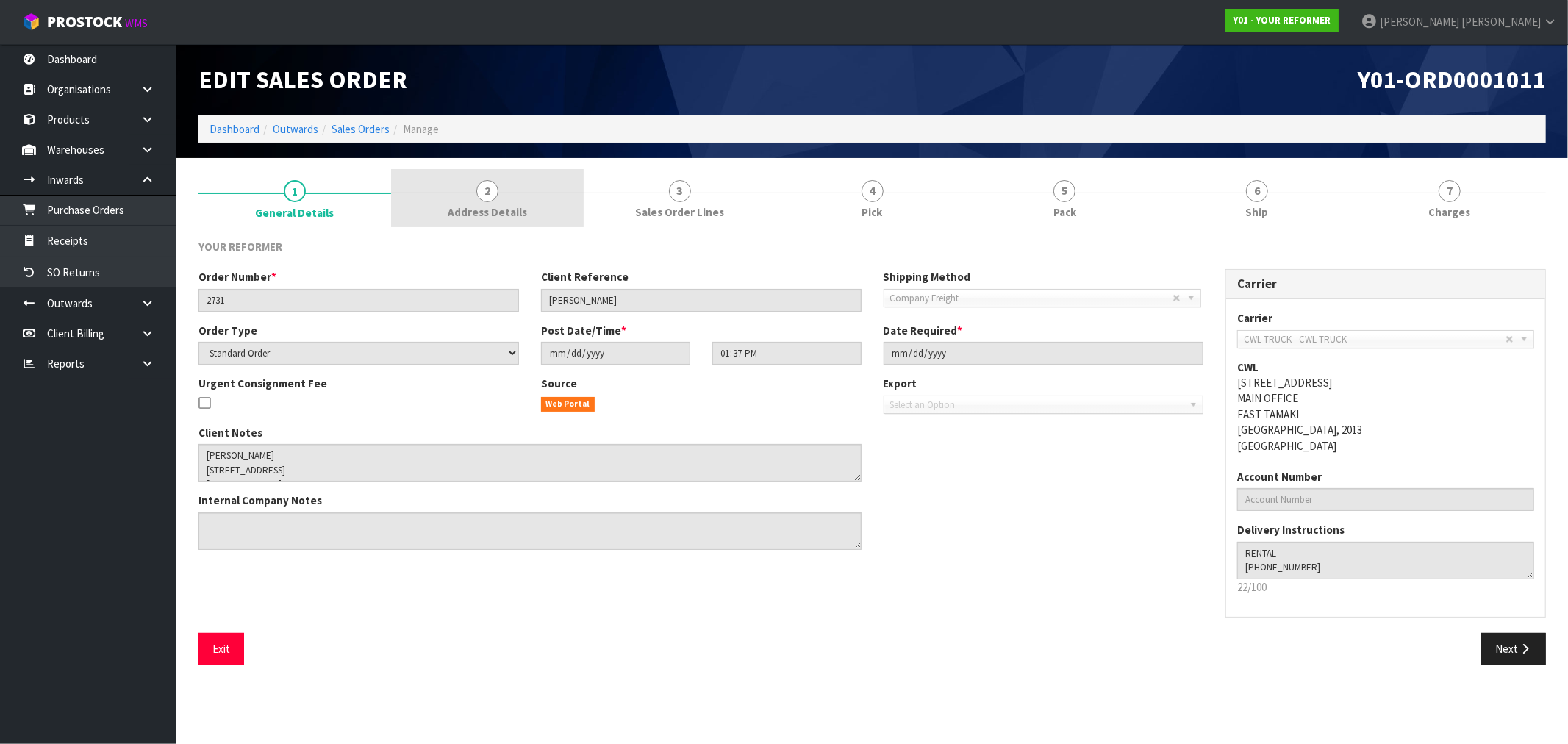
drag, startPoint x: 538, startPoint y: 192, endPoint x: 473, endPoint y: 264, distance: 97.0
click at [537, 193] on div at bounding box center [487, 193] width 193 height 1
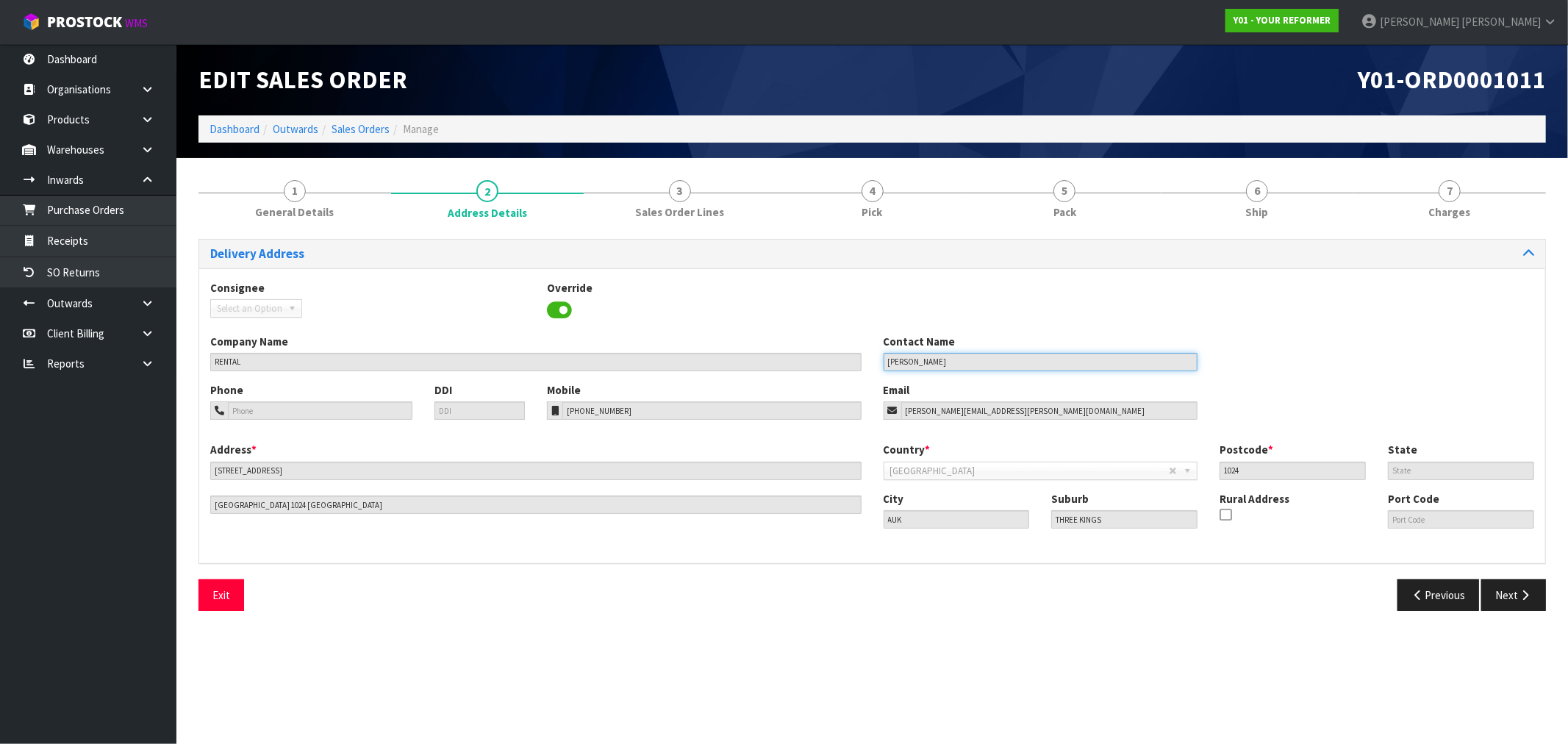
drag, startPoint x: 951, startPoint y: 361, endPoint x: 752, endPoint y: 312, distance: 204.9
click at [783, 346] on div "Company Name RENTAL Contact Name KATHY WALLACE" at bounding box center [872, 358] width 1346 height 49
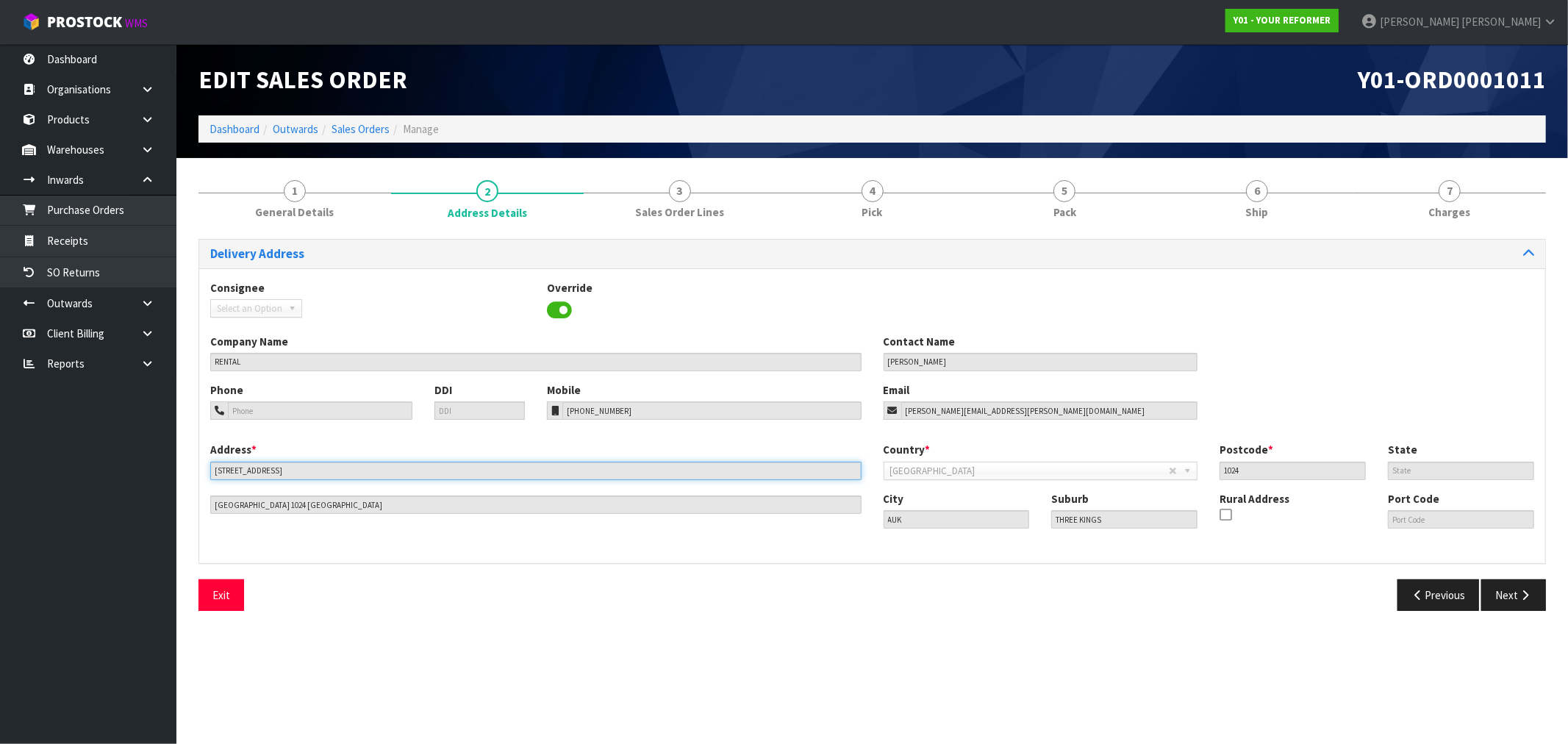
drag, startPoint x: 257, startPoint y: 467, endPoint x: 152, endPoint y: 437, distance: 109.2
click at [157, 458] on body "Toggle navigation ProStock WMS Y01 - YOUR REFORMER Rocio Lopez Logout Dashboard…" at bounding box center [784, 372] width 1568 height 744
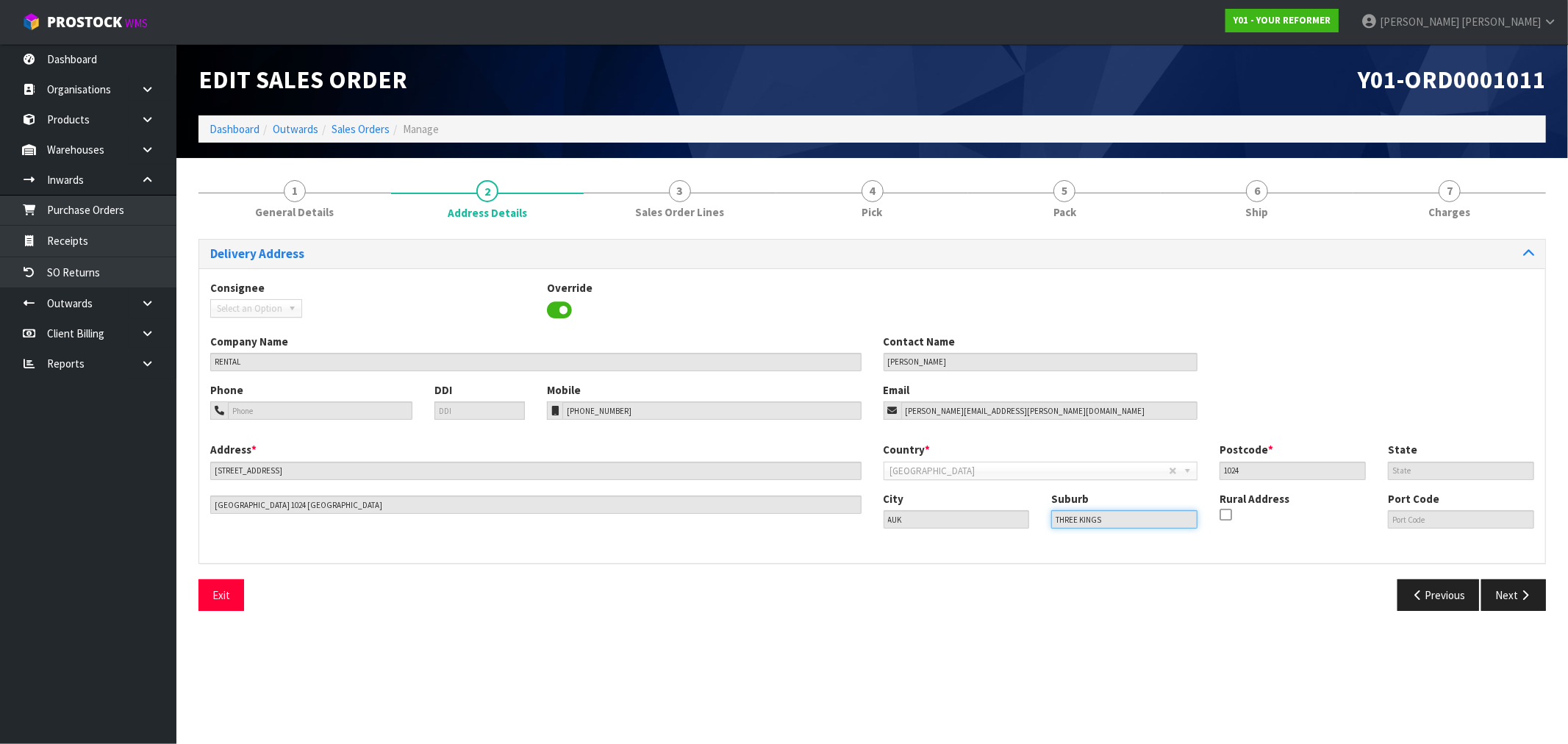
click at [1017, 526] on div "City AUK Suburb THREE KINGS Rural Address Port Code" at bounding box center [1209, 516] width 673 height 50
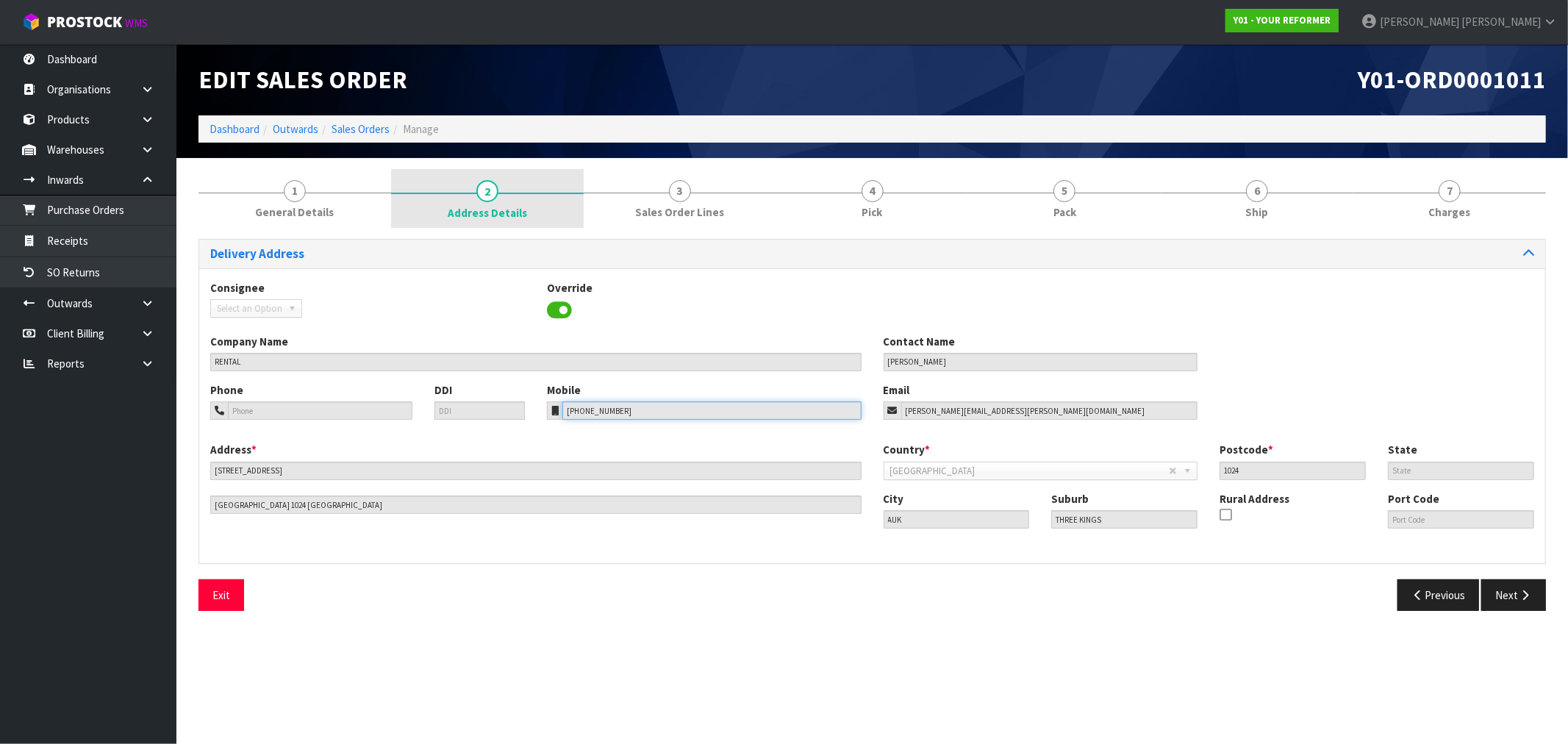
drag, startPoint x: 638, startPoint y: 410, endPoint x: 397, endPoint y: 181, distance: 332.4
click at [515, 395] on div "Phone DDI Mobile +64 210 540 235 Email kathy@vanda.co.nz" at bounding box center [872, 412] width 1346 height 59
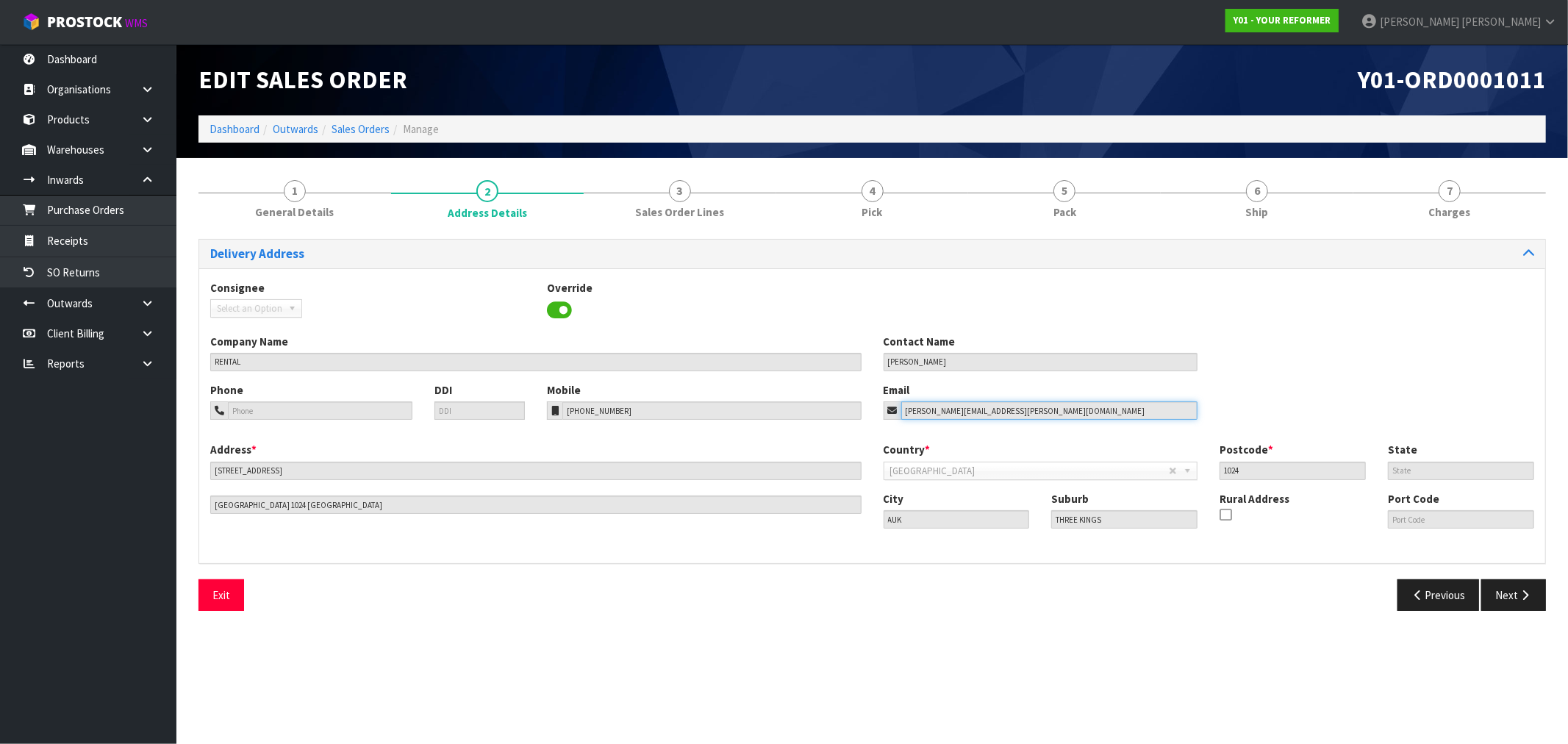
drag, startPoint x: 901, startPoint y: 415, endPoint x: 795, endPoint y: 358, distance: 120.4
click at [851, 395] on div "Phone DDI Mobile +64 210 540 235 Email kathy@vanda.co.nz" at bounding box center [872, 412] width 1346 height 59
drag, startPoint x: 1257, startPoint y: 468, endPoint x: 1112, endPoint y: 444, distance: 147.0
click at [1112, 444] on div "Country * Afghanistan Aland Islands Albania Algeria American Samoa Andorra Ango…" at bounding box center [1209, 466] width 673 height 49
drag, startPoint x: 1067, startPoint y: 521, endPoint x: 722, endPoint y: 270, distance: 426.6
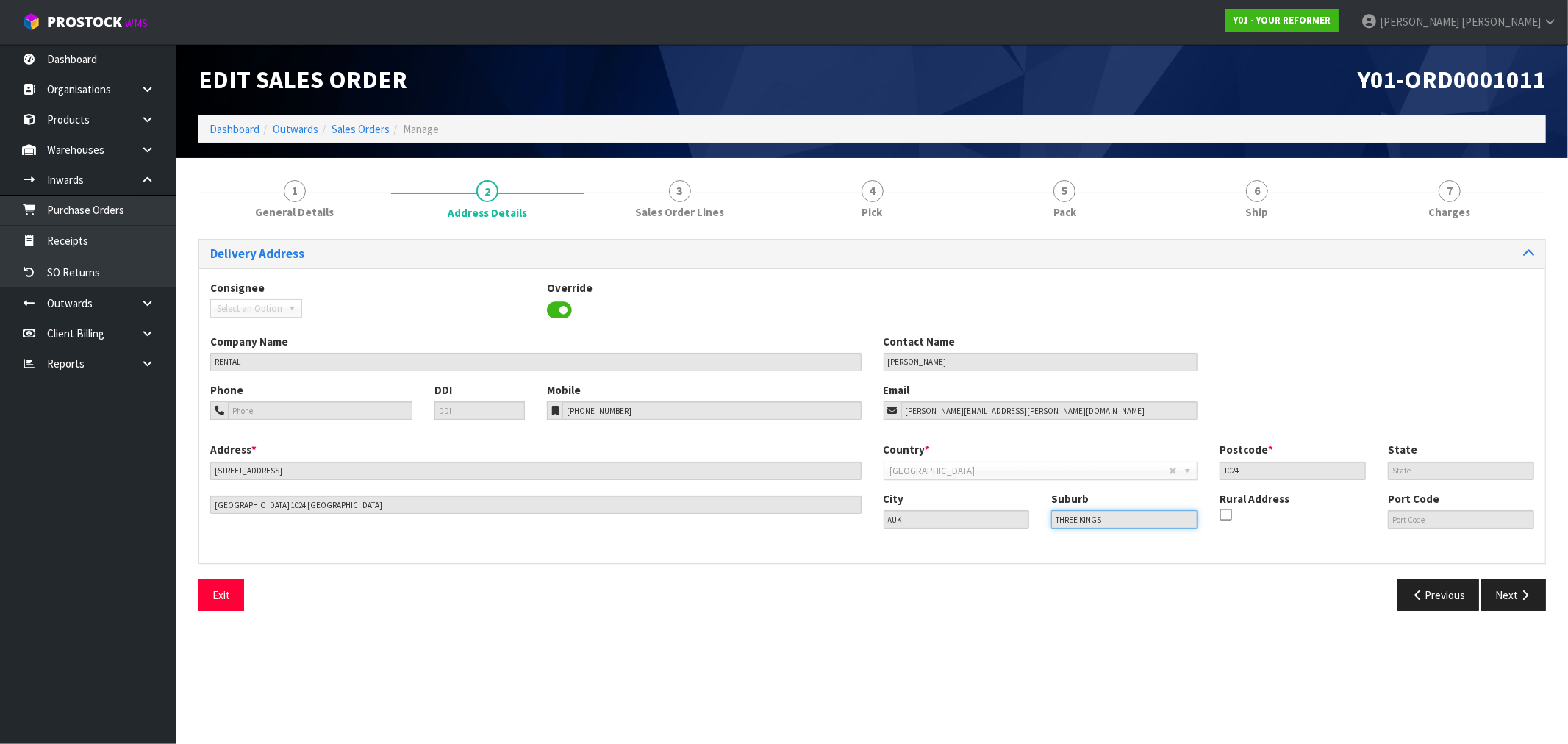
click at [943, 510] on div "City AUK Suburb THREE KINGS Rural Address Port Code" at bounding box center [1209, 516] width 673 height 50
click at [326, 174] on link "1 General Details" at bounding box center [295, 198] width 193 height 58
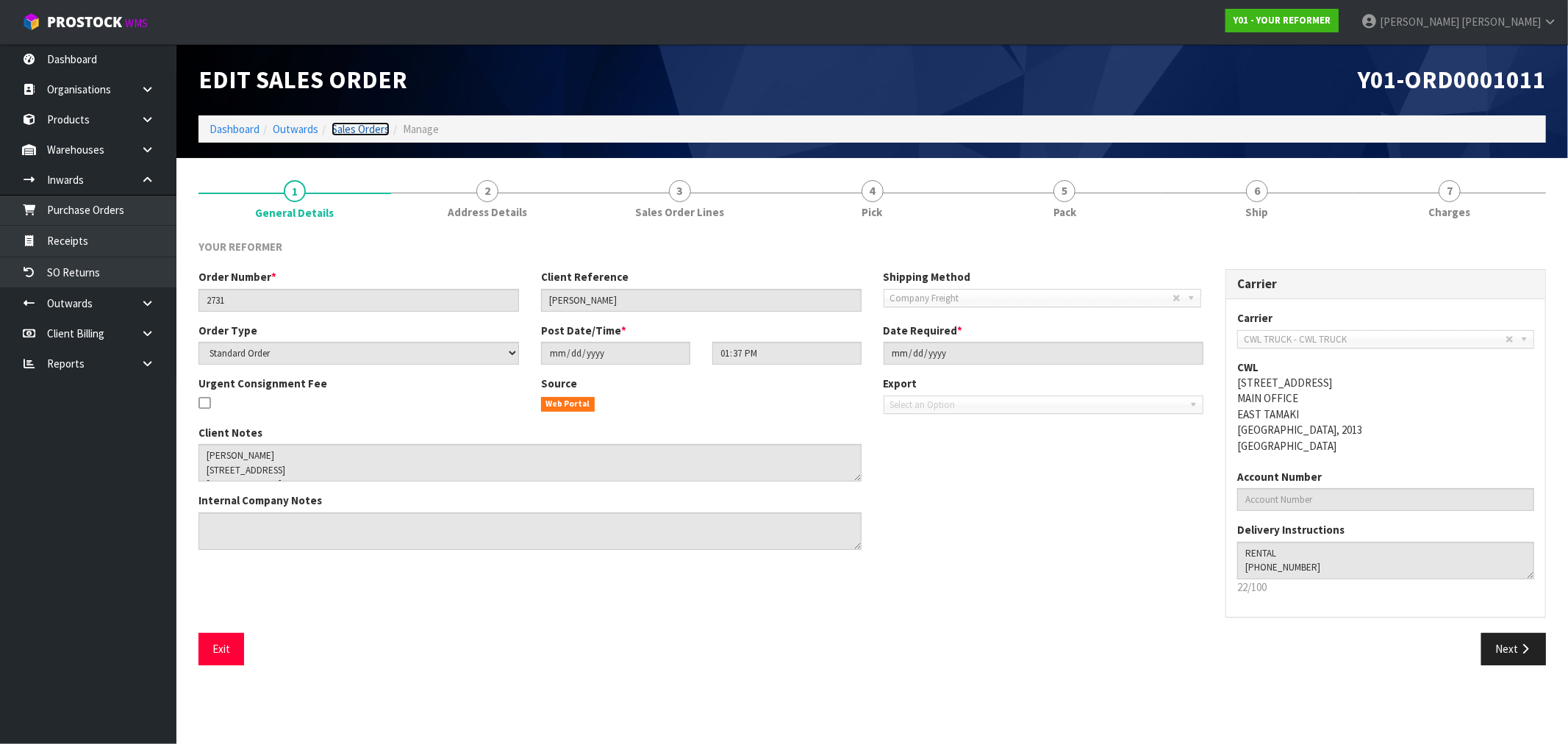
drag, startPoint x: 373, startPoint y: 129, endPoint x: 380, endPoint y: 124, distance: 8.6
click at [373, 129] on link "Sales Orders" at bounding box center [360, 128] width 58 height 14
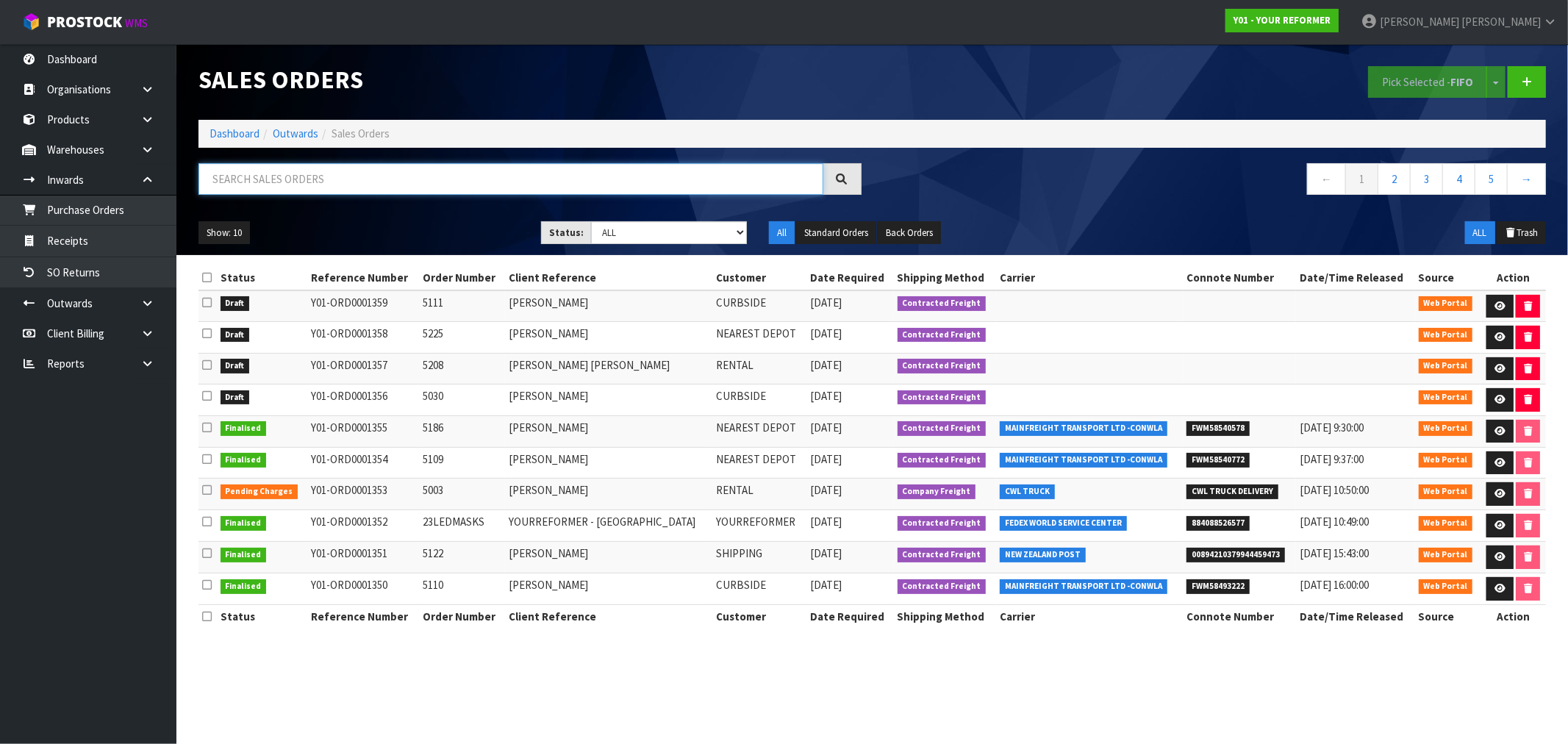
click at [267, 179] on input "text" at bounding box center [510, 178] width 625 height 32
paste input "Y01-ORD0001084"
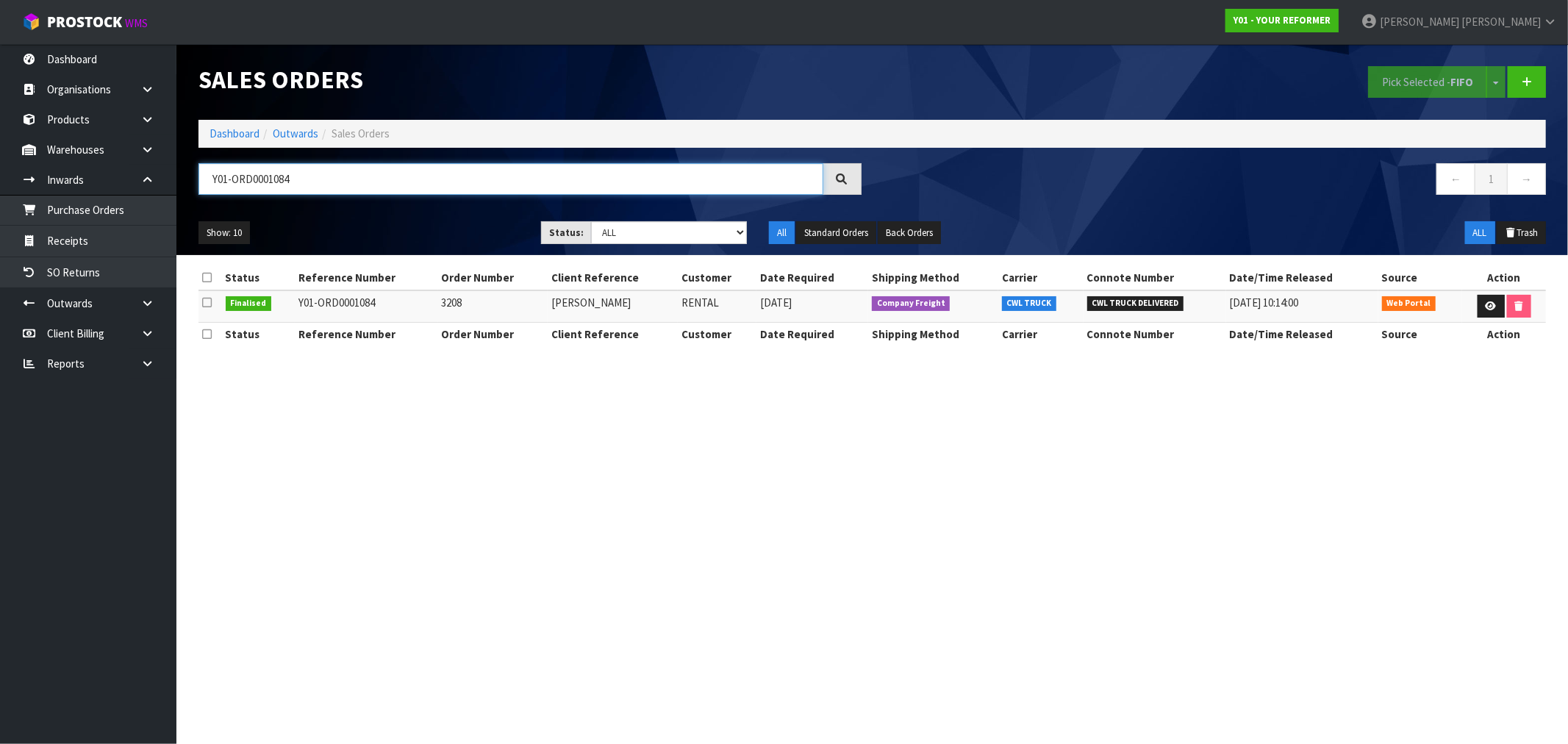
drag, startPoint x: 187, startPoint y: 178, endPoint x: 177, endPoint y: 68, distance: 110.5
click at [133, 178] on body "Toggle navigation ProStock WMS Y01 - YOUR REFORMER Rocio Lopez Logout Dashboard…" at bounding box center [784, 372] width 1568 height 744
paste input "1"
drag, startPoint x: 596, startPoint y: 299, endPoint x: 542, endPoint y: 286, distance: 55.5
click at [544, 294] on tr "Finalised Y01-ORD0001081 3178 LISA JAMES RENTAL 28/04/2025 Company Freight CWL …" at bounding box center [872, 306] width 1348 height 32
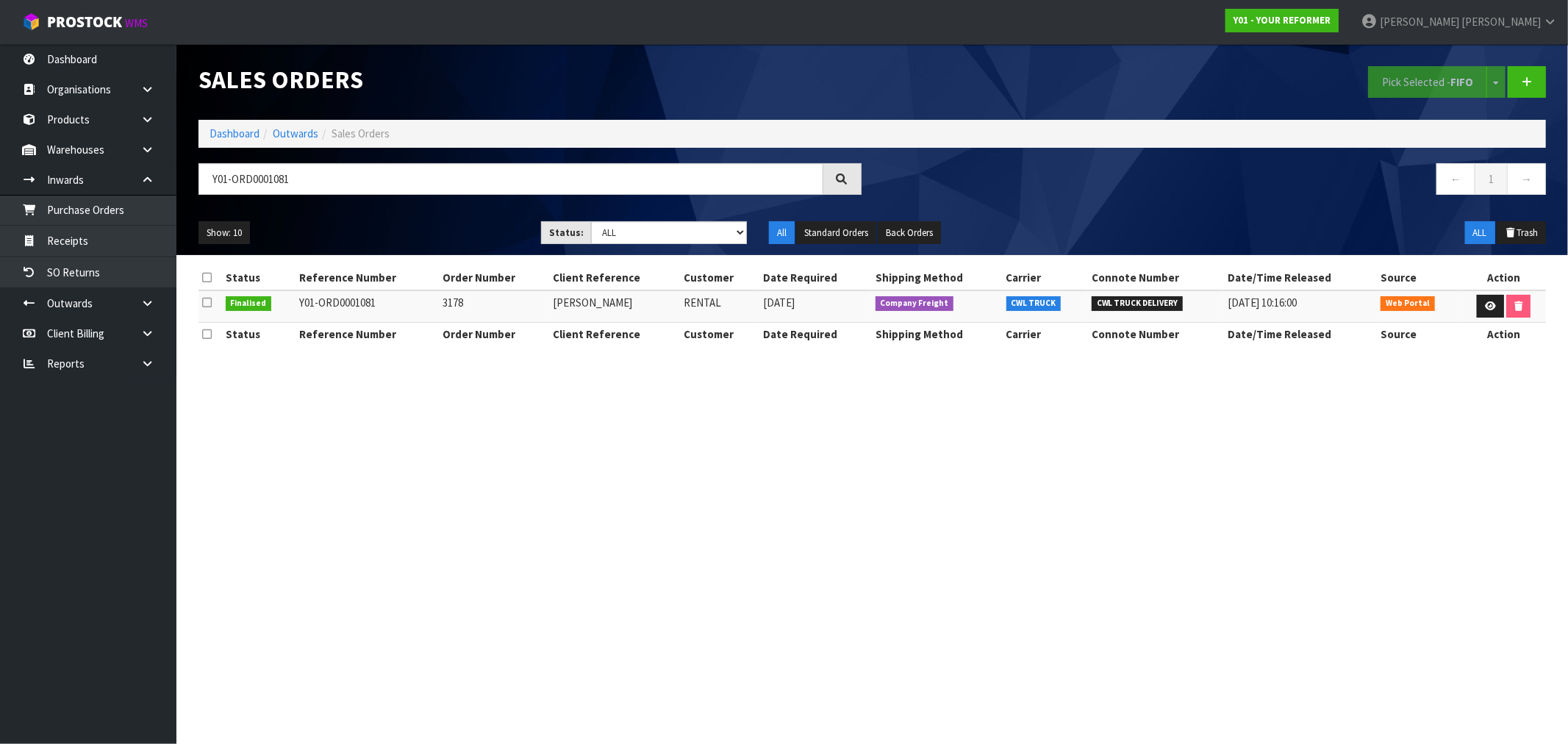
click at [440, 303] on td "3178" at bounding box center [494, 306] width 111 height 32
click at [445, 297] on td "3178" at bounding box center [494, 306] width 111 height 32
drag, startPoint x: 279, startPoint y: 193, endPoint x: 126, endPoint y: 192, distance: 153.0
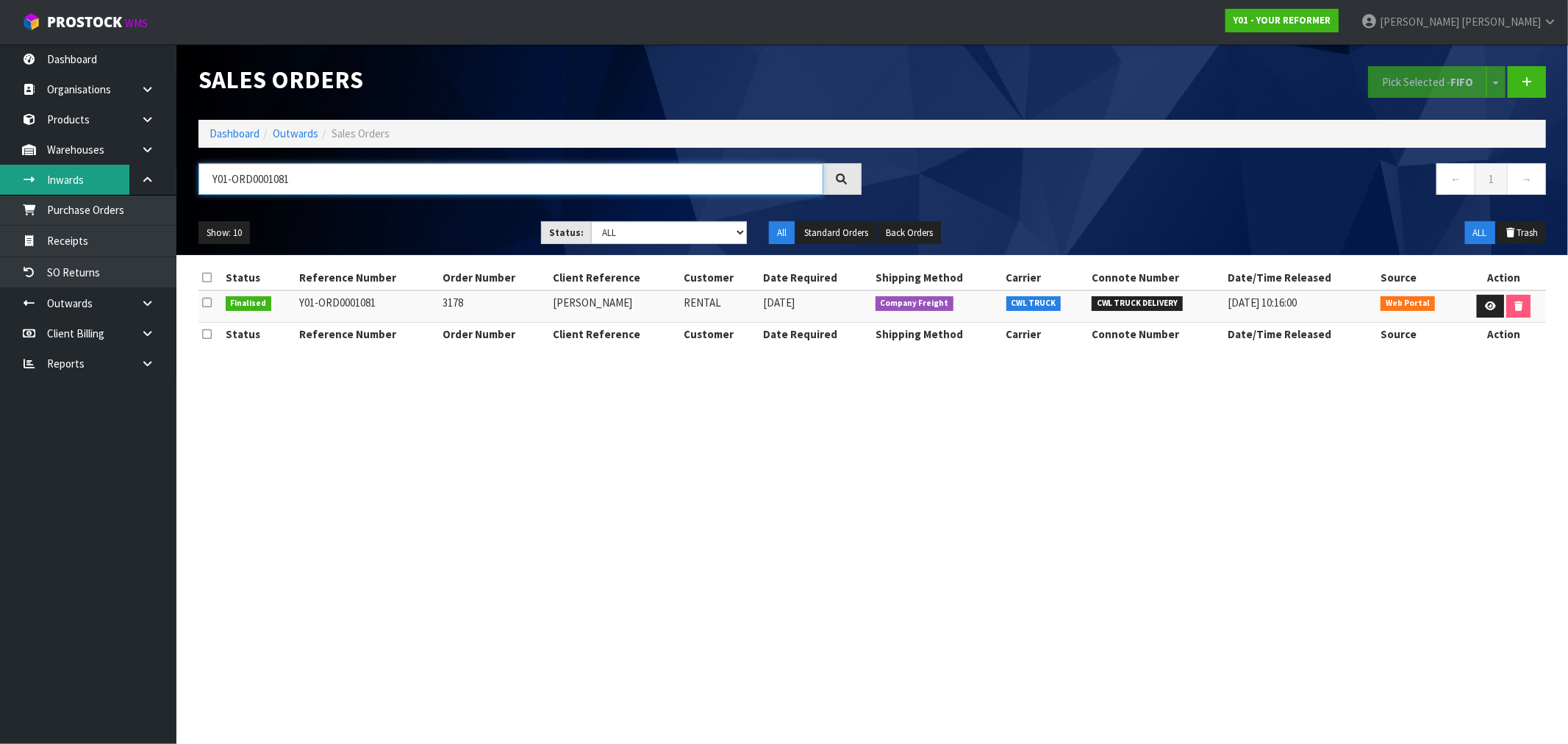
click at [144, 194] on body "Toggle navigation ProStock WMS Y01 - YOUR REFORMER Rocio Lopez Logout Dashboard…" at bounding box center [784, 372] width 1568 height 744
paste input "153"
type input "Y01-ORD0001153"
drag, startPoint x: 652, startPoint y: 300, endPoint x: 470, endPoint y: 304, distance: 182.0
click at [537, 307] on tr "Finalised Y01-ORD0001153 3762 KIMBERLEE DACKERS RENTAL 12/06/2025 Company Freig…" at bounding box center [872, 306] width 1348 height 32
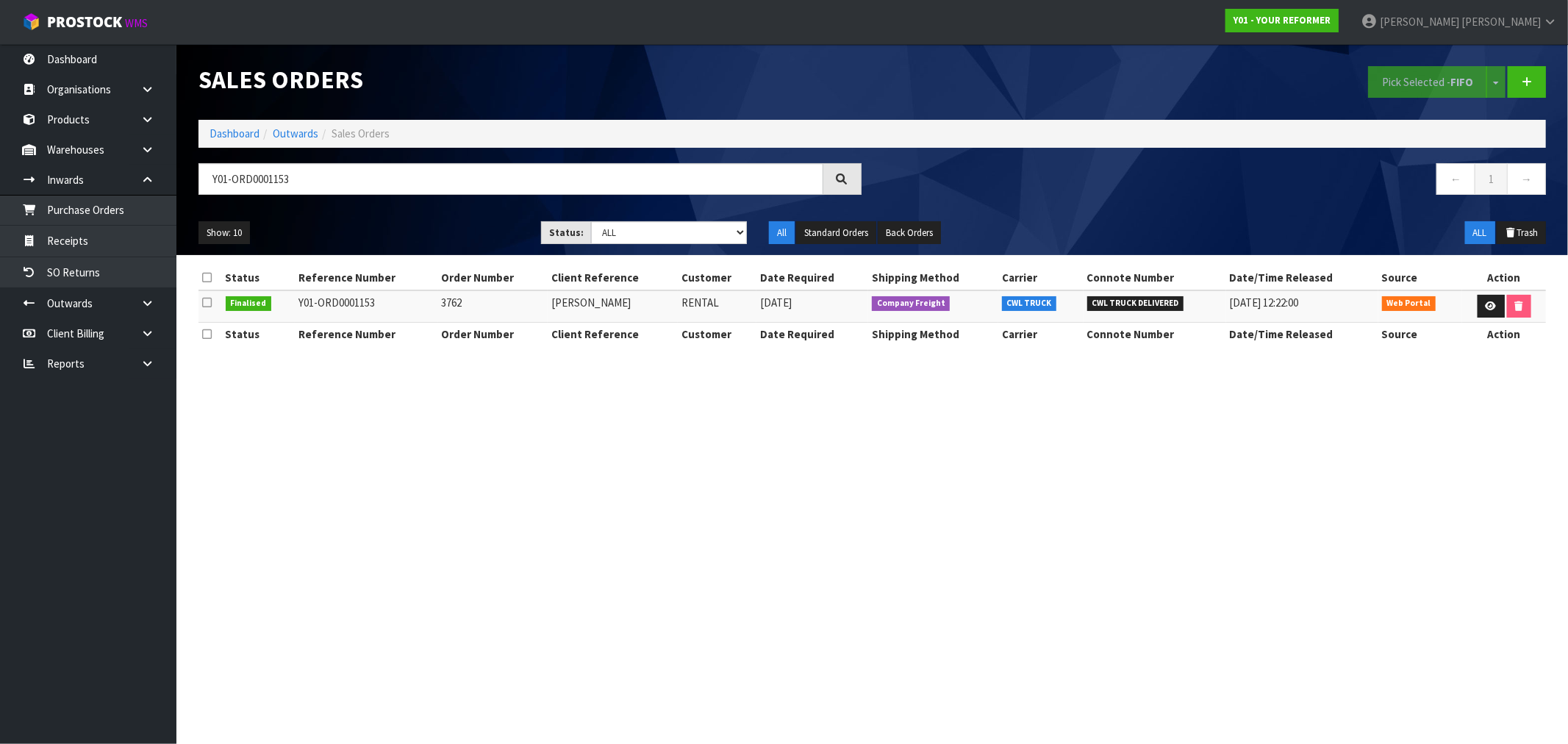
click at [438, 301] on td "3762" at bounding box center [493, 306] width 110 height 32
drag, startPoint x: 655, startPoint y: 294, endPoint x: 542, endPoint y: 296, distance: 113.0
click at [548, 300] on td "KIMBERLEE DACKERS" at bounding box center [613, 306] width 130 height 32
click at [427, 298] on td "Y01-ORD0001153" at bounding box center [366, 306] width 144 height 32
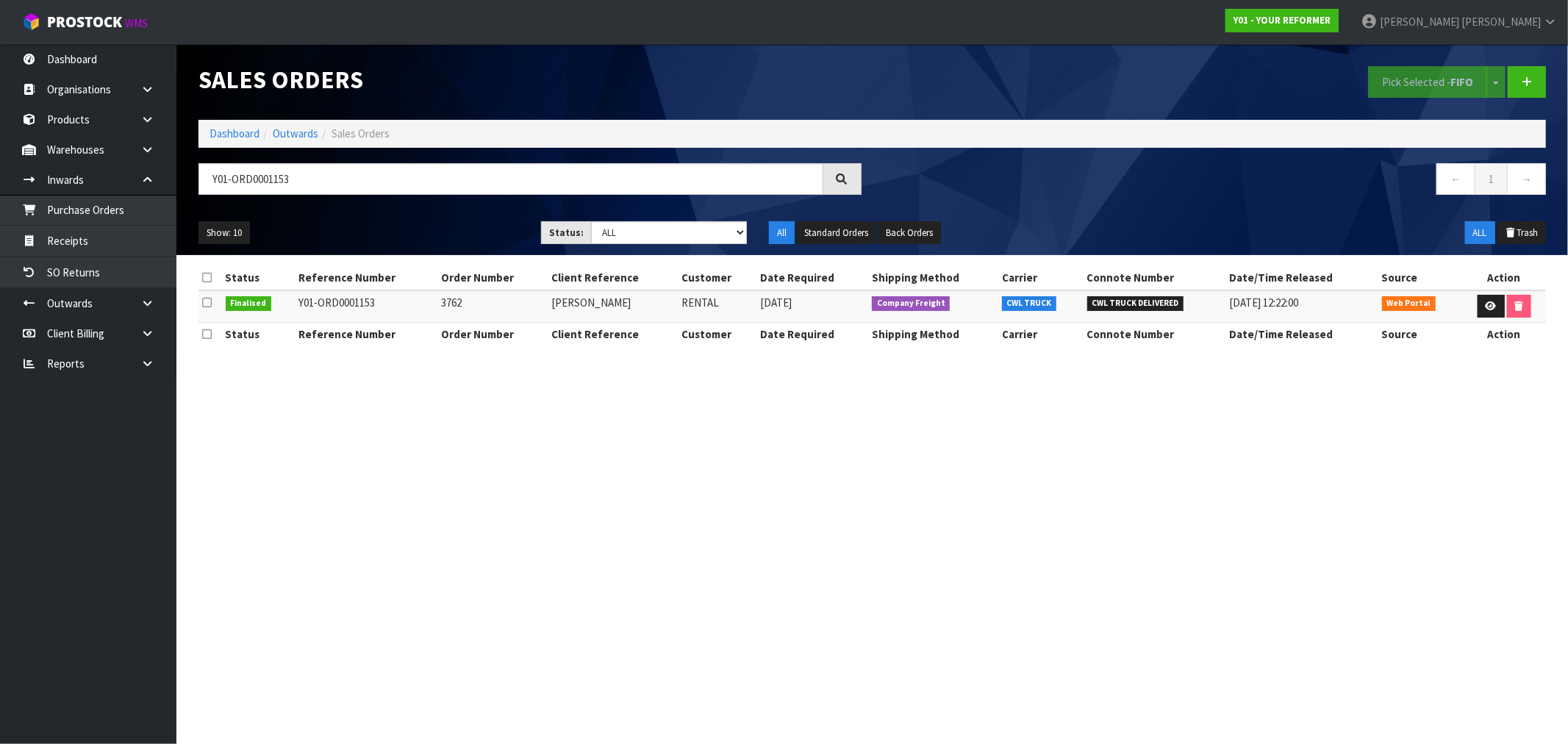
click at [440, 298] on td "3762" at bounding box center [493, 306] width 110 height 32
click at [444, 299] on td "3762" at bounding box center [493, 306] width 110 height 32
click at [451, 305] on td "3762" at bounding box center [493, 306] width 110 height 32
drag, startPoint x: 311, startPoint y: 181, endPoint x: 115, endPoint y: 106, distance: 209.9
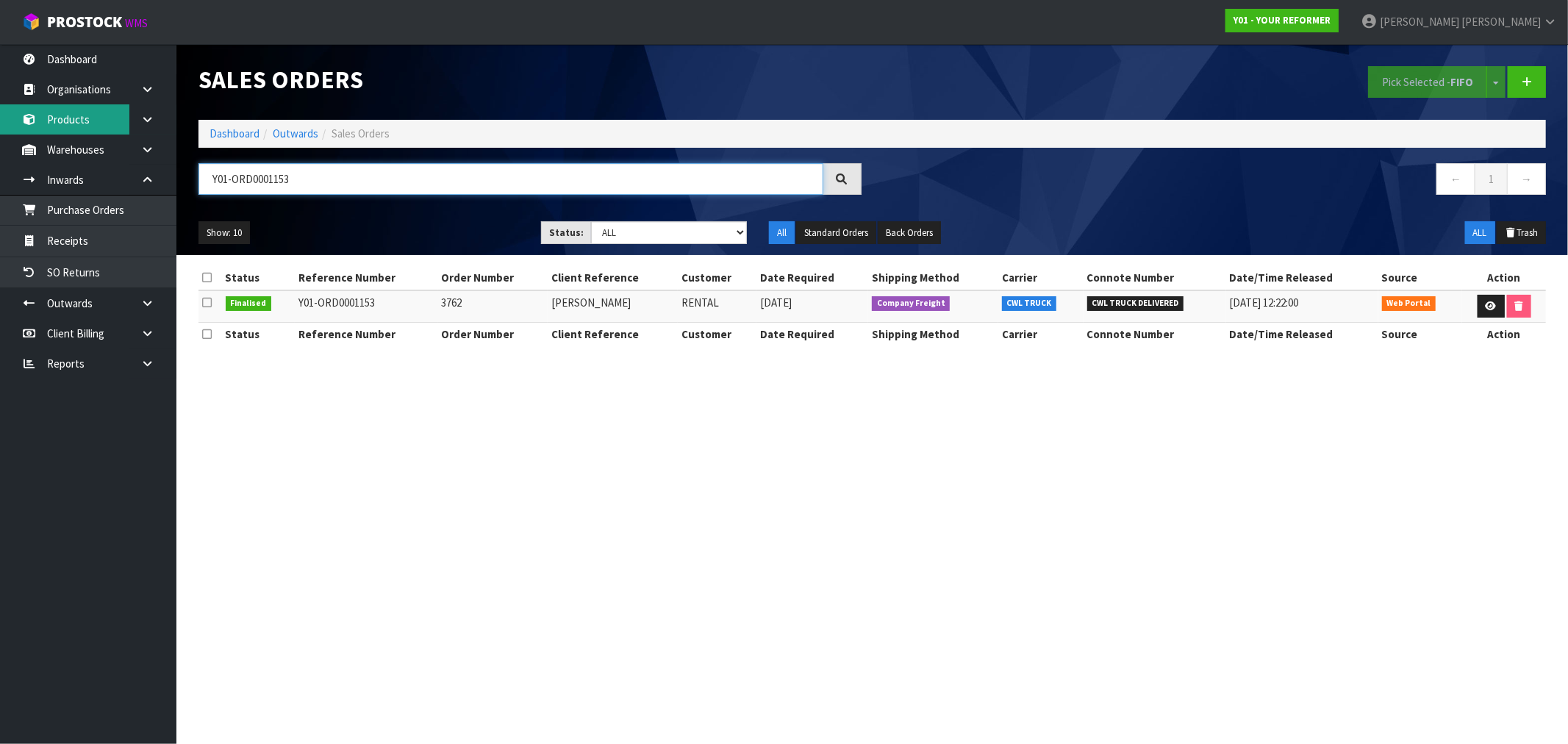
click at [156, 170] on body "Toggle navigation ProStock WMS Y01 - YOUR REFORMER Rocio Lopez Logout Dashboard…" at bounding box center [784, 372] width 1568 height 744
drag, startPoint x: 633, startPoint y: 304, endPoint x: 426, endPoint y: 73, distance: 310.2
click at [533, 296] on tr "Finalised Y01-ORD0001153 3762 KIMBERLEE DACKERS RENTAL 12/06/2025 Company Freig…" at bounding box center [872, 306] width 1348 height 32
click at [1498, 303] on link at bounding box center [1491, 307] width 27 height 24
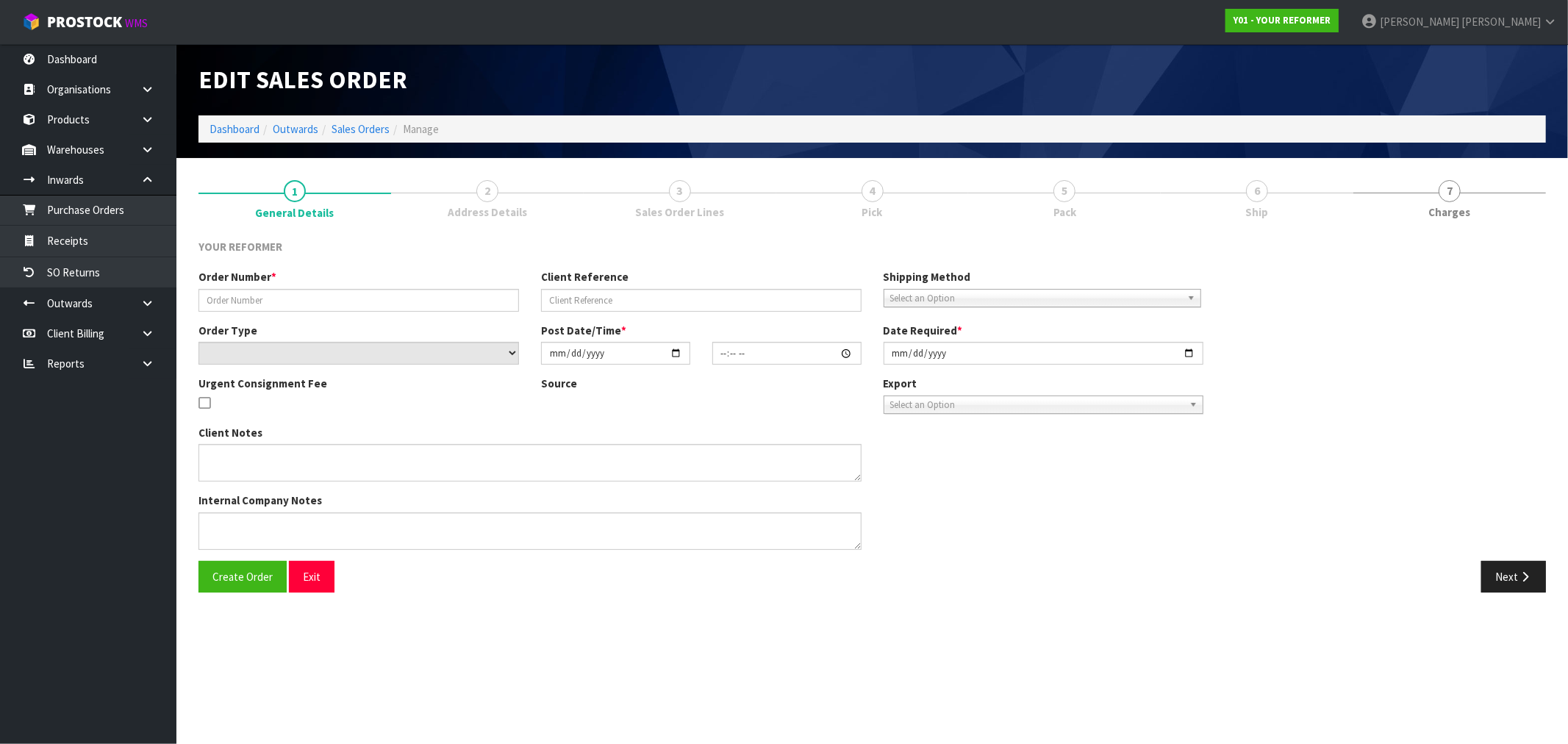
type input "3762"
type input "KIMBERLEE DACKERS"
select select "number:0"
type input "2025-06-12"
type input "12:15:00.000"
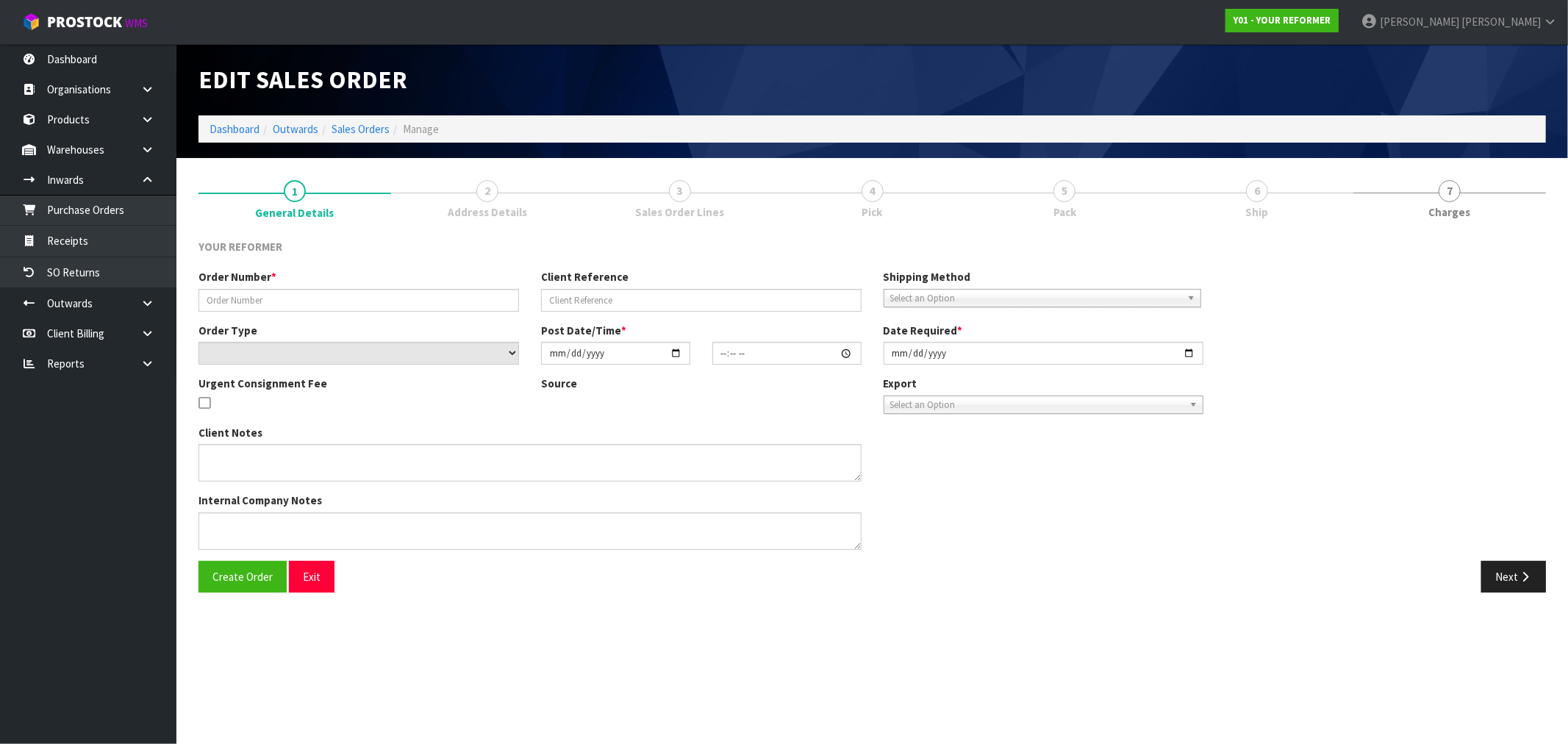
type input "2025-06-12"
type textarea "KIMBERLEE NATHAN 1 SUSSEX TERRACE RIVERHEAD AUK AUCKLAND 0820 NEW ZEALAND +64 2…"
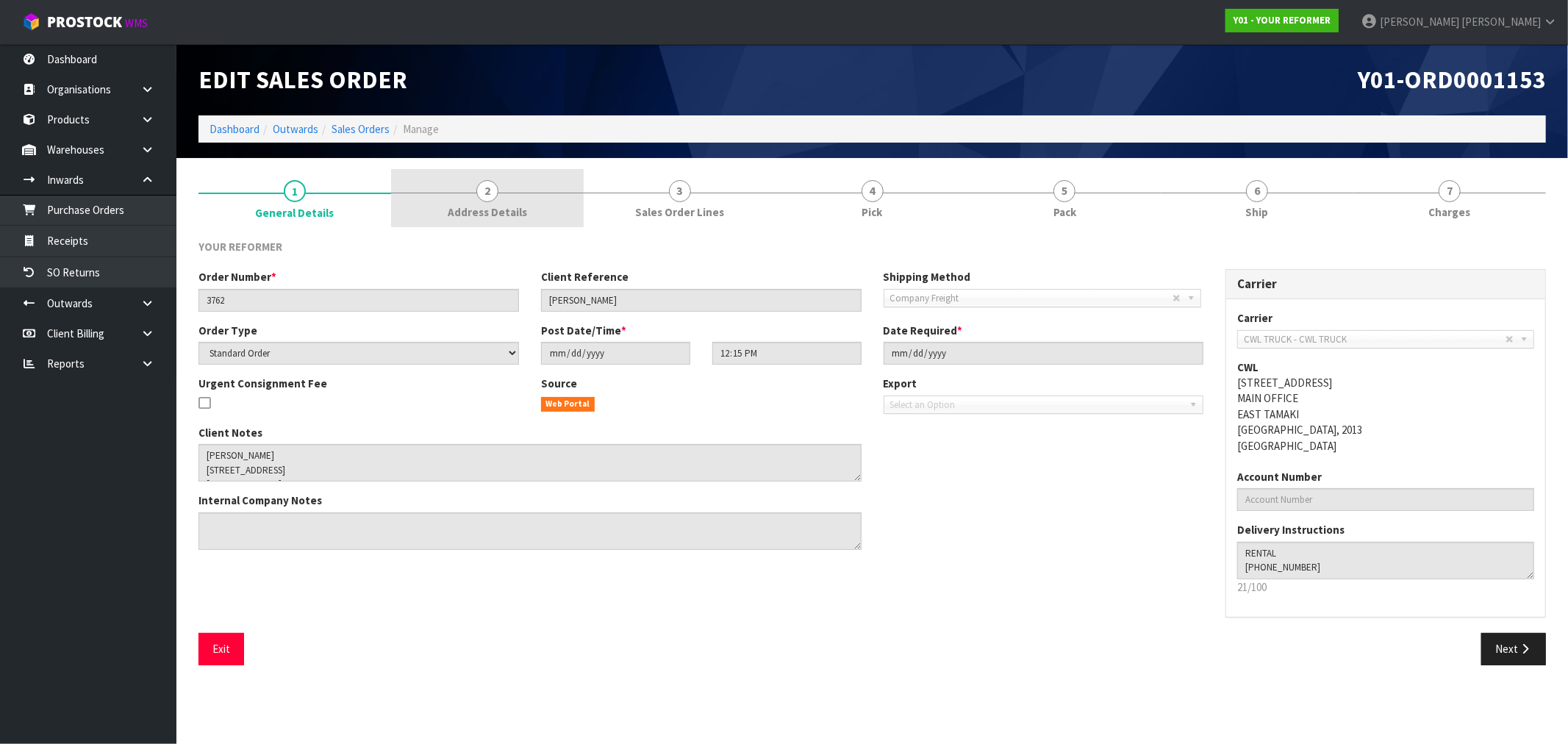
click at [495, 210] on span "Address Details" at bounding box center [487, 211] width 80 height 16
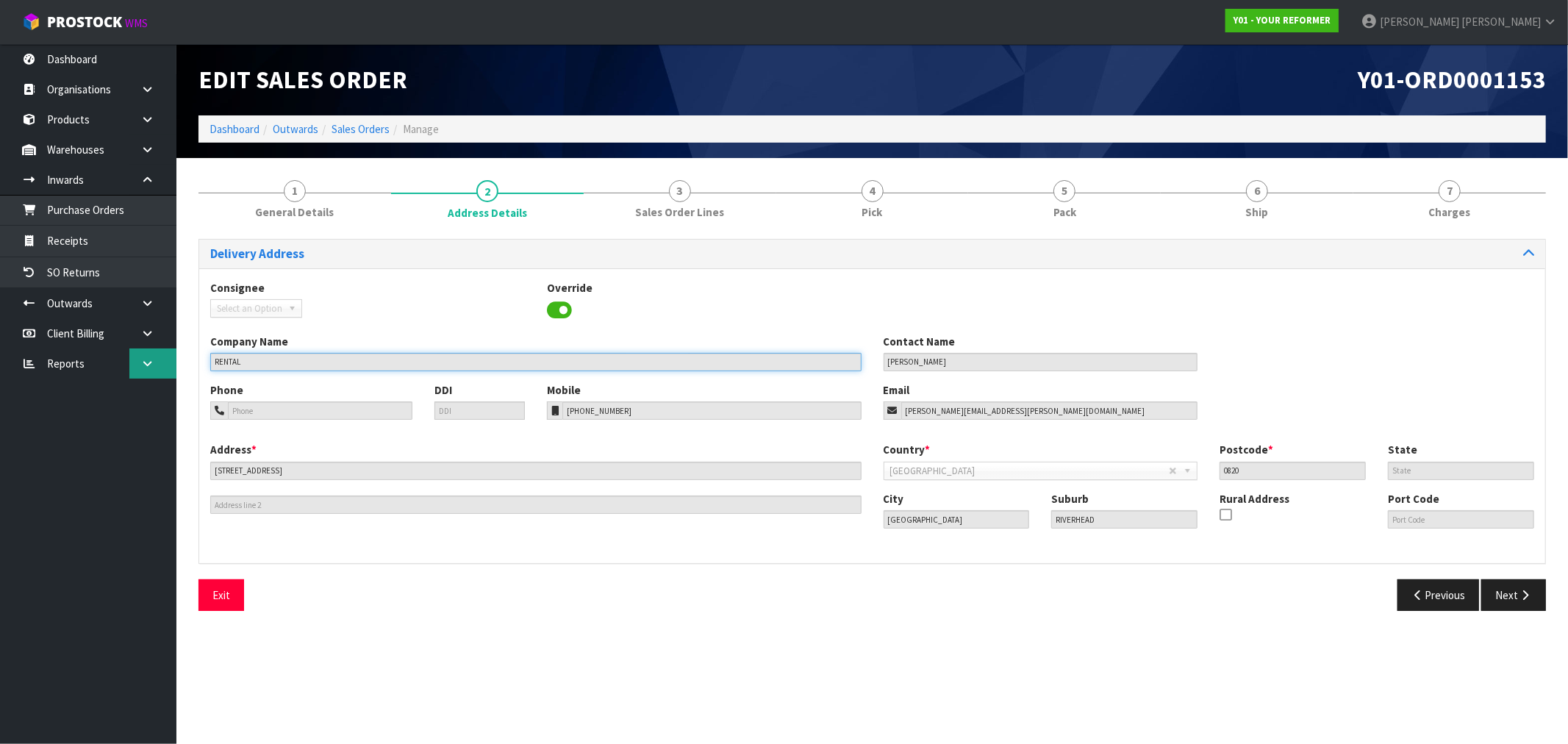
drag, startPoint x: 277, startPoint y: 354, endPoint x: 156, endPoint y: 355, distance: 121.0
click at [156, 355] on body "Toggle navigation ProStock WMS Y01 - YOUR REFORMER Rocio Lopez Logout Dashboard…" at bounding box center [784, 372] width 1568 height 744
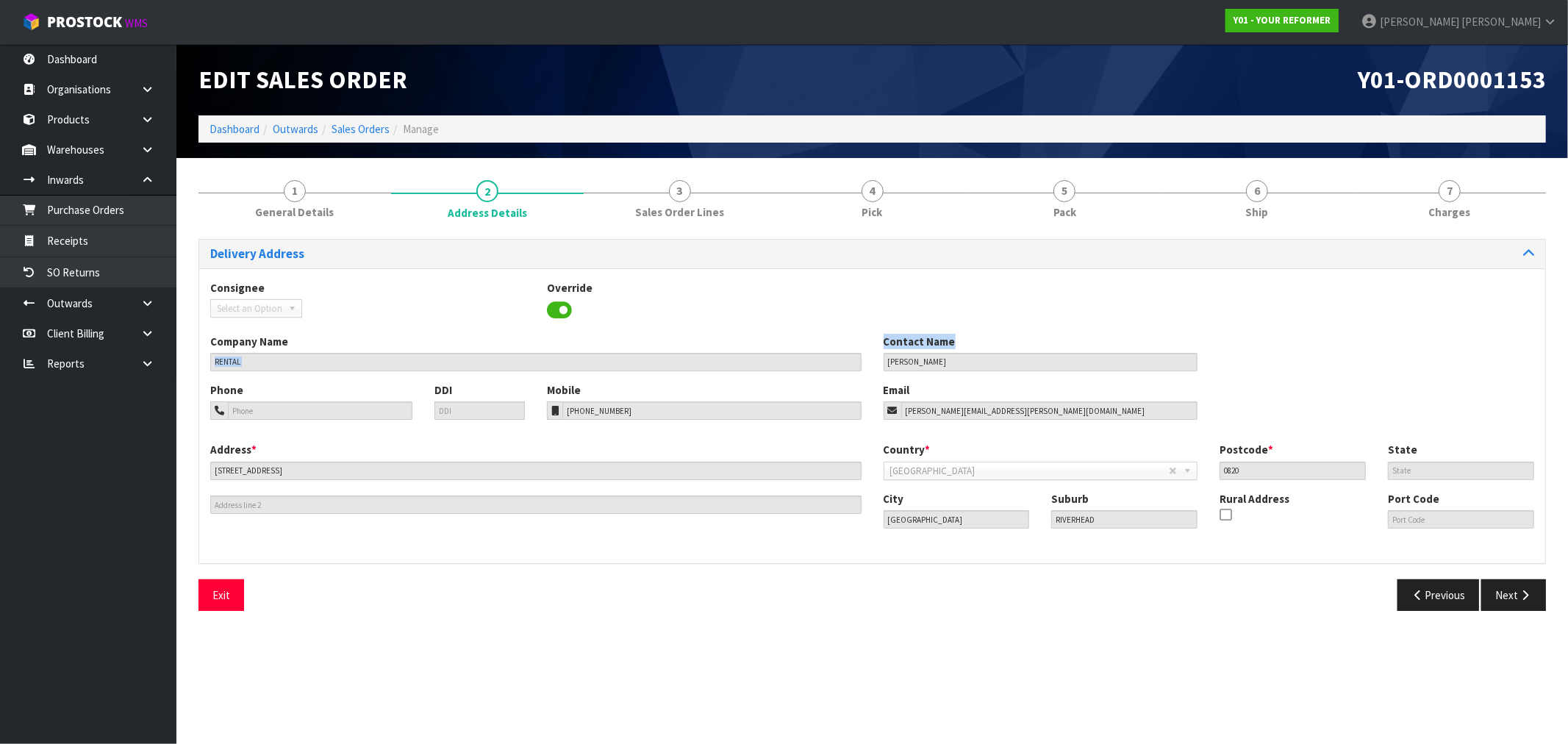
drag, startPoint x: 975, startPoint y: 350, endPoint x: 694, endPoint y: 317, distance: 282.9
click at [777, 346] on div "Company Name RENTAL Contact Name KIMBERLEE NATHAN" at bounding box center [872, 358] width 1346 height 49
drag, startPoint x: 972, startPoint y: 364, endPoint x: 664, endPoint y: 346, distance: 308.5
click at [664, 346] on div "Company Name RENTAL Contact Name KIMBERLEE NATHAN" at bounding box center [872, 358] width 1346 height 49
click at [379, 167] on section "1 General Details 2 Address Details 3 Sales Order Lines 4 Pick 5 Pack 6 Ship 7 …" at bounding box center [872, 395] width 1391 height 475
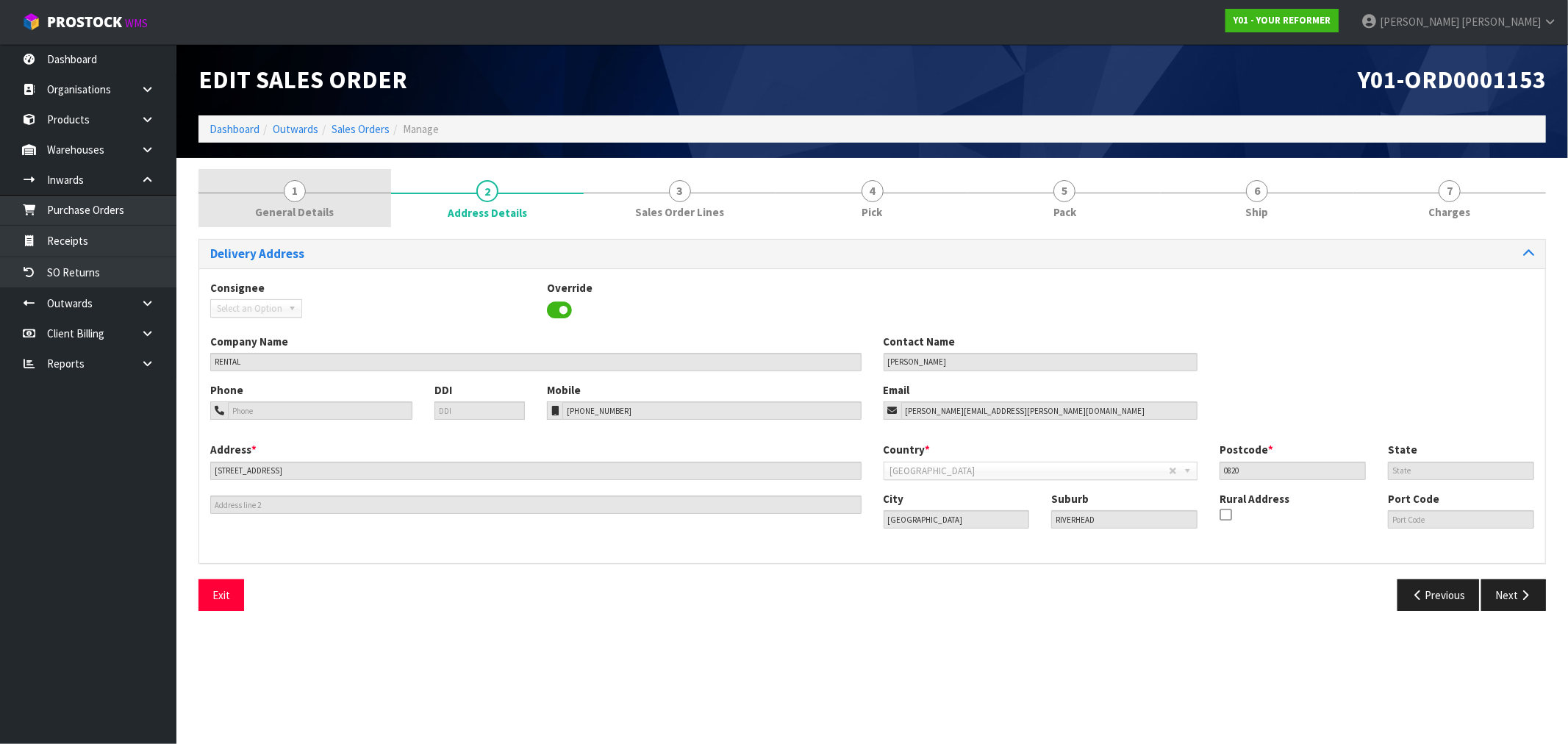
drag, startPoint x: 379, startPoint y: 188, endPoint x: 397, endPoint y: 194, distance: 19.0
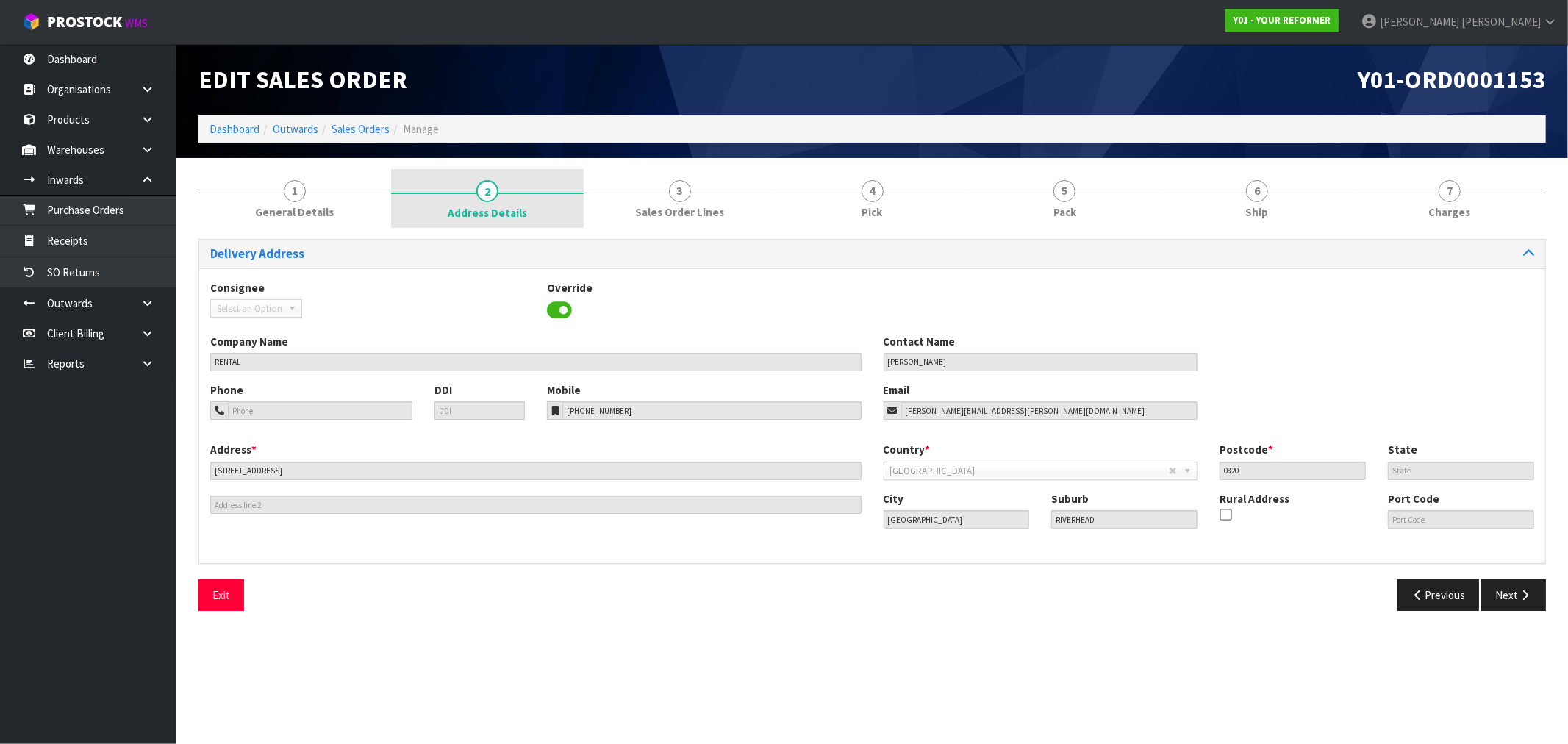
click at [378, 188] on link "1 General Details" at bounding box center [295, 198] width 193 height 58
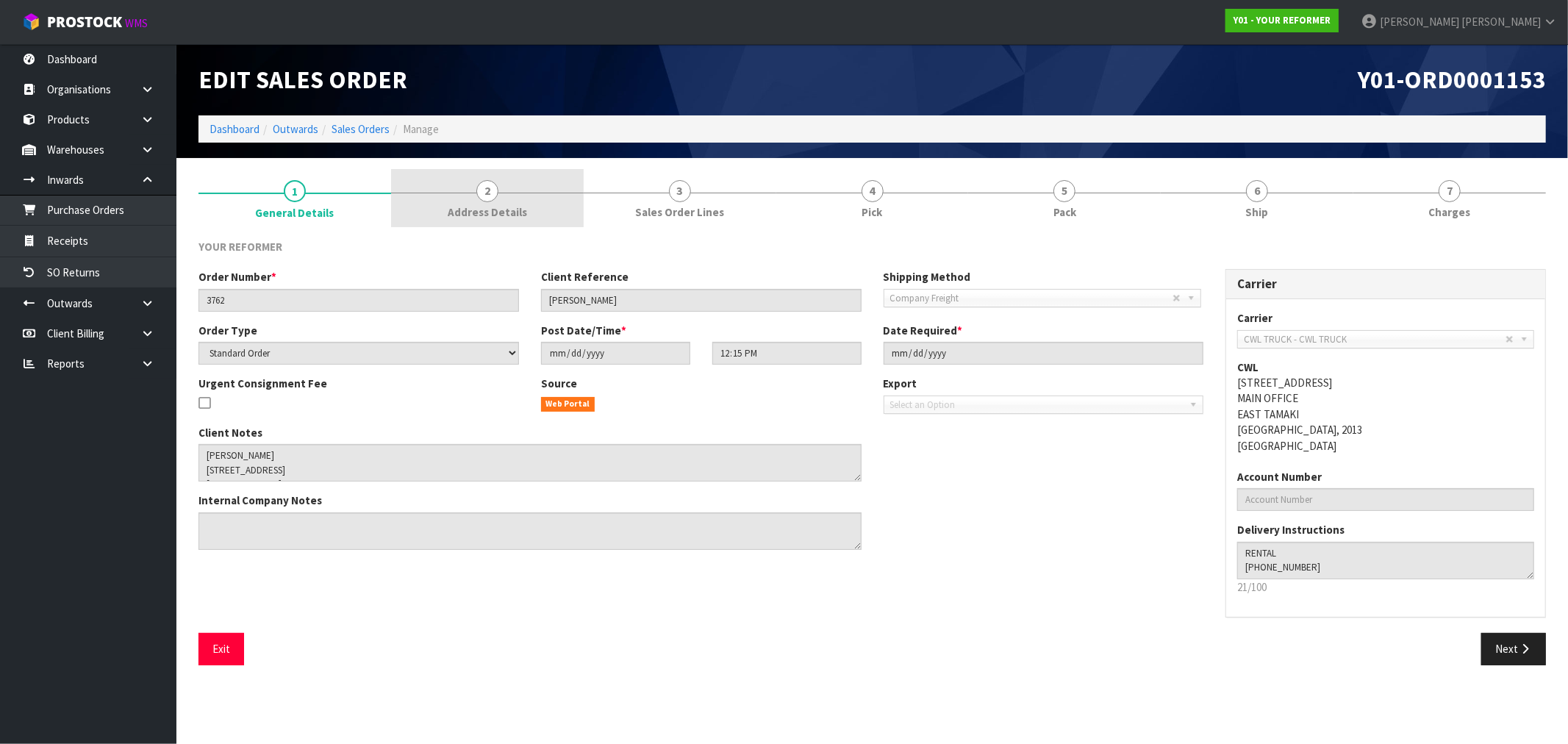
click at [510, 202] on link "2 Address Details" at bounding box center [487, 198] width 193 height 58
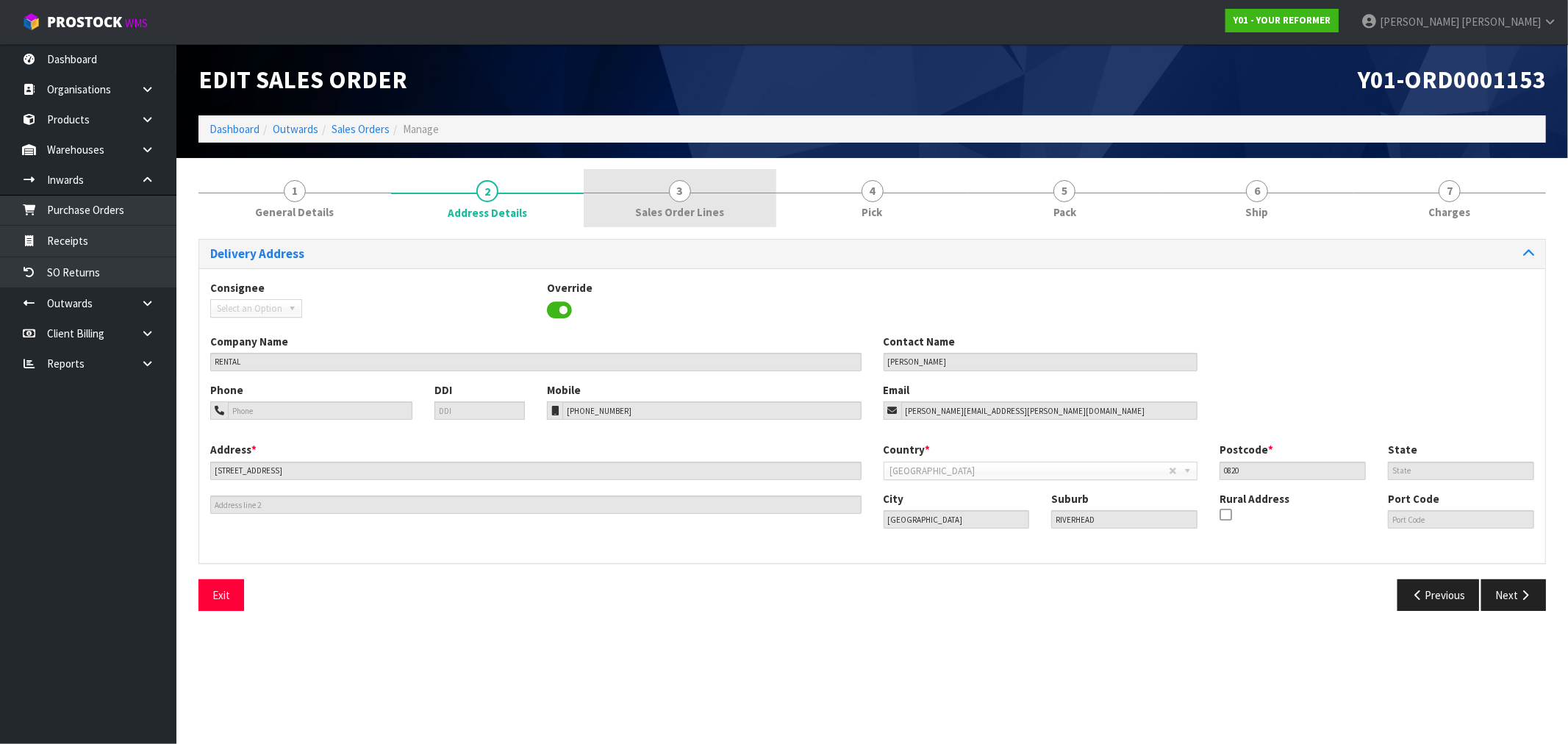
click at [634, 204] on link "3 Sales Order Lines" at bounding box center [680, 198] width 193 height 58
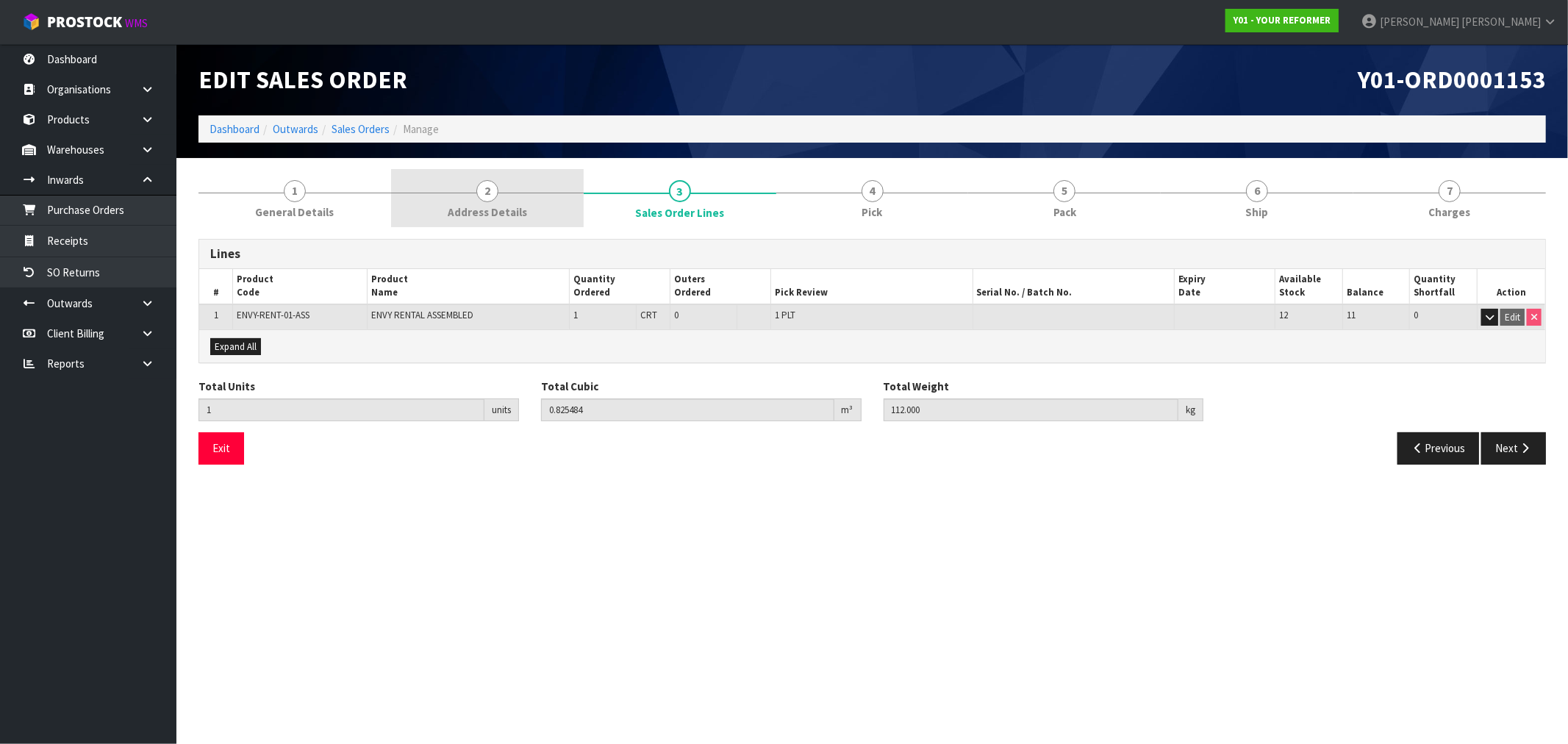
drag, startPoint x: 525, startPoint y: 226, endPoint x: 519, endPoint y: 219, distance: 9.2
click at [522, 226] on link "2 Address Details" at bounding box center [487, 198] width 193 height 58
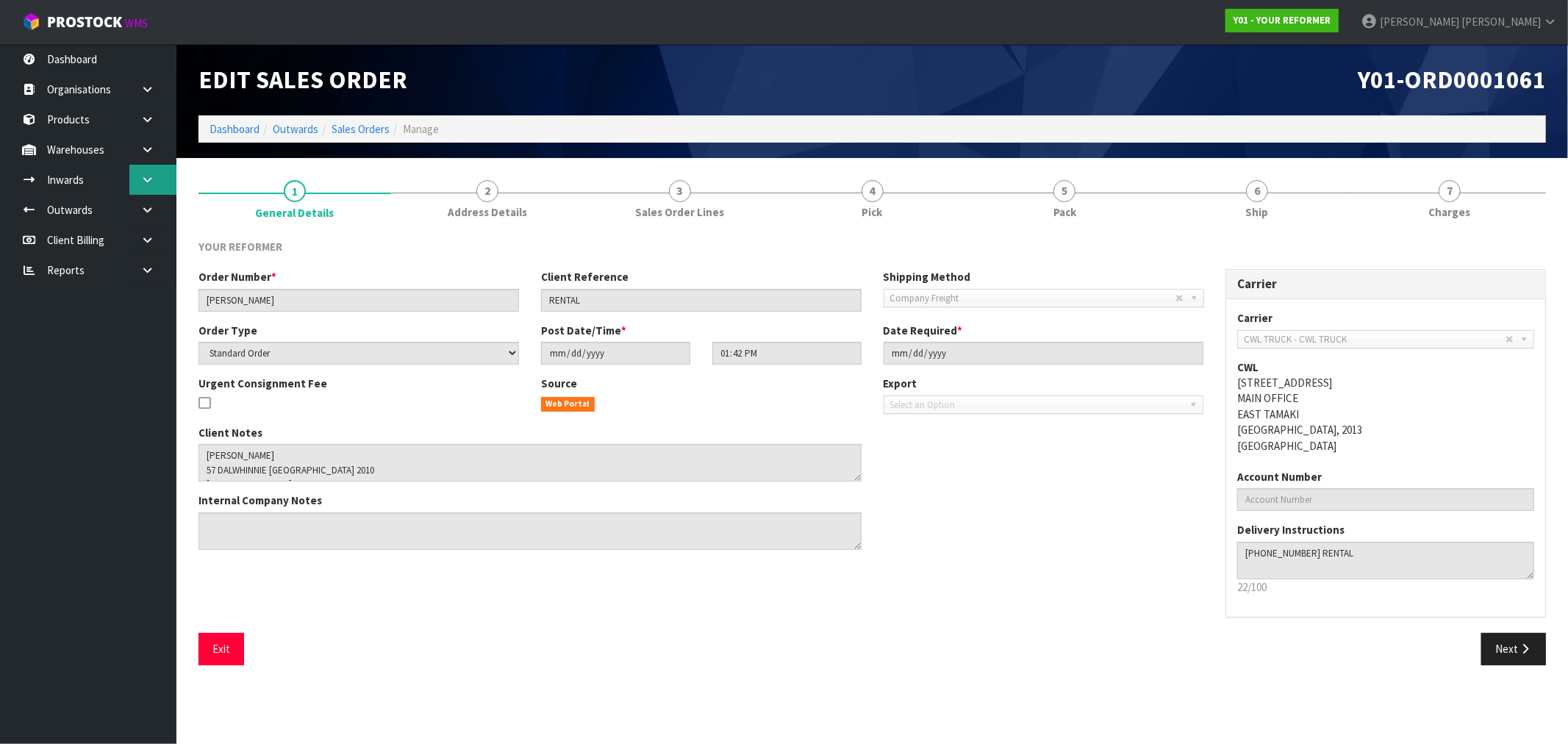
click at [140, 170] on link at bounding box center [152, 179] width 47 height 30
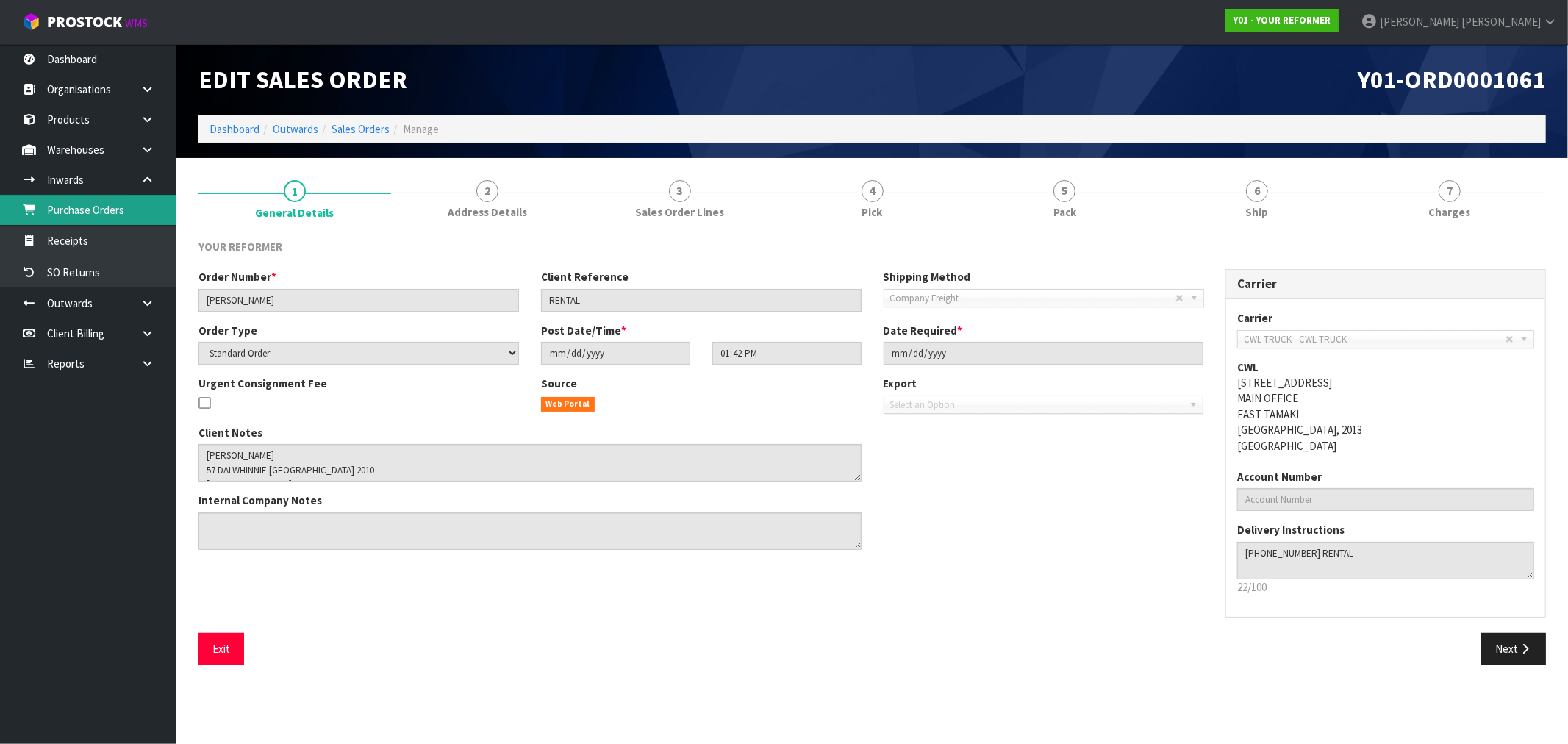
click at [114, 214] on link "Purchase Orders" at bounding box center [88, 210] width 177 height 30
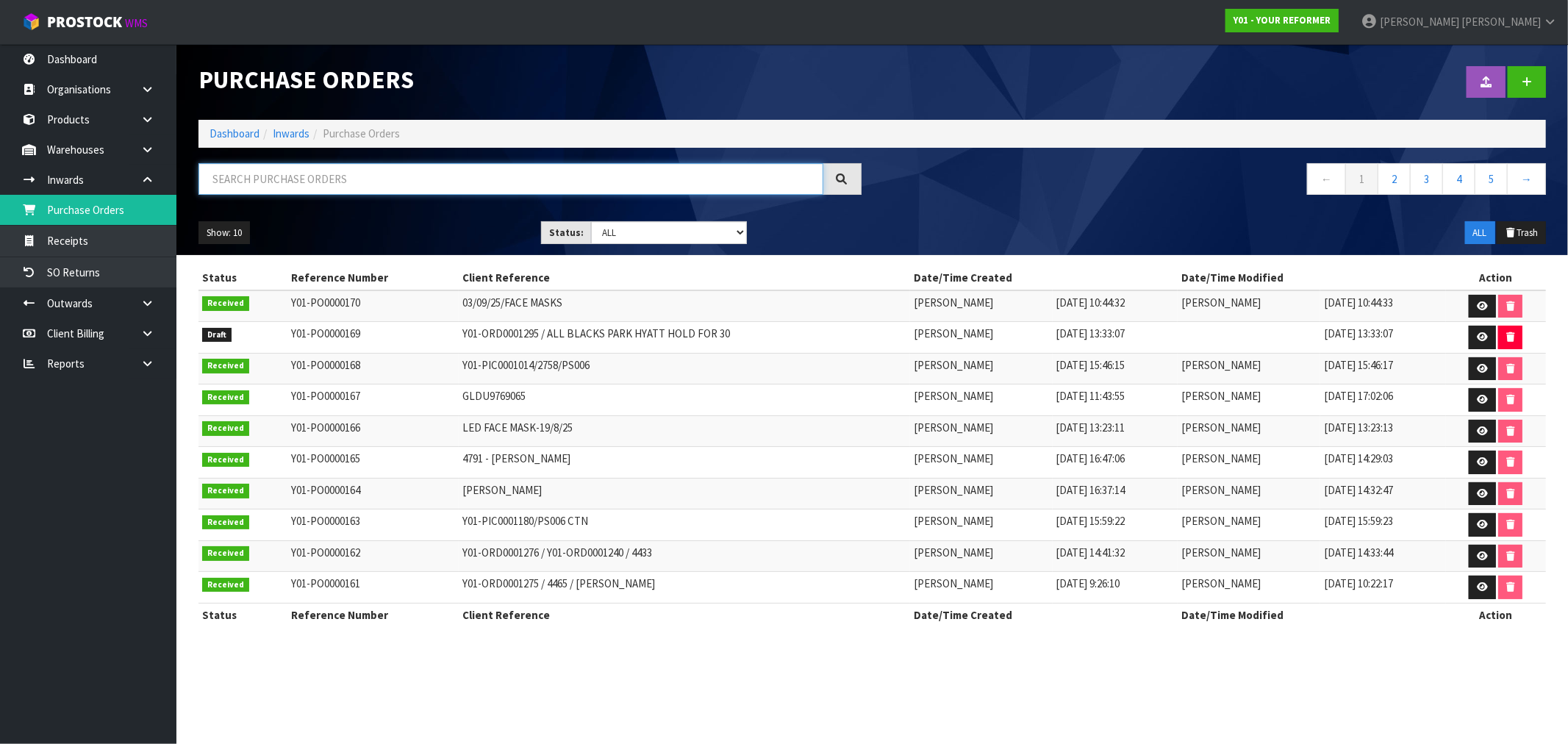
click at [282, 193] on input "text" at bounding box center [510, 178] width 625 height 32
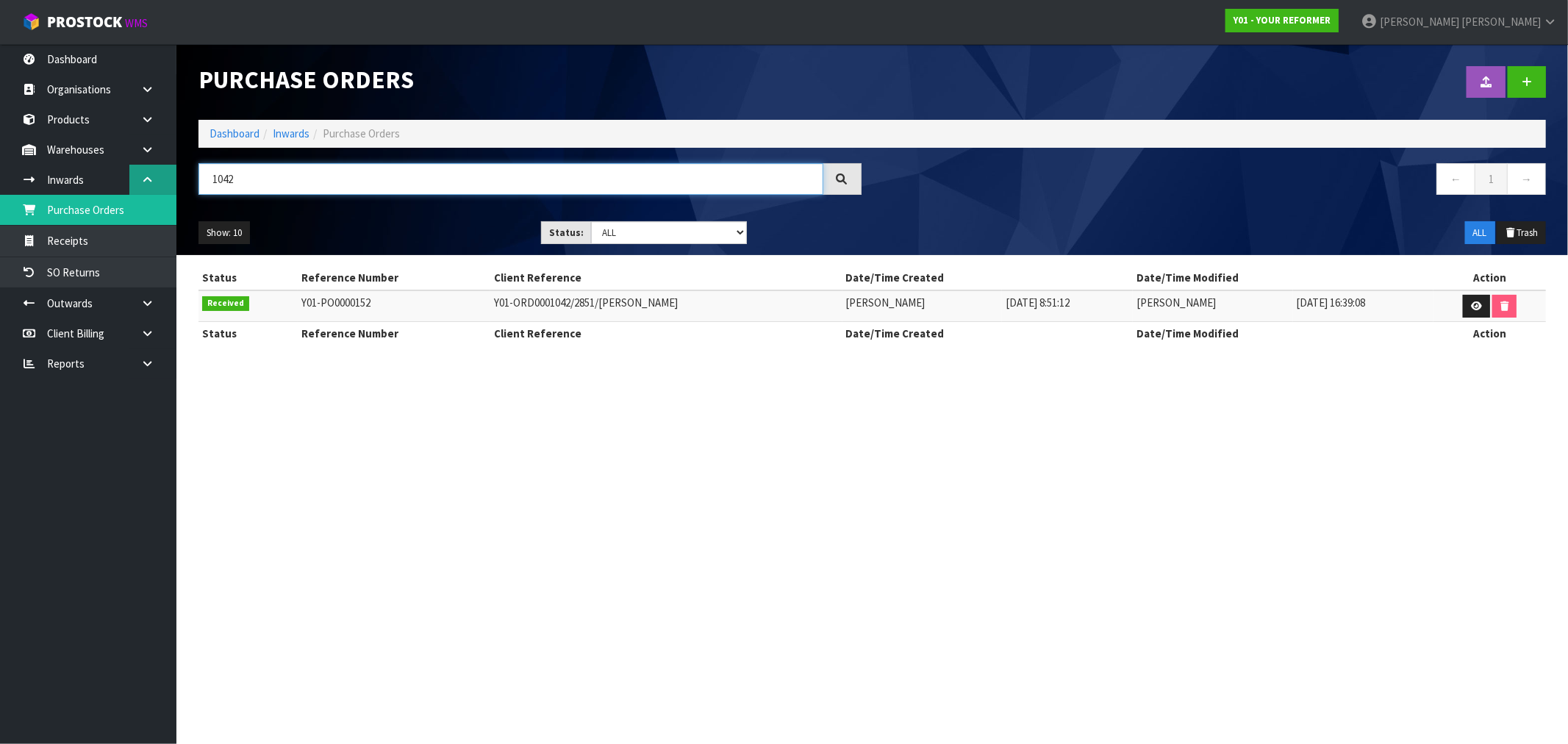
drag, startPoint x: 258, startPoint y: 181, endPoint x: 129, endPoint y: 185, distance: 129.1
click at [129, 185] on body "Toggle navigation ProStock WMS Y01 - YOUR REFORMER [PERSON_NAME] Logout Dashboa…" at bounding box center [784, 372] width 1568 height 744
paste input "[PERSON_NAME]"
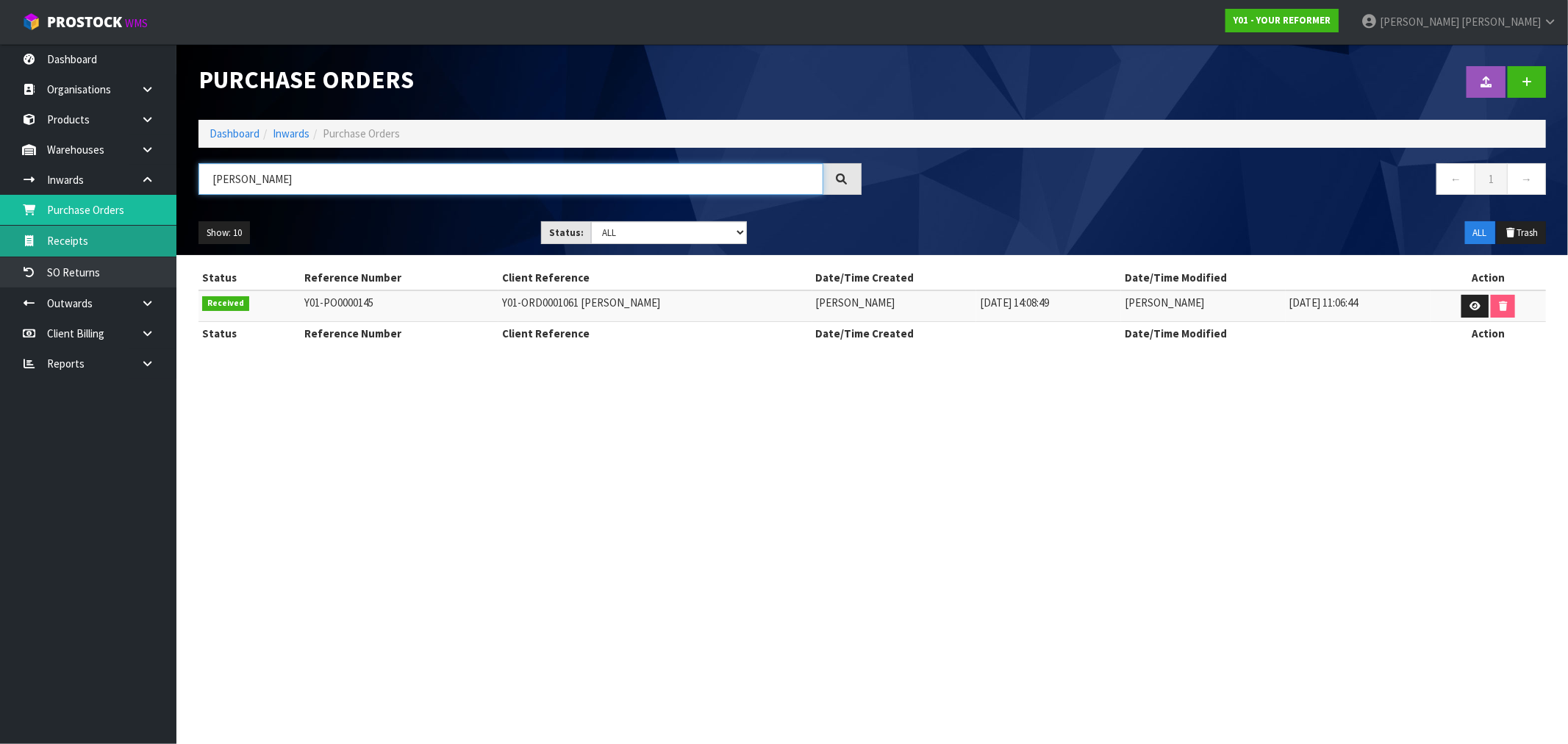
type input "[PERSON_NAME]"
click at [73, 233] on link "Receipts" at bounding box center [88, 241] width 177 height 30
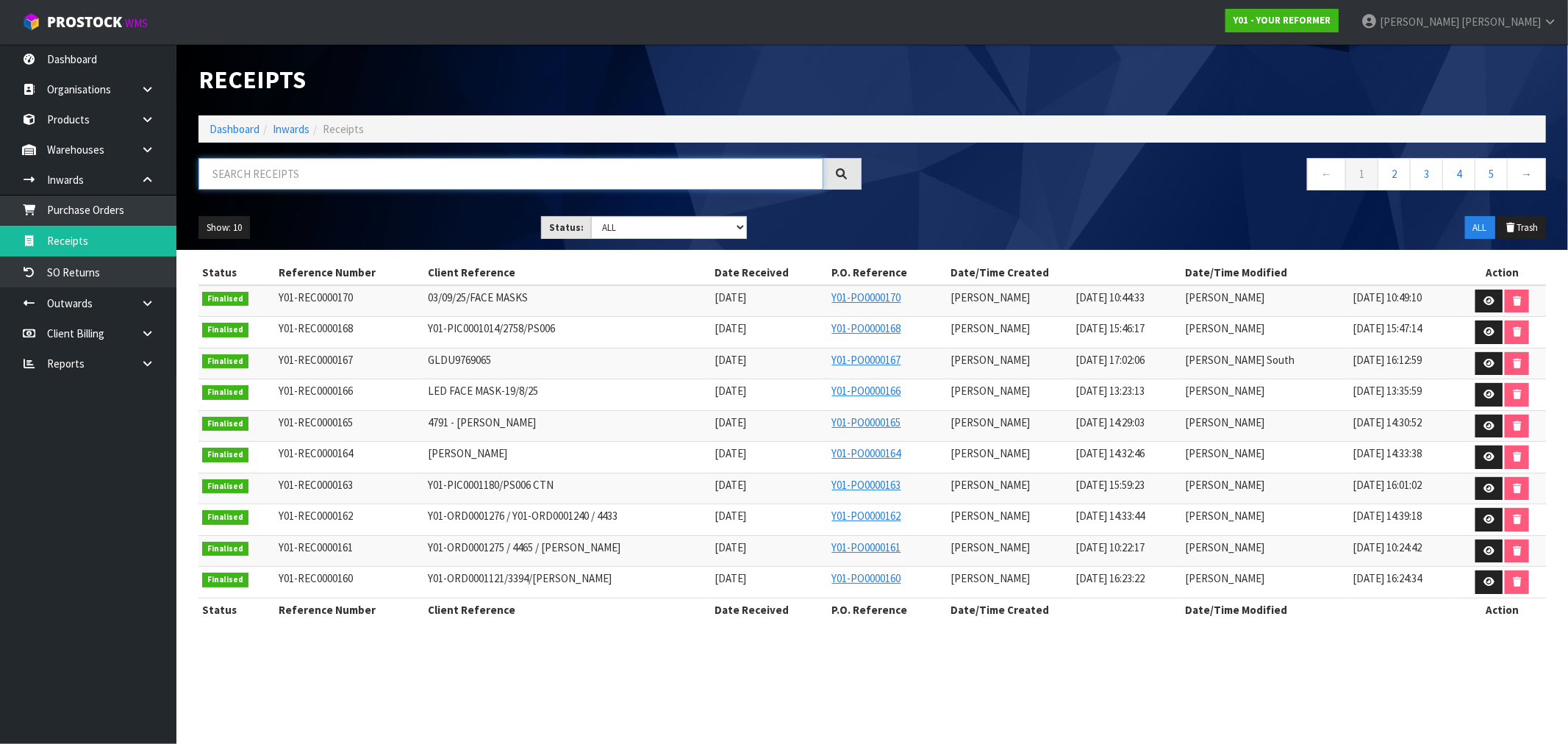
click at [328, 178] on input "text" at bounding box center [510, 174] width 625 height 32
paste input "[PERSON_NAME]"
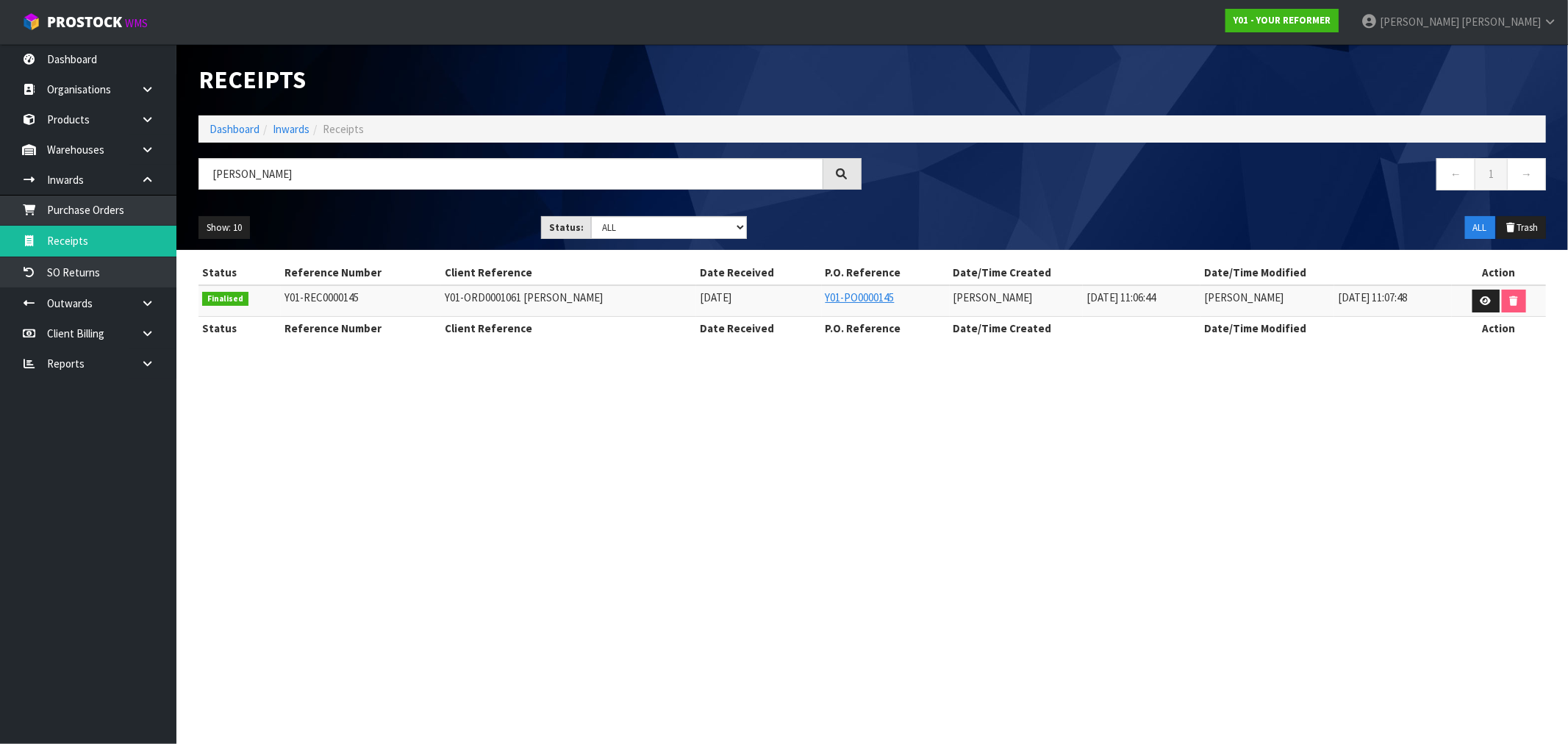
click at [361, 297] on td "Y01-REC0000145" at bounding box center [361, 301] width 161 height 32
drag, startPoint x: 360, startPoint y: 297, endPoint x: 277, endPoint y: 295, distance: 83.0
click at [281, 295] on td "Y01-REC0000145" at bounding box center [361, 301] width 161 height 32
copy span "Y01-REC0000145"
drag, startPoint x: 246, startPoint y: 178, endPoint x: 224, endPoint y: 175, distance: 22.2
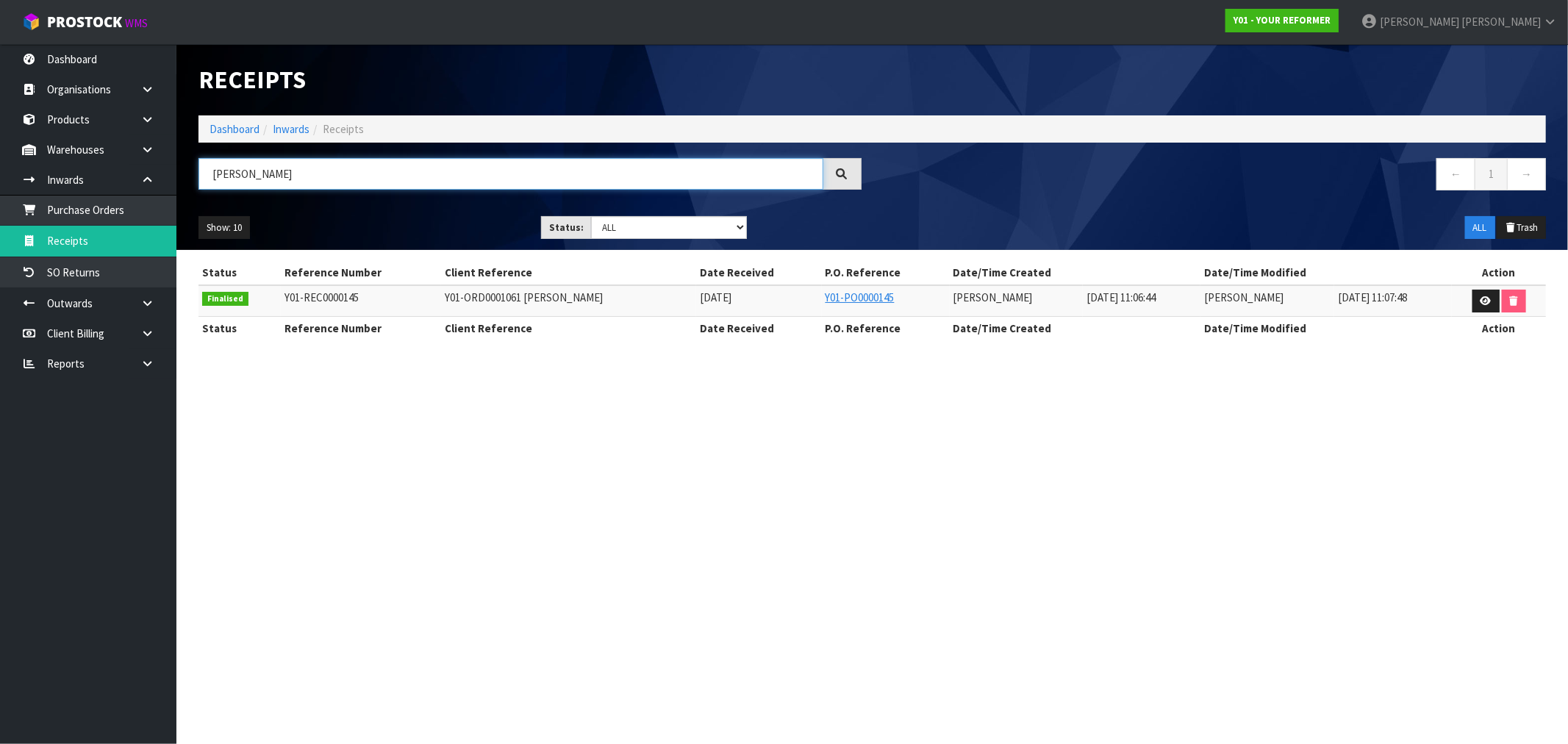
click at [224, 175] on input "EMMA HU" at bounding box center [510, 174] width 625 height 32
drag, startPoint x: 270, startPoint y: 165, endPoint x: 193, endPoint y: 166, distance: 77.0
click at [193, 166] on div "EMMA HU" at bounding box center [530, 179] width 685 height 43
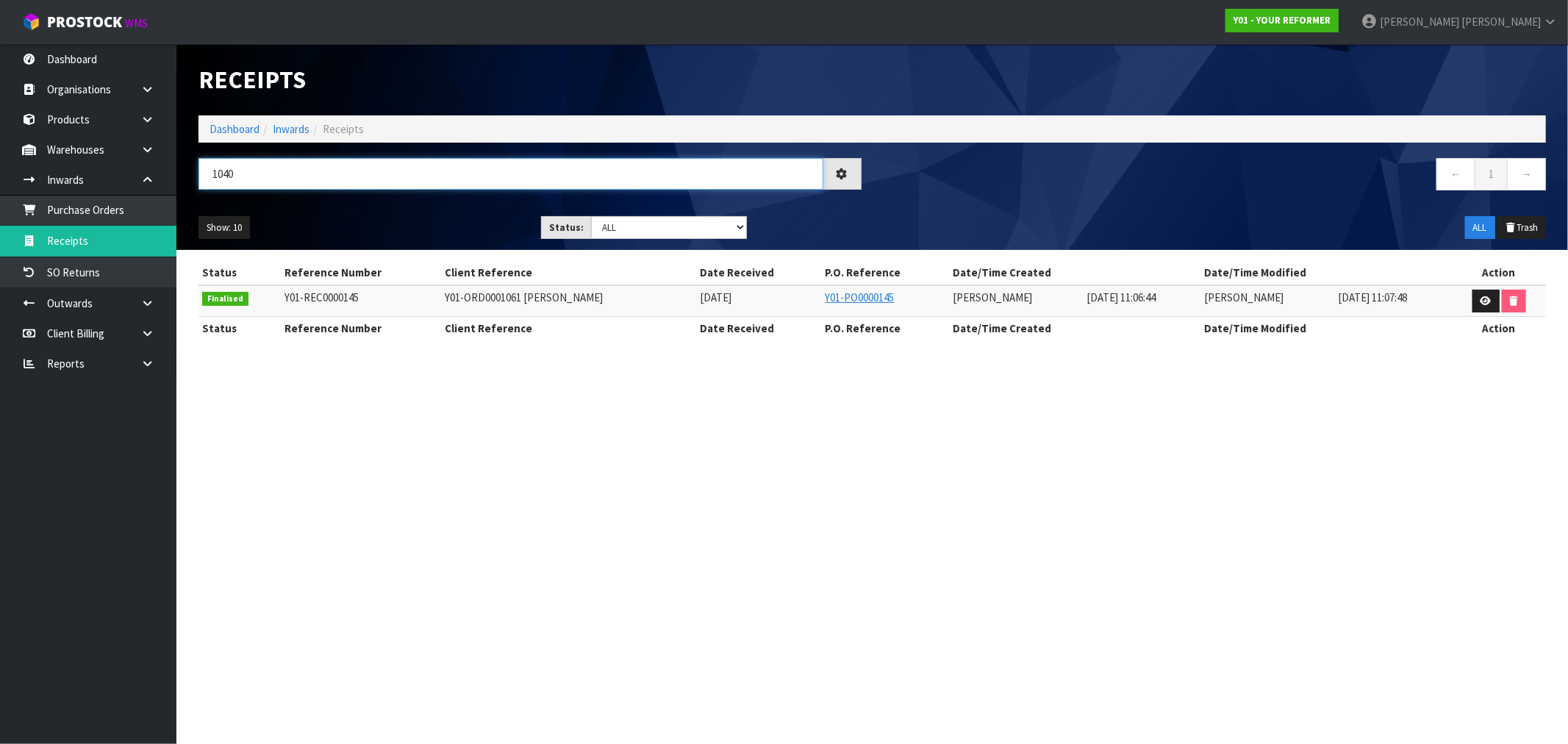
type input "1040"
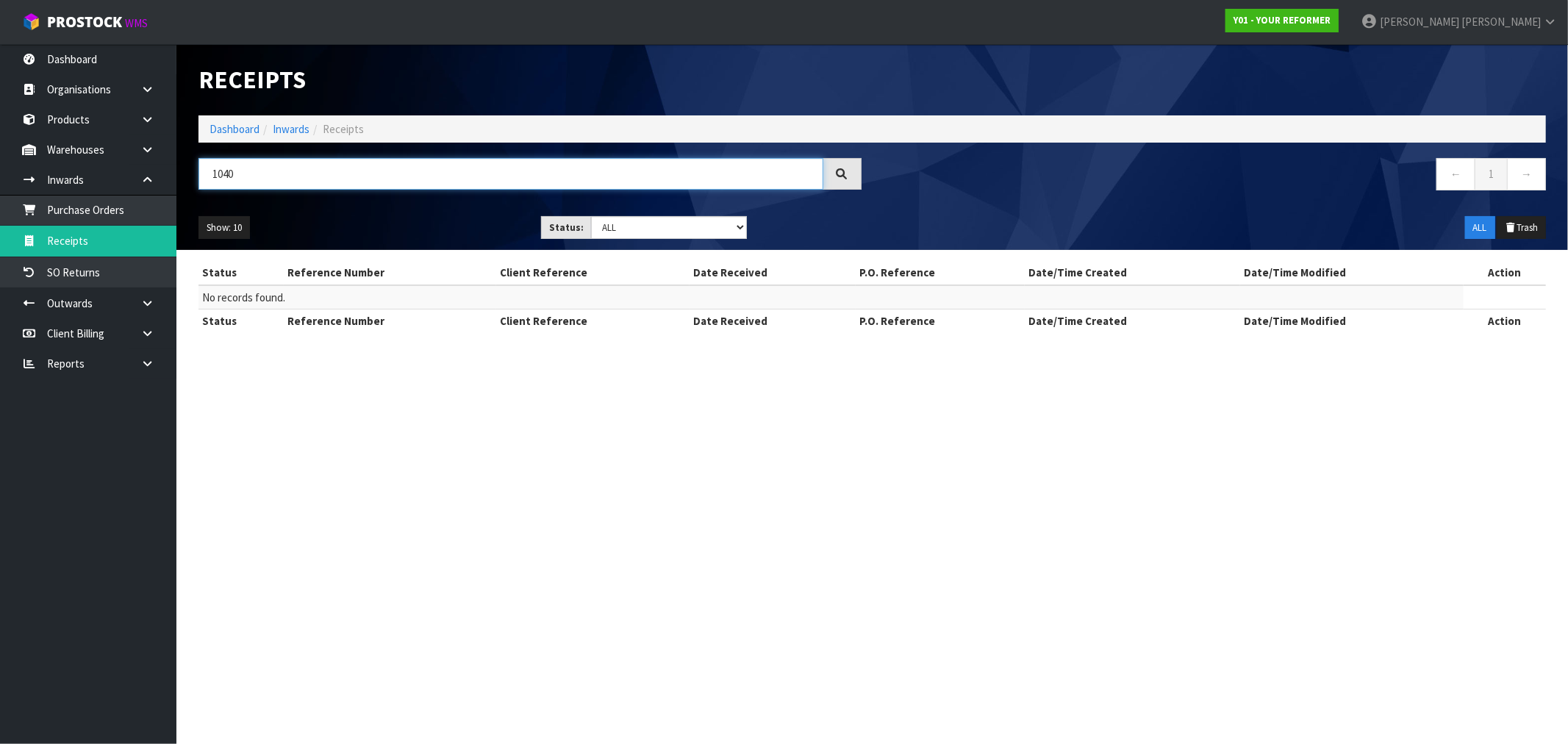
click at [252, 171] on input "1040" at bounding box center [510, 174] width 625 height 32
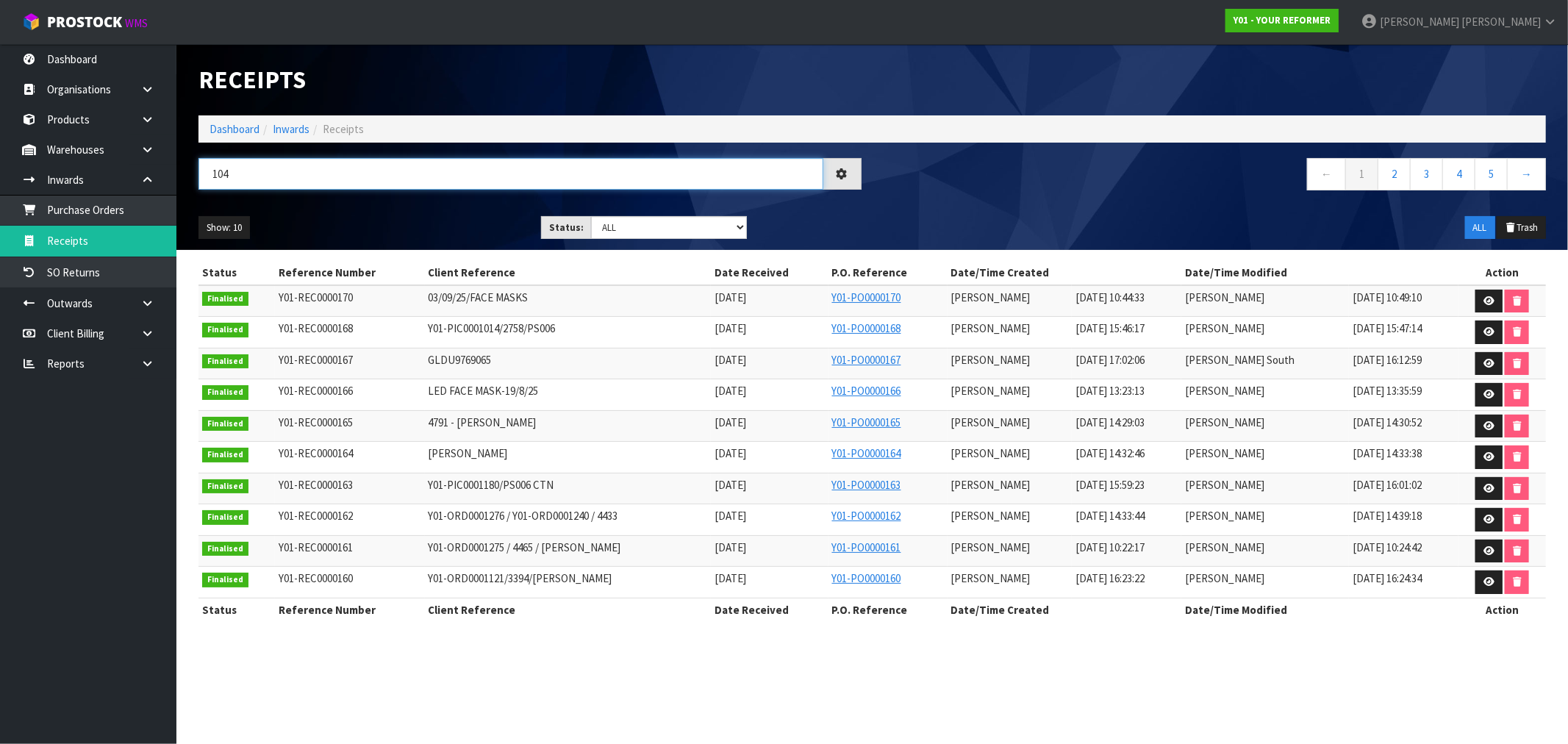
type input "1040"
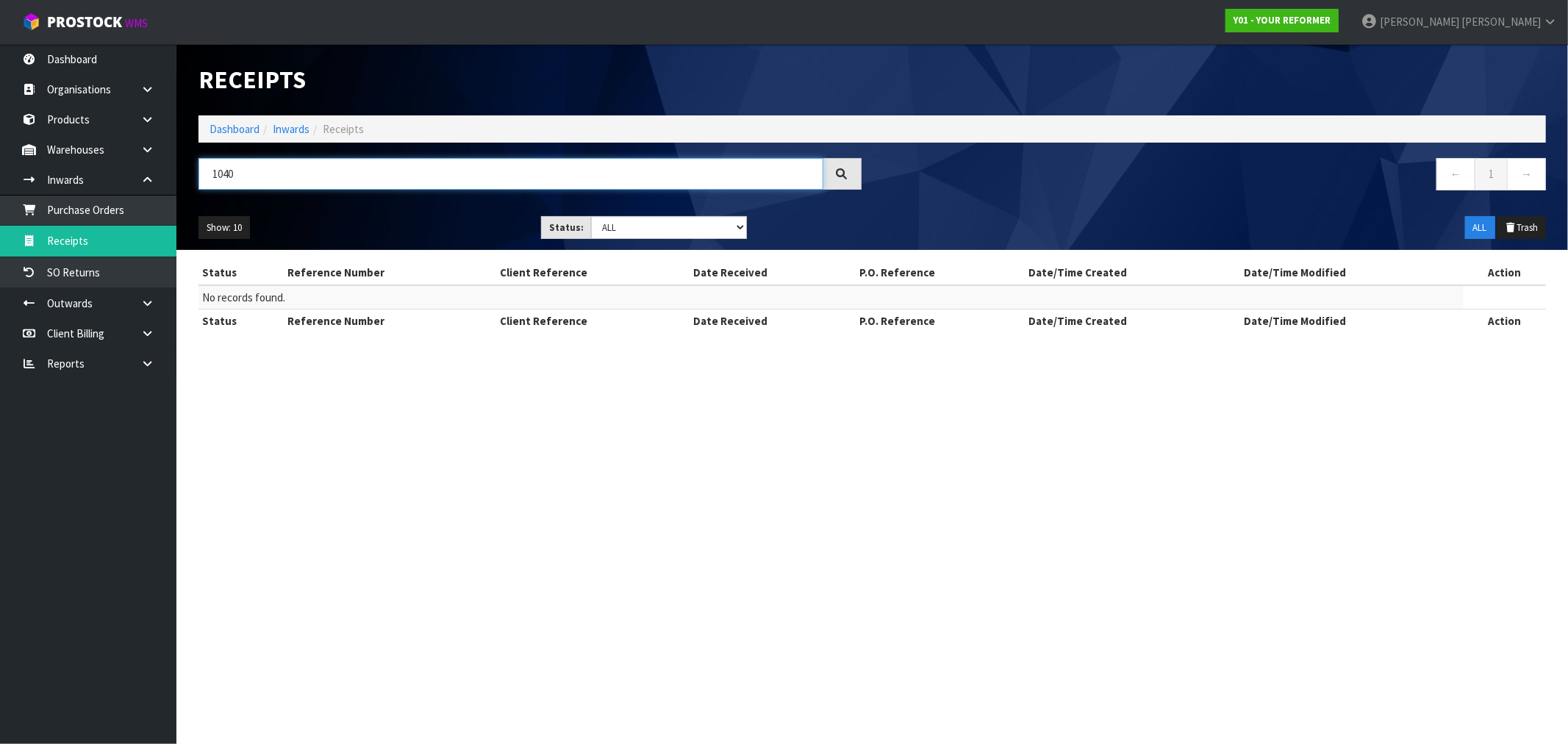
click at [253, 172] on input "1040" at bounding box center [510, 174] width 625 height 32
click at [85, 210] on link "Purchase Orders" at bounding box center [88, 210] width 177 height 30
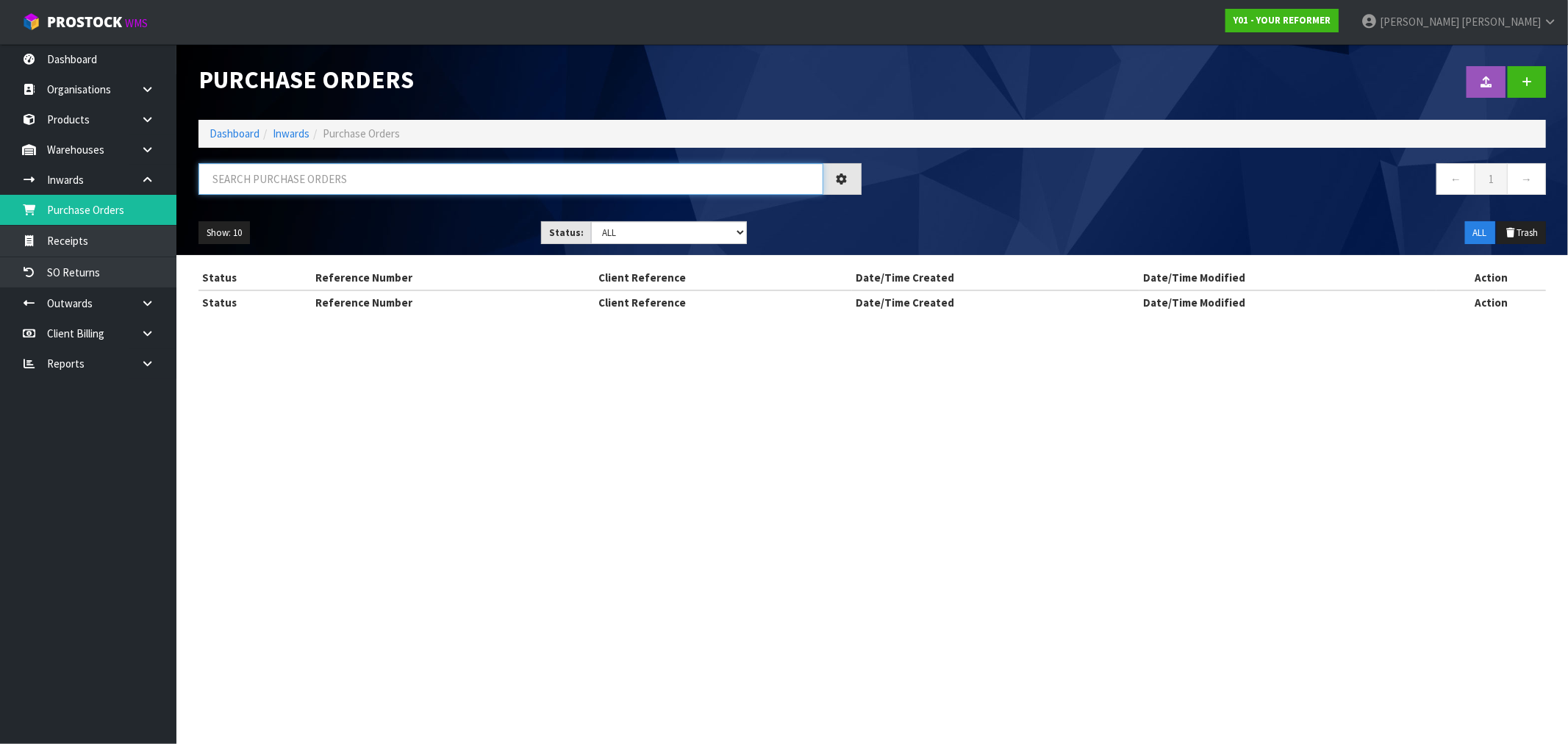
click at [265, 172] on input "text" at bounding box center [510, 178] width 625 height 32
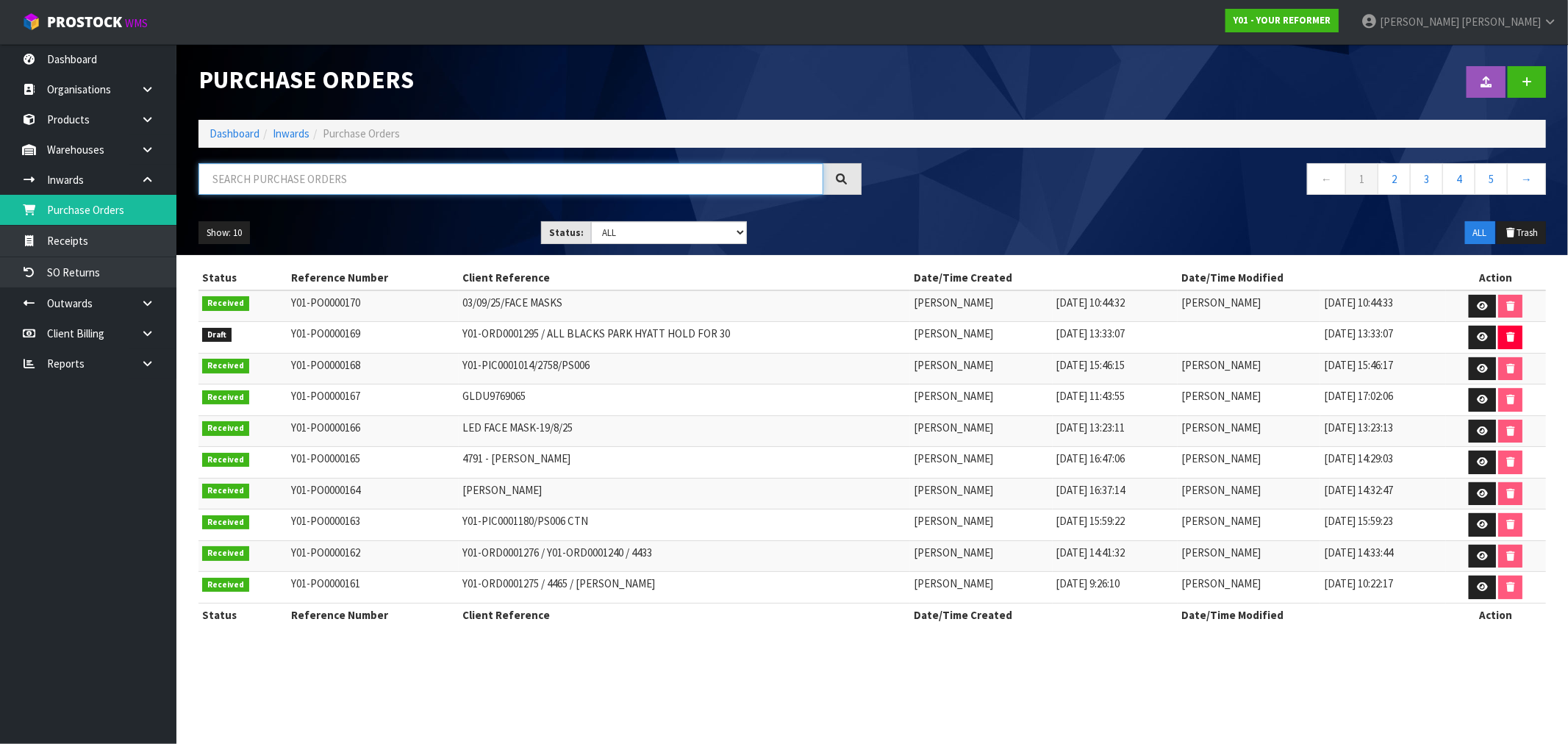
paste input "Y01-PO0000132"
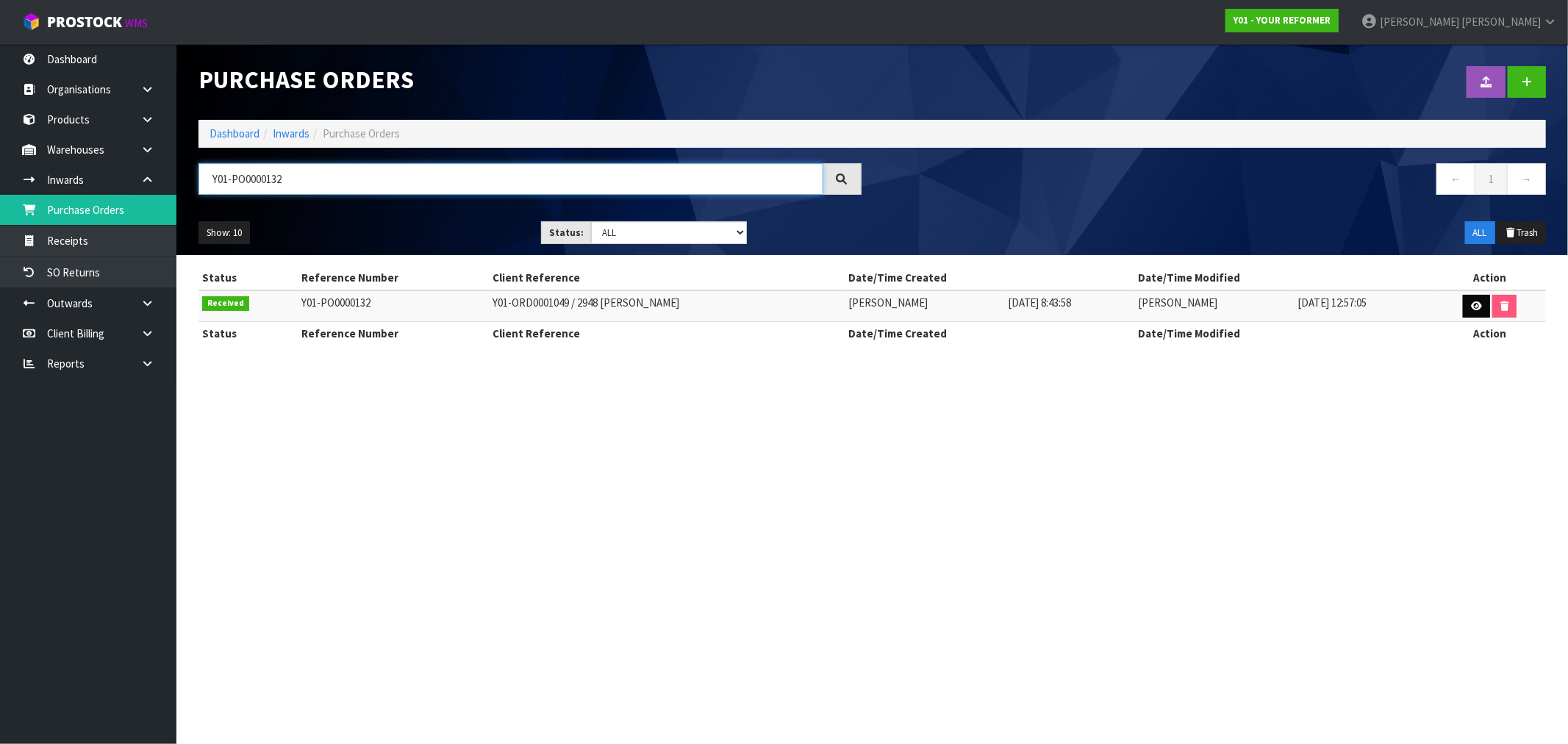
type input "Y01-PO0000132"
click at [1472, 310] on icon at bounding box center [1477, 306] width 11 height 9
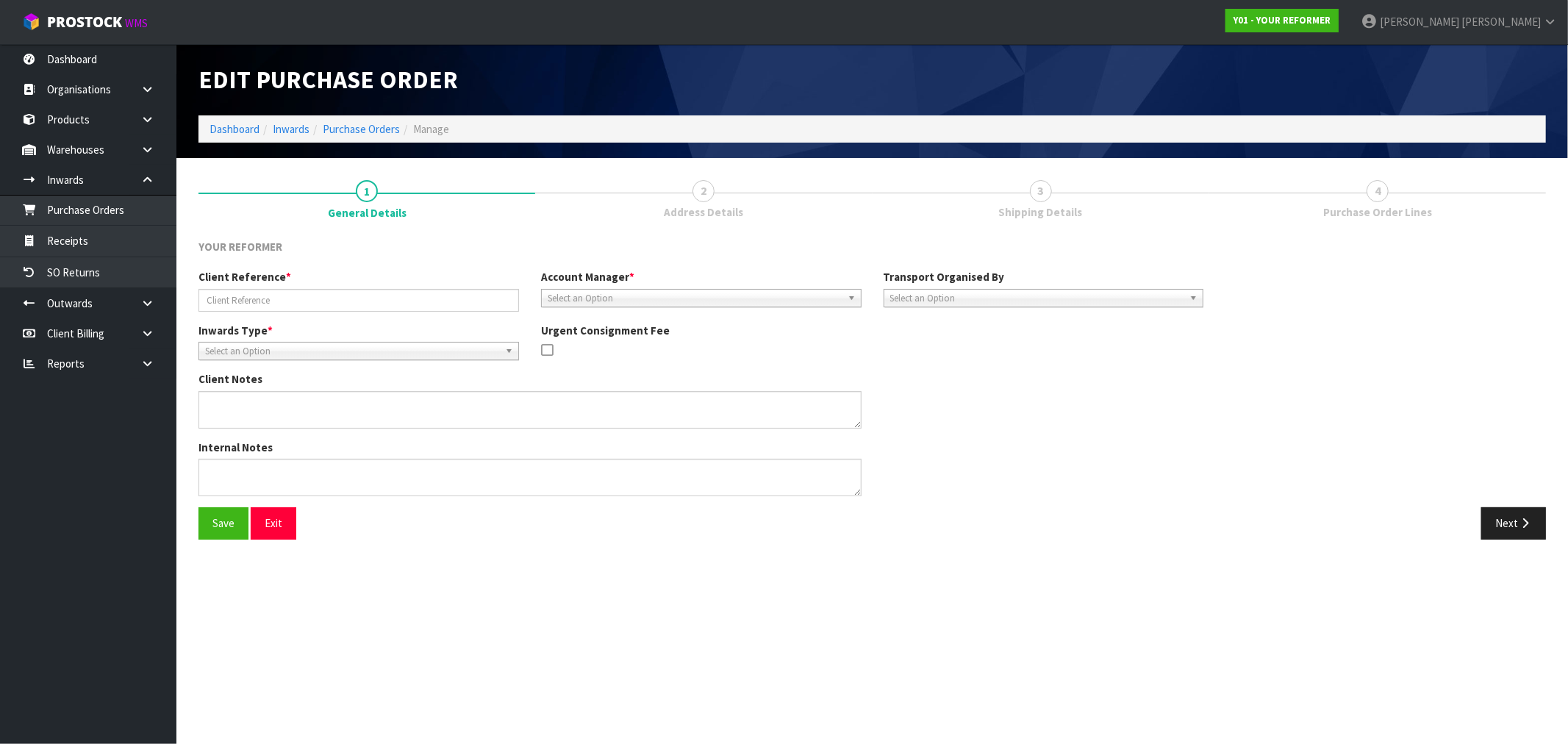
type input "Y01-ORD0001049 / 2948 ELLIE REYNOLDS"
type textarea "CAN WE PLEASE ARRANGE THIS RENTAL TO BE COLLECTED DURING SCHOOL HOLIDAYS (1ST 2…"
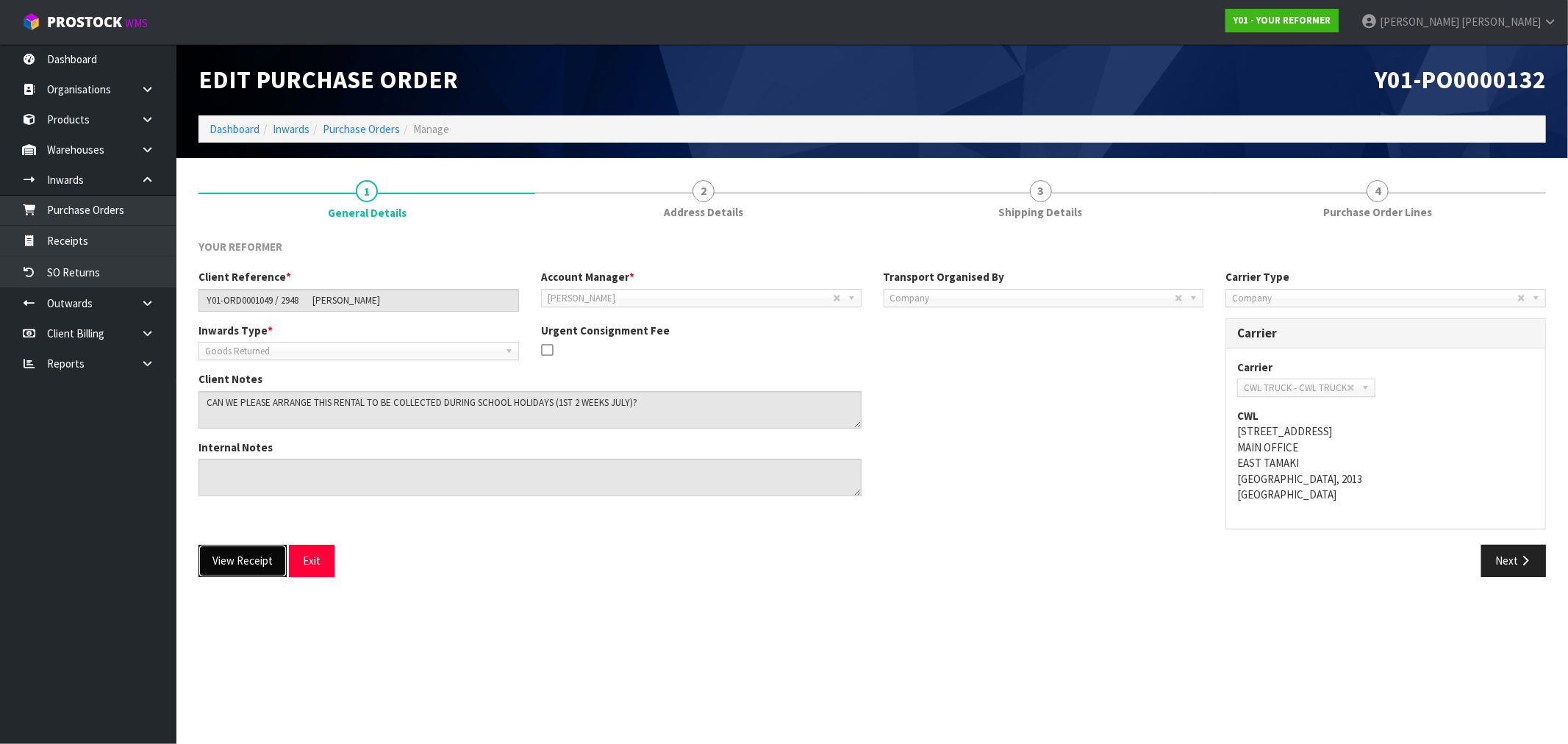
click at [245, 565] on button "View Receipt" at bounding box center [242, 560] width 88 height 32
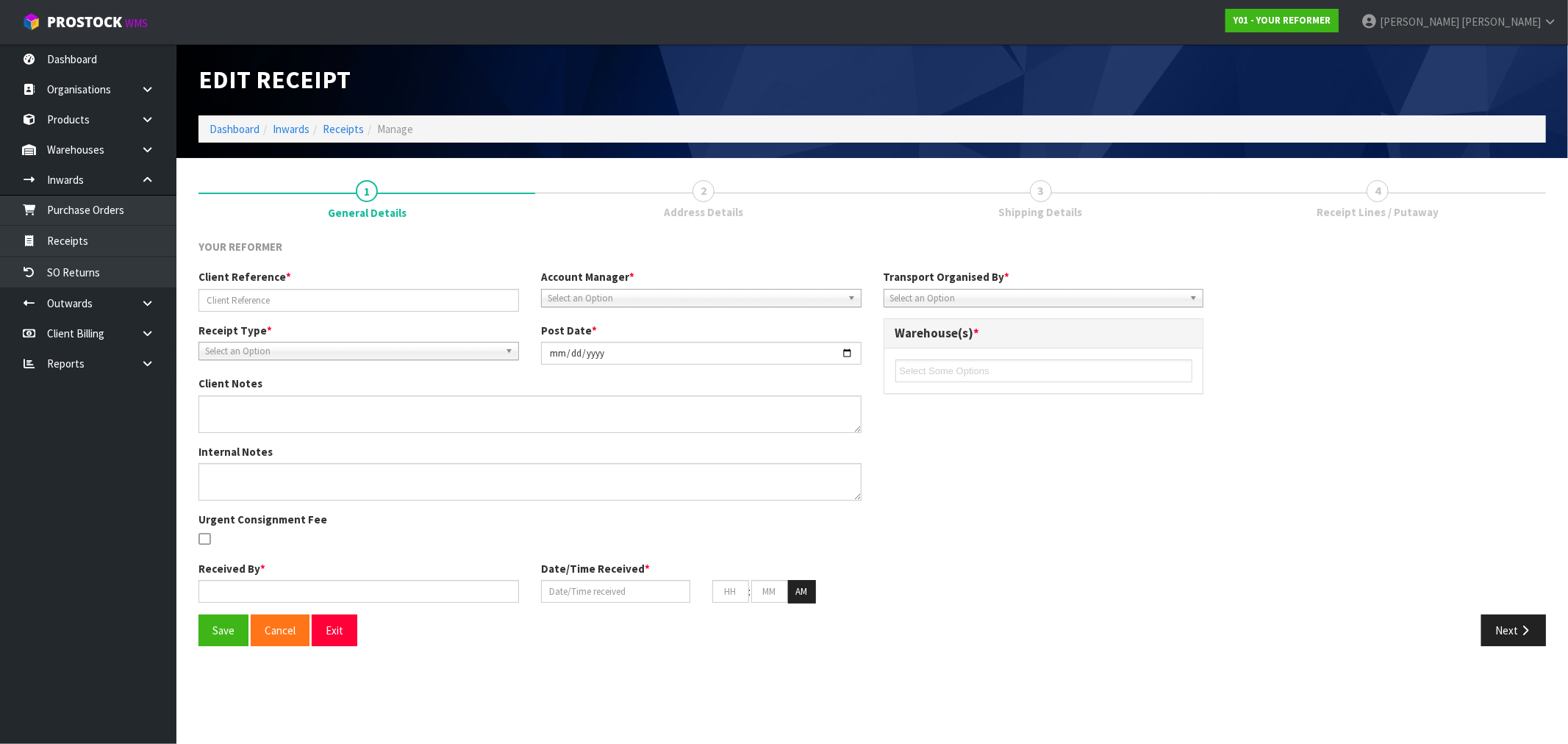
type input "Y01-ORD0001049 / 2948 ELLIE REYNOLDS"
type input "2025-07-09"
type textarea "CAN WE PLEASE ARRANGE THIS RENTAL TO BE COLLECTED DURING SCHOOL HOLIDAYS (1ST 2…"
type input "[PERSON_NAME]"
type input "08/07/2025"
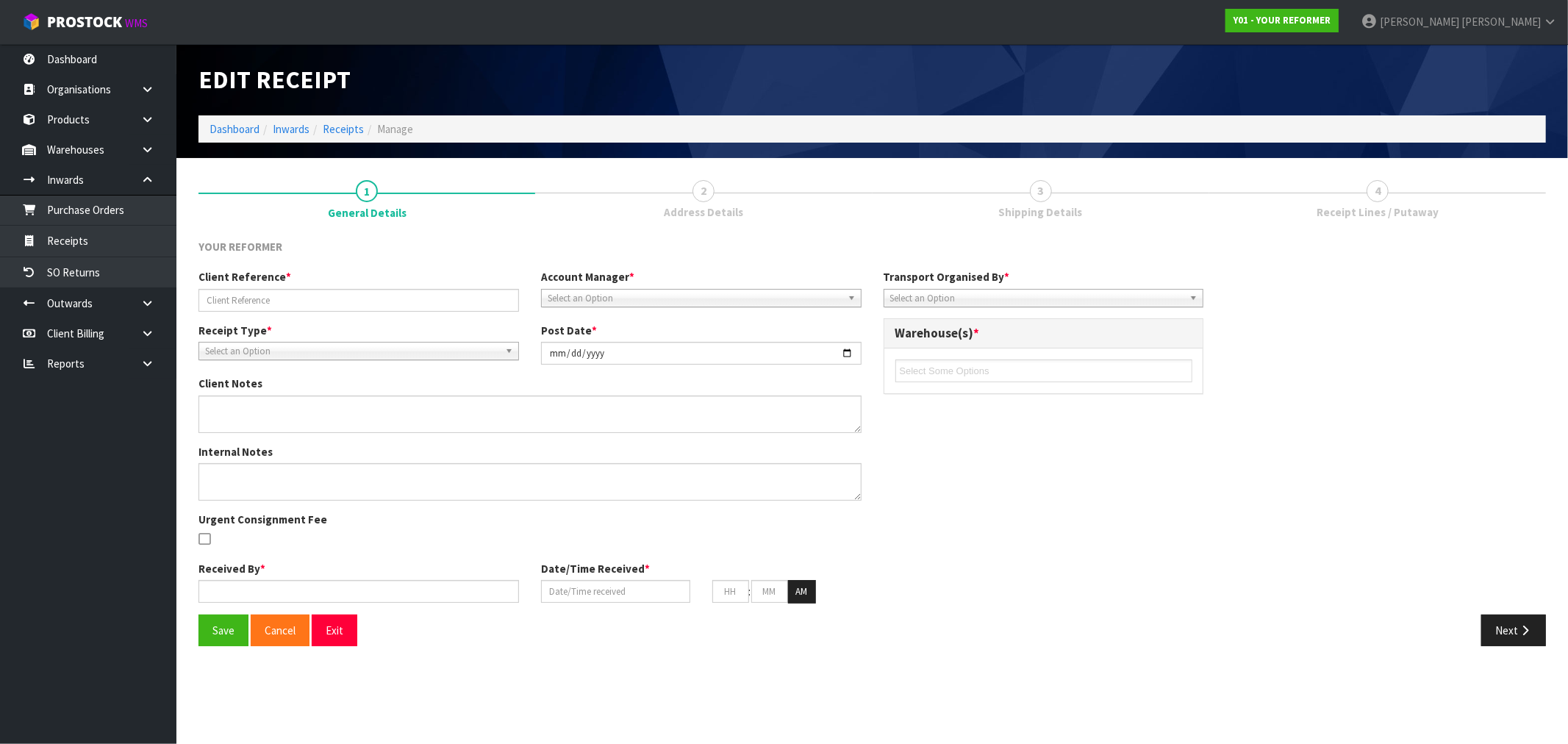
type input "12"
type input "57"
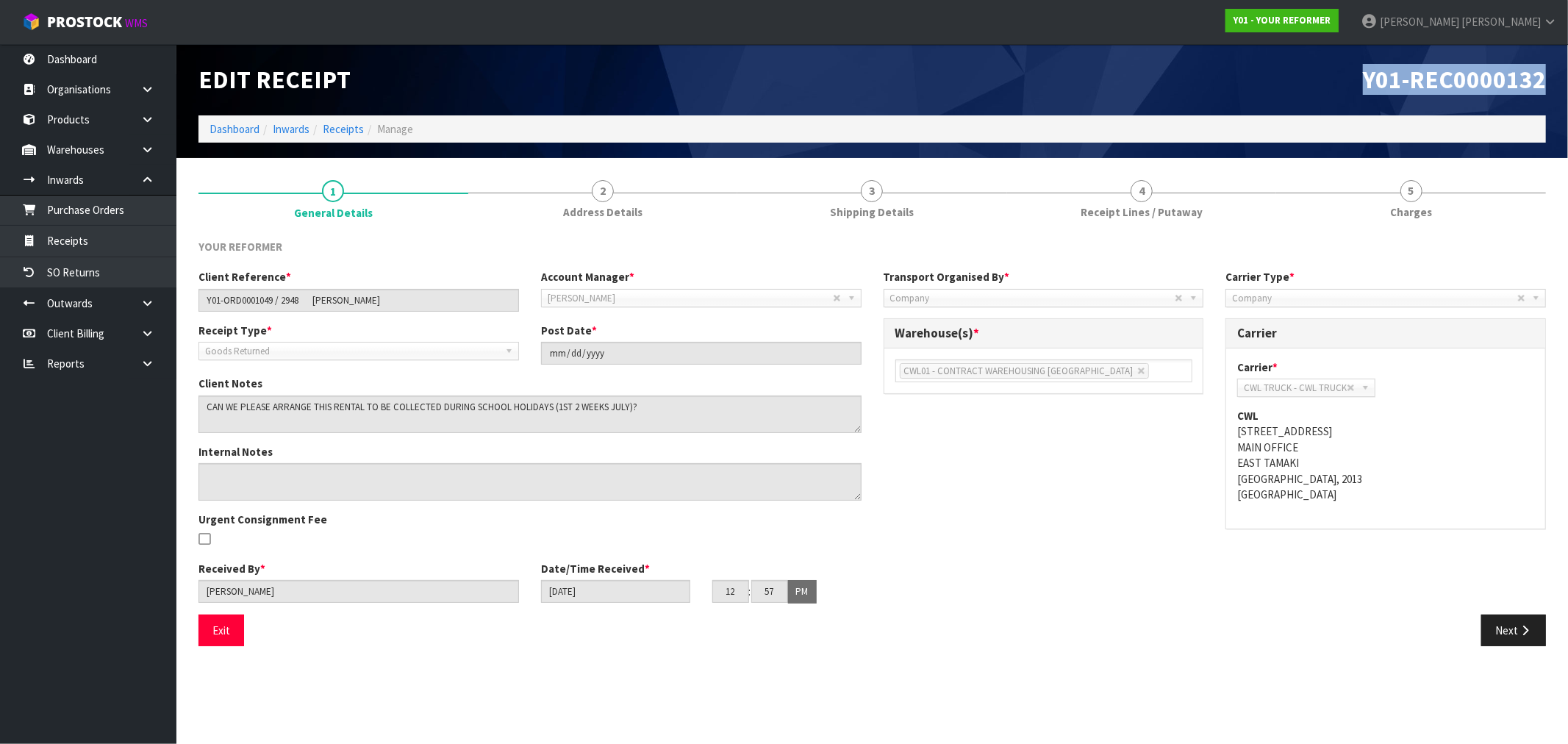
drag, startPoint x: 1368, startPoint y: 71, endPoint x: 1556, endPoint y: 96, distance: 189.7
click at [1556, 96] on div "Y01-REC0000132" at bounding box center [1215, 80] width 685 height 71
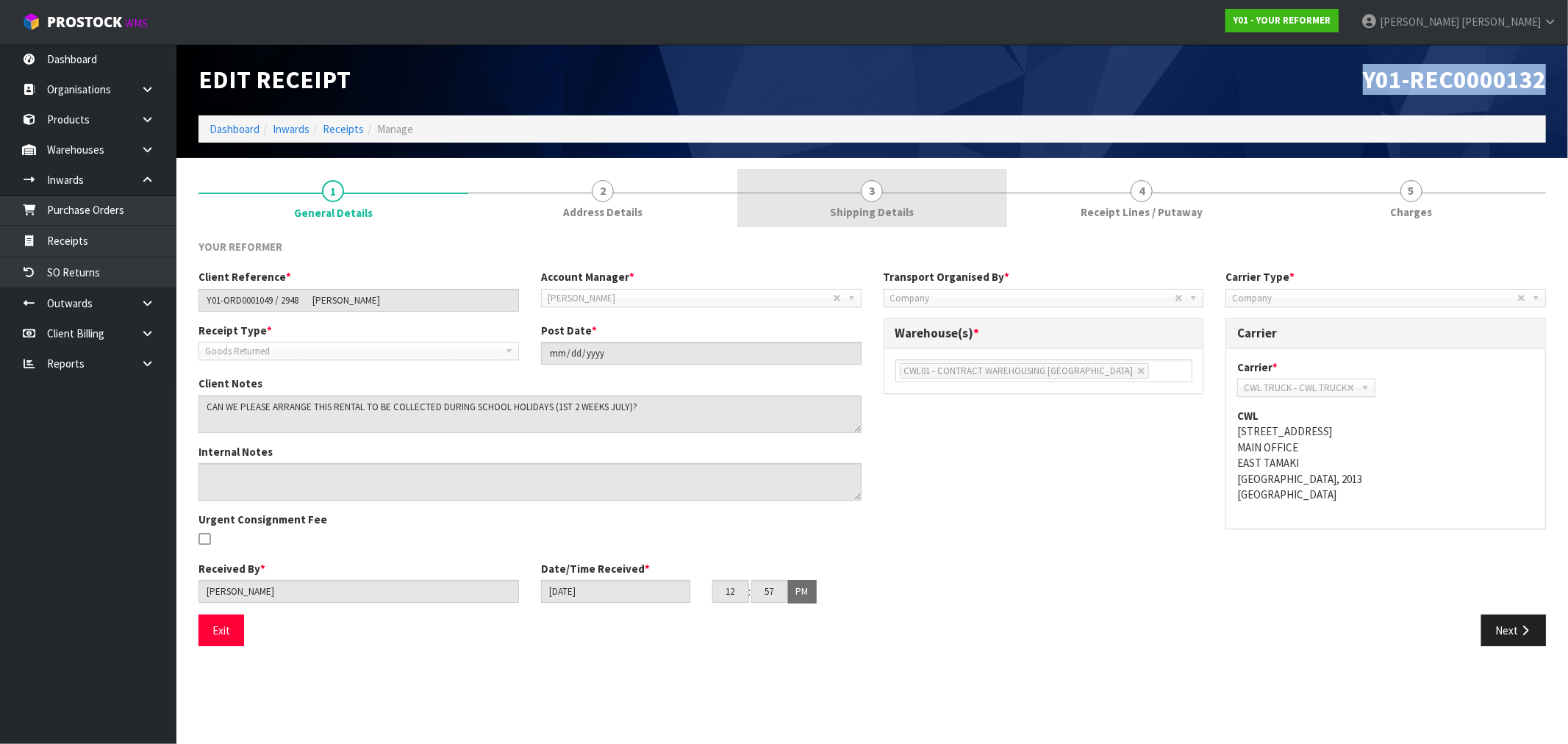
copy span "Y01-REC0000132"
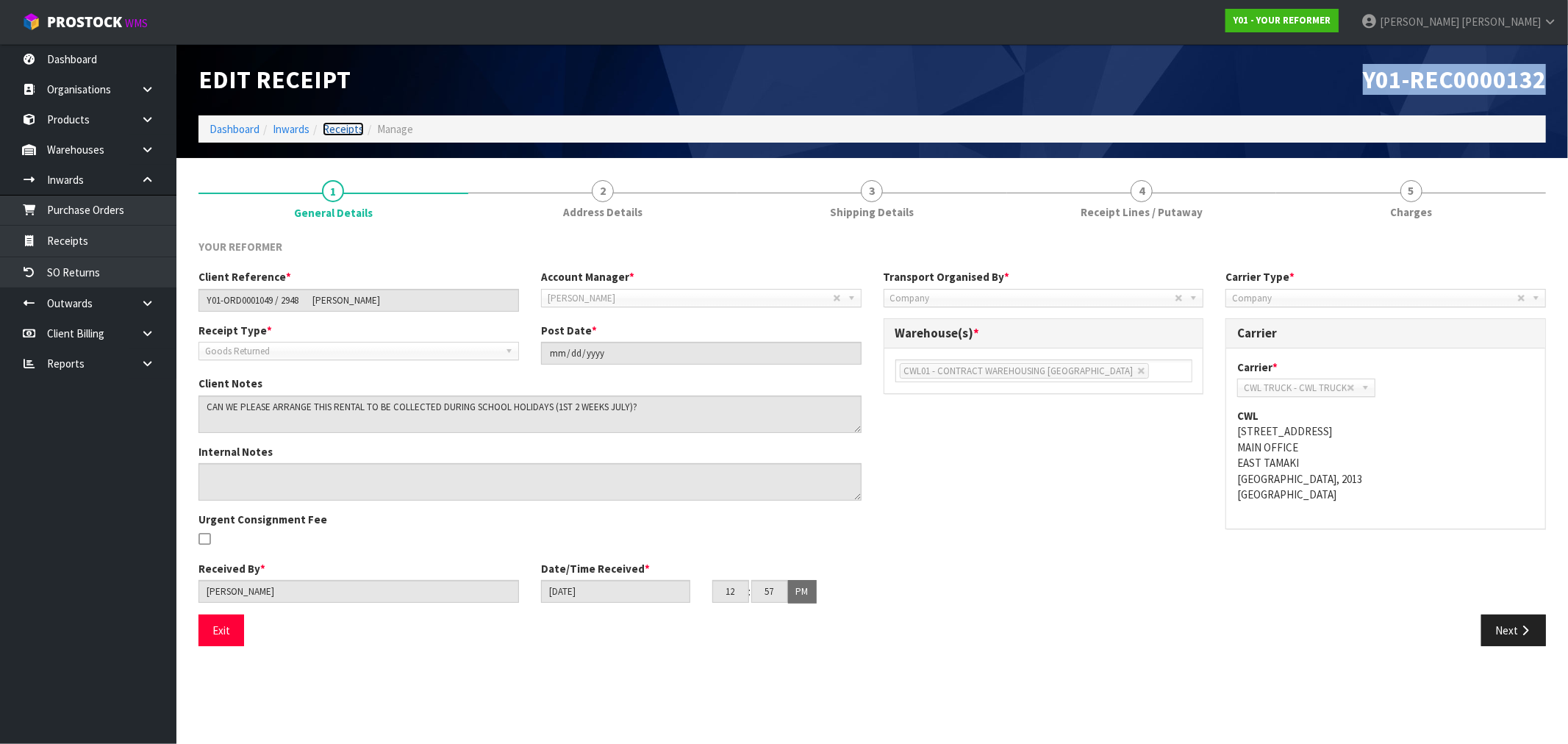
click at [338, 125] on link "Receipts" at bounding box center [343, 128] width 41 height 14
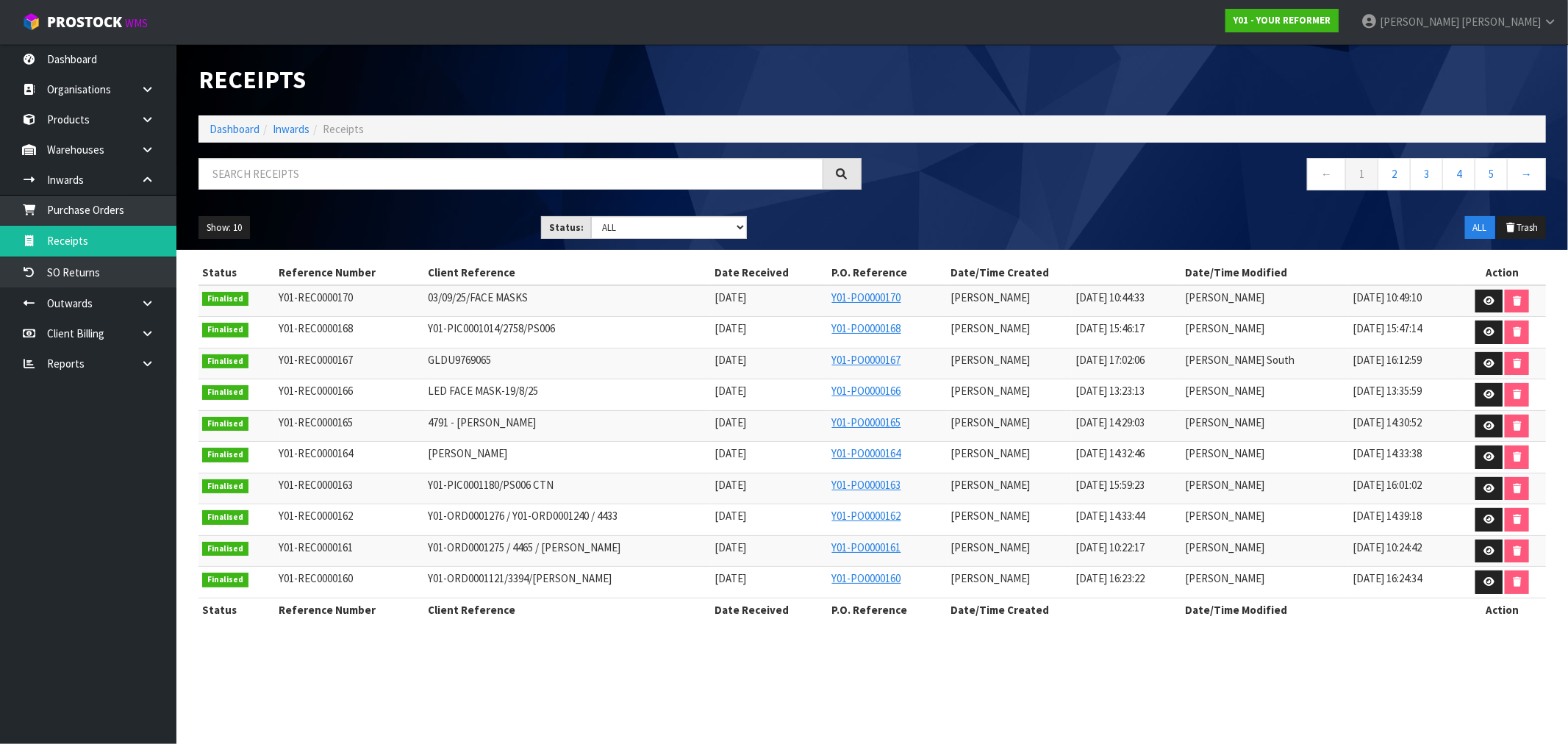
drag, startPoint x: 358, startPoint y: 211, endPoint x: 342, endPoint y: 193, distance: 24.1
click at [357, 211] on div "Show: 10 5 10 25 50 Status: Draft Pending Goods Checked Goods Putaway Pending C…" at bounding box center [872, 228] width 1369 height 46
click at [328, 167] on input "text" at bounding box center [510, 174] width 625 height 32
paste input "STACEY WEBBER"
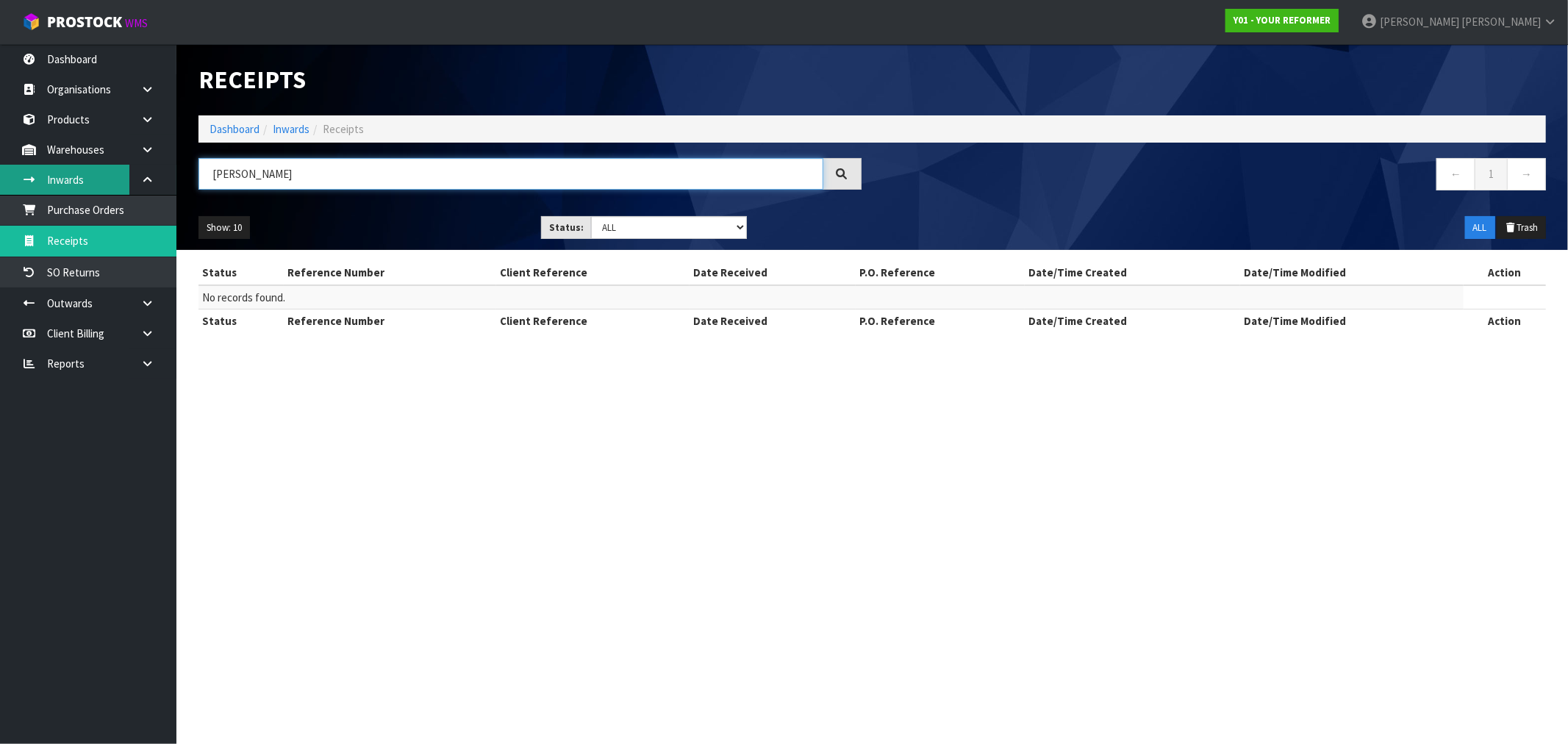
drag, startPoint x: 317, startPoint y: 174, endPoint x: 115, endPoint y: 175, distance: 202.0
click at [115, 175] on body "Toggle navigation ProStock WMS Y01 - YOUR REFORMER [PERSON_NAME] Logout Dashboa…" at bounding box center [784, 372] width 1568 height 744
paste input "2163"
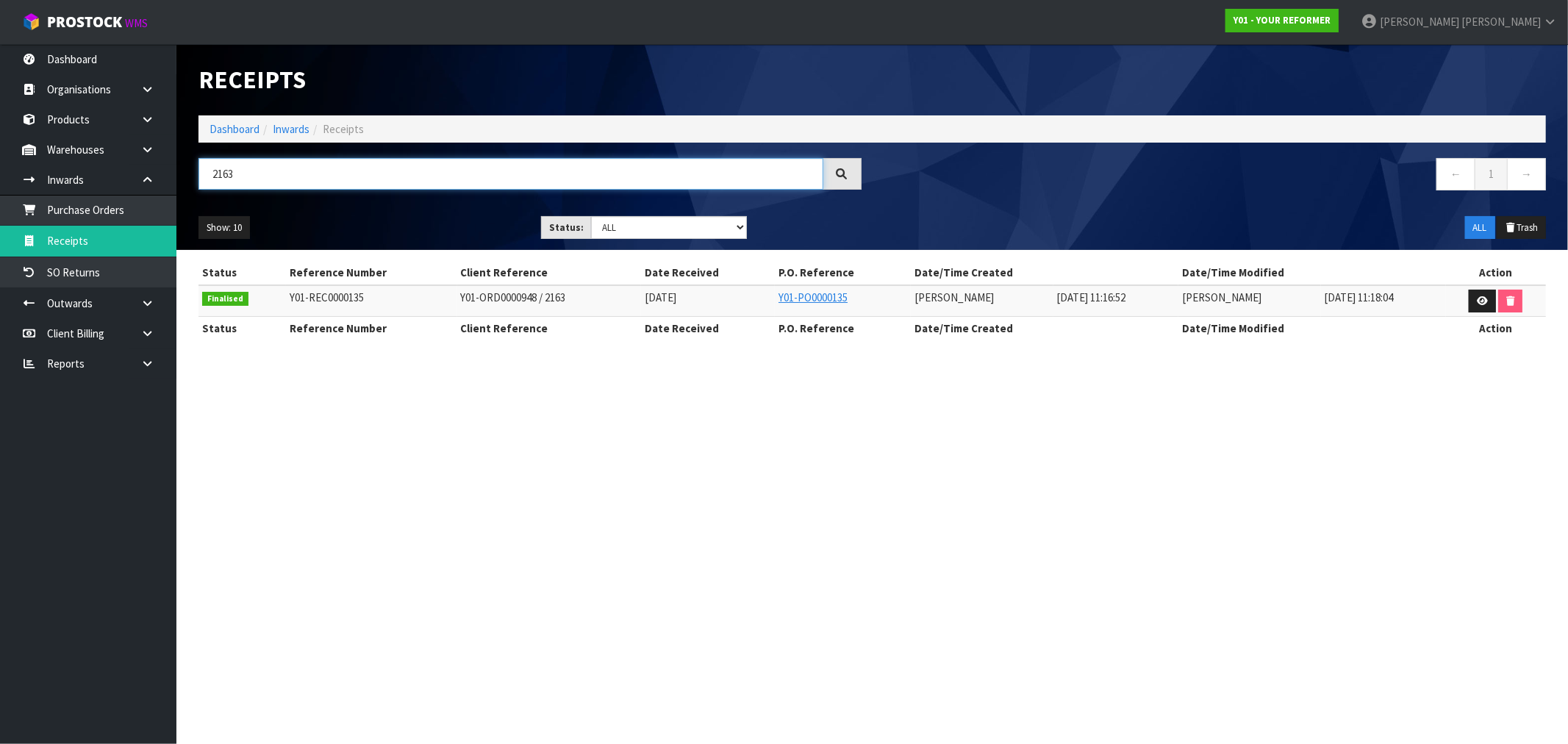
type input "2163"
copy tr "Y01-ORD0000948 / 2163"
drag, startPoint x: 554, startPoint y: 297, endPoint x: 430, endPoint y: 294, distance: 124.0
click at [430, 294] on tr "Finalised Y01-REC0000135 Y01-ORD0000948 / 2163 11/07/2025 Y01-PO0000135 Prabhne…" at bounding box center [872, 301] width 1348 height 32
click at [340, 305] on td "Y01-REC0000135" at bounding box center [371, 301] width 171 height 32
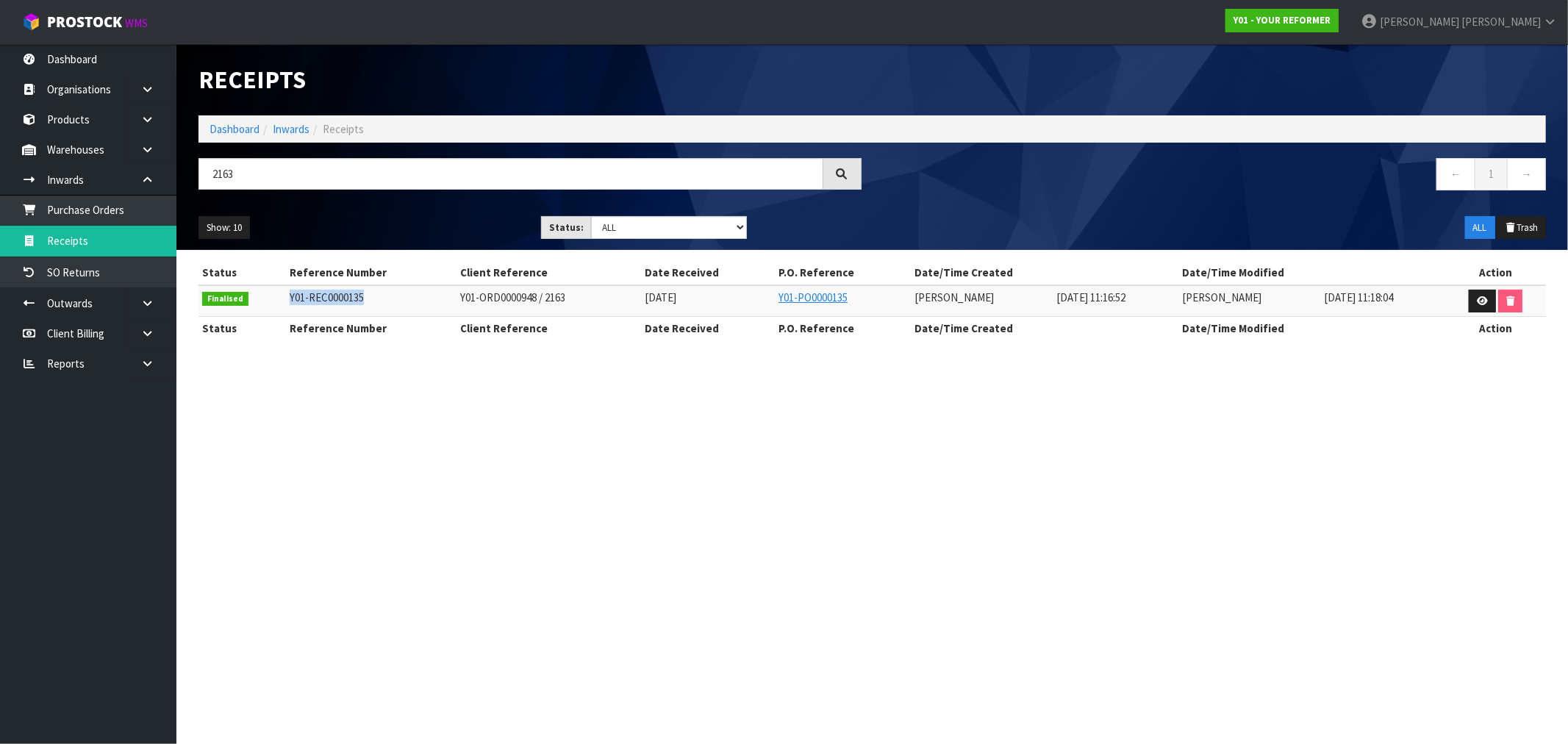
drag, startPoint x: 376, startPoint y: 294, endPoint x: 263, endPoint y: 297, distance: 113.0
click at [263, 297] on tr "Finalised Y01-REC0000135 Y01-ORD0000948 / 2163 11/07/2025 Y01-PO0000135 Prabhne…" at bounding box center [872, 301] width 1348 height 32
copy tr "Y01-REC0000135"
click at [1487, 298] on icon at bounding box center [1482, 301] width 11 height 9
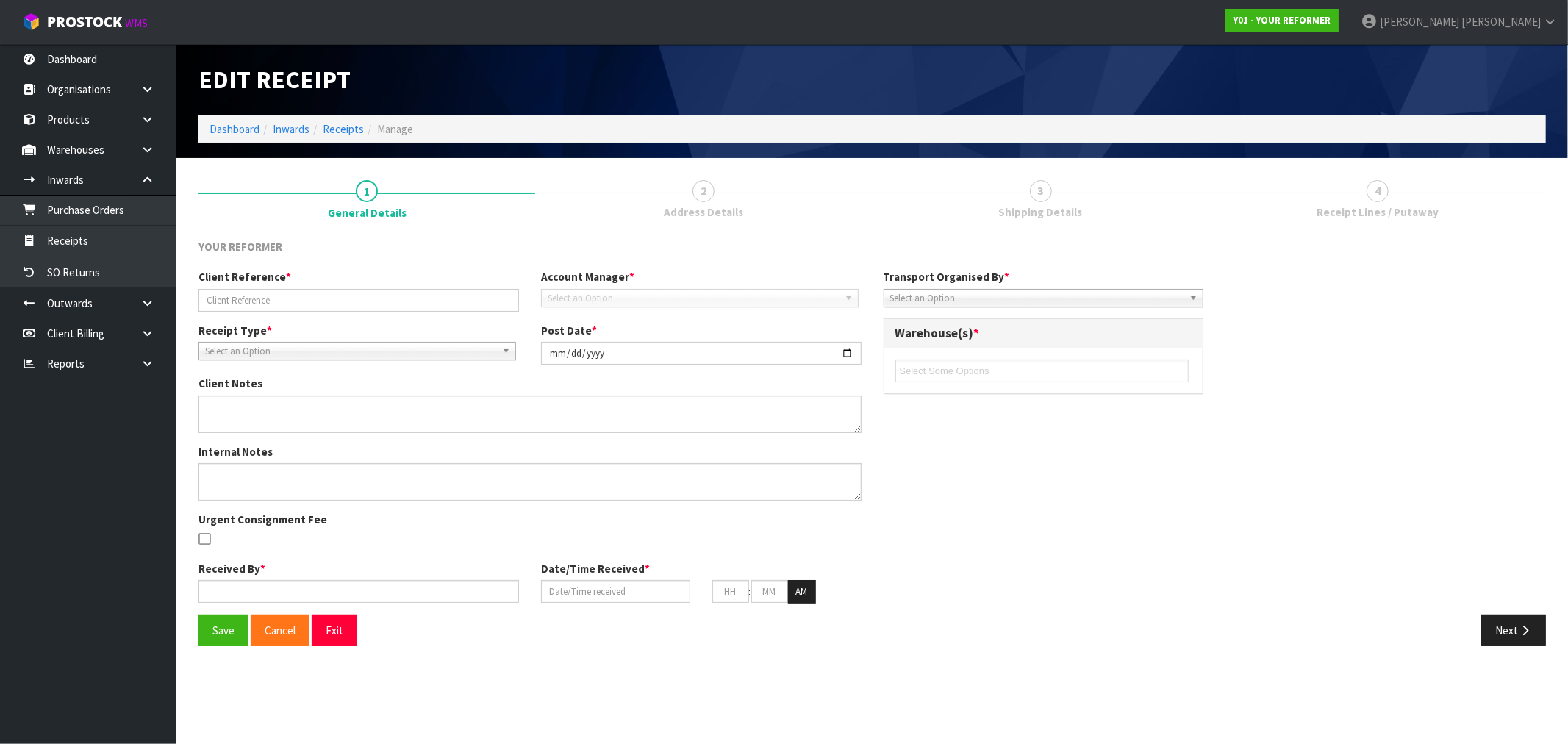
type input "Y01-ORD0000948 / 2163"
type input "2025-07-16"
type textarea "THE CUSTOMER IS RESPONSIBLE FOR RETURNING THE RENTAL AS SHE HAS MOVED LOCATION …"
type textarea "STACEY WEBBER UNIT 11 2 MOOR AVENUE TE ATATU PENINSULA AUK AUCKLAND 0610 NEW ZE…"
type input "[PERSON_NAME]"
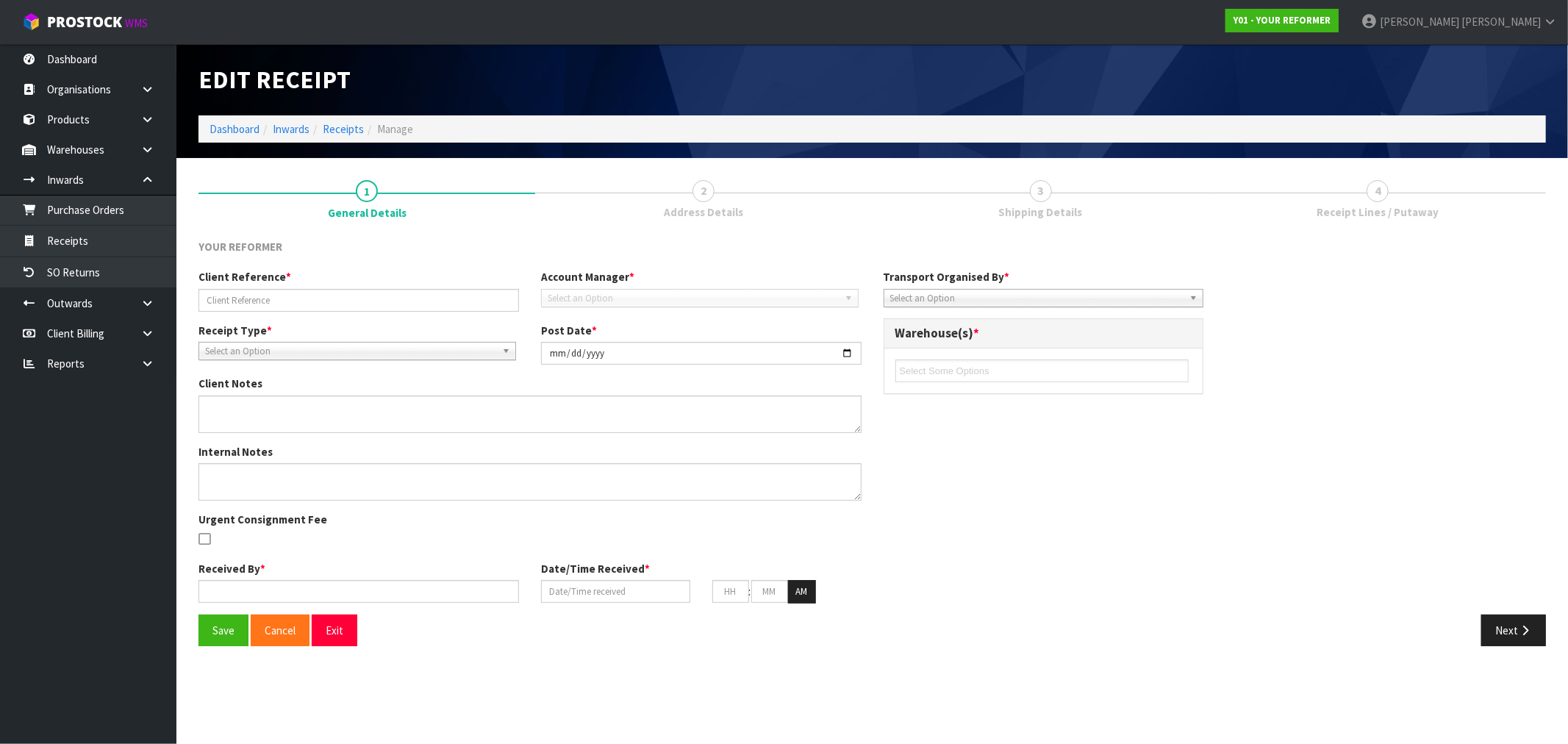
type input "11/07/2025"
type input "11"
type input "16"
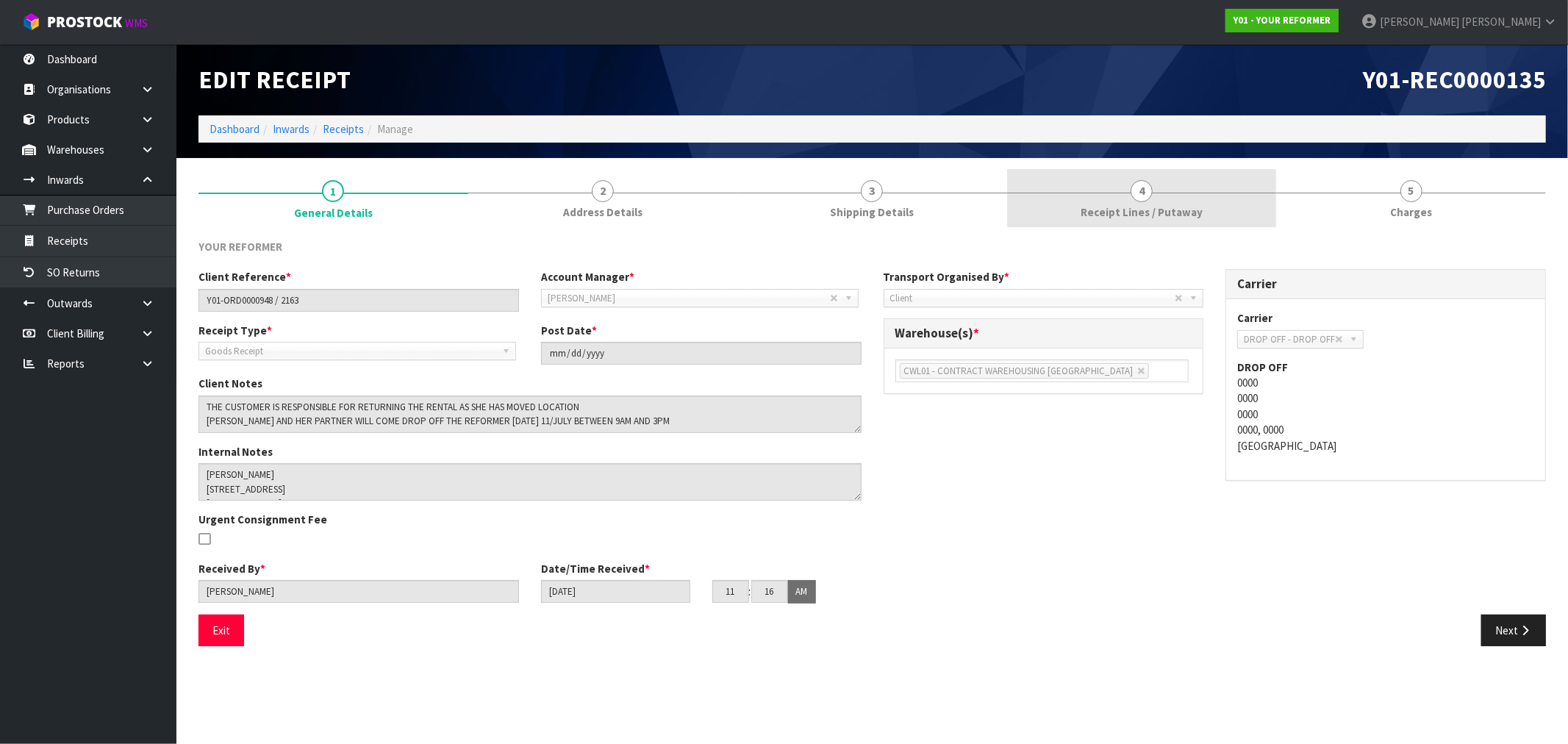
click at [1209, 208] on link "4 Receipt Lines / Putaway" at bounding box center [1142, 198] width 270 height 58
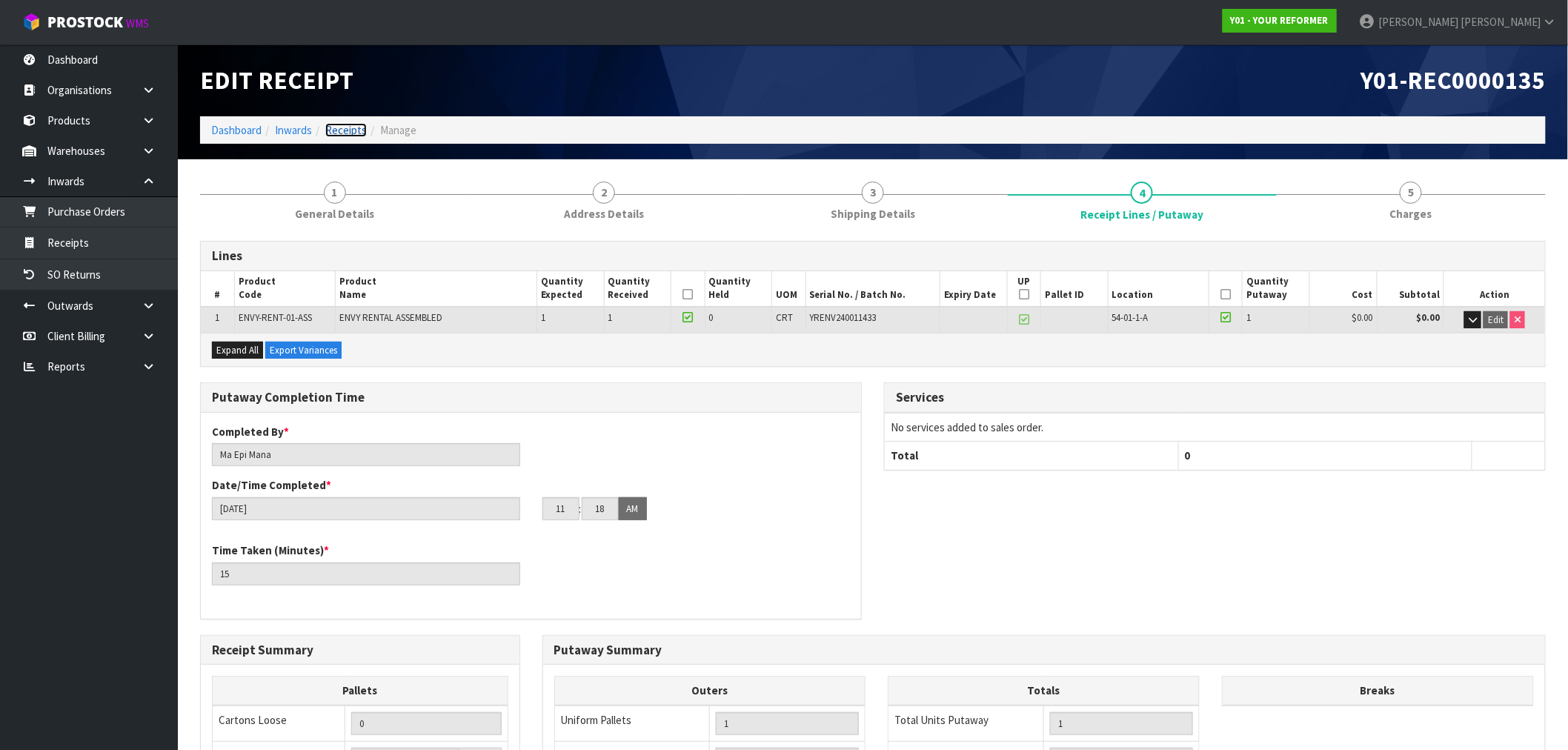
click at [350, 135] on link "Receipts" at bounding box center [346, 129] width 42 height 14
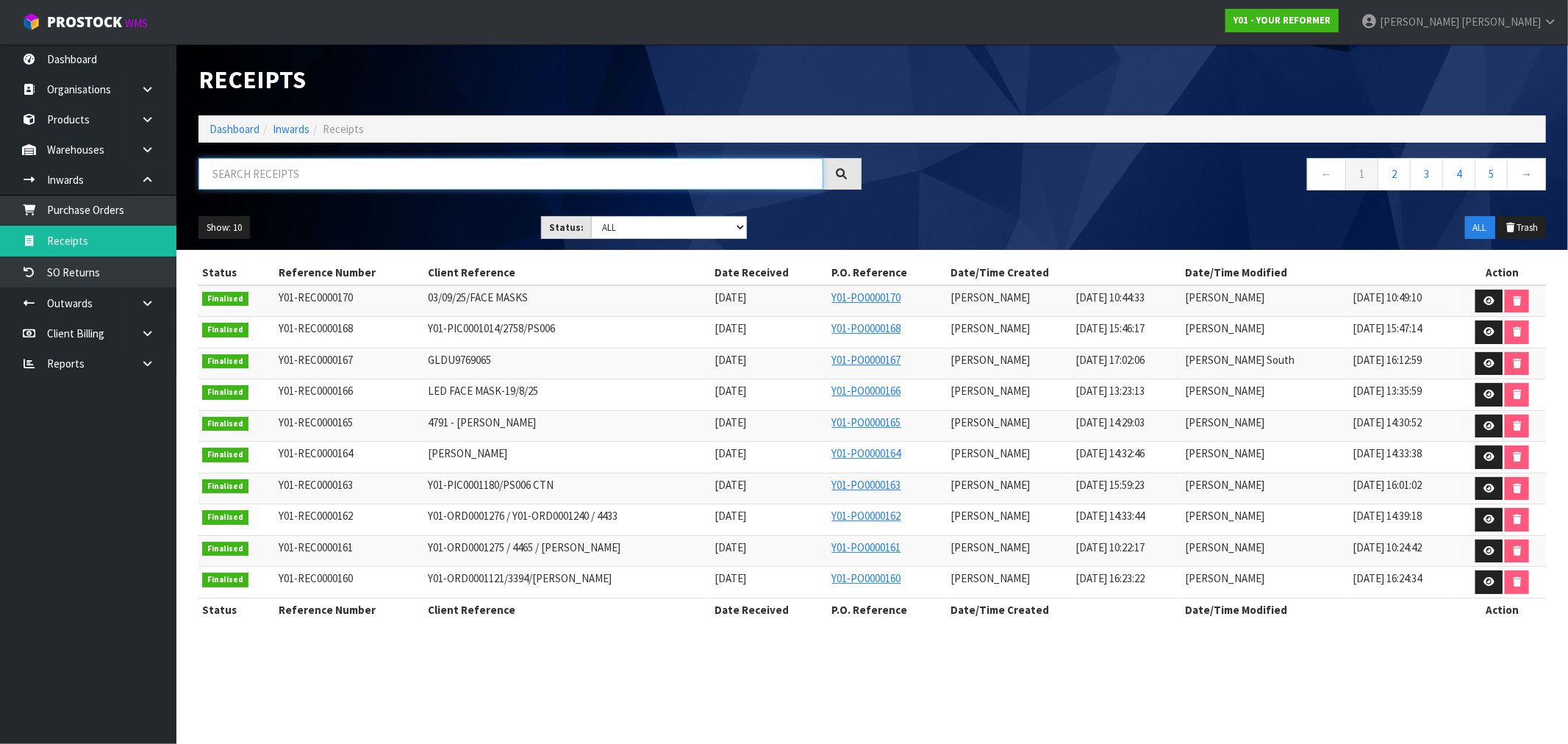
click at [364, 181] on input "text" at bounding box center [510, 174] width 625 height 32
paste input "ORD0001016"
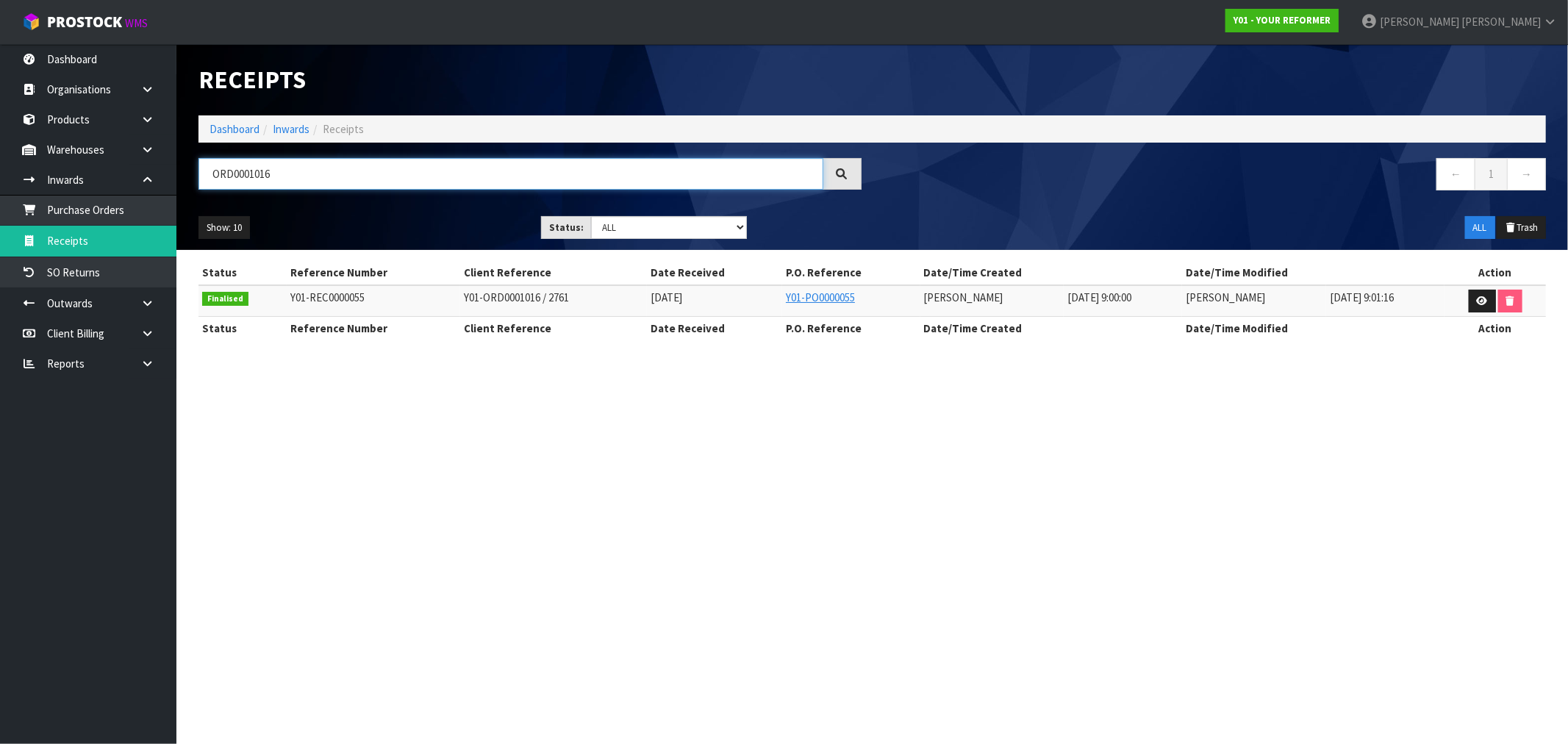
type input "ORD0001016"
drag, startPoint x: 361, startPoint y: 299, endPoint x: 284, endPoint y: 297, distance: 77.0
click at [286, 297] on td "Y01-REC0000055" at bounding box center [373, 301] width 174 height 32
copy span "Y01-REC0000055"
click at [242, 126] on link "Dashboard" at bounding box center [234, 128] width 50 height 14
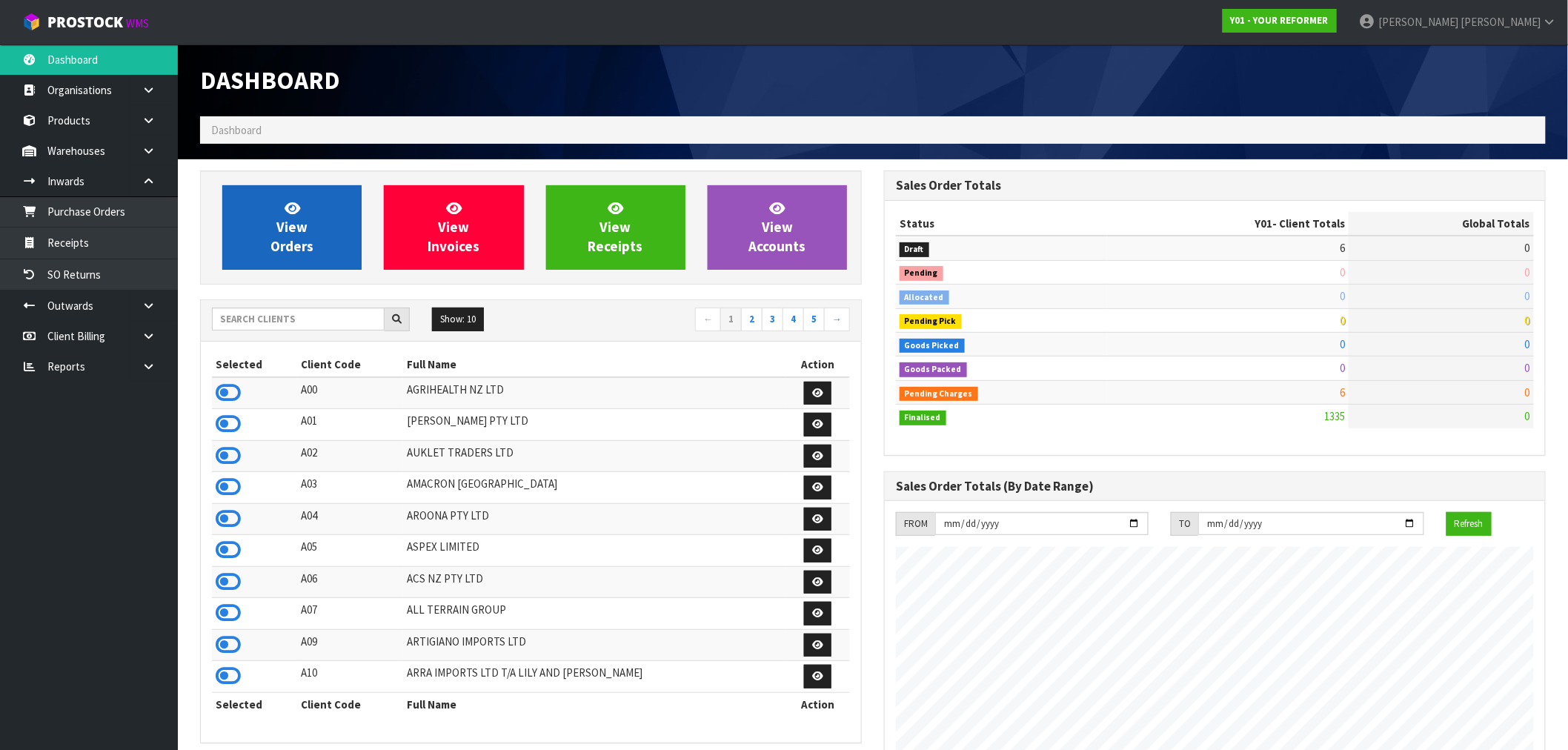
scroll to position [1123, 684]
click at [293, 212] on icon at bounding box center [292, 208] width 16 height 14
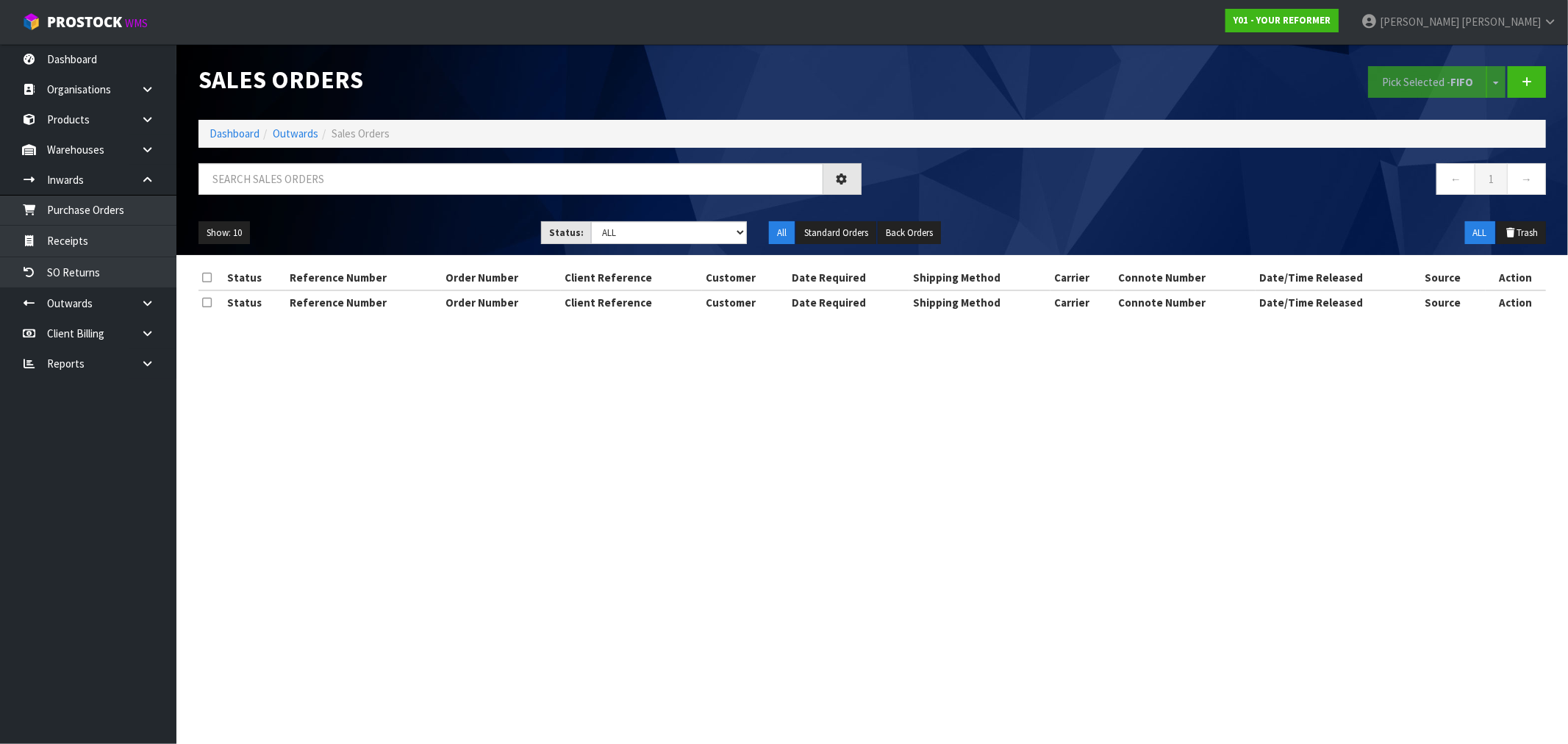
click at [322, 159] on div "Sales Orders Pick Selected - FIFO Split button! FIFO - First In First Out FEFO …" at bounding box center [872, 149] width 1369 height 211
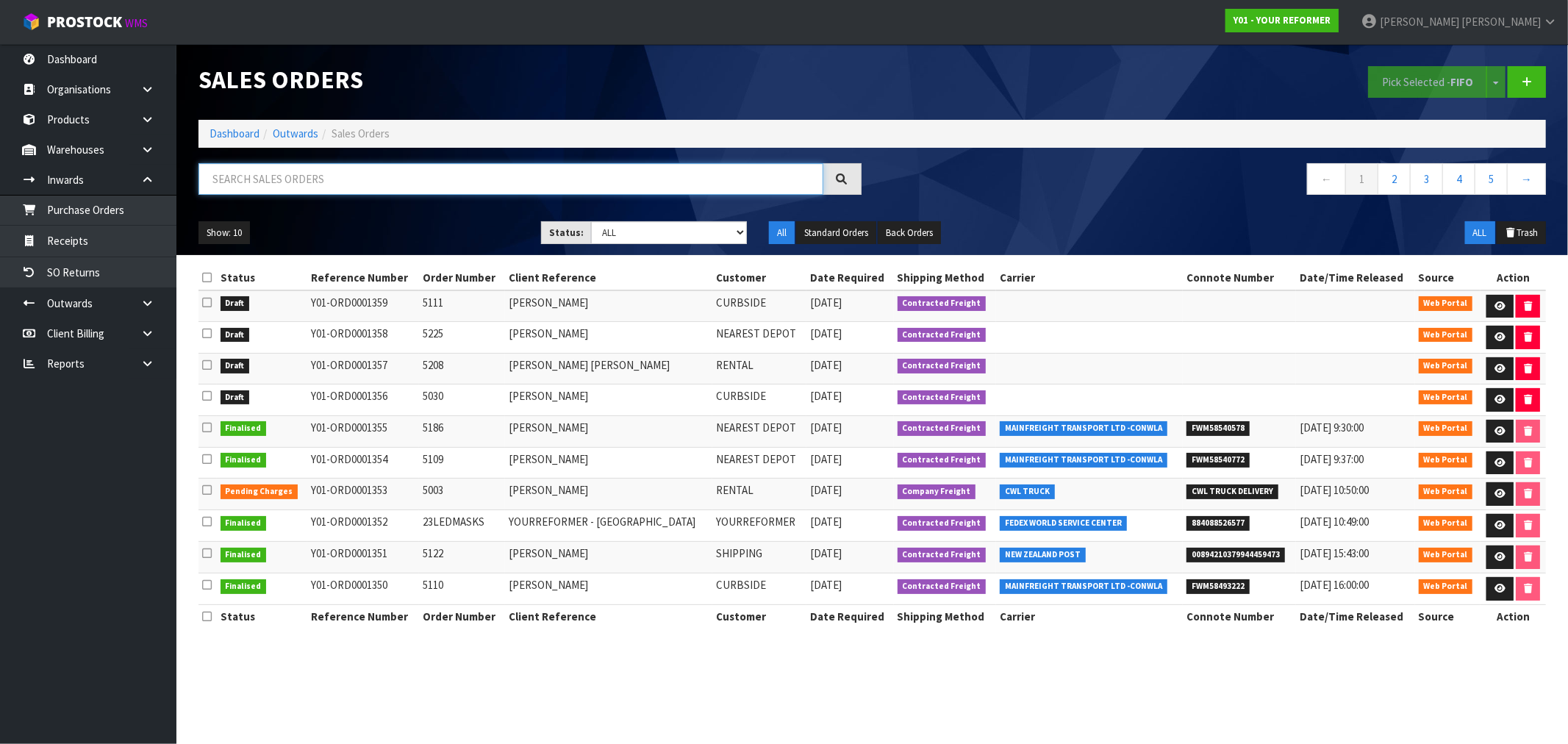
click at [328, 187] on input "text" at bounding box center [510, 178] width 625 height 32
paste input "Y01-ORD0001043"
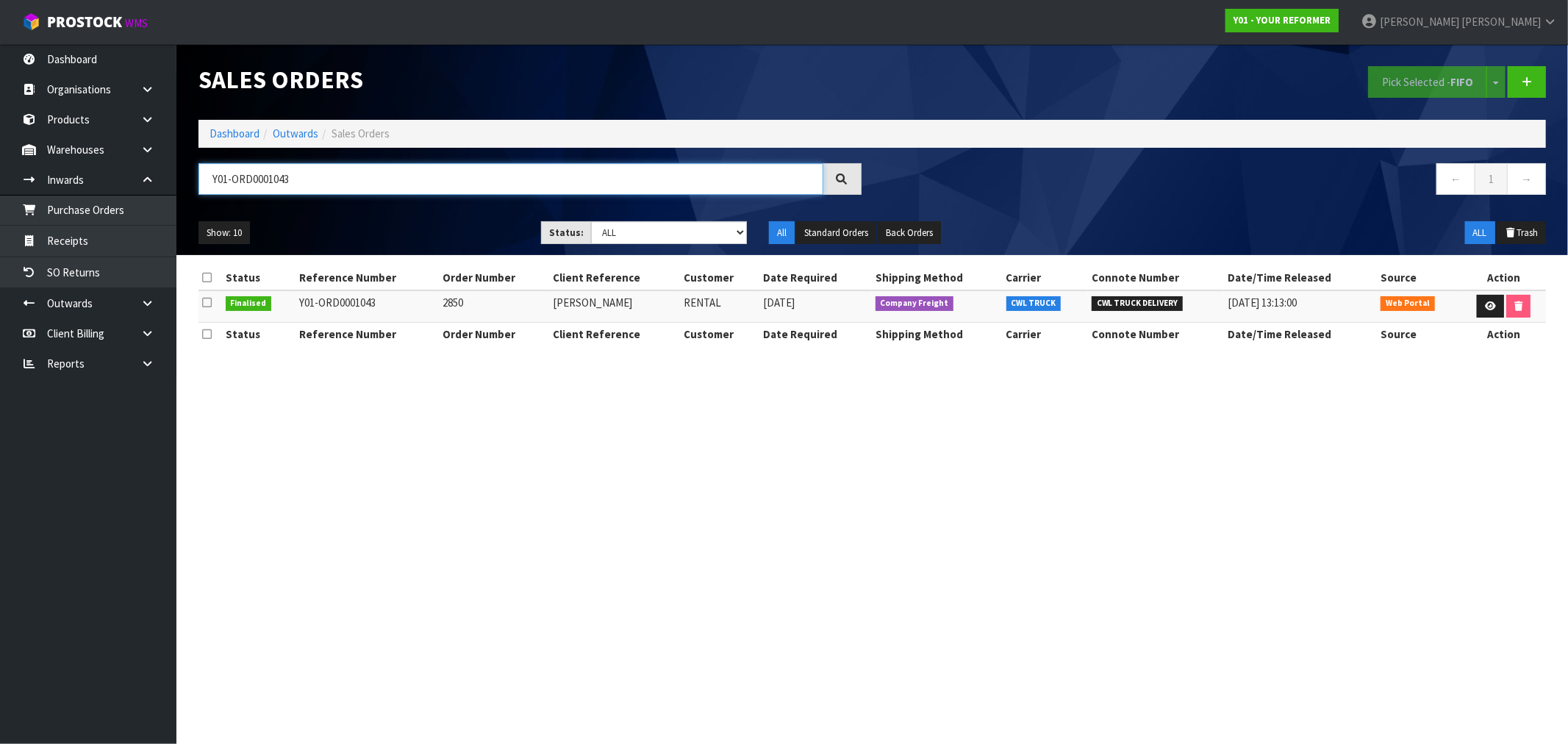
type input "Y01-ORD0001043"
drag, startPoint x: 659, startPoint y: 307, endPoint x: 473, endPoint y: 307, distance: 186.0
click at [496, 306] on tr "Finalised Y01-ORD0001043 2850 SASKIA REINEN-HAMILL RENTAL 04/04/2025 Company Fr…" at bounding box center [872, 306] width 1348 height 32
click at [111, 211] on link "Purchase Orders" at bounding box center [88, 210] width 177 height 30
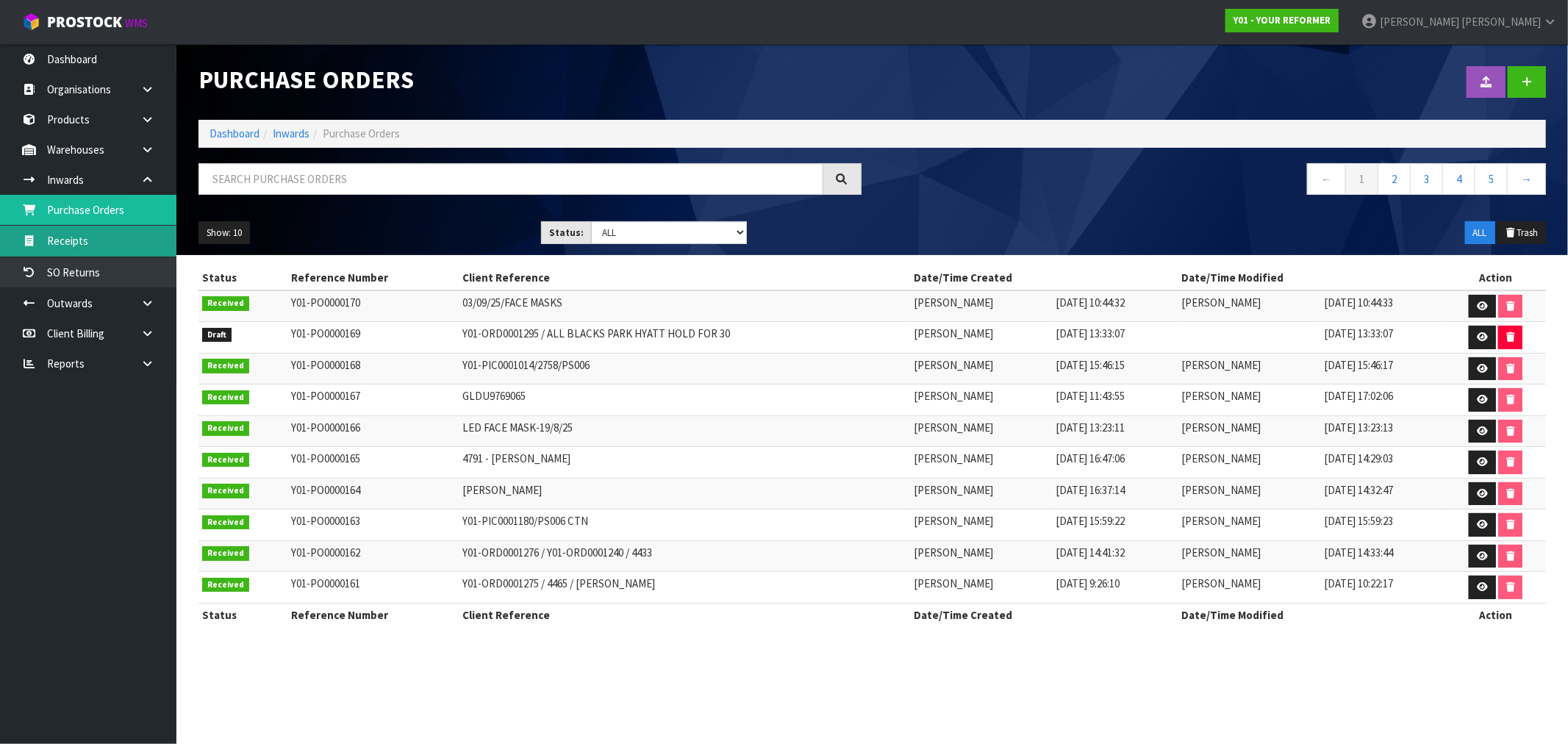
click at [77, 235] on link "Receipts" at bounding box center [88, 241] width 177 height 30
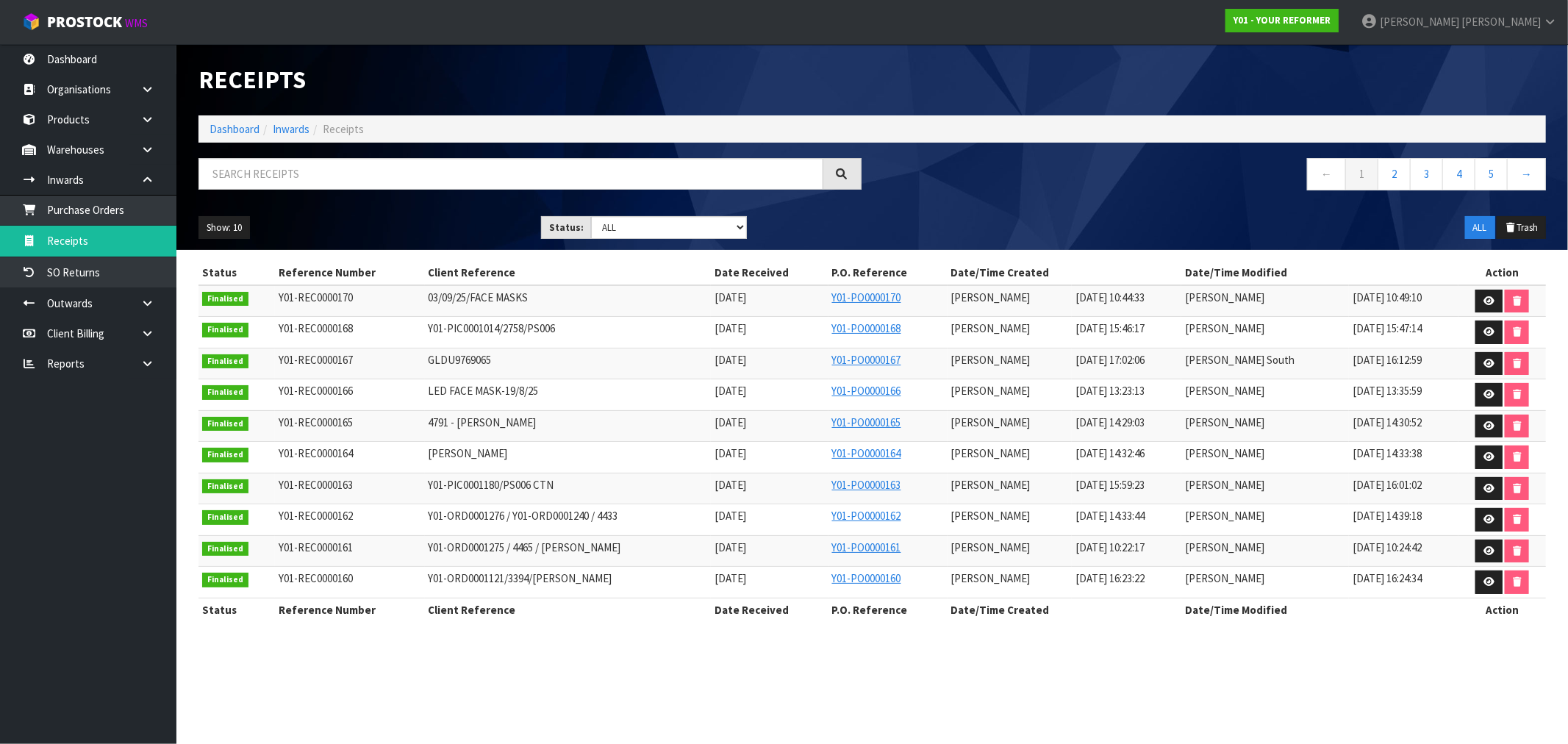
drag, startPoint x: 354, startPoint y: 155, endPoint x: 320, endPoint y: 159, distance: 34.2
click at [320, 159] on div "Receipts Import Receipts Drop file here to import csv template Dashboard Inward…" at bounding box center [872, 146] width 1369 height 206
click at [312, 173] on input "text" at bounding box center [510, 174] width 625 height 32
paste input "Y01-ORD0001043"
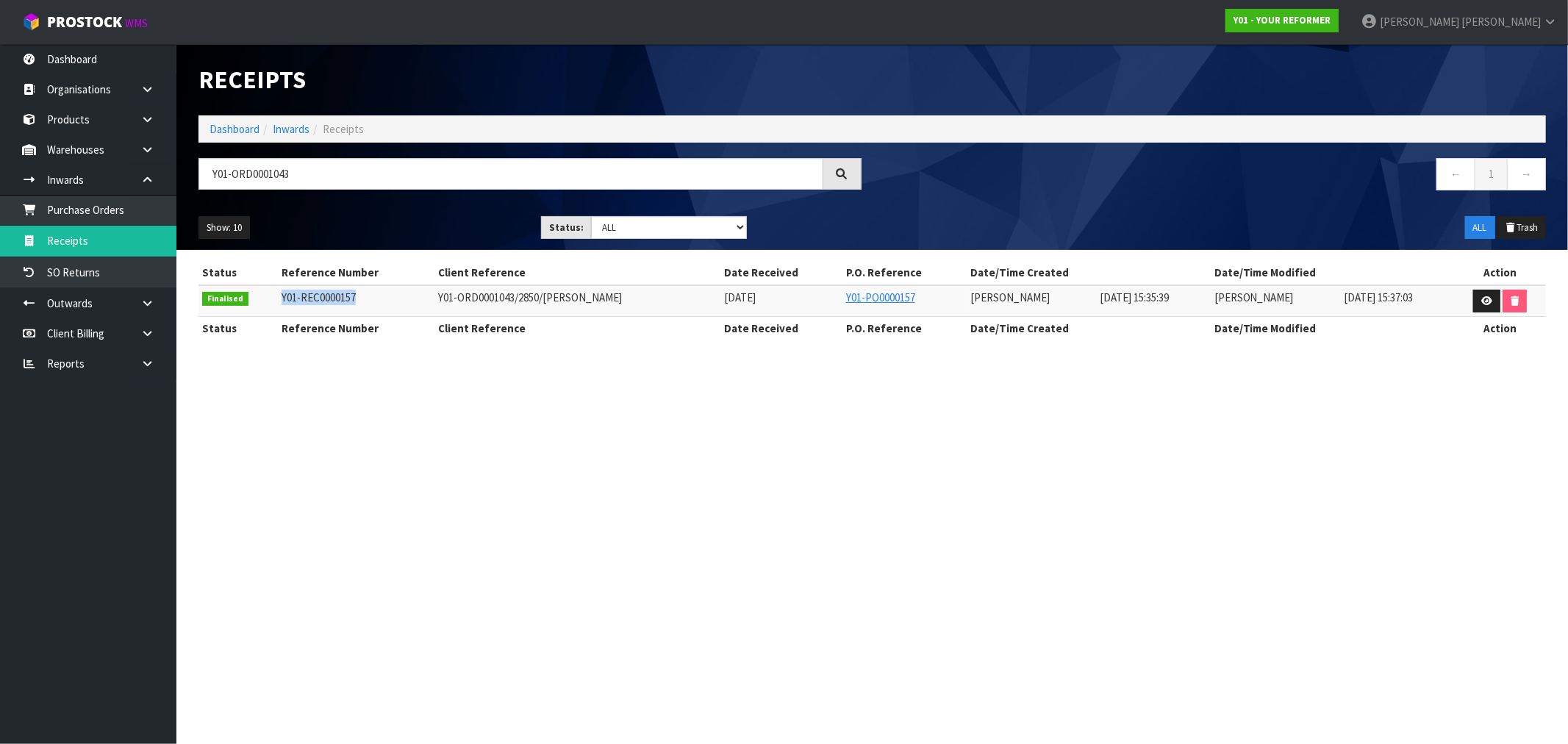
drag, startPoint x: 362, startPoint y: 303, endPoint x: 274, endPoint y: 297, distance: 88.2
click at [278, 297] on td "Y01-REC0000157" at bounding box center [356, 301] width 156 height 32
copy span "Y01-REC0000157"
drag, startPoint x: 301, startPoint y: 177, endPoint x: 159, endPoint y: 182, distance: 142.1
click at [163, 181] on body "Toggle navigation ProStock WMS Y01 - YOUR REFORMER [PERSON_NAME] Logout Dashboa…" at bounding box center [784, 372] width 1568 height 744
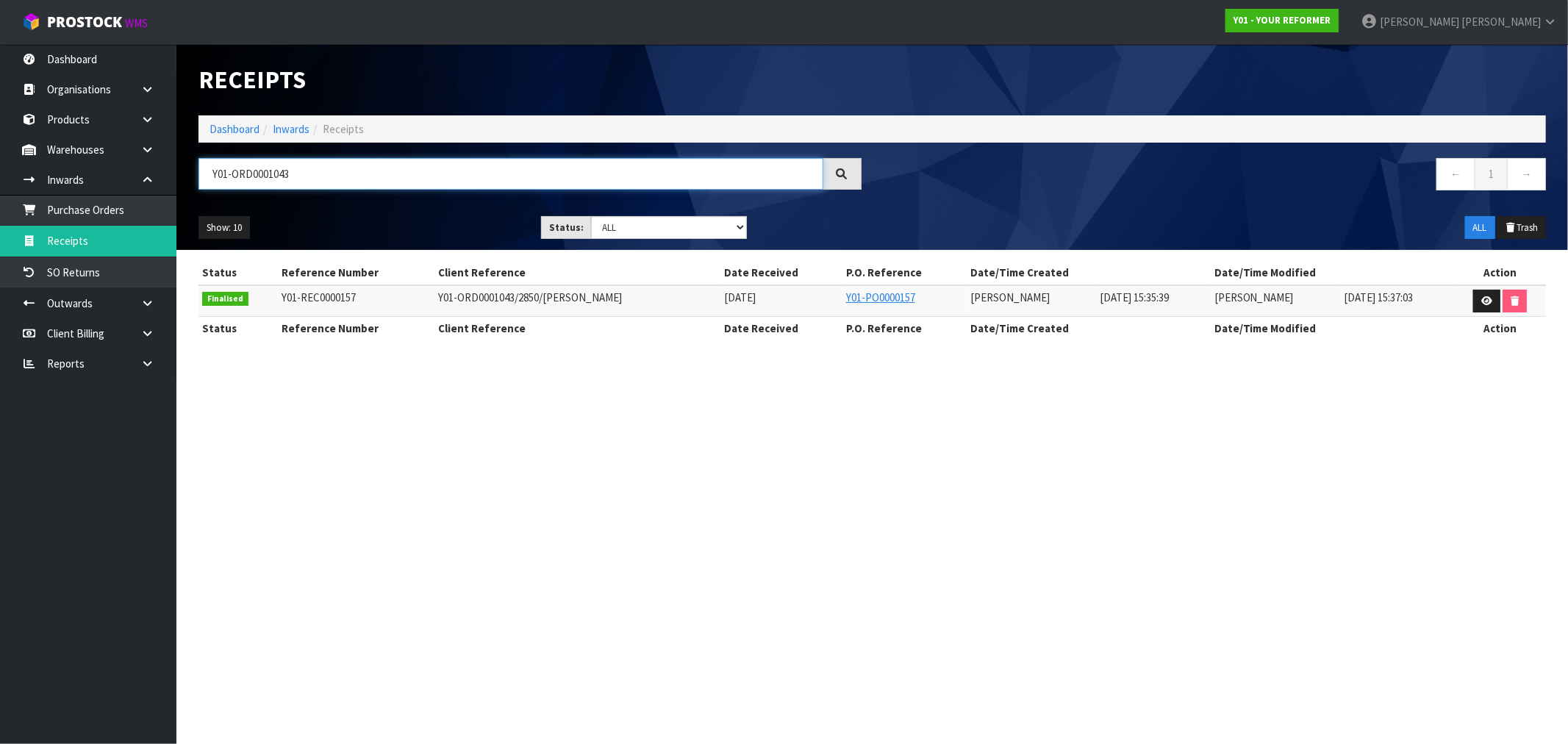
paste input "090"
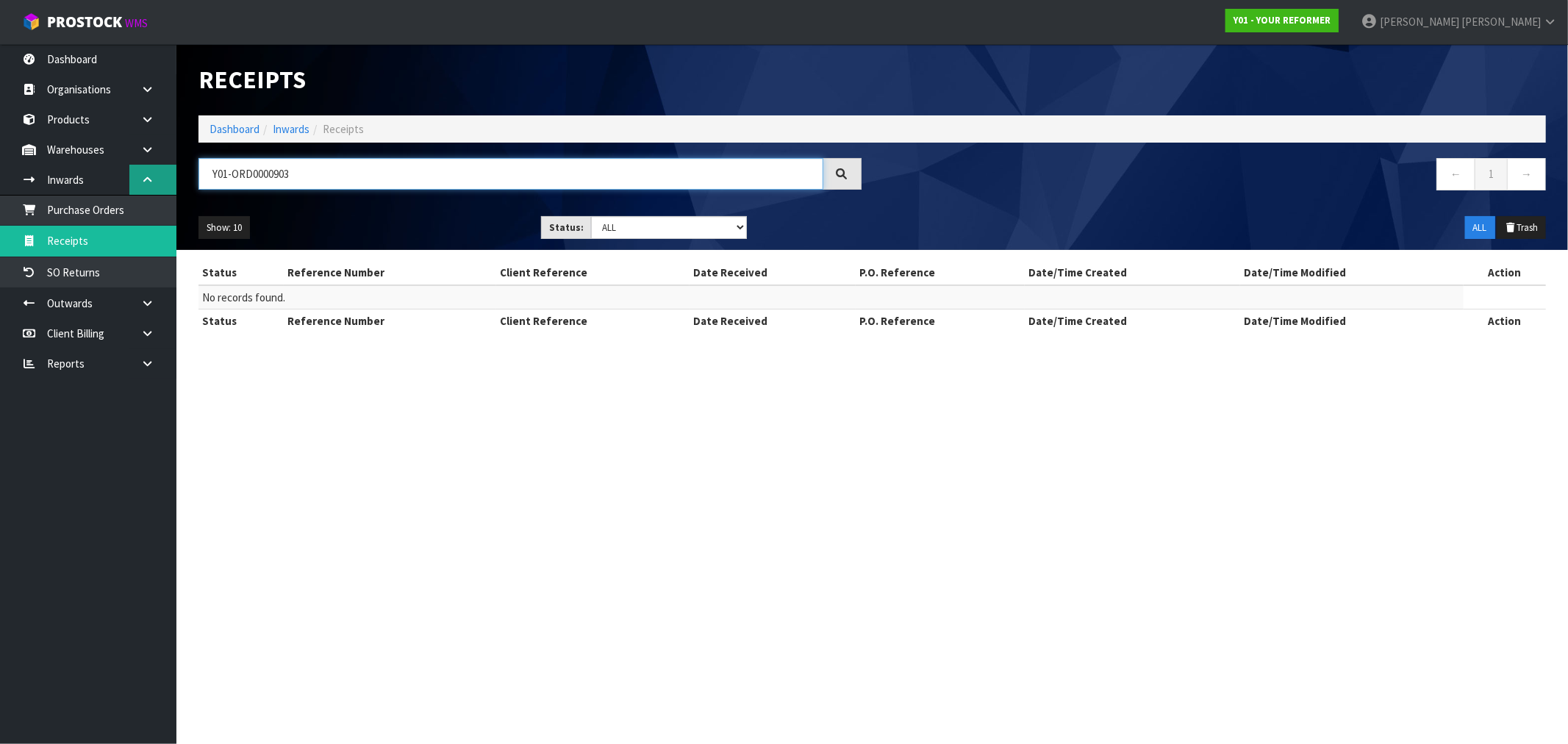
drag, startPoint x: 302, startPoint y: 175, endPoint x: 145, endPoint y: 179, distance: 157.1
click at [148, 179] on body "Toggle navigation ProStock WMS Y01 - YOUR REFORMER [PERSON_NAME] Logout Dashboa…" at bounding box center [784, 372] width 1568 height 744
paste input "CHANA THAN"
click at [350, 181] on input "CHANA THAN" at bounding box center [510, 174] width 625 height 32
click at [349, 181] on input "CHANA THAN" at bounding box center [510, 174] width 625 height 32
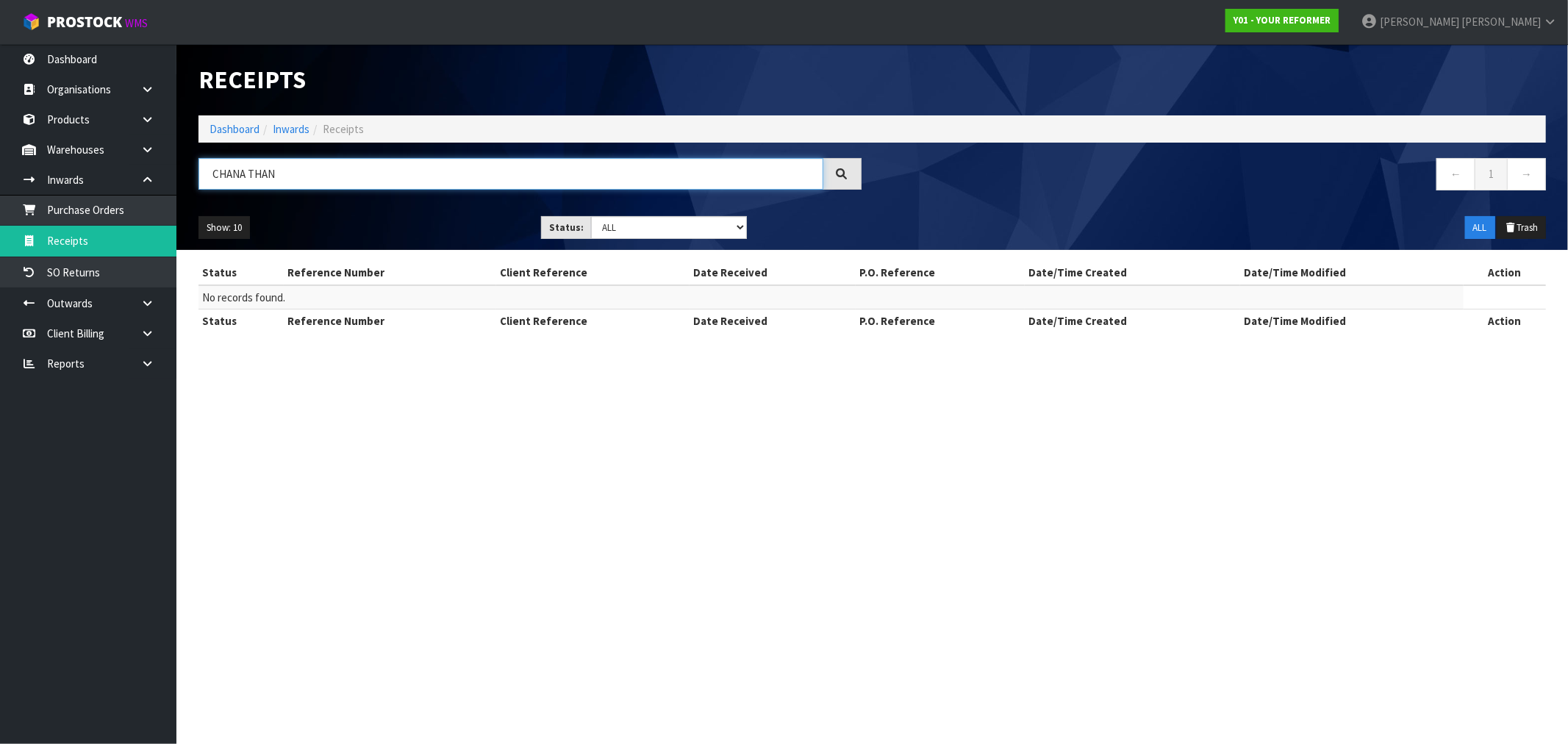
click at [349, 181] on input "CHANA THAN" at bounding box center [510, 174] width 625 height 32
click at [320, 167] on input "CHANA THAN" at bounding box center [510, 174] width 625 height 32
paste input "2035"
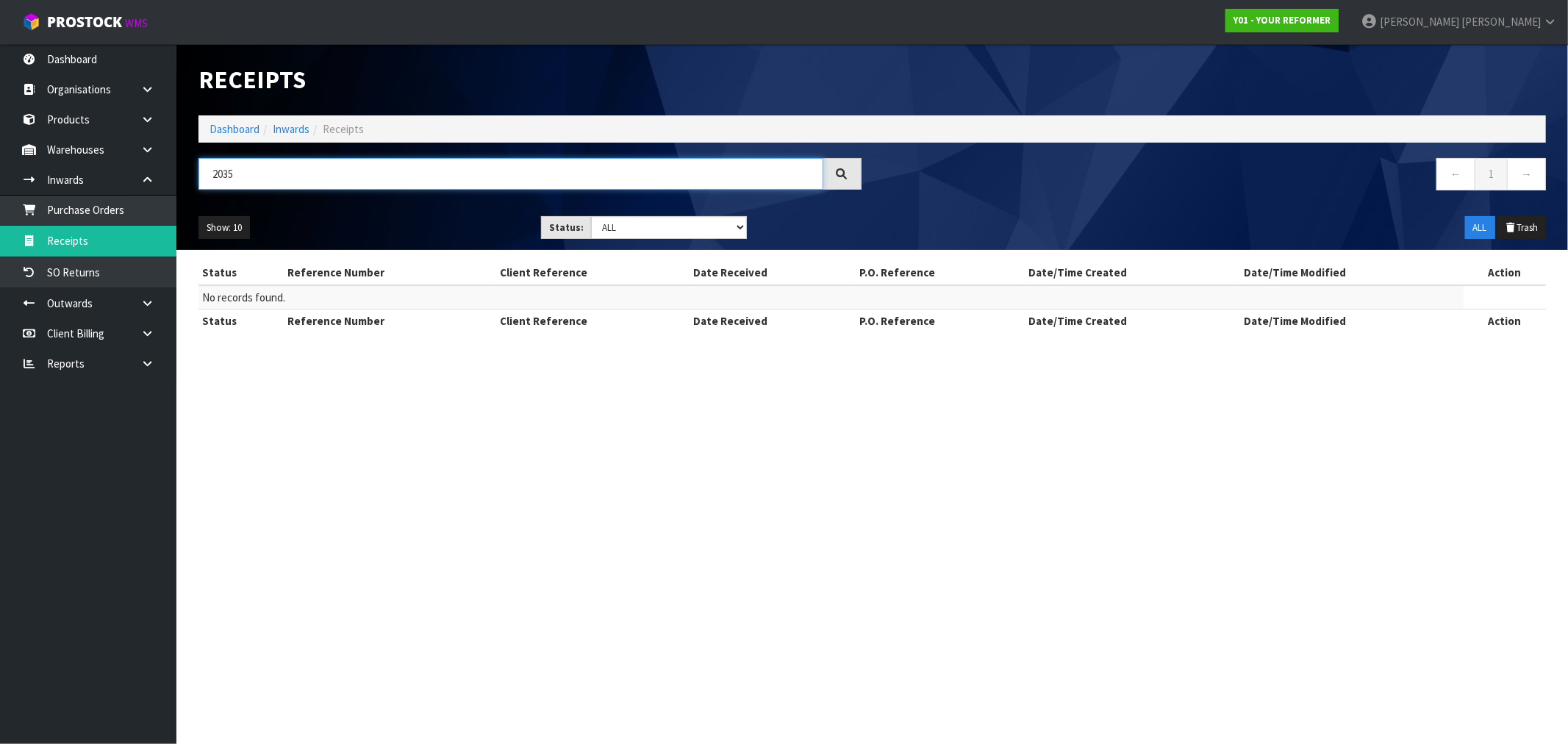
type input "2035"
drag, startPoint x: 231, startPoint y: 174, endPoint x: 193, endPoint y: 170, distance: 38.2
click at [193, 171] on div "2035" at bounding box center [530, 179] width 685 height 43
click at [682, 432] on section "Receipts Import Receipts Drop file here to import csv template Dashboard Inward…" at bounding box center [784, 372] width 1568 height 744
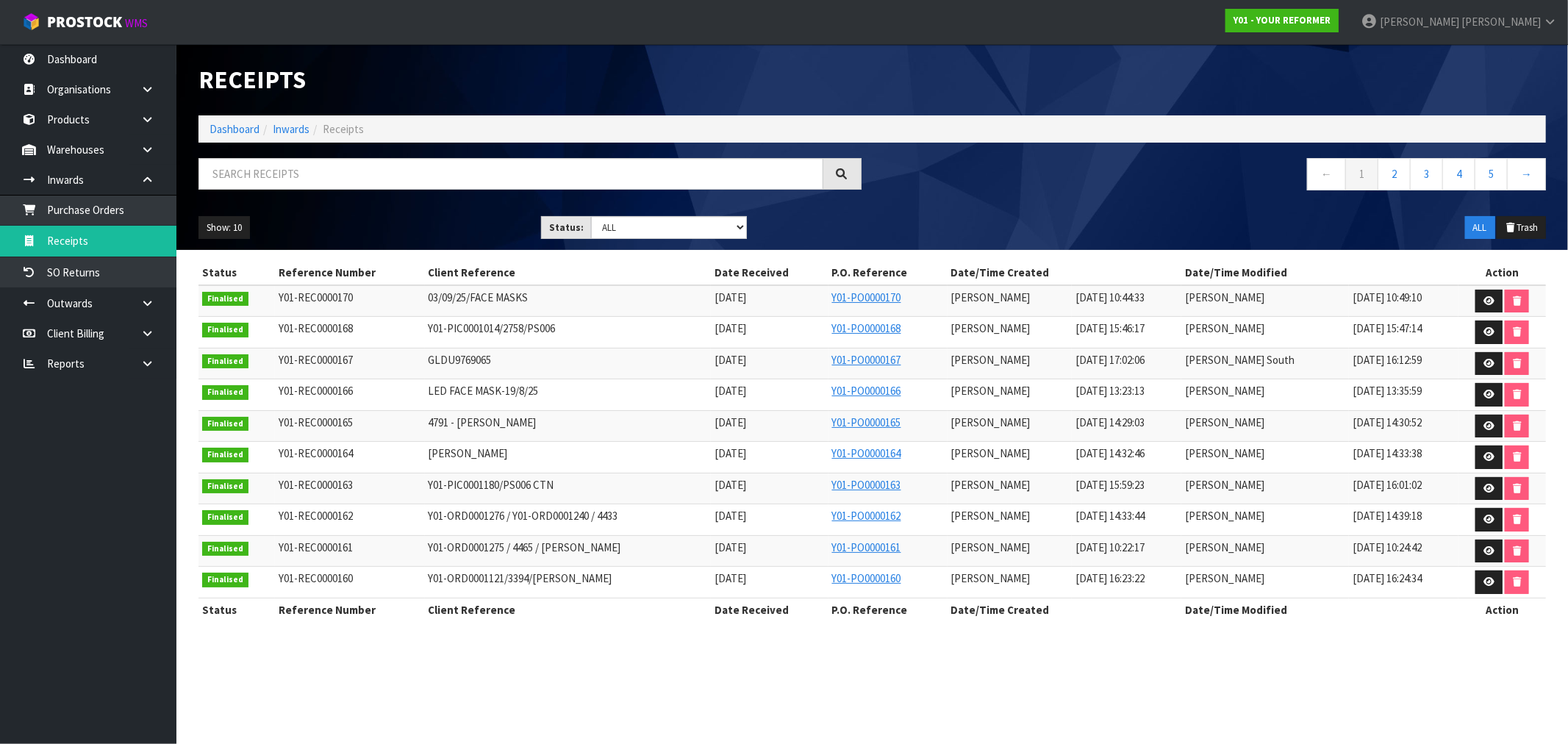
click at [1078, 182] on nav "← 1 2 3 4 5 →" at bounding box center [1215, 176] width 663 height 36
click at [129, 199] on link "Purchase Orders" at bounding box center [88, 210] width 177 height 30
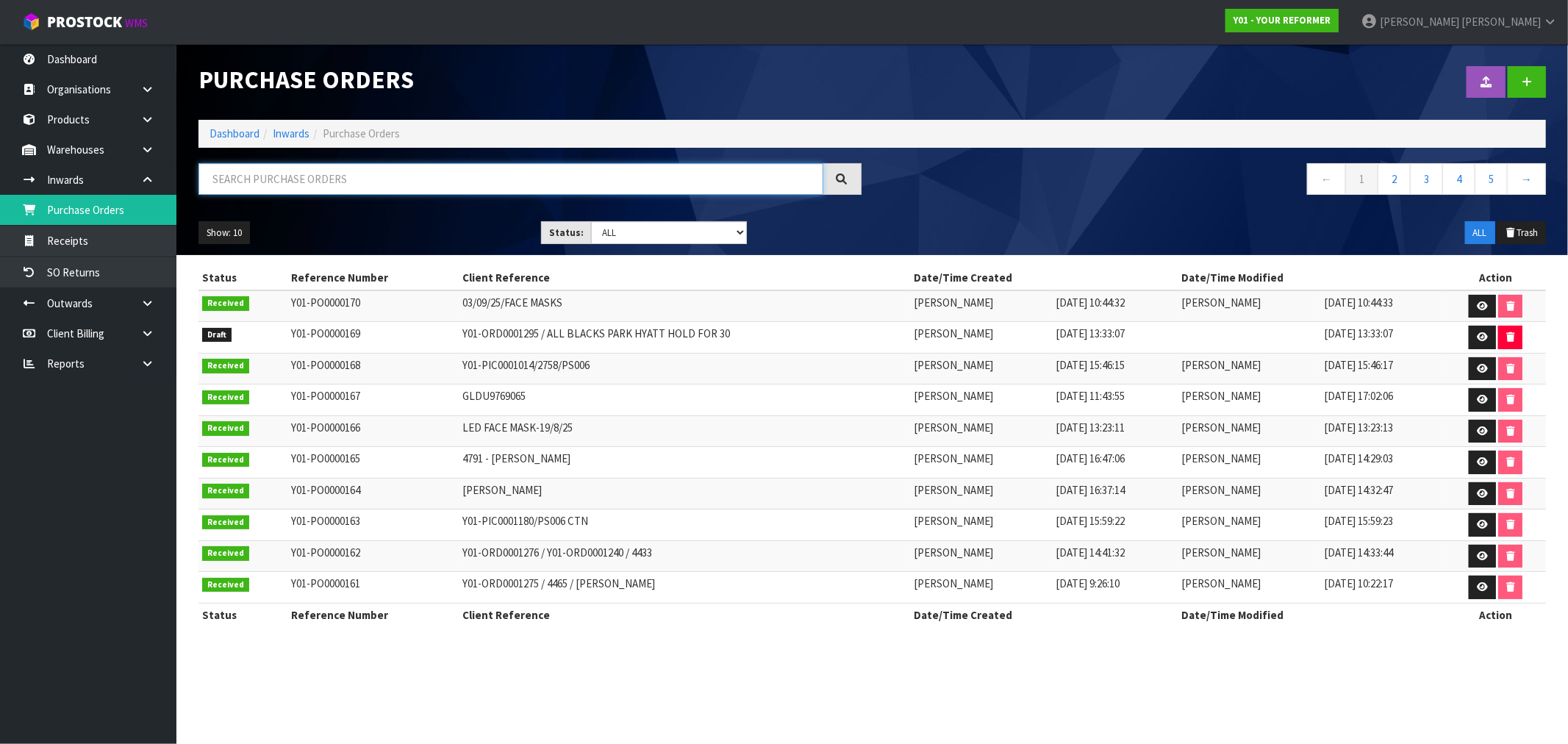
click at [275, 174] on input "text" at bounding box center [510, 178] width 625 height 32
paste input "Y01-ORD0000903"
type input "Y01-ORD0000903"
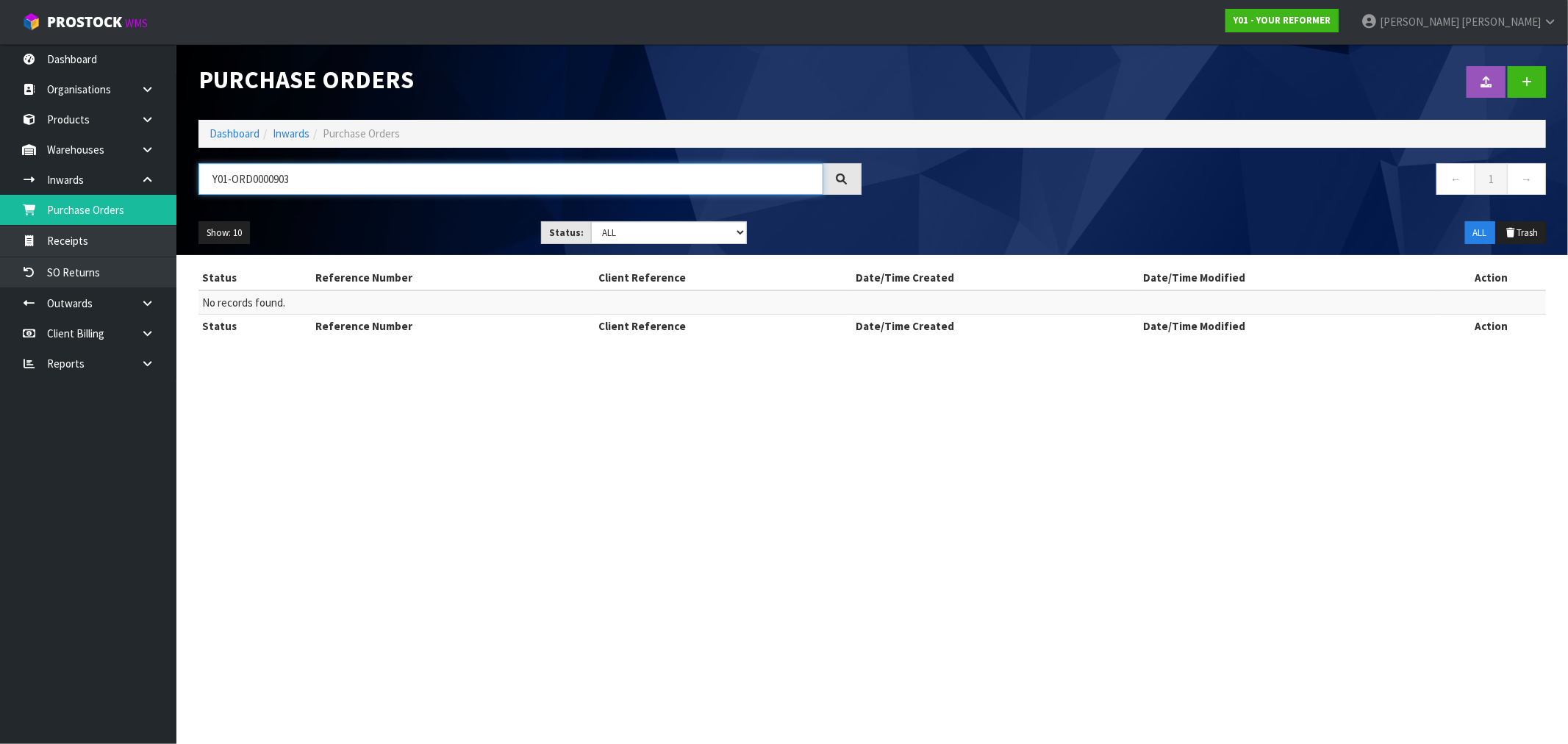
drag, startPoint x: 303, startPoint y: 178, endPoint x: 196, endPoint y: 178, distance: 107.0
click at [196, 178] on div "Y01-ORD0000903" at bounding box center [530, 184] width 685 height 43
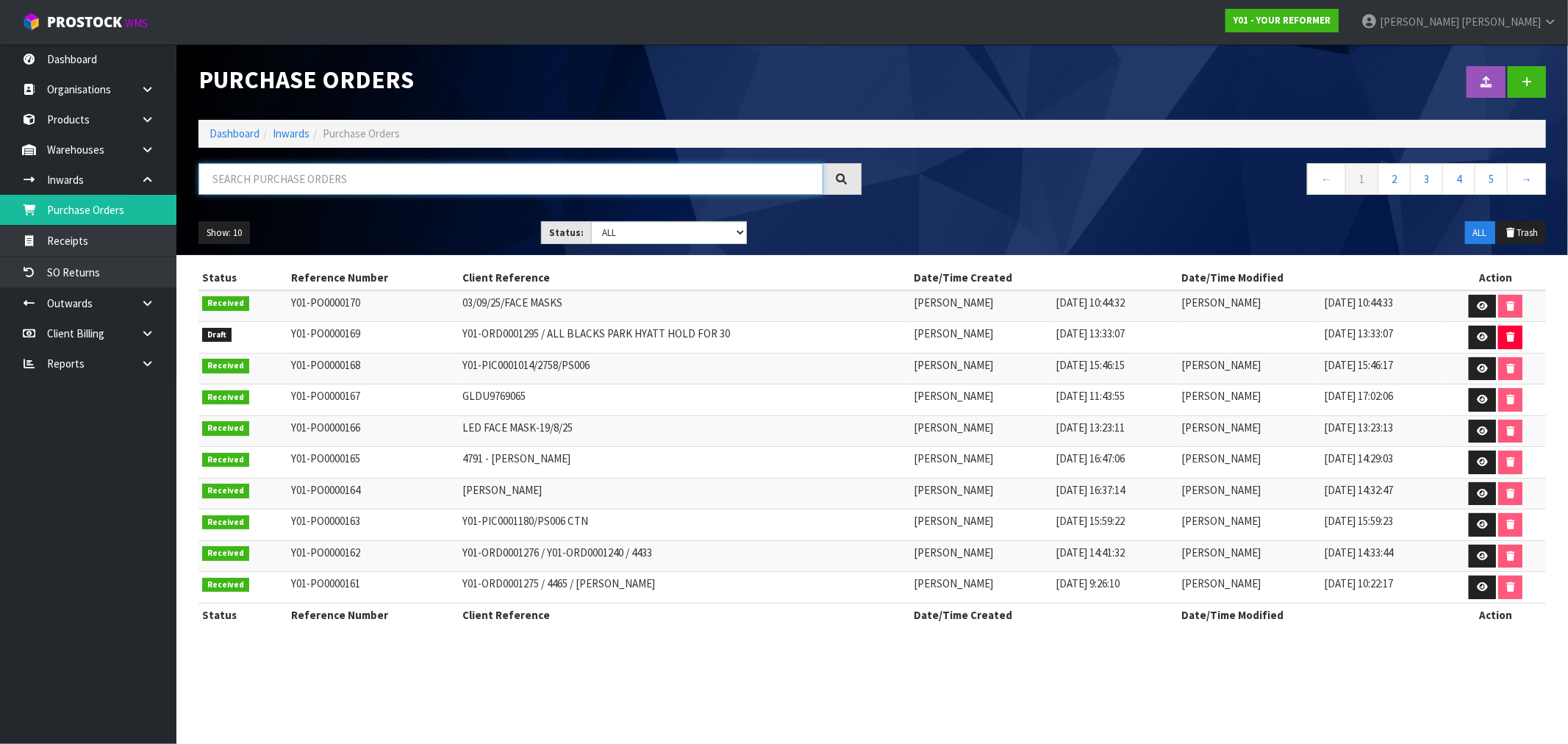
click at [489, 179] on input "text" at bounding box center [510, 178] width 625 height 32
paste input "CHANA THAN"
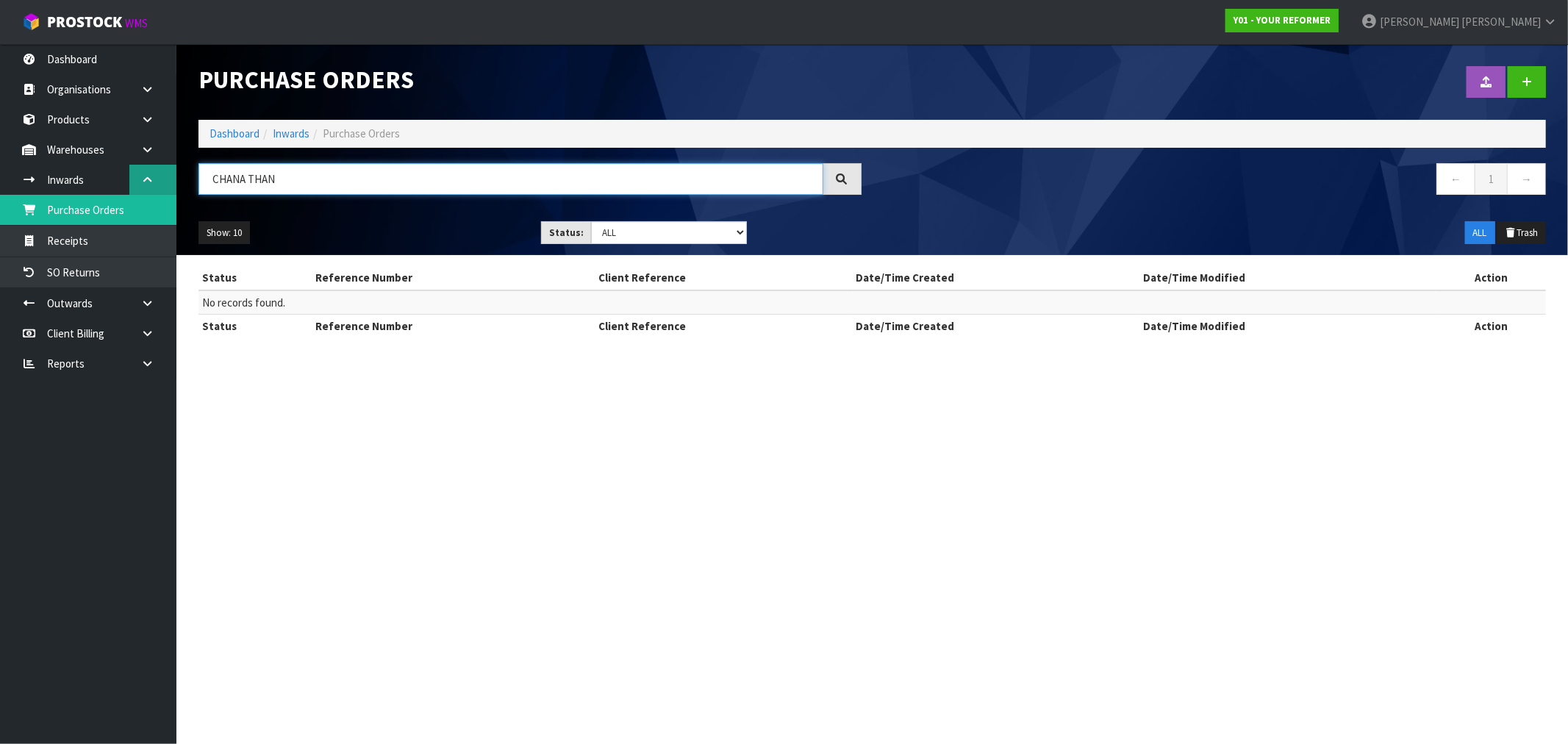
drag, startPoint x: 364, startPoint y: 172, endPoint x: 166, endPoint y: 184, distance: 198.4
click at [172, 185] on body "Toggle navigation ProStock WMS Y01 - YOUR REFORMER [PERSON_NAME] Logout Dashboa…" at bounding box center [784, 372] width 1568 height 744
paste input "Y01-ORD0000903"
drag, startPoint x: 331, startPoint y: 174, endPoint x: 121, endPoint y: 180, distance: 210.1
click at [123, 180] on body "Toggle navigation ProStock WMS Y01 - YOUR REFORMER [PERSON_NAME] Logout Dashboa…" at bounding box center [784, 372] width 1568 height 744
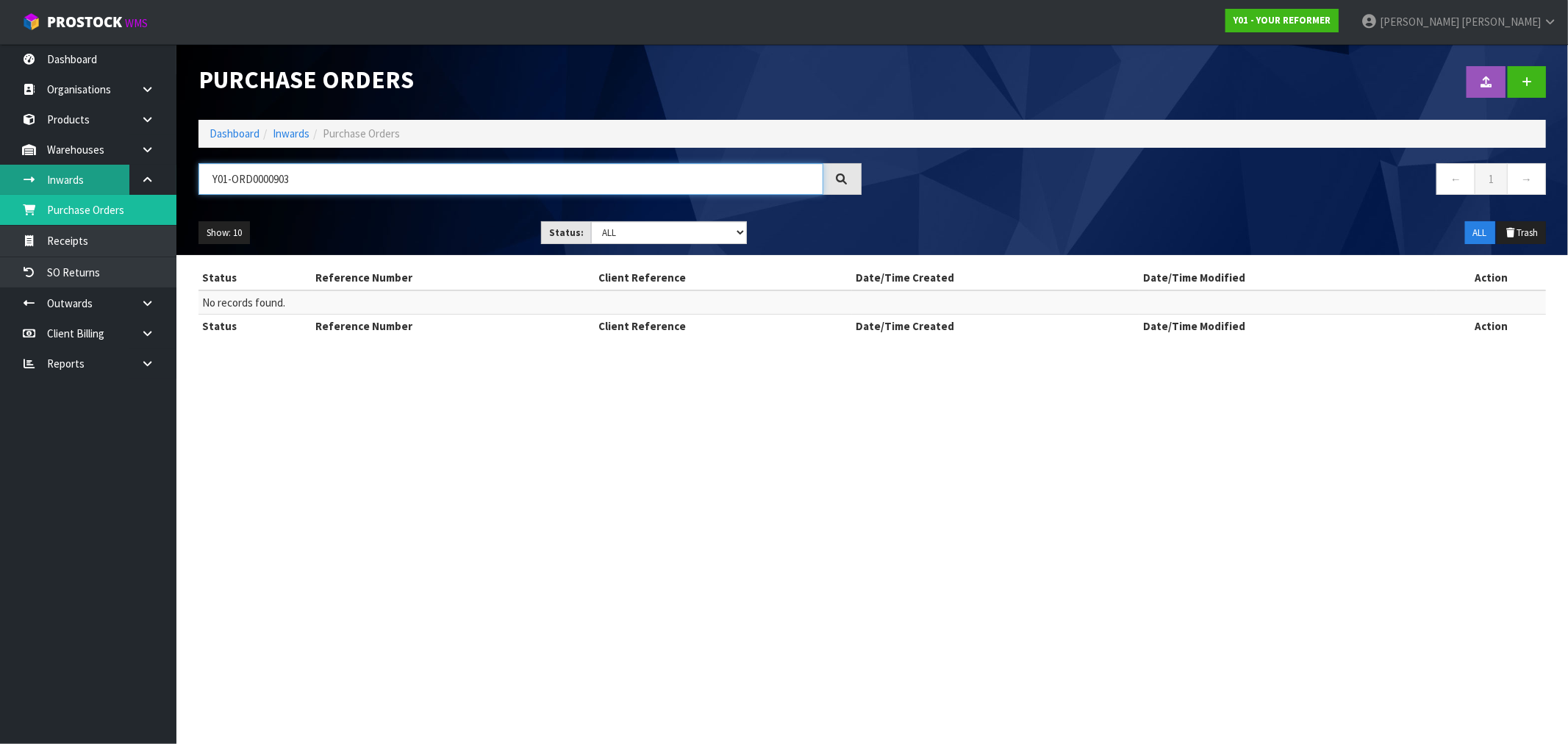
paste input "2035"
type input "2035"
click at [1529, 80] on icon at bounding box center [1526, 82] width 10 height 11
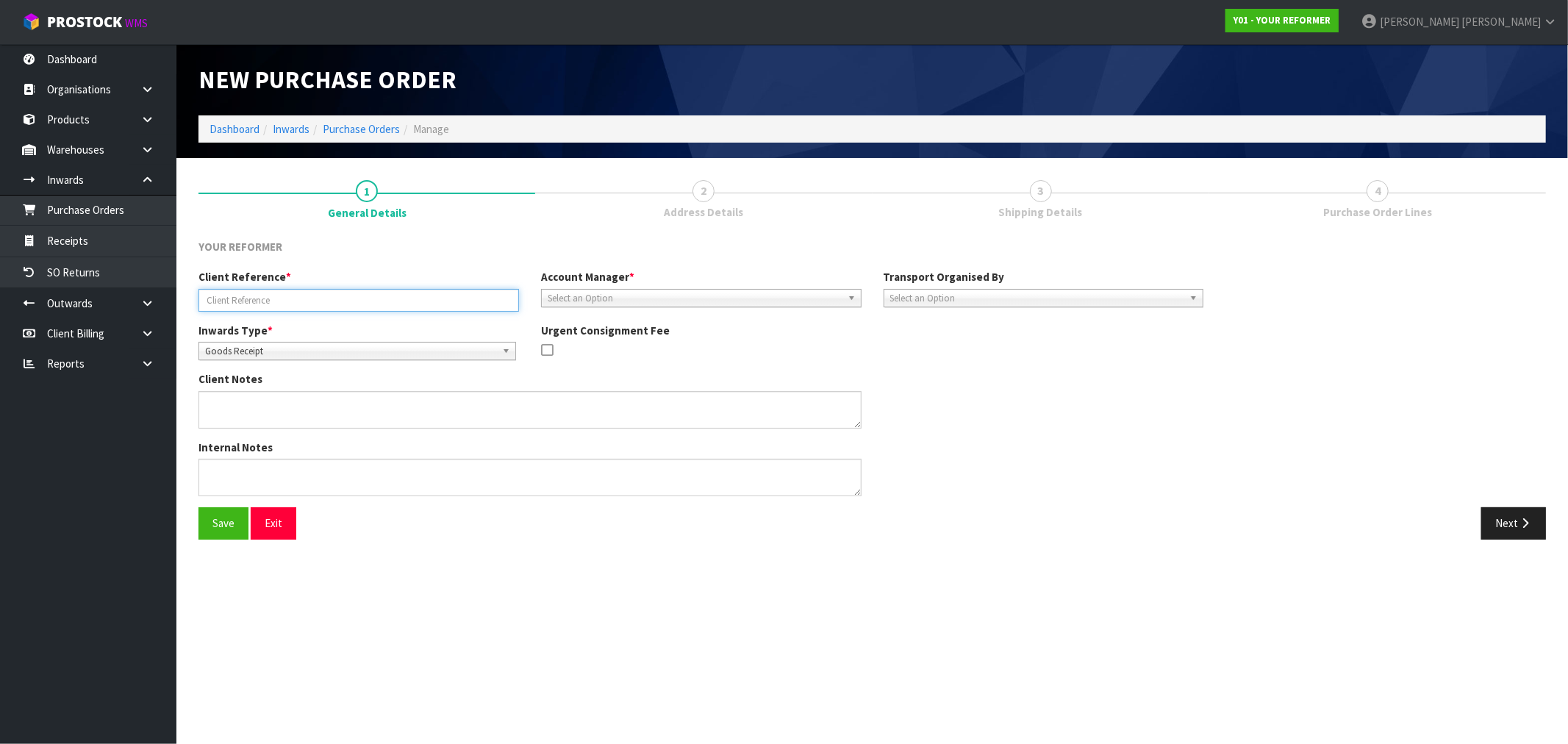
click at [363, 301] on input "text" at bounding box center [359, 300] width 320 height 23
paste input "Y01-ORD0000903"
click at [416, 298] on input "Y01-ORD0000903/" at bounding box center [359, 300] width 320 height 23
paste input "2035"
click at [361, 298] on input "Y01-ORD0000903/2035/" at bounding box center [359, 300] width 320 height 23
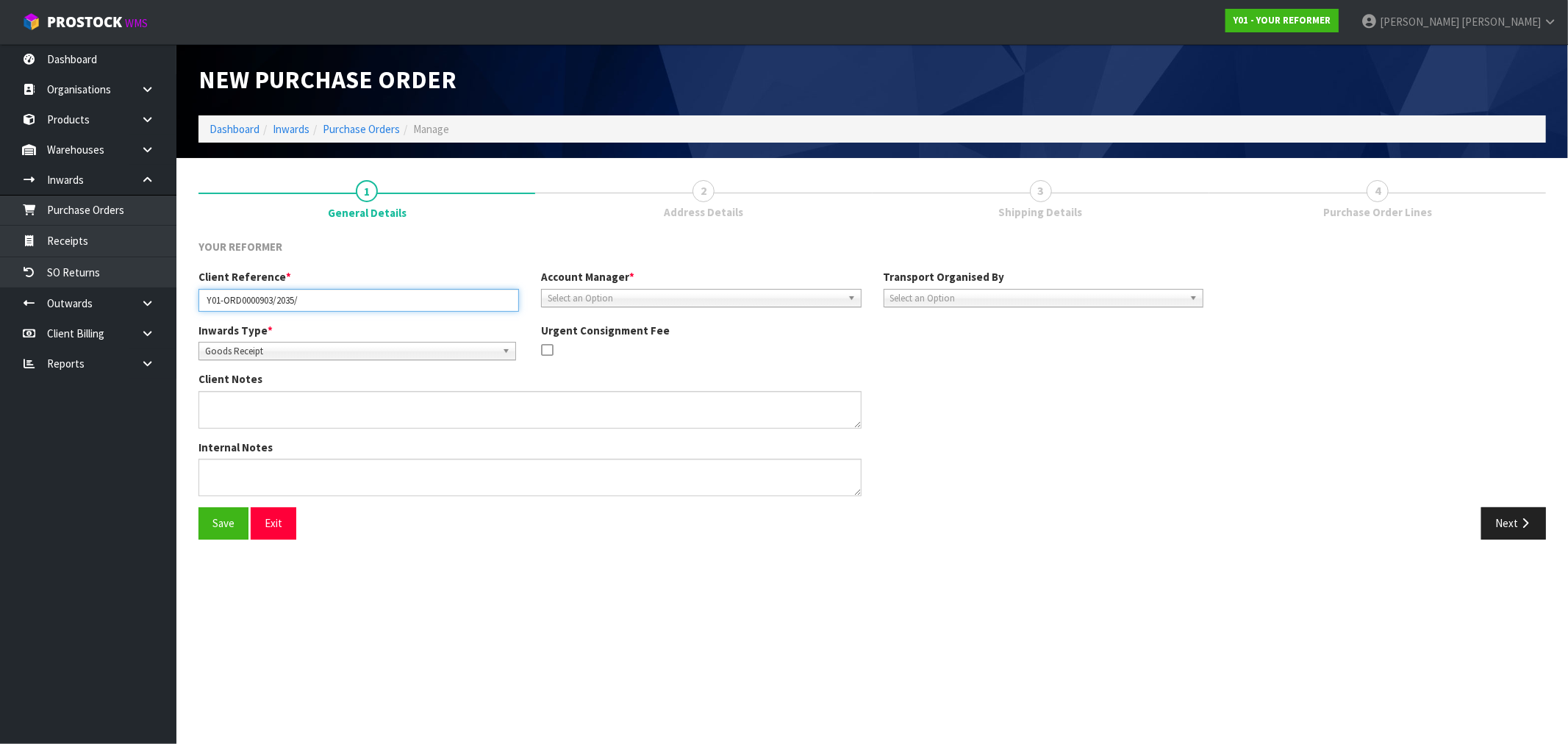
paste input "CHANA THAN"
type input "Y01-ORD0000903/2035/CHANA THAN"
click at [395, 350] on span "Goods Receipt" at bounding box center [350, 350] width 291 height 17
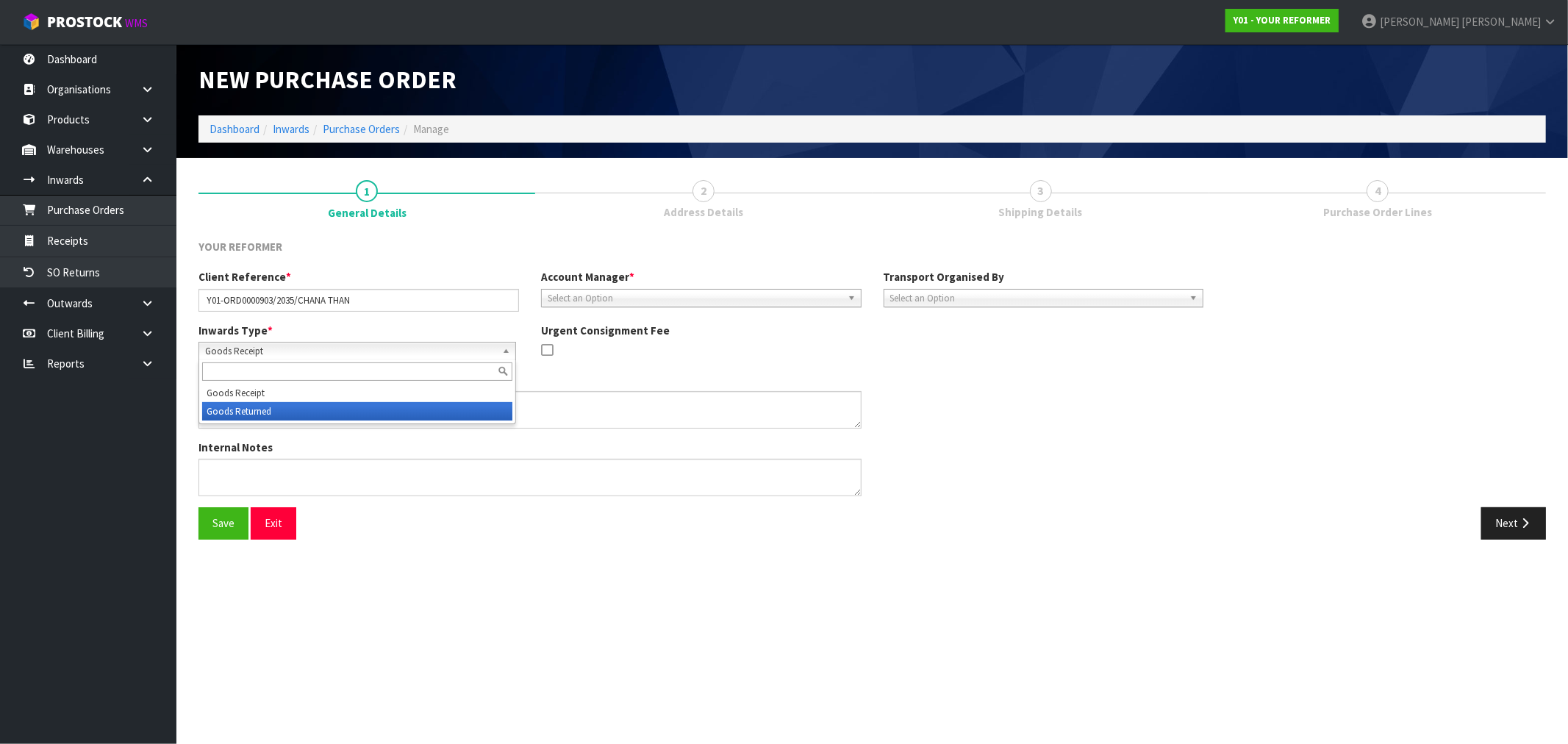
click at [395, 410] on li "Goods Returned" at bounding box center [357, 412] width 310 height 18
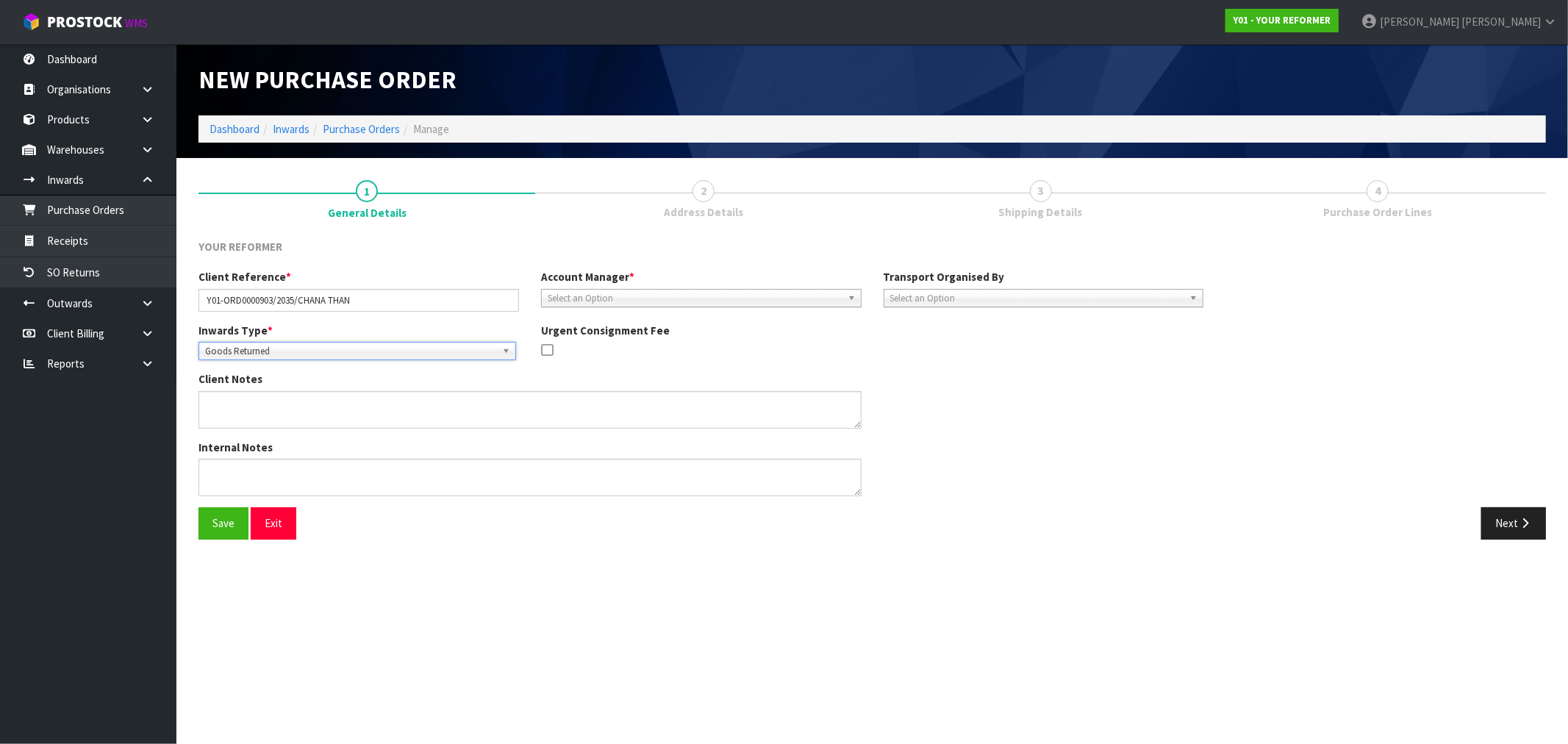
click at [672, 307] on div "Client Reference * Y01-ORD0000903/2035/CHANA THAN Account Manager * Zubair Mool…" at bounding box center [701, 296] width 1027 height 53
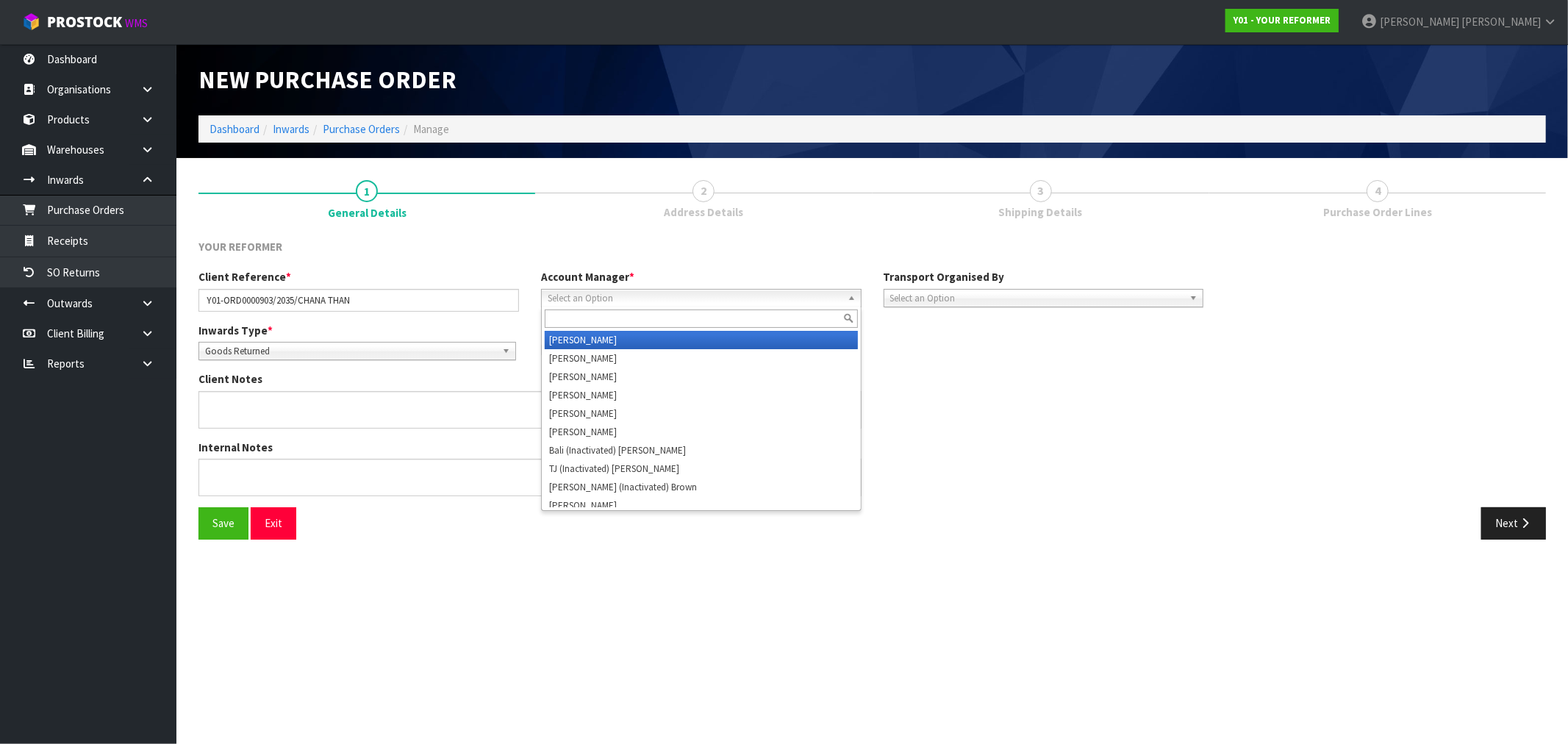
click at [677, 301] on span "Select an Option" at bounding box center [694, 298] width 294 height 17
type input "vin"
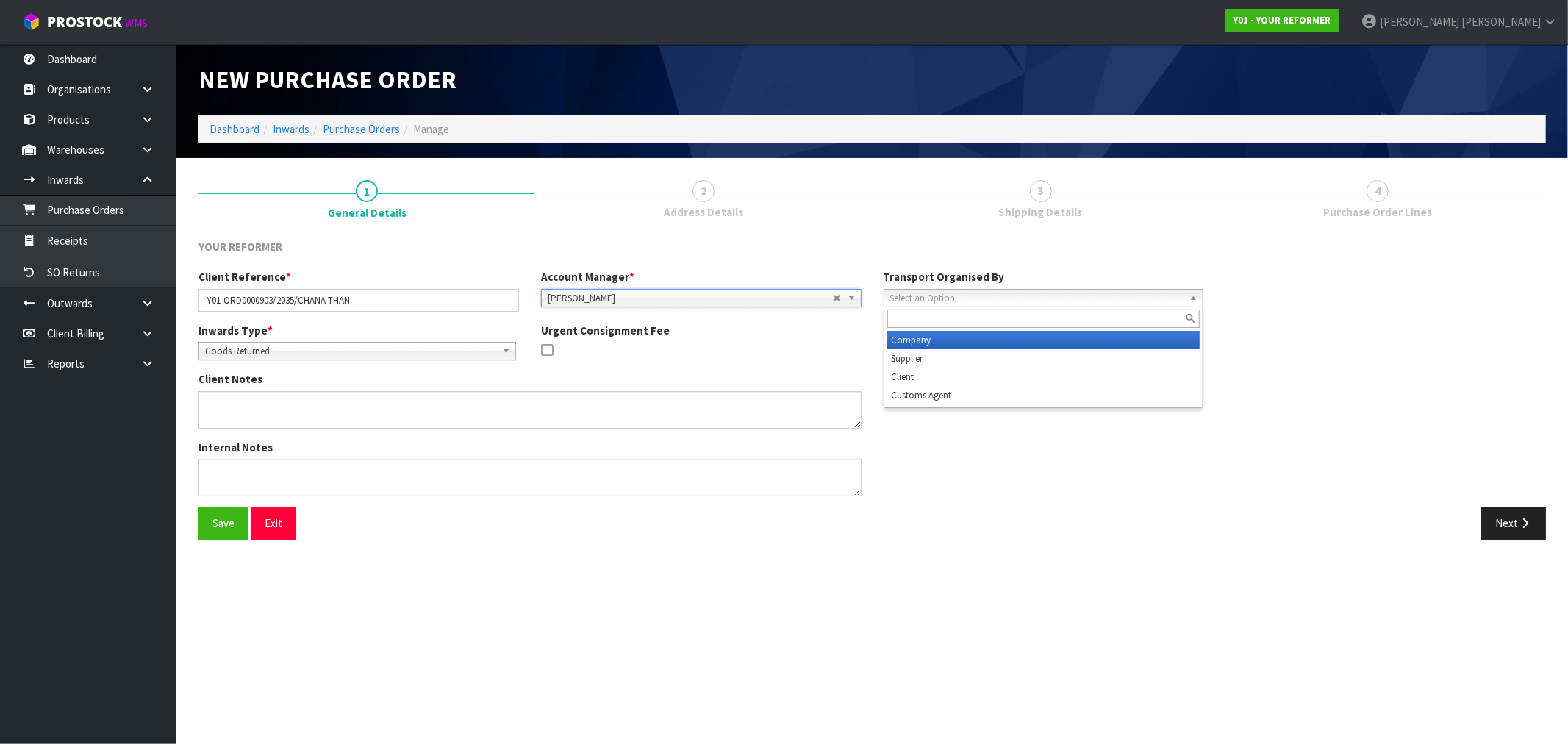
click at [961, 305] on div "Select an Option Company Supplier Client Customs Agent" at bounding box center [1044, 298] width 320 height 18
click at [978, 342] on li "Company" at bounding box center [1044, 340] width 313 height 18
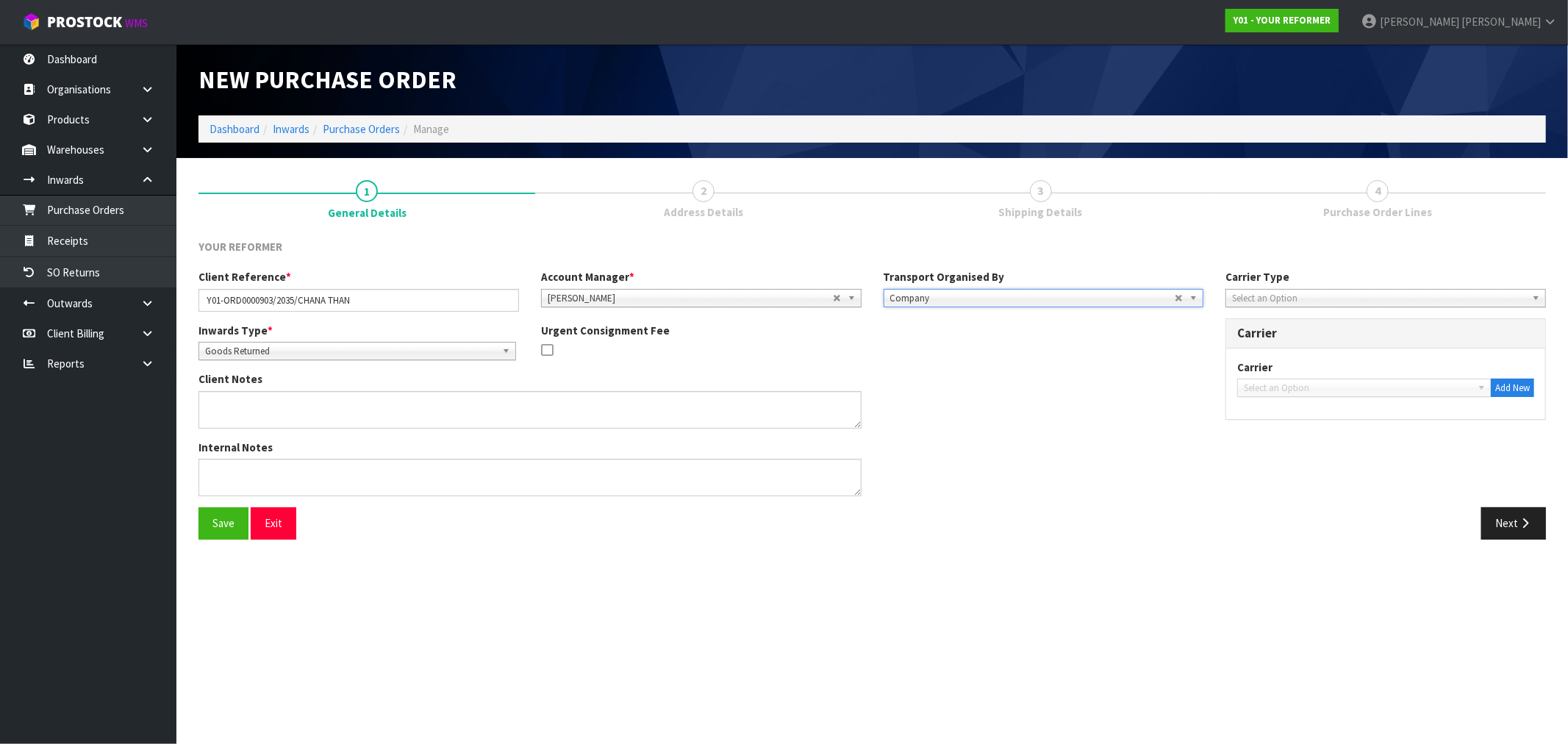
click at [1288, 305] on span "Select an Option" at bounding box center [1379, 298] width 294 height 17
click at [1296, 373] on li "Courier" at bounding box center [1386, 377] width 313 height 18
click at [1496, 294] on span "Select an Option" at bounding box center [1375, 298] width 285 height 17
drag, startPoint x: 1268, startPoint y: 341, endPoint x: 1261, endPoint y: 372, distance: 31.8
click at [1269, 341] on li "Company" at bounding box center [1386, 340] width 313 height 18
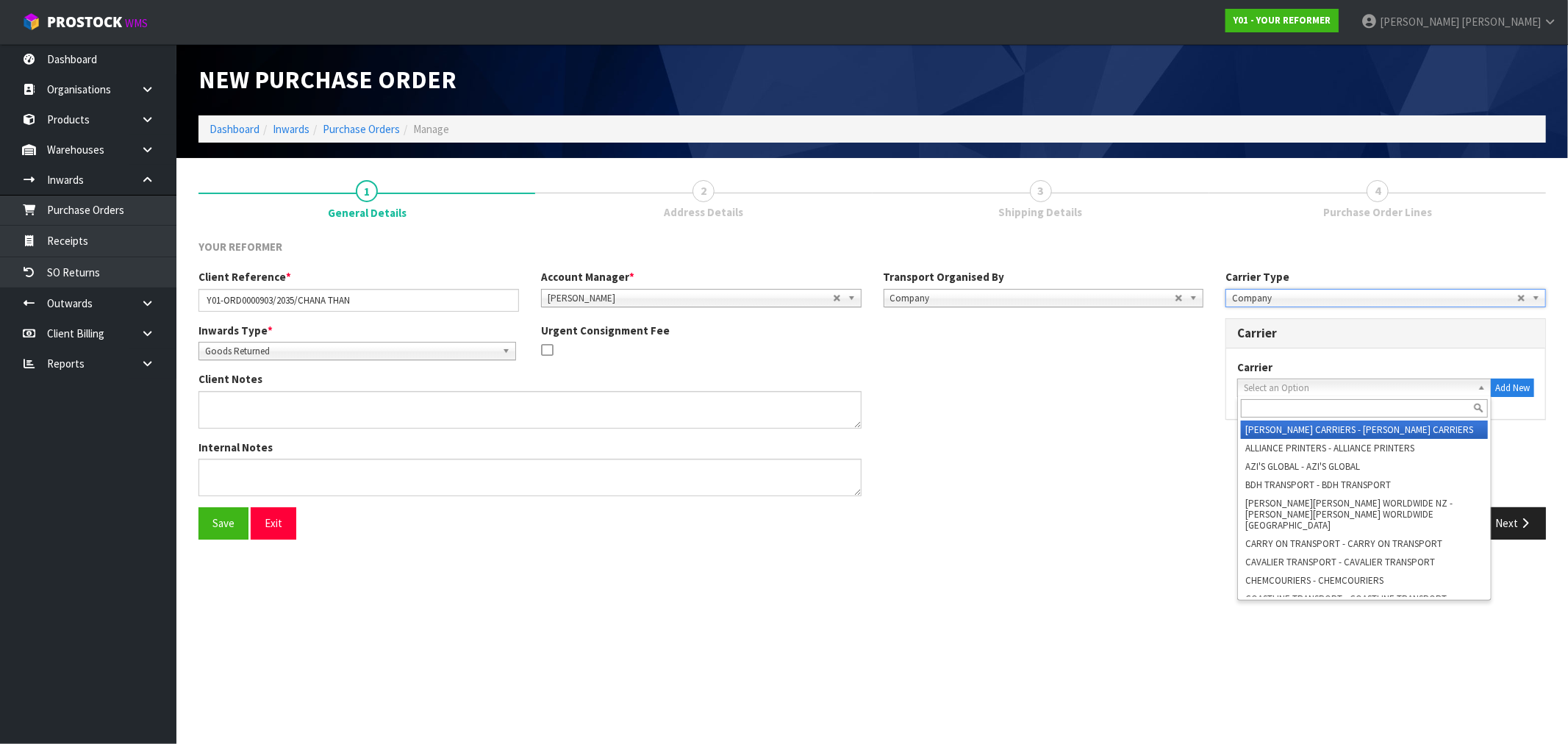
drag, startPoint x: 1260, startPoint y: 380, endPoint x: 1273, endPoint y: 391, distance: 17.0
click at [1262, 383] on span "Select an Option" at bounding box center [1358, 388] width 228 height 17
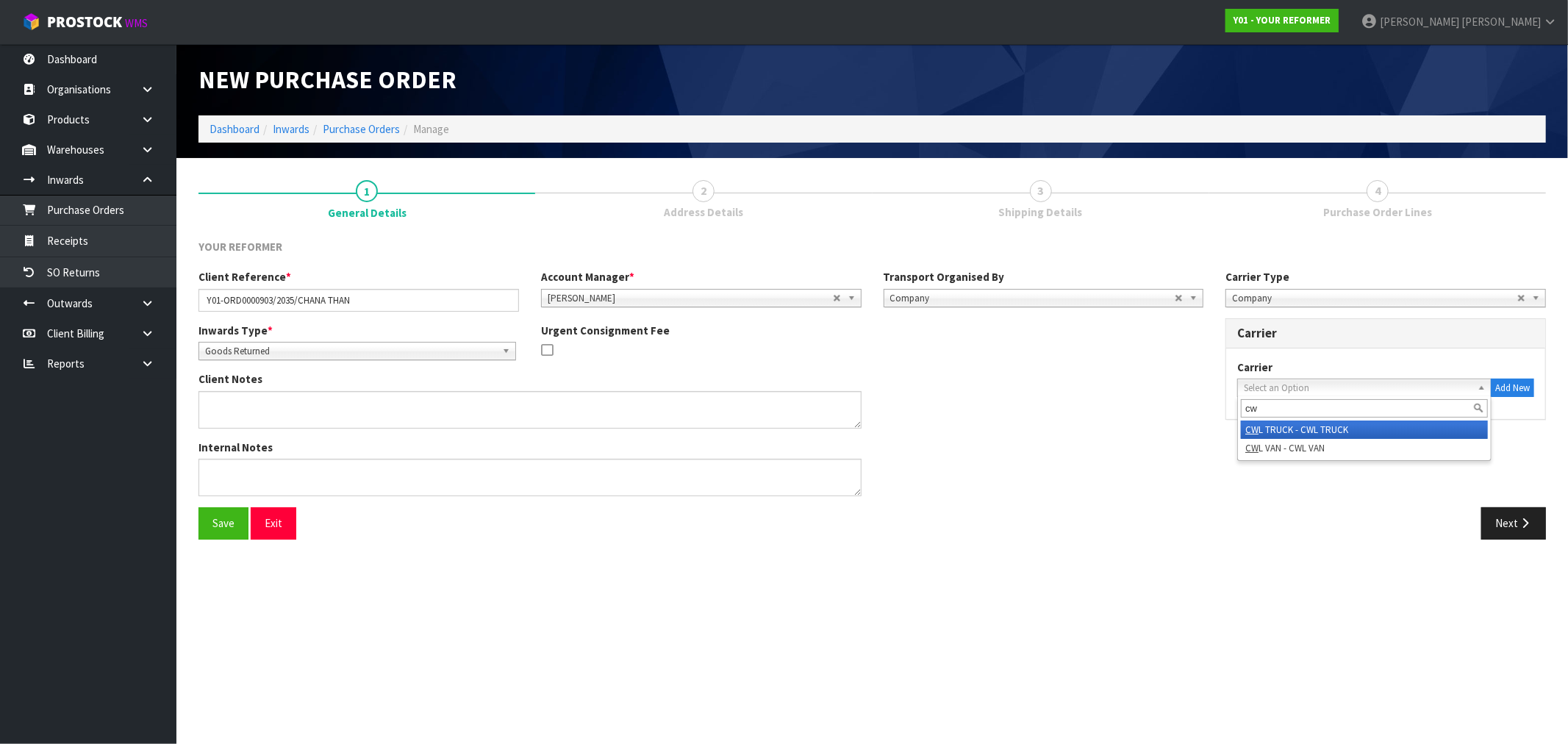
type input "cwl"
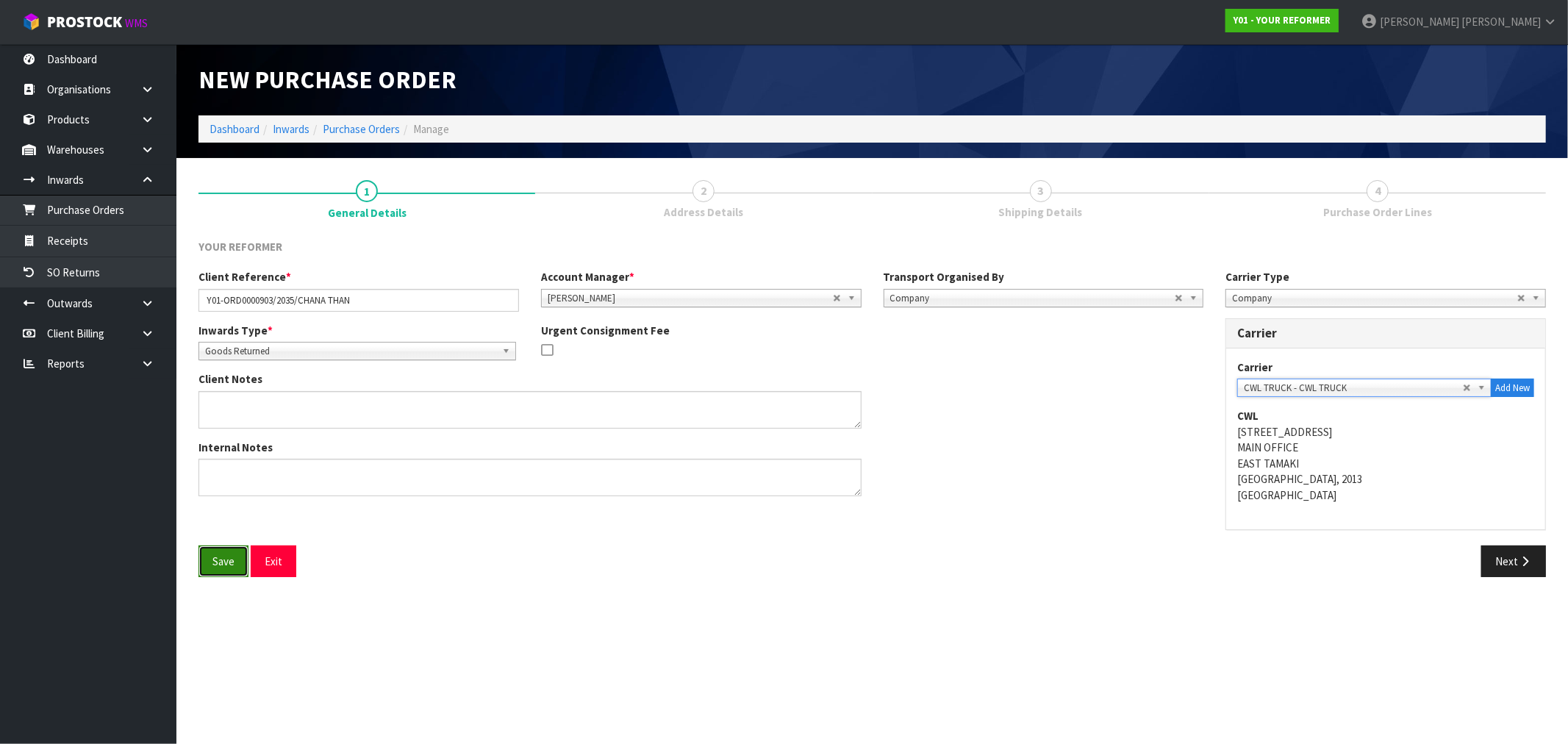
click at [238, 555] on button "Save" at bounding box center [223, 561] width 50 height 32
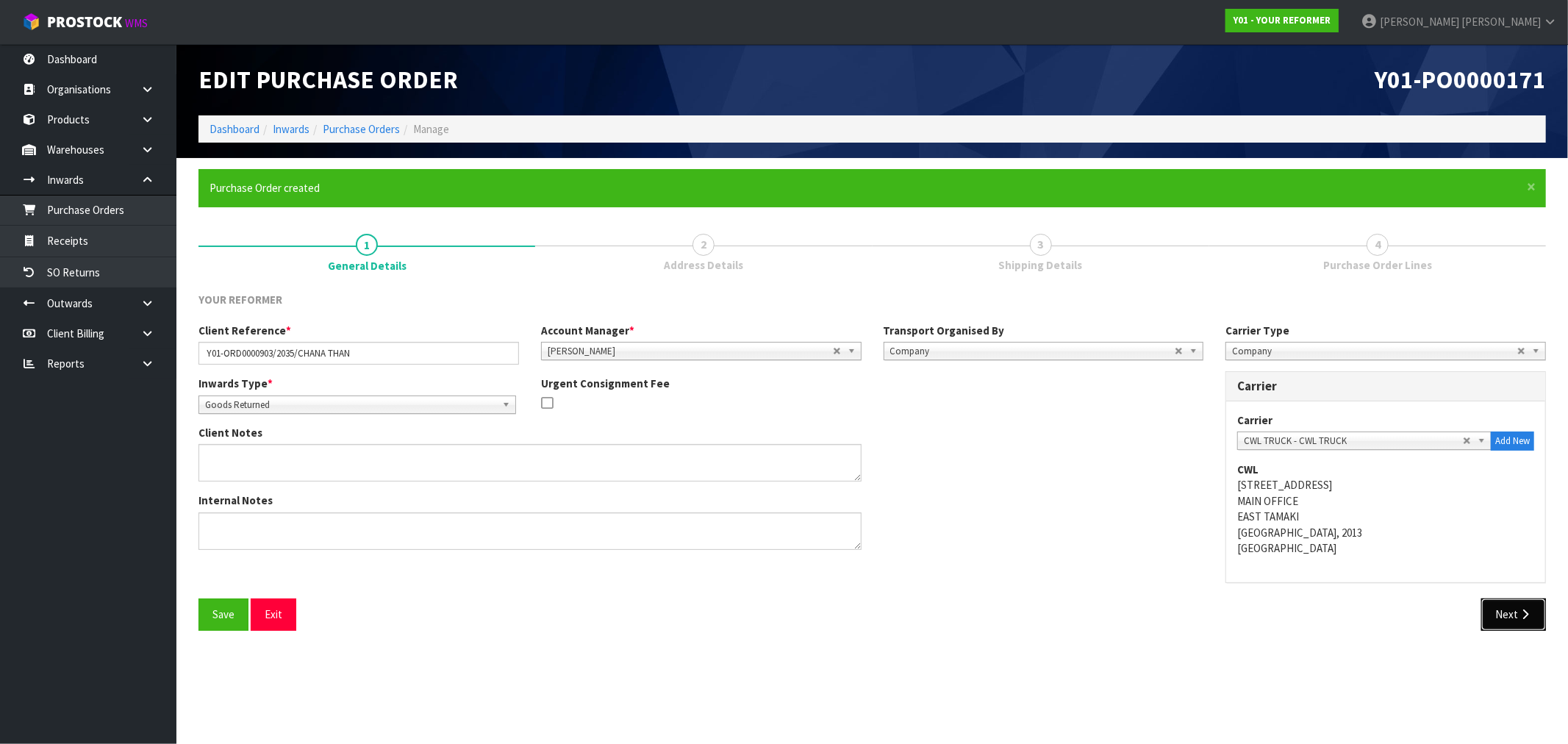
click at [1523, 605] on button "Next" at bounding box center [1513, 614] width 65 height 32
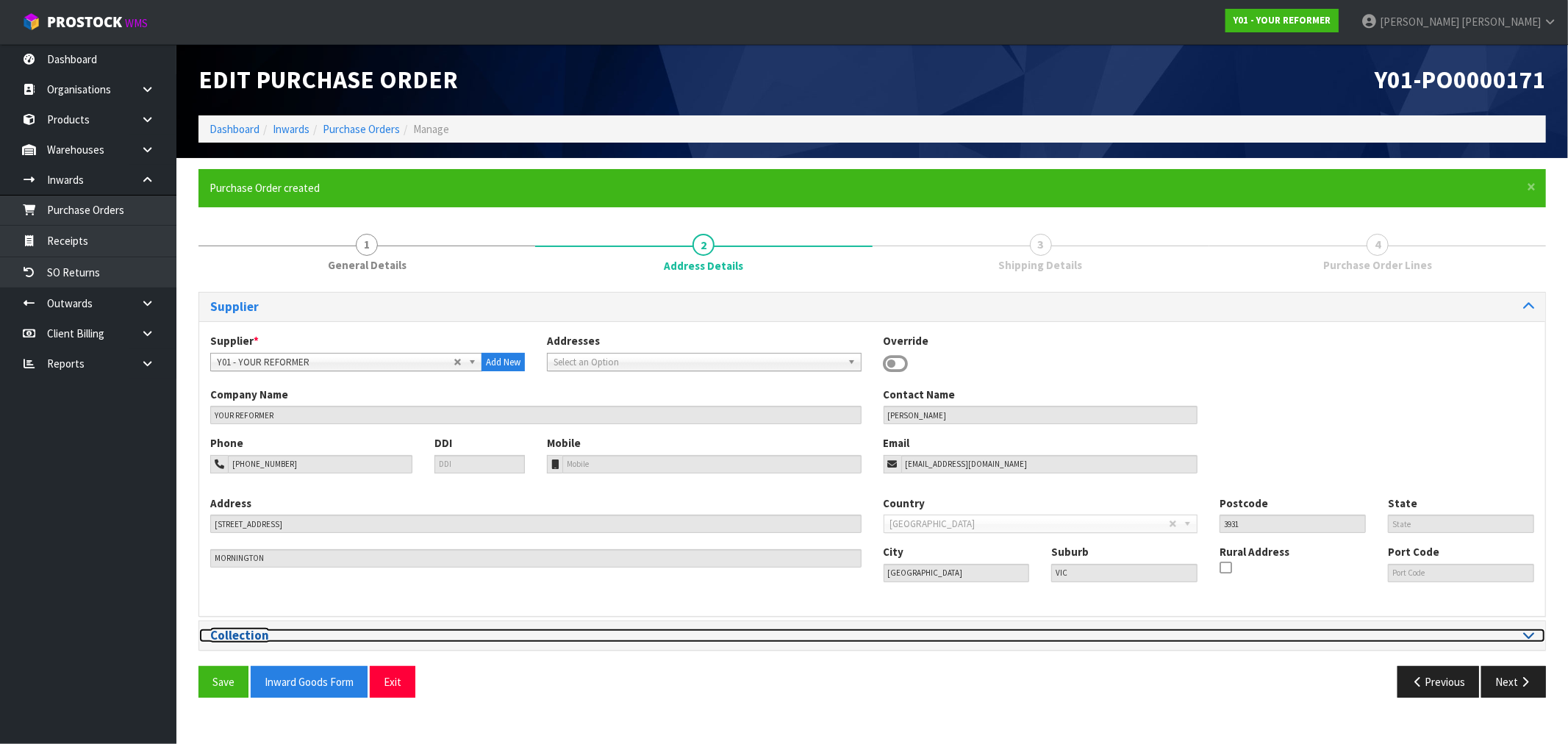
click at [445, 631] on h3 "Collection" at bounding box center [536, 635] width 651 height 14
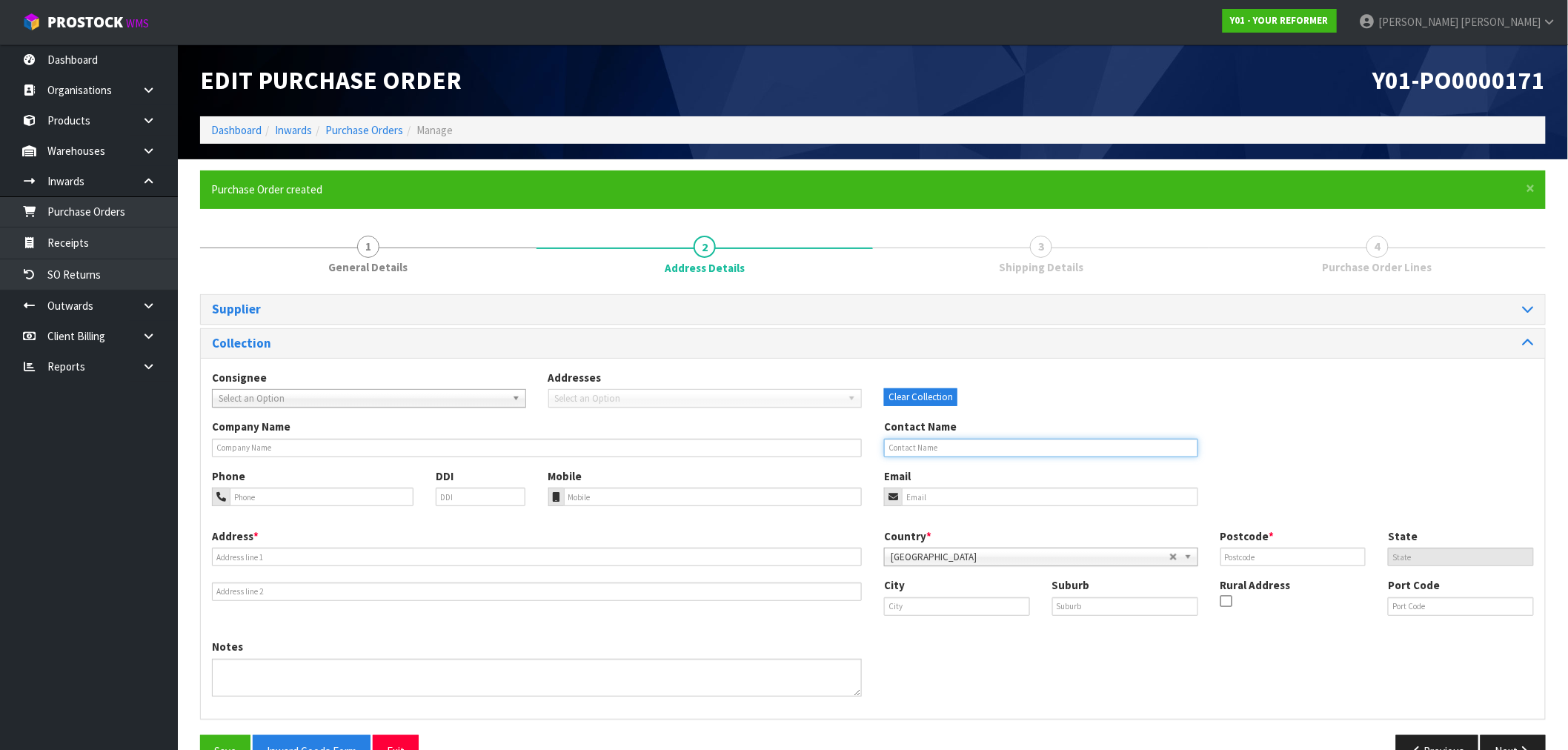
click at [976, 441] on input "text" at bounding box center [1041, 448] width 315 height 18
paste input "CHANA THAN"
type input "CHANA THAN"
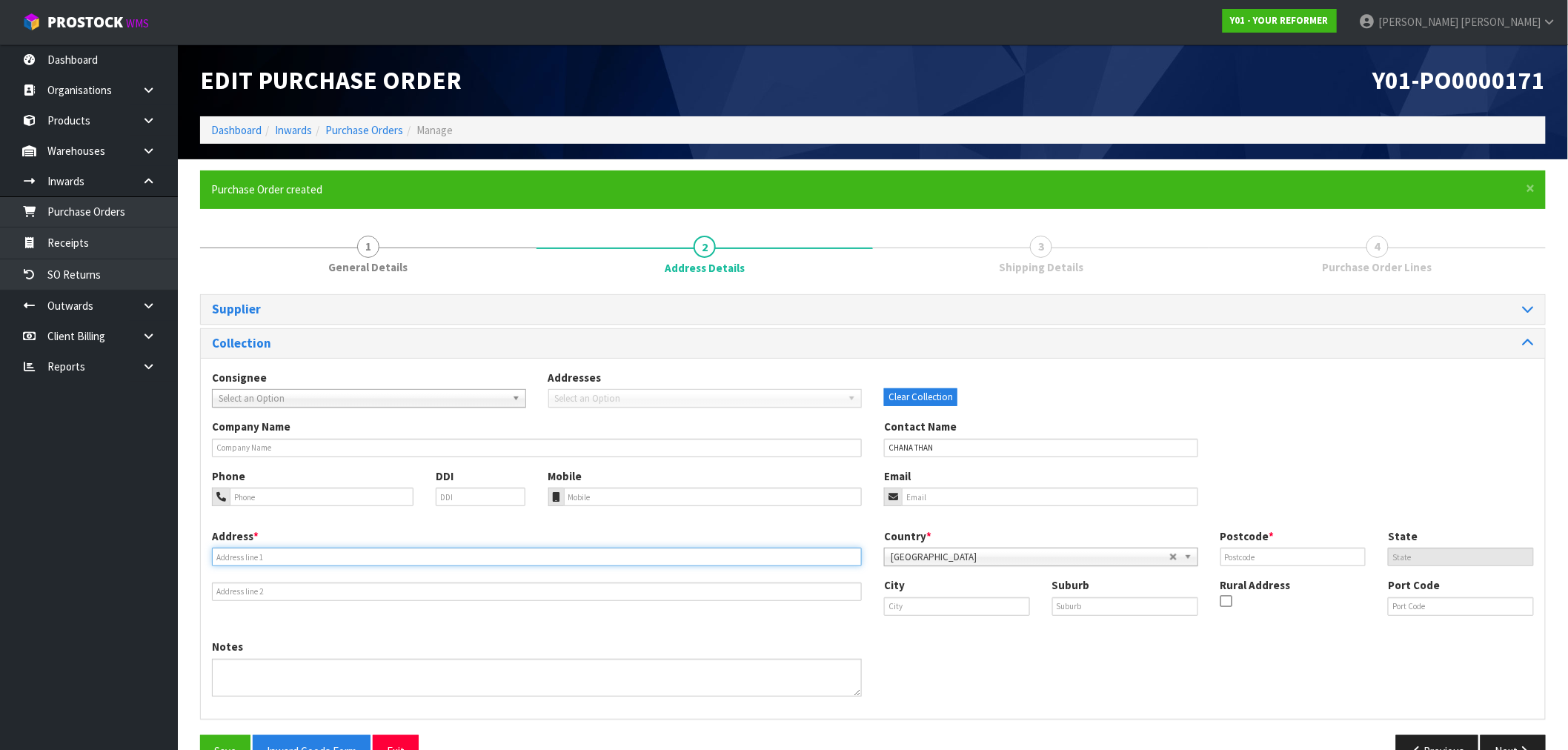
click at [596, 560] on input "text" at bounding box center [537, 557] width 650 height 18
paste input "11 LIMERICK PLACE"
type input "11 LIMERICK PLACE"
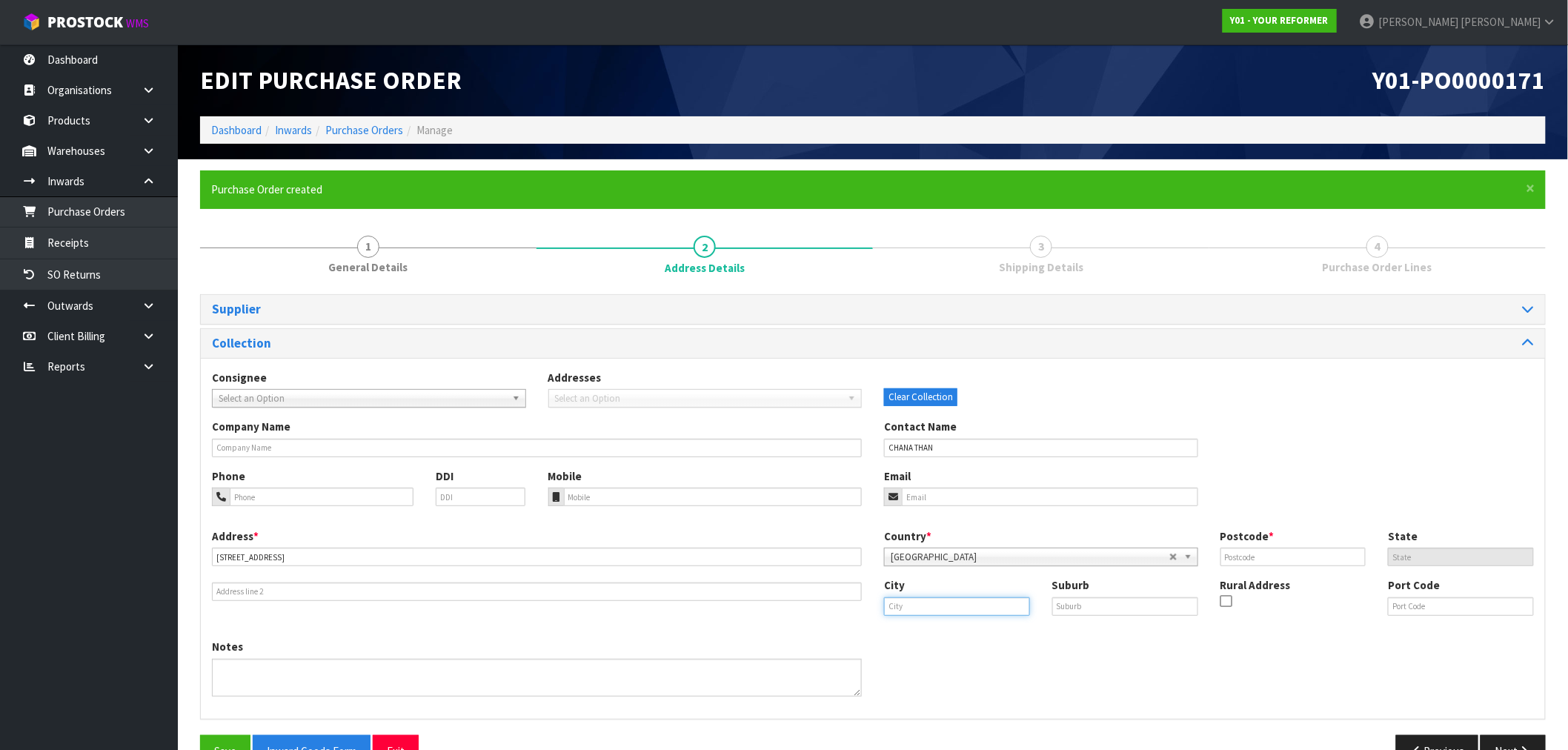
drag, startPoint x: 983, startPoint y: 601, endPoint x: 926, endPoint y: 565, distance: 67.4
click at [980, 601] on input "text" at bounding box center [957, 607] width 146 height 18
paste input "[GEOGRAPHIC_DATA]"
type input "[GEOGRAPHIC_DATA]"
click at [1167, 606] on input "text" at bounding box center [1125, 607] width 146 height 18
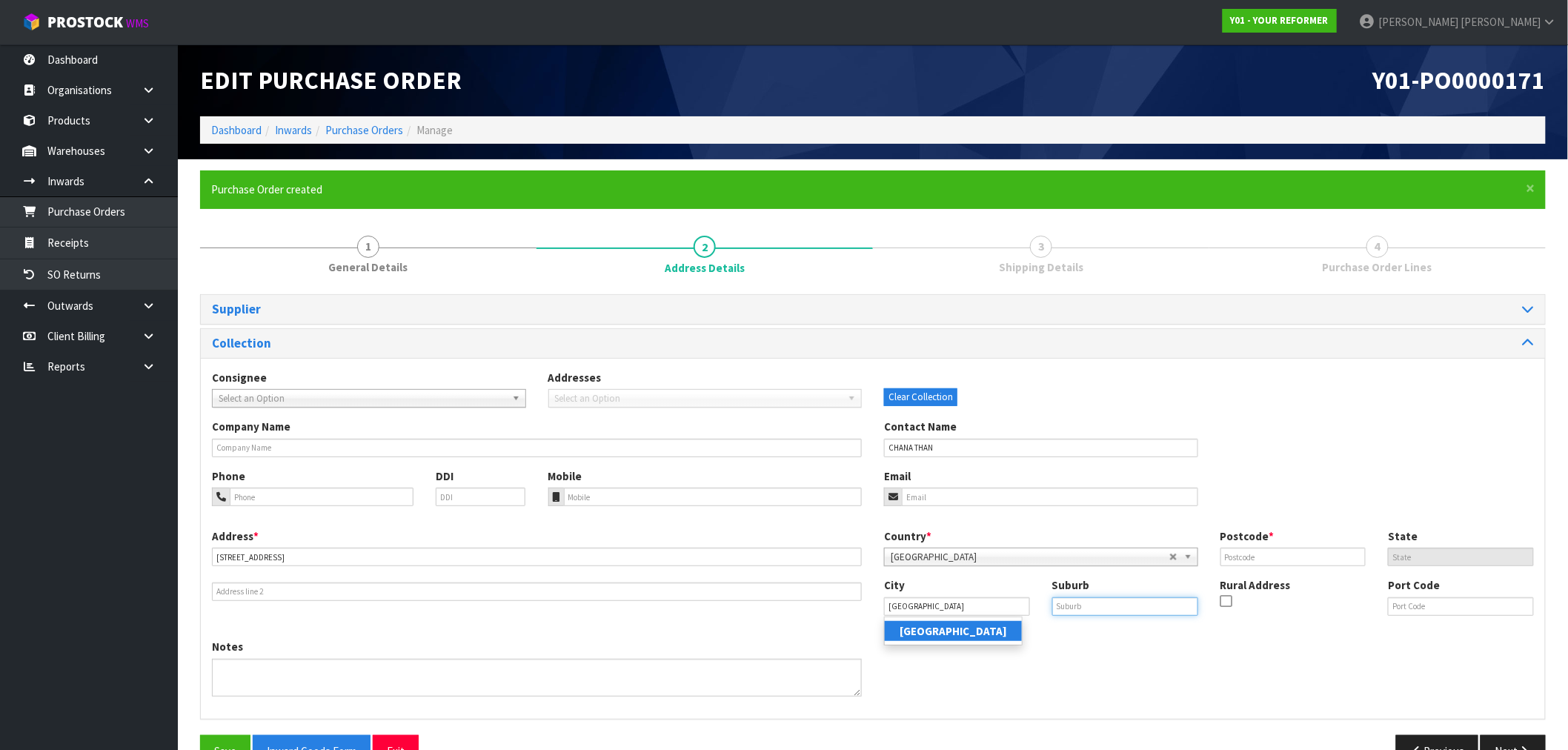
paste input "DANNEMORA"
type input "DANNEMORA"
drag, startPoint x: 1256, startPoint y: 556, endPoint x: 1233, endPoint y: 544, distance: 25.9
click at [1254, 556] on input "text" at bounding box center [1293, 557] width 146 height 18
paste input "2016"
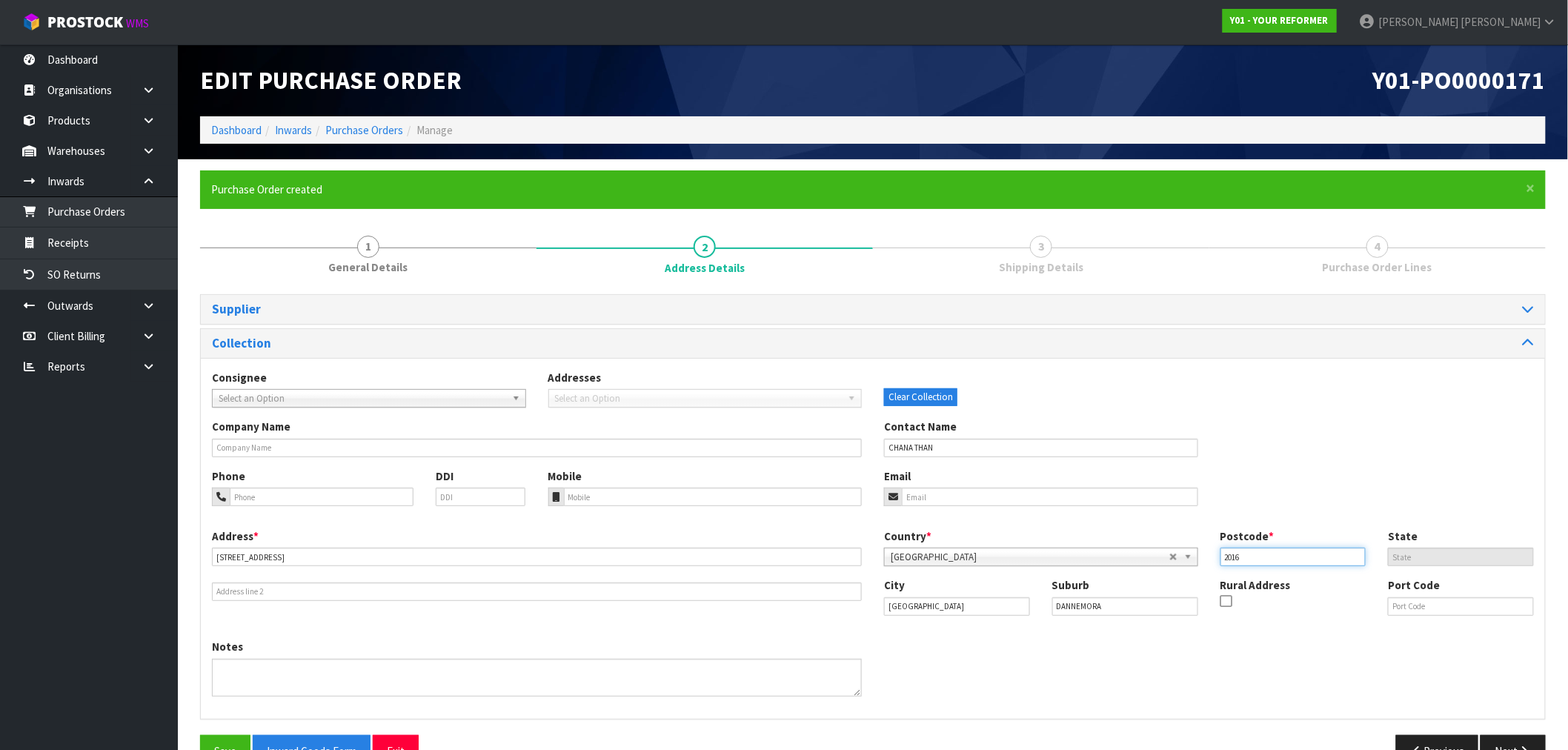
type input "2016"
click at [666, 493] on input "tel" at bounding box center [714, 497] width 299 height 18
paste input "+64 21 167 9911"
type input "+64 21 167 9911"
click at [240, 745] on button "Save" at bounding box center [225, 751] width 51 height 32
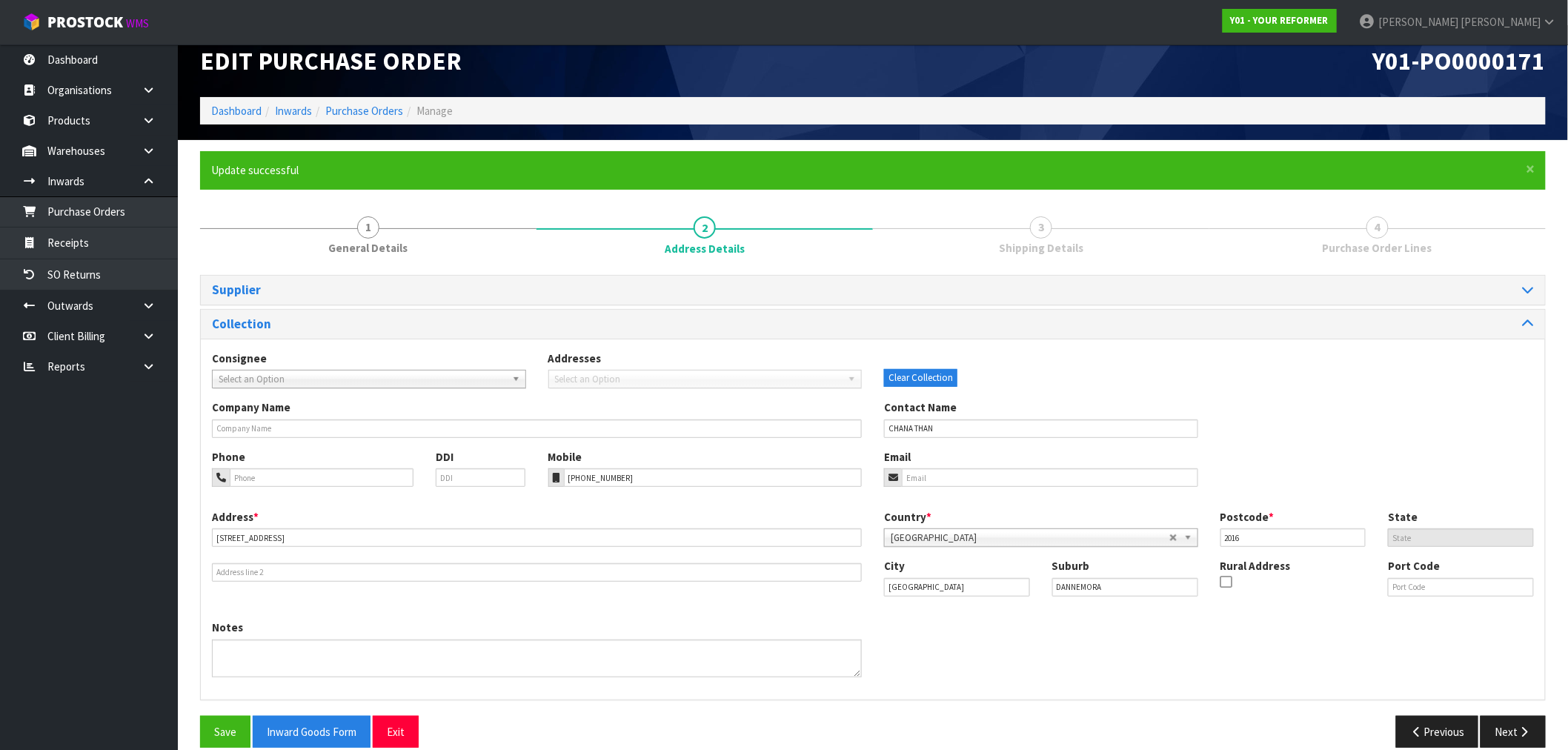
scroll to position [40, 0]
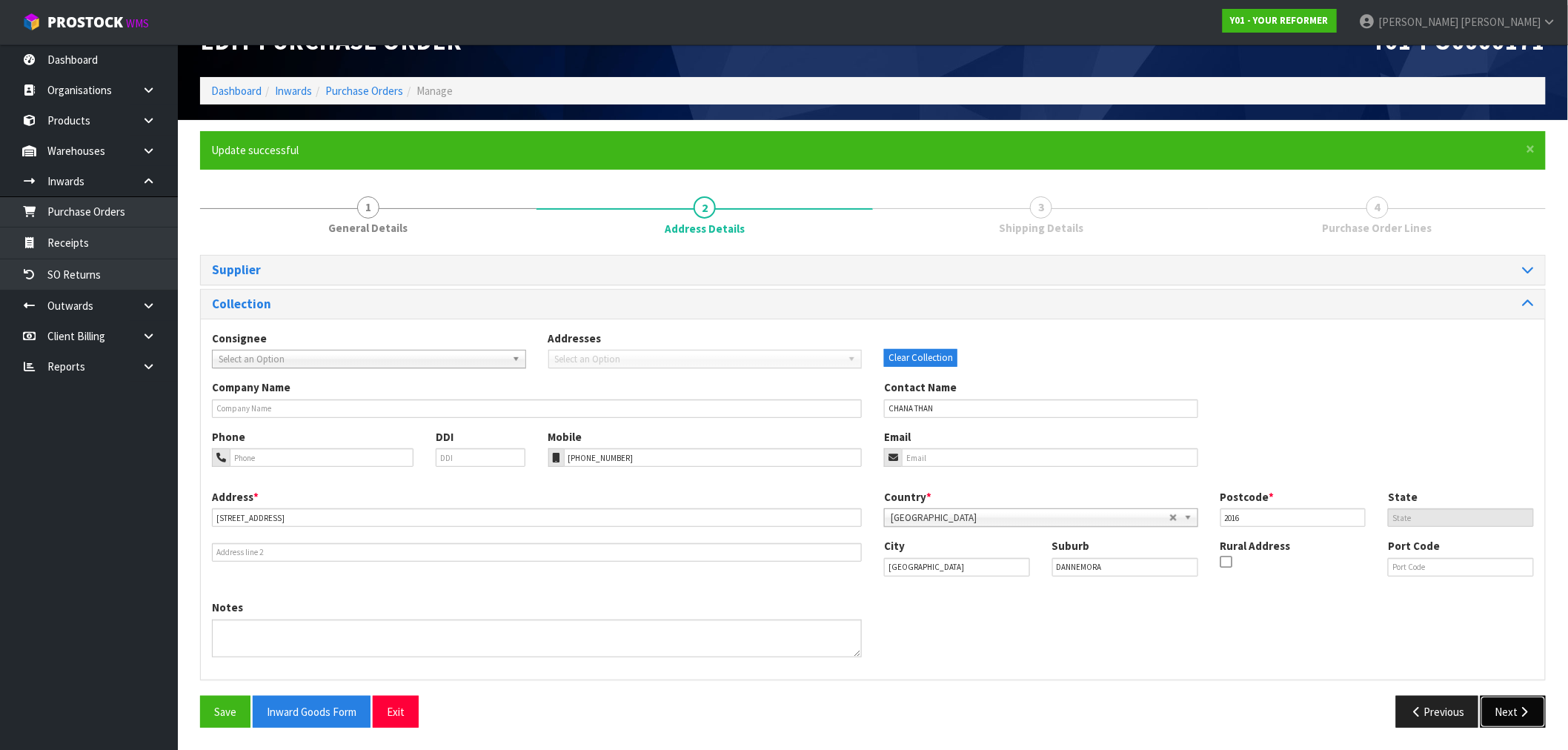
click at [1500, 699] on button "Next" at bounding box center [1514, 712] width 65 height 32
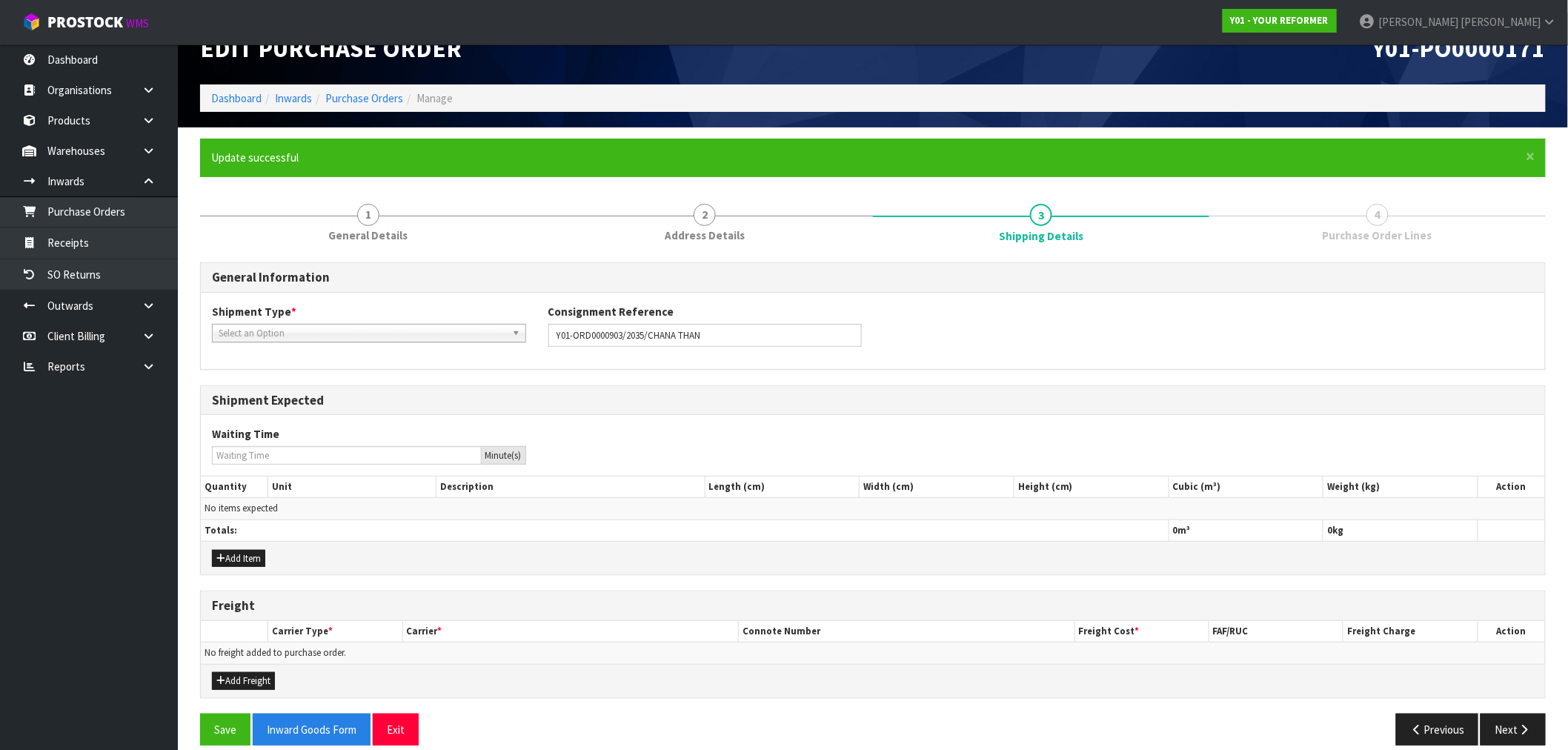
scroll to position [49, 0]
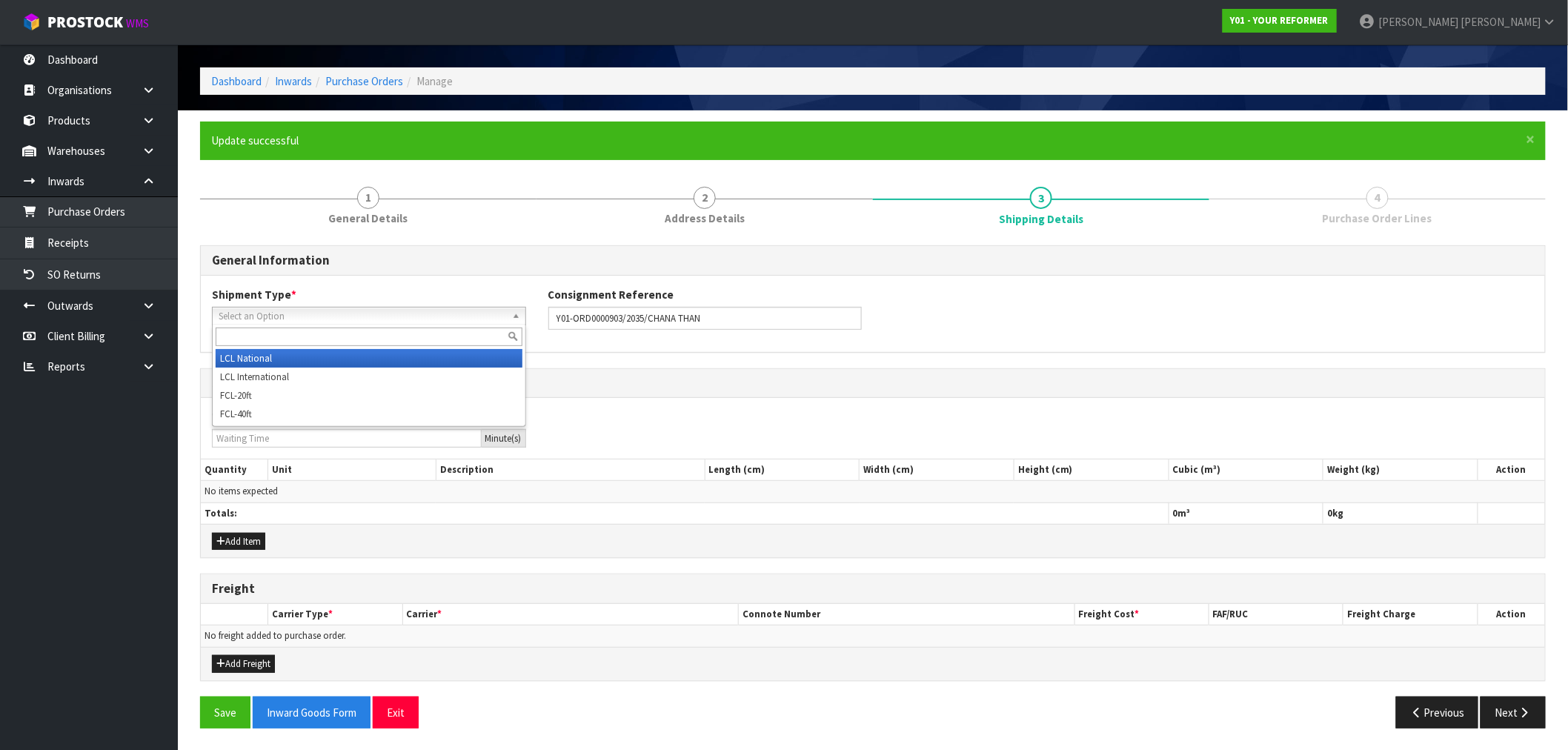
click at [372, 308] on span "Select an Option" at bounding box center [362, 315] width 288 height 18
click at [342, 361] on li "LCL National" at bounding box center [369, 358] width 307 height 18
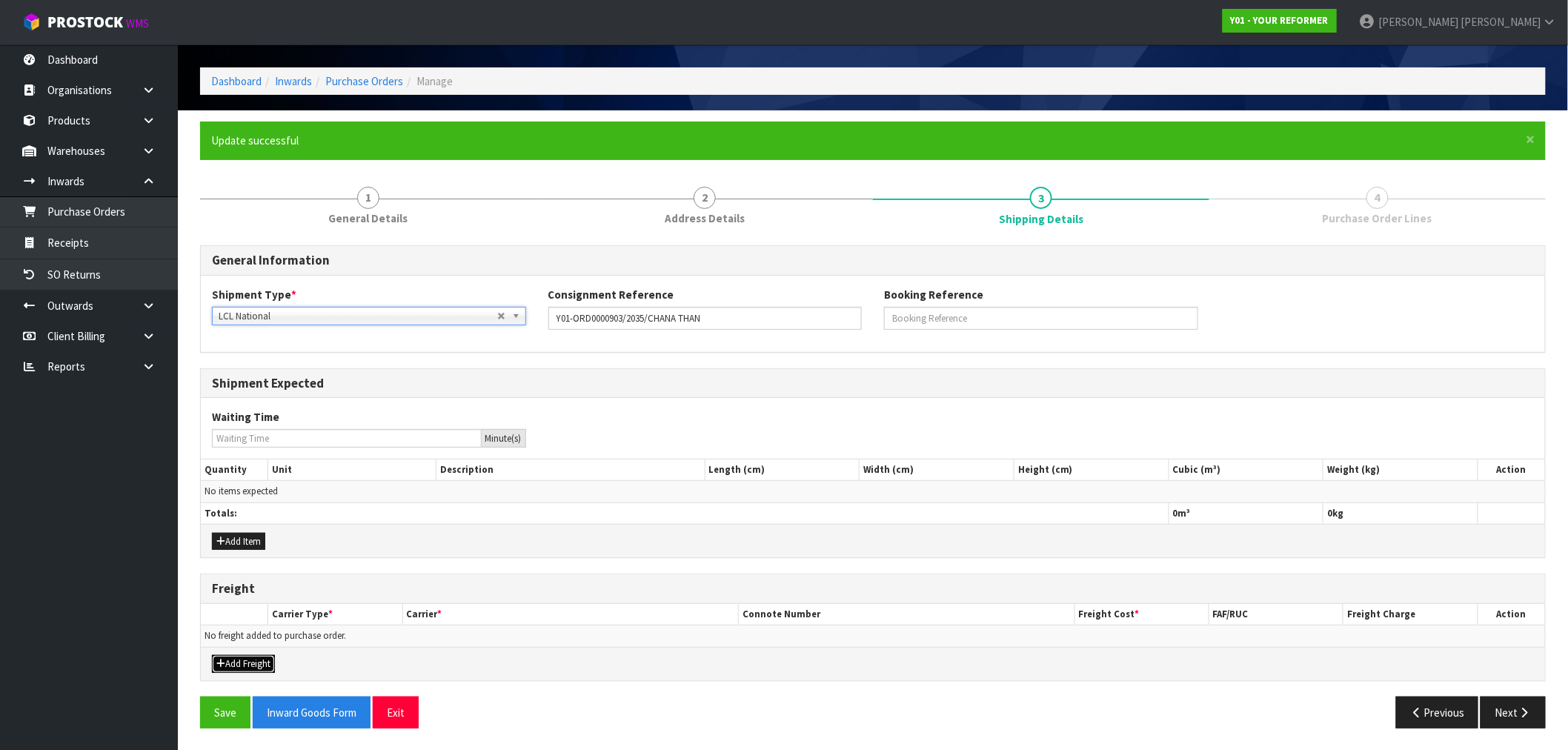
click at [252, 661] on button "Add Freight" at bounding box center [244, 663] width 63 height 18
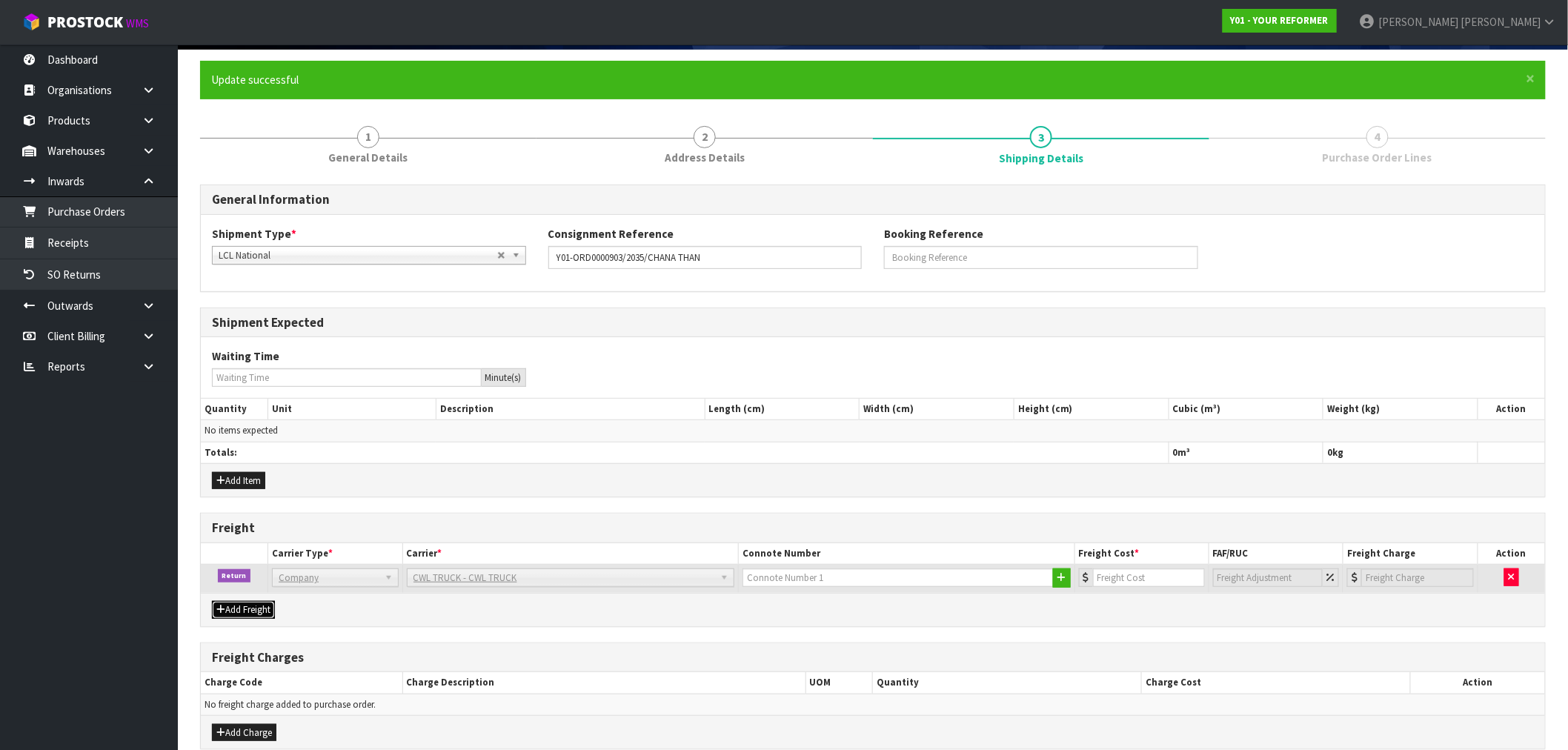
scroll to position [179, 0]
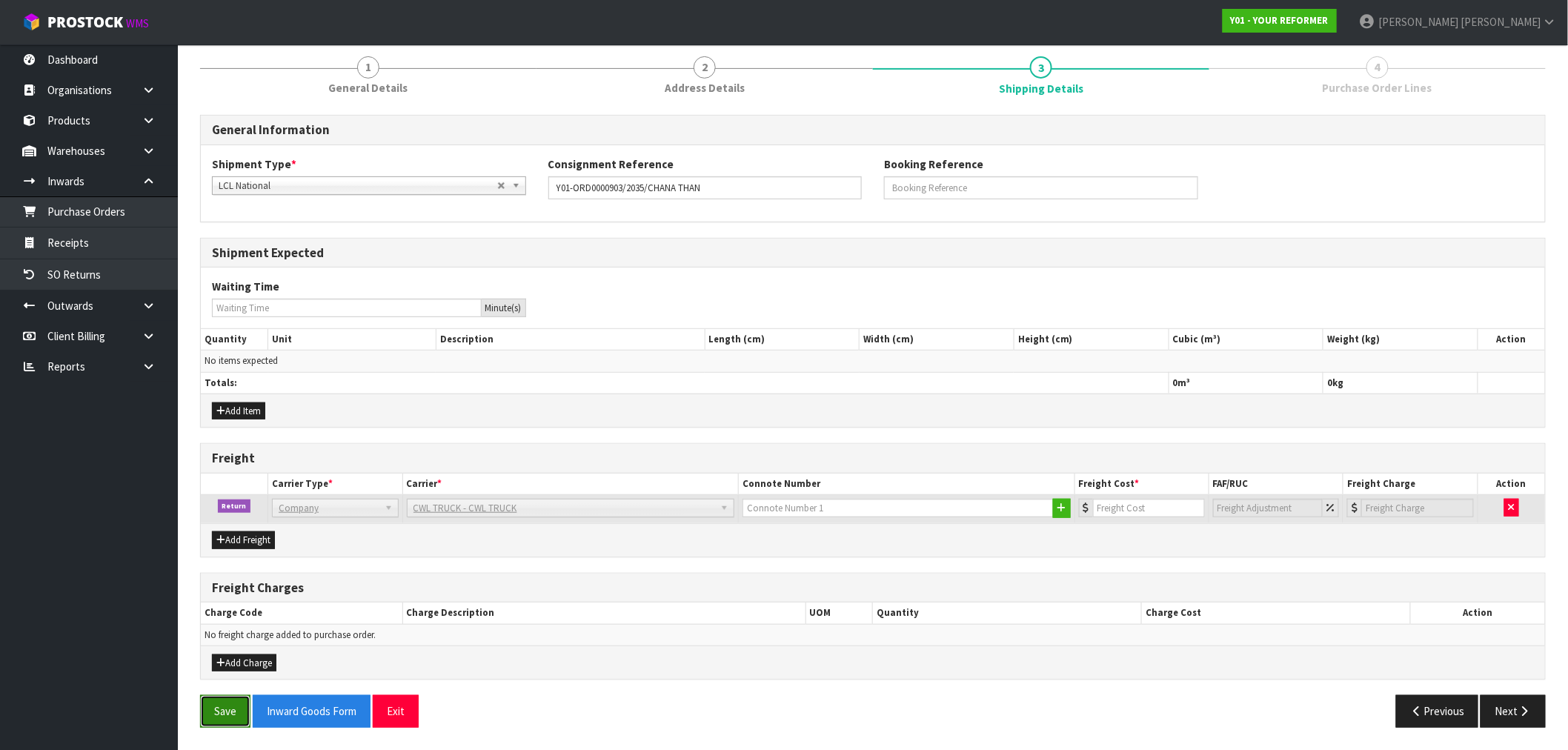
drag, startPoint x: 238, startPoint y: 707, endPoint x: 239, endPoint y: 699, distance: 8.1
click at [237, 707] on button "Save" at bounding box center [225, 711] width 51 height 32
click at [364, 700] on button "Inward Goods Form" at bounding box center [312, 711] width 118 height 32
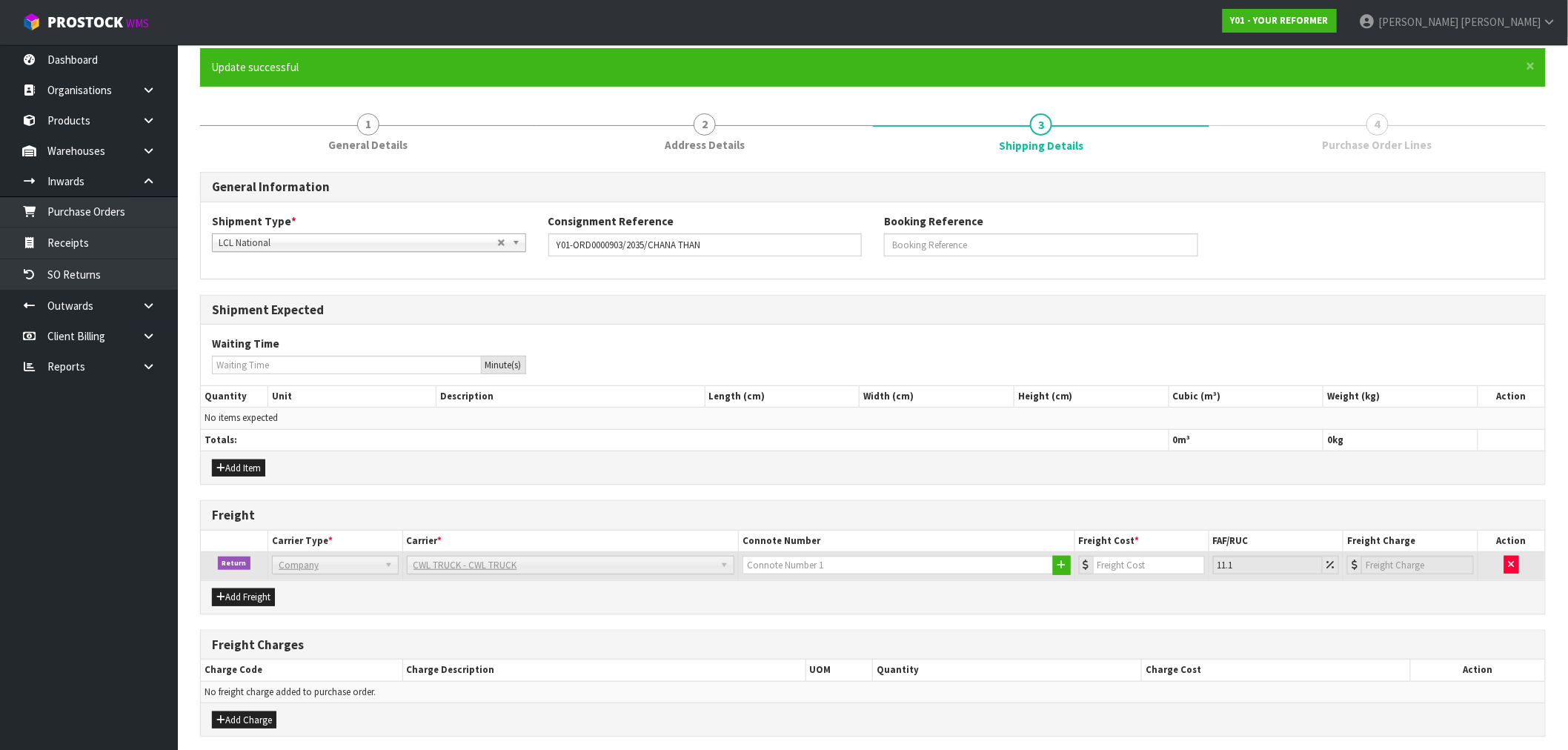
scroll to position [0, 0]
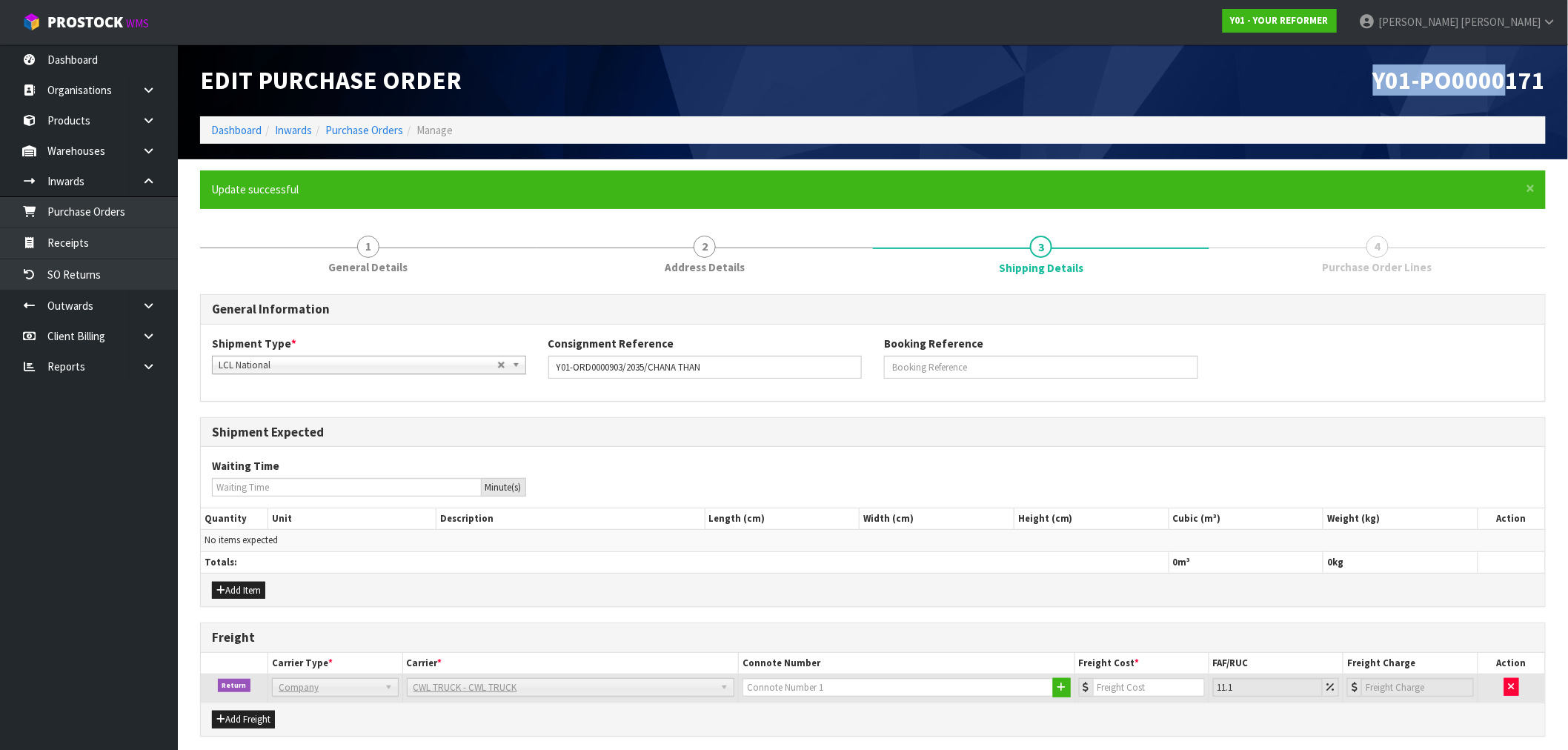
drag, startPoint x: 1372, startPoint y: 85, endPoint x: 1509, endPoint y: 85, distance: 137.0
click at [1509, 85] on h1 "Y01-PO0000171" at bounding box center [1216, 80] width 662 height 28
click at [1504, 85] on span "Y01-PO0000171" at bounding box center [1459, 80] width 172 height 31
click at [1528, 102] on div "Y01-PO0000171" at bounding box center [1216, 80] width 684 height 72
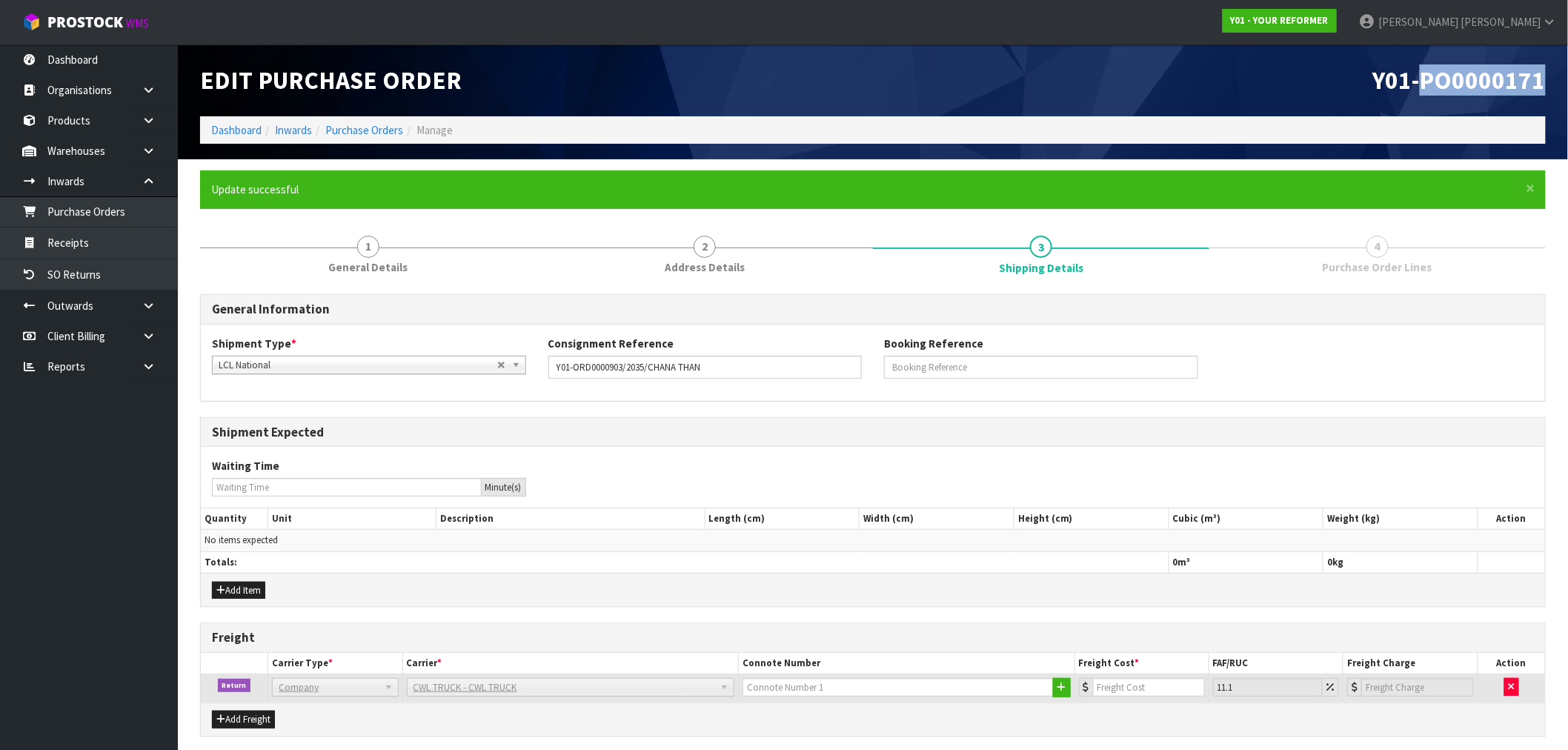
click at [1550, 91] on div "Y01-PO0000171" at bounding box center [1216, 80] width 684 height 72
drag, startPoint x: 1517, startPoint y: 90, endPoint x: 1386, endPoint y: 92, distance: 131.0
click at [1386, 92] on div "Y01-PO0000171" at bounding box center [1216, 80] width 684 height 72
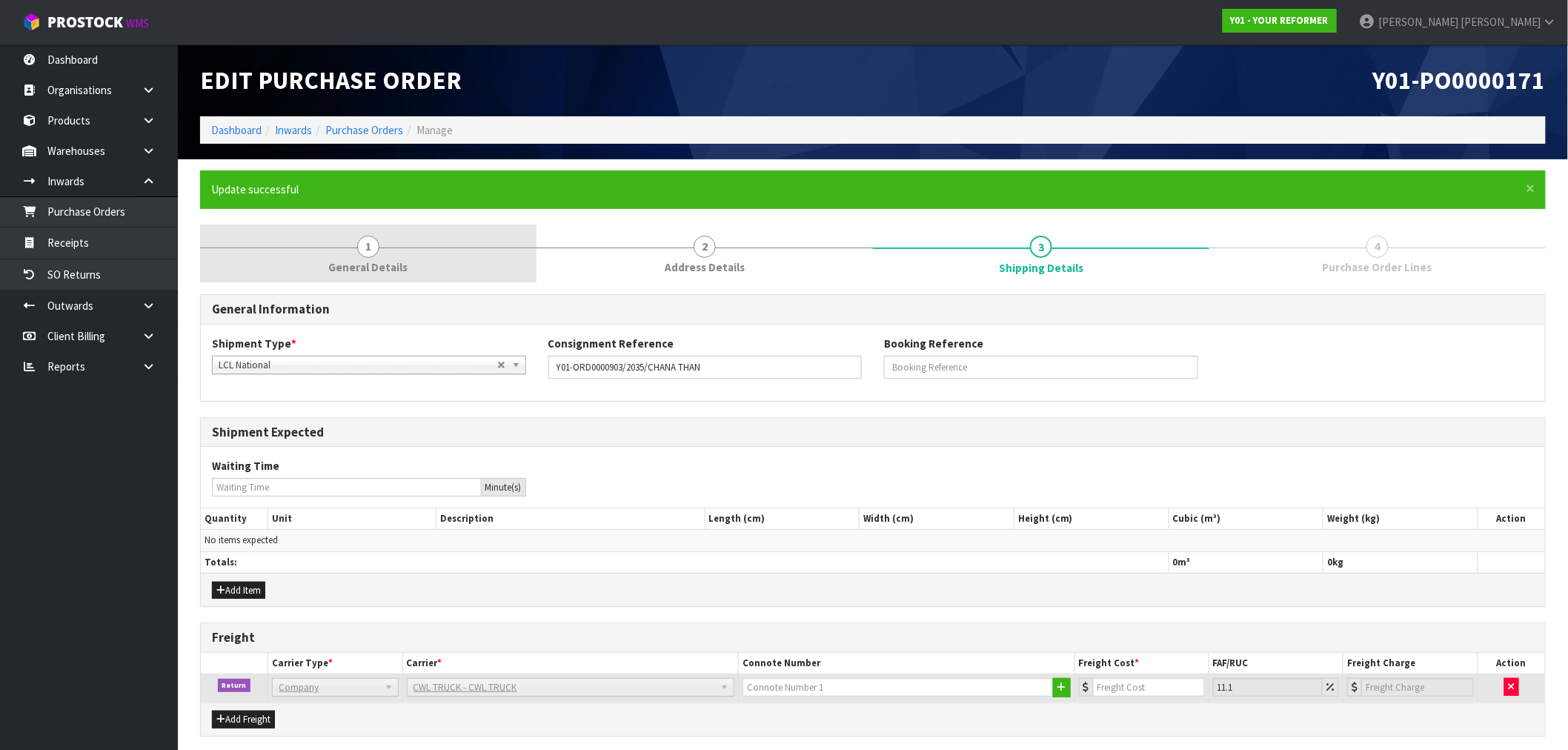
click at [428, 257] on link "1 General Details" at bounding box center [368, 253] width 337 height 58
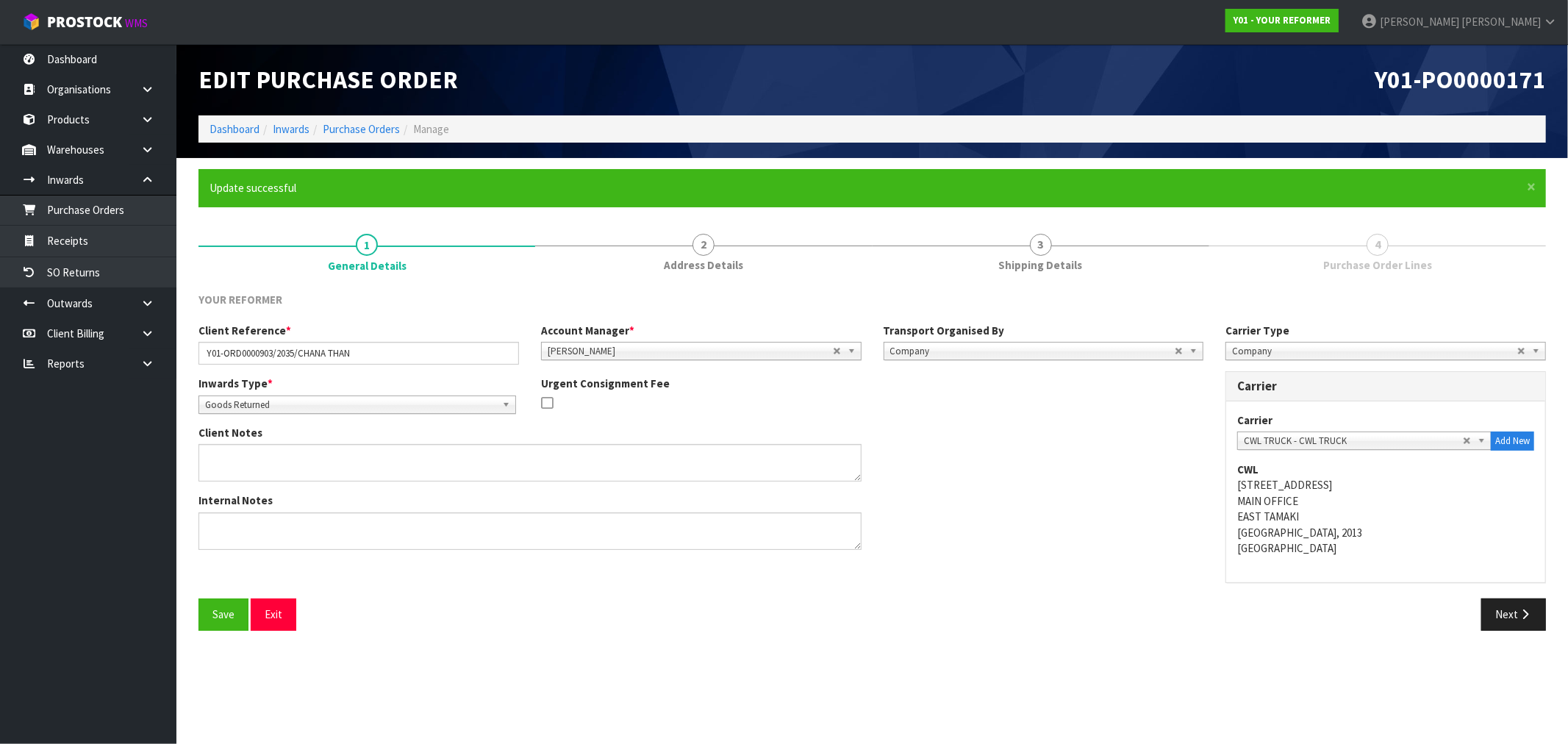
click at [649, 282] on div "YOUR REFORMER Client Reference * Y01-ORD0000903/2035/CHANA THAN Account Manager…" at bounding box center [872, 461] width 1348 height 361
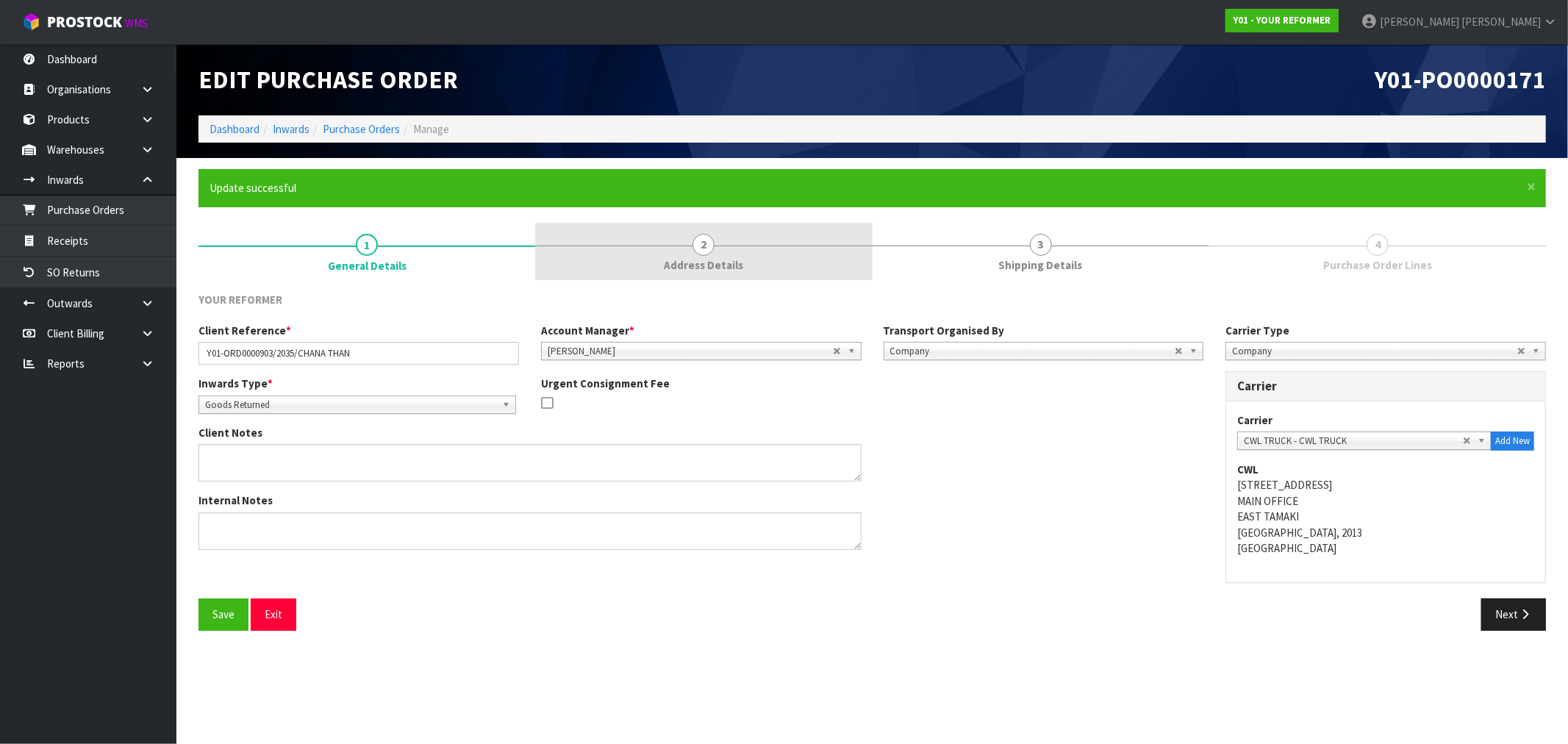
click at [702, 252] on span "2" at bounding box center [703, 245] width 22 height 22
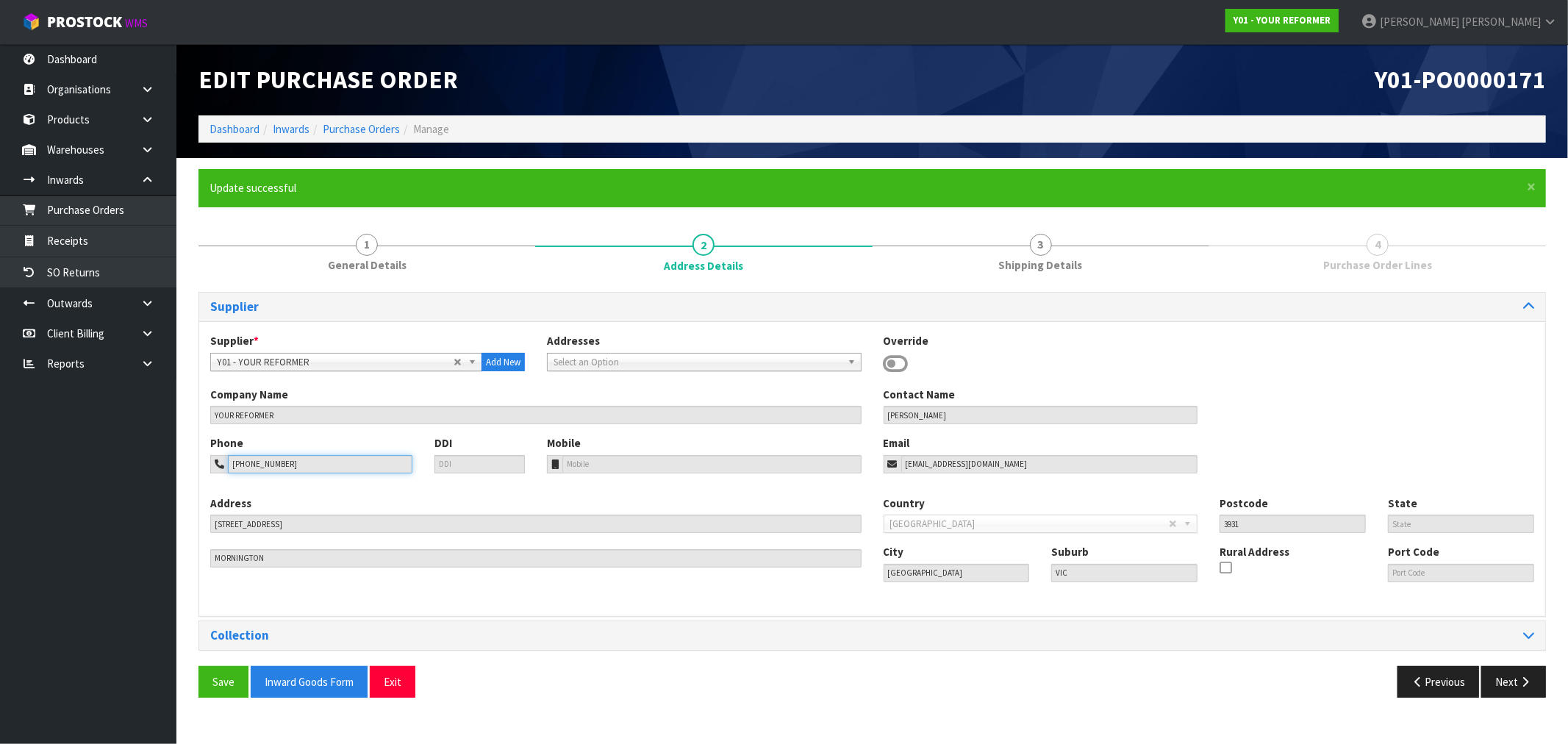
drag, startPoint x: 324, startPoint y: 458, endPoint x: 207, endPoint y: 455, distance: 117.0
click at [211, 457] on div "[PHONE_NUMBER]" at bounding box center [311, 464] width 202 height 18
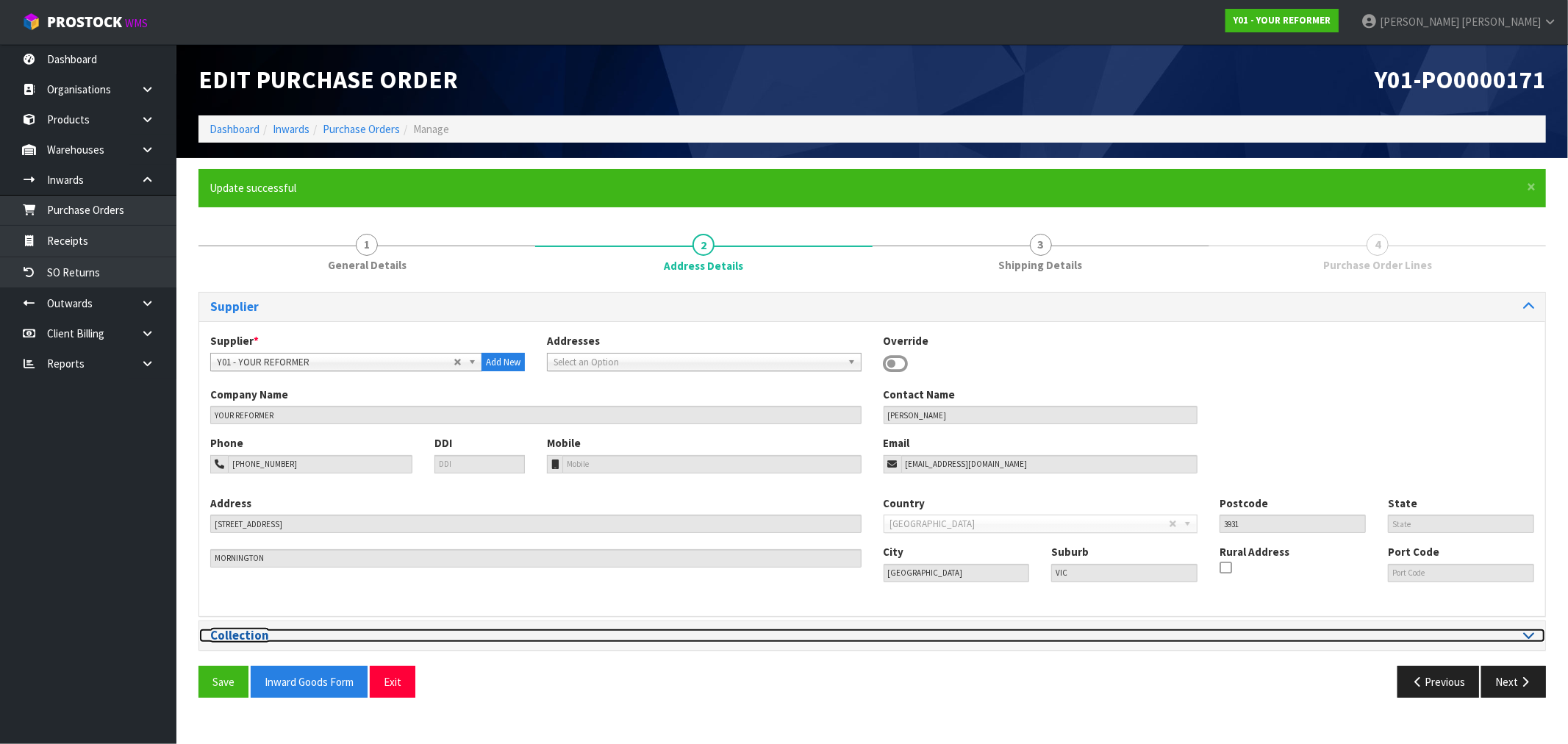
click at [465, 642] on h3 "Collection" at bounding box center [536, 635] width 651 height 14
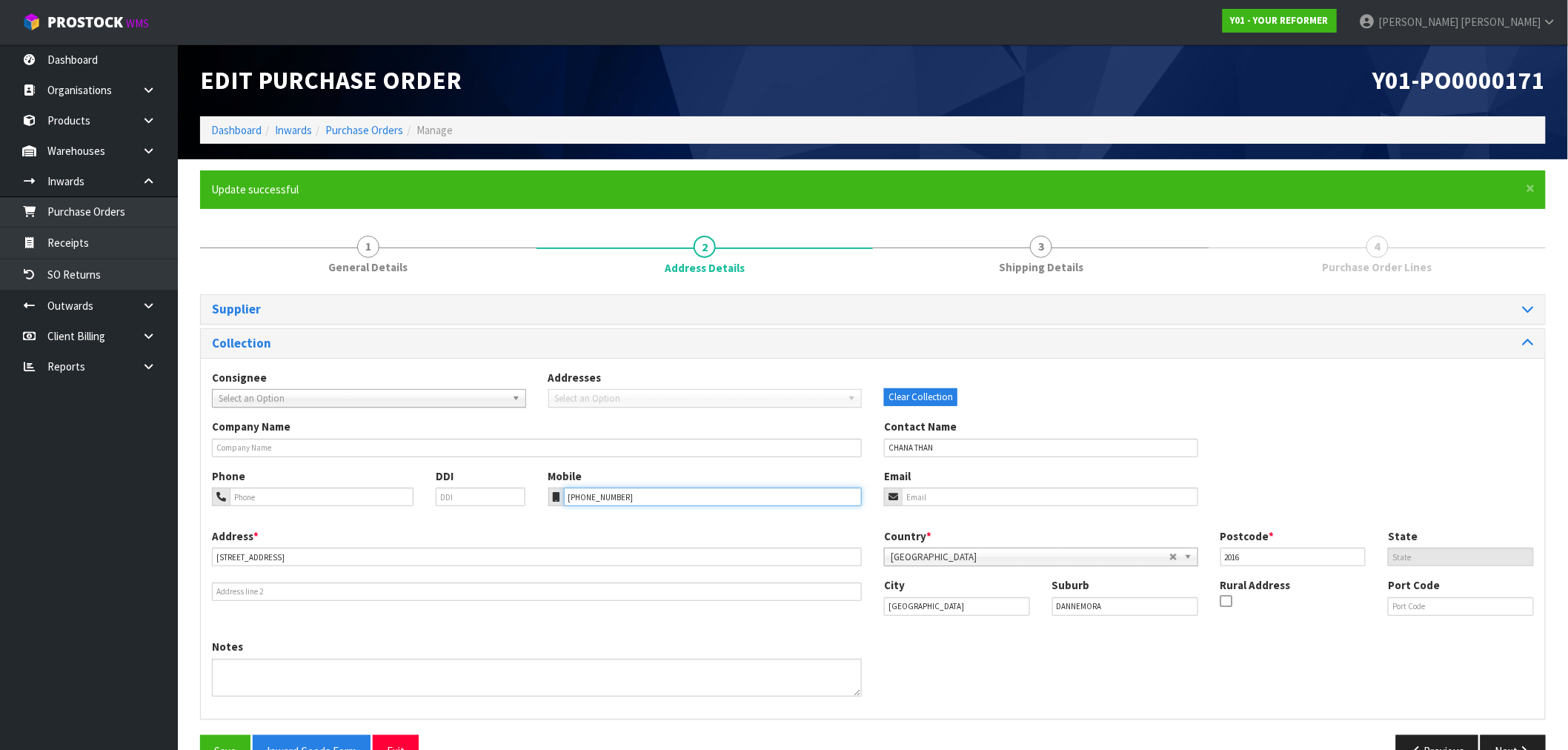
drag, startPoint x: 650, startPoint y: 495, endPoint x: 534, endPoint y: 491, distance: 116.1
click at [535, 491] on div "Phone DDI Mobile +64 21 167 9911 Email" at bounding box center [873, 498] width 1345 height 60
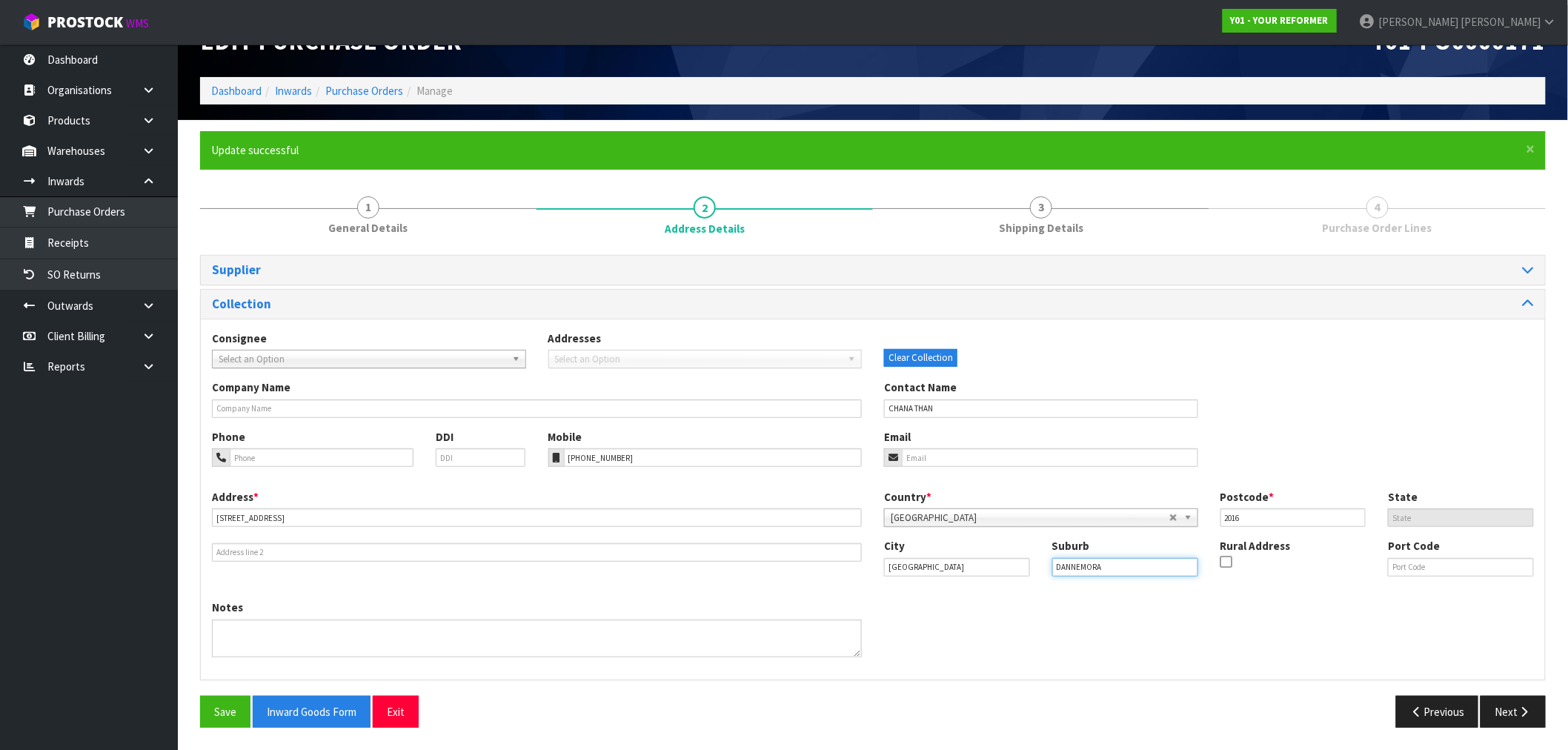
drag, startPoint x: 1113, startPoint y: 571, endPoint x: 1031, endPoint y: 569, distance: 82.0
click at [1032, 569] on div "City Auckland Suburb DANNEMORA Rural Address Port Code" at bounding box center [1209, 563] width 672 height 51
click at [368, 97] on link "Purchase Orders" at bounding box center [364, 90] width 77 height 14
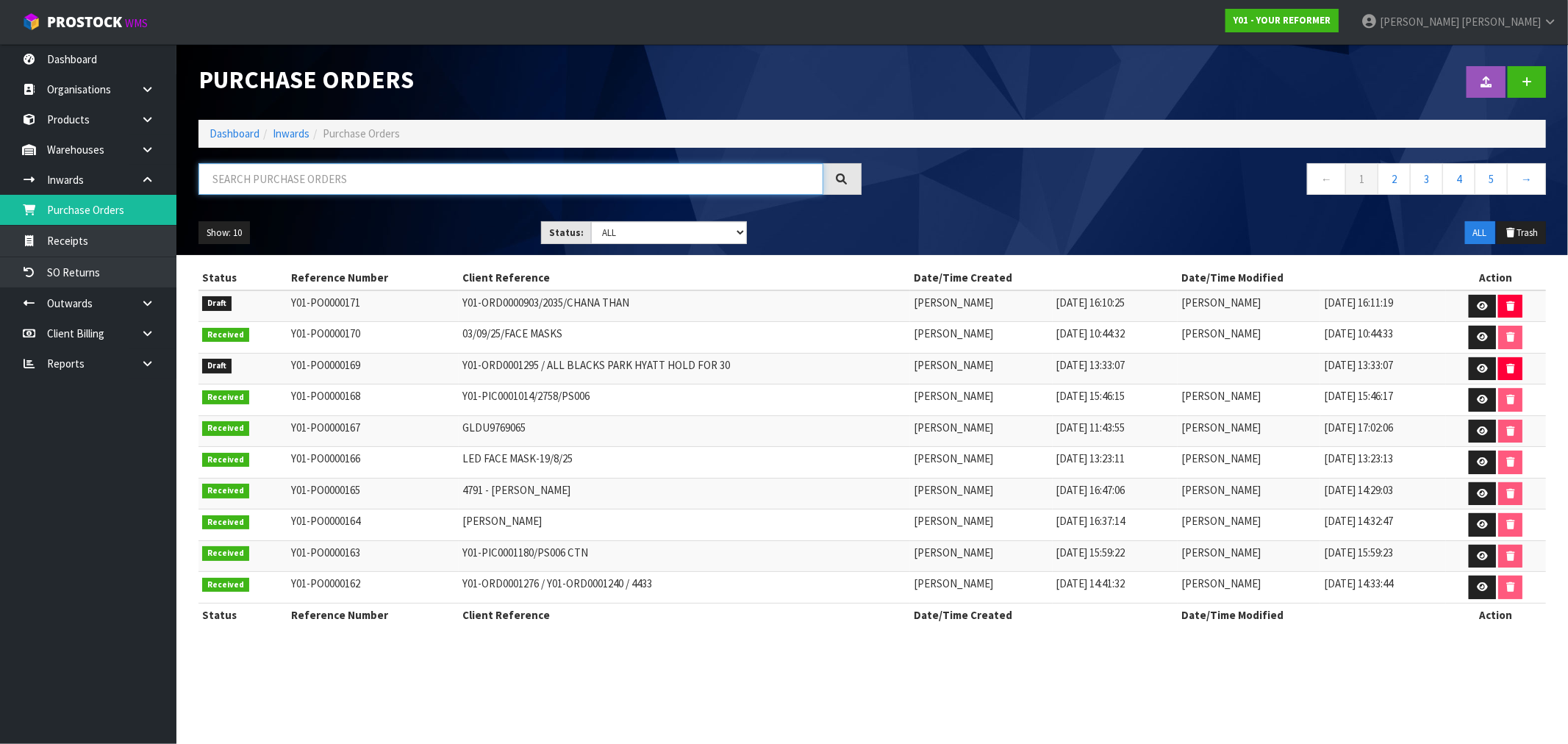
click at [405, 185] on input "text" at bounding box center [510, 178] width 625 height 32
paste input "JESSE WOOD"
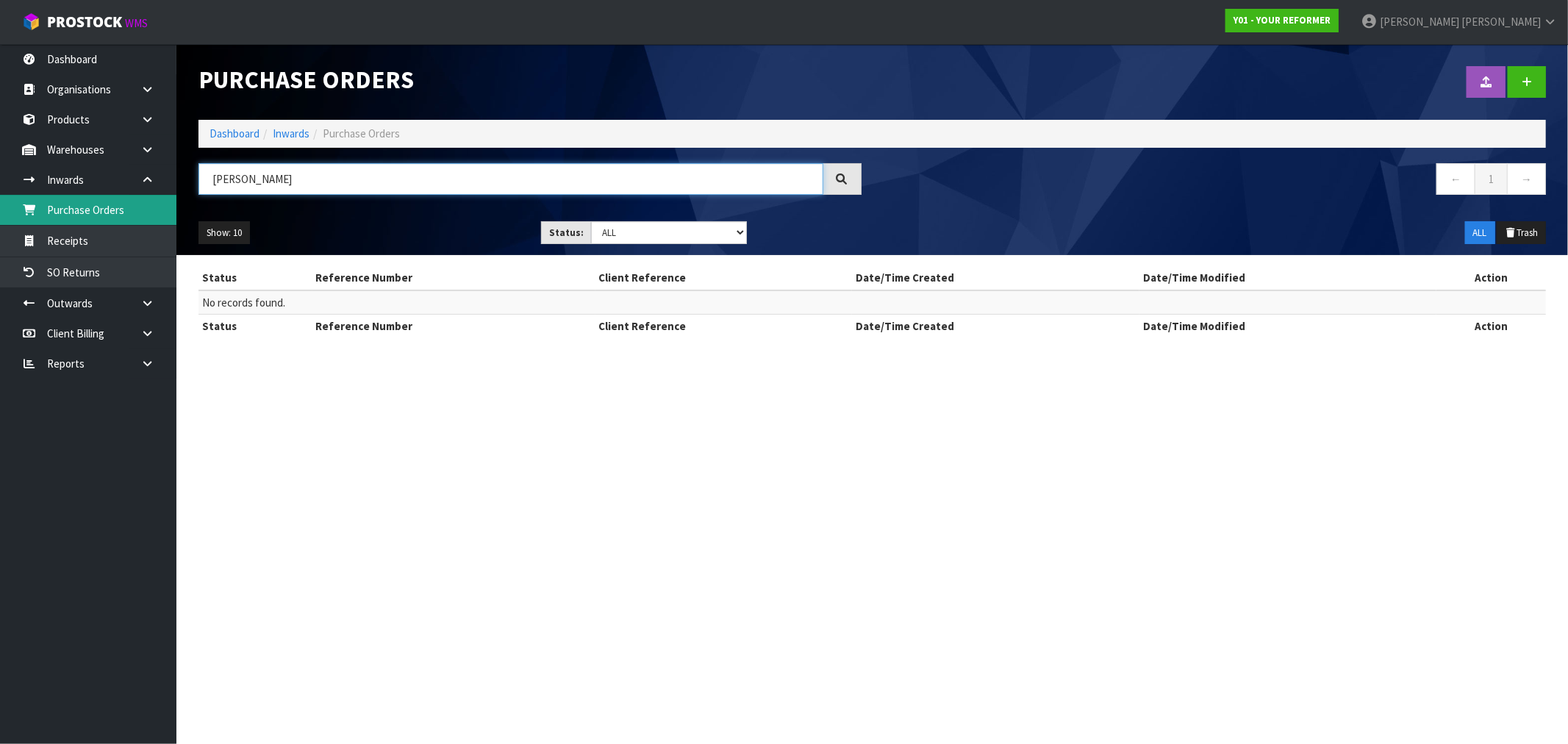
drag, startPoint x: 193, startPoint y: 186, endPoint x: 104, endPoint y: 197, distance: 89.7
click at [114, 196] on body "Toggle navigation ProStock WMS Y01 - YOUR REFORMER [PERSON_NAME] Logout Dashboa…" at bounding box center [784, 372] width 1568 height 744
paste input "Y01-ORD0000991"
drag, startPoint x: 341, startPoint y: 180, endPoint x: 105, endPoint y: 185, distance: 236.1
click at [112, 185] on body "Toggle navigation ProStock WMS Y01 - YOUR REFORMER [PERSON_NAME] Logout Dashboa…" at bounding box center [784, 372] width 1568 height 744
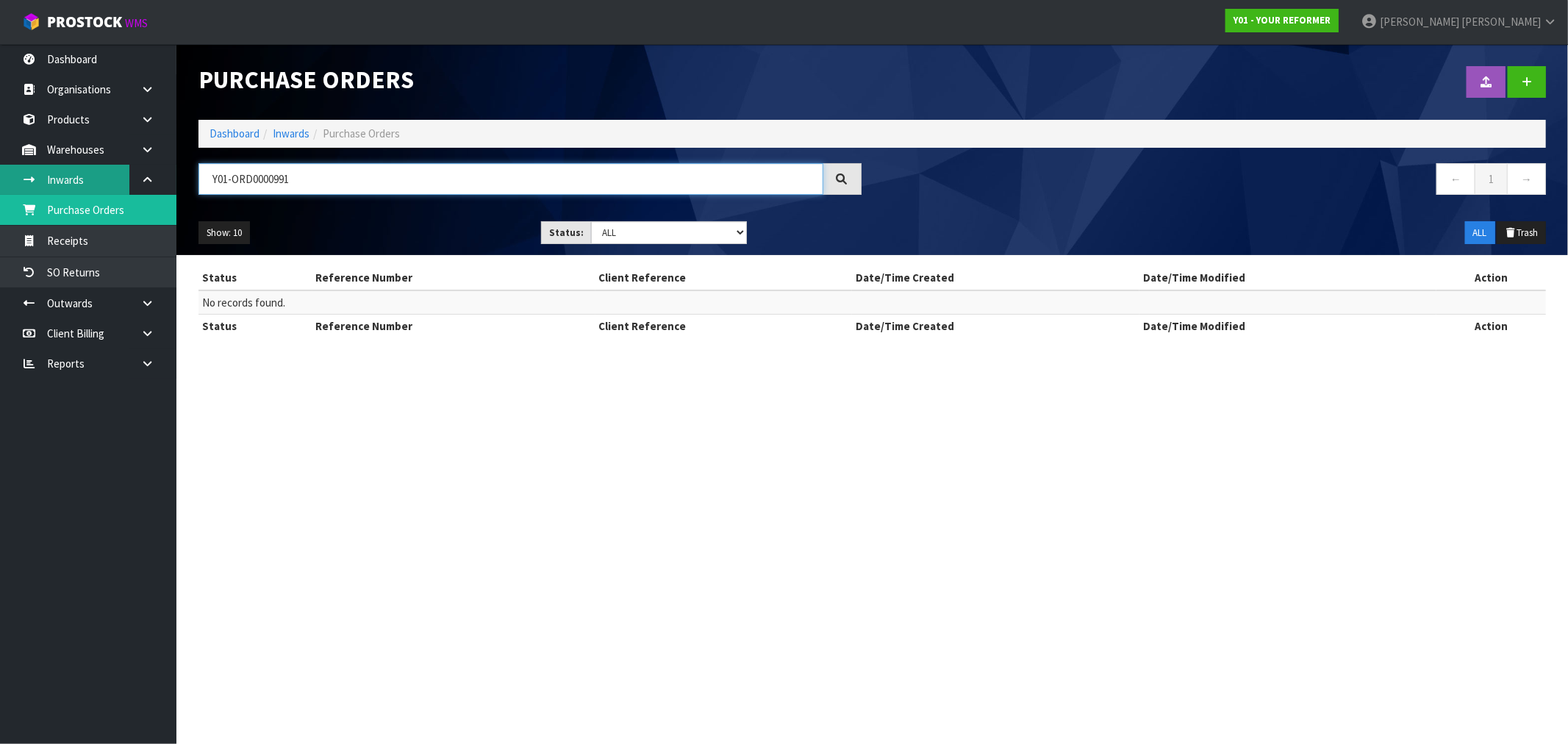
paste input "2317"
drag, startPoint x: 276, startPoint y: 178, endPoint x: 166, endPoint y: 178, distance: 110.0
click at [166, 178] on body "Toggle navigation ProStock WMS Y01 - YOUR REFORMER [PERSON_NAME] Logout Dashboa…" at bounding box center [784, 372] width 1568 height 744
paste input "JESSE WOOD"
drag, startPoint x: 380, startPoint y: 173, endPoint x: 200, endPoint y: 175, distance: 180.0
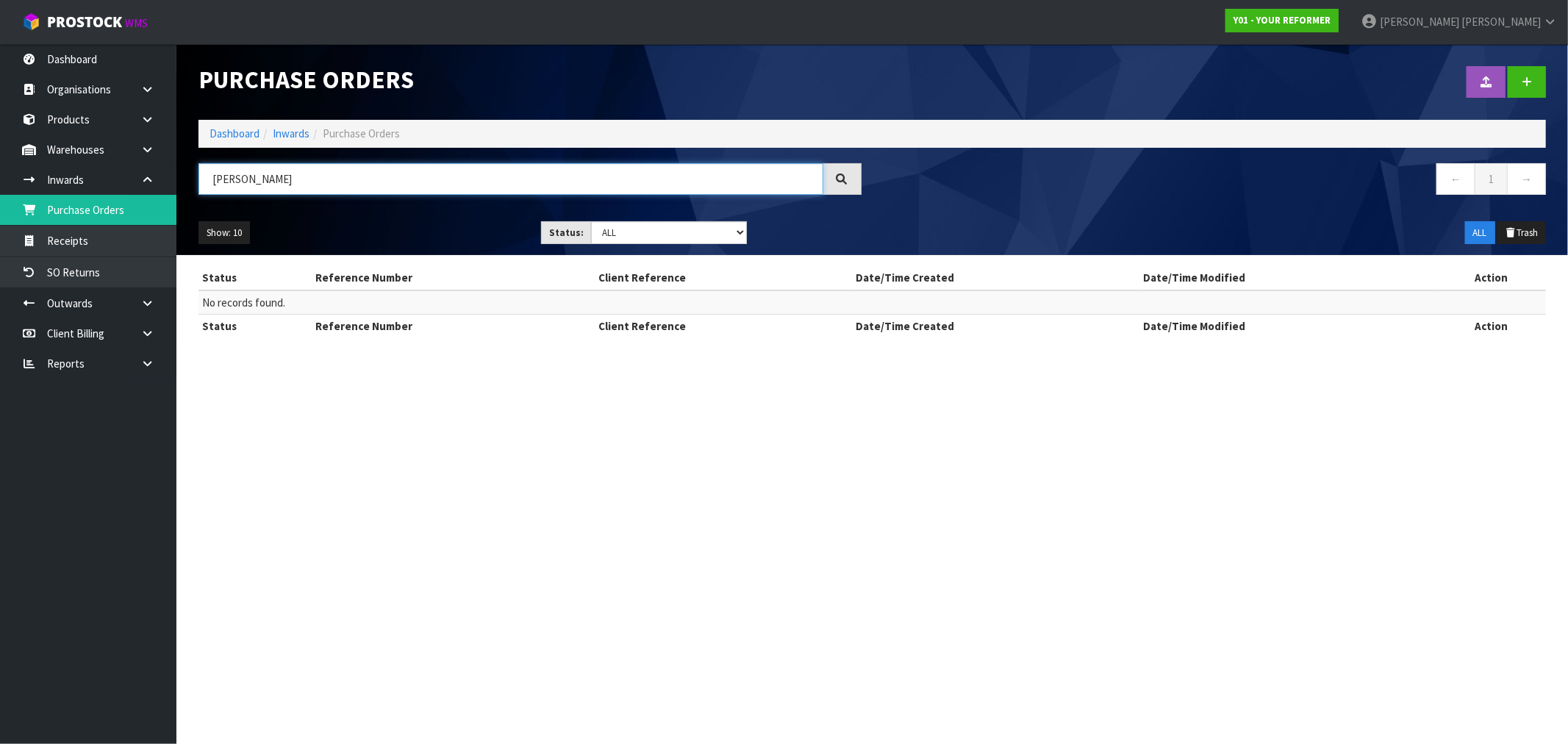
click at [202, 177] on input "JESSE WOOD" at bounding box center [510, 178] width 625 height 32
paste input "Y01-ORD0000991"
type input "Y01-ORD0000991"
click at [1511, 78] on link at bounding box center [1527, 81] width 38 height 32
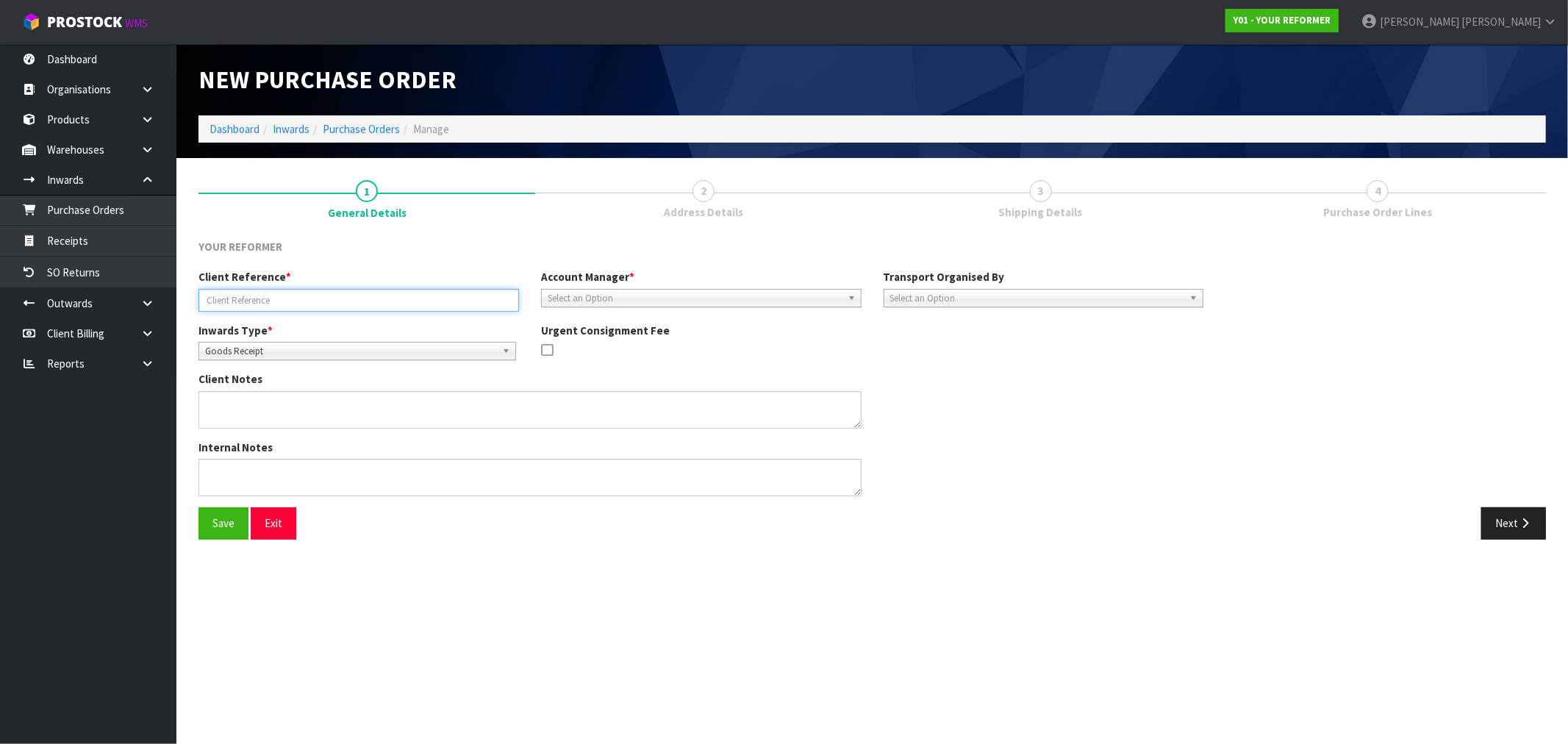
click at [325, 296] on input "text" at bounding box center [359, 300] width 320 height 23
paste input "Y01-ORD0000991"
paste input "2317"
click at [387, 297] on input "Y01-ORD0000991/2317/" at bounding box center [359, 300] width 320 height 23
paste input "JESSE WOOD"
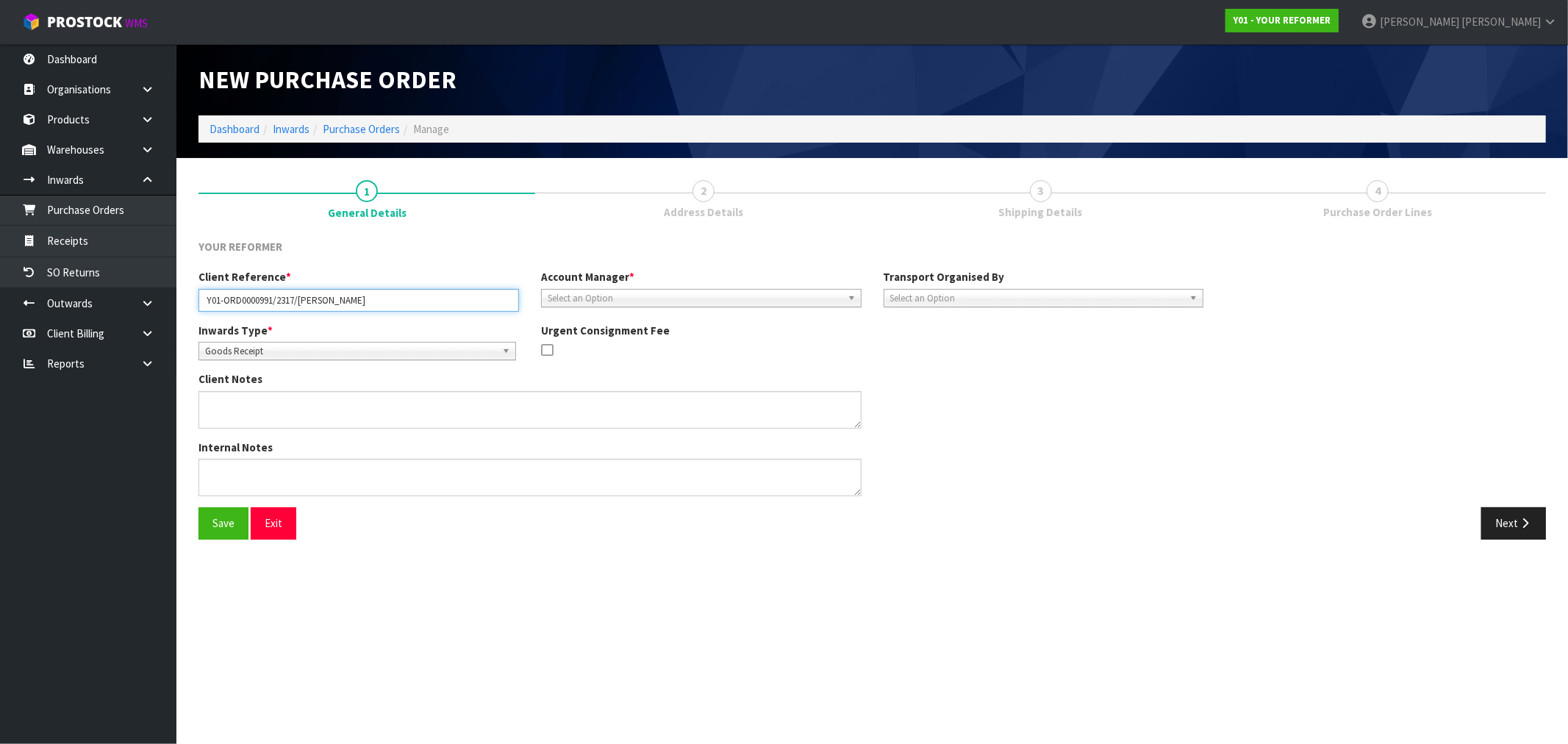
type input "Y01-ORD0000991/2317/[PERSON_NAME]"
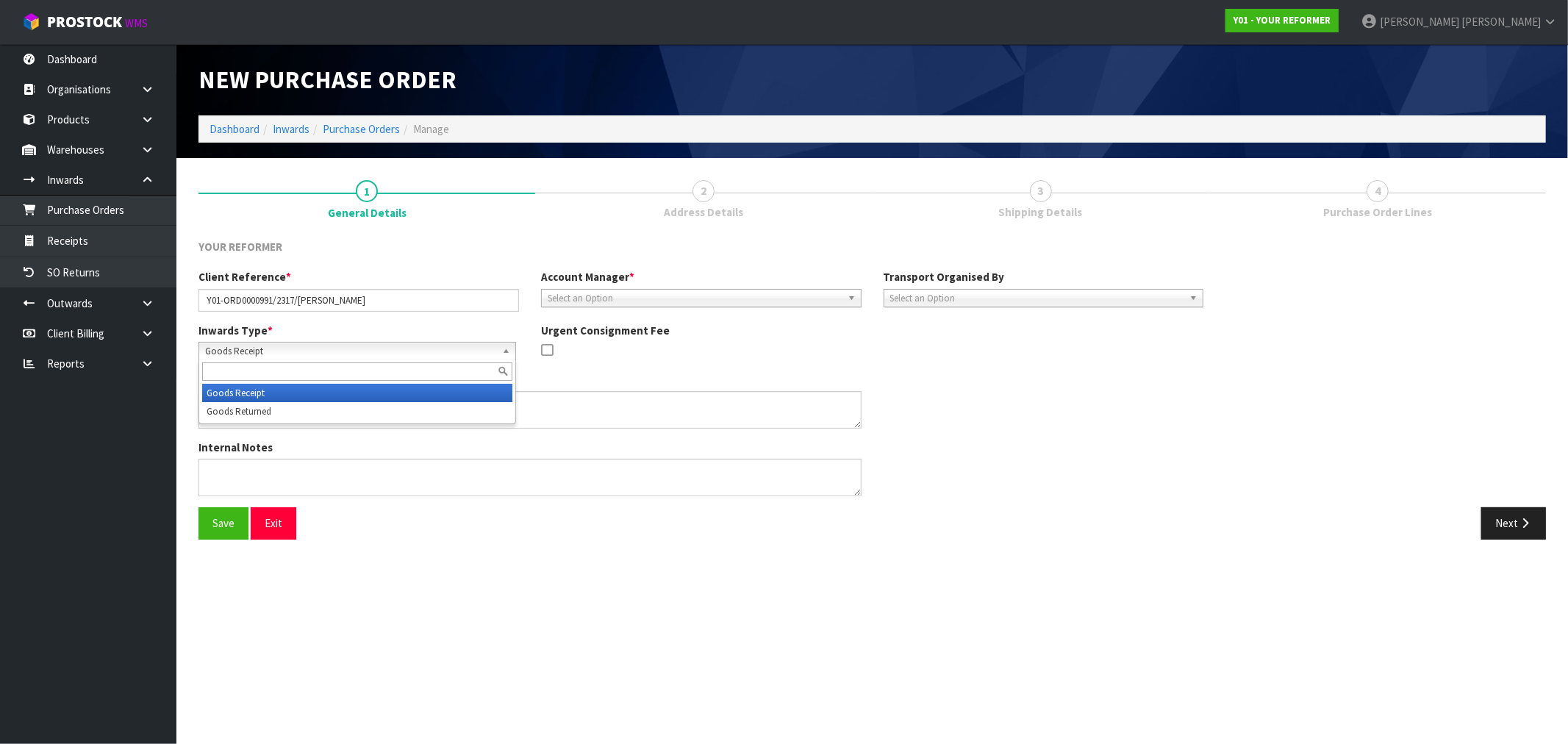
click at [317, 350] on span "Goods Receipt" at bounding box center [350, 350] width 291 height 17
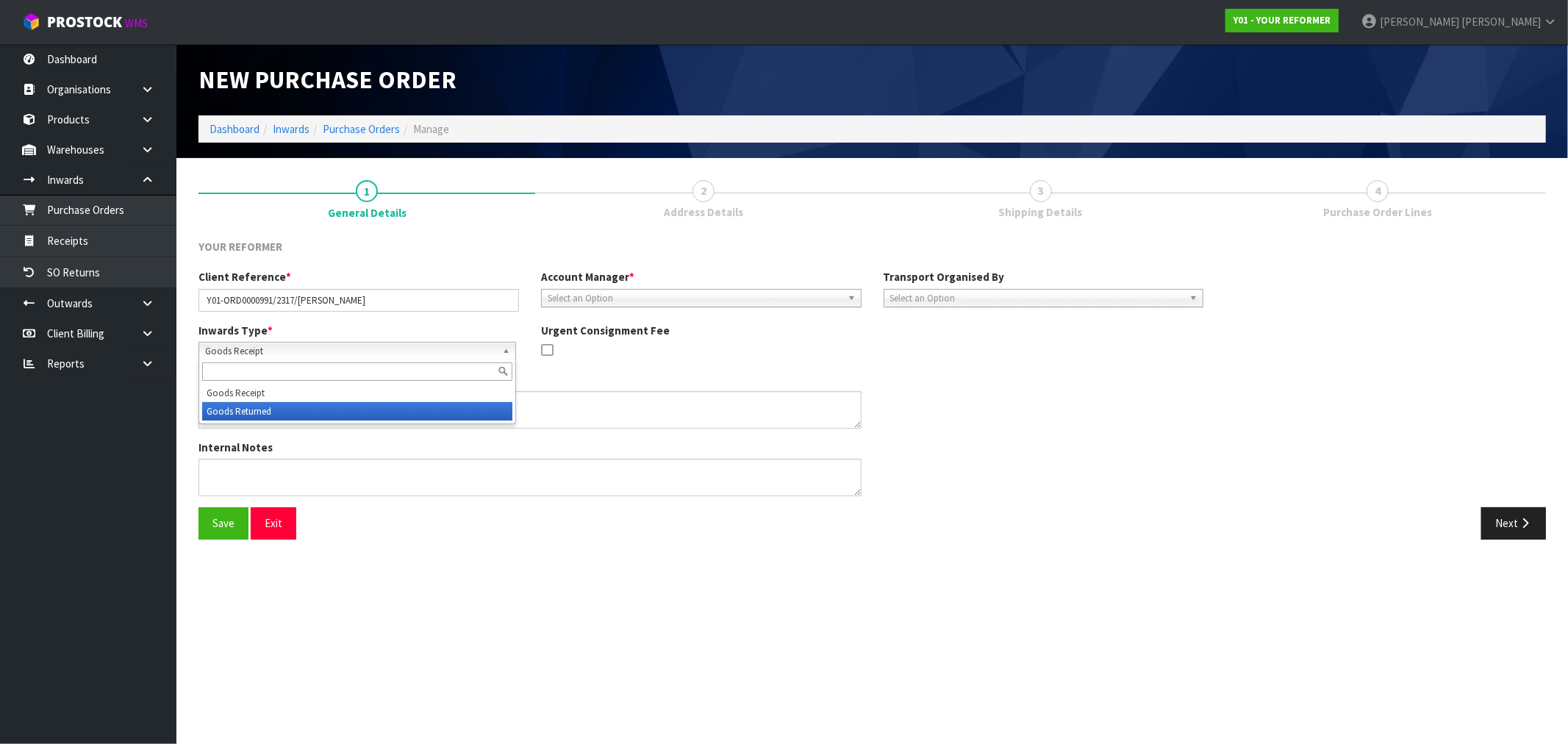
click at [303, 414] on li "Goods Returned" at bounding box center [357, 412] width 310 height 18
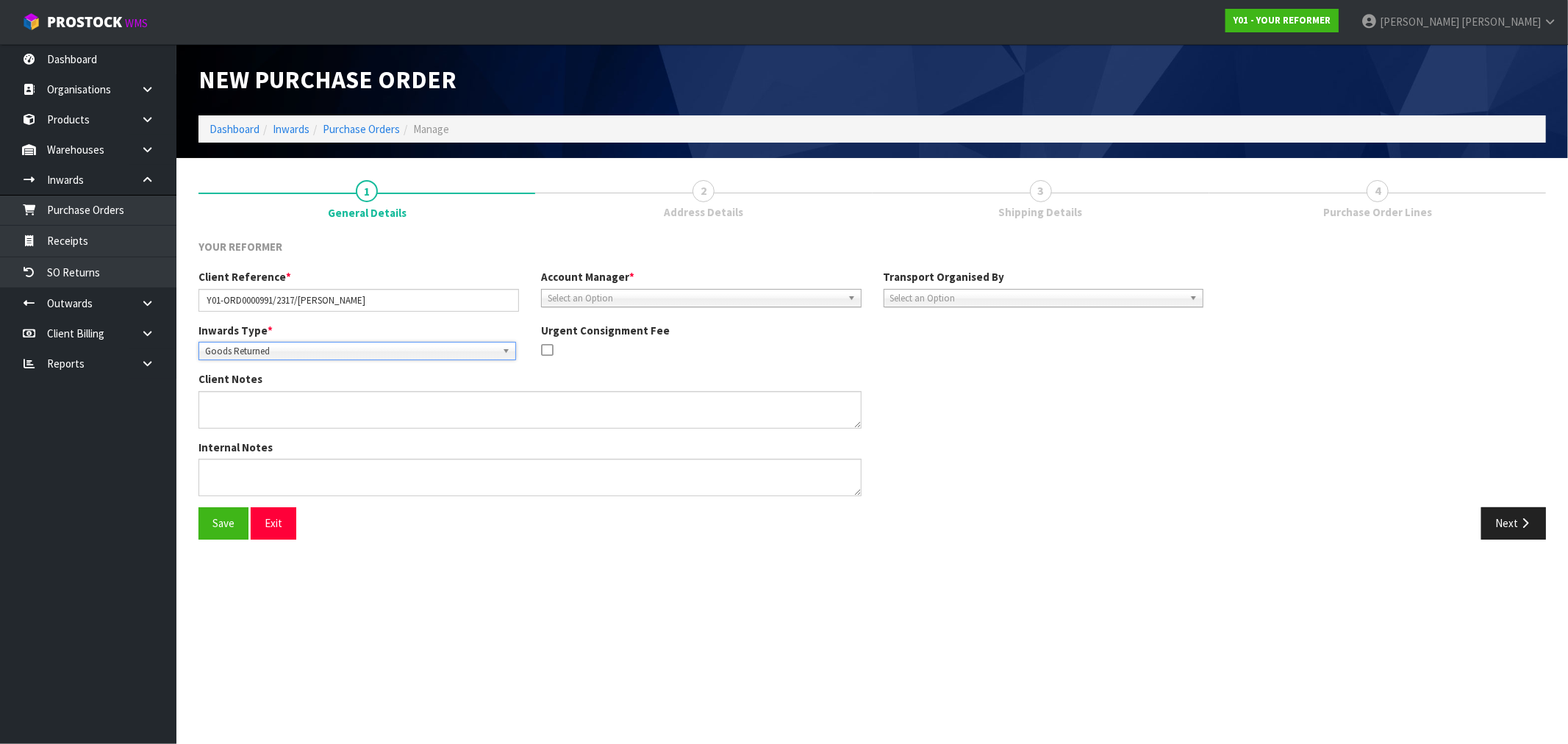
click at [627, 290] on span "Select an Option" at bounding box center [694, 298] width 294 height 17
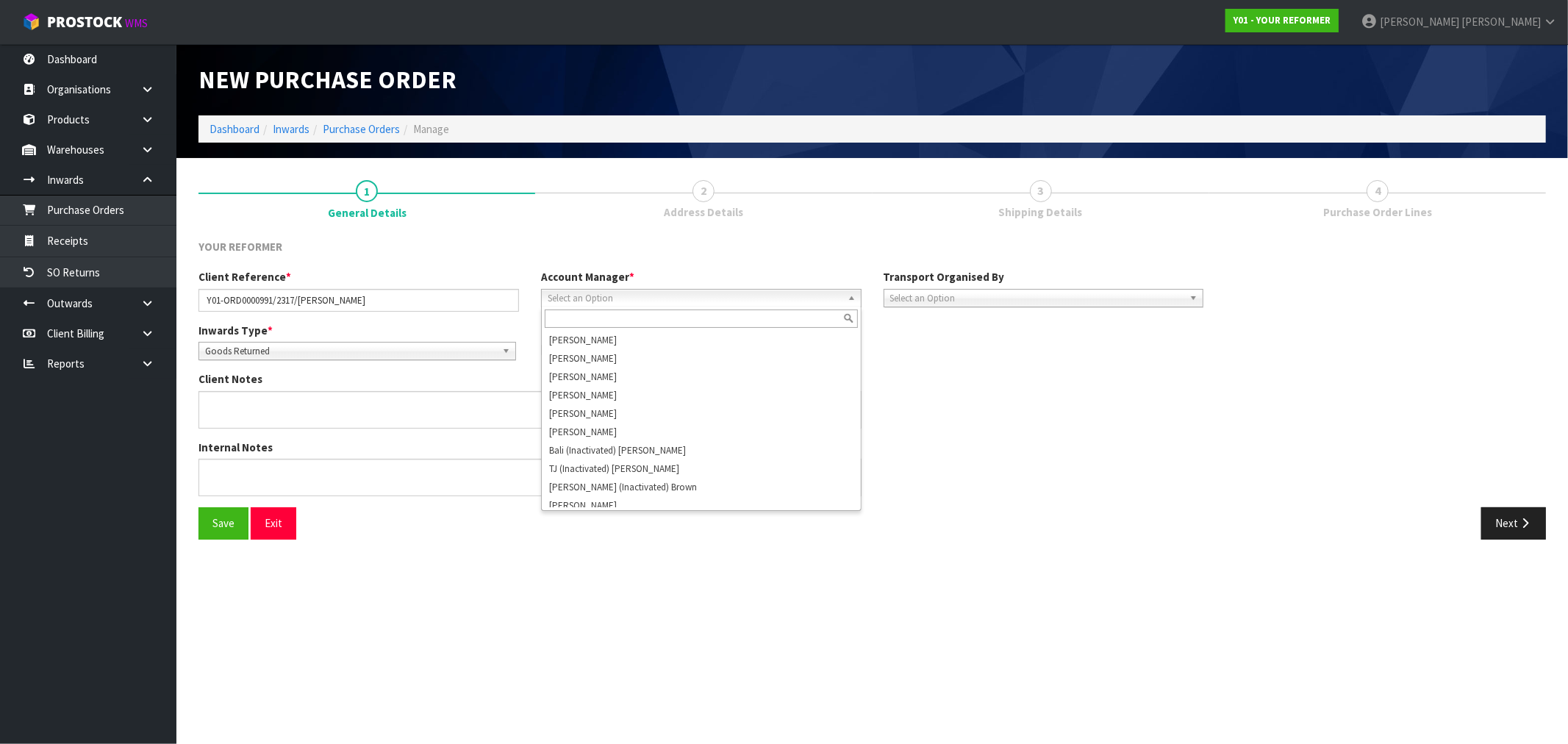
click at [636, 320] on input "text" at bounding box center [701, 318] width 313 height 18
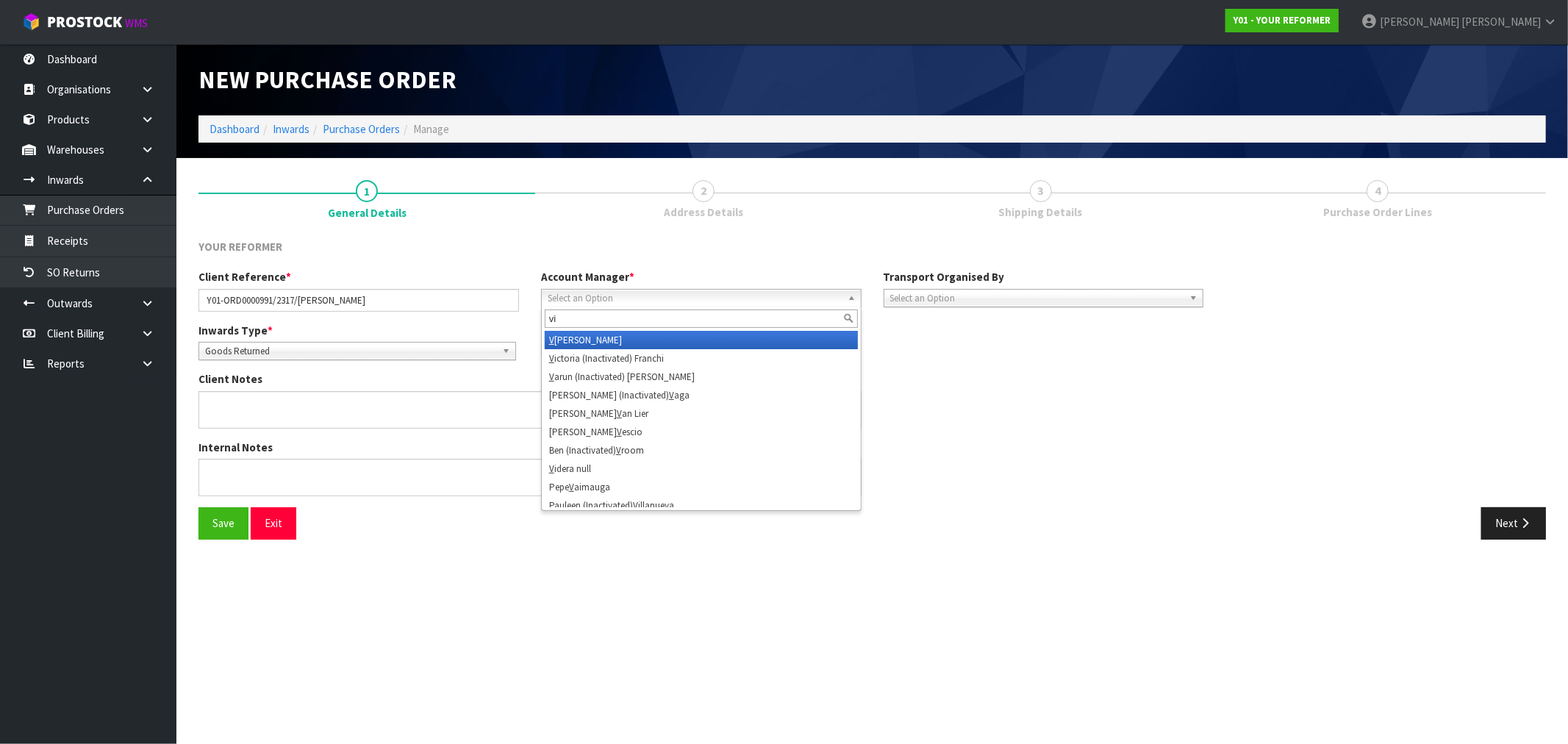
type input "vin"
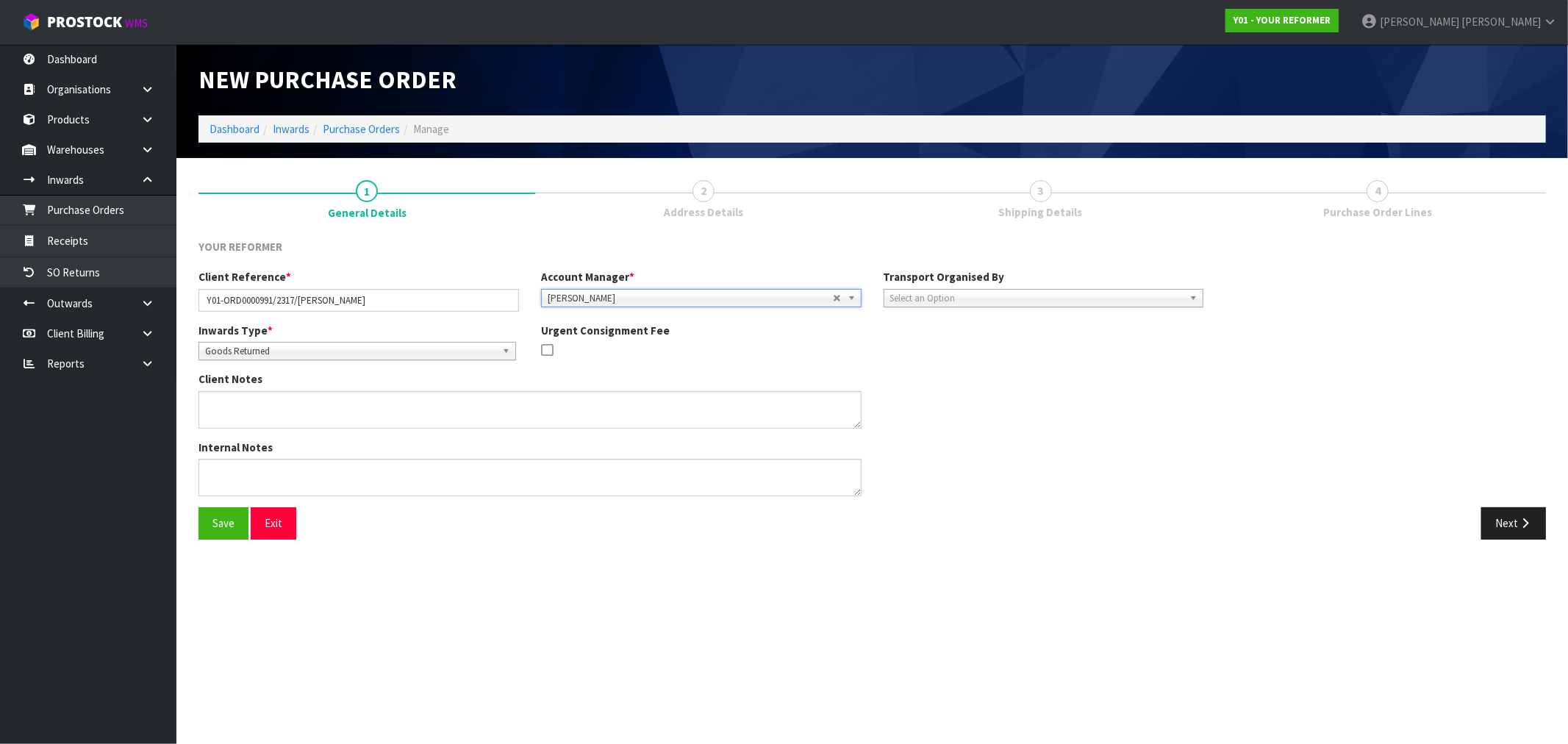
click at [959, 298] on span "Select an Option" at bounding box center [1036, 298] width 294 height 17
click at [956, 331] on li "Company" at bounding box center [1044, 340] width 313 height 18
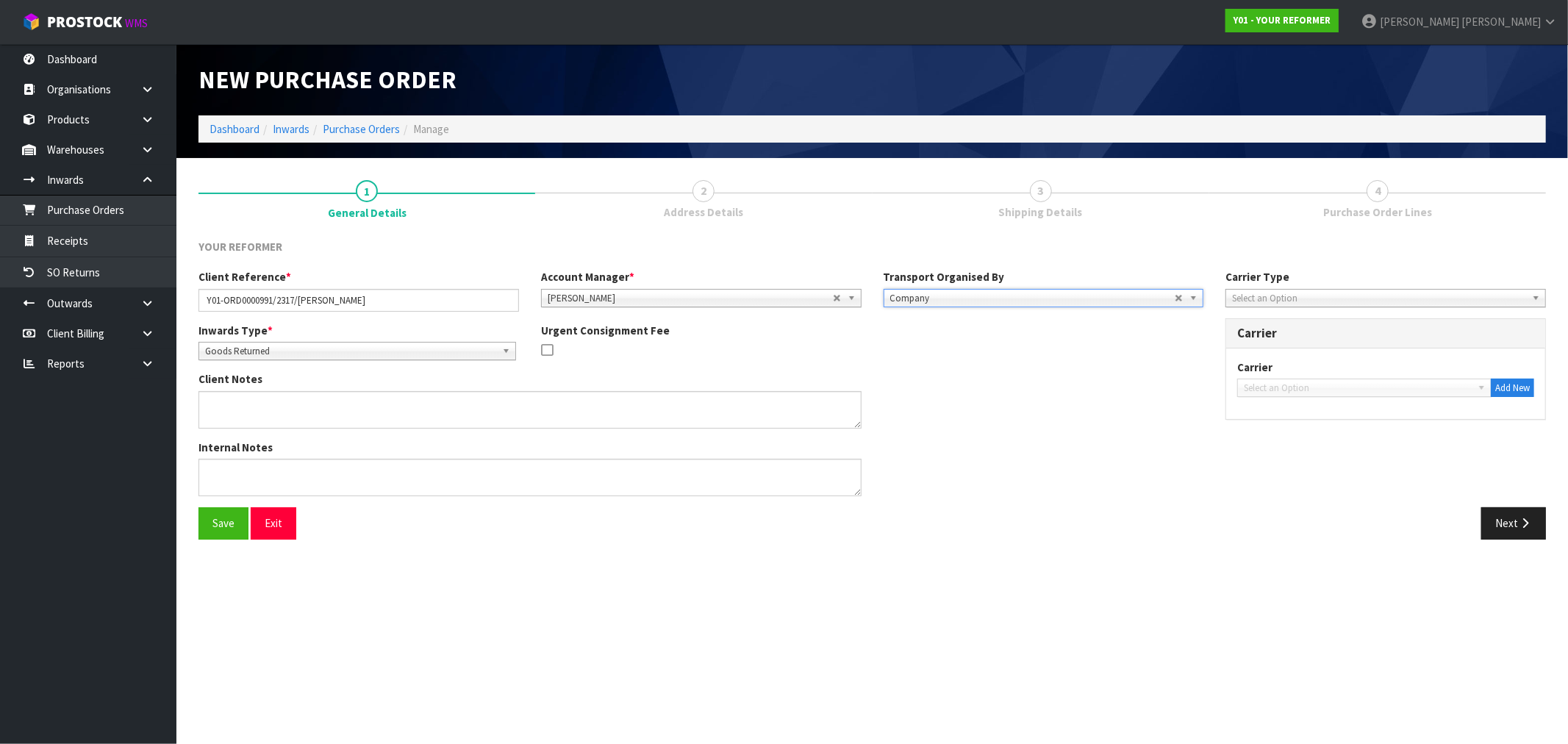
click at [1287, 291] on span "Select an Option" at bounding box center [1379, 298] width 294 height 17
click at [1260, 342] on li "Company" at bounding box center [1386, 340] width 313 height 18
click at [1273, 391] on span "Select an Option" at bounding box center [1358, 388] width 228 height 17
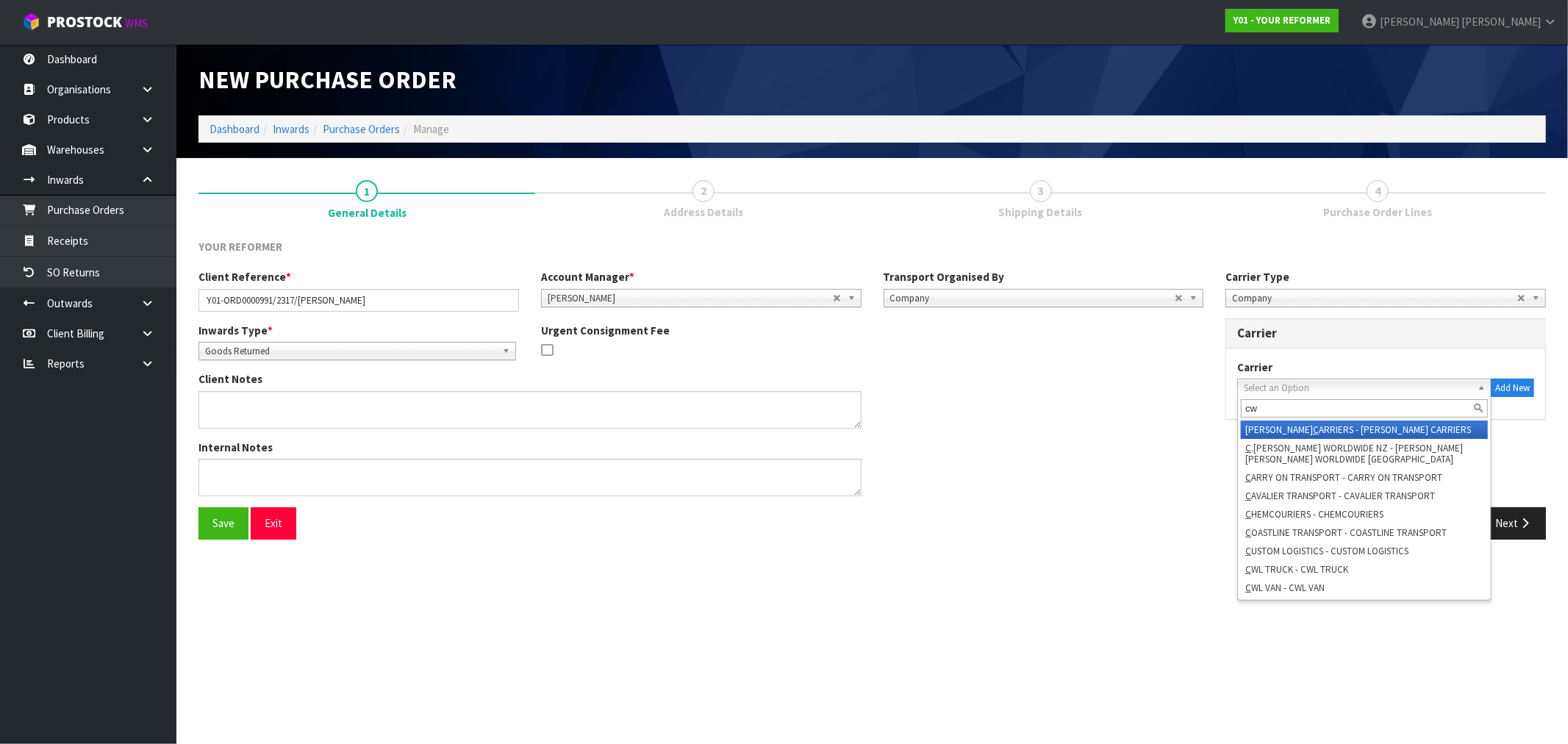
type input "cwl"
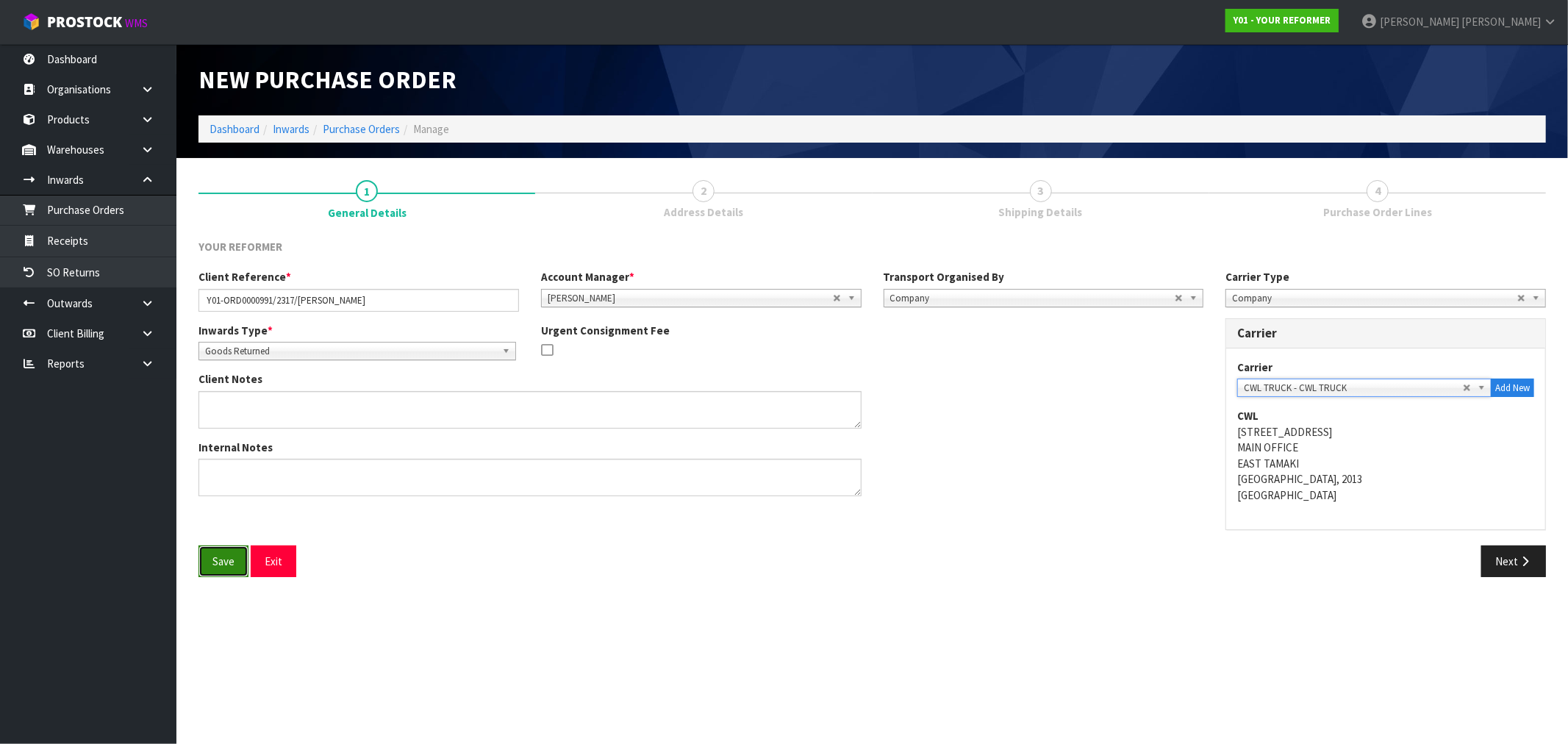
click at [229, 563] on button "Save" at bounding box center [223, 561] width 50 height 32
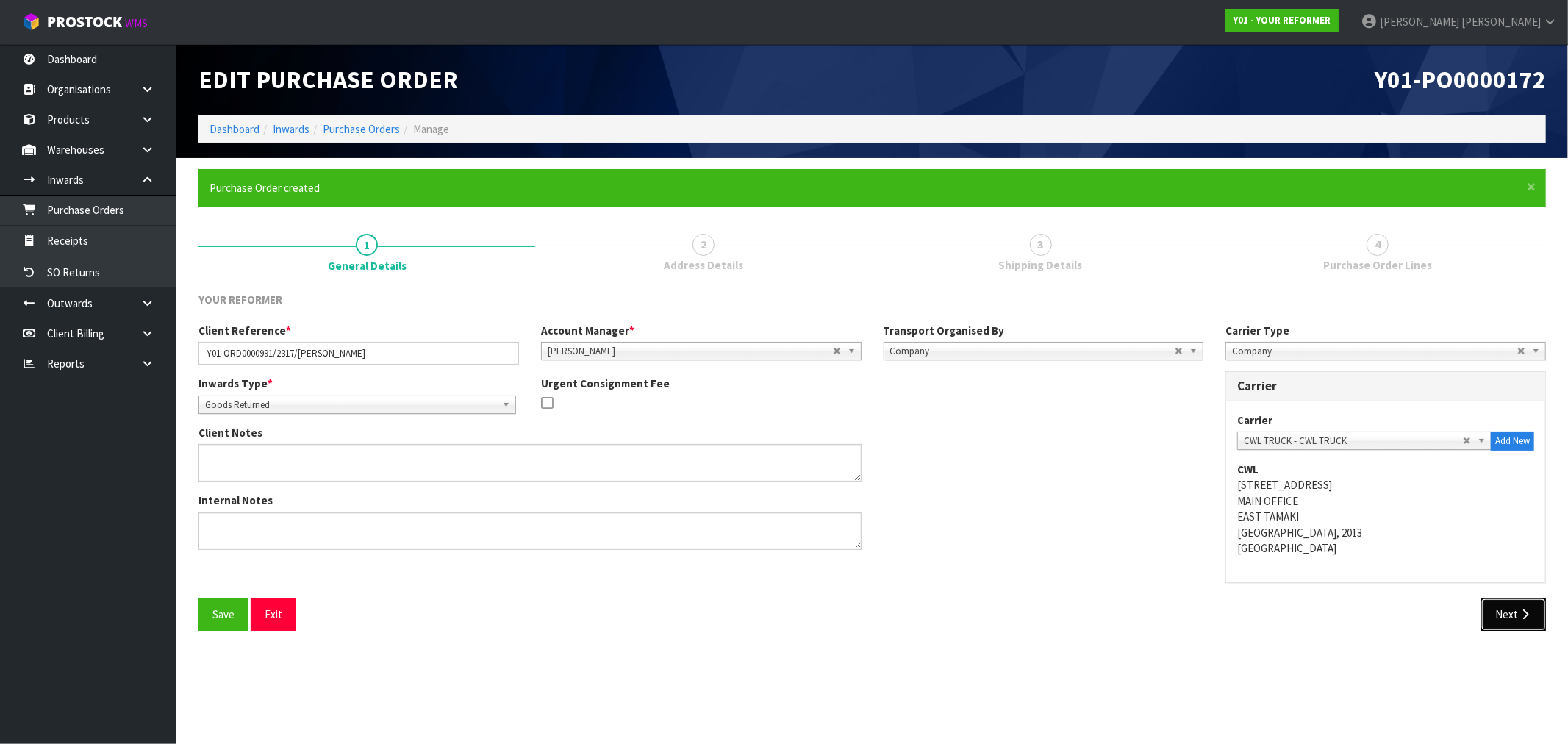
drag, startPoint x: 1514, startPoint y: 620, endPoint x: 799, endPoint y: 399, distance: 748.4
click at [1513, 620] on button "Next" at bounding box center [1513, 614] width 65 height 32
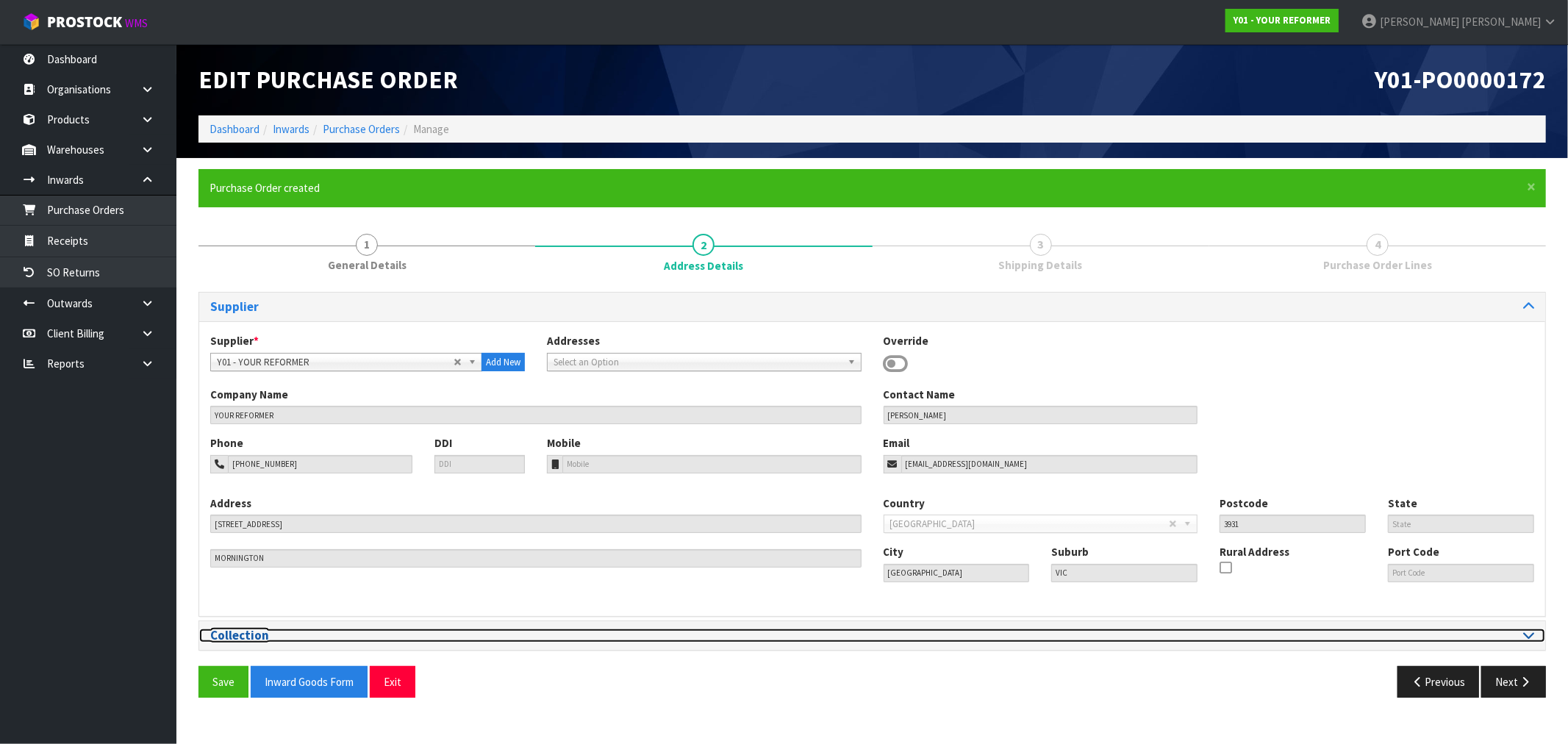
click at [1198, 640] on div at bounding box center [1209, 635] width 651 height 14
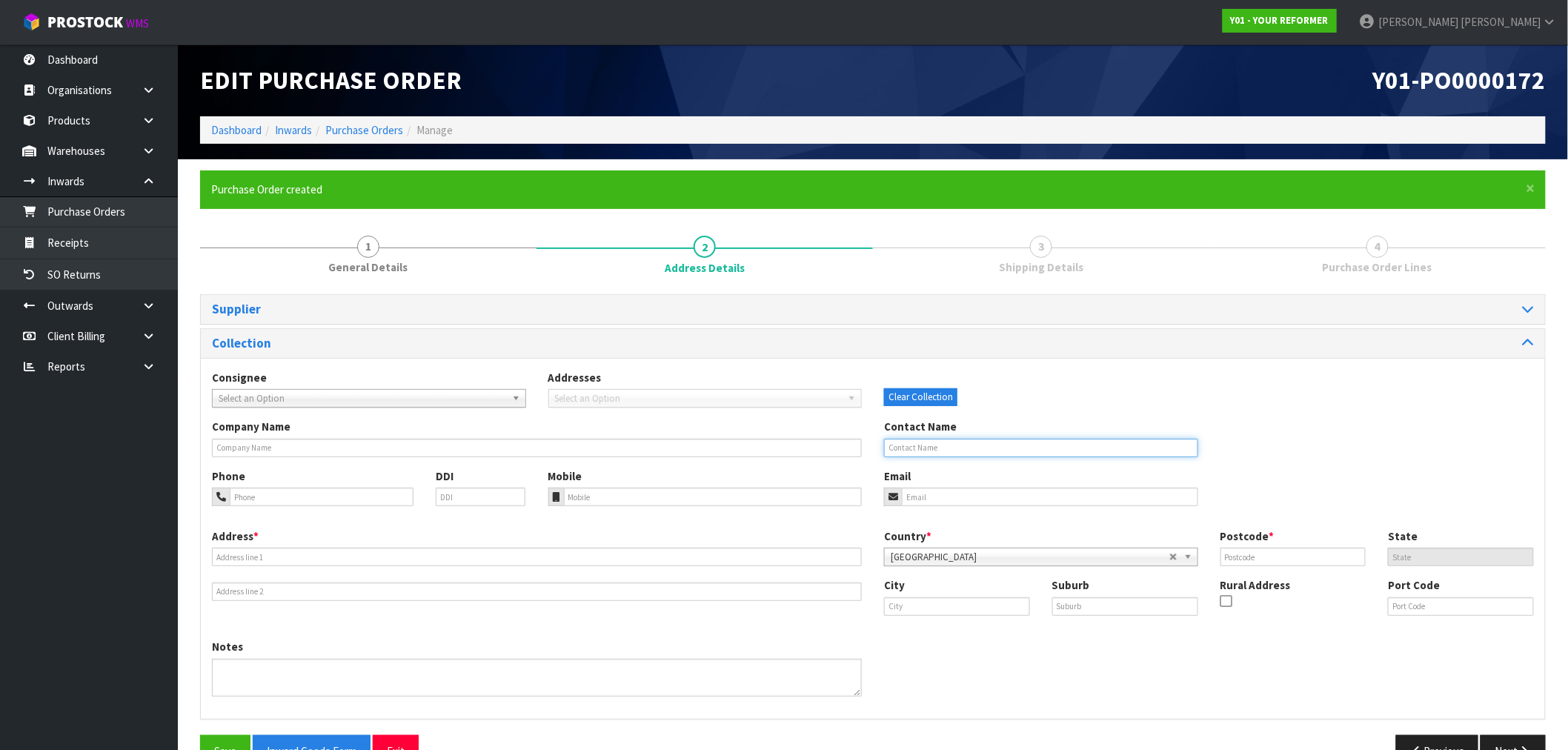
click at [955, 444] on input "text" at bounding box center [1041, 448] width 315 height 18
paste input "JESSE WOOD"
type input "JESSE WOOD"
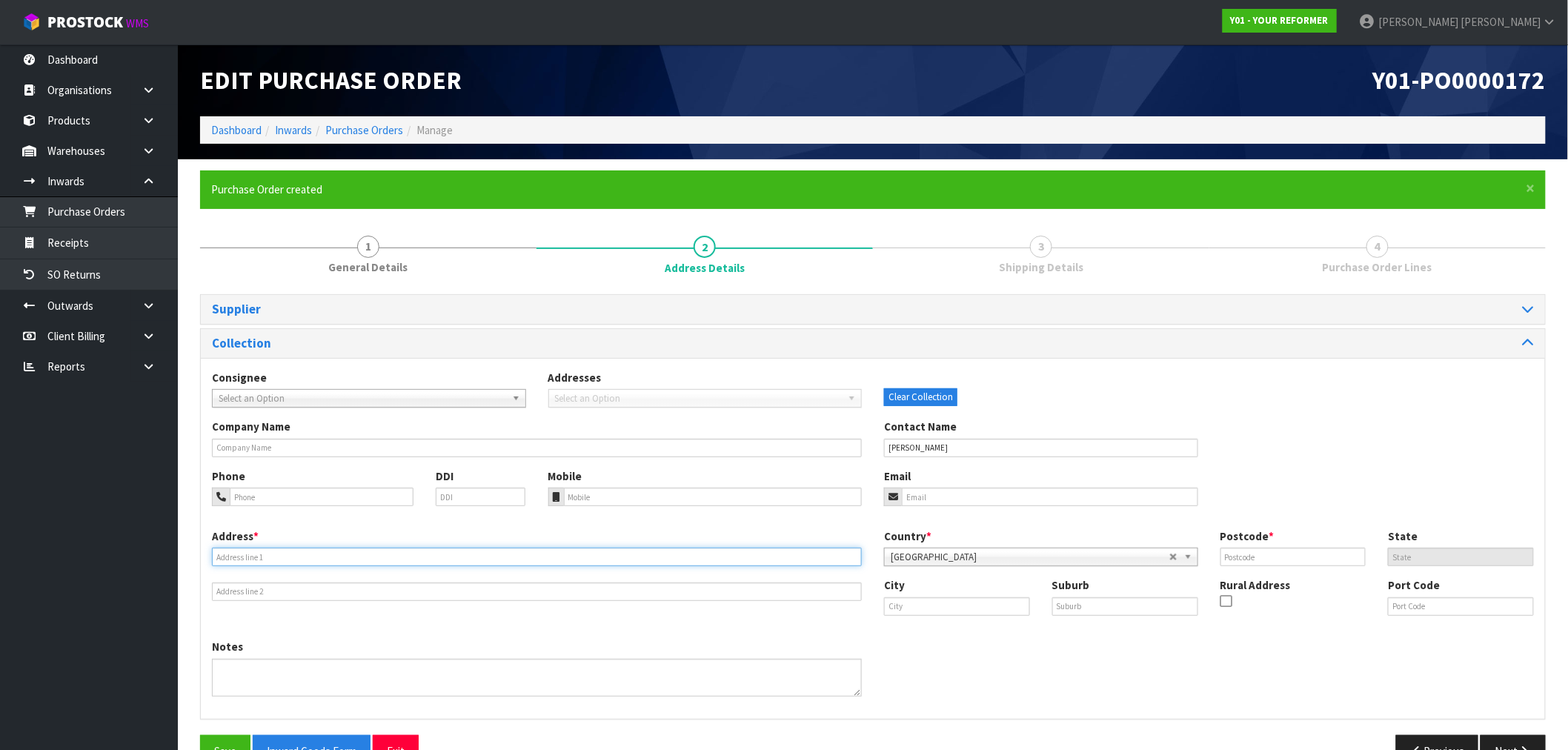
drag, startPoint x: 401, startPoint y: 560, endPoint x: 401, endPoint y: 550, distance: 10.0
click at [401, 560] on input "text" at bounding box center [537, 557] width 650 height 18
paste input "95A MASKELL STREET"
type input "95A MASKELL STREET"
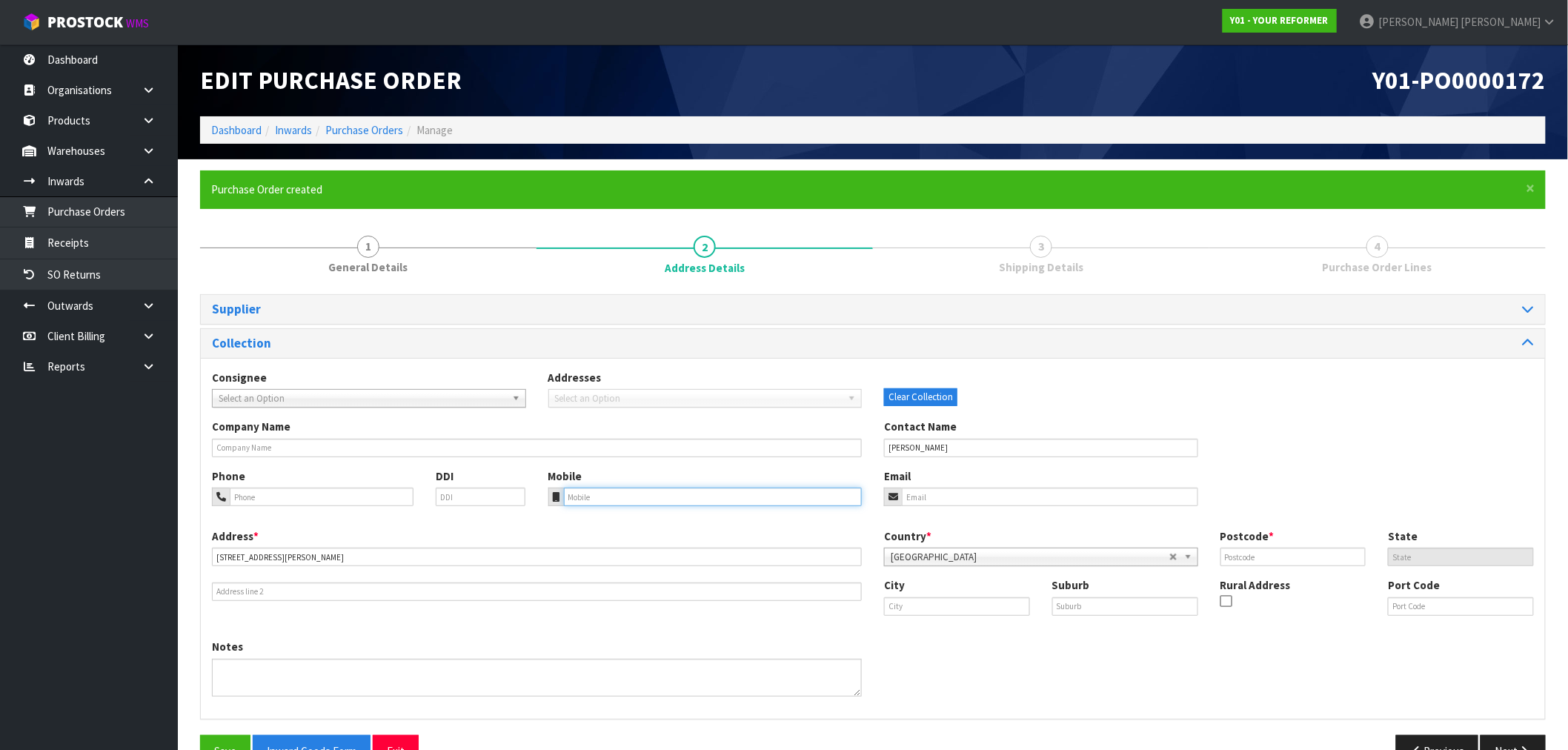
click at [766, 505] on input "tel" at bounding box center [714, 497] width 299 height 18
paste input "+64 210 445 417"
type input "+64 210 445 417"
click at [1028, 492] on input "email" at bounding box center [1050, 497] width 296 height 18
paste input "wood.jesse@gmail.com"
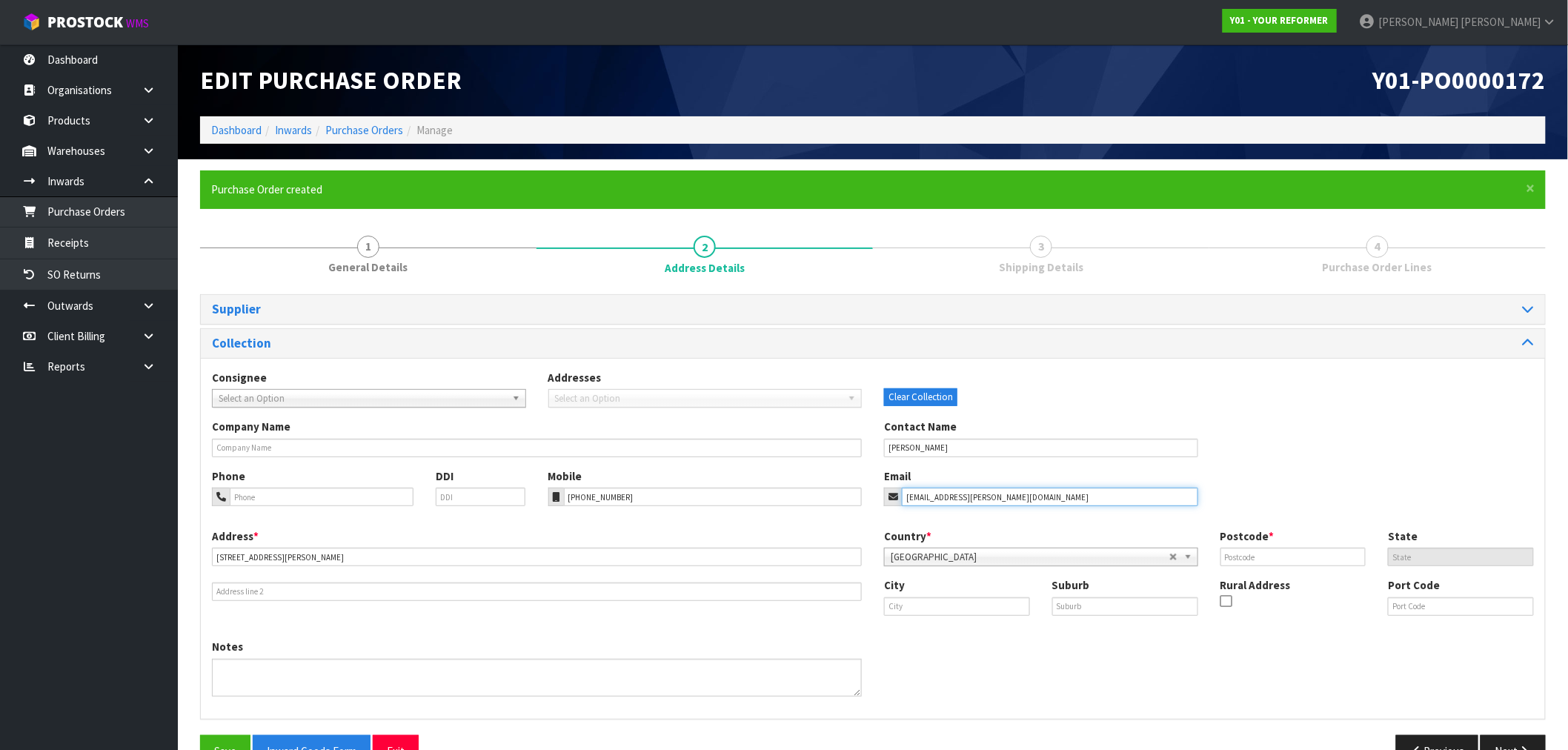
type input "wood.jesse@gmail.com"
click at [983, 610] on input "text" at bounding box center [957, 607] width 146 height 18
paste input "[GEOGRAPHIC_DATA]"
type input "[GEOGRAPHIC_DATA]"
click at [1140, 606] on input "text" at bounding box center [1125, 607] width 146 height 18
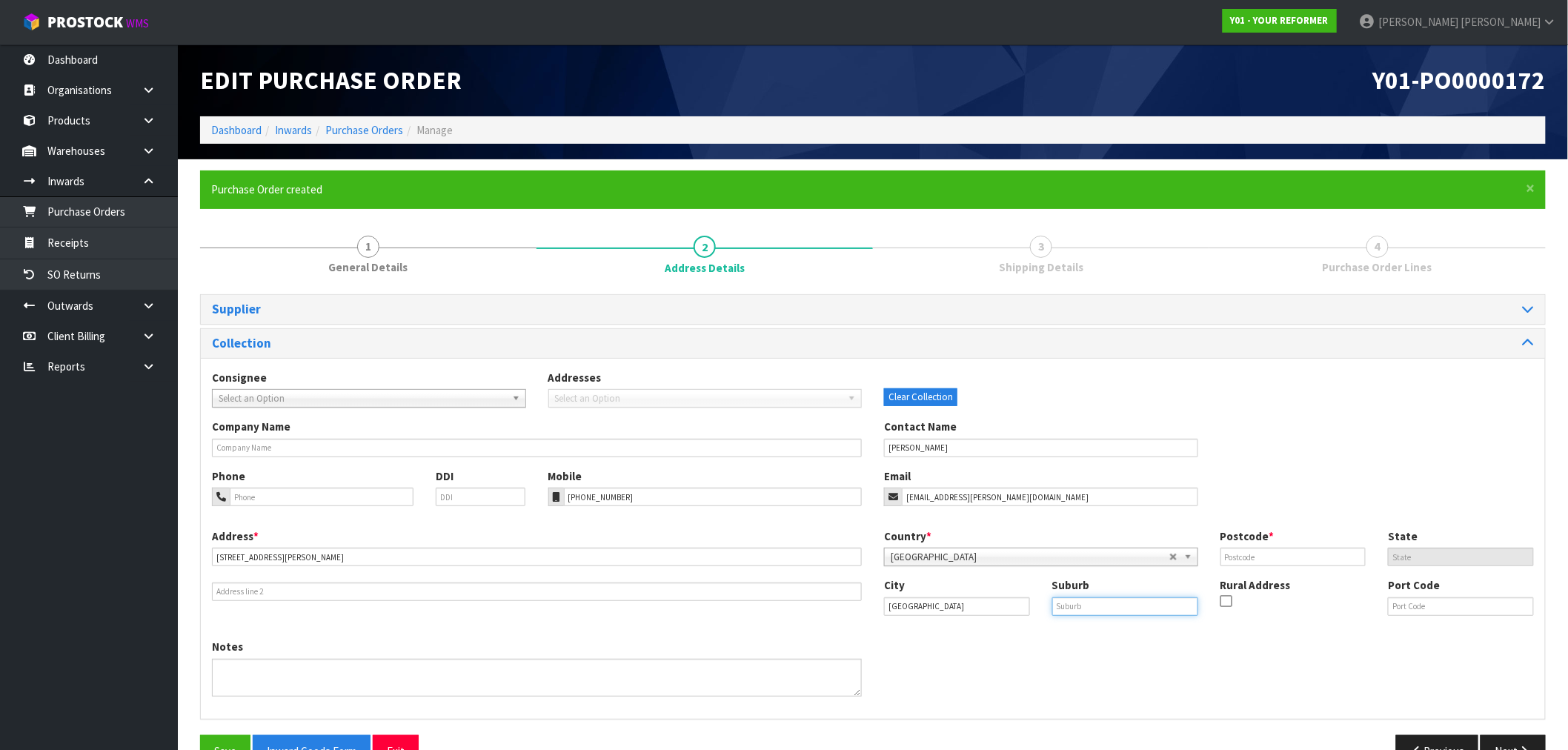
paste input "SAINT HELIERS"
type input "SAINT HELIERS"
click at [1300, 565] on input "text" at bounding box center [1293, 557] width 146 height 18
paste input "1071"
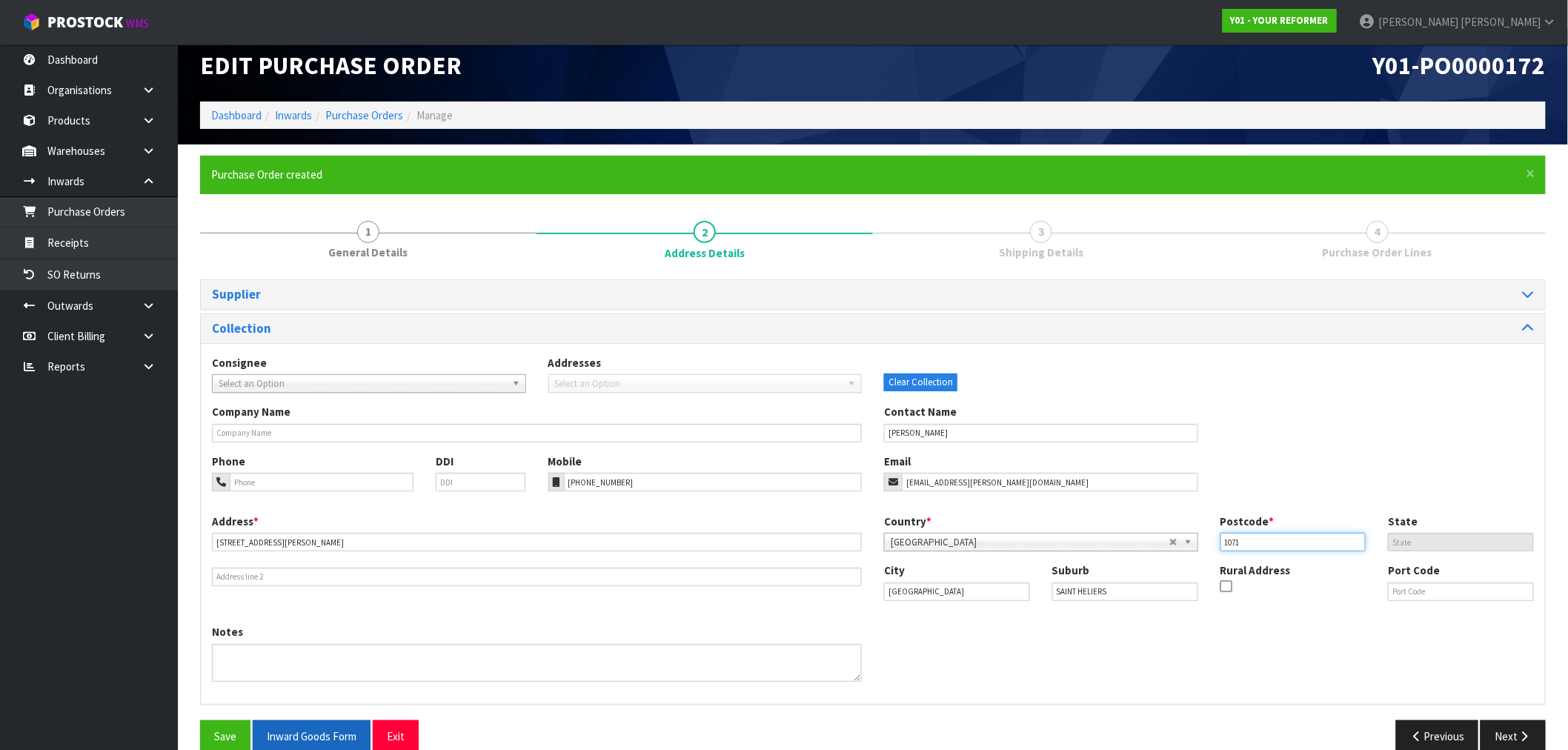
scroll to position [40, 0]
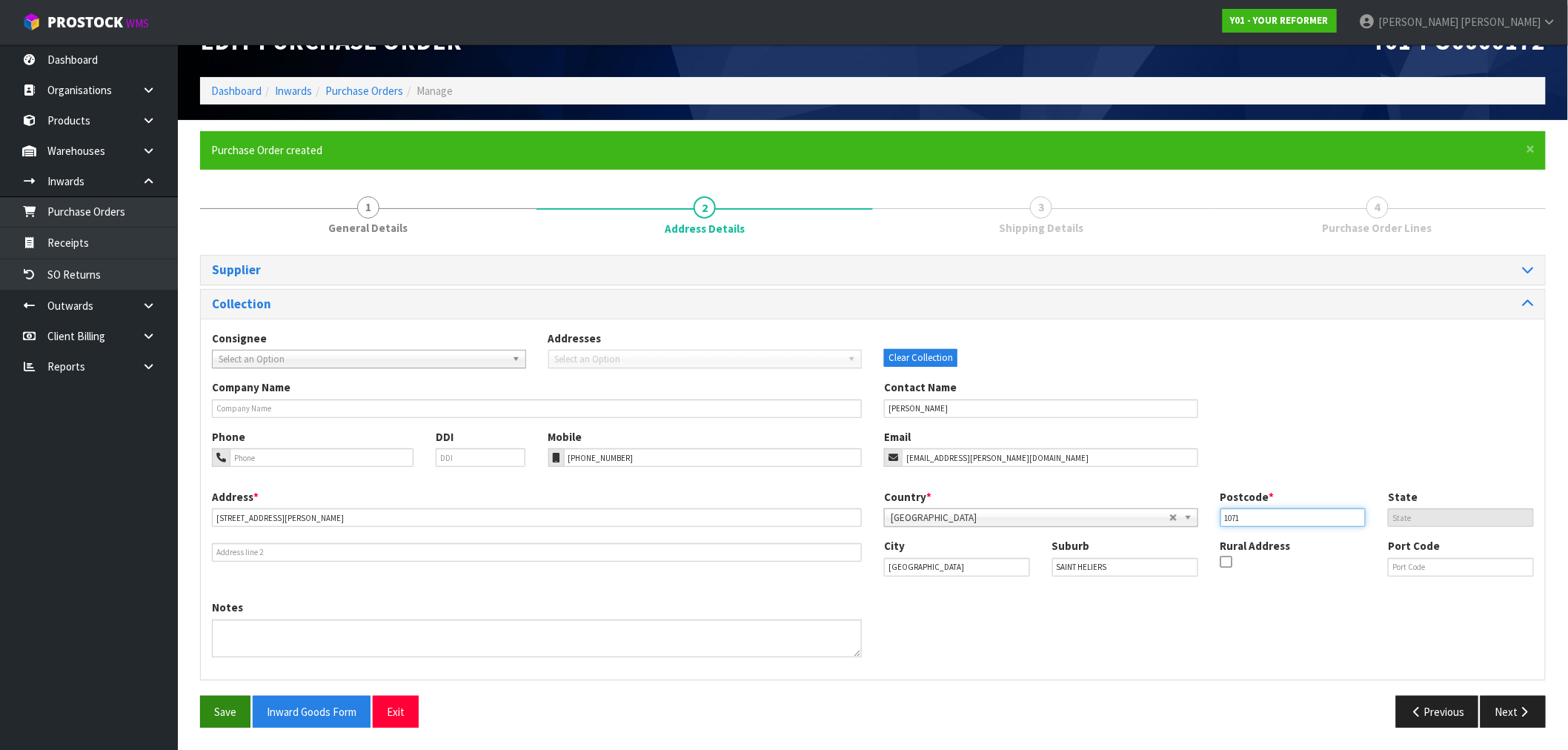
type input "1071"
click at [236, 708] on button "Save" at bounding box center [225, 712] width 51 height 32
click at [1515, 708] on button "Next" at bounding box center [1514, 712] width 65 height 32
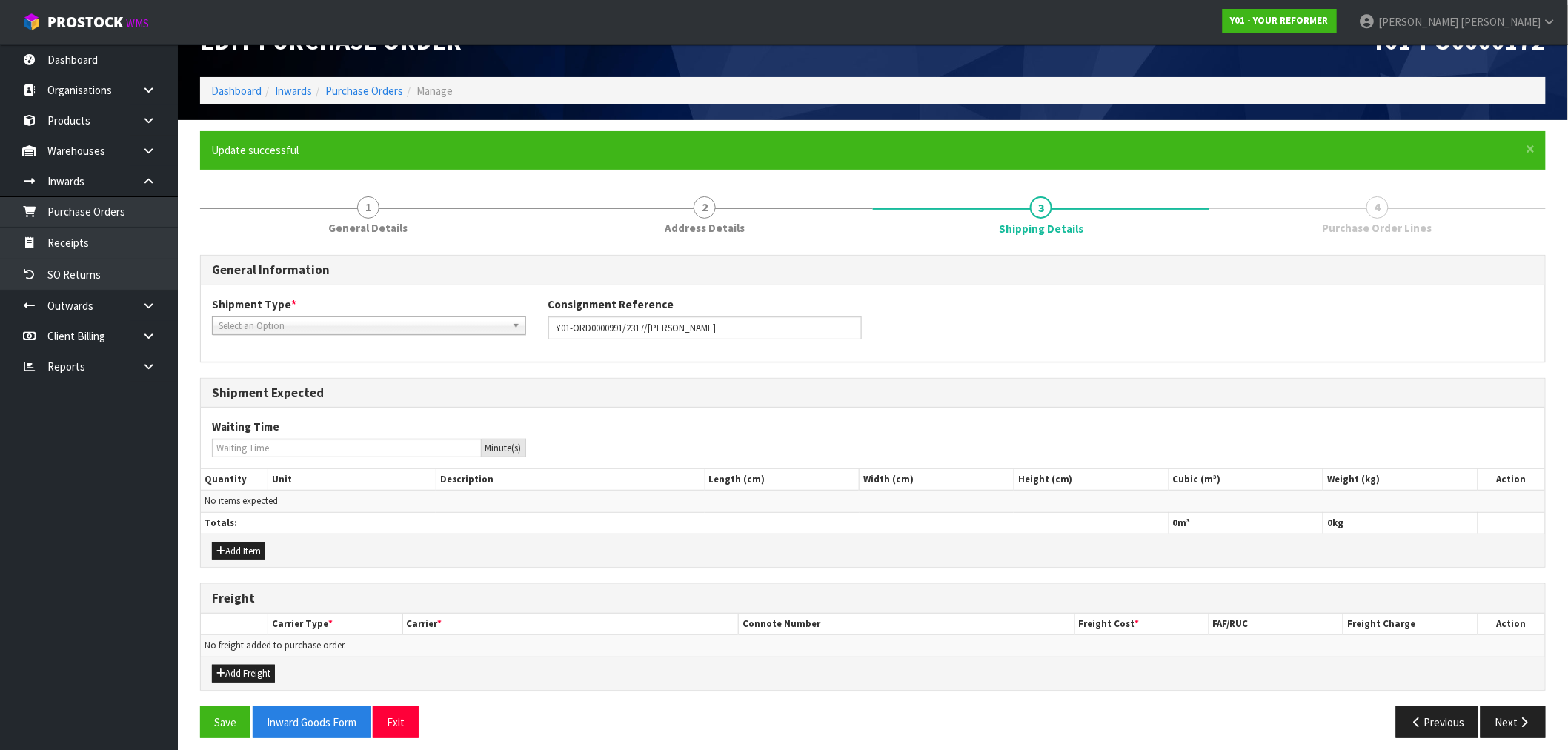
click at [361, 317] on span "Select an Option" at bounding box center [362, 326] width 288 height 18
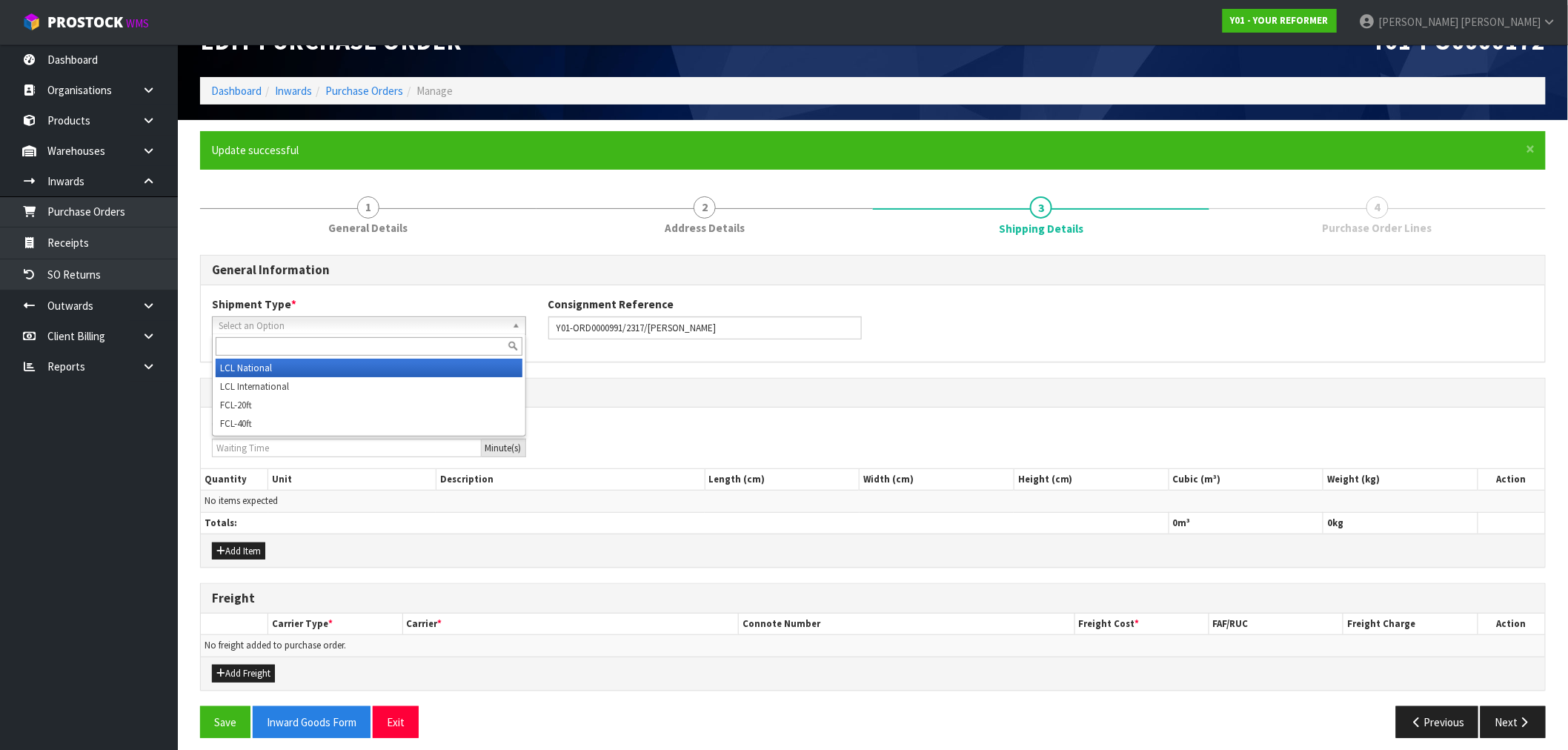
click at [361, 362] on li "LCL National" at bounding box center [369, 368] width 307 height 18
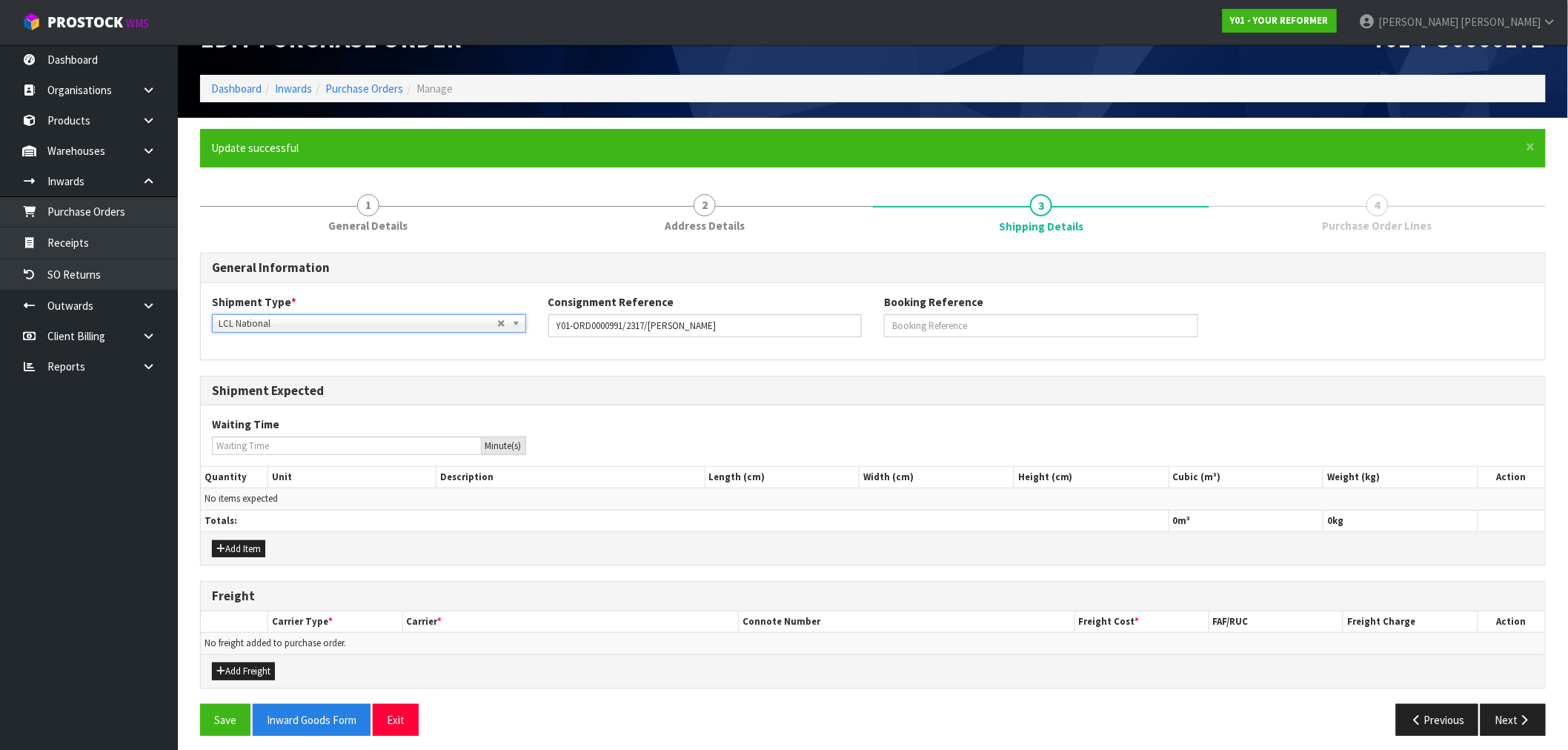
scroll to position [49, 0]
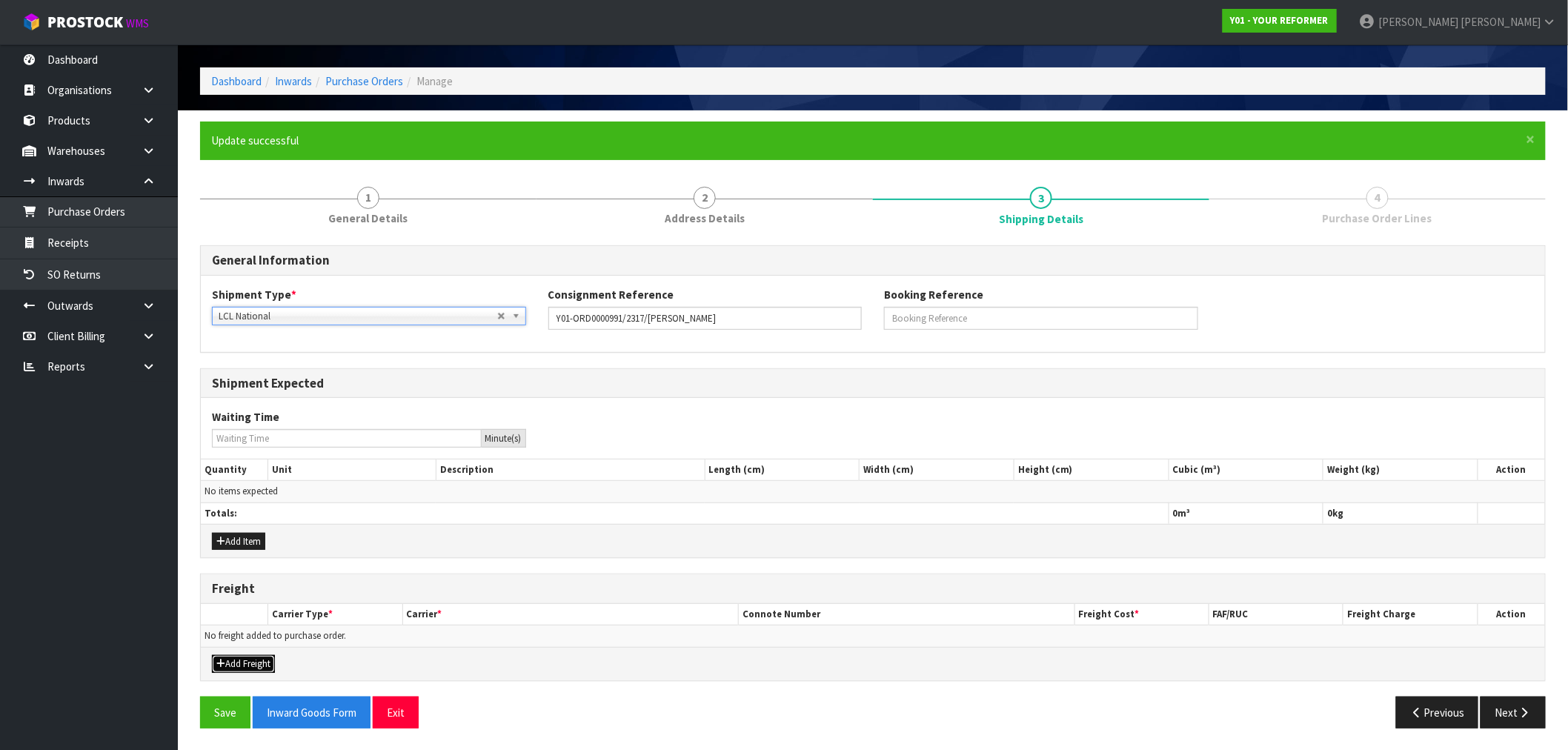
click at [249, 662] on button "Add Freight" at bounding box center [244, 663] width 63 height 18
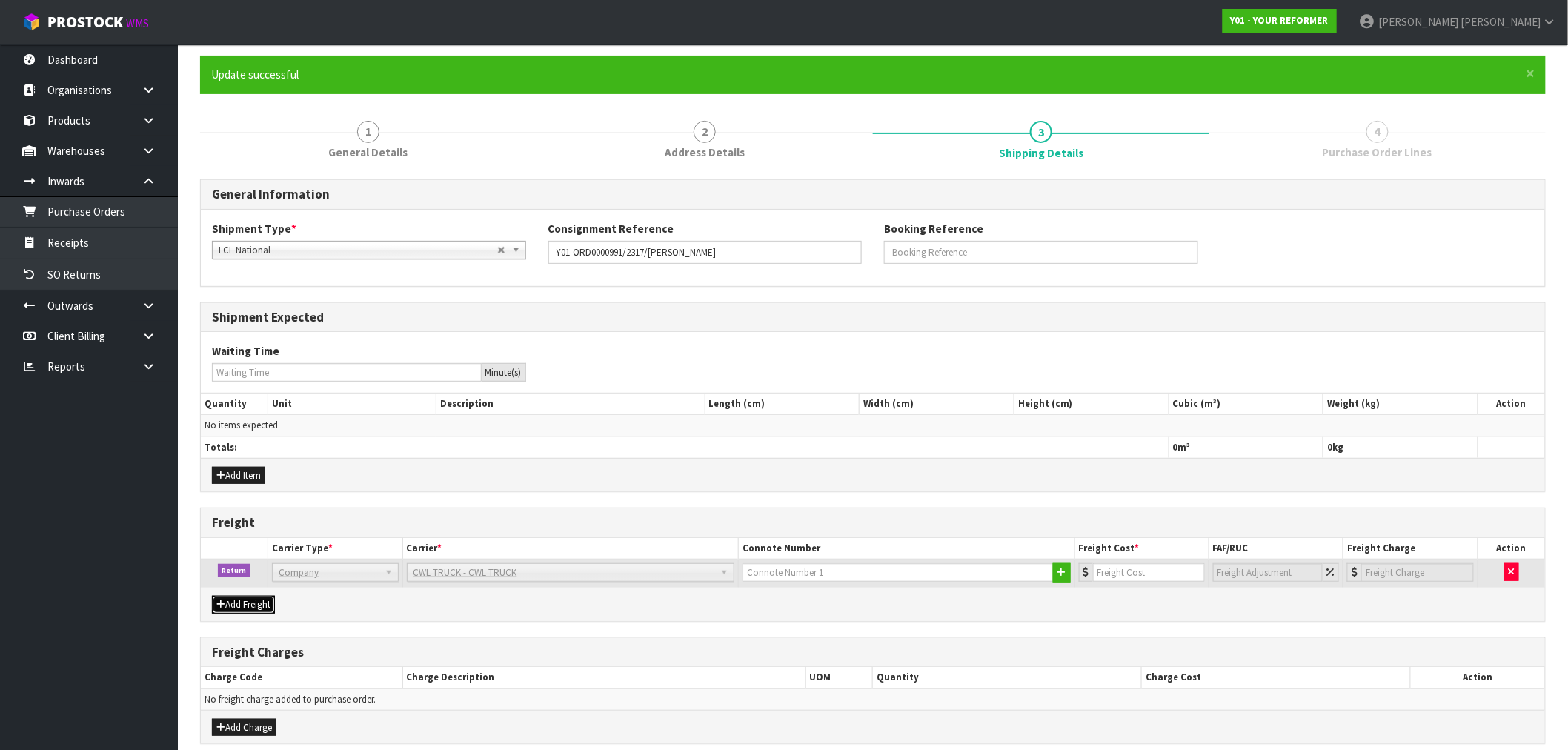
scroll to position [179, 0]
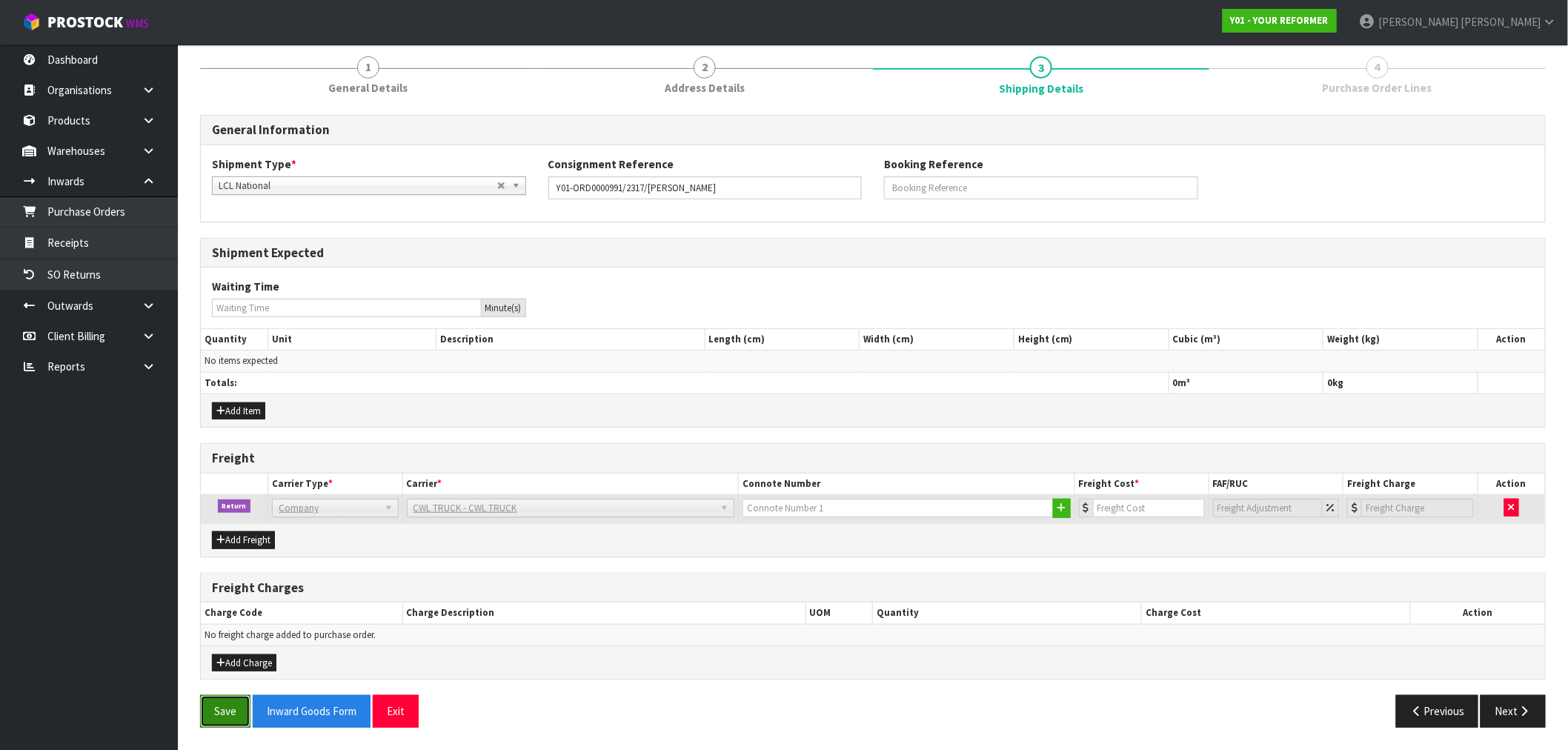
click at [226, 708] on button "Save" at bounding box center [225, 711] width 51 height 32
click at [352, 712] on button "Inward Goods Form" at bounding box center [312, 711] width 118 height 32
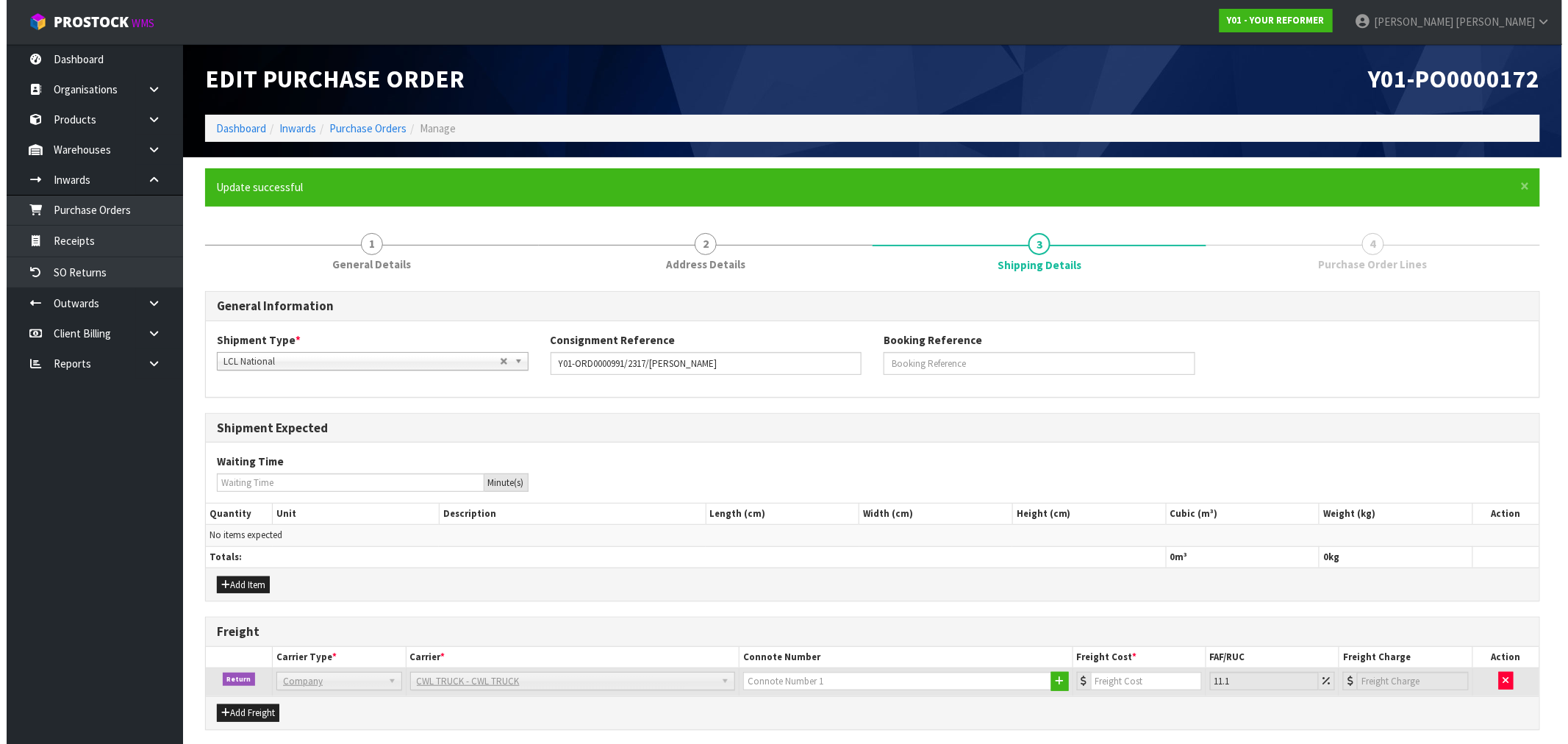
scroll to position [0, 0]
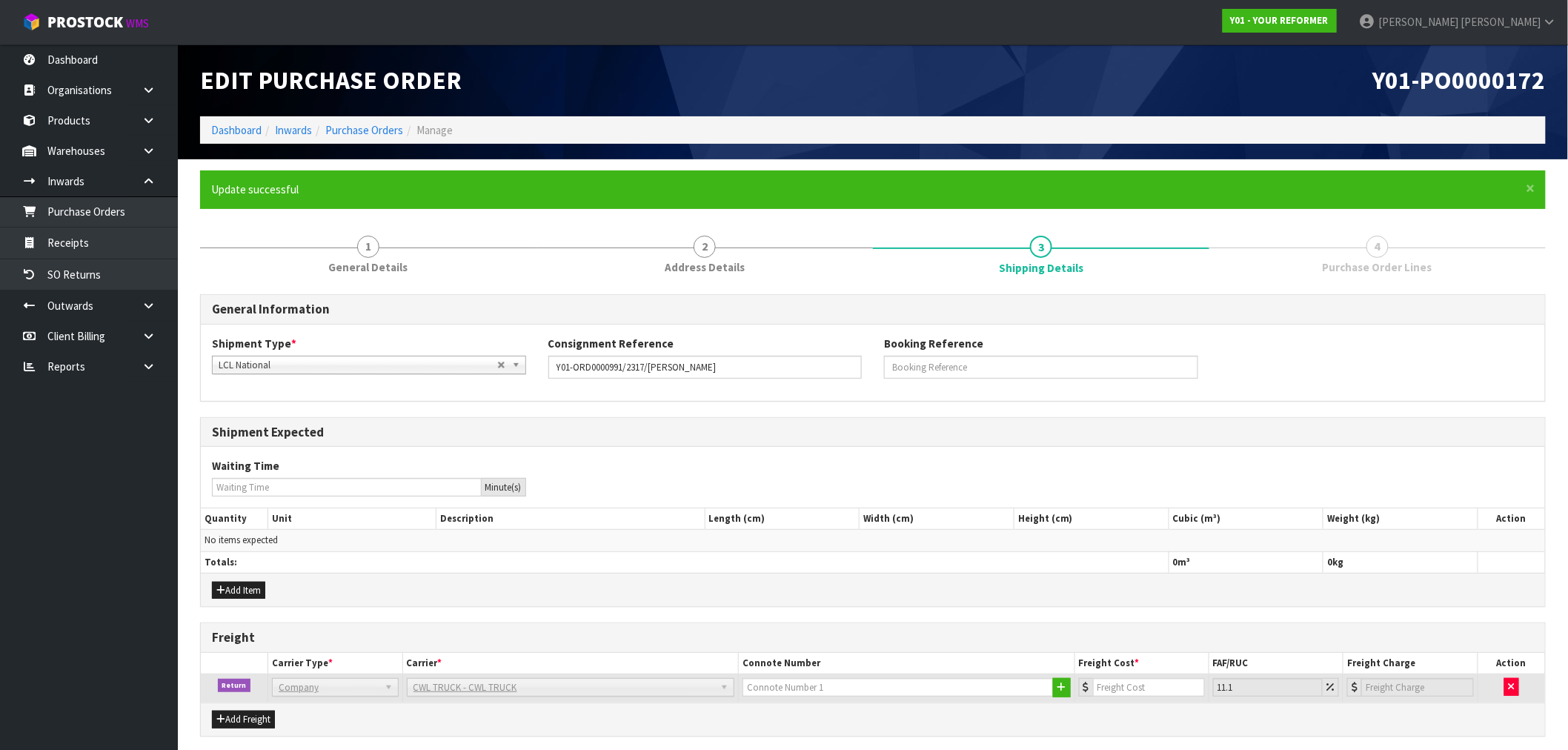
click at [373, 137] on li "Purchase Orders" at bounding box center [357, 130] width 91 height 16
click at [368, 123] on link "Purchase Orders" at bounding box center [364, 129] width 77 height 14
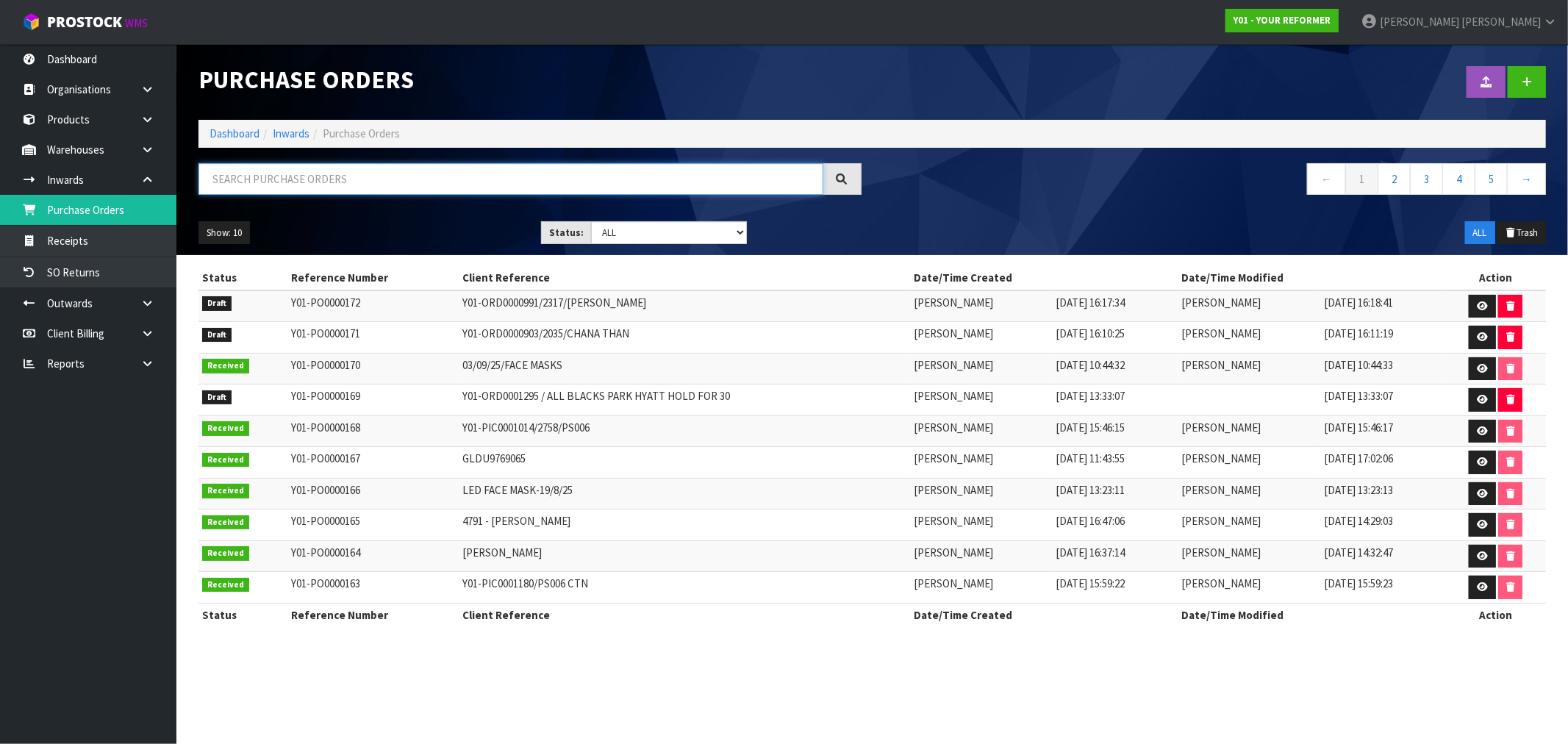
click at [456, 178] on input "text" at bounding box center [510, 178] width 625 height 32
paste input "Y01-ORD0001340"
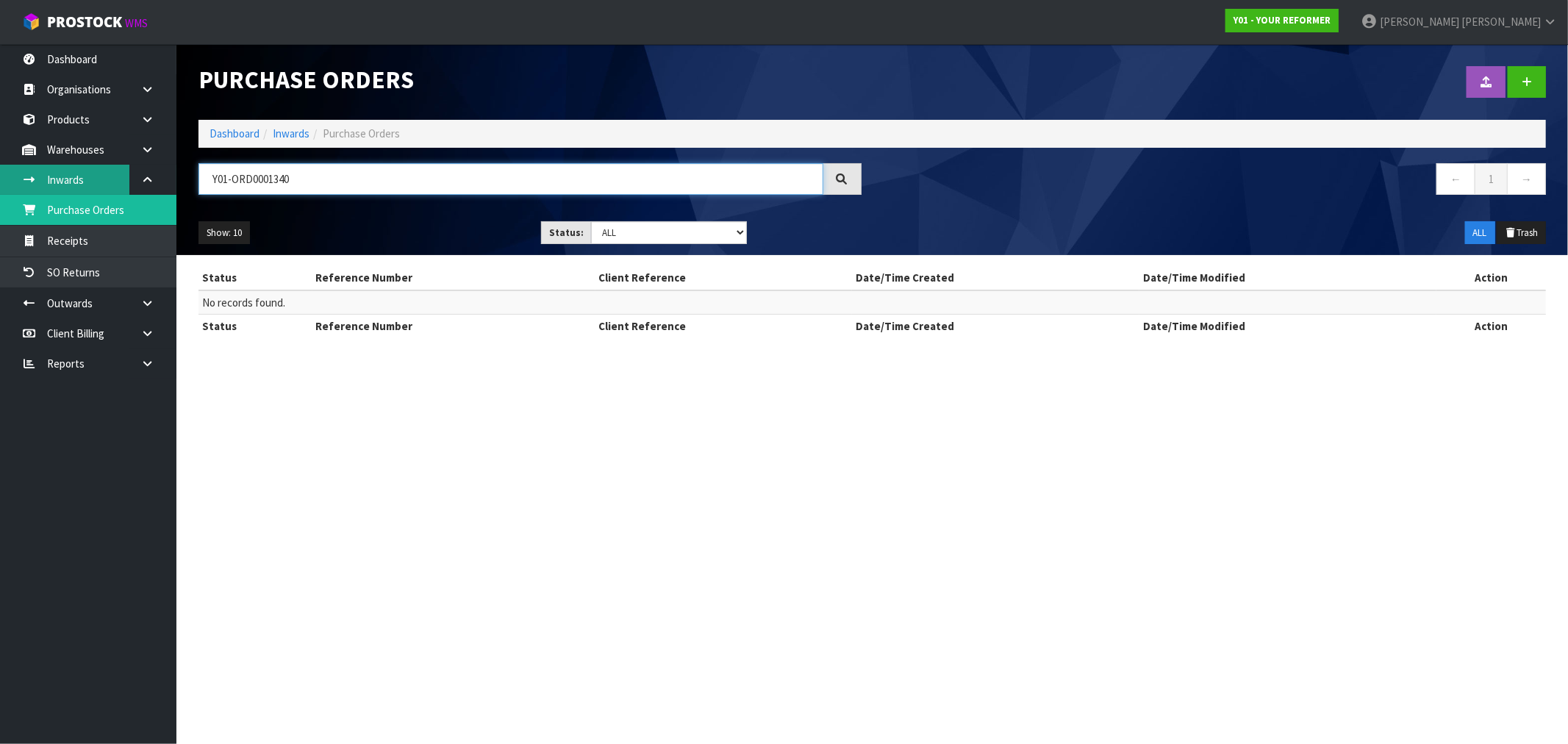
drag, startPoint x: 324, startPoint y: 185, endPoint x: 114, endPoint y: 172, distance: 210.4
click at [156, 178] on body "Toggle navigation ProStock WMS Y01 - YOUR REFORMER [PERSON_NAME] Logout Dashboa…" at bounding box center [784, 372] width 1568 height 744
paste input "096"
drag, startPoint x: 319, startPoint y: 184, endPoint x: 157, endPoint y: 174, distance: 162.3
click at [163, 174] on body "Toggle navigation ProStock WMS Y01 - YOUR REFORMER [PERSON_NAME] Logout Dashboa…" at bounding box center [784, 372] width 1568 height 744
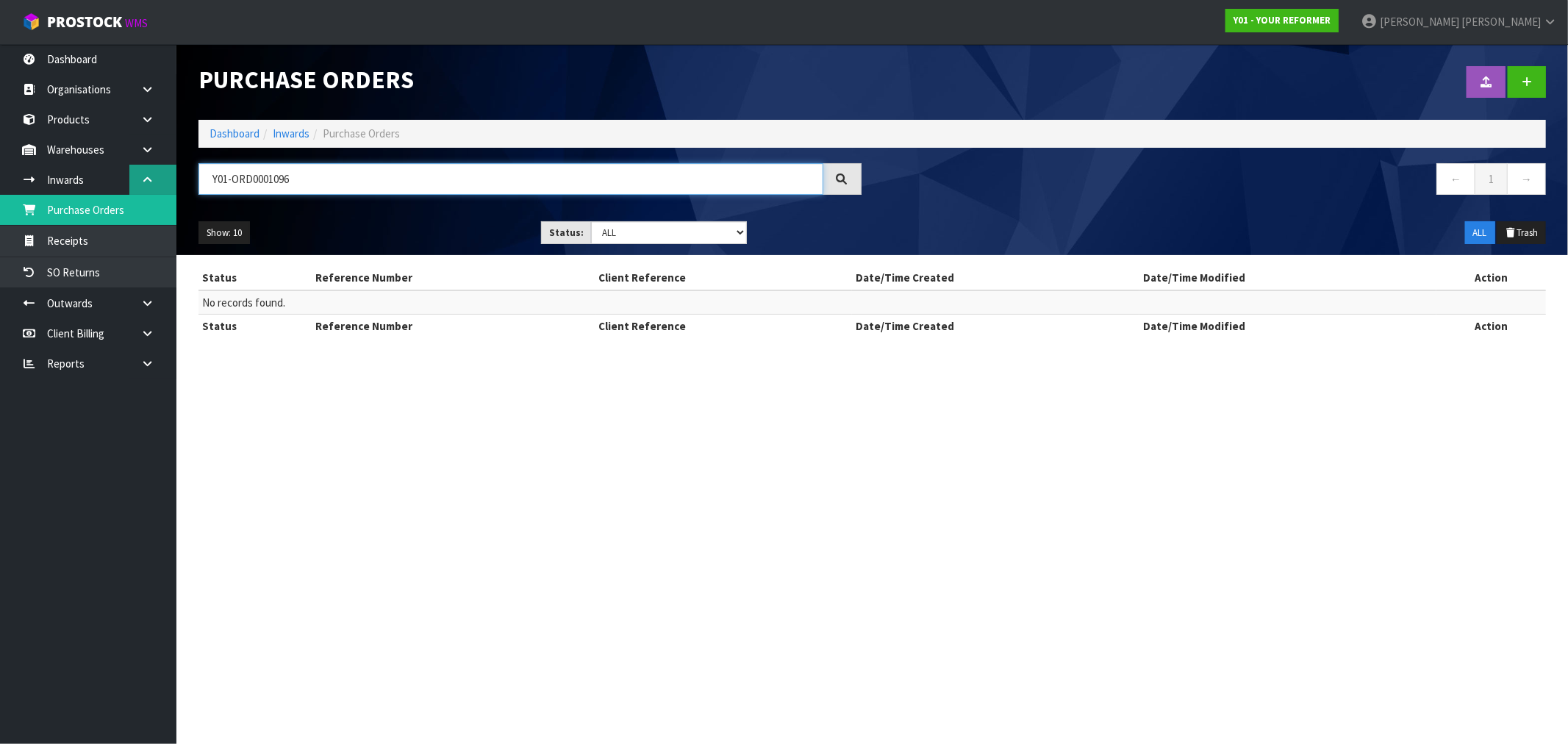
paste input "3298"
drag, startPoint x: 351, startPoint y: 181, endPoint x: 160, endPoint y: 173, distance: 191.2
click at [160, 173] on body "Toggle navigation ProStock WMS Y01 - YOUR REFORMER [PERSON_NAME] Logout Dashboa…" at bounding box center [784, 372] width 1568 height 744
paste input "TAMMY POCKLINGTON"
click at [228, 181] on input "TAMMY POCKLINGTON" at bounding box center [510, 178] width 625 height 32
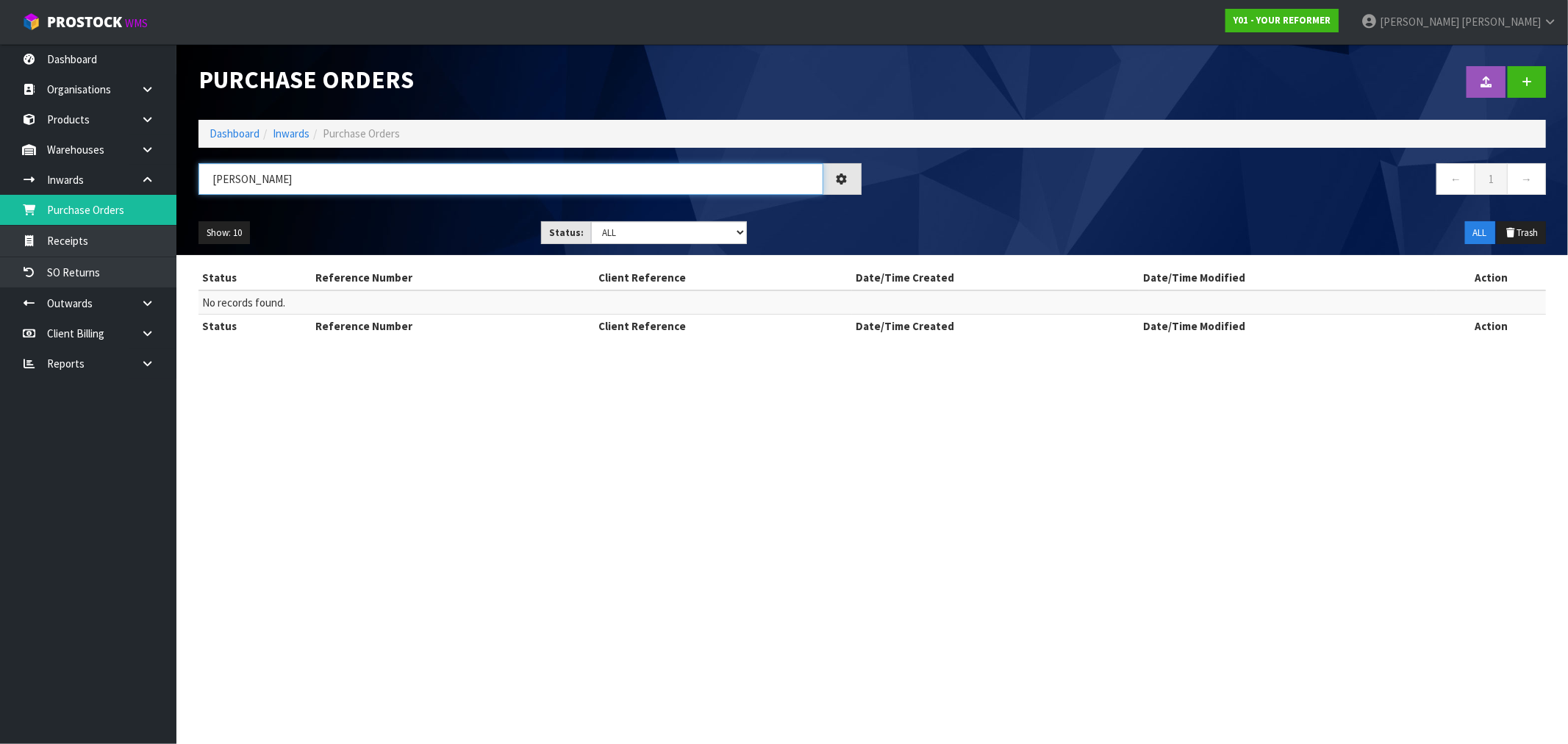
drag, startPoint x: 281, startPoint y: 178, endPoint x: 211, endPoint y: 178, distance: 70.0
click at [217, 178] on input "TAMMY POCKLINGTON" at bounding box center [510, 178] width 625 height 32
paste input "Y01-ORD0001096"
drag, startPoint x: 306, startPoint y: 189, endPoint x: 149, endPoint y: 182, distance: 157.2
click at [152, 184] on body "Toggle navigation ProStock WMS Y01 - YOUR REFORMER [PERSON_NAME] Logout Dashboa…" at bounding box center [784, 372] width 1568 height 744
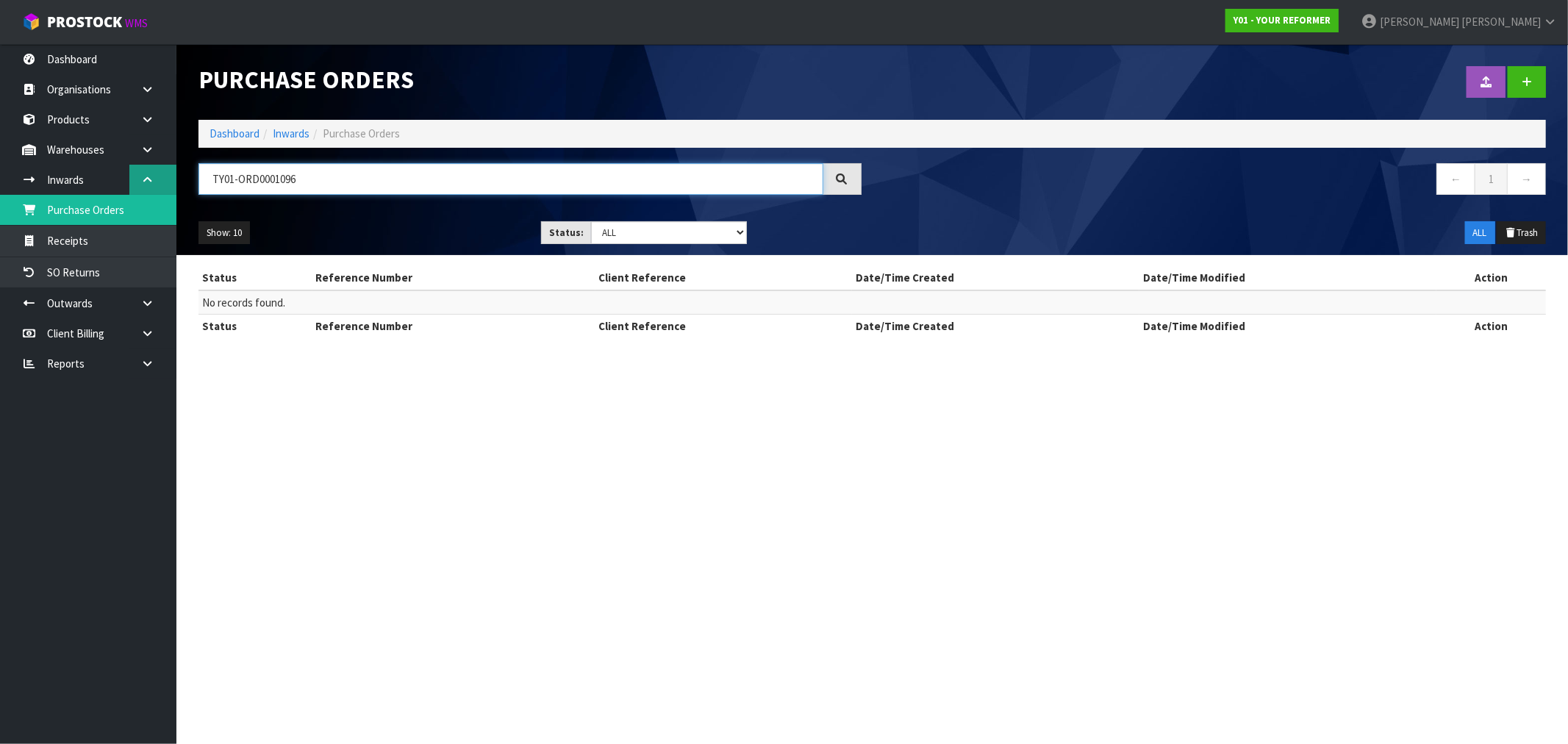
paste input "text"
drag, startPoint x: 343, startPoint y: 189, endPoint x: 200, endPoint y: 179, distance: 143.3
click at [203, 179] on input "Y01-ORD0001096" at bounding box center [510, 178] width 625 height 32
paste input "3298"
drag, startPoint x: 366, startPoint y: 171, endPoint x: 185, endPoint y: 178, distance: 181.1
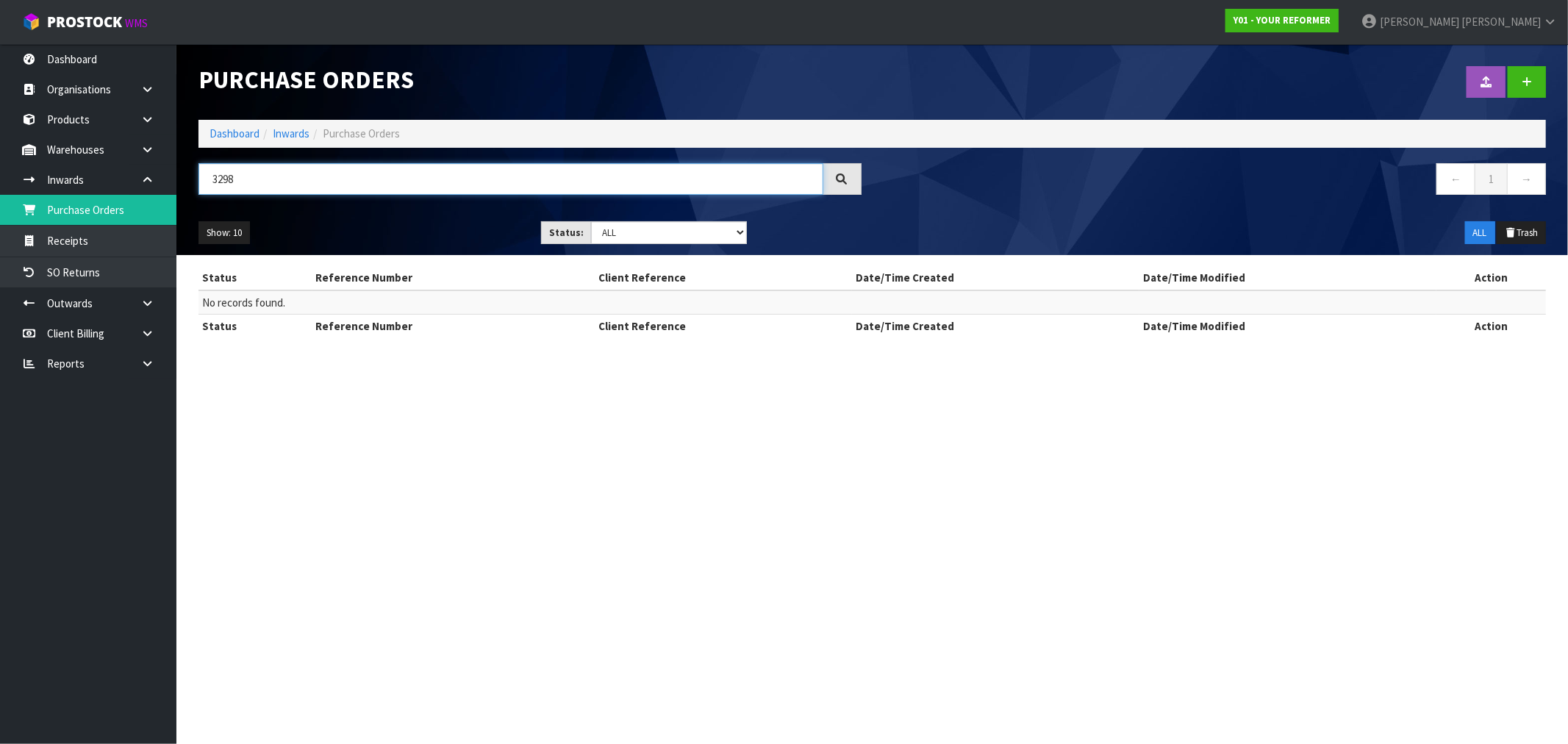
click at [185, 178] on header "Purchase Orders Import Purchase Orders Drop file here to import csv template Da…" at bounding box center [872, 149] width 1391 height 211
paste input "TAMMY POCKLINGTON"
type input "TAMMY POCKLINGTON"
drag, startPoint x: 1544, startPoint y: 74, endPoint x: 1534, endPoint y: 74, distance: 10.0
click at [1544, 74] on link at bounding box center [1527, 81] width 38 height 32
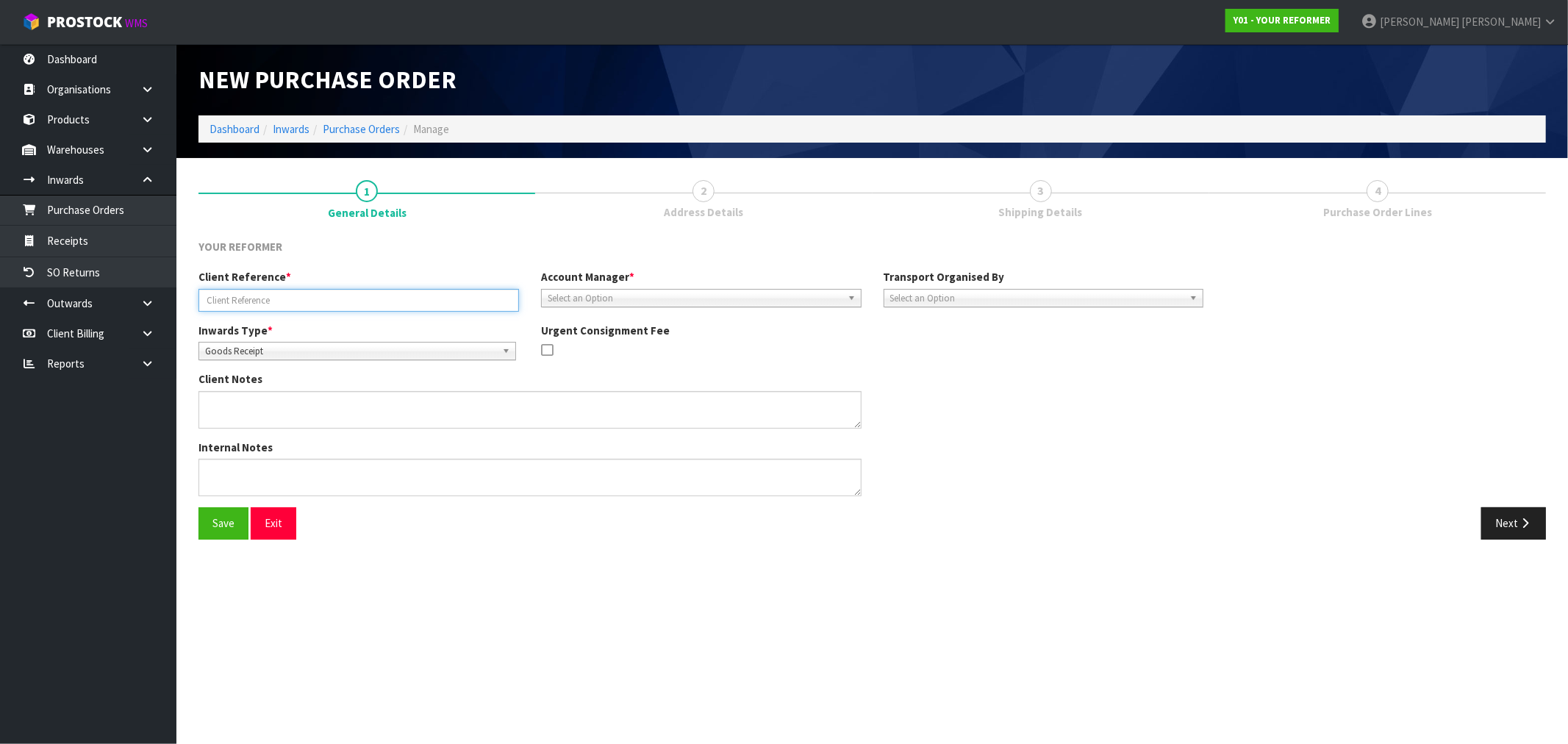
drag, startPoint x: 281, startPoint y: 299, endPoint x: 270, endPoint y: 36, distance: 263.2
click at [279, 287] on div "Client Reference *" at bounding box center [359, 290] width 342 height 42
paste input "Y01-ORD0001096"
click at [213, 301] on input "Y01-ORD0001096" at bounding box center [359, 300] width 320 height 23
click at [315, 297] on input "Y01-ORD0001096" at bounding box center [359, 300] width 320 height 23
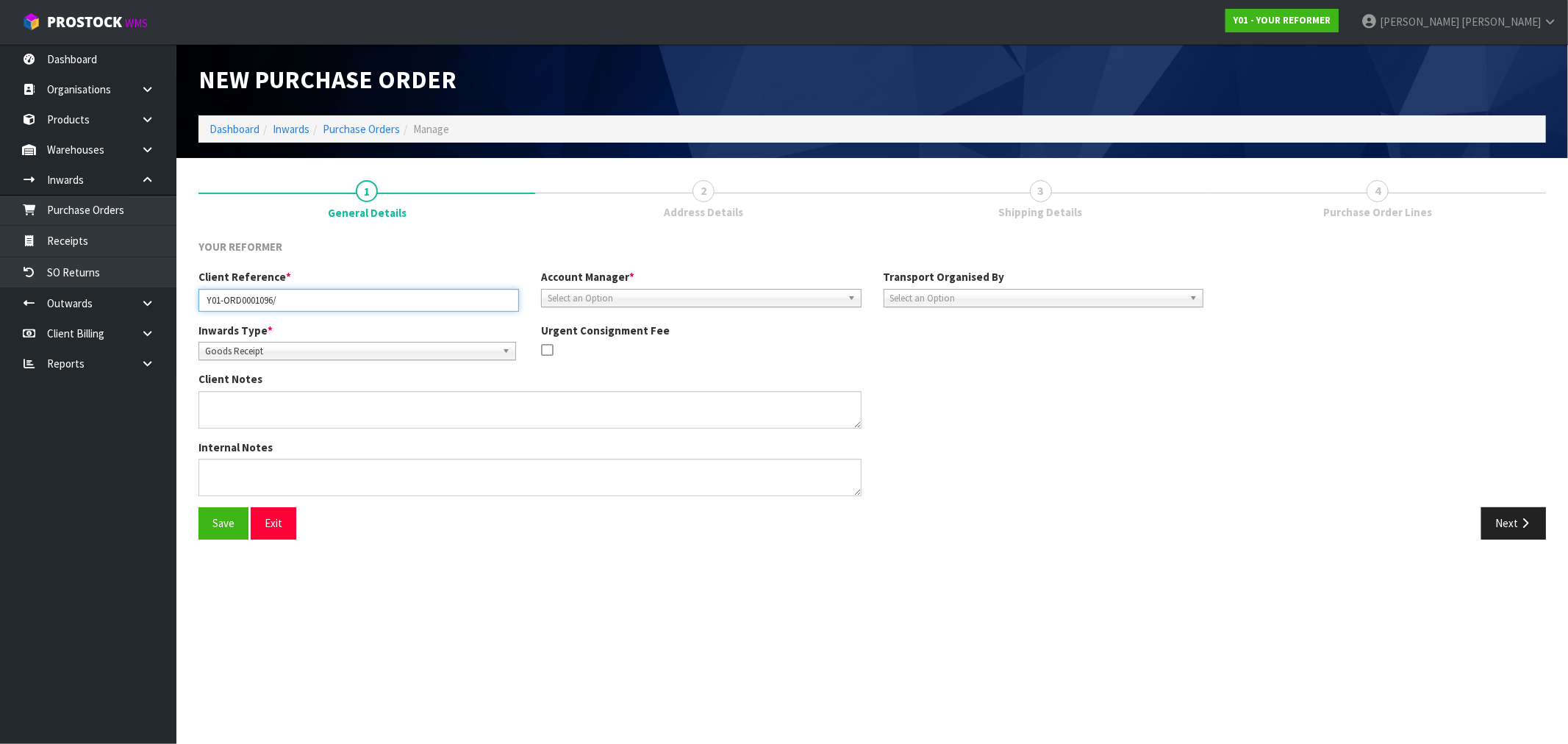
click at [335, 299] on input "Y01-ORD0001096/" at bounding box center [359, 300] width 320 height 23
paste input "3298"
paste input "TAMMY POCKLINGTON"
click at [313, 305] on input "Y01-ORD0001096/3298/ TAMMY POCKLINGTON" at bounding box center [359, 300] width 320 height 23
type input "Y01-ORD0001096/3298/[PERSON_NAME]"
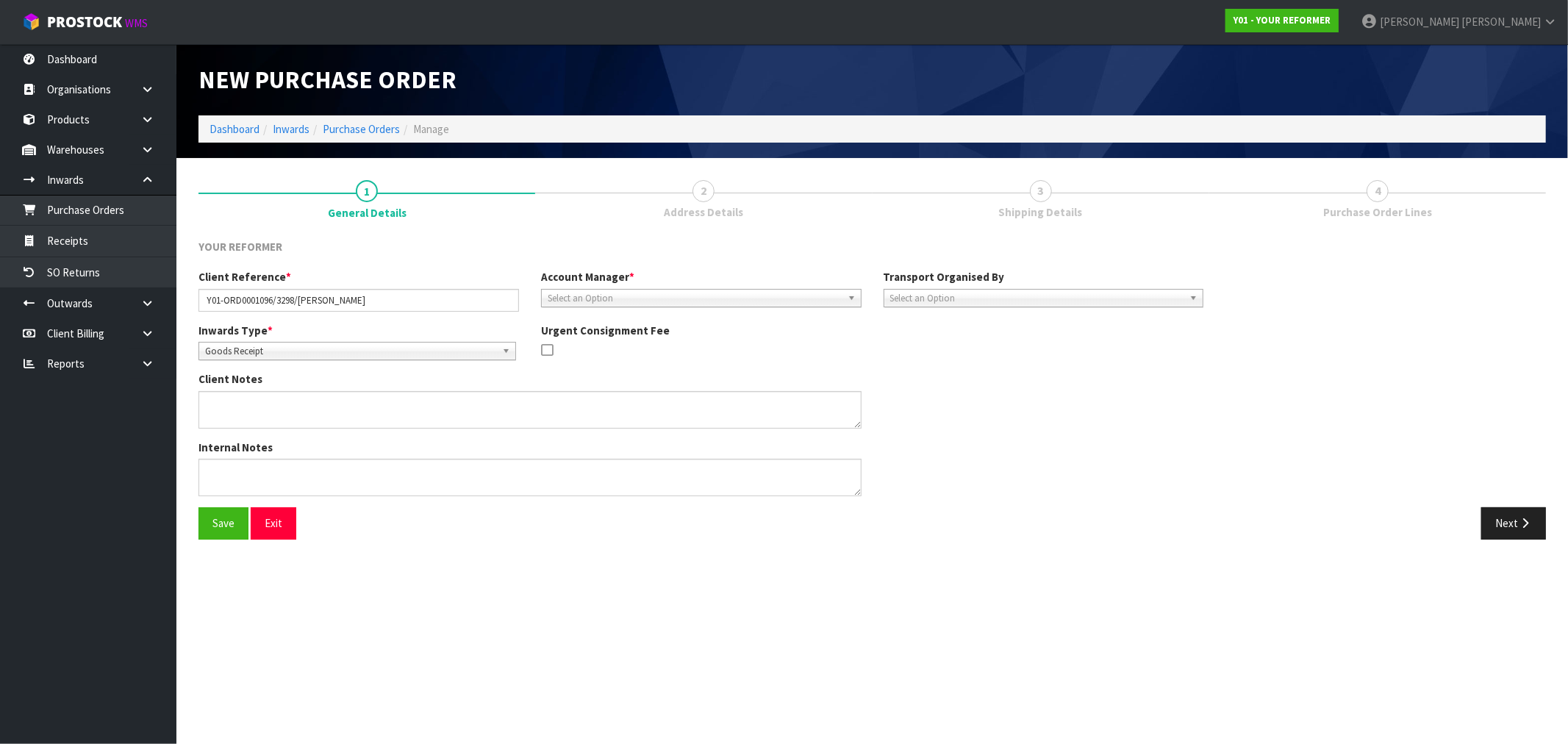
click at [582, 302] on span "Select an Option" at bounding box center [694, 298] width 294 height 17
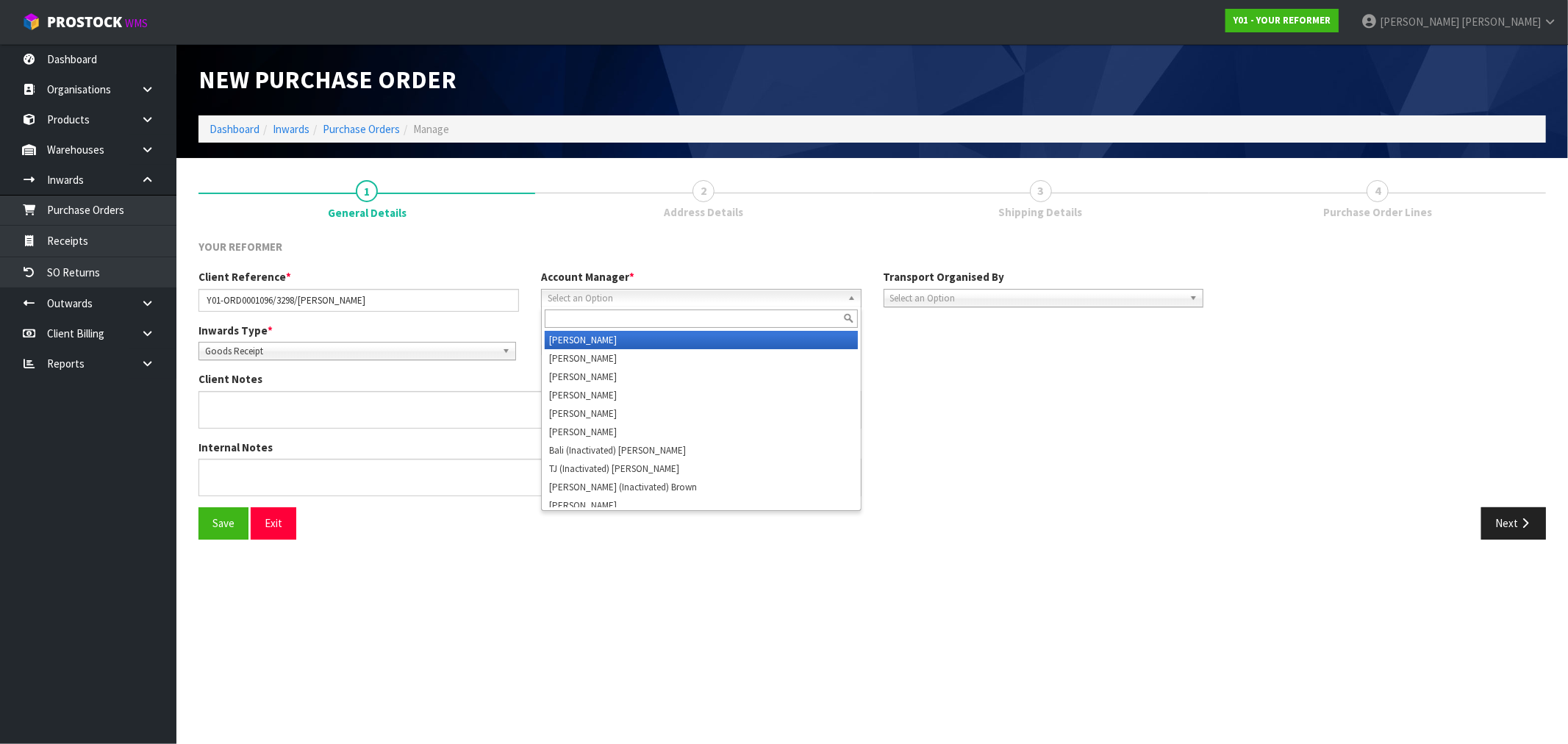
click at [596, 321] on input "text" at bounding box center [701, 318] width 313 height 18
type input "vi"
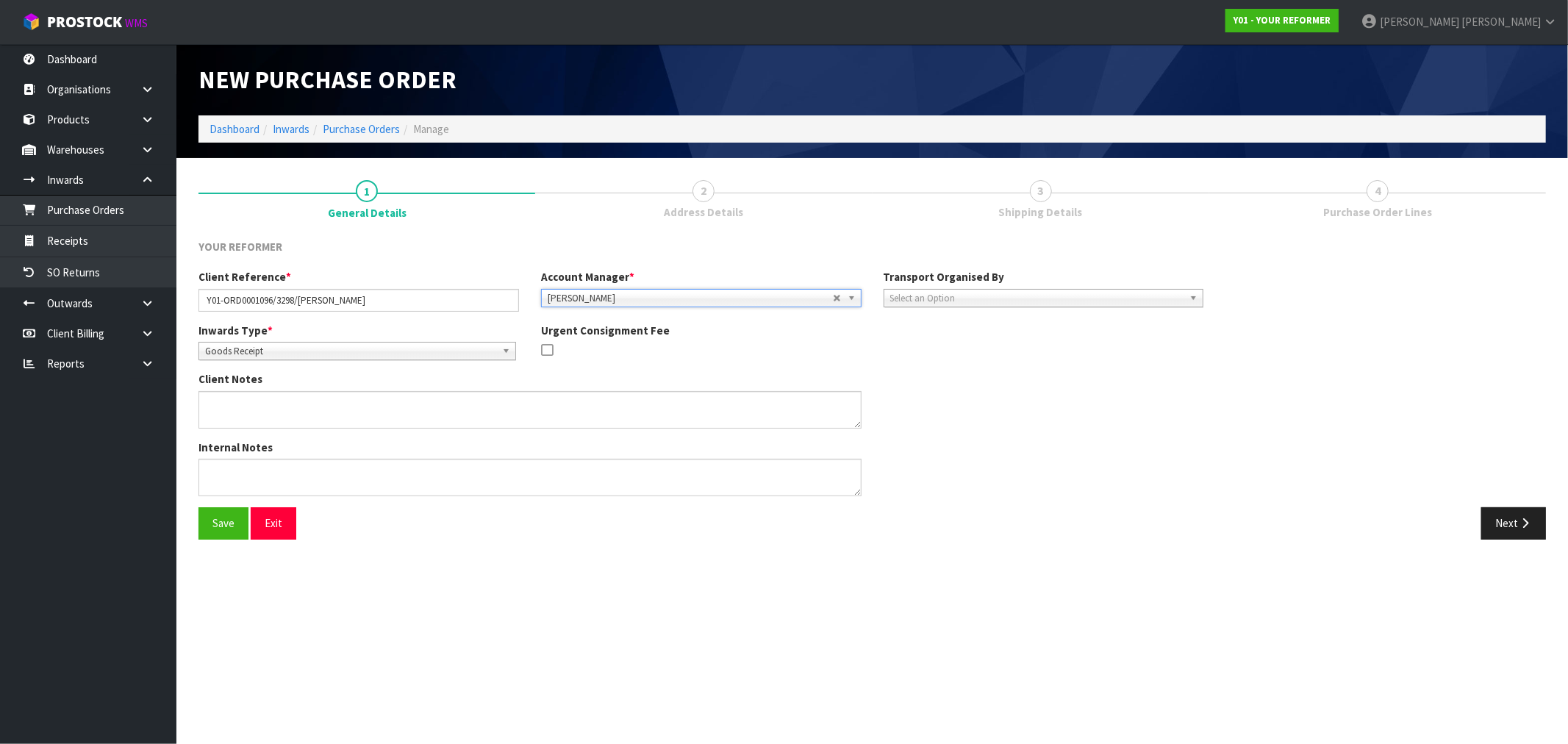
click at [365, 351] on span "Goods Receipt" at bounding box center [350, 350] width 291 height 17
click at [319, 404] on li "Goods Returned" at bounding box center [357, 412] width 310 height 18
click at [930, 295] on span "Select an Option" at bounding box center [1036, 298] width 294 height 17
click at [963, 334] on li "Company" at bounding box center [1044, 340] width 313 height 18
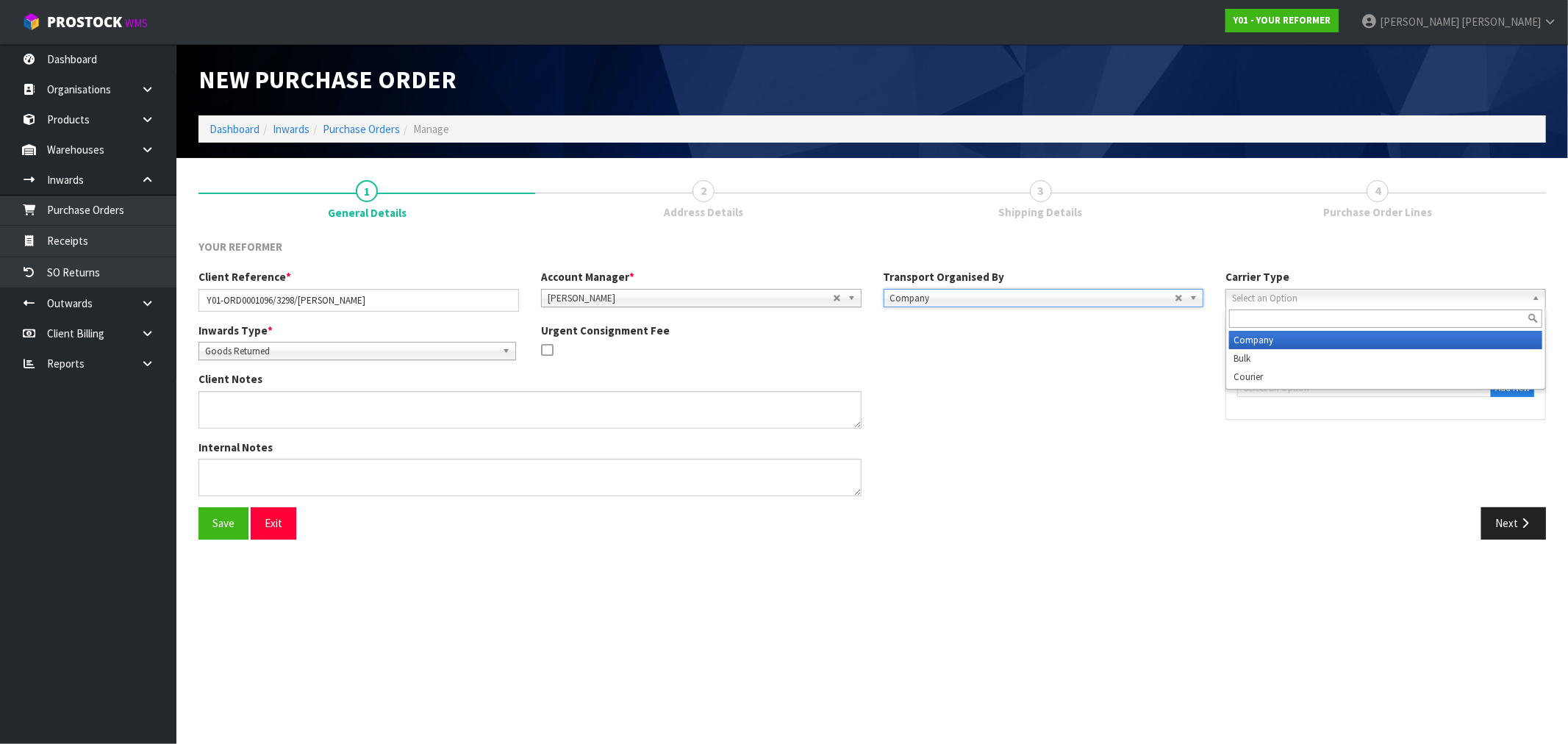
click at [1262, 291] on span "Select an Option" at bounding box center [1379, 298] width 294 height 17
drag, startPoint x: 1294, startPoint y: 379, endPoint x: 1293, endPoint y: 340, distance: 39.0
click at [1293, 340] on ul "Company Bulk Courier" at bounding box center [1384, 359] width 317 height 55
click at [1312, 386] on span "Select an Option" at bounding box center [1358, 388] width 228 height 17
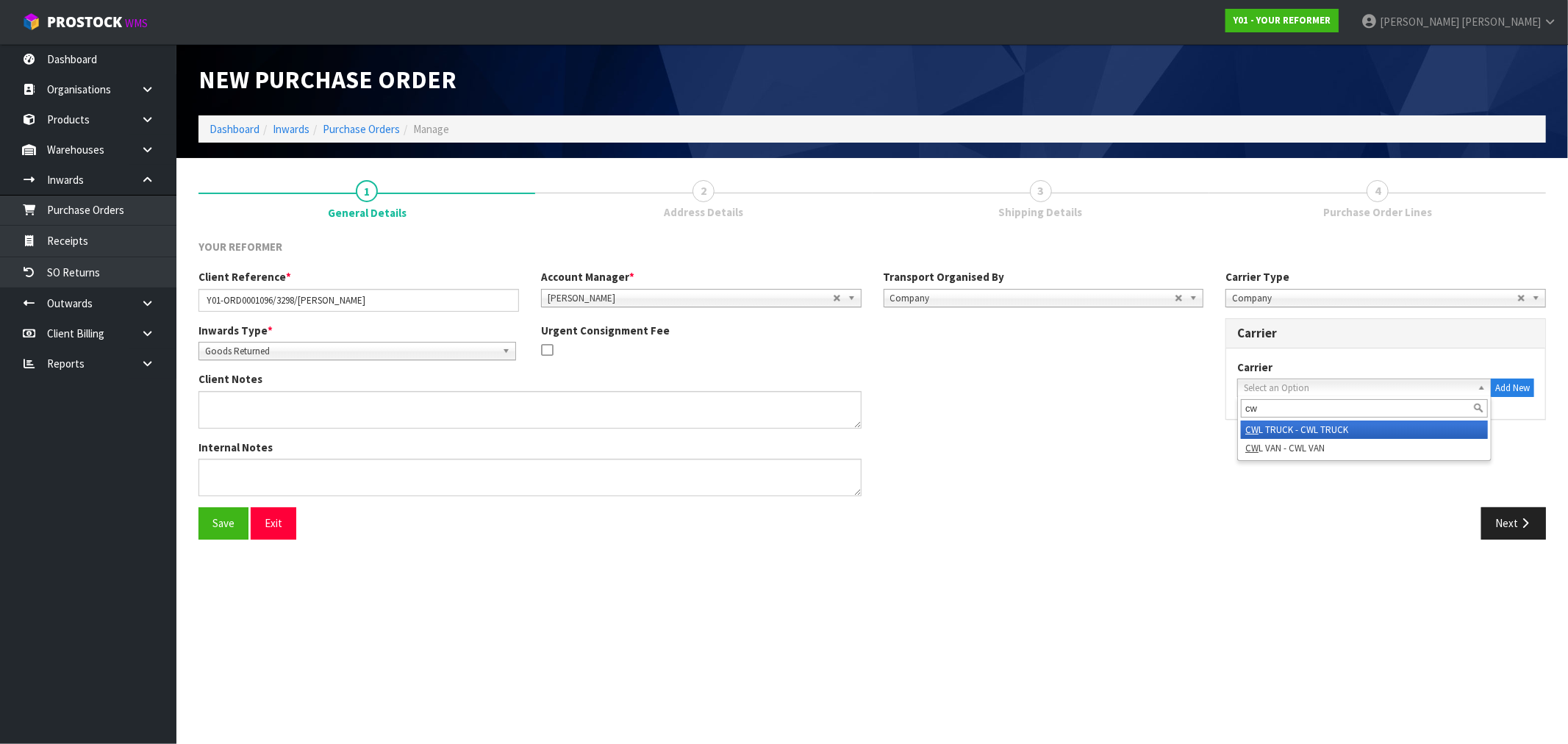
type input "cw"
click at [1343, 439] on li "CW L VAN - CWL VAN" at bounding box center [1364, 448] width 247 height 18
click at [1330, 387] on span "CWL VAN - CWL VAN" at bounding box center [1353, 388] width 219 height 17
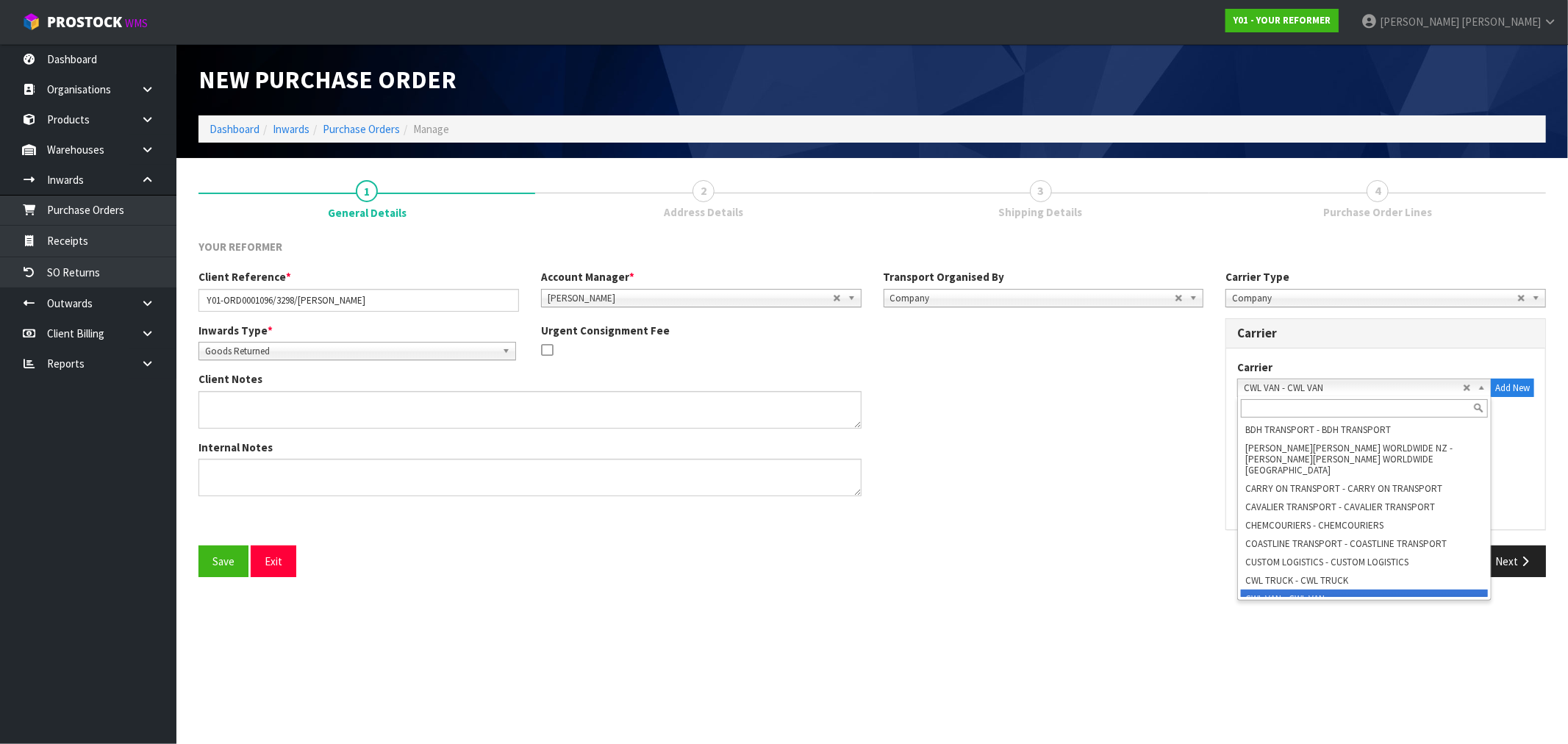
scroll to position [54, 0]
click at [1326, 413] on input "text" at bounding box center [1364, 408] width 247 height 18
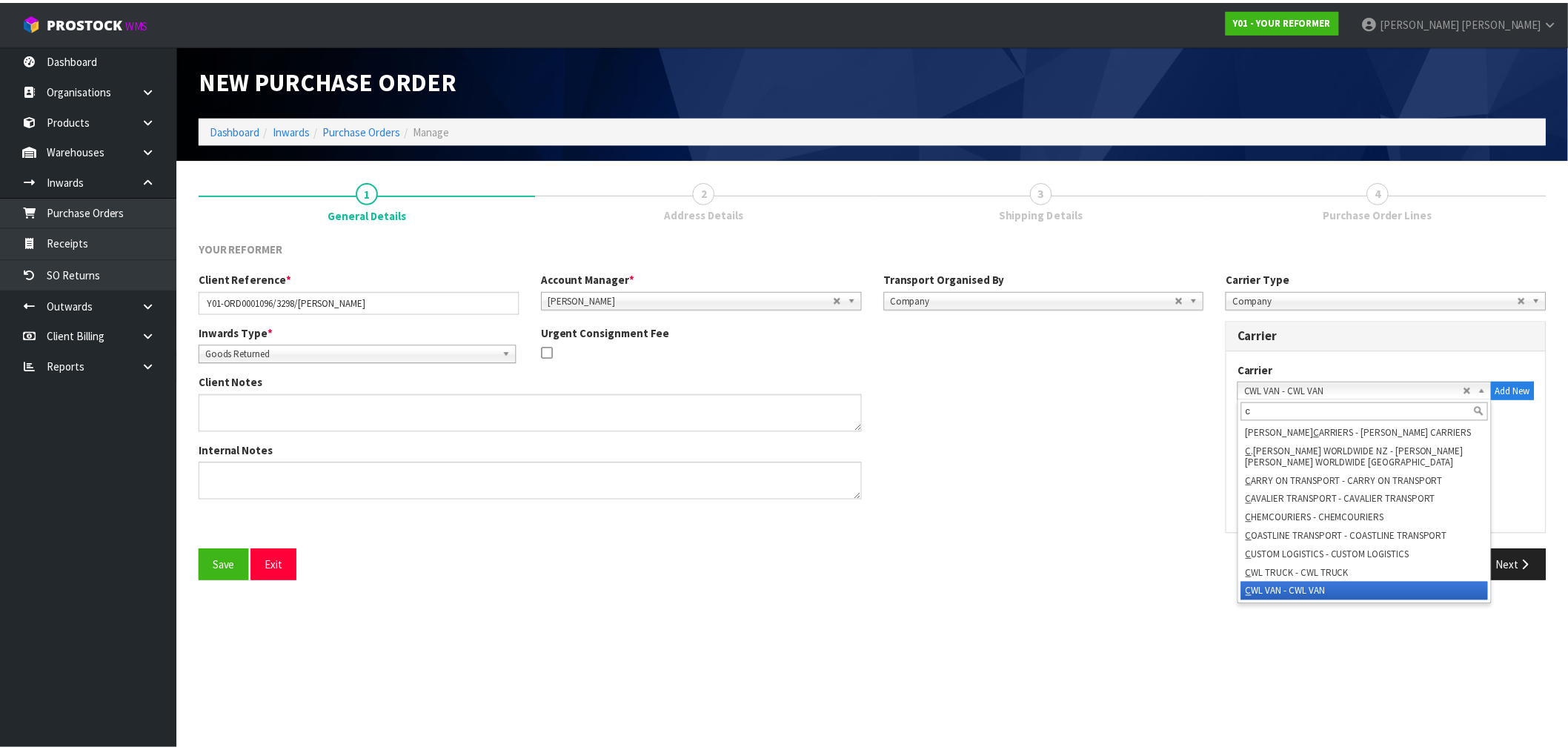
scroll to position [0, 0]
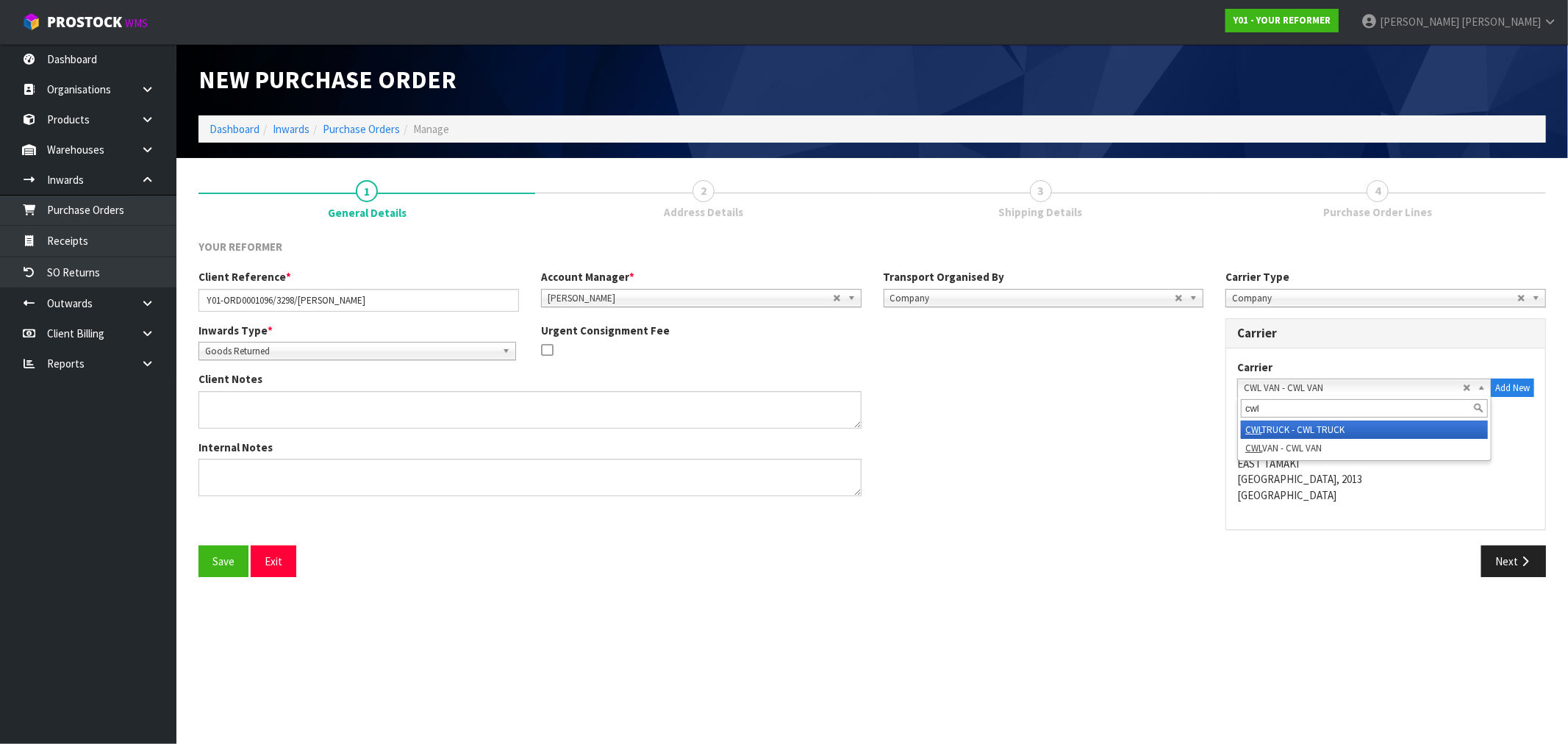
type input "cwl"
click at [1328, 428] on li "CWL TRUCK - CWL TRUCK" at bounding box center [1364, 430] width 247 height 18
click at [236, 567] on button "Save" at bounding box center [223, 561] width 50 height 32
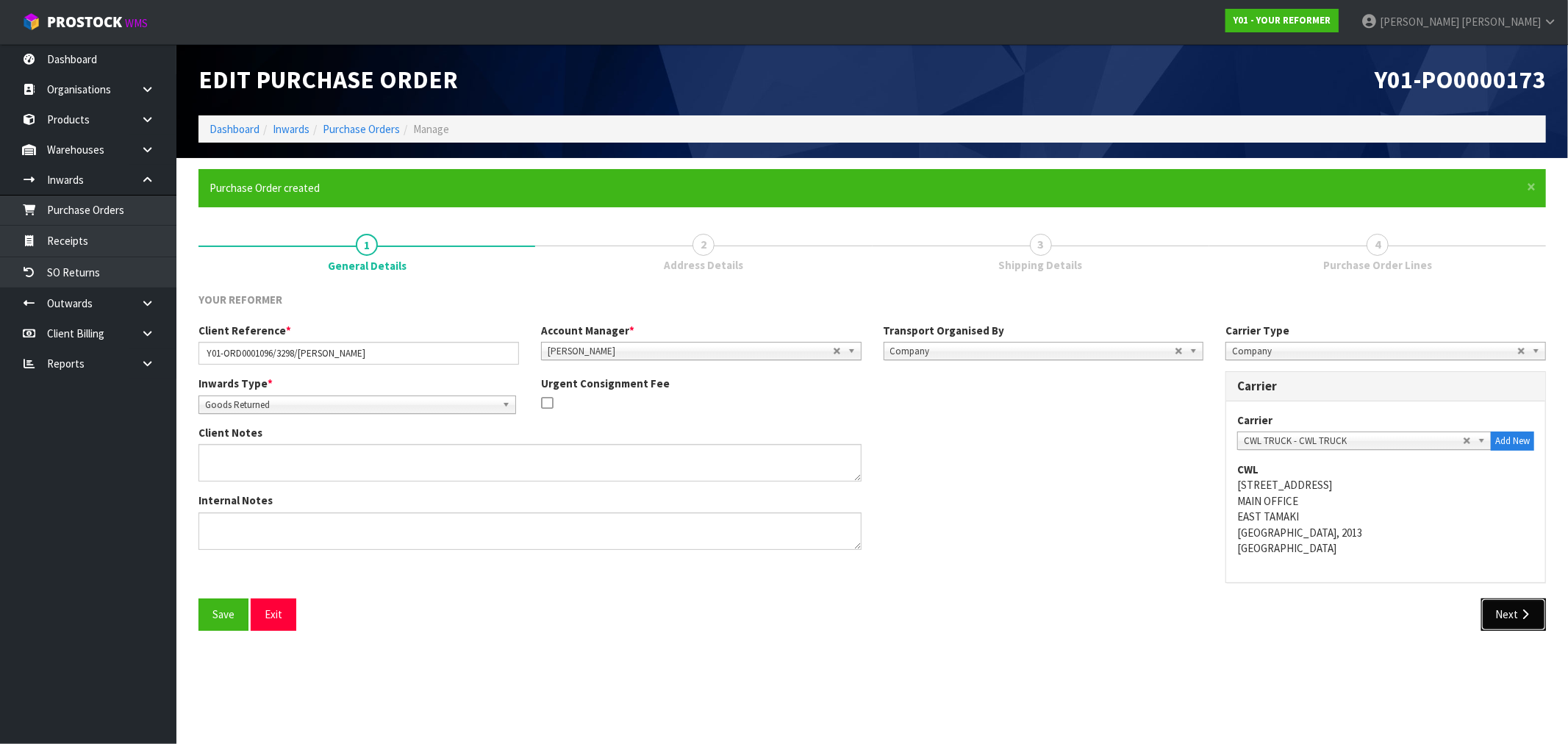
click at [1512, 616] on button "Next" at bounding box center [1513, 614] width 65 height 32
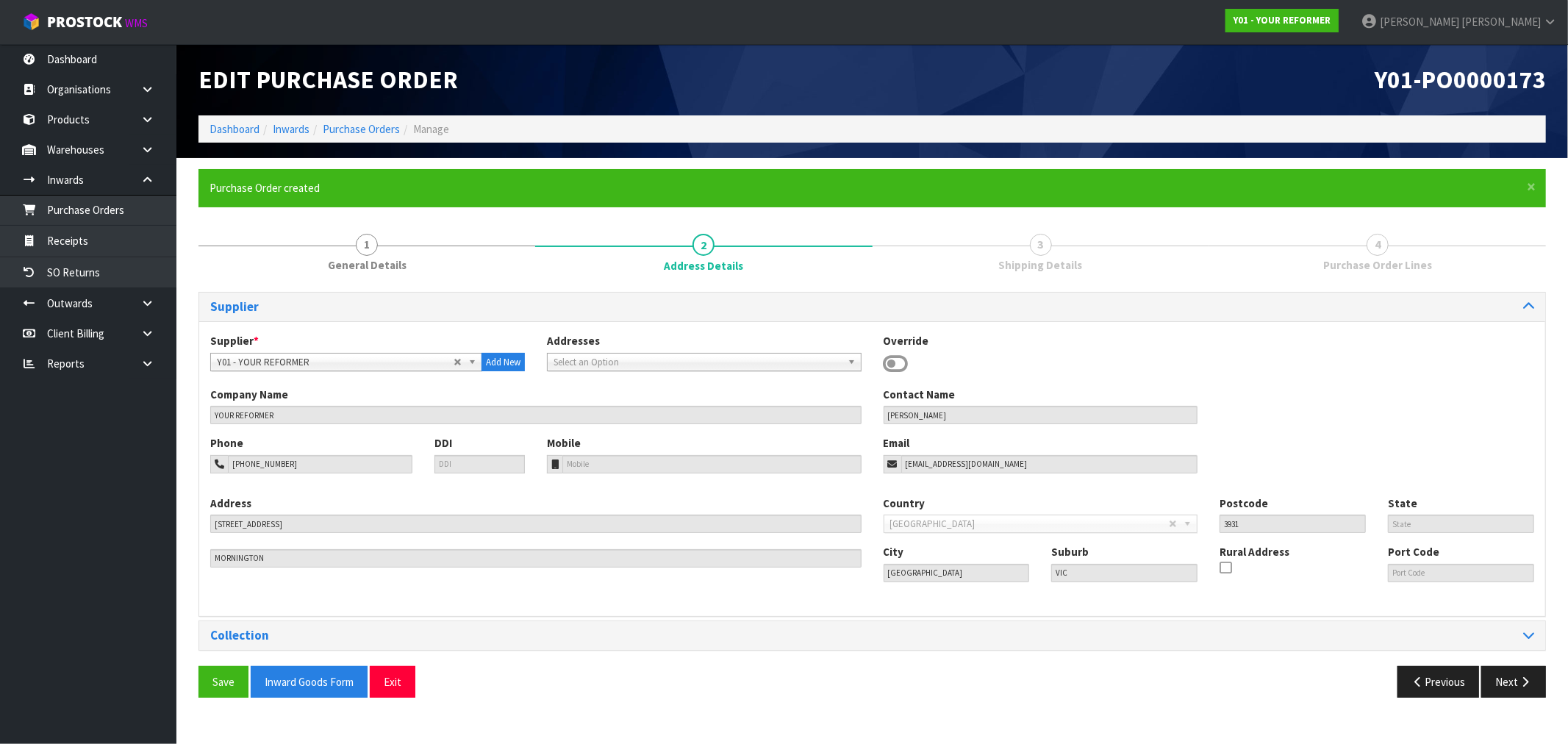
click at [498, 627] on div "Collection" at bounding box center [872, 635] width 1346 height 28
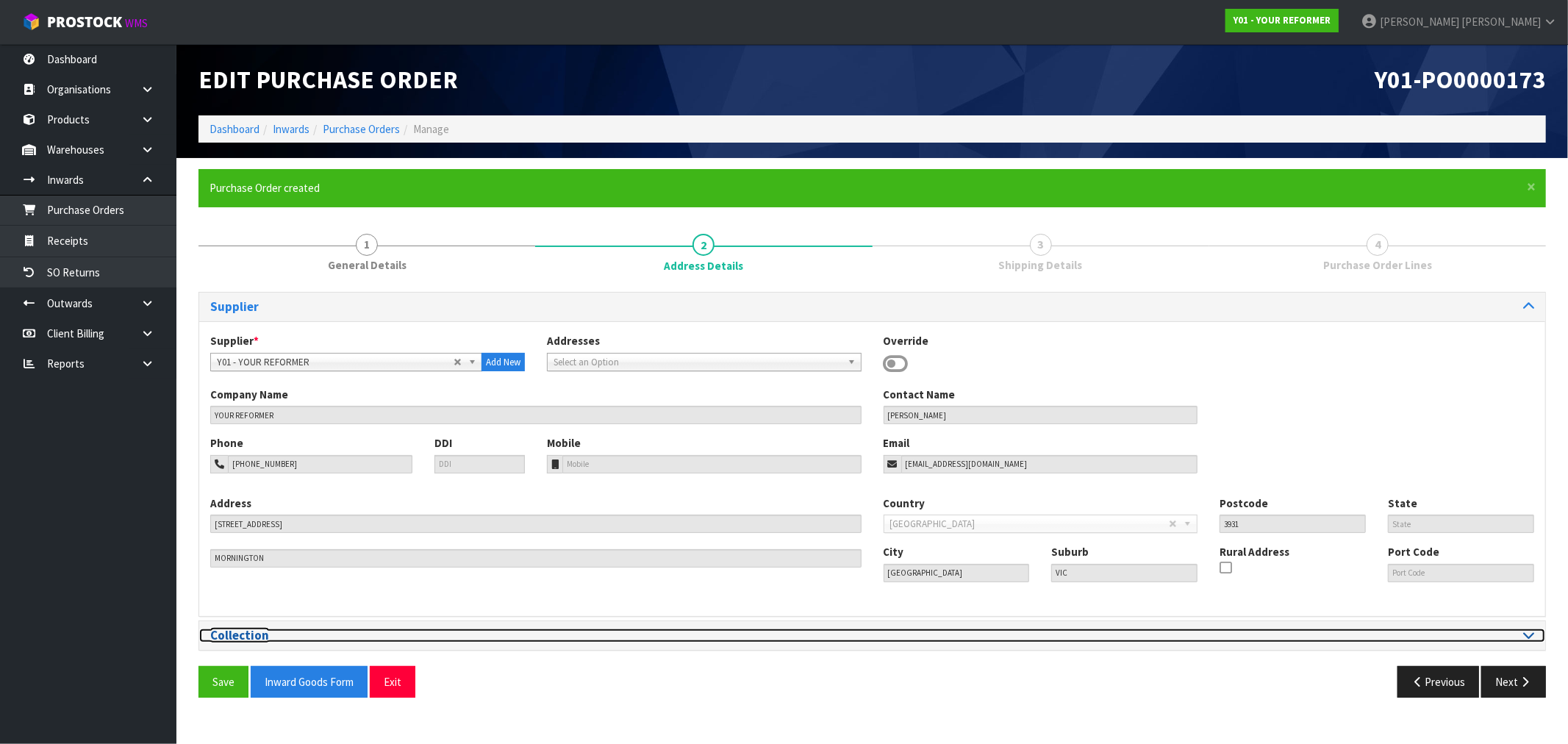
click at [1523, 634] on icon at bounding box center [1529, 635] width 11 height 13
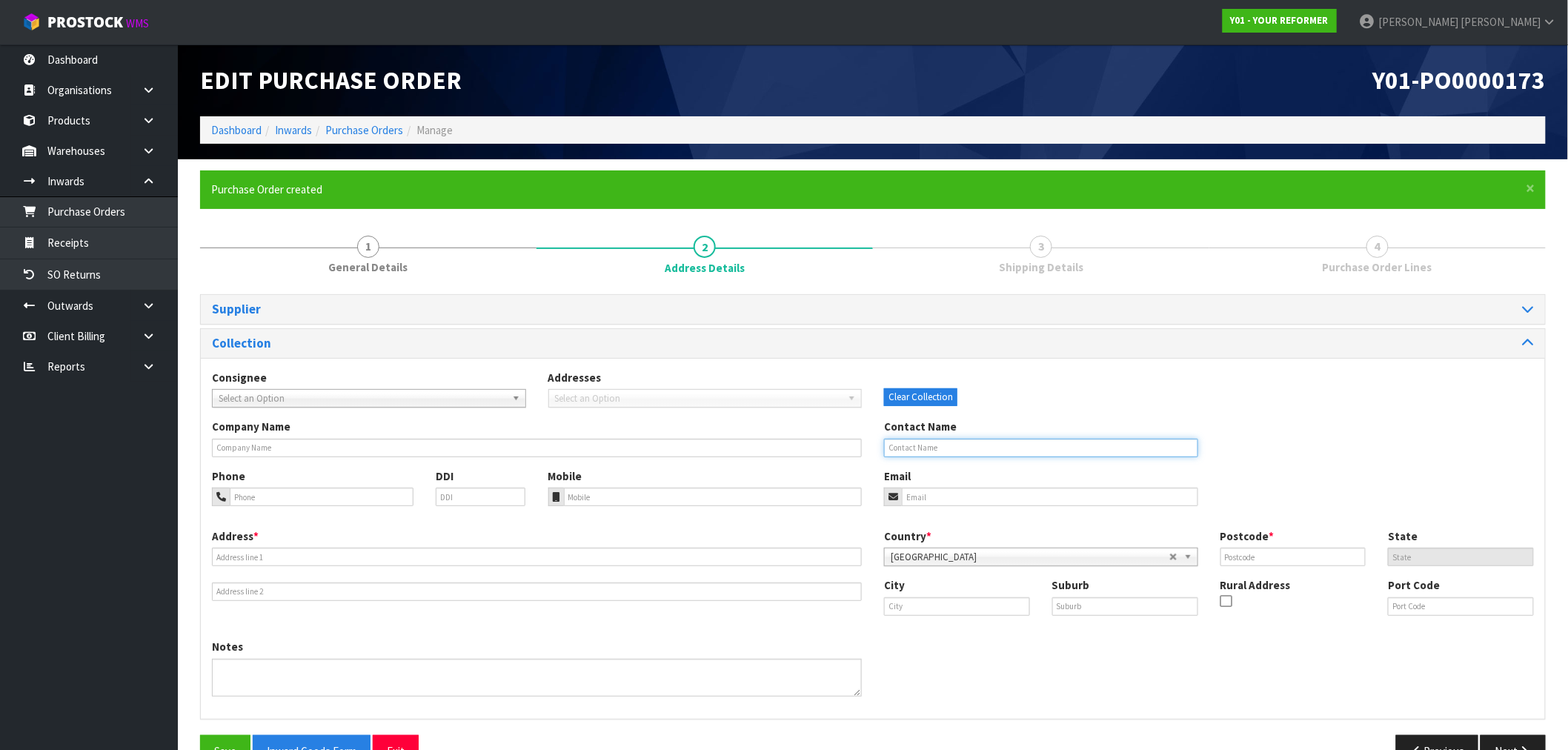
click at [1028, 447] on input "text" at bounding box center [1041, 448] width 315 height 18
paste input "TAMMY POCKLINGTON"
type input "TAMMY POCKLINGTON"
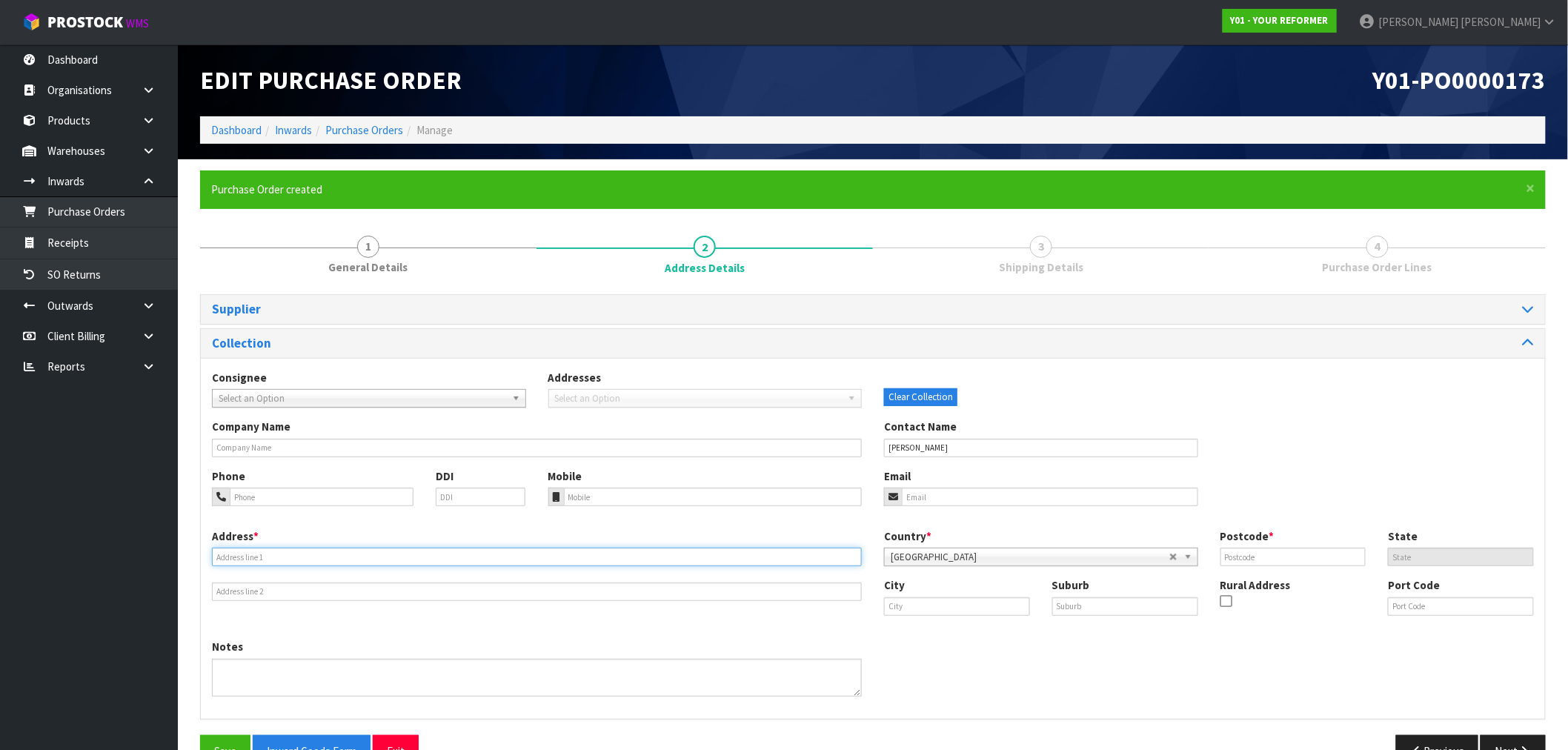
click at [283, 554] on input "text" at bounding box center [537, 557] width 650 height 18
paste input "29 COLLIE STREET HILLPARK AUK"
click at [319, 560] on input "29 COLLIE STREET HILLPARK AUK" at bounding box center [537, 557] width 650 height 18
type input "29 COLLIE STREET HILLPARK"
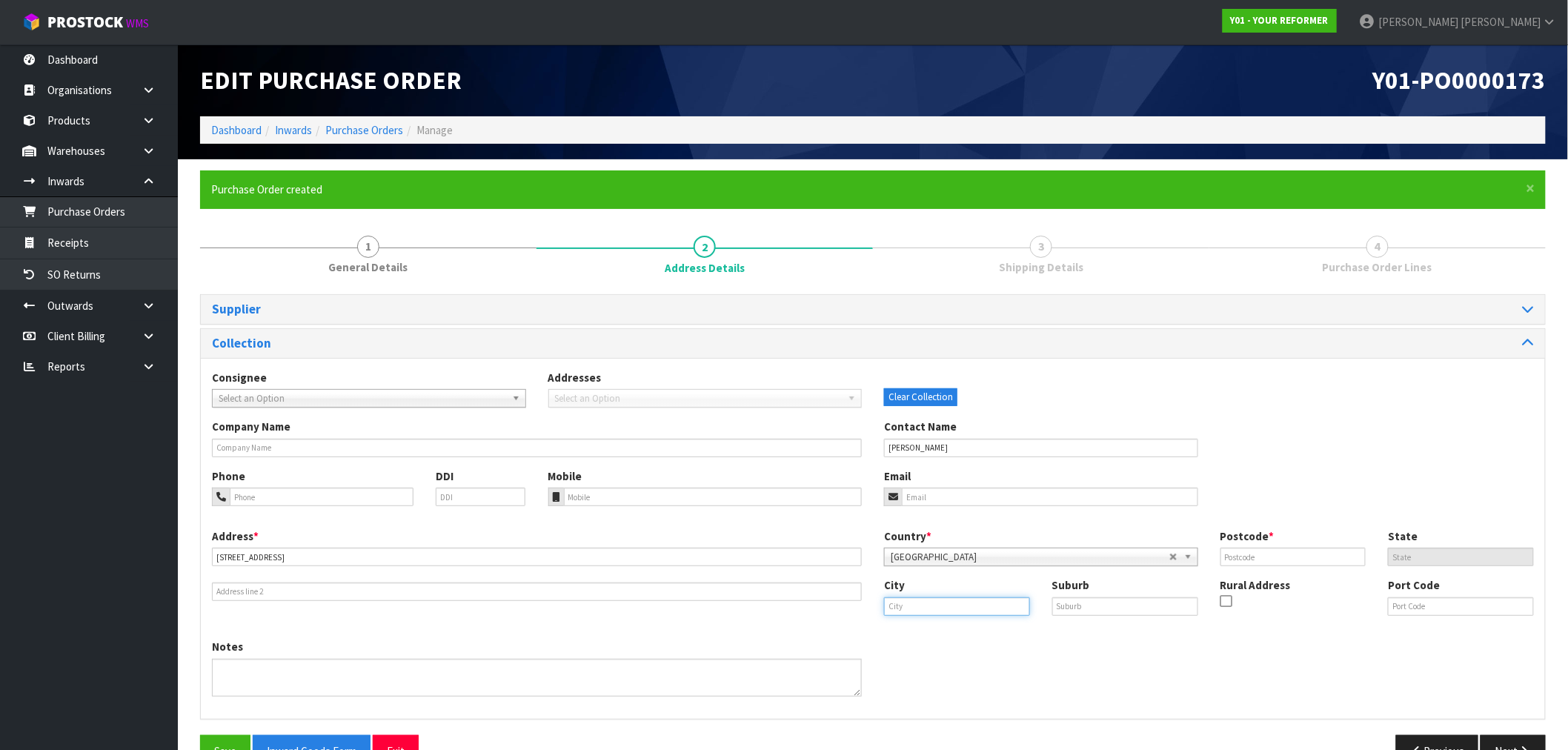
click at [929, 605] on input "text" at bounding box center [957, 607] width 146 height 18
paste input "AUK"
type input "[GEOGRAPHIC_DATA]"
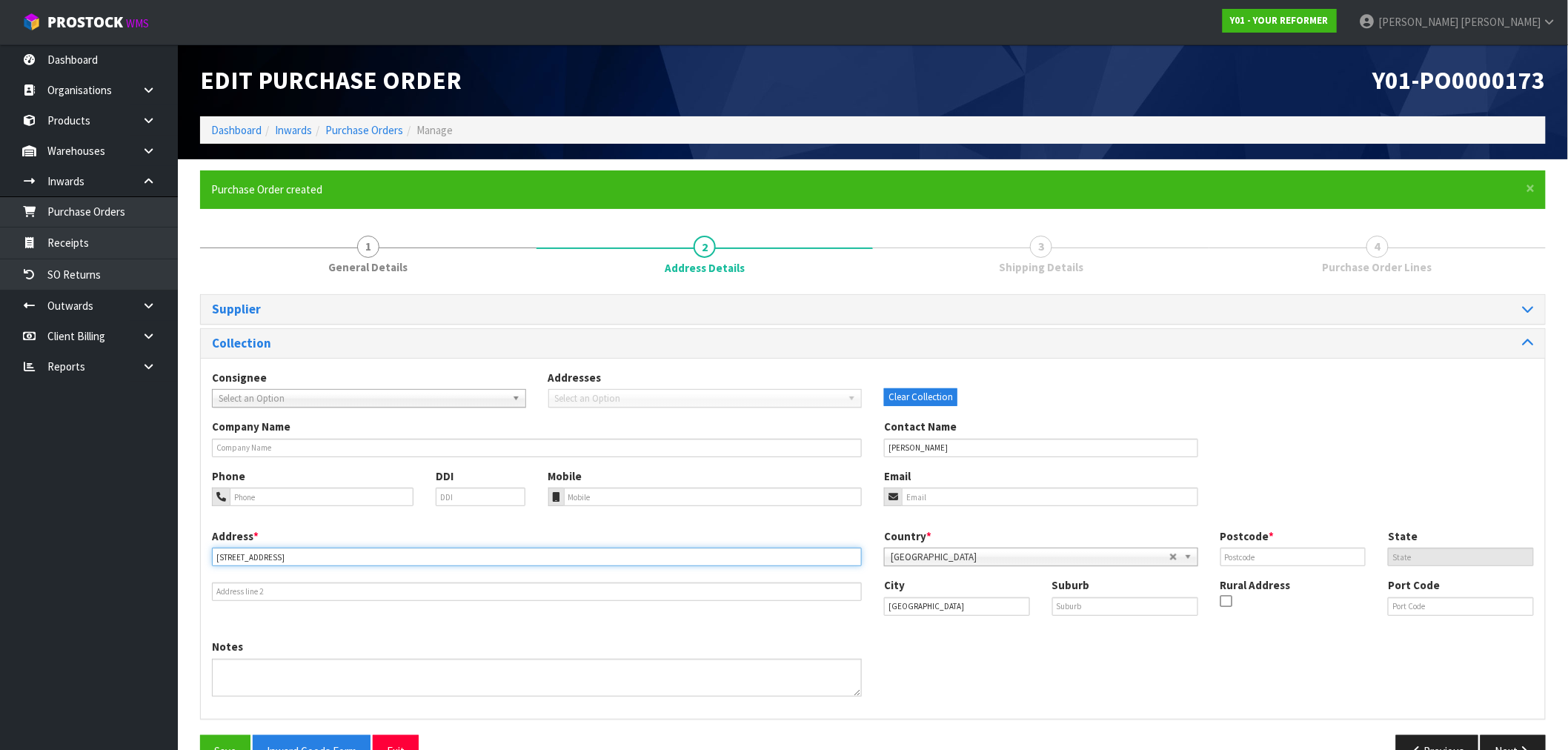
drag, startPoint x: 324, startPoint y: 562, endPoint x: 282, endPoint y: 556, distance: 42.4
click at [282, 556] on input "29 COLLIE STREET HILLPARK" at bounding box center [537, 557] width 650 height 18
type input "29 COLLIE STREET"
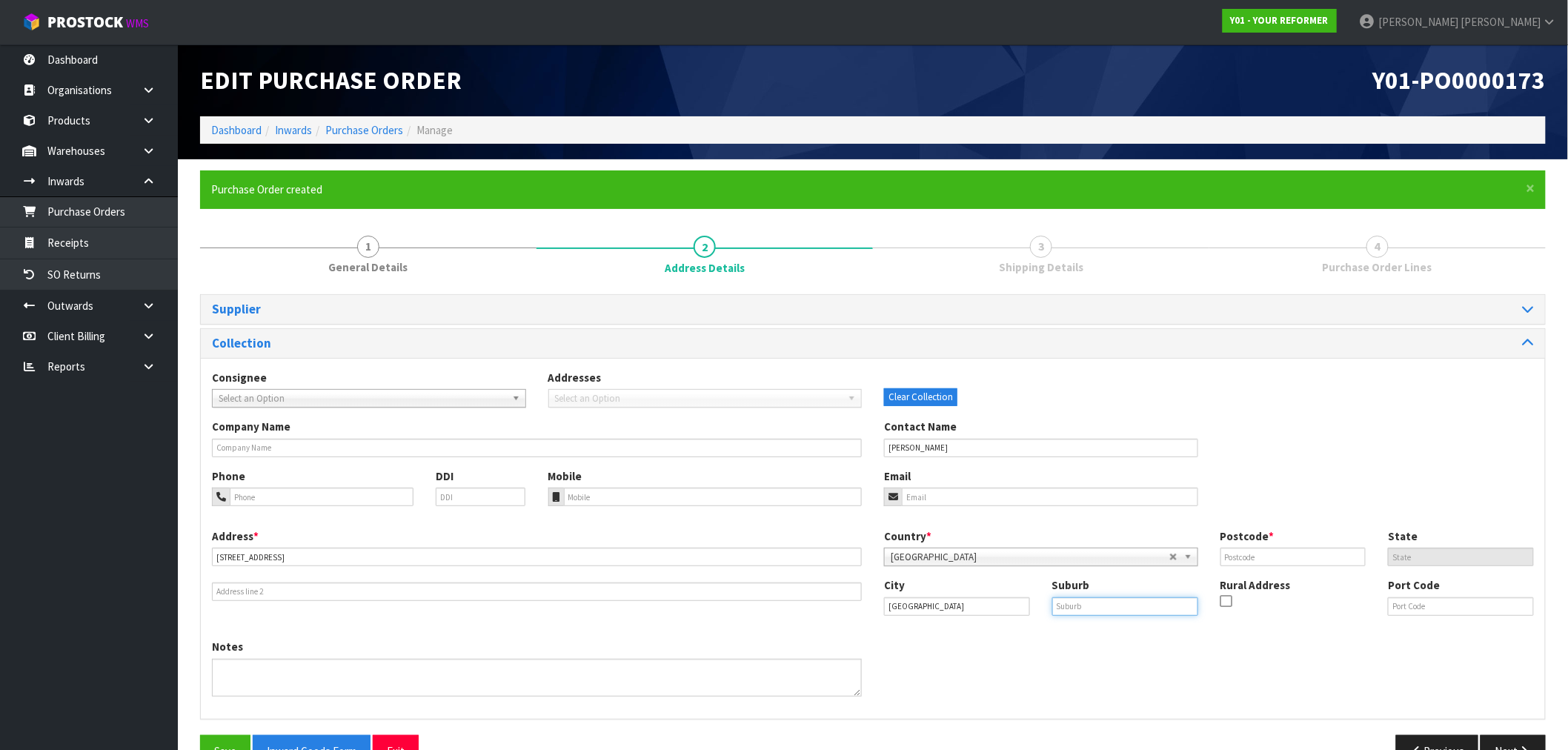
click at [1108, 606] on input "text" at bounding box center [1125, 607] width 146 height 18
paste input "HILLPARK"
type input "HILLPARK"
drag, startPoint x: 1281, startPoint y: 556, endPoint x: 1269, endPoint y: 556, distance: 12.0
click at [1281, 556] on input "text" at bounding box center [1293, 557] width 146 height 18
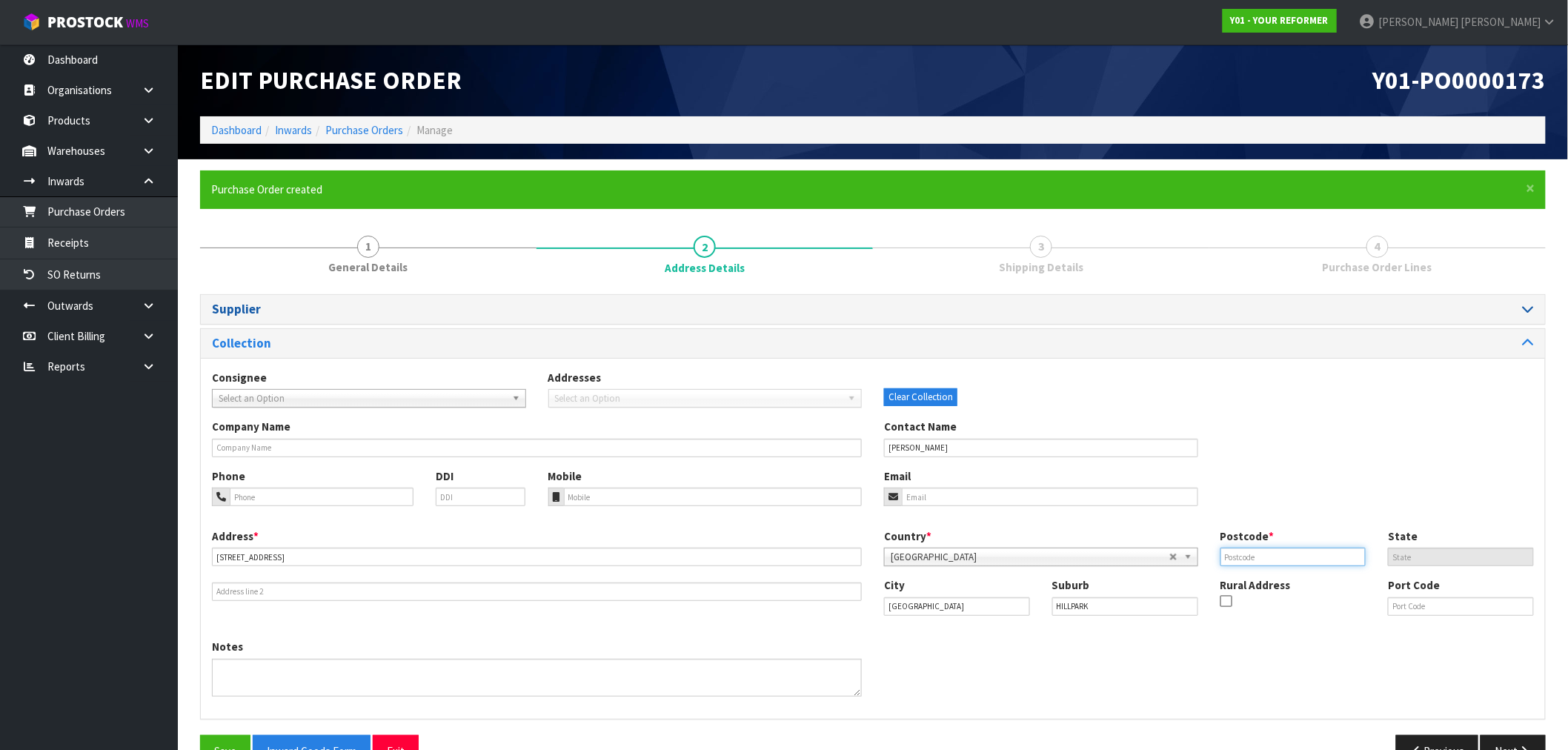
paste input "2102"
type input "2102"
drag, startPoint x: 659, startPoint y: 503, endPoint x: 558, endPoint y: 323, distance: 206.4
click at [659, 501] on input "tel" at bounding box center [714, 497] width 299 height 18
paste input "+64 21 205 6033"
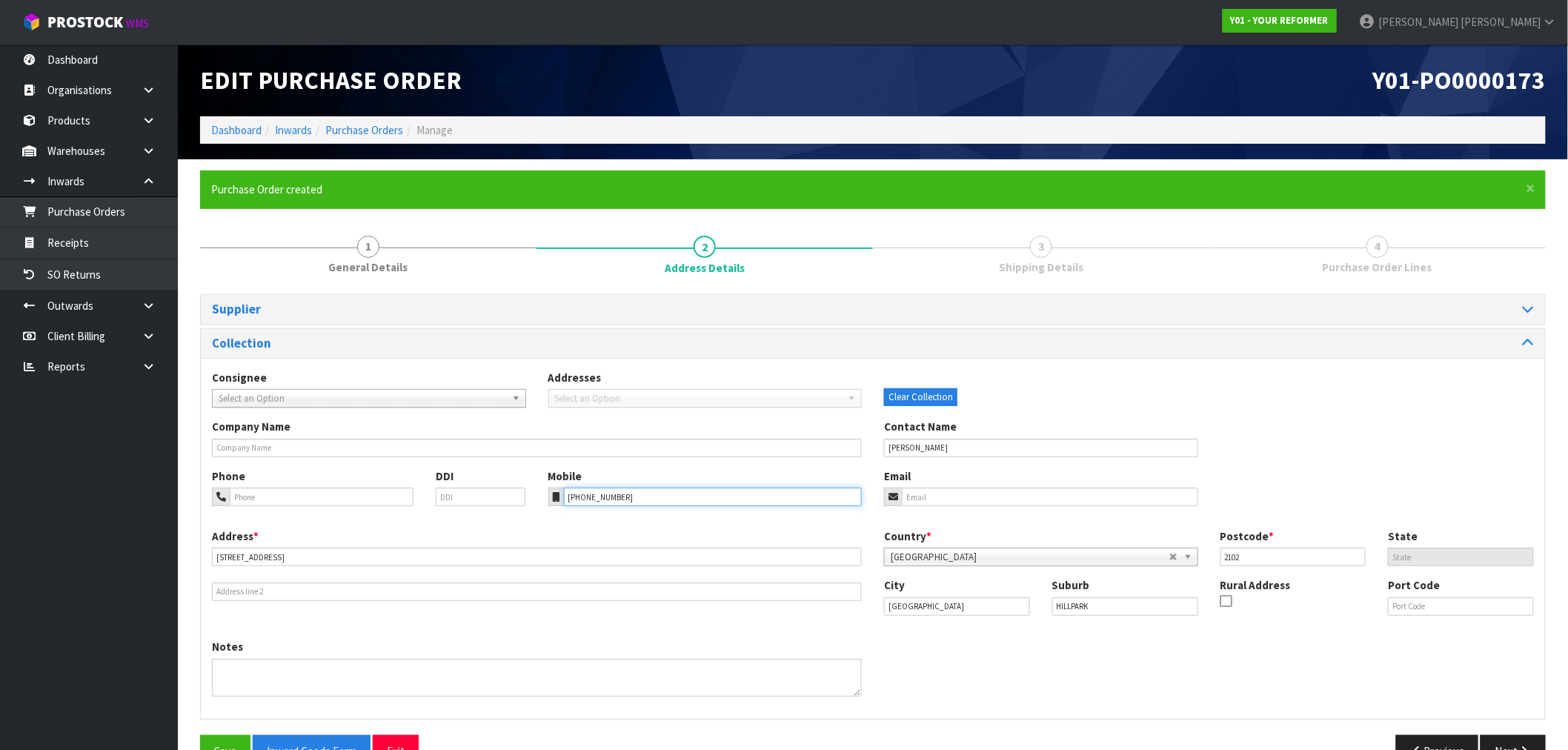
type input "+64 21 205 6033"
click at [954, 488] on input "email" at bounding box center [1050, 497] width 296 height 18
paste input "tammypock1@gmail.com"
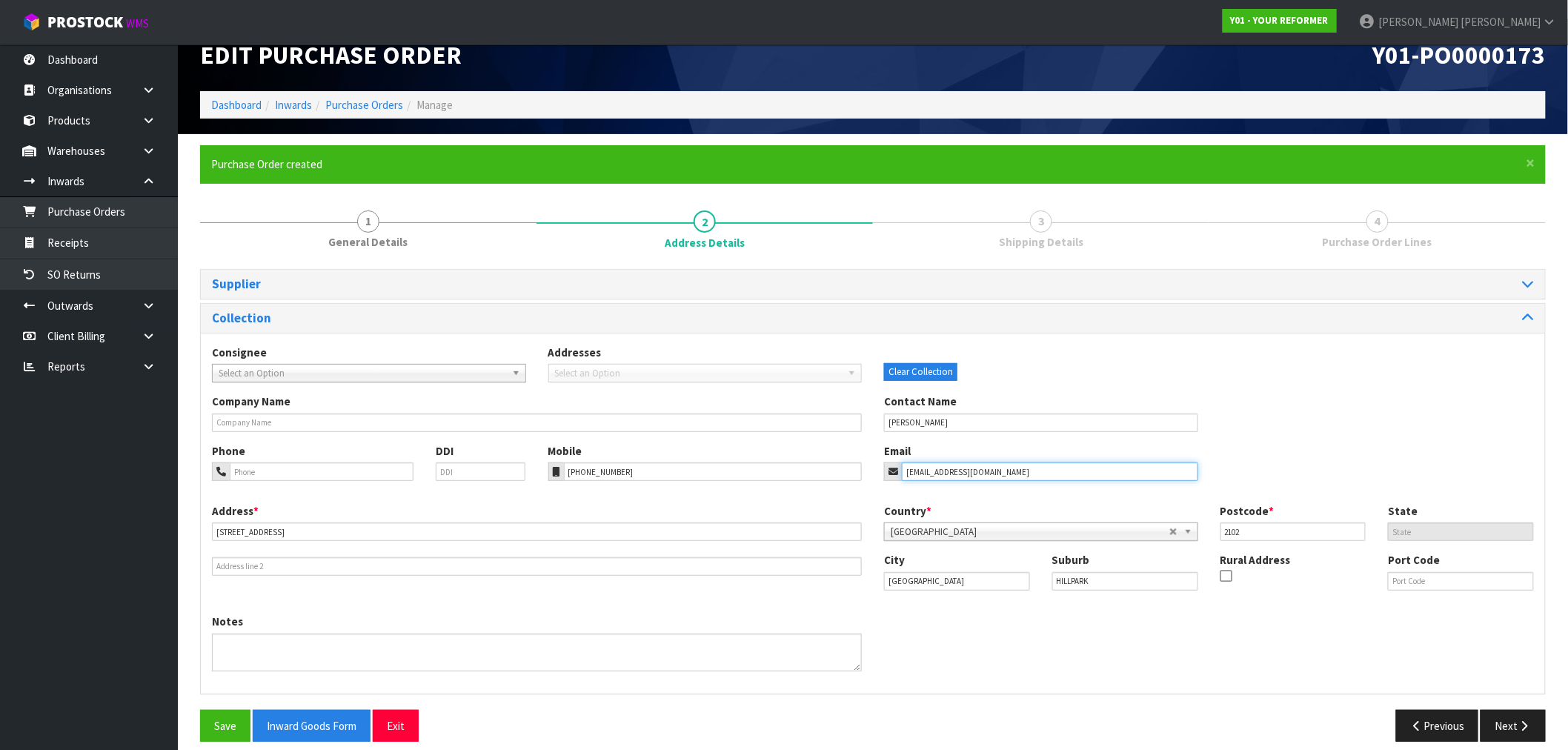
scroll to position [40, 0]
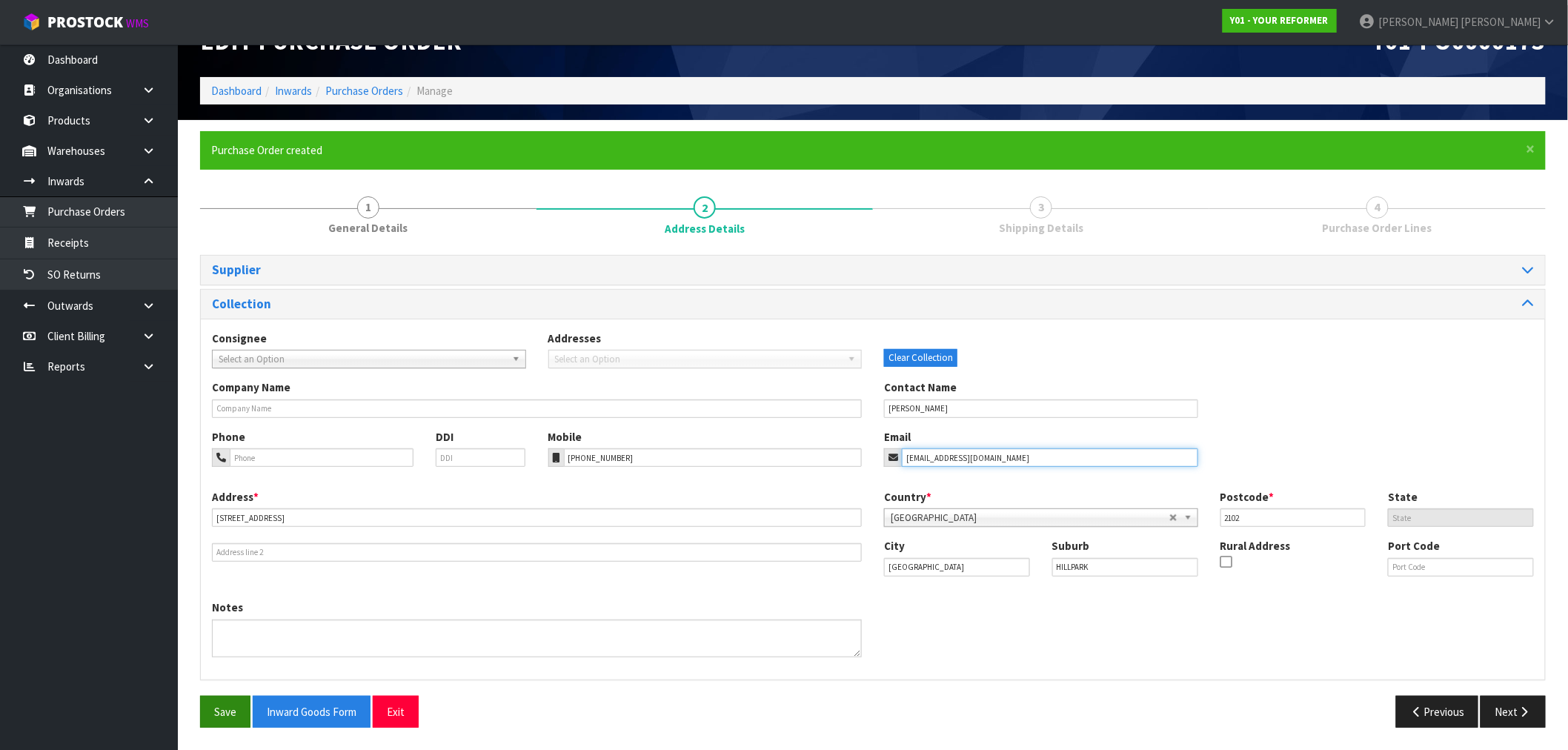
type input "tammypock1@gmail.com"
click at [233, 716] on button "Save" at bounding box center [225, 712] width 51 height 32
click at [1503, 708] on button "Next" at bounding box center [1514, 712] width 65 height 32
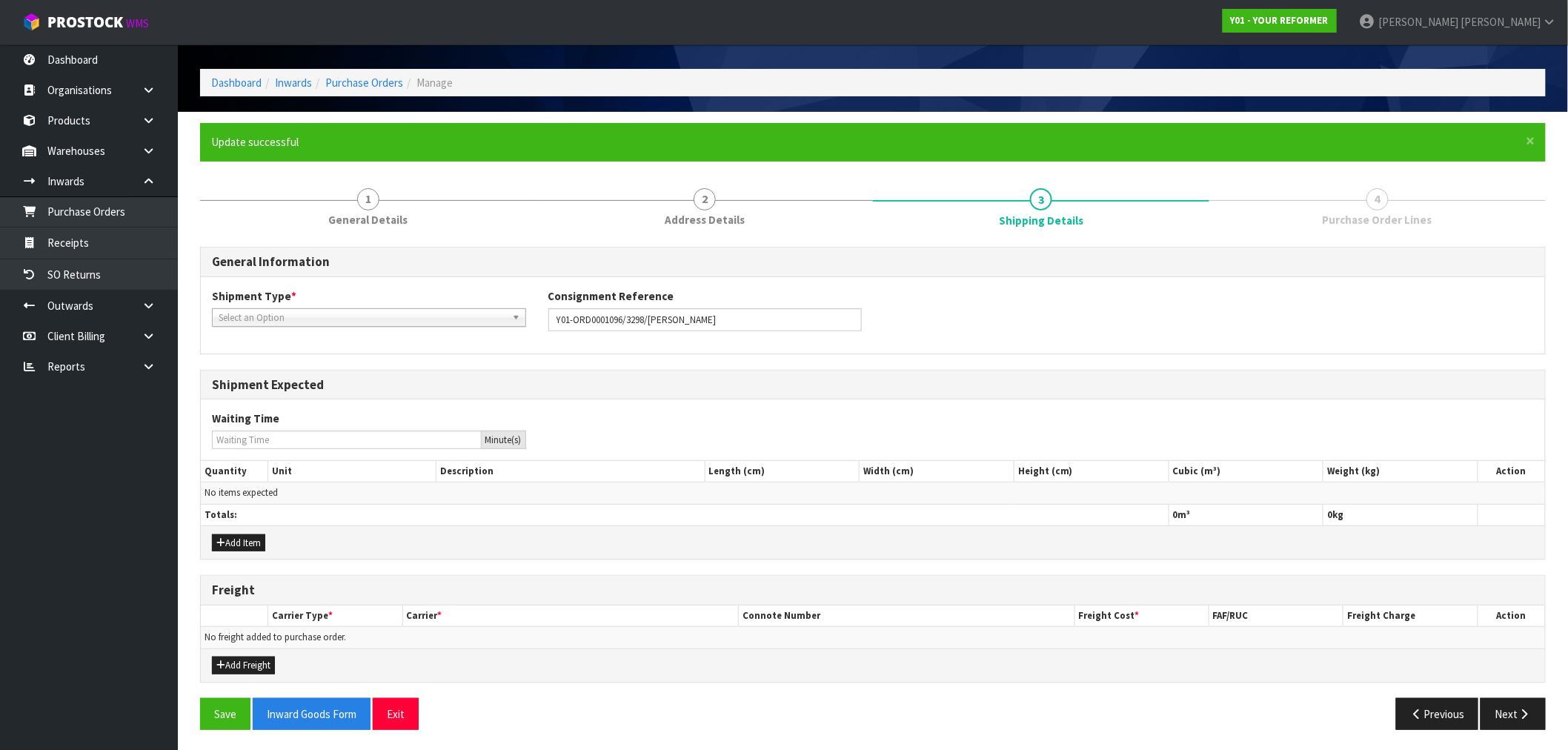
scroll to position [49, 0]
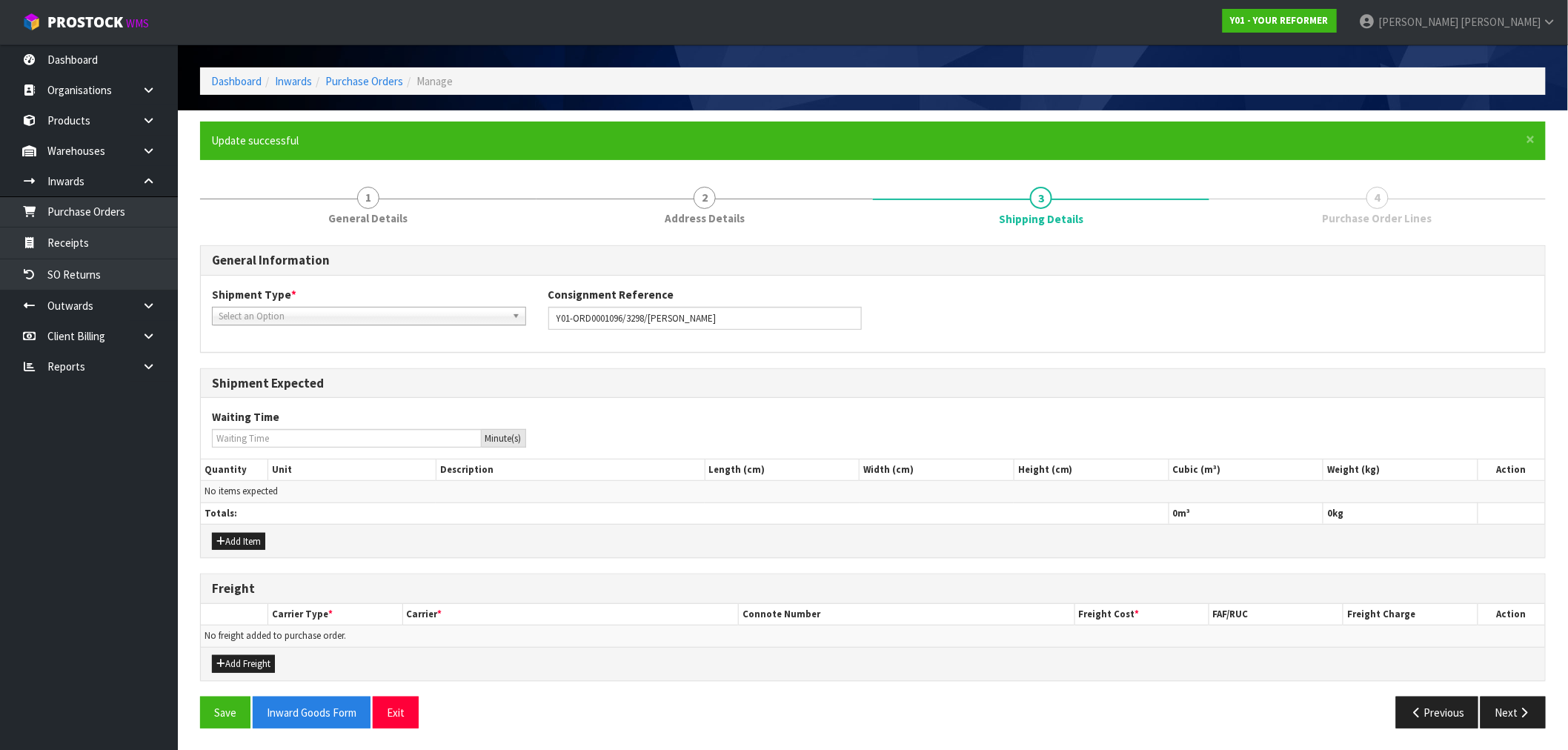
click at [349, 307] on span "Select an Option" at bounding box center [362, 315] width 288 height 18
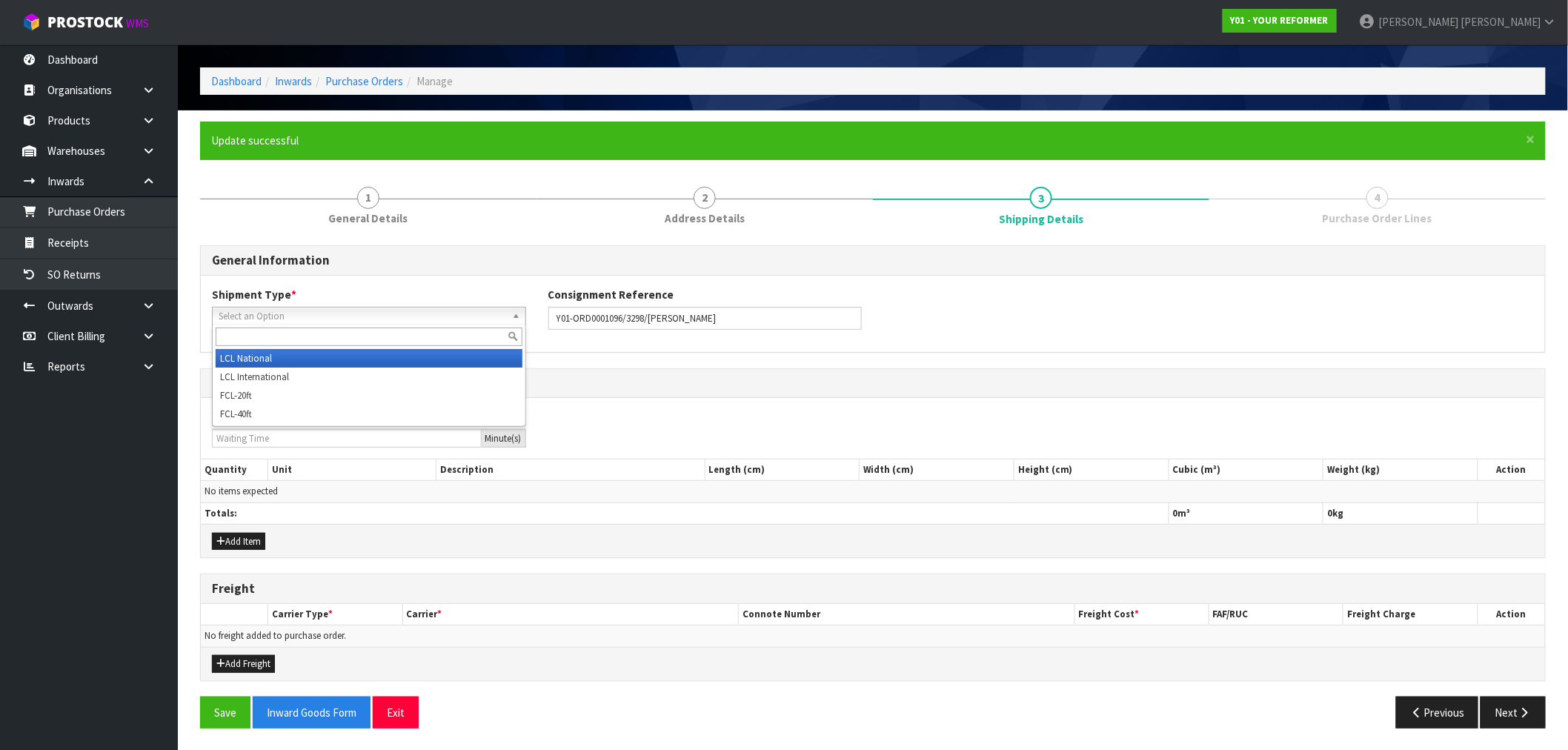
click at [339, 352] on li "LCL National" at bounding box center [369, 358] width 307 height 18
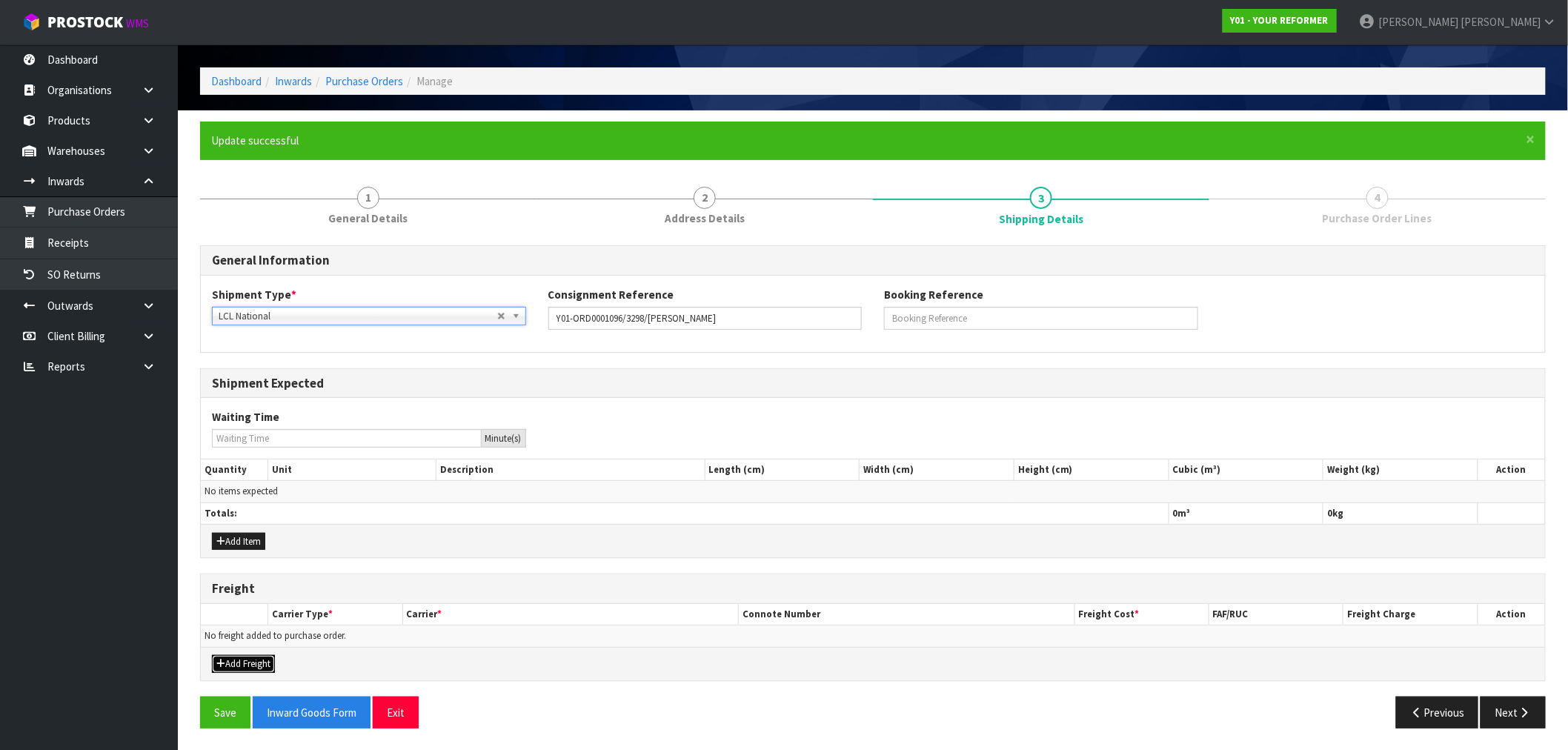
click at [254, 664] on button "Add Freight" at bounding box center [244, 663] width 63 height 18
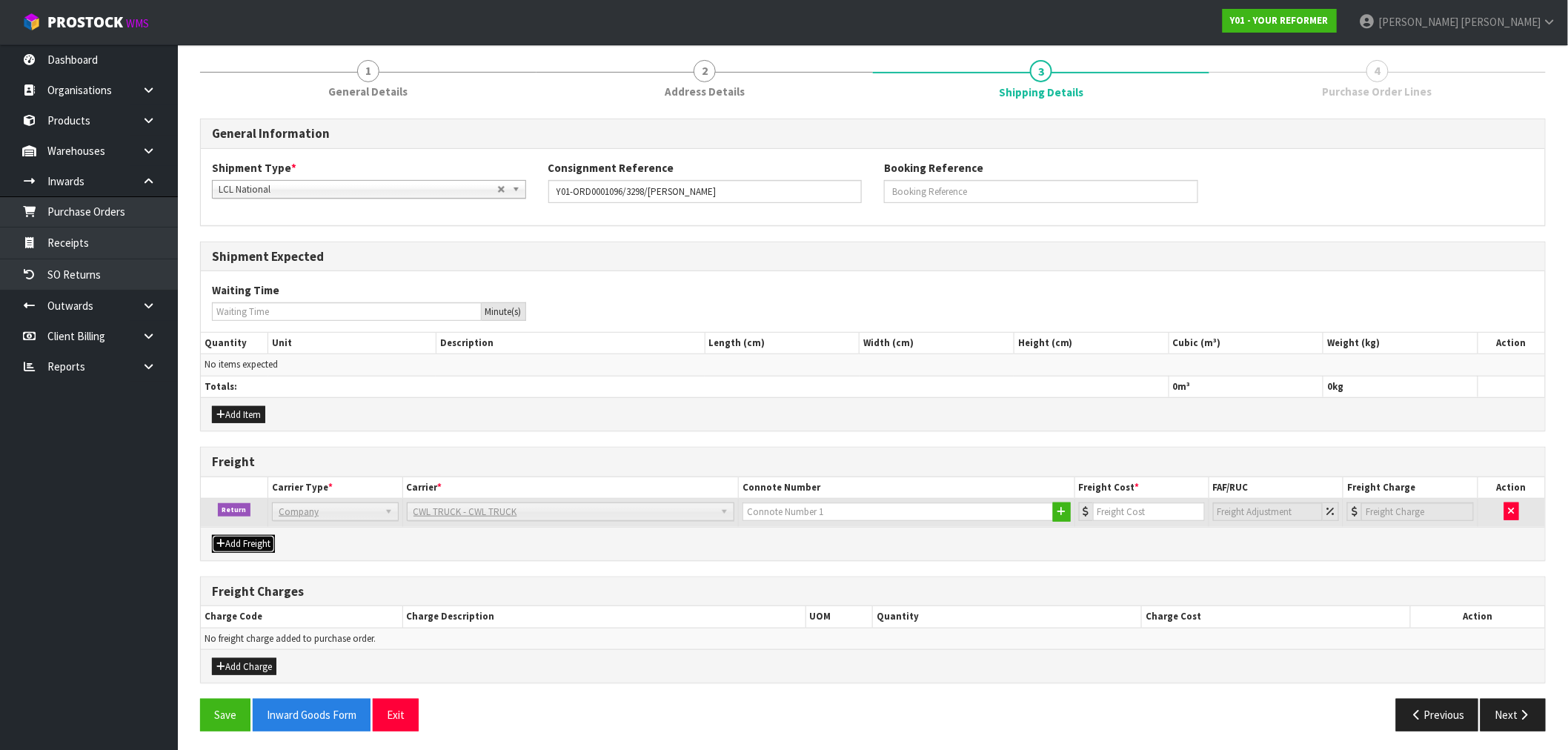
scroll to position [179, 0]
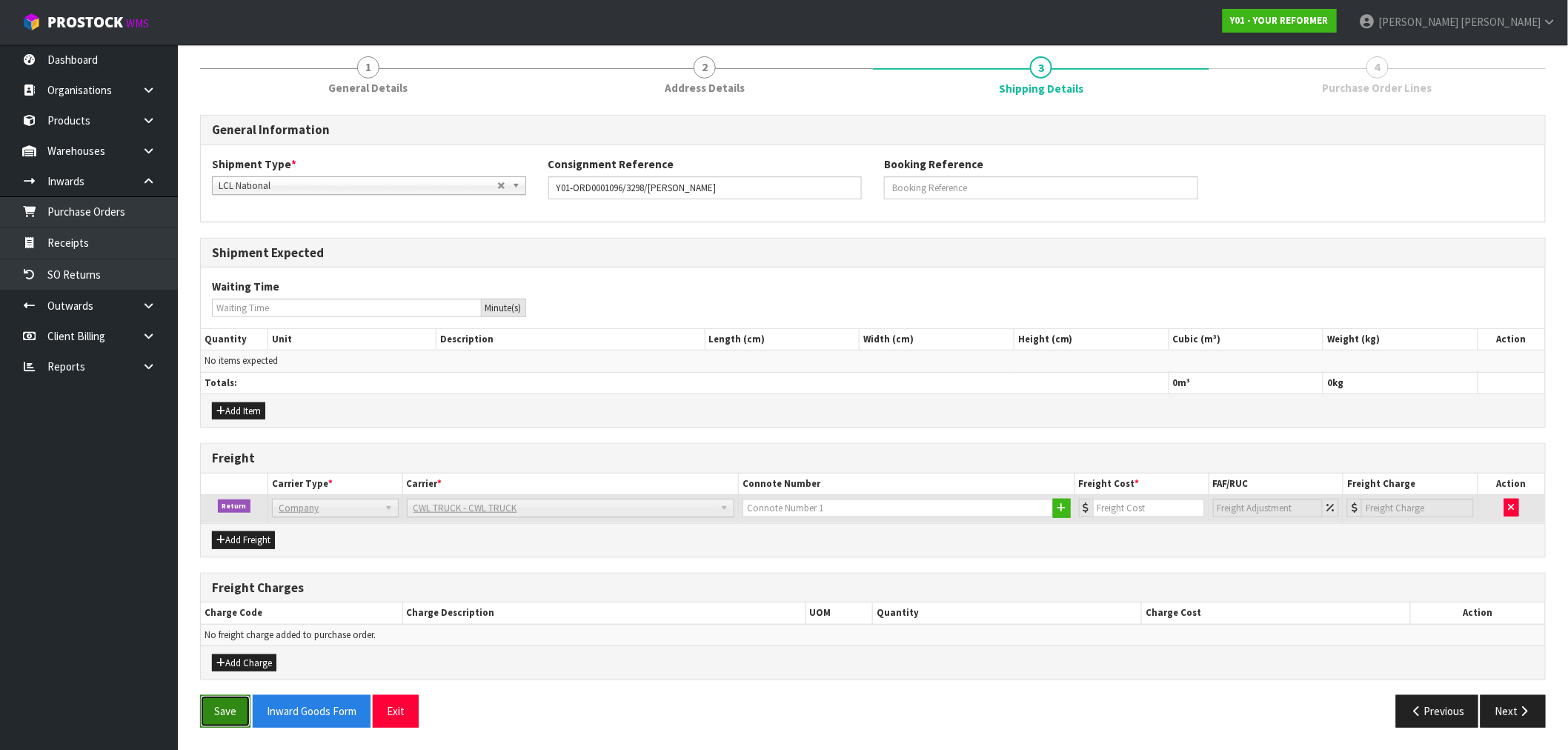
click at [220, 715] on button "Save" at bounding box center [225, 711] width 51 height 32
click at [335, 700] on button "Inward Goods Form" at bounding box center [312, 711] width 118 height 32
click at [632, 189] on input "Y01-ORD0001096/3298/[PERSON_NAME]" at bounding box center [706, 187] width 315 height 23
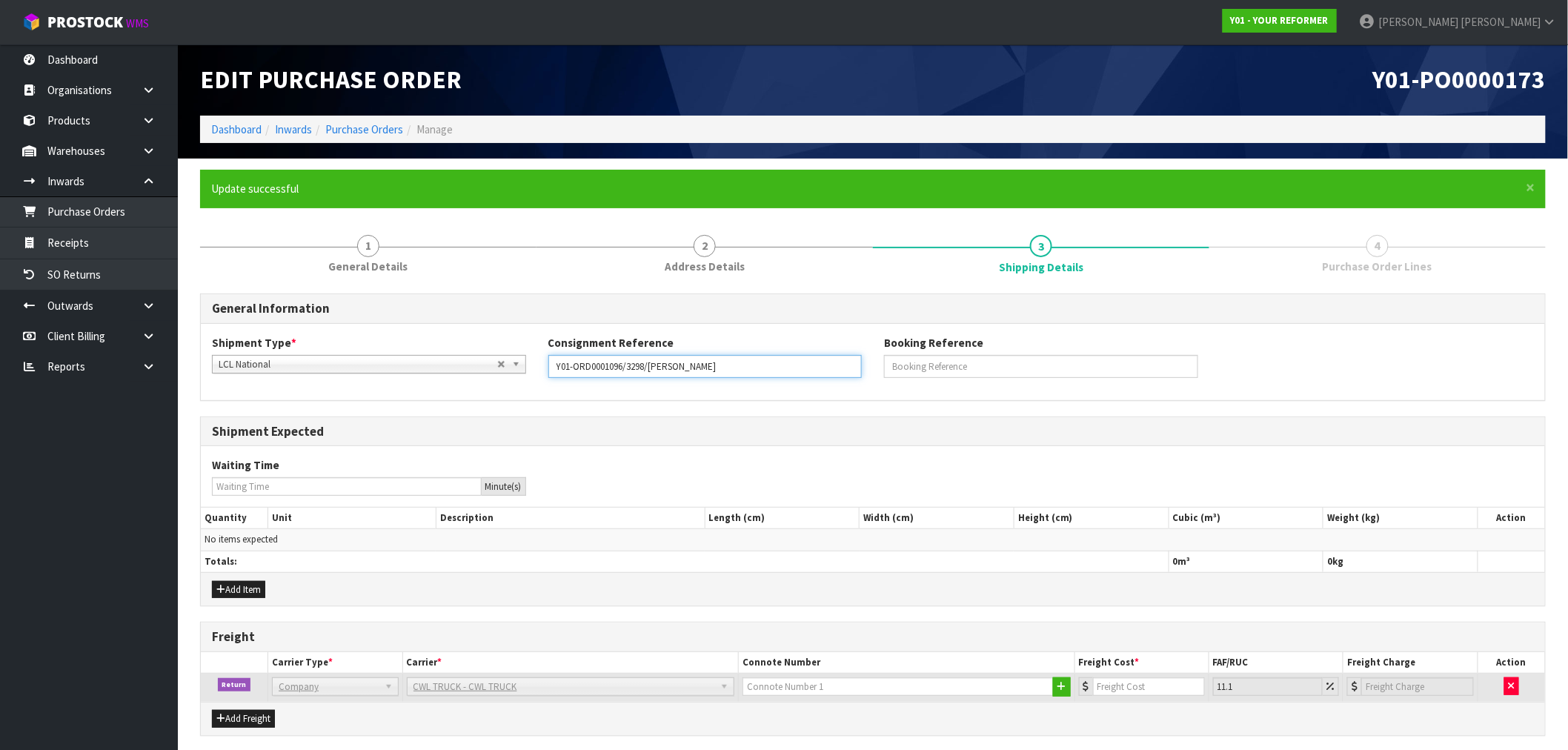
scroll to position [0, 0]
drag, startPoint x: 1556, startPoint y: 85, endPoint x: 1384, endPoint y: 89, distance: 172.0
click at [1386, 89] on div "Y01-PO0000173" at bounding box center [1216, 80] width 684 height 72
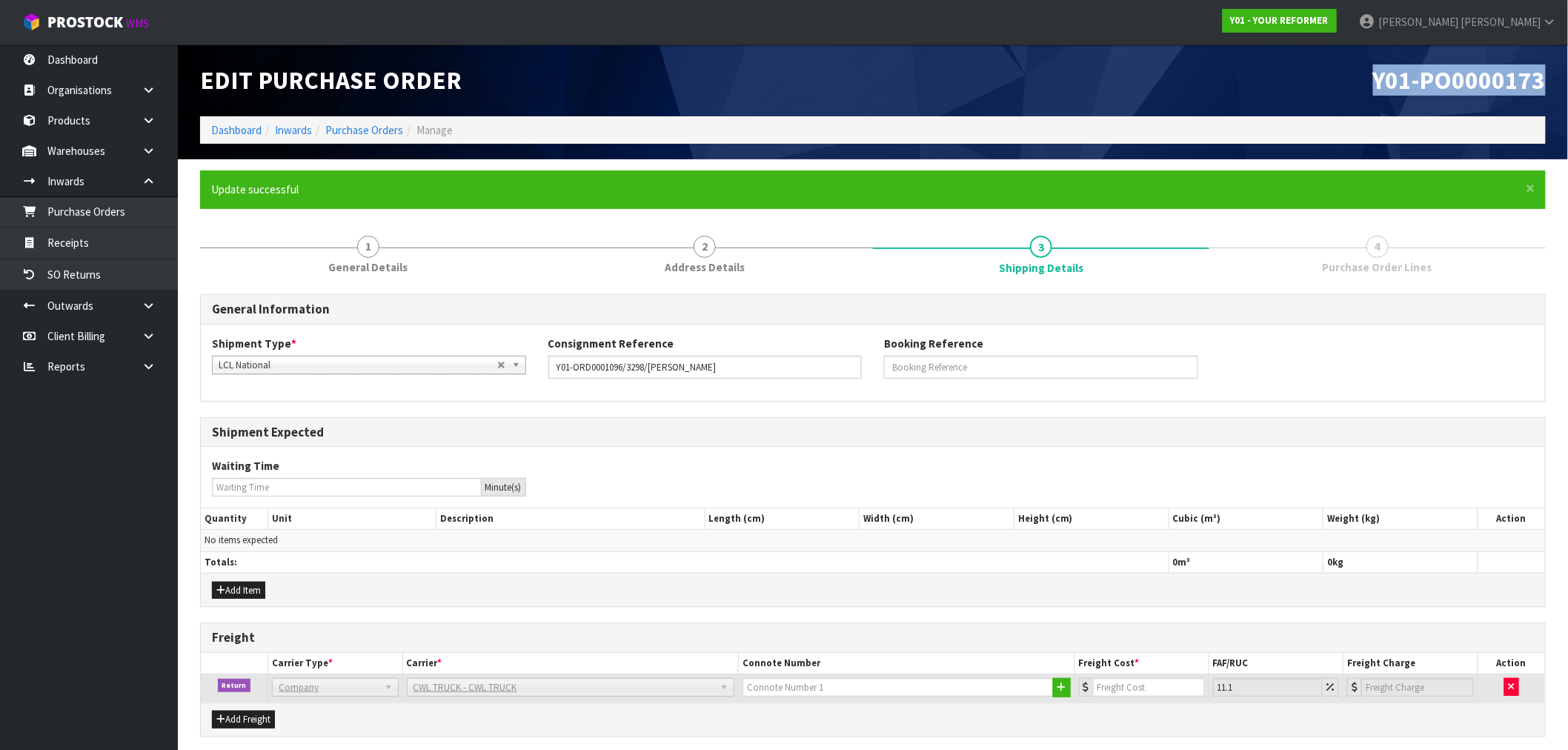
drag, startPoint x: 1375, startPoint y: 87, endPoint x: 1550, endPoint y: 72, distance: 175.6
click at [1549, 72] on div "Y01-PO0000173" at bounding box center [1216, 80] width 684 height 72
copy span "Y01-PO0000173"
drag, startPoint x: 751, startPoint y: 366, endPoint x: 650, endPoint y: 368, distance: 101.0
click at [650, 368] on input "Y01-ORD0001096/3298/TAMMY POCKLINGTON" at bounding box center [706, 367] width 315 height 23
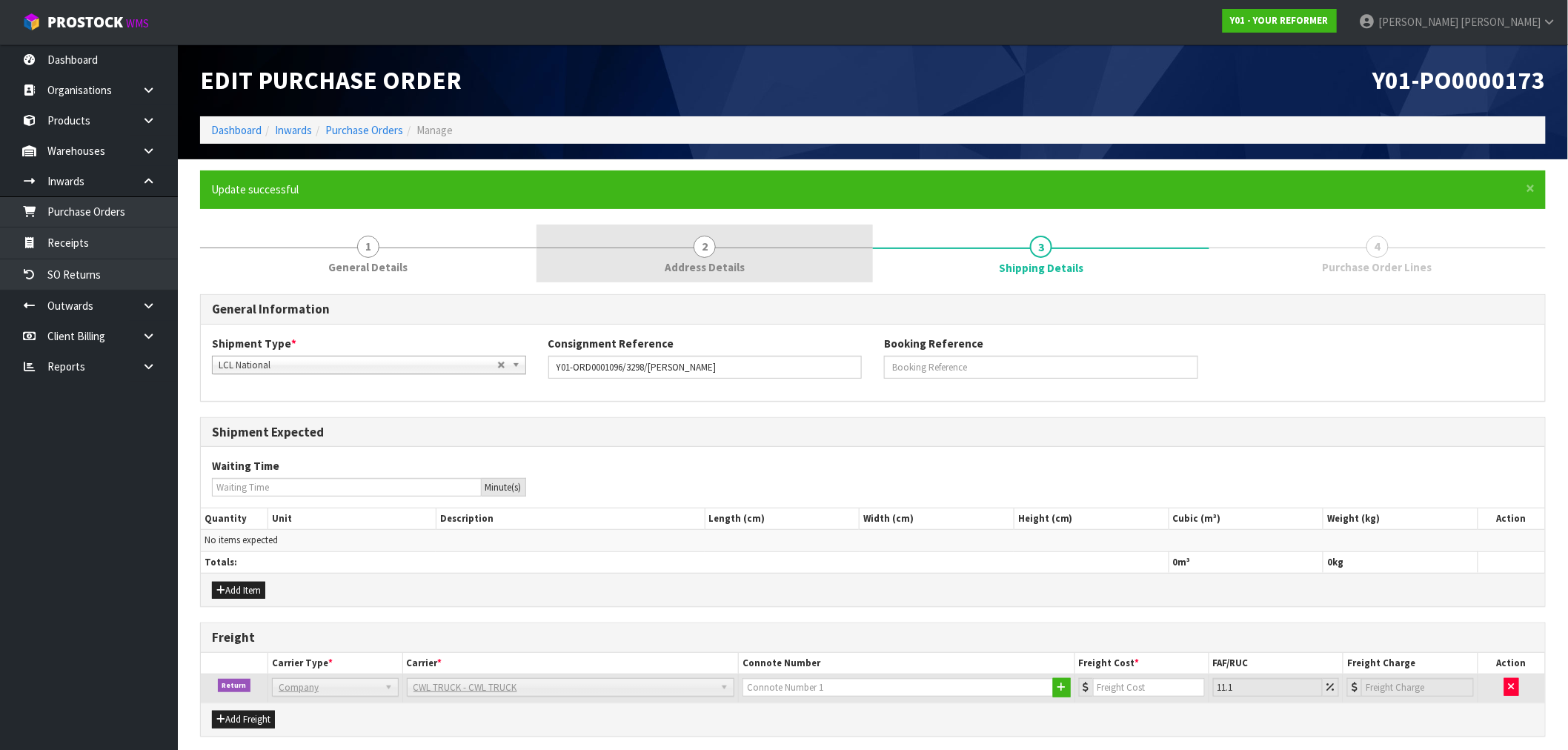
click at [754, 268] on link "2 Address Details" at bounding box center [705, 253] width 337 height 58
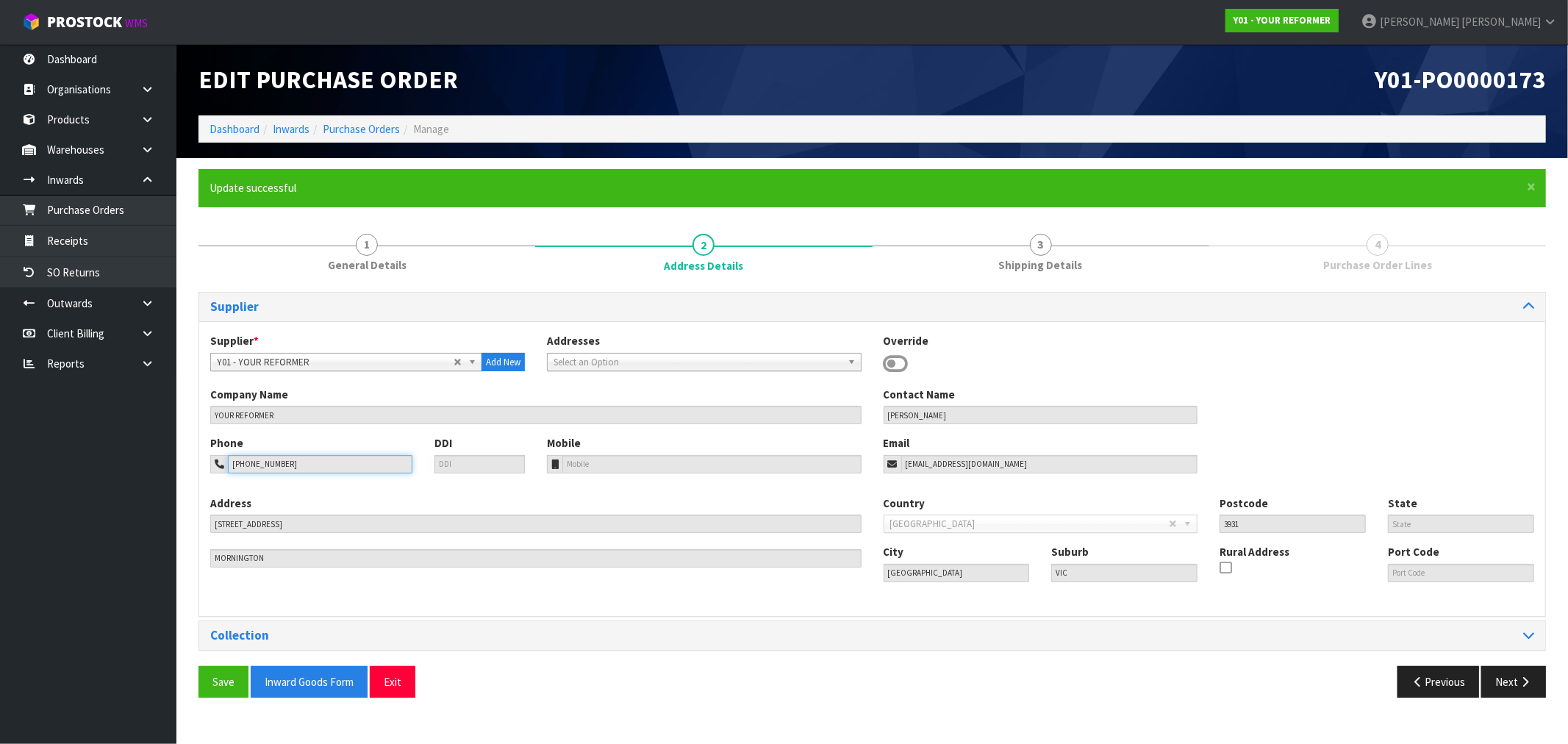
drag, startPoint x: 317, startPoint y: 461, endPoint x: 231, endPoint y: 452, distance: 86.5
click at [231, 452] on div "Phone +614-04-888-300" at bounding box center [311, 454] width 224 height 38
click at [485, 628] on div "Collection" at bounding box center [872, 635] width 1346 height 28
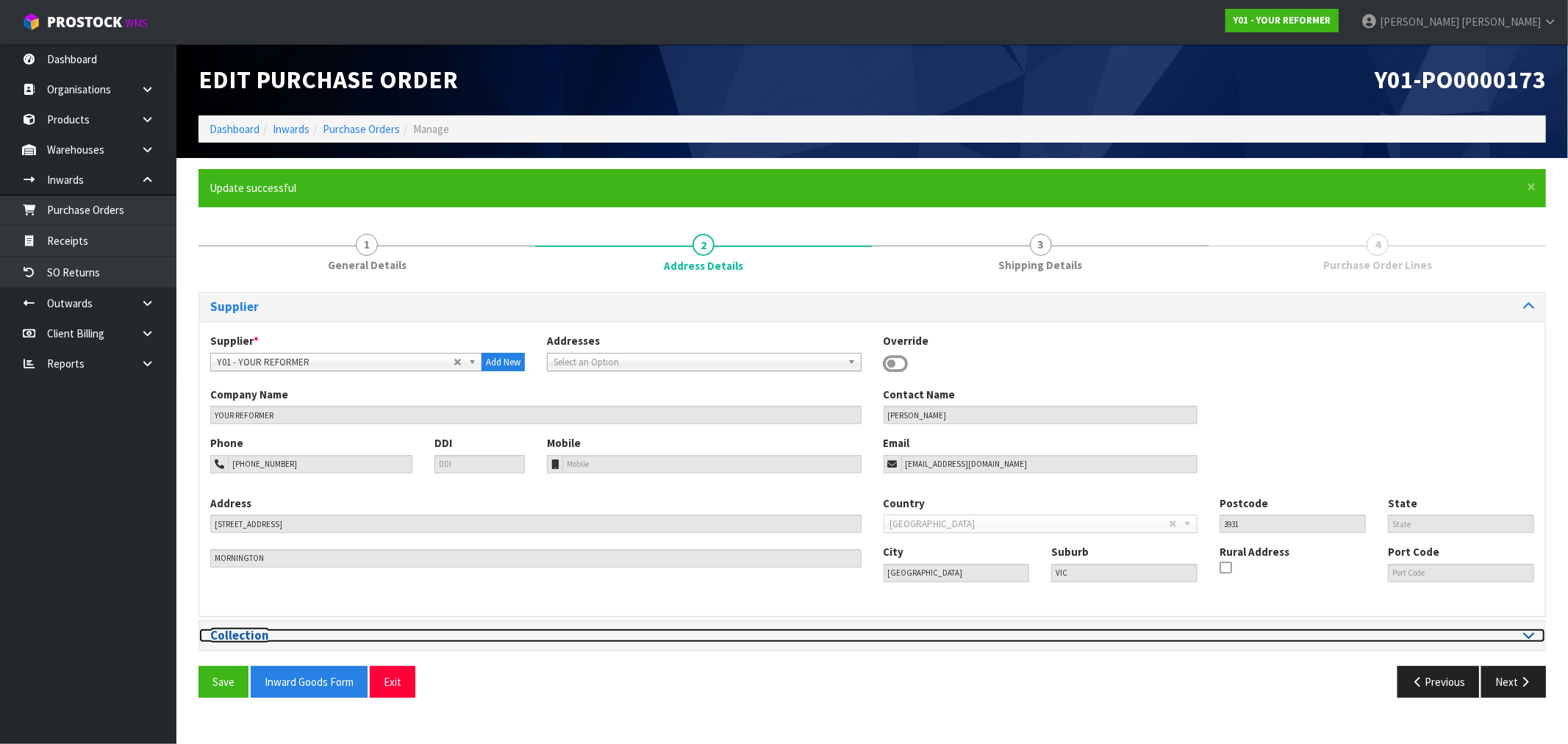
click at [1538, 640] on div at bounding box center [1209, 635] width 673 height 14
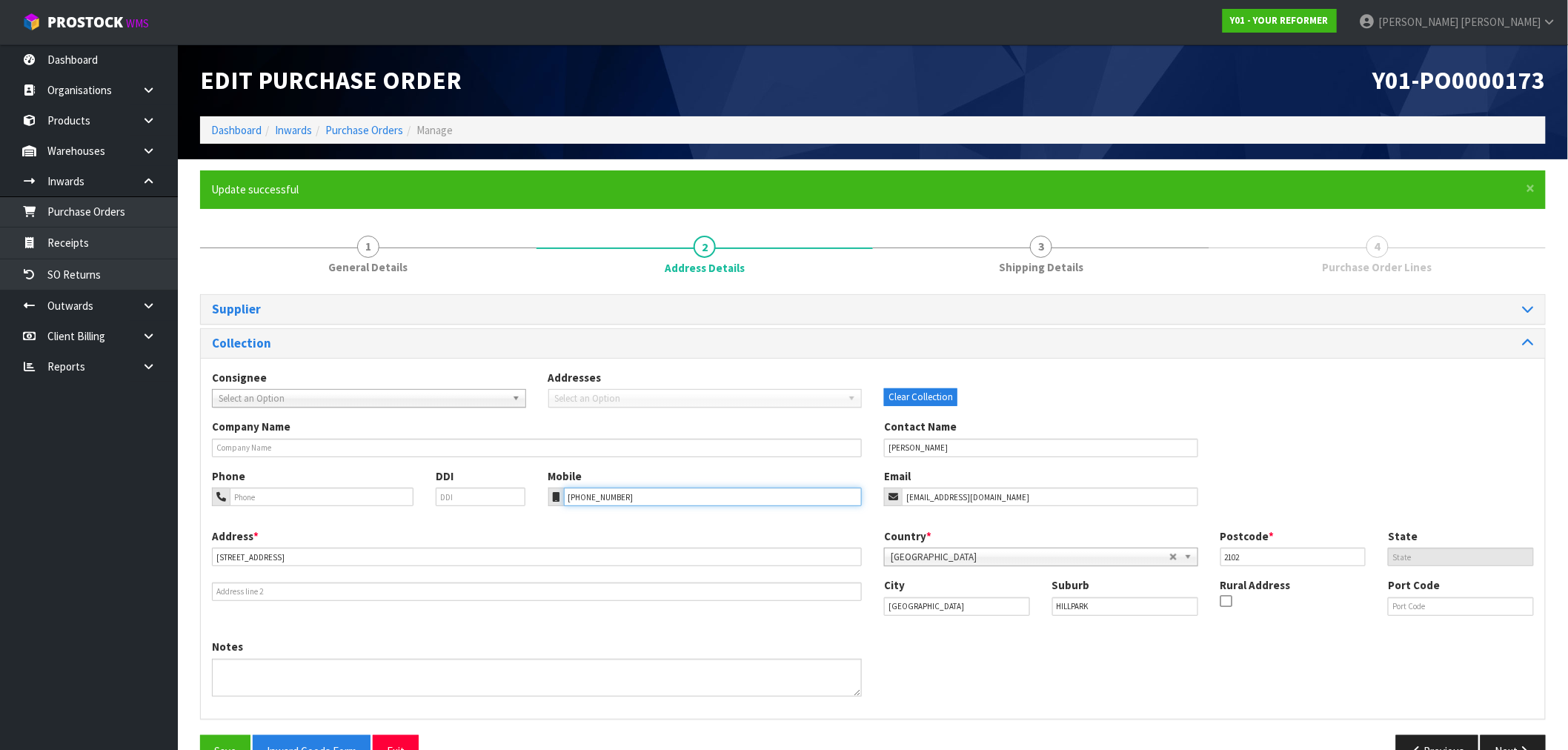
drag, startPoint x: 699, startPoint y: 494, endPoint x: 475, endPoint y: 478, distance: 224.6
click at [509, 488] on div "Phone DDI Mobile +64 21 205 6033 Email tammypock1@gmail.com" at bounding box center [873, 498] width 1345 height 60
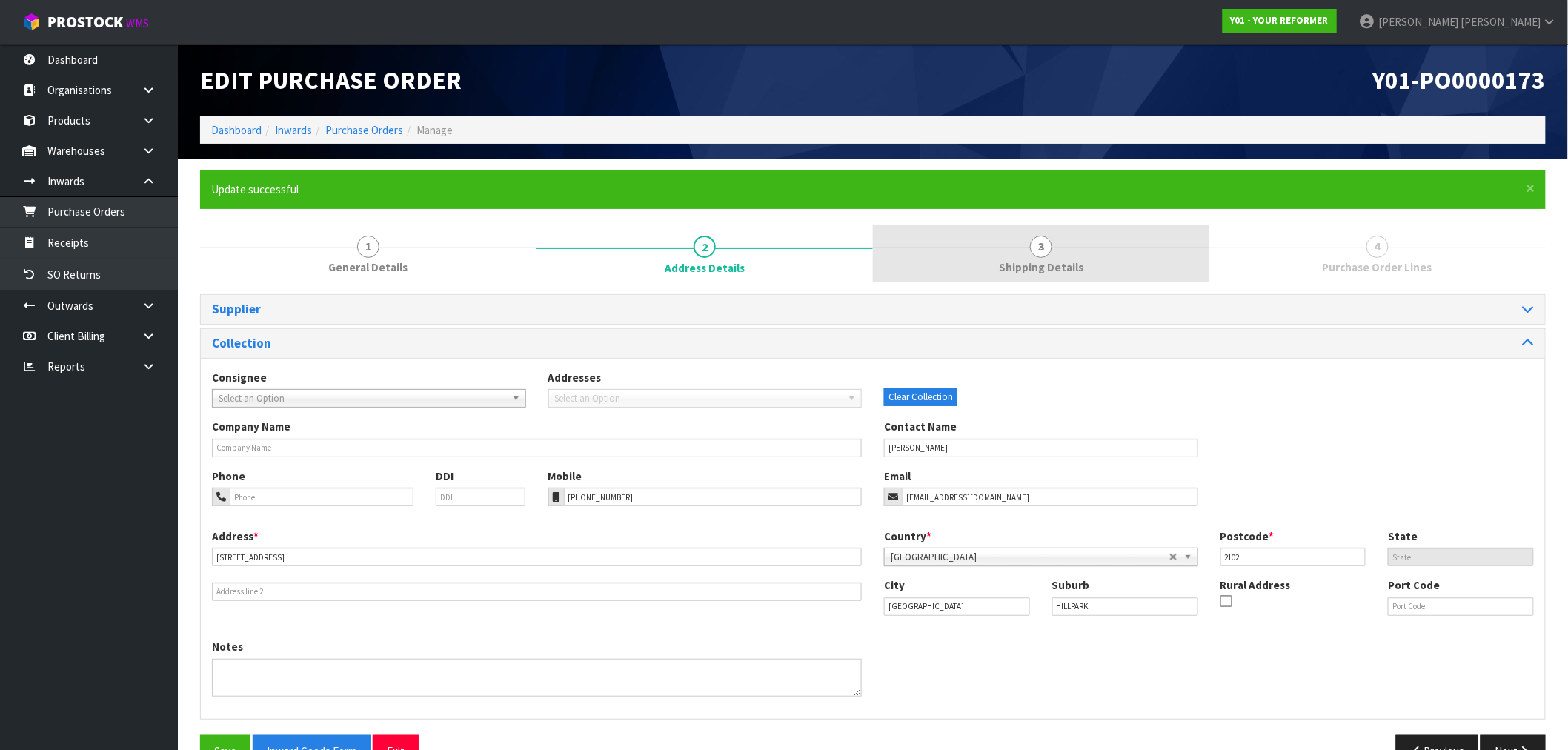
drag, startPoint x: 874, startPoint y: 238, endPoint x: 885, endPoint y: 246, distance: 13.6
click at [874, 238] on link "3 Shipping Details" at bounding box center [1041, 253] width 337 height 58
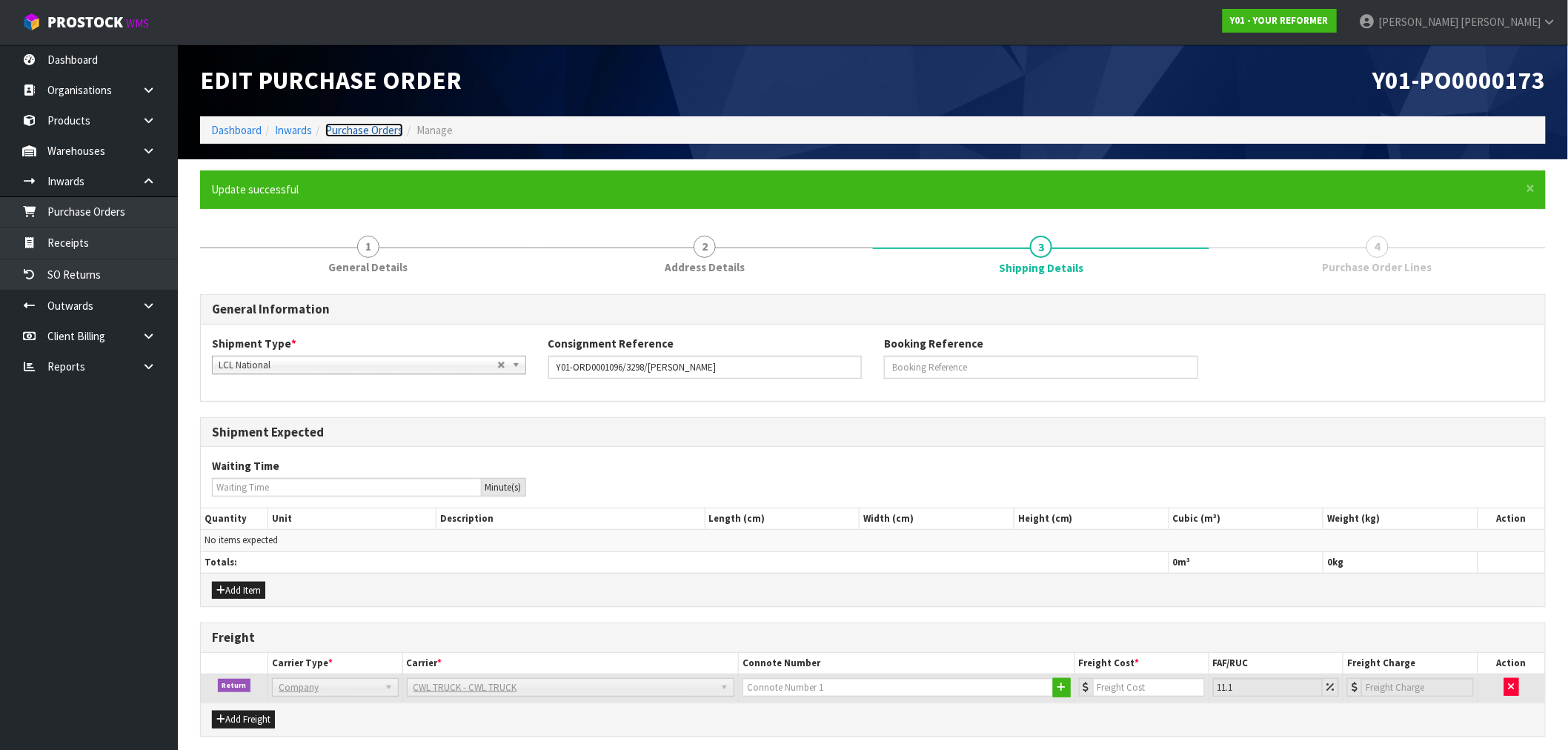
click at [375, 130] on link "Purchase Orders" at bounding box center [364, 129] width 77 height 14
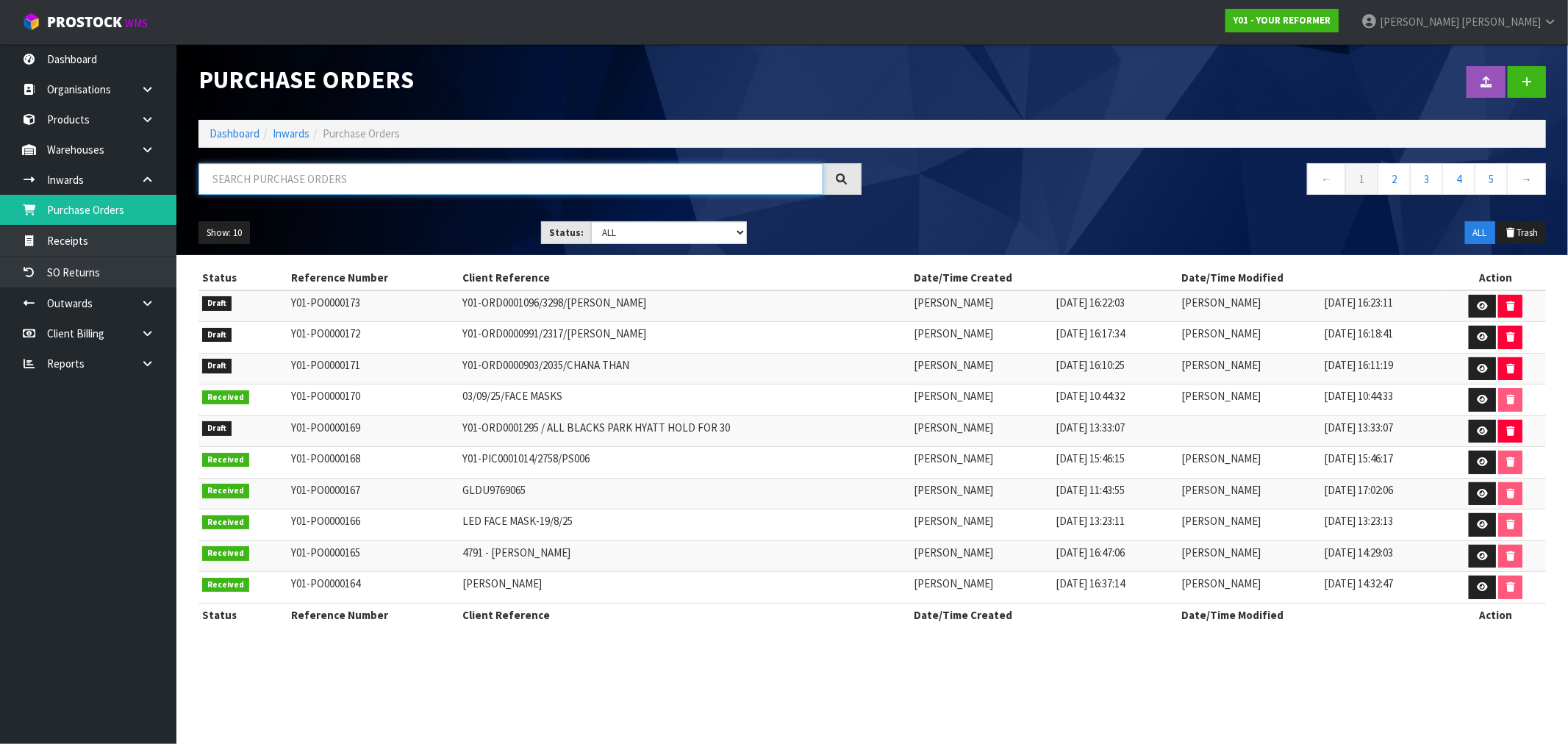
click at [369, 185] on input "text" at bounding box center [510, 178] width 625 height 32
paste input "PO0000171"
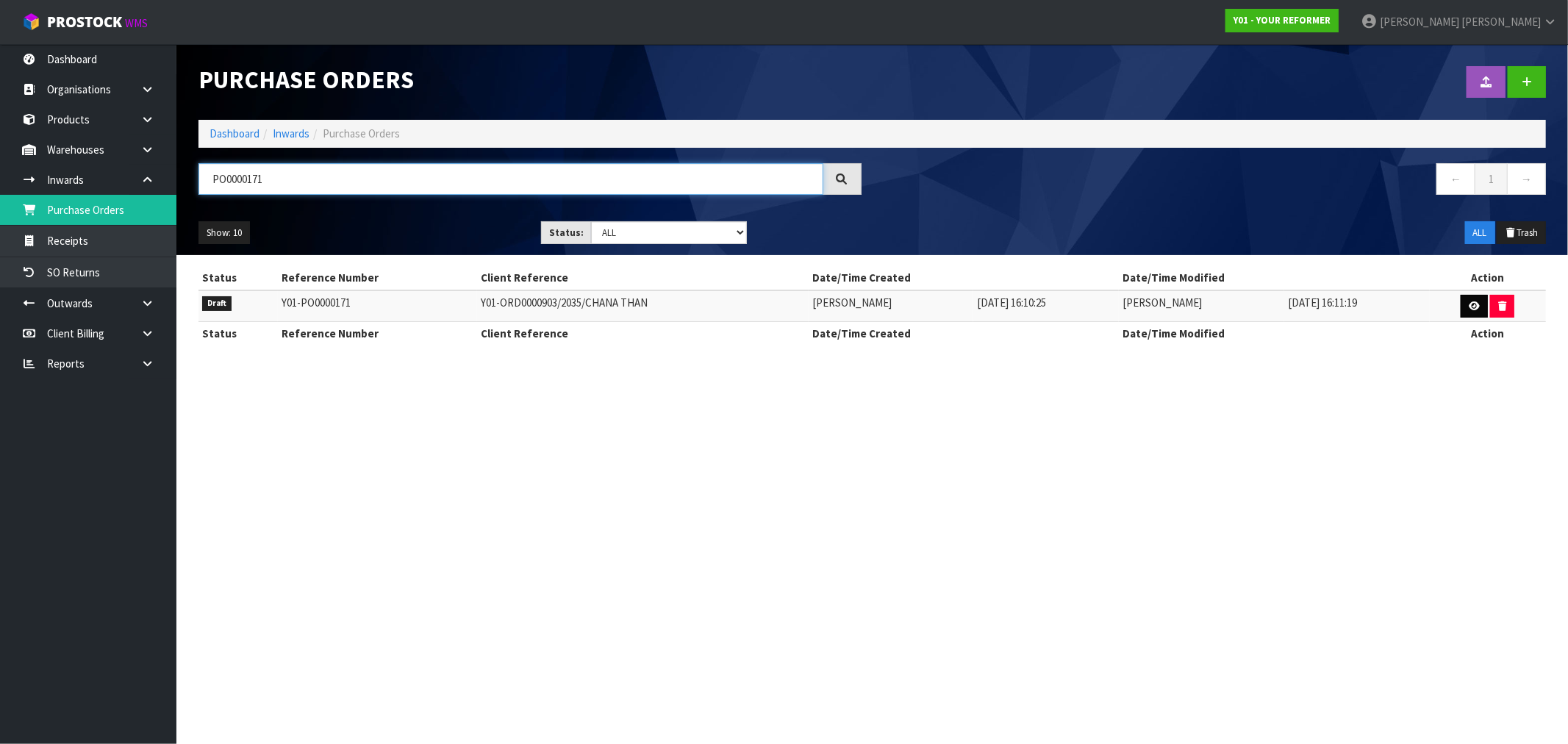
type input "PO0000171"
click at [1469, 307] on icon at bounding box center [1475, 306] width 11 height 9
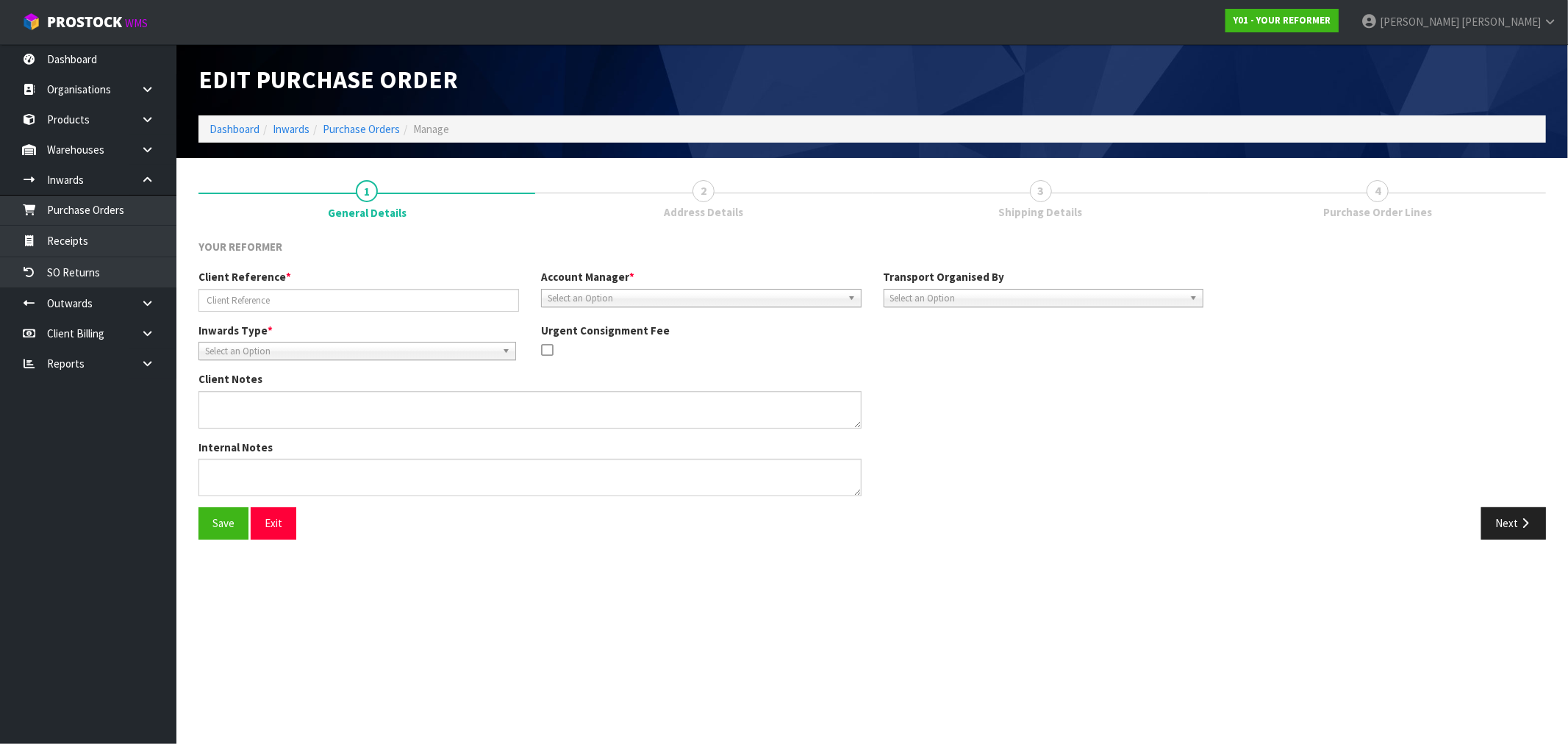
type input "Y01-ORD0000903/2035/CHANA THAN"
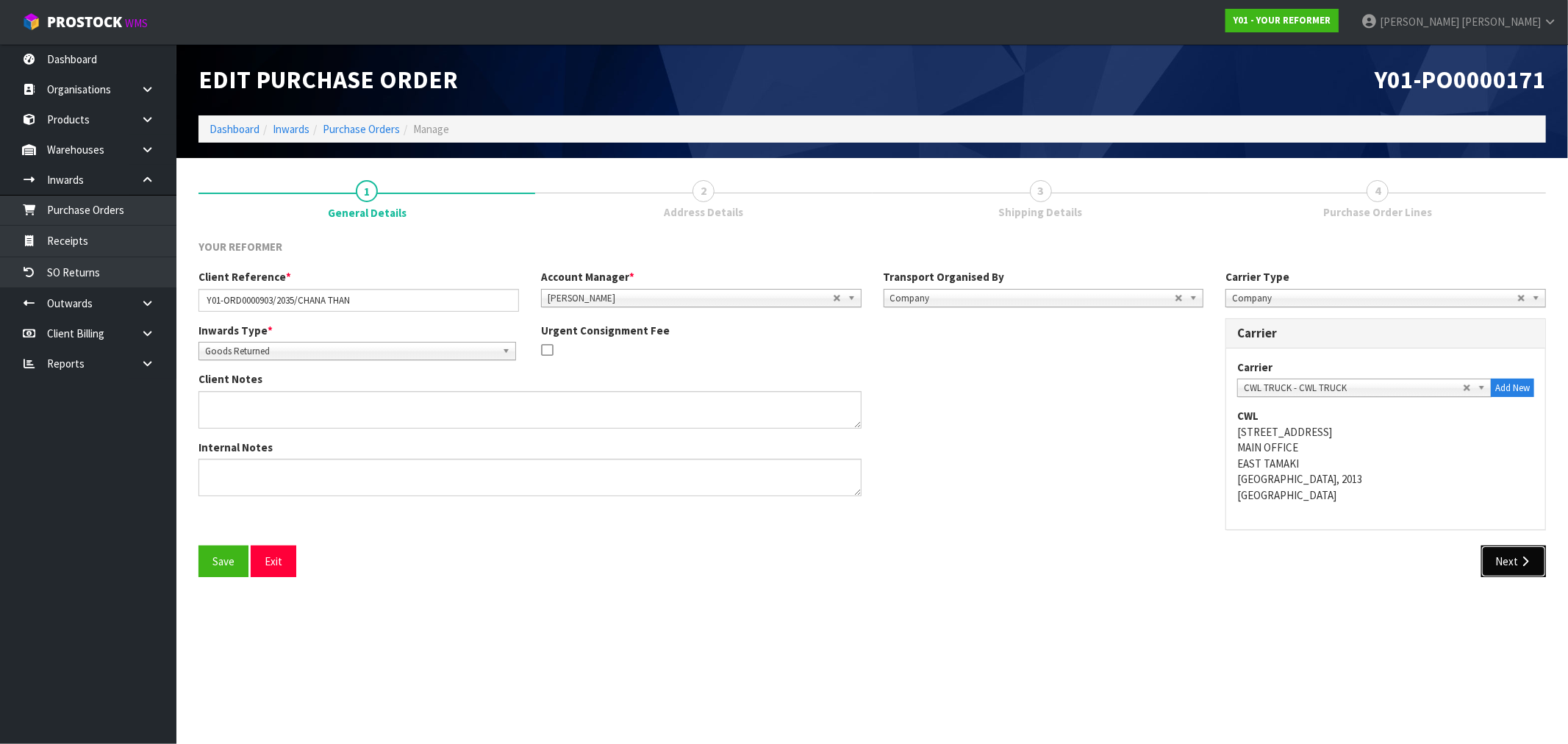
click at [1502, 568] on button "Next" at bounding box center [1513, 561] width 65 height 32
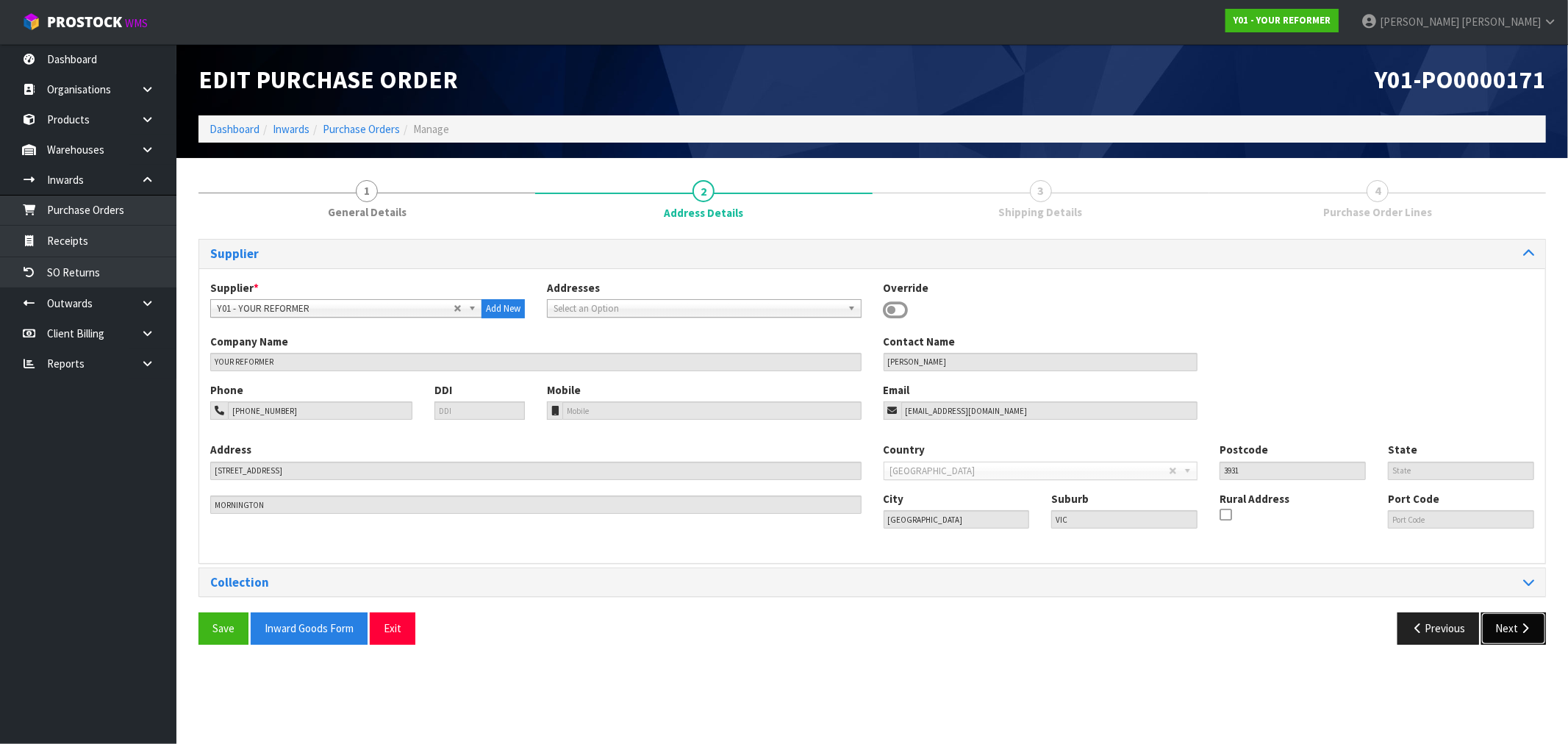
click at [1508, 623] on button "Next" at bounding box center [1513, 628] width 65 height 32
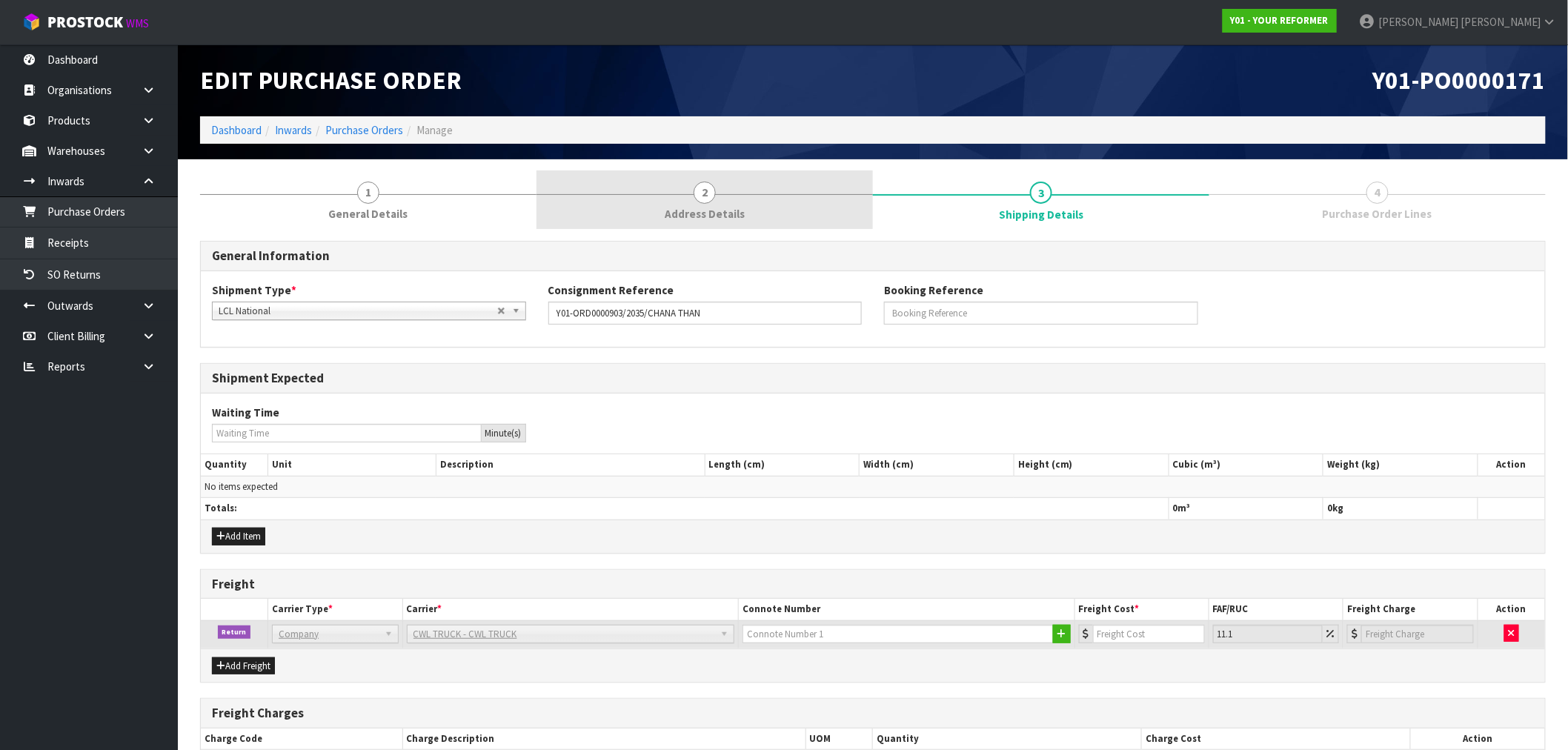
click at [647, 202] on link "2 Address Details" at bounding box center [705, 199] width 337 height 58
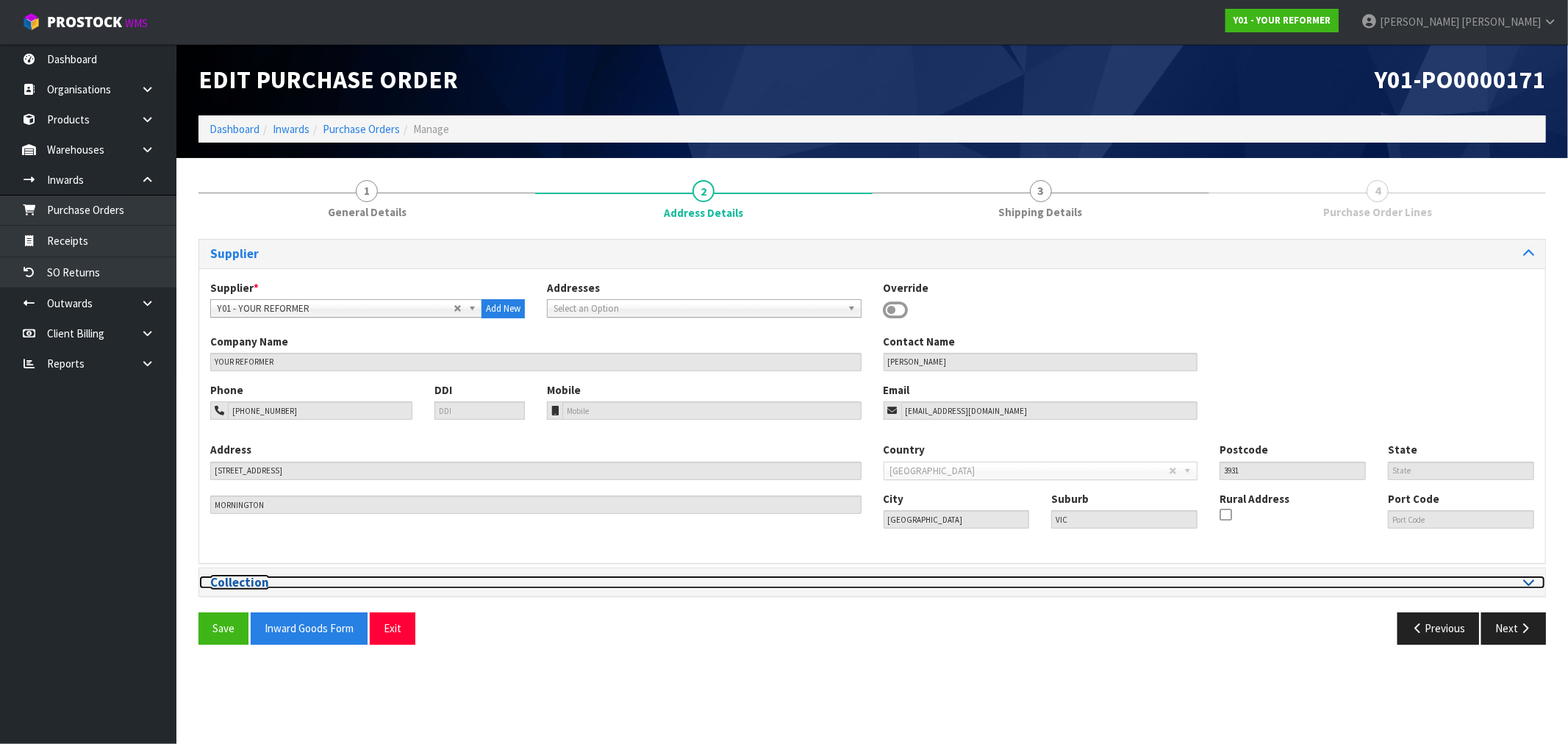
click at [421, 585] on h3 "Collection" at bounding box center [536, 582] width 651 height 14
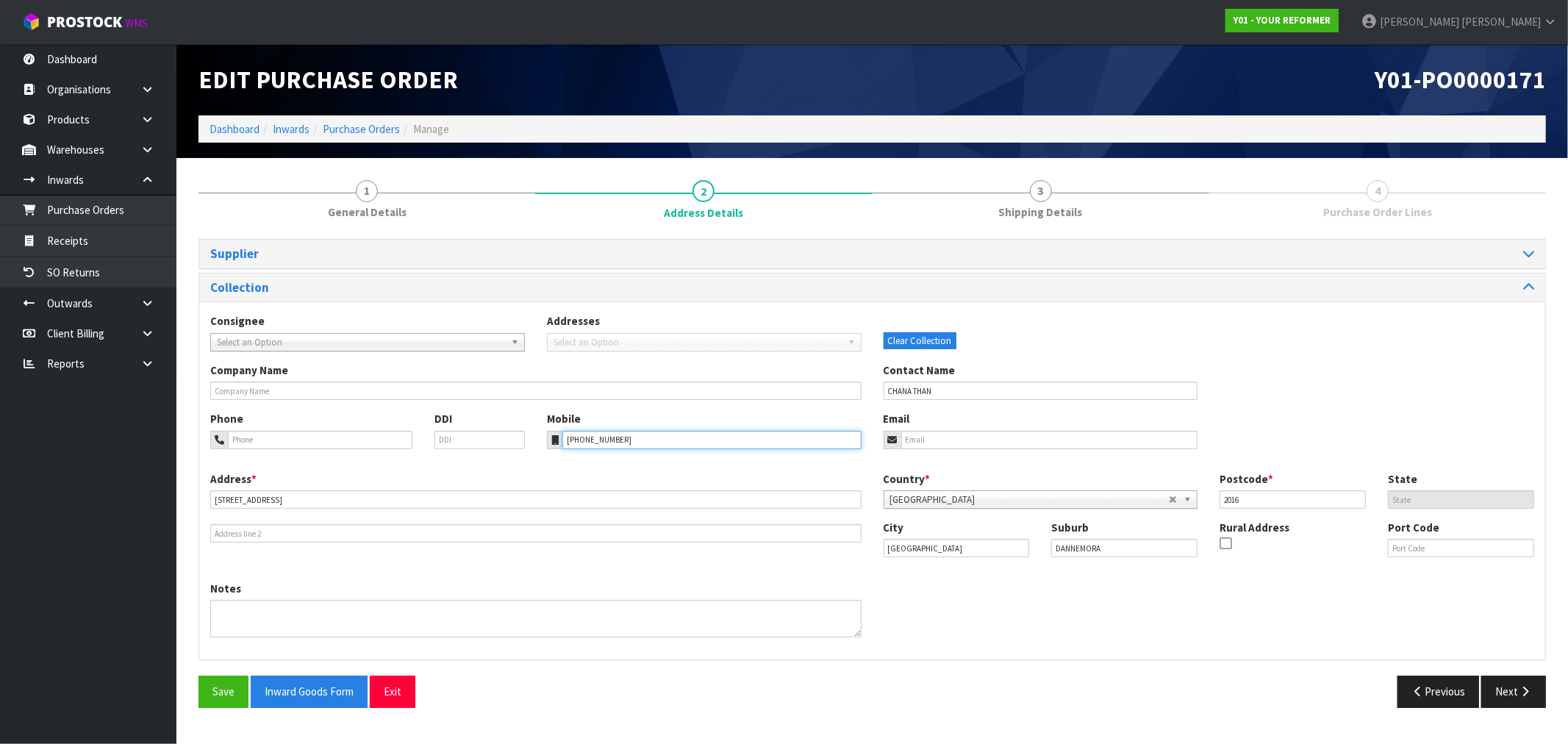
drag, startPoint x: 571, startPoint y: 442, endPoint x: 398, endPoint y: 437, distance: 173.1
click at [503, 442] on div "Phone DDI Mobile +64 21 167 9911 Email" at bounding box center [872, 440] width 1346 height 59
click at [287, 440] on input "tel" at bounding box center [320, 440] width 185 height 18
paste input "+64 21 167 9911"
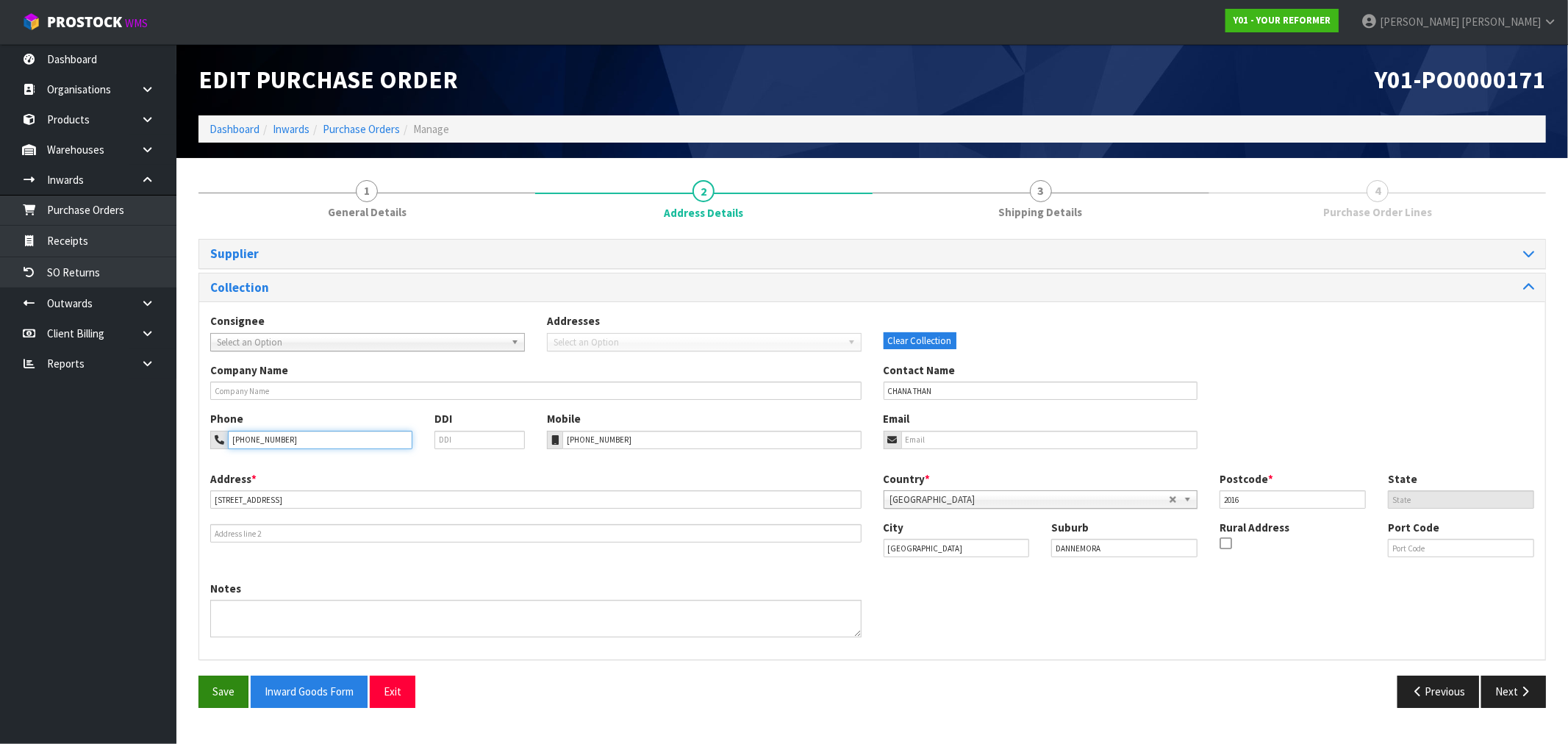
type input "+64 21 167 9911"
click at [231, 689] on button "Save" at bounding box center [223, 691] width 50 height 32
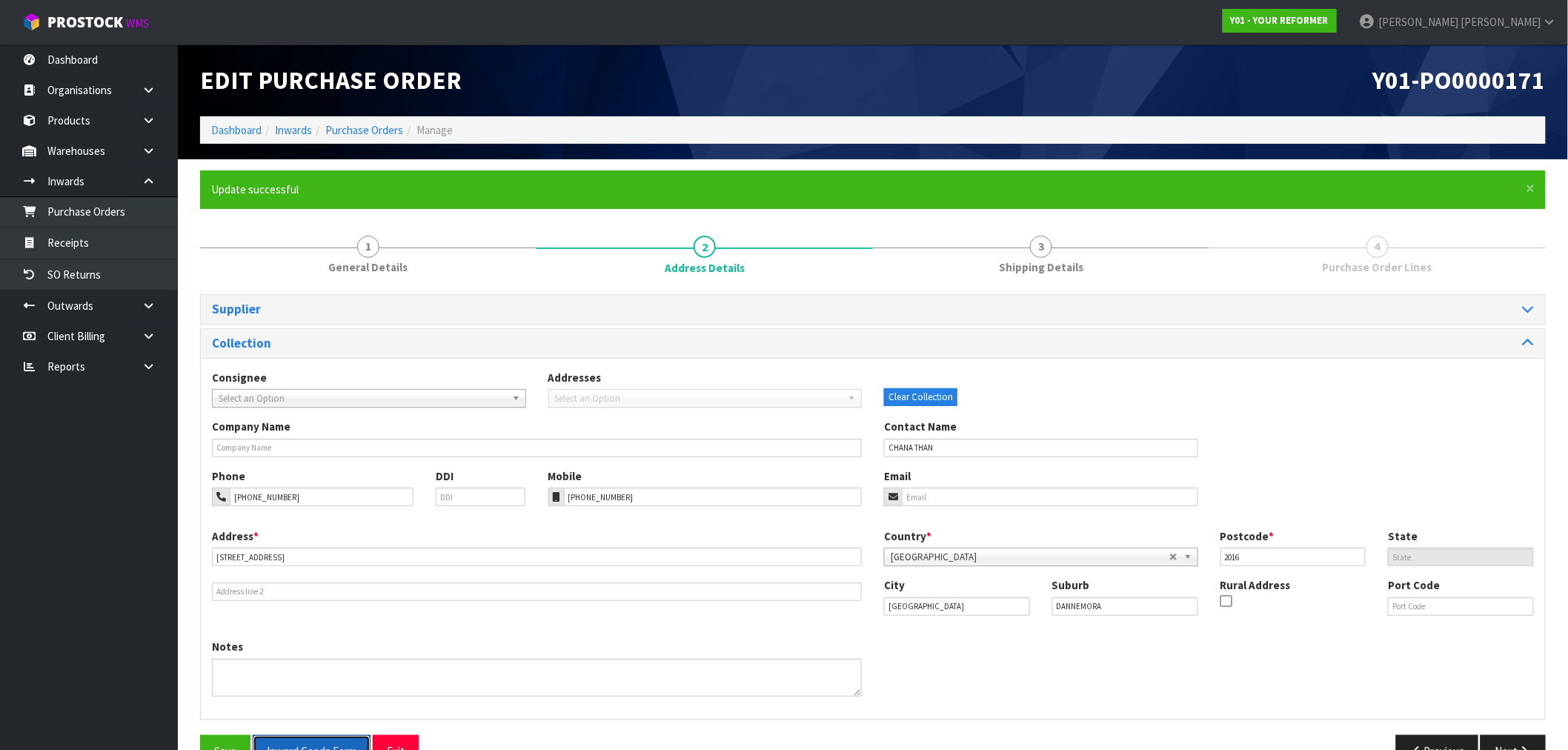
drag, startPoint x: 321, startPoint y: 734, endPoint x: 457, endPoint y: 580, distance: 205.5
click at [320, 735] on button "Inward Goods Form" at bounding box center [312, 751] width 118 height 32
drag, startPoint x: 367, startPoint y: 125, endPoint x: 445, endPoint y: 131, distance: 78.2
click at [367, 125] on link "Purchase Orders" at bounding box center [364, 129] width 77 height 14
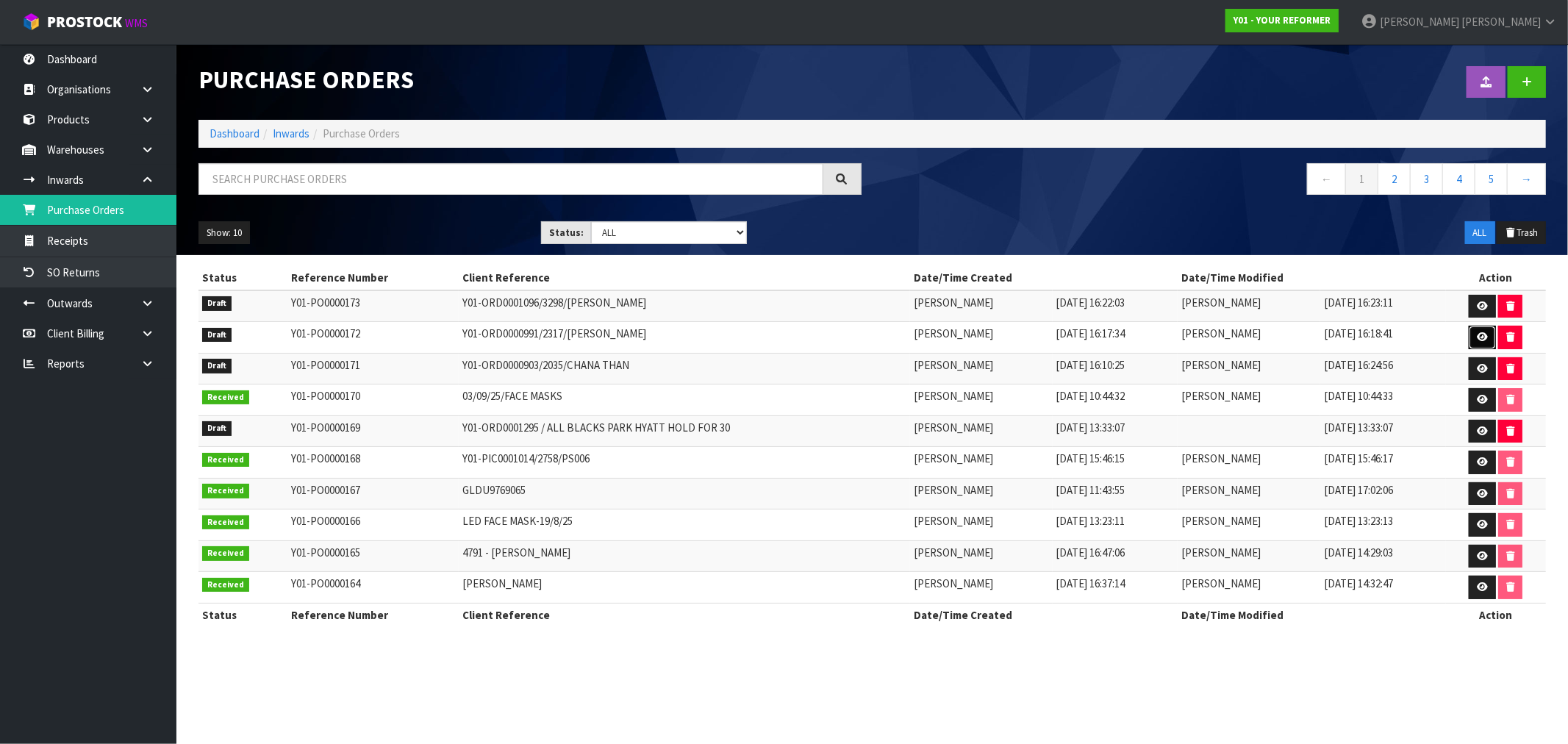
click at [1487, 332] on icon at bounding box center [1482, 337] width 11 height 9
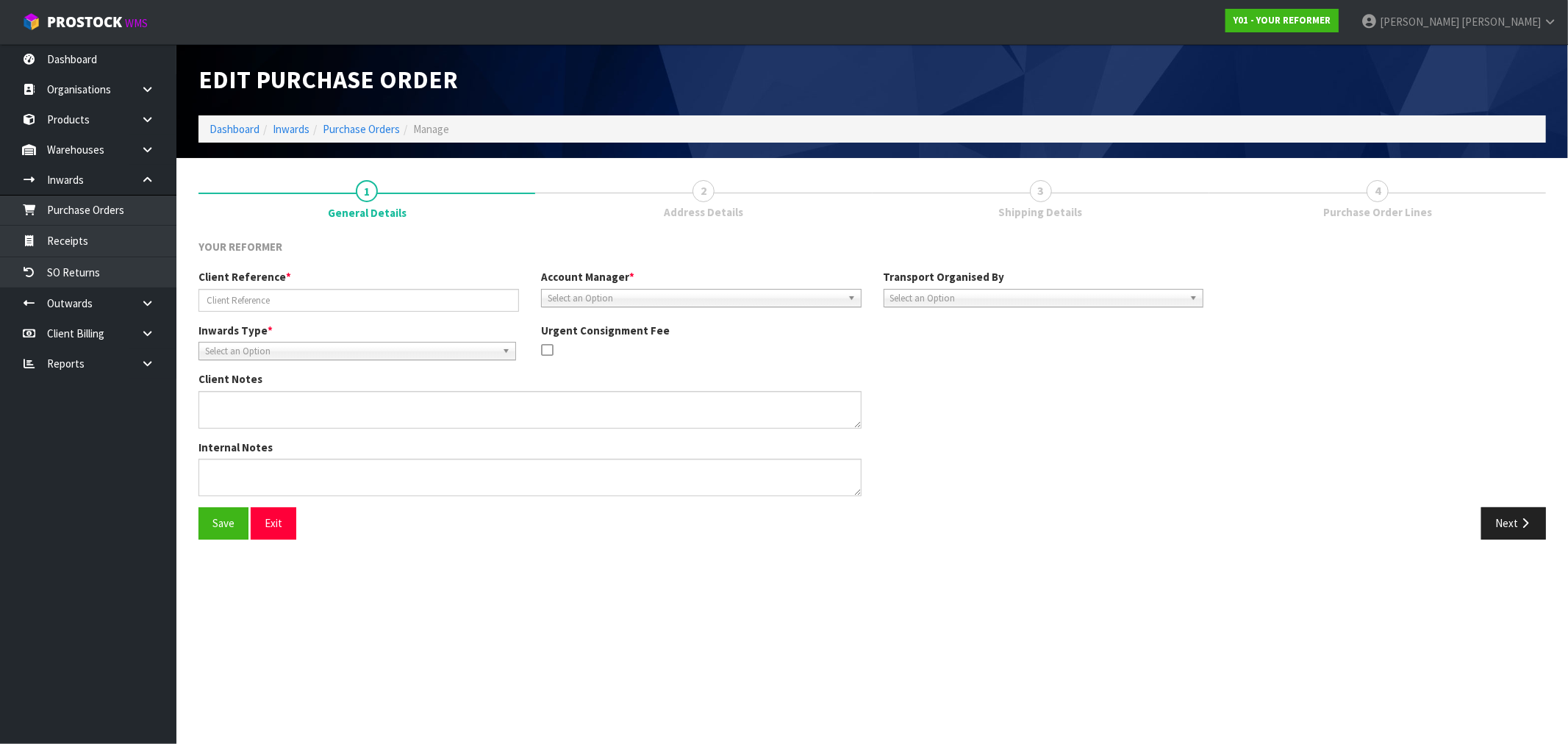
type input "Y01-ORD0000991/2317/JESSE WOOD"
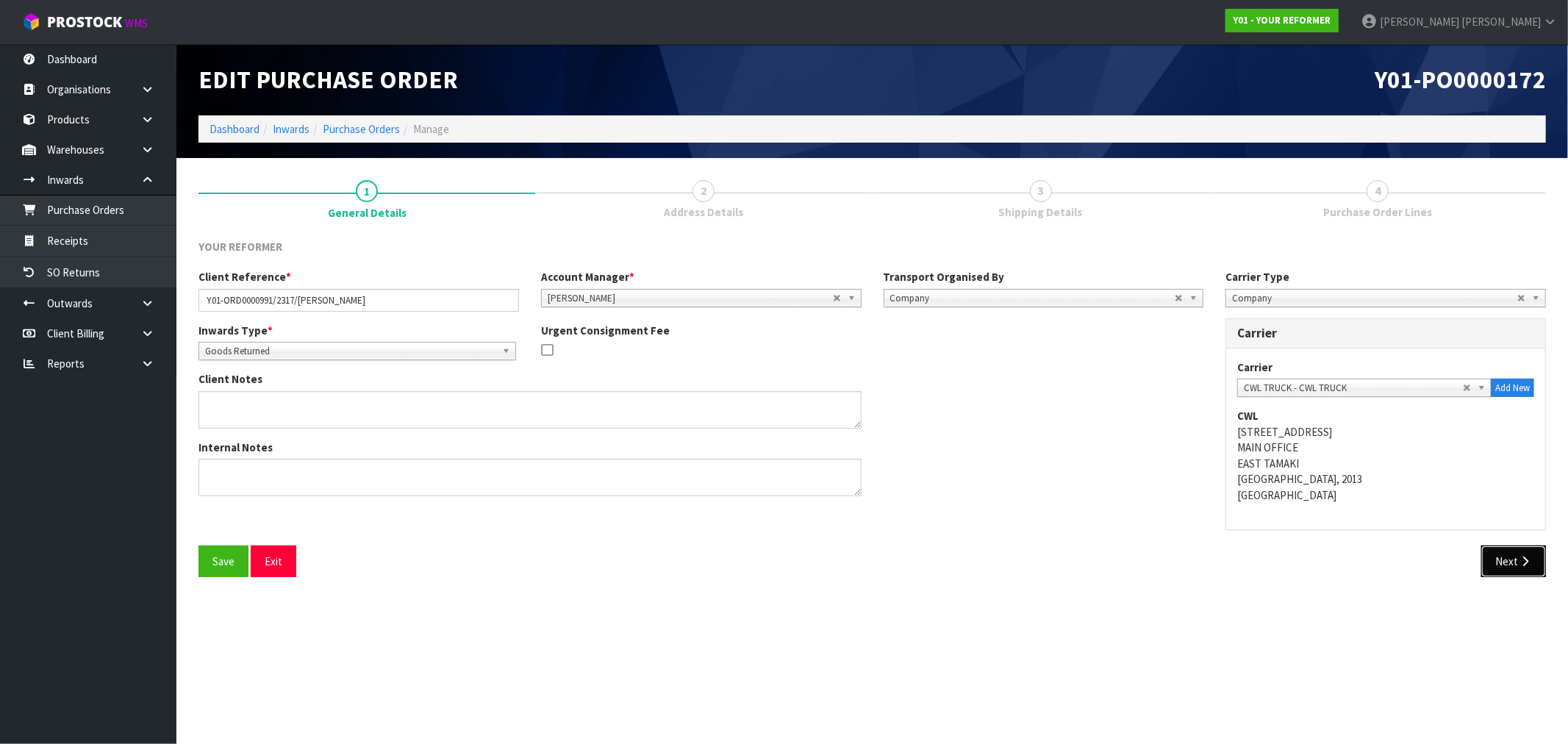
drag, startPoint x: 1510, startPoint y: 545, endPoint x: 1108, endPoint y: 482, distance: 406.9
click at [1512, 546] on button "Next" at bounding box center [1513, 561] width 65 height 32
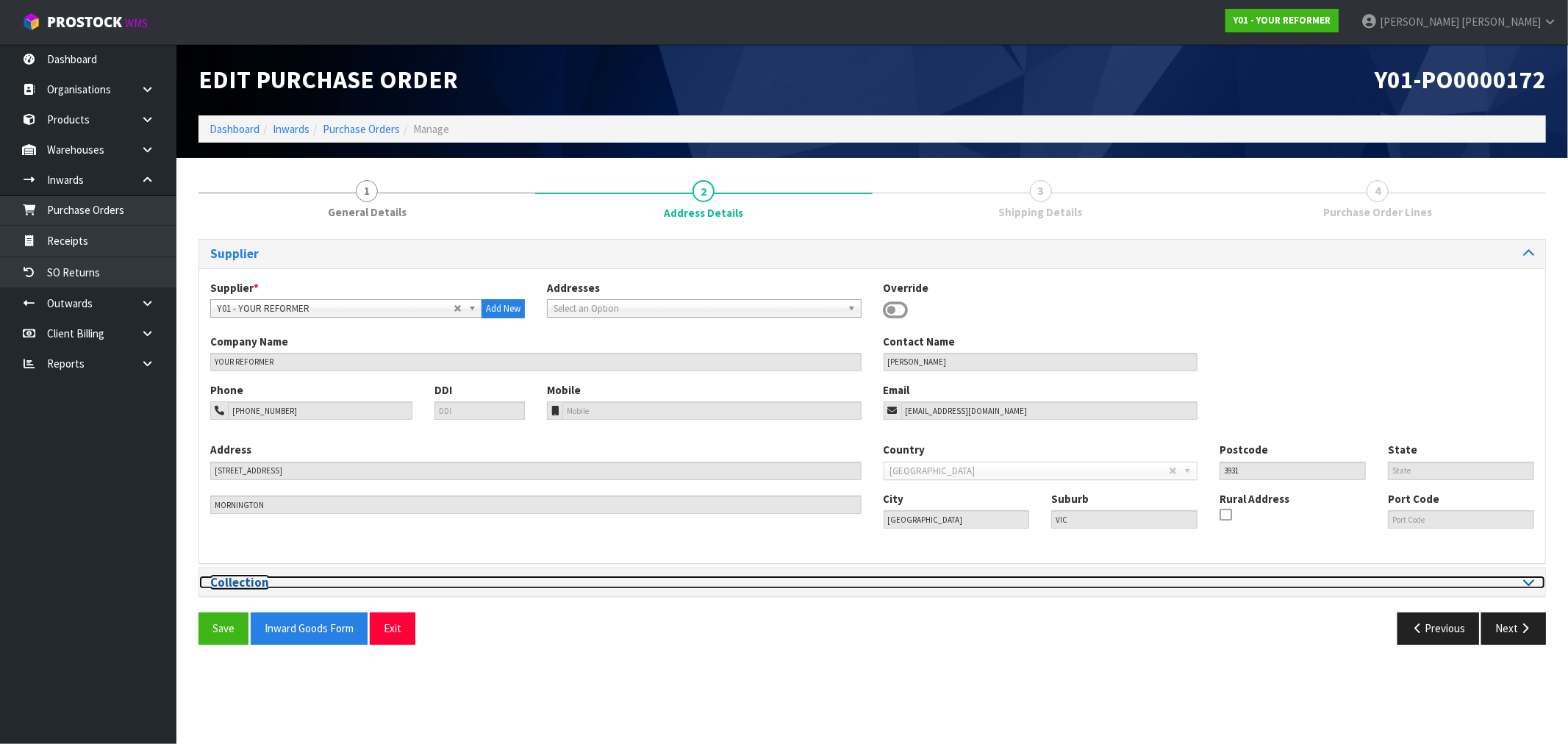
click at [386, 586] on h3 "Collection" at bounding box center [536, 582] width 651 height 14
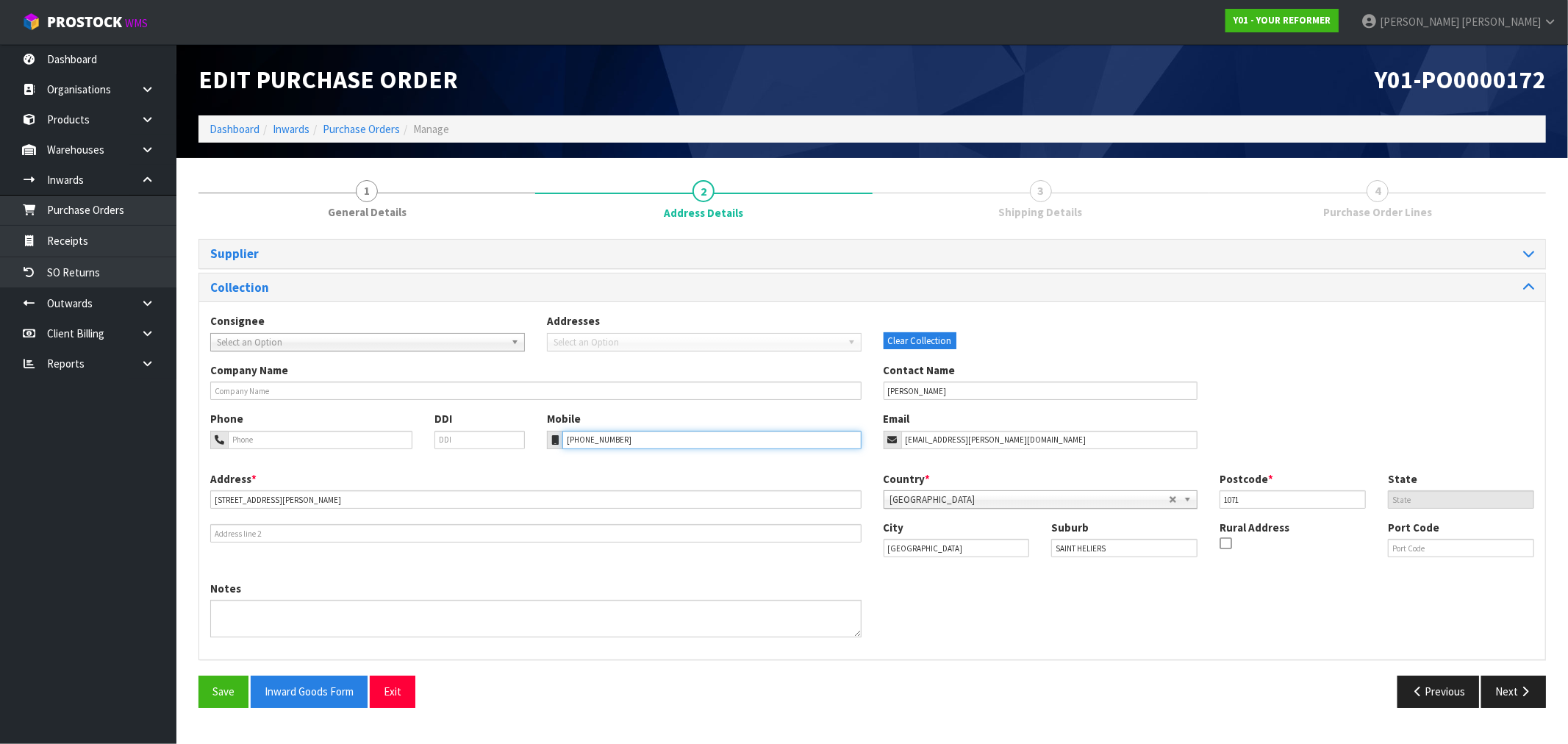
drag, startPoint x: 656, startPoint y: 434, endPoint x: 447, endPoint y: 435, distance: 209.0
click at [476, 435] on div "Phone DDI Mobile +64 210 445 417 Email wood.jesse@gmail.com" at bounding box center [872, 440] width 1346 height 59
click at [290, 447] on input "tel" at bounding box center [320, 440] width 185 height 18
paste input "+64 210 445 417"
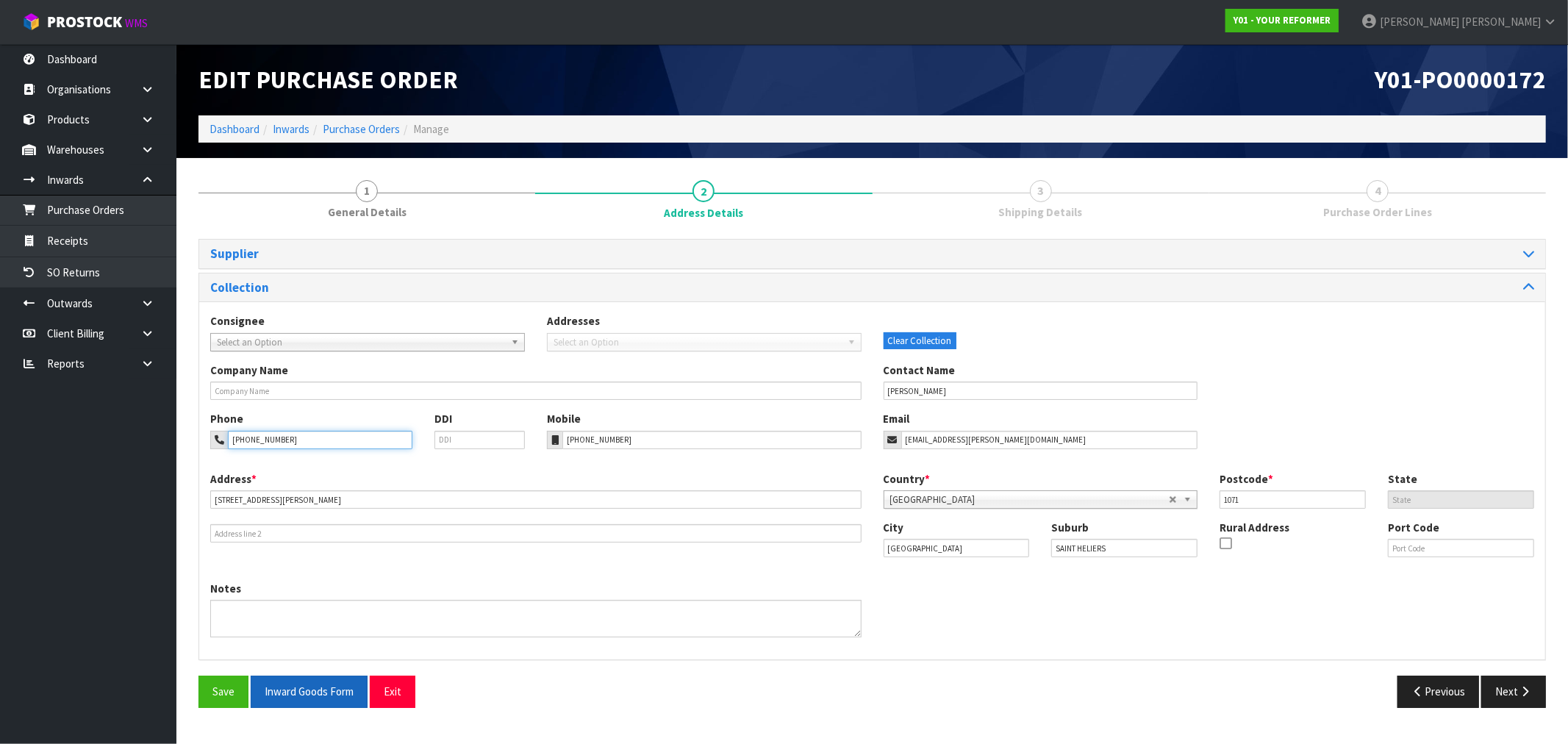
type input "+64 210 445 417"
click at [322, 693] on button "Inward Goods Form" at bounding box center [309, 691] width 117 height 32
click at [223, 703] on button "Save" at bounding box center [223, 691] width 50 height 32
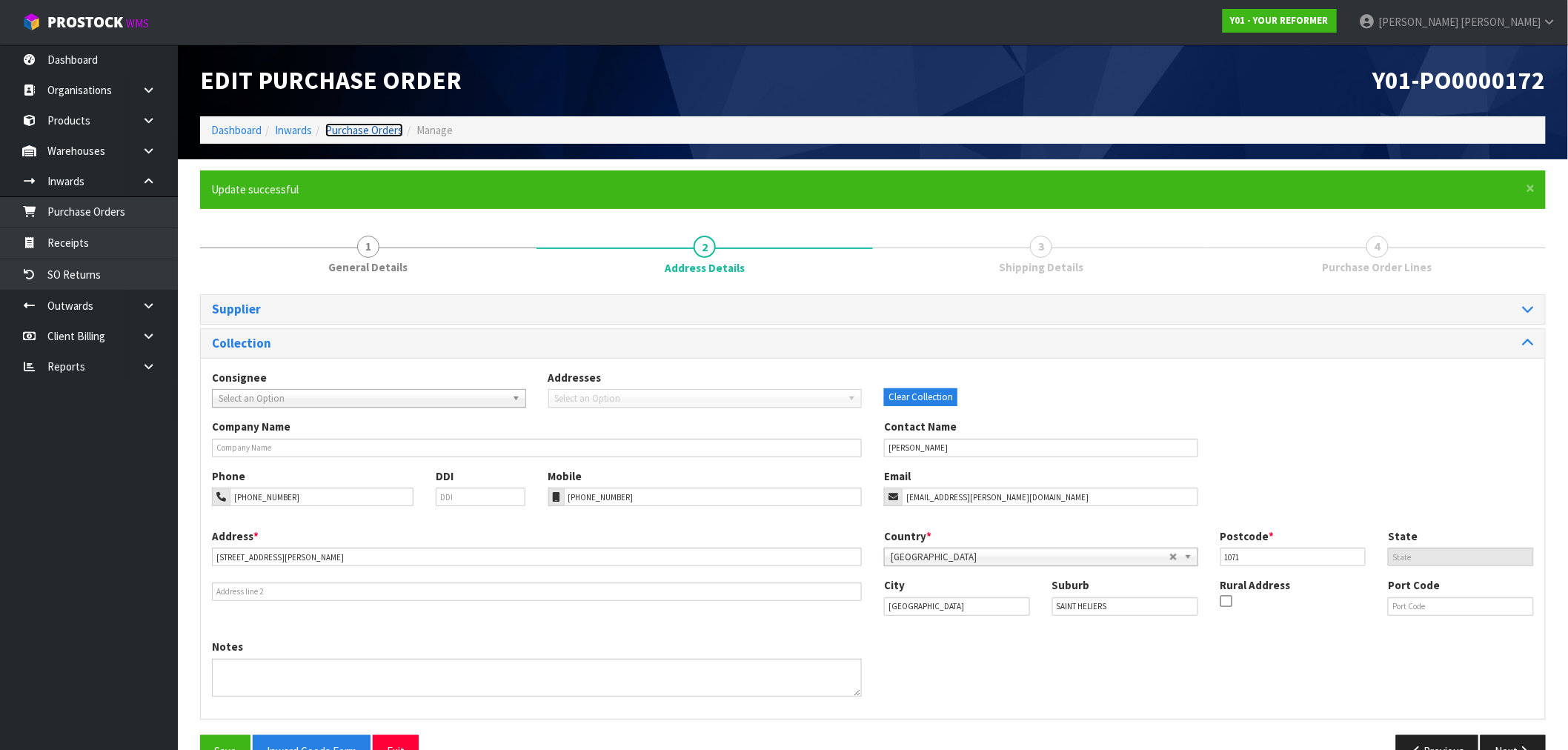
click at [358, 126] on link "Purchase Orders" at bounding box center [364, 129] width 77 height 14
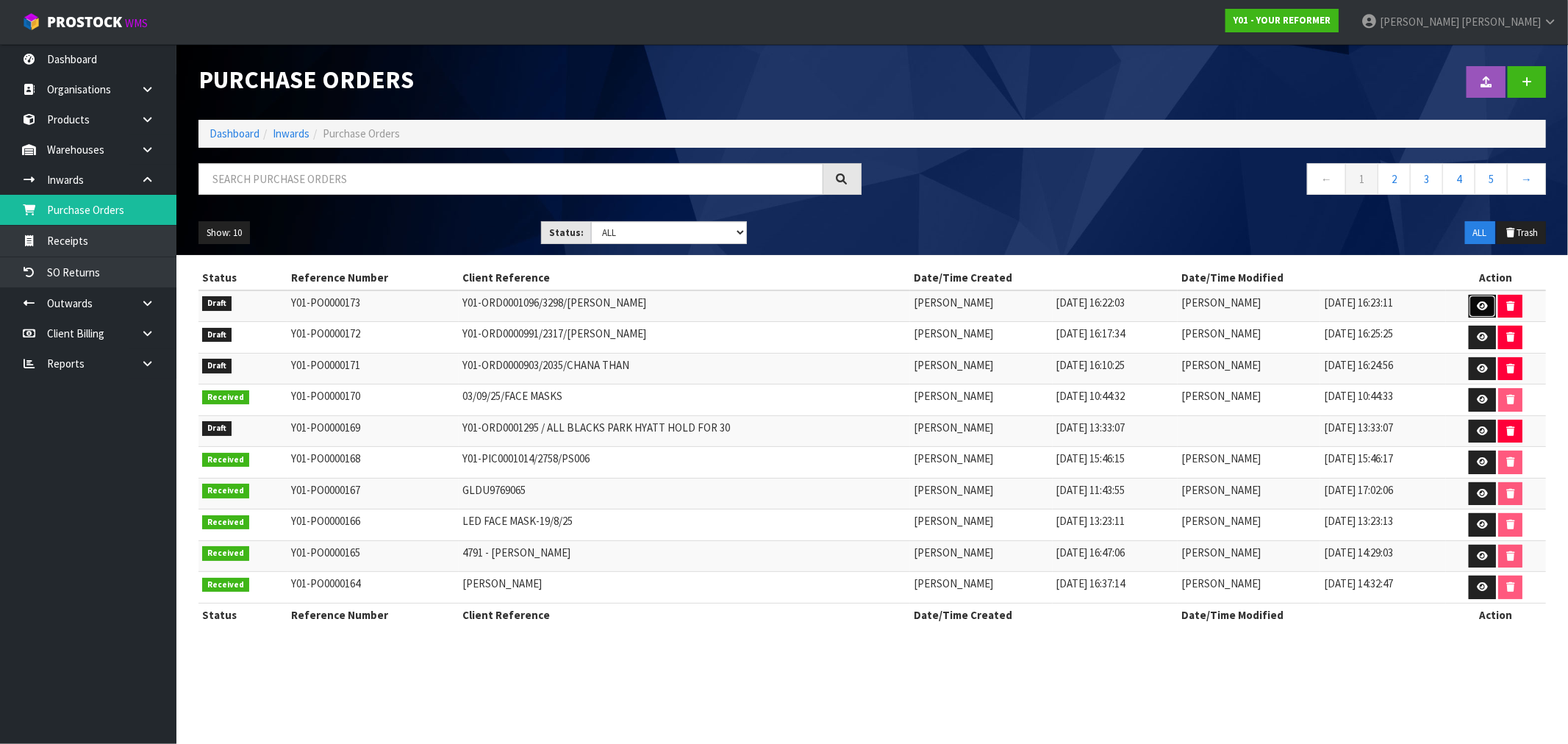
click at [1487, 306] on icon at bounding box center [1482, 306] width 11 height 9
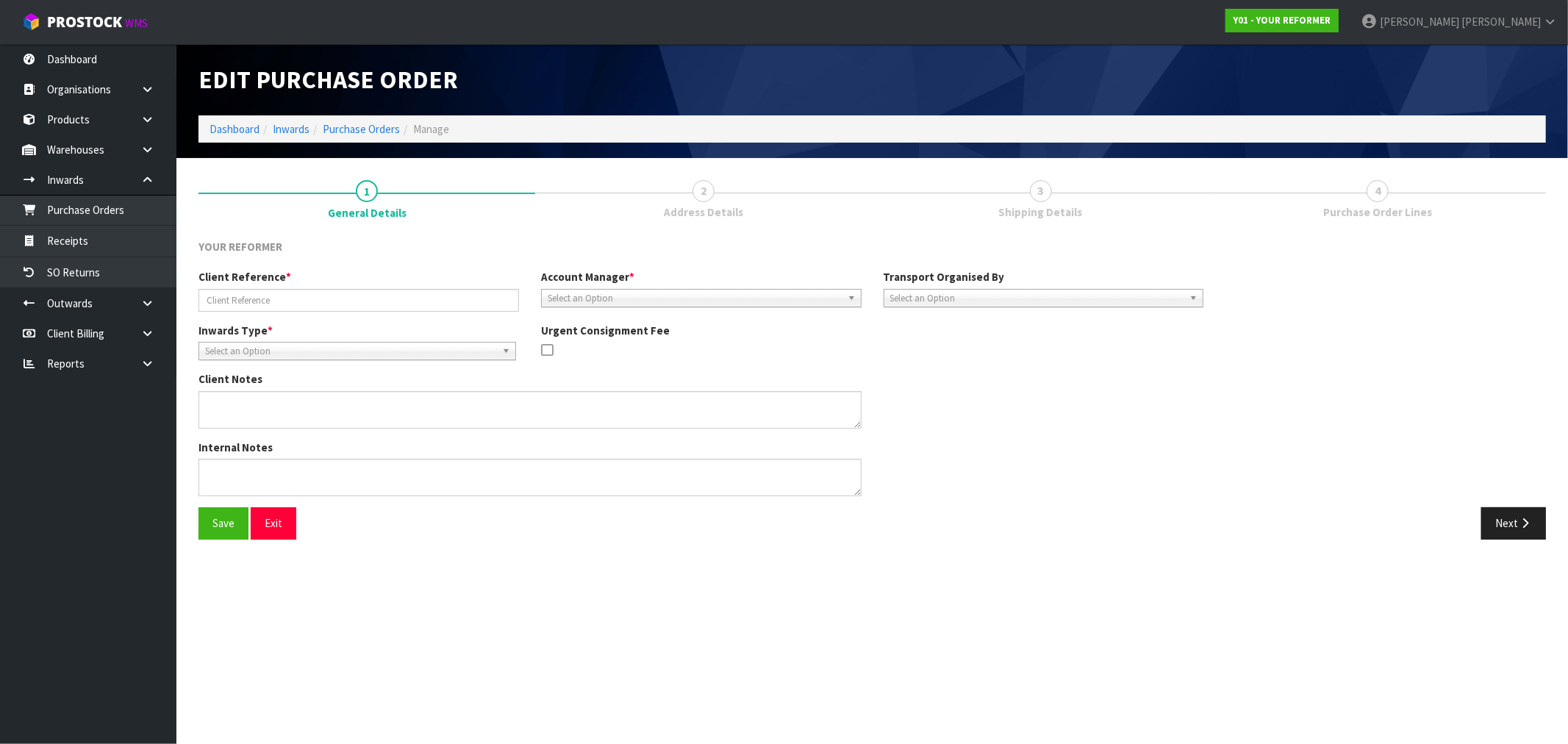
type input "Y01-ORD0001096/3298/TAMMY POCKLINGTON"
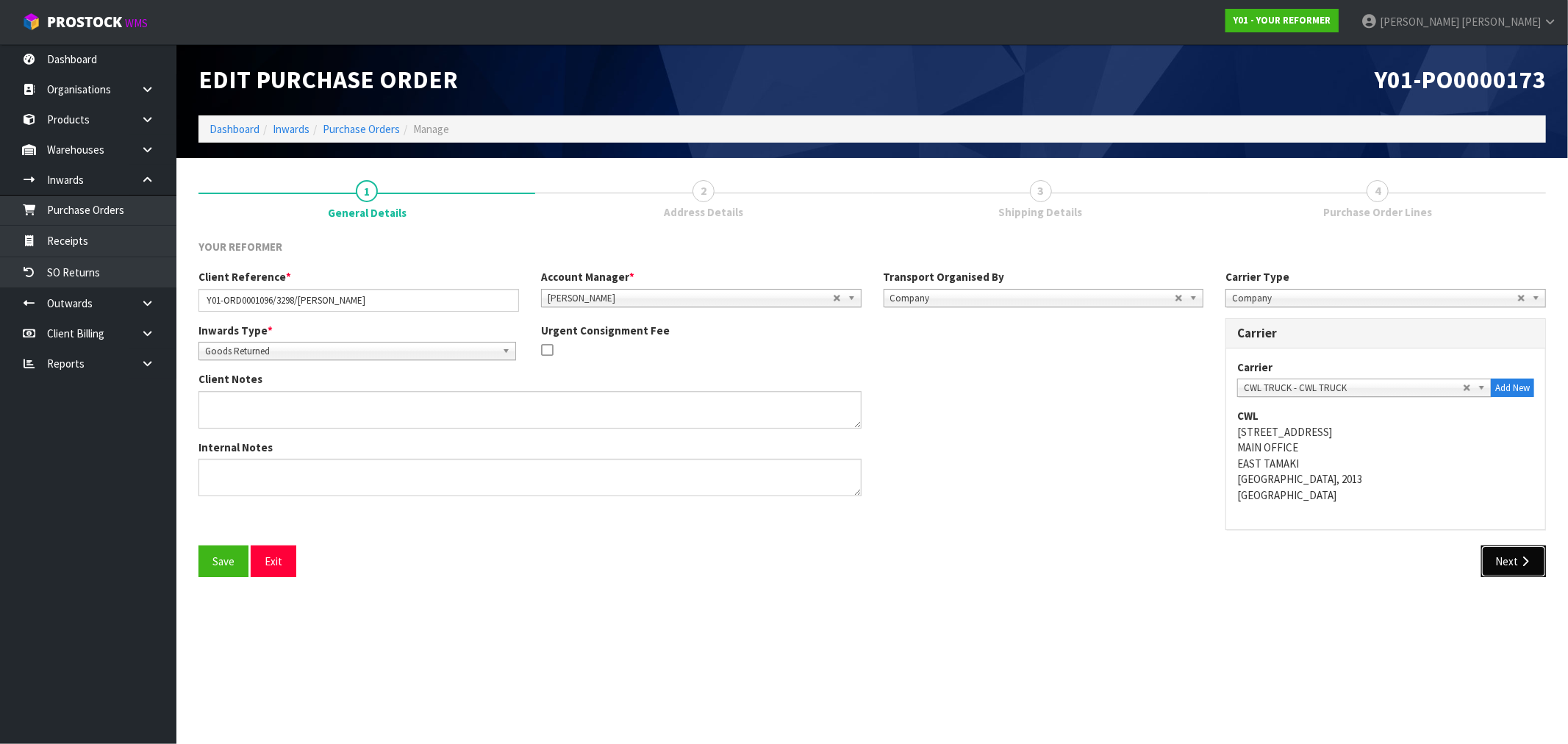
drag, startPoint x: 1505, startPoint y: 554, endPoint x: 930, endPoint y: 272, distance: 640.4
click at [1506, 555] on button "Next" at bounding box center [1513, 561] width 65 height 32
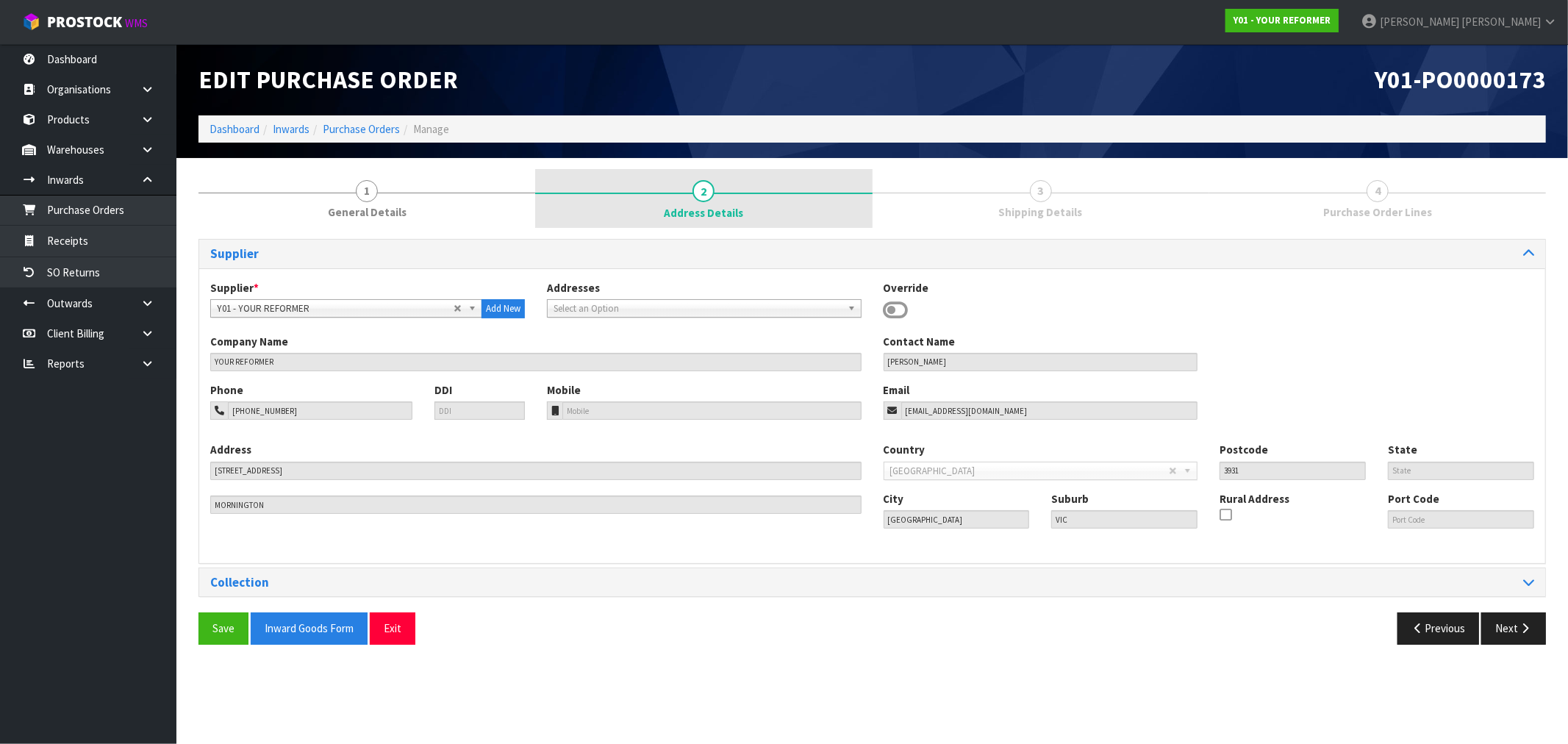
click at [661, 191] on link "2 Address Details" at bounding box center [703, 199] width 337 height 59
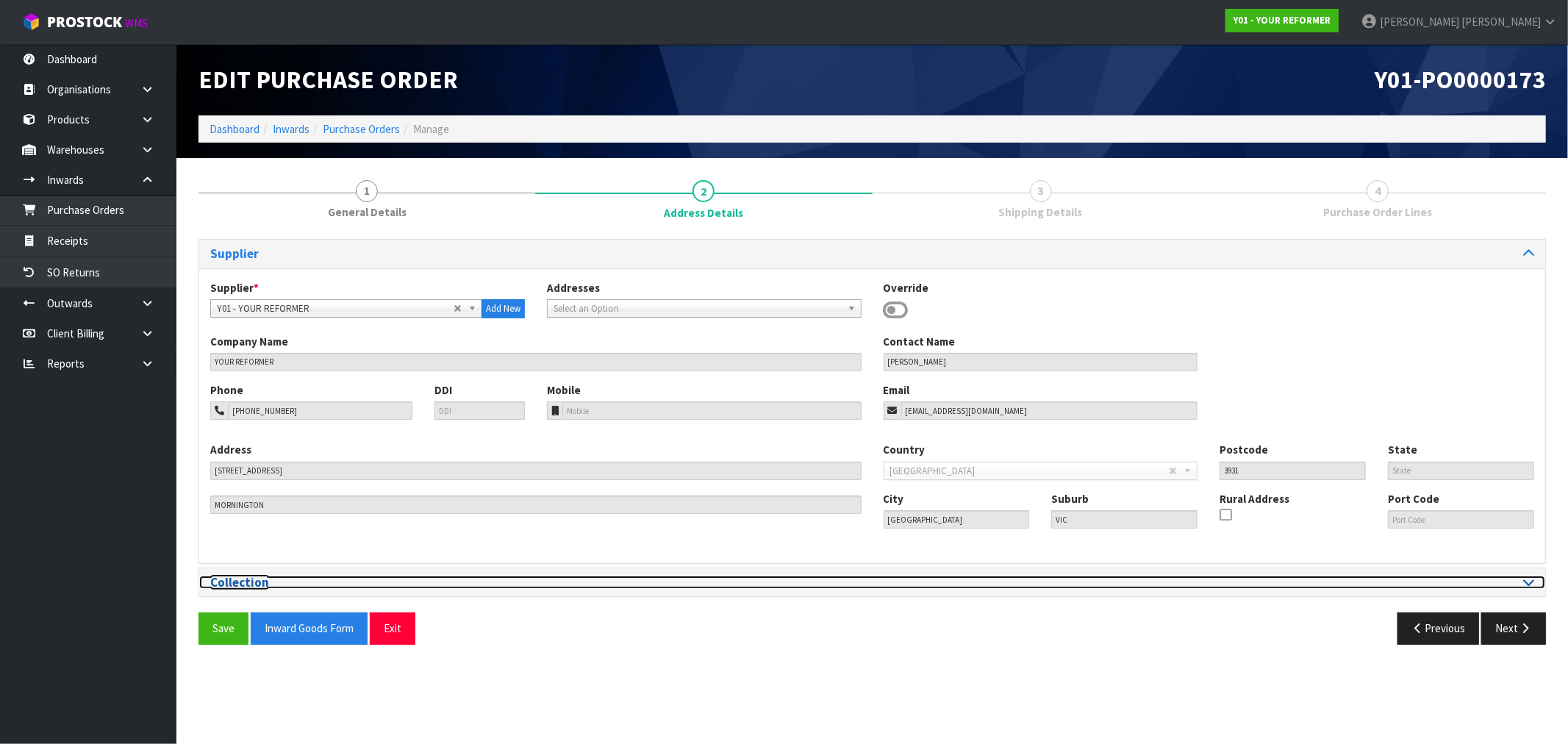
click at [510, 578] on h3 "Collection" at bounding box center [536, 582] width 651 height 14
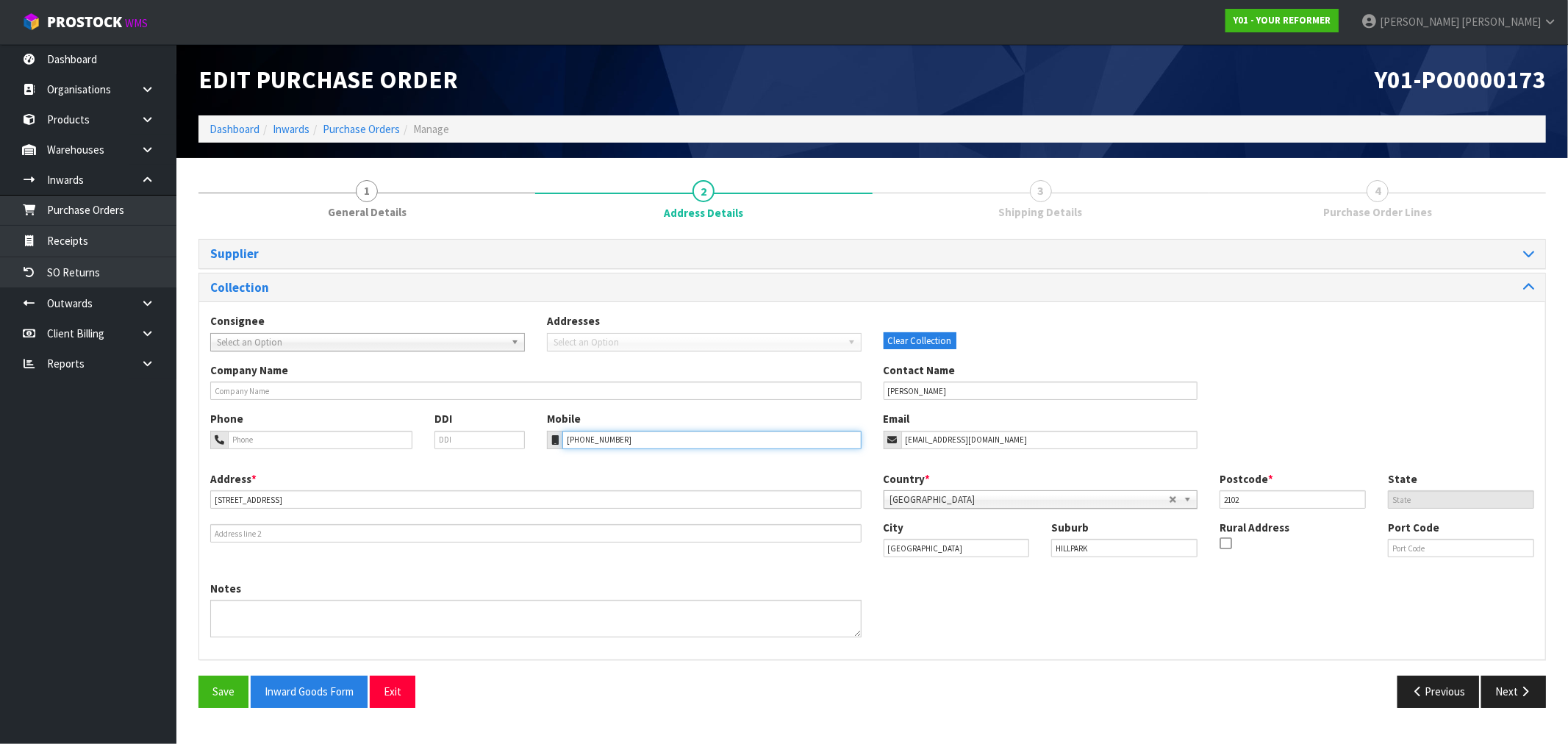
drag, startPoint x: 645, startPoint y: 442, endPoint x: 428, endPoint y: 427, distance: 217.5
click at [456, 434] on div "Phone DDI Mobile +64 21 205 6033 Email tammypock1@gmail.com" at bounding box center [872, 440] width 1346 height 59
drag, startPoint x: 328, startPoint y: 438, endPoint x: 320, endPoint y: 454, distance: 17.9
click at [327, 438] on input "tel" at bounding box center [320, 440] width 185 height 18
paste input "+64 21 205 6033"
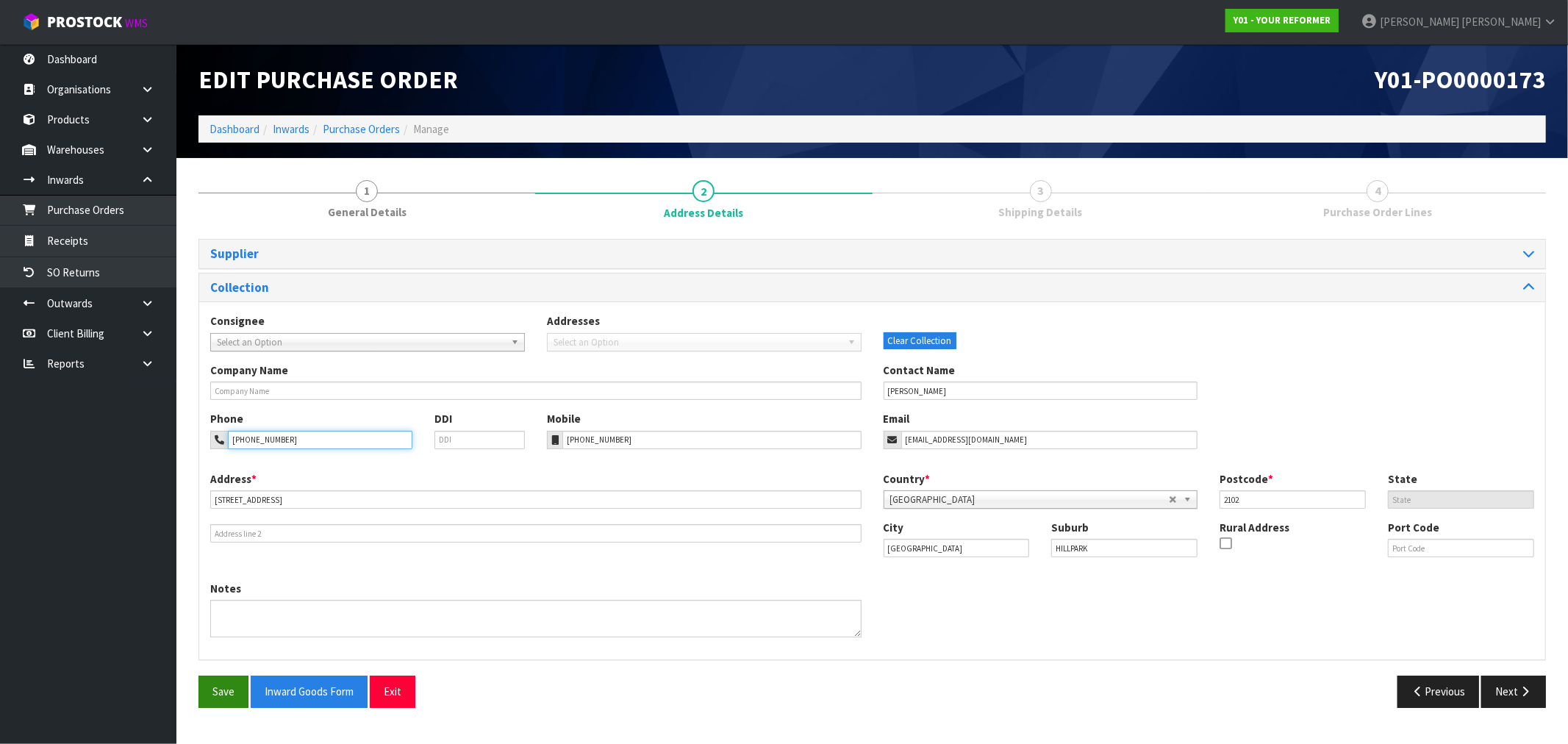
type input "+64 21 205 6033"
click at [238, 692] on button "Save" at bounding box center [223, 691] width 50 height 32
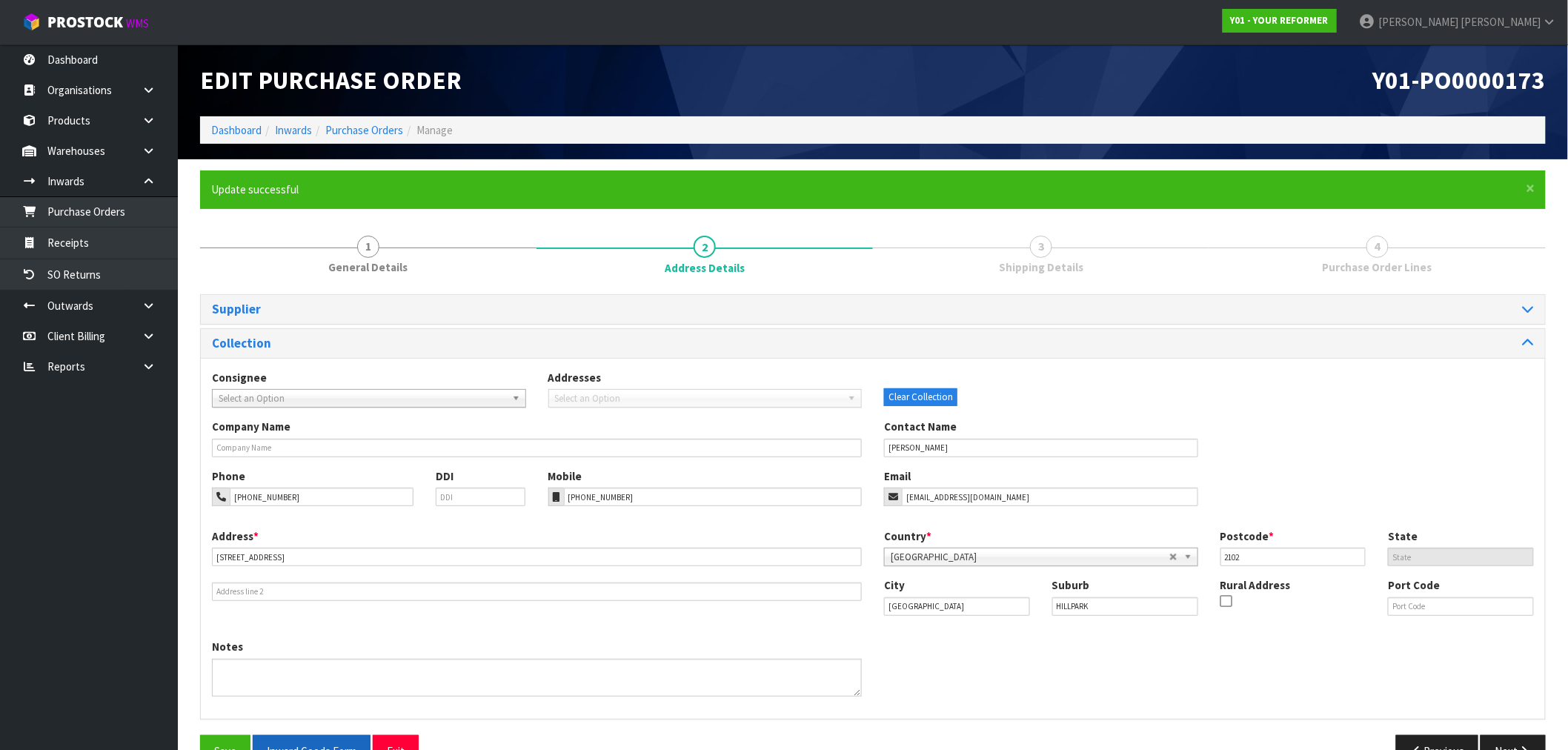
click at [310, 734] on div "Supplier Supplier * A00 - AGRIHEALTH NZ LTD A01 - AGAIN FASTER PTY LTD A02 - AU…" at bounding box center [873, 536] width 1346 height 484
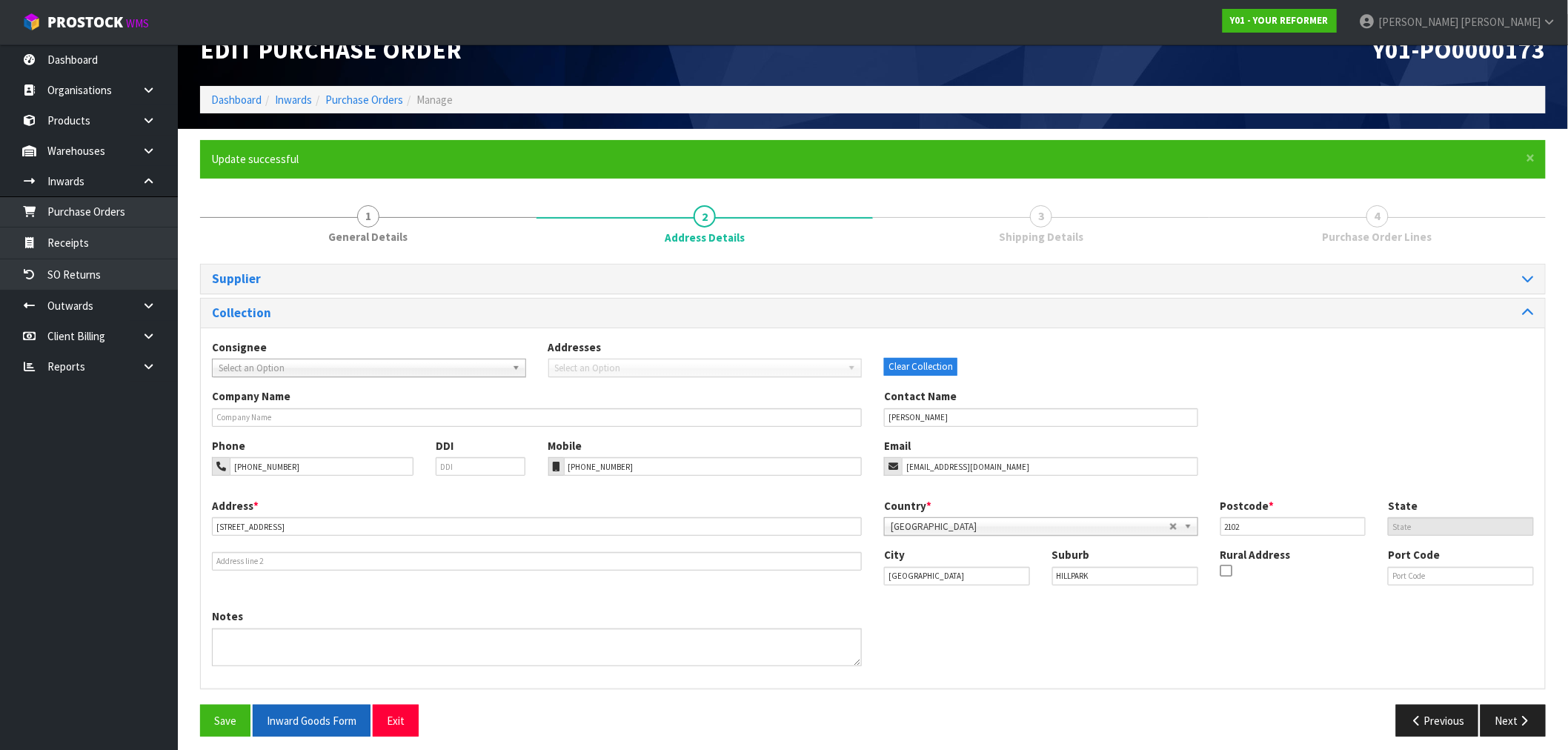
scroll to position [40, 0]
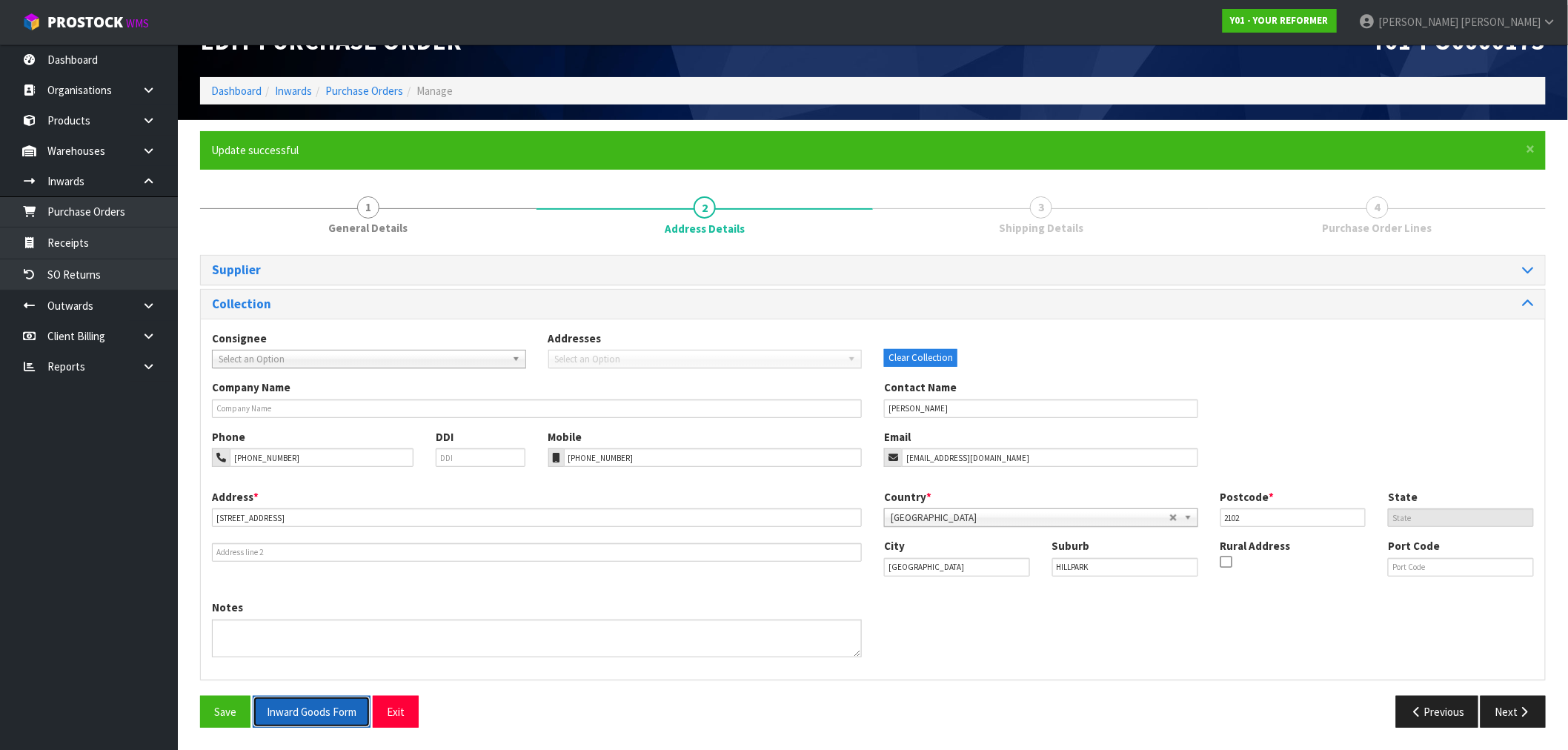
click at [315, 719] on button "Inward Goods Form" at bounding box center [312, 712] width 118 height 32
click at [1518, 708] on icon "button" at bounding box center [1525, 712] width 14 height 11
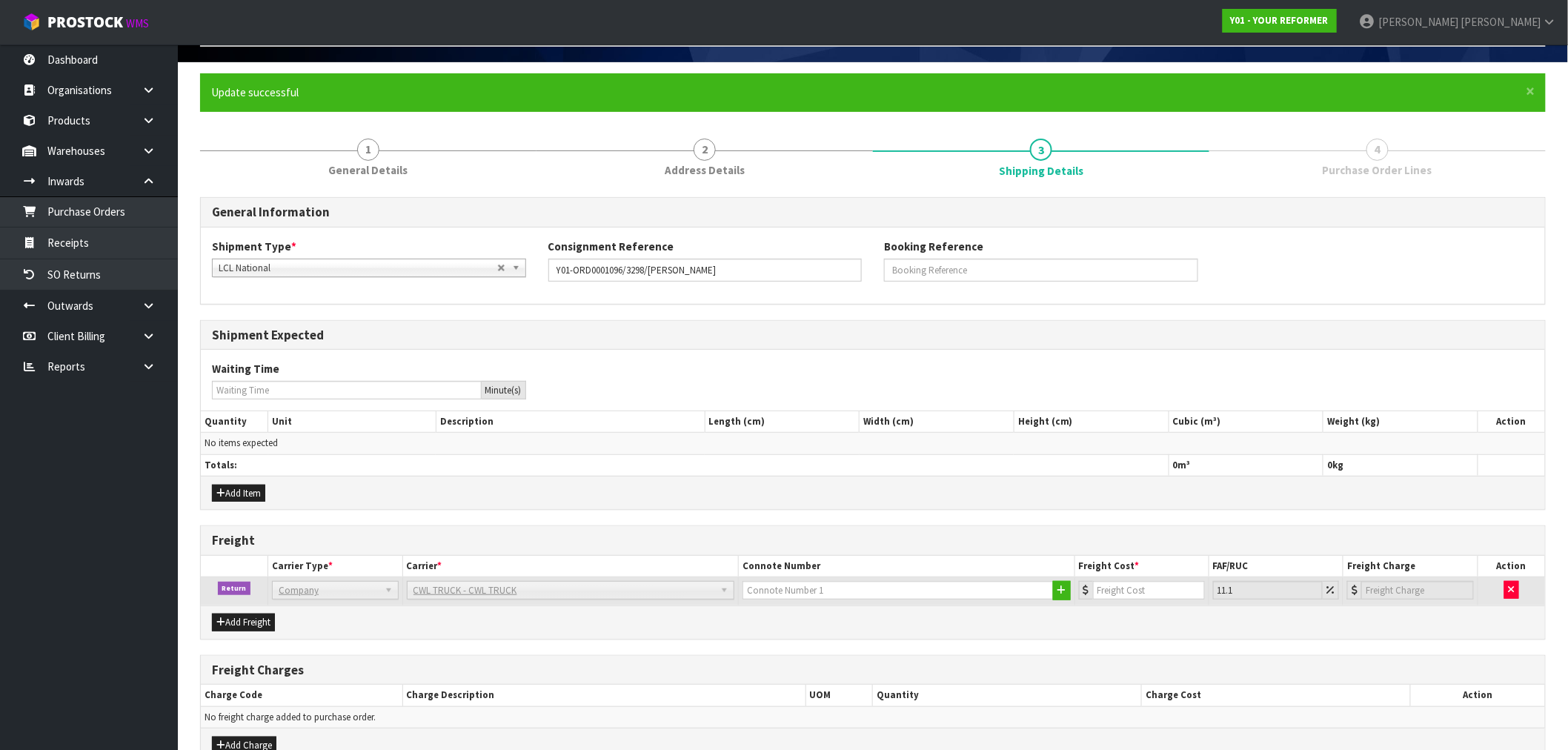
scroll to position [0, 0]
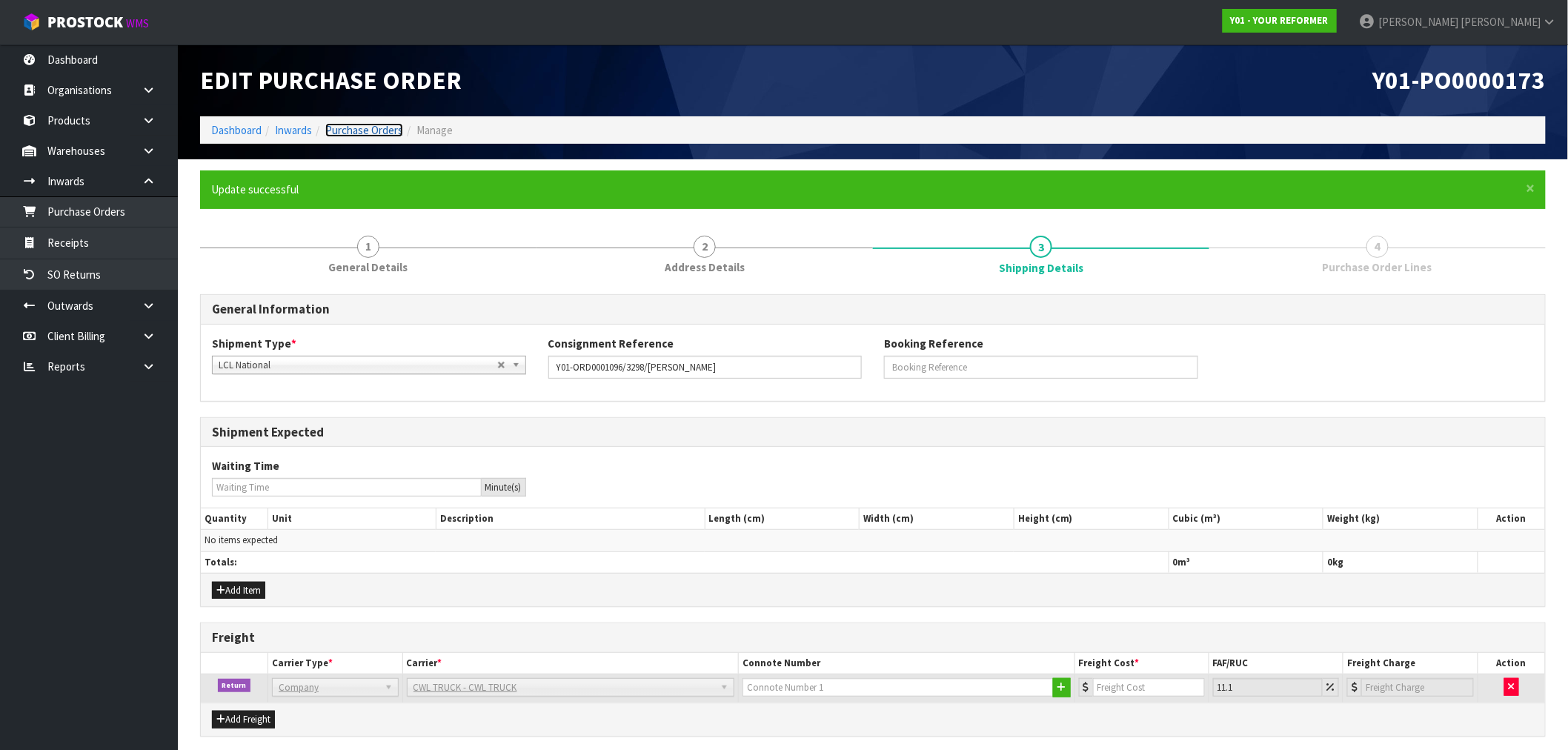
click at [386, 129] on link "Purchase Orders" at bounding box center [364, 129] width 77 height 14
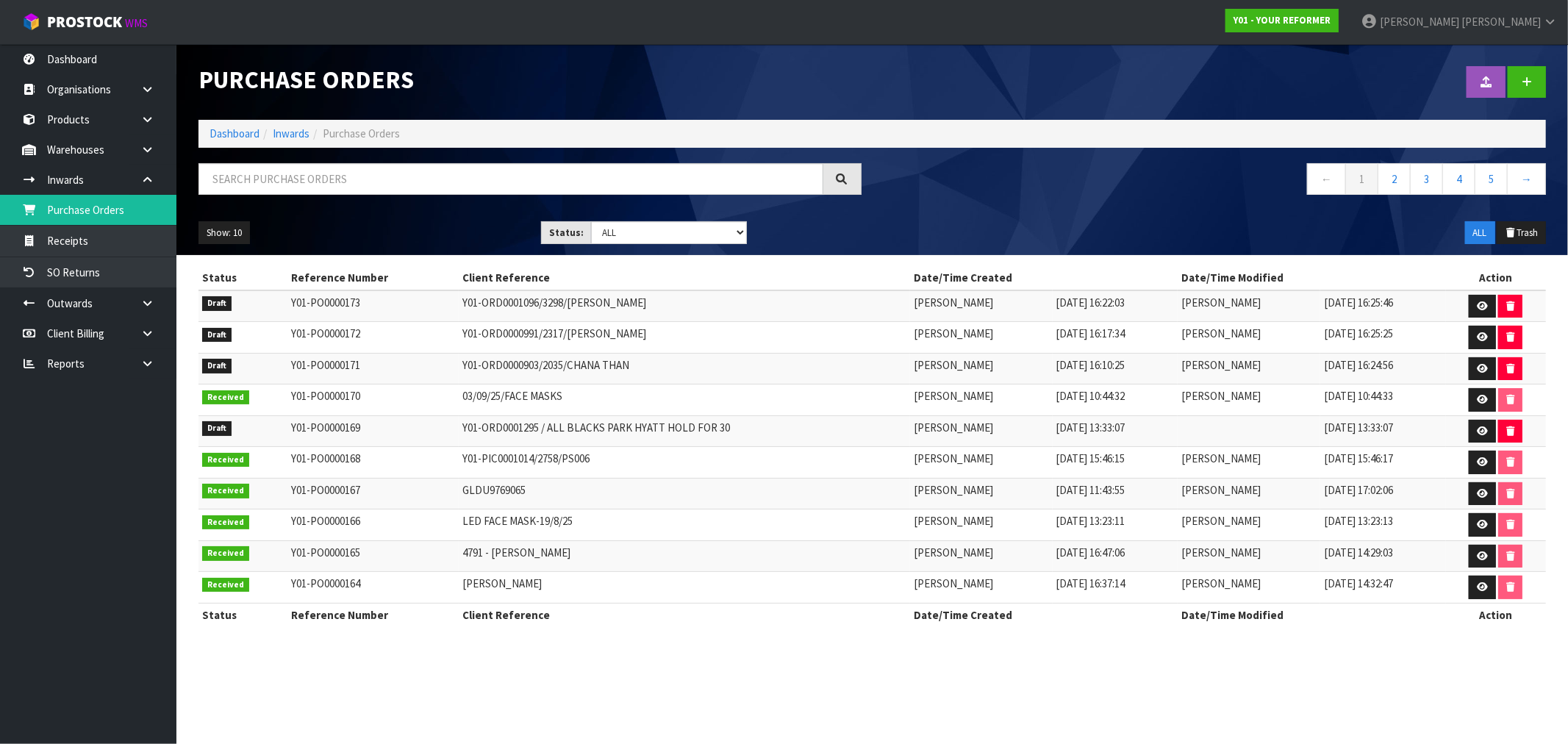
click at [502, 306] on td "Y01-ORD0001096/3298/TAMMY POCKLINGTON" at bounding box center [683, 306] width 451 height 32
click at [501, 307] on td "Y01-ORD0001096/3298/TAMMY POCKLINGTON" at bounding box center [683, 306] width 451 height 32
click at [449, 156] on div "Purchase Orders Import Purchase Orders Drop file here to import csv template Da…" at bounding box center [872, 149] width 1369 height 211
click at [426, 163] on input "text" at bounding box center [510, 178] width 625 height 32
paste input "ORD0000049"
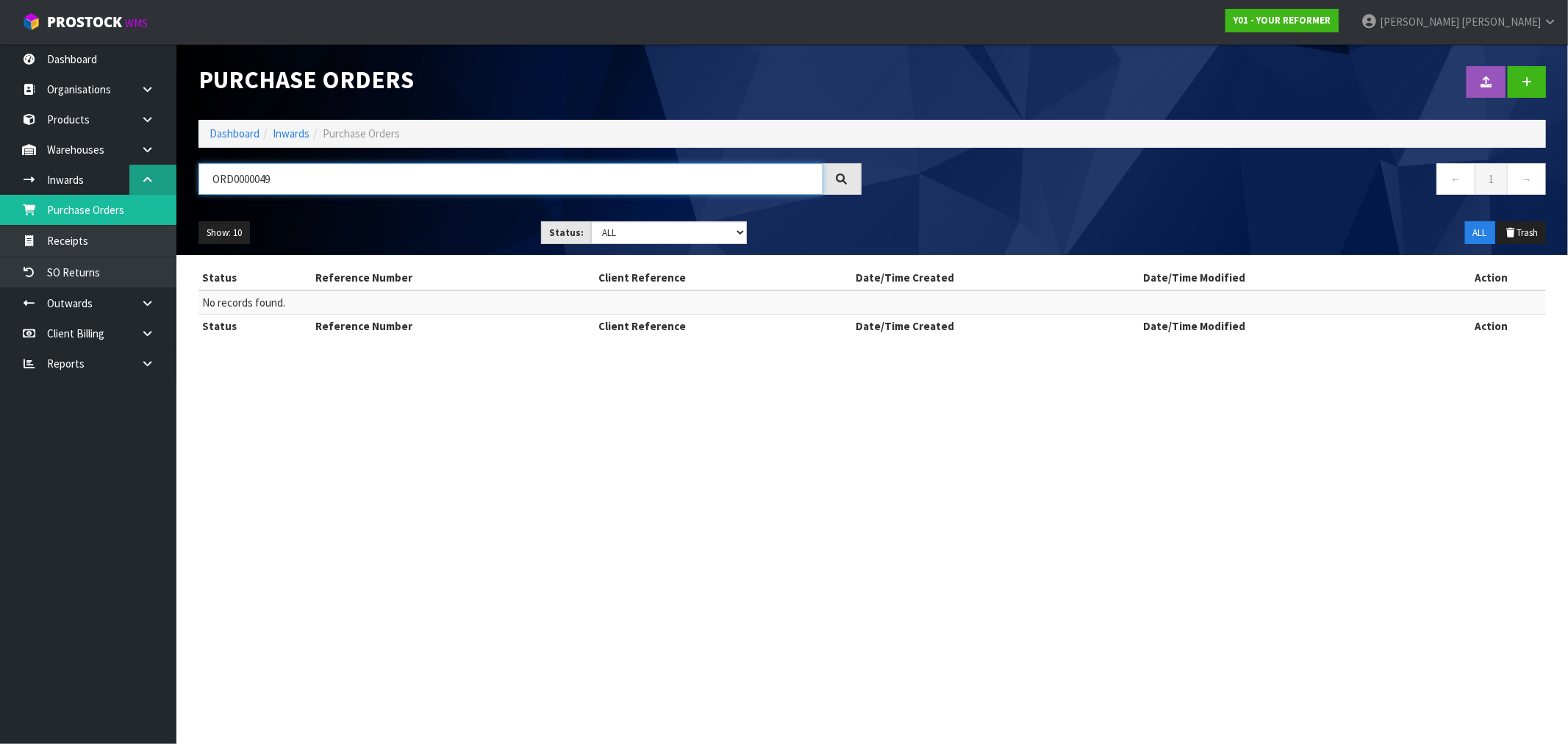
drag, startPoint x: 339, startPoint y: 178, endPoint x: 159, endPoint y: 179, distance: 180.0
click at [165, 179] on body "Toggle navigation ProStock WMS Y01 - YOUR REFORMER [PERSON_NAME] Logout Dashboa…" at bounding box center [784, 372] width 1568 height 744
paste input "1062"
drag, startPoint x: 224, startPoint y: 175, endPoint x: 152, endPoint y: 175, distance: 72.0
click at [152, 175] on body "Toggle navigation ProStock WMS Y01 - YOUR REFORMER [PERSON_NAME] Logout Dashboa…" at bounding box center [784, 372] width 1568 height 744
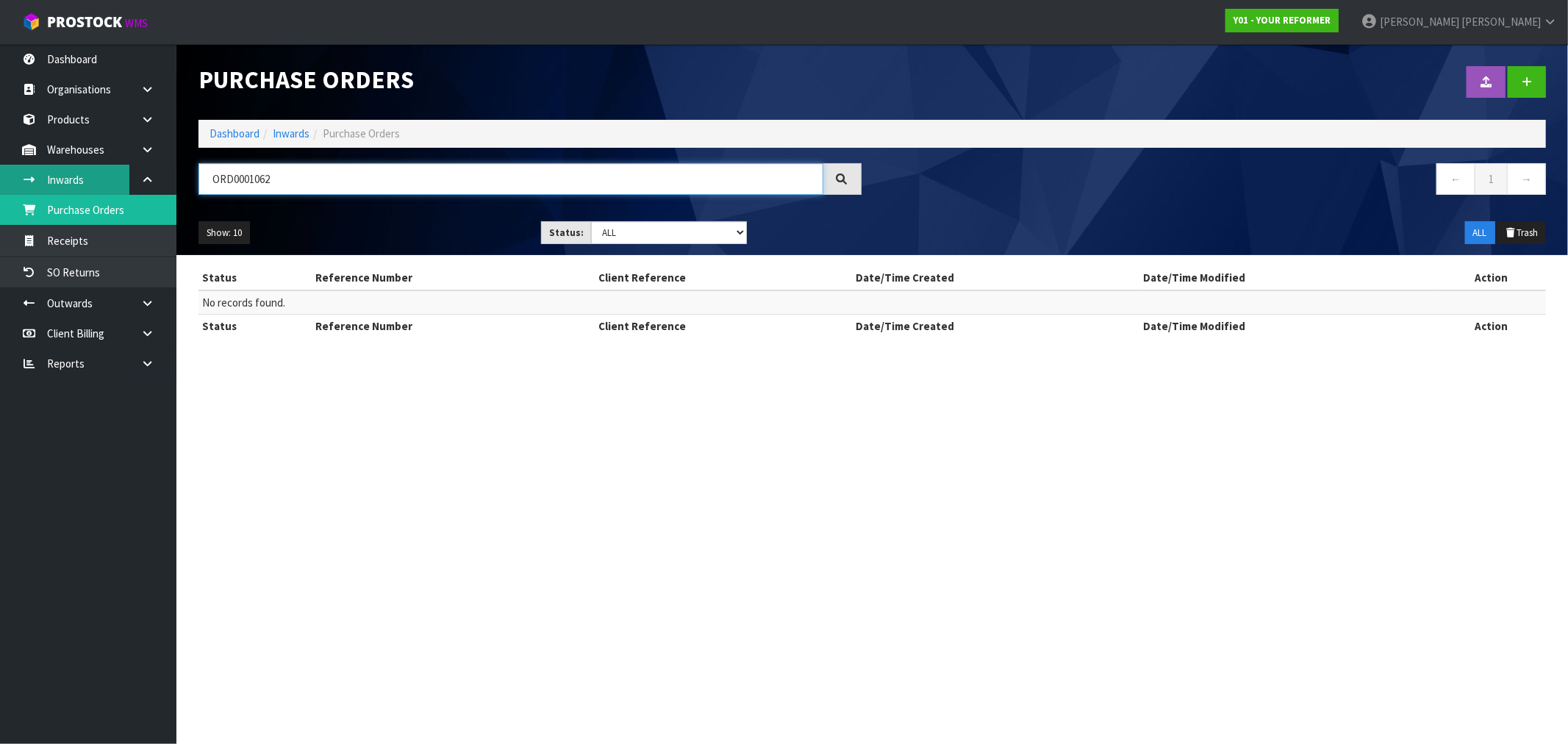
paste input "Y01-ORD0001066"
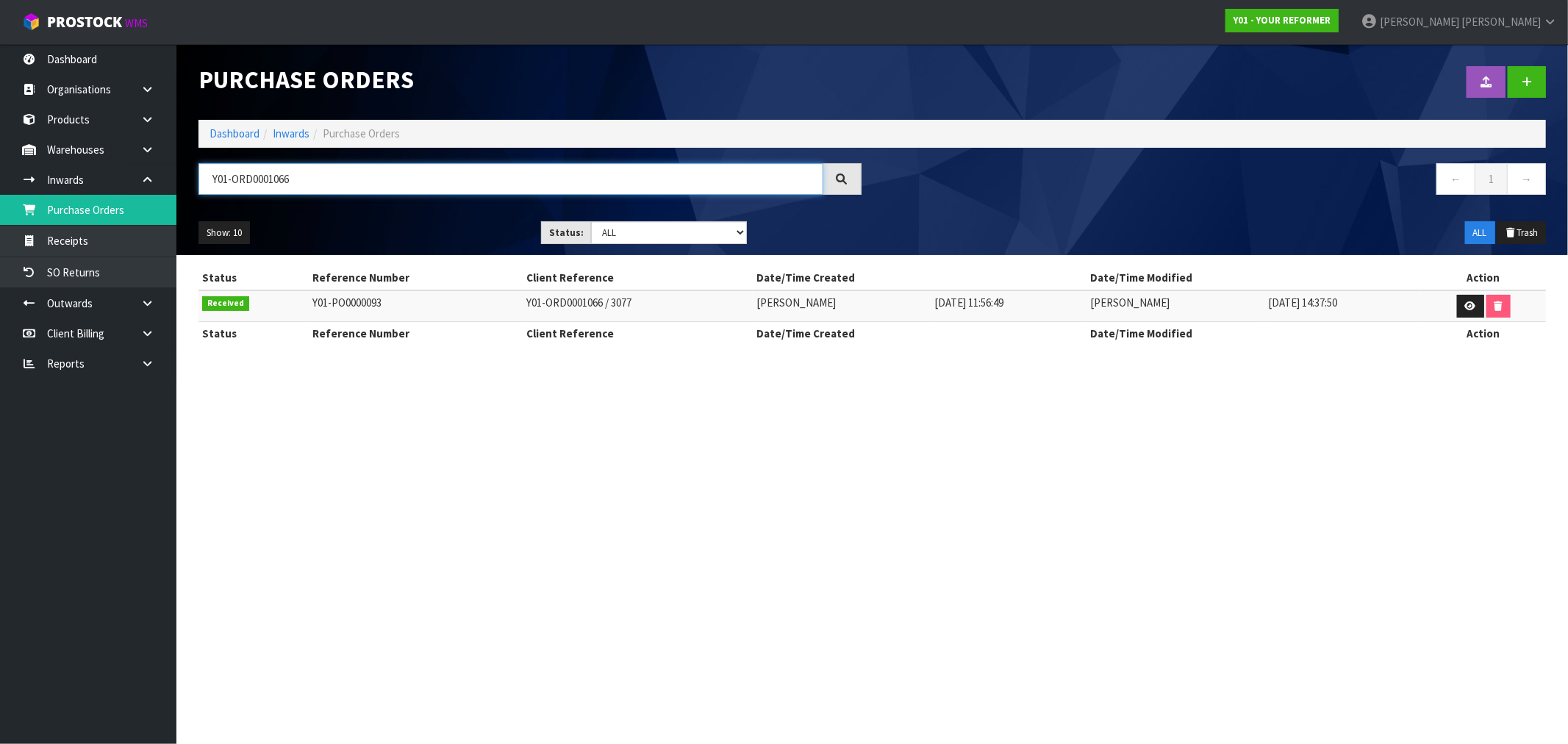
type input "Y01-ORD0001066"
click at [1472, 312] on link at bounding box center [1471, 307] width 27 height 24
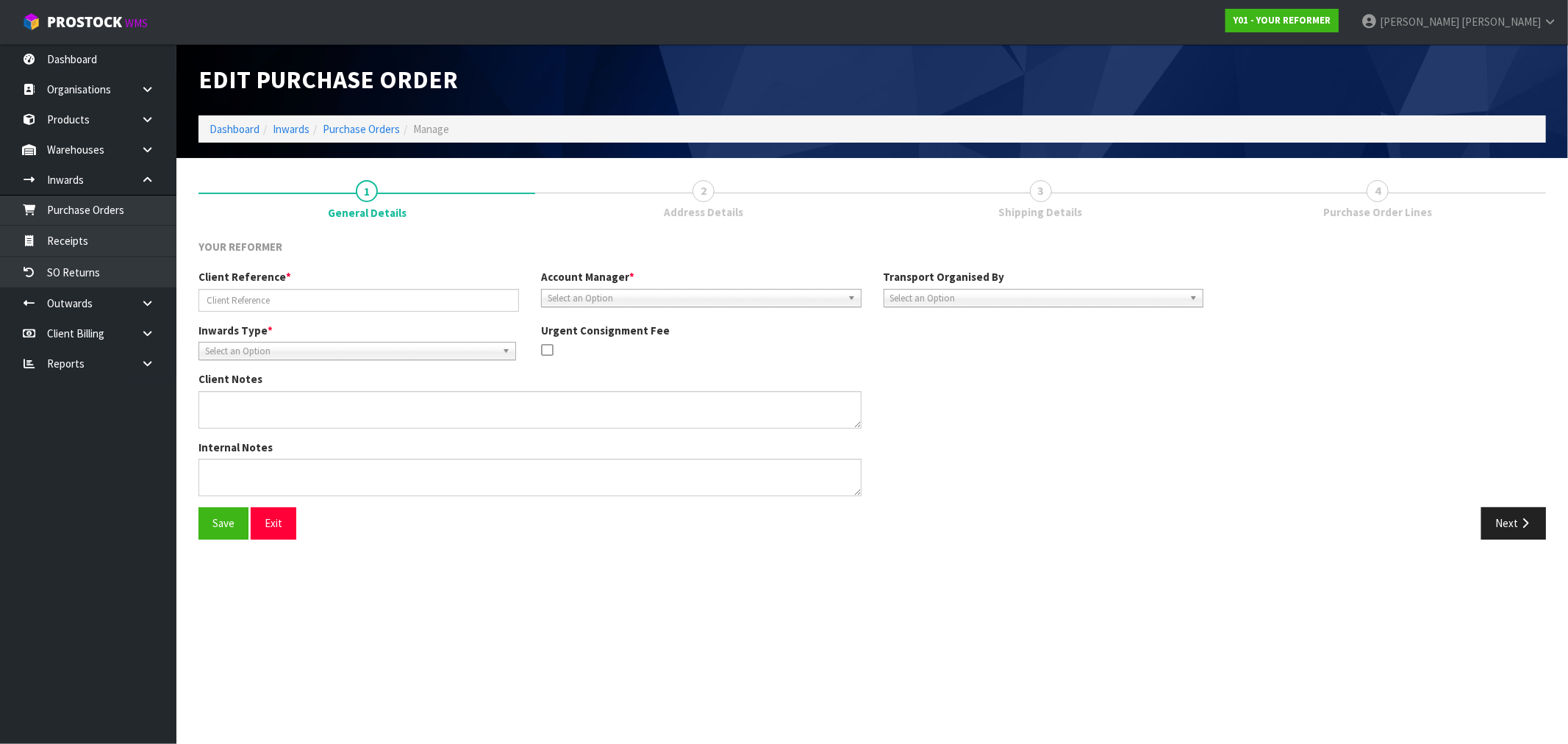
type input "Y01-ORD0001066 / 3077"
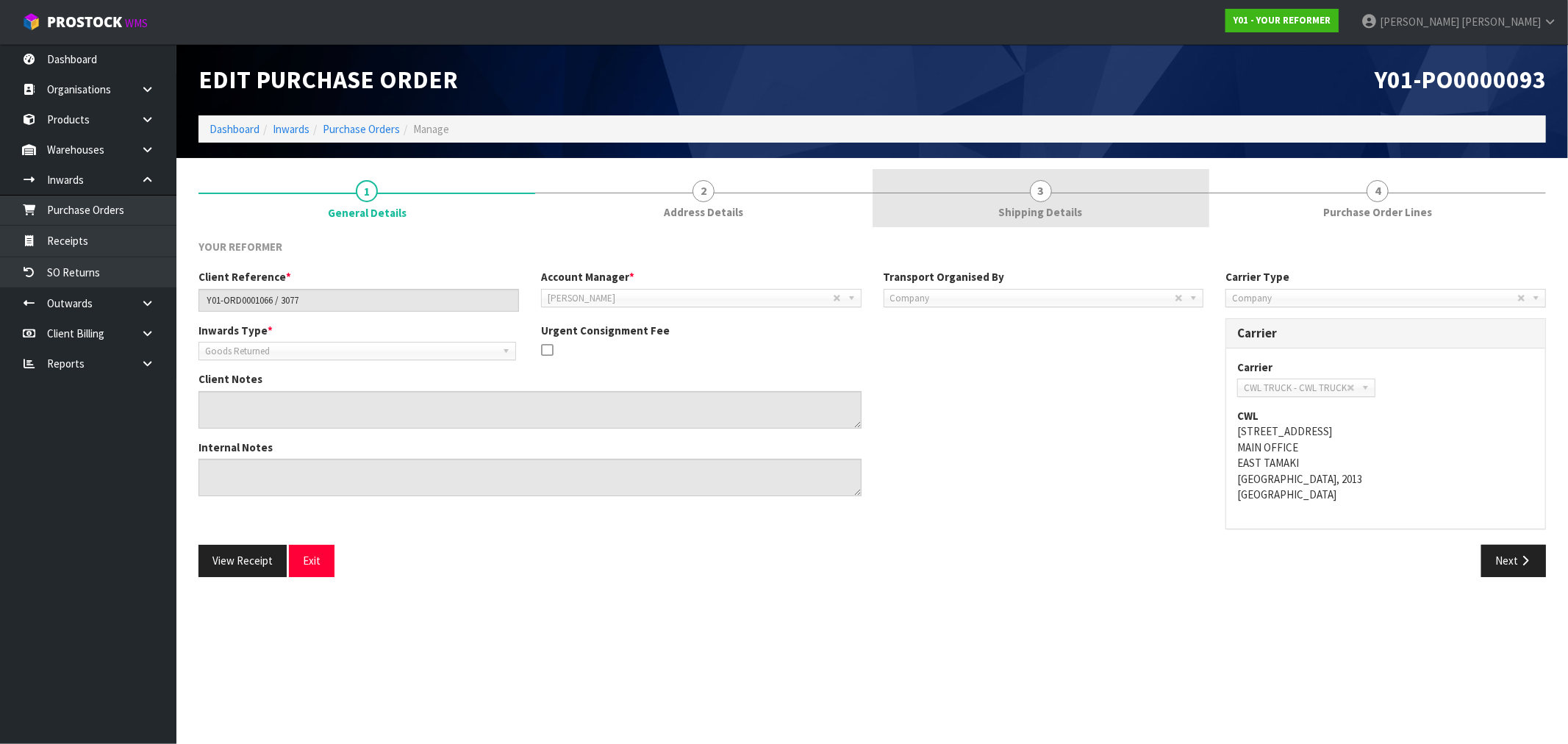
click at [1133, 172] on link "3 Shipping Details" at bounding box center [1041, 198] width 337 height 58
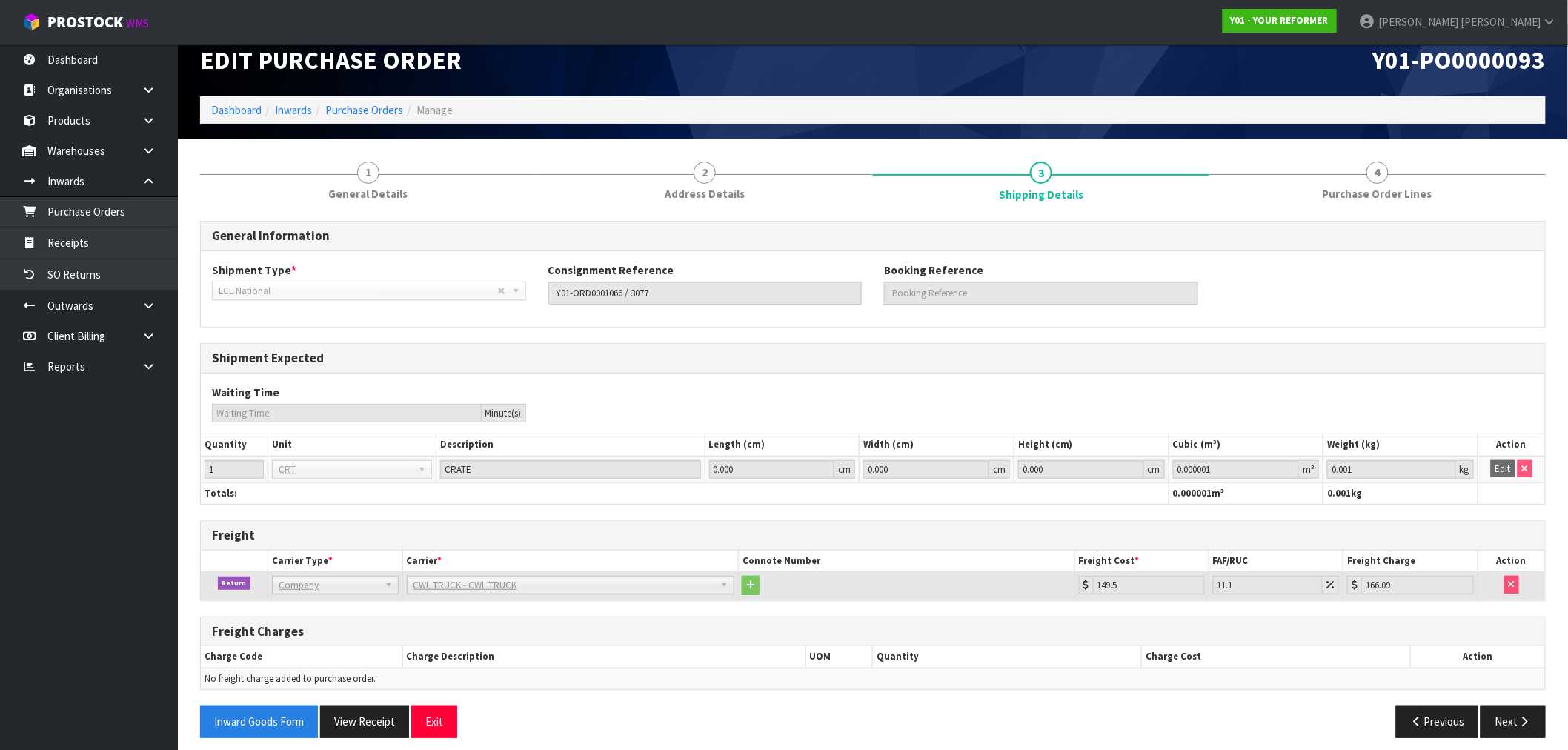
scroll to position [31, 0]
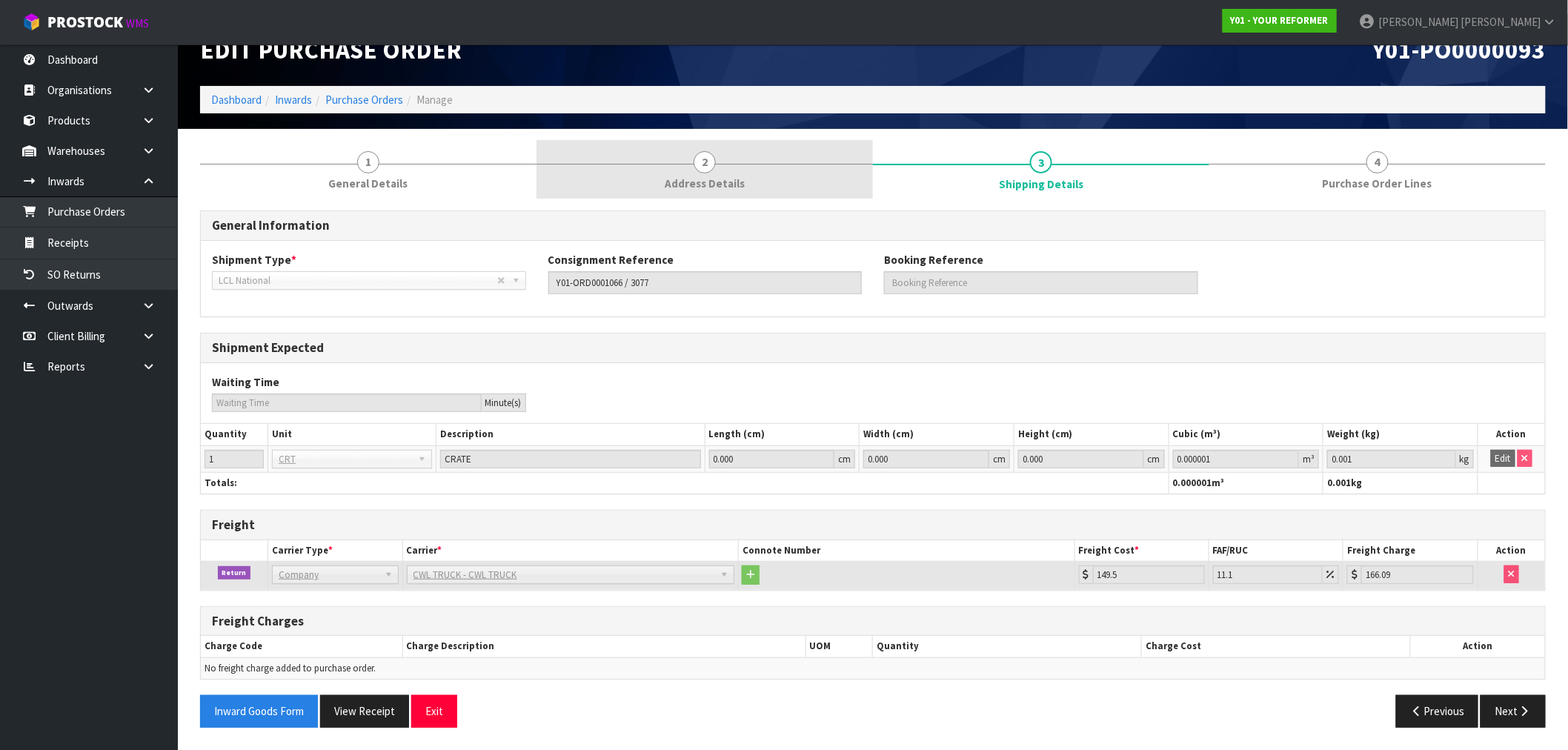
click at [764, 168] on link "2 Address Details" at bounding box center [705, 169] width 337 height 58
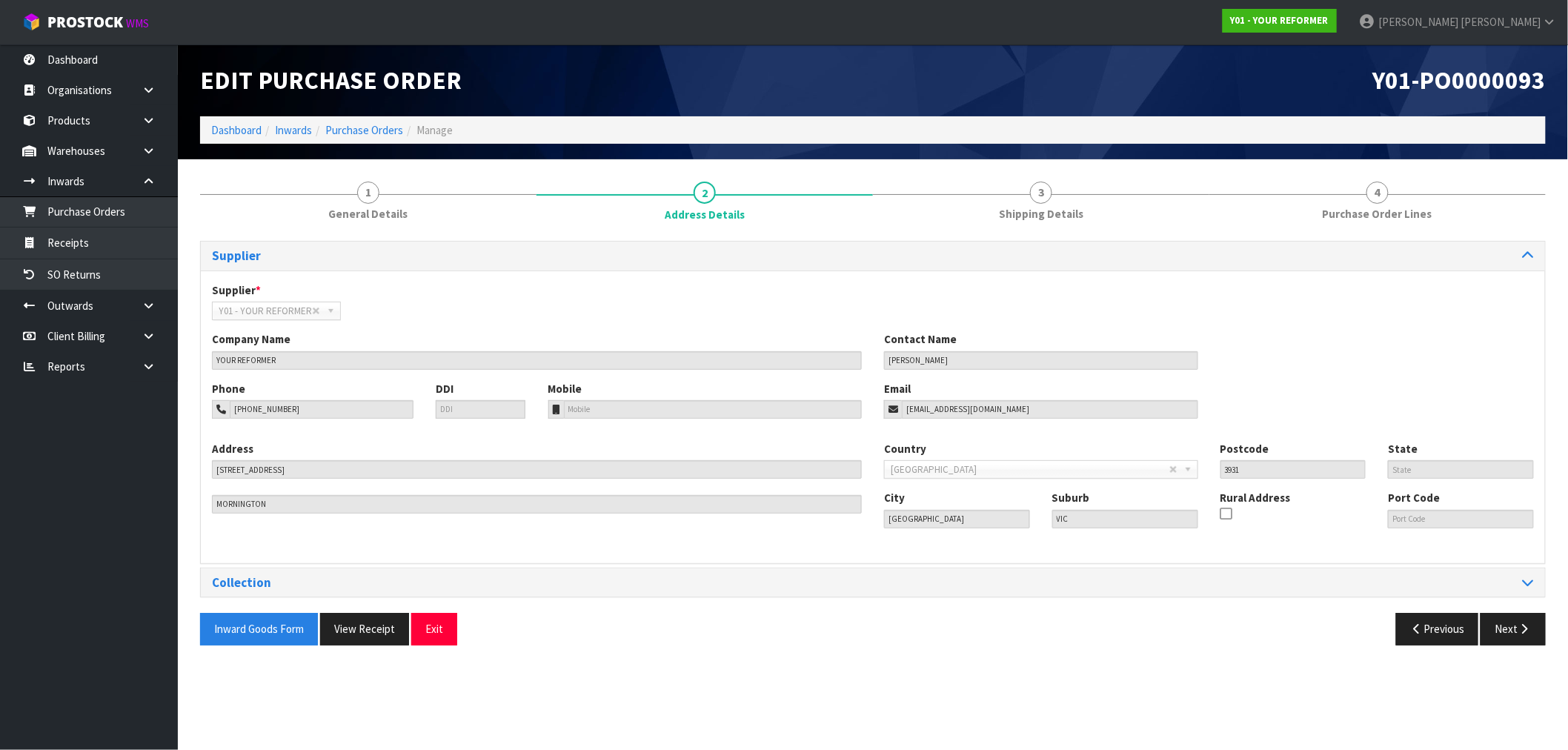
scroll to position [0, 0]
click at [576, 562] on div "Supplier Supplier * A00 - AGRIHEALTH NZ LTD A01 - AGAIN FASTER PTY LTD A02 - AU…" at bounding box center [879, 402] width 1359 height 323
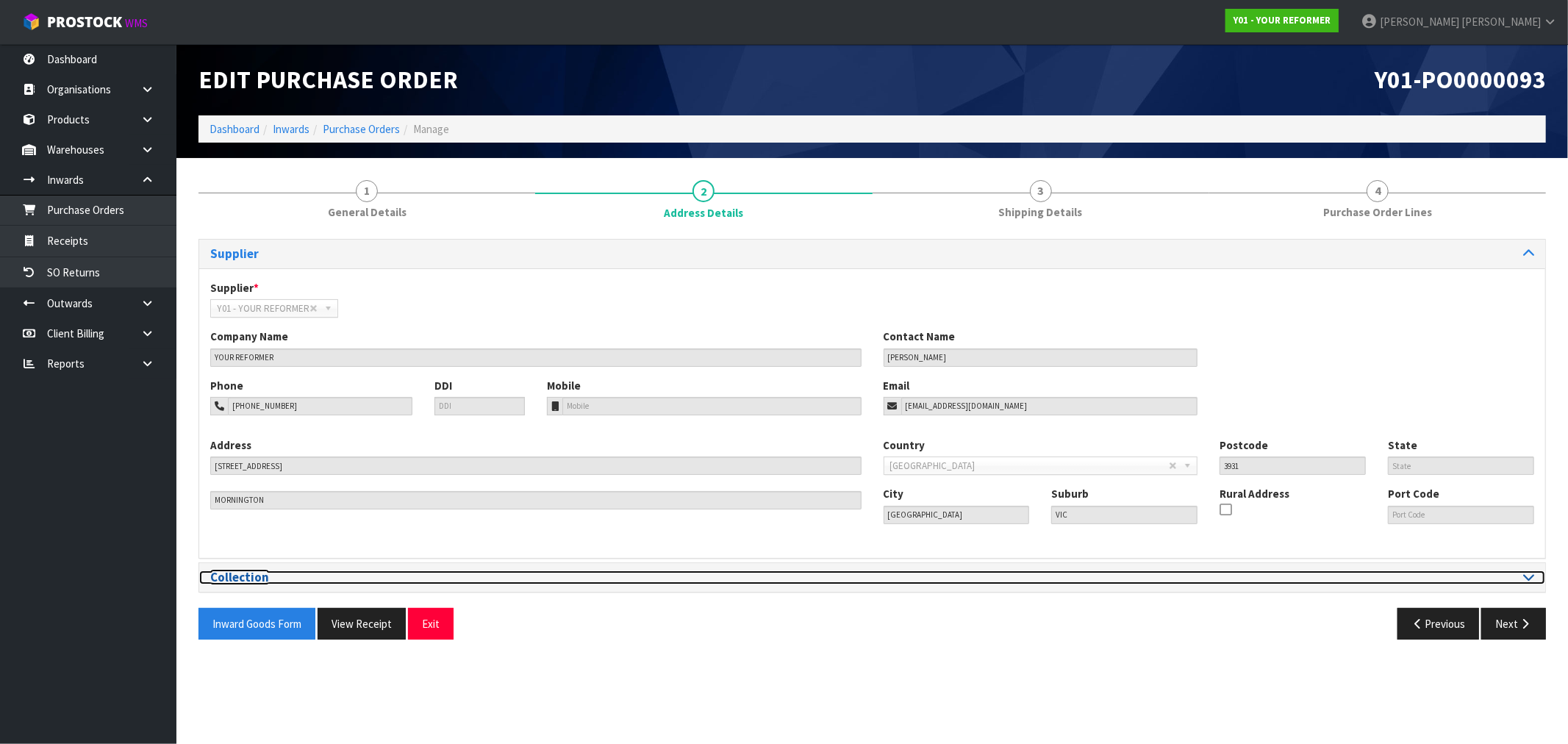
click at [1538, 571] on div at bounding box center [1209, 577] width 673 height 14
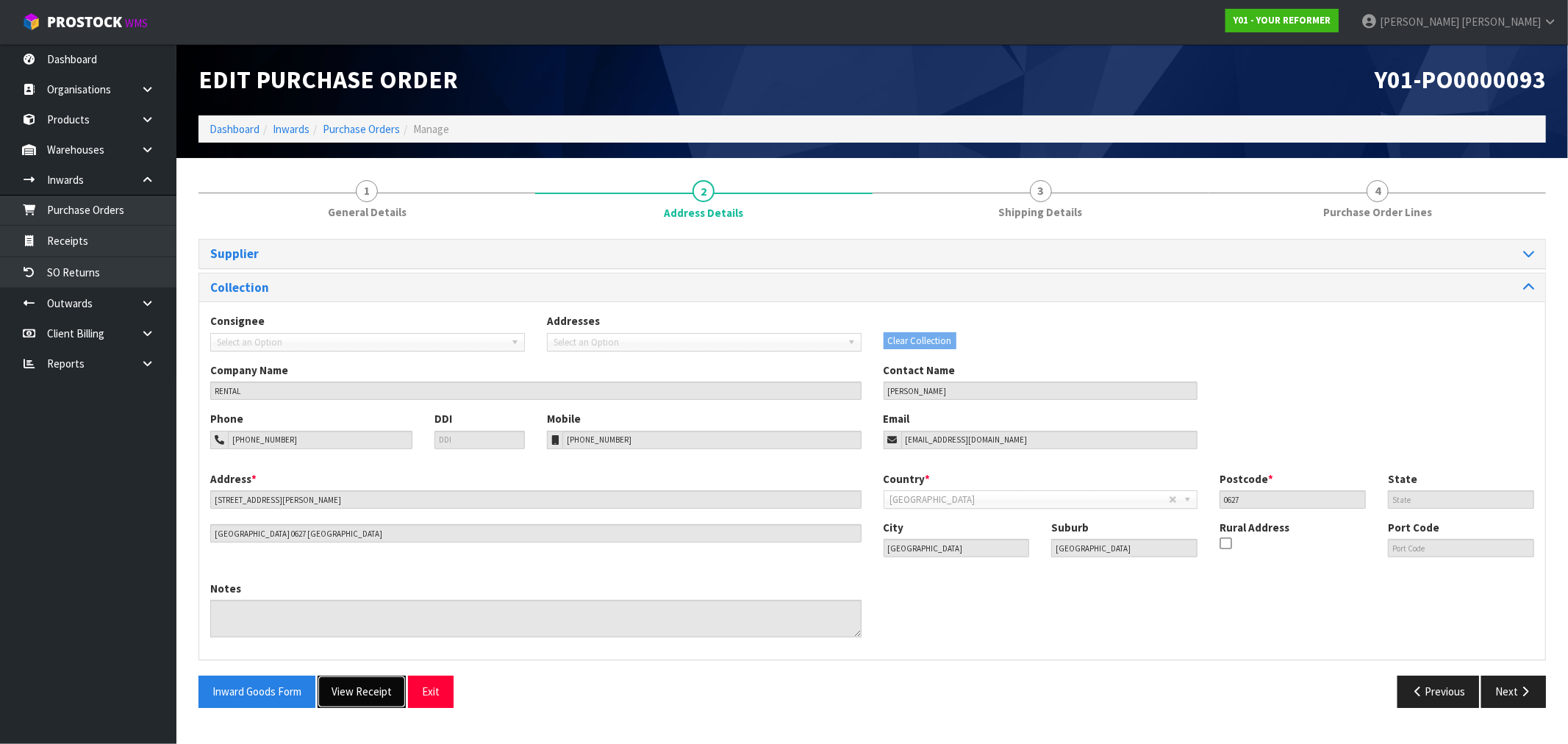
click at [365, 695] on button "View Receipt" at bounding box center [361, 691] width 88 height 32
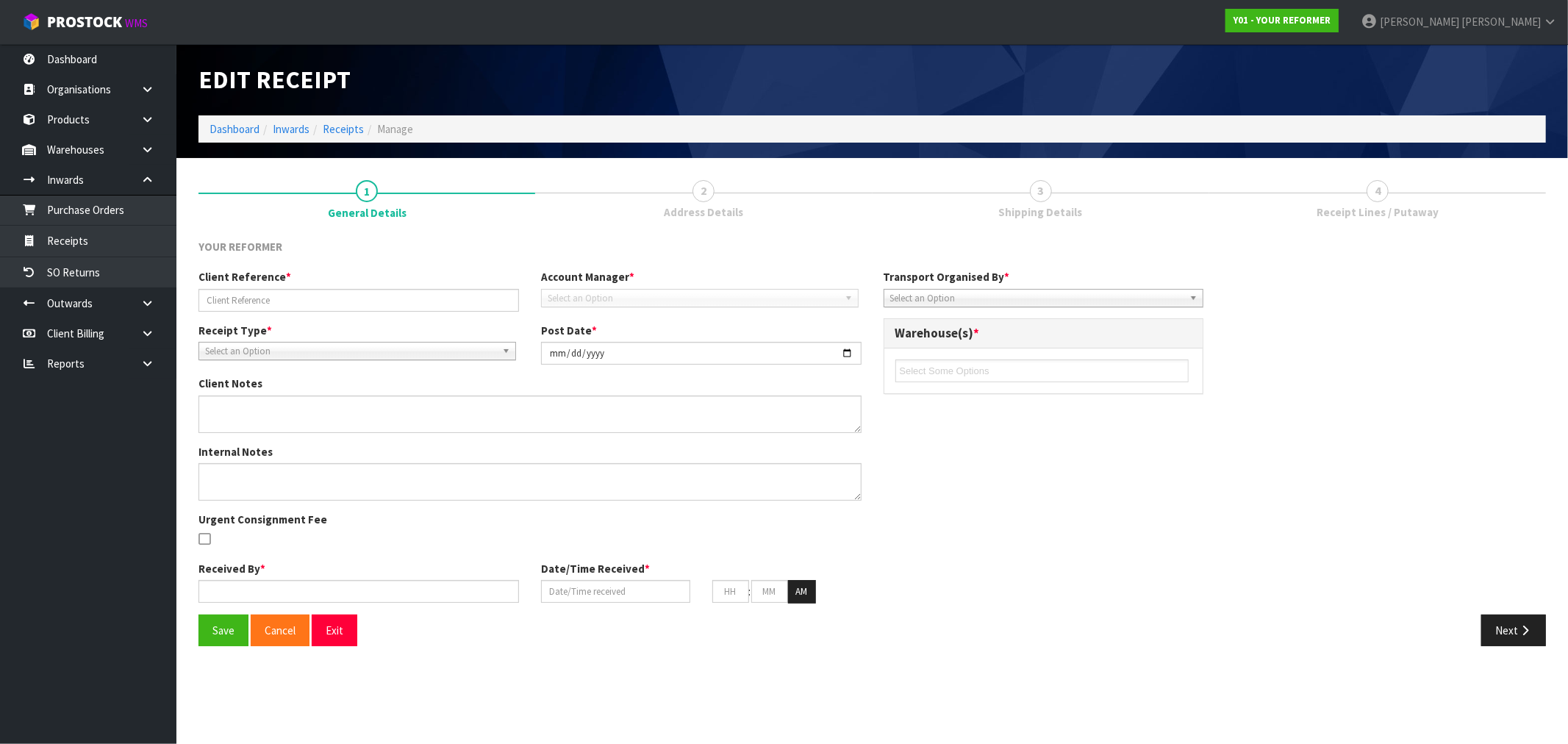
type input "Y01-ORD0001066 / 3077"
type input "2025-08-22"
type input "[PERSON_NAME]"
type input "20/08/2025"
type input "02"
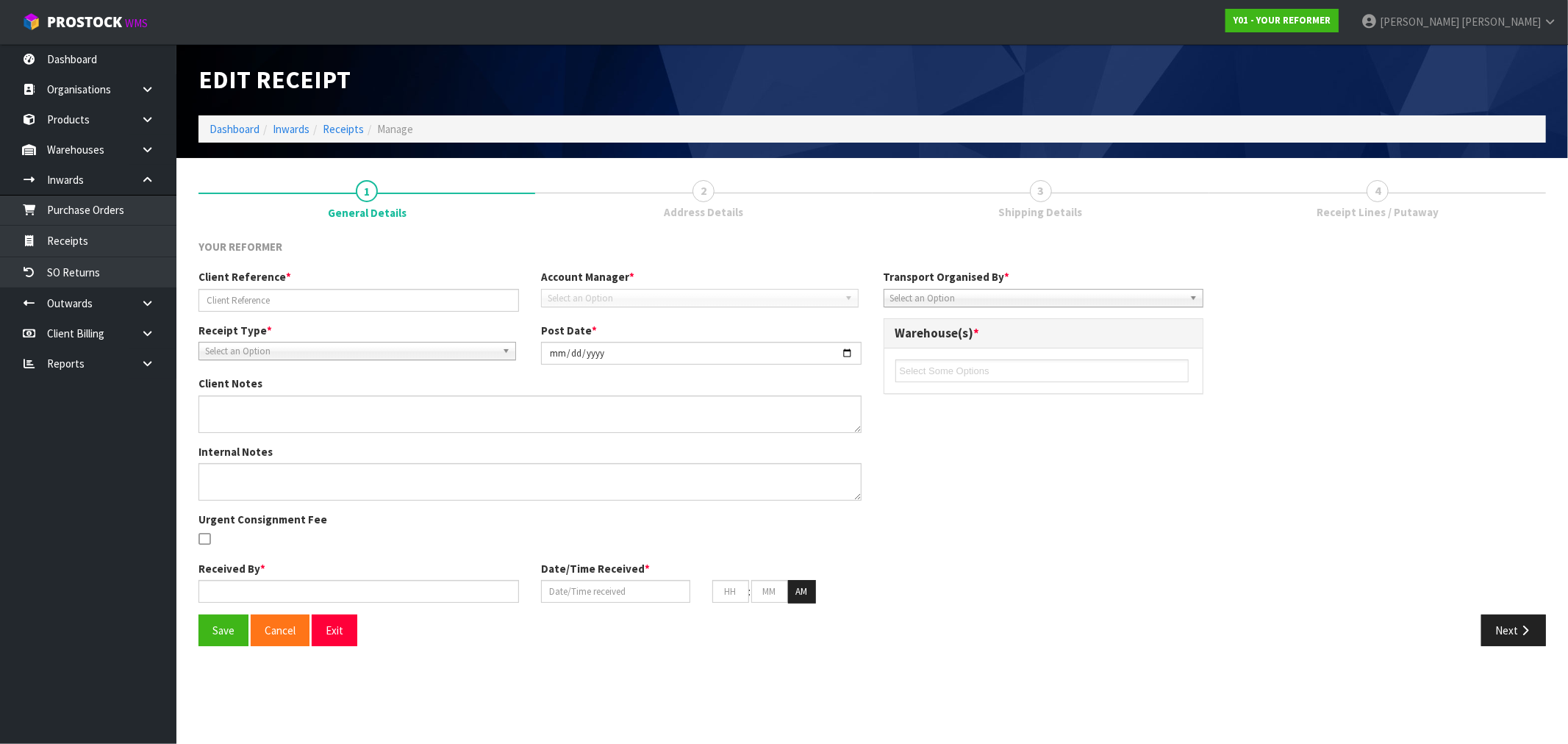
type input "37"
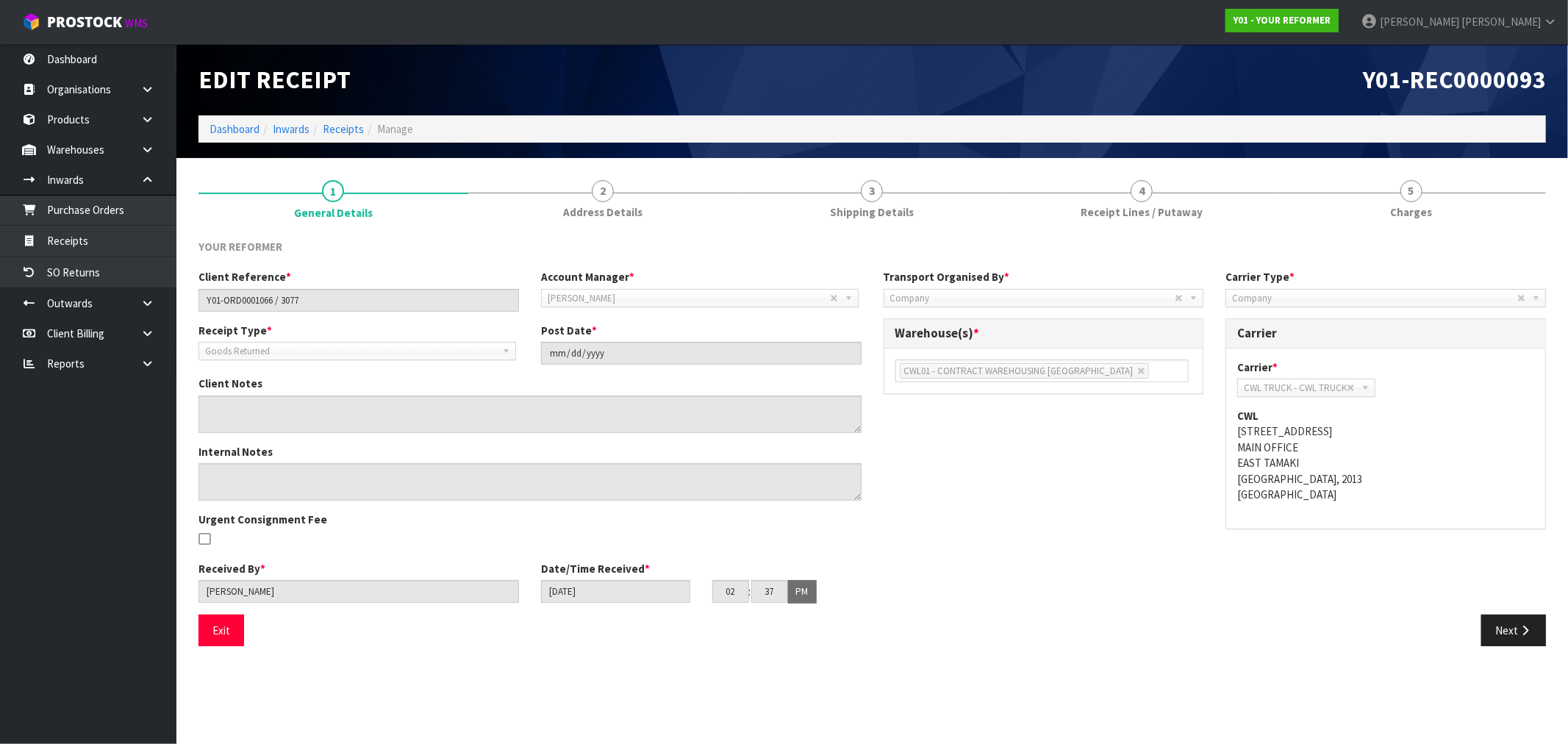
click at [1540, 83] on span "Y01-REC0000093" at bounding box center [1455, 80] width 183 height 31
drag, startPoint x: 1544, startPoint y: 83, endPoint x: 1007, endPoint y: 163, distance: 542.9
click at [1329, 82] on div "Y01-REC0000093" at bounding box center [1215, 80] width 685 height 71
copy span "Y01-REC0000093"
click at [339, 127] on link "Receipts" at bounding box center [343, 128] width 41 height 14
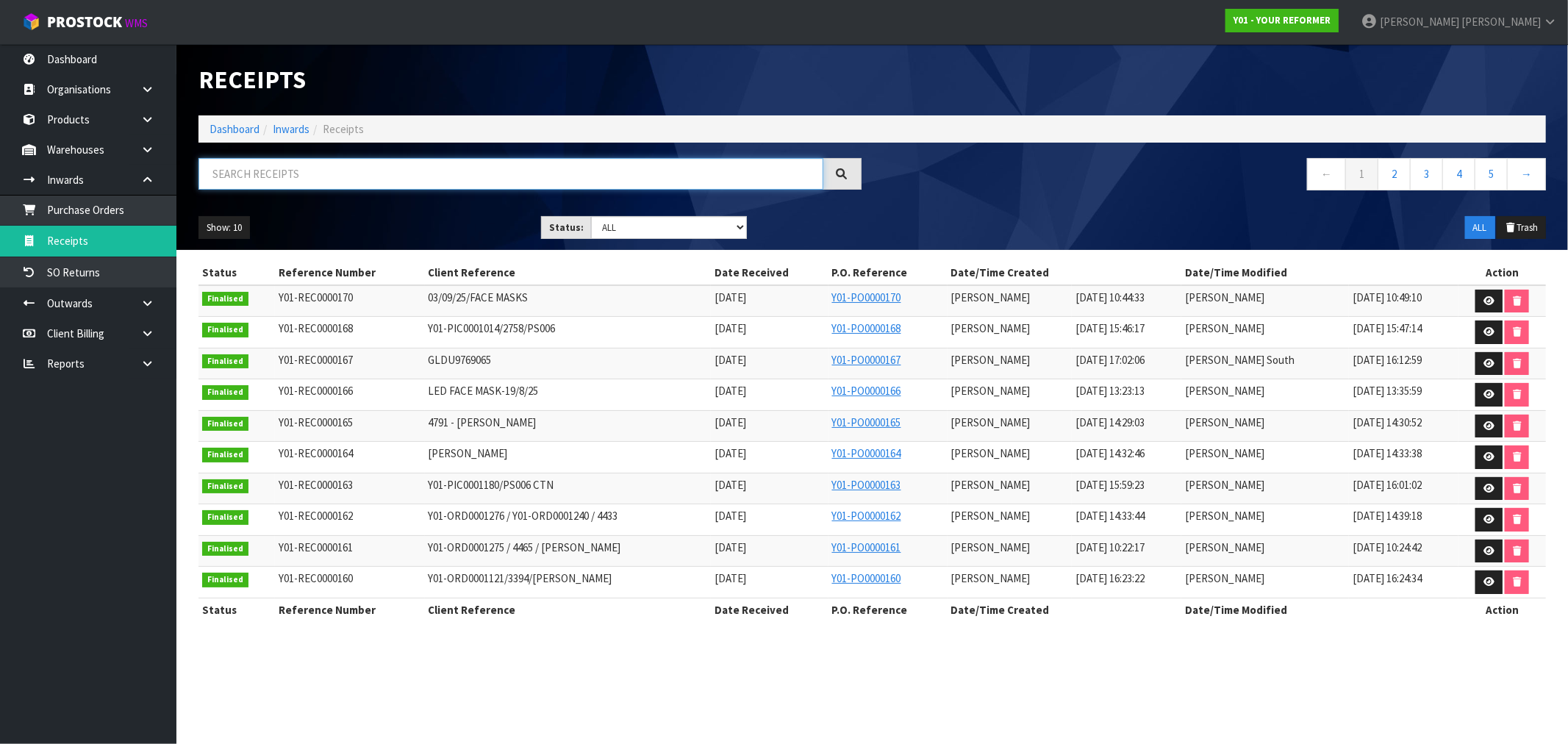
drag, startPoint x: 335, startPoint y: 174, endPoint x: 226, endPoint y: 182, distance: 109.3
click at [232, 182] on input "text" at bounding box center [510, 174] width 625 height 32
paste input "ORD0001011"
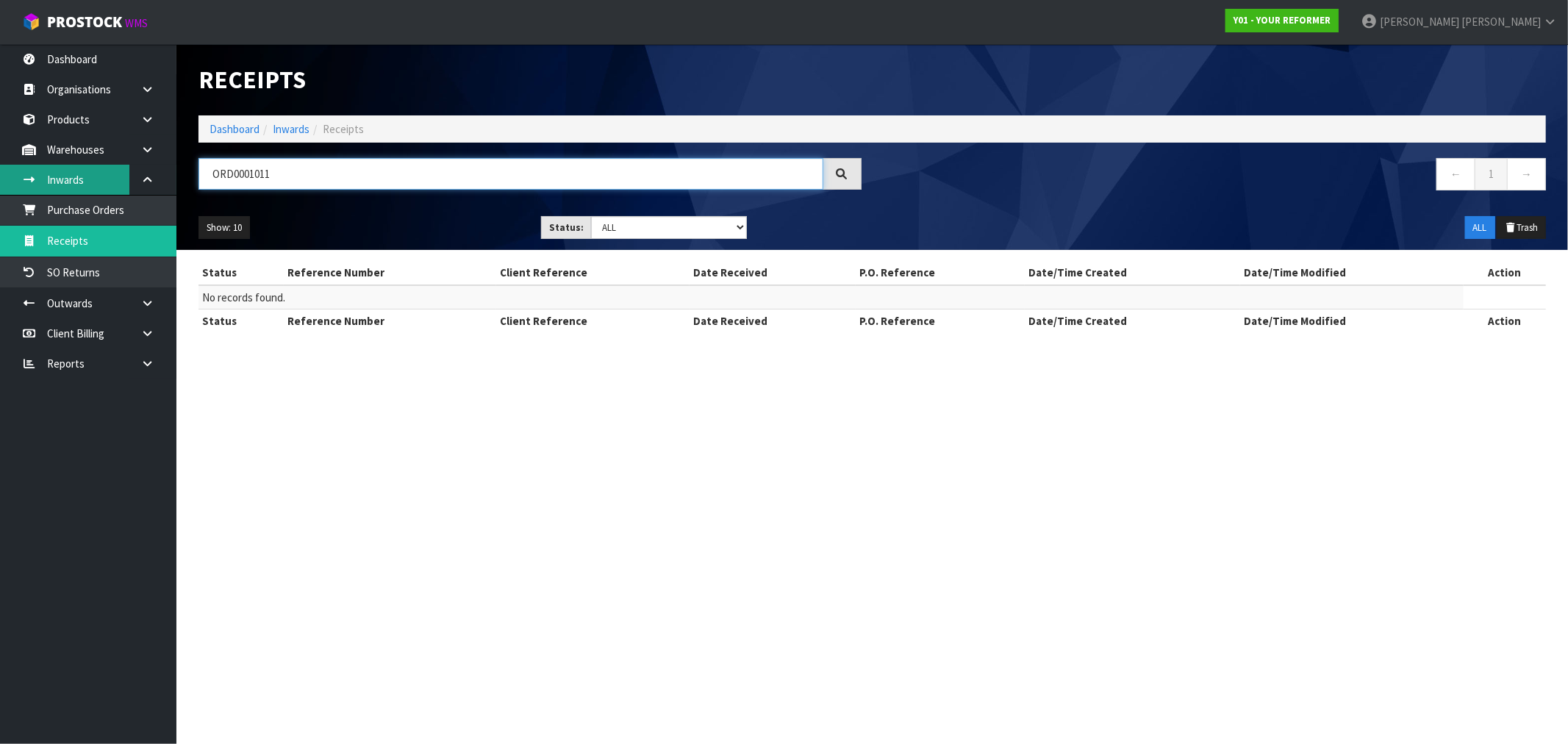
drag, startPoint x: 300, startPoint y: 170, endPoint x: 103, endPoint y: 184, distance: 197.5
click at [109, 182] on body "Toggle navigation ProStock WMS Y01 - YOUR REFORMER Rocio Lopez Logout Dashboard…" at bounding box center [784, 372] width 1568 height 744
paste input "273"
drag, startPoint x: 361, startPoint y: 177, endPoint x: 15, endPoint y: 202, distance: 346.9
click at [20, 203] on body "Toggle navigation ProStock WMS Y01 - YOUR REFORMER Rocio Lopez Logout Dashboard…" at bounding box center [784, 372] width 1568 height 744
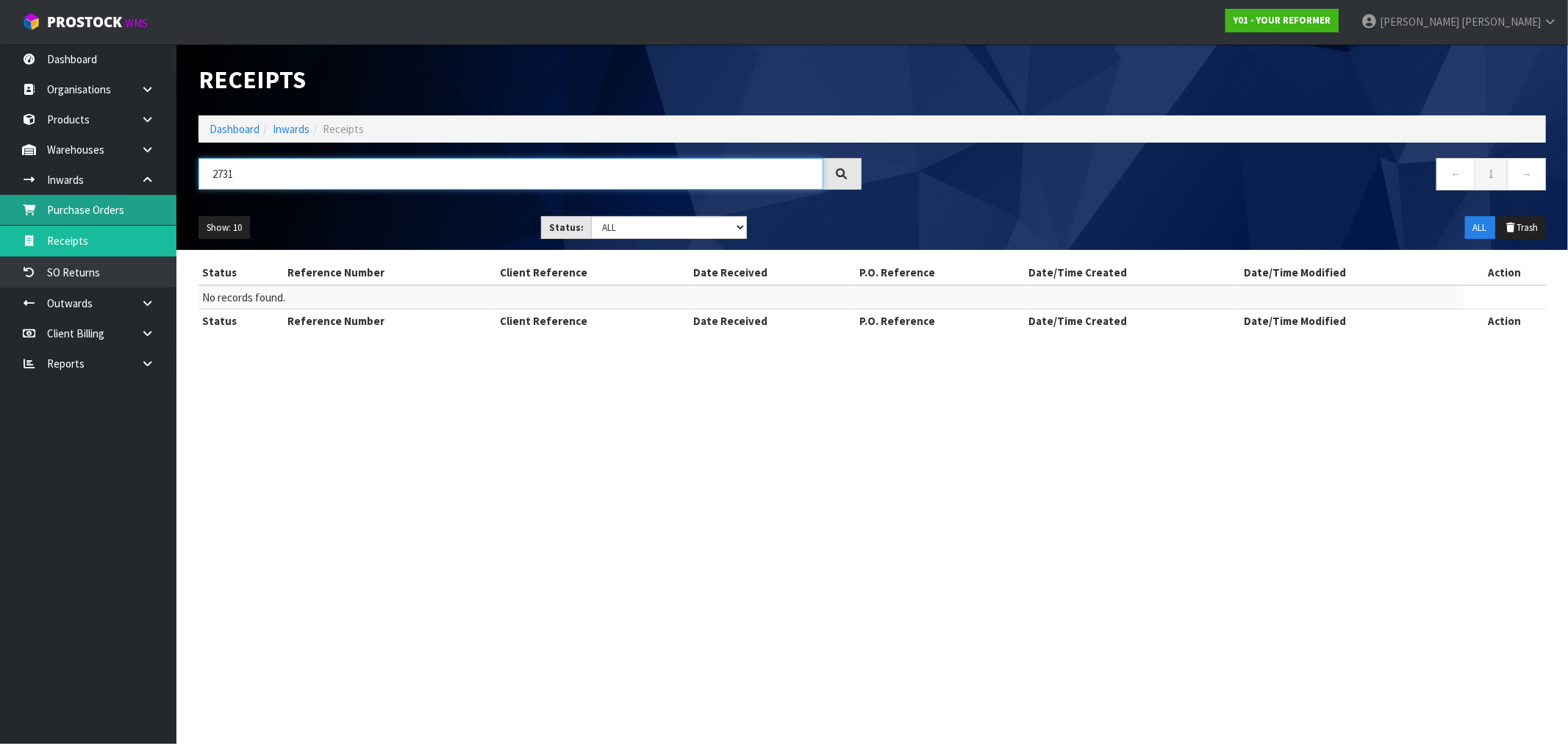
paste input "KATHY WALLACE"
type input "KATHY WALLACE"
click at [91, 214] on link "Purchase Orders" at bounding box center [88, 210] width 177 height 30
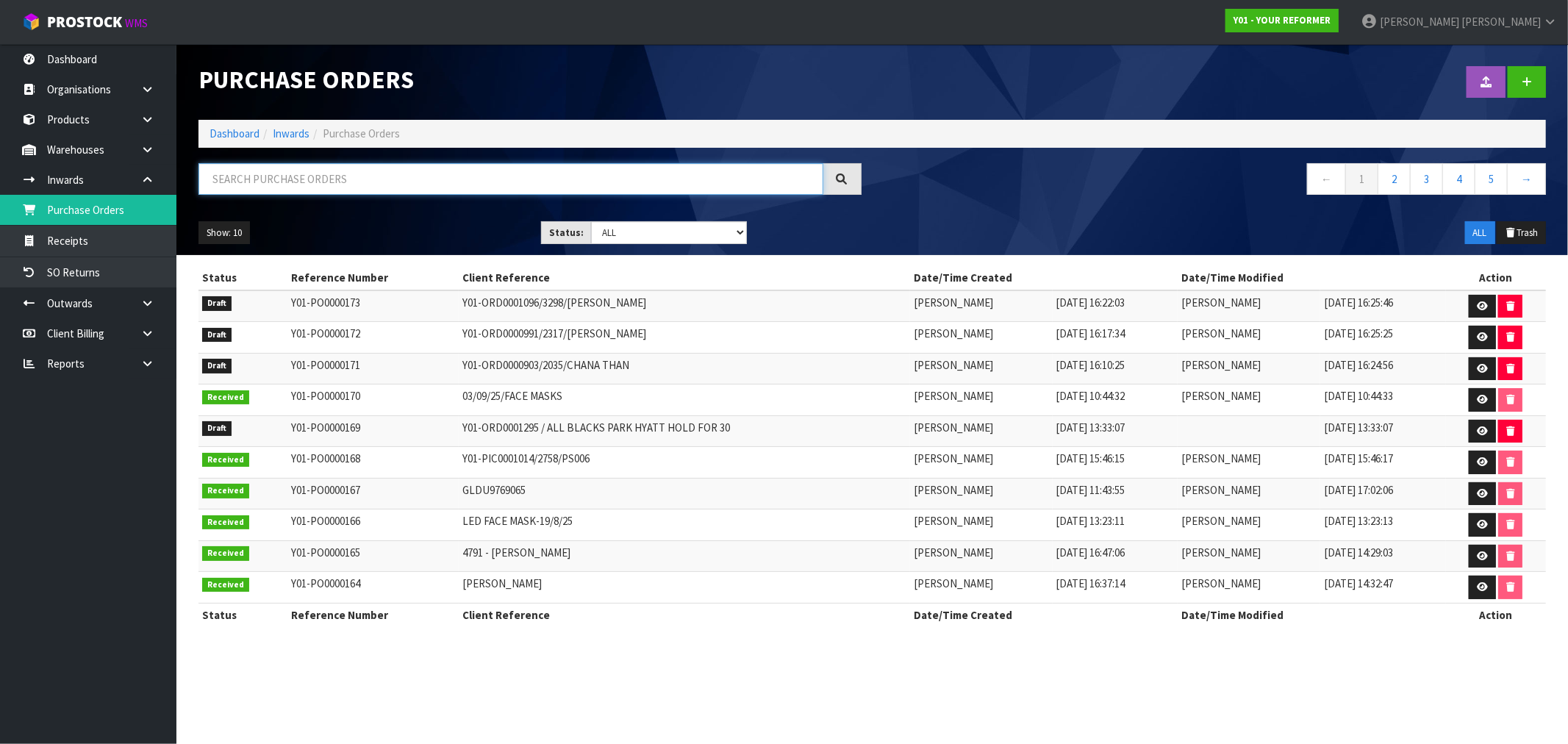
click at [371, 185] on input "text" at bounding box center [510, 178] width 625 height 32
paste input "KATHY WALLACE"
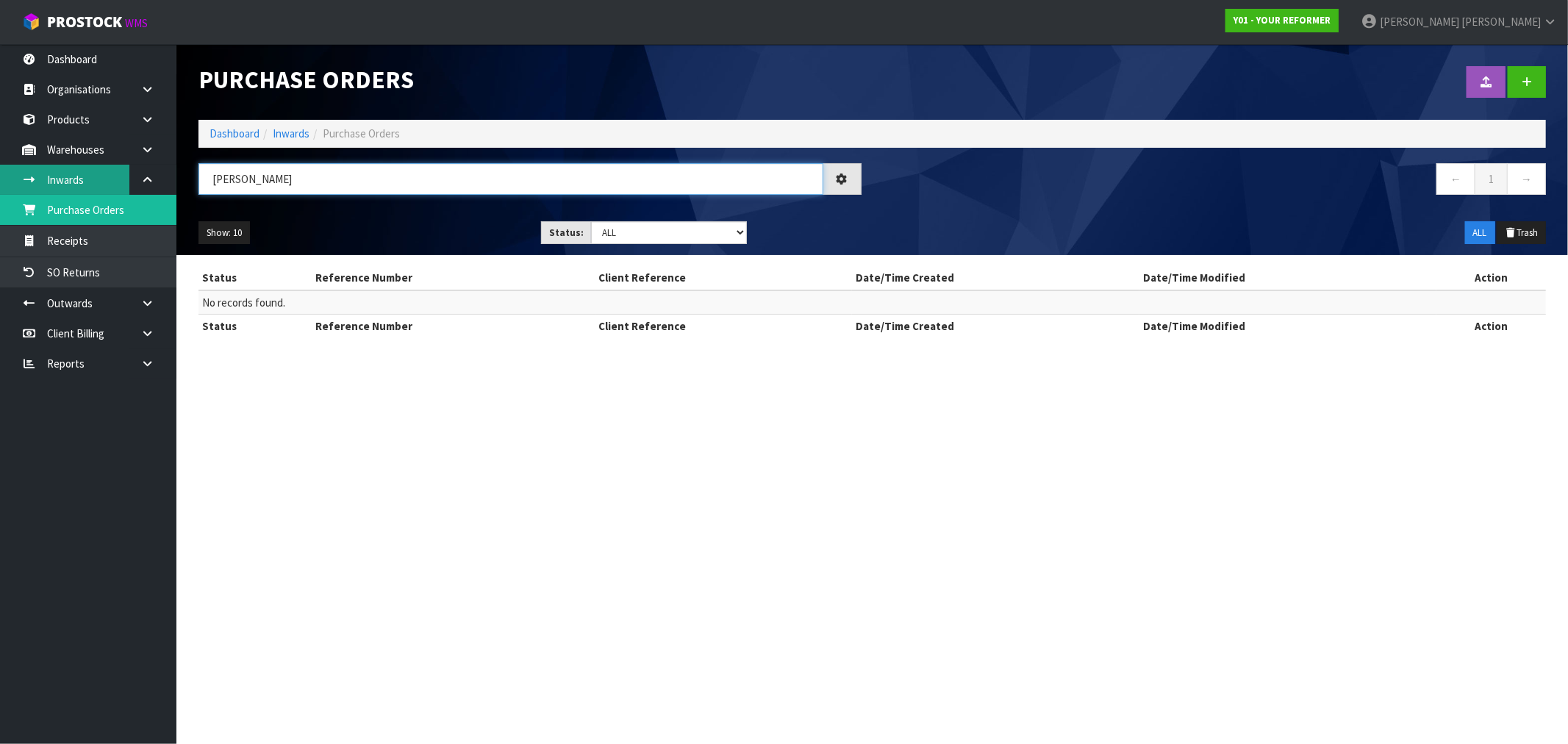
drag, startPoint x: 305, startPoint y: 186, endPoint x: 107, endPoint y: 199, distance: 198.4
click at [119, 194] on body "Toggle navigation ProStock WMS Y01 - YOUR REFORMER Rocio Lopez Logout Dashboard…" at bounding box center [784, 372] width 1568 height 744
paste input "2731"
drag, startPoint x: 267, startPoint y: 185, endPoint x: 178, endPoint y: 188, distance: 89.1
click at [196, 185] on div "2731" at bounding box center [530, 184] width 685 height 43
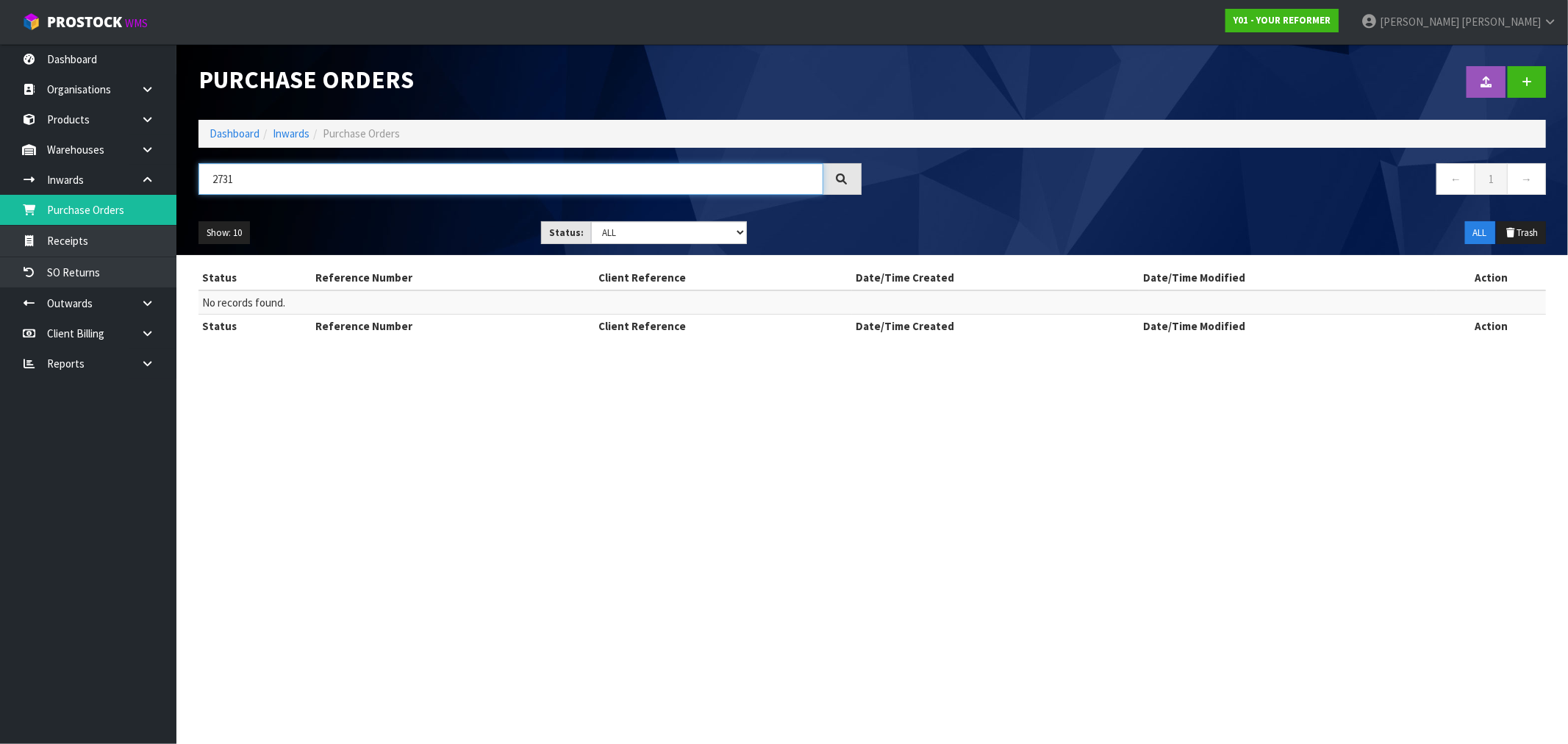
paste input "ORD000101"
type input "ORD0001011"
click at [1520, 77] on link at bounding box center [1527, 81] width 38 height 32
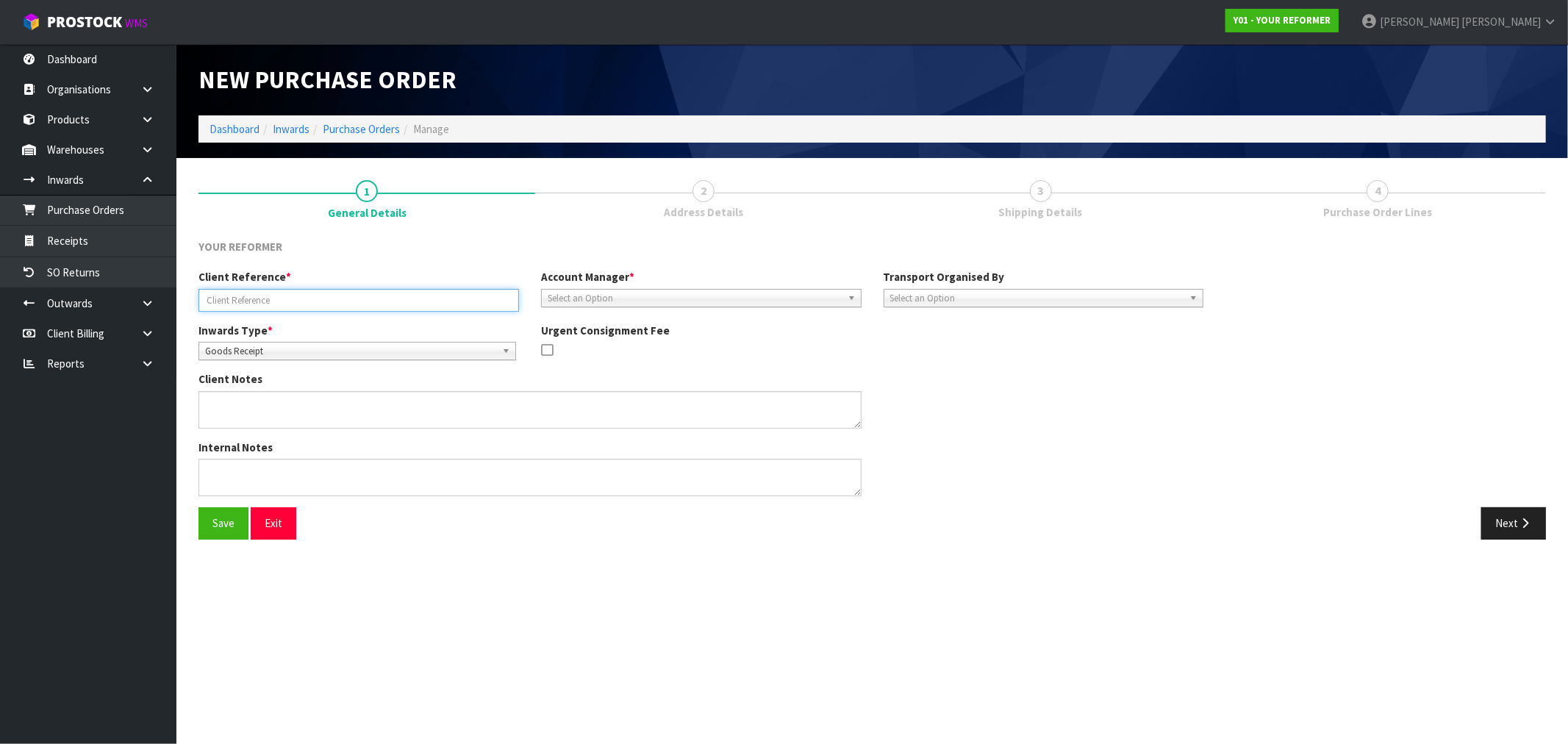
click at [377, 291] on input "text" at bounding box center [359, 300] width 320 height 23
paste input "2731"
drag, startPoint x: 302, startPoint y: 303, endPoint x: 163, endPoint y: 308, distance: 139.1
click at [165, 309] on body "Toggle navigation ProStock WMS Y01 - YOUR REFORMER Rocio Lopez Logout Dashboard…" at bounding box center [784, 372] width 1568 height 744
paste input "Y01-ORD000101"
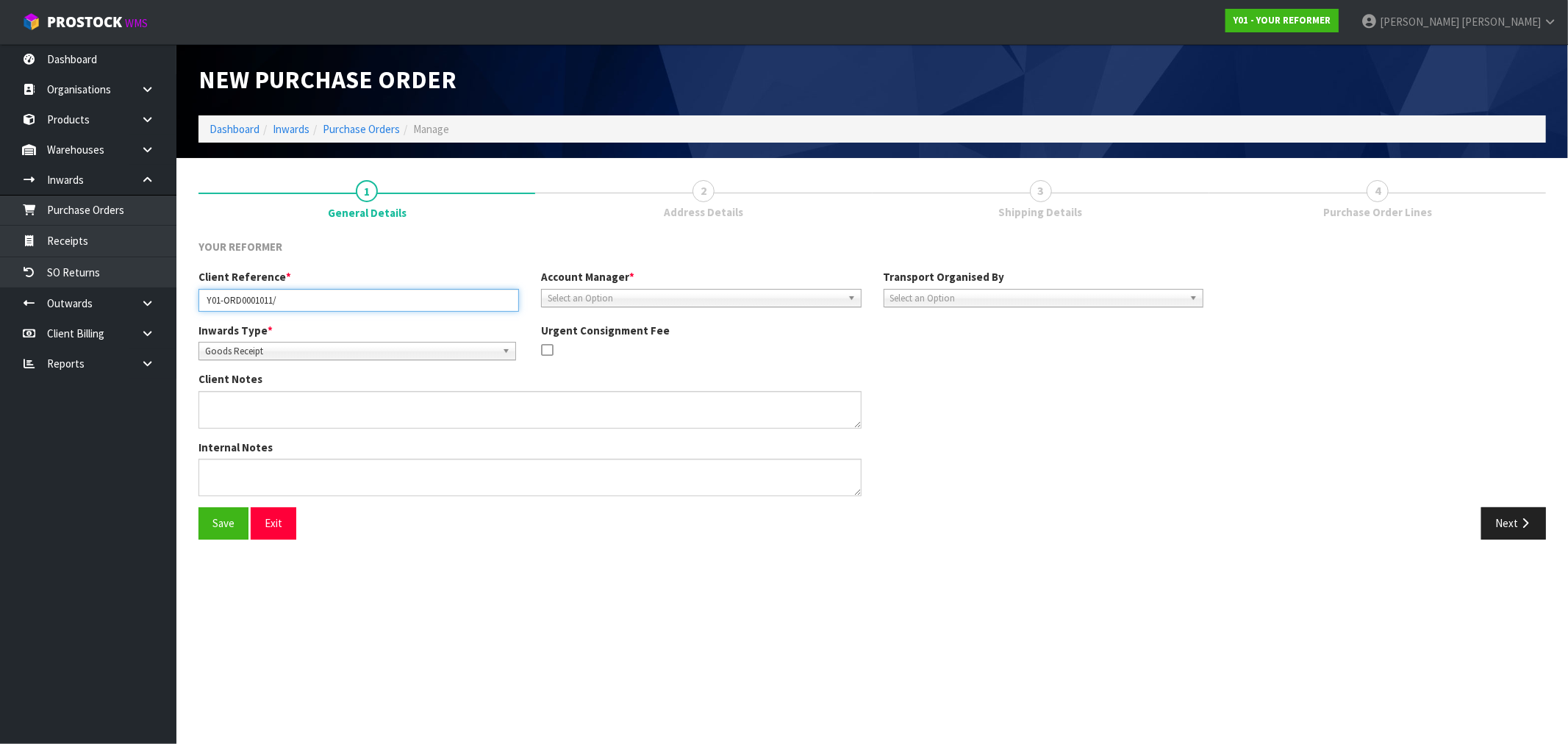
click at [336, 297] on input "Y01-ORD0001011/" at bounding box center [359, 300] width 320 height 23
paste input "2731"
type input "Y01-ORD0001011/2731"
drag, startPoint x: 380, startPoint y: 303, endPoint x: 172, endPoint y: 294, distance: 208.2
click at [172, 294] on body "Toggle navigation ProStock WMS Y01 - YOUR REFORMER Rocio Lopez Logout Dashboard…" at bounding box center [784, 372] width 1568 height 744
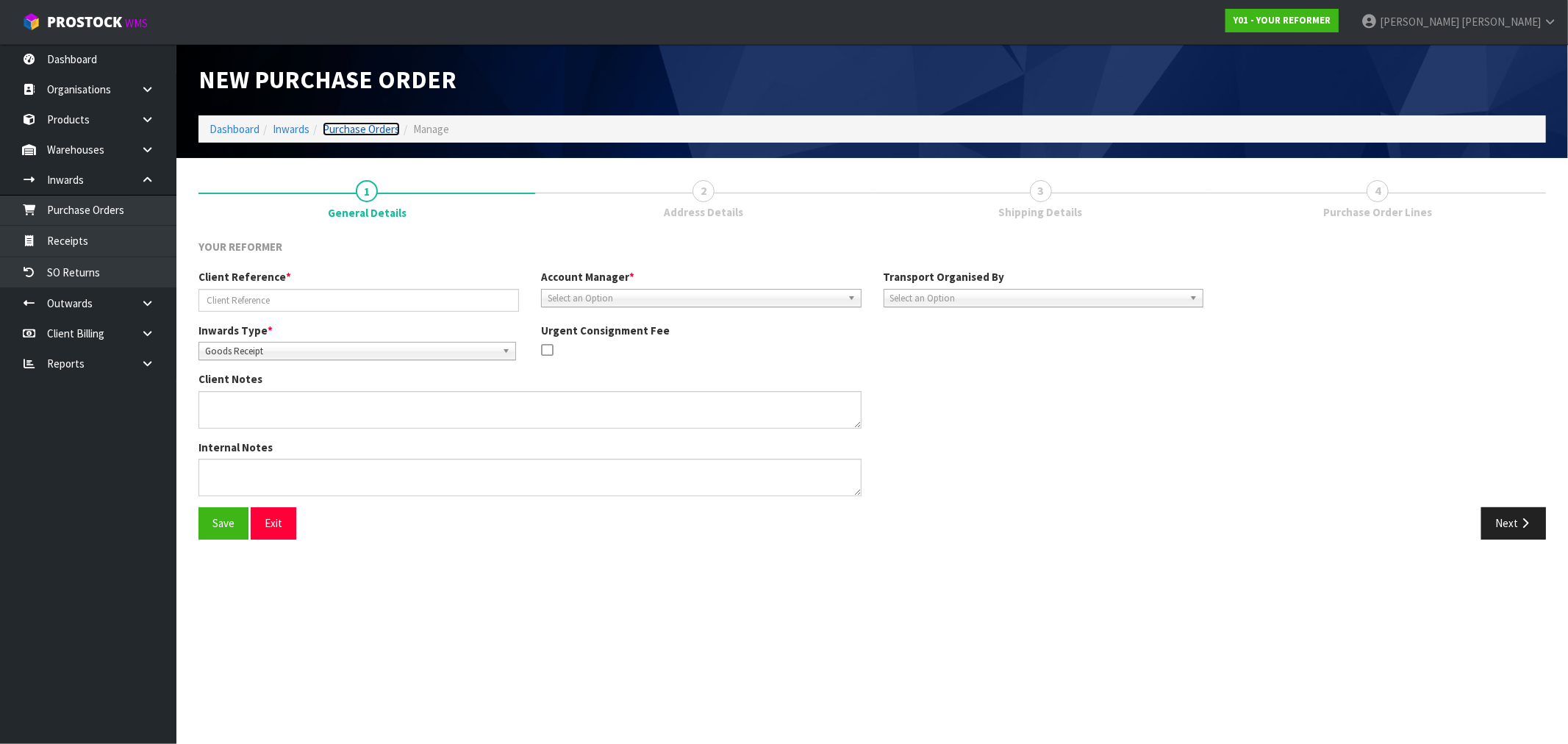
click at [372, 128] on link "Purchase Orders" at bounding box center [361, 128] width 77 height 14
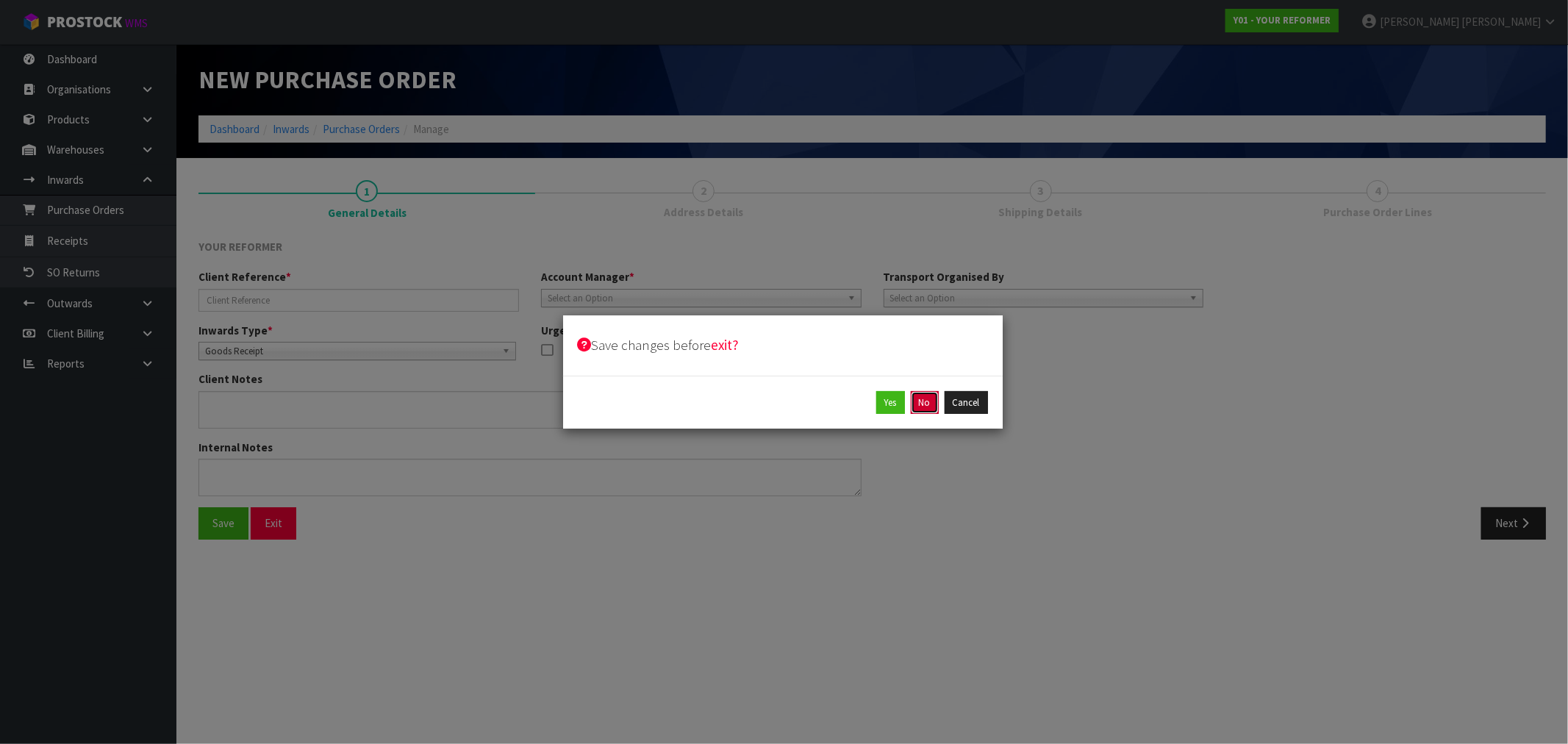
click at [926, 394] on button "No" at bounding box center [925, 403] width 28 height 24
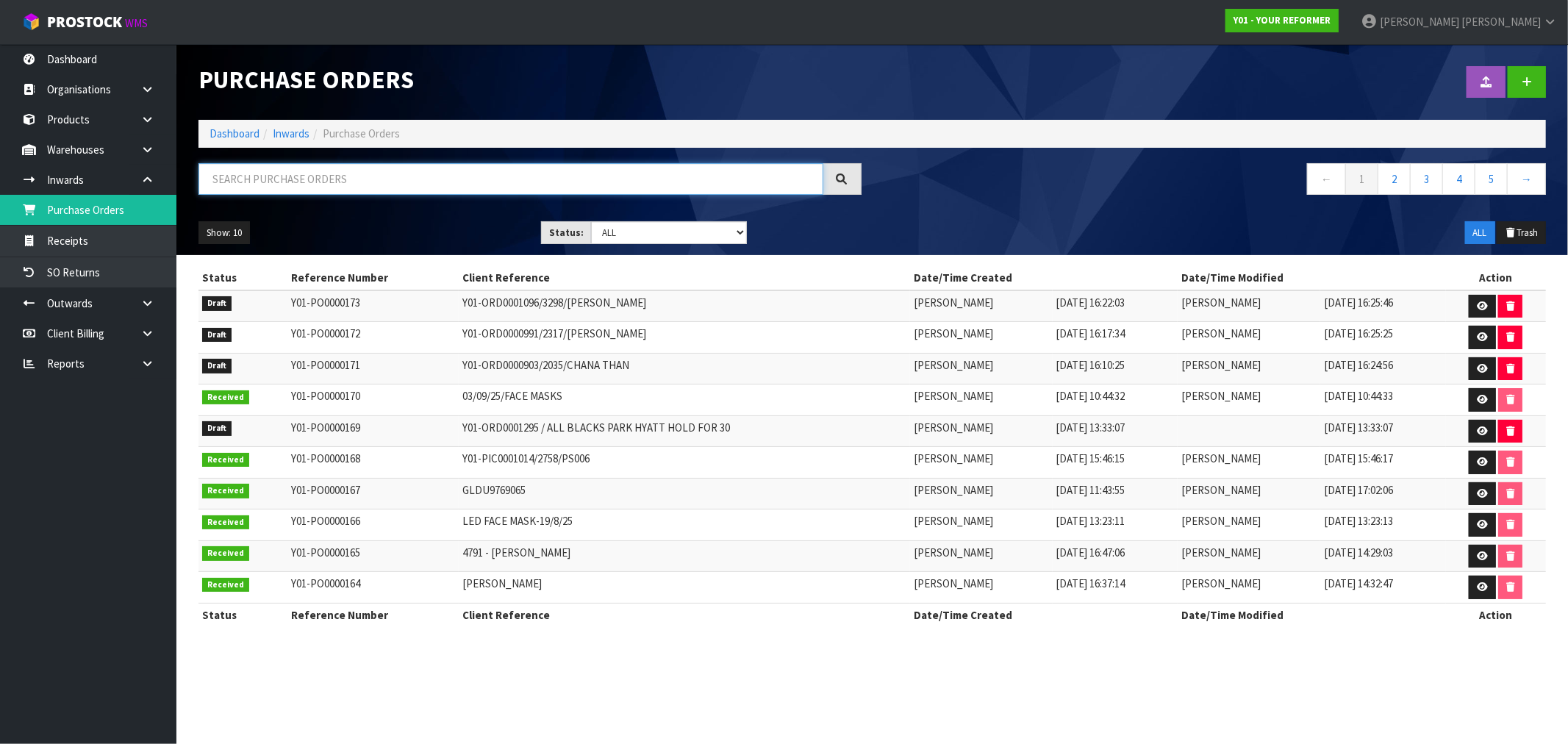
click at [421, 189] on input "text" at bounding box center [510, 178] width 625 height 32
paste input "Y01-ORD0001011/2731"
type input "Y01-ORD0001011/2731"
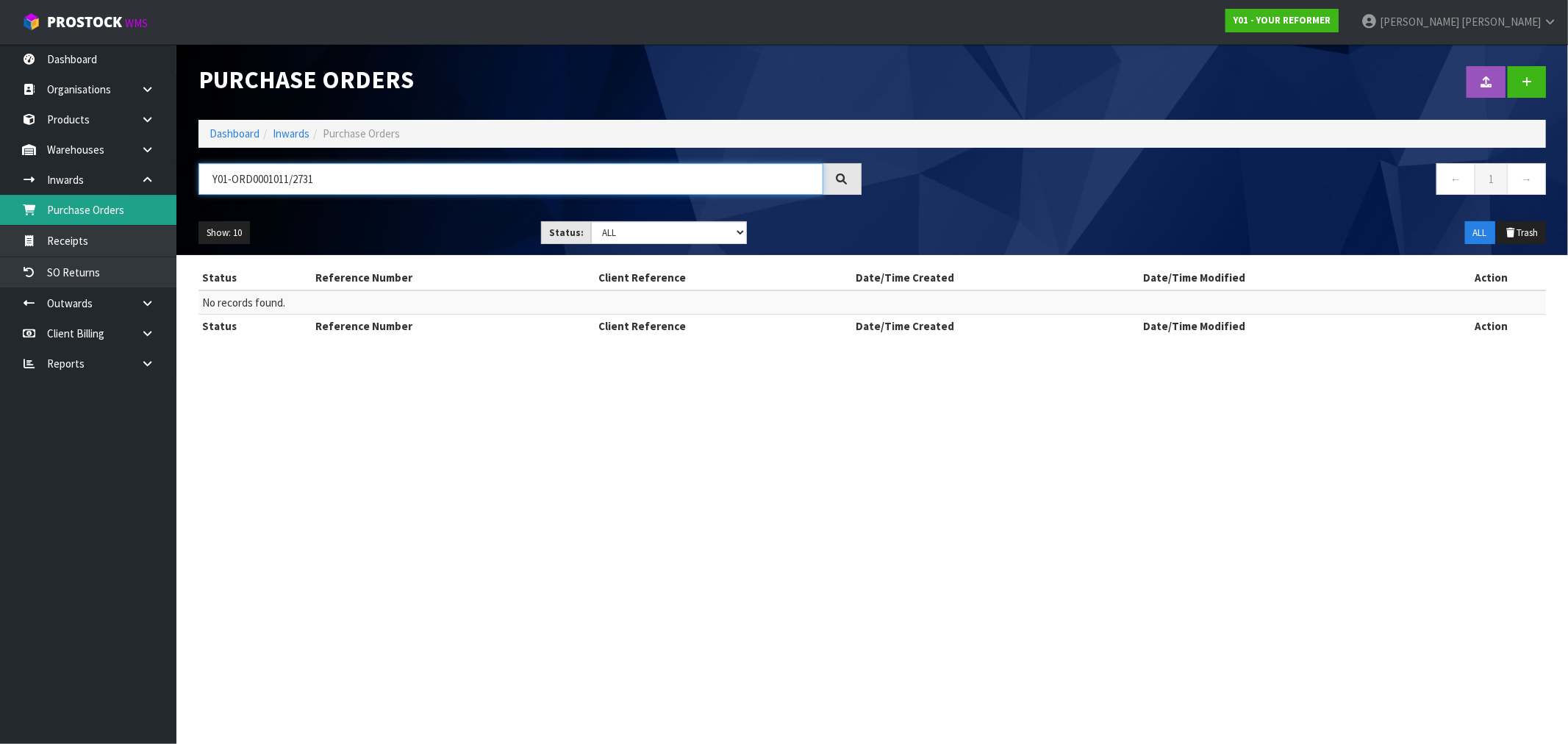
drag, startPoint x: 377, startPoint y: 189, endPoint x: 160, endPoint y: 196, distance: 217.1
click at [180, 189] on header "Purchase Orders Import Purchase Orders Drop file here to import csv template Da…" at bounding box center [872, 149] width 1391 height 211
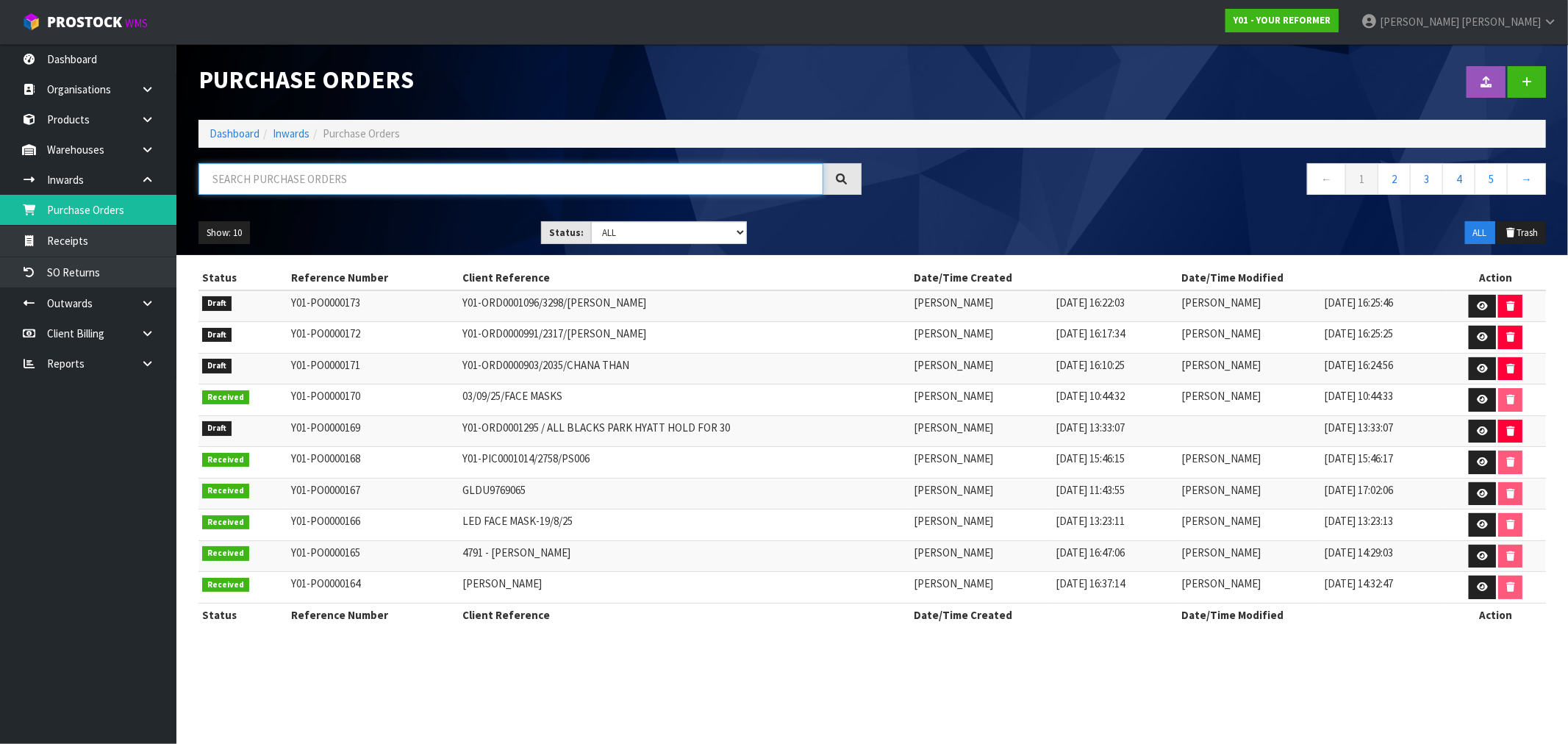
click at [459, 189] on input "text" at bounding box center [510, 178] width 625 height 32
type input "2731"
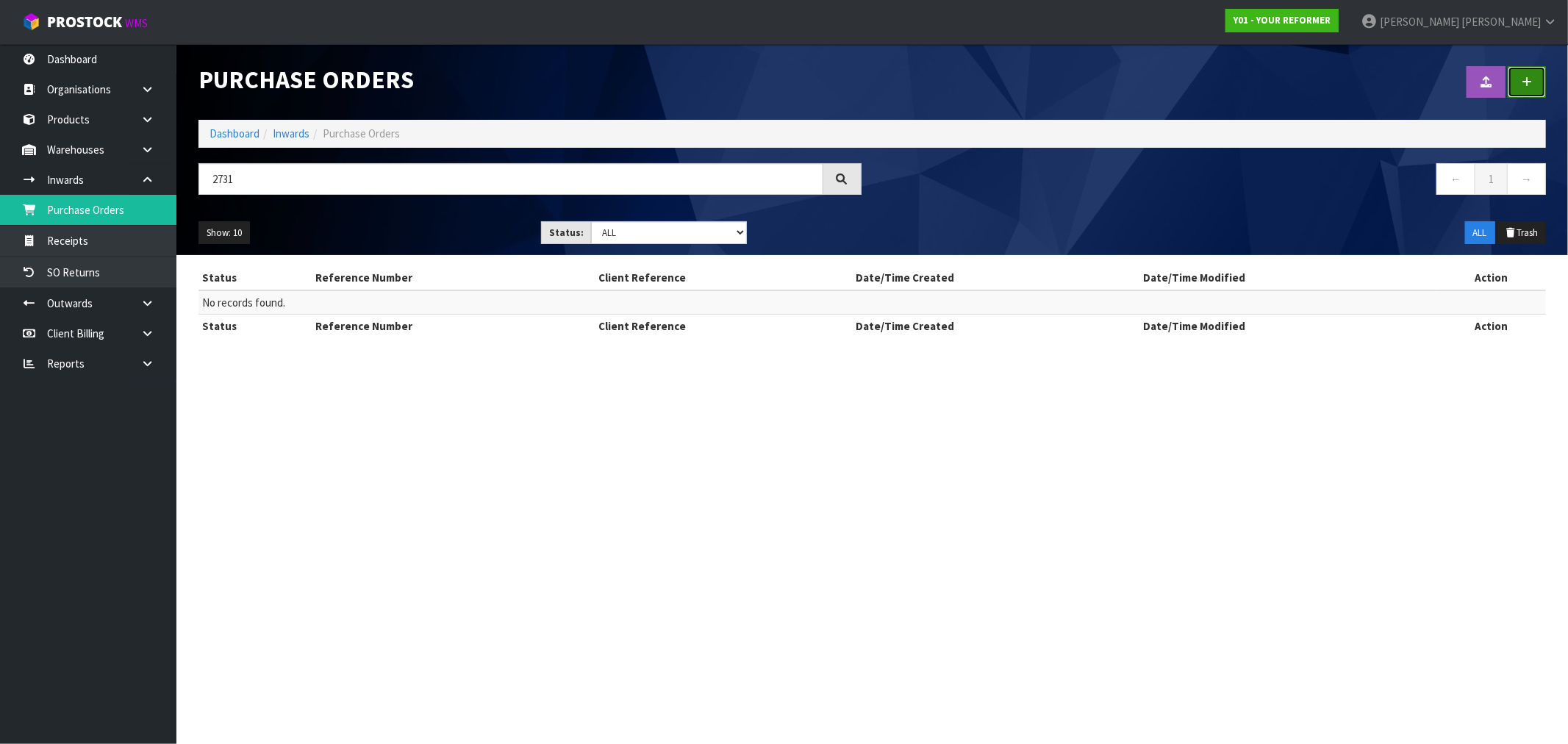
click at [1534, 92] on link at bounding box center [1527, 81] width 38 height 32
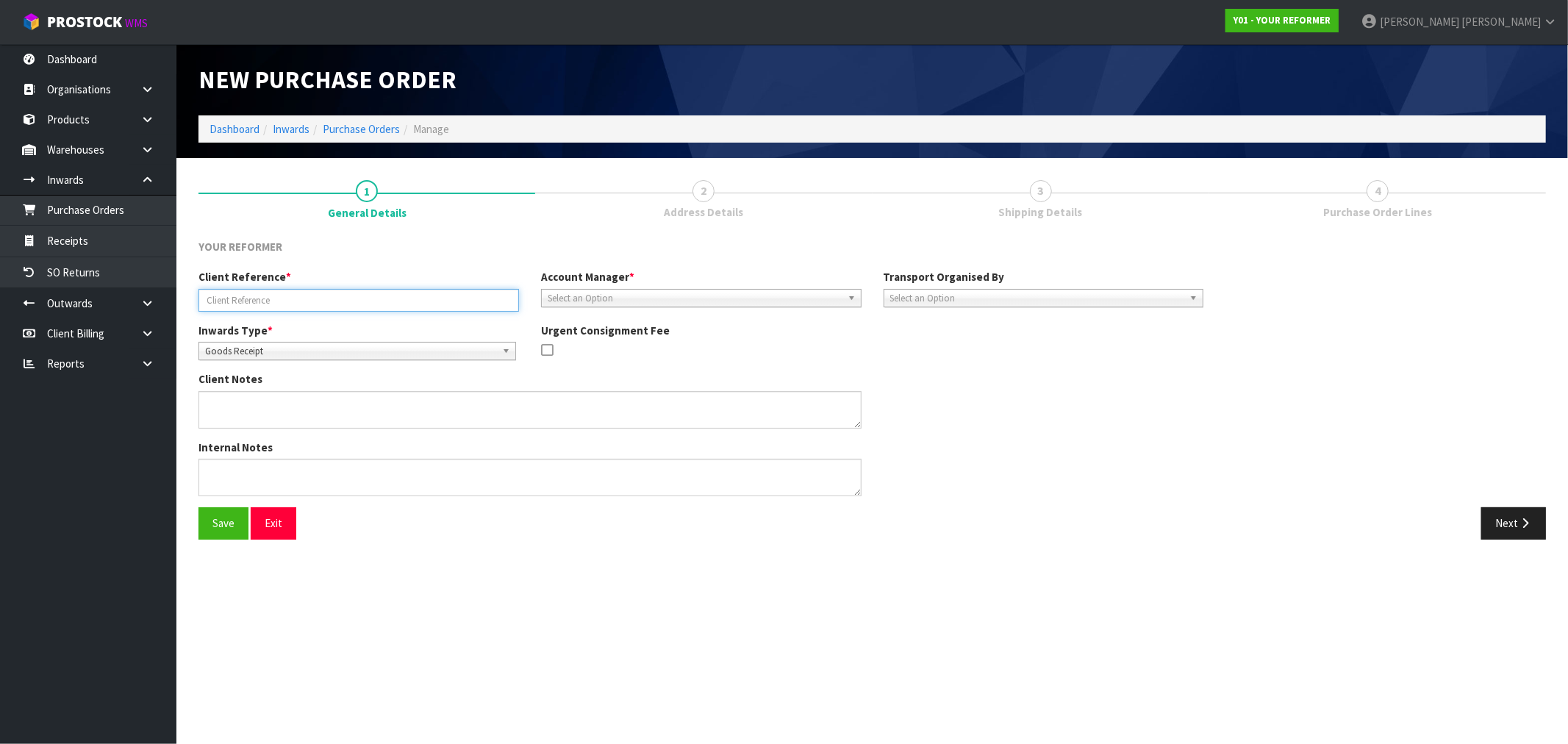
drag, startPoint x: 408, startPoint y: 296, endPoint x: 400, endPoint y: 295, distance: 8.1
click at [407, 296] on input "text" at bounding box center [359, 300] width 320 height 23
paste input "Y01-ORD0001011/2731"
click at [408, 300] on input "Y01-ORD0001011/2731/" at bounding box center [359, 300] width 320 height 23
paste input "KATHY WALLACE"
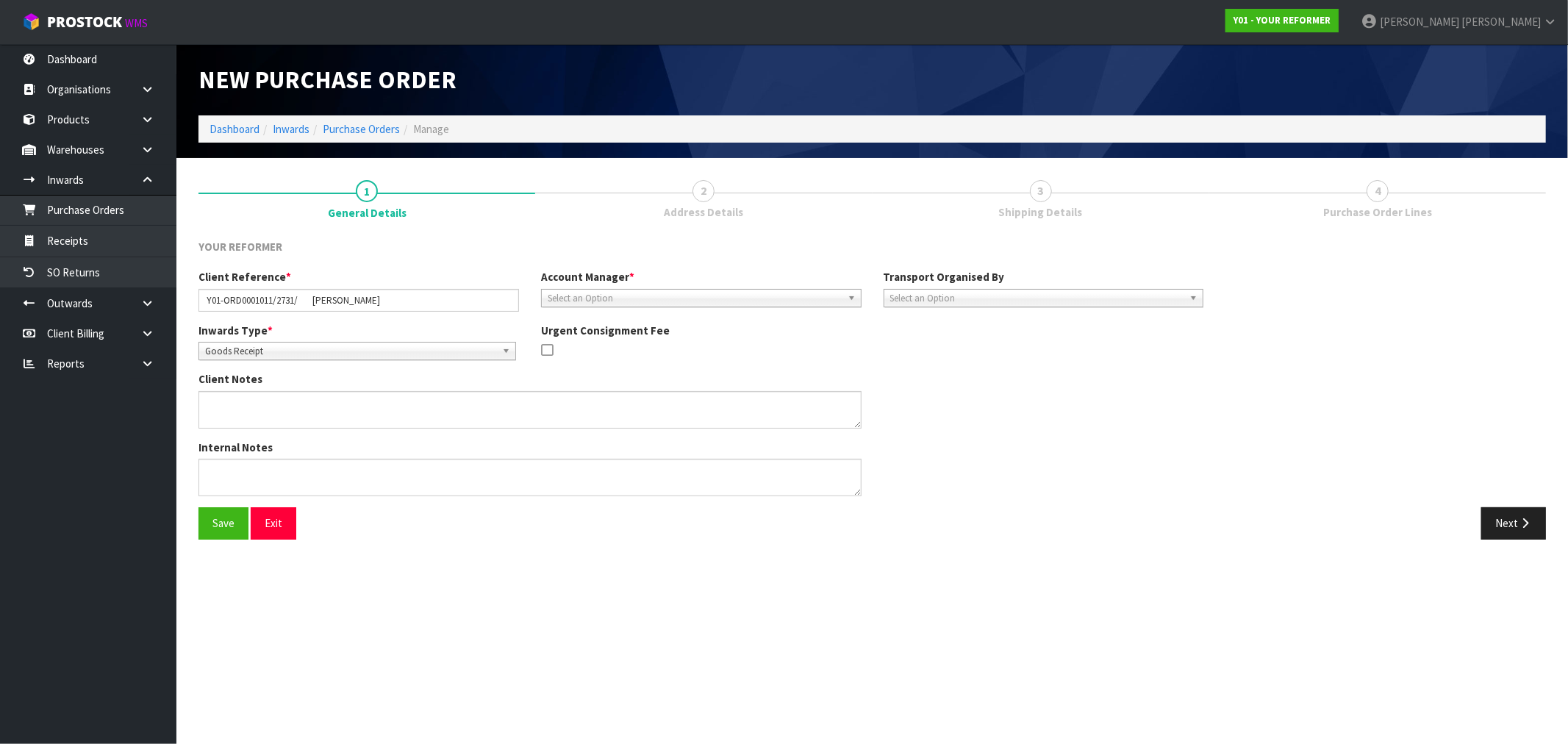
click at [369, 346] on span "Goods Receipt" at bounding box center [350, 350] width 291 height 17
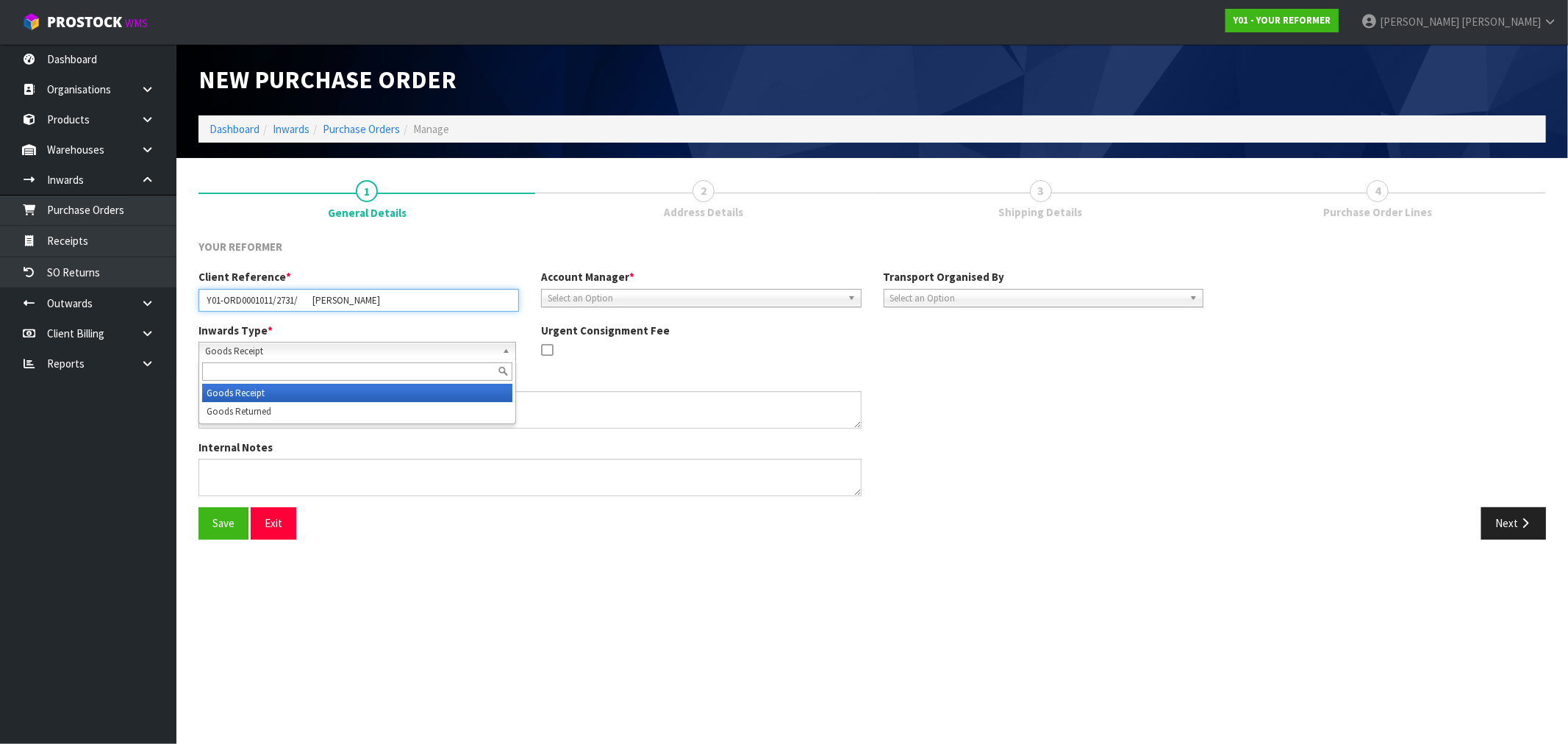
click at [313, 302] on input "Y01-ORD0001011/2731/ KATHY WALLACE" at bounding box center [359, 300] width 320 height 23
type input "Y01-ORD0001011/2731/KATHY WALLACE"
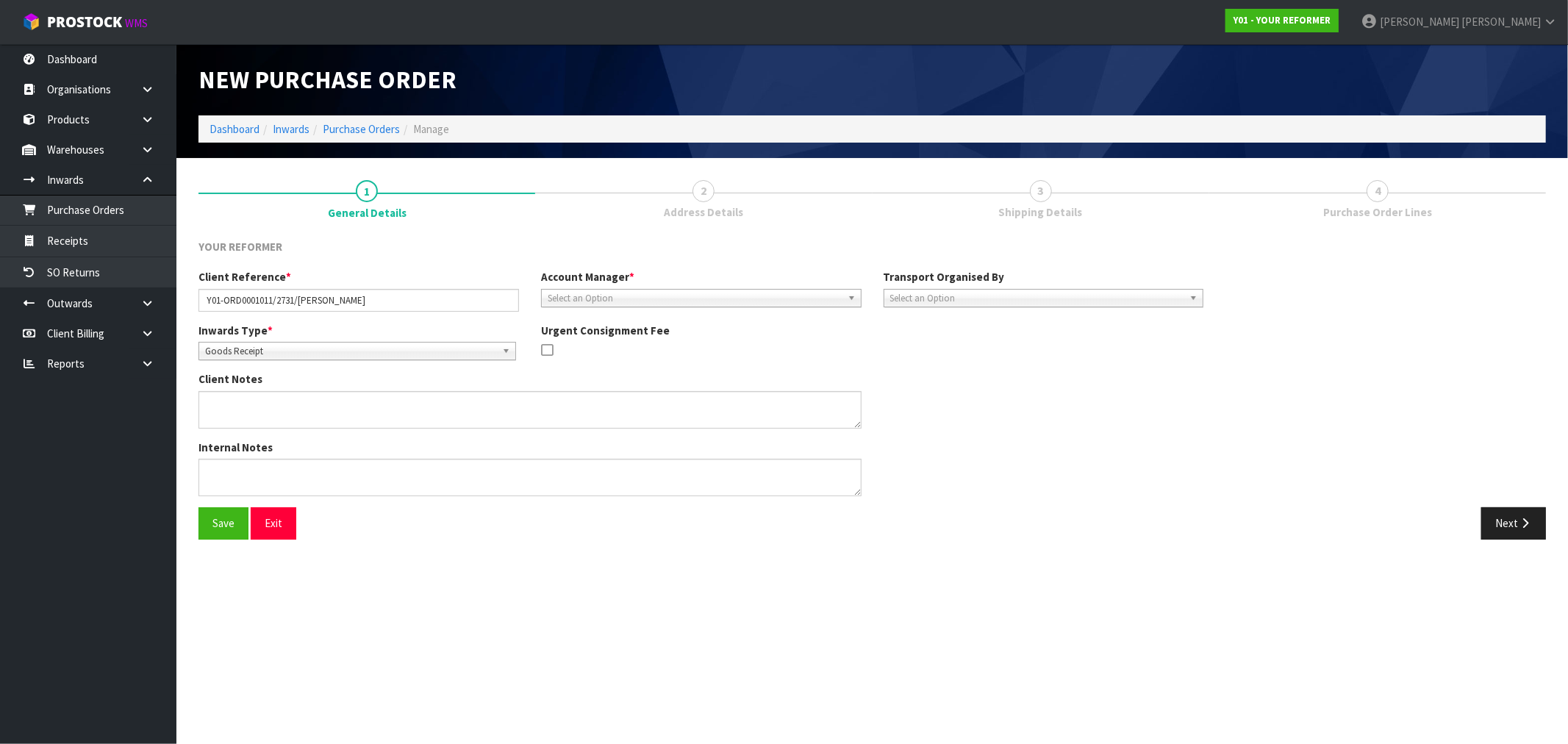
click at [347, 342] on link "Goods Receipt" at bounding box center [357, 351] width 317 height 18
click at [322, 399] on li "Goods Receipt" at bounding box center [357, 393] width 310 height 18
click at [325, 354] on span "Goods Receipt" at bounding box center [350, 350] width 291 height 17
click at [308, 412] on li "Goods Returned" at bounding box center [357, 412] width 310 height 18
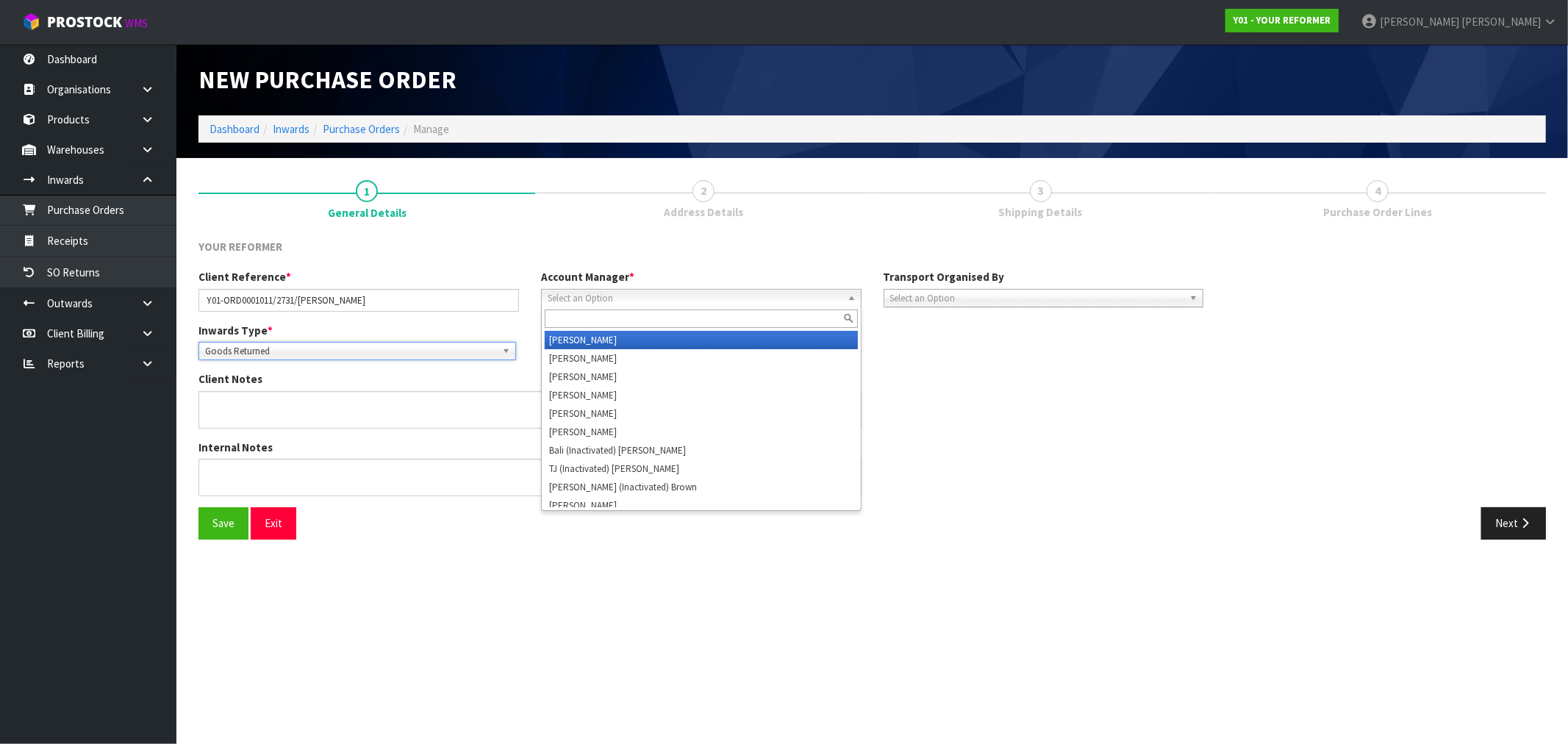
click at [586, 297] on span "Select an Option" at bounding box center [694, 298] width 294 height 17
click at [606, 317] on input "text" at bounding box center [701, 318] width 313 height 18
type input "vi"
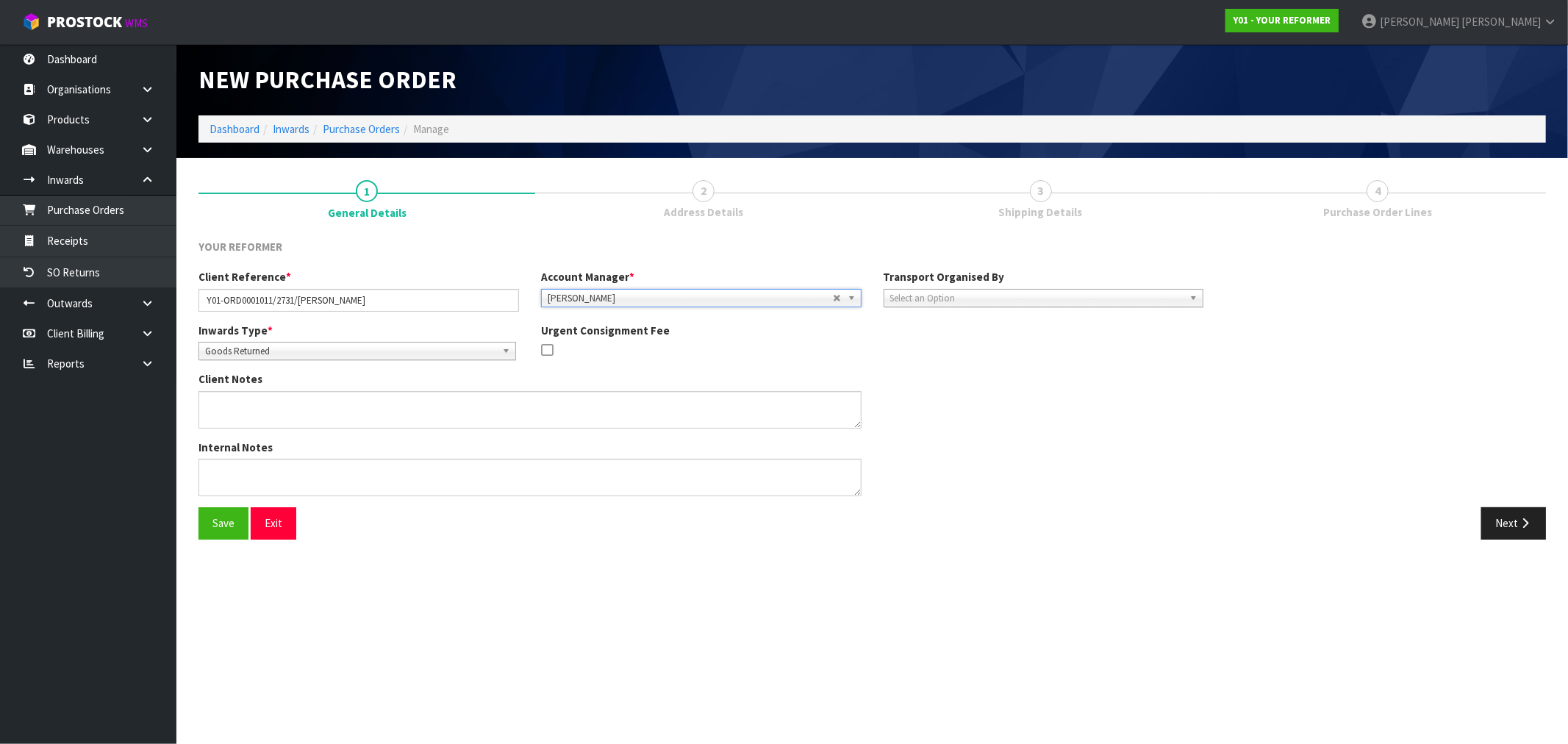
click at [1031, 307] on div "Client Reference * Y01-ORD0001011/2731/KATHY WALLACE Account Manager * Zubair M…" at bounding box center [701, 296] width 1027 height 53
click at [1023, 303] on span "Select an Option" at bounding box center [1036, 298] width 294 height 17
click at [976, 336] on li "Company" at bounding box center [1044, 340] width 313 height 18
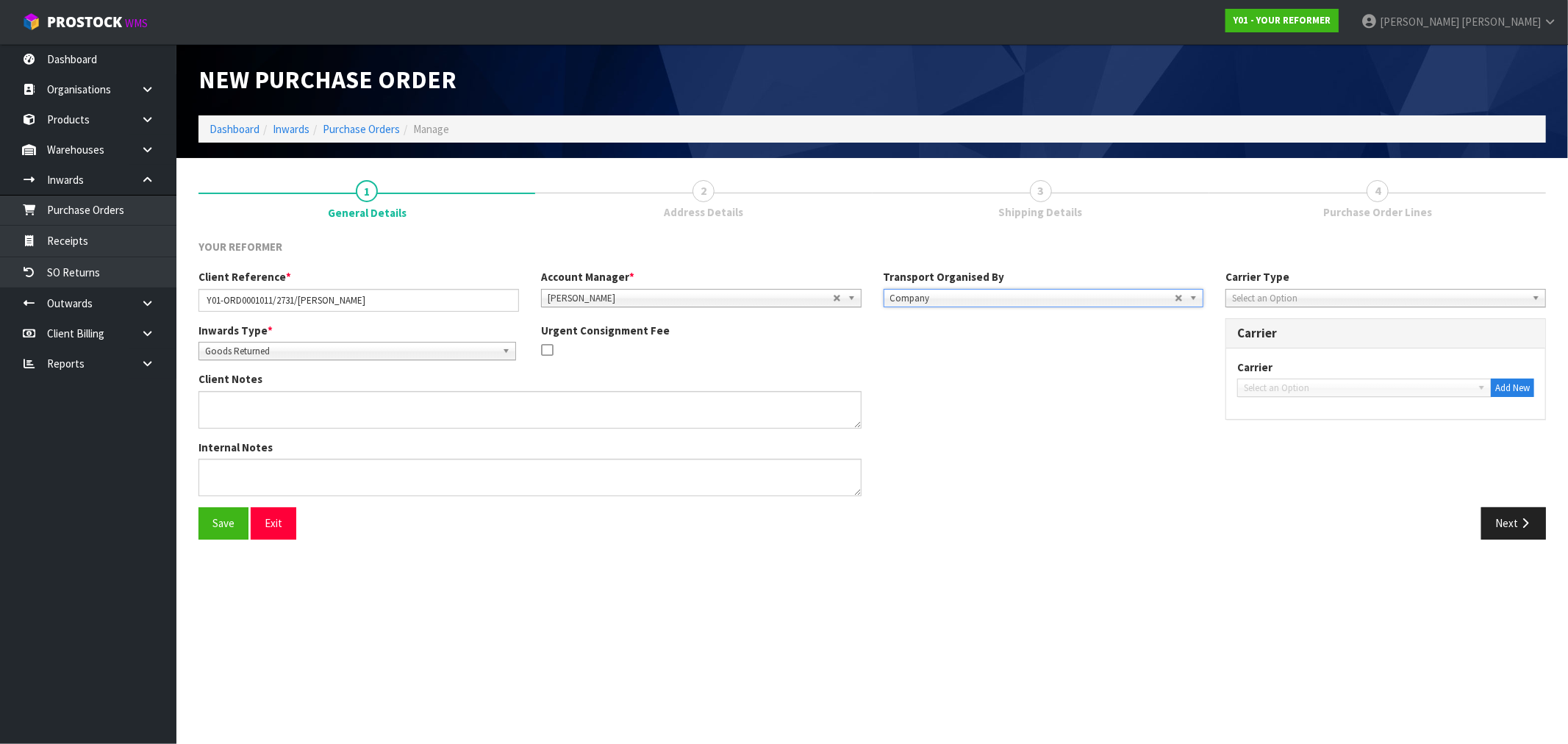
click at [1277, 300] on span "Select an Option" at bounding box center [1379, 298] width 294 height 17
click at [1280, 375] on li "Courier" at bounding box center [1386, 377] width 313 height 18
click at [1296, 284] on div "Carrier Type Company Bulk Courier Courier Company Bulk Courier" at bounding box center [1386, 287] width 320 height 38
click at [1287, 294] on span "Courier" at bounding box center [1375, 298] width 285 height 17
drag, startPoint x: 1272, startPoint y: 342, endPoint x: 1276, endPoint y: 354, distance: 12.6
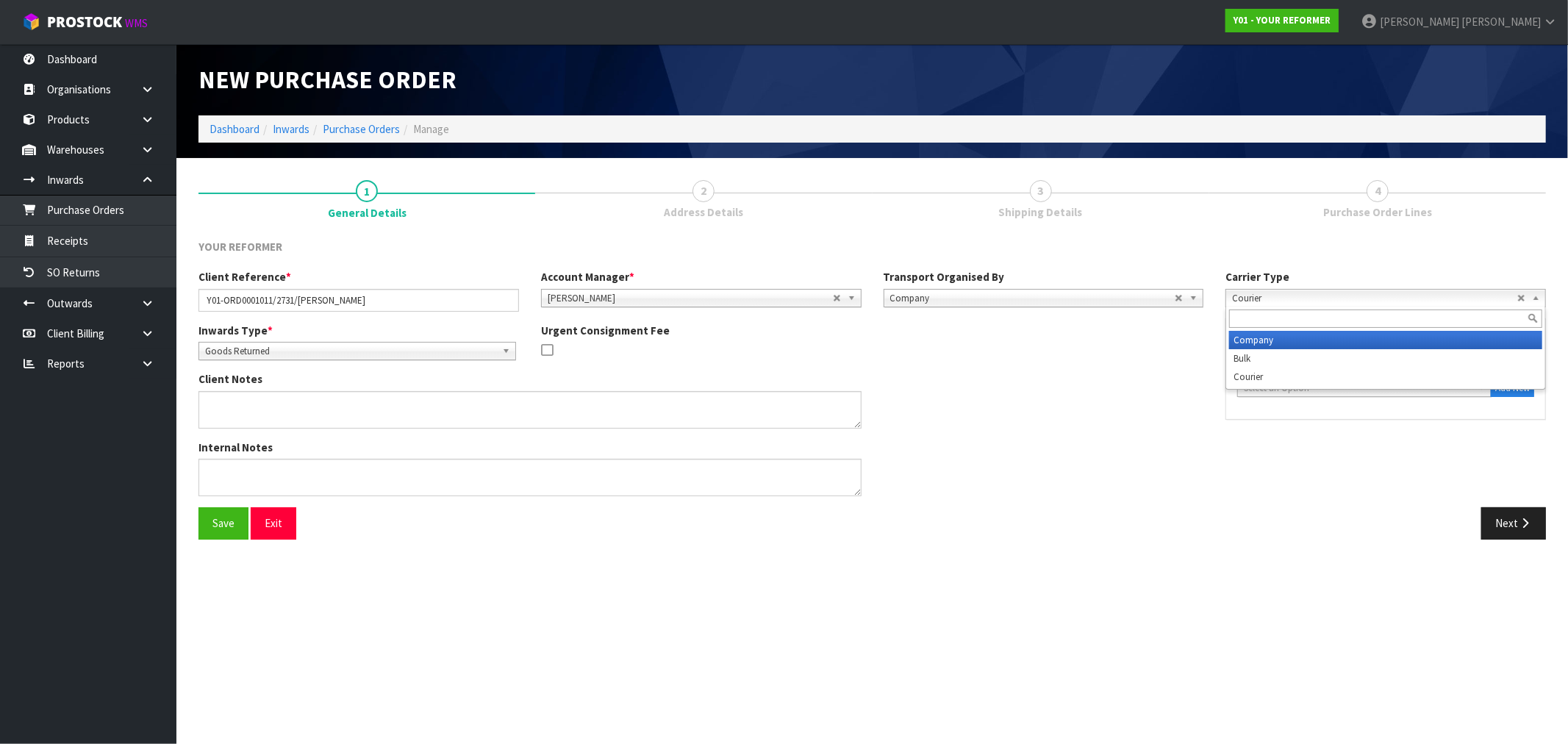
click at [1271, 342] on li "Company" at bounding box center [1386, 340] width 313 height 18
click at [1302, 388] on span "Select an Option" at bounding box center [1358, 388] width 228 height 17
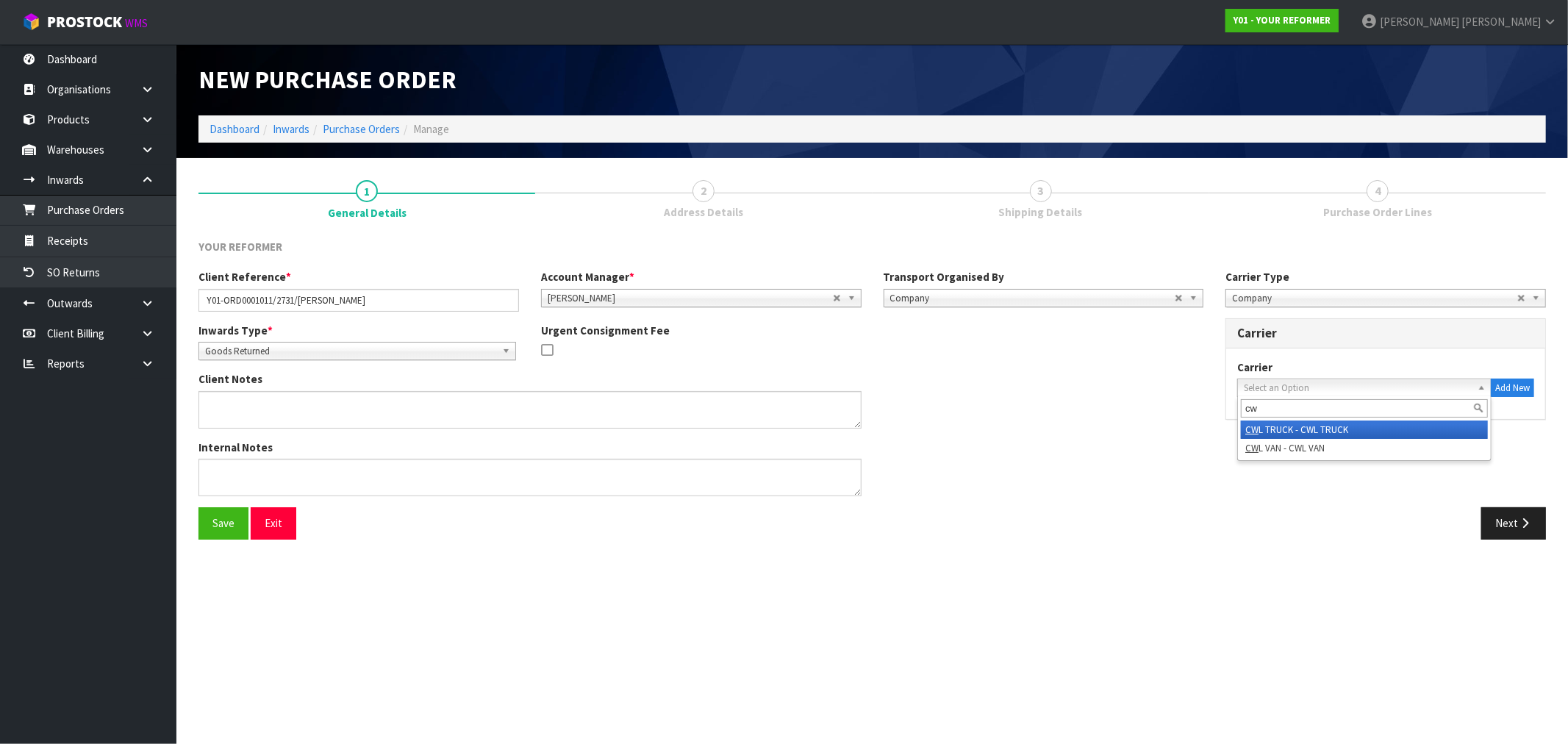
type input "cwl"
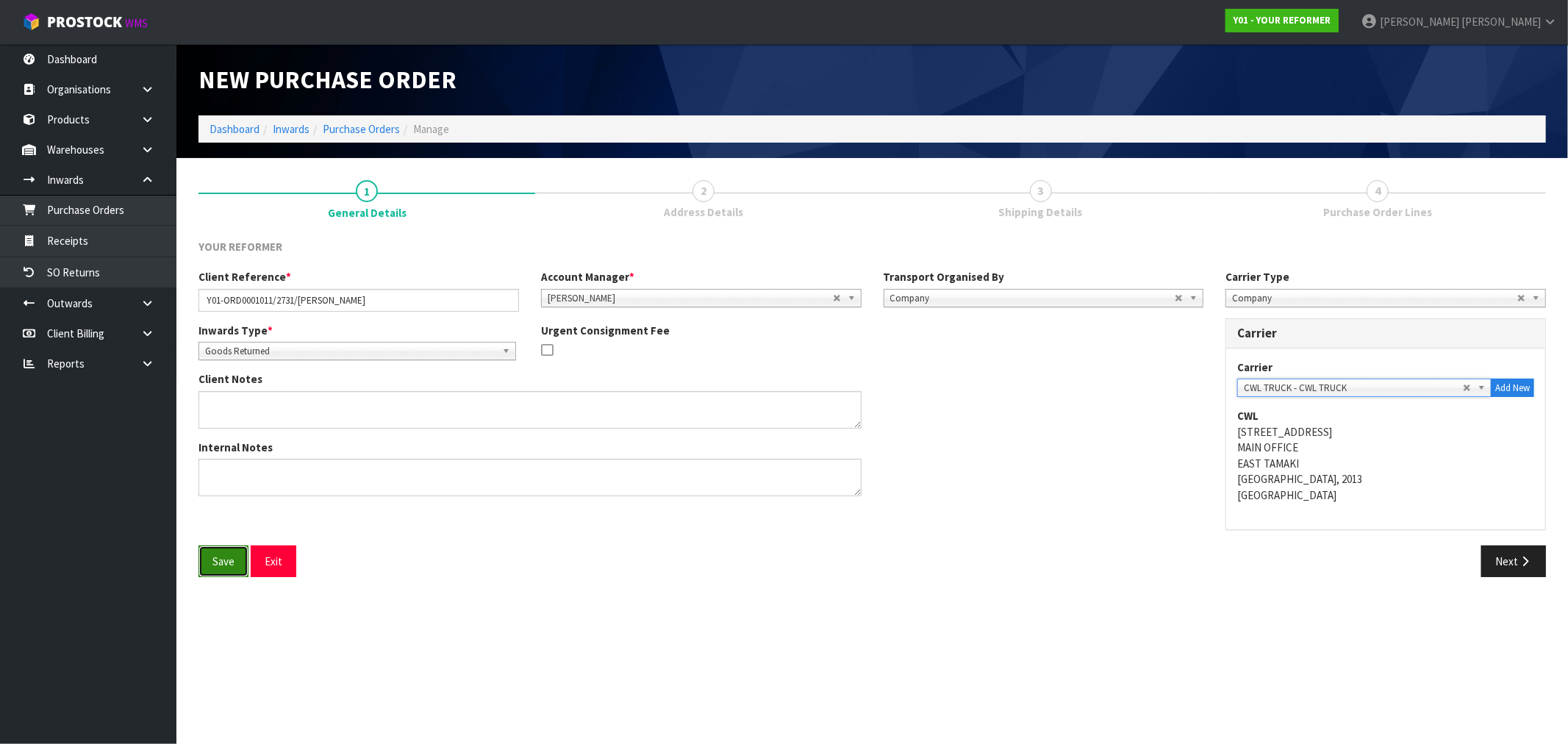
click at [228, 557] on button "Save" at bounding box center [223, 561] width 50 height 32
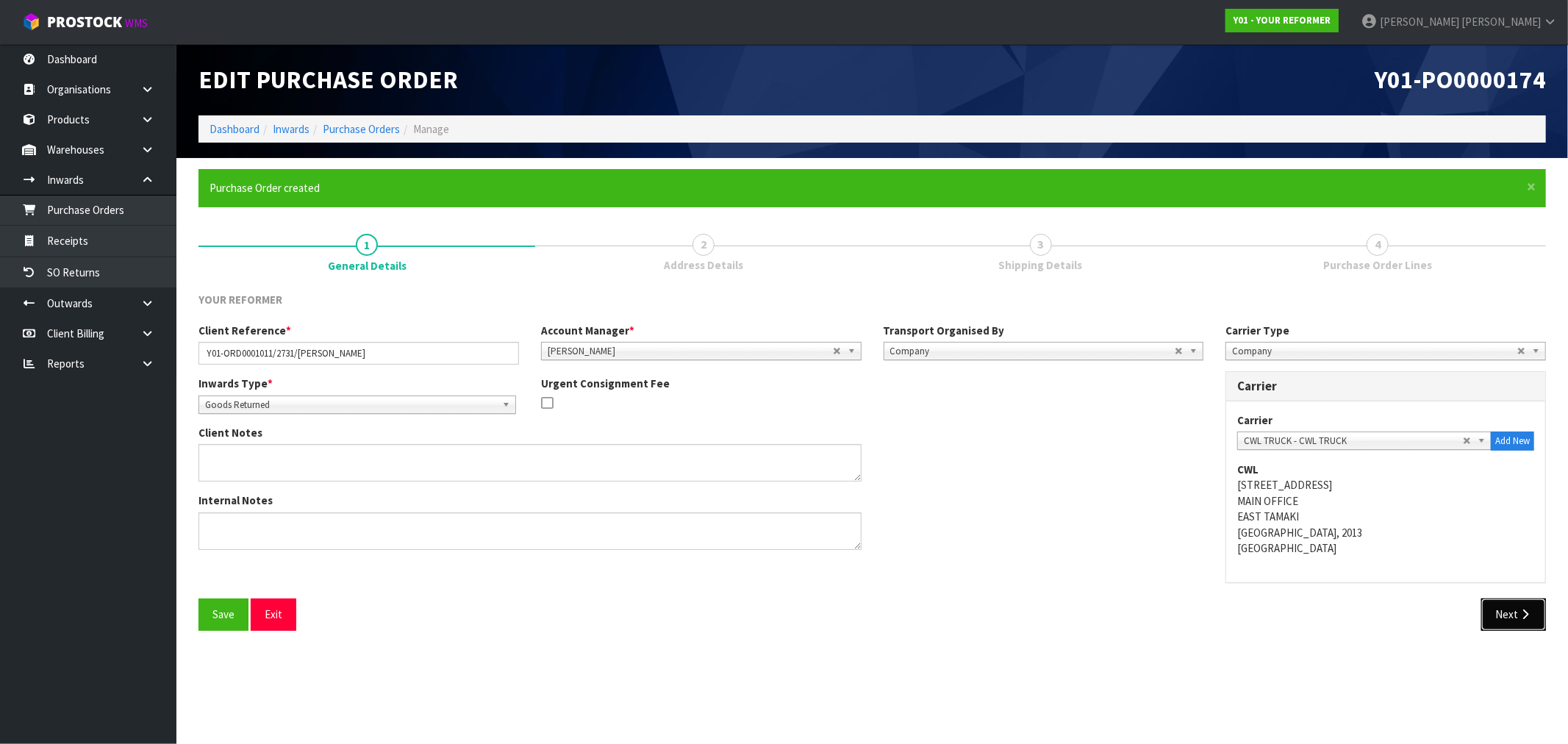
click at [1502, 612] on button "Next" at bounding box center [1513, 614] width 65 height 32
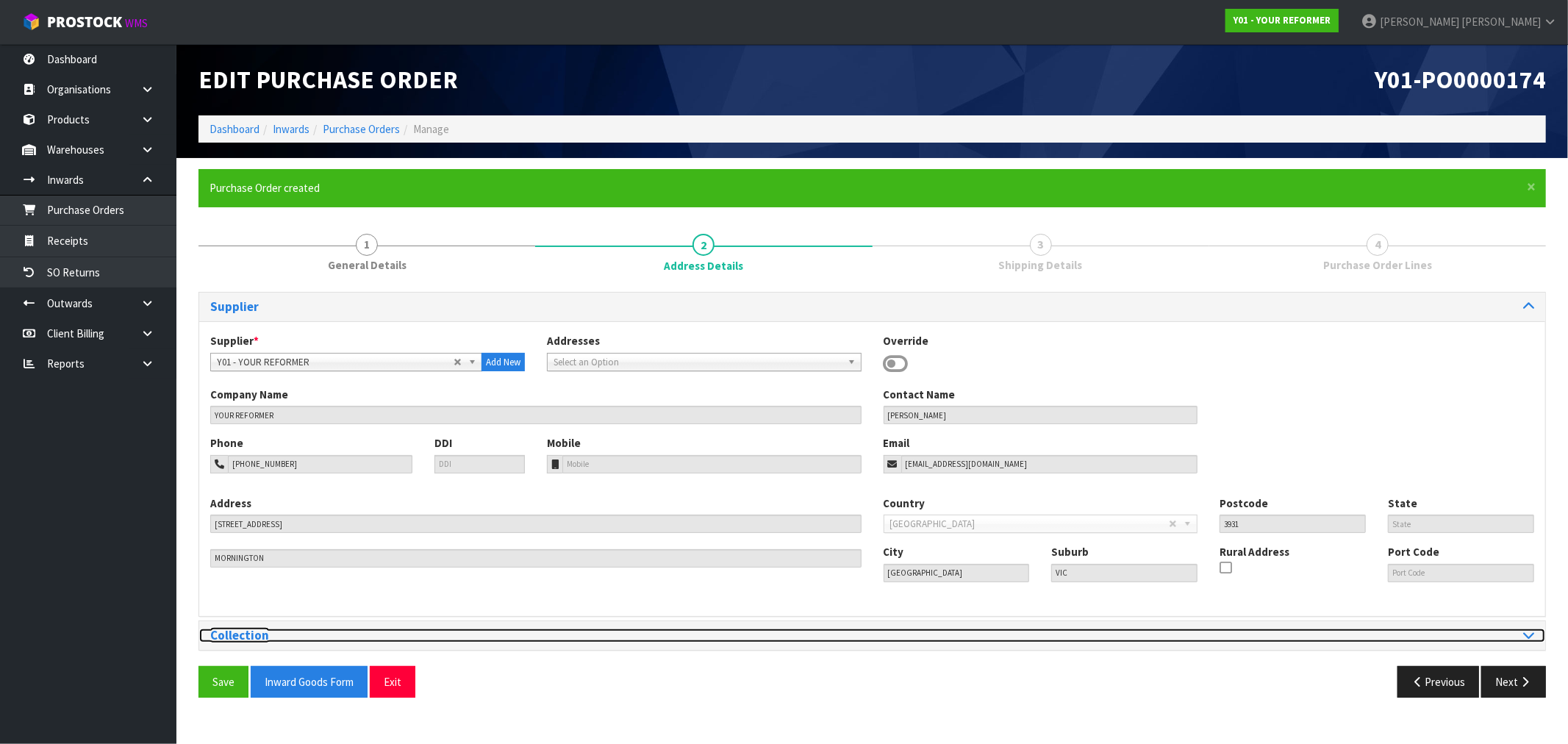
click at [322, 642] on h3 "Collection" at bounding box center [536, 635] width 651 height 14
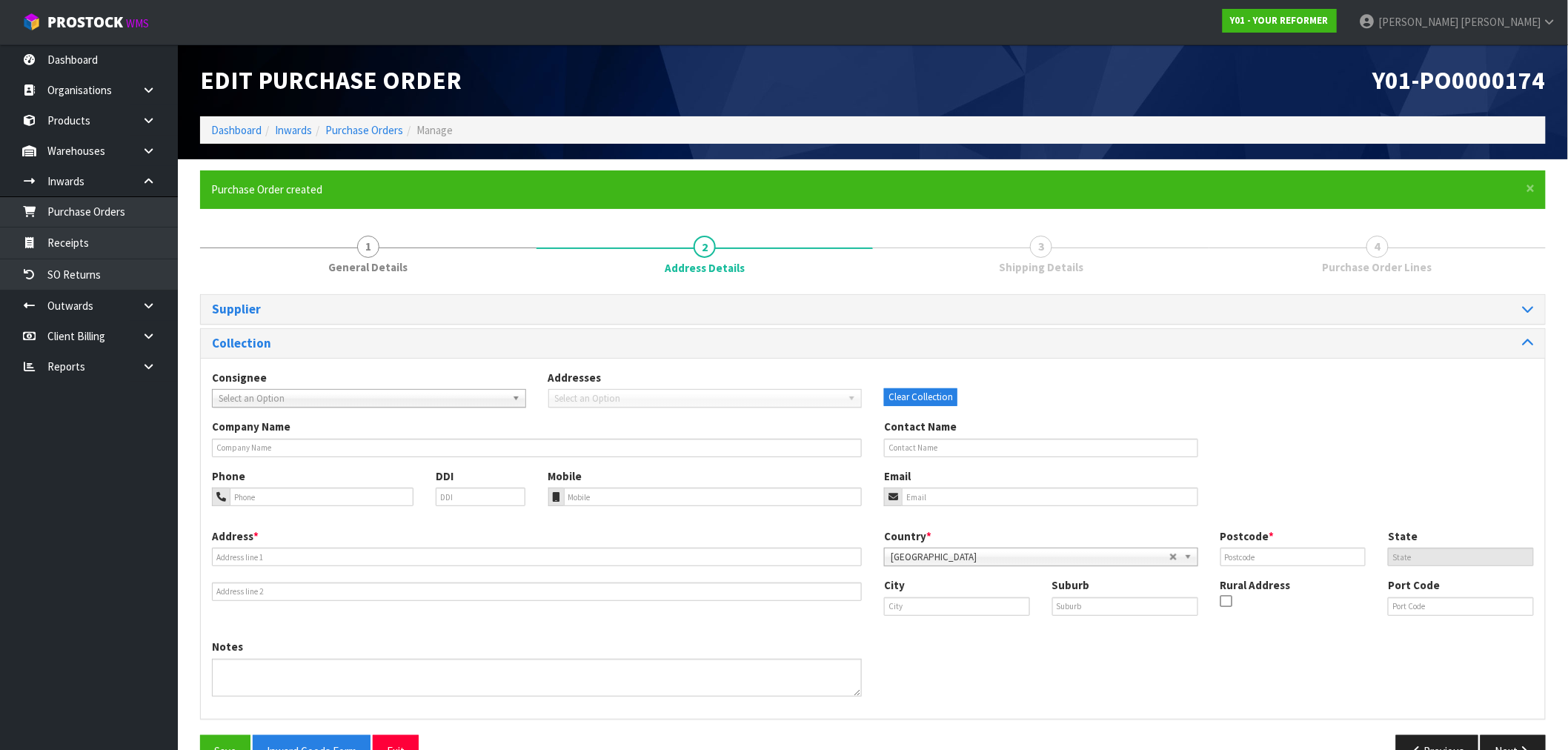
click at [372, 398] on span "Select an Option" at bounding box center [362, 399] width 288 height 18
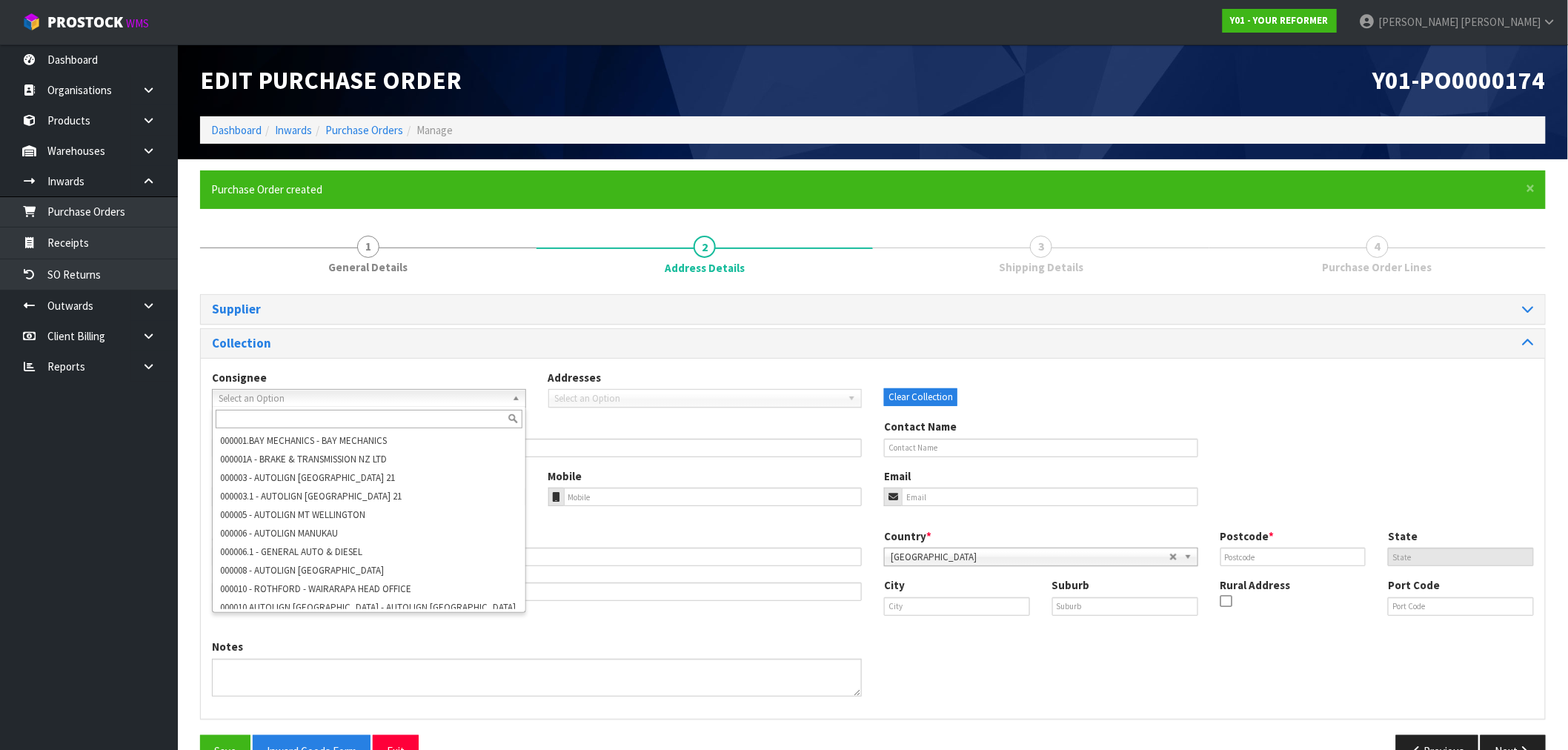
click at [737, 625] on div "Address * Country * Afghanistan Aland Islands Albania Algeria American Samoa An…" at bounding box center [873, 584] width 1345 height 111
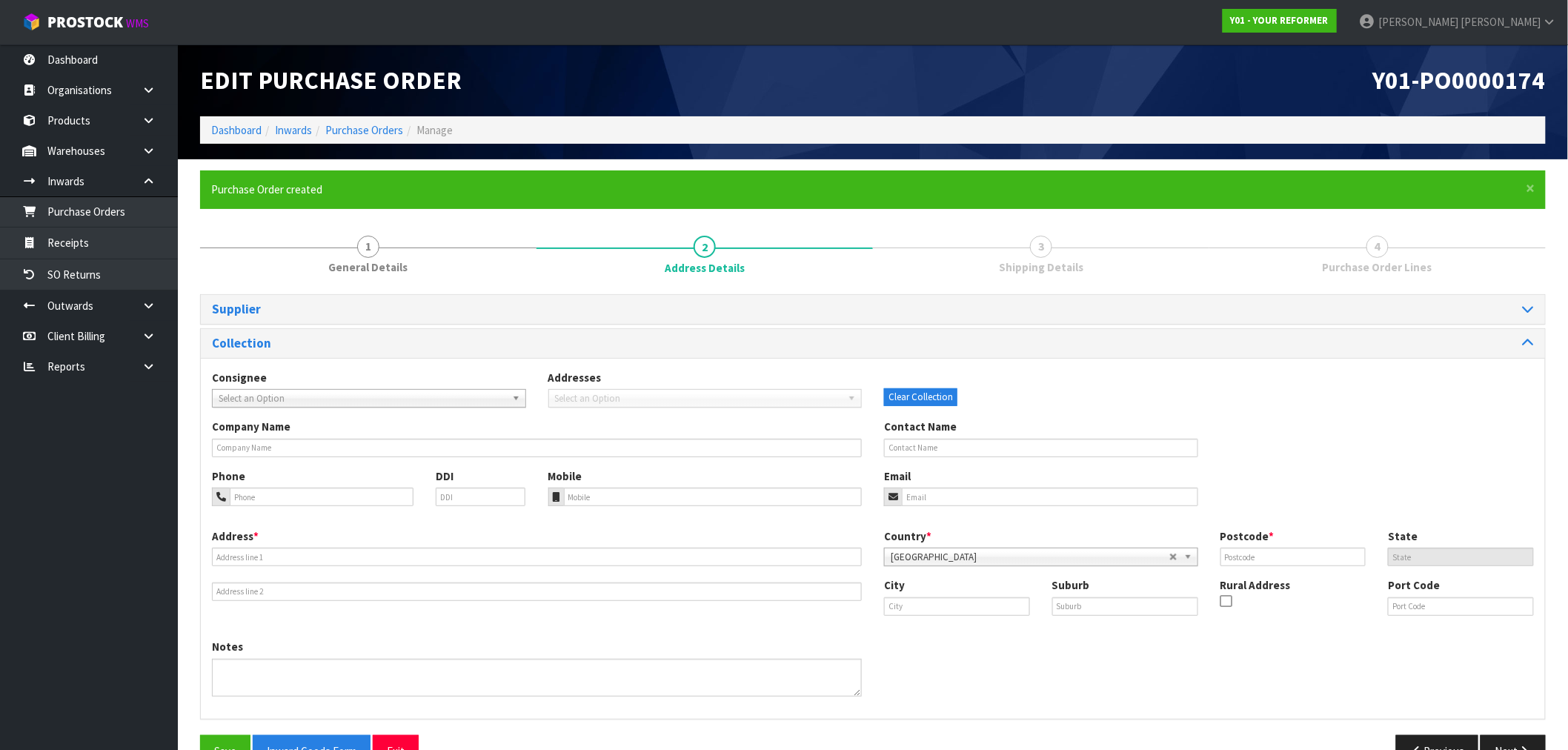
click at [958, 435] on div "Contact Name" at bounding box center [1041, 437] width 337 height 38
click at [960, 446] on input "text" at bounding box center [1041, 448] width 315 height 18
paste input "KATHY WALLACE"
type input "KATHY WALLACE"
click at [301, 566] on div "Address *" at bounding box center [537, 565] width 672 height 73
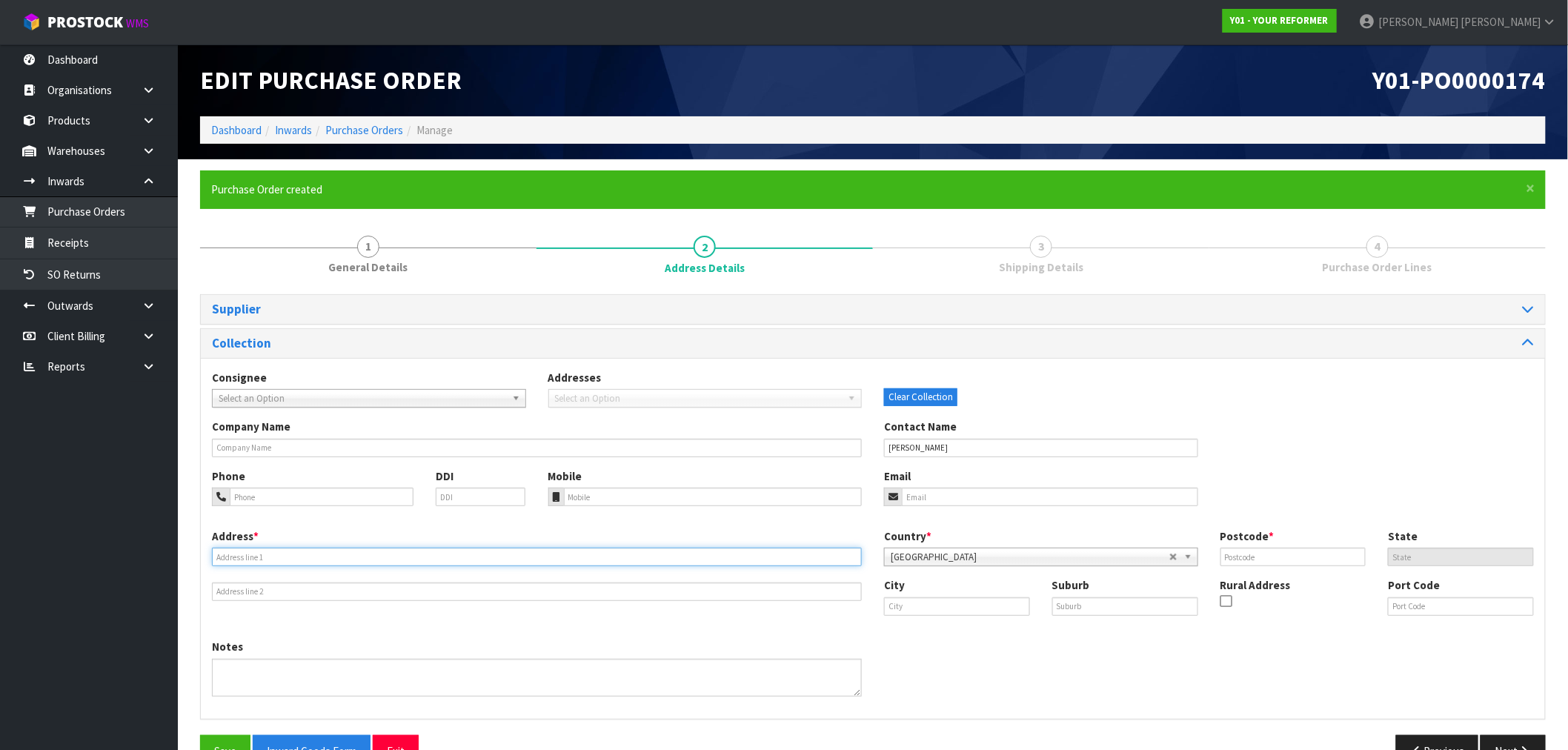
drag, startPoint x: 299, startPoint y: 561, endPoint x: 299, endPoint y: 550, distance: 11.0
click at [299, 561] on input "text" at bounding box center [537, 557] width 650 height 18
paste input "15 REWA ROAD THREE KINGS AUK"
type input "15 REWA ROAD THREE KINGS AUK"
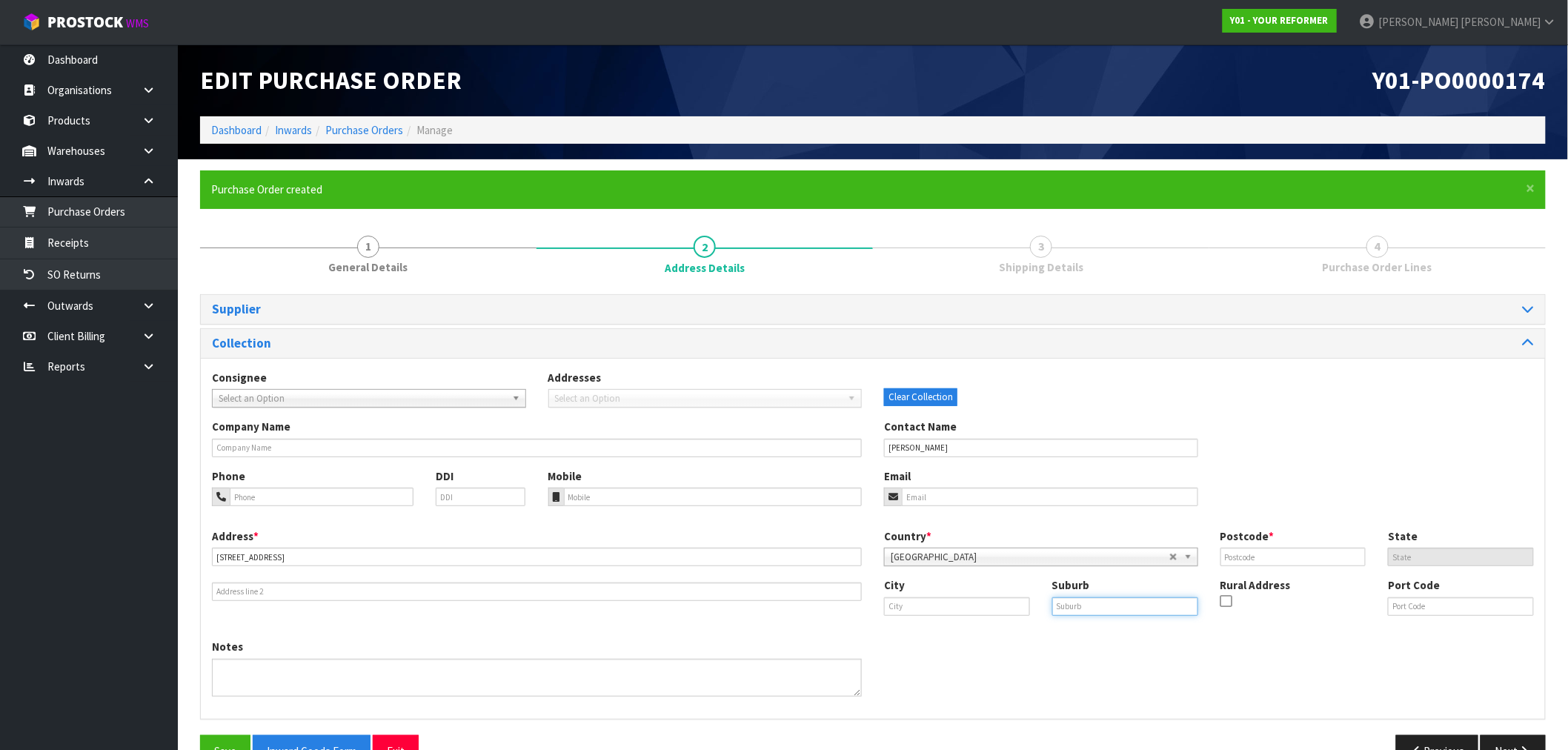
click at [1092, 610] on input "text" at bounding box center [1125, 607] width 146 height 18
paste input "THREE KINGS"
type input "THREE KINGS"
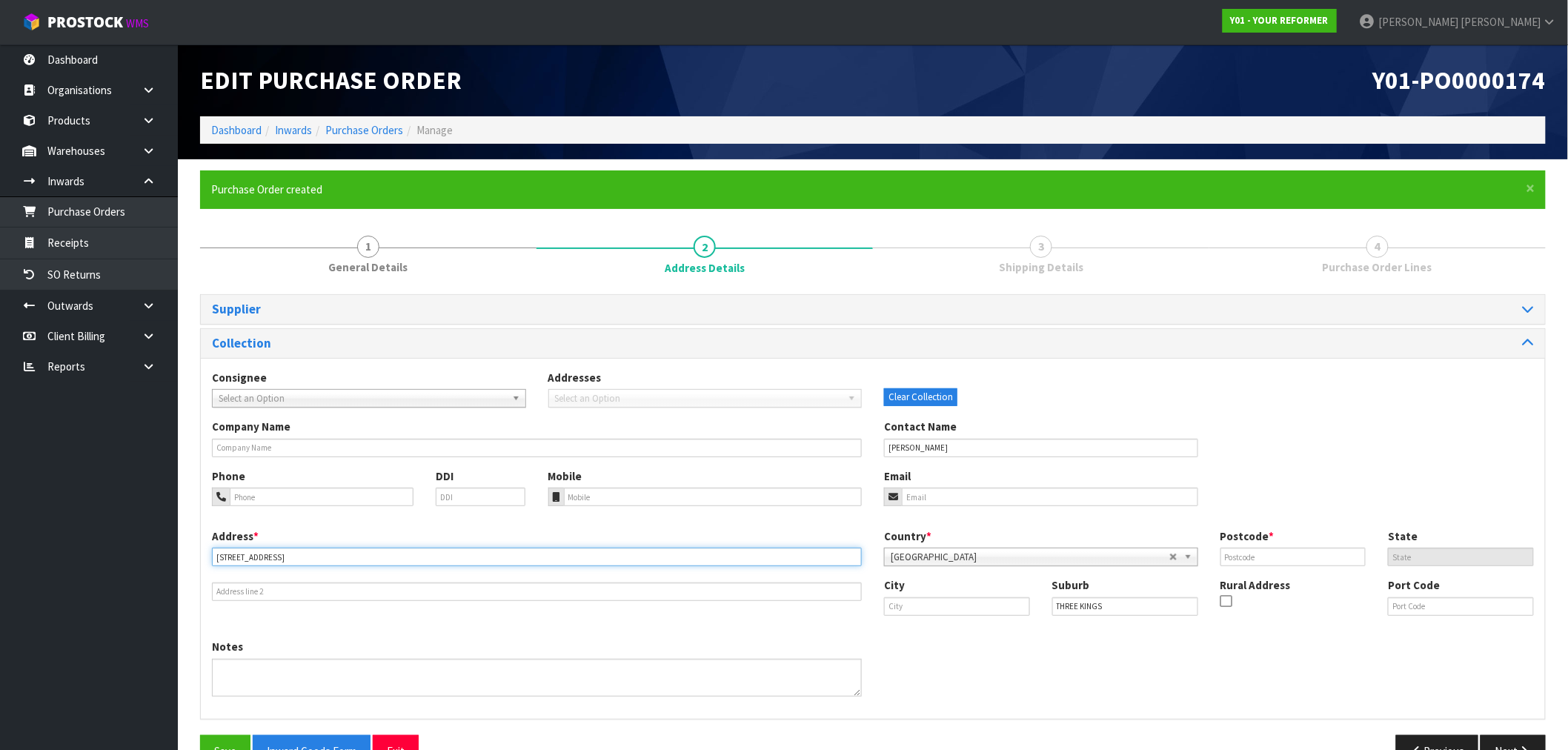
click at [325, 549] on input "15 REWA ROAD THREE KINGS AUK" at bounding box center [537, 557] width 650 height 18
click at [324, 549] on input "15 REWA ROAD THREE KINGS AUK" at bounding box center [537, 557] width 650 height 18
type input "15 REWA ROAD THREE KINGS"
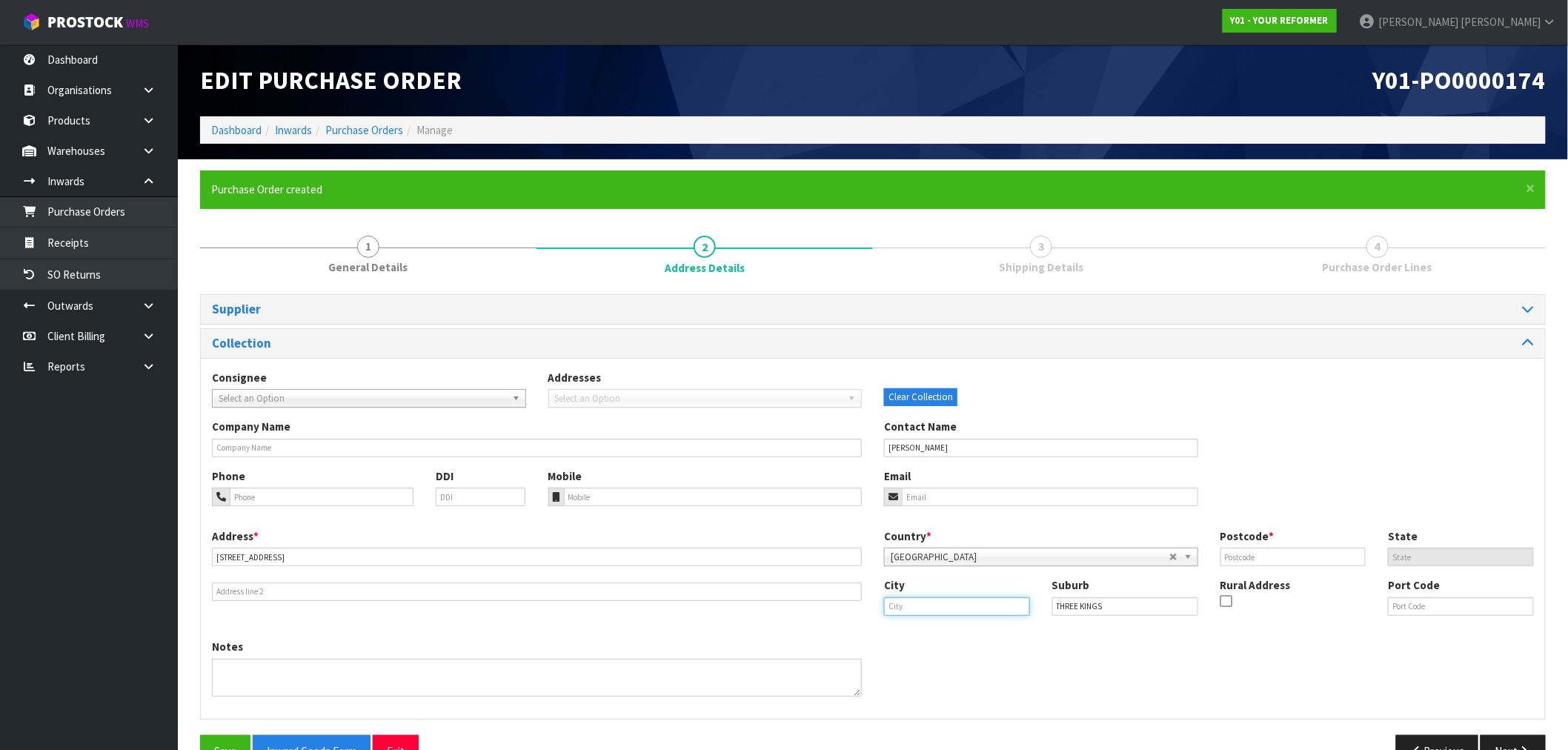
click at [922, 608] on input "text" at bounding box center [957, 607] width 146 height 18
paste input "AUK"
type input "[GEOGRAPHIC_DATA]"
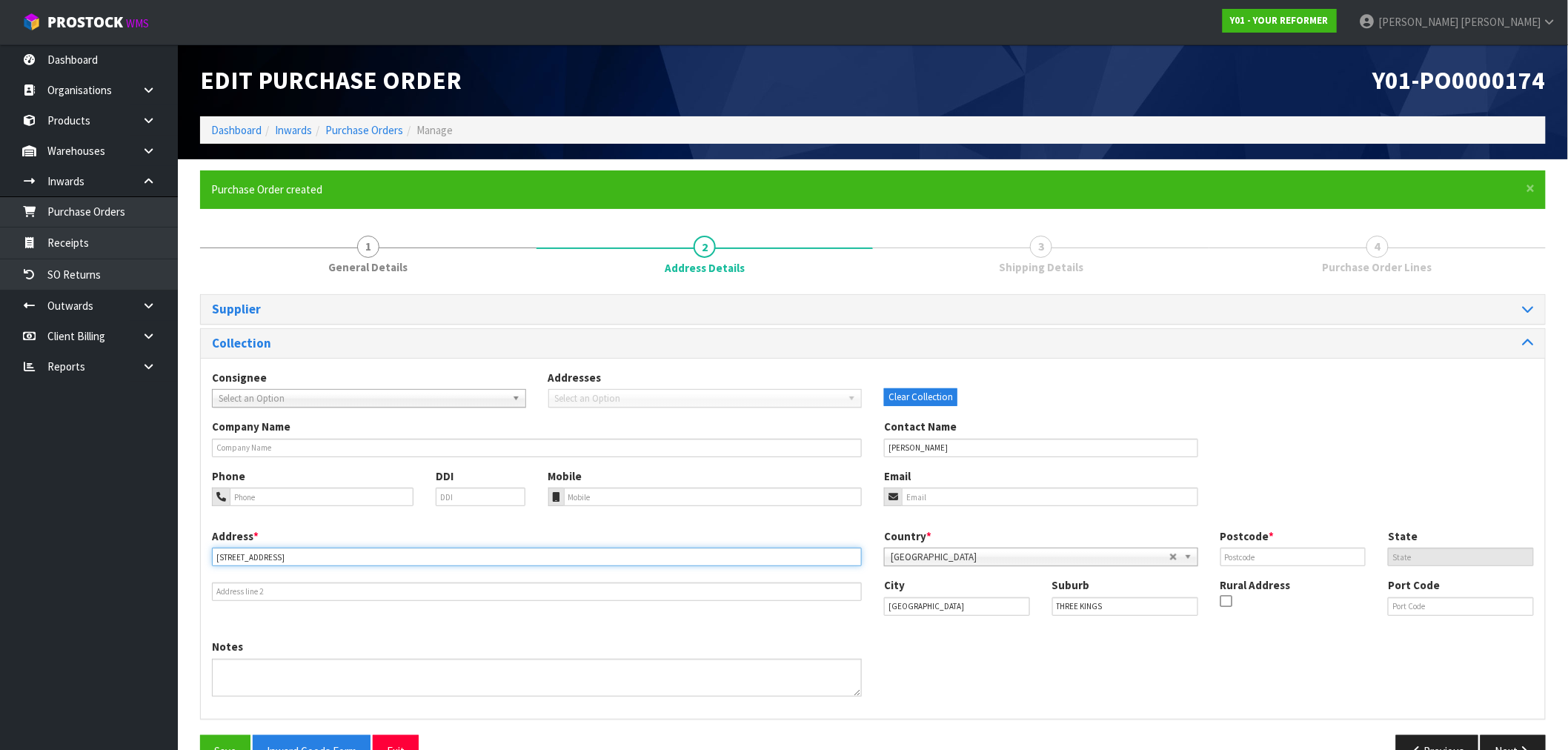
drag, startPoint x: 327, startPoint y: 554, endPoint x: 310, endPoint y: 418, distance: 137.1
click at [267, 552] on input "15 REWA ROAD THREE KINGS" at bounding box center [537, 557] width 650 height 18
type input "15 REWA ROAD"
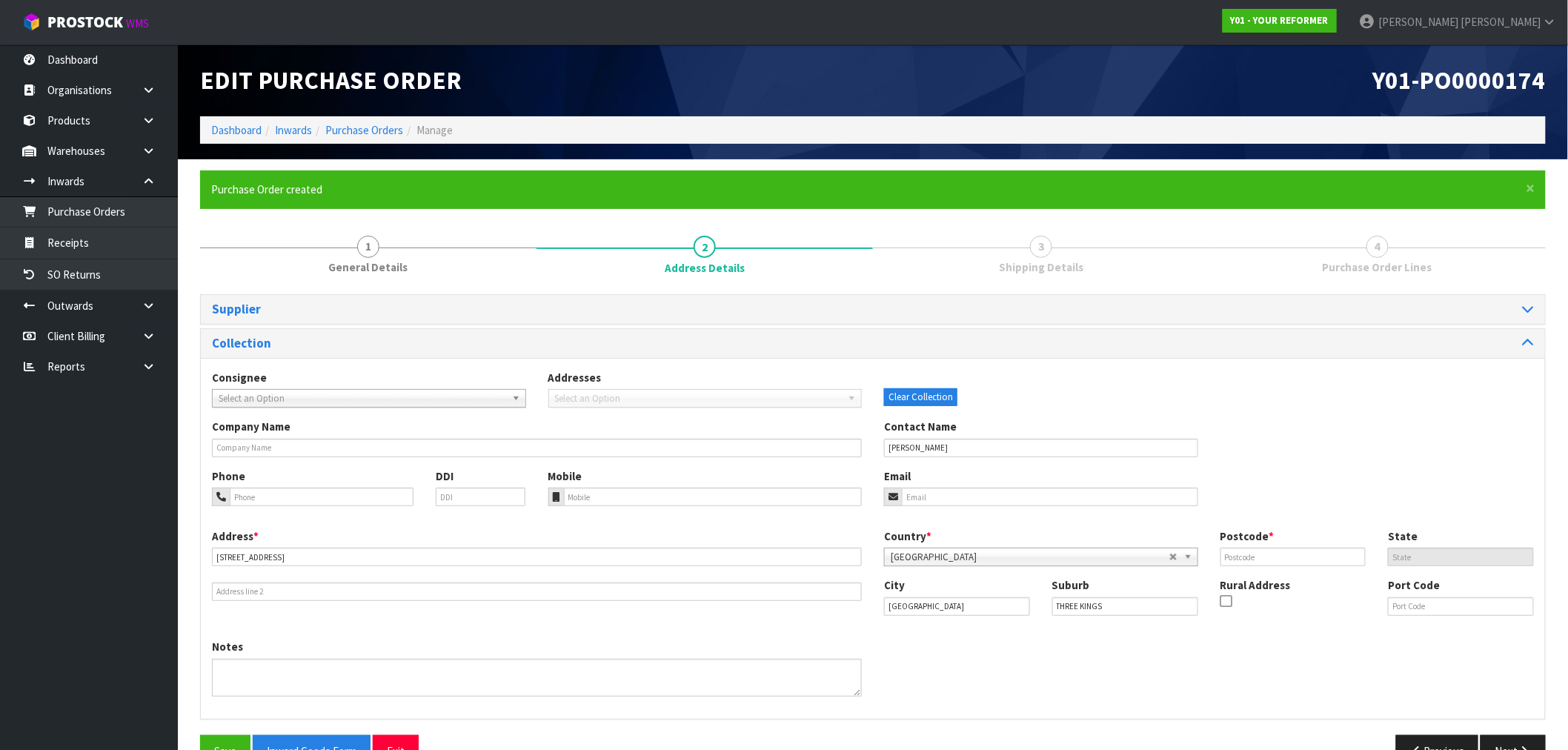
click at [372, 482] on div "Phone" at bounding box center [313, 487] width 224 height 38
drag, startPoint x: 368, startPoint y: 499, endPoint x: 389, endPoint y: 496, distance: 21.2
click at [368, 499] on input "tel" at bounding box center [321, 497] width 184 height 18
paste input "+64 210 540 235"
type input "+64 210 540 235"
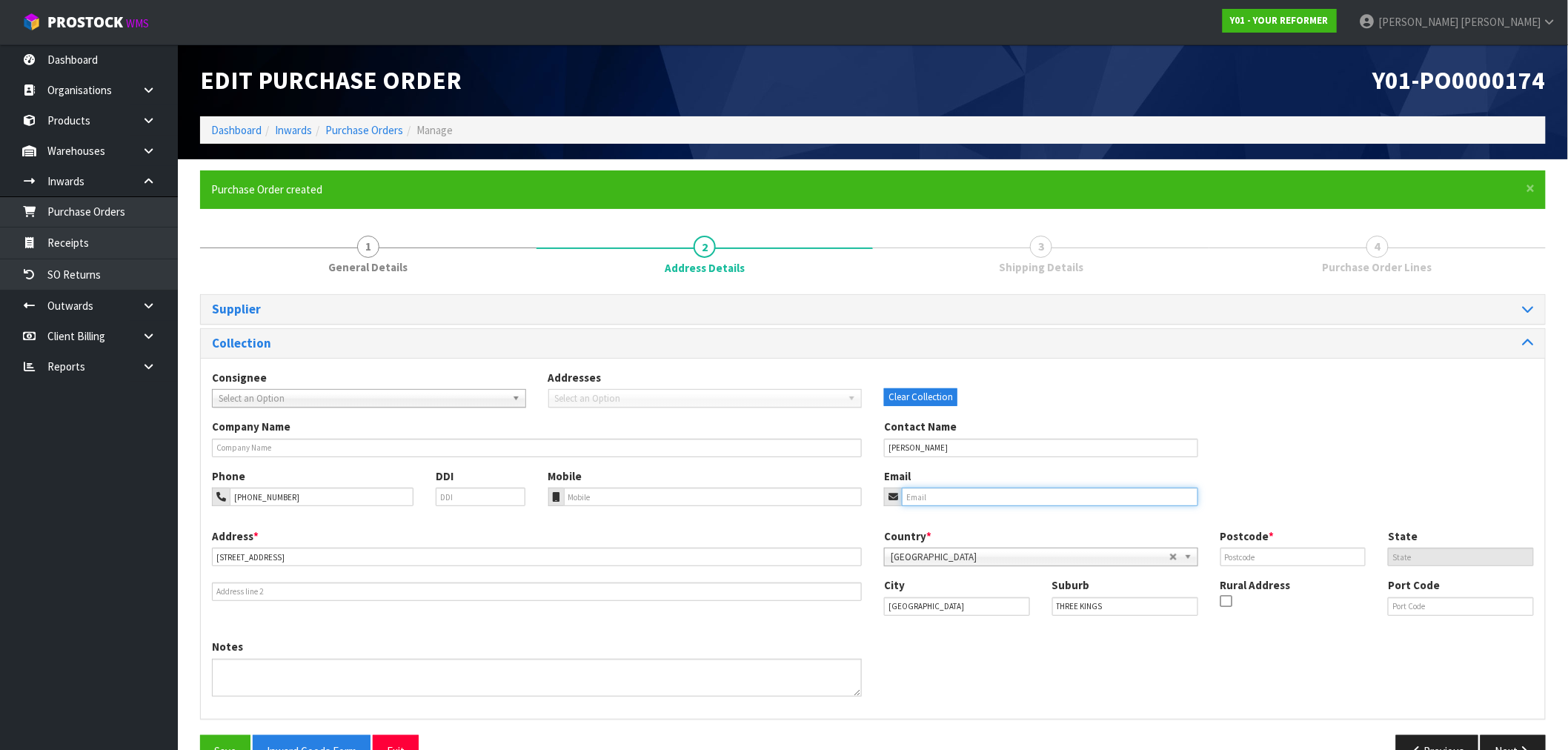
click at [966, 495] on input "email" at bounding box center [1050, 497] width 296 height 18
paste input "kathy@vanda.co.nz"
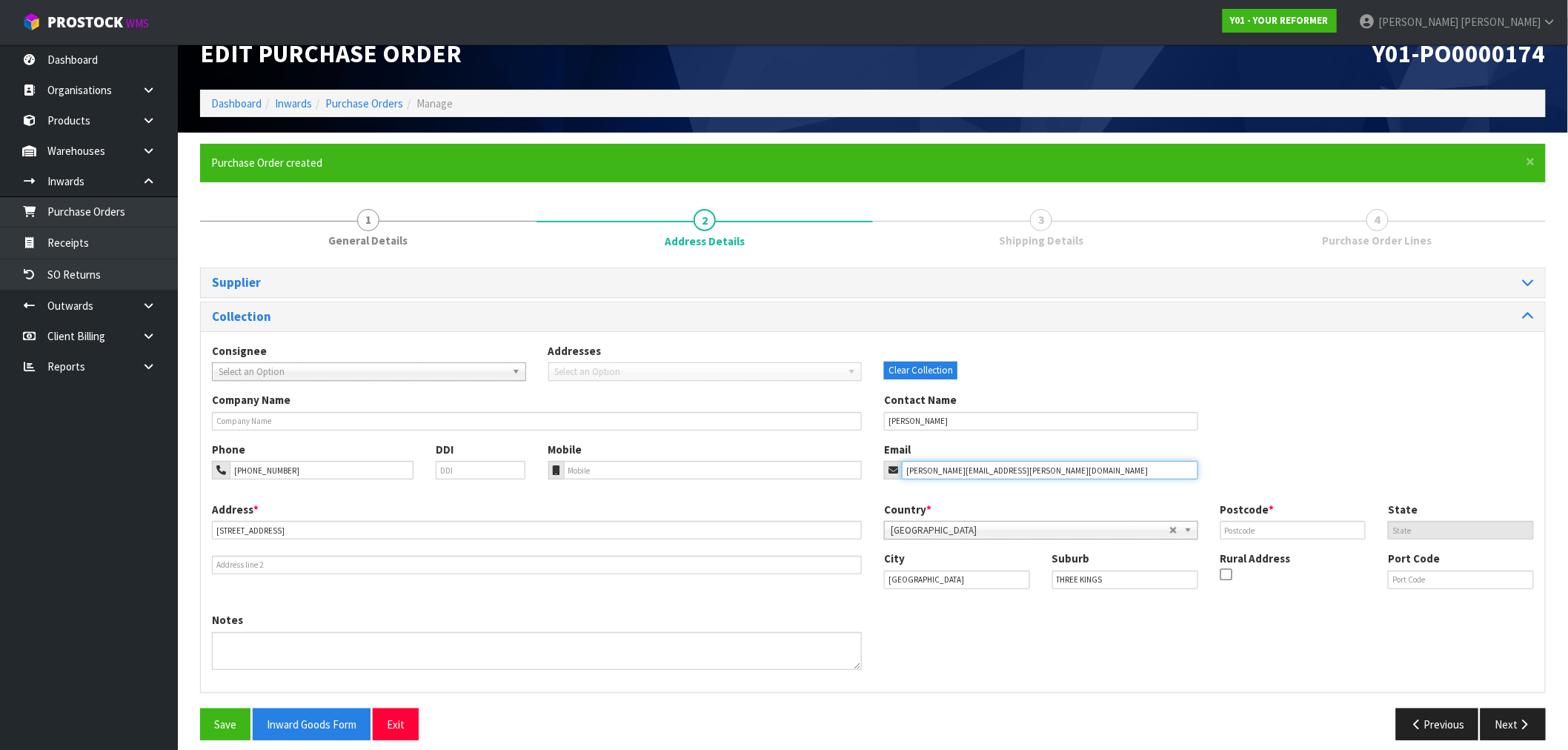
scroll to position [40, 0]
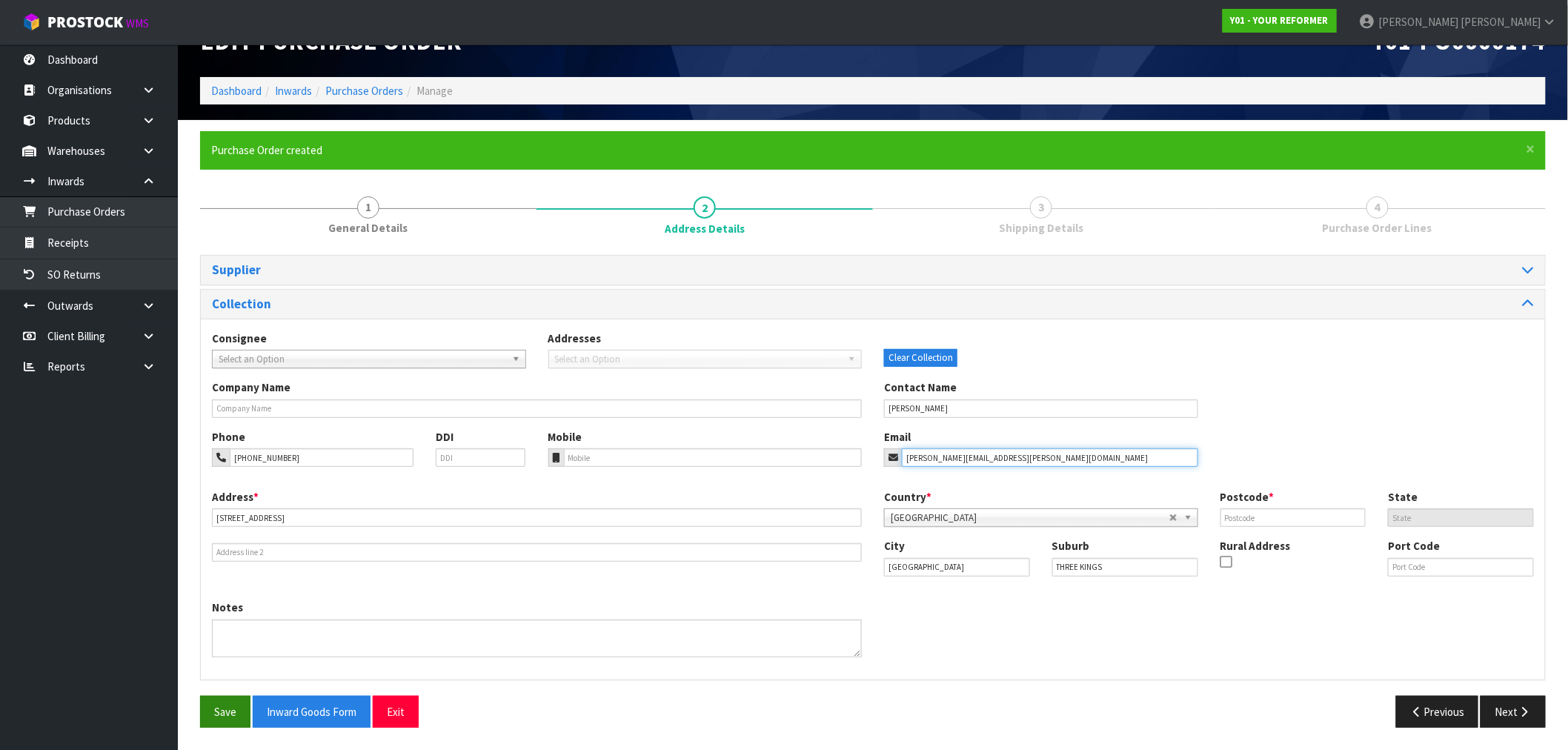
type input "kathy@vanda.co.nz"
drag, startPoint x: 213, startPoint y: 711, endPoint x: 260, endPoint y: 701, distance: 48.1
click at [213, 712] on button "Save" at bounding box center [225, 712] width 51 height 32
click at [1530, 720] on button "Next" at bounding box center [1514, 712] width 65 height 32
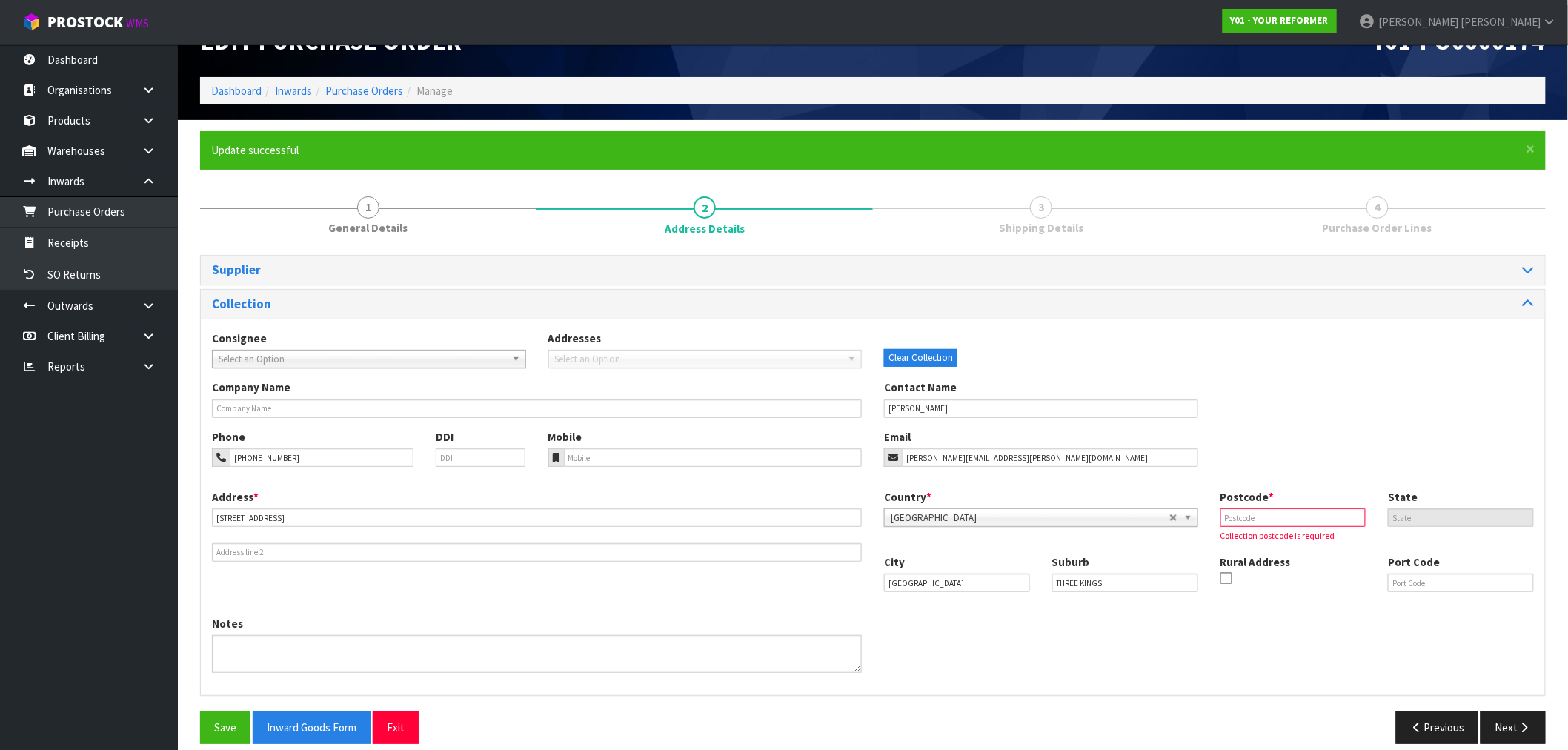
click at [1255, 527] on div "Postcode * Collection postcode is required" at bounding box center [1293, 516] width 168 height 54
paste input "1024"
click at [1251, 521] on input "text" at bounding box center [1293, 518] width 146 height 18
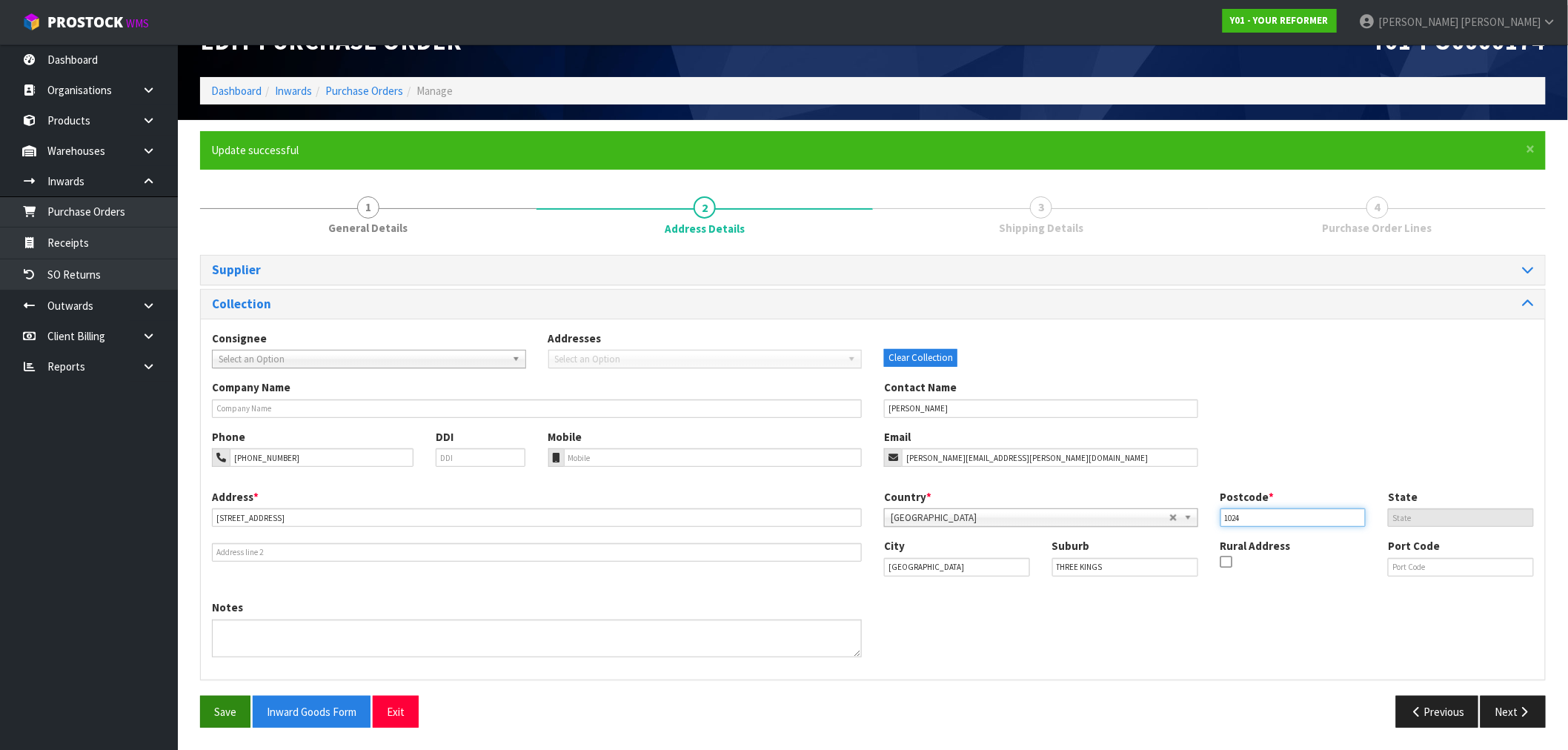
type input "1024"
click at [228, 722] on button "Save" at bounding box center [225, 712] width 51 height 32
click at [1531, 712] on icon "button" at bounding box center [1525, 712] width 14 height 11
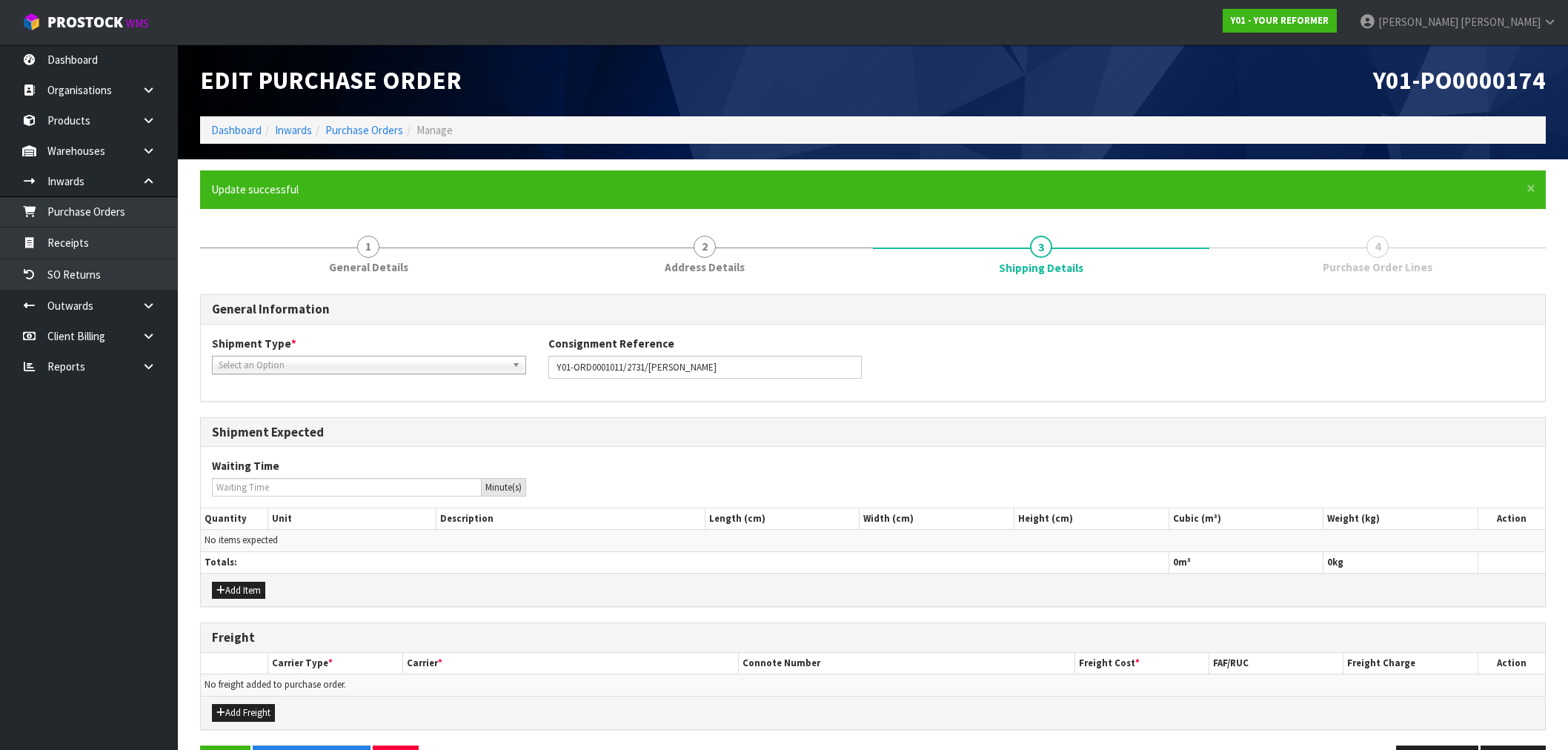
scroll to position [40, 0]
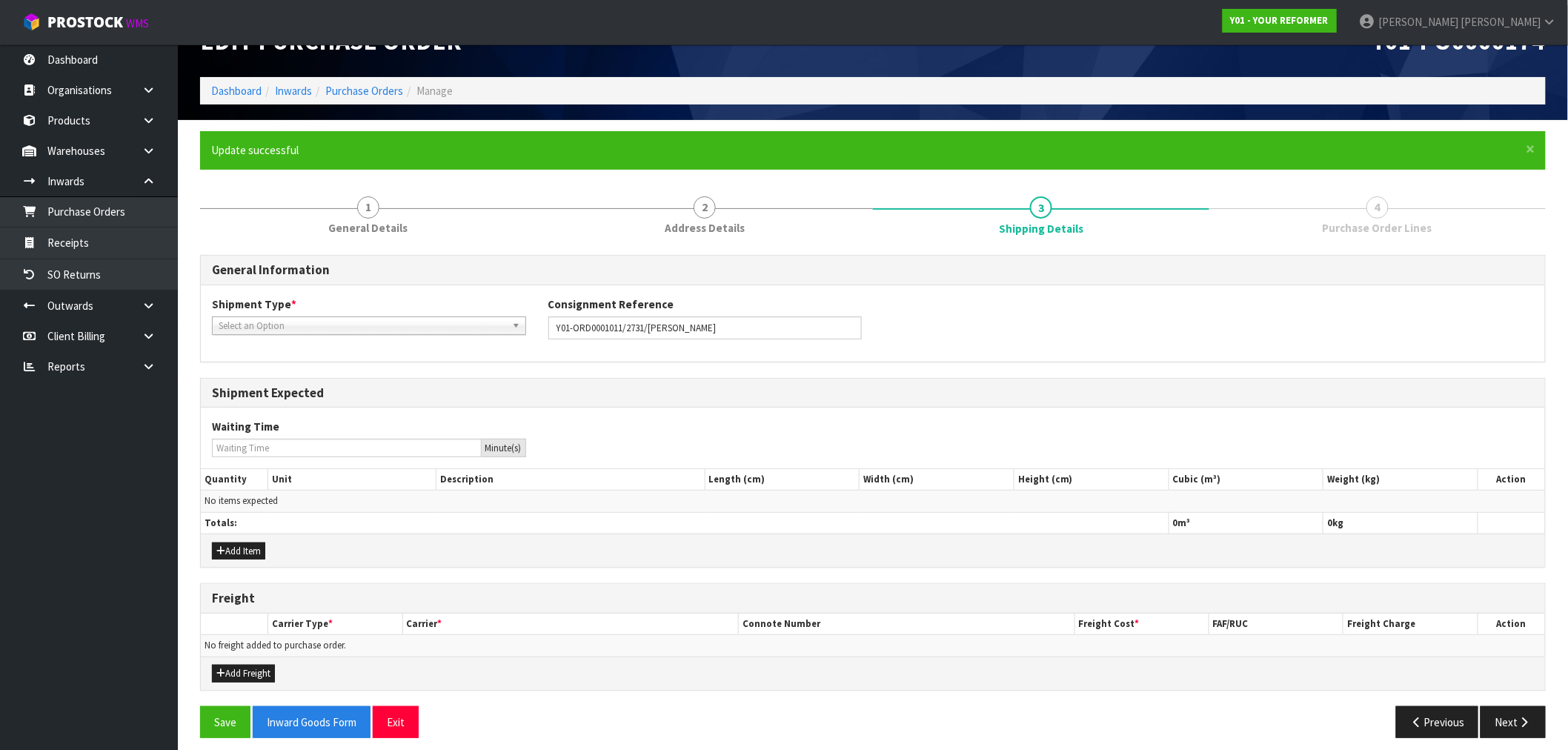
click at [338, 317] on span "Select an Option" at bounding box center [362, 326] width 288 height 18
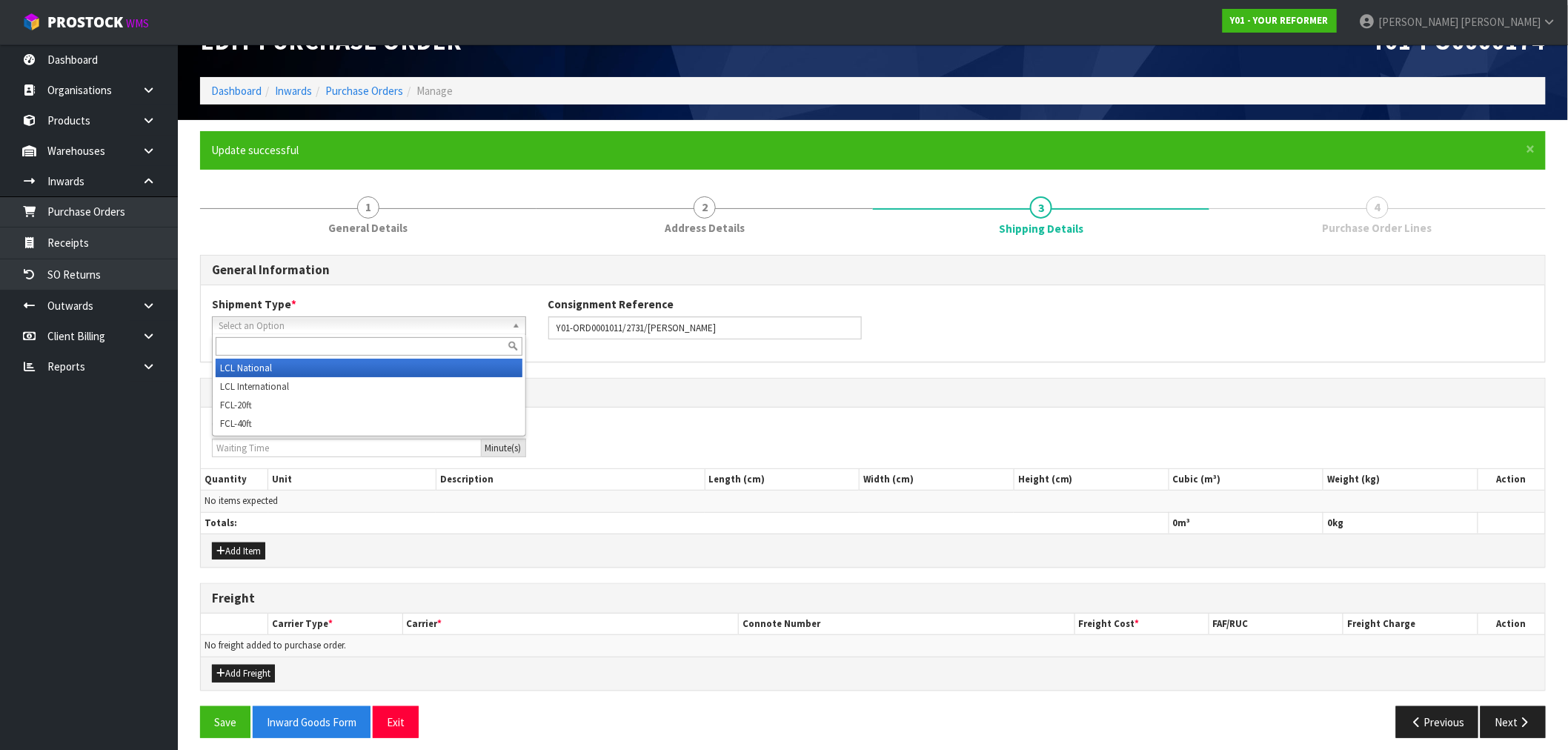
click at [327, 362] on li "LCL National" at bounding box center [369, 368] width 307 height 18
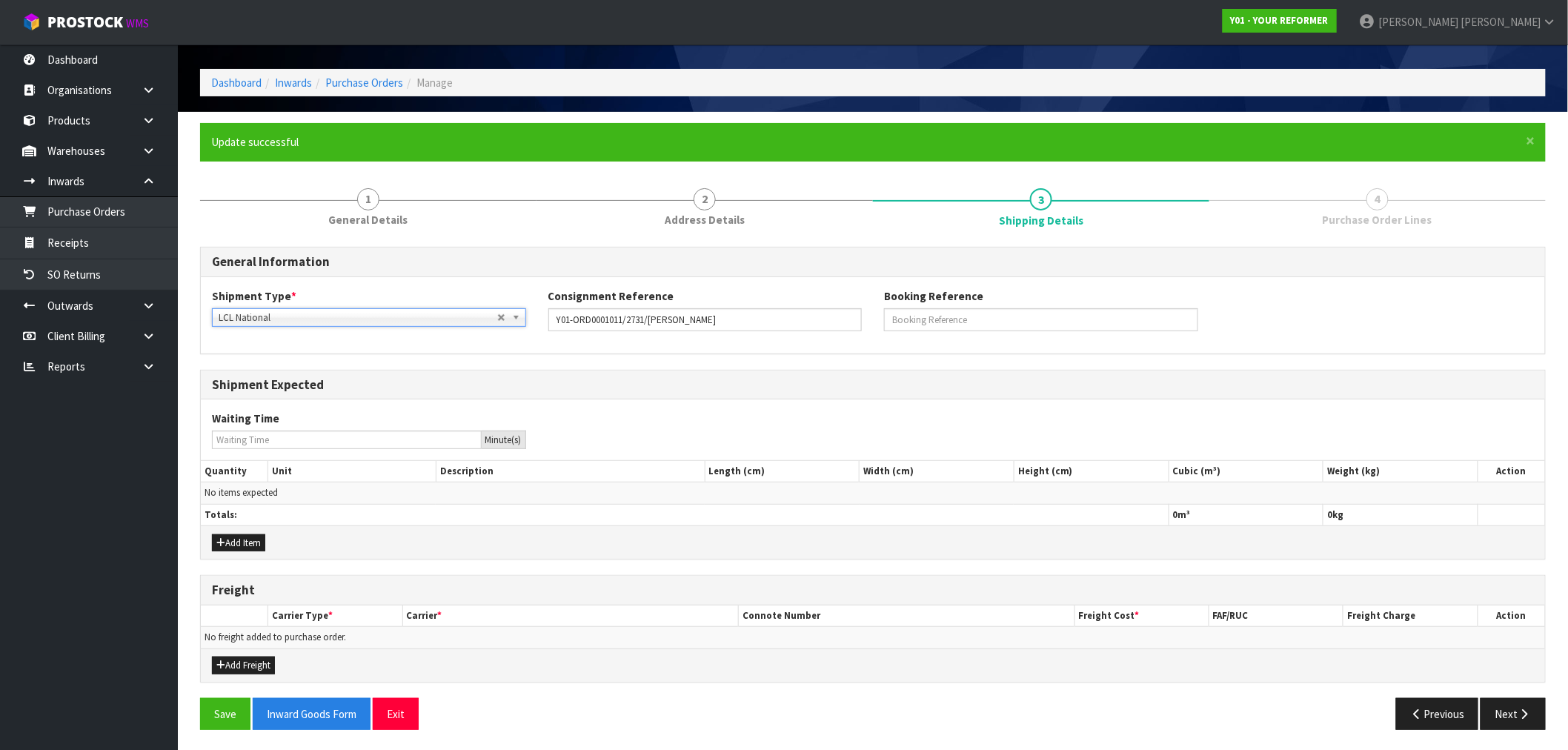
scroll to position [49, 0]
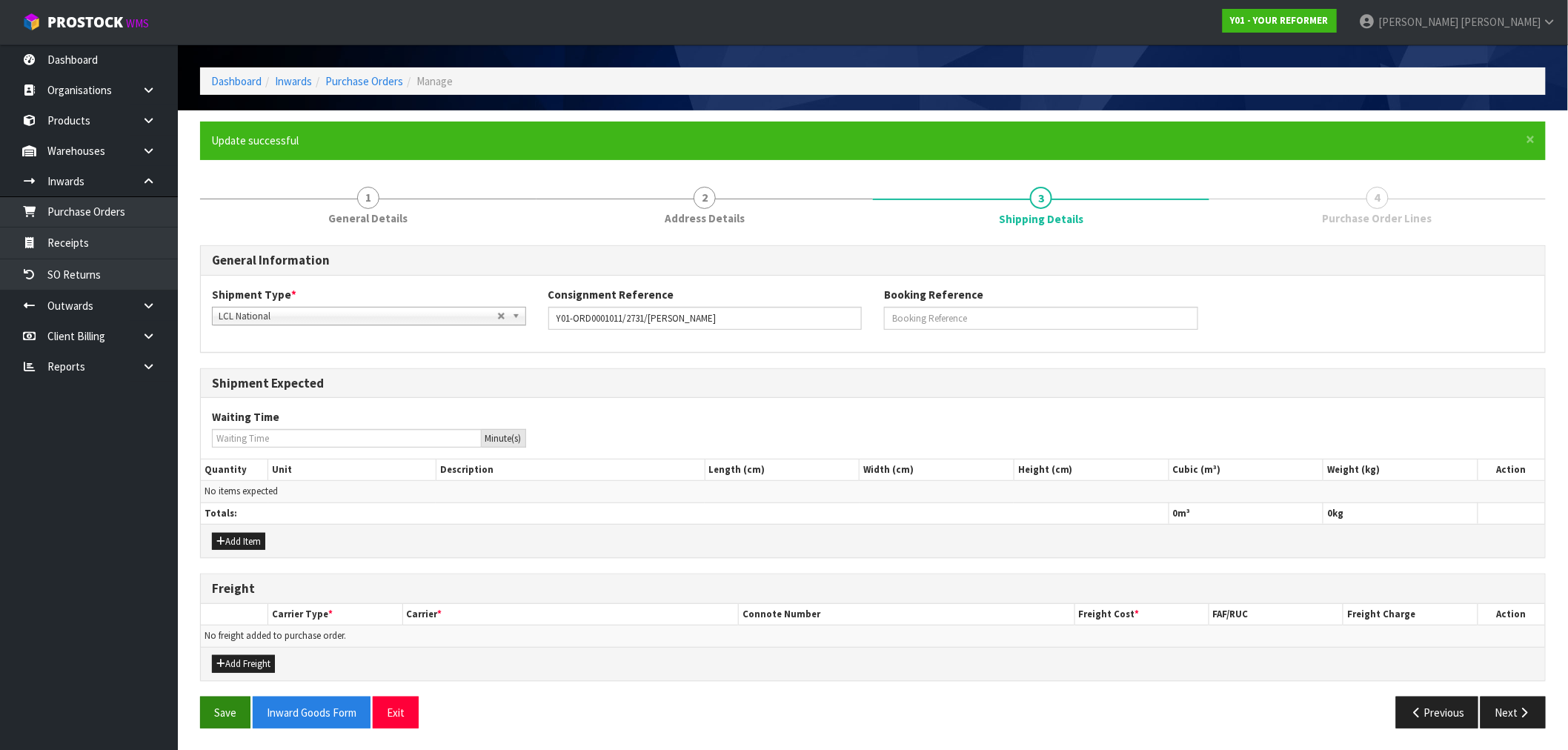
drag, startPoint x: 250, startPoint y: 697, endPoint x: 238, endPoint y: 706, distance: 15.0
click at [238, 706] on div "Save Inward Goods Form Exit" at bounding box center [531, 712] width 684 height 32
click at [238, 706] on button "Save" at bounding box center [225, 712] width 51 height 32
click at [232, 667] on button "Add Freight" at bounding box center [244, 663] width 63 height 18
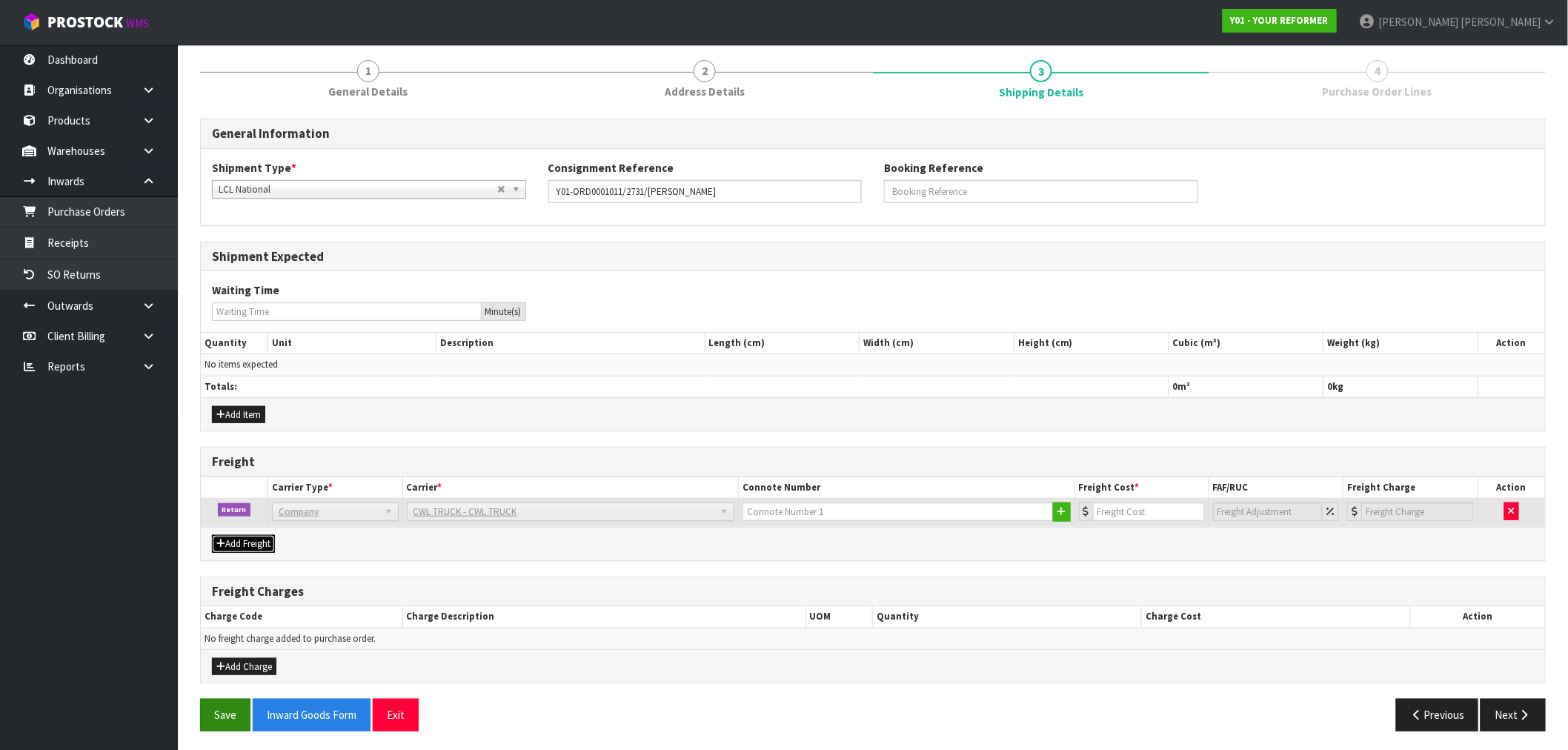
scroll to position [179, 0]
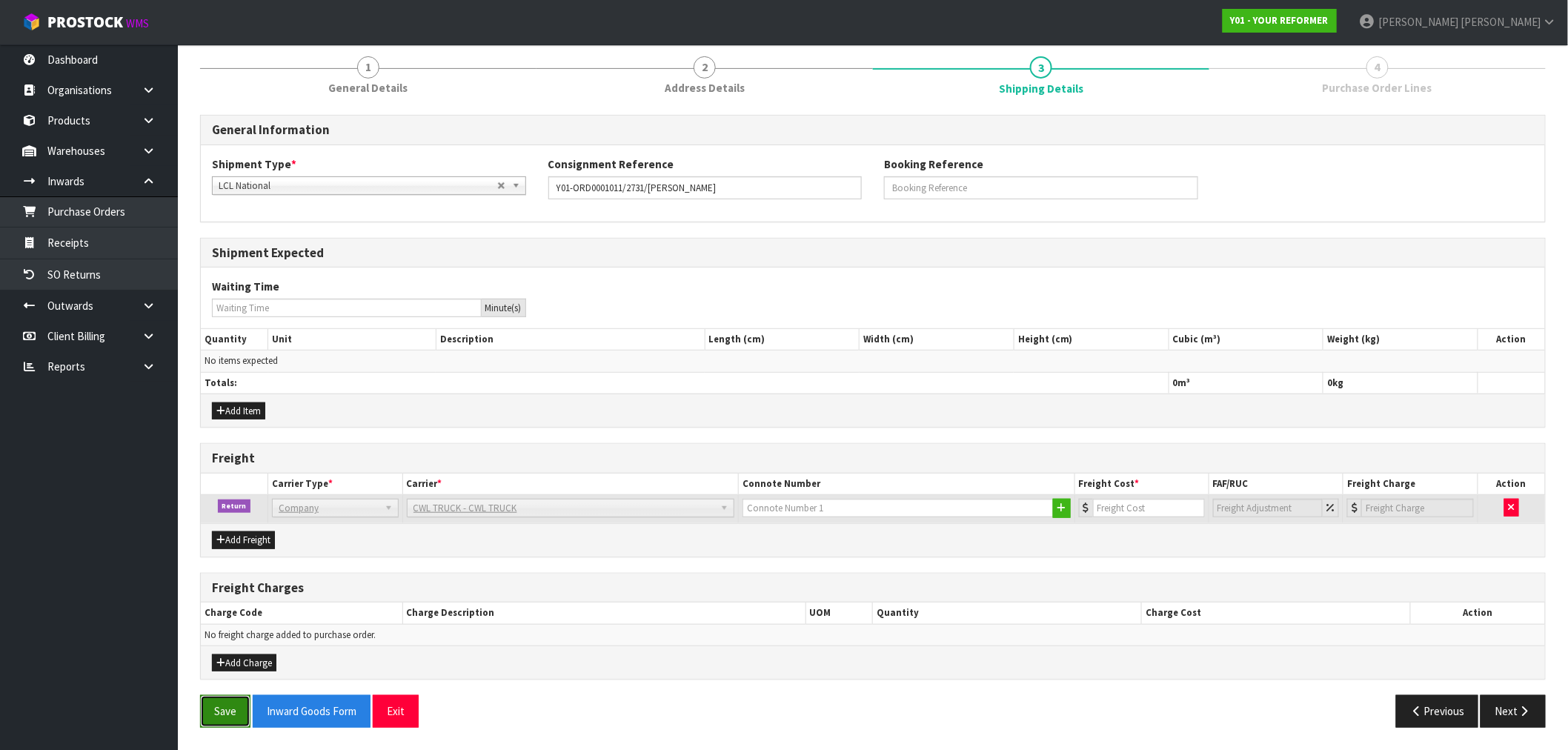
click at [217, 710] on button "Save" at bounding box center [225, 711] width 51 height 32
click at [323, 717] on button "Inward Goods Form" at bounding box center [328, 711] width 118 height 32
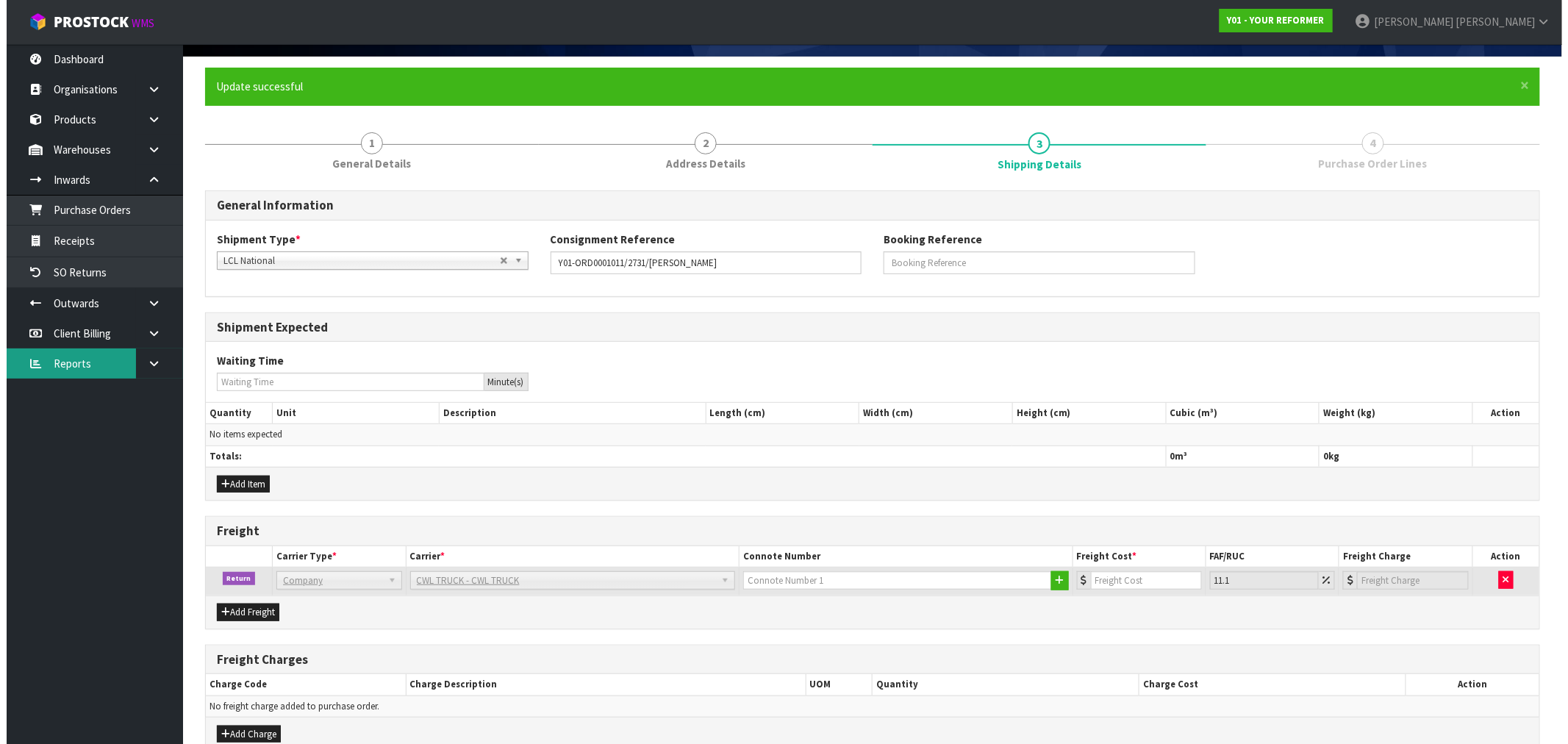
scroll to position [0, 0]
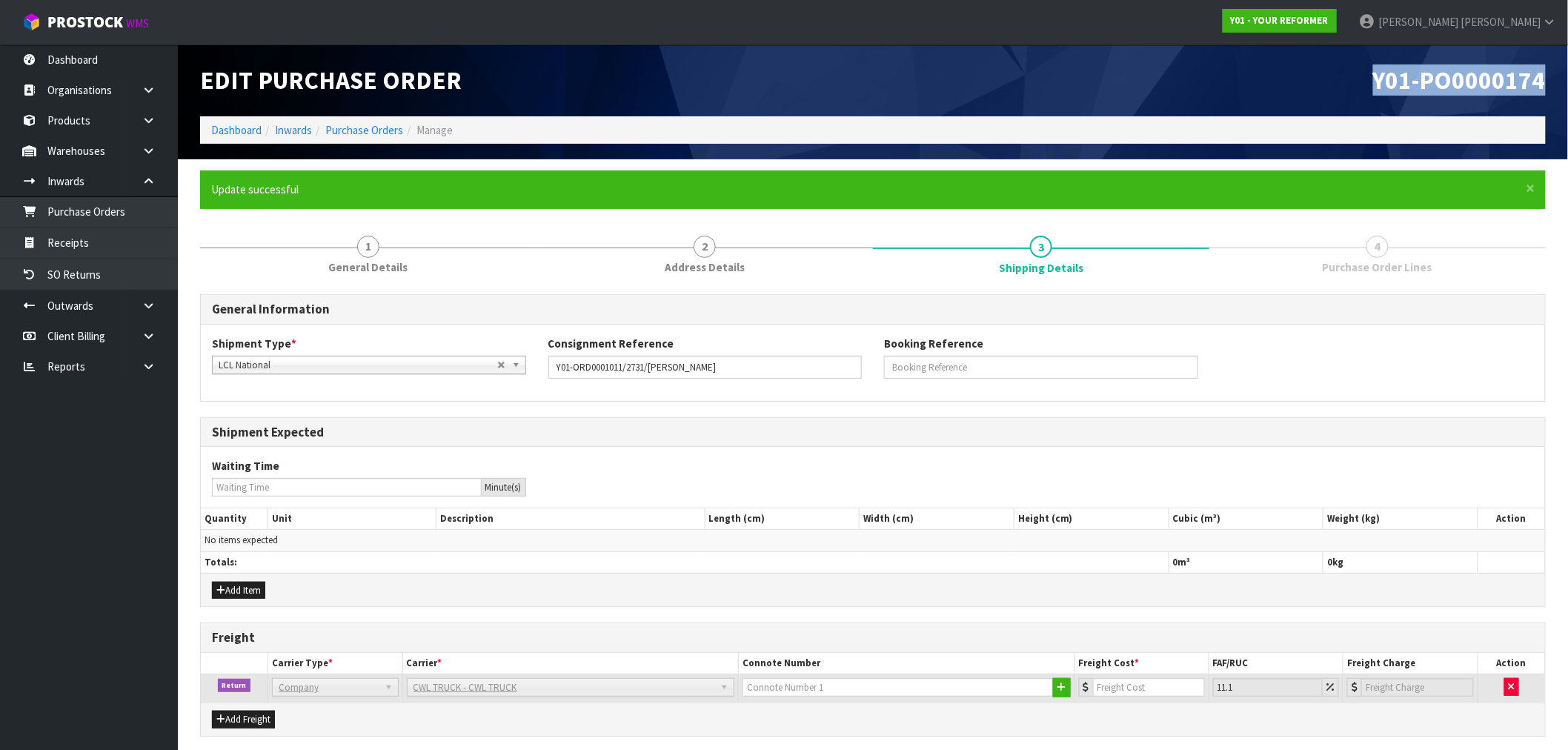
drag, startPoint x: 1548, startPoint y: 94, endPoint x: 1372, endPoint y: 87, distance: 176.1
click at [1372, 87] on div "Y01-PO0000174" at bounding box center [1216, 80] width 684 height 72
copy span "Y01-PO0000174"
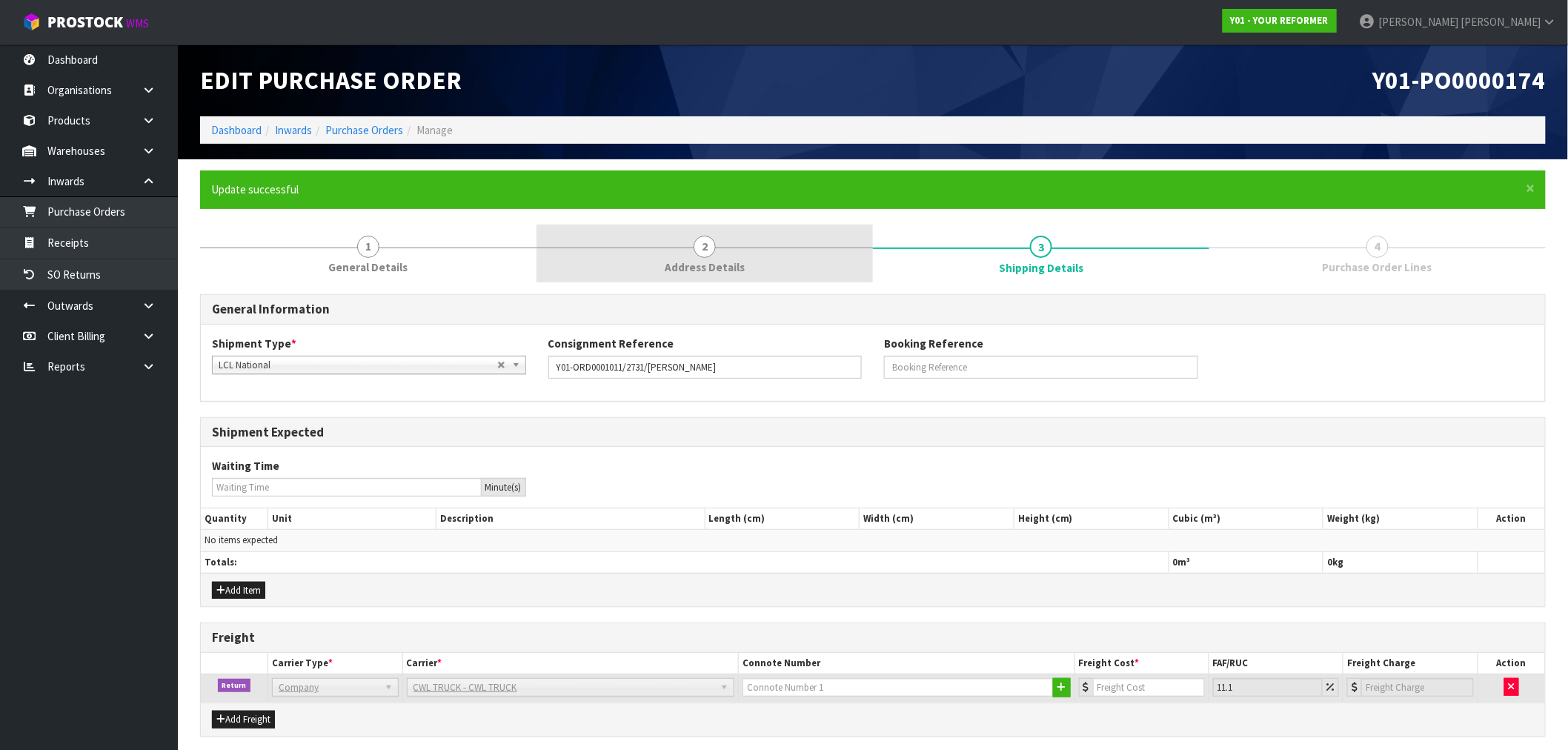
click at [697, 228] on link "2 Address Details" at bounding box center [705, 253] width 337 height 58
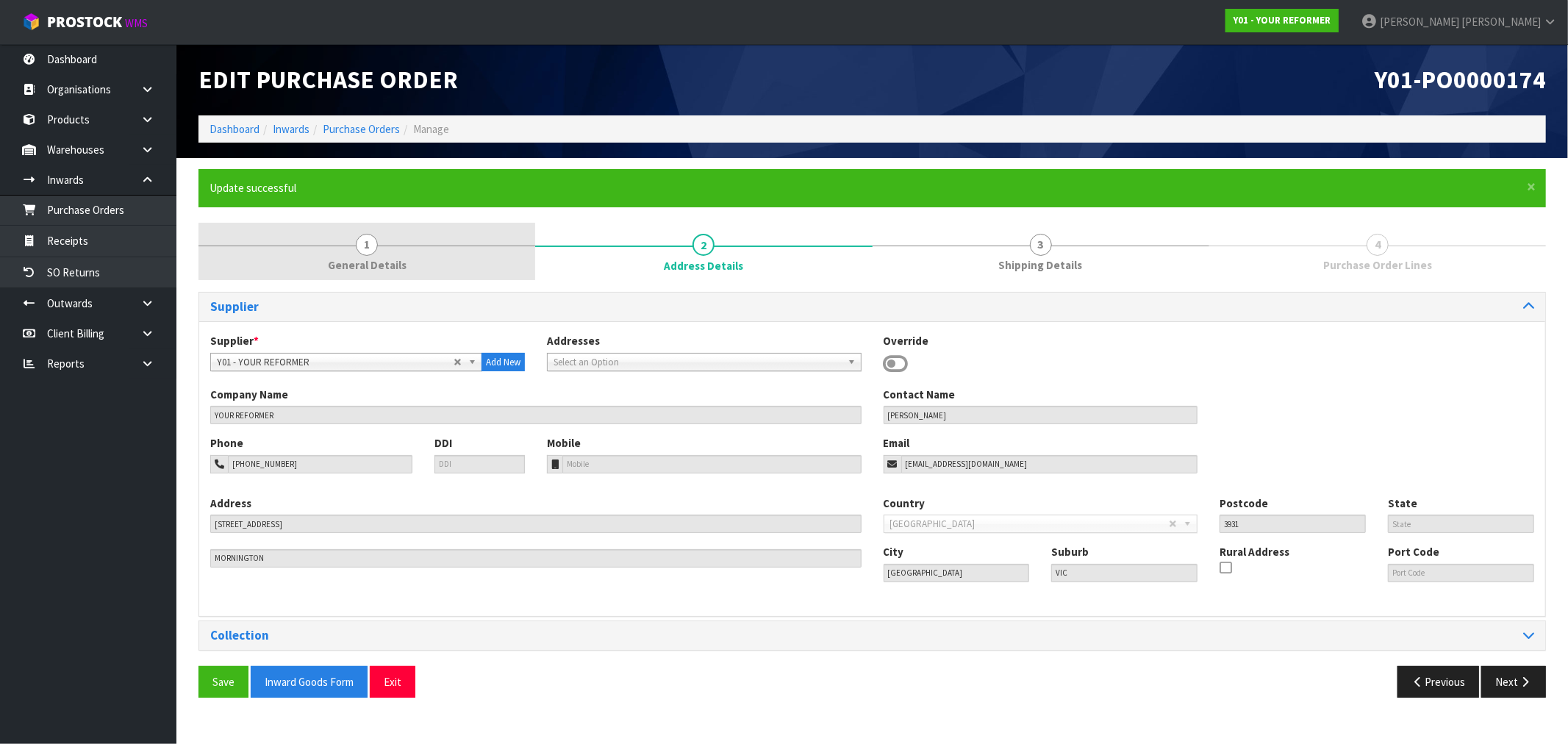
click at [417, 266] on link "1 General Details" at bounding box center [367, 251] width 337 height 58
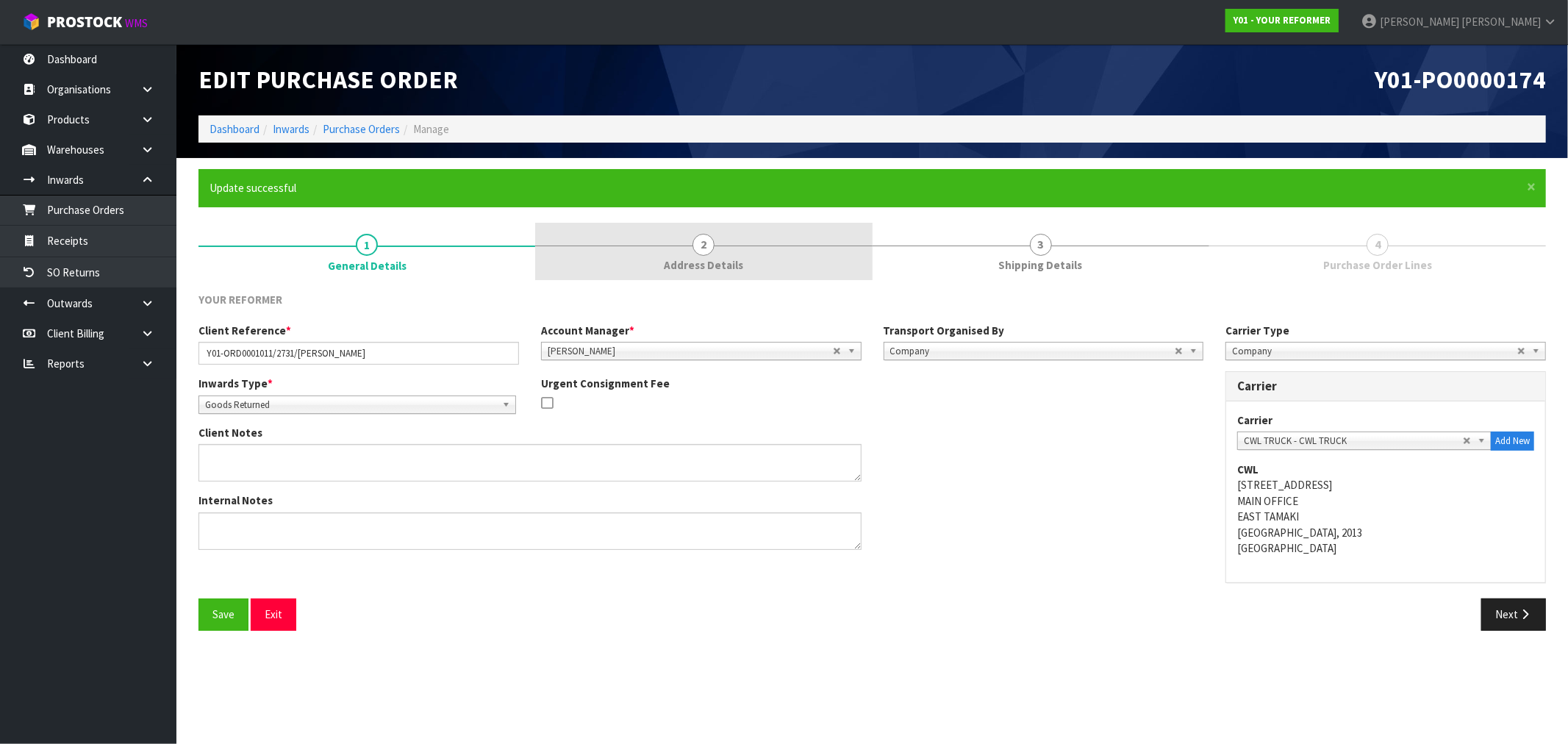
click at [683, 256] on link "2 Address Details" at bounding box center [703, 251] width 337 height 58
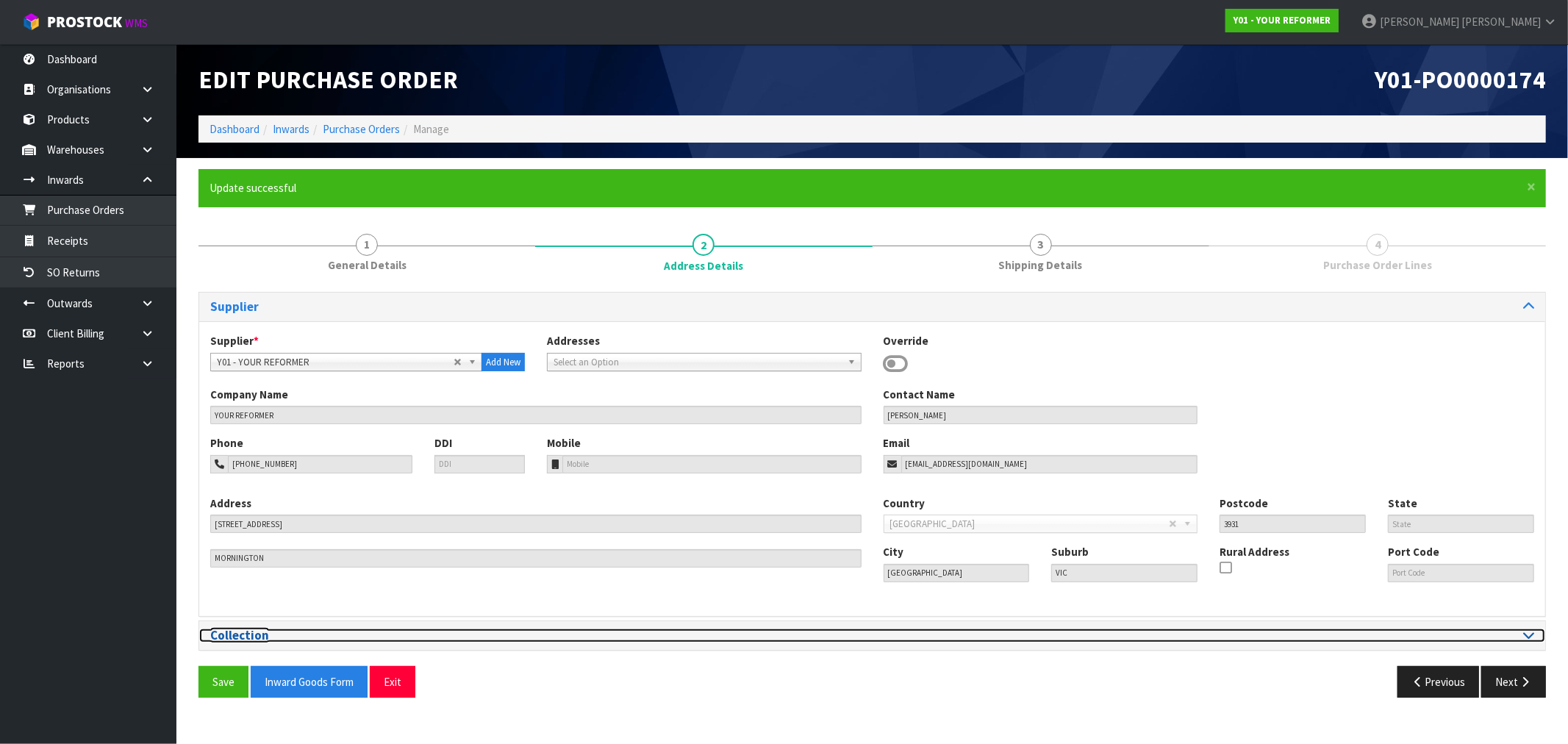
click at [391, 638] on h3 "Collection" at bounding box center [536, 635] width 651 height 14
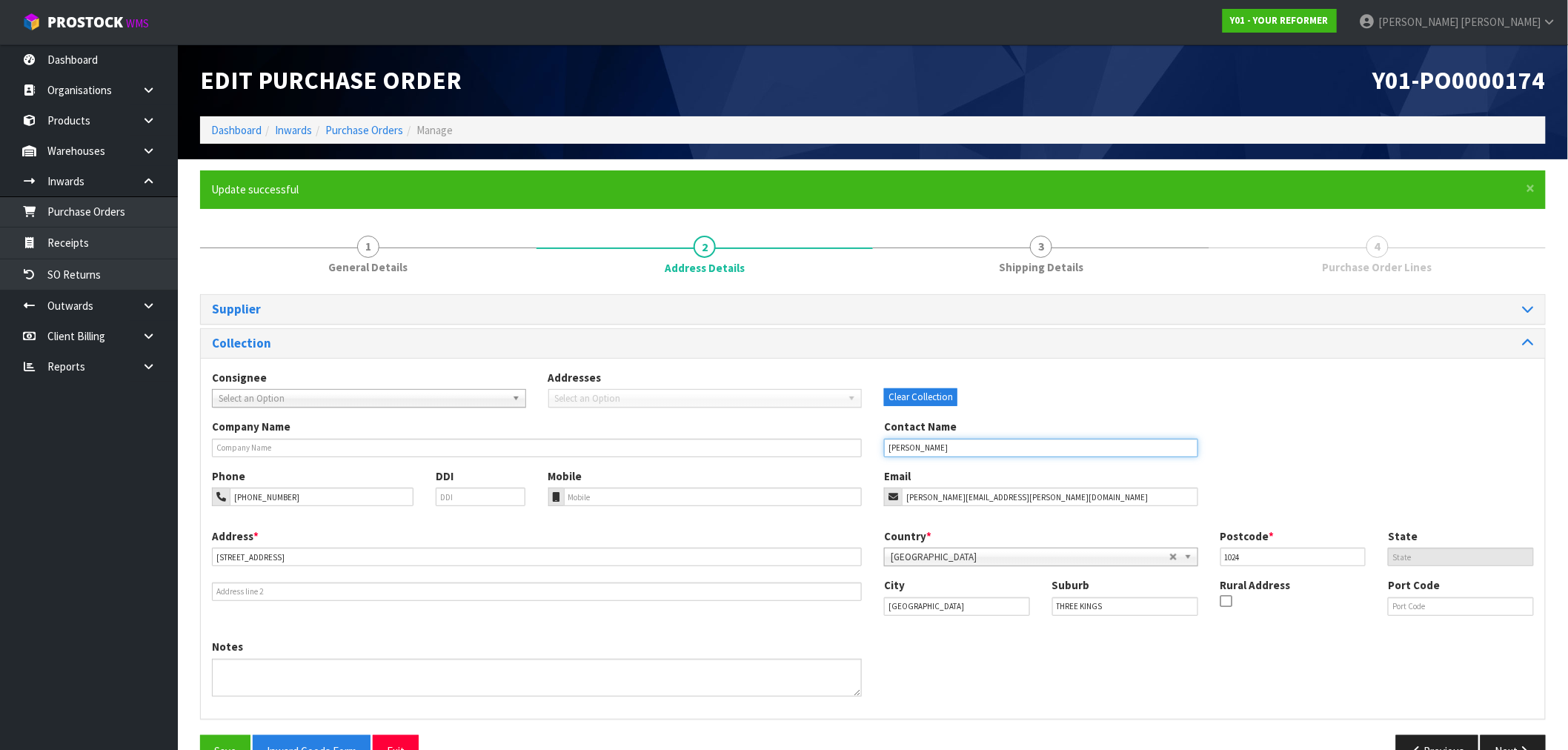
drag, startPoint x: 950, startPoint y: 450, endPoint x: 825, endPoint y: 424, distance: 127.7
click at [840, 431] on div "Company Name Contact Name [PERSON_NAME]" at bounding box center [873, 443] width 1345 height 49
drag, startPoint x: 327, startPoint y: 500, endPoint x: 163, endPoint y: 477, distance: 165.6
click at [169, 485] on body "Toggle navigation ProStock WMS Y01 - YOUR REFORMER [PERSON_NAME] Logout Dashboa…" at bounding box center [784, 375] width 1568 height 750
click at [390, 123] on ol "Dashboard Inwards Purchase Orders Manage" at bounding box center [873, 130] width 1346 height 28
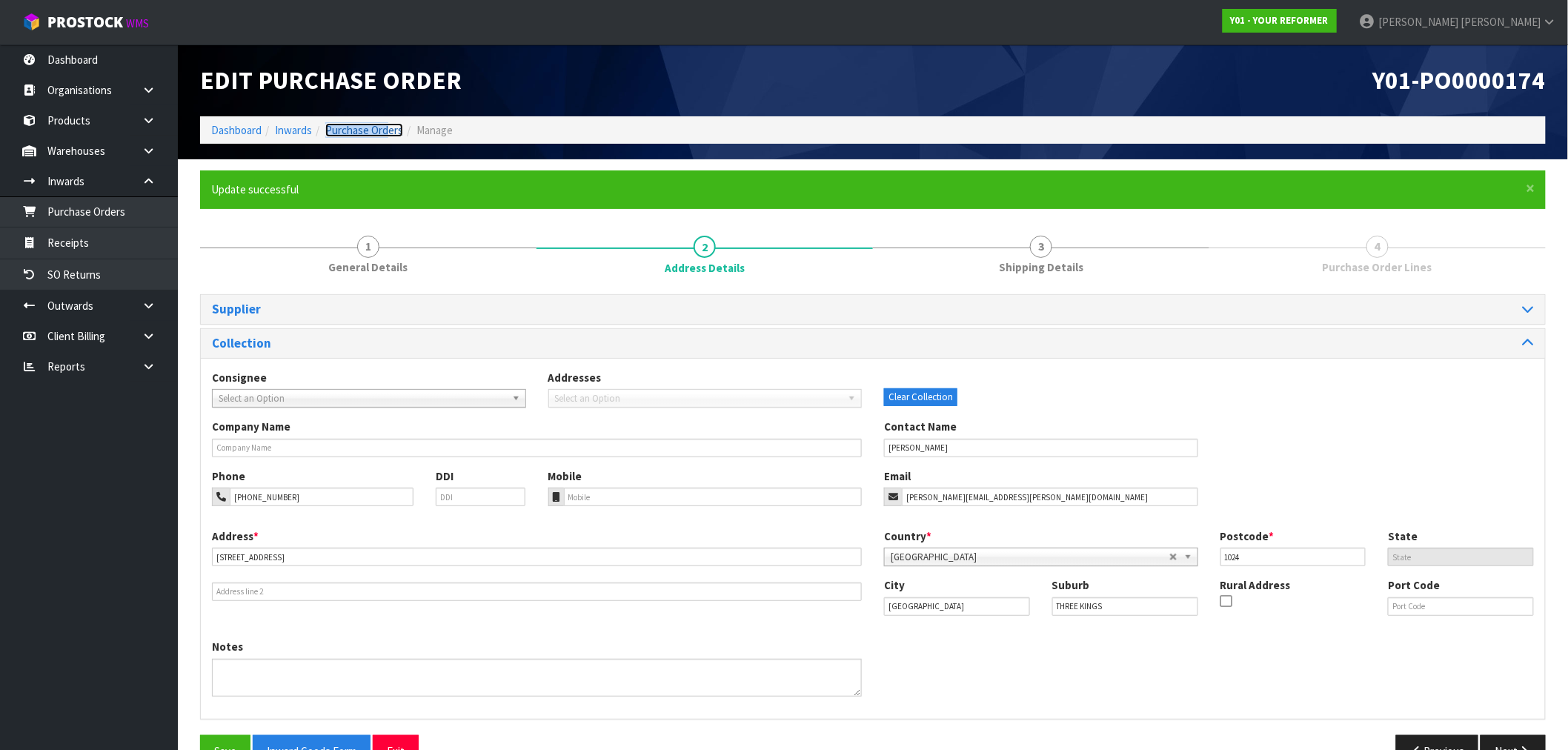
click at [390, 126] on link "Purchase Orders" at bounding box center [364, 129] width 77 height 14
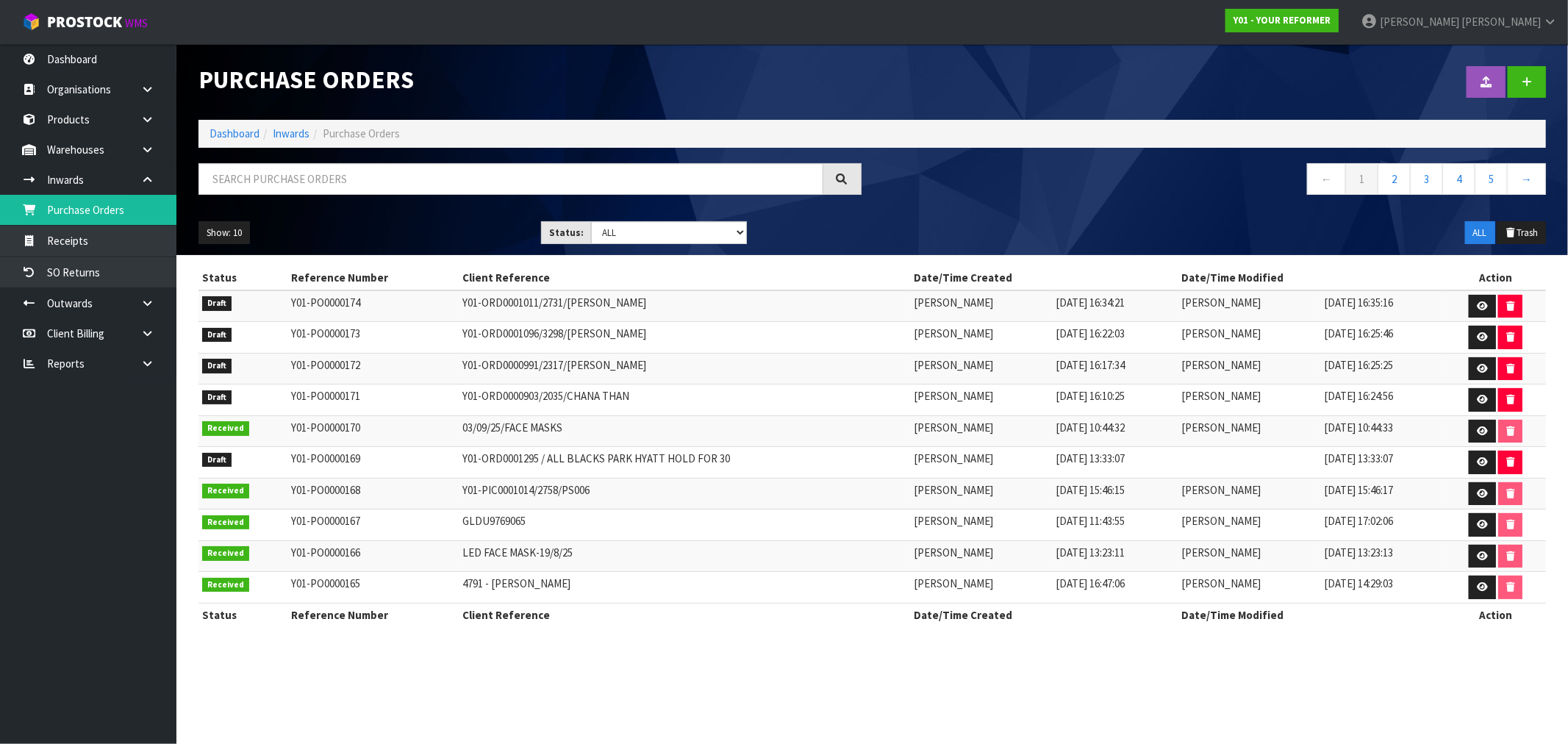
click at [298, 197] on div at bounding box center [530, 184] width 685 height 43
click at [360, 189] on input "text" at bounding box center [510, 178] width 625 height 32
paste input "Y01-ORD0001084"
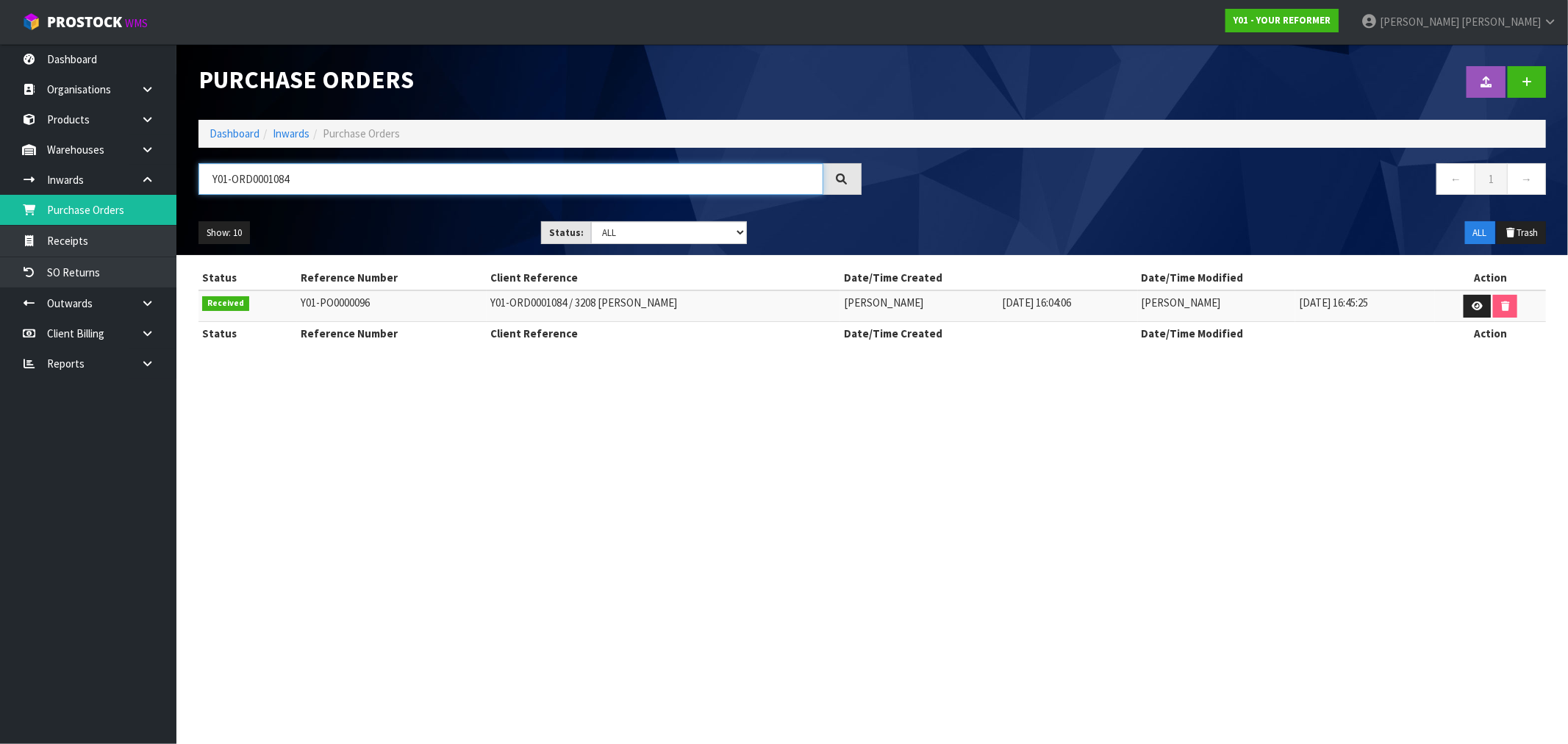
type input "Y01-ORD0001084"
drag, startPoint x: 380, startPoint y: 305, endPoint x: 290, endPoint y: 300, distance: 90.1
click at [297, 300] on td "Y01-PO0000096" at bounding box center [392, 306] width 190 height 32
copy td "Y01-PO0000096"
click at [1472, 308] on icon at bounding box center [1477, 306] width 11 height 9
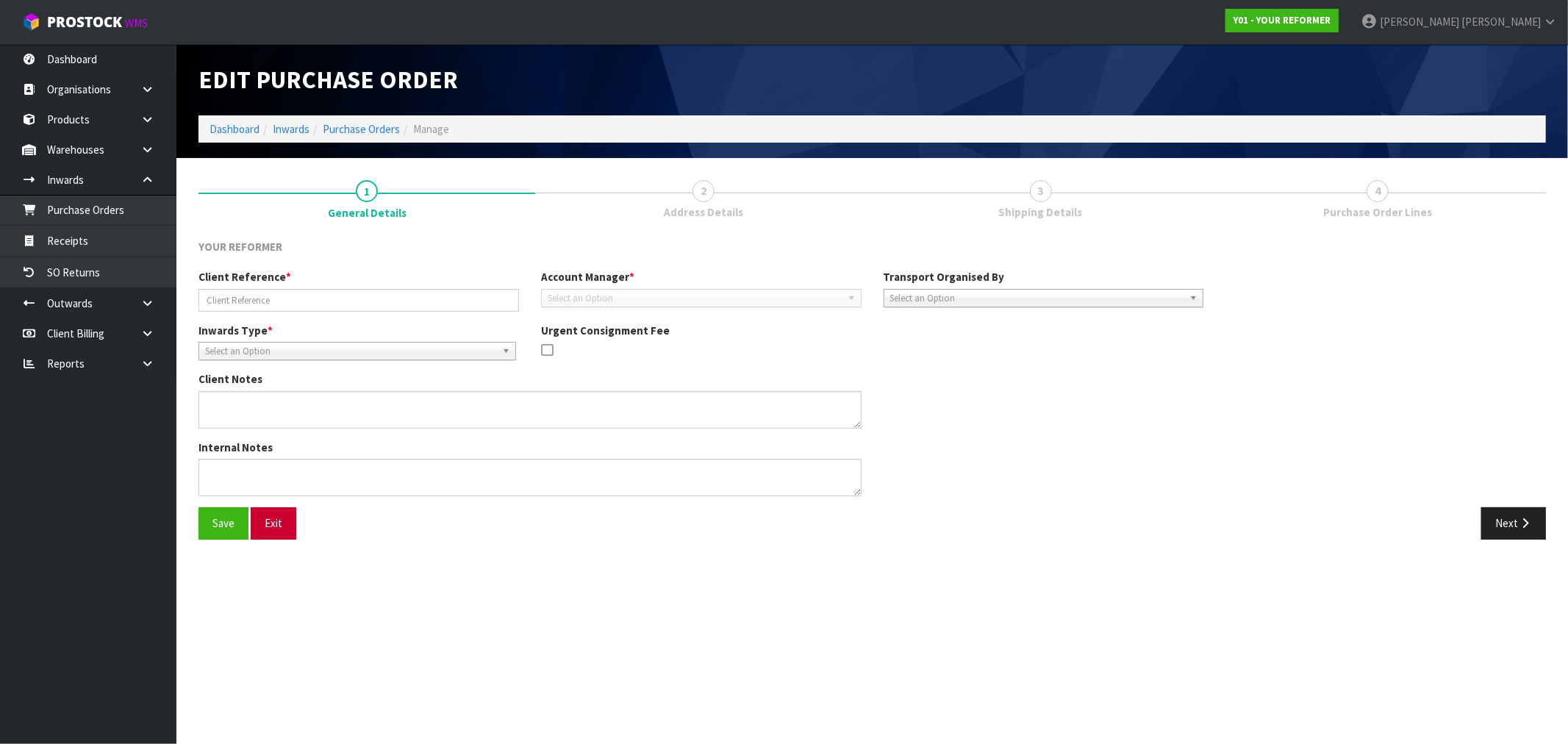
type input "Y01-ORD0001084 / 3208 [PERSON_NAME]"
type textarea "1 X YRENV240012009 - PLEASE CHECK SERIAL AND ALL PARTS RETURNED."
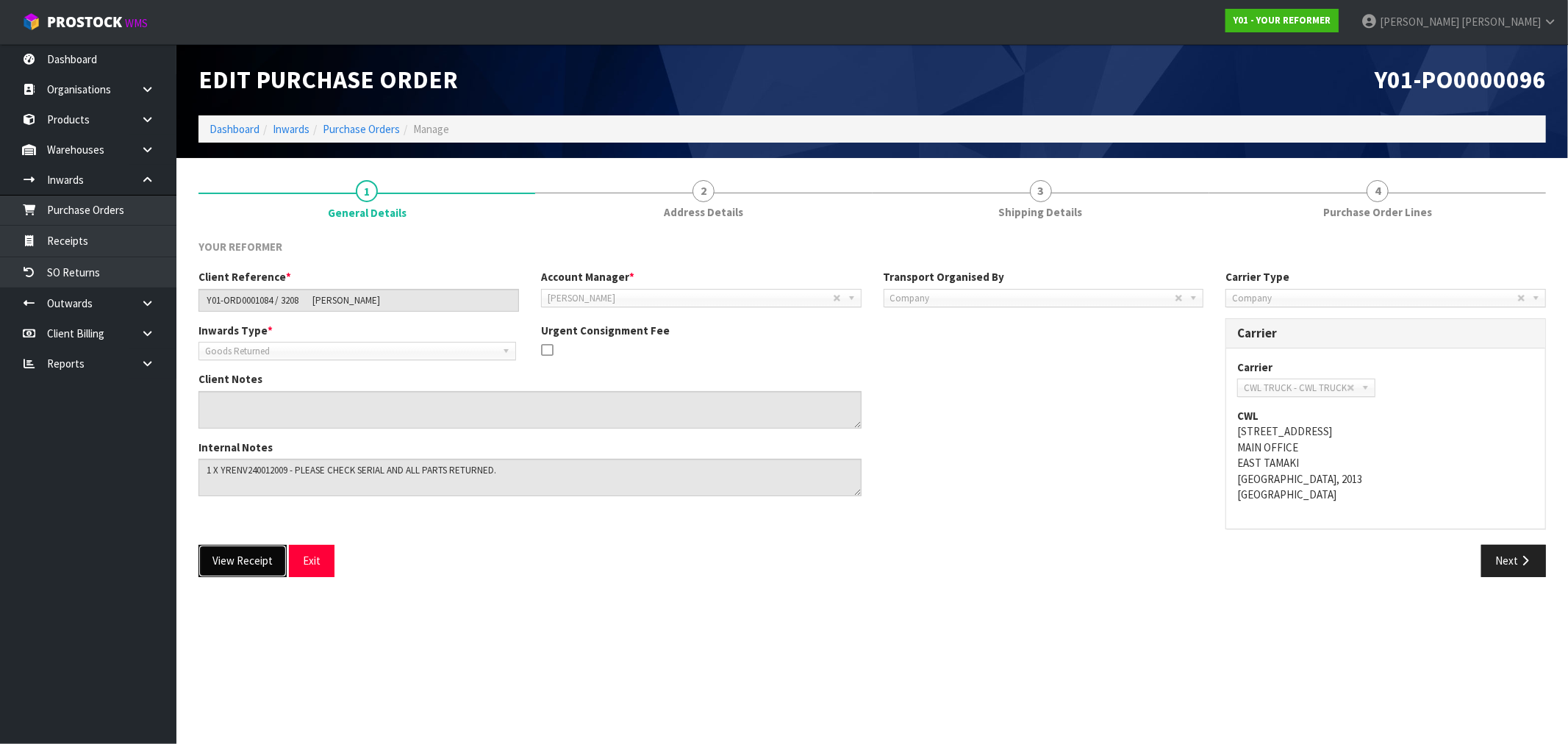
click at [204, 563] on button "View Receipt" at bounding box center [242, 560] width 88 height 32
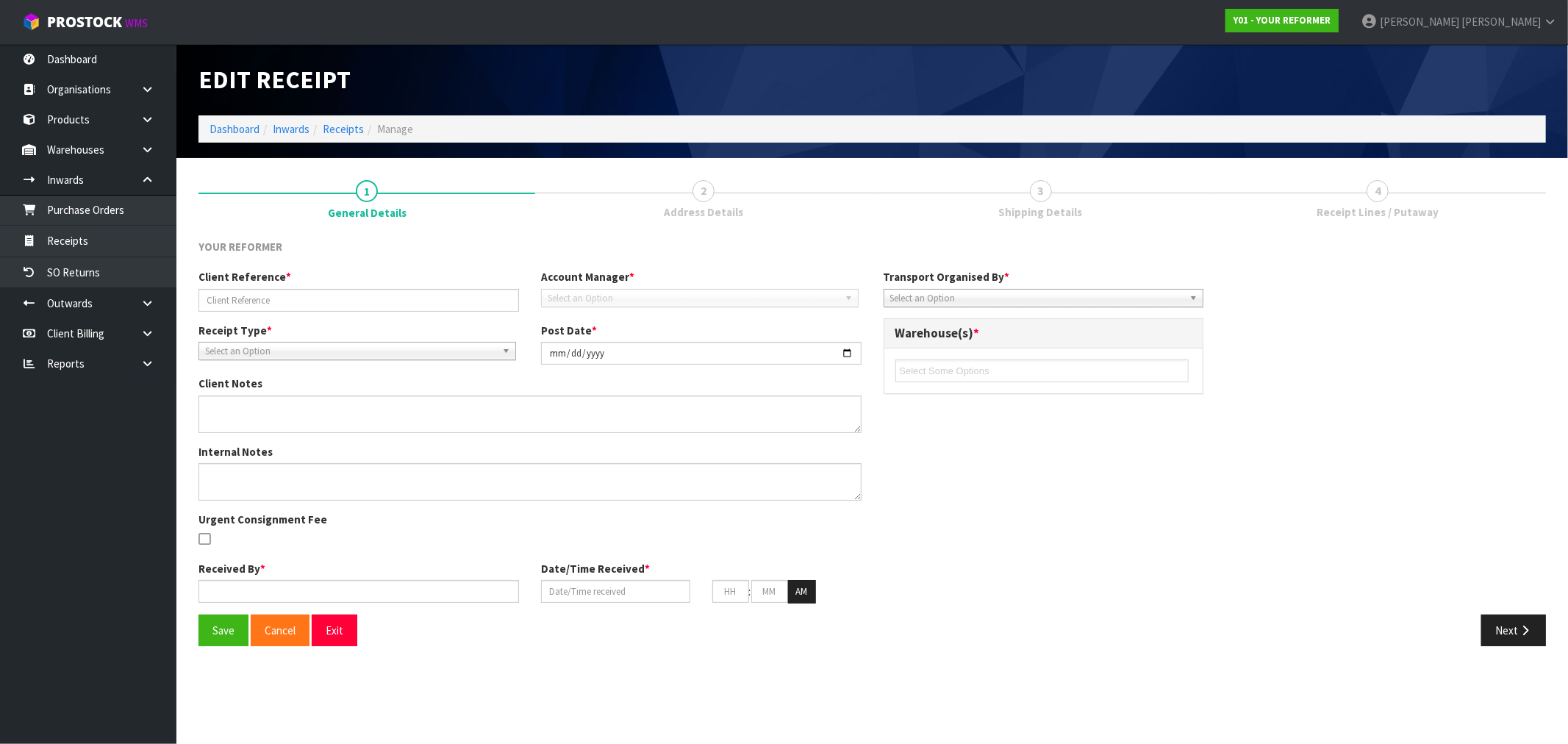
type input "Y01-ORD0001084 / 3208 [PERSON_NAME]"
type input "[DATE]"
type textarea "1 X YRENV240012009 - PLEASE CHECK SERIAL AND ALL PARTS RETURNED."
type input "[PERSON_NAME]"
type input "[DATE]"
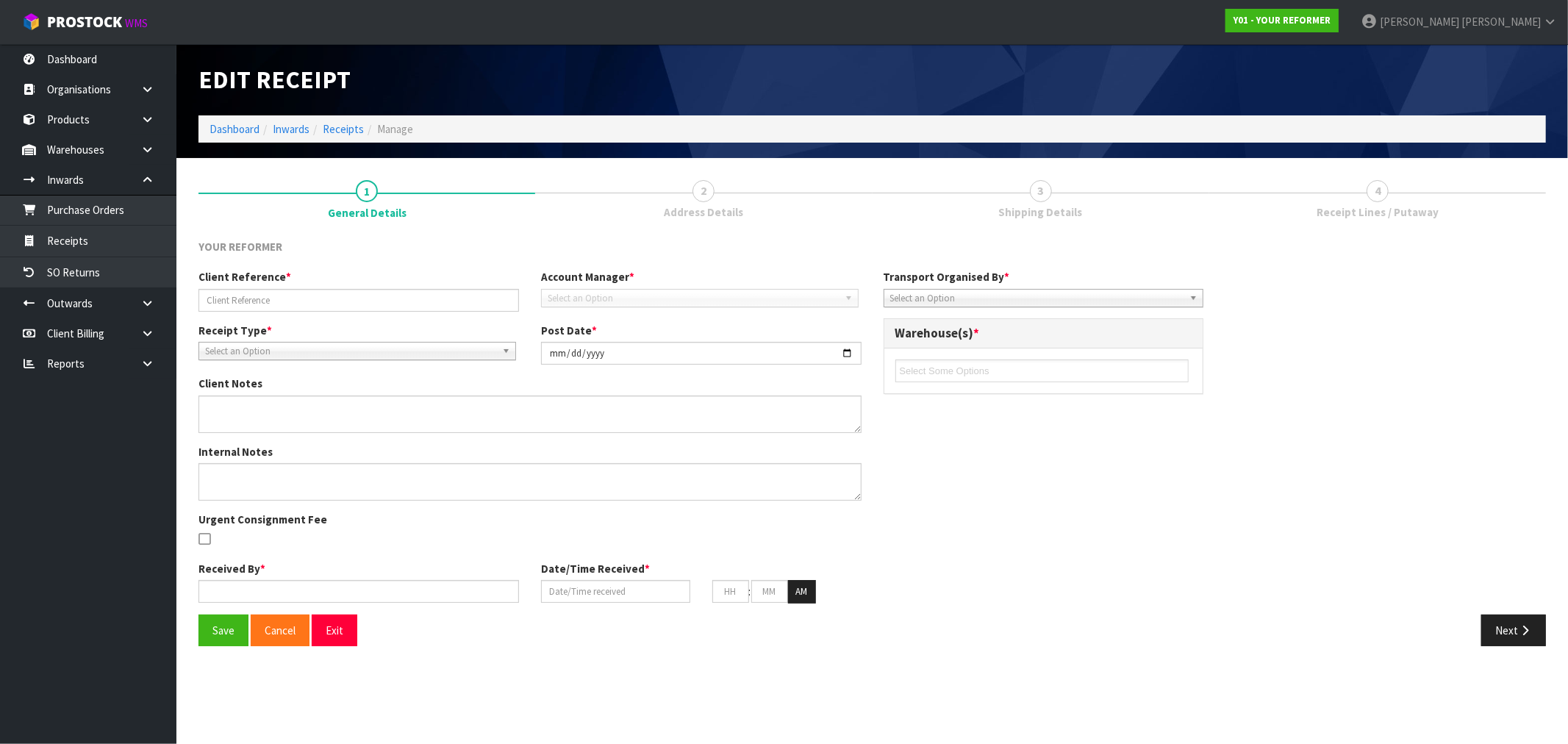
type input "04"
type input "45"
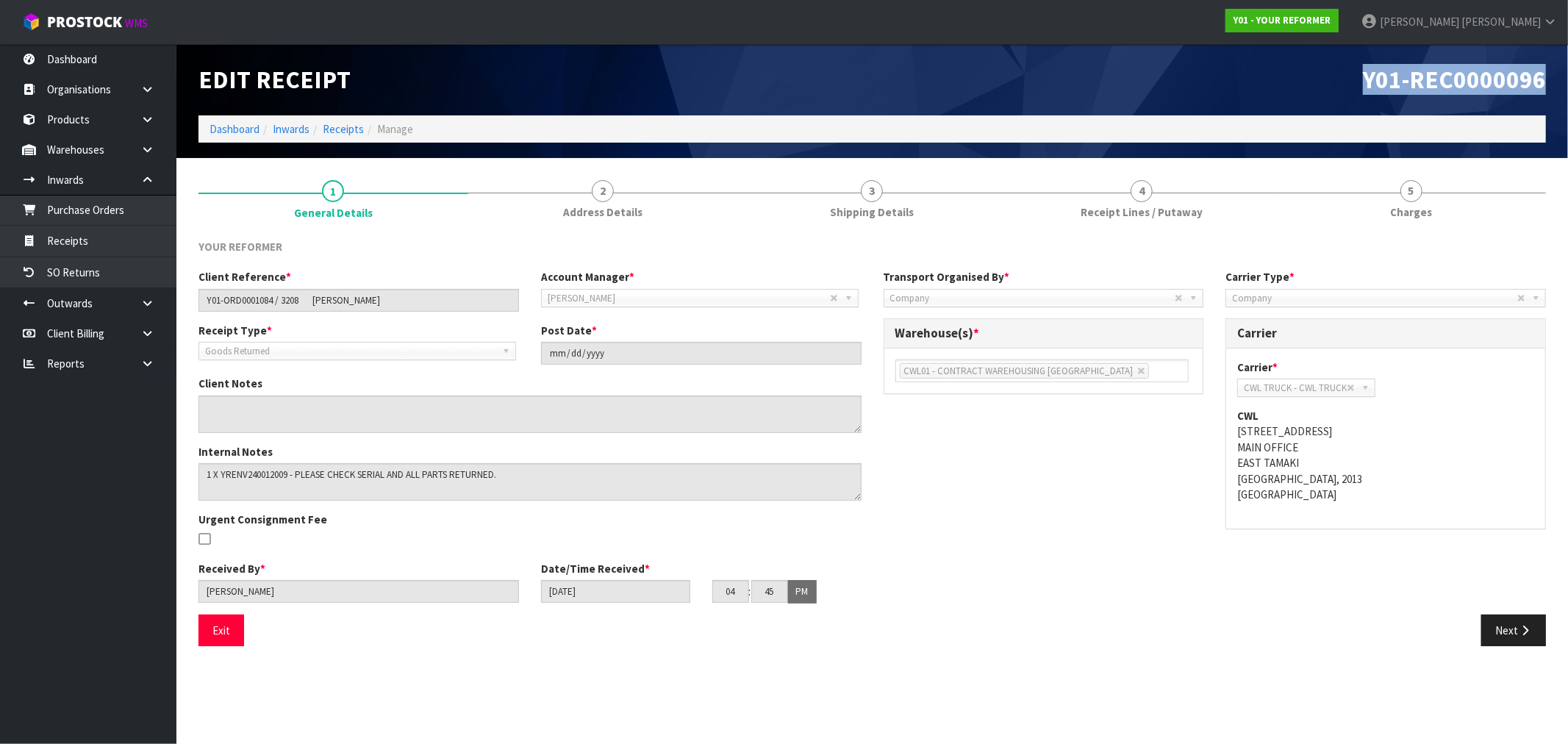
drag, startPoint x: 1541, startPoint y: 81, endPoint x: 1313, endPoint y: 85, distance: 228.0
click at [1313, 85] on h1 "Y01-REC0000096" at bounding box center [1215, 80] width 663 height 27
copy span "Y01-REC0000096"
click at [346, 136] on li "Receipts" at bounding box center [336, 129] width 54 height 16
click at [338, 126] on link "Receipts" at bounding box center [343, 128] width 41 height 14
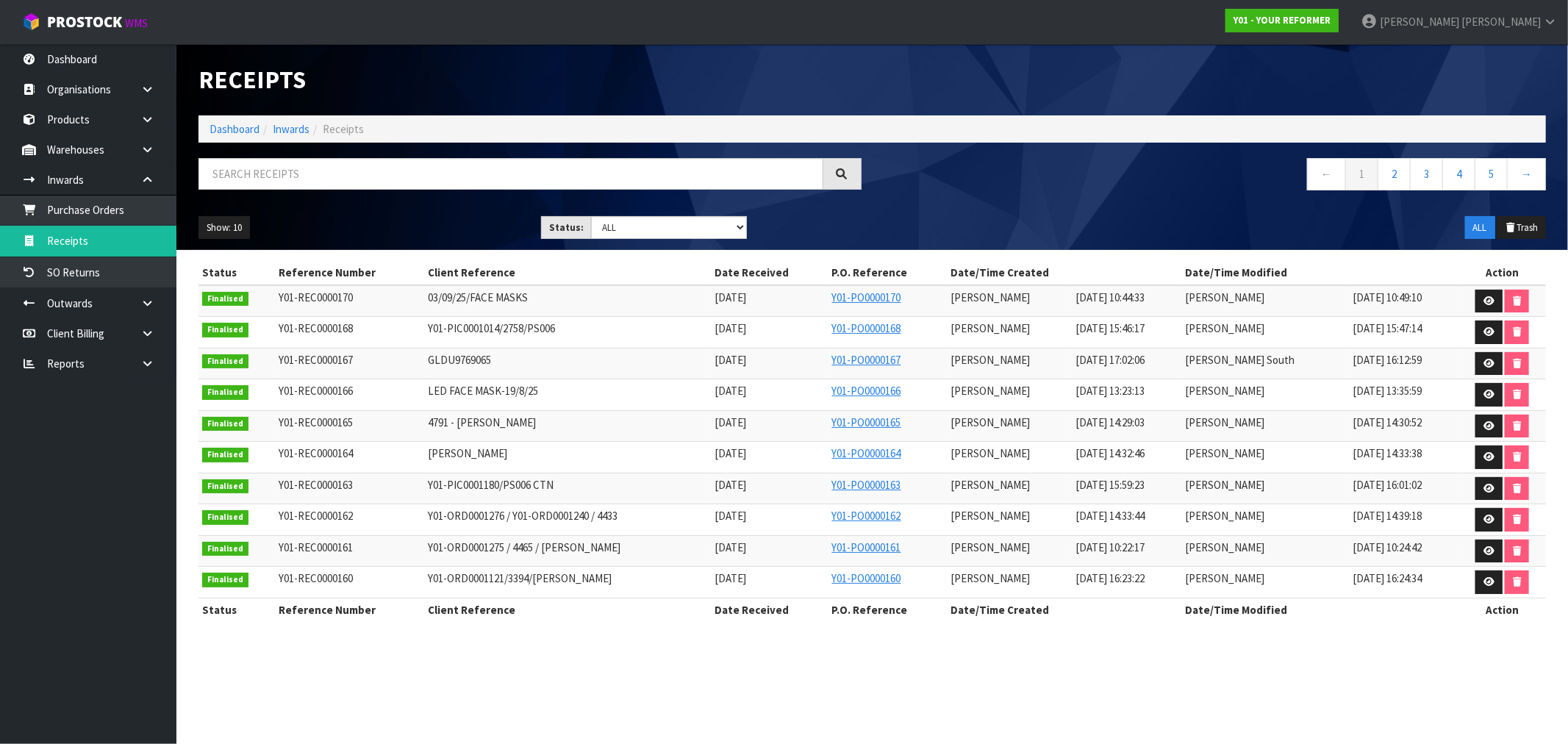
click at [472, 189] on div at bounding box center [530, 179] width 685 height 43
drag, startPoint x: 457, startPoint y: 177, endPoint x: 415, endPoint y: 99, distance: 88.6
click at [456, 177] on input "text" at bounding box center [510, 174] width 625 height 32
paste input "Y01-ORD0001081"
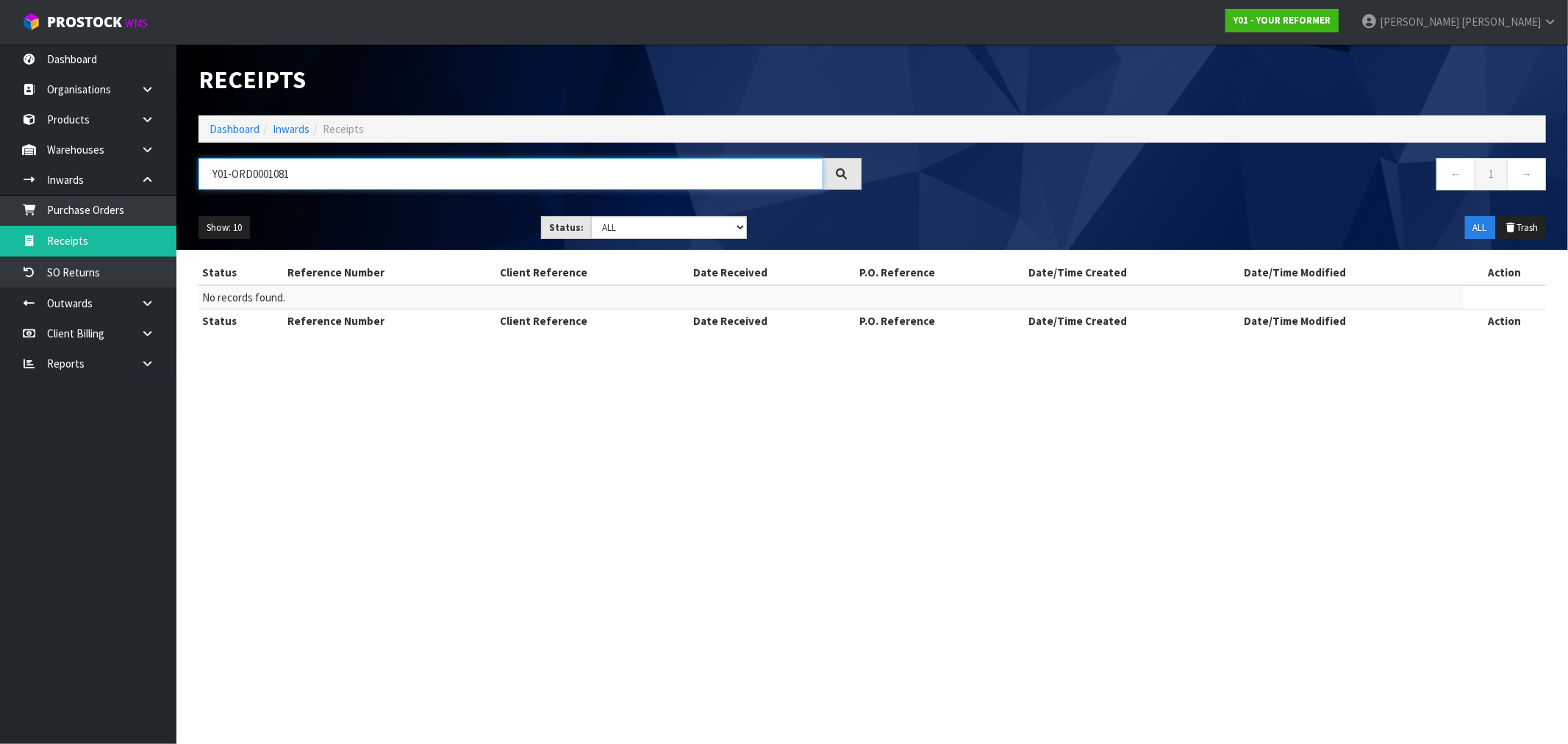
type input "Y01-ORD0001081"
click at [96, 214] on link "Purchase Orders" at bounding box center [88, 210] width 177 height 30
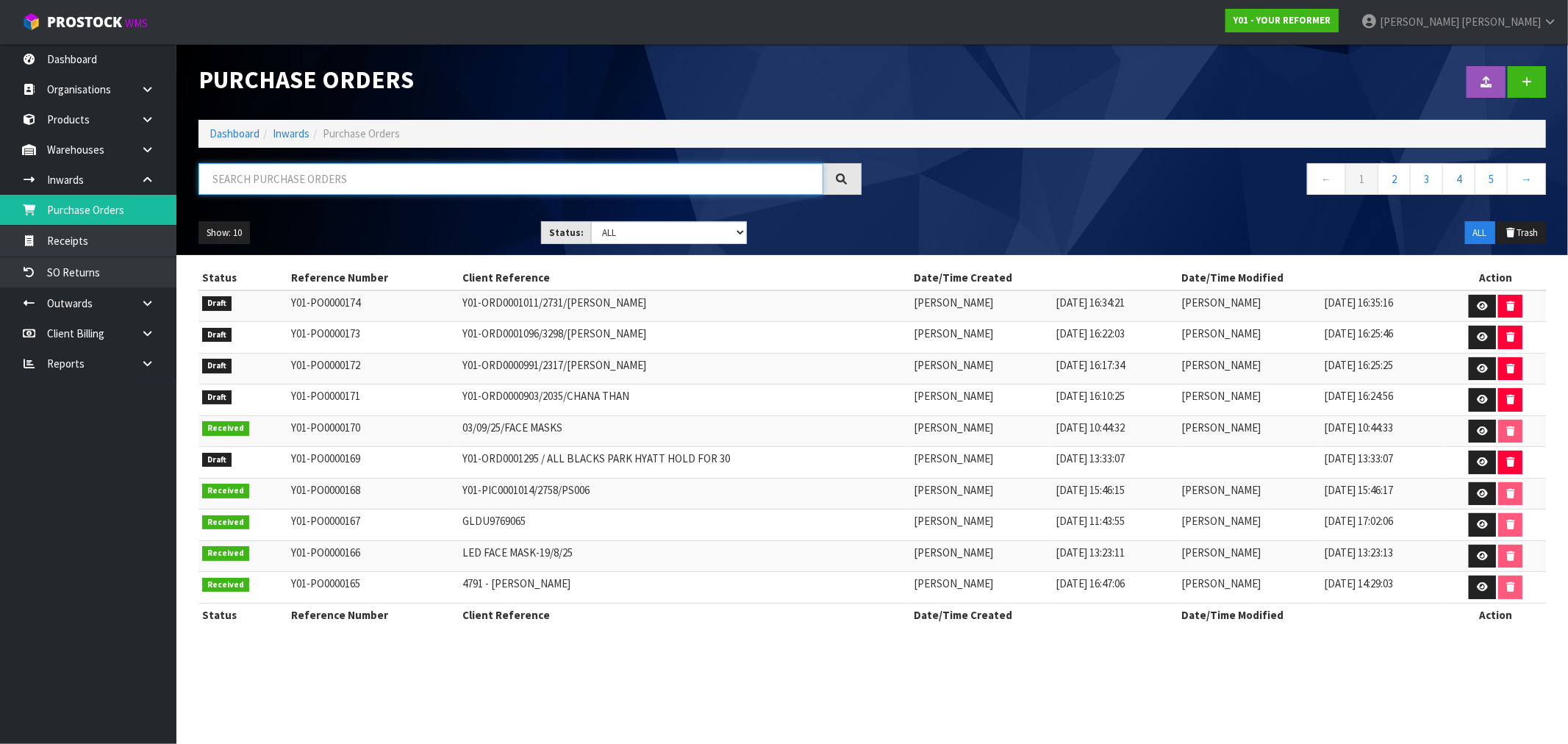
click at [383, 184] on input "text" at bounding box center [510, 178] width 625 height 32
paste input "Y01-ORD0001081"
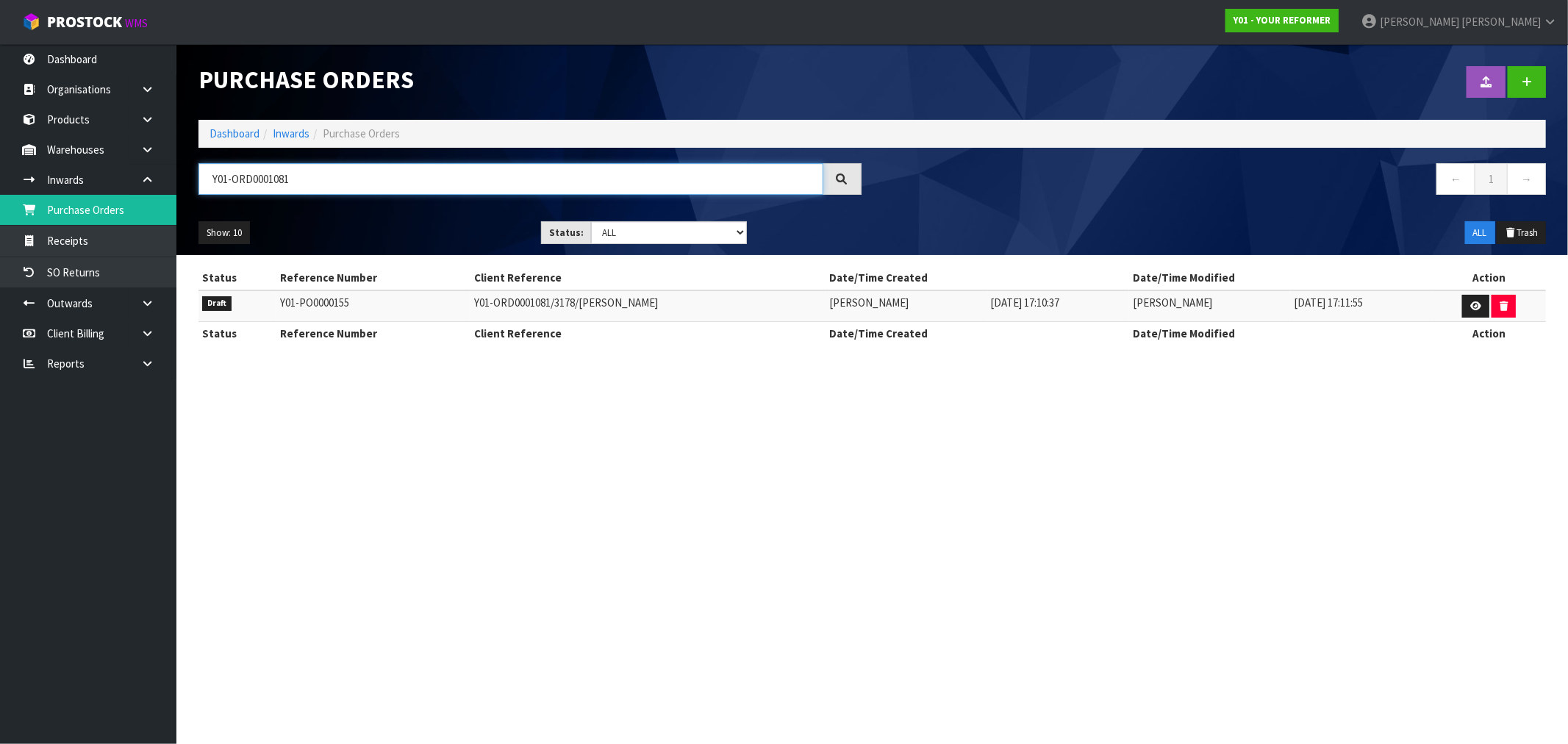
type input "Y01-ORD0001081"
drag, startPoint x: 363, startPoint y: 305, endPoint x: 275, endPoint y: 297, distance: 88.4
click at [276, 297] on td "Y01-PO0000155" at bounding box center [373, 306] width 194 height 32
copy td "Y01-PO0000155"
click at [1480, 304] on link at bounding box center [1476, 307] width 27 height 24
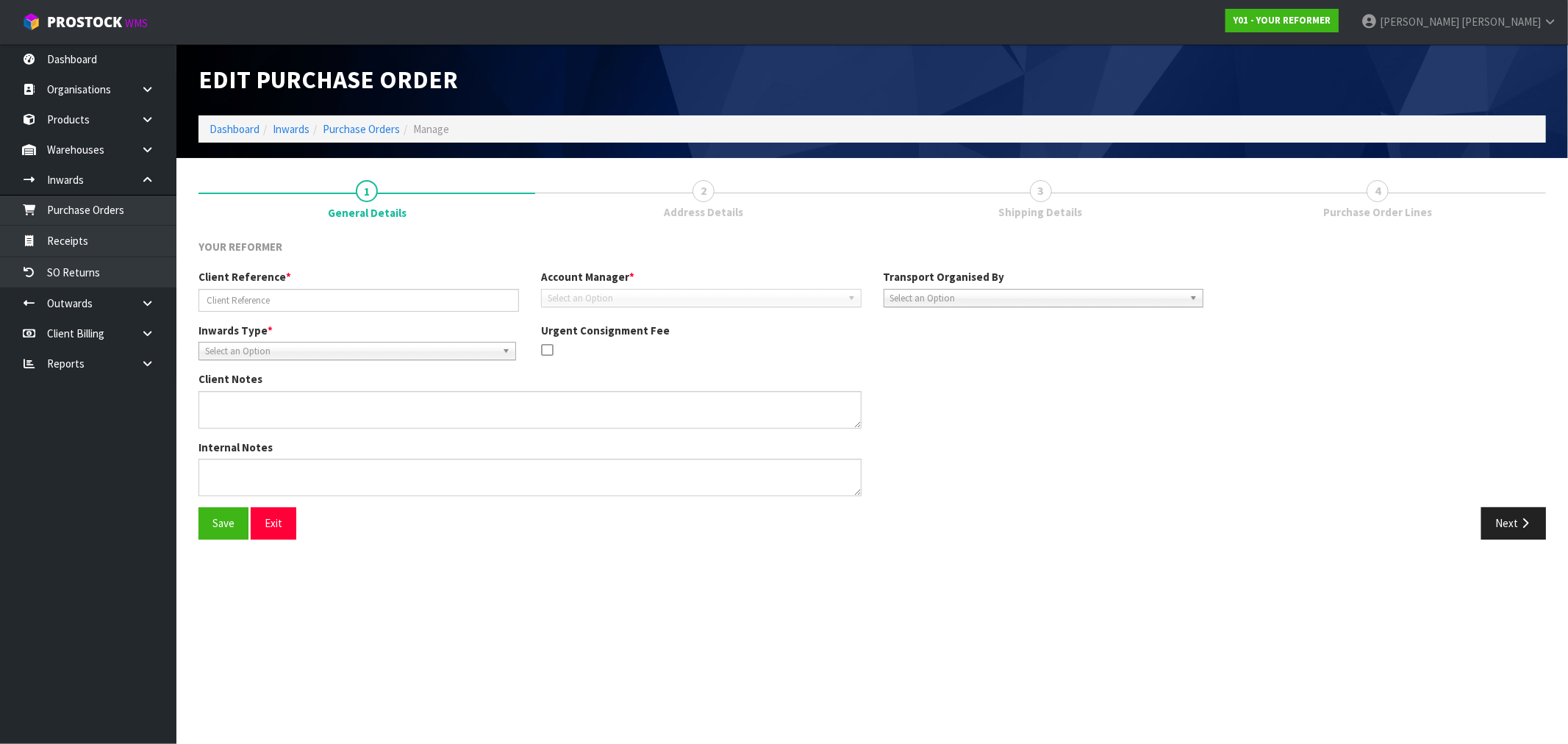
type input "Y01-ORD0001081/3178/[PERSON_NAME]"
type textarea "Y01-ORD0001081 [PERSON_NAME] 4 [PERSON_NAME][STREET_ADDRESS][PERSON_NAME] [PHON…"
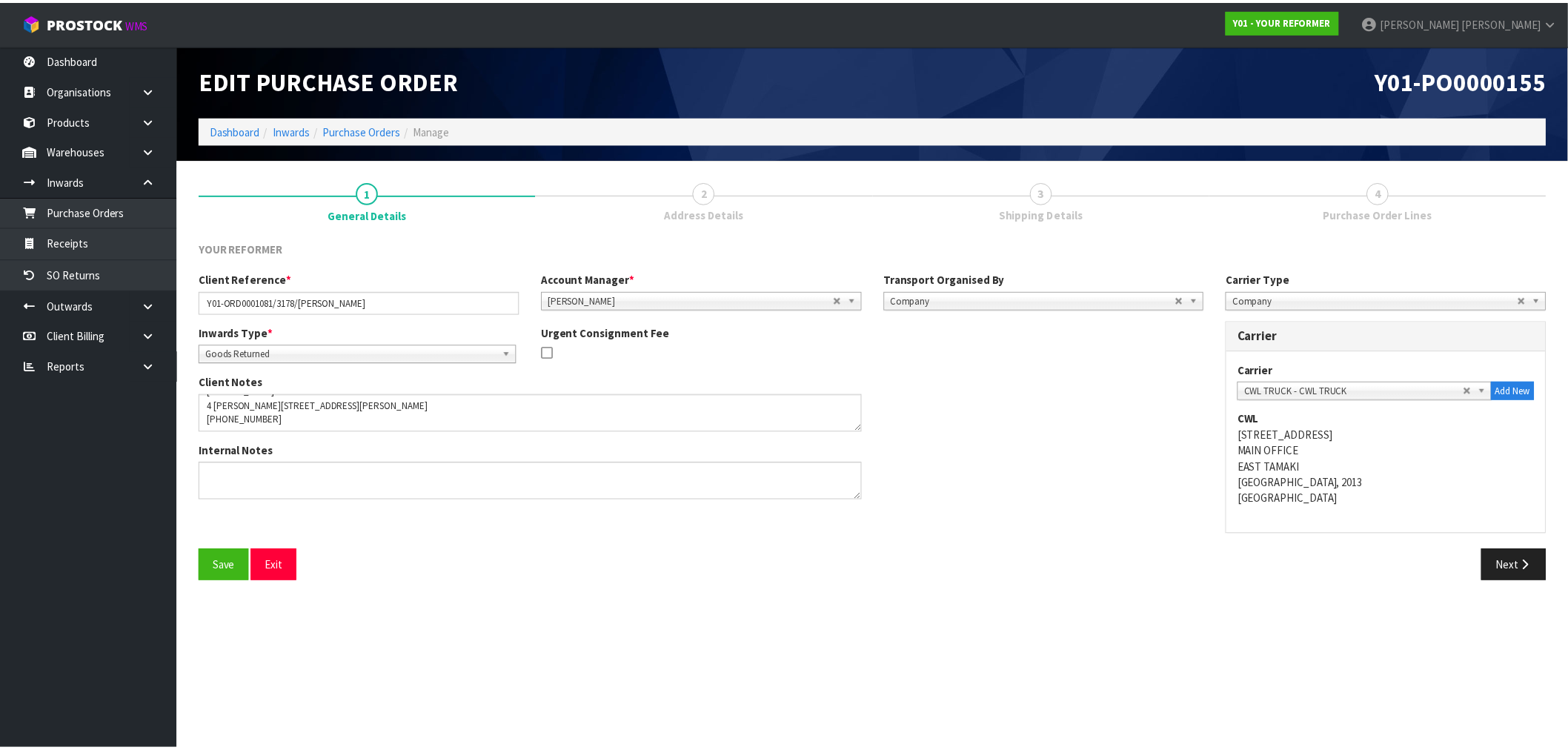
scroll to position [72, 0]
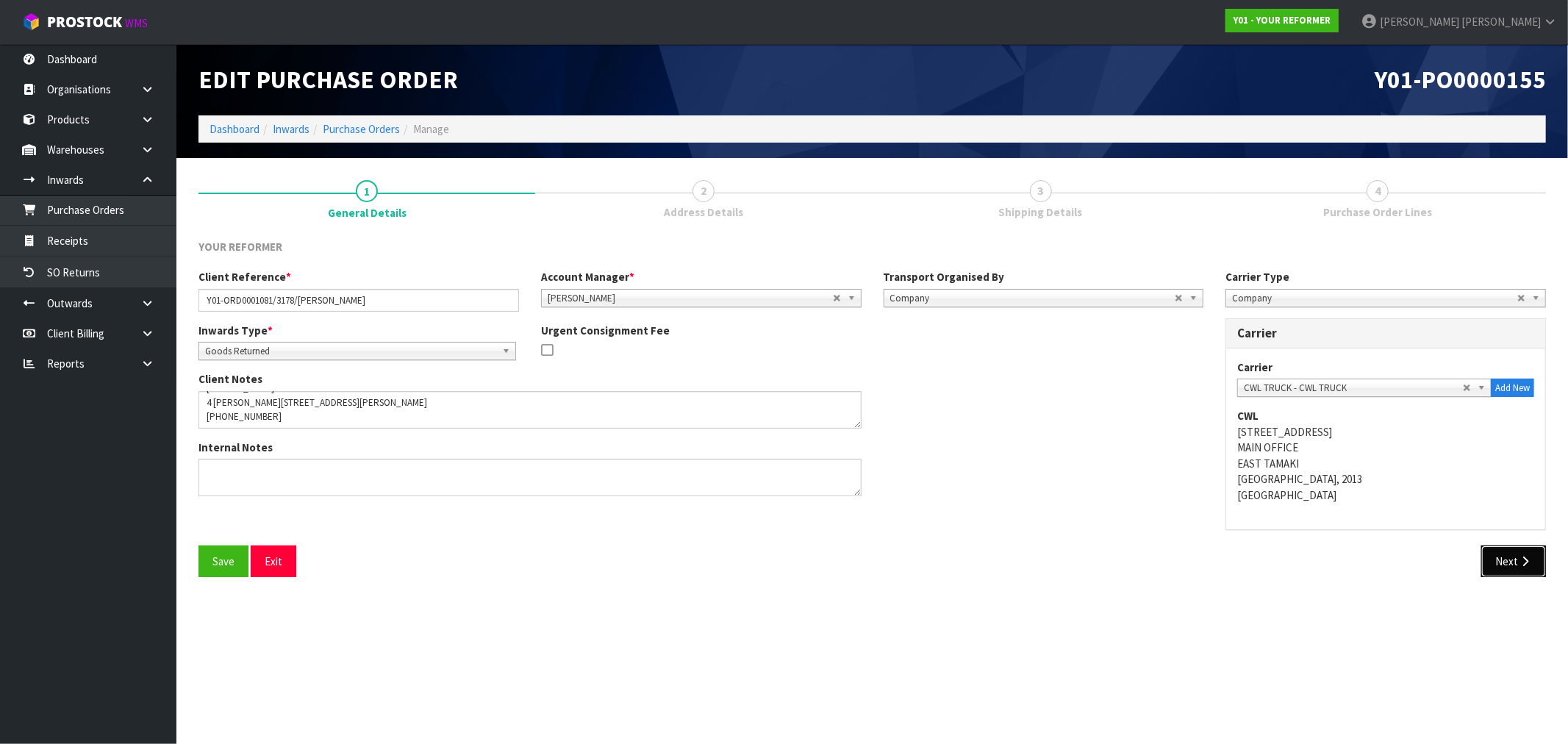
click at [1528, 552] on button "Next" at bounding box center [1513, 561] width 65 height 32
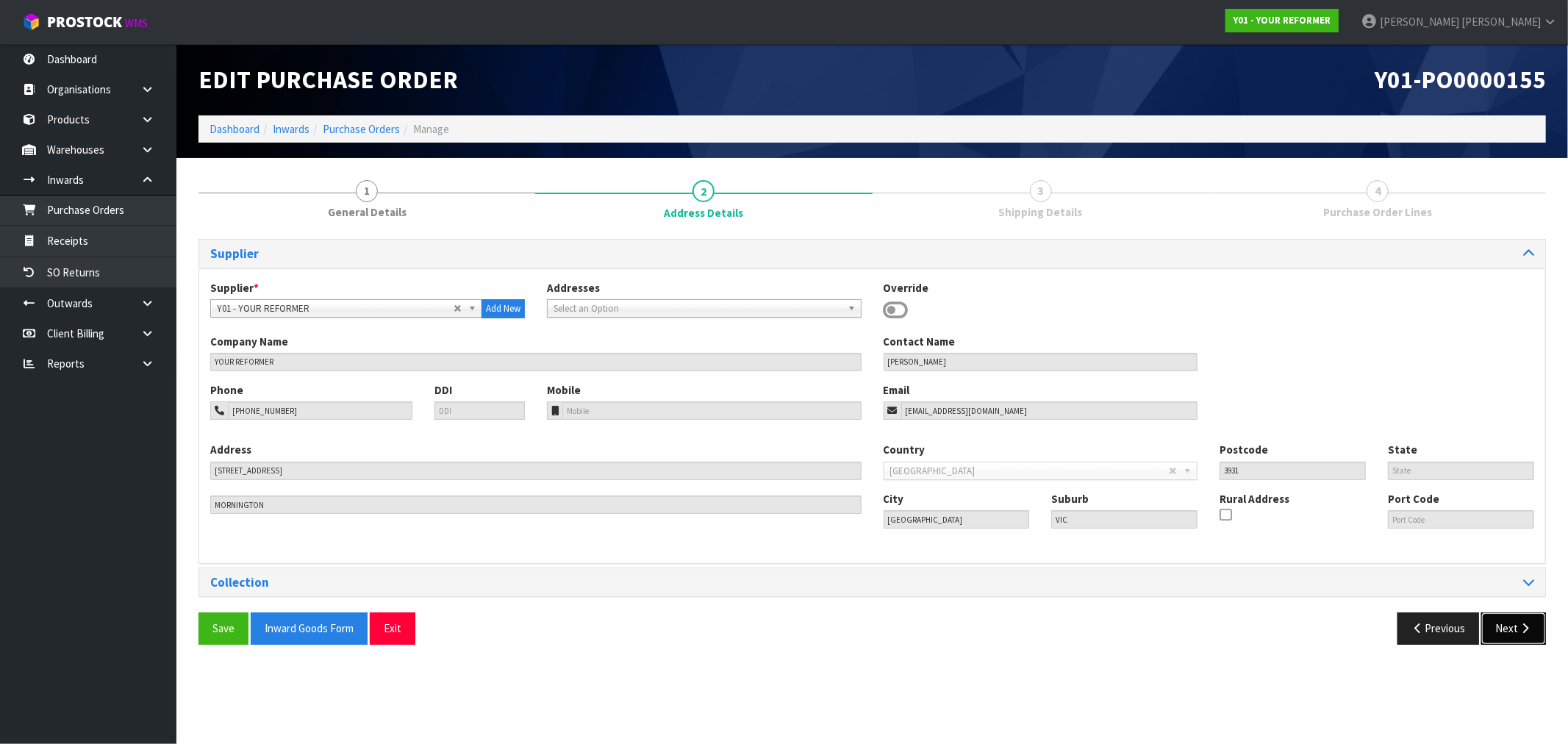
click at [1525, 629] on icon "button" at bounding box center [1524, 629] width 14 height 11
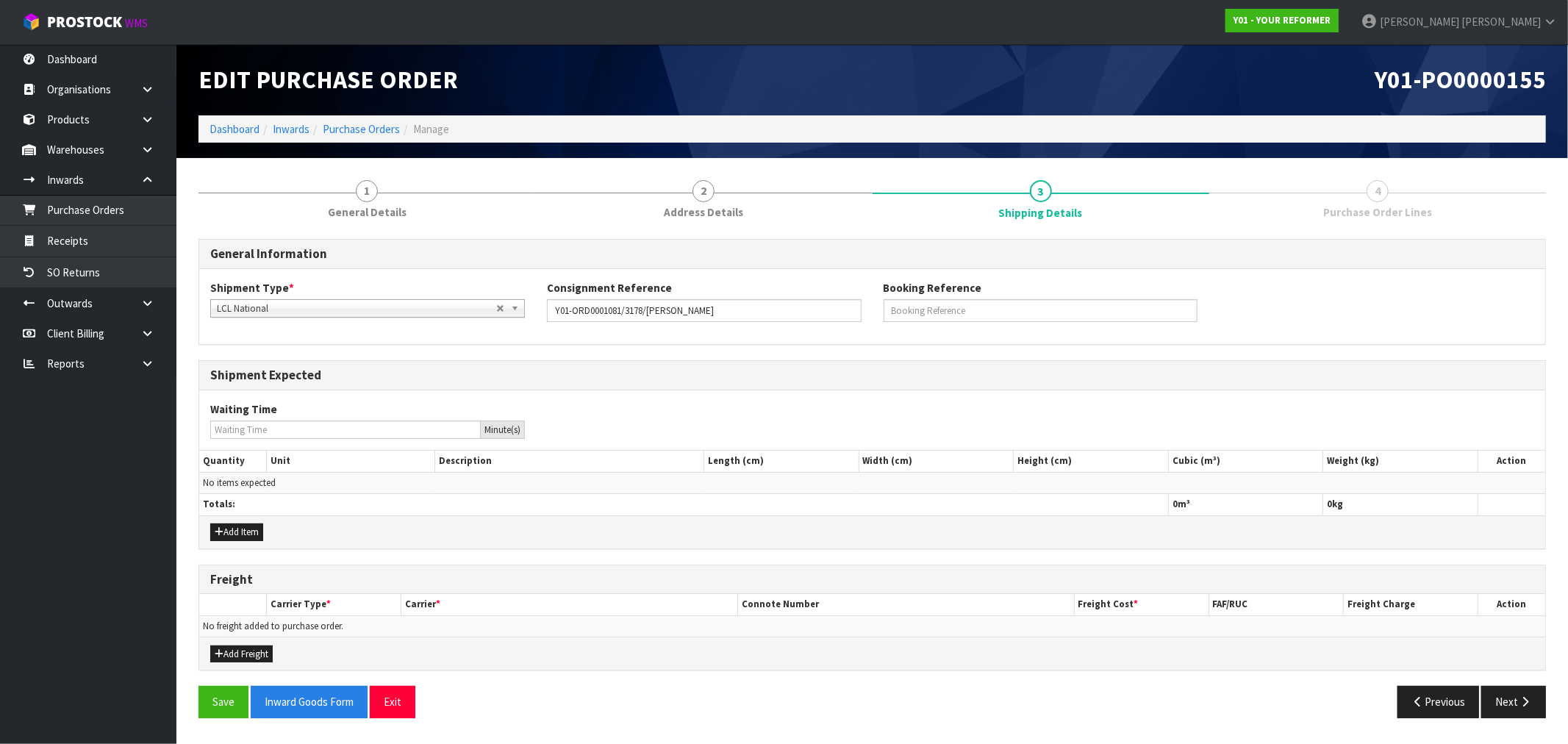
click at [383, 167] on section "1 General Details 2 Address Details 3 Shipping Details 4 Purchase Order Lines G…" at bounding box center [872, 449] width 1391 height 582
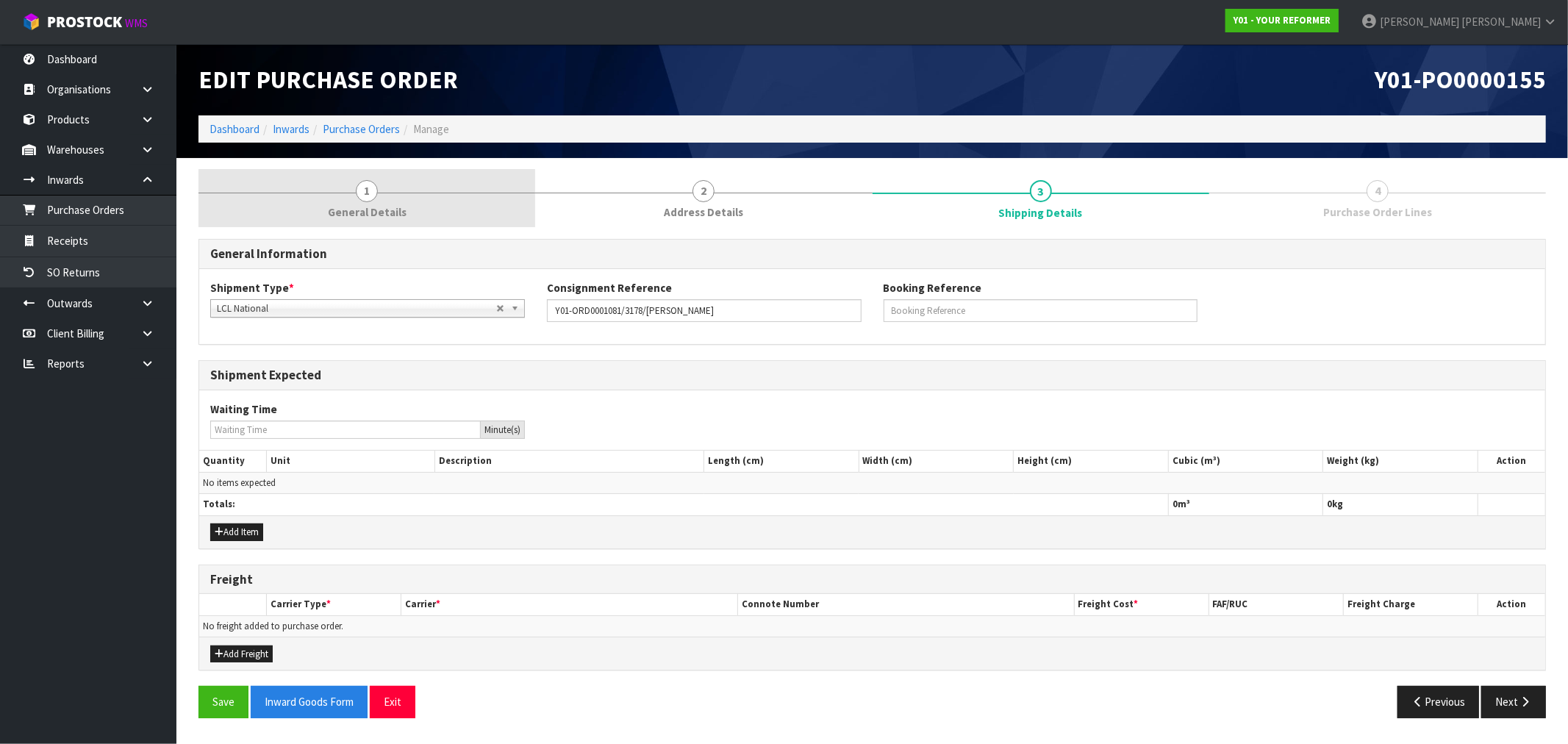
click at [393, 186] on link "1 General Details" at bounding box center [367, 198] width 337 height 58
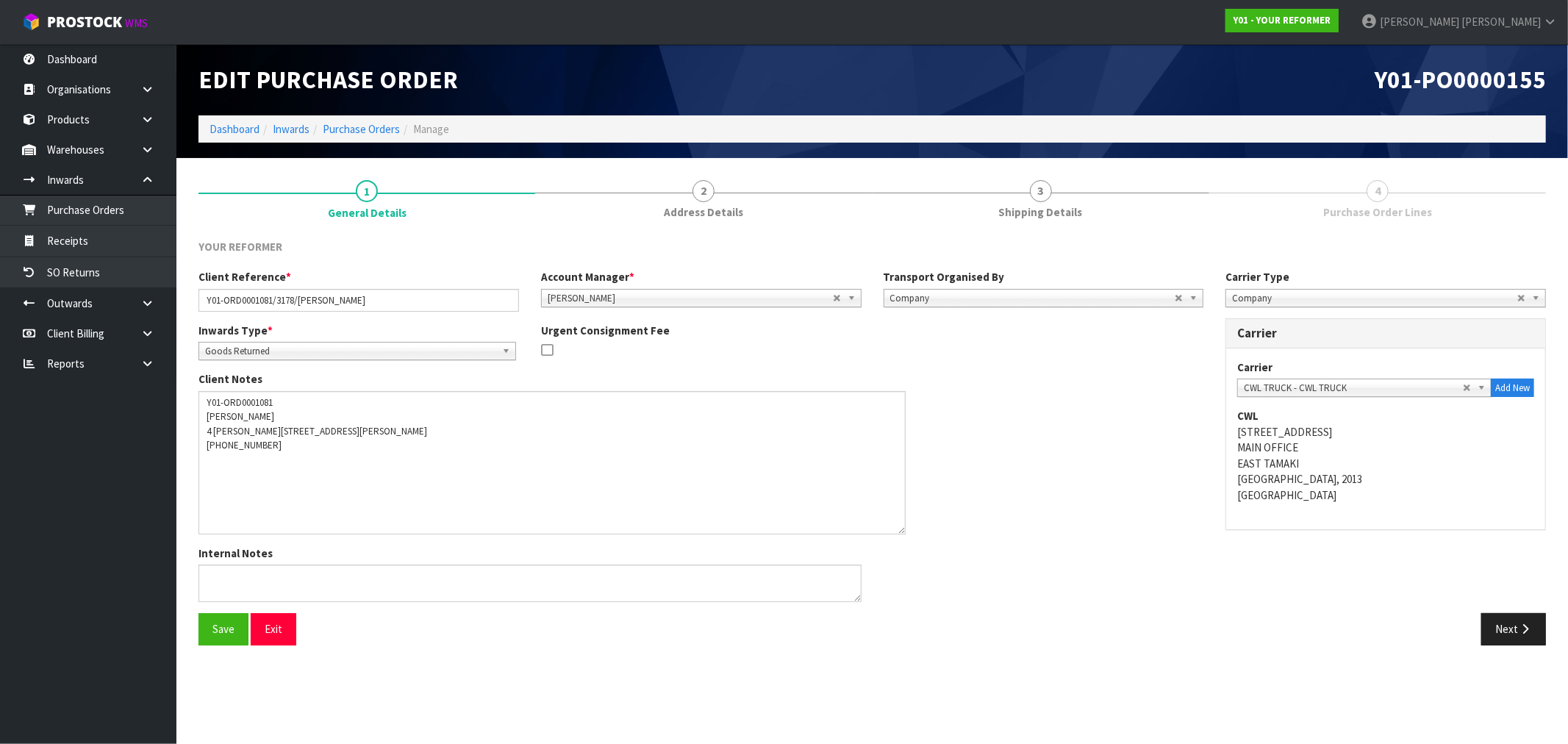
drag, startPoint x: 855, startPoint y: 421, endPoint x: 899, endPoint y: 527, distance: 114.8
click at [899, 527] on textarea at bounding box center [552, 462] width 707 height 144
drag, startPoint x: 370, startPoint y: 297, endPoint x: 156, endPoint y: 300, distance: 214.0
click at [156, 300] on body "Toggle navigation ProStock WMS Y01 - YOUR REFORMER [PERSON_NAME] Logout Dashboa…" at bounding box center [784, 372] width 1568 height 744
click at [281, 310] on input "Y01-ORD0001081/3178/[PERSON_NAME]" at bounding box center [359, 300] width 320 height 23
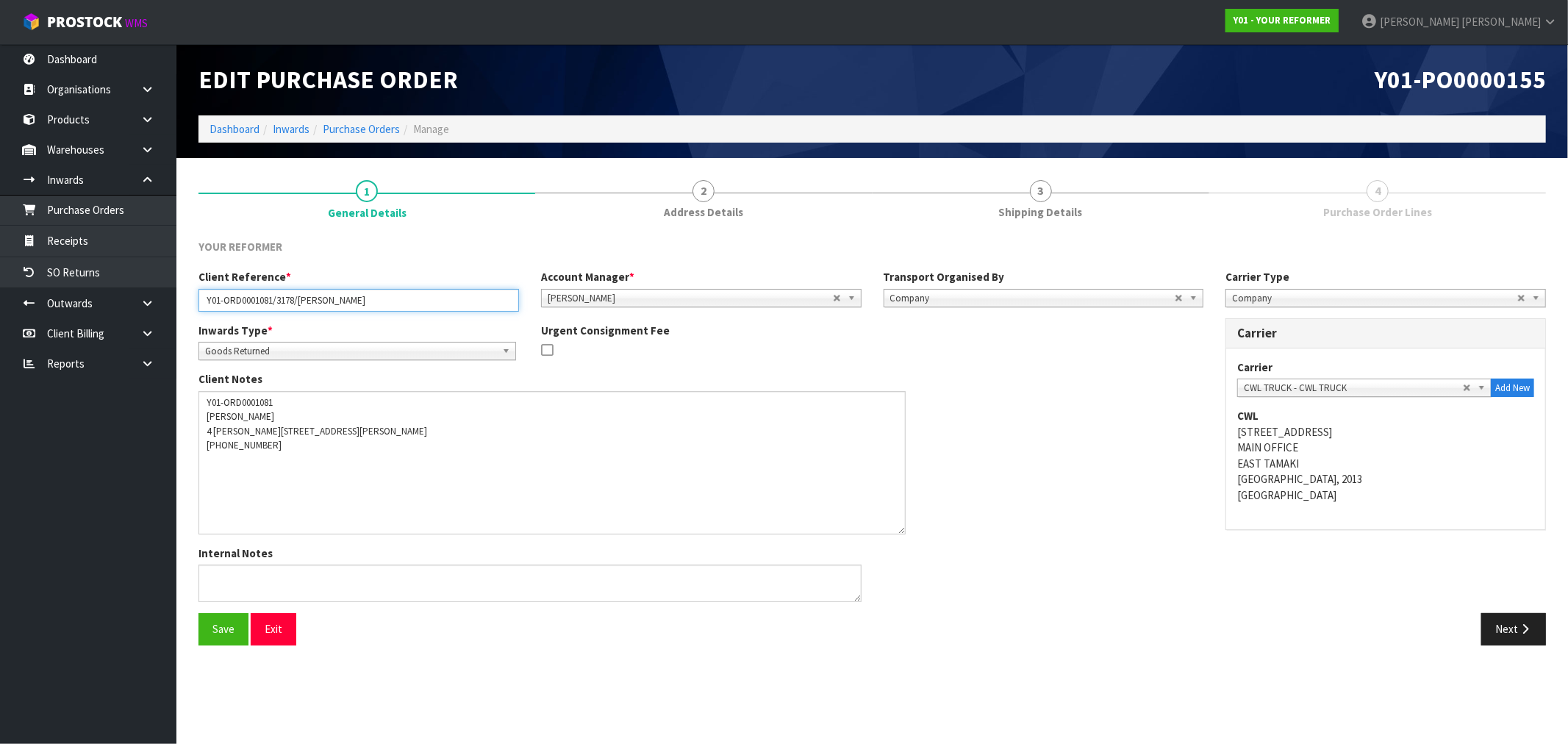
drag, startPoint x: 353, startPoint y: 300, endPoint x: 300, endPoint y: 293, distance: 53.5
click at [300, 293] on input "Y01-ORD0001081/3178/[PERSON_NAME]" at bounding box center [359, 300] width 320 height 23
click at [271, 304] on input "Y01-ORD0001081/3178/[PERSON_NAME]" at bounding box center [359, 300] width 320 height 23
click at [286, 300] on input "Y01-ORD0001081/3178/[PERSON_NAME]" at bounding box center [359, 300] width 320 height 23
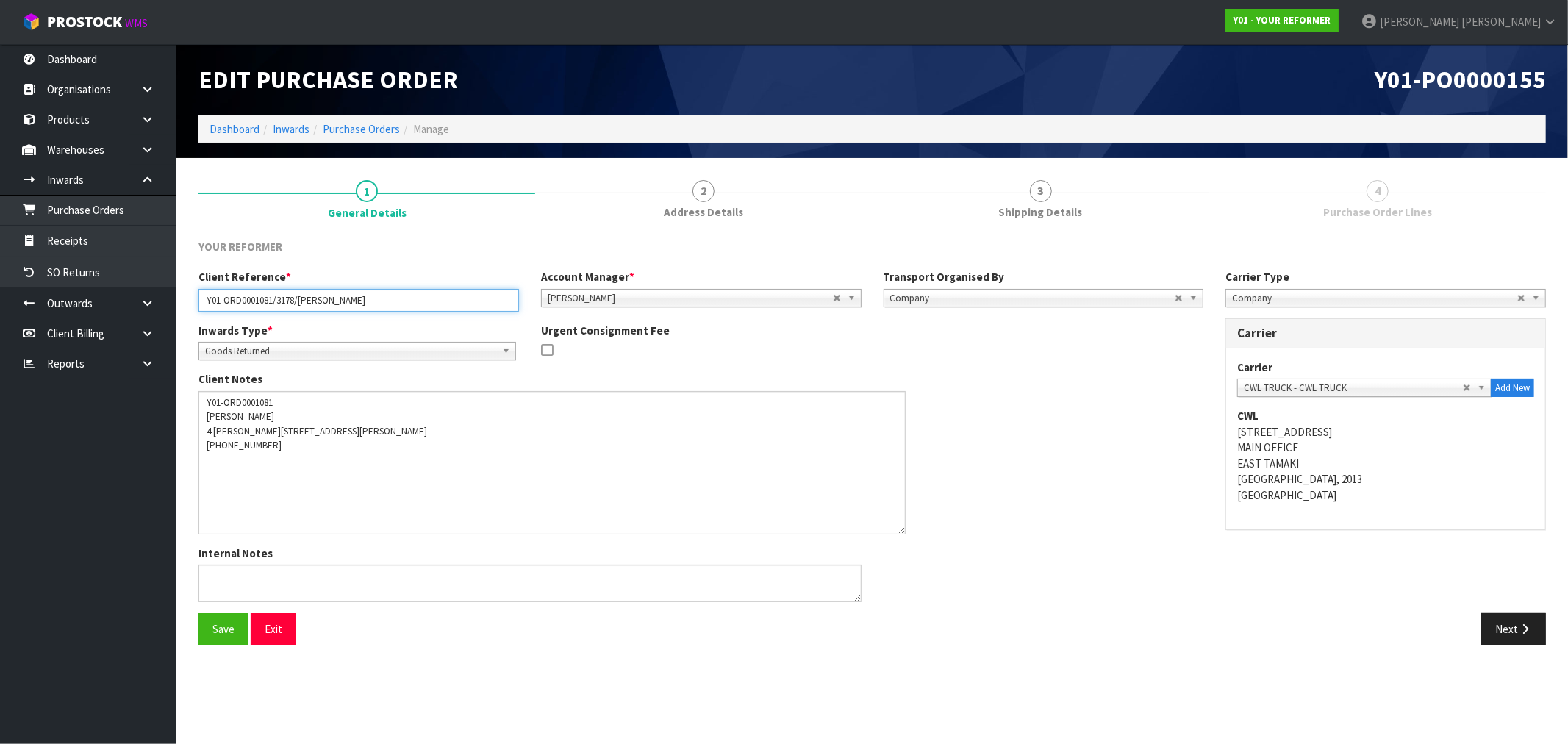
drag, startPoint x: 380, startPoint y: 297, endPoint x: 197, endPoint y: 296, distance: 183.0
click at [197, 296] on div "Client Reference * Y01-ORD0001081/3178/[PERSON_NAME]" at bounding box center [359, 290] width 342 height 42
click at [288, 303] on input "Y01-ORD0001081/3178/[PERSON_NAME]" at bounding box center [359, 300] width 320 height 23
click at [1516, 68] on span "Y01-PO0000155" at bounding box center [1460, 80] width 171 height 31
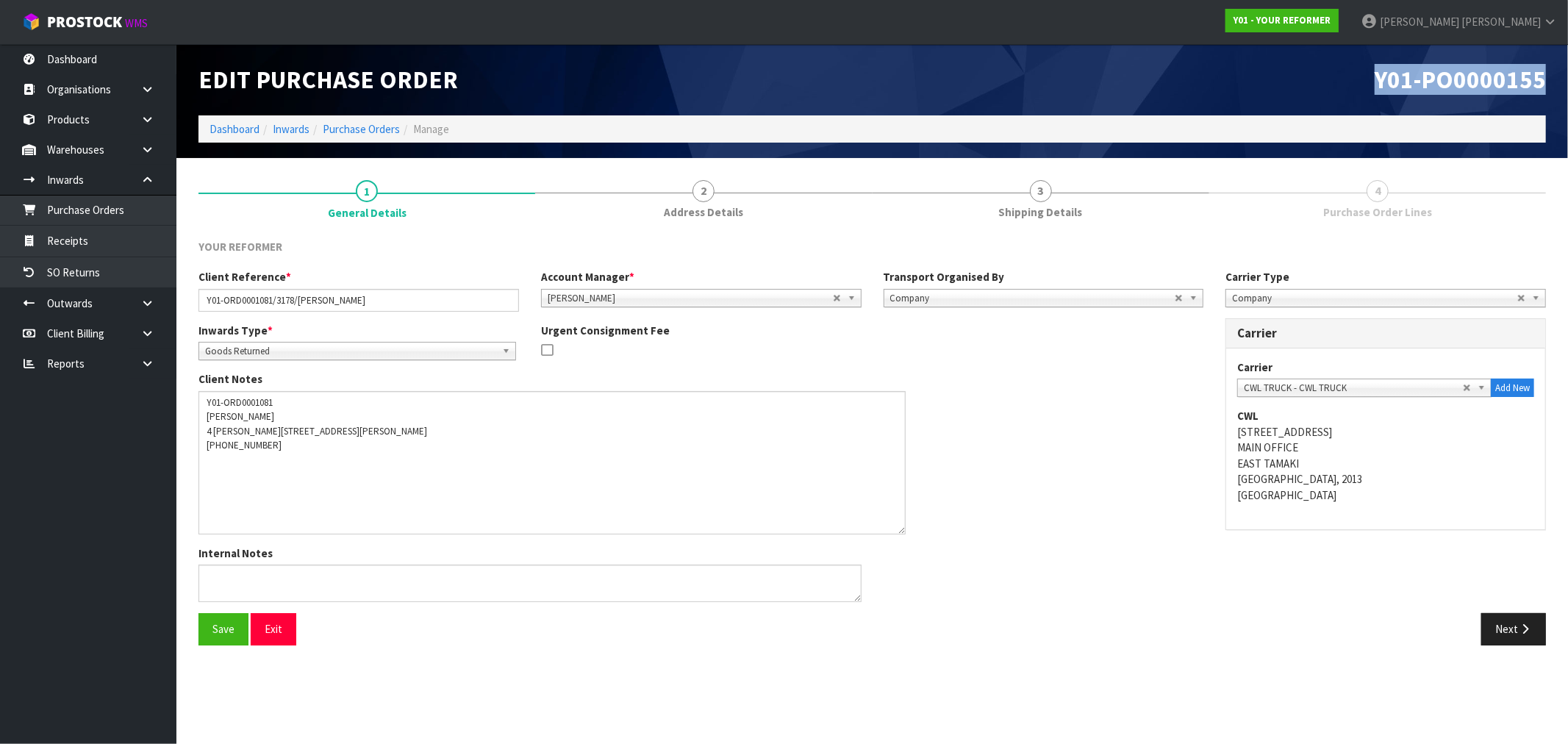
drag, startPoint x: 1544, startPoint y: 80, endPoint x: 1289, endPoint y: 93, distance: 255.3
click at [1289, 93] on div "Y01-PO0000155" at bounding box center [1215, 80] width 685 height 71
copy span "Y01-PO0000155"
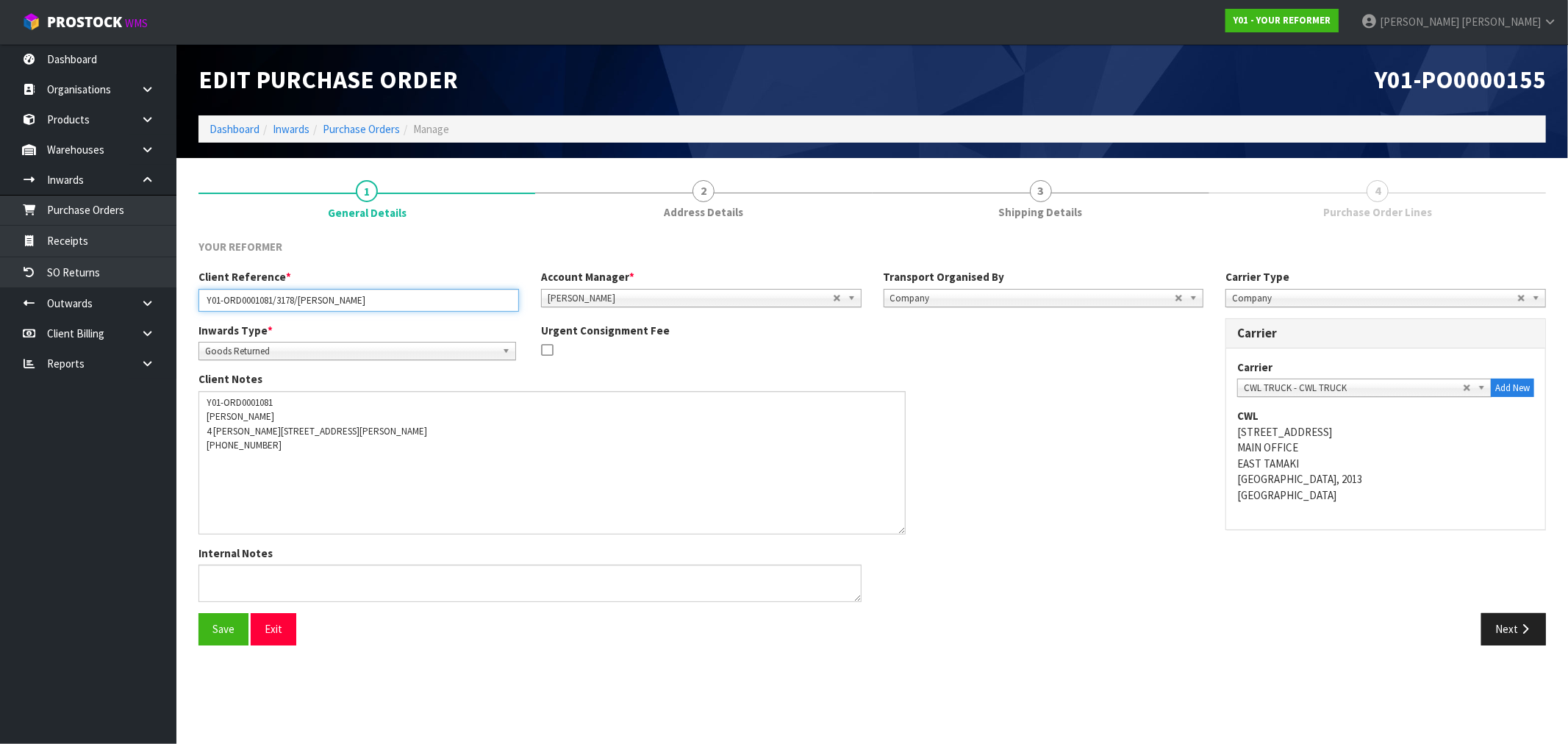
click at [279, 300] on input "Y01-ORD0001081/3178/[PERSON_NAME]" at bounding box center [359, 300] width 320 height 23
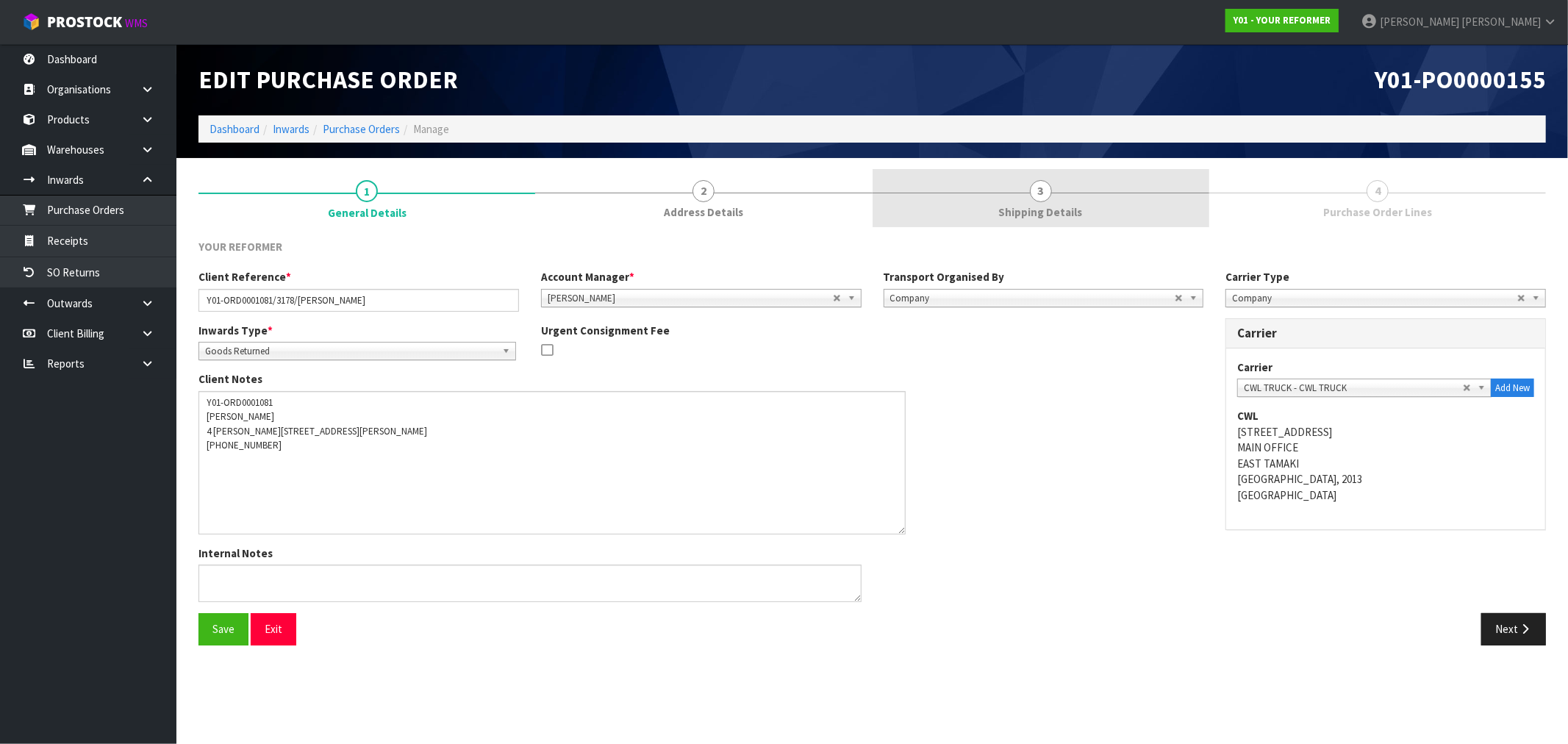
click at [1024, 201] on link "3 Shipping Details" at bounding box center [1041, 198] width 337 height 58
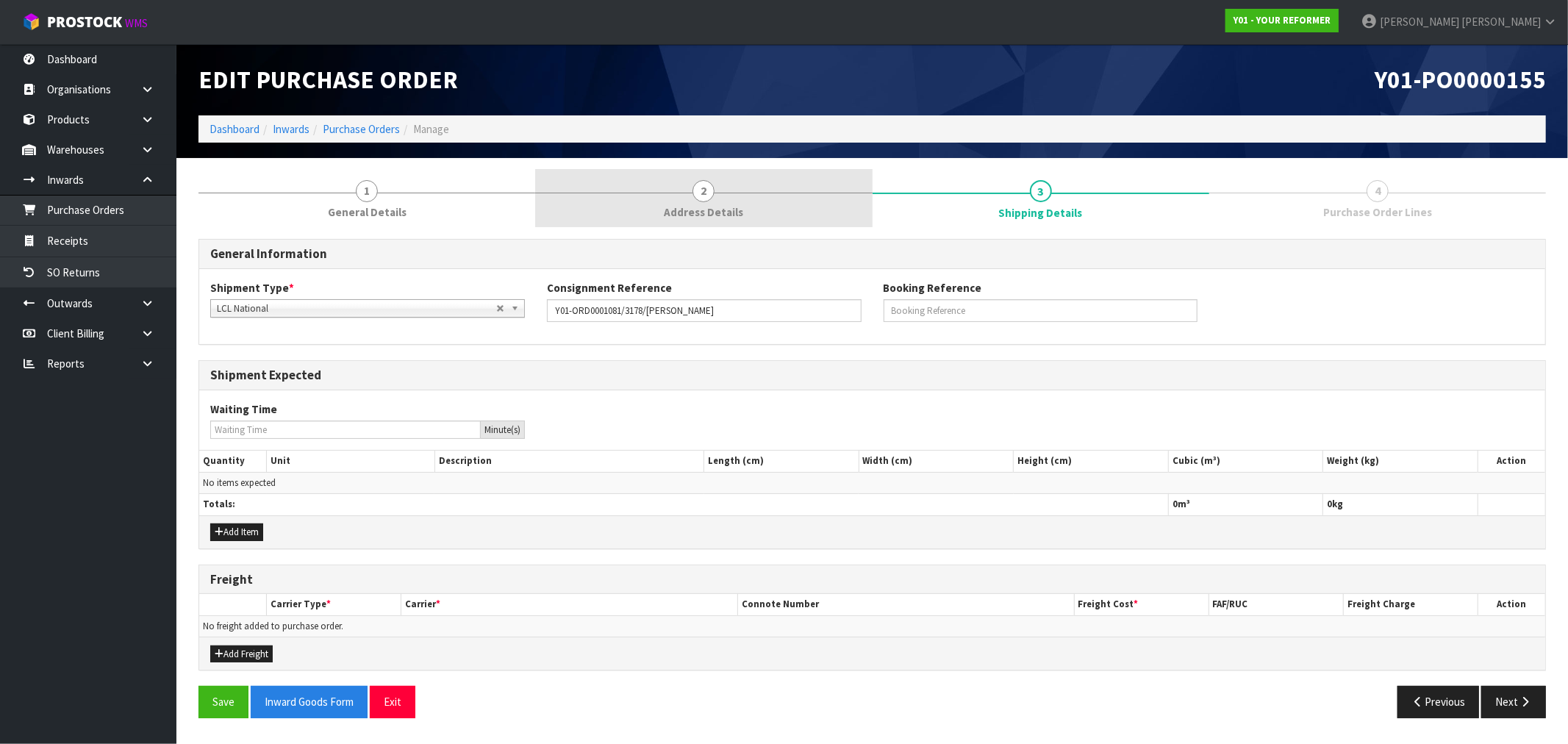
click at [778, 197] on link "2 Address Details" at bounding box center [703, 198] width 337 height 58
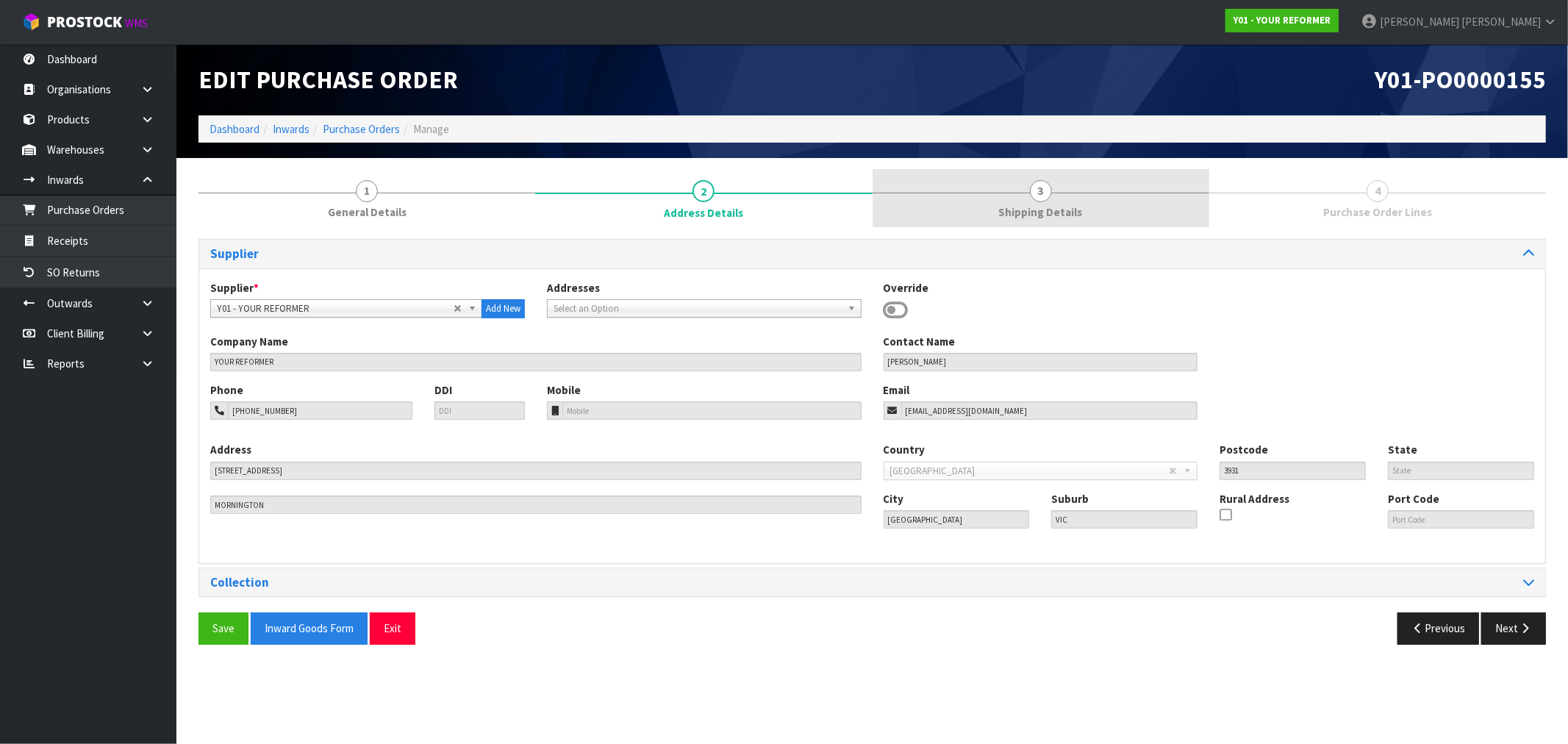
click at [1099, 200] on link "3 Shipping Details" at bounding box center [1041, 198] width 337 height 58
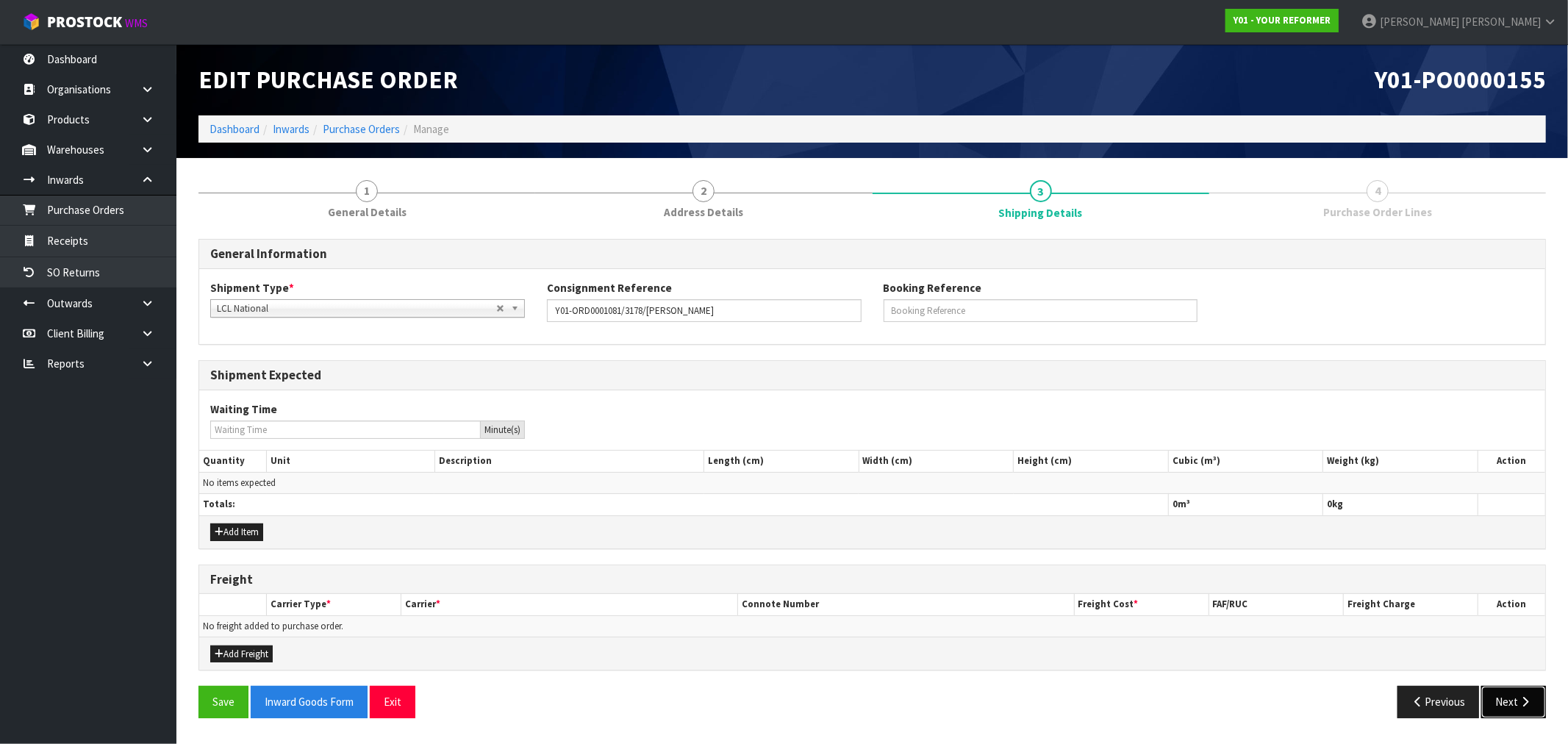
click at [1518, 699] on icon "button" at bounding box center [1524, 702] width 14 height 11
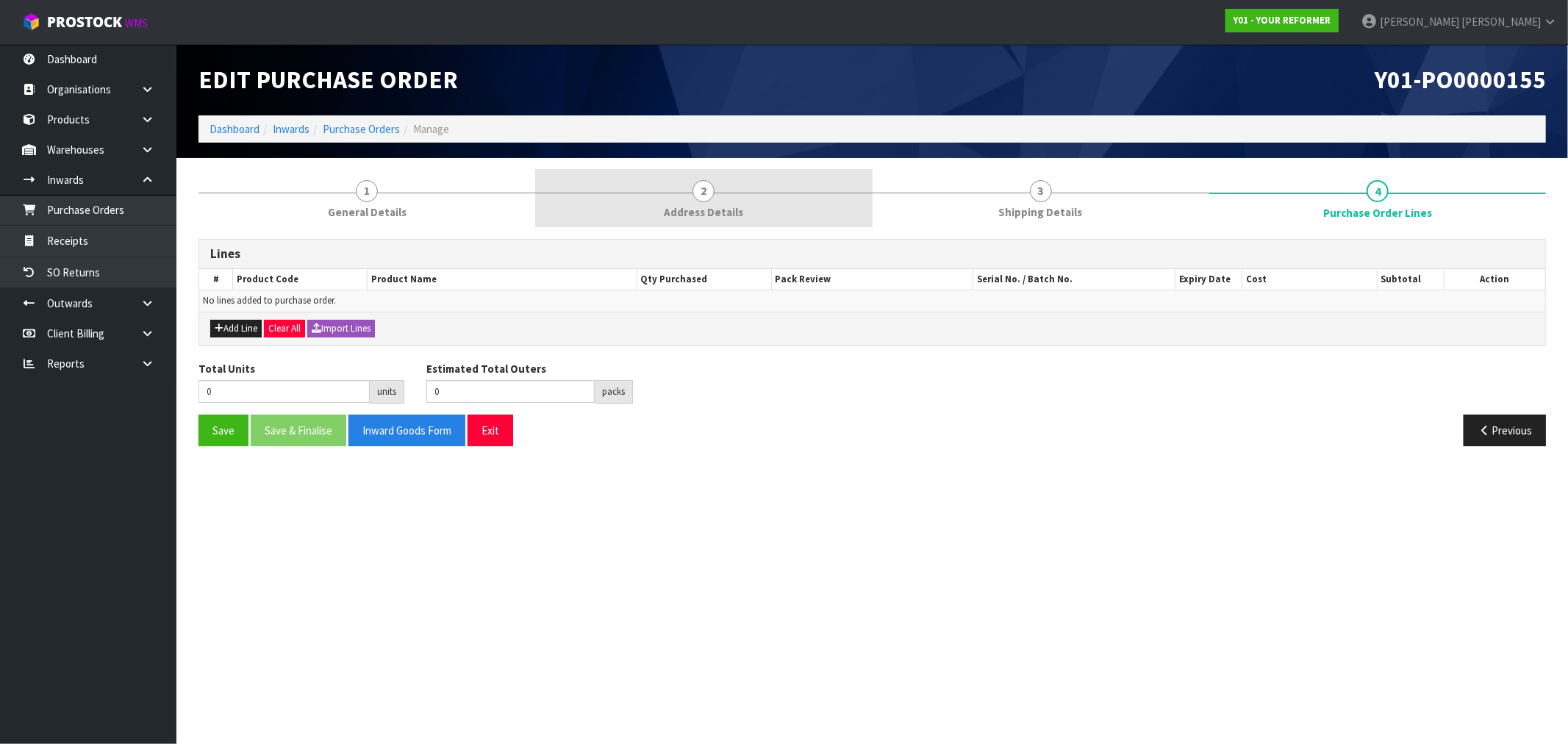
click at [870, 196] on link "2 Address Details" at bounding box center [703, 198] width 337 height 58
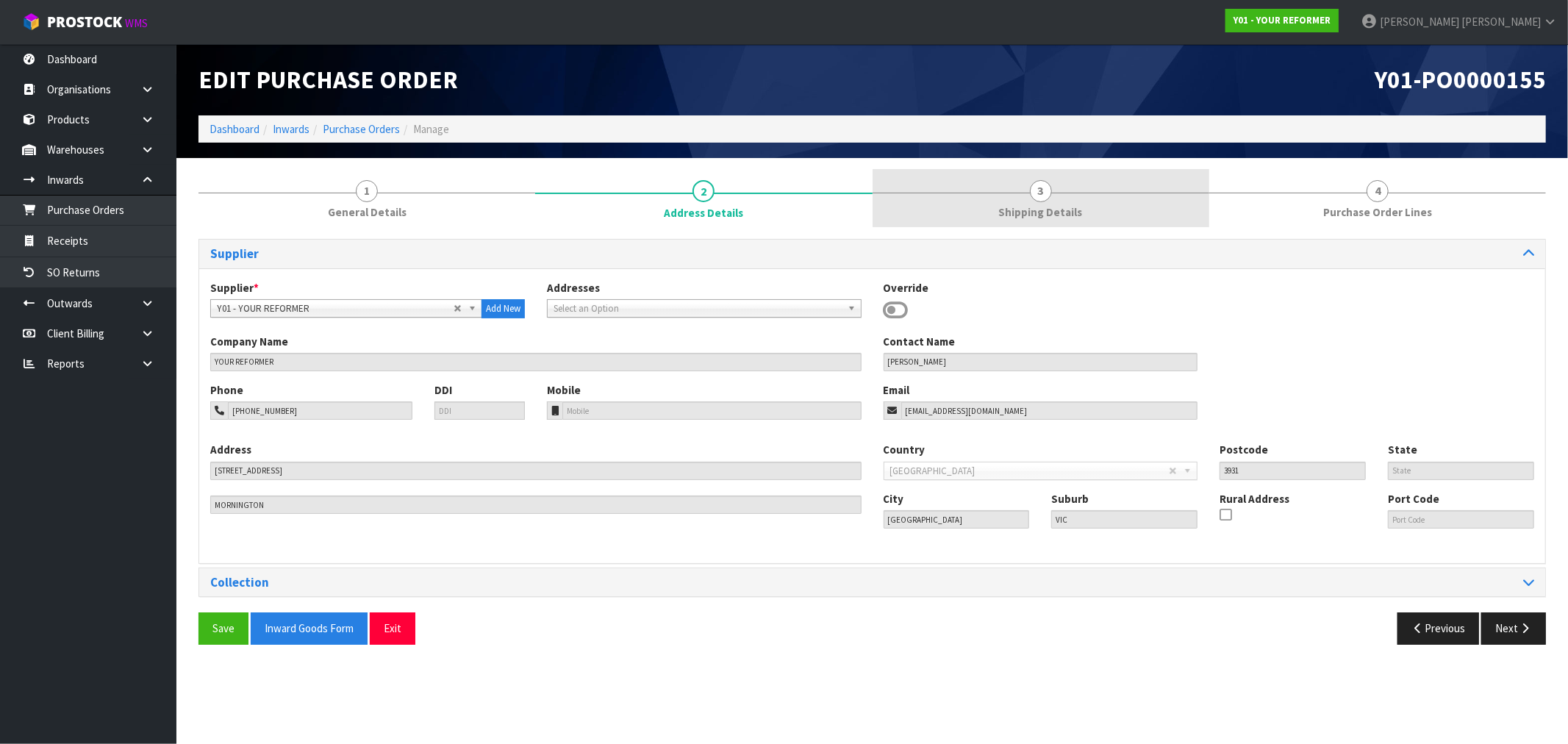
click at [1062, 201] on link "3 Shipping Details" at bounding box center [1041, 198] width 337 height 58
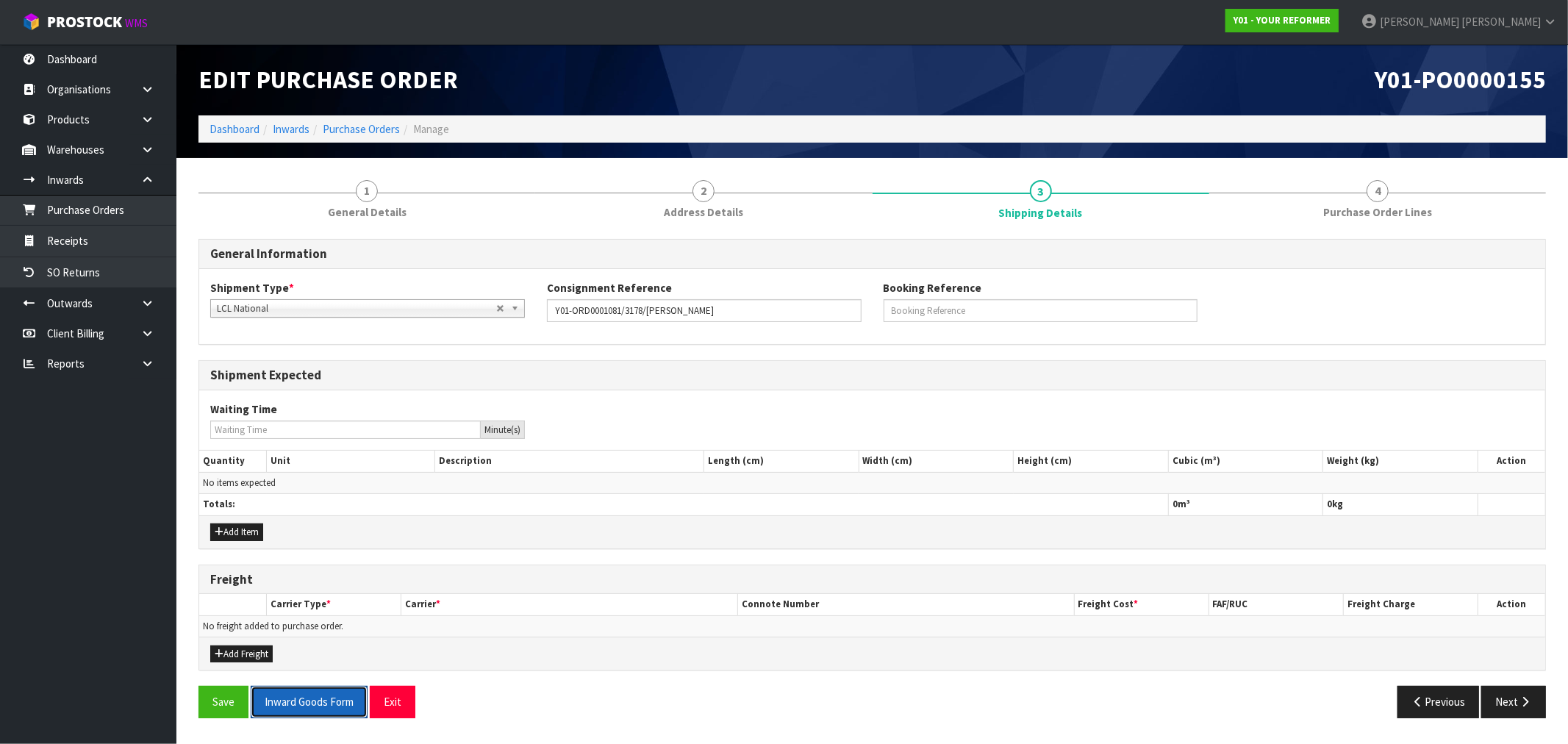
click at [305, 695] on button "Inward Goods Form" at bounding box center [309, 702] width 117 height 32
drag, startPoint x: 561, startPoint y: 321, endPoint x: 492, endPoint y: 329, distance: 69.5
click at [492, 329] on div "Shipment Type * LCL National LCL International FCL-20ft FCL-40ft LCL National C…" at bounding box center [872, 307] width 1346 height 53
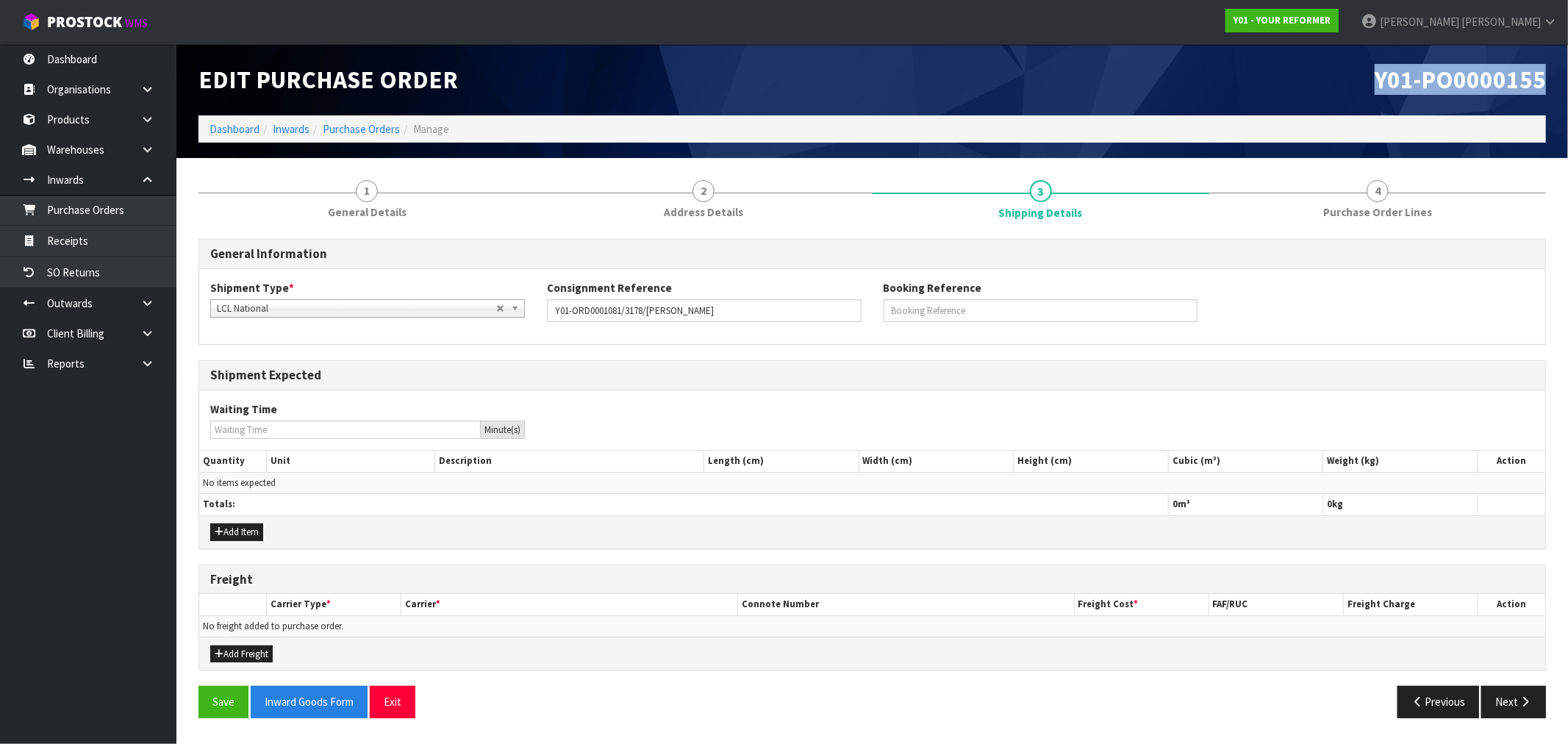
drag, startPoint x: 1552, startPoint y: 84, endPoint x: 1187, endPoint y: 101, distance: 365.4
click at [1366, 87] on div "Y01-PO0000155" at bounding box center [1215, 80] width 685 height 71
copy span "Y01-PO0000155"
drag, startPoint x: 382, startPoint y: 128, endPoint x: 391, endPoint y: 128, distance: 9.0
click at [382, 128] on link "Purchase Orders" at bounding box center [361, 128] width 77 height 14
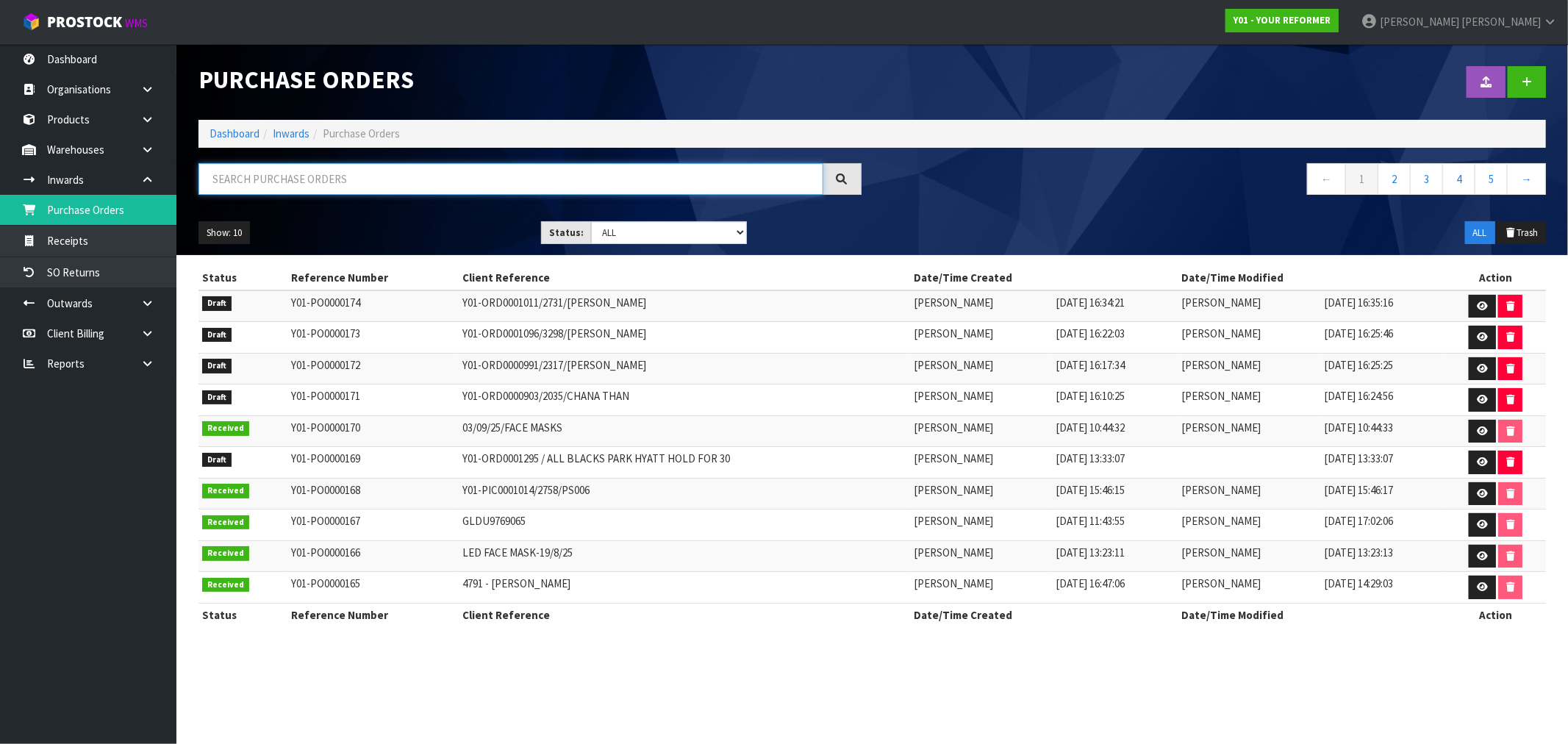
click at [439, 179] on input "text" at bounding box center [510, 178] width 625 height 32
paste input "Y01-ORD0001153"
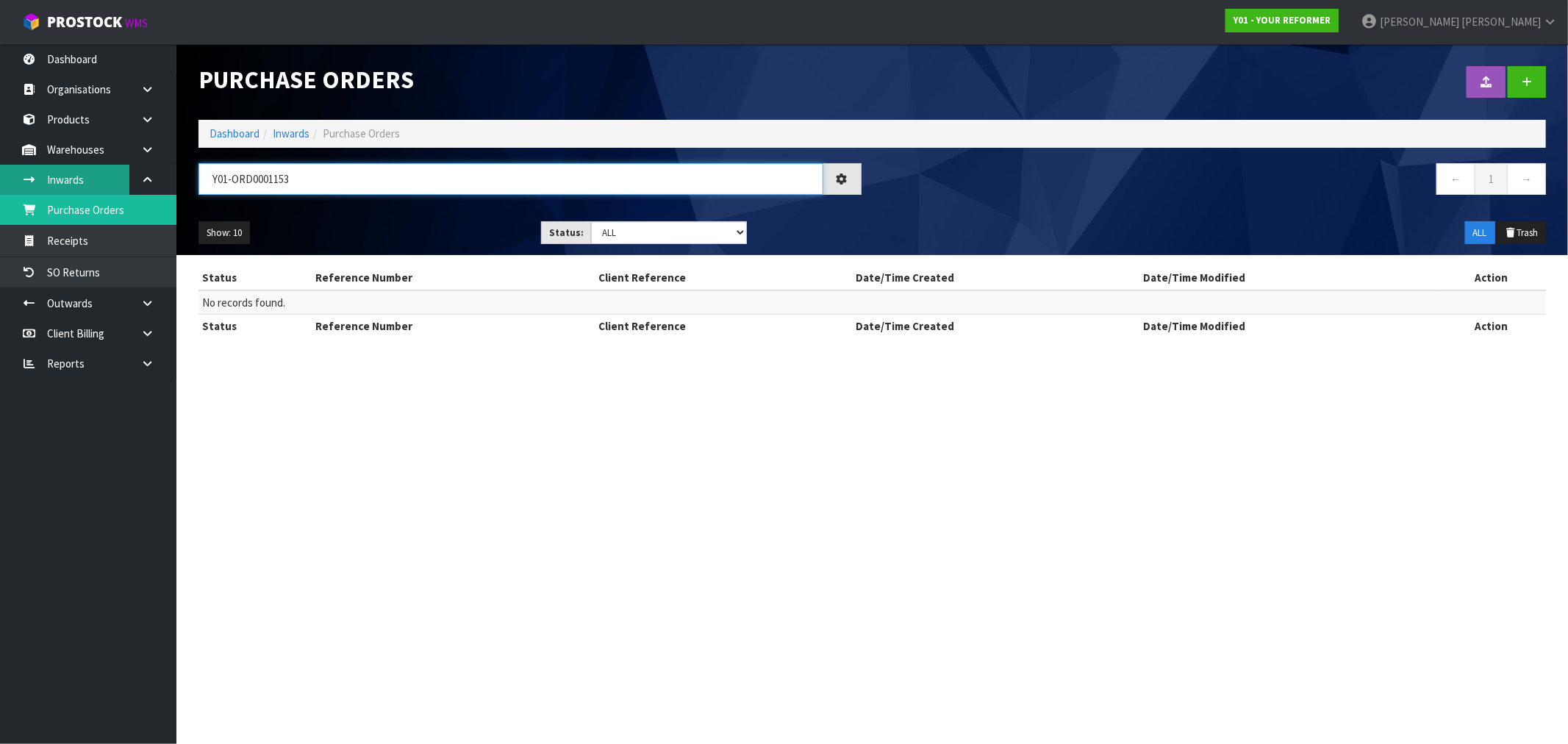
drag, startPoint x: 243, startPoint y: 175, endPoint x: 107, endPoint y: 181, distance: 136.1
click at [129, 178] on body "Toggle navigation ProStock WMS Y01 - YOUR REFORMER [PERSON_NAME] Logout Dashboa…" at bounding box center [784, 372] width 1568 height 744
paste input "3762"
drag, startPoint x: 324, startPoint y: 185, endPoint x: 108, endPoint y: 201, distance: 216.6
click at [108, 200] on body "Toggle navigation ProStock WMS Y01 - YOUR REFORMER [PERSON_NAME] Logout Dashboa…" at bounding box center [784, 372] width 1568 height 744
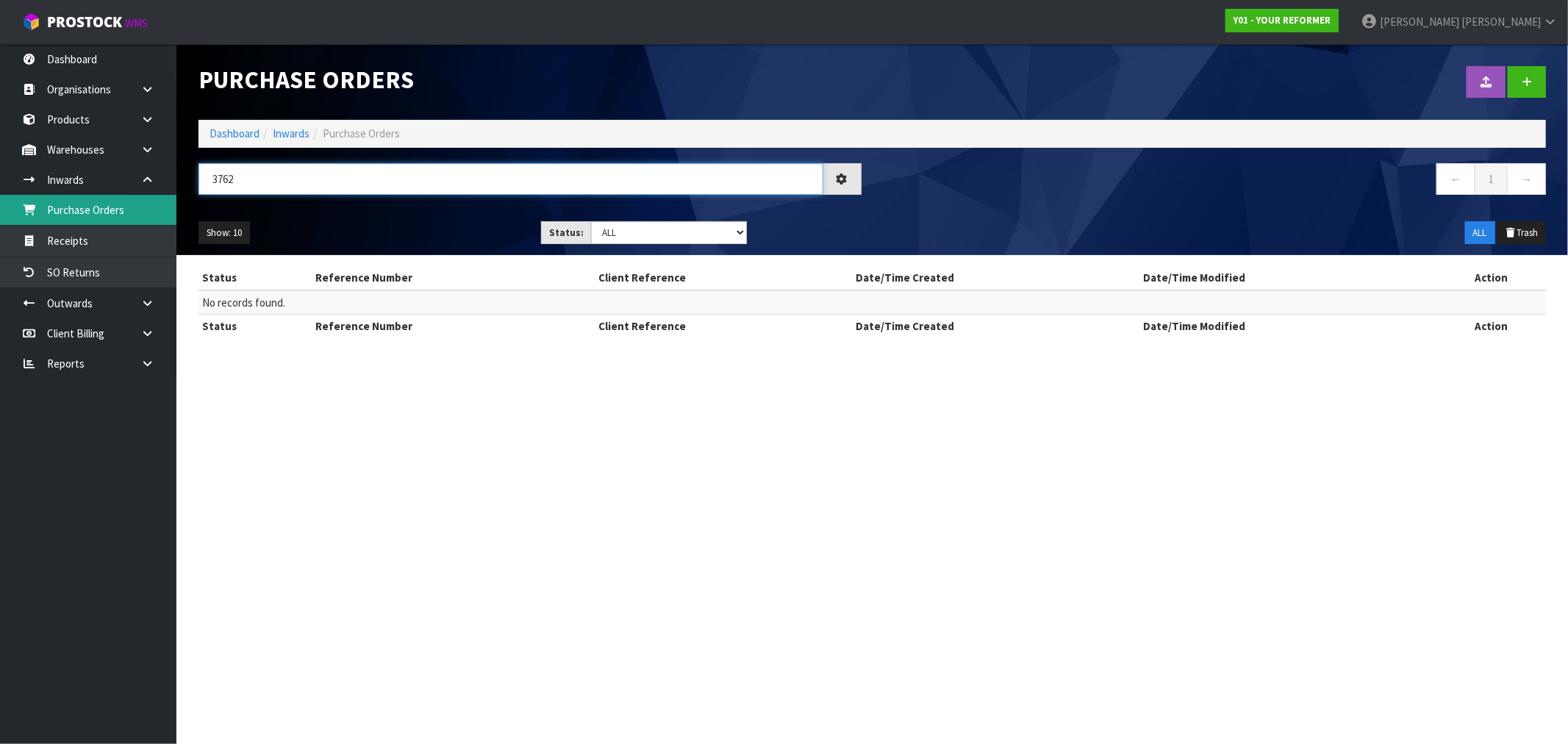
paste input "[PERSON_NAME]"
type input "[PERSON_NAME]"
click at [1520, 90] on link at bounding box center [1527, 81] width 38 height 32
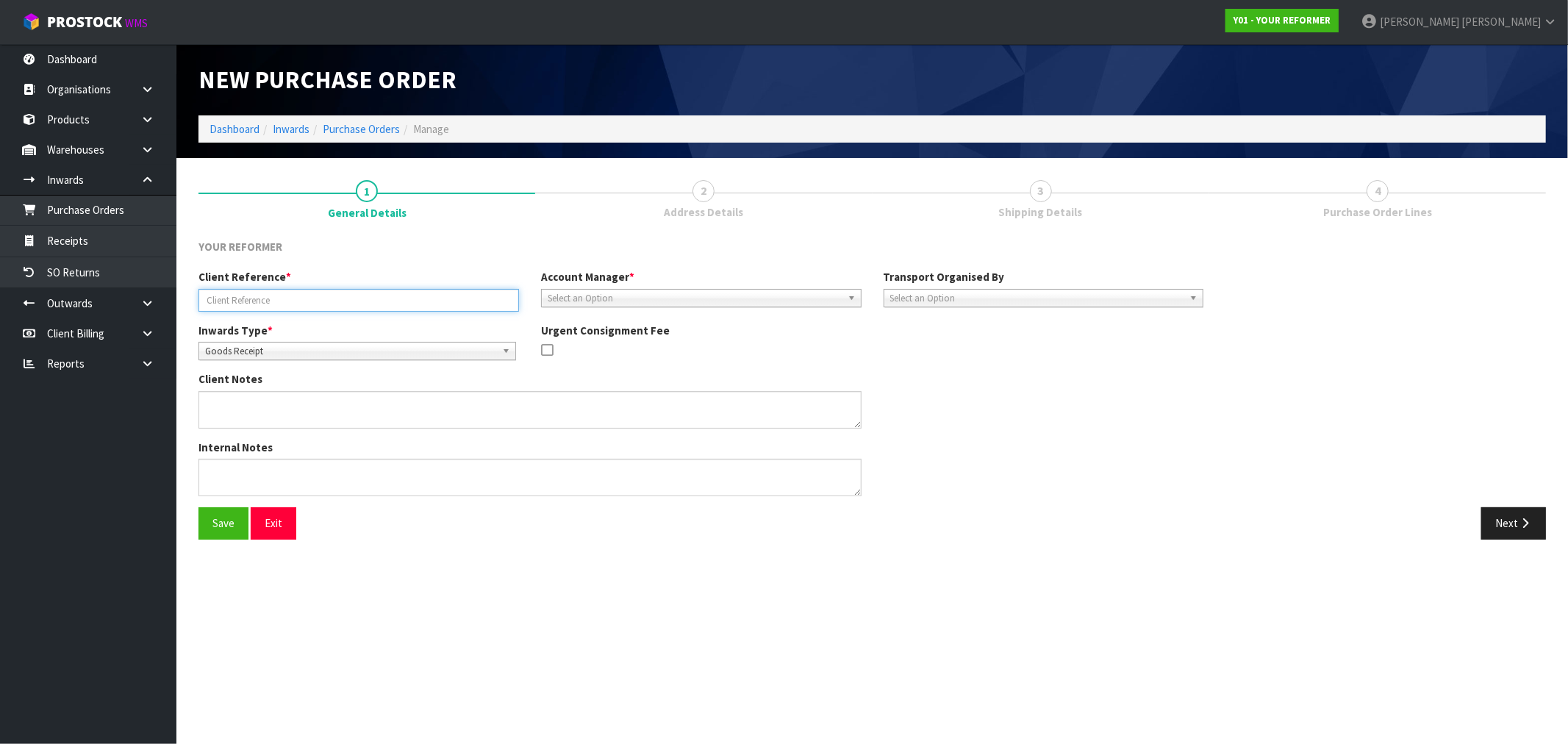
click at [290, 305] on input "text" at bounding box center [359, 300] width 320 height 23
paste input "3762"
click at [206, 301] on input "3762" at bounding box center [359, 300] width 320 height 23
paste input "Y01-ORD0001153"
click at [341, 298] on input "Y01-ORD0001153/3762" at bounding box center [359, 300] width 320 height 23
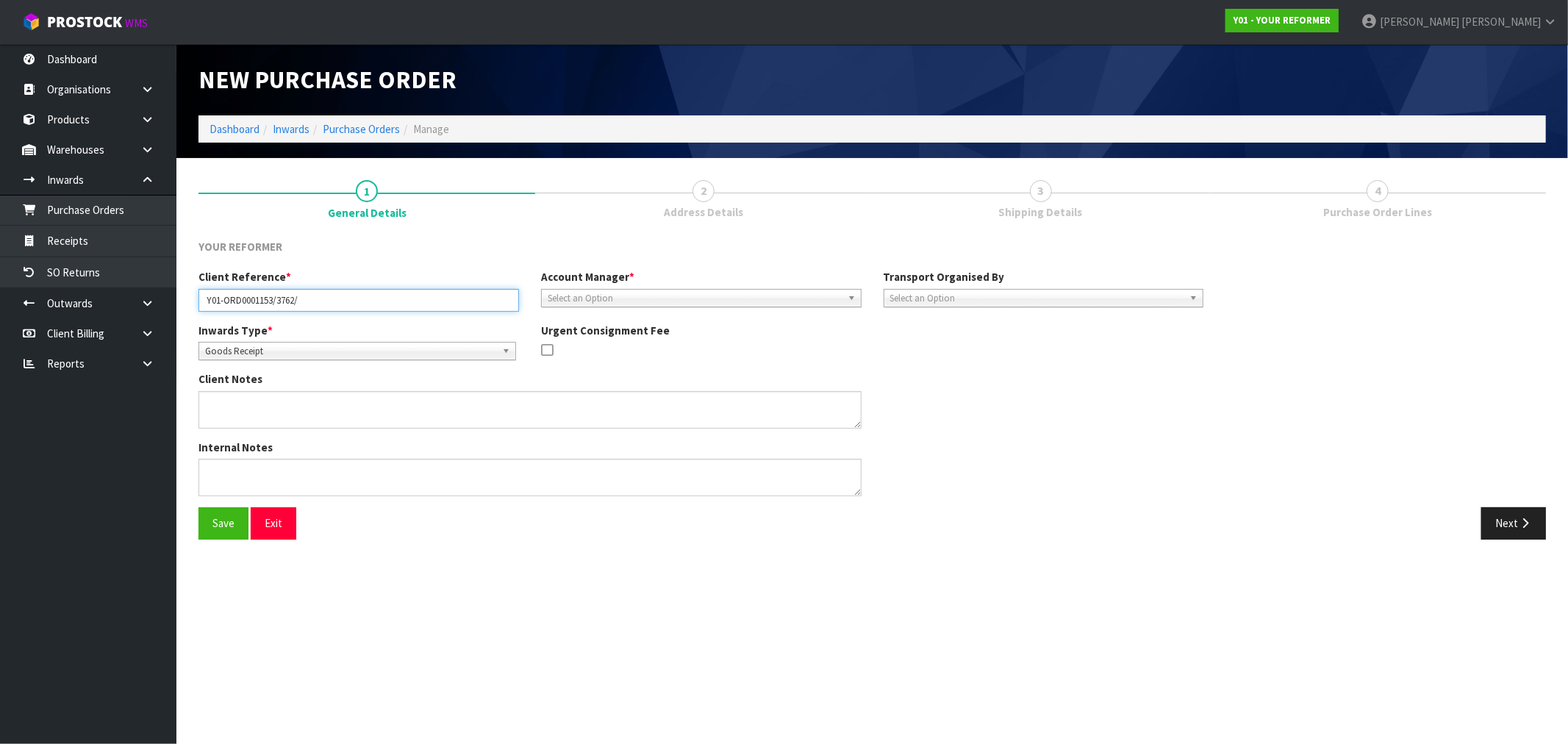
click at [400, 302] on input "Y01-ORD0001153/3762/" at bounding box center [359, 300] width 320 height 23
click at [361, 347] on span "Goods Receipt" at bounding box center [350, 350] width 291 height 17
drag, startPoint x: 368, startPoint y: 303, endPoint x: 300, endPoint y: 301, distance: 68.0
click at [300, 301] on input "Y01-ORD0001153/3762/V" at bounding box center [359, 300] width 320 height 23
paste input "[PERSON_NAME]"
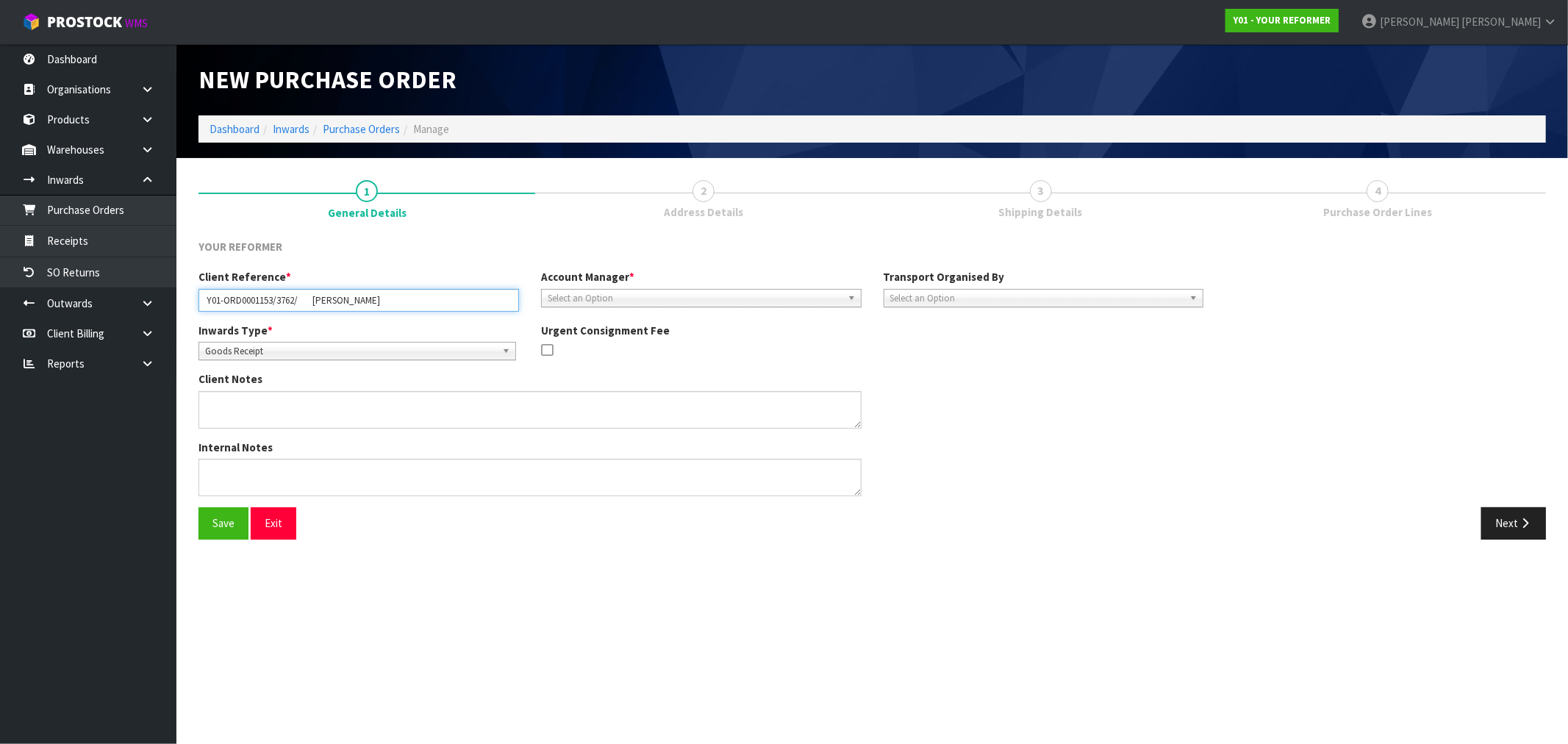
click at [313, 300] on input "Y01-ORD0001153/3762/ [PERSON_NAME]" at bounding box center [359, 300] width 320 height 23
type input "Y01-ORD0001153/3762/[PERSON_NAME]"
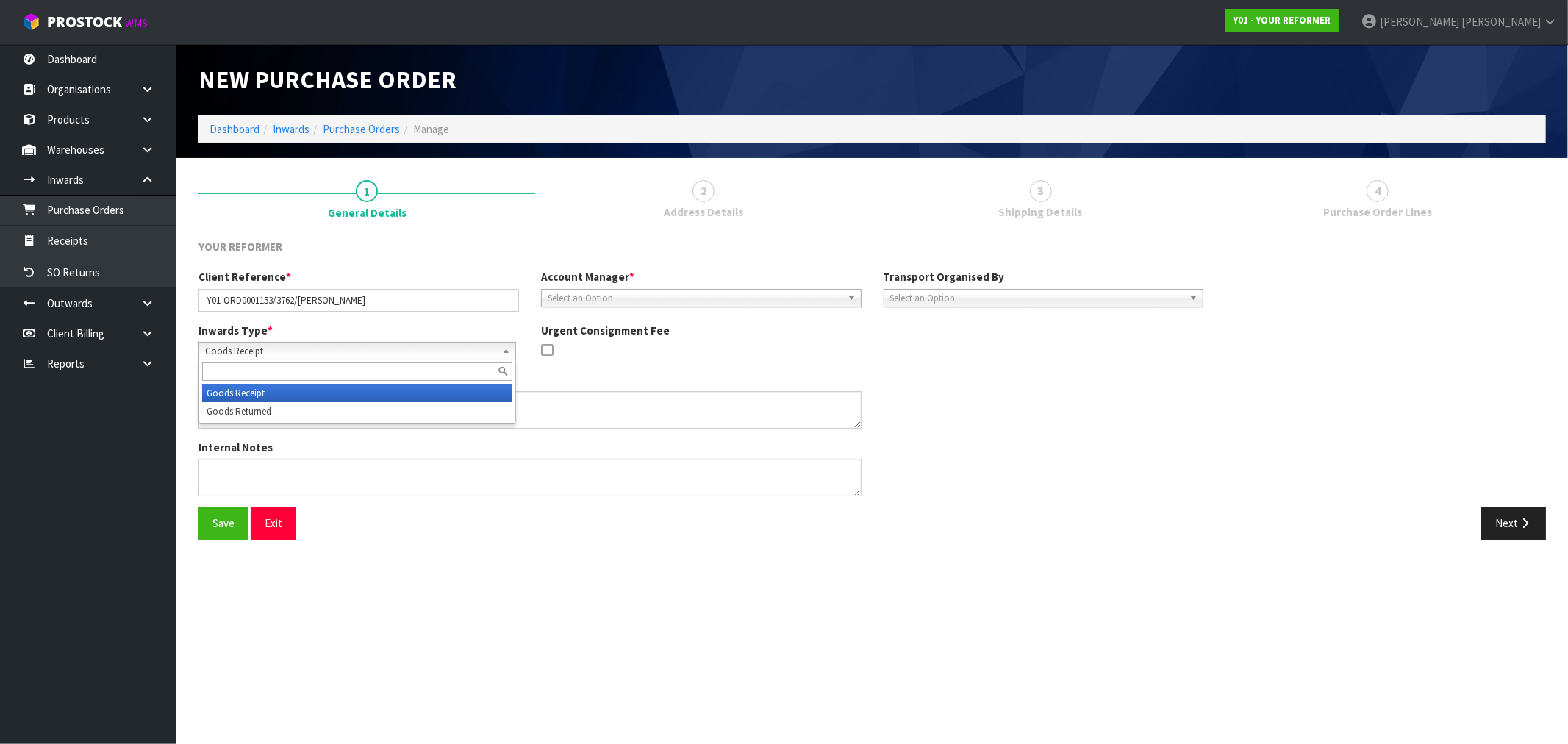
click at [413, 354] on span "Goods Receipt" at bounding box center [350, 350] width 291 height 17
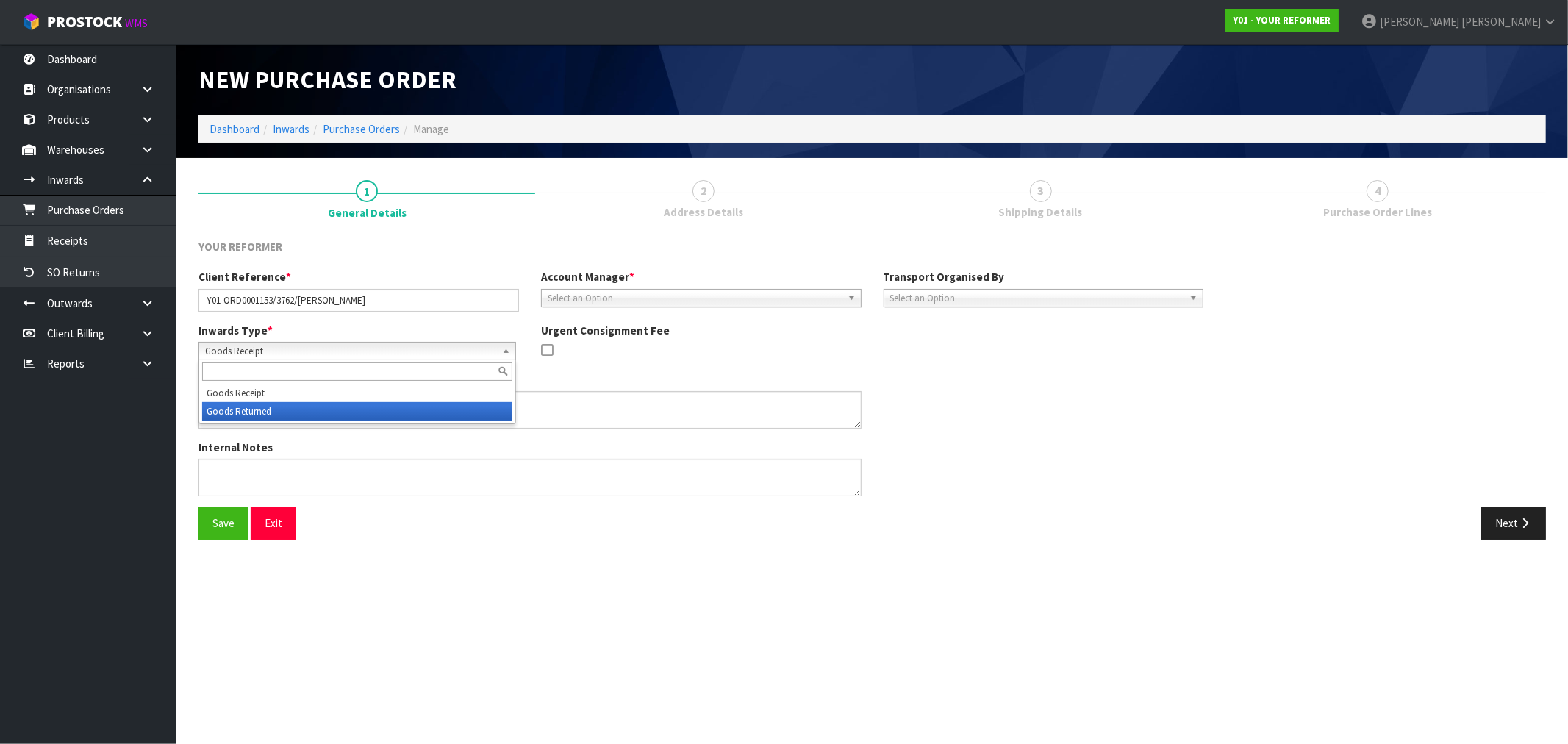
click at [327, 417] on li "Goods Returned" at bounding box center [357, 412] width 310 height 18
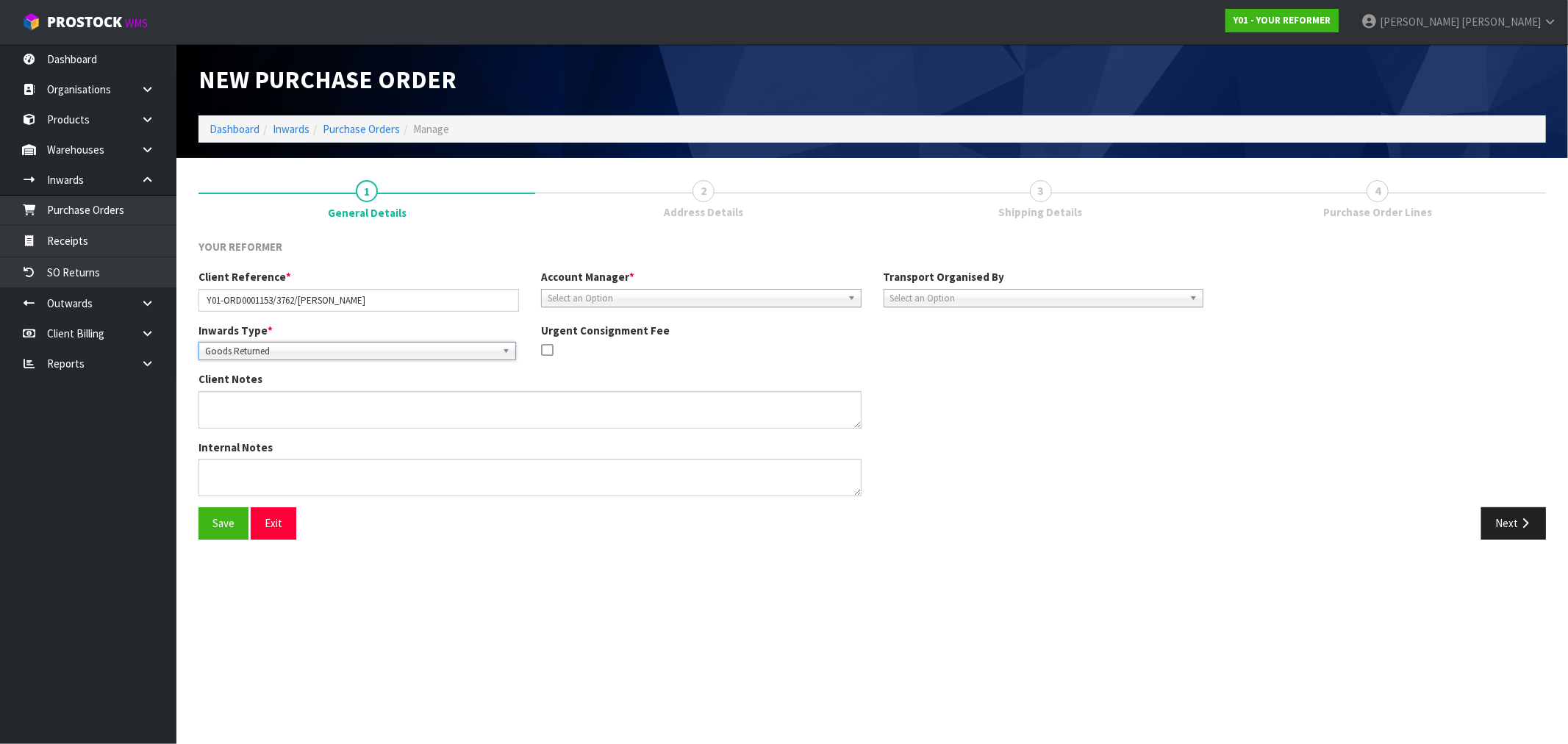
click at [656, 294] on span "Select an Option" at bounding box center [694, 298] width 294 height 17
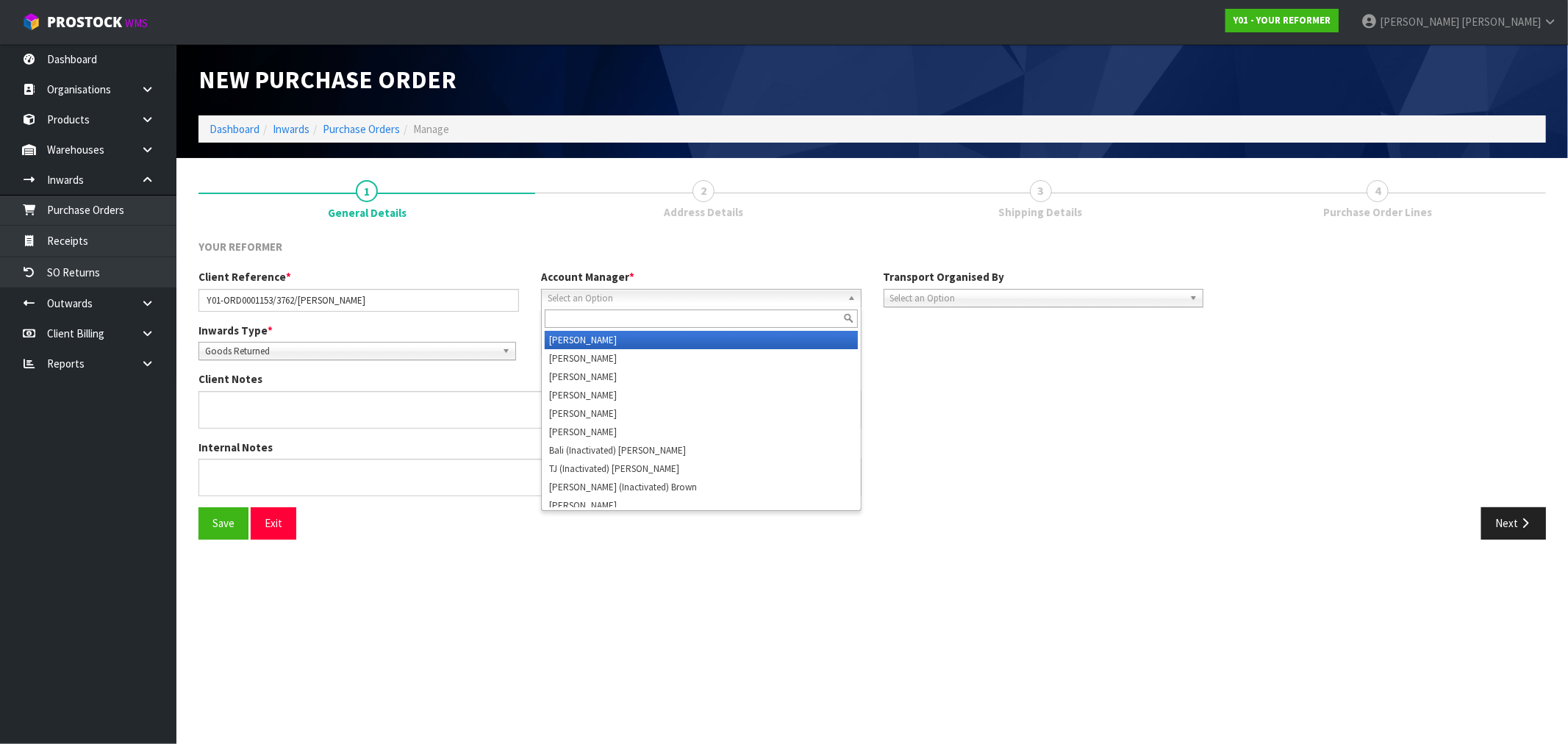
drag, startPoint x: 655, startPoint y: 311, endPoint x: 637, endPoint y: 315, distance: 18.4
click at [653, 311] on input "text" at bounding box center [701, 318] width 313 height 18
type input "vin"
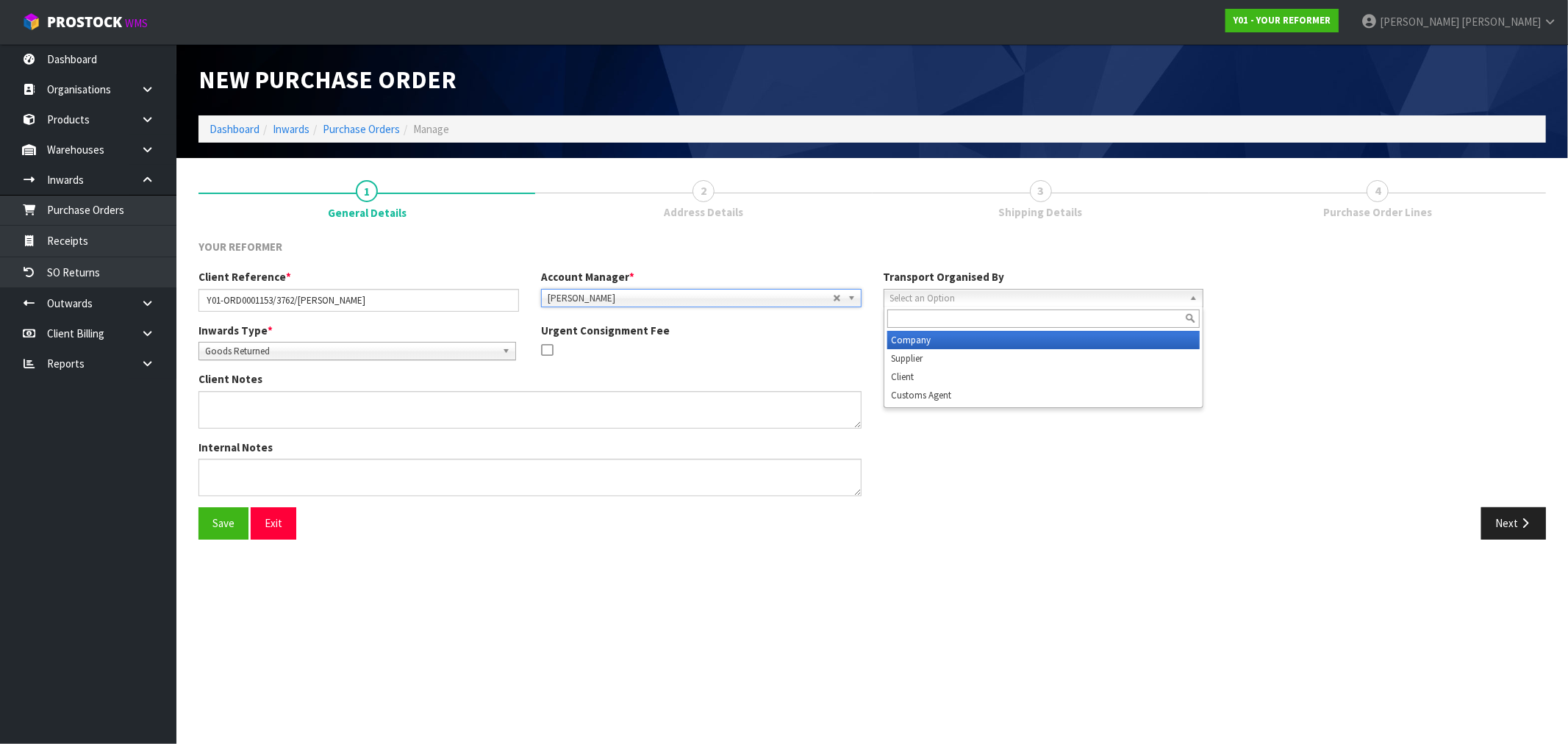
click at [963, 298] on span "Select an Option" at bounding box center [1036, 298] width 294 height 17
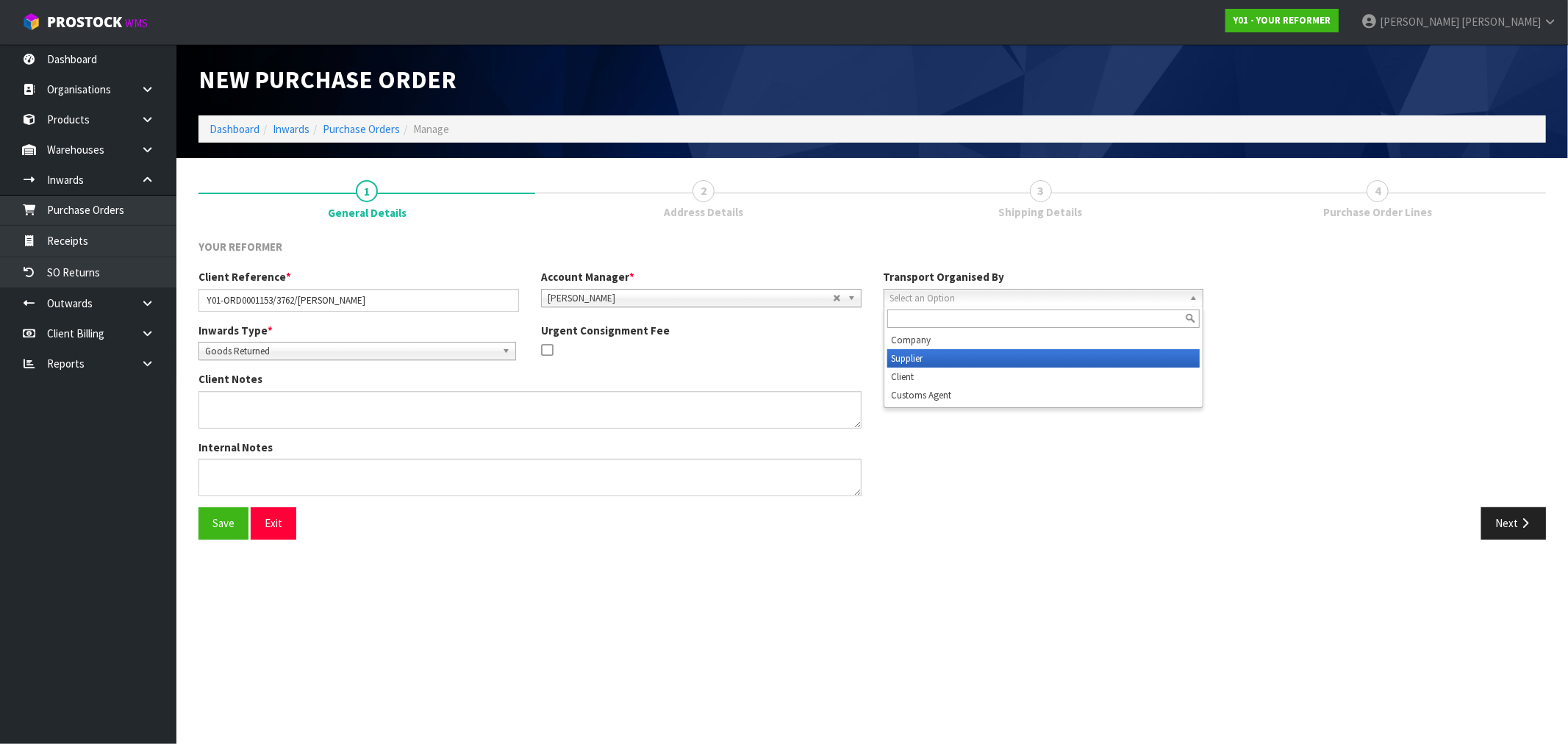
click at [974, 343] on li "Company" at bounding box center [1044, 340] width 313 height 18
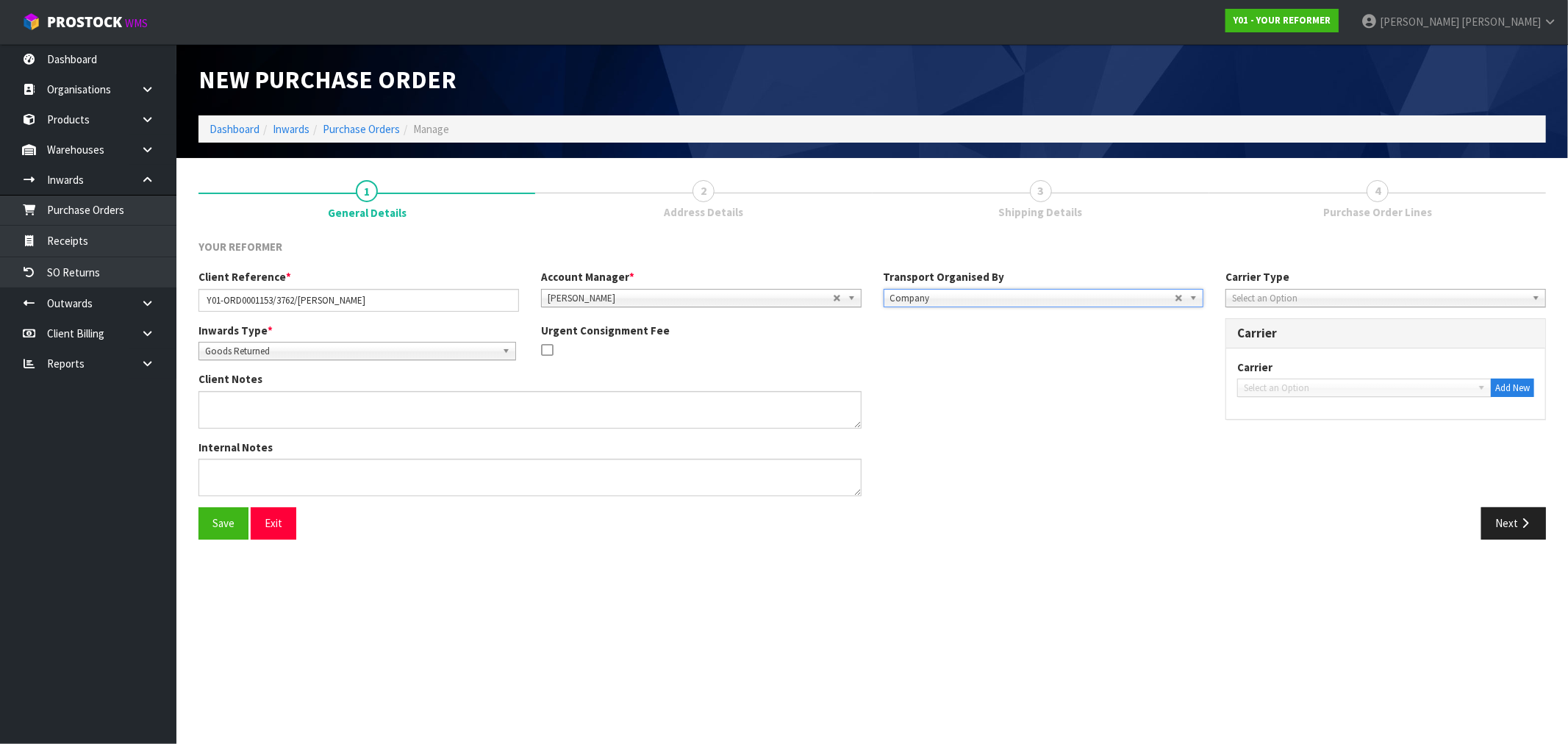
click at [1274, 298] on span "Select an Option" at bounding box center [1379, 298] width 294 height 17
click at [1278, 368] on li "Courier" at bounding box center [1386, 377] width 313 height 18
click at [1296, 383] on span "Select an Option" at bounding box center [1358, 388] width 228 height 17
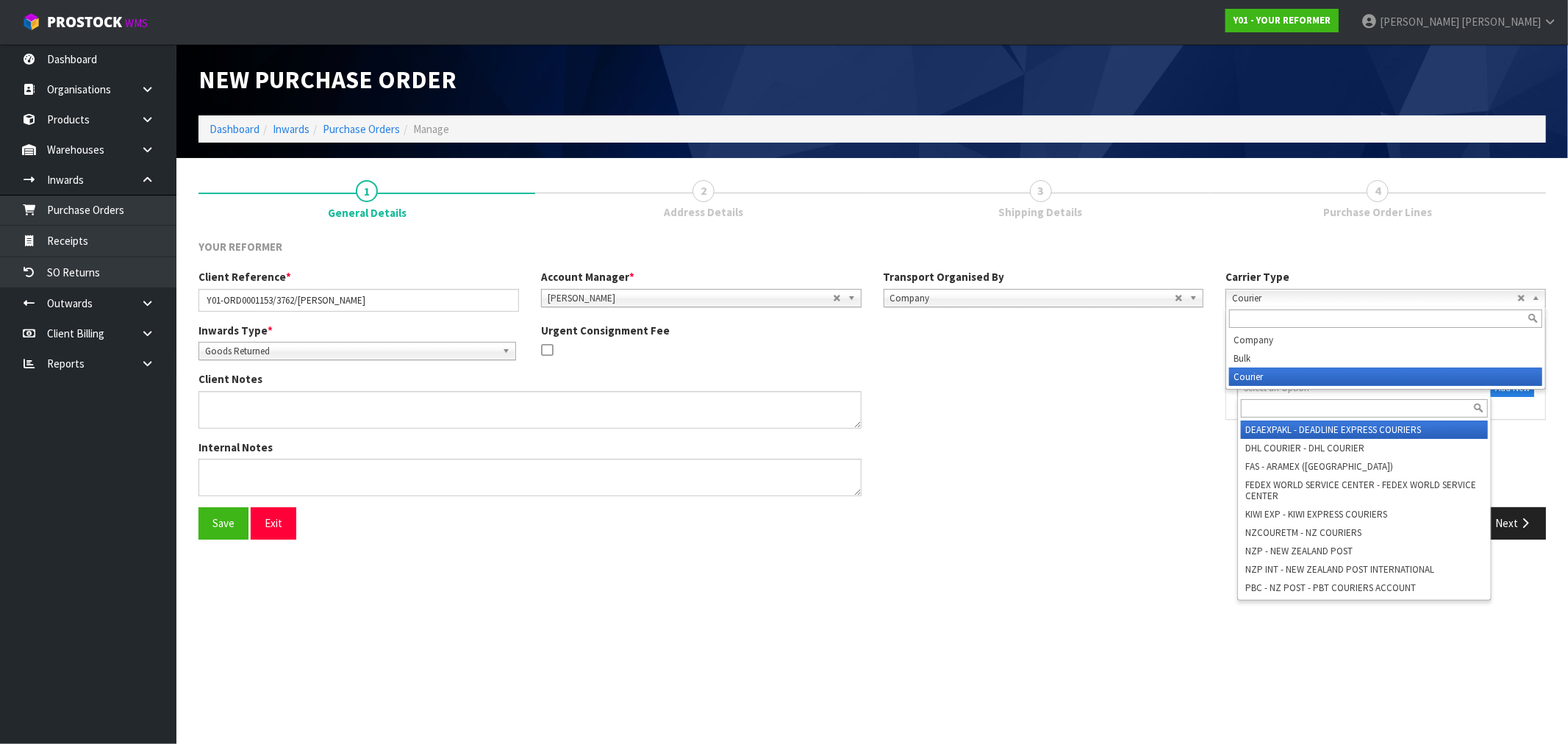
click at [1276, 290] on span "Courier" at bounding box center [1375, 298] width 285 height 17
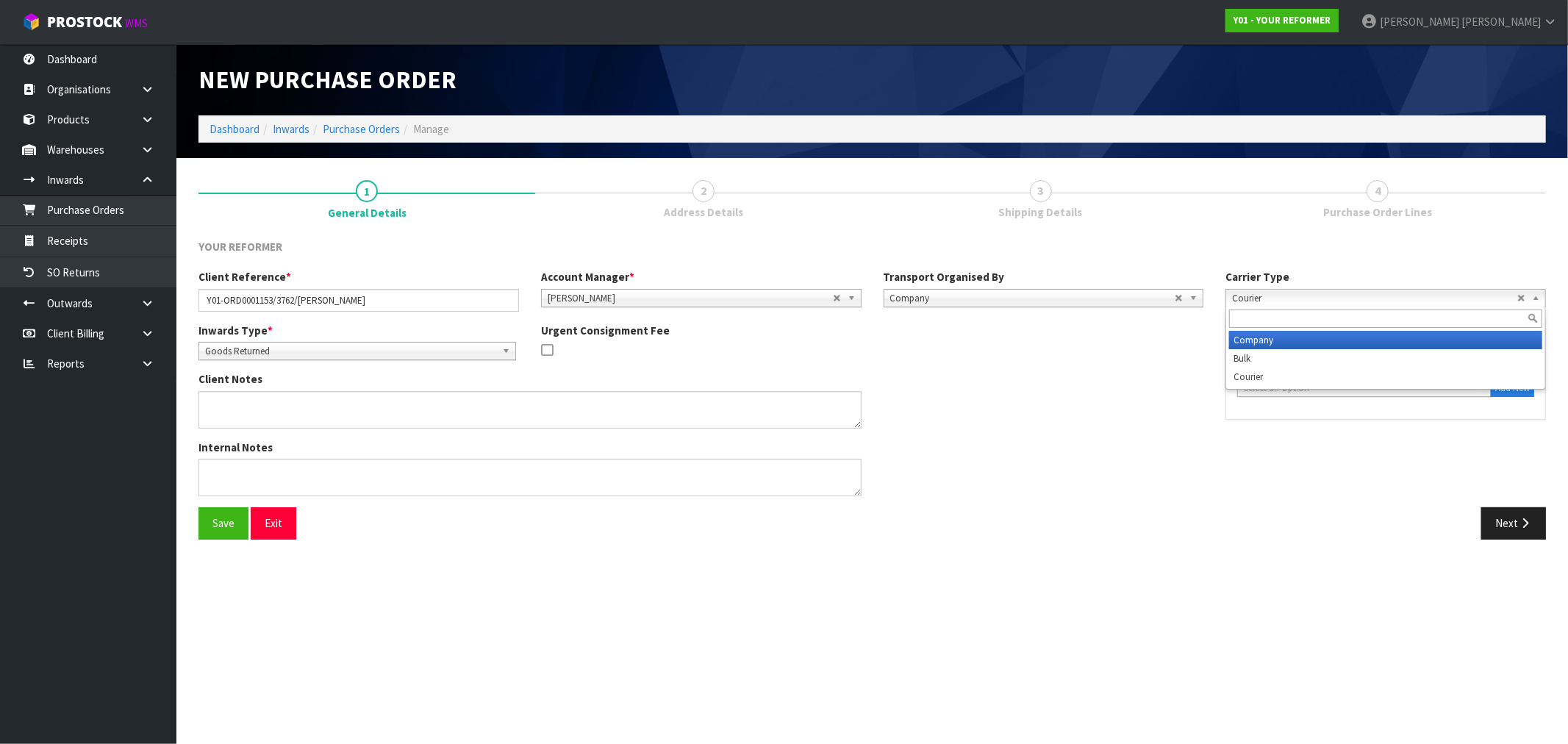
drag, startPoint x: 1280, startPoint y: 341, endPoint x: 1283, endPoint y: 376, distance: 35.1
click at [1279, 341] on li "Company" at bounding box center [1386, 340] width 313 height 18
click at [1282, 395] on div "Select an Option" at bounding box center [1364, 388] width 254 height 18
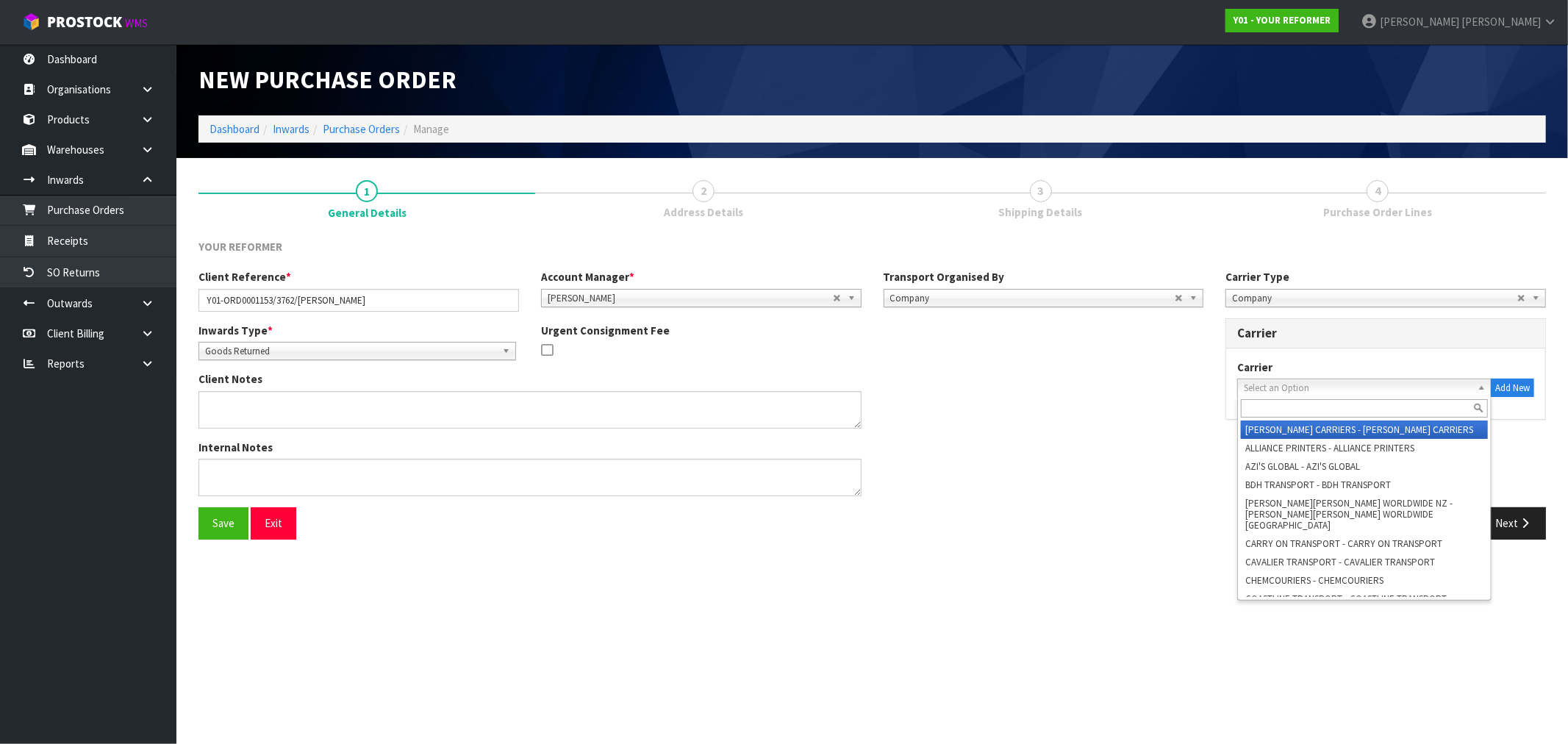
drag, startPoint x: 1277, startPoint y: 390, endPoint x: 1254, endPoint y: 404, distance: 26.9
click at [1272, 394] on span "Select an Option" at bounding box center [1358, 388] width 228 height 17
click at [1248, 387] on span "Select an Option" at bounding box center [1358, 388] width 228 height 17
type input "cwl"
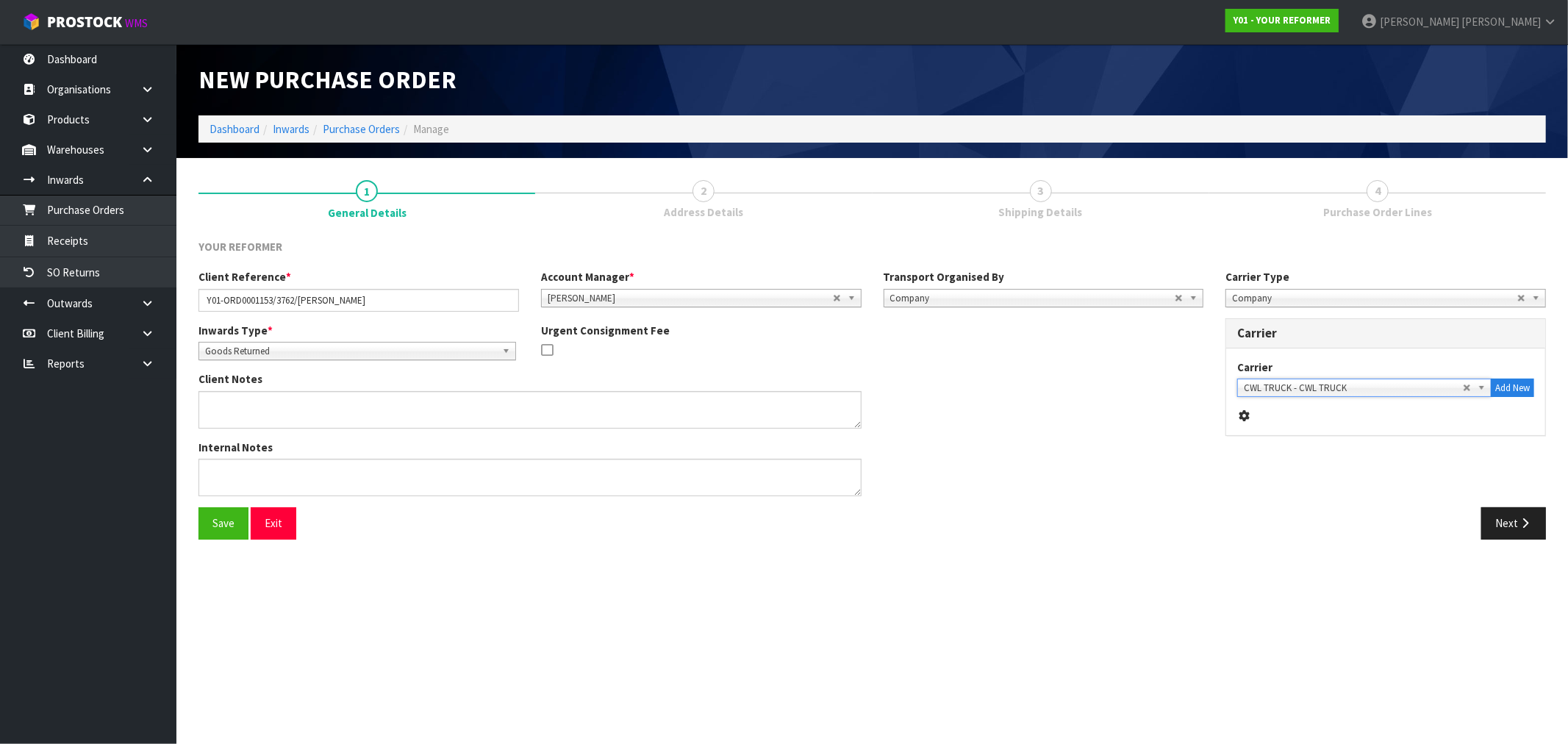
click at [199, 507] on button "Save" at bounding box center [223, 523] width 50 height 32
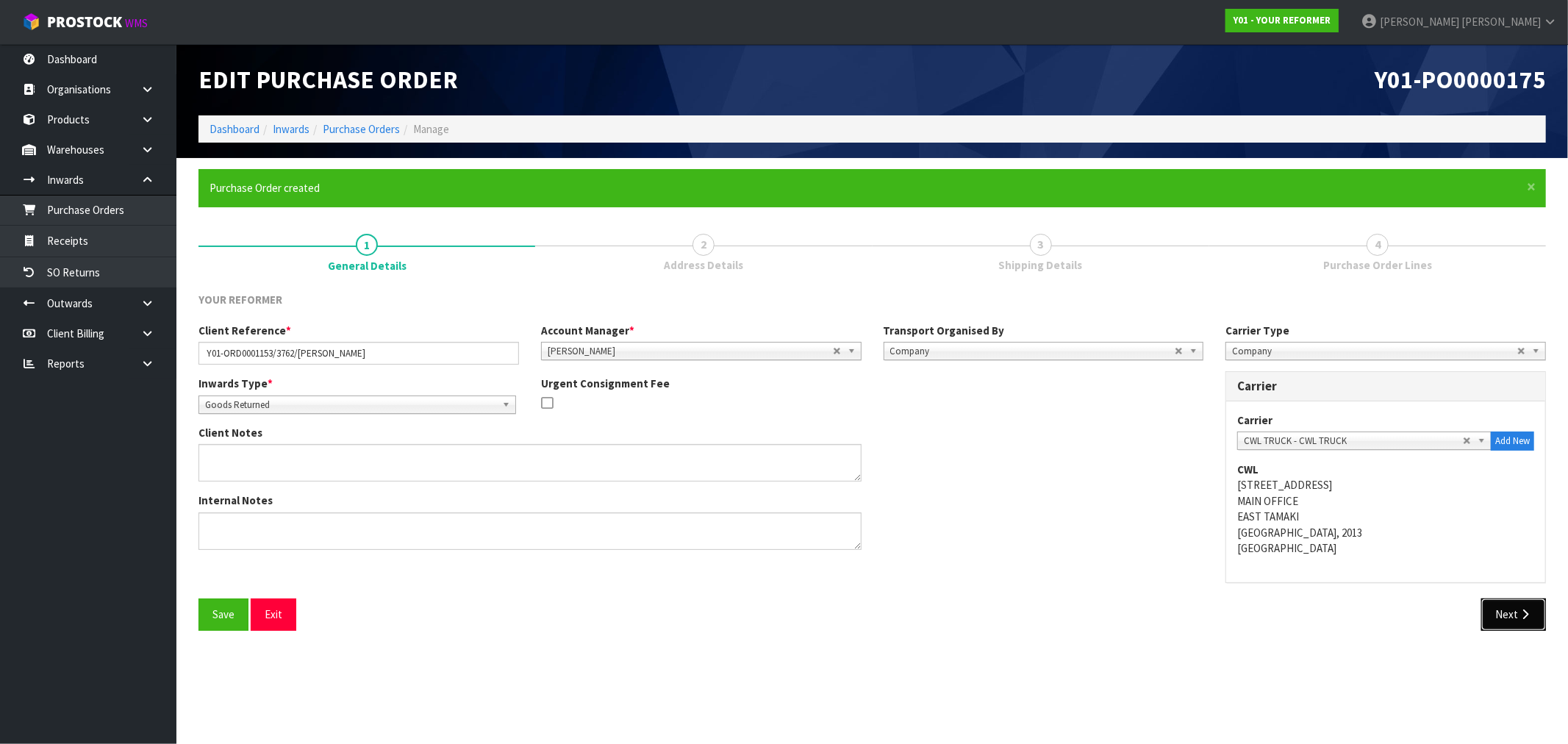
click at [1507, 619] on button "Next" at bounding box center [1513, 614] width 65 height 32
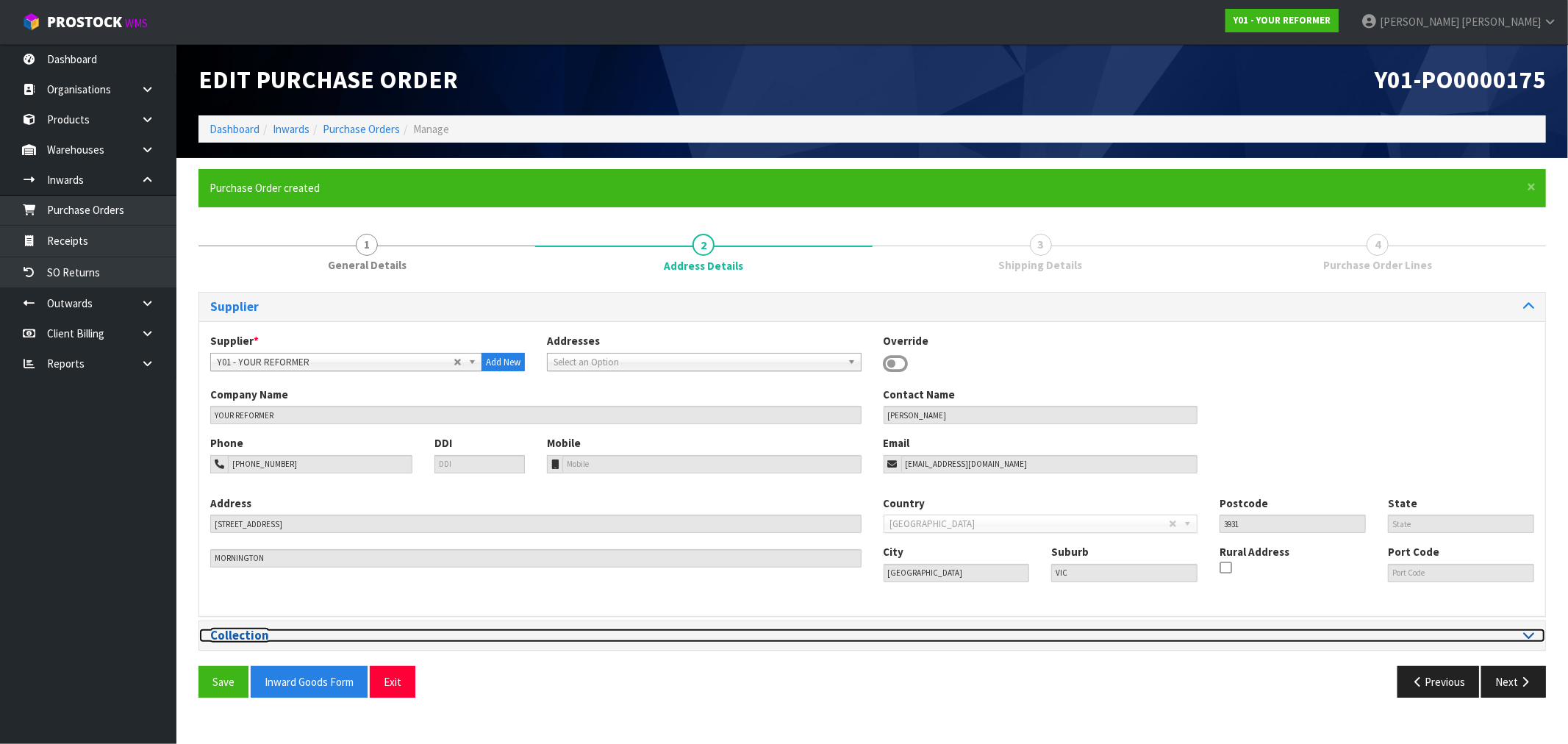
click at [1382, 630] on div at bounding box center [1209, 635] width 651 height 14
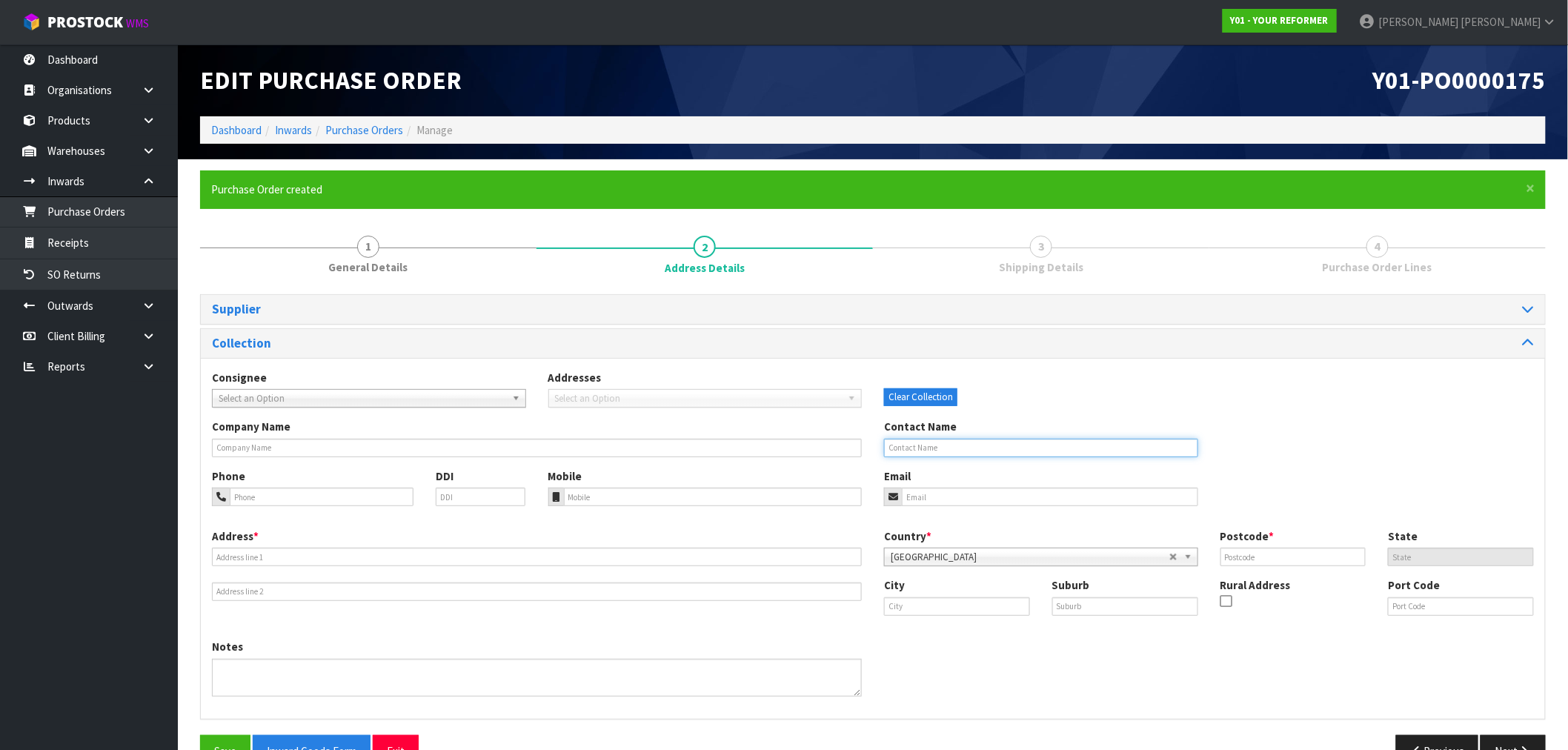
click at [971, 447] on input "text" at bounding box center [1041, 448] width 315 height 18
paste input "[PERSON_NAME]"
type input "[PERSON_NAME]"
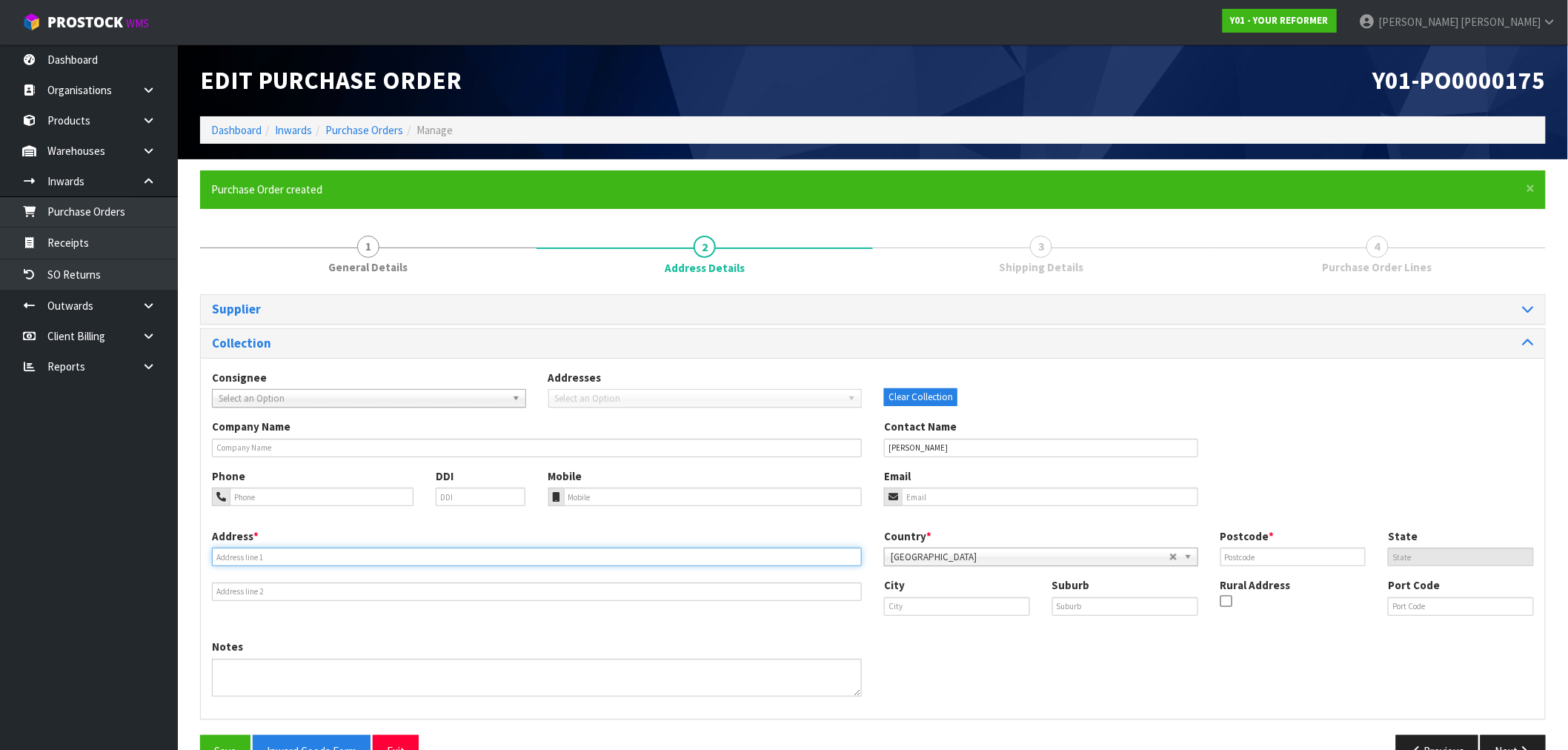
drag, startPoint x: 375, startPoint y: 558, endPoint x: 379, endPoint y: 551, distance: 8.1
click at [375, 558] on input "text" at bounding box center [537, 557] width 650 height 18
paste input "[STREET_ADDRESS]"
type input "[STREET_ADDRESS]"
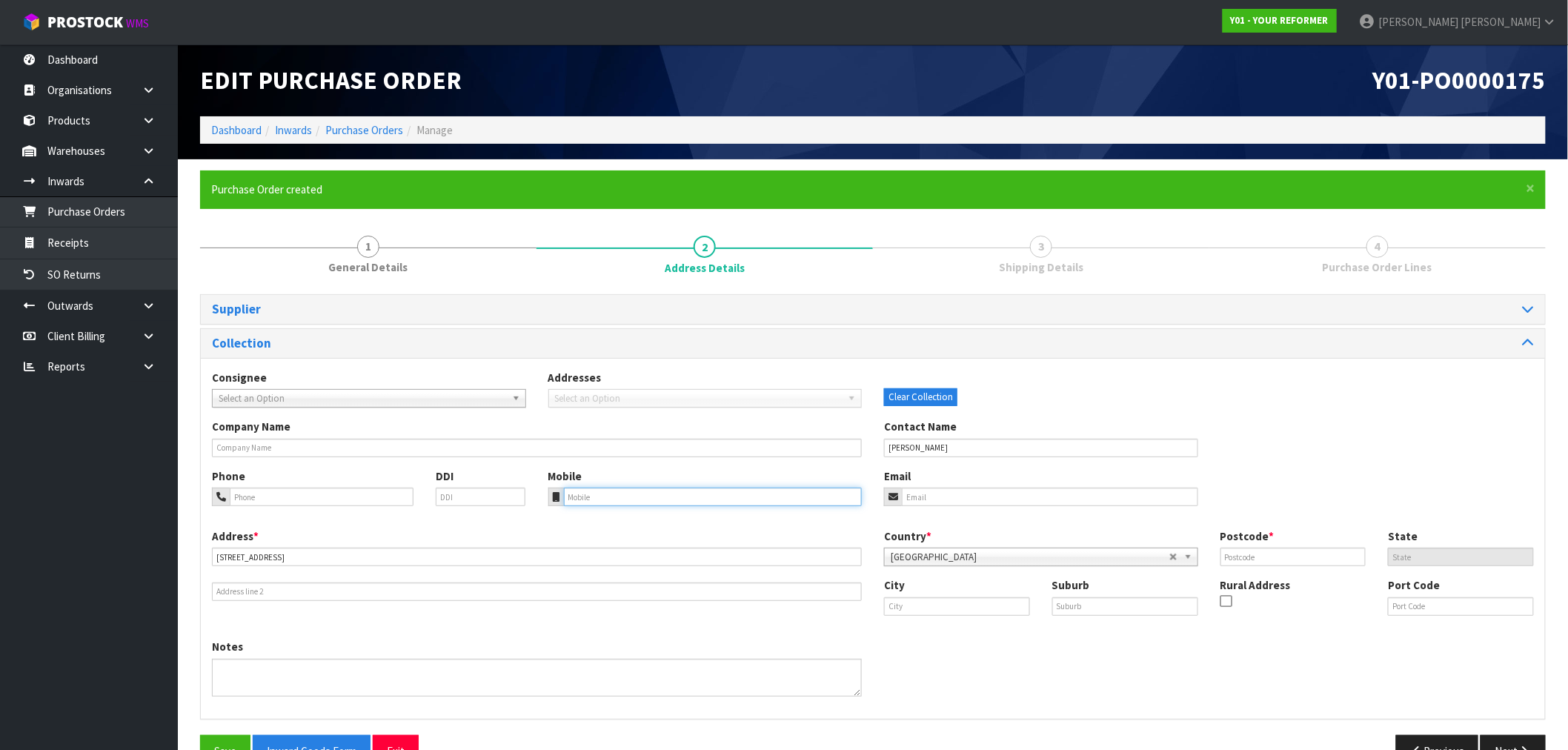
click at [647, 494] on input "tel" at bounding box center [714, 497] width 299 height 18
paste input "[PHONE_NUMBER]"
type input "[PHONE_NUMBER]"
drag, startPoint x: 961, startPoint y: 603, endPoint x: 934, endPoint y: 579, distance: 36.1
click at [960, 603] on input "text" at bounding box center [957, 607] width 146 height 18
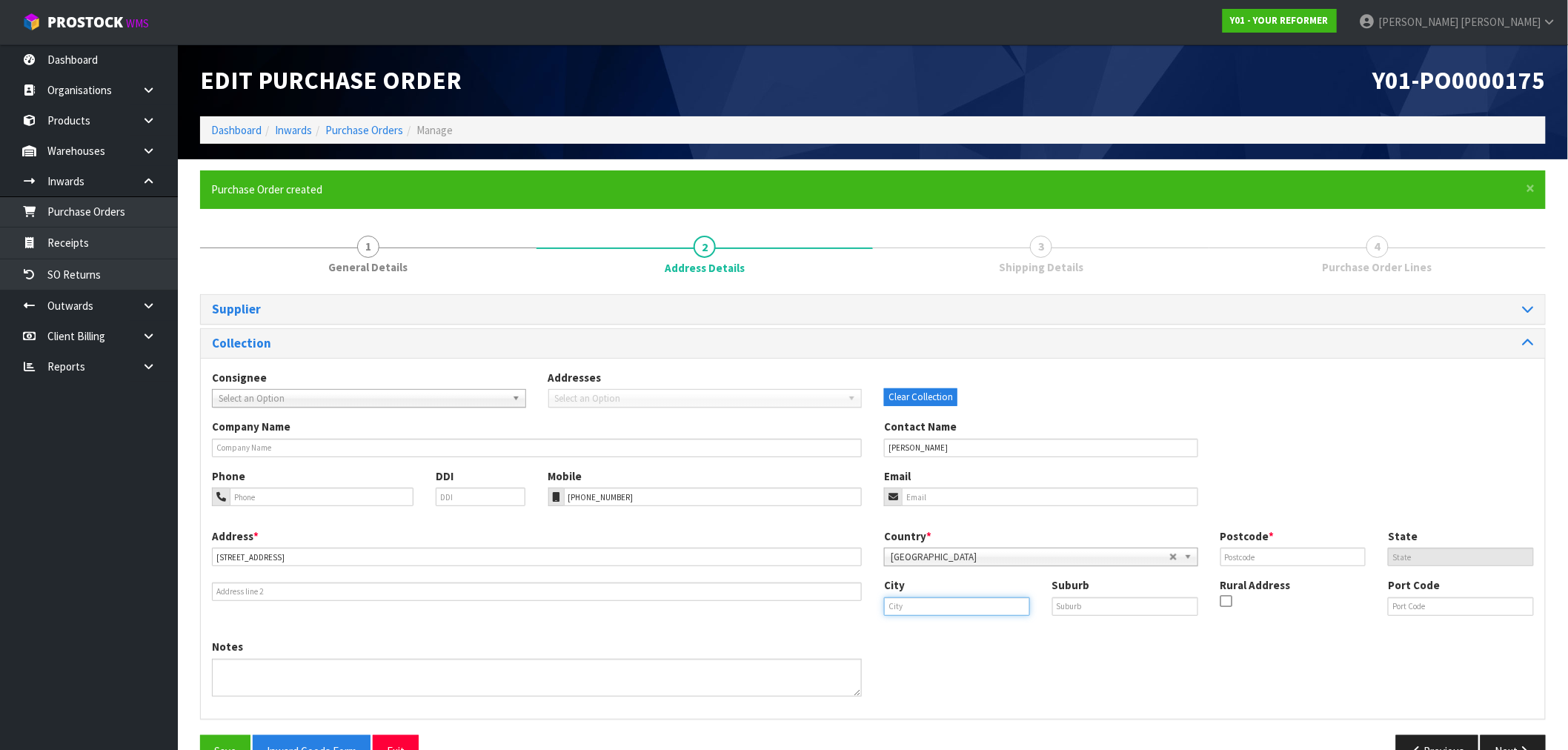
paste input "[GEOGRAPHIC_DATA]"
type input "[GEOGRAPHIC_DATA]"
click at [1158, 610] on input "text" at bounding box center [1125, 607] width 146 height 18
paste input "RIVERHEAD"
type input "RIVERHEAD"
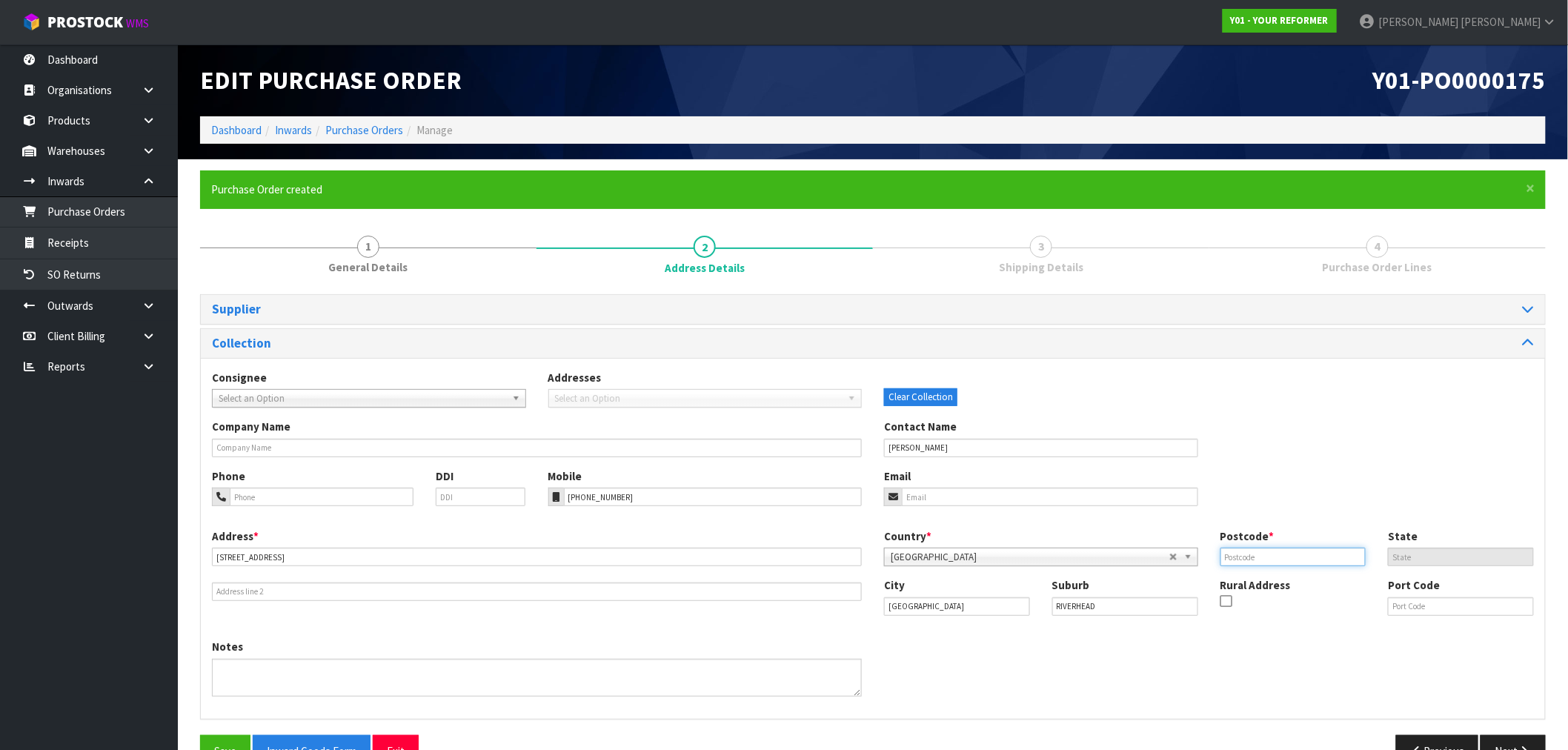
drag, startPoint x: 1285, startPoint y: 564, endPoint x: 1277, endPoint y: 560, distance: 8.9
click at [1283, 564] on input "text" at bounding box center [1293, 557] width 146 height 18
paste input "0820"
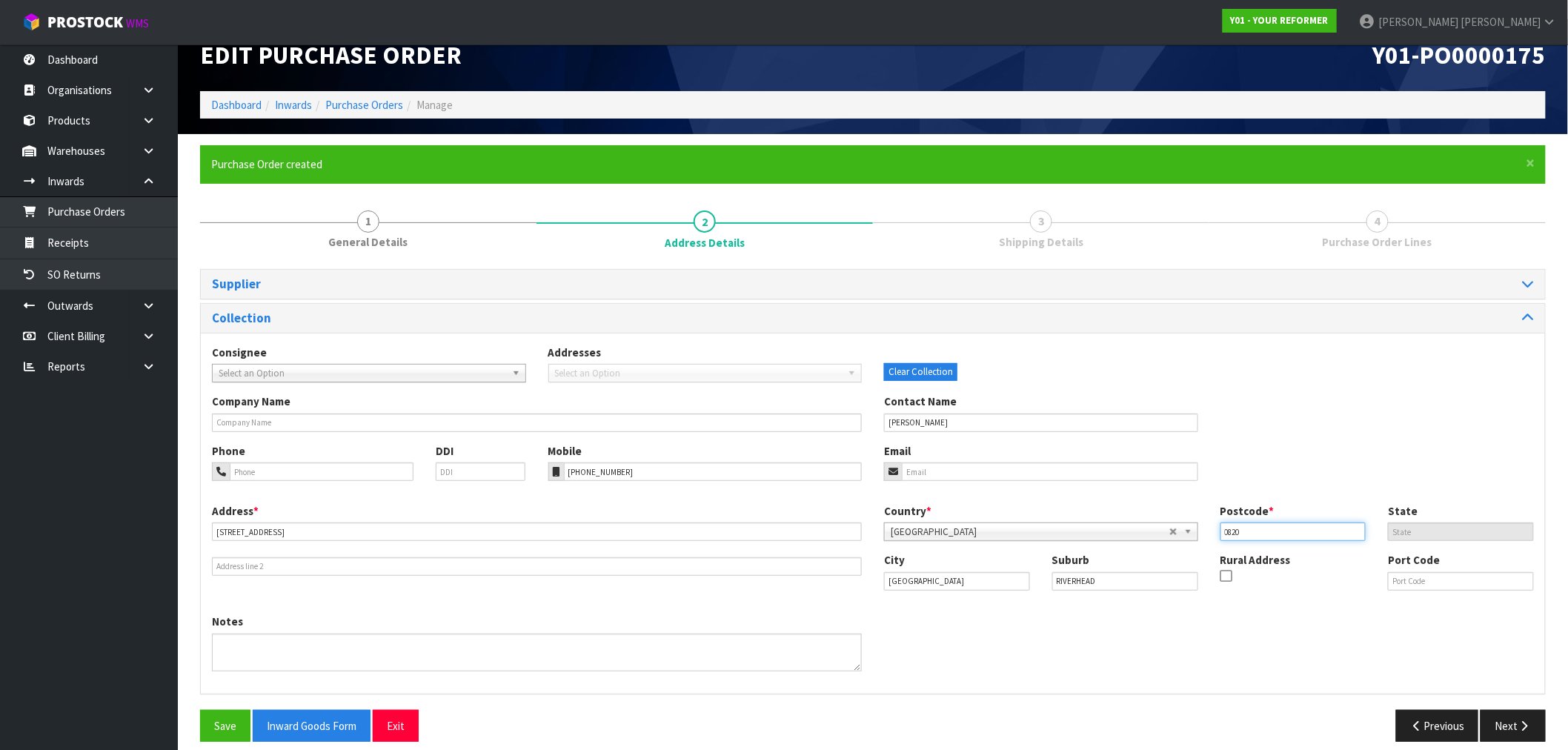
scroll to position [40, 0]
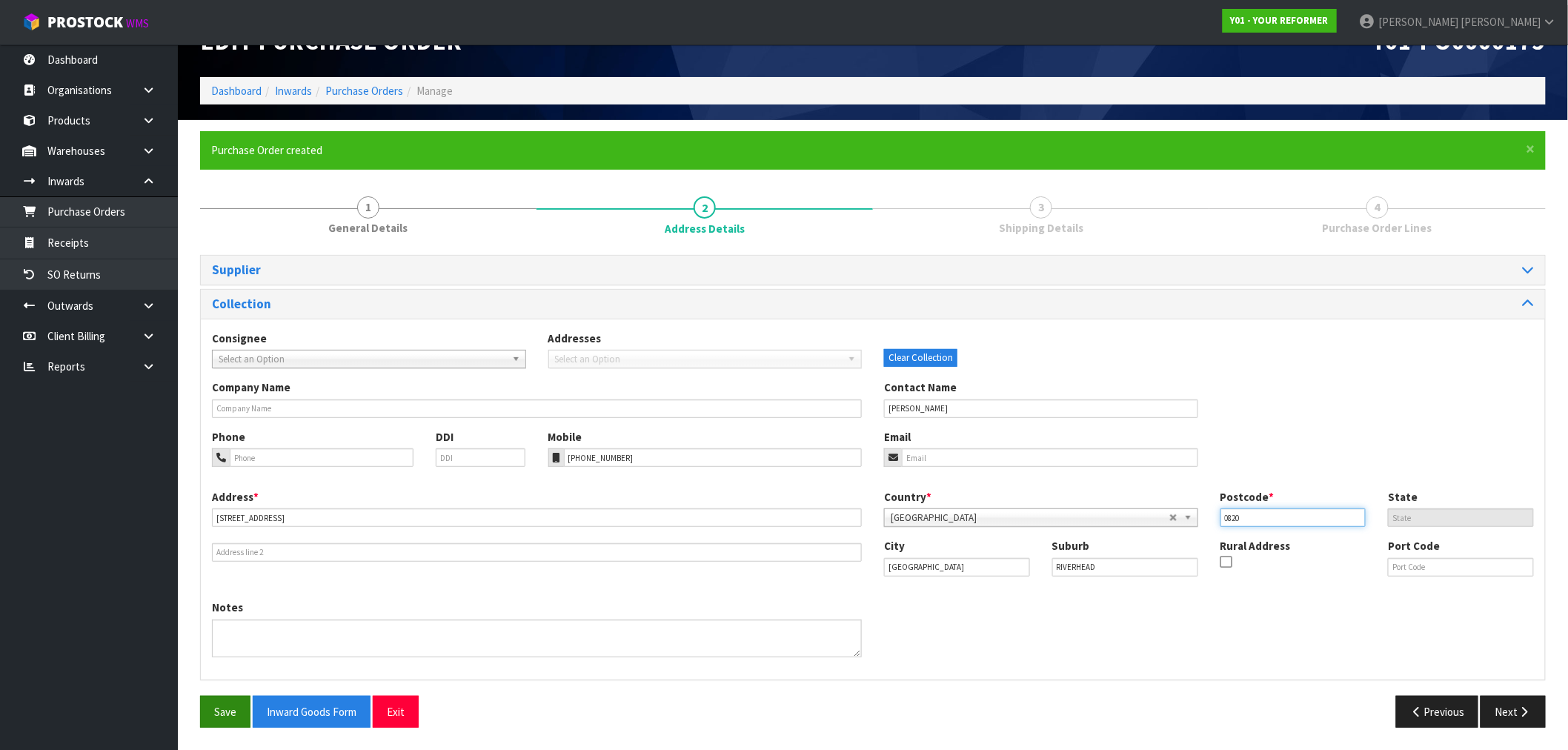
type input "0820"
drag, startPoint x: 223, startPoint y: 706, endPoint x: 264, endPoint y: 572, distance: 140.1
click at [223, 705] on button "Save" at bounding box center [225, 712] width 51 height 32
click at [1515, 709] on button "Next" at bounding box center [1514, 712] width 65 height 32
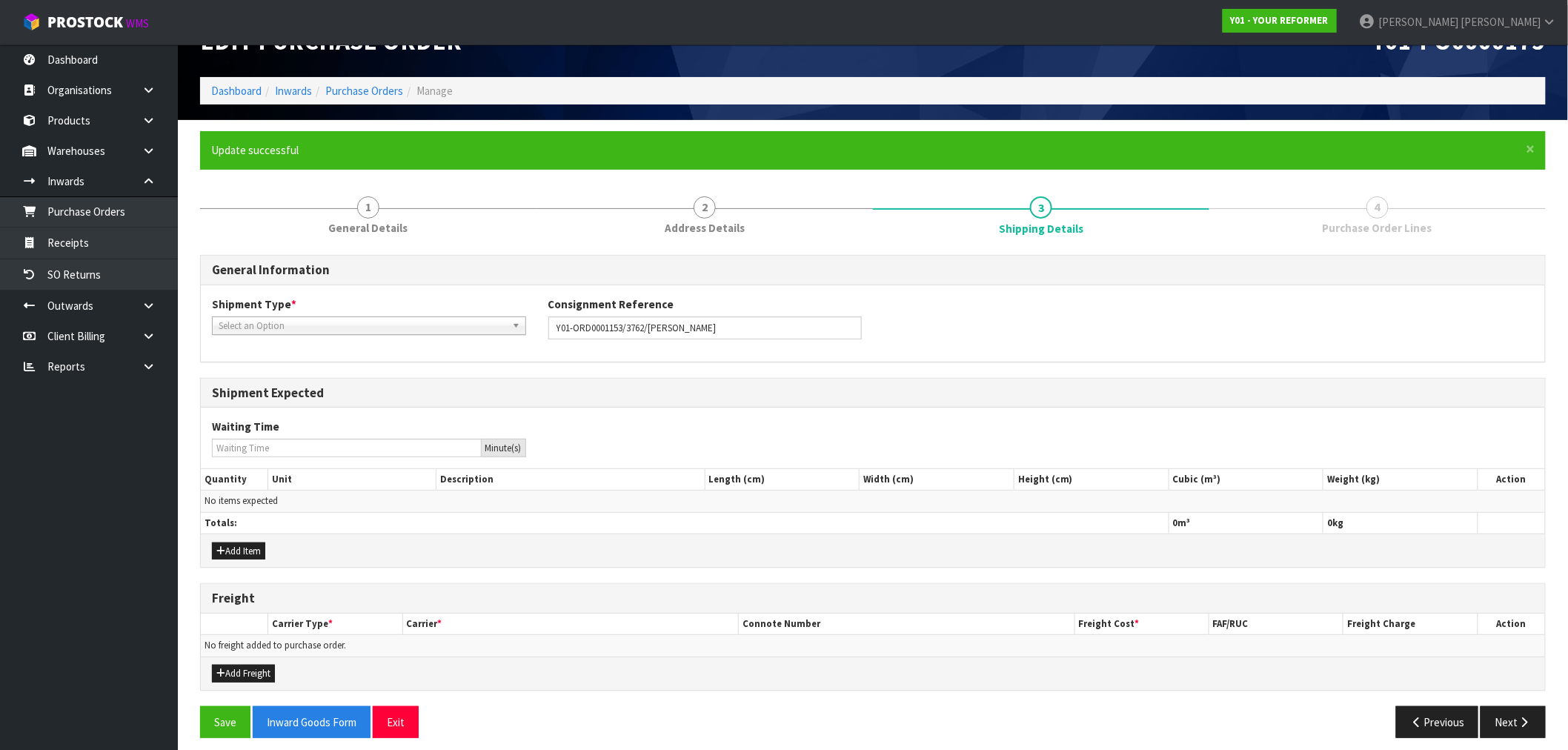
click at [327, 311] on div "Shipment Type * LCL National LCL International FCL-20ft FCL-40ft Select an Opti…" at bounding box center [369, 315] width 337 height 38
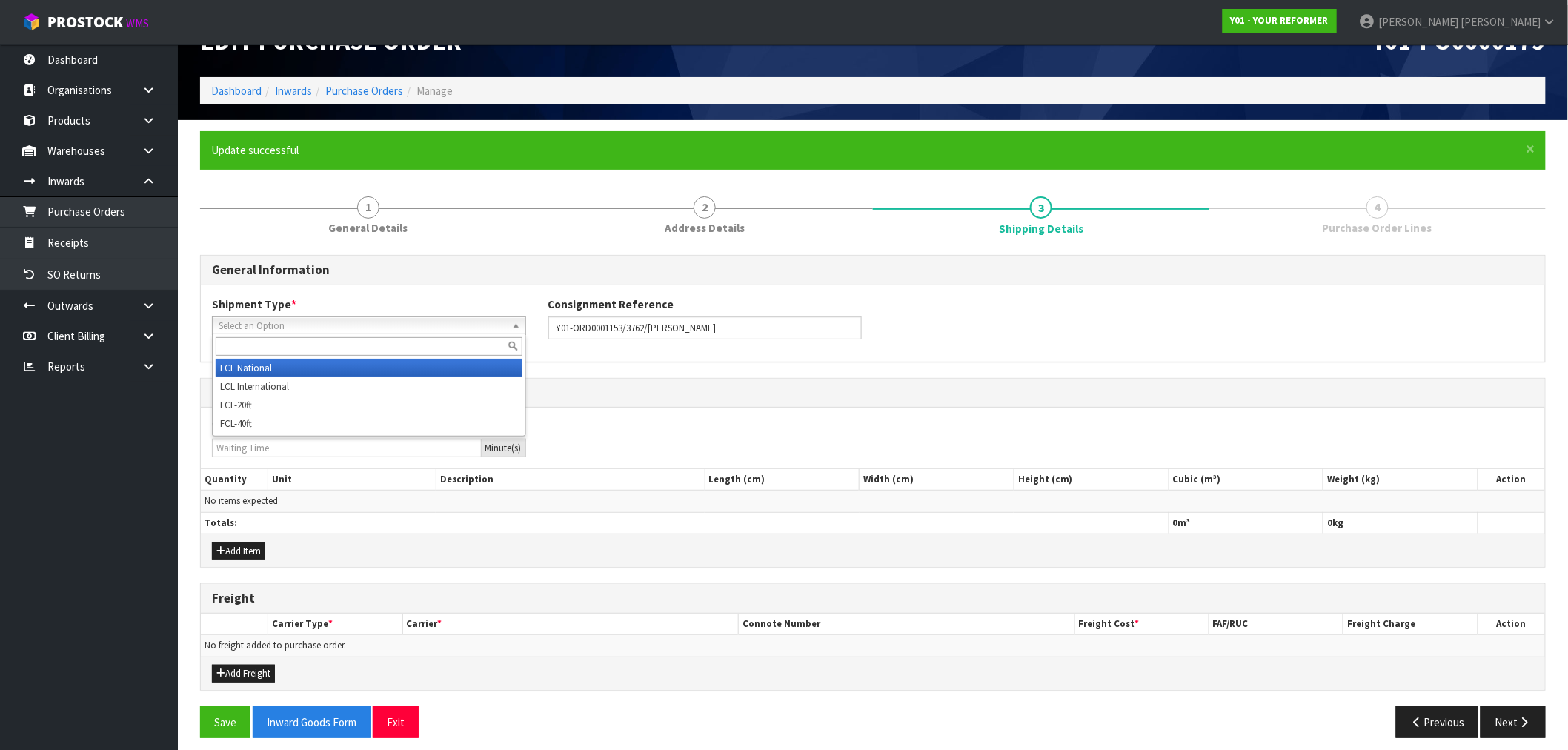
click at [331, 316] on link "Select an Option" at bounding box center [369, 326] width 315 height 18
click at [286, 363] on li "LCL National" at bounding box center [369, 368] width 307 height 18
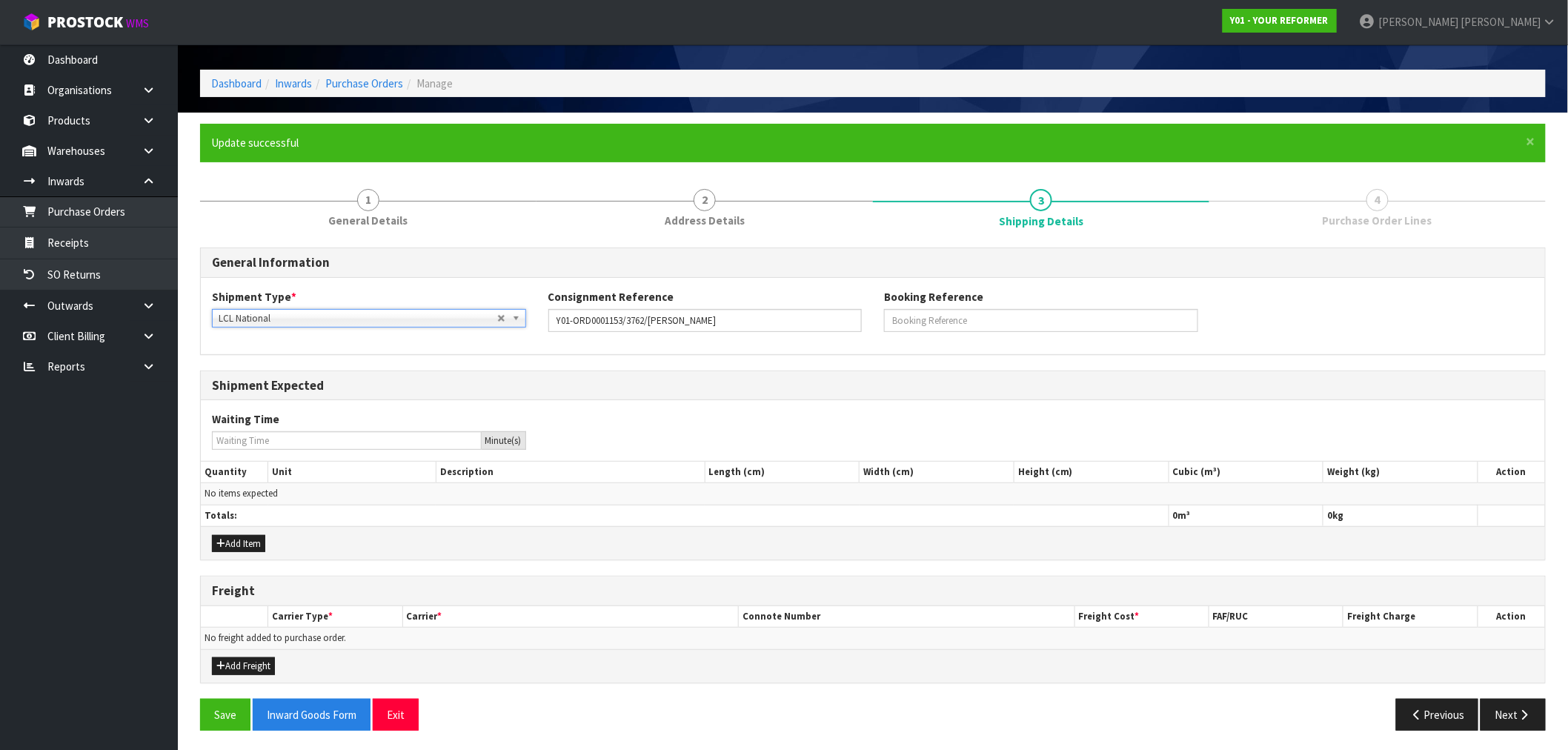
scroll to position [49, 0]
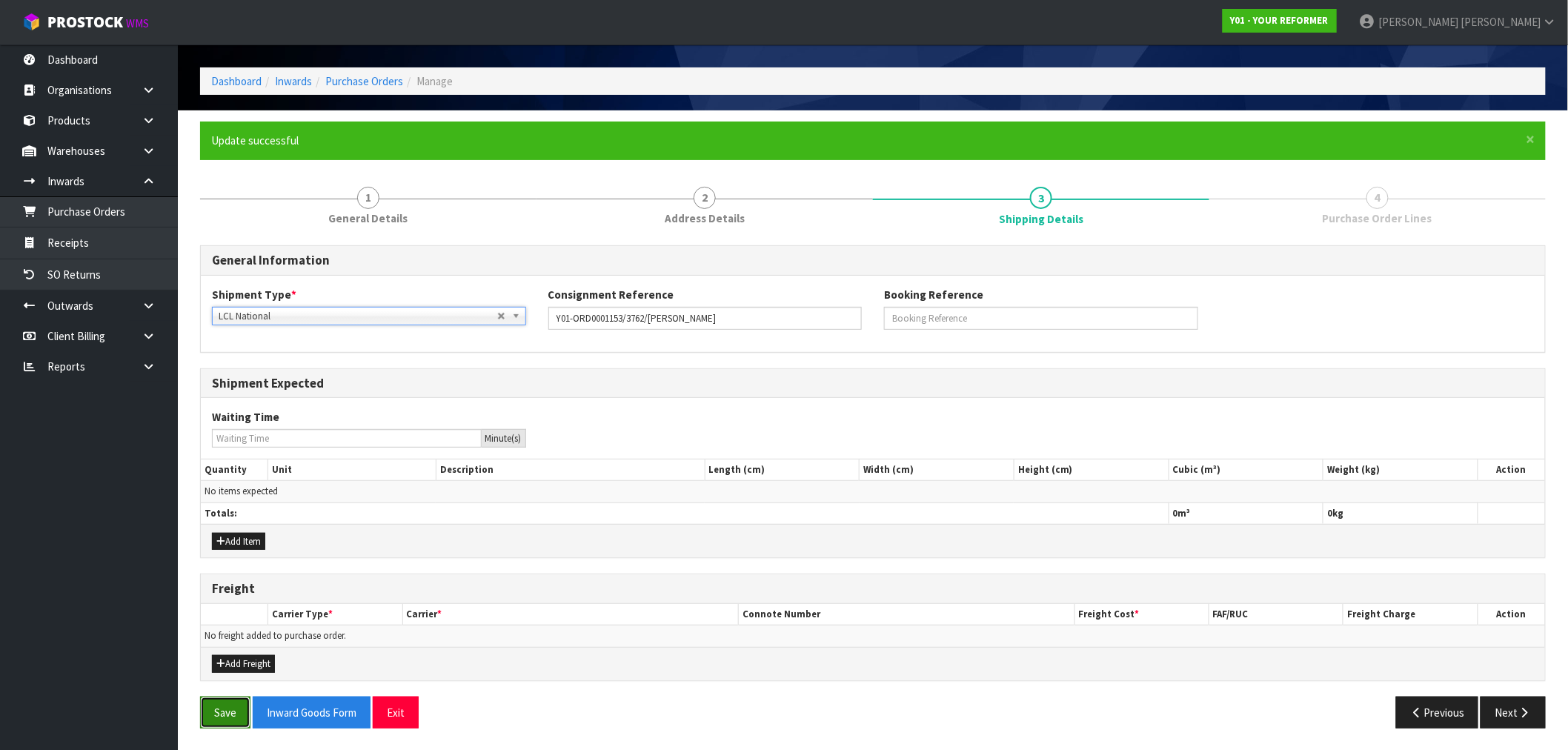
click at [232, 716] on button "Save" at bounding box center [225, 712] width 51 height 32
click at [257, 661] on button "Add Freight" at bounding box center [244, 663] width 63 height 18
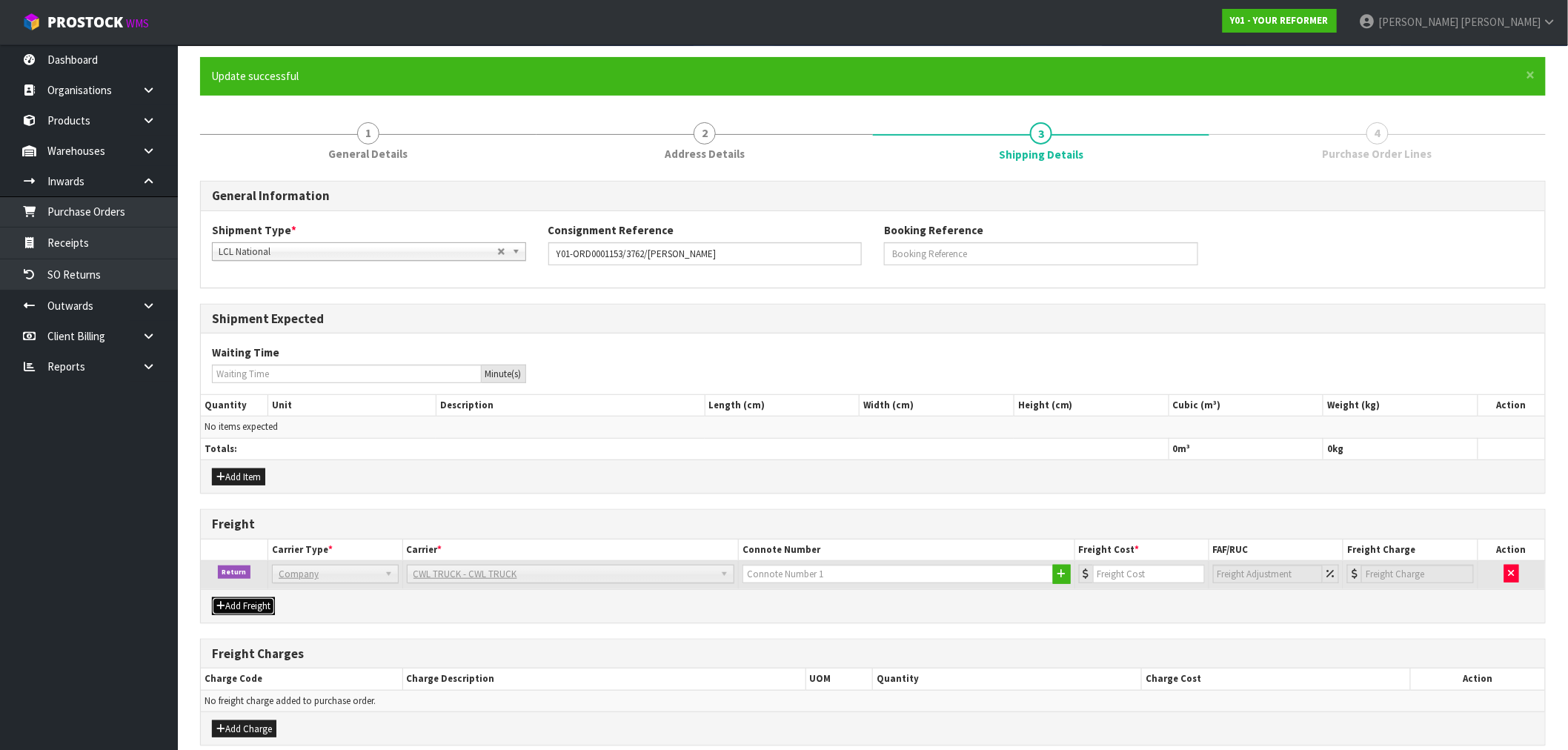
scroll to position [179, 0]
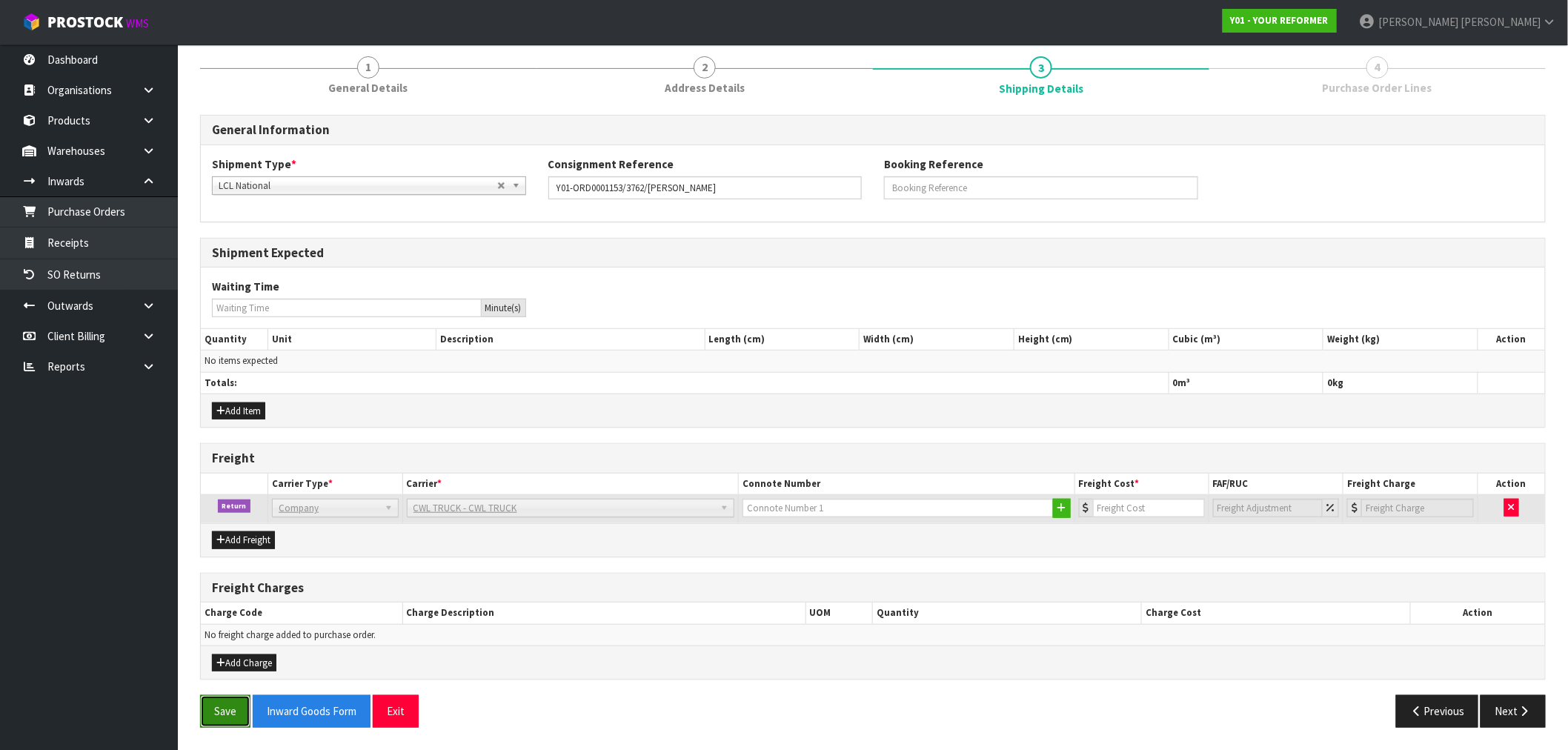
click at [224, 710] on button "Save" at bounding box center [225, 711] width 51 height 32
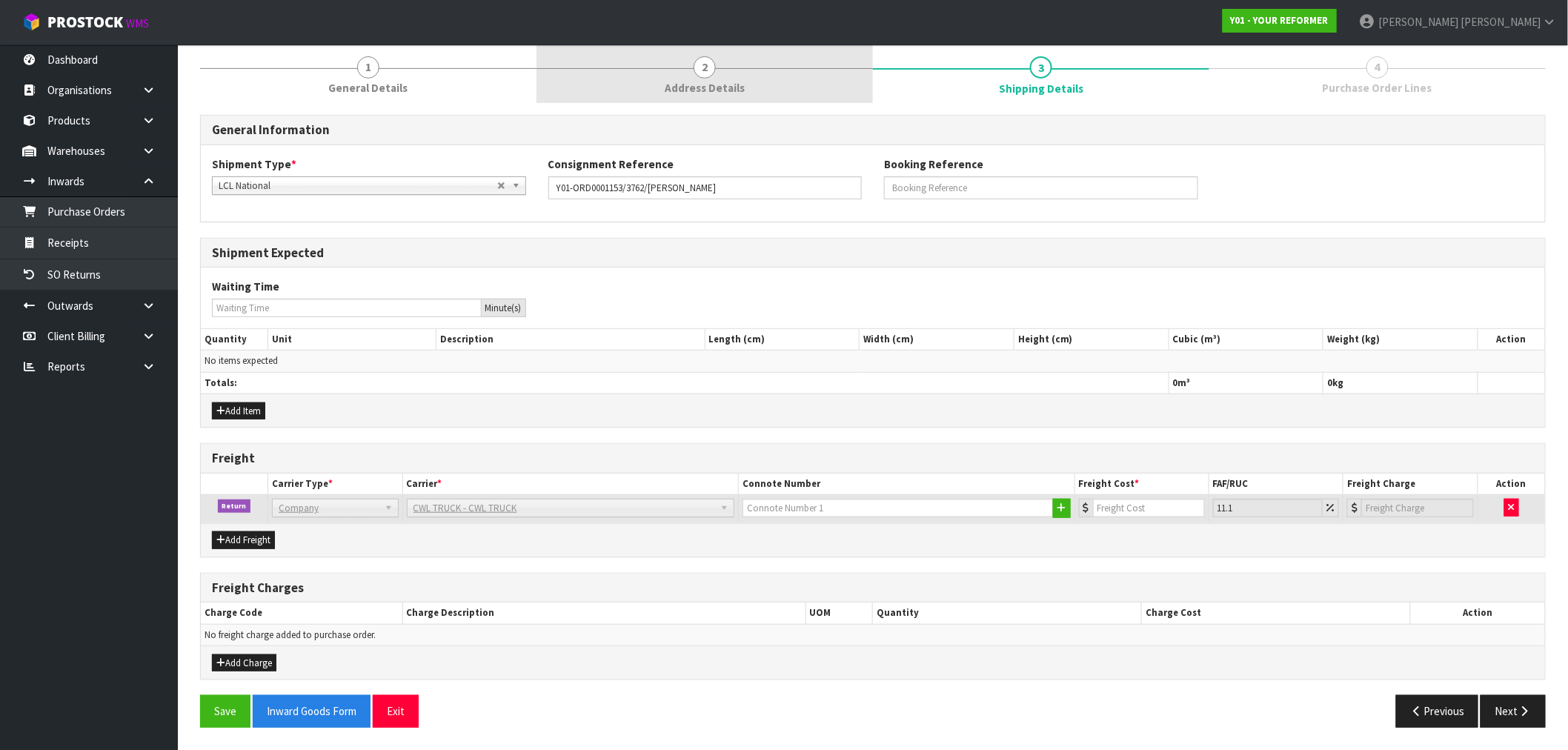
click at [641, 65] on link "2 Address Details" at bounding box center [705, 74] width 337 height 58
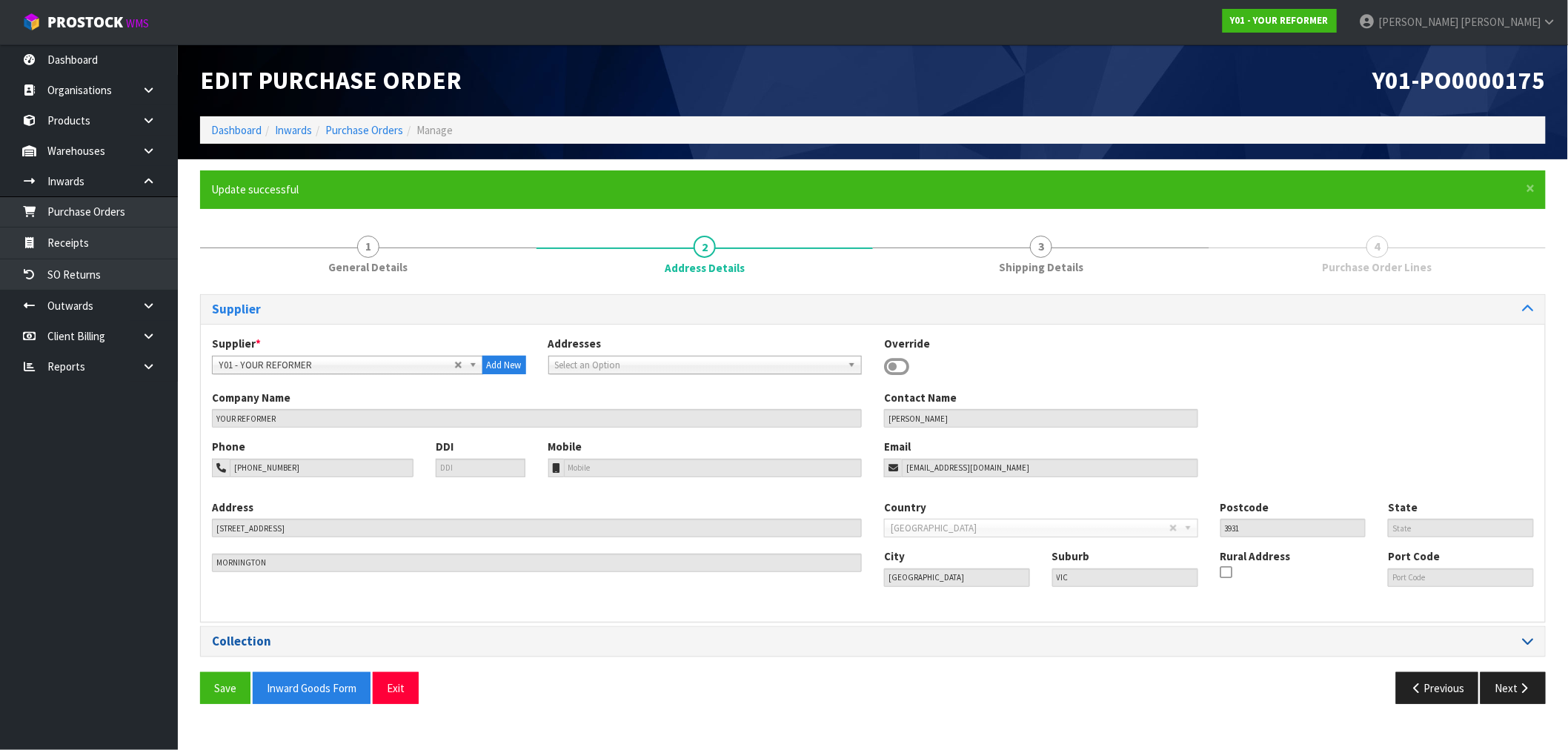
scroll to position [0, 0]
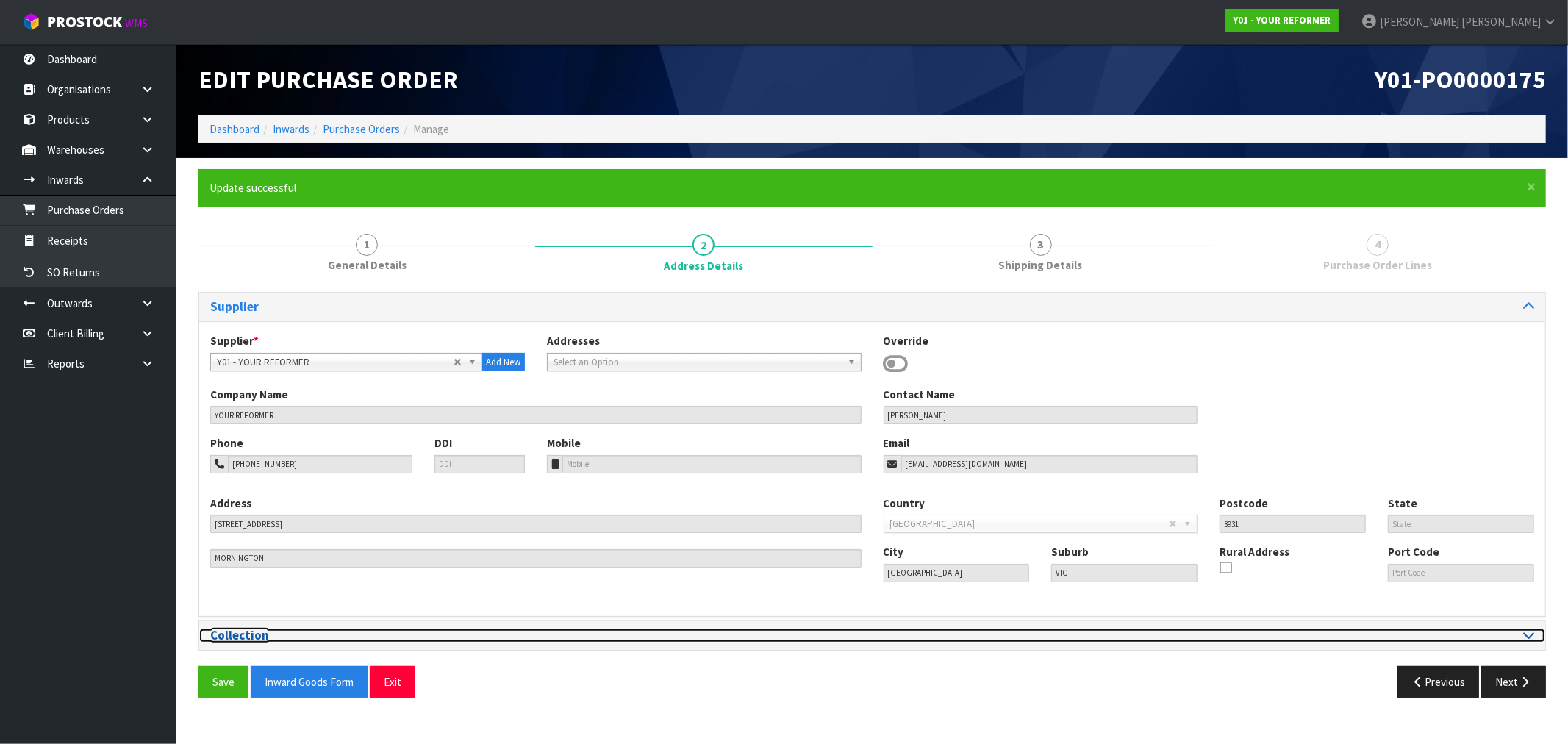
click at [320, 642] on h3 "Collection" at bounding box center [536, 635] width 651 height 14
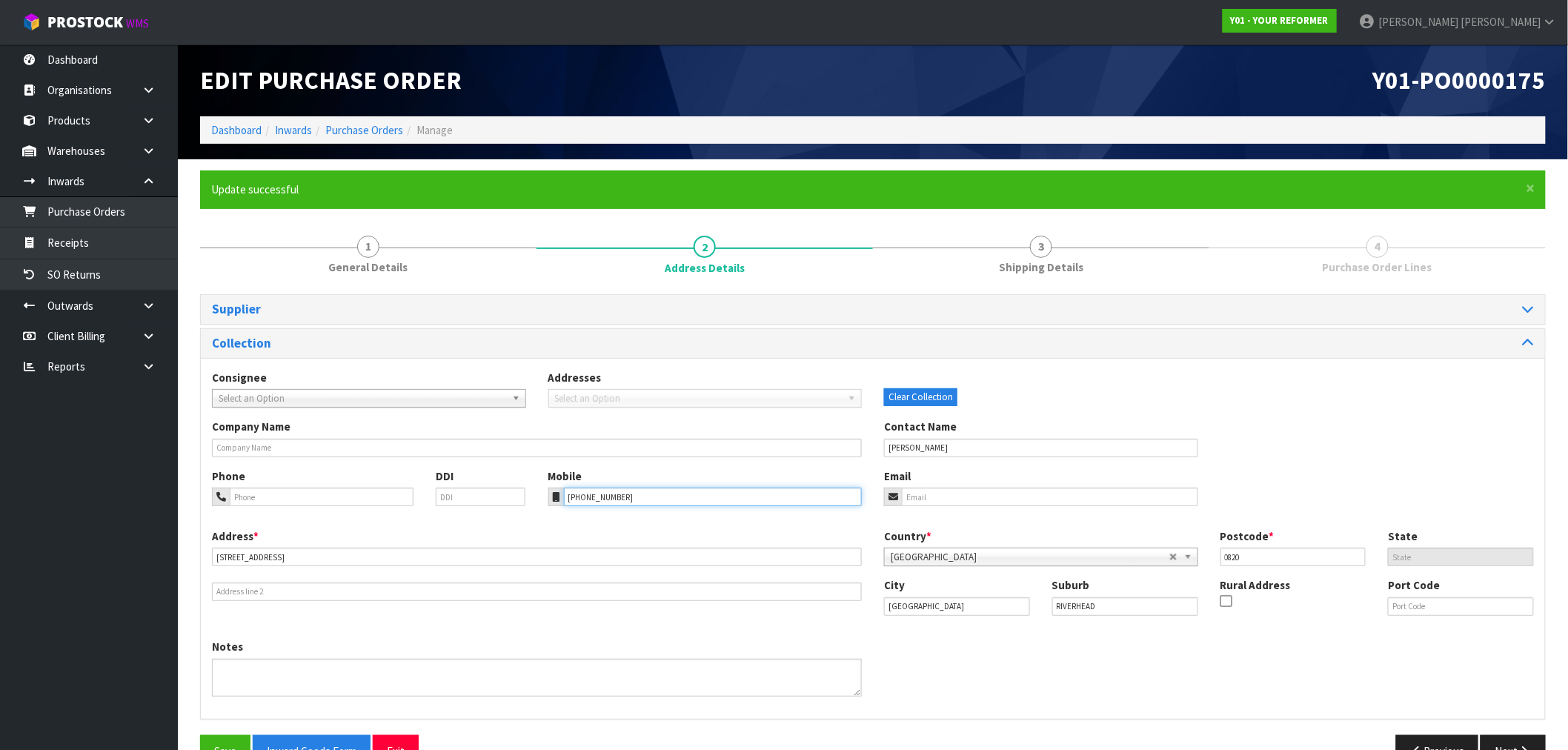
drag, startPoint x: 634, startPoint y: 498, endPoint x: 454, endPoint y: 485, distance: 180.5
click at [494, 493] on div "Phone DDI Mobile [PHONE_NUMBER] Email" at bounding box center [873, 498] width 1345 height 60
click at [306, 482] on div "Phone" at bounding box center [313, 487] width 224 height 38
click at [310, 494] on input "tel" at bounding box center [321, 497] width 184 height 18
paste input "[PHONE_NUMBER]"
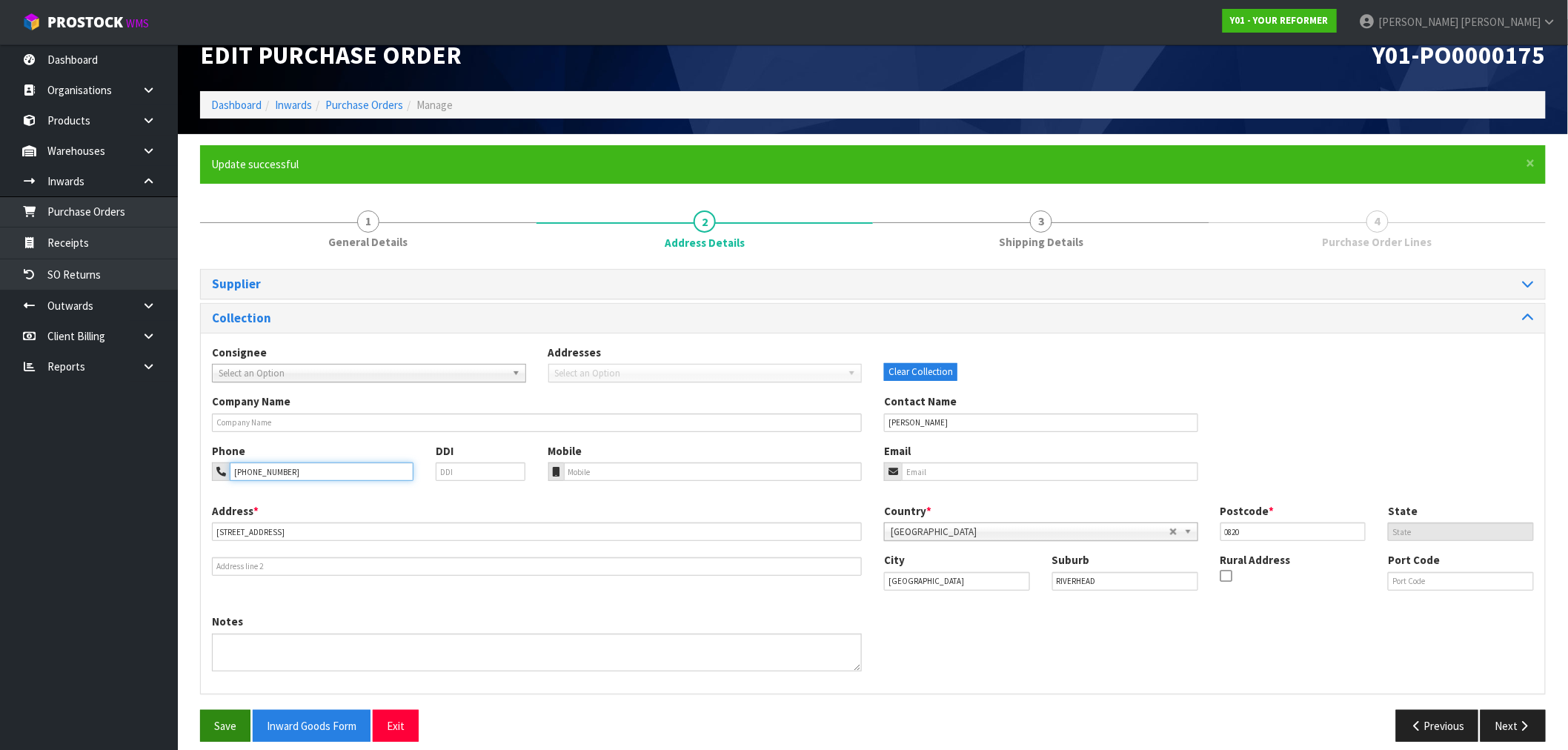
scroll to position [40, 0]
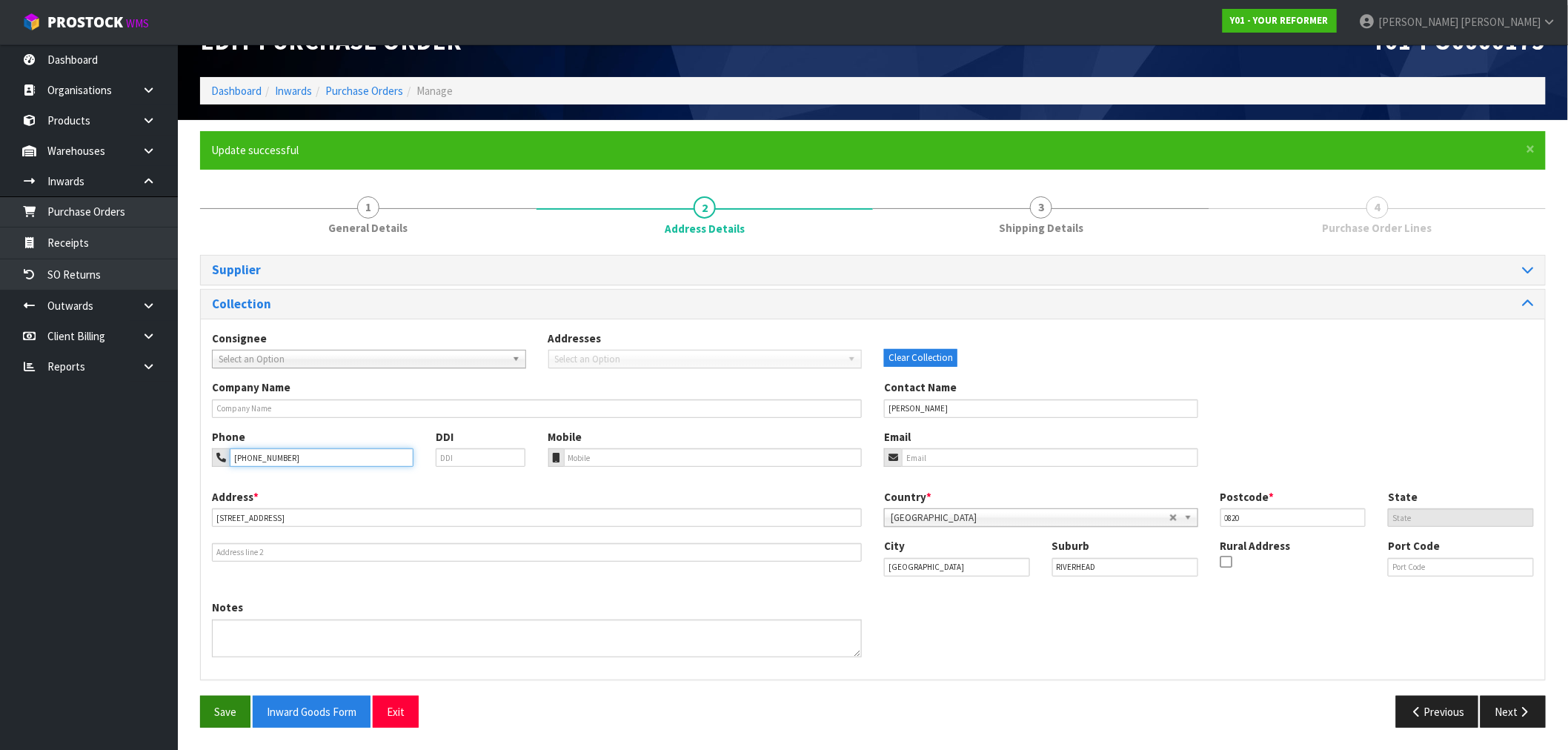
type input "[PHONE_NUMBER]"
drag, startPoint x: 227, startPoint y: 708, endPoint x: 511, endPoint y: 590, distance: 307.5
click at [227, 707] on button "Save" at bounding box center [225, 712] width 51 height 32
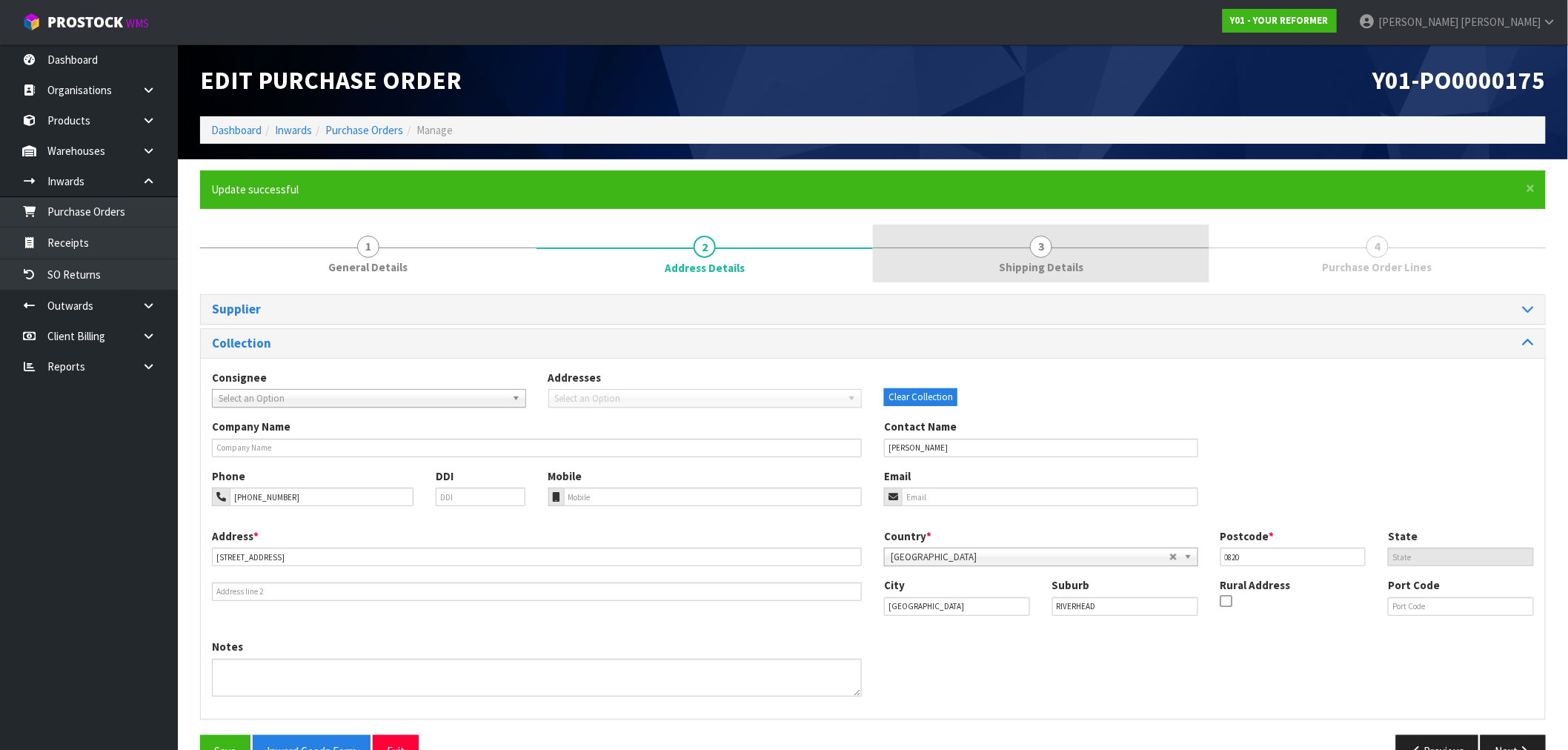
click at [1056, 243] on link "3 Shipping Details" at bounding box center [1041, 253] width 337 height 58
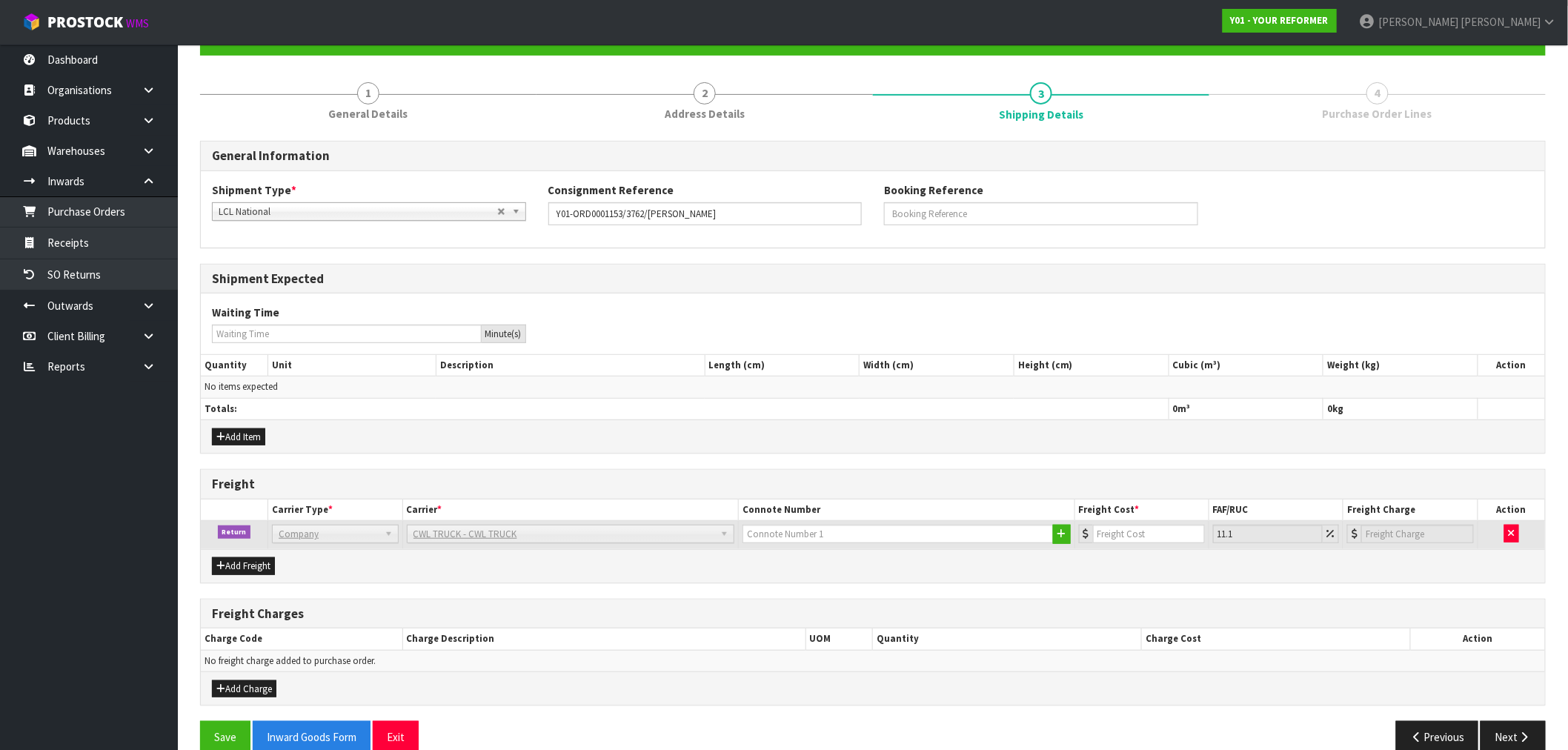
scroll to position [179, 0]
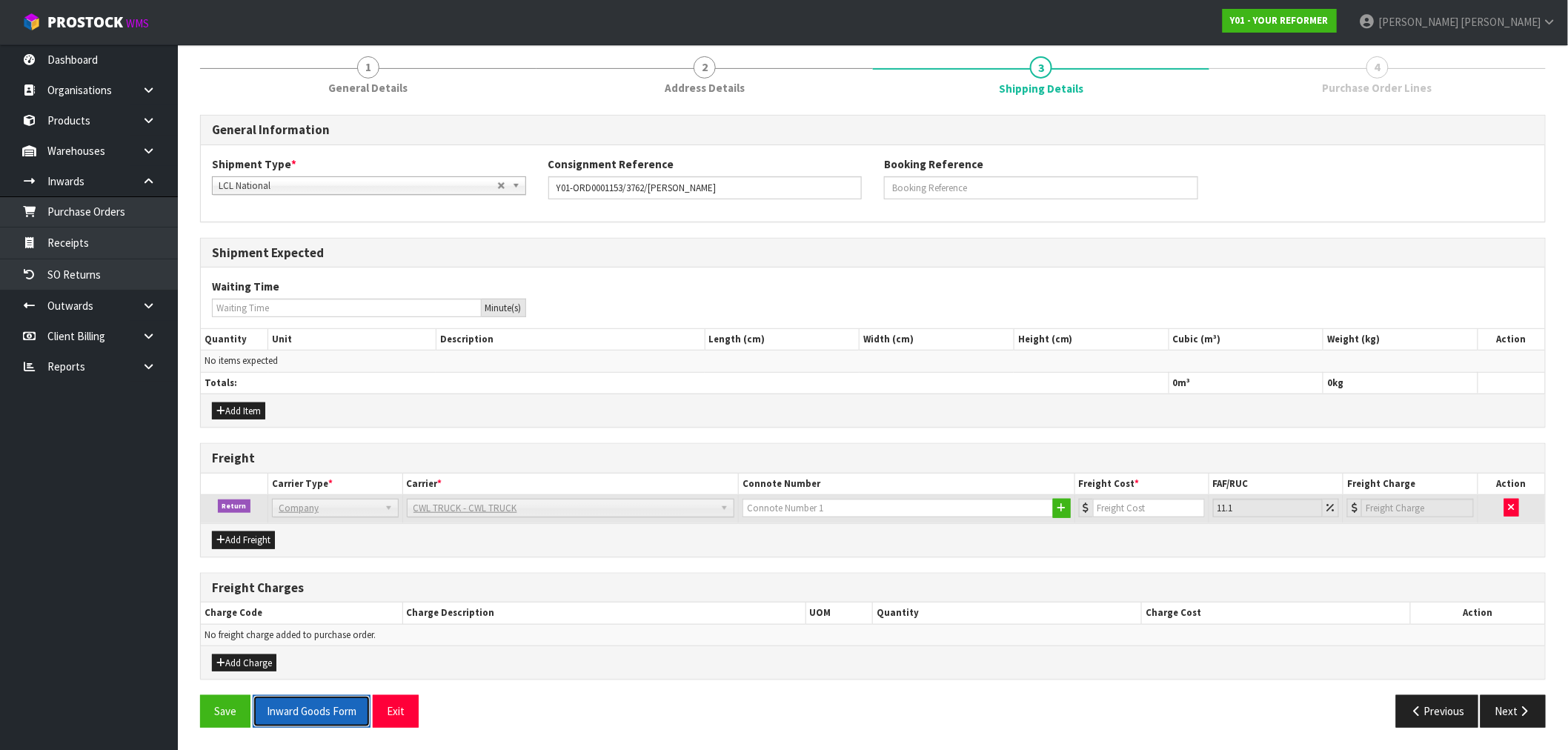
click at [359, 707] on button "Inward Goods Form" at bounding box center [312, 711] width 118 height 32
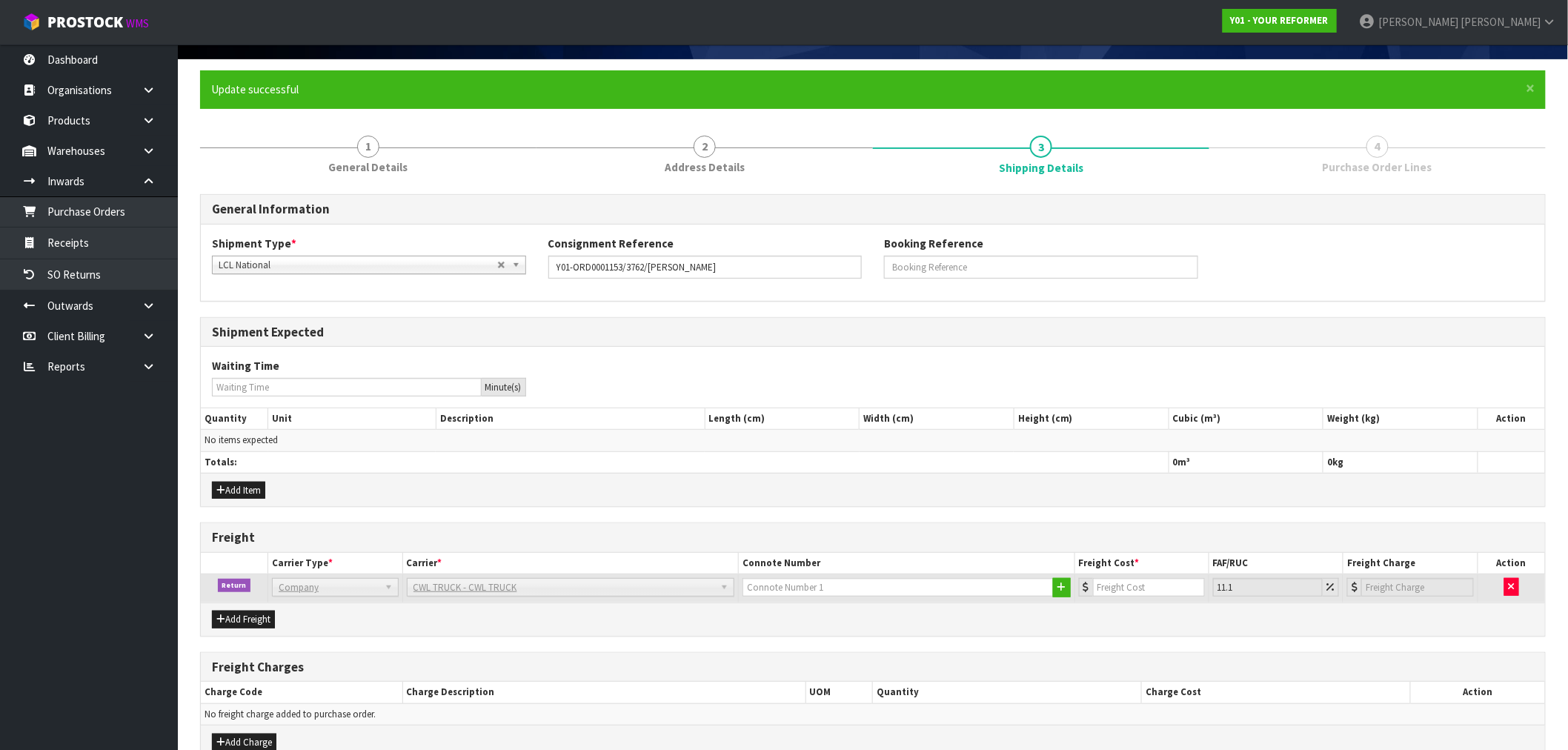
scroll to position [0, 0]
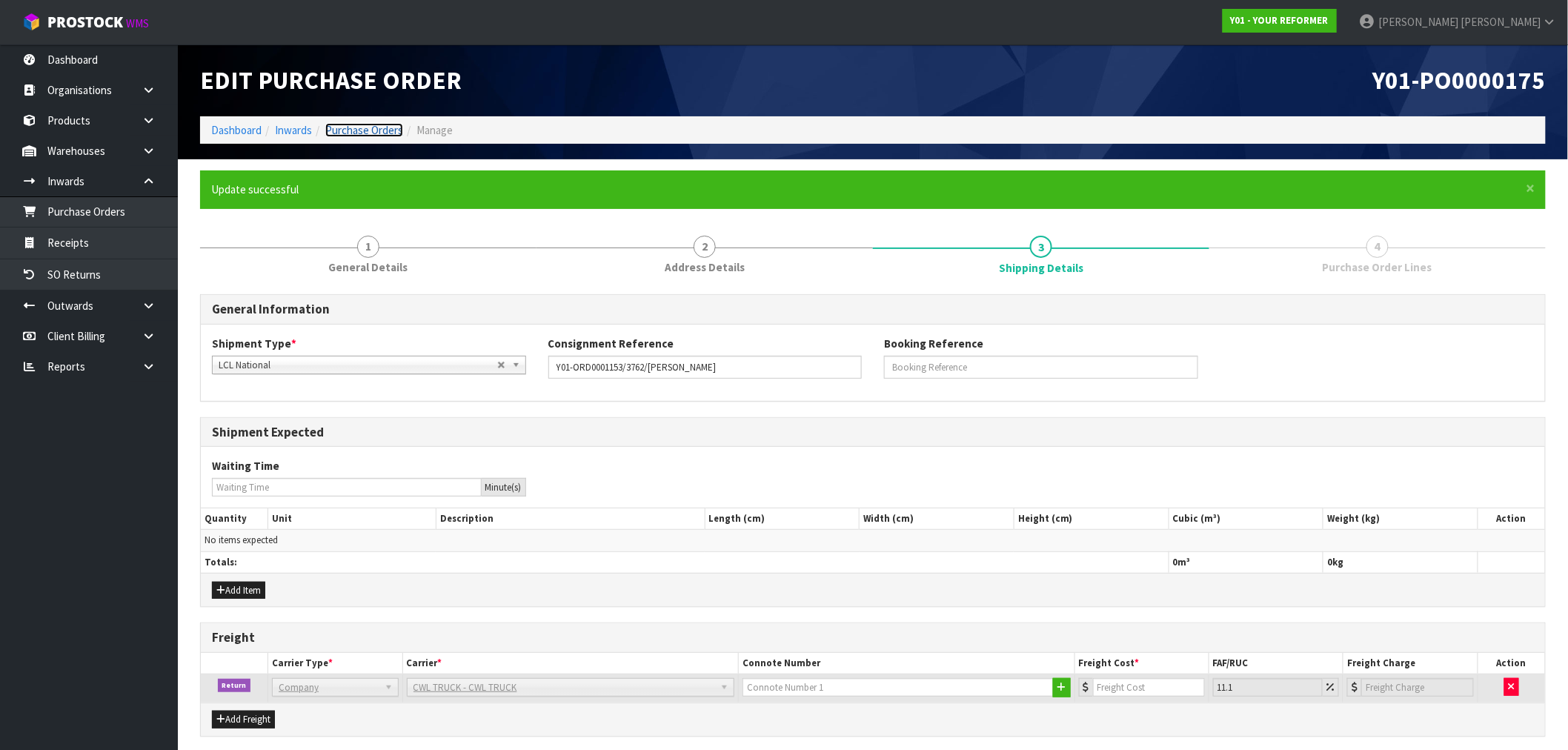
click at [368, 127] on link "Purchase Orders" at bounding box center [364, 129] width 77 height 14
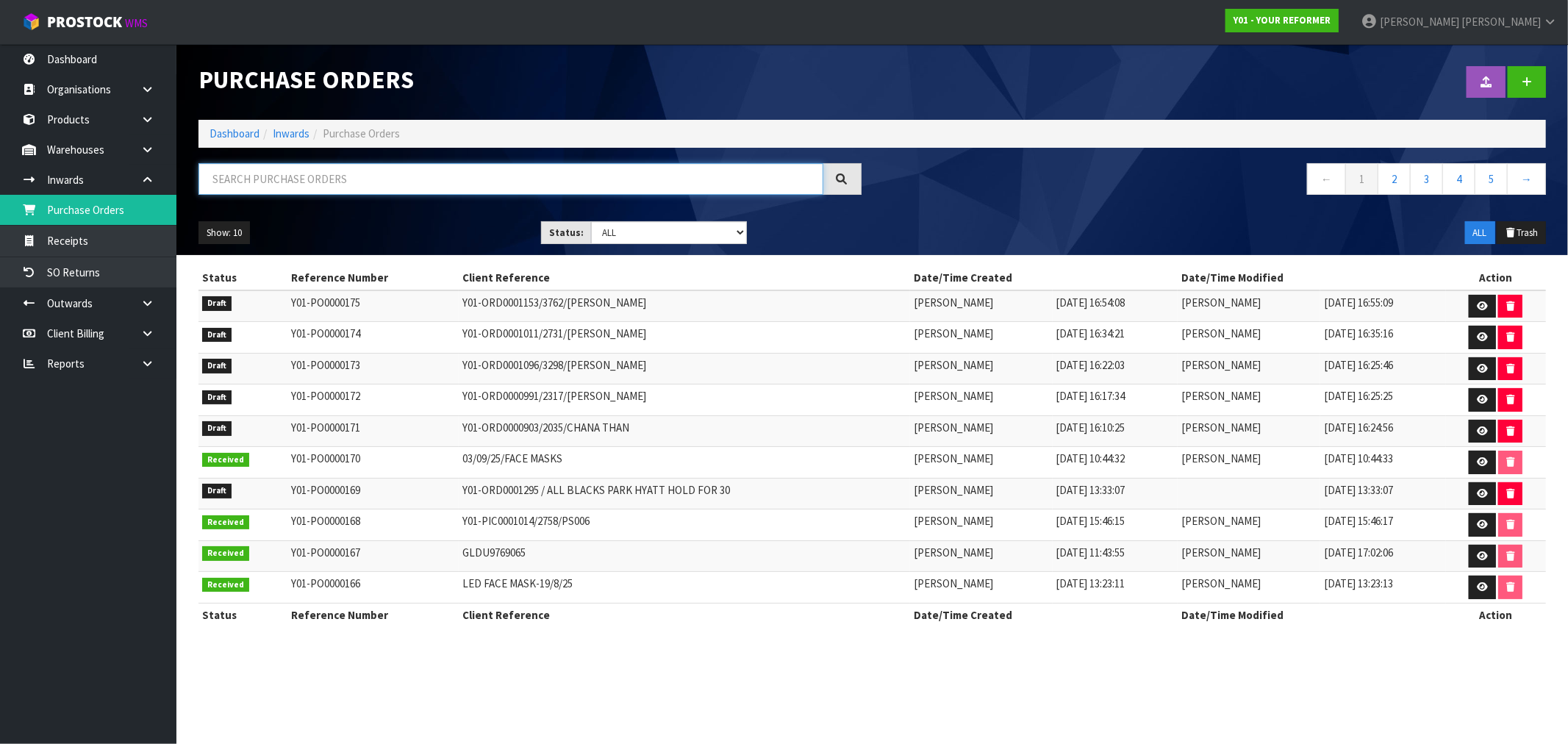
click at [385, 178] on input "text" at bounding box center [510, 178] width 625 height 32
paste input "2164"
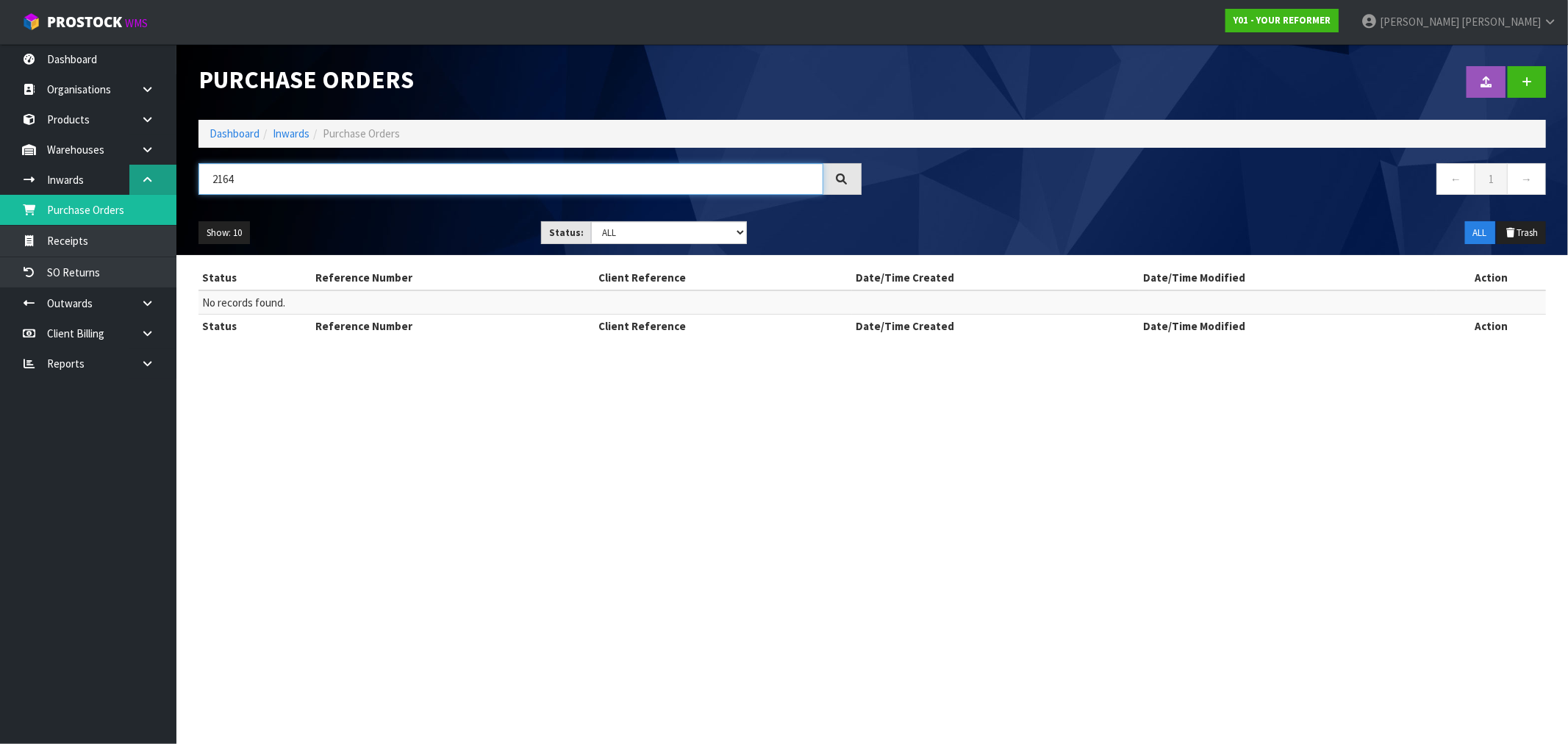
drag, startPoint x: 307, startPoint y: 180, endPoint x: 128, endPoint y: 195, distance: 179.6
click at [134, 193] on body "Toggle navigation ProStock WMS Y01 - YOUR REFORMER [PERSON_NAME] Logout Dashboa…" at bounding box center [784, 372] width 1568 height 744
paste input "01-ORD0000949"
click at [211, 181] on input "01-ORD0000949" at bounding box center [510, 178] width 625 height 32
click at [372, 184] on input "Y01-ORD0000949" at bounding box center [510, 178] width 625 height 32
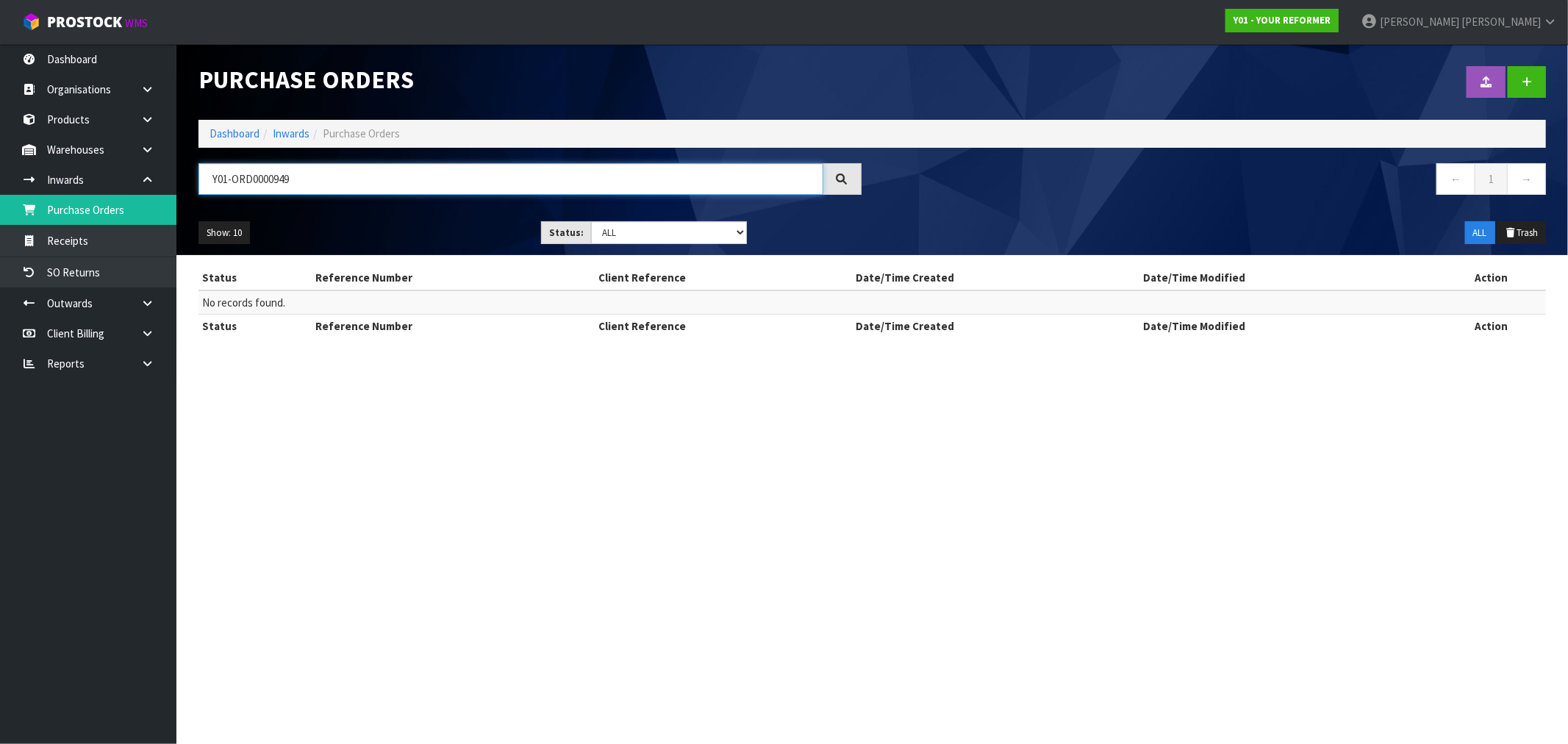
type input "Y01-ORD0000949"
click at [1525, 82] on icon at bounding box center [1526, 82] width 10 height 11
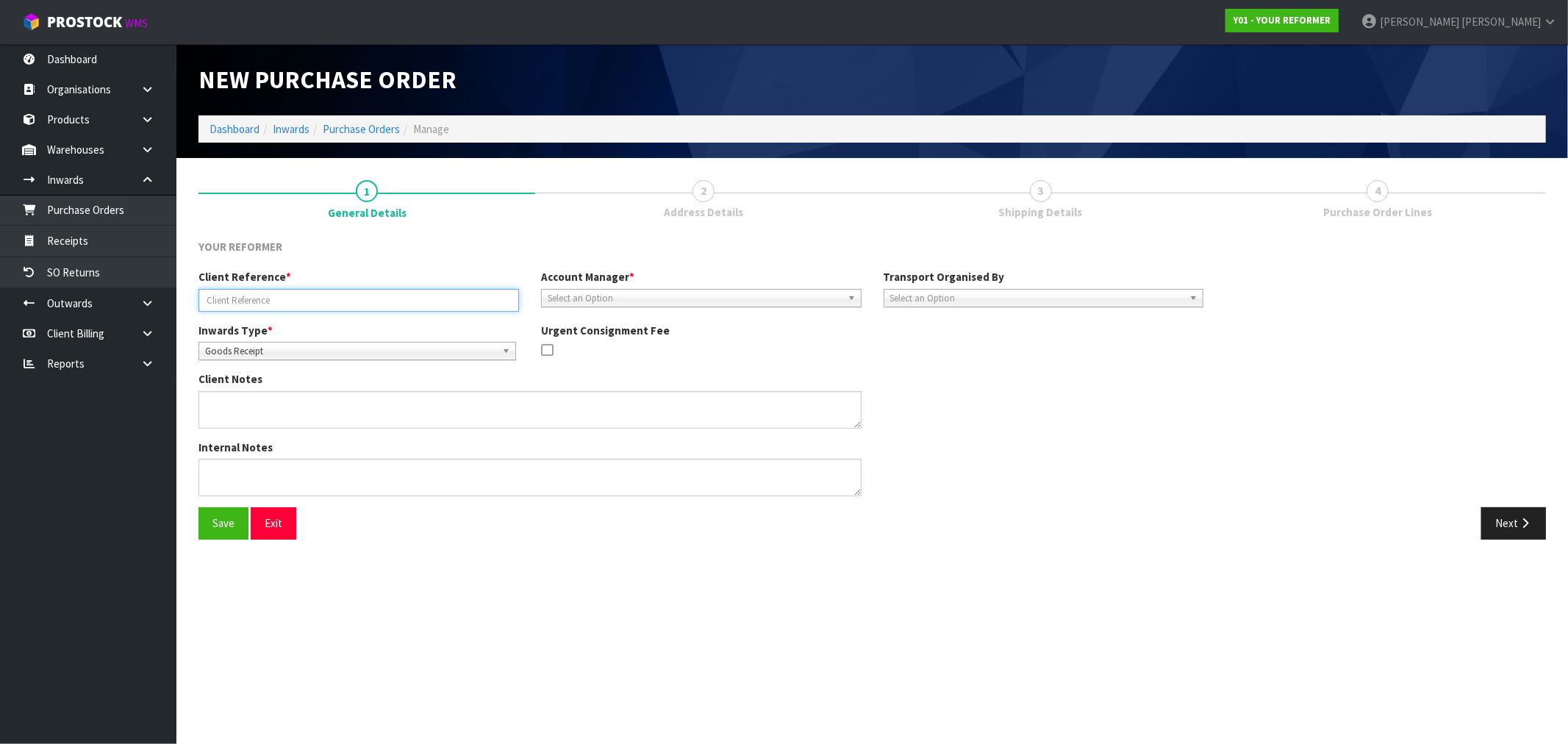
click at [300, 300] on input "text" at bounding box center [359, 300] width 320 height 23
paste input "Y01-ORD0000949"
click at [358, 302] on input "Y01-ORD0000949/" at bounding box center [359, 300] width 320 height 23
paste input "2164"
click at [493, 295] on input "Y01-ORD0000949/2164" at bounding box center [359, 300] width 320 height 23
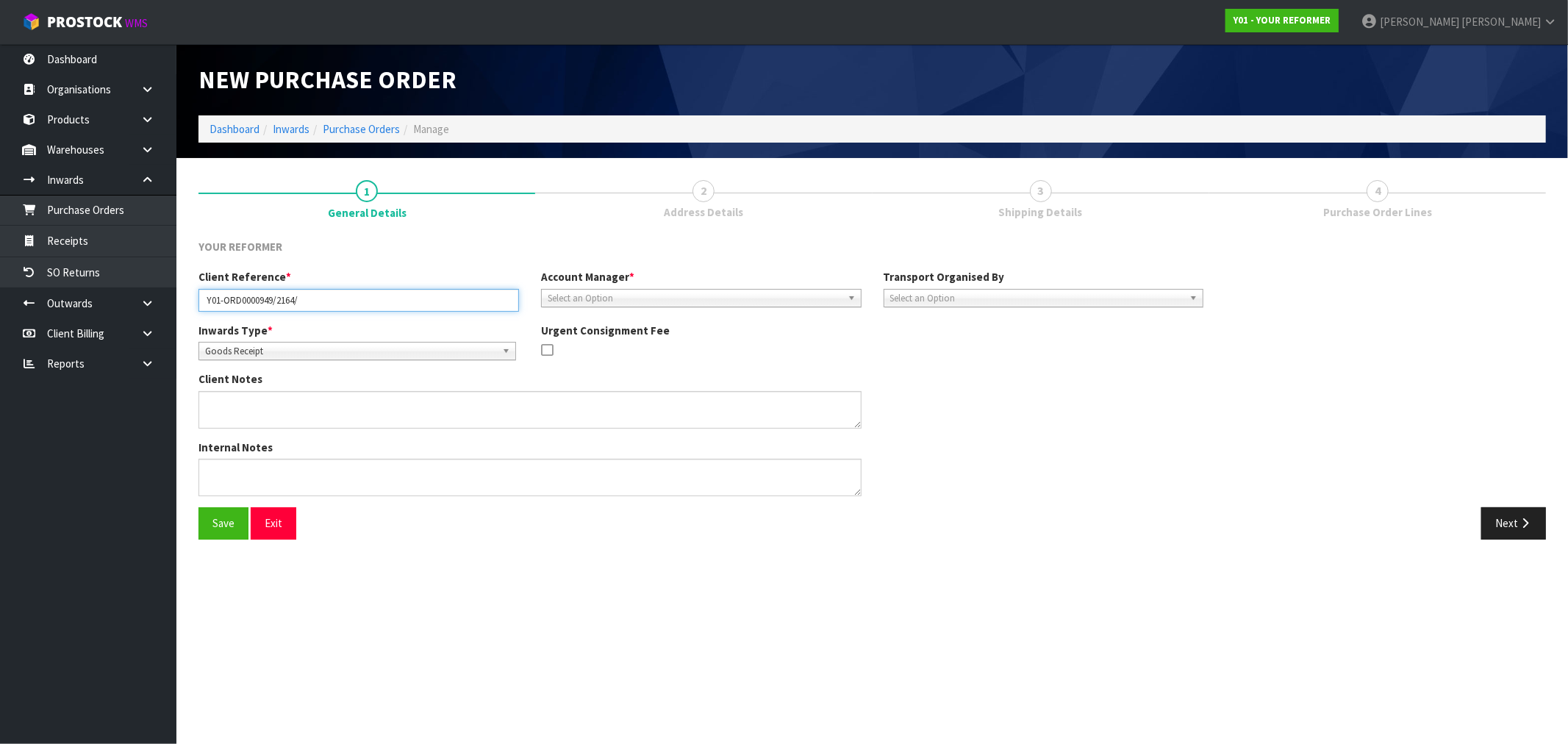
paste input "[PERSON_NAME]"
click at [302, 300] on input "Y01-ORD0000949/2164/ [PERSON_NAME]" at bounding box center [359, 300] width 320 height 23
type input "Y01-ORD0000949/2164/[PERSON_NAME]"
click at [392, 415] on textarea at bounding box center [530, 409] width 663 height 38
paste textarea "NEEDS COLLECTION BY [DATE]"
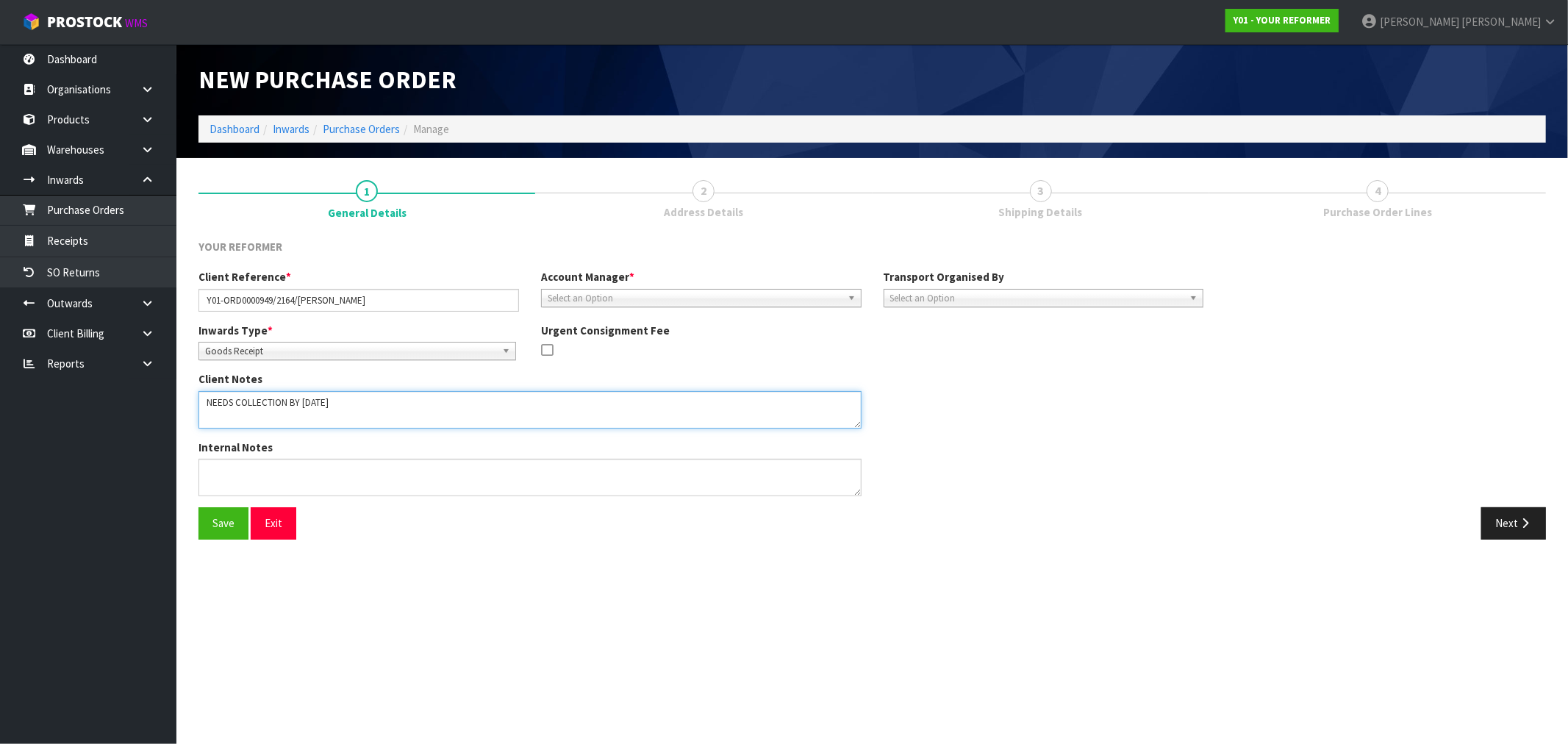
type textarea "NEEDS COLLECTION BY [DATE]"
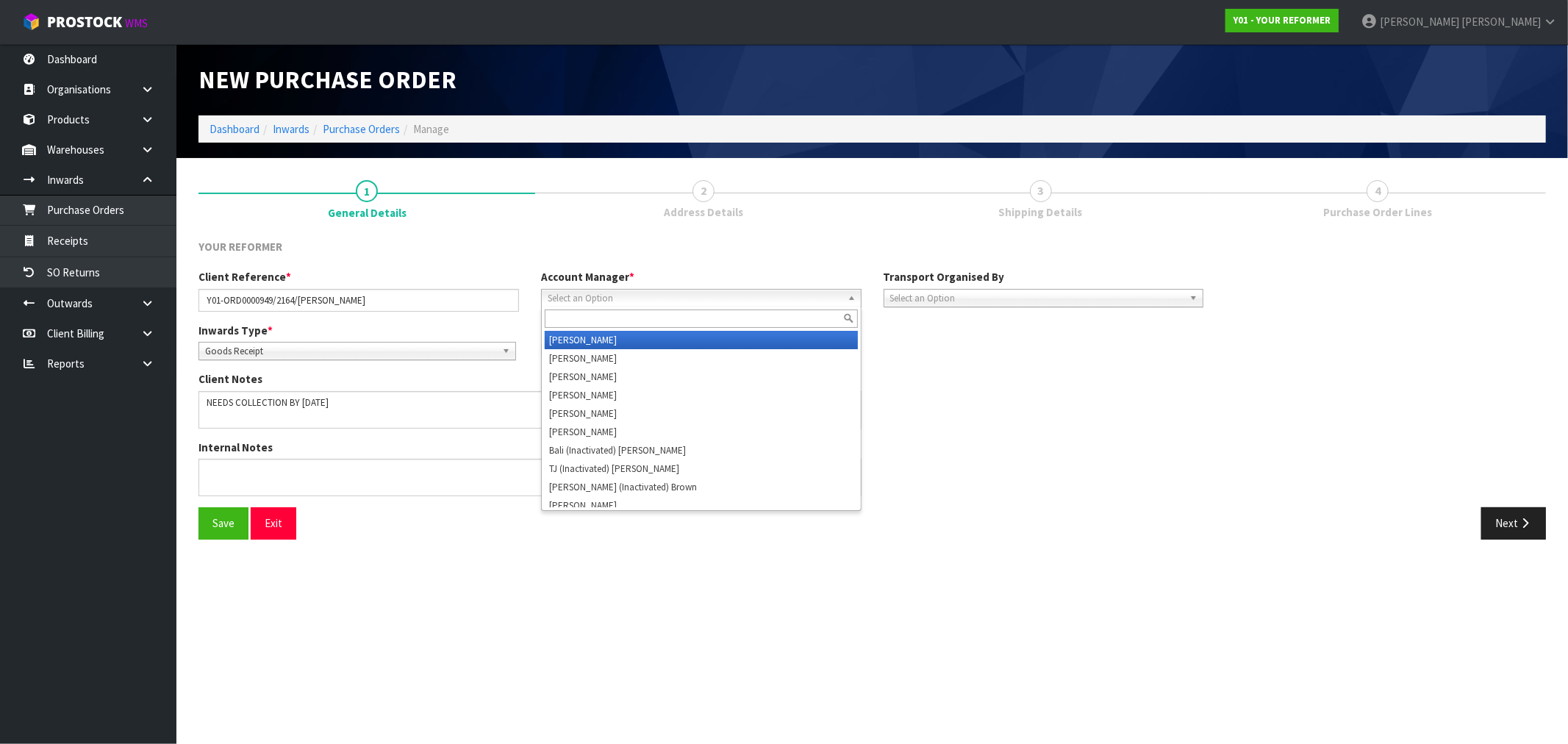
click at [693, 305] on span "Select an Option" at bounding box center [694, 298] width 294 height 17
click at [681, 313] on input "text" at bounding box center [701, 318] width 313 height 18
type input "vin"
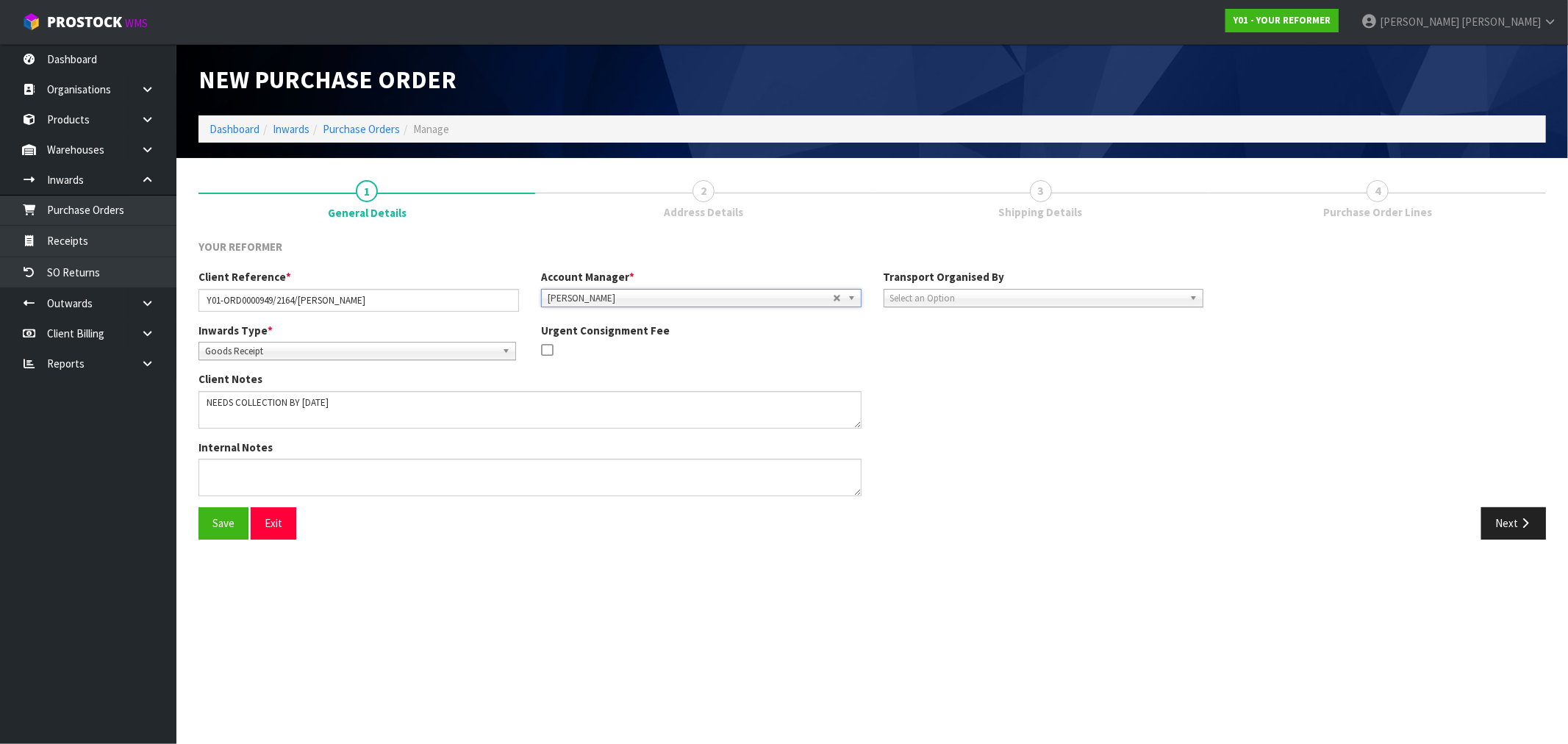
click at [935, 286] on div "Transport Organised By Company Supplier Client Customs Agent Select an Option" at bounding box center [1044, 287] width 342 height 38
click at [980, 291] on span "Select an Option" at bounding box center [1036, 298] width 294 height 17
click at [927, 340] on li "Company" at bounding box center [1044, 340] width 313 height 18
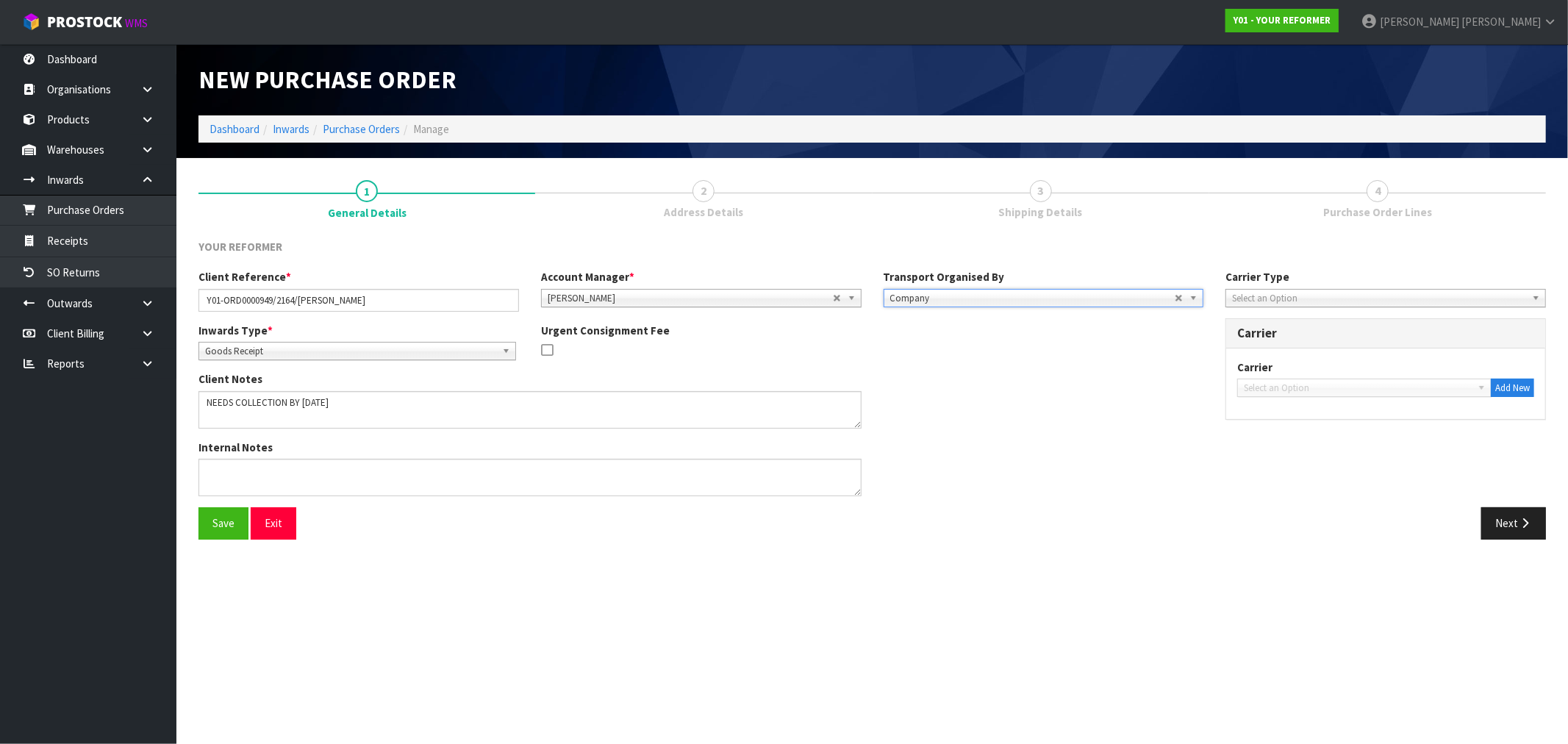
click at [1260, 302] on span "Select an Option" at bounding box center [1379, 298] width 294 height 17
click at [1273, 341] on li "Company" at bounding box center [1386, 340] width 313 height 18
click at [1298, 379] on link "Select an Option" at bounding box center [1364, 388] width 254 height 18
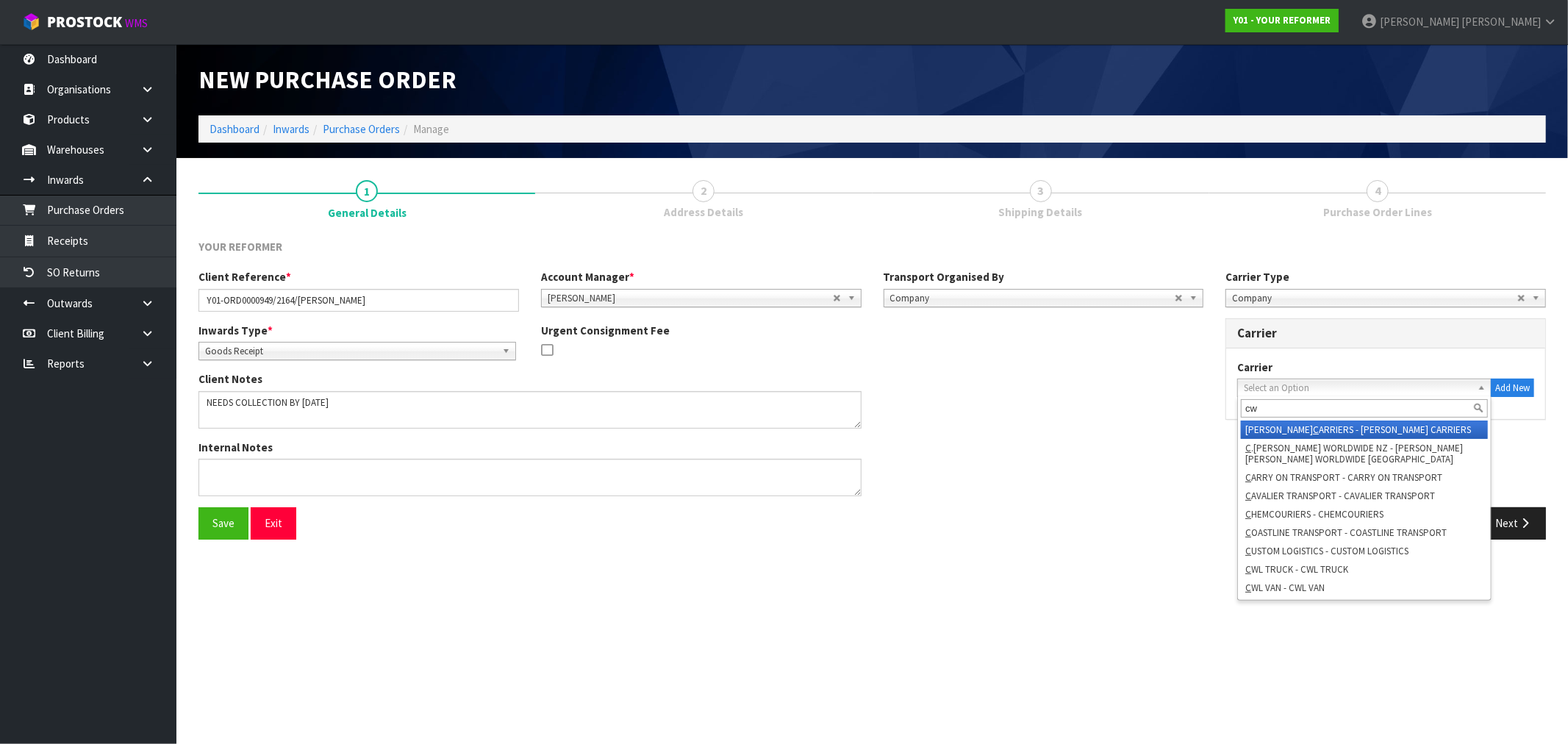
type input "cwl"
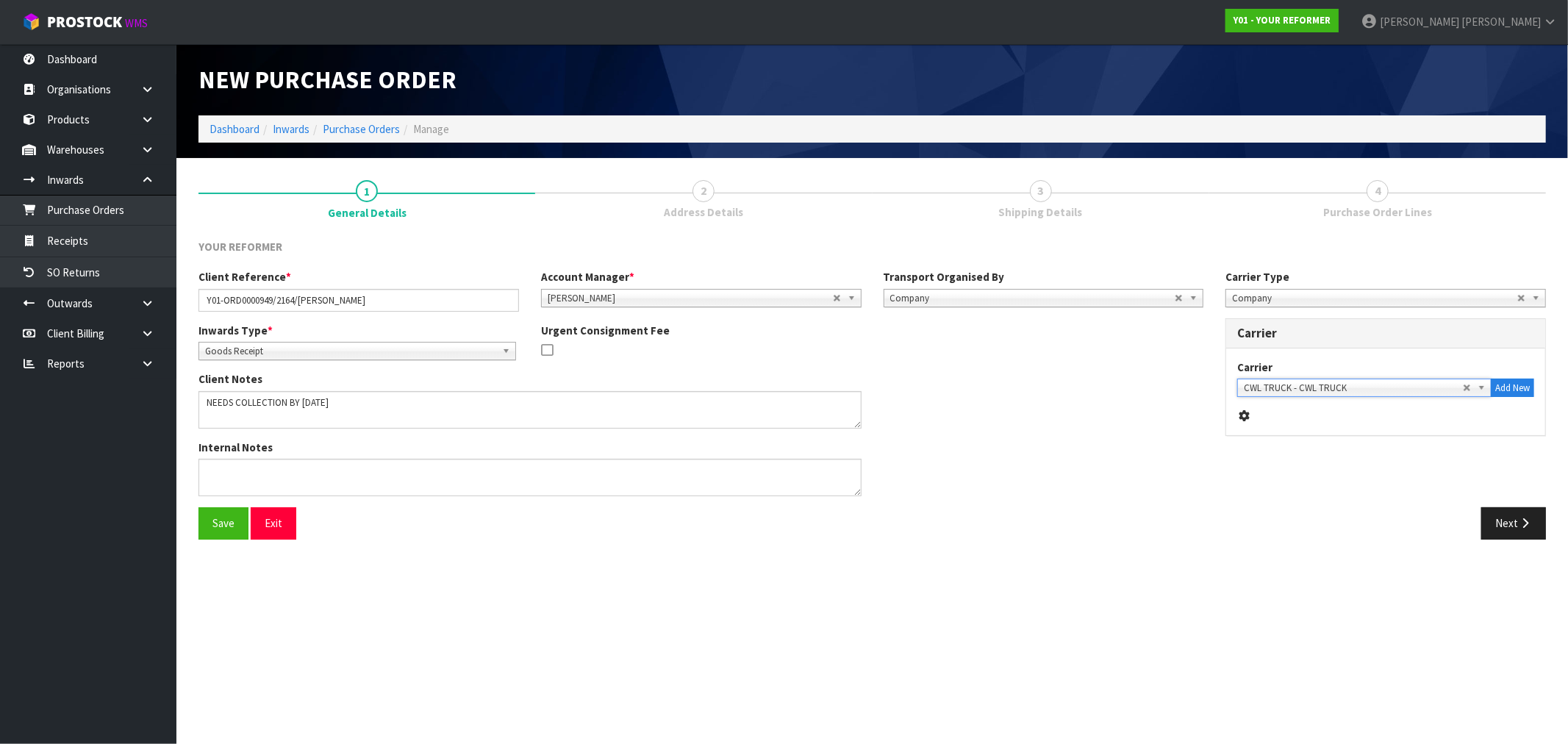
click at [199, 507] on button "Save" at bounding box center [223, 523] width 50 height 32
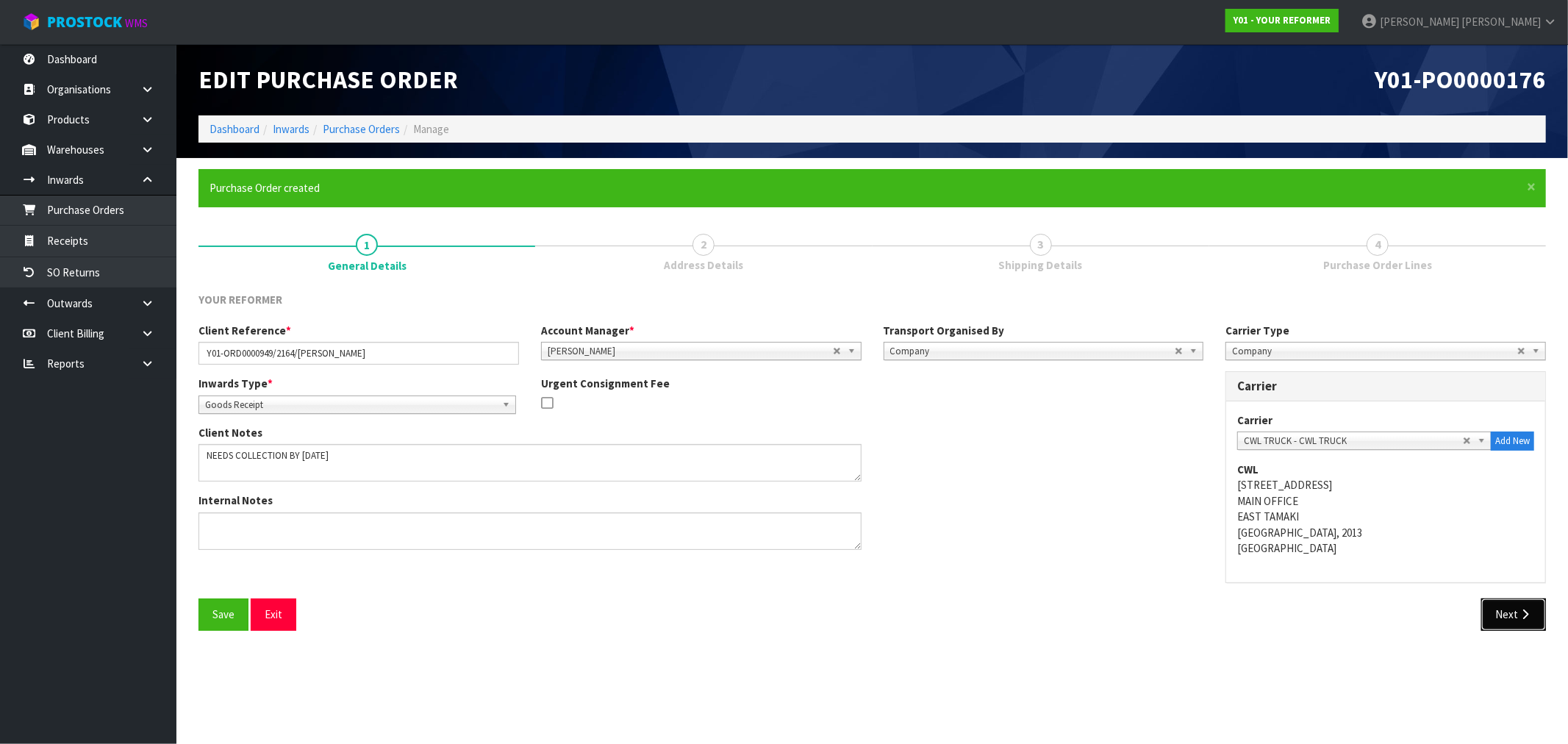
click at [1509, 618] on button "Next" at bounding box center [1513, 614] width 65 height 32
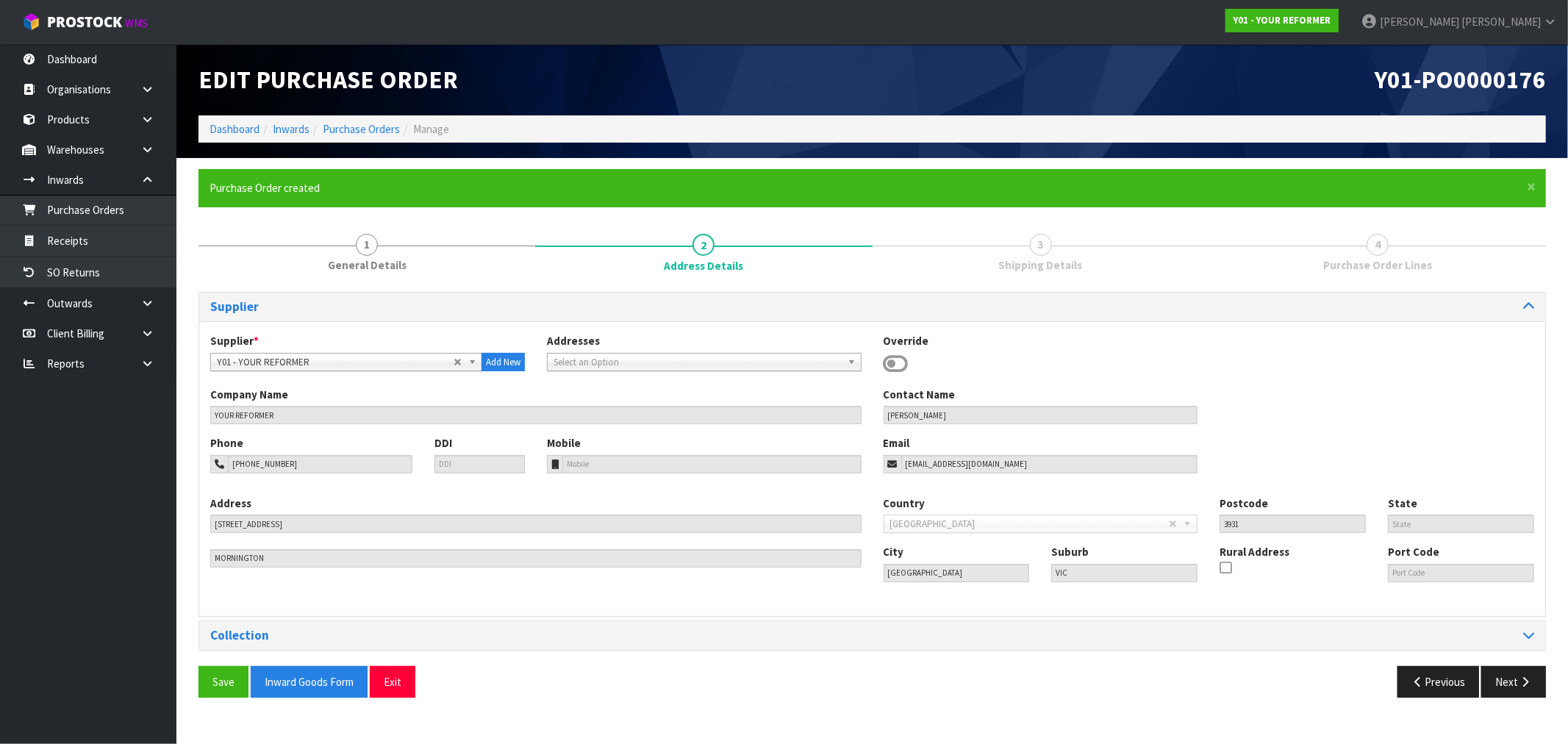
click at [889, 627] on div "Collection" at bounding box center [872, 635] width 1346 height 28
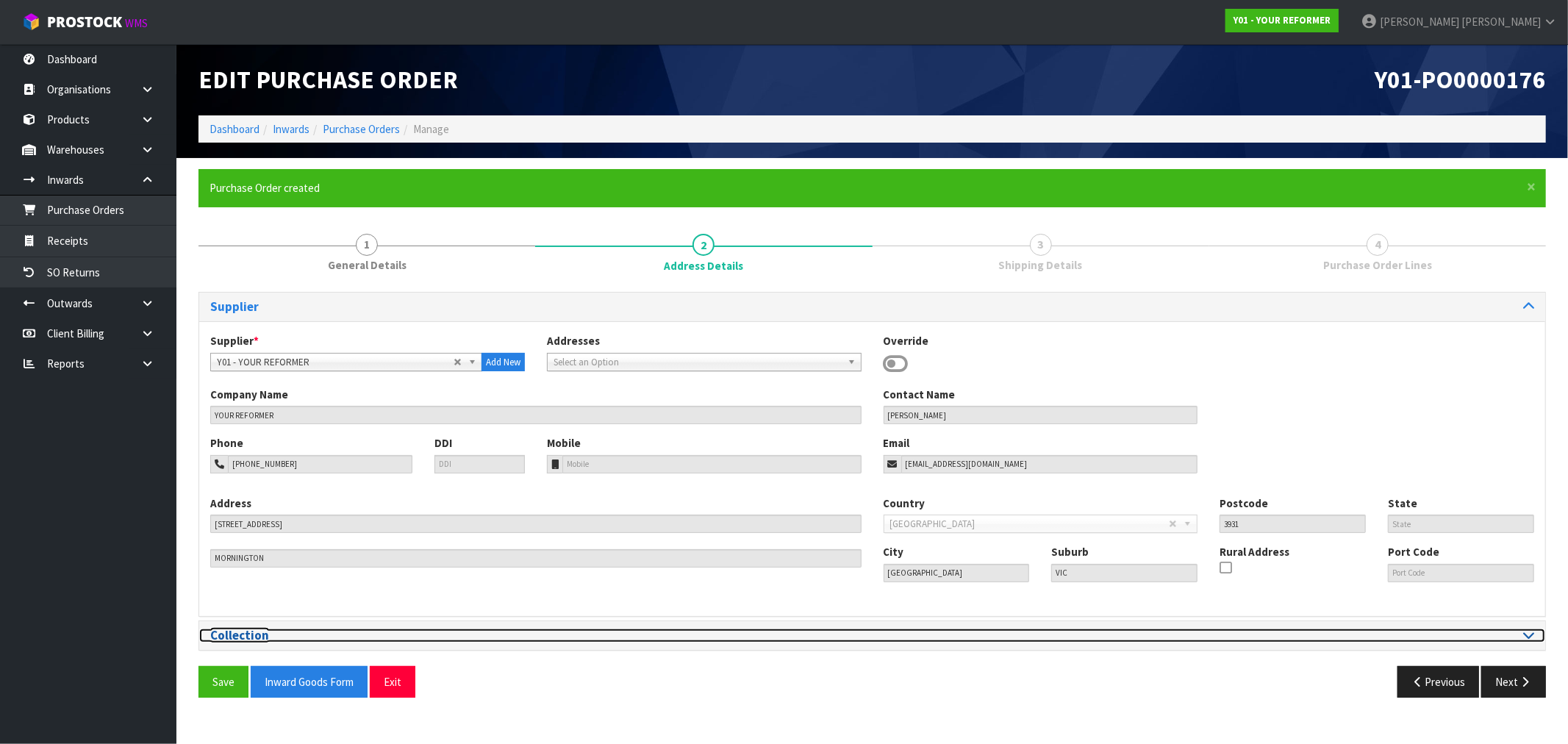
click at [1531, 638] on icon at bounding box center [1529, 635] width 11 height 13
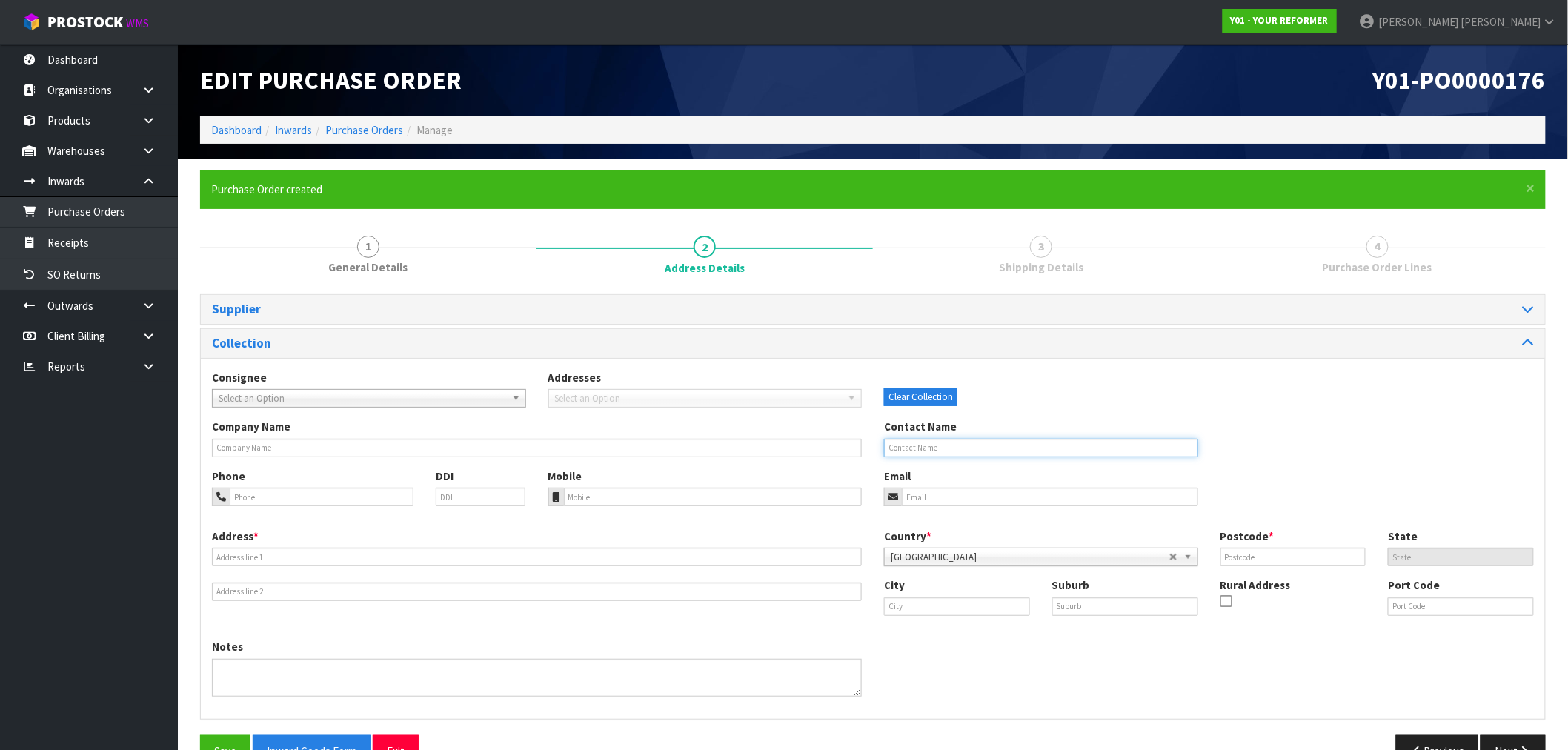
click at [1009, 445] on input "text" at bounding box center [1041, 448] width 315 height 18
paste input "[PERSON_NAME]"
type input "[PERSON_NAME]"
click at [267, 507] on div "Phone DDI" at bounding box center [369, 493] width 337 height 49
click at [266, 500] on input "tel" at bounding box center [321, 497] width 184 height 18
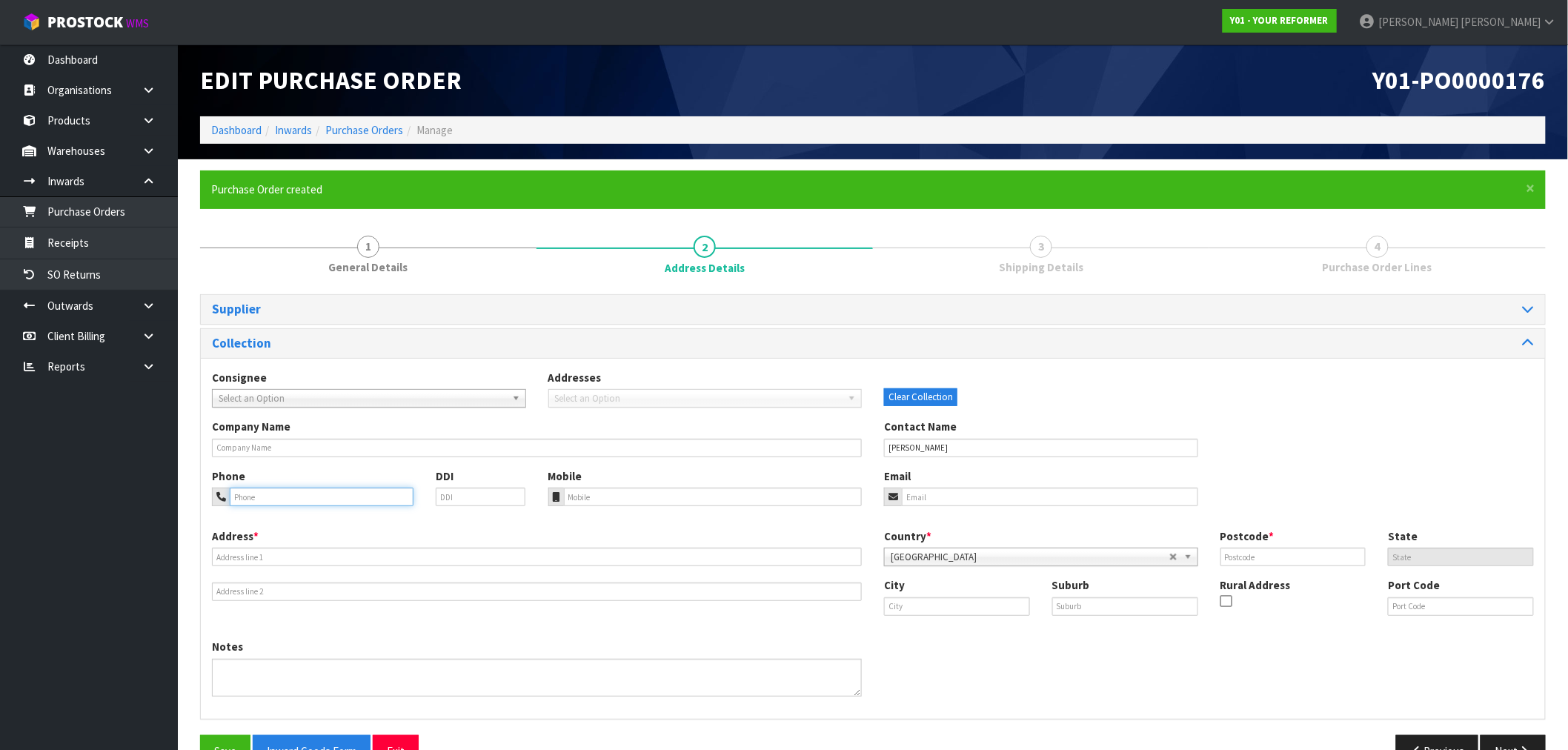
paste input "[PHONE_NUMBER]"
type input "[PHONE_NUMBER]"
click at [283, 567] on div "Address *" at bounding box center [537, 565] width 672 height 73
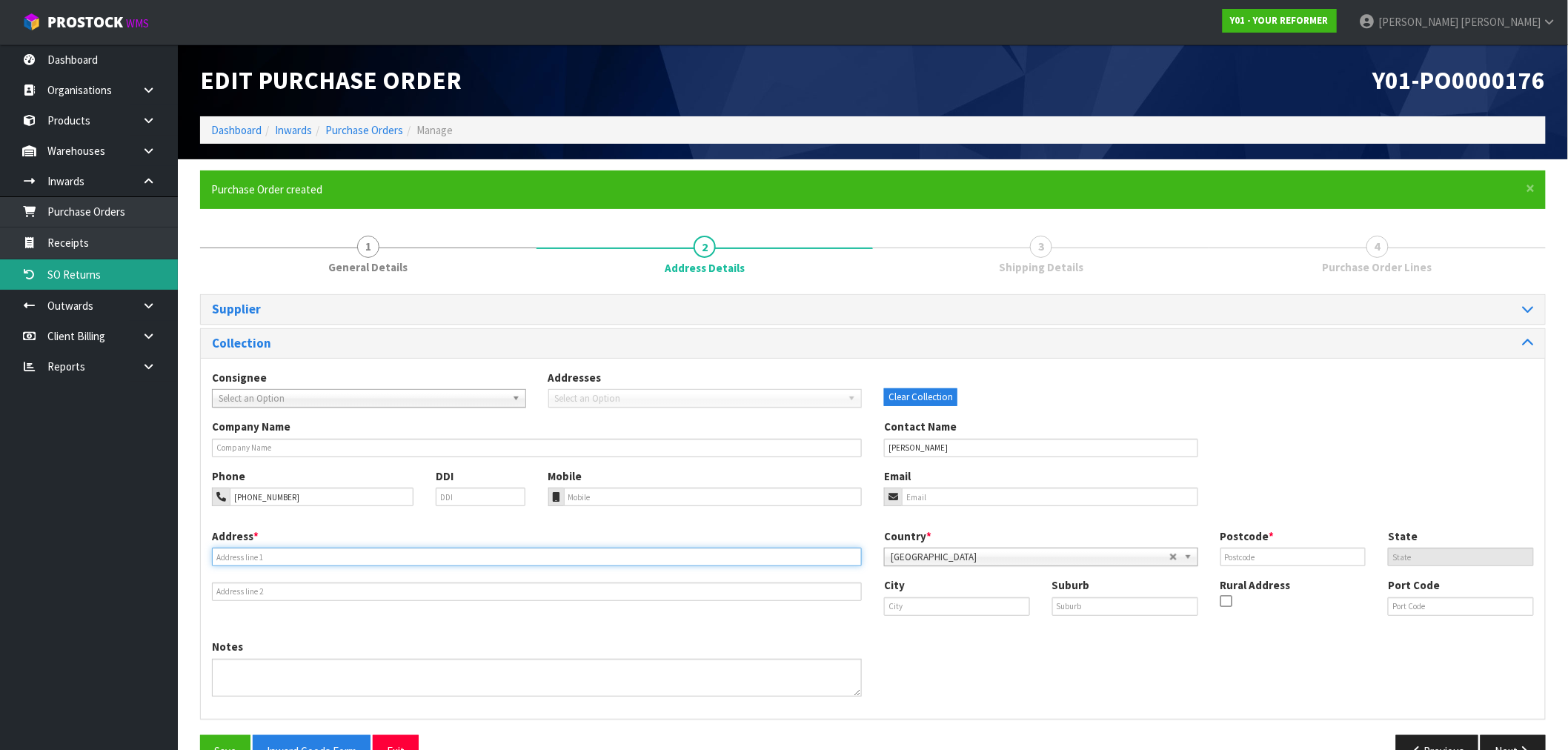
drag, startPoint x: 279, startPoint y: 564, endPoint x: 126, endPoint y: 276, distance: 326.1
click at [278, 559] on input "text" at bounding box center [537, 557] width 650 height 18
paste input "[STREET_ADDRESS]"
type input "[STREET_ADDRESS]"
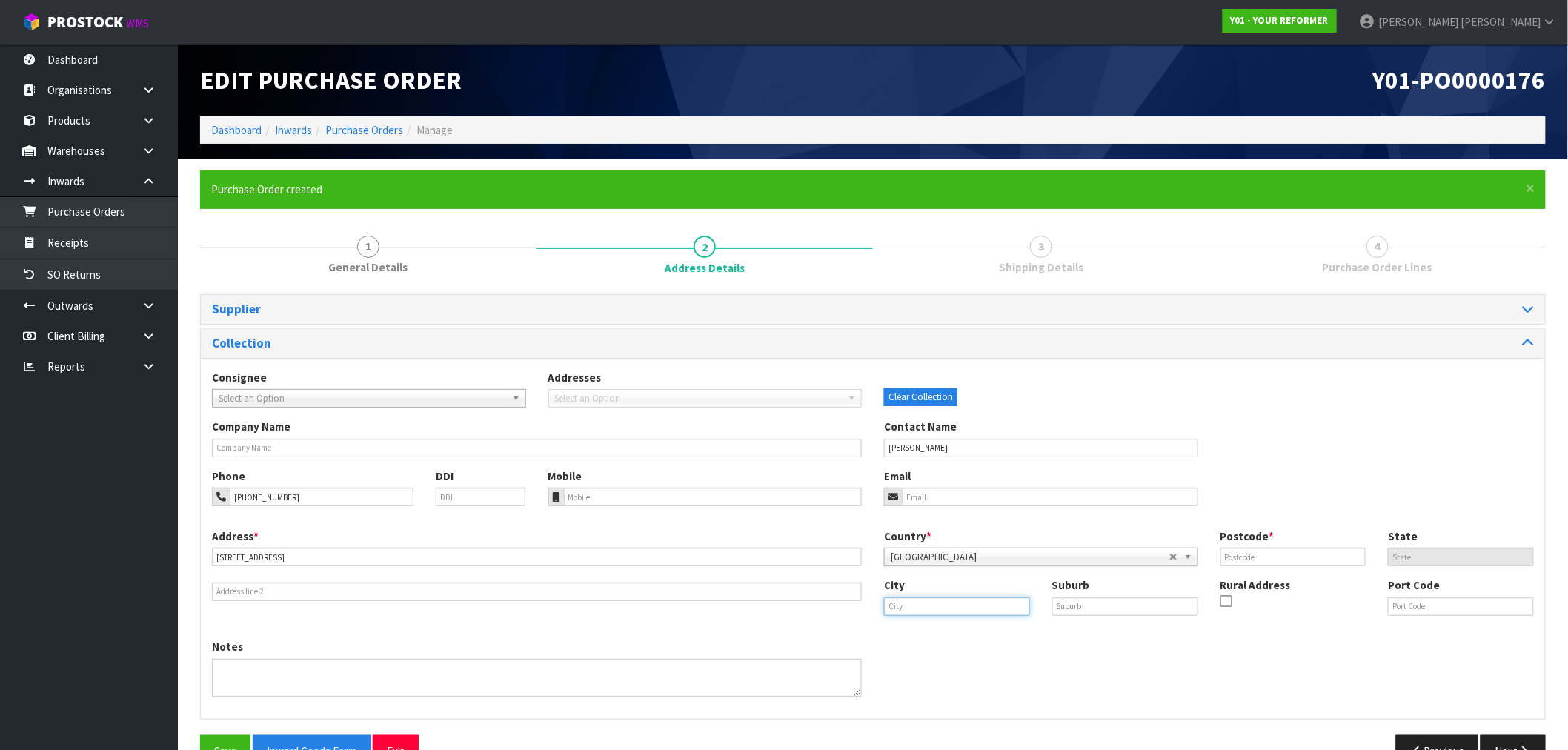
drag, startPoint x: 980, startPoint y: 610, endPoint x: 949, endPoint y: 594, distance: 34.9
click at [980, 610] on input "text" at bounding box center [957, 607] width 146 height 18
paste input "[GEOGRAPHIC_DATA]"
type input "[GEOGRAPHIC_DATA]"
click at [1112, 610] on input "text" at bounding box center [1125, 607] width 146 height 18
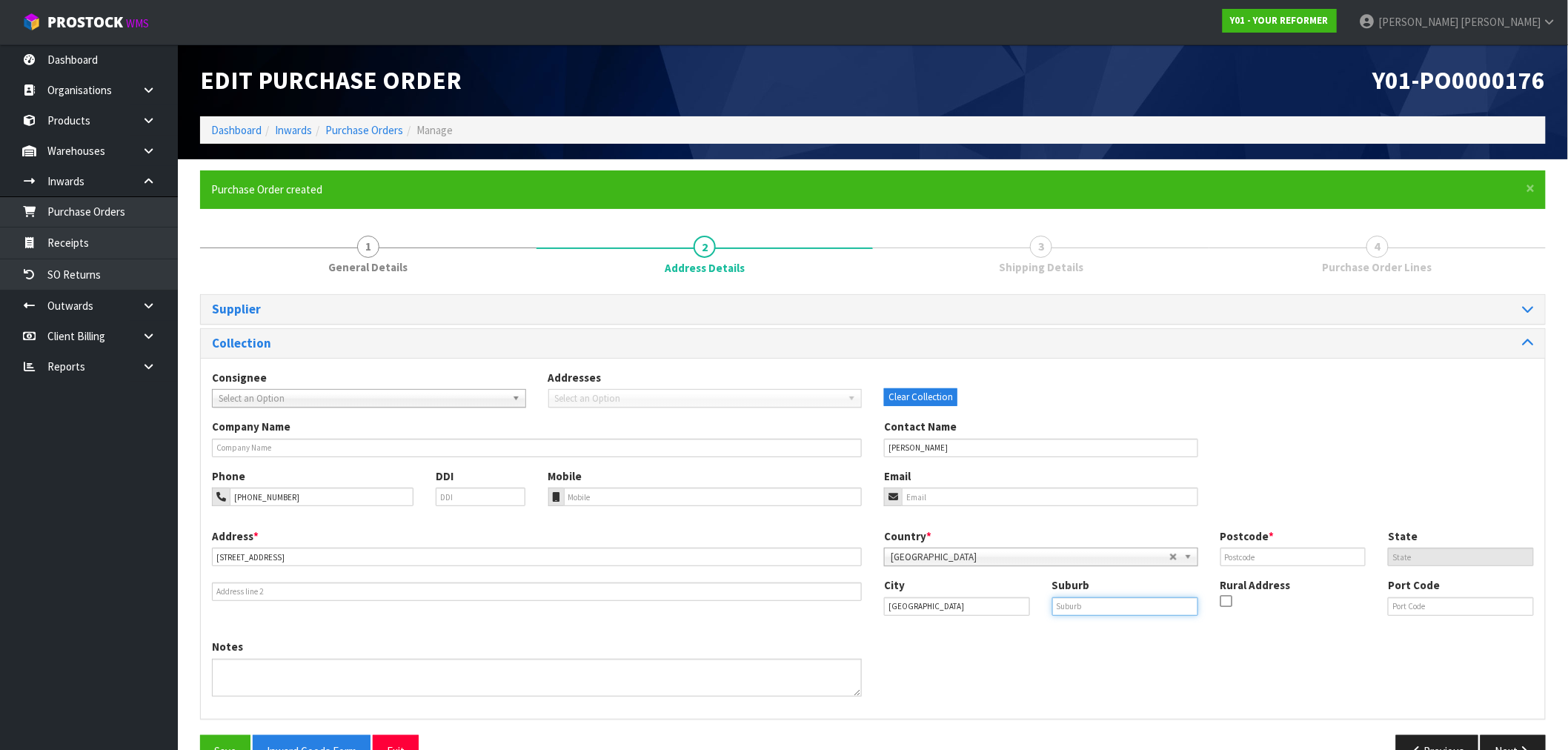
paste input "CASTOR BAY"
type input "CASTOR BAY"
drag, startPoint x: 1251, startPoint y: 553, endPoint x: 1220, endPoint y: 515, distance: 49.0
click at [1253, 553] on input "text" at bounding box center [1293, 557] width 146 height 18
type input "0620"
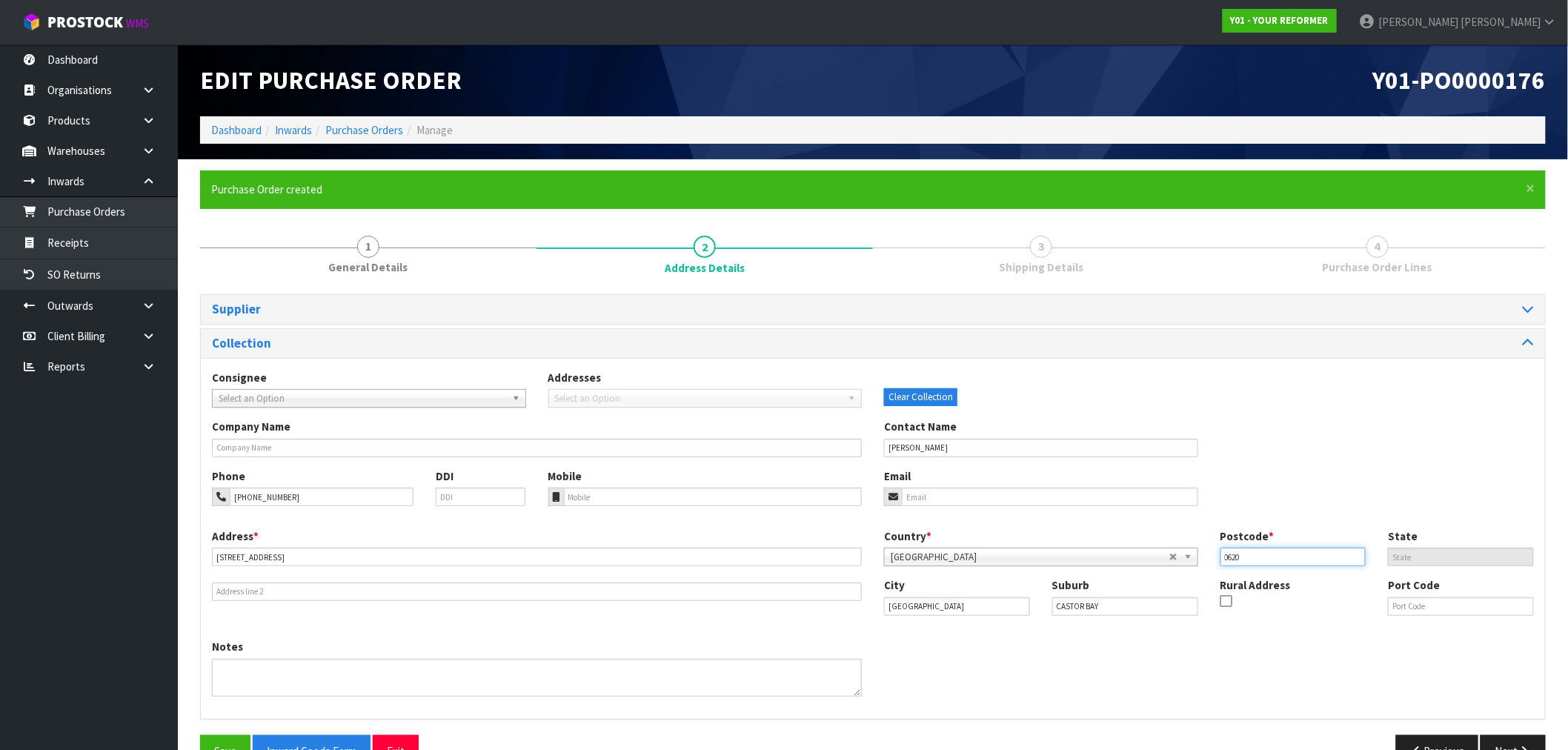
click at [200, 735] on button "Save" at bounding box center [225, 751] width 51 height 32
click at [944, 496] on input "email" at bounding box center [1050, 497] width 296 height 18
paste input "[EMAIL_ADDRESS][DOMAIN_NAME]"
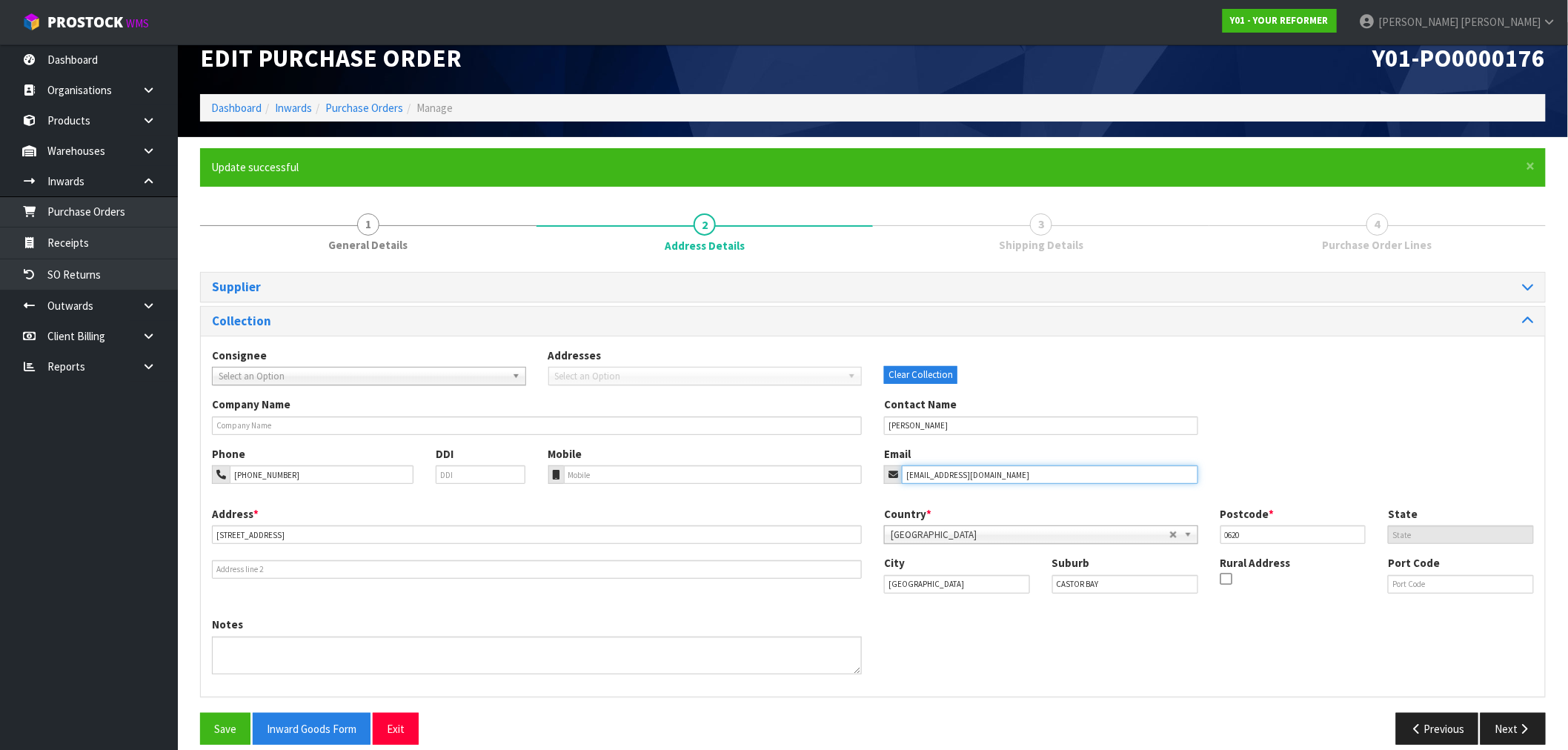
scroll to position [40, 0]
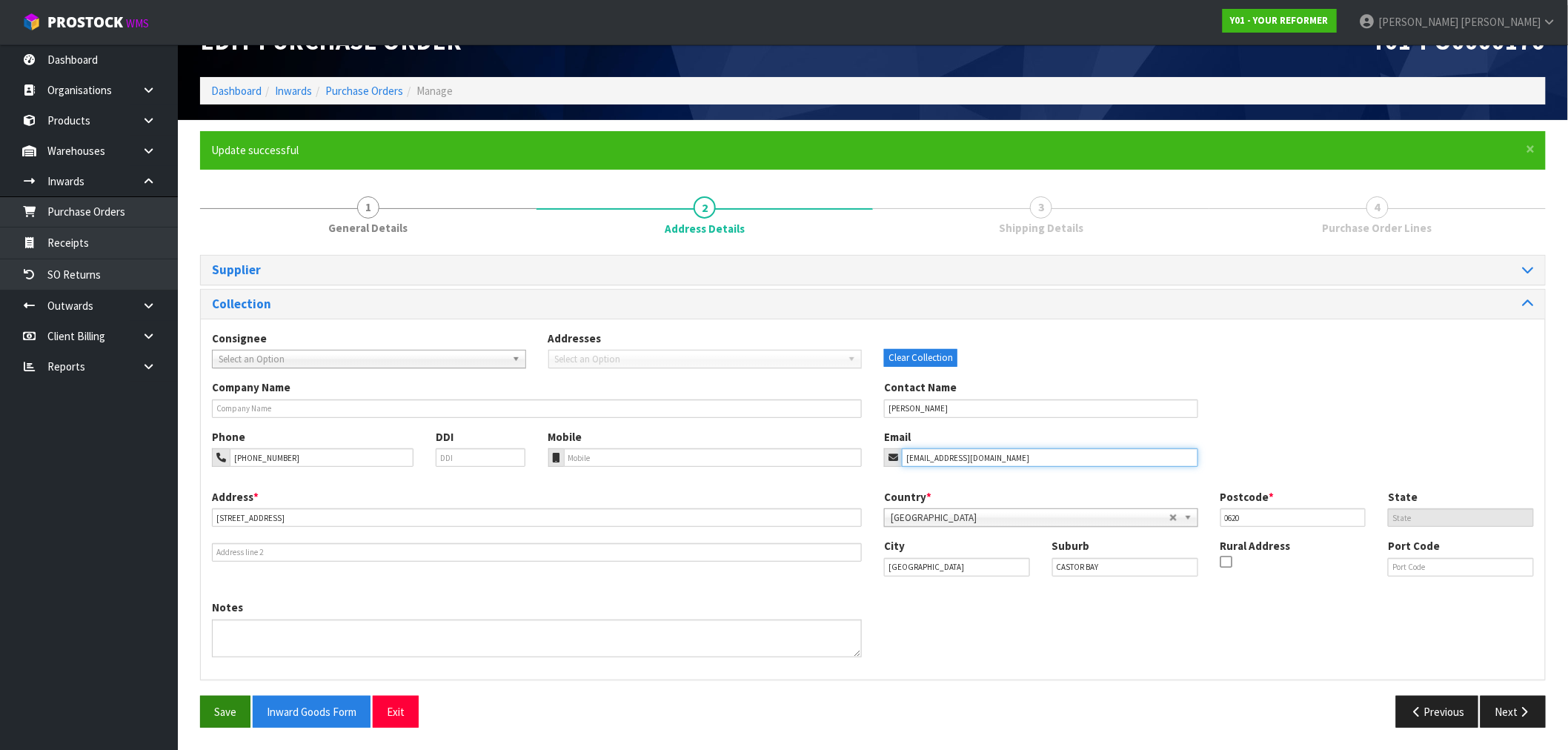
type input "[EMAIL_ADDRESS][DOMAIN_NAME]"
click at [228, 707] on button "Save" at bounding box center [225, 712] width 51 height 32
click at [1509, 709] on button "Next" at bounding box center [1514, 712] width 65 height 32
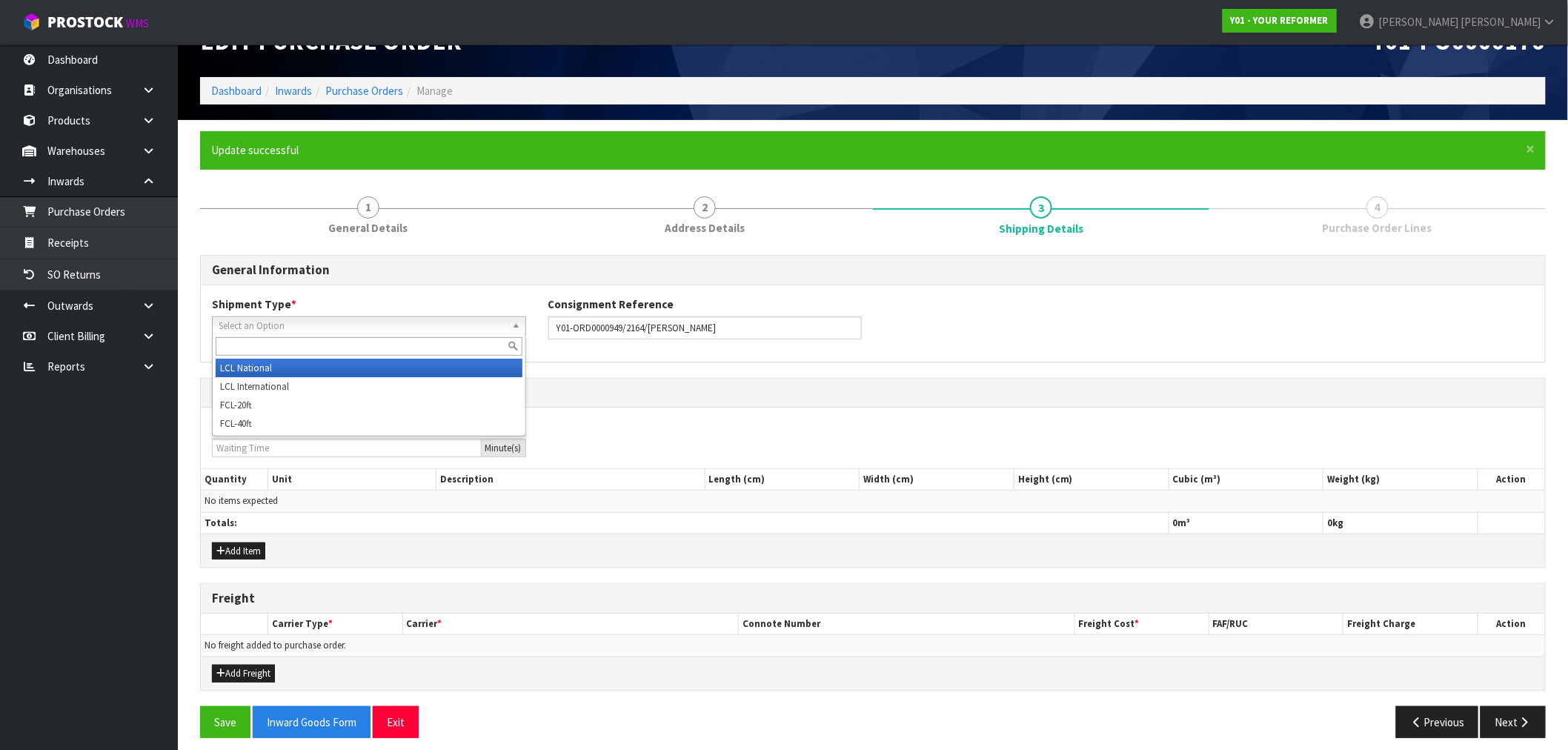
click at [297, 323] on span "Select an Option" at bounding box center [362, 326] width 288 height 18
click at [297, 367] on li "LCL National" at bounding box center [369, 368] width 307 height 18
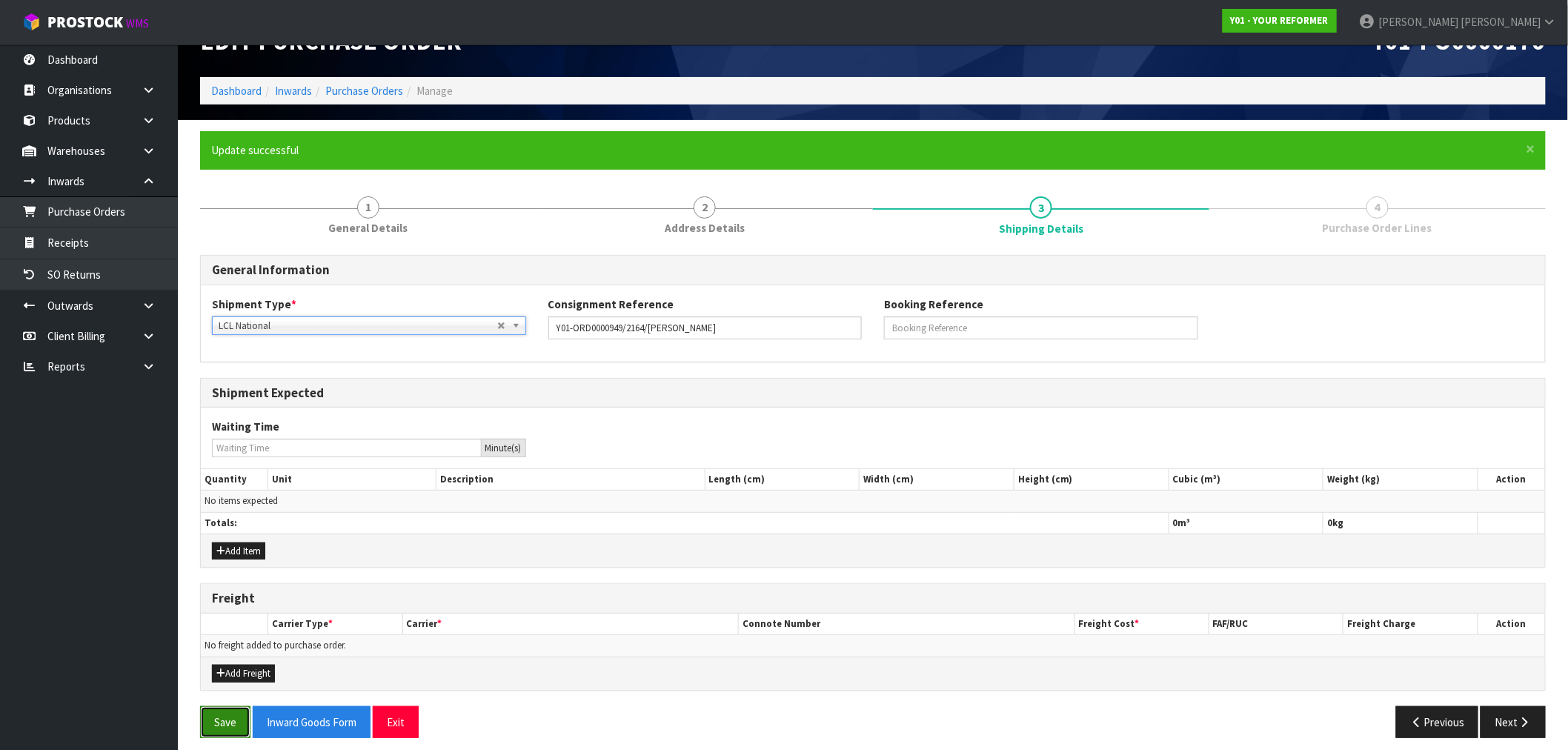
click at [232, 722] on button "Save" at bounding box center [225, 722] width 51 height 32
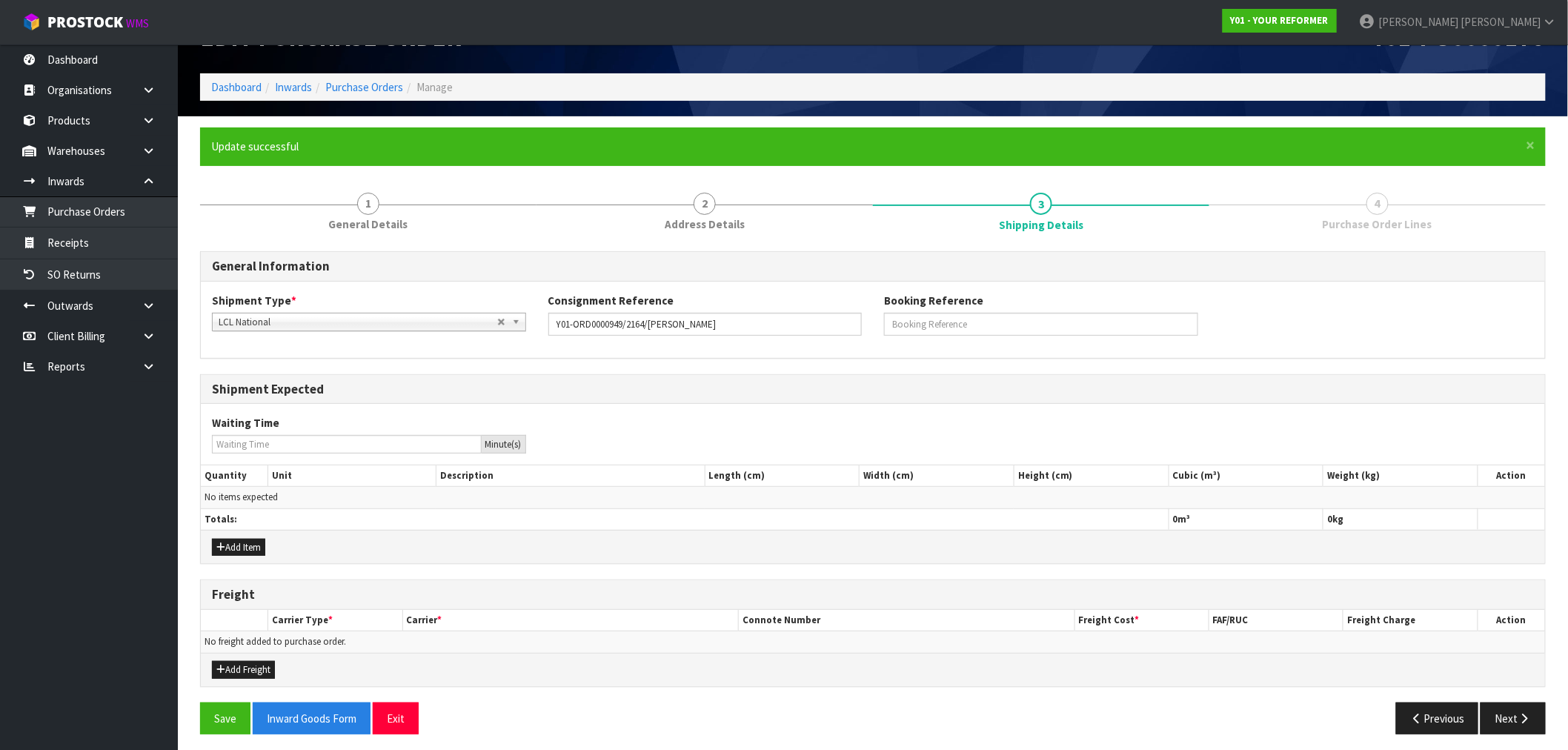
scroll to position [49, 0]
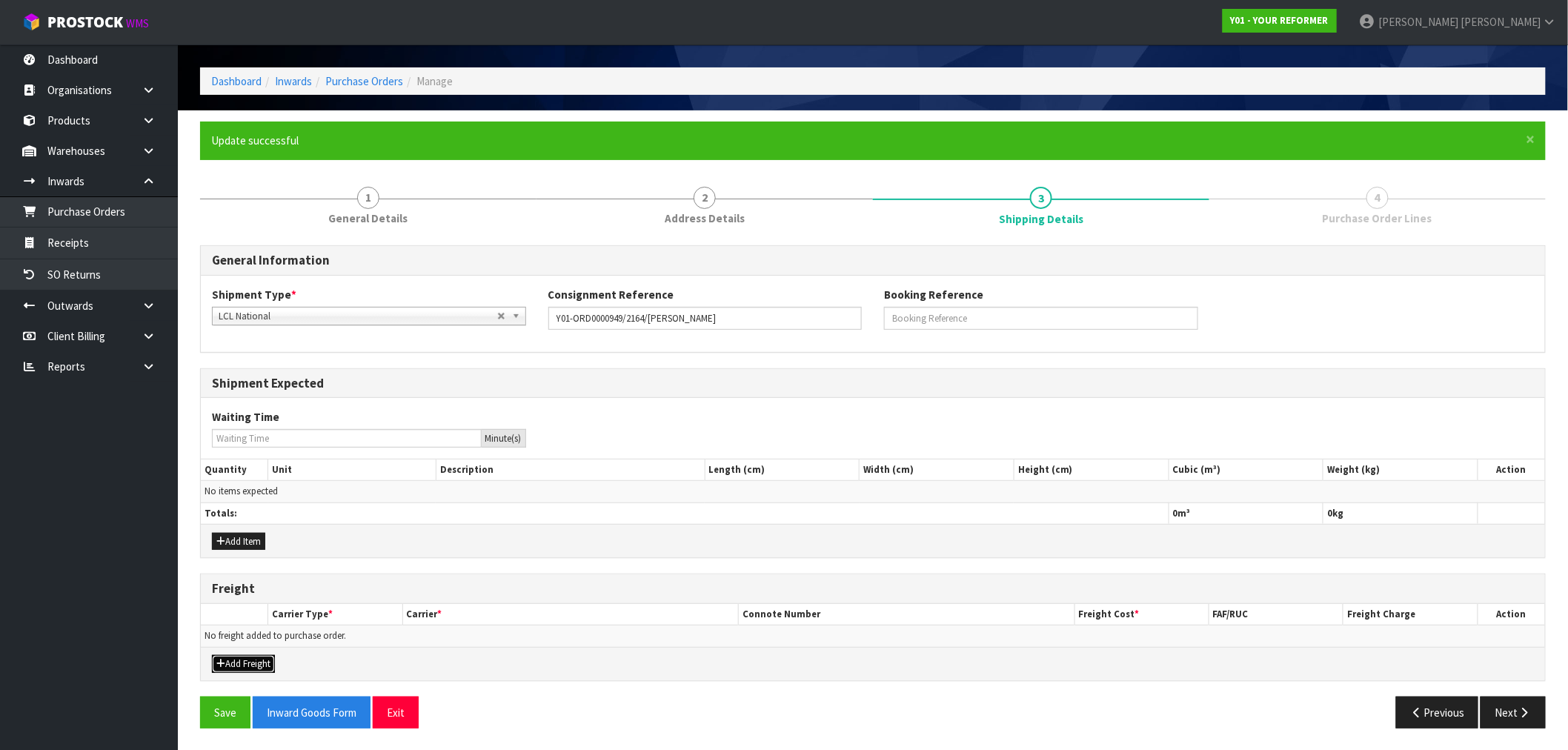
click at [270, 661] on button "Add Freight" at bounding box center [244, 663] width 63 height 18
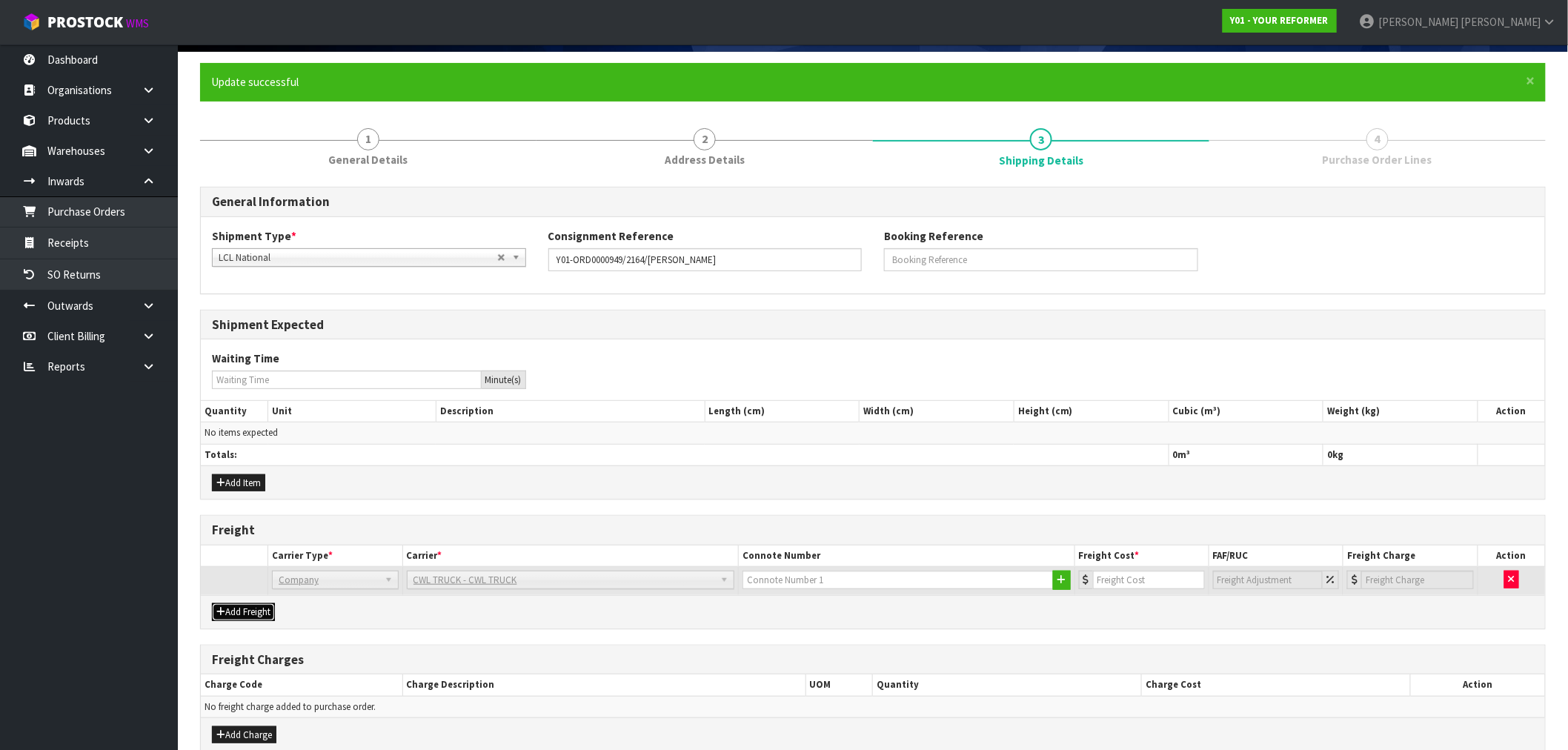
scroll to position [179, 0]
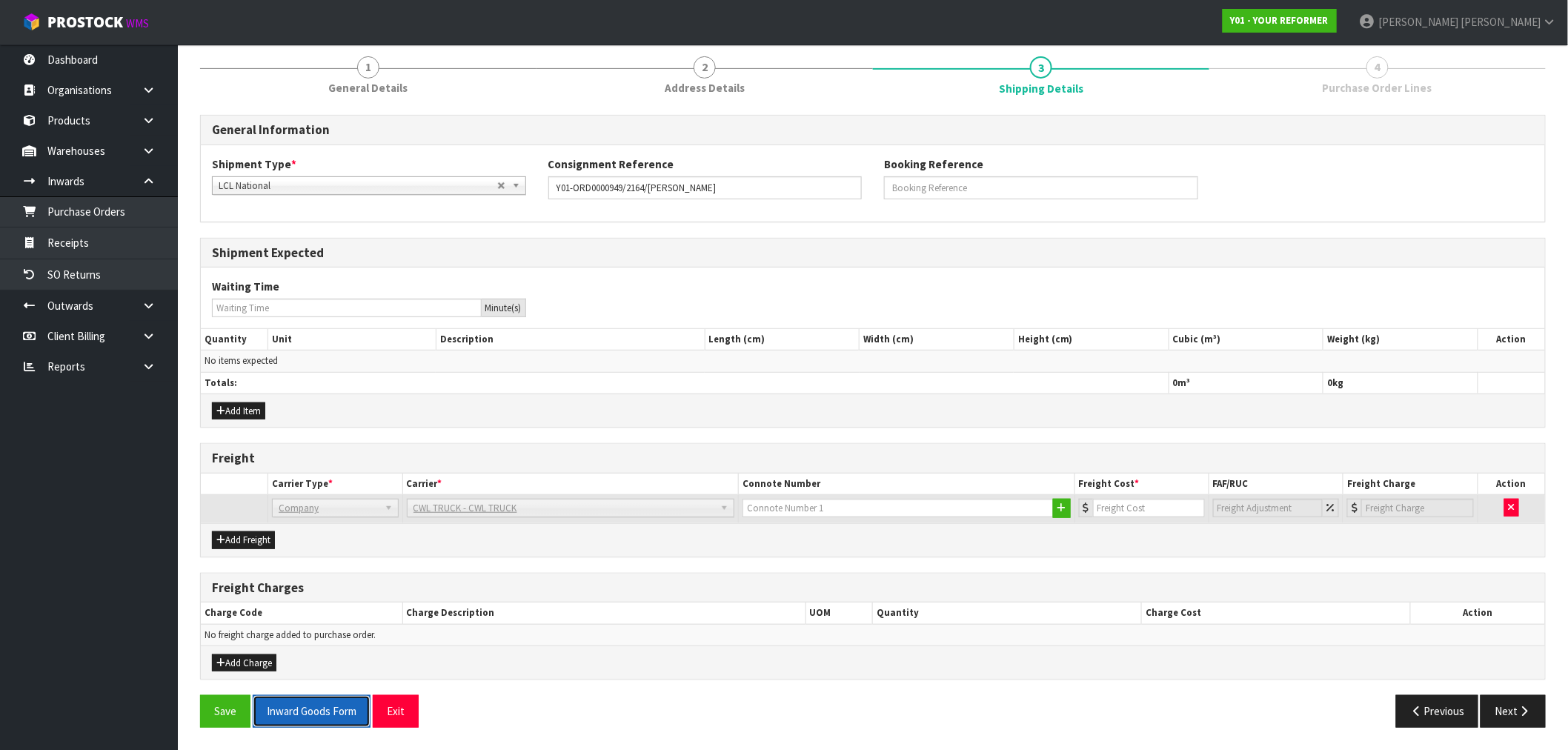
click at [346, 708] on button "Inward Goods Form" at bounding box center [312, 711] width 118 height 32
drag, startPoint x: 594, startPoint y: 593, endPoint x: 624, endPoint y: 597, distance: 30.3
click at [594, 593] on h3 "Freight Charges" at bounding box center [873, 588] width 1323 height 14
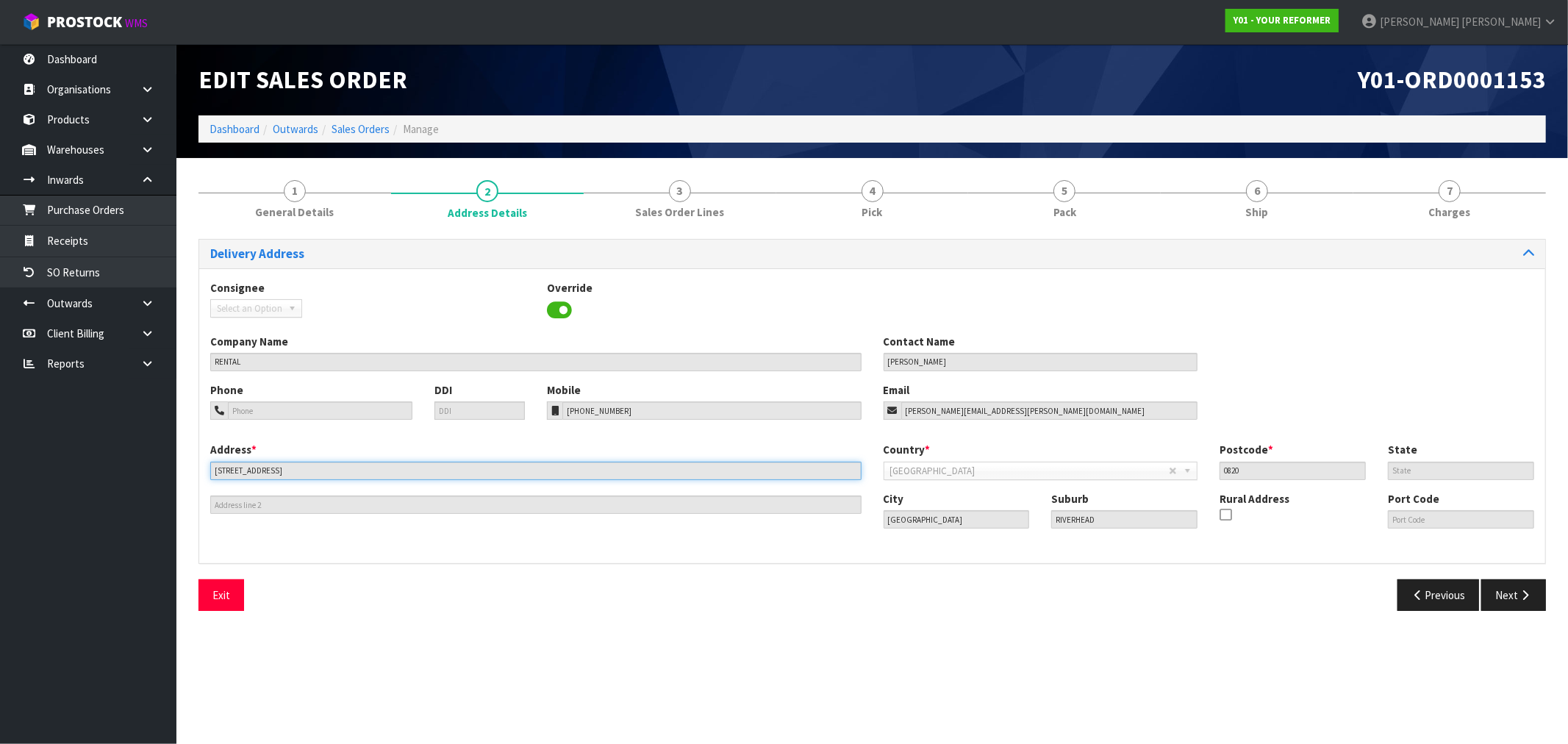
drag, startPoint x: 317, startPoint y: 468, endPoint x: 140, endPoint y: 394, distance: 191.8
click at [152, 449] on body "Toggle navigation ProStock WMS Y01 - YOUR REFORMER [PERSON_NAME] Logout Dashboa…" at bounding box center [784, 372] width 1568 height 744
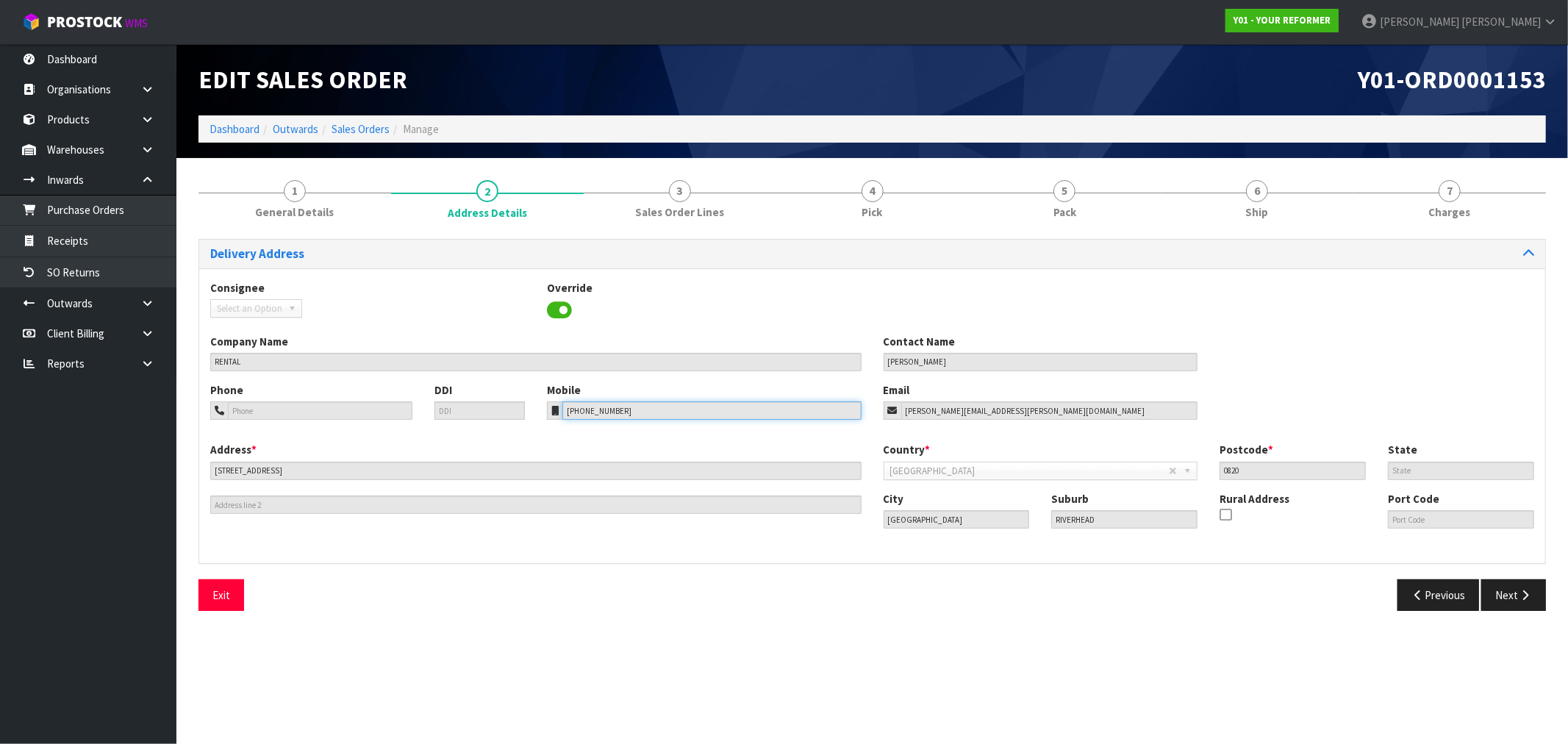
drag, startPoint x: 658, startPoint y: 410, endPoint x: 555, endPoint y: 405, distance: 103.1
click at [559, 406] on div "[PHONE_NUMBER]" at bounding box center [704, 411] width 315 height 18
click at [833, 526] on div "Address * [STREET_ADDRESS] This address line exceeds the recommended limit of 3…" at bounding box center [872, 497] width 1346 height 110
drag, startPoint x: 1130, startPoint y: 526, endPoint x: 570, endPoint y: 144, distance: 677.9
click at [877, 496] on div "City [GEOGRAPHIC_DATA] Suburb RIVERHEAD Rural Address Port Code" at bounding box center [1209, 516] width 673 height 50
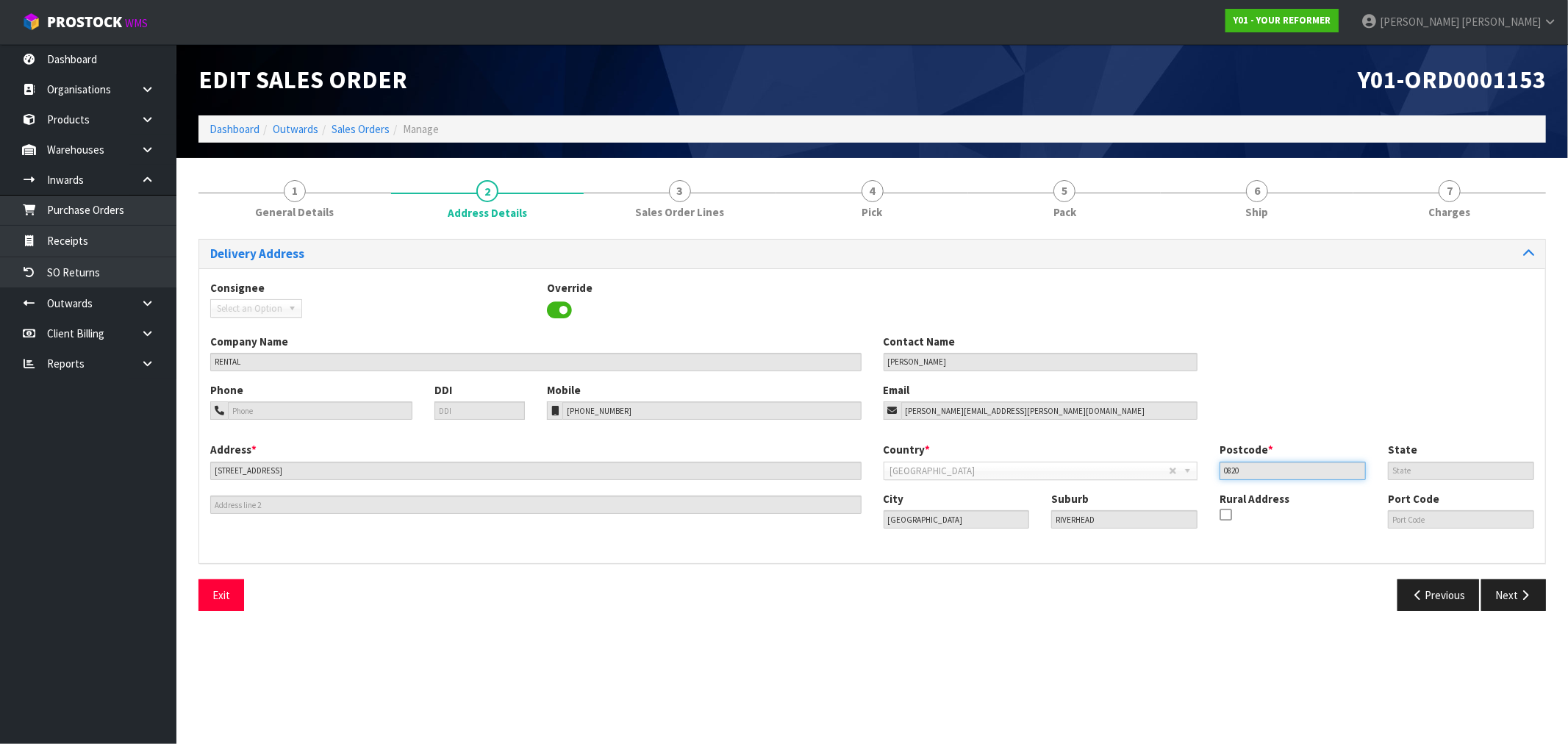
drag, startPoint x: 1254, startPoint y: 470, endPoint x: 1138, endPoint y: 455, distance: 117.0
click at [1147, 458] on div "Country * [GEOGRAPHIC_DATA] [GEOGRAPHIC_DATA] [GEOGRAPHIC_DATA] [GEOGRAPHIC_DAT…" at bounding box center [1209, 466] width 673 height 49
click at [390, 122] on li "Manage" at bounding box center [414, 129] width 49 height 16
click at [372, 125] on link "Sales Orders" at bounding box center [360, 128] width 58 height 14
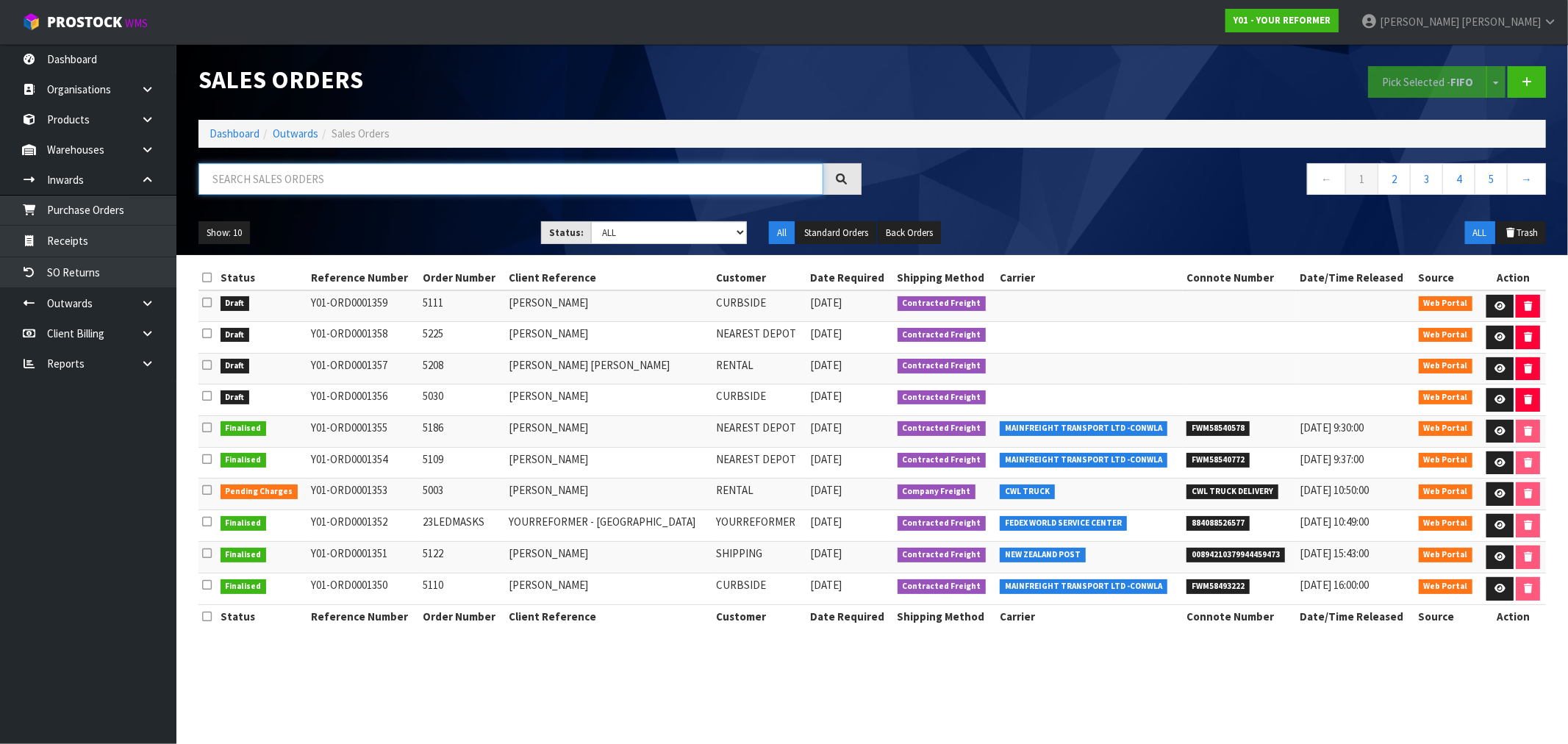
click at [392, 187] on input "text" at bounding box center [510, 178] width 625 height 32
paste input "Y01-ORD0000949"
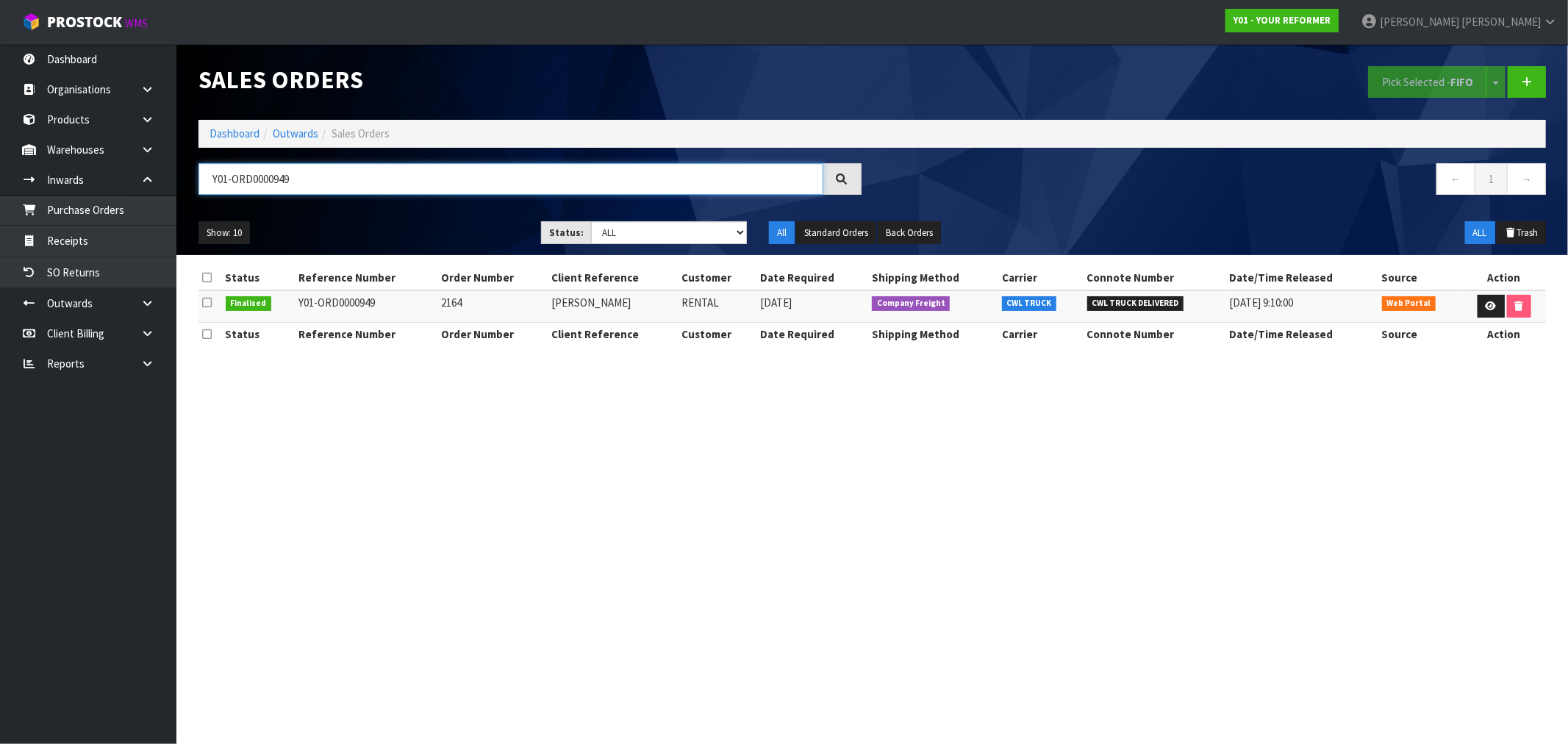
type input "Y01-ORD0000949"
click at [452, 299] on td "2164" at bounding box center [493, 306] width 110 height 32
copy td "2164"
drag, startPoint x: 395, startPoint y: 313, endPoint x: 304, endPoint y: 309, distance: 91.1
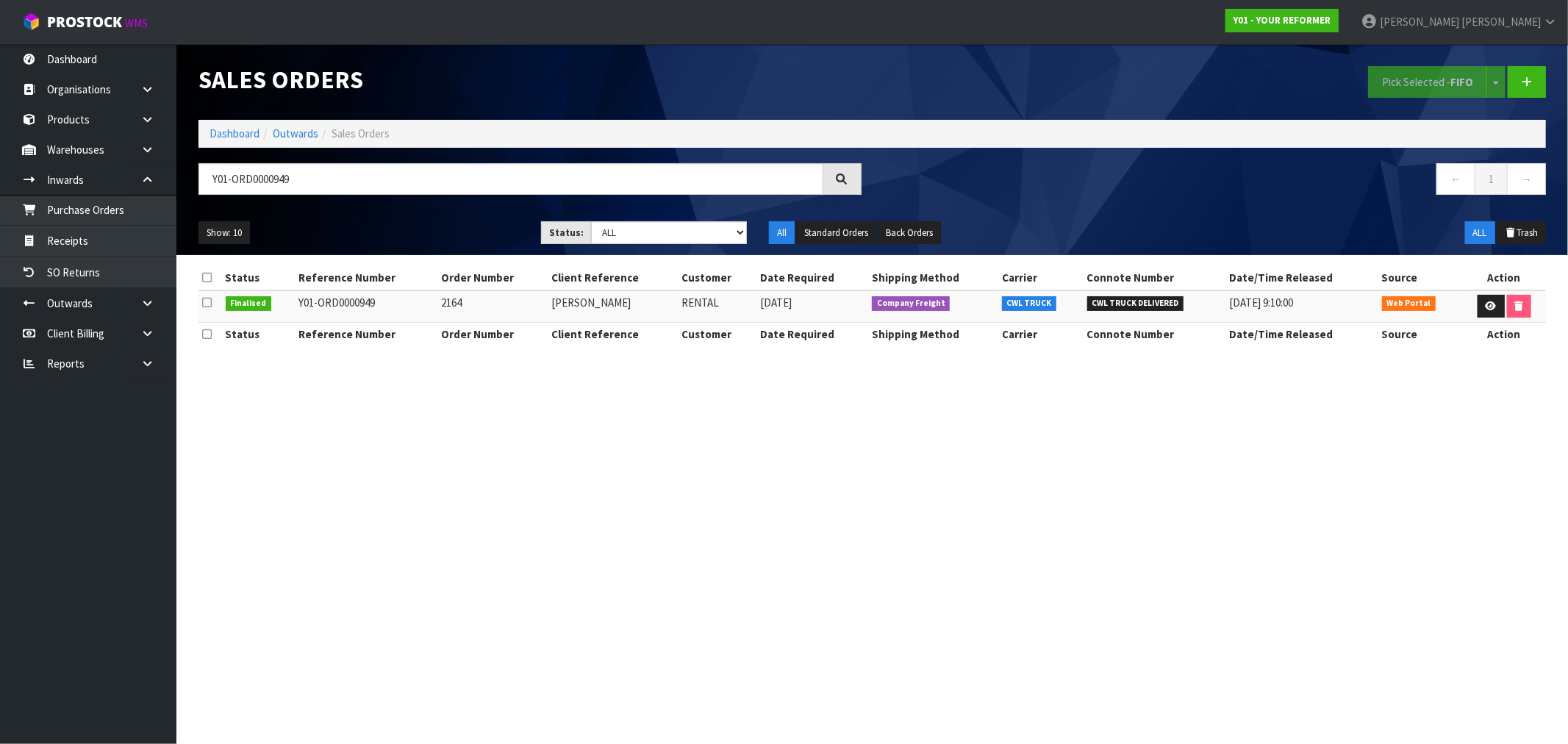
click at [305, 309] on td "Y01-ORD0000949" at bounding box center [366, 306] width 144 height 32
copy td "01-ORD0000949"
click at [450, 304] on td "2164" at bounding box center [493, 306] width 110 height 32
copy td "2164"
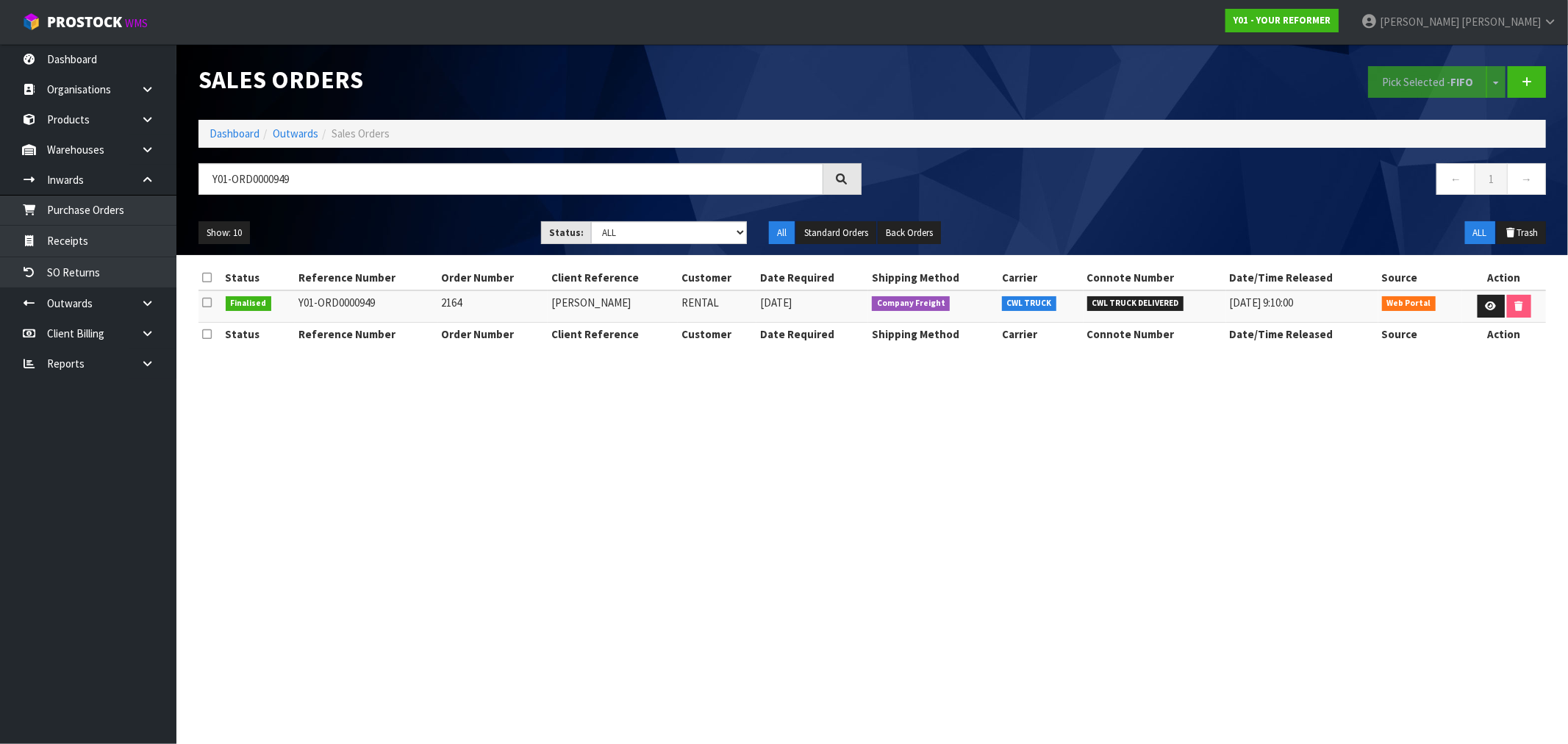
drag, startPoint x: 596, startPoint y: 310, endPoint x: 513, endPoint y: 312, distance: 83.0
click at [513, 312] on tr "Finalised Y01-ORD0000949 2164 [PERSON_NAME] [DATE] Company Freight CWL TRUCK CW…" at bounding box center [872, 306] width 1348 height 32
drag, startPoint x: 620, startPoint y: 299, endPoint x: 472, endPoint y: 260, distance: 153.1
click at [526, 307] on tr "Finalised Y01-ORD0000949 2164 [PERSON_NAME] [DATE] Company Freight CWL TRUCK CW…" at bounding box center [872, 306] width 1348 height 32
copy tr "[PERSON_NAME]"
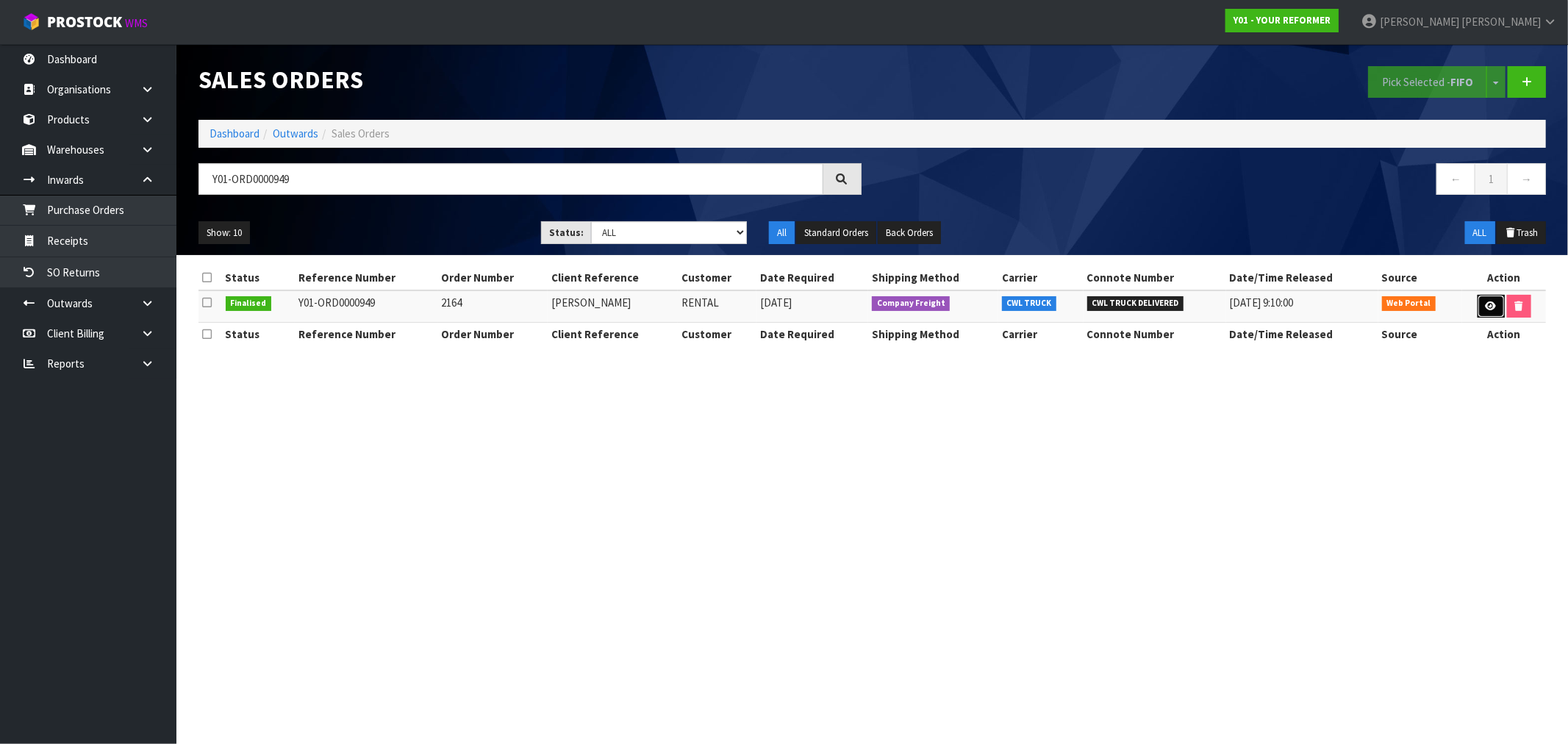
click at [1480, 317] on link at bounding box center [1491, 307] width 27 height 24
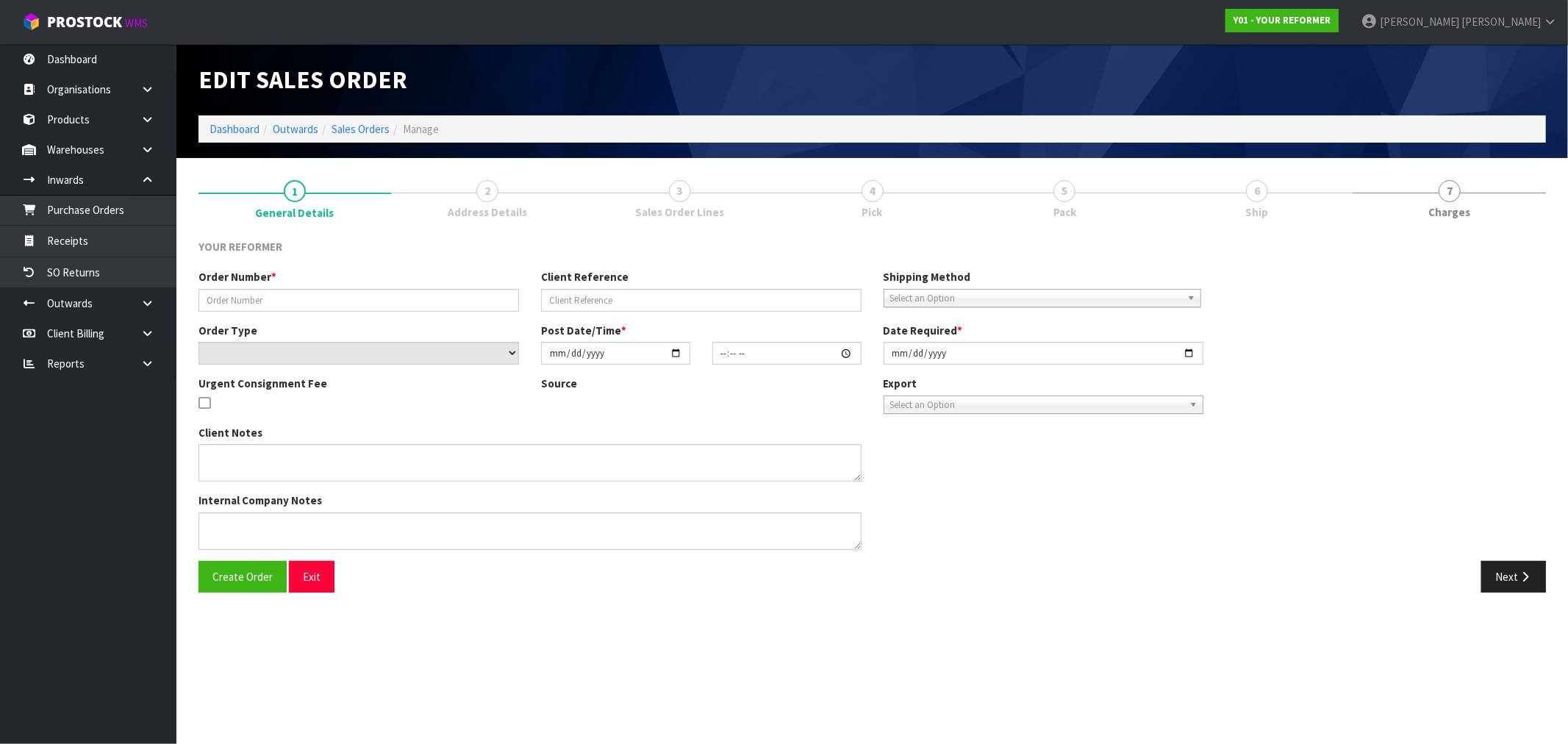
type input "2164"
type input "[PERSON_NAME]"
select select "number:0"
type input "[DATE]"
type input "16:56:00.000"
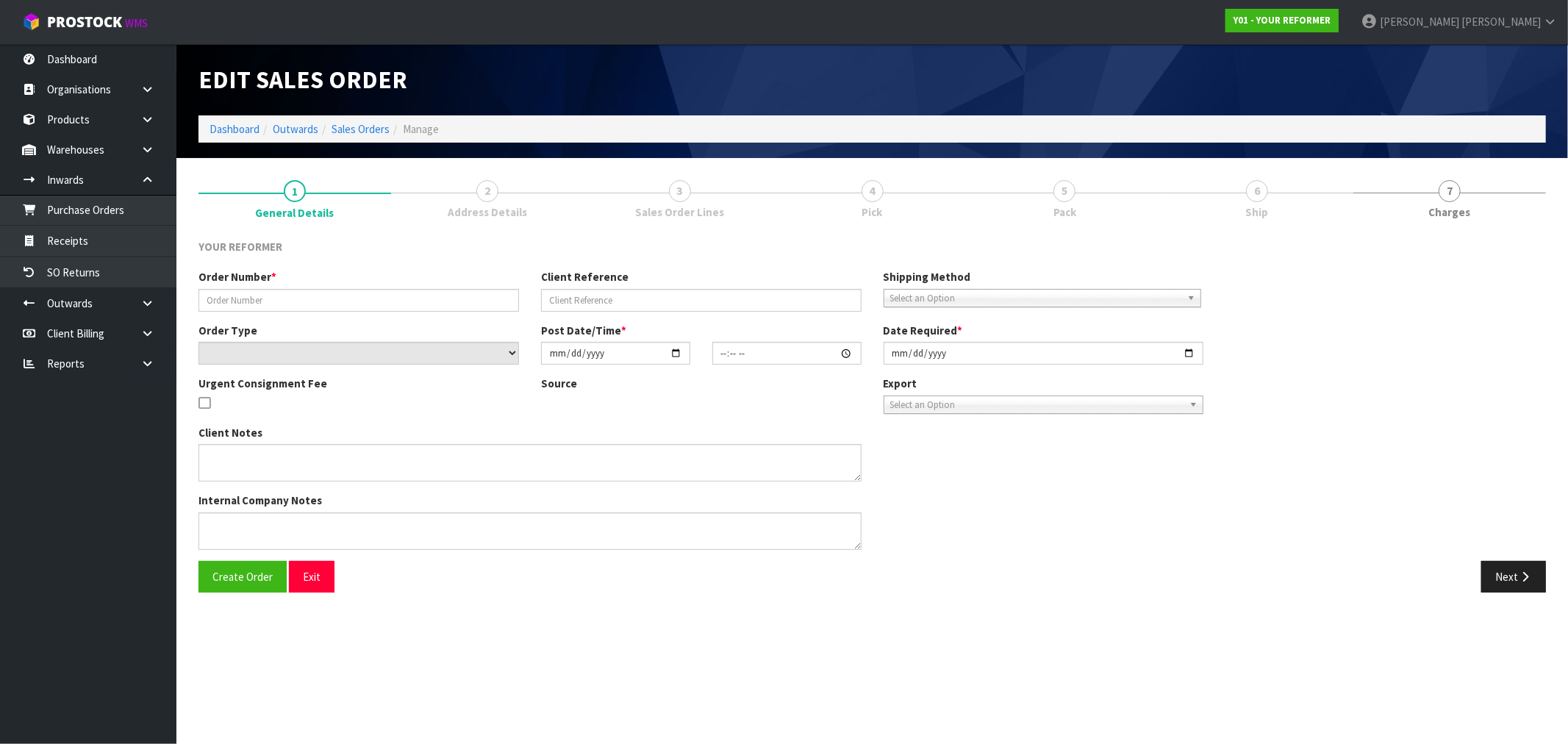
type input "[DATE]"
type textarea "[PERSON_NAME] DU TOIT [STREET_ADDRESS] [PHONE_NUMBER]"
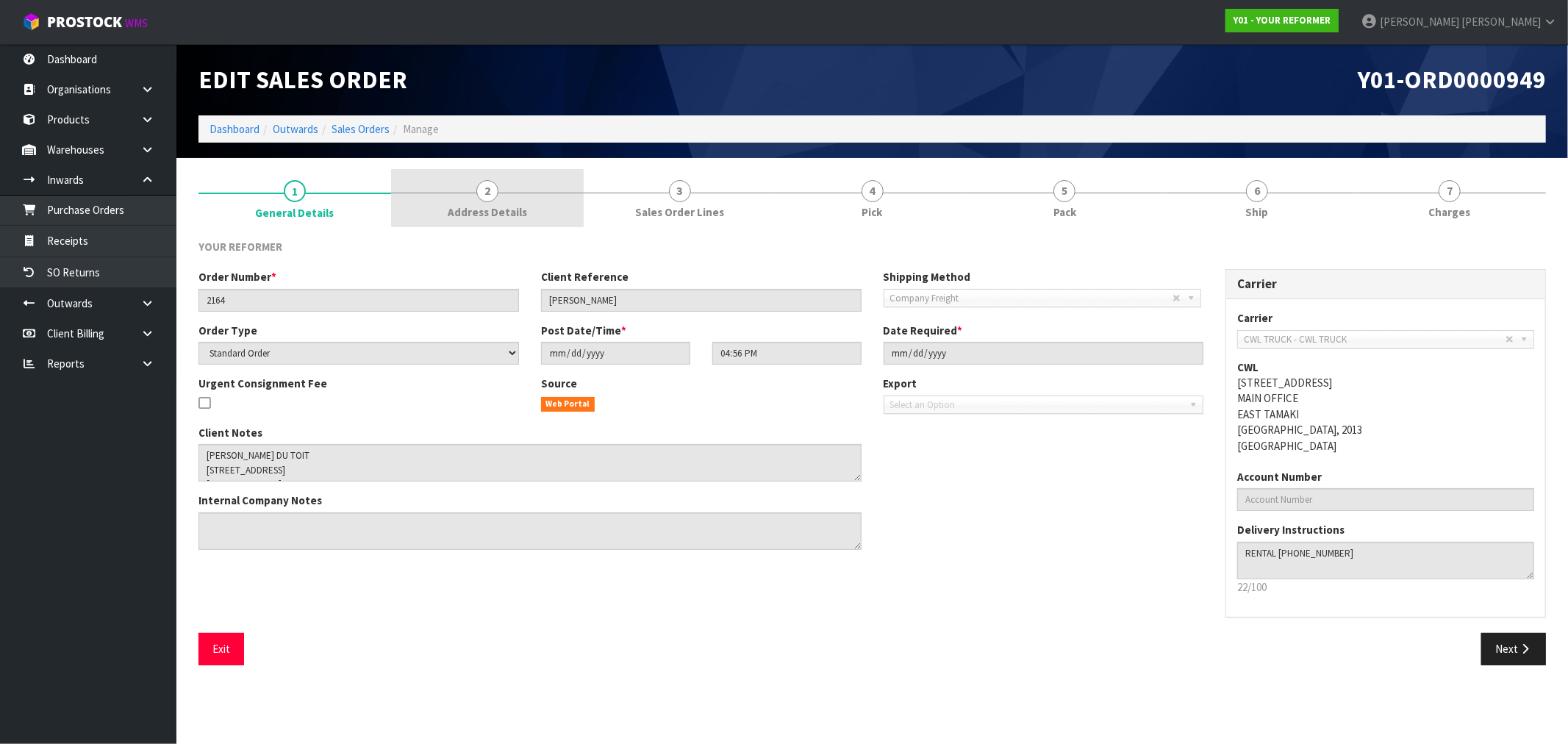
click at [541, 193] on link "2 Address Details" at bounding box center [487, 198] width 193 height 58
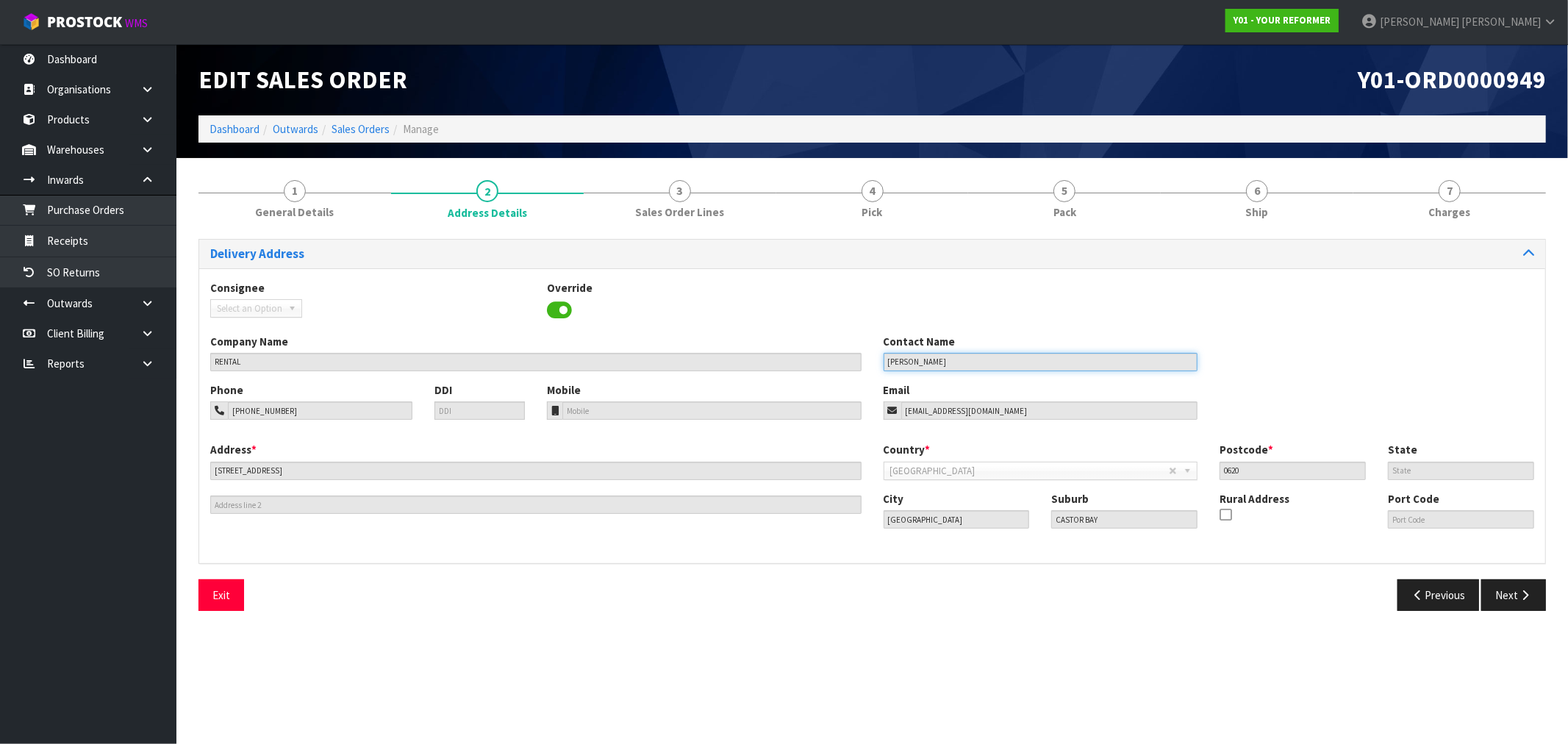
drag, startPoint x: 950, startPoint y: 359, endPoint x: 811, endPoint y: 339, distance: 140.4
click at [818, 340] on div "Company Name RENTAL Contact Name [PERSON_NAME]" at bounding box center [872, 358] width 1346 height 49
drag, startPoint x: 311, startPoint y: 407, endPoint x: 189, endPoint y: 243, distance: 204.4
click at [197, 404] on div "1 General Details 2 Address Details 3 Sales Order Lines 4 Pick 5 Pack 6 Ship 7 …" at bounding box center [872, 395] width 1369 height 453
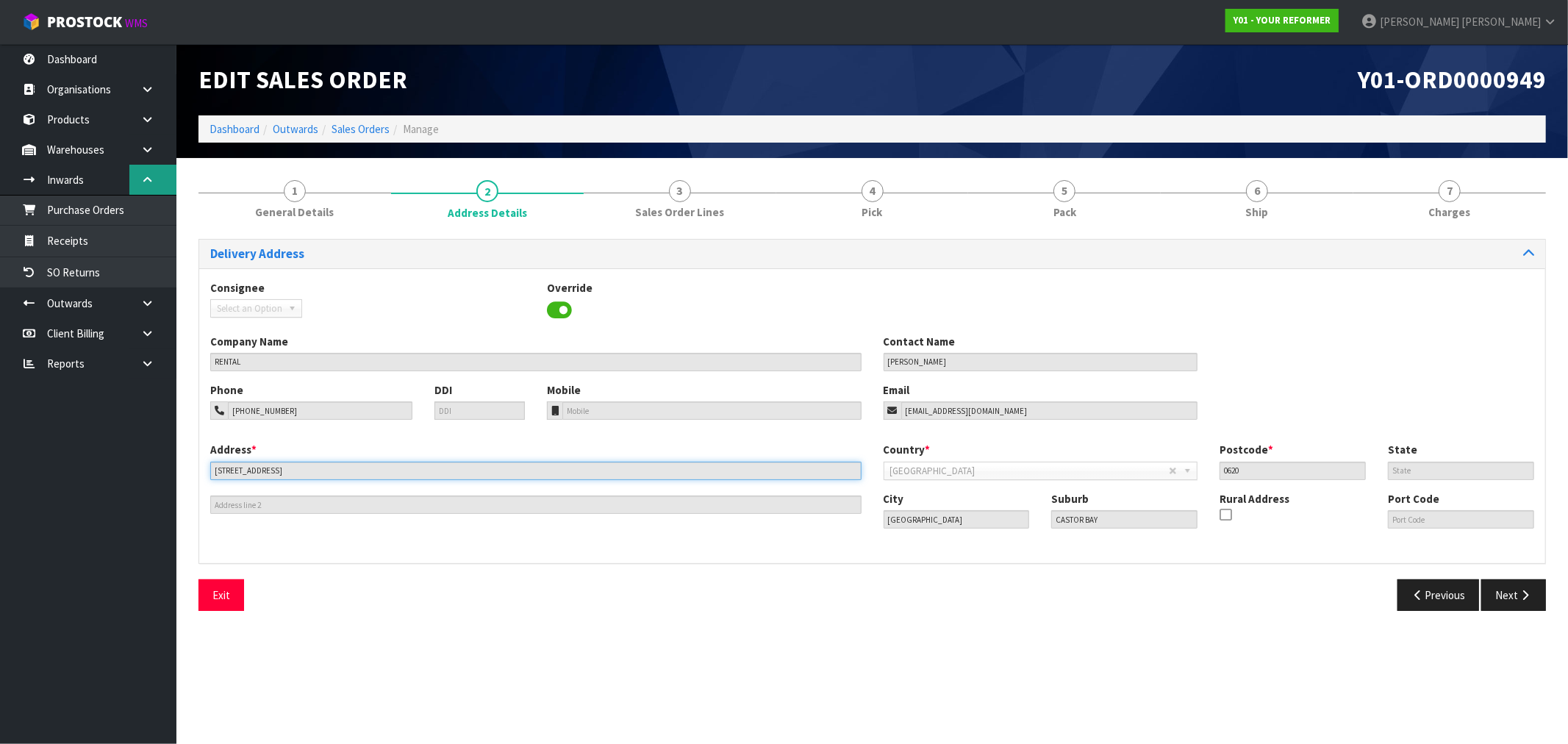
drag, startPoint x: 350, startPoint y: 469, endPoint x: 160, endPoint y: 194, distance: 334.3
click at [108, 460] on body "Toggle navigation ProStock WMS Y01 - YOUR REFORMER [PERSON_NAME] Logout Dashboa…" at bounding box center [784, 372] width 1568 height 744
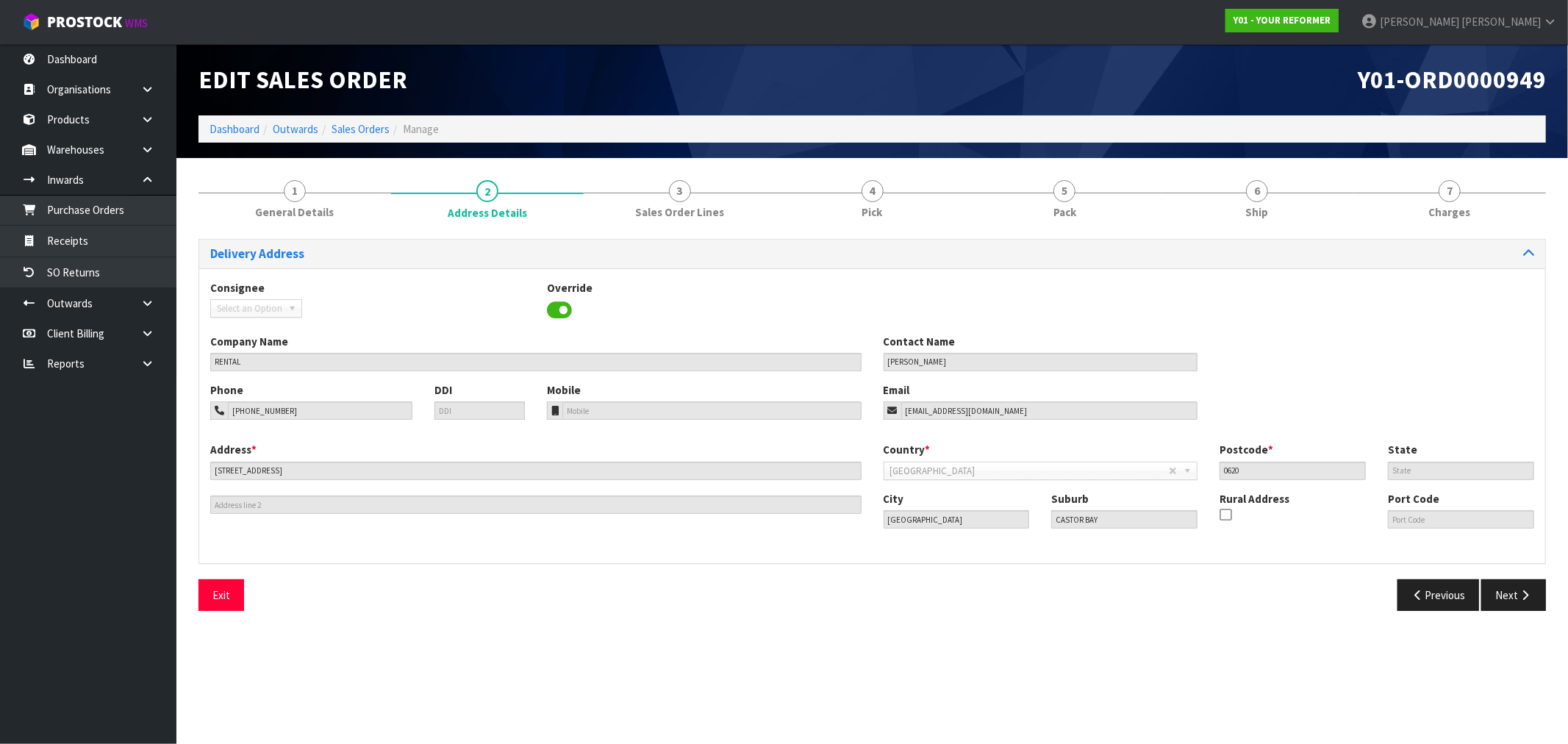
click at [728, 510] on div "Address * [STREET_ADDRESS] This address line exceeds the recommended limit of 3…" at bounding box center [872, 497] width 1346 height 110
click at [1011, 520] on div "City [GEOGRAPHIC_DATA] Suburb [GEOGRAPHIC_DATA] Rural Address Port Code" at bounding box center [1209, 516] width 673 height 50
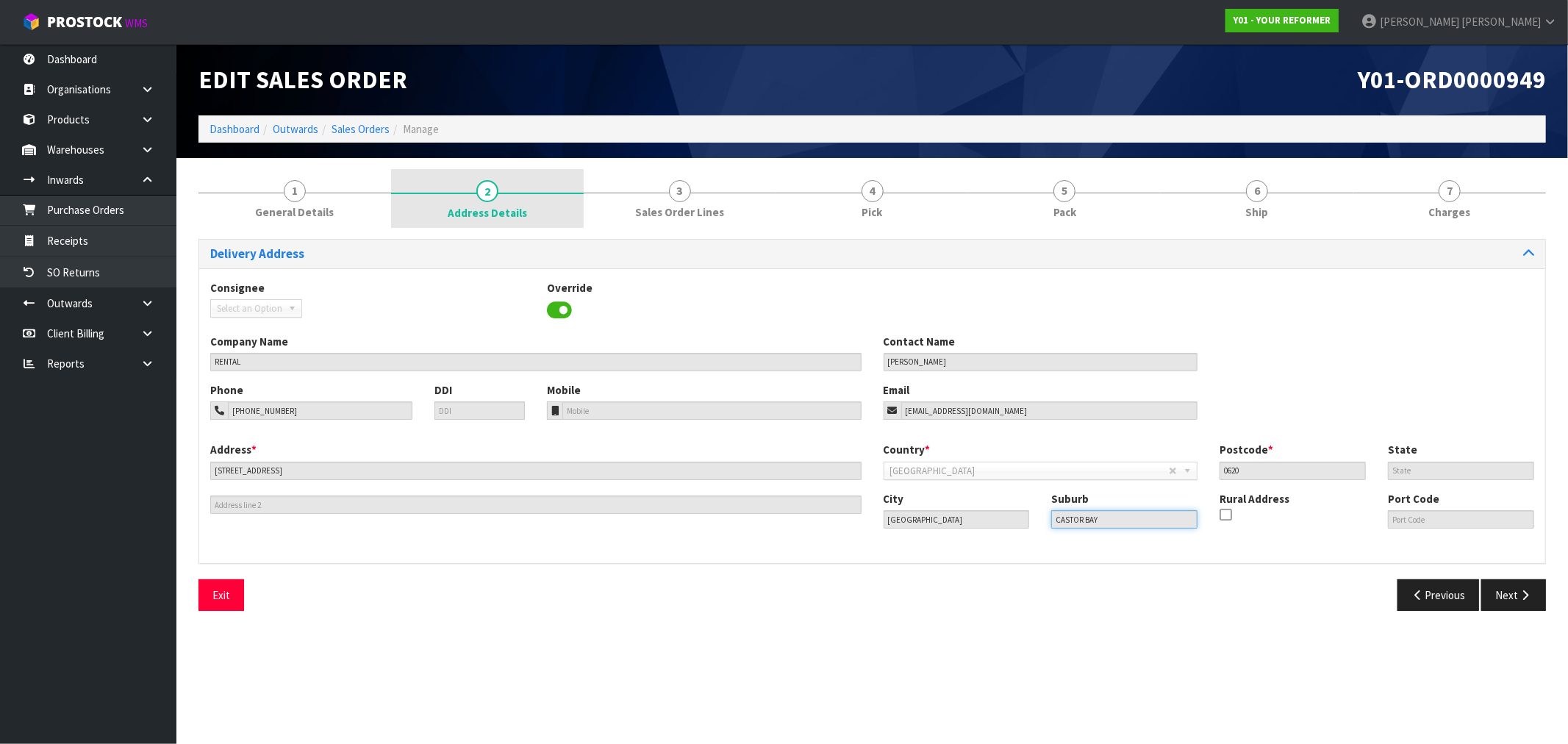
drag, startPoint x: 1129, startPoint y: 519, endPoint x: 481, endPoint y: 174, distance: 734.1
click at [862, 516] on div "Address * [STREET_ADDRESS] This address line exceeds the recommended limit of 3…" at bounding box center [872, 497] width 1346 height 110
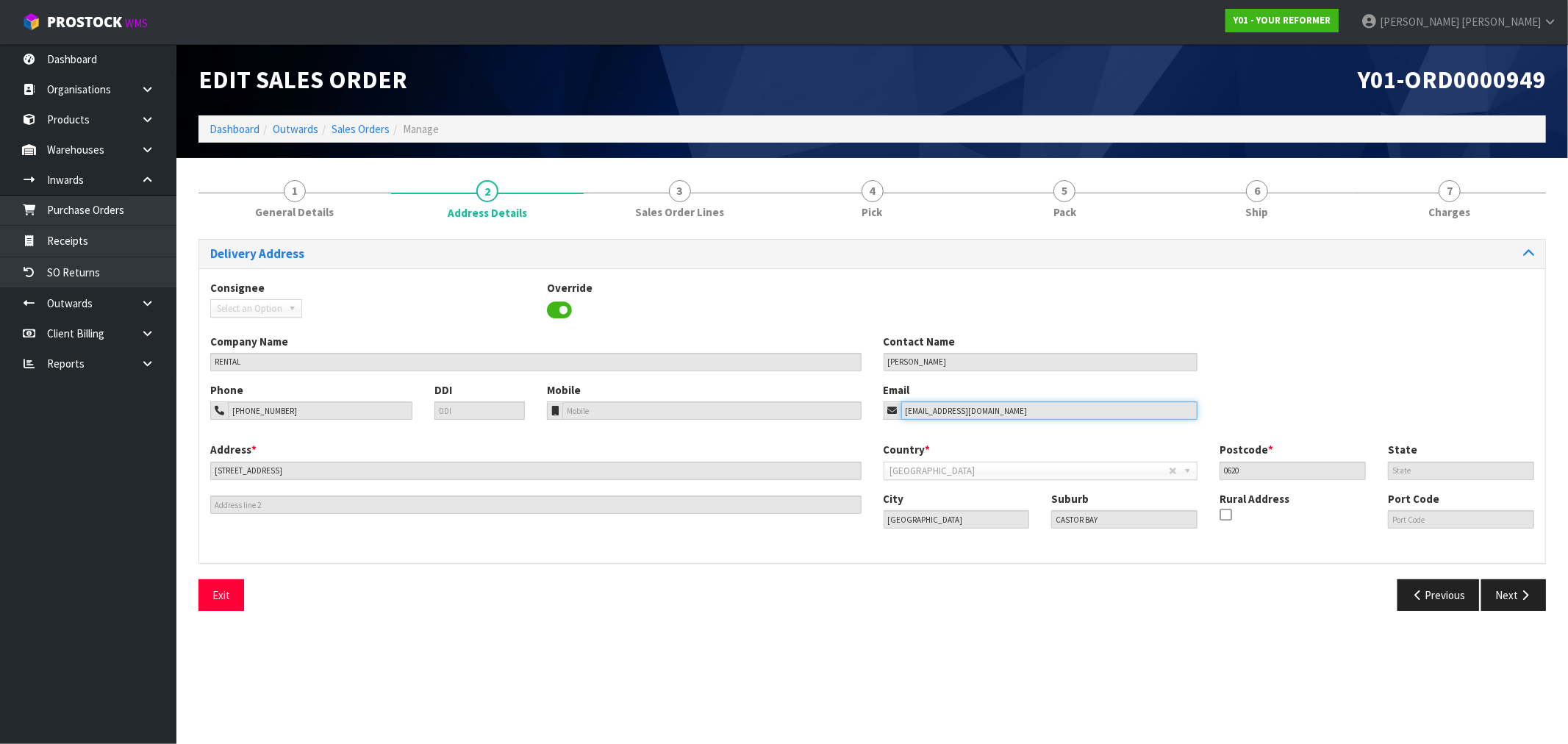
drag, startPoint x: 990, startPoint y: 416, endPoint x: 531, endPoint y: 267, distance: 482.6
click at [737, 415] on div "Phone [PHONE_NUMBER] DDI Mobile Email [EMAIL_ADDRESS][DOMAIN_NAME]" at bounding box center [872, 412] width 1346 height 59
click at [236, 135] on link "Dashboard" at bounding box center [234, 128] width 50 height 14
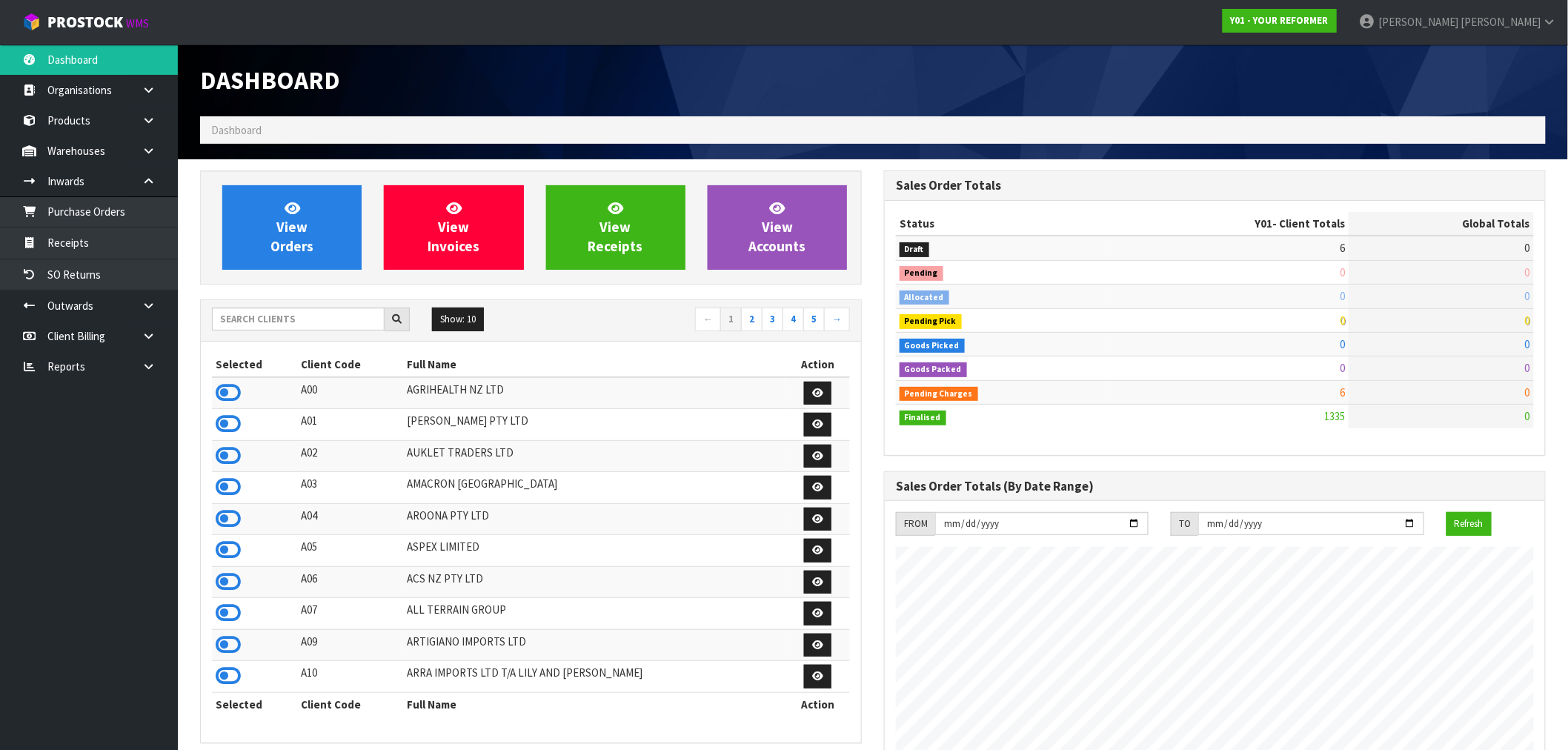
scroll to position [1123, 684]
click at [266, 317] on input "text" at bounding box center [298, 318] width 172 height 23
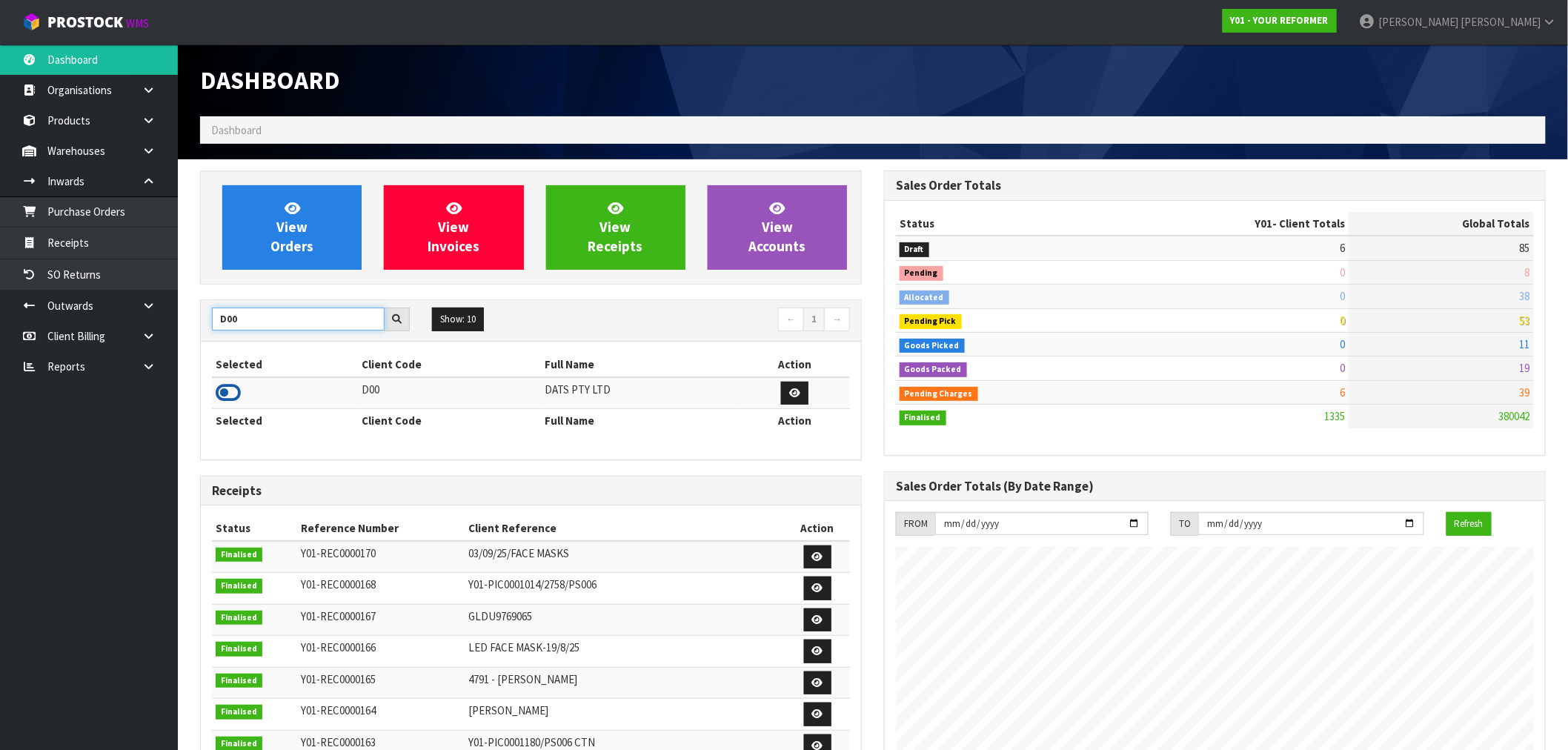
type input "D00"
drag, startPoint x: 232, startPoint y: 386, endPoint x: 441, endPoint y: 285, distance: 232.1
click at [232, 386] on icon at bounding box center [228, 393] width 25 height 22
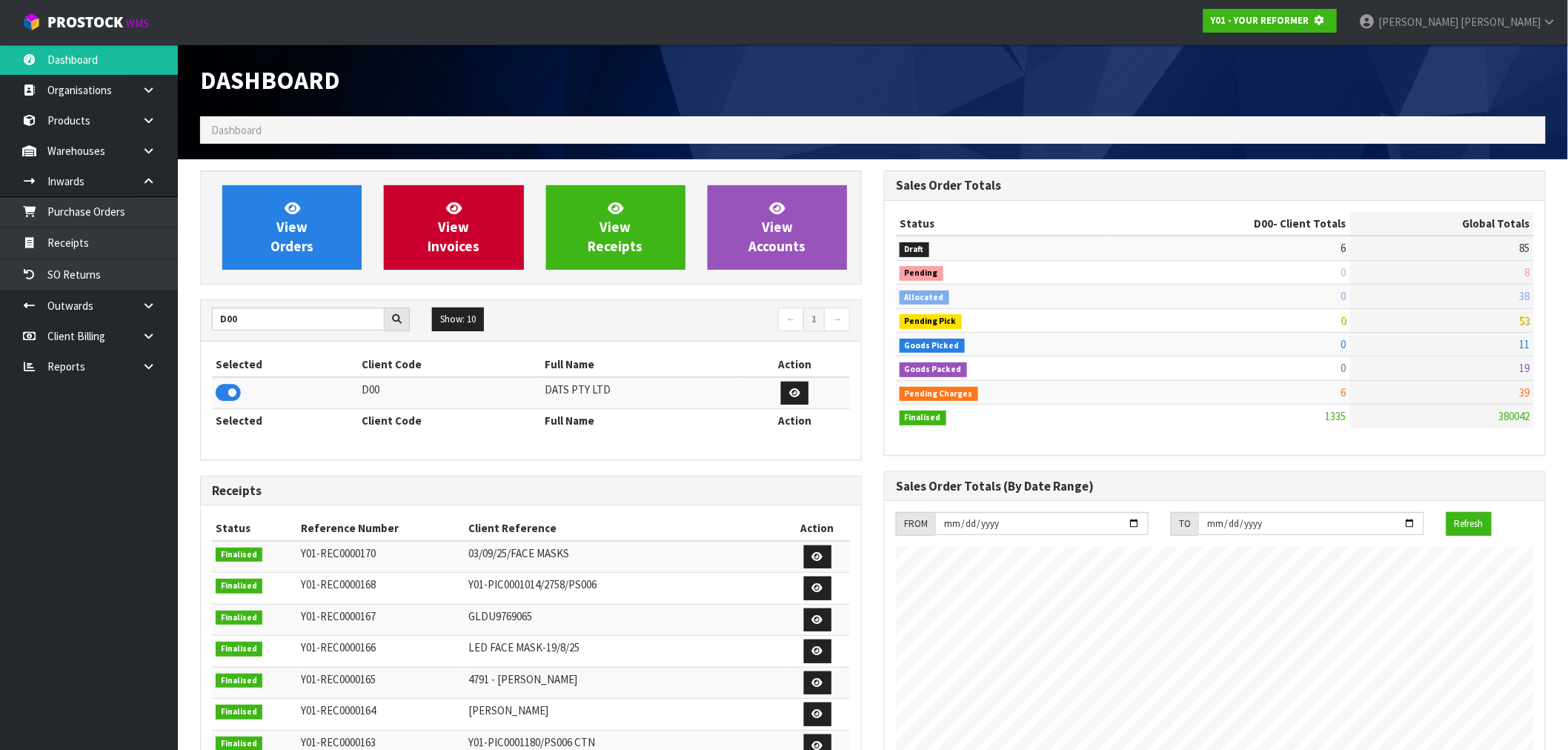
scroll to position [740376, 740490]
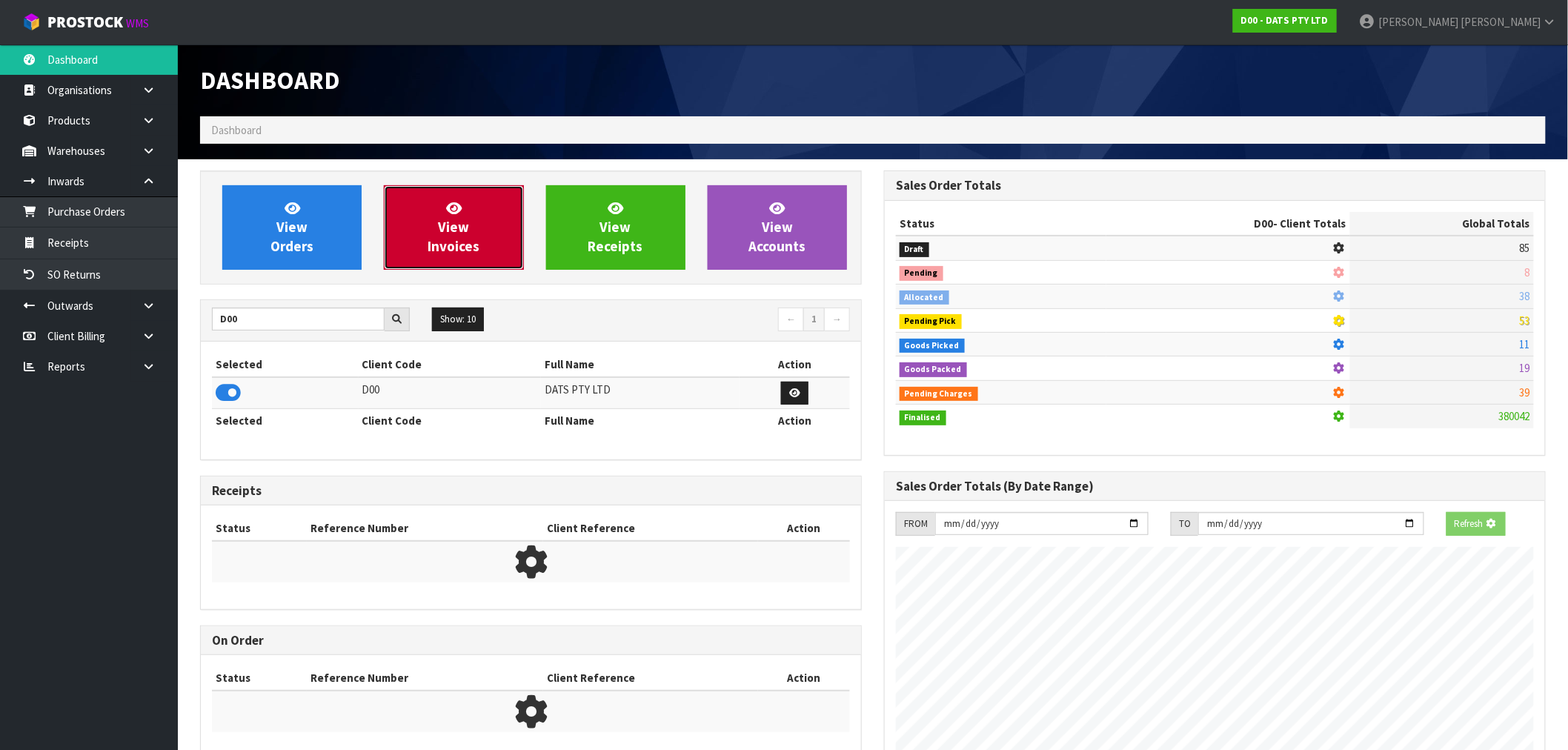
click at [523, 227] on link "View Invoices" at bounding box center [453, 228] width 139 height 85
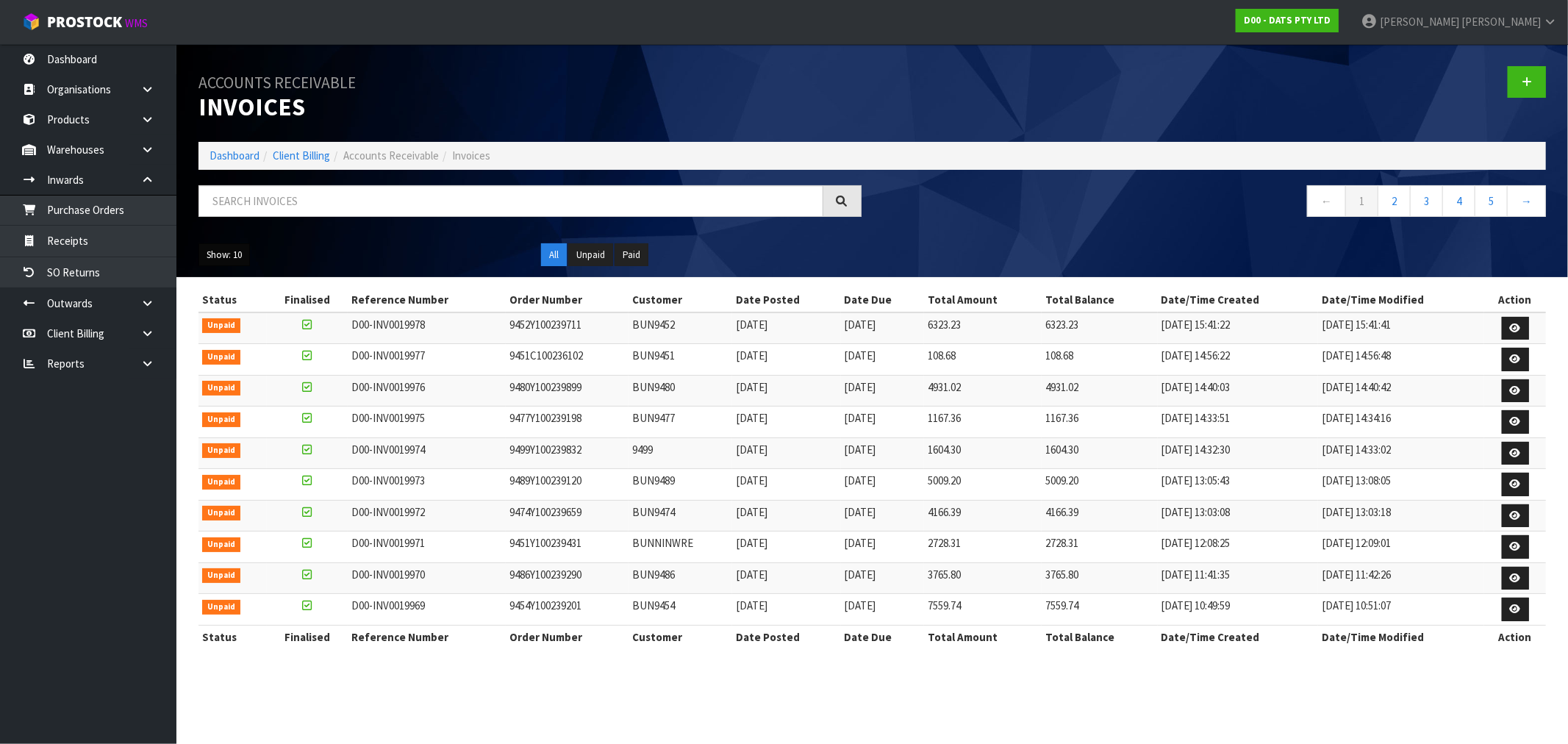
click at [226, 260] on button "Show: 10" at bounding box center [224, 255] width 51 height 24
drag, startPoint x: 233, startPoint y: 315, endPoint x: 242, endPoint y: 324, distance: 12.7
click at [233, 315] on link "25" at bounding box center [257, 323] width 116 height 20
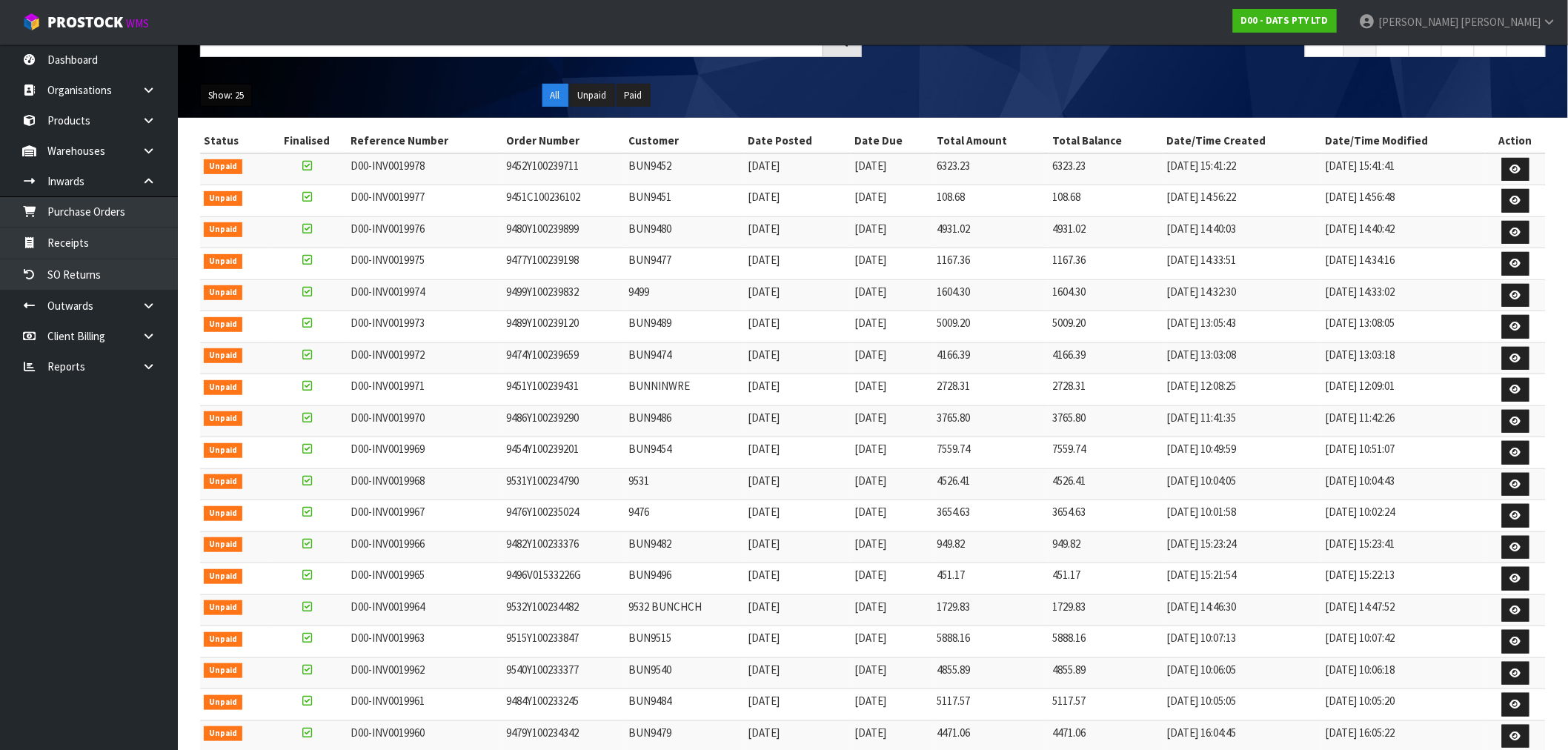
scroll to position [247, 0]
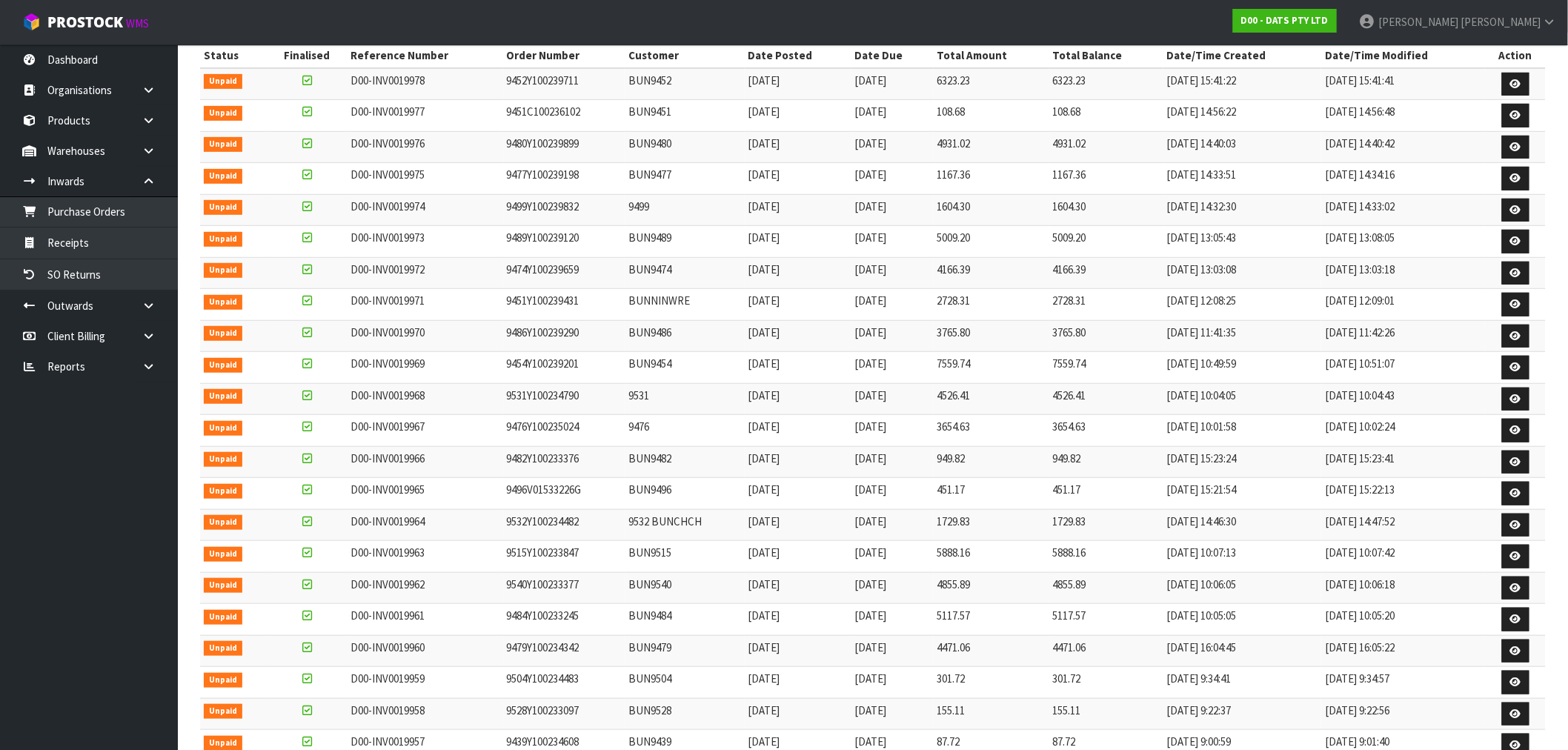
click at [453, 447] on tbody "Unpaid D00-INV0019978 9452Y100239711 BUN9452 [DATE] [DATE] 6323.23 6323.23 [DAT…" at bounding box center [873, 462] width 1346 height 788
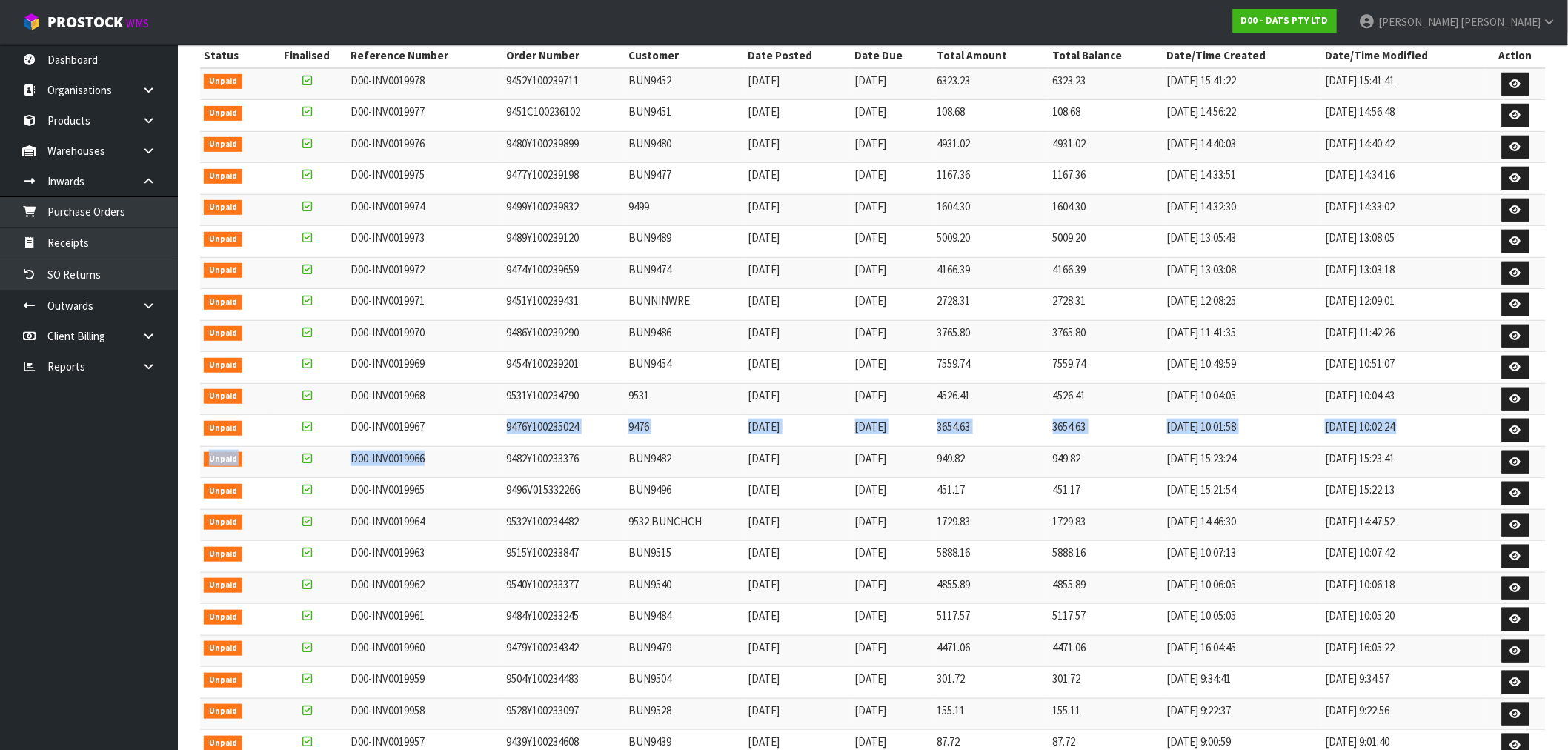
click at [455, 435] on td "D00-INV0019967" at bounding box center [425, 431] width 157 height 32
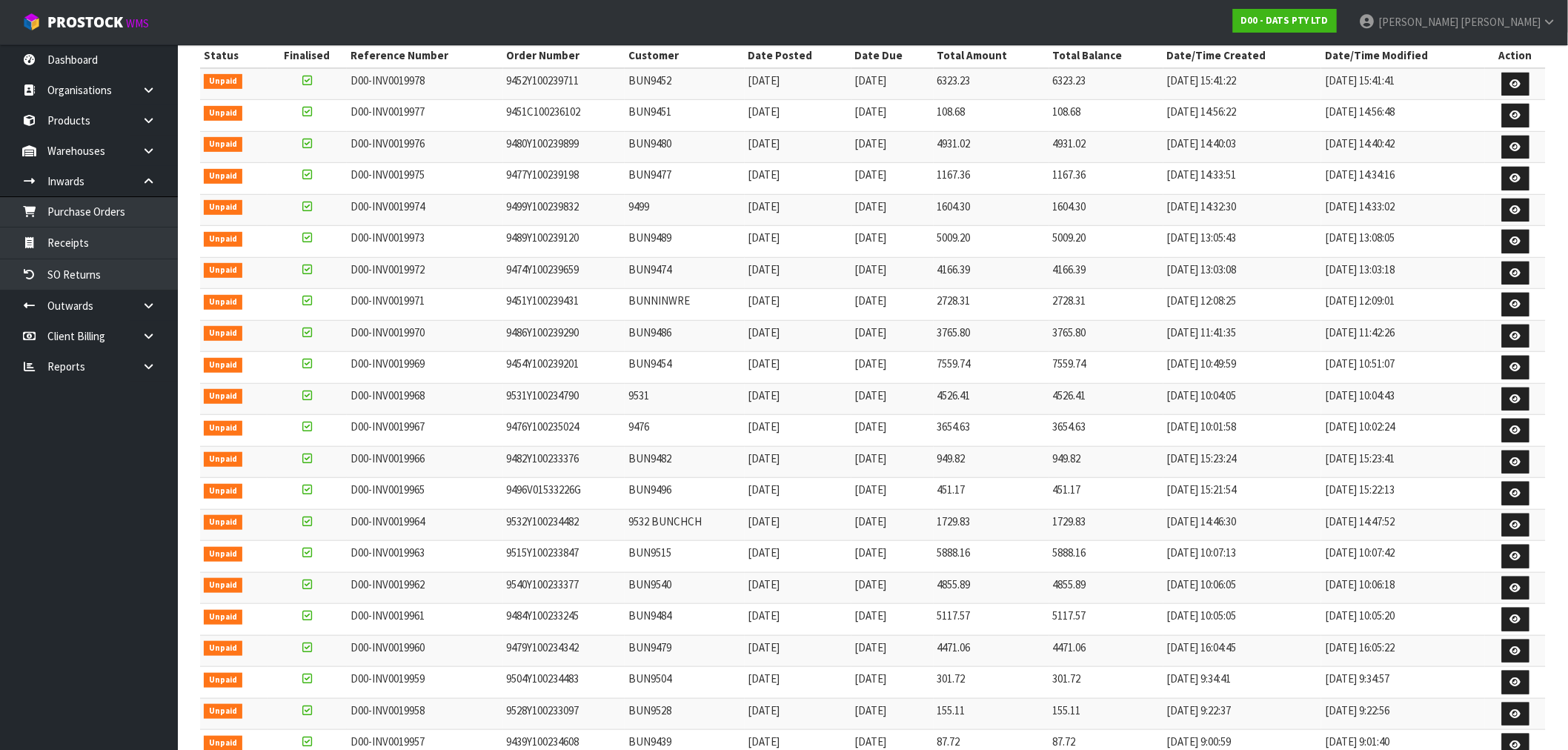
click at [557, 435] on td "9476Y100235024" at bounding box center [564, 431] width 123 height 32
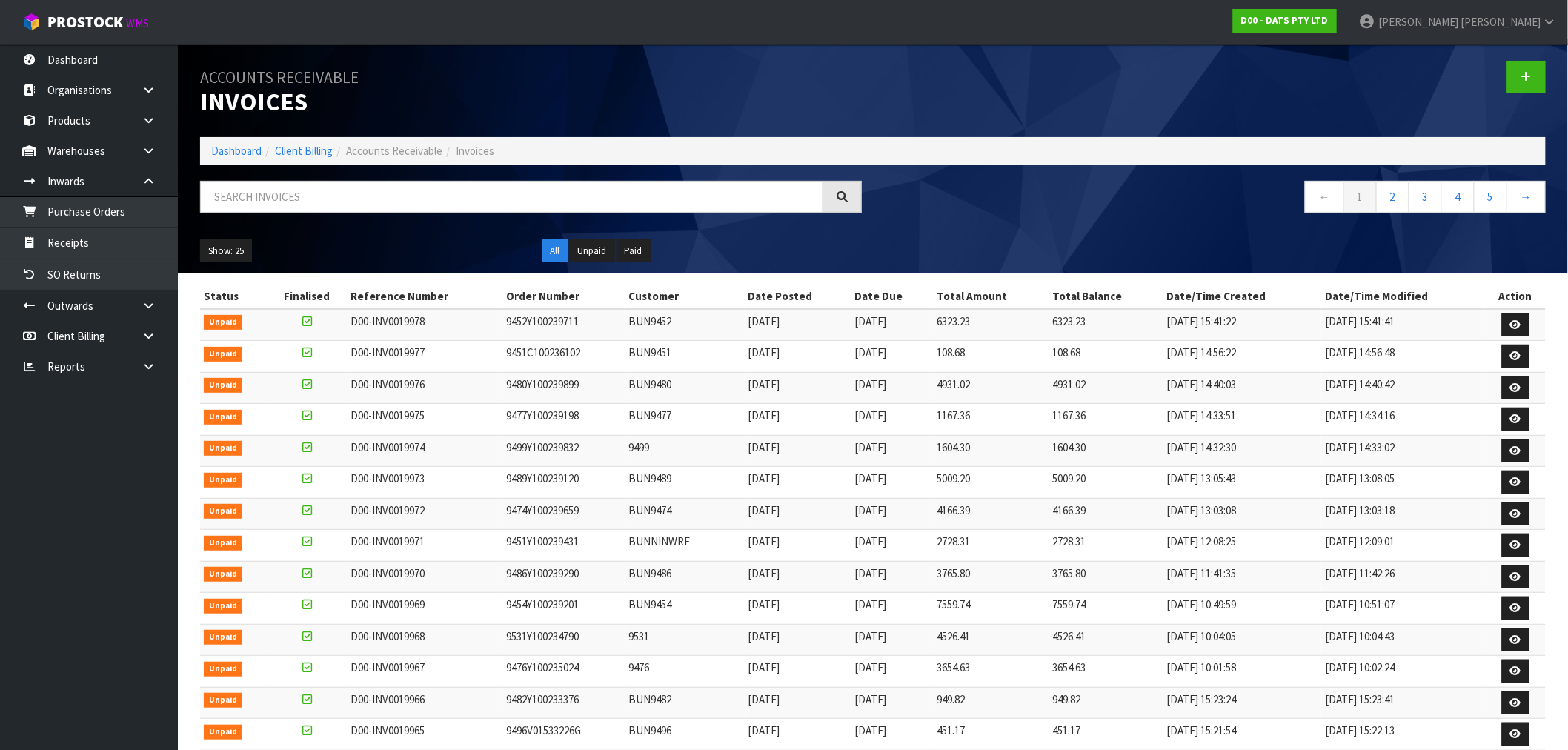
scroll to position [0, 0]
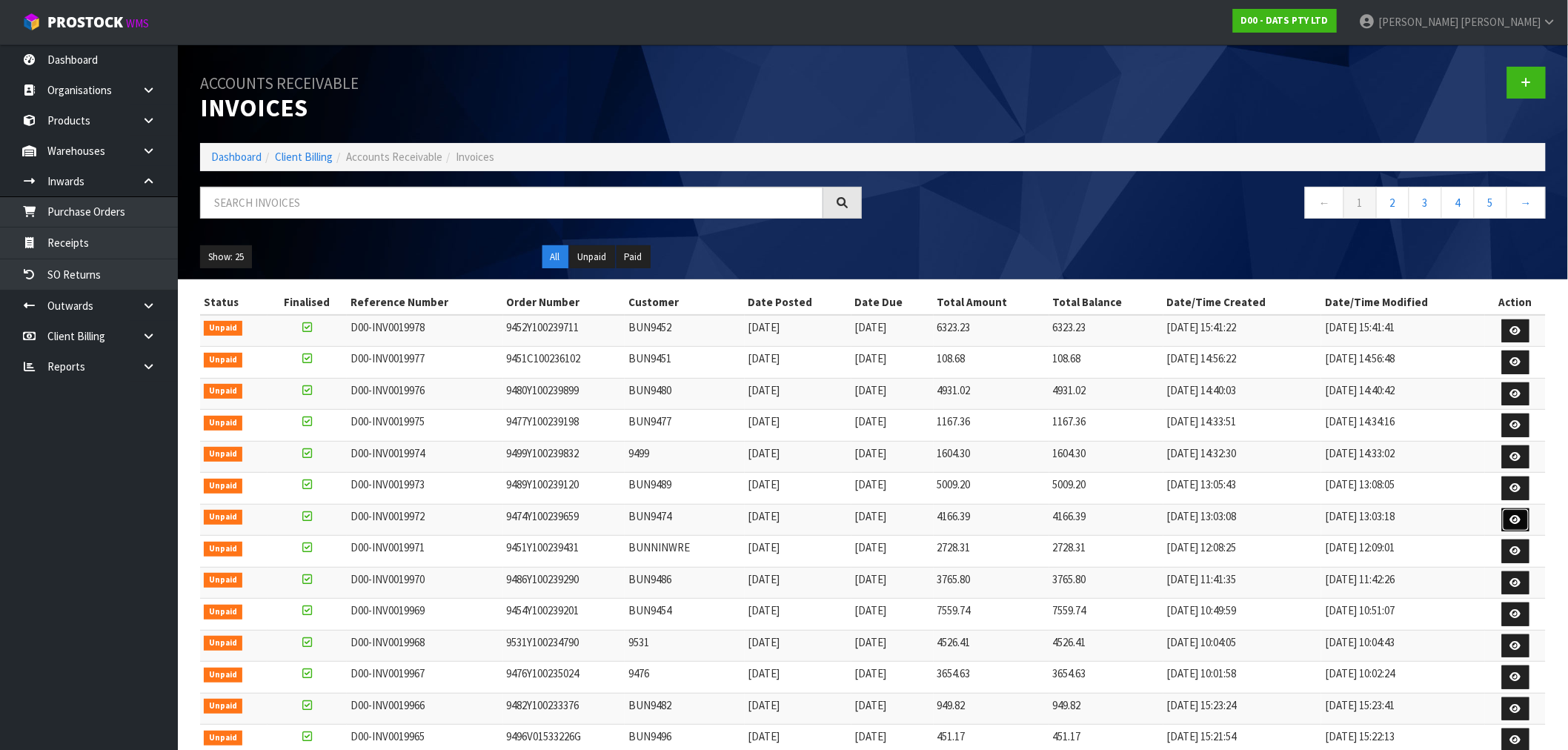
click at [1525, 518] on link at bounding box center [1516, 520] width 28 height 24
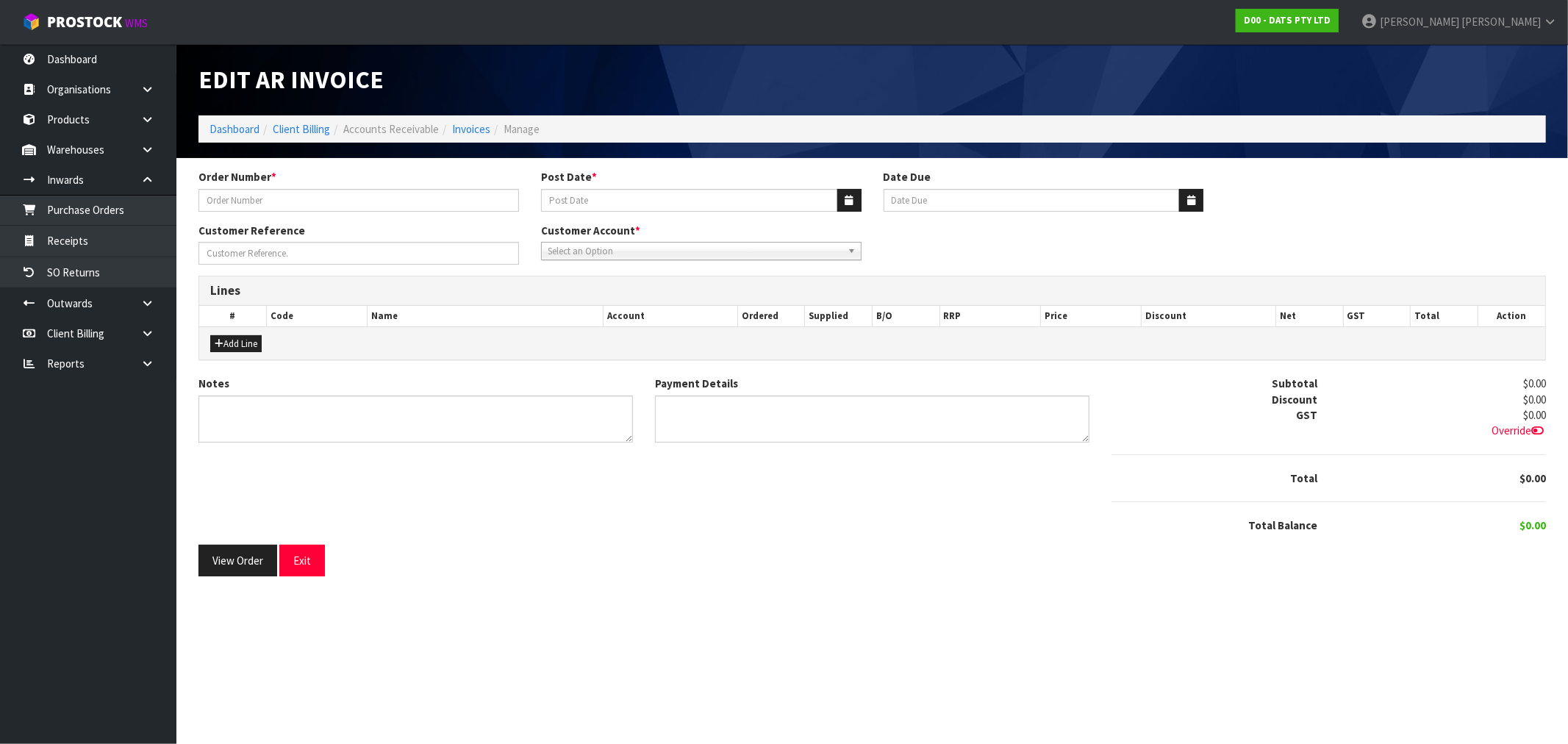
type input "9474Y100239659"
type input "[DATE]"
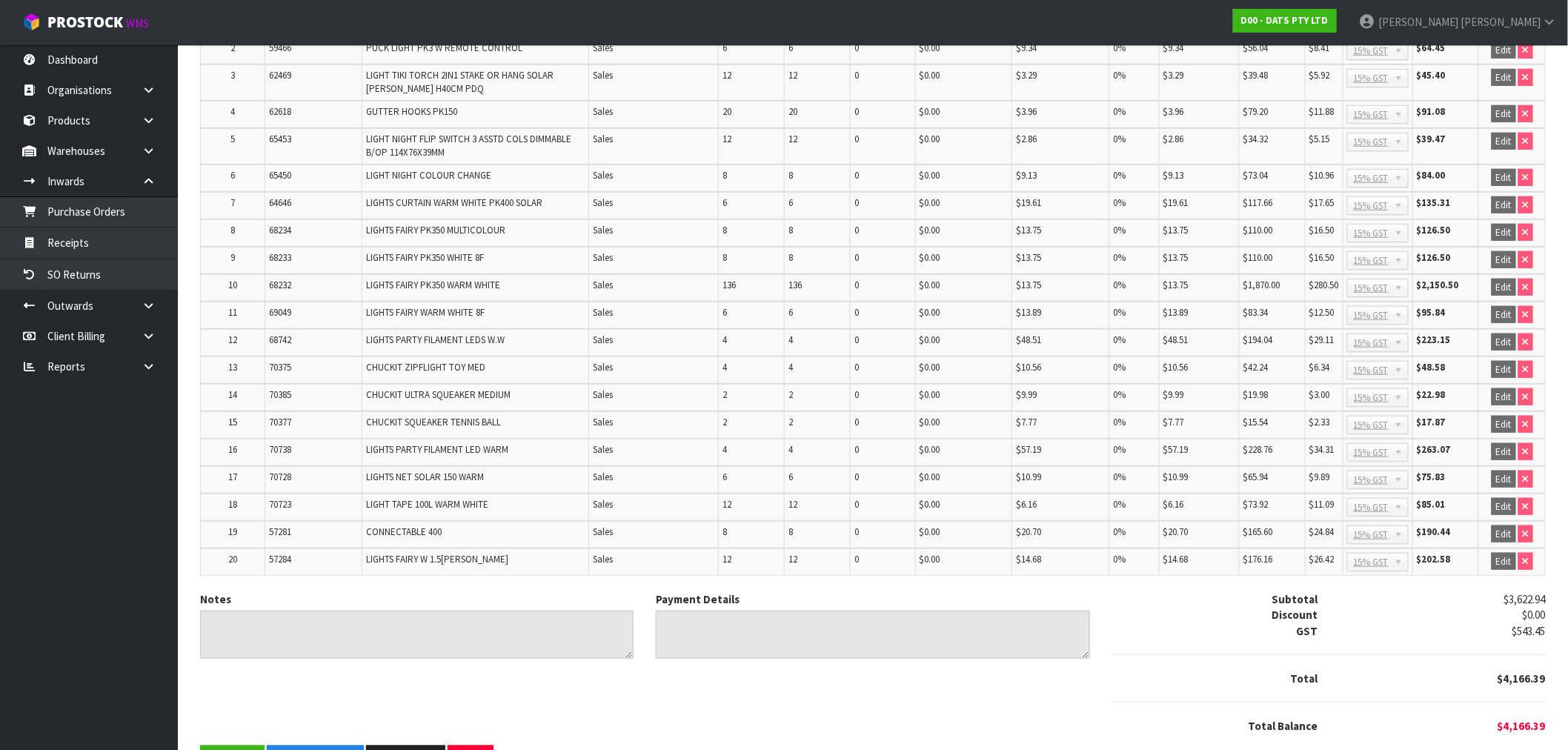
scroll to position [365, 0]
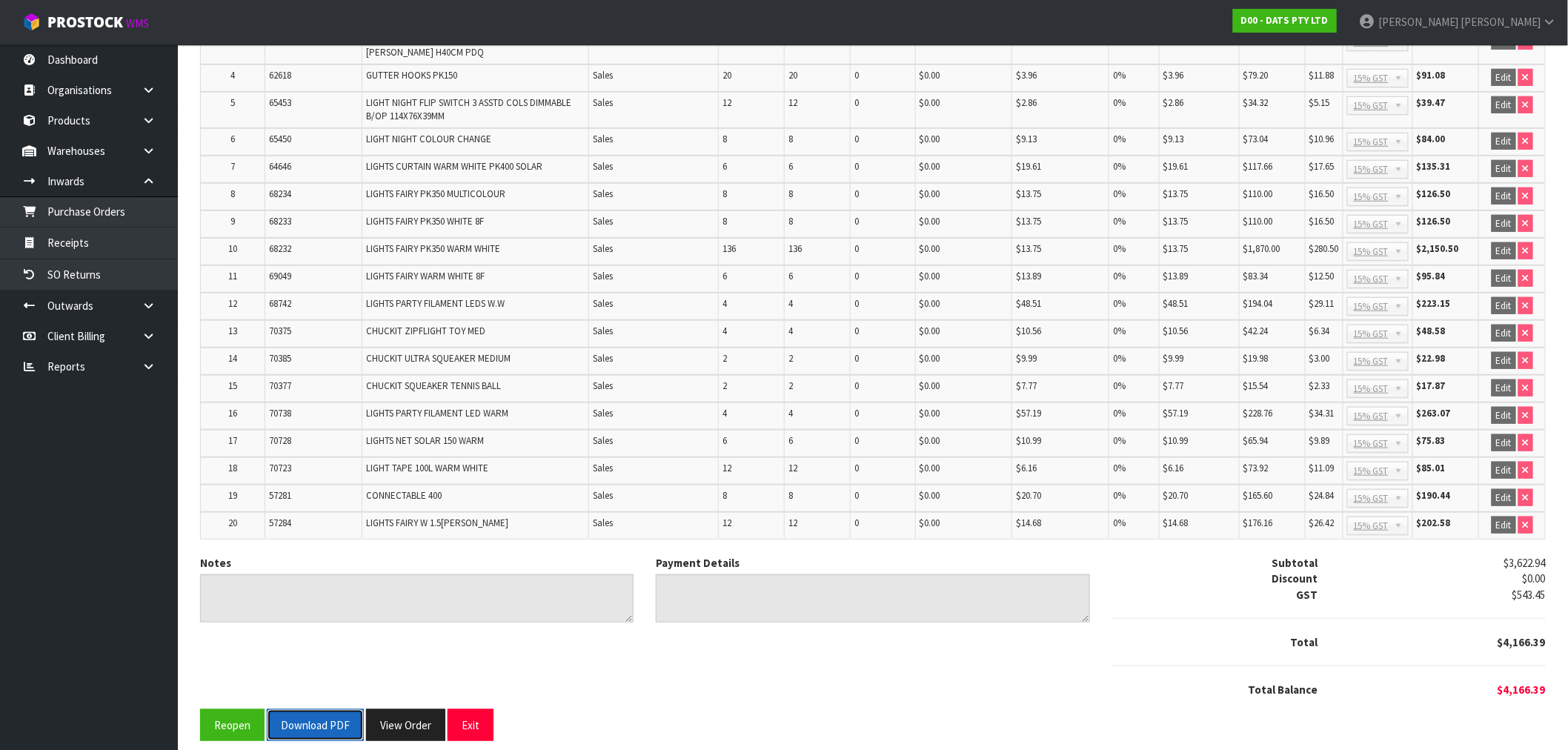
click at [311, 709] on button "Download PDF" at bounding box center [315, 725] width 97 height 32
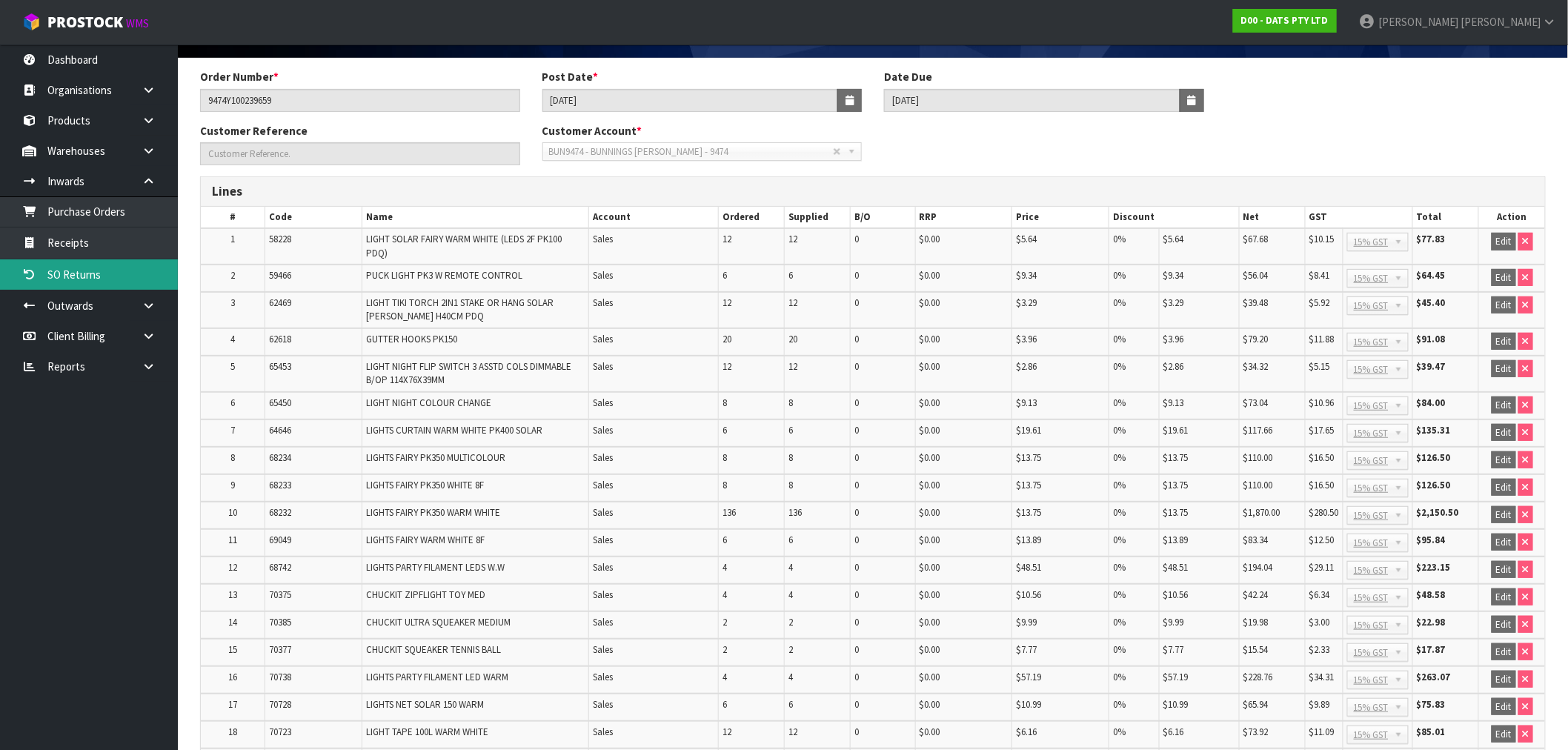
scroll to position [0, 0]
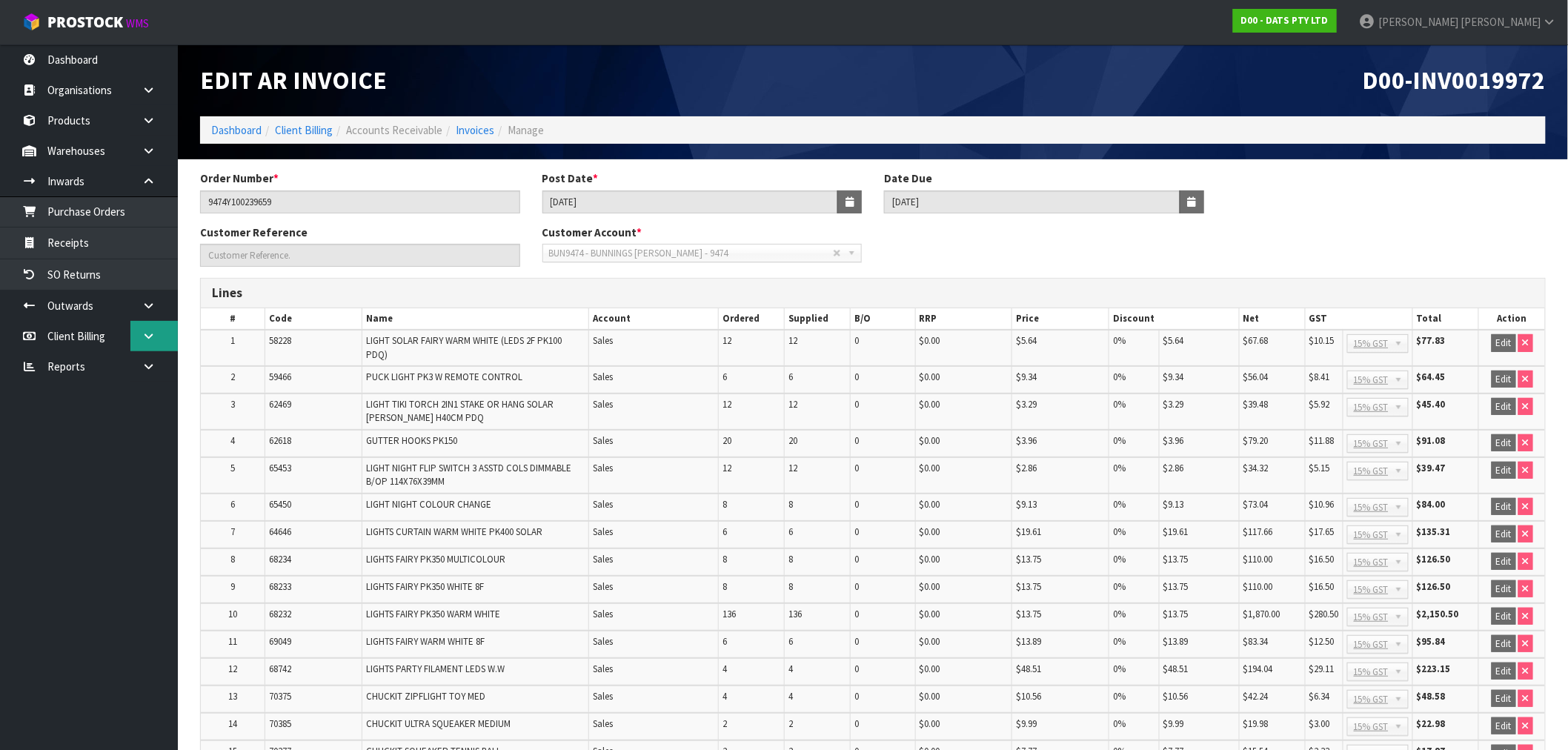
drag, startPoint x: 142, startPoint y: 330, endPoint x: 137, endPoint y: 346, distance: 16.8
click at [142, 330] on icon at bounding box center [148, 336] width 14 height 11
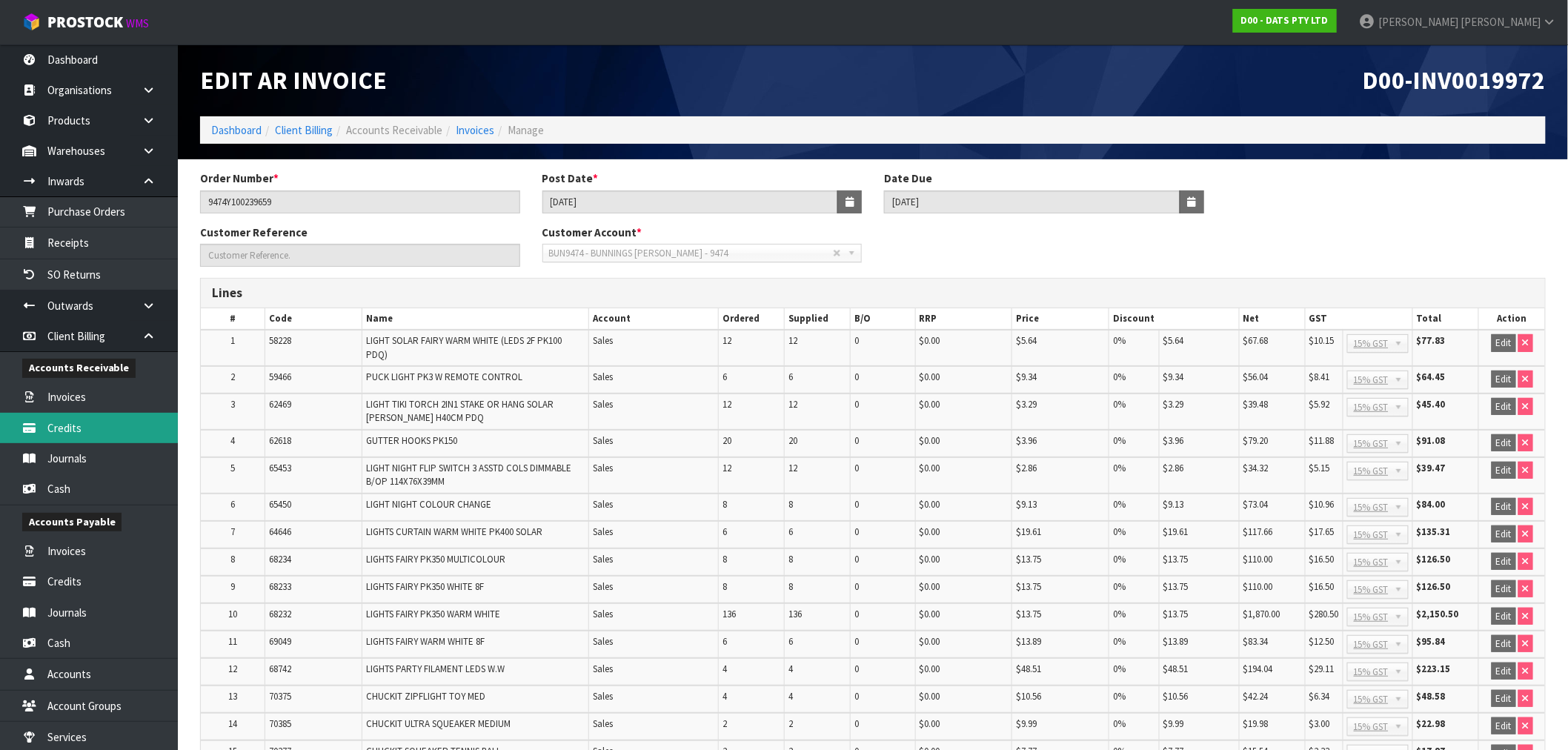
click at [62, 427] on link "Credits" at bounding box center [89, 428] width 178 height 30
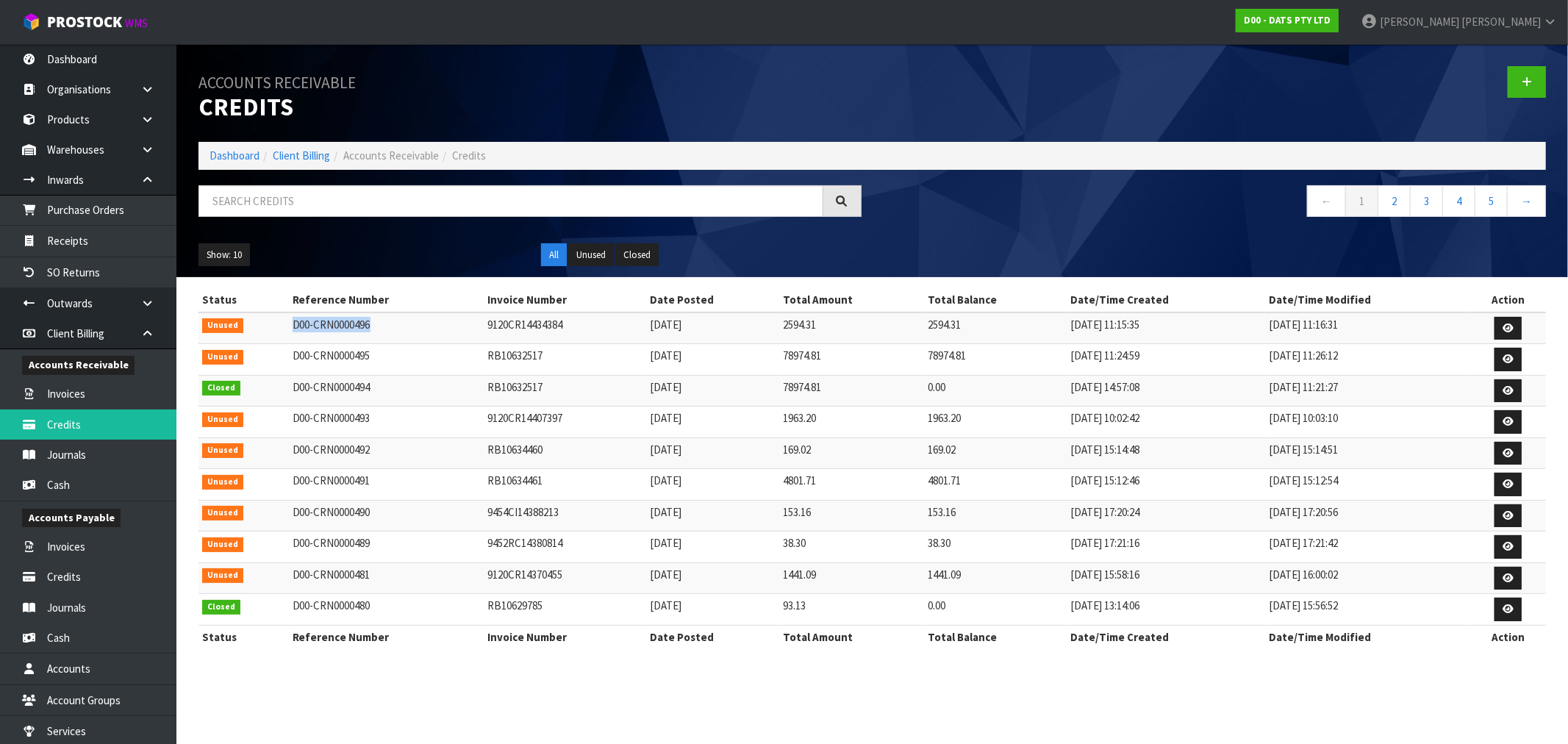
drag, startPoint x: 382, startPoint y: 327, endPoint x: 349, endPoint y: 324, distance: 33.1
click at [292, 327] on td "D00-CRN0000496" at bounding box center [387, 329] width 196 height 32
click at [364, 328] on td "D00-CRN0000496" at bounding box center [387, 329] width 196 height 32
click at [211, 160] on link "Dashboard" at bounding box center [234, 155] width 50 height 14
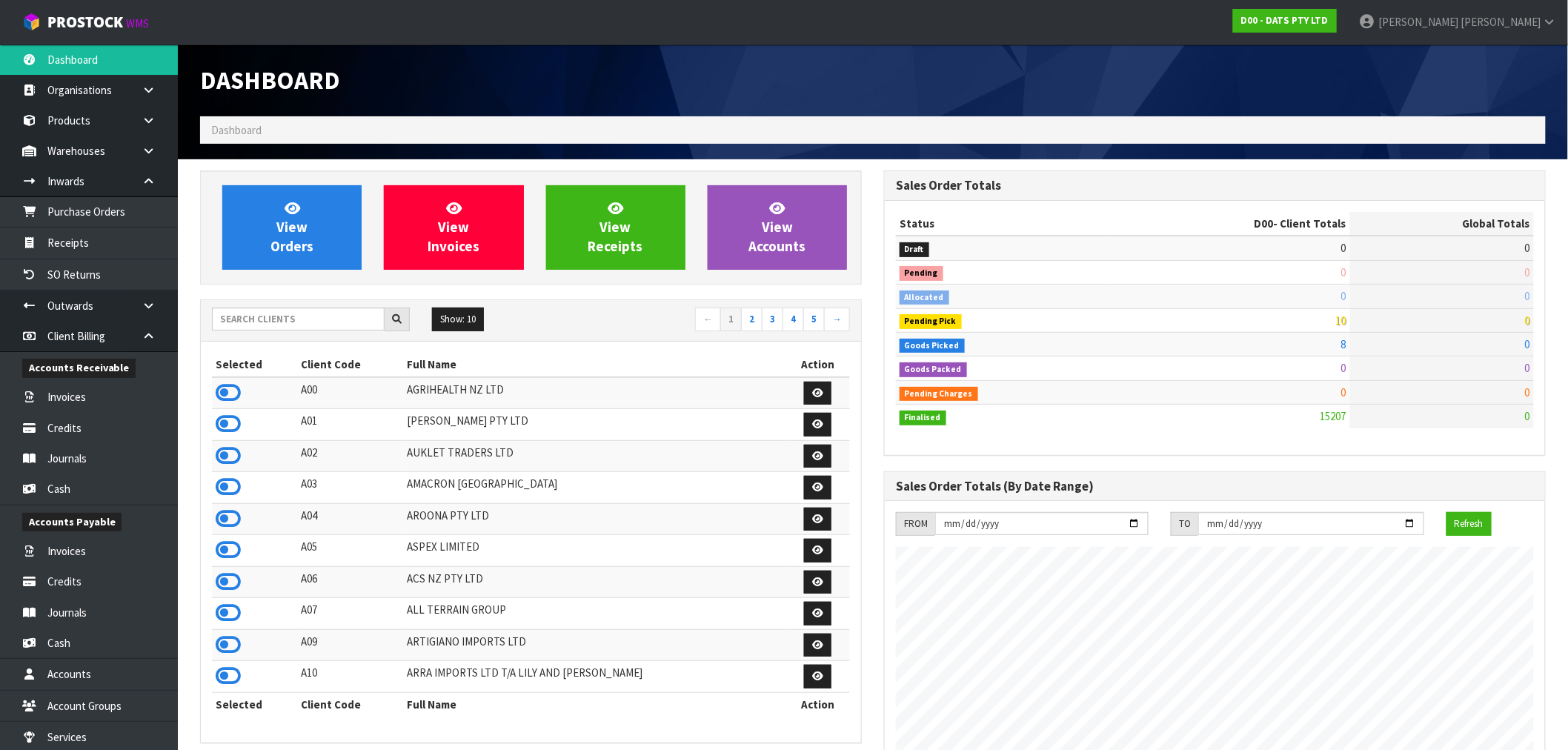
scroll to position [1123, 684]
click at [261, 313] on input "text" at bounding box center [298, 318] width 172 height 23
type input "J01"
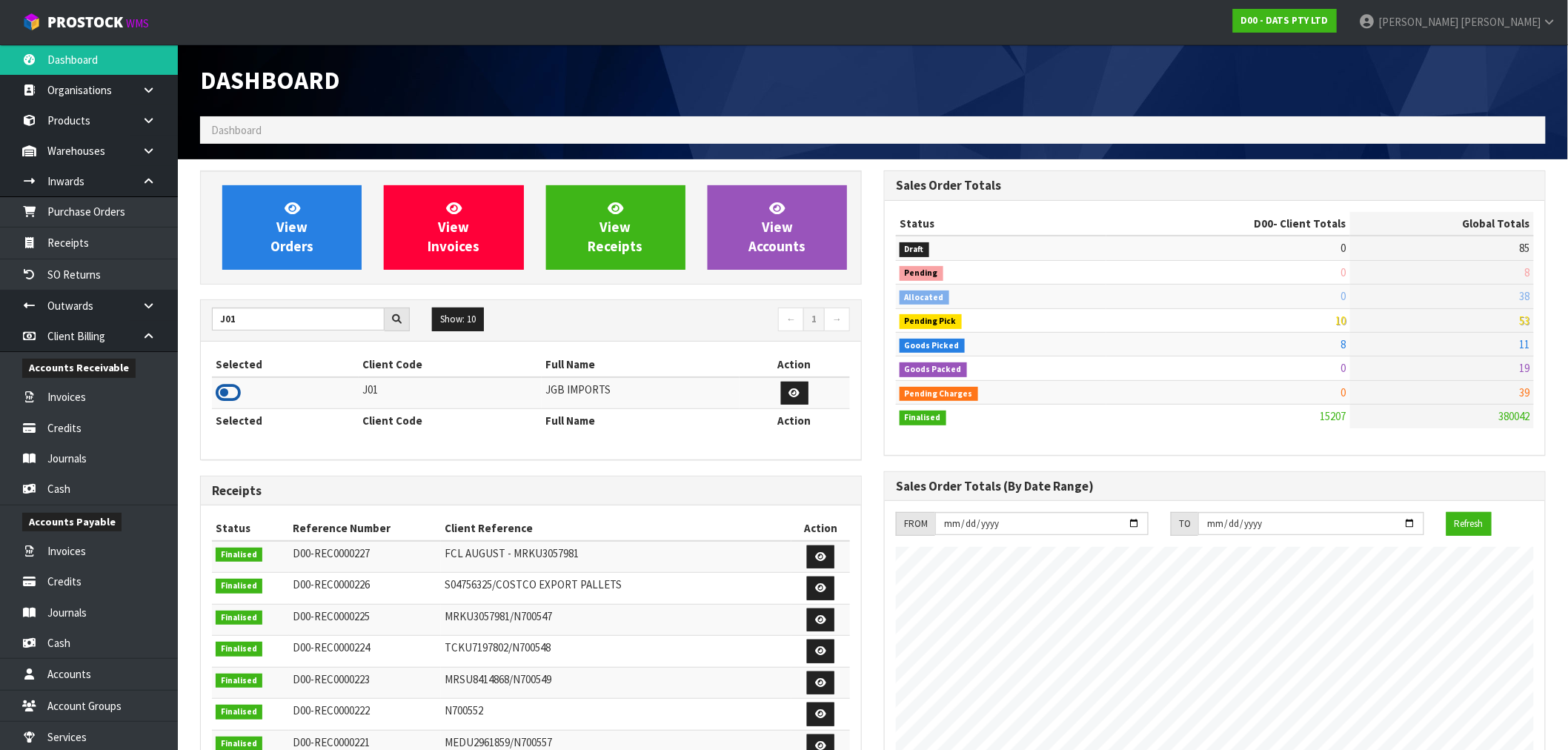
click at [223, 390] on icon at bounding box center [228, 393] width 25 height 22
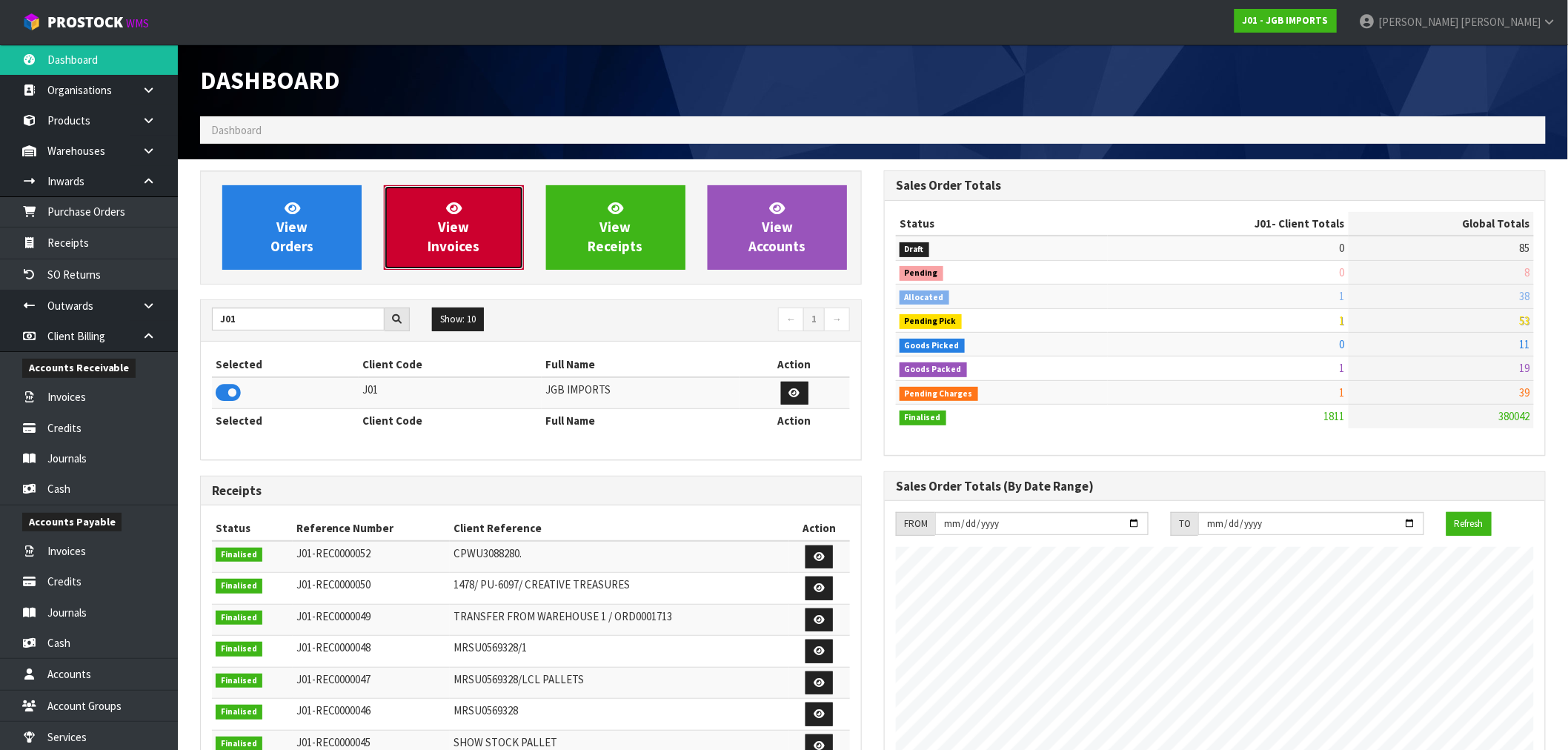
click at [469, 202] on link "View Invoices" at bounding box center [453, 228] width 139 height 85
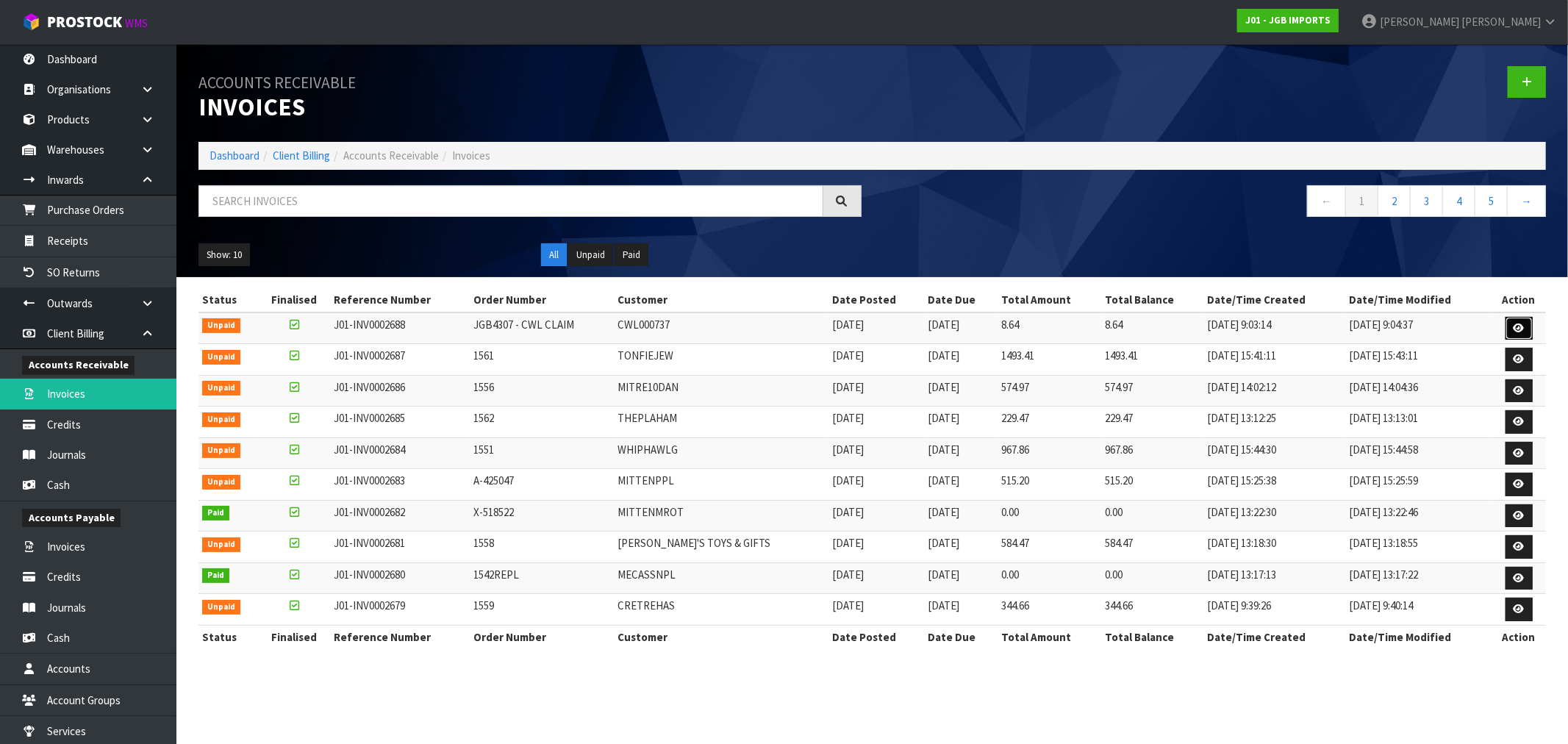
click at [1522, 326] on icon at bounding box center [1520, 329] width 11 height 9
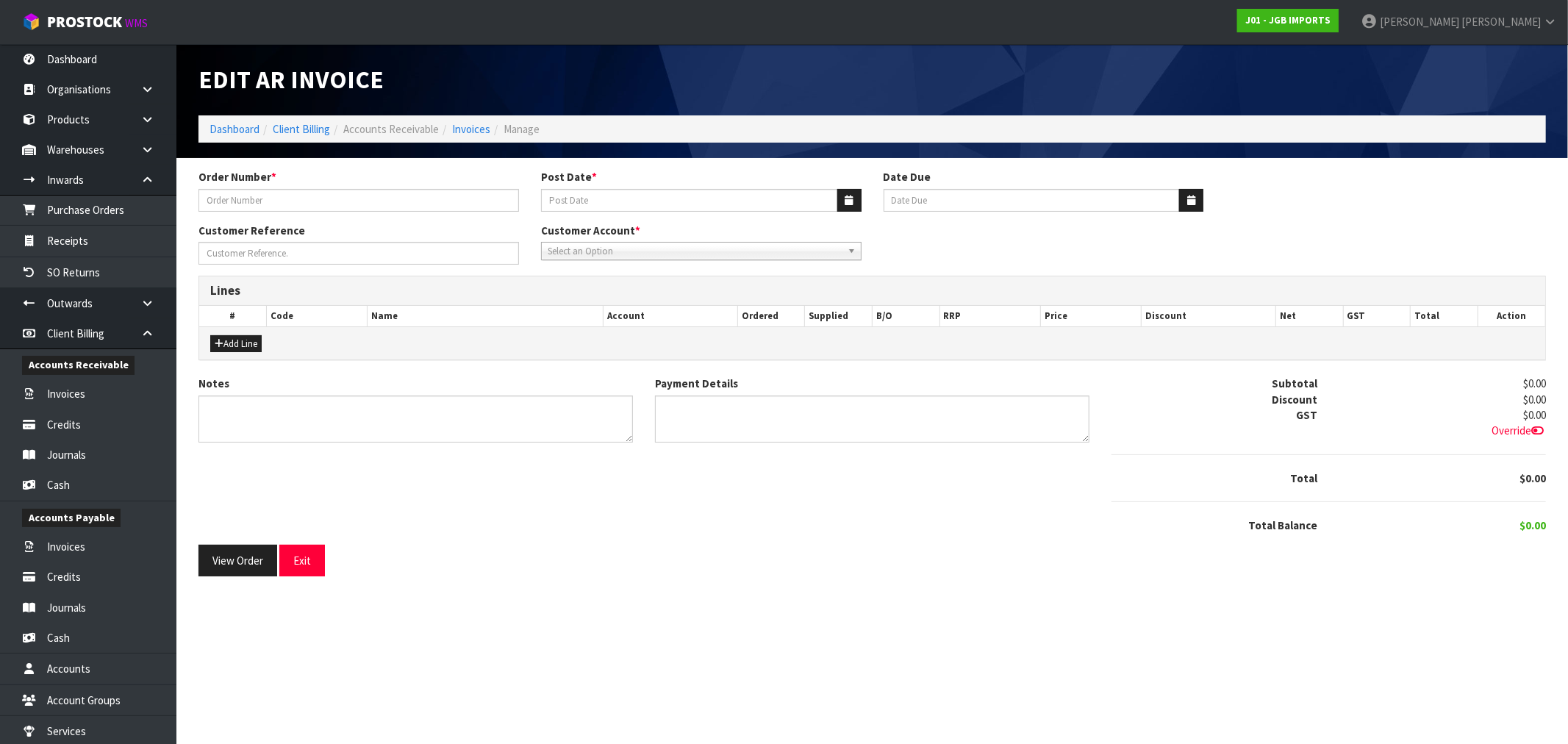
type input "JGB4307 - CWL CLAIM"
type input "[DATE]"
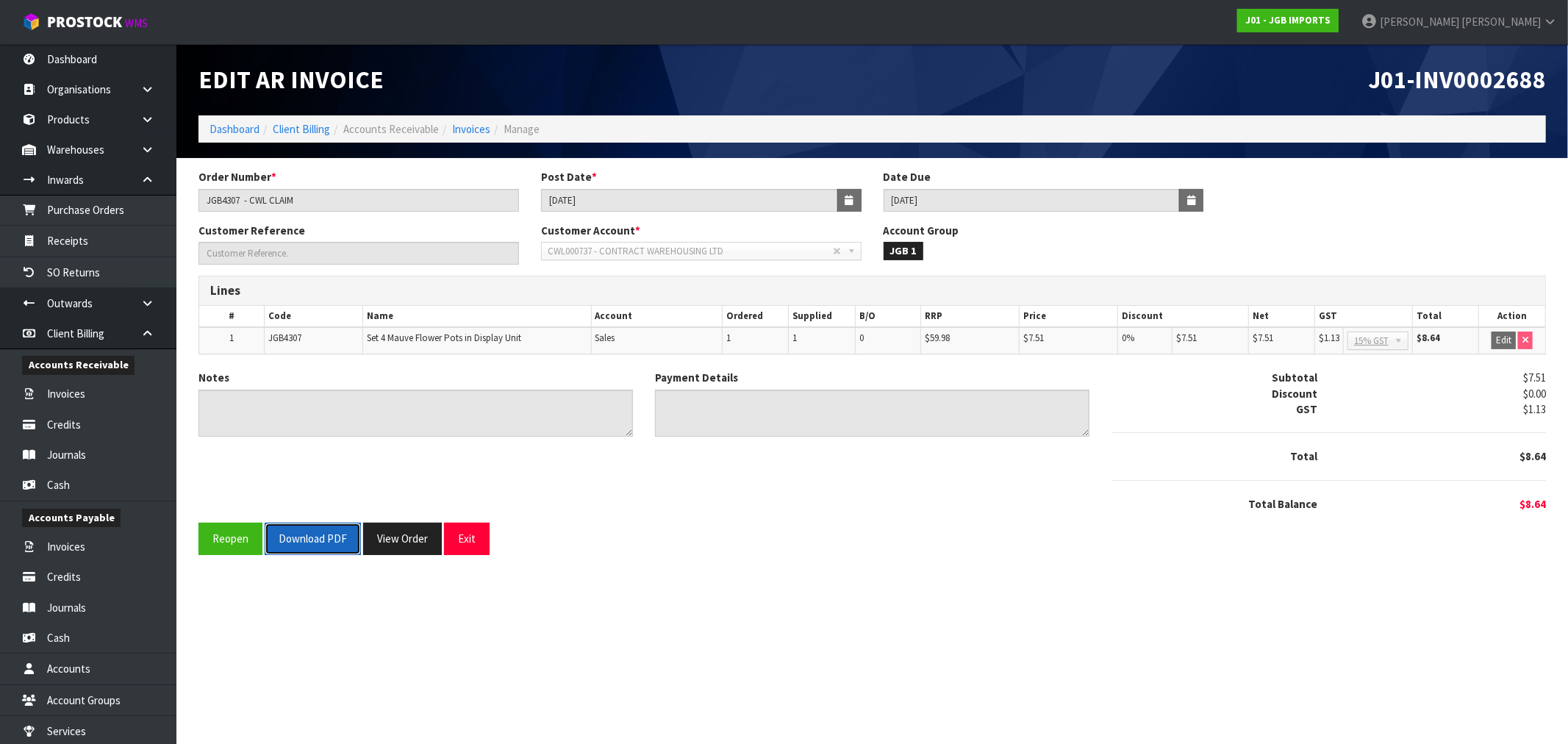
click at [343, 538] on button "Download PDF" at bounding box center [312, 538] width 96 height 32
click at [472, 130] on link "Invoices" at bounding box center [471, 128] width 38 height 14
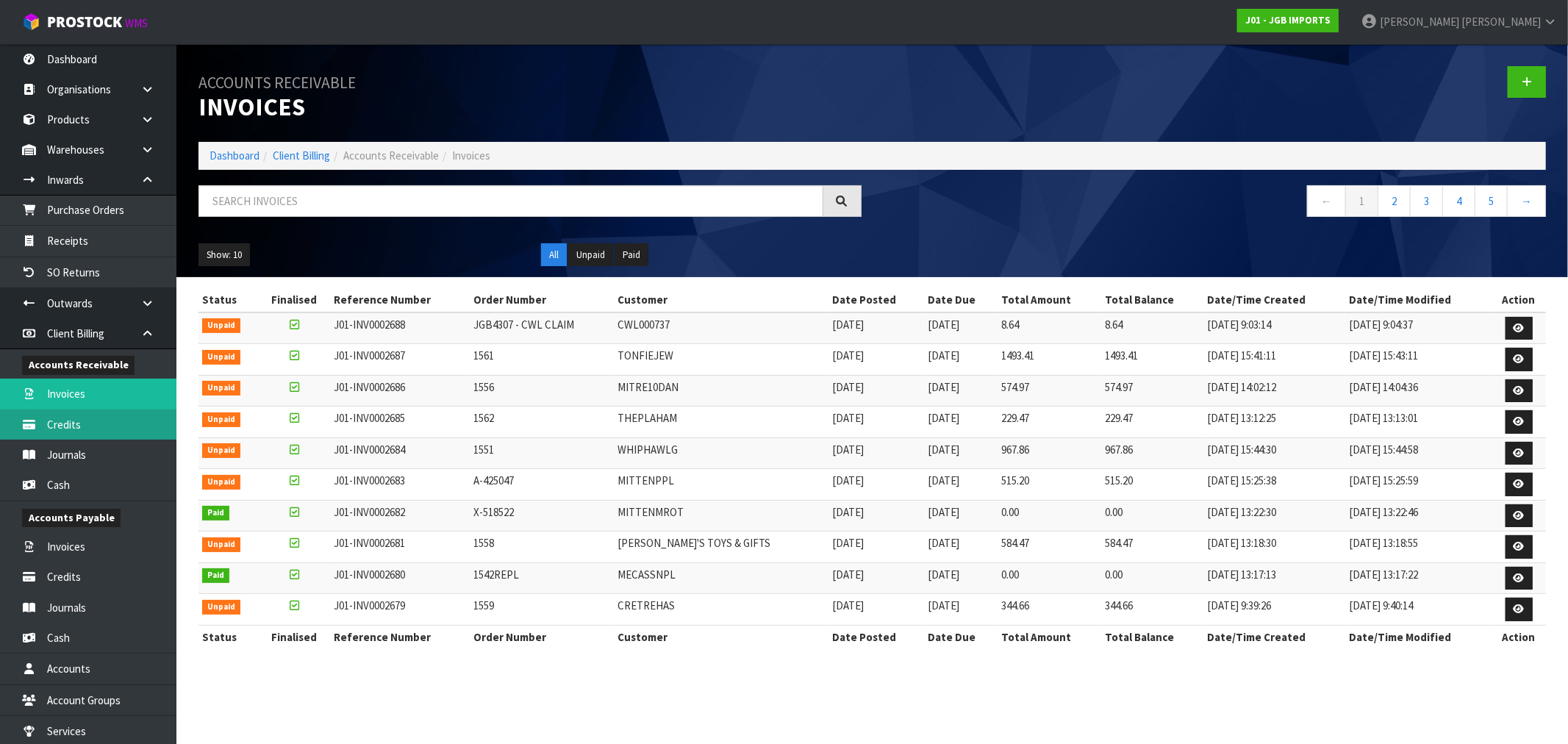
click at [89, 417] on link "Credits" at bounding box center [88, 425] width 177 height 30
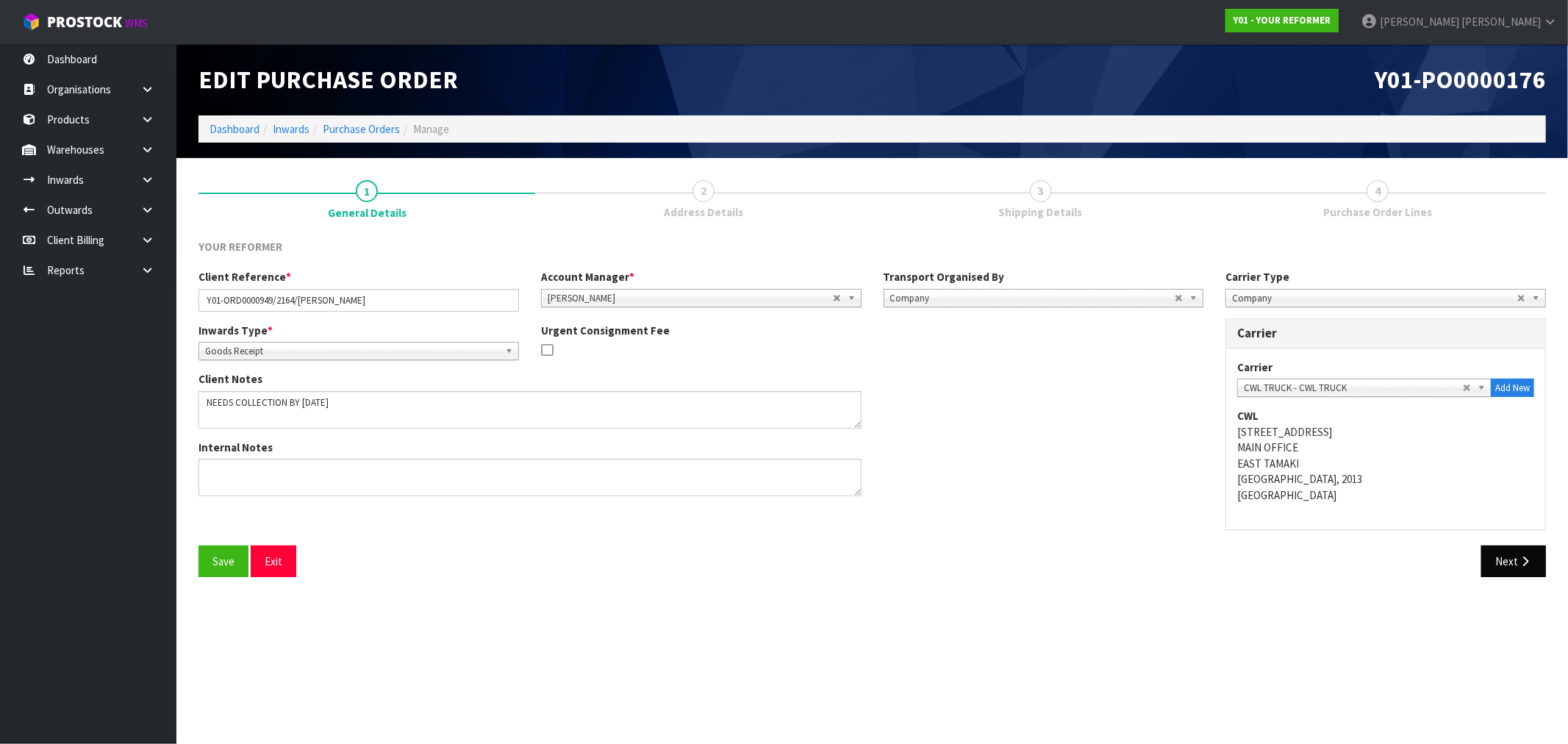
drag, startPoint x: 1506, startPoint y: 582, endPoint x: 1504, endPoint y: 560, distance: 22.1
click at [1505, 581] on div "Save Exit Next" at bounding box center [872, 566] width 1369 height 43
click at [1504, 560] on button "Next" at bounding box center [1513, 561] width 65 height 32
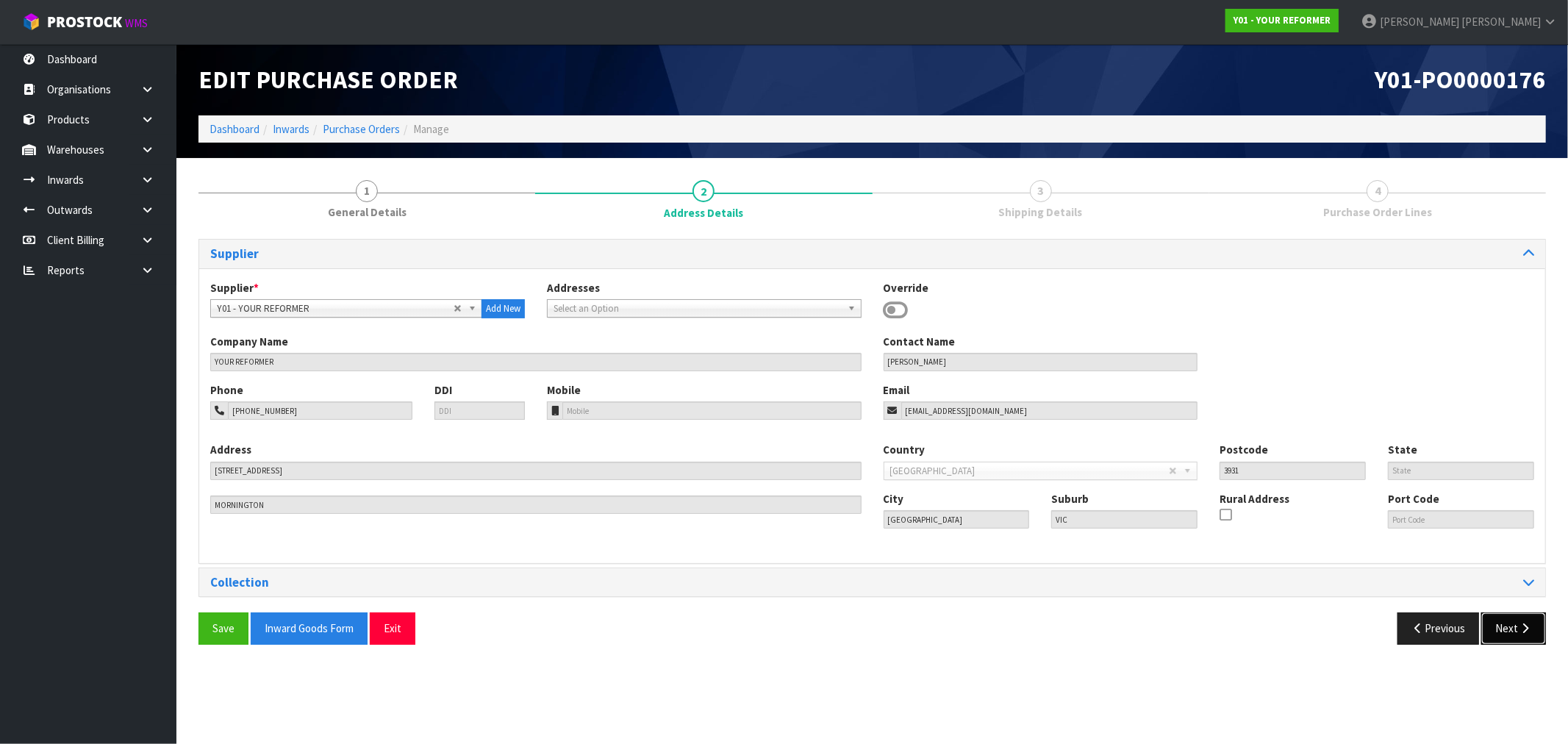
click at [1495, 638] on button "Next" at bounding box center [1513, 628] width 65 height 32
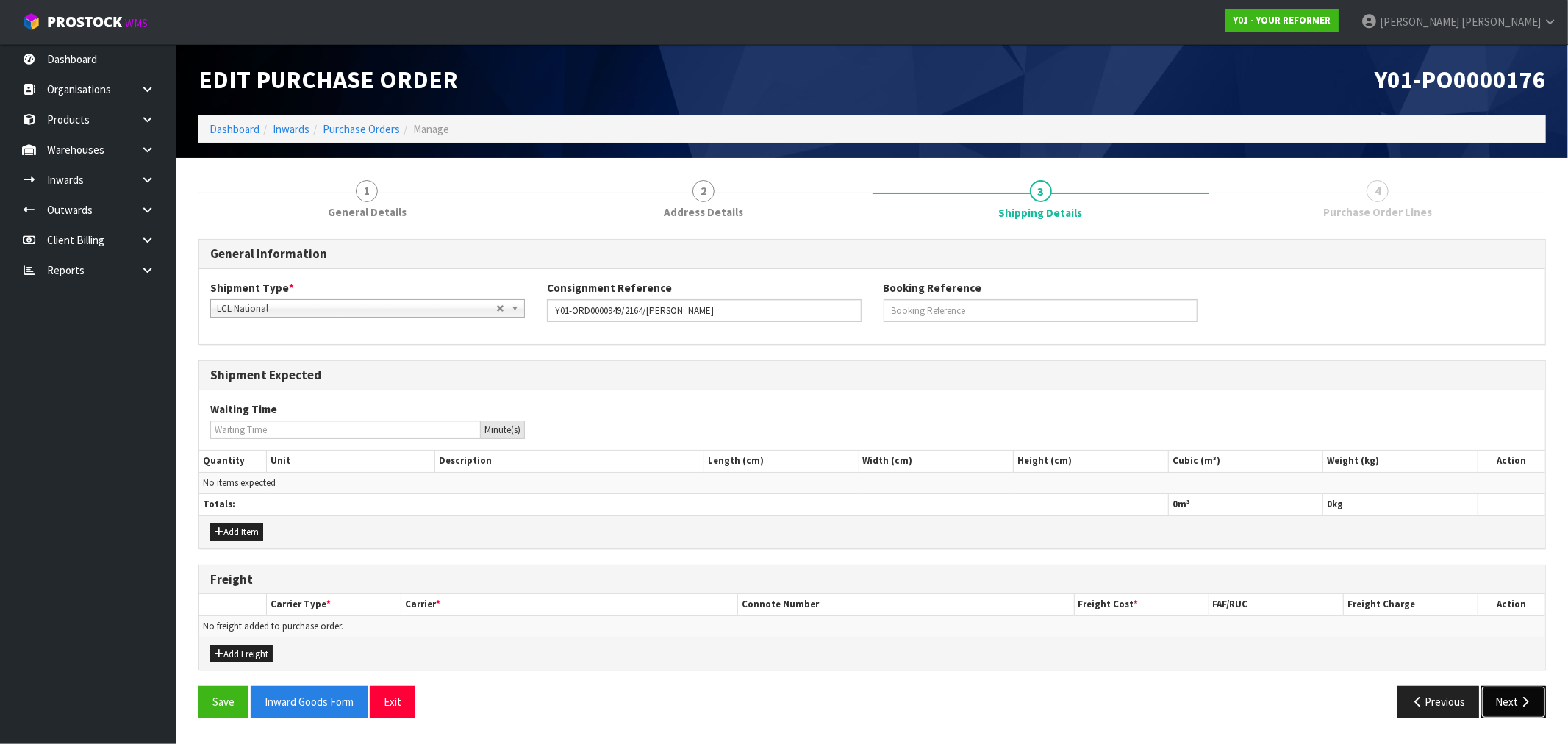
click at [1511, 698] on button "Next" at bounding box center [1513, 702] width 65 height 32
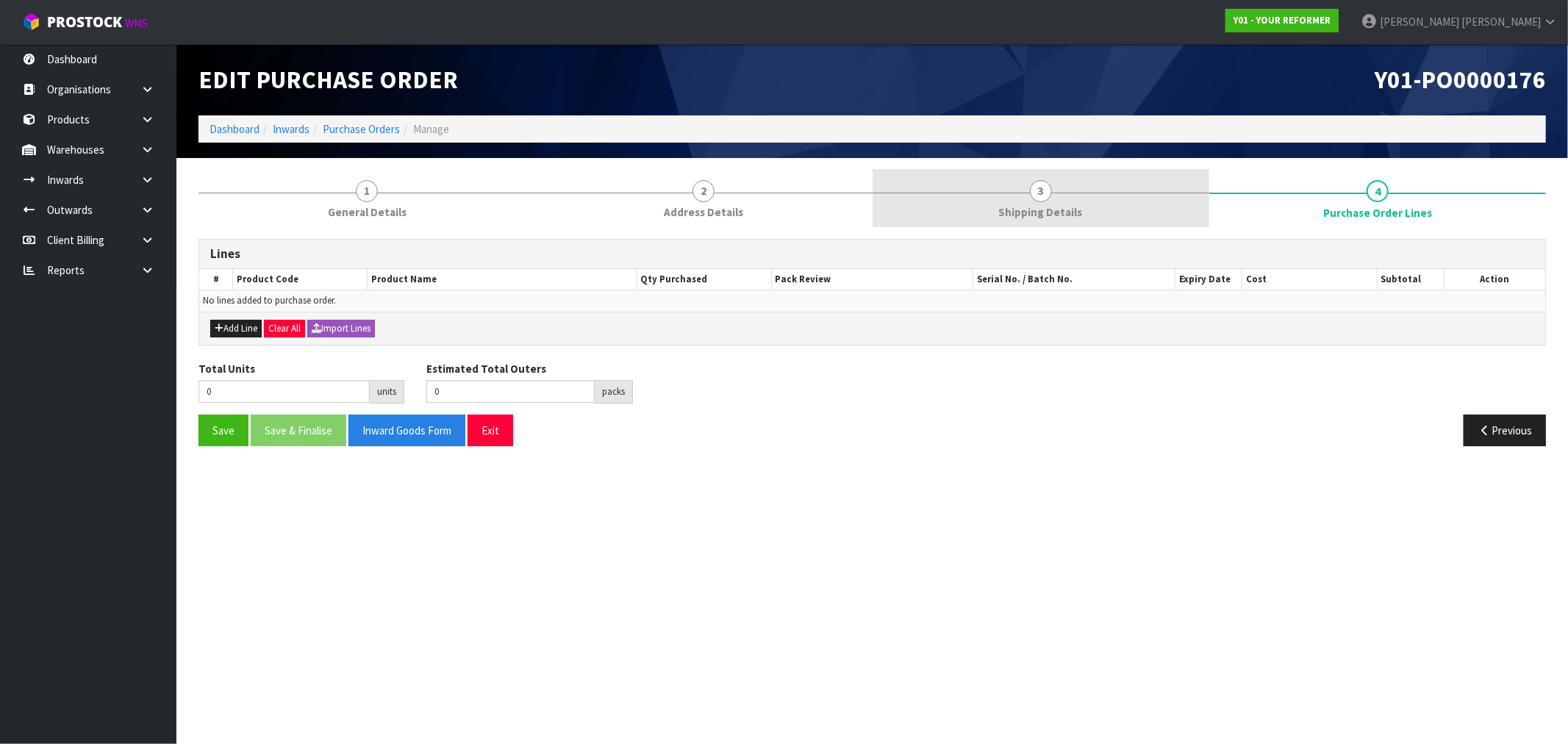
click at [993, 178] on link "3 Shipping Details" at bounding box center [1041, 198] width 337 height 58
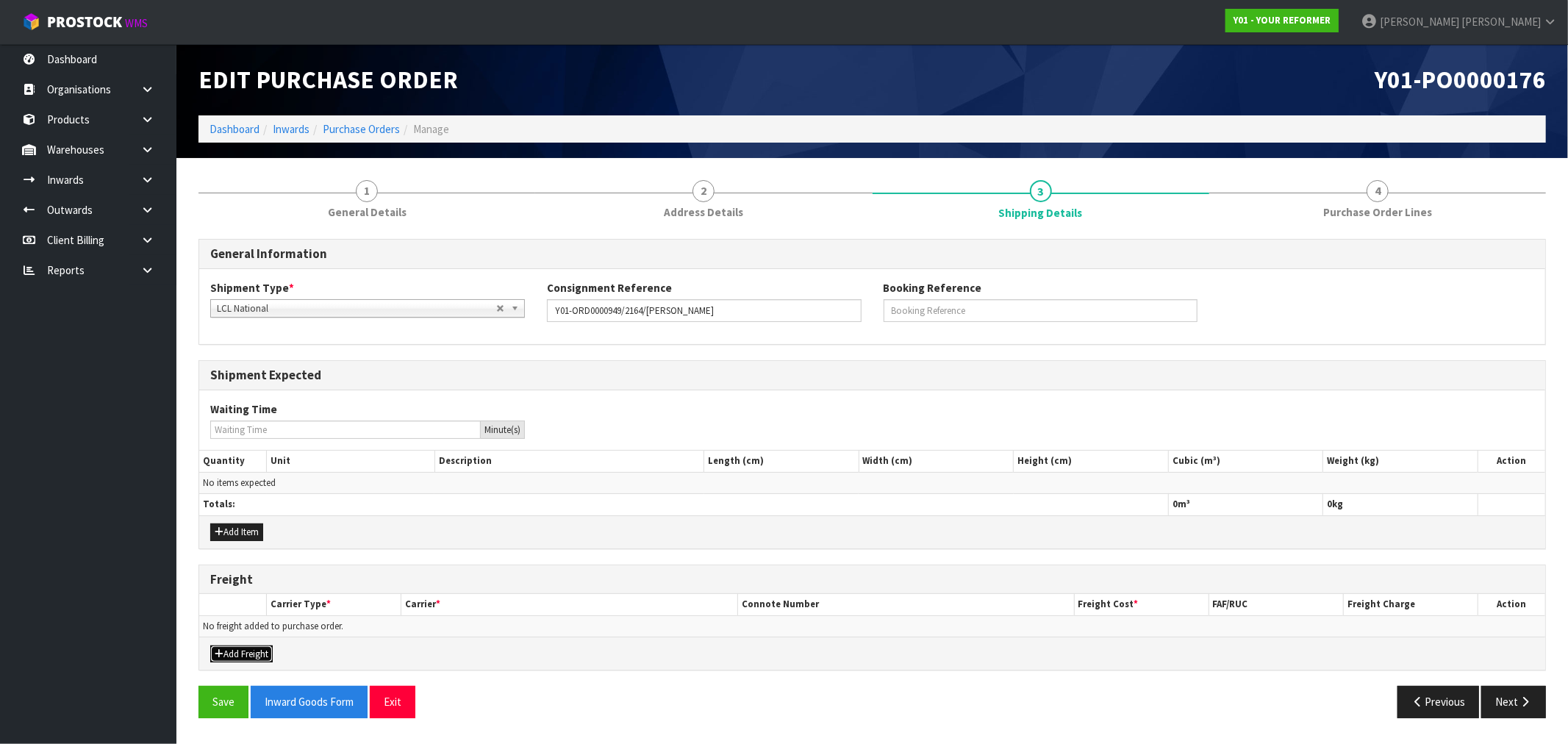
click at [261, 662] on button "Add Freight" at bounding box center [242, 654] width 62 height 17
